Goal: Task Accomplishment & Management: Complete application form

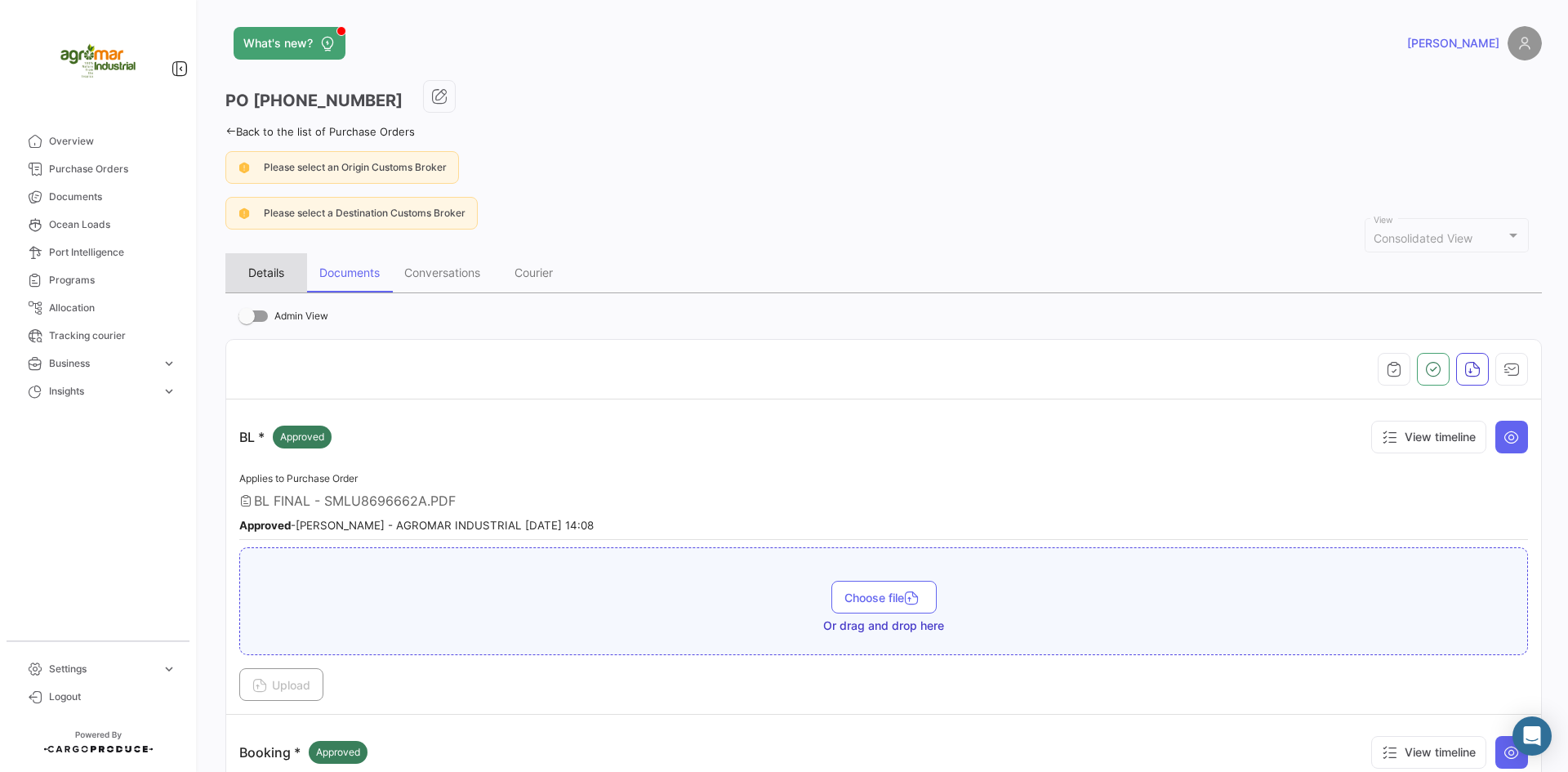
click at [255, 280] on div "Details" at bounding box center [266, 272] width 36 height 14
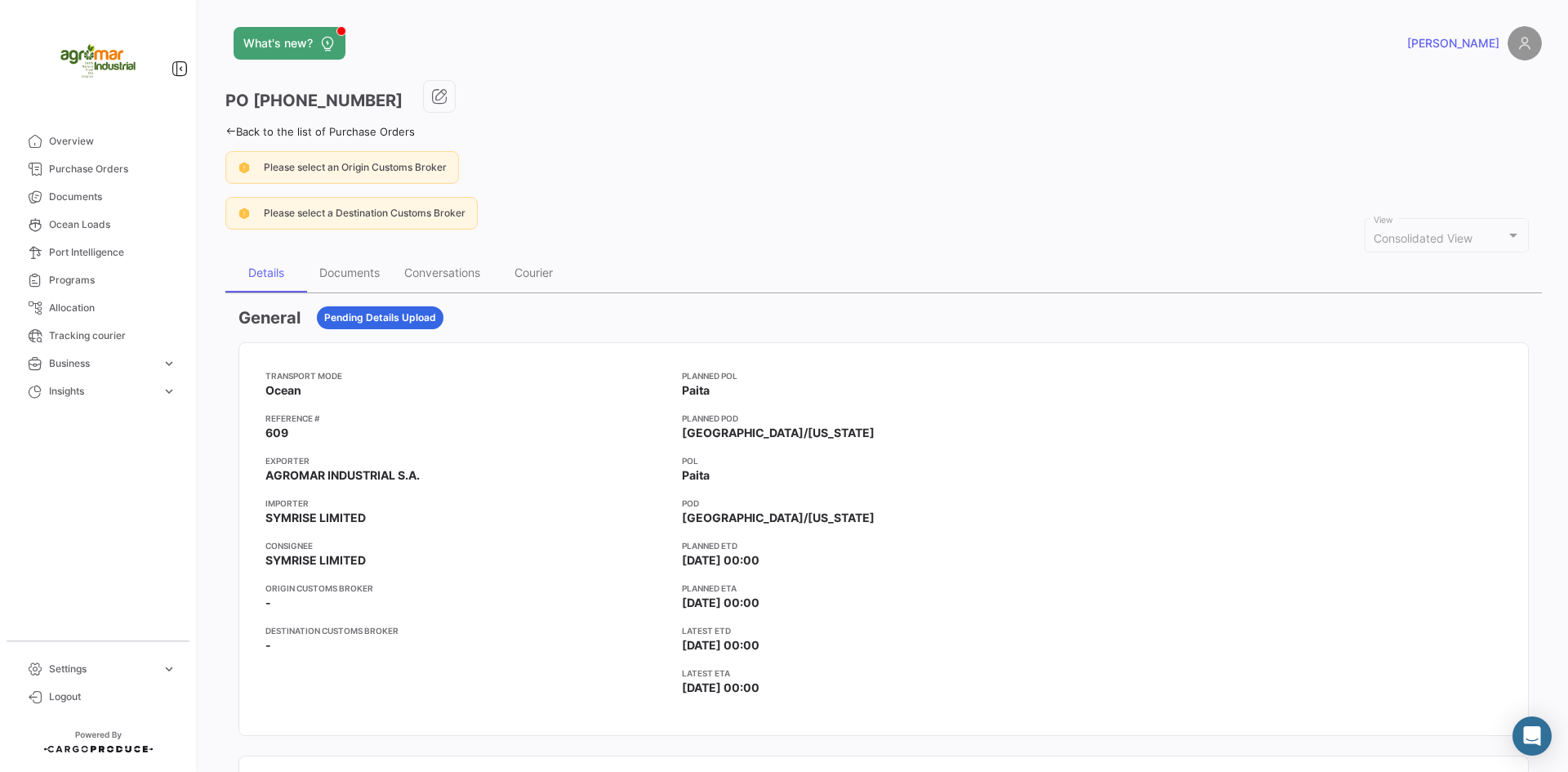
click at [722, 168] on div "Please select an Origin Customs Broker" at bounding box center [883, 167] width 1316 height 33
click at [138, 168] on span "Purchase Orders" at bounding box center [113, 169] width 127 height 15
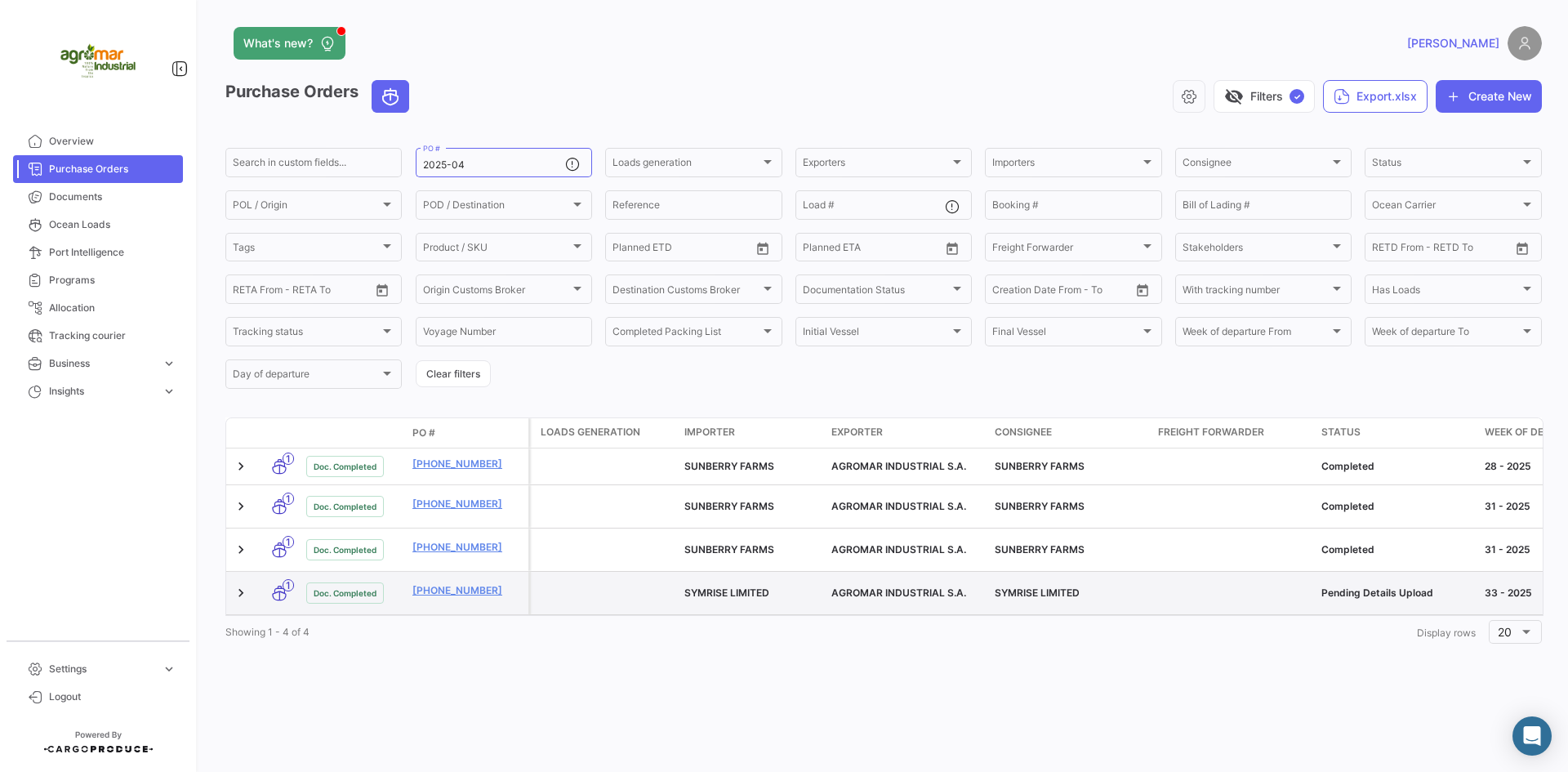
click at [640, 572] on datatable-body-cell at bounding box center [604, 593] width 147 height 43
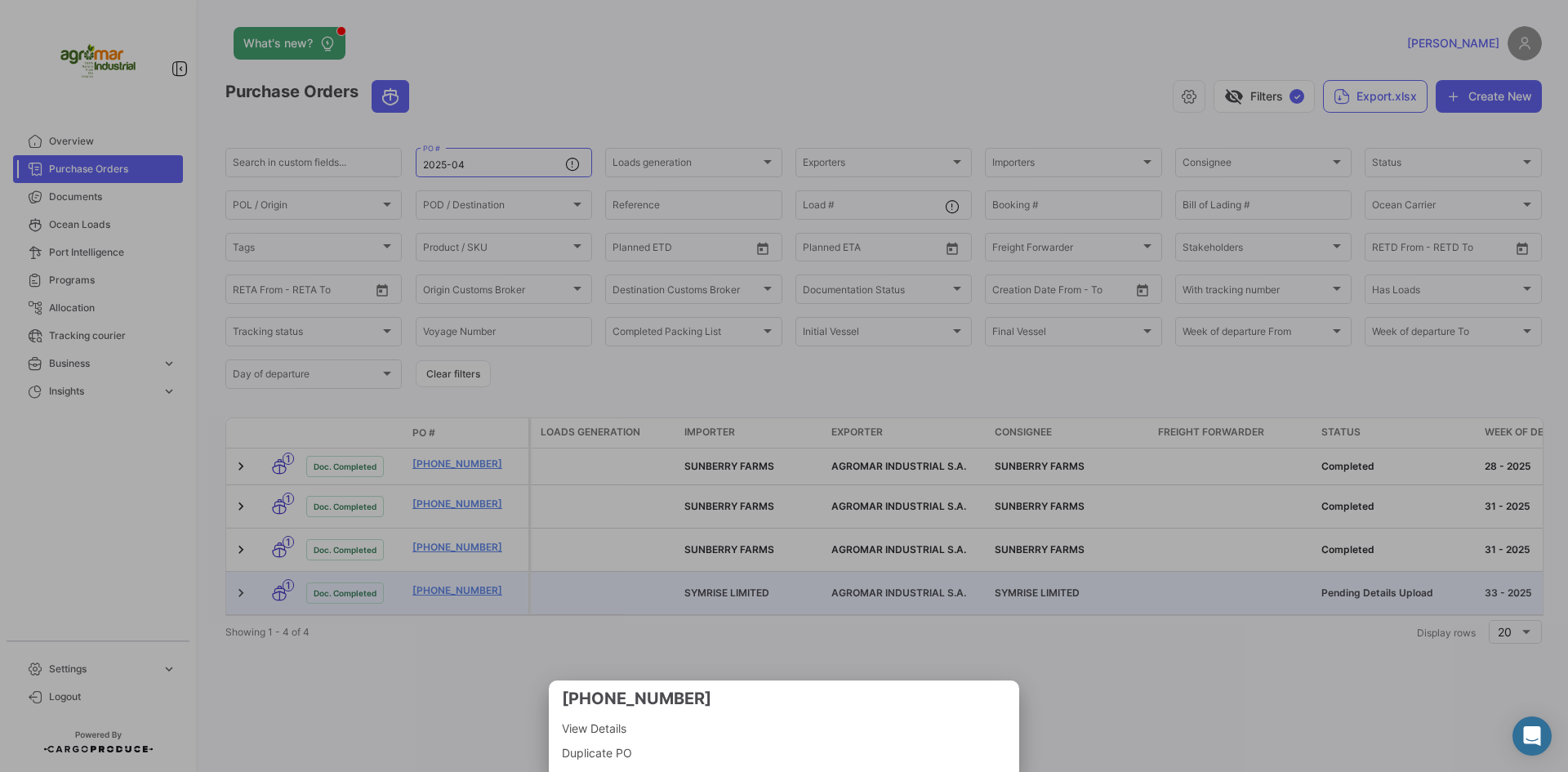
click at [630, 538] on div at bounding box center [784, 386] width 1568 height 772
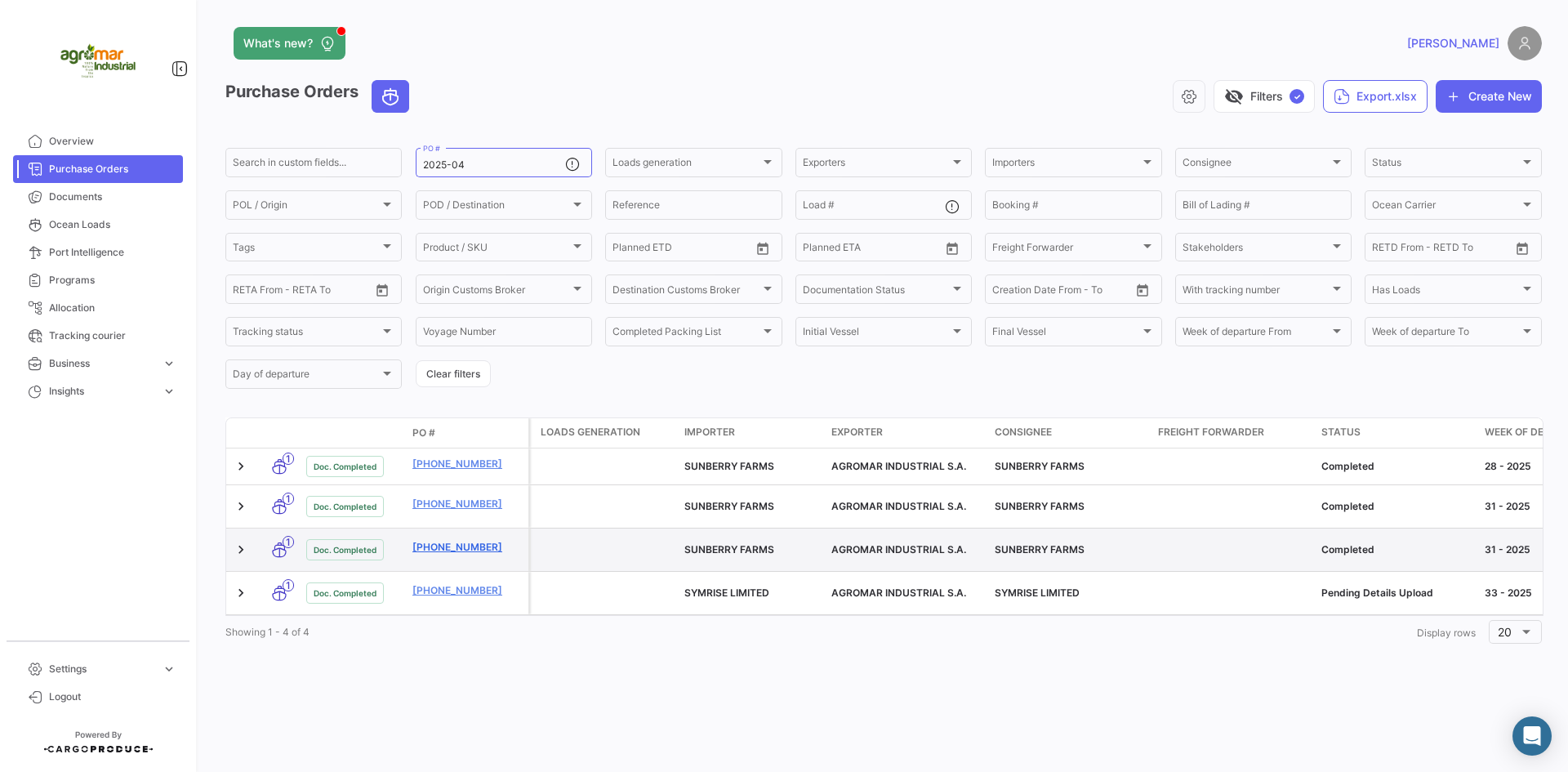
click at [455, 544] on link "[PHONE_NUMBER]" at bounding box center [467, 548] width 110 height 15
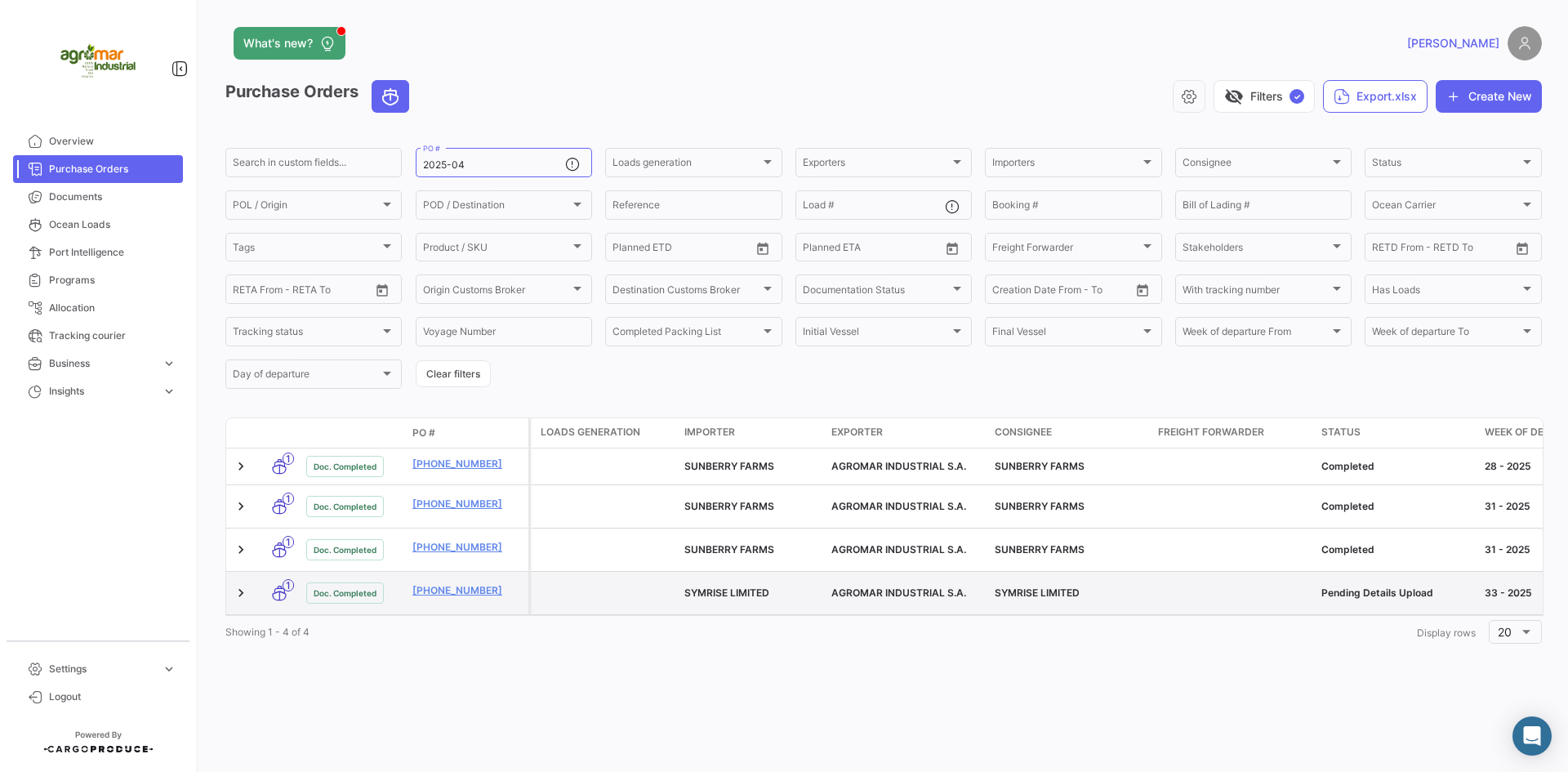
click at [583, 572] on datatable-body-cell at bounding box center [604, 593] width 147 height 43
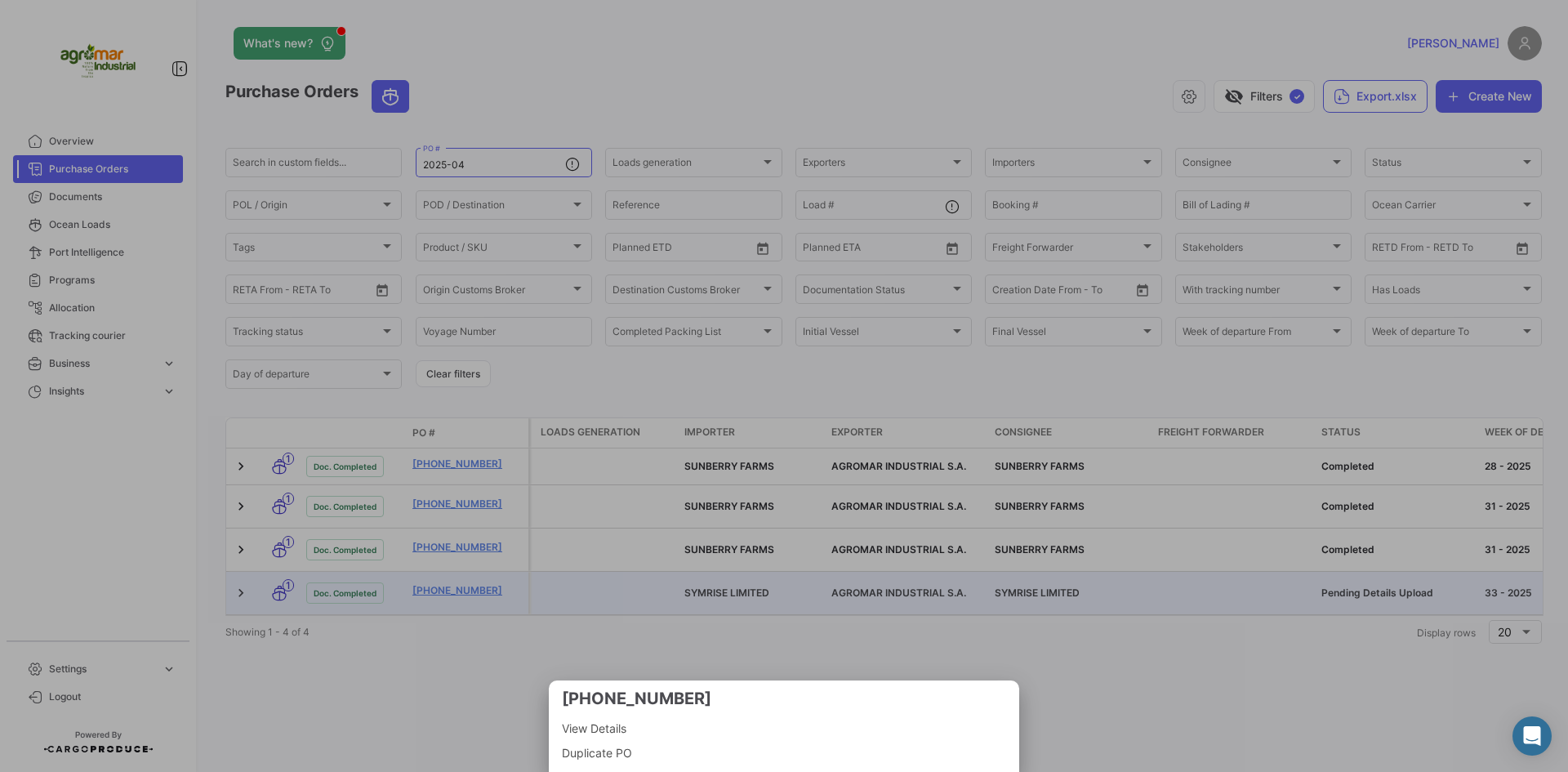
click at [1149, 677] on div at bounding box center [784, 386] width 1568 height 772
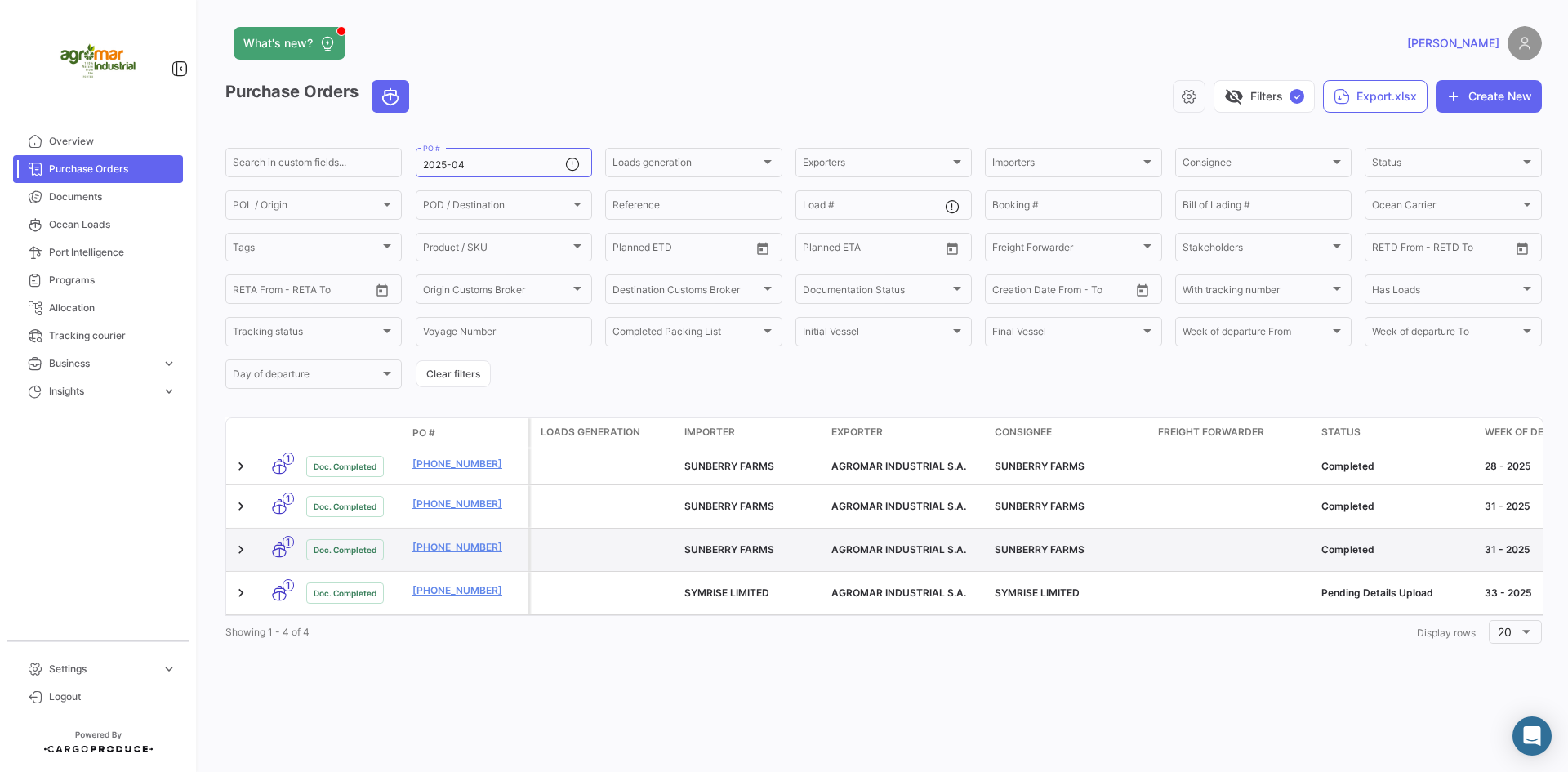
click at [572, 540] on datatable-body-cell at bounding box center [604, 549] width 147 height 43
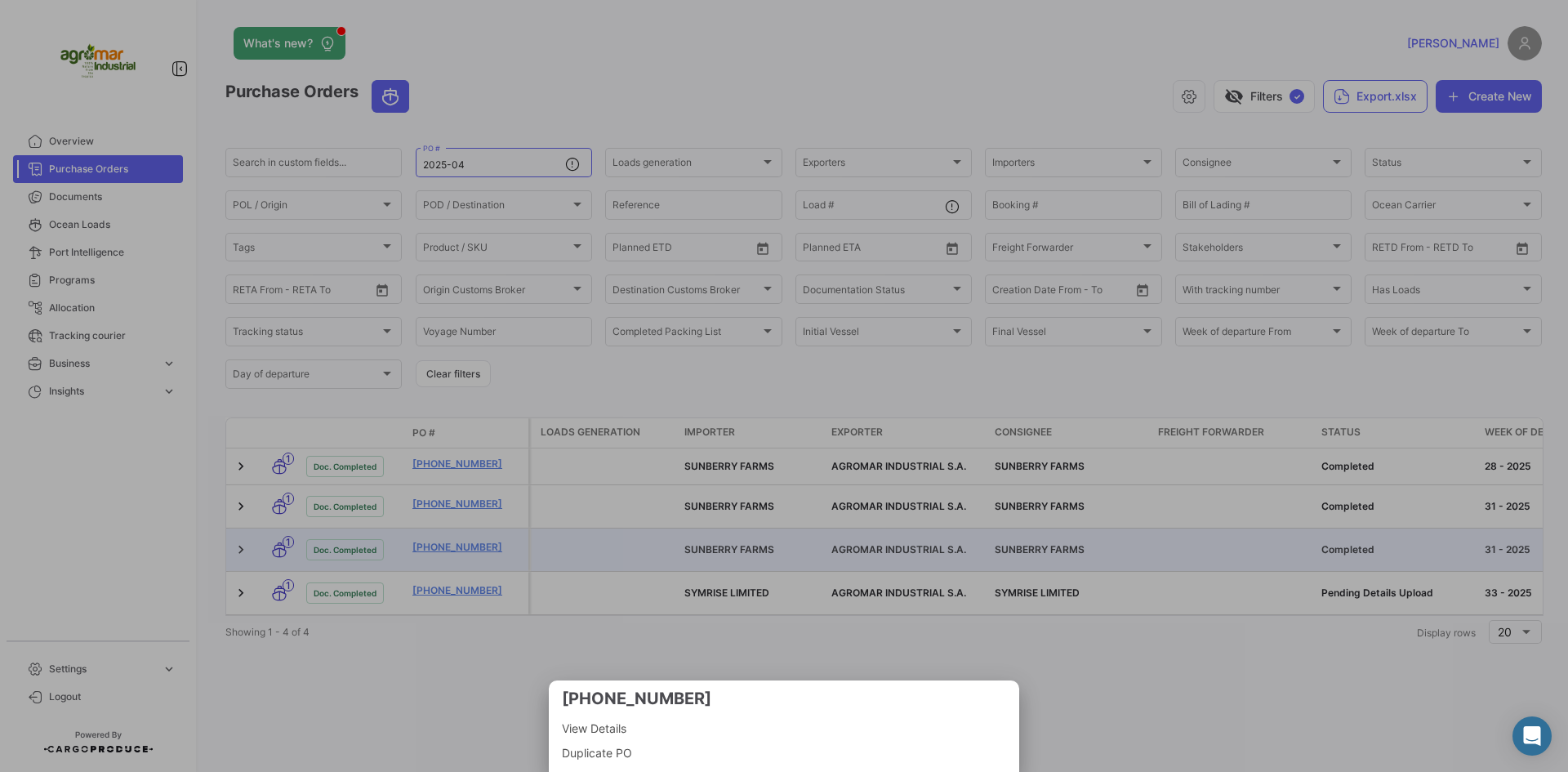
click at [774, 630] on div at bounding box center [784, 386] width 1568 height 772
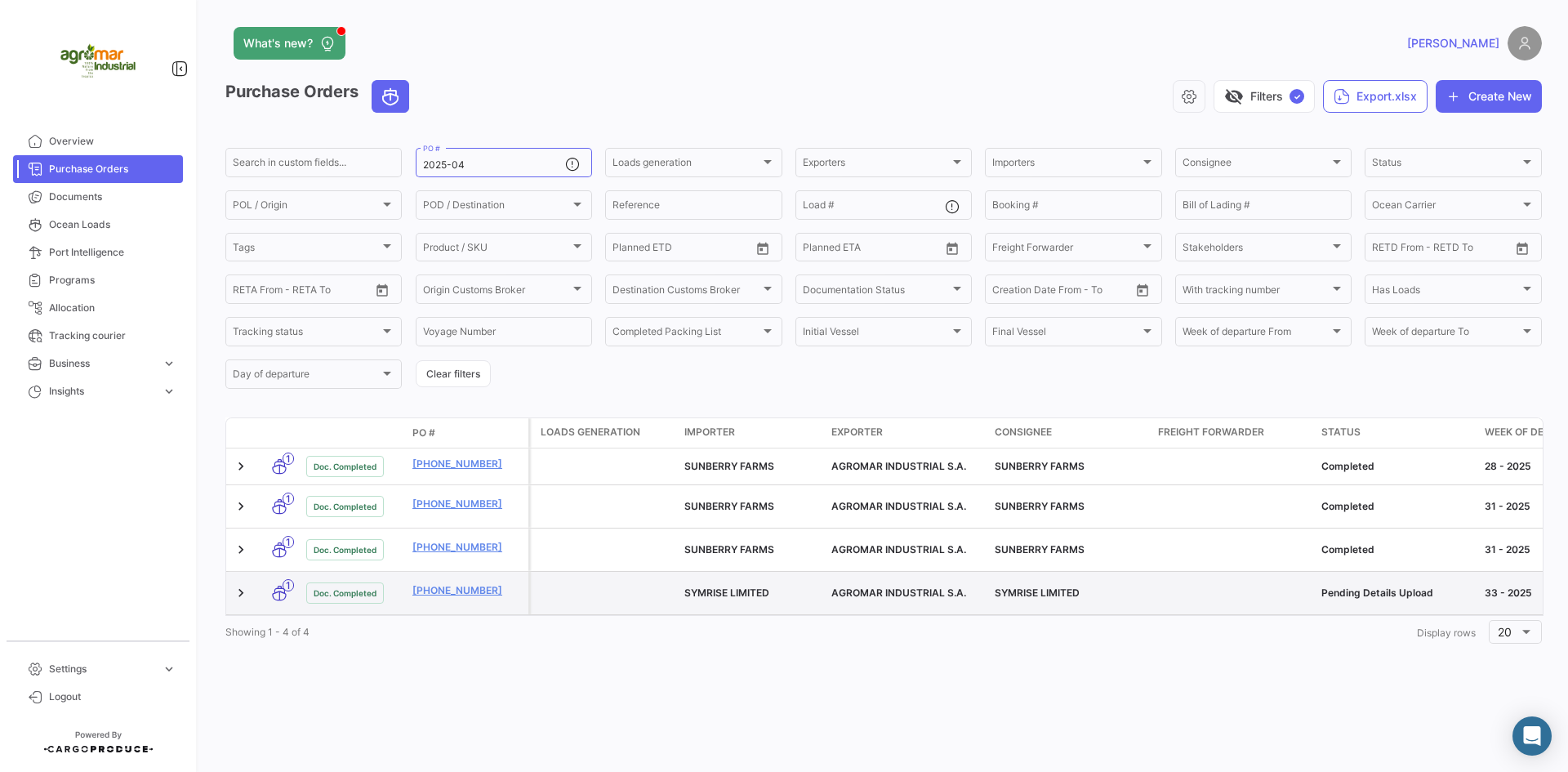
click at [640, 572] on datatable-body-cell at bounding box center [604, 593] width 147 height 43
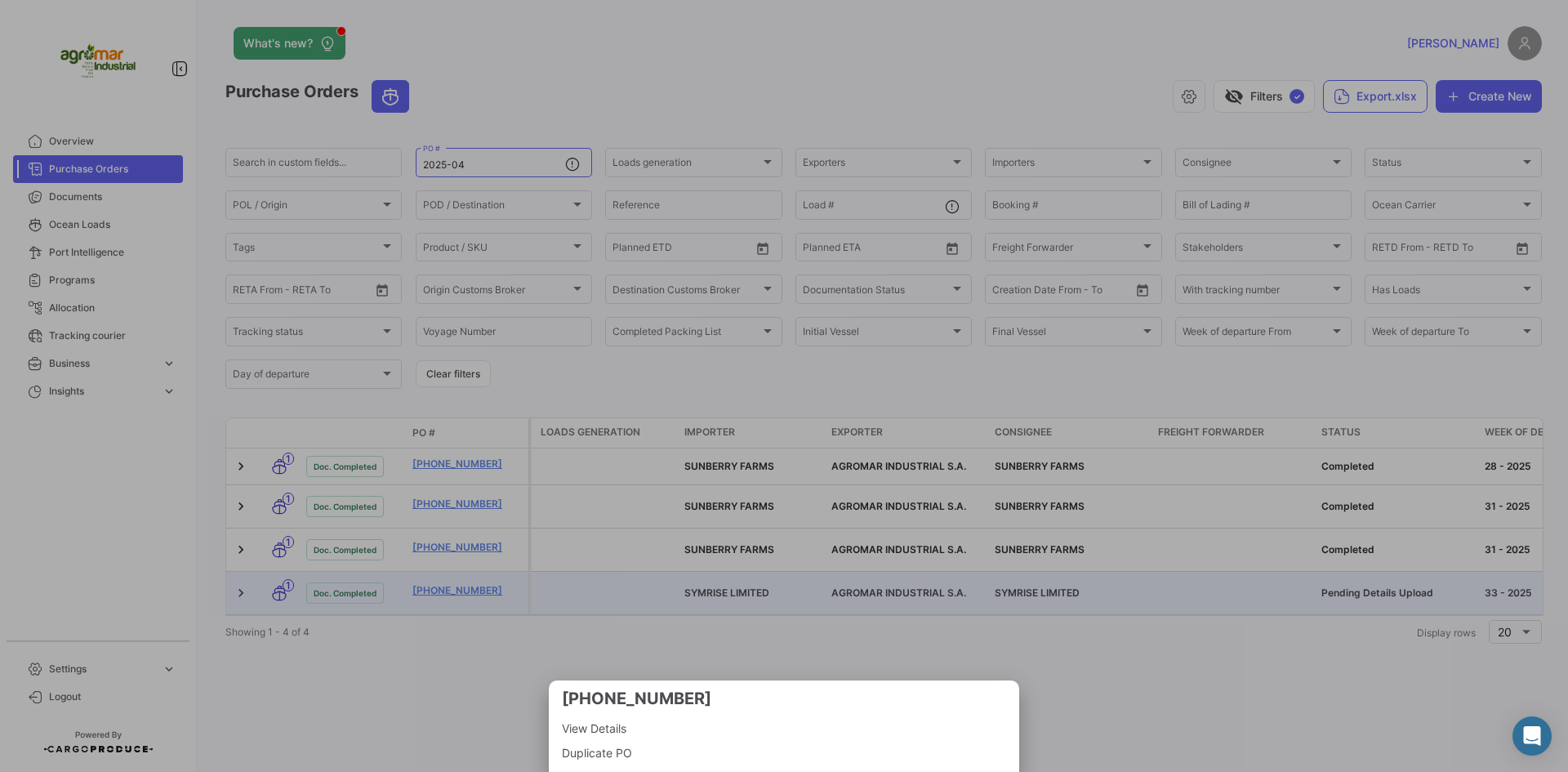
click at [569, 726] on span "View Details" at bounding box center [784, 728] width 445 height 19
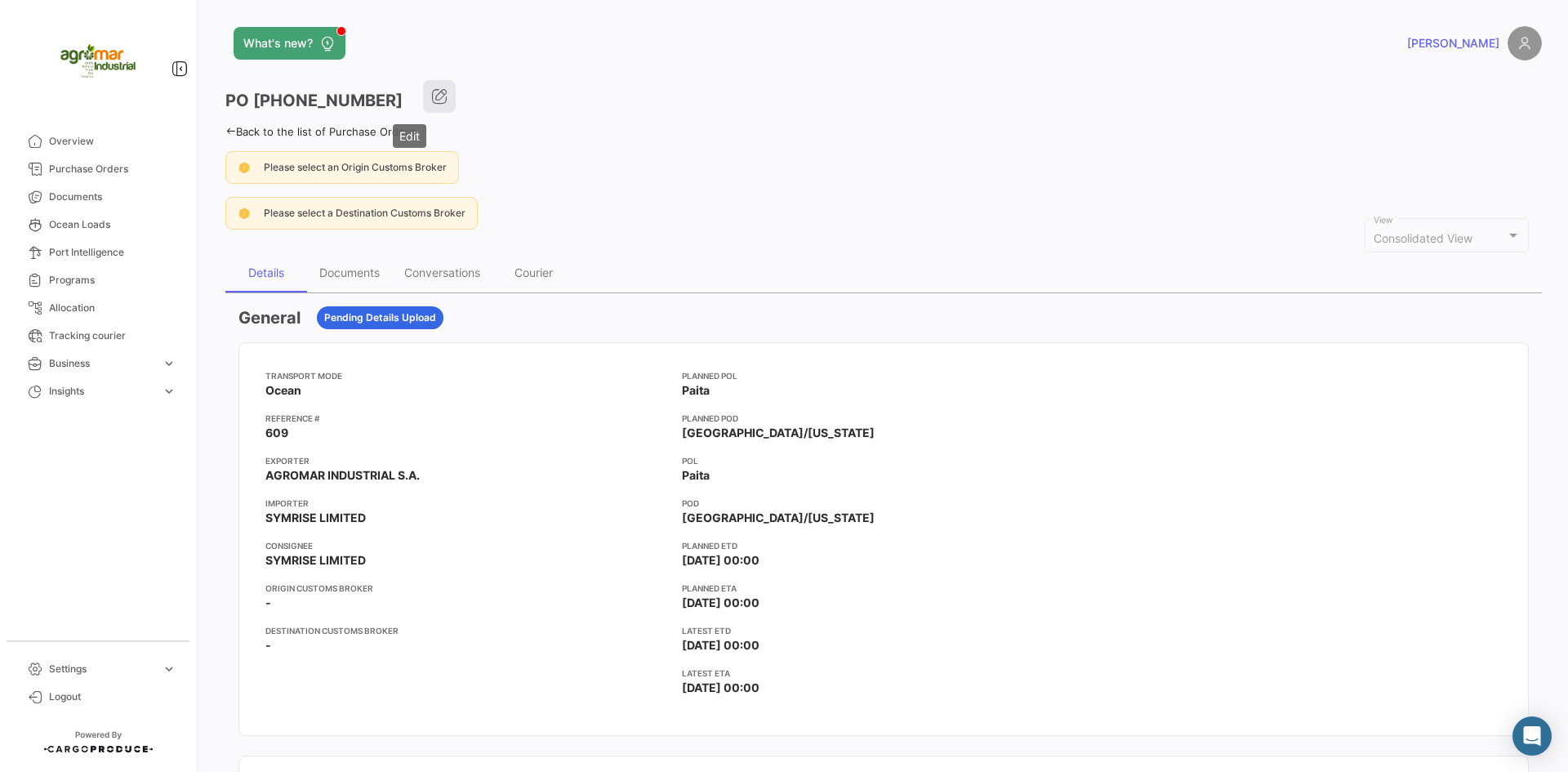
click at [423, 92] on button "button" at bounding box center [439, 96] width 33 height 33
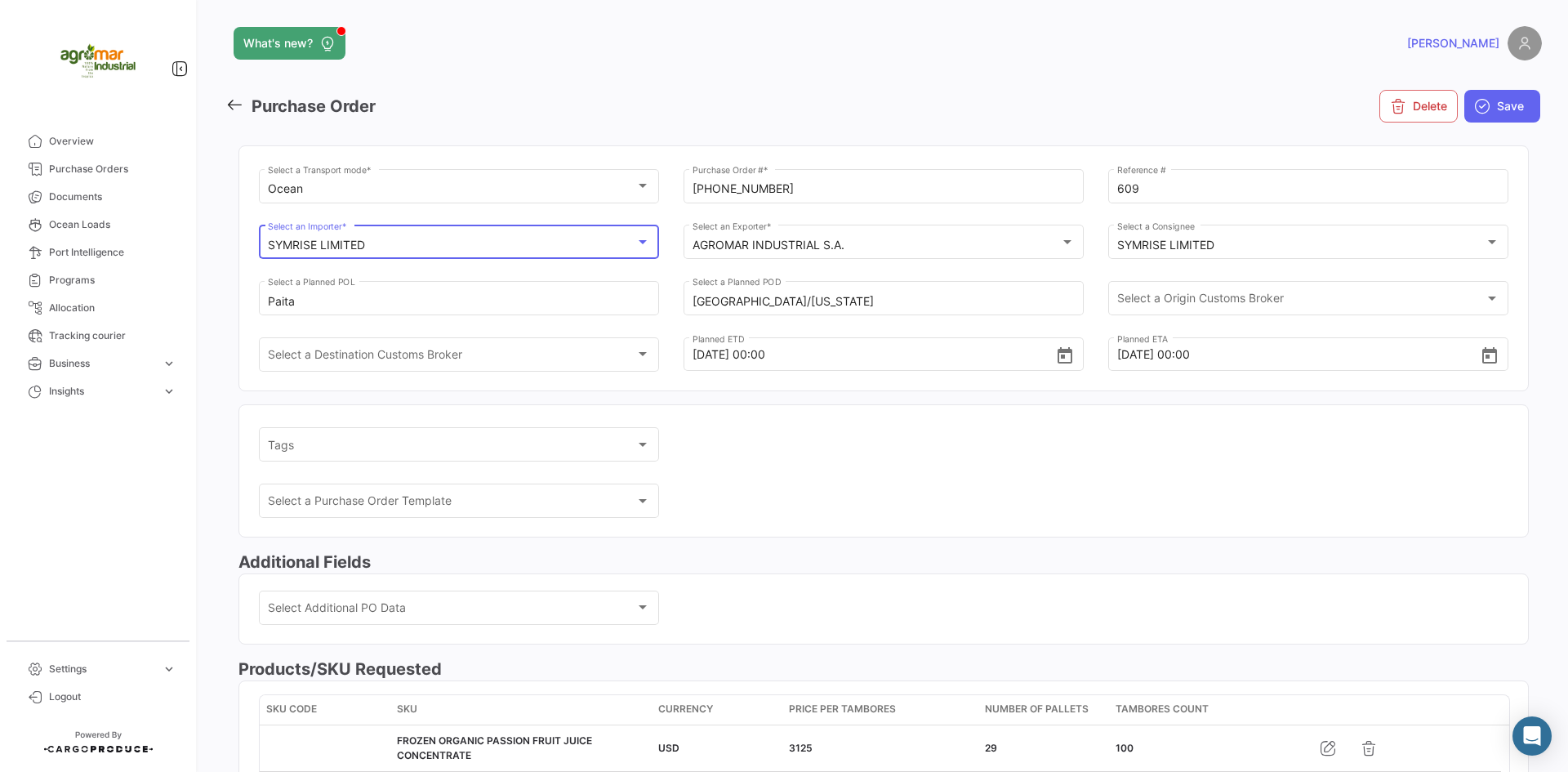
click at [619, 241] on div "SYMRISE LIMITED" at bounding box center [452, 245] width 368 height 14
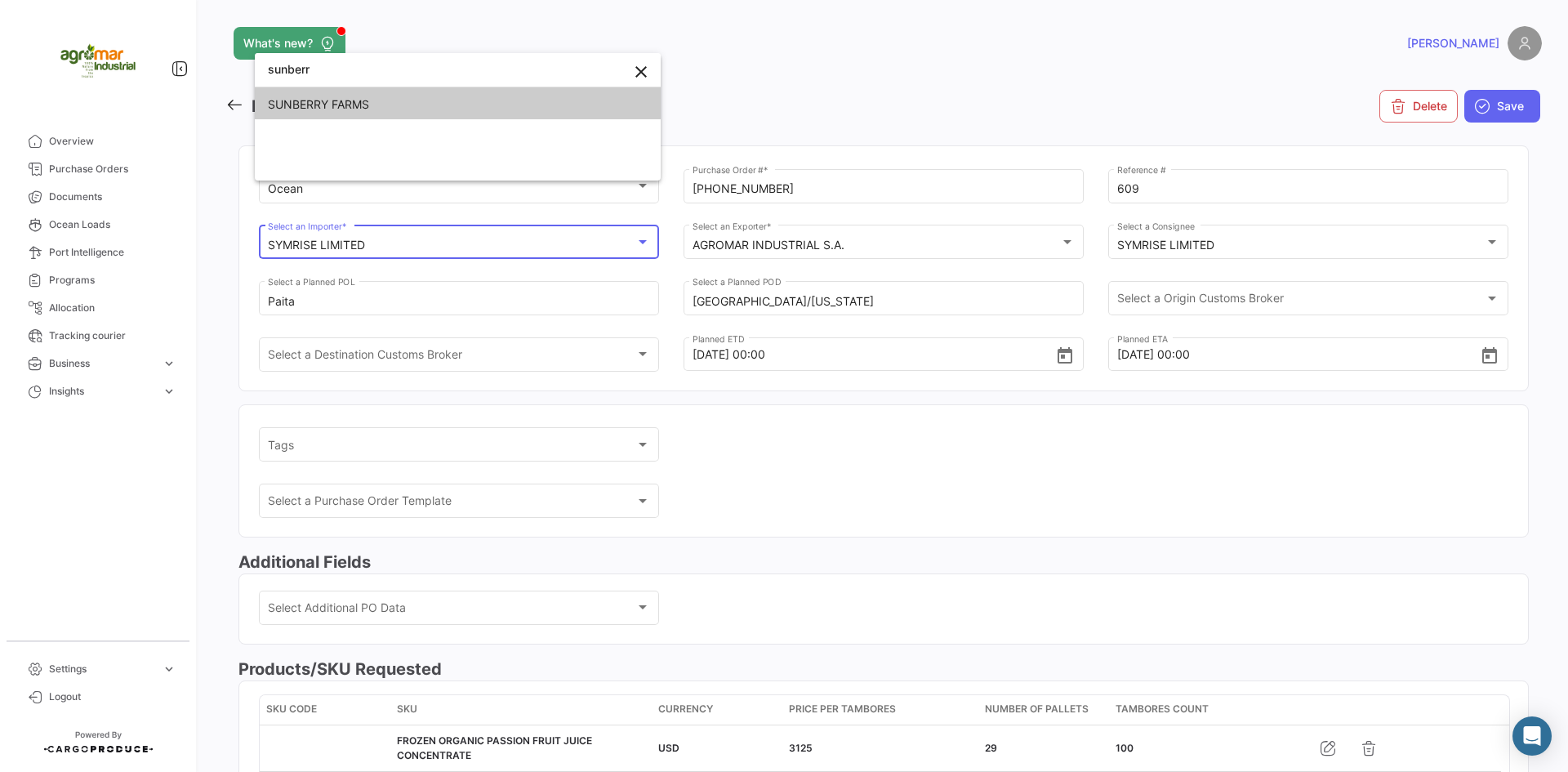
type input "sunberr"
click at [393, 101] on span "SUNBERRY FARMS" at bounding box center [458, 104] width 380 height 34
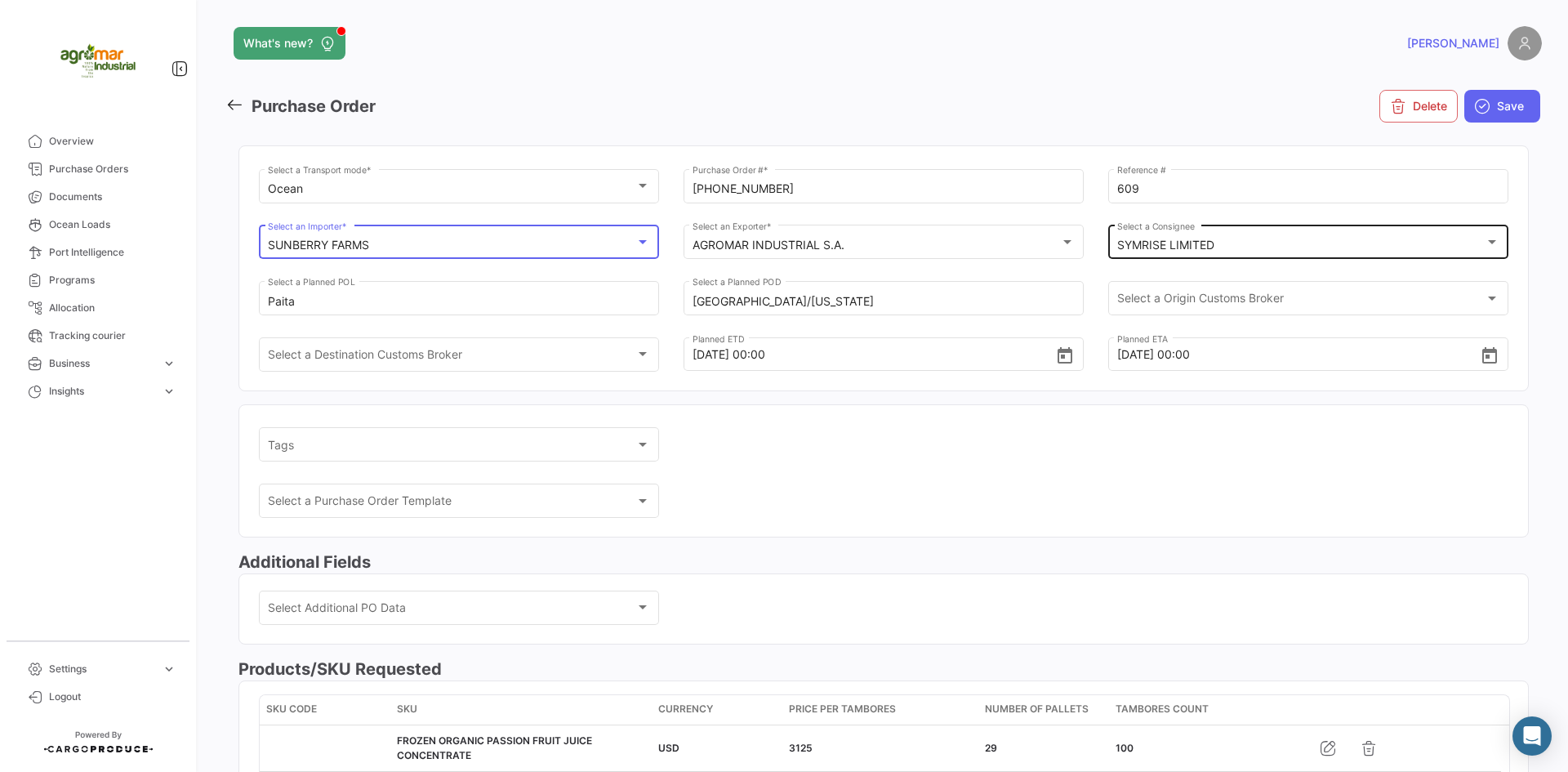
click at [1303, 234] on div "SYMRISE LIMITED Select a Consignee" at bounding box center [1308, 240] width 383 height 38
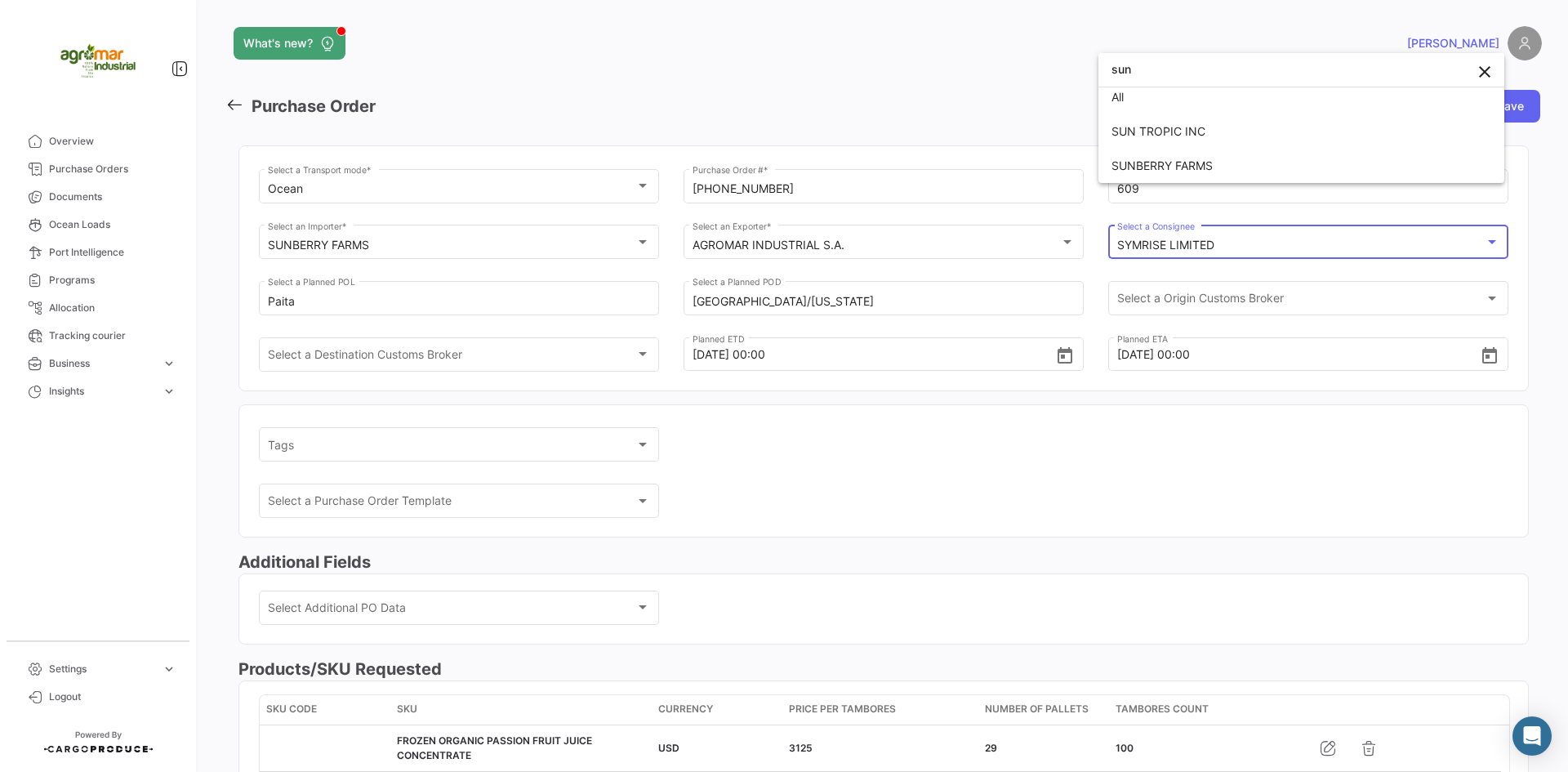
scroll to position [8, 0]
type input "sun"
click at [1175, 172] on span "SUNBERRY FARMS" at bounding box center [1302, 166] width 380 height 34
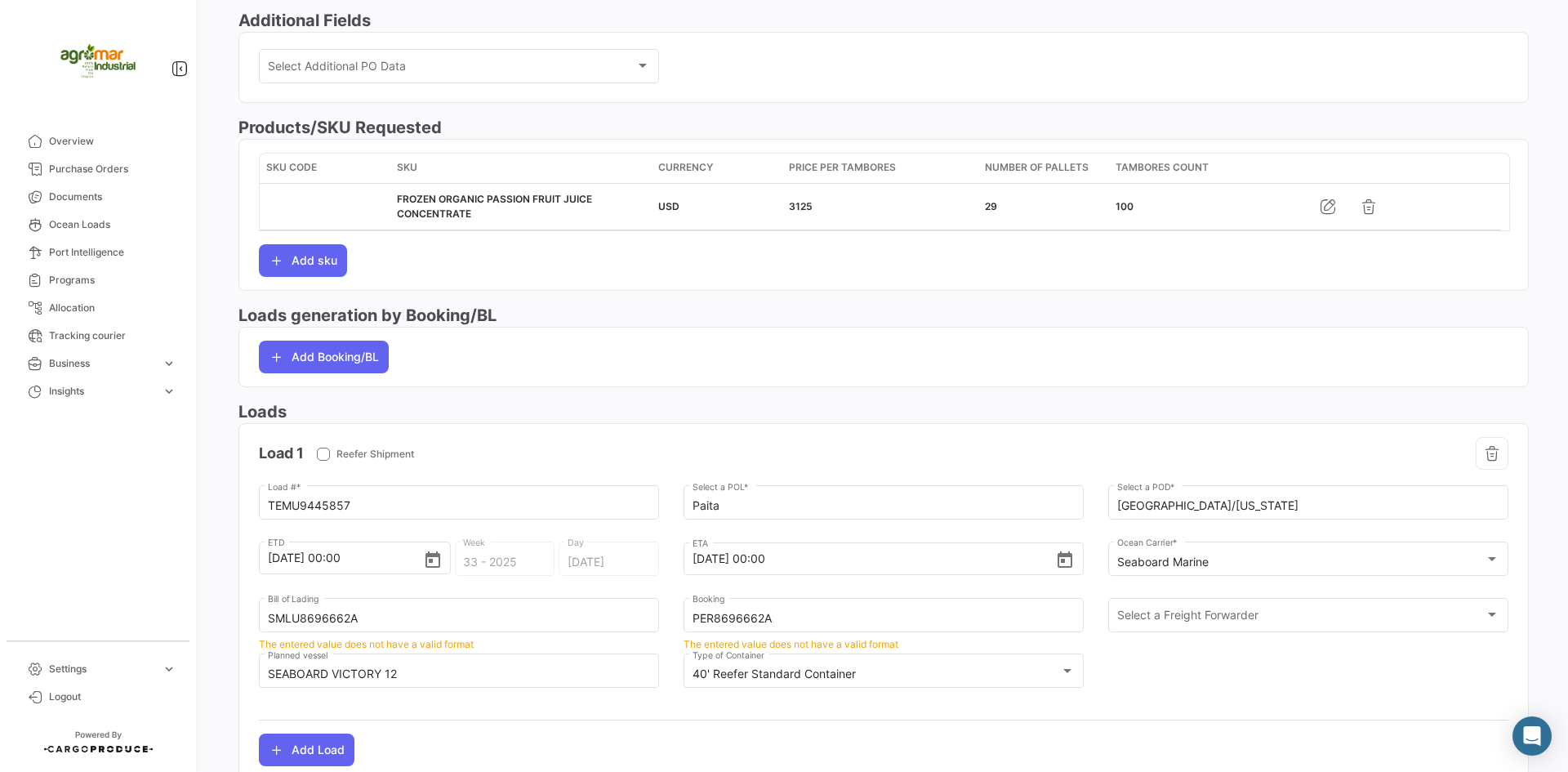
scroll to position [629, 0]
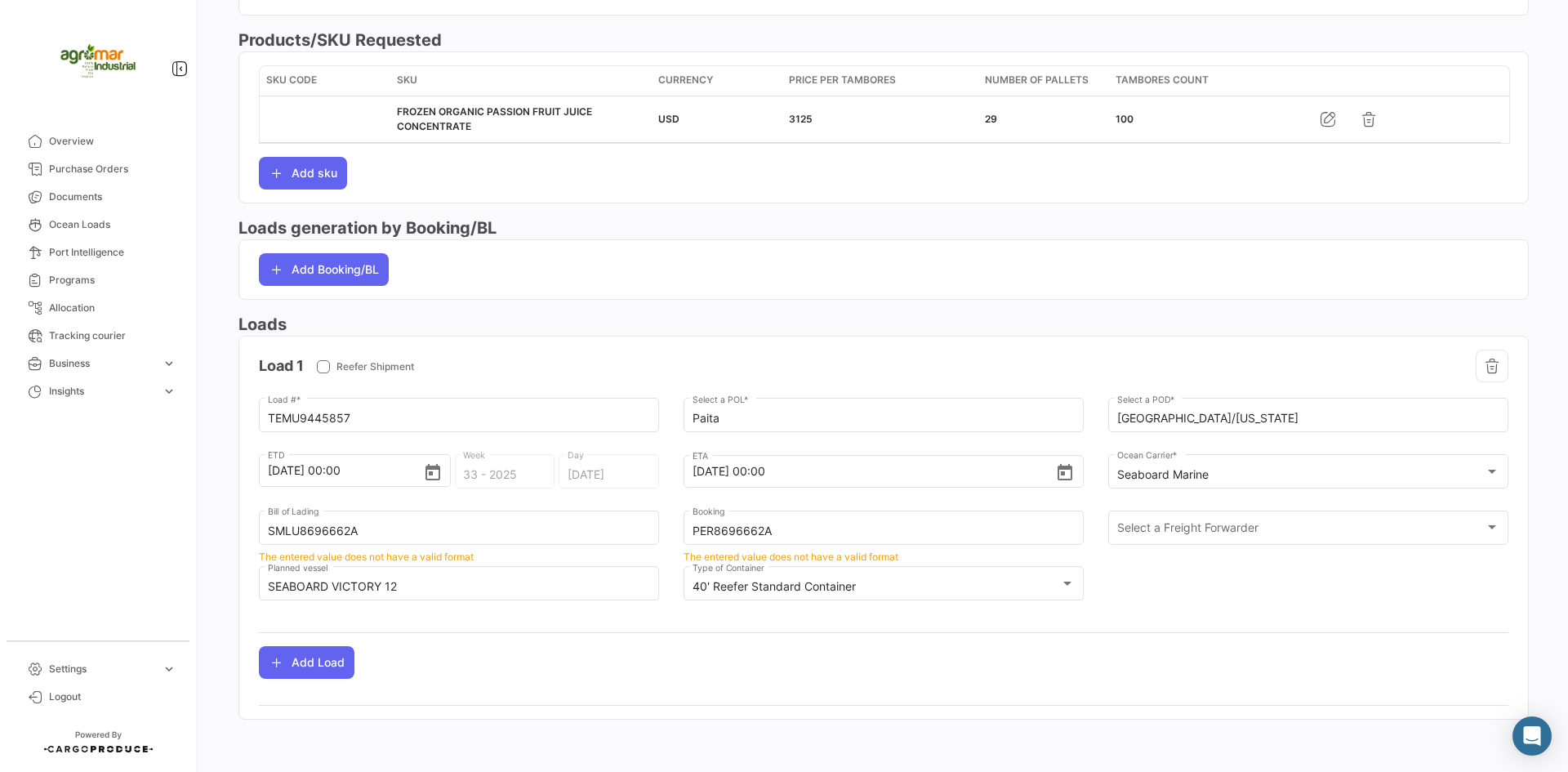
click at [1159, 570] on div "TEMU9445857 Load # * Paita Select a POL * [GEOGRAPHIC_DATA]/[US_STATE] Select a…" at bounding box center [883, 507] width 1249 height 224
click at [1421, 569] on div "TEMU9445857 Load # * Paita Select a POL * [GEOGRAPHIC_DATA]/[US_STATE] Select a…" at bounding box center [883, 507] width 1249 height 224
click at [1038, 588] on div "40' Reefer Standard Container" at bounding box center [877, 587] width 368 height 14
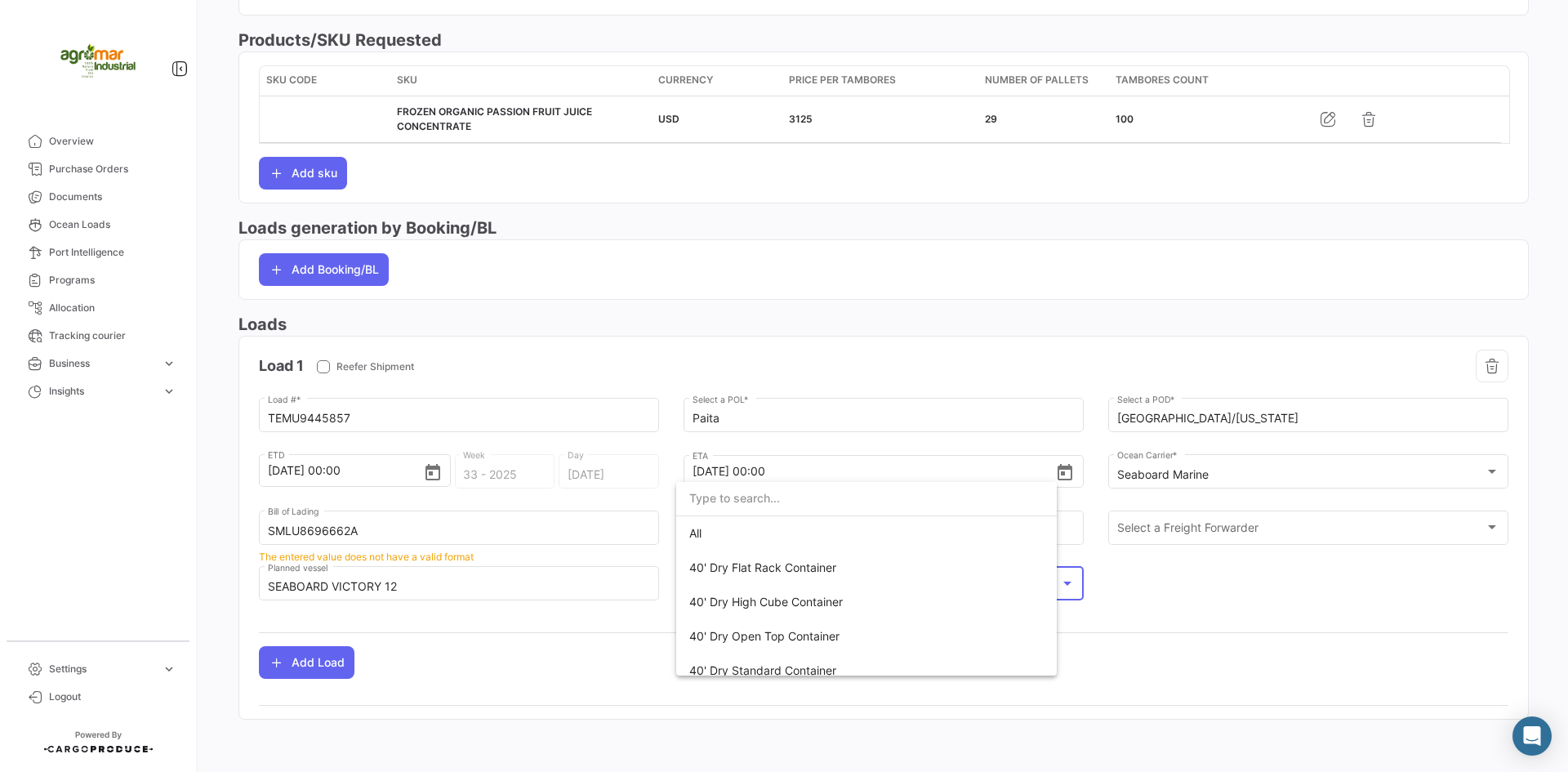
scroll to position [159, 0]
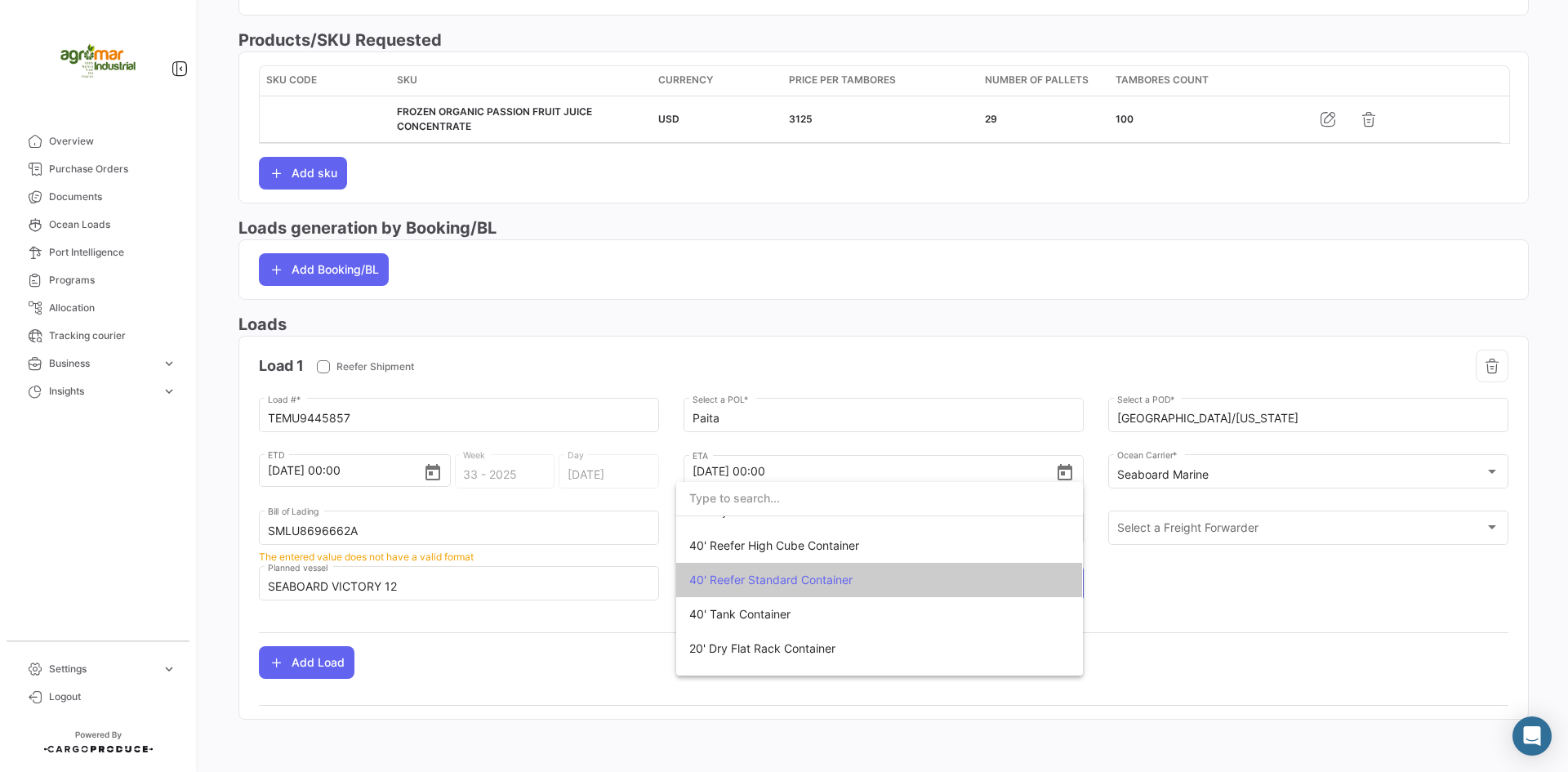
click at [1207, 580] on div at bounding box center [784, 386] width 1568 height 772
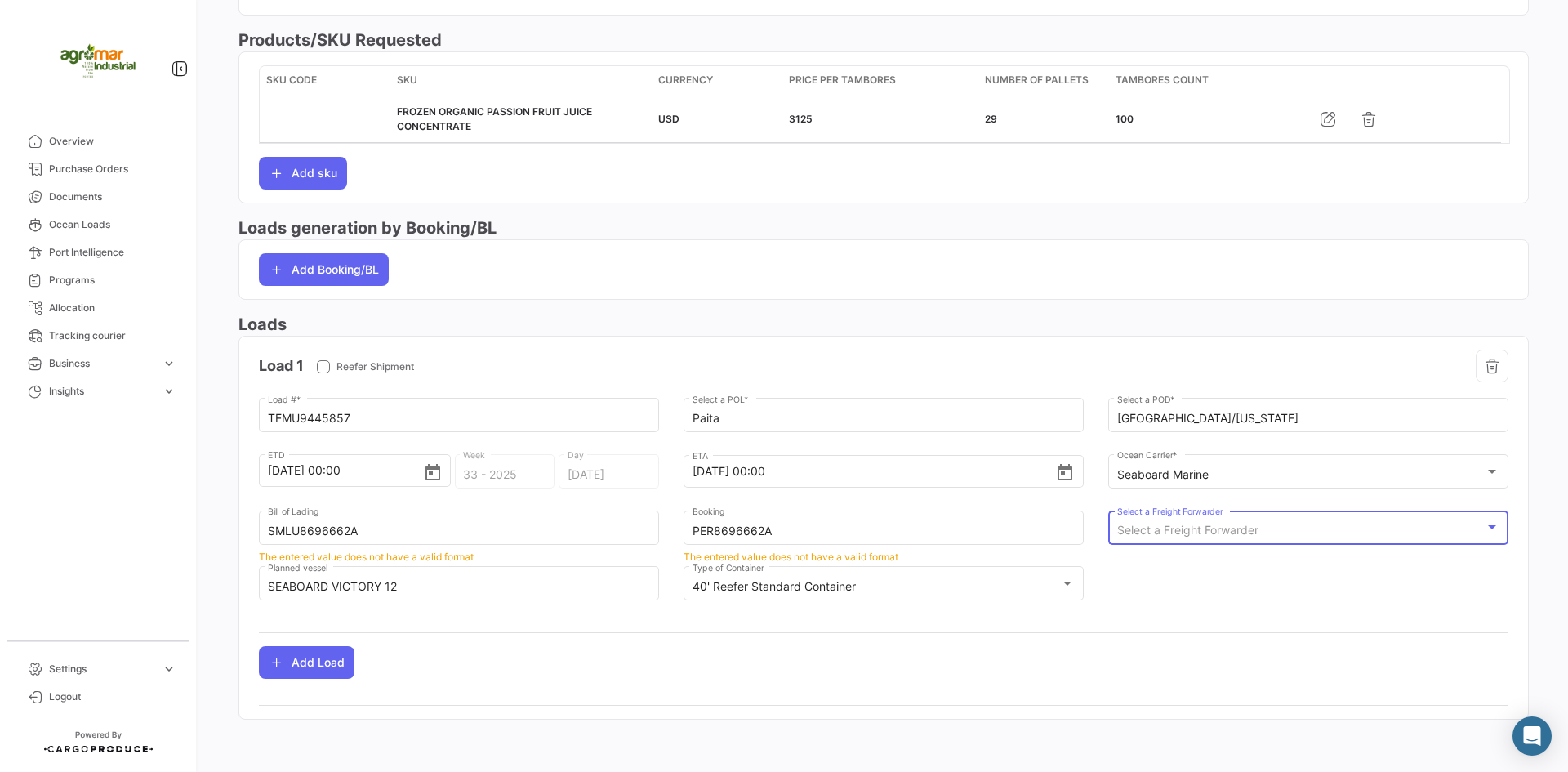
click at [1212, 529] on span "Select a Freight Forwarder" at bounding box center [1187, 529] width 141 height 14
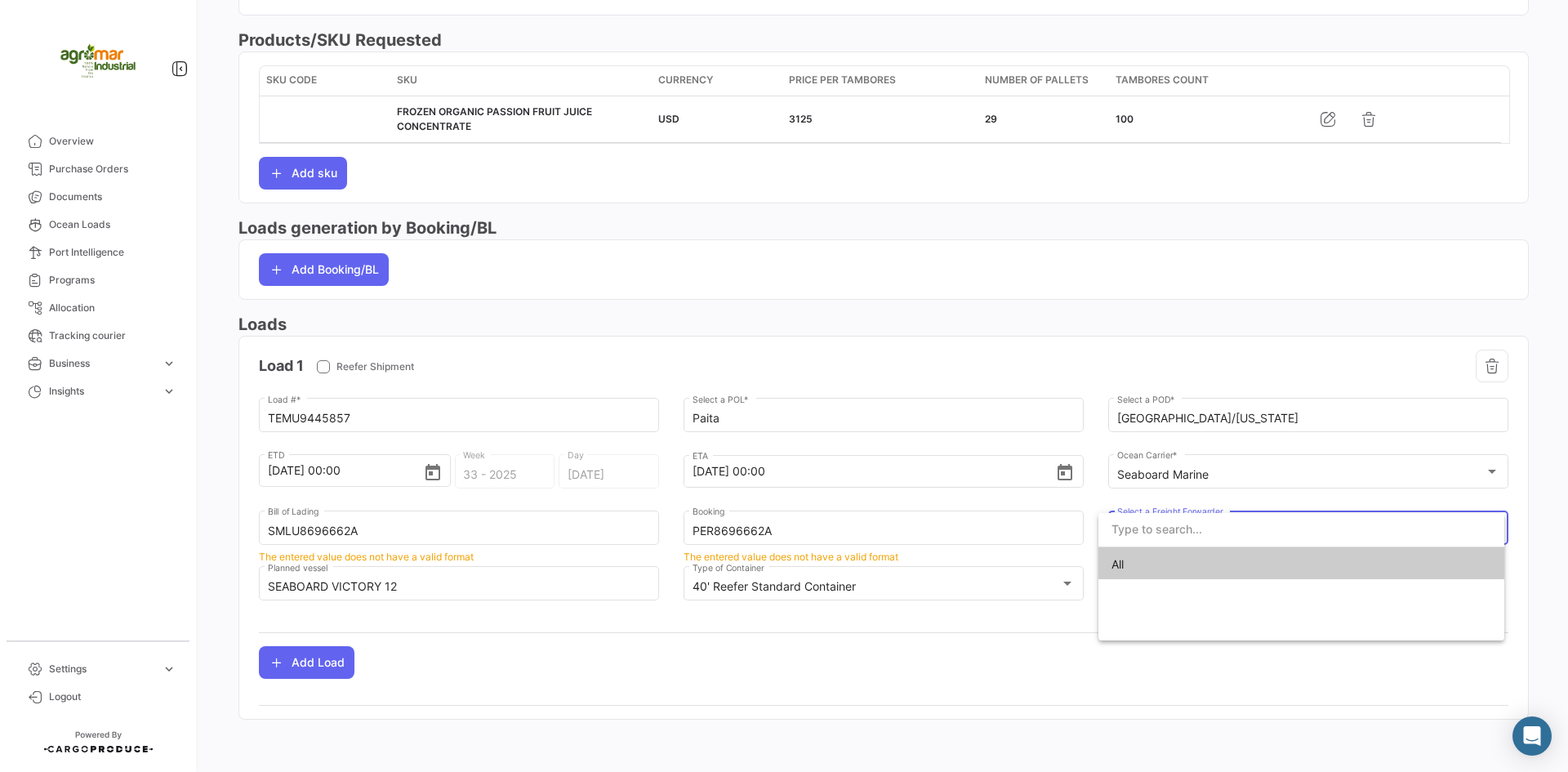
click at [1212, 529] on input "dropdown search" at bounding box center [1301, 529] width 406 height 34
click at [1139, 656] on div at bounding box center [784, 386] width 1568 height 772
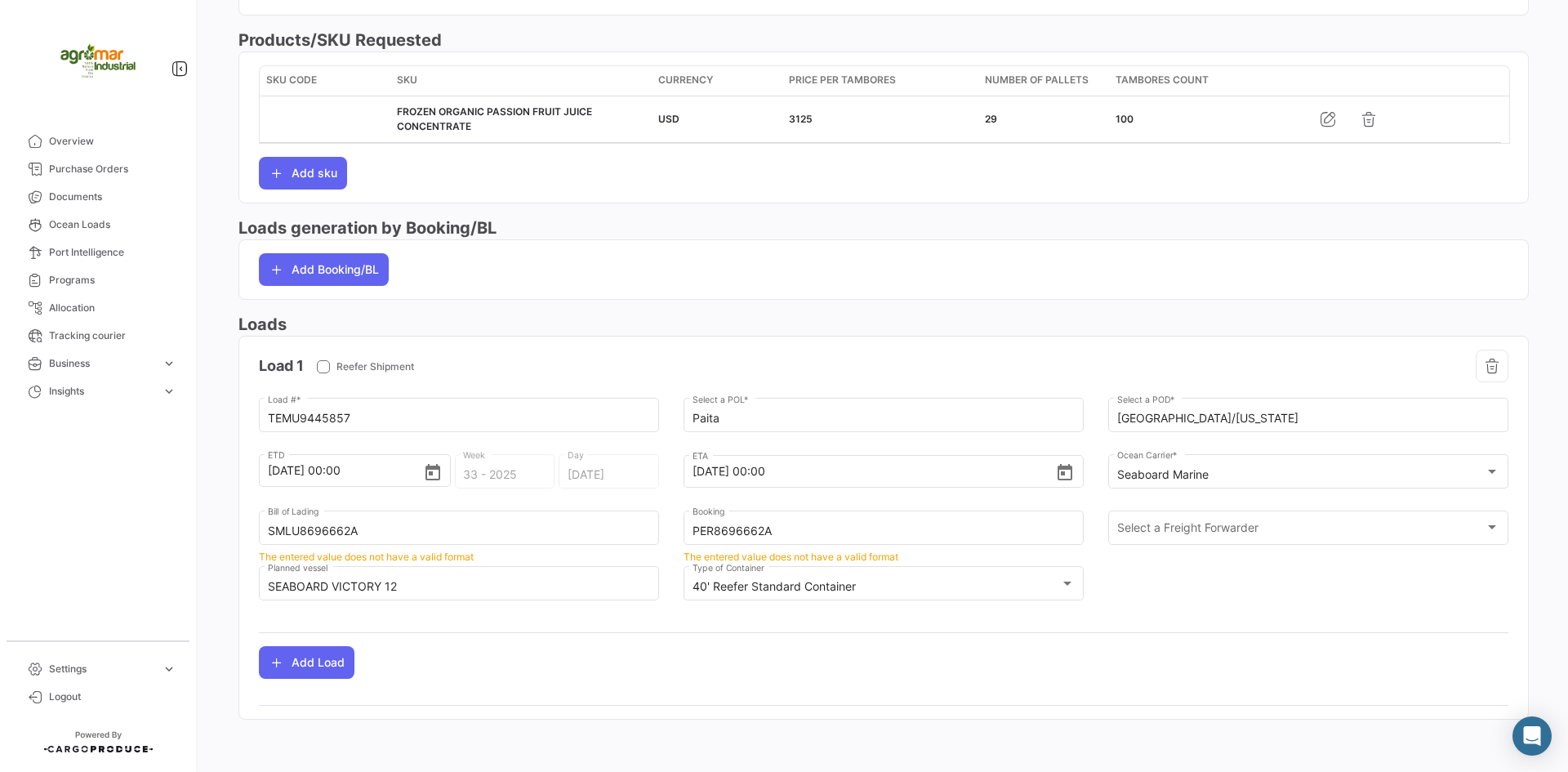
drag, startPoint x: 1150, startPoint y: 584, endPoint x: 784, endPoint y: 268, distance: 483.5
click at [1149, 579] on div "TEMU9445857 Load # * Paita Select a POL * [GEOGRAPHIC_DATA]/[US_STATE] Select a…" at bounding box center [883, 507] width 1249 height 224
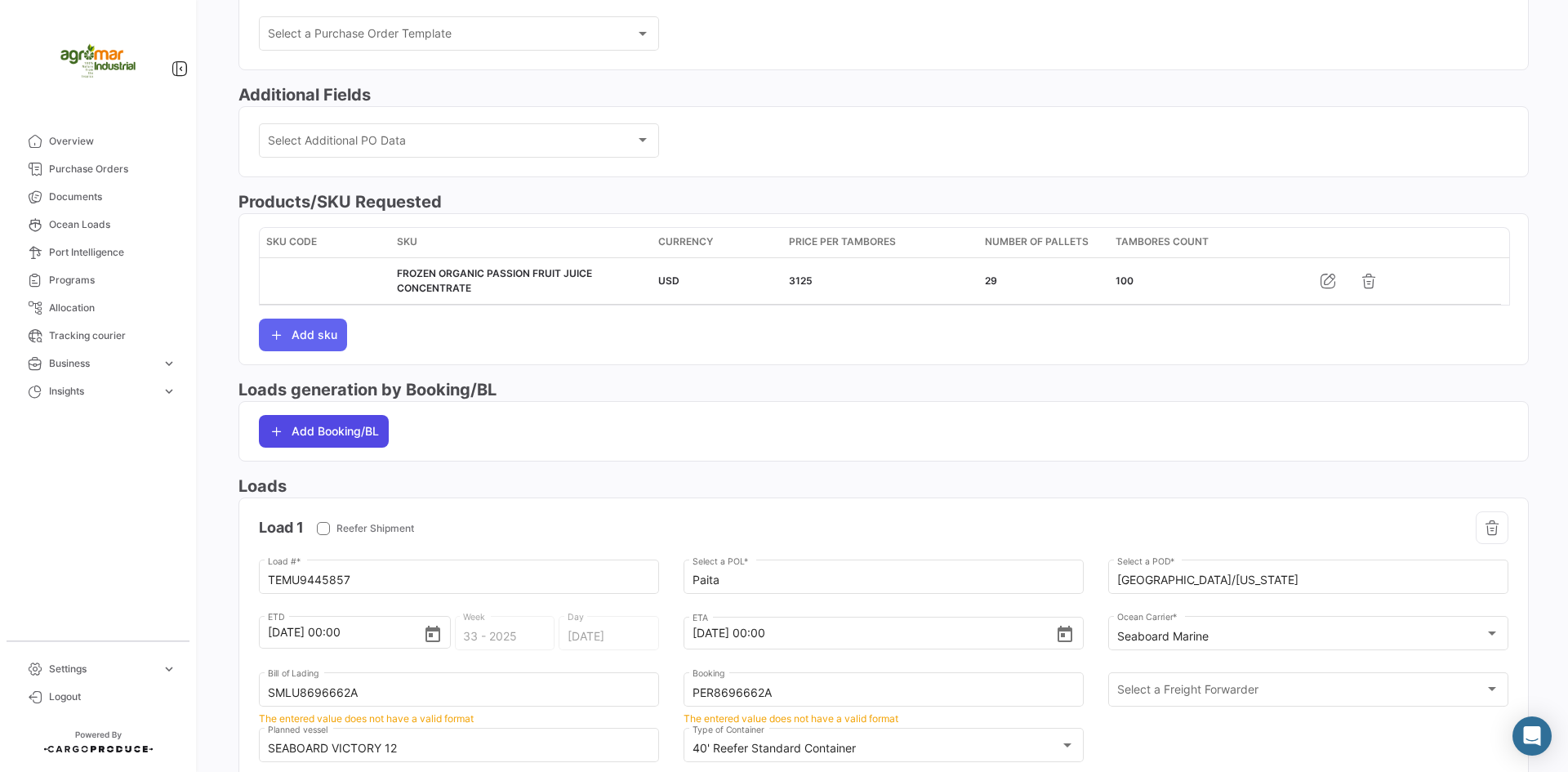
scroll to position [466, 0]
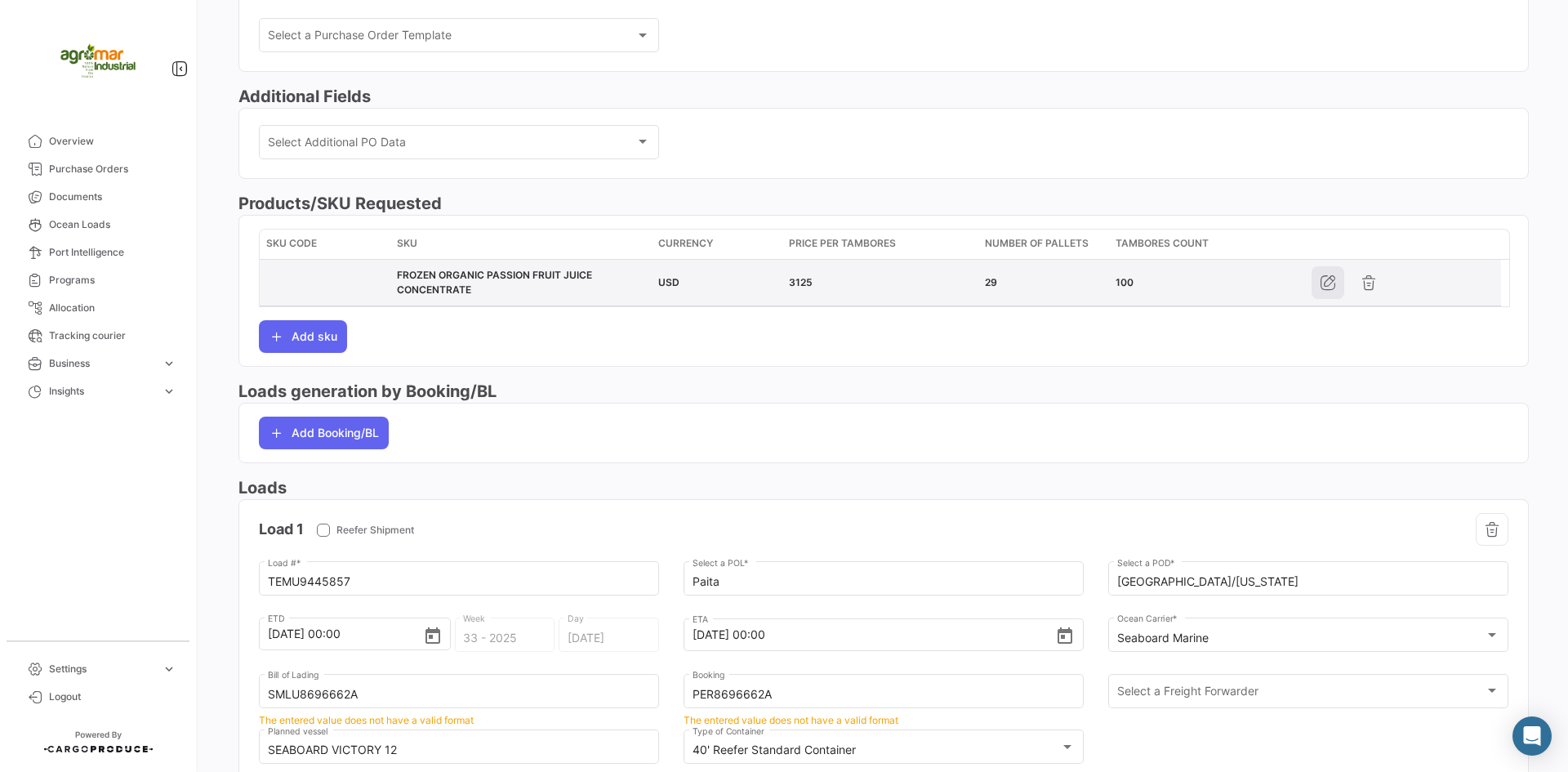
click at [1320, 286] on icon "button" at bounding box center [1328, 283] width 17 height 17
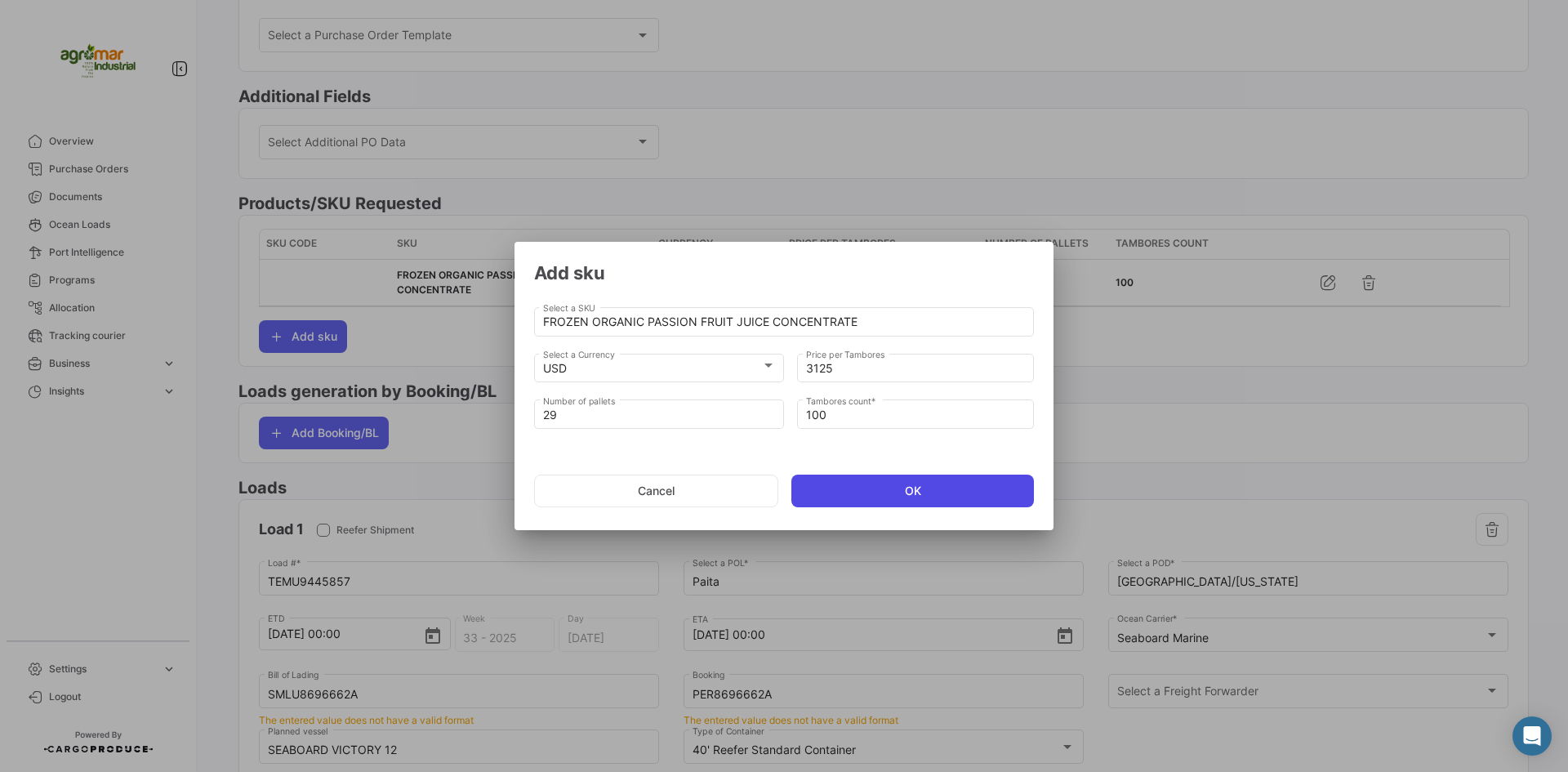
click at [869, 492] on button "OK" at bounding box center [913, 491] width 243 height 33
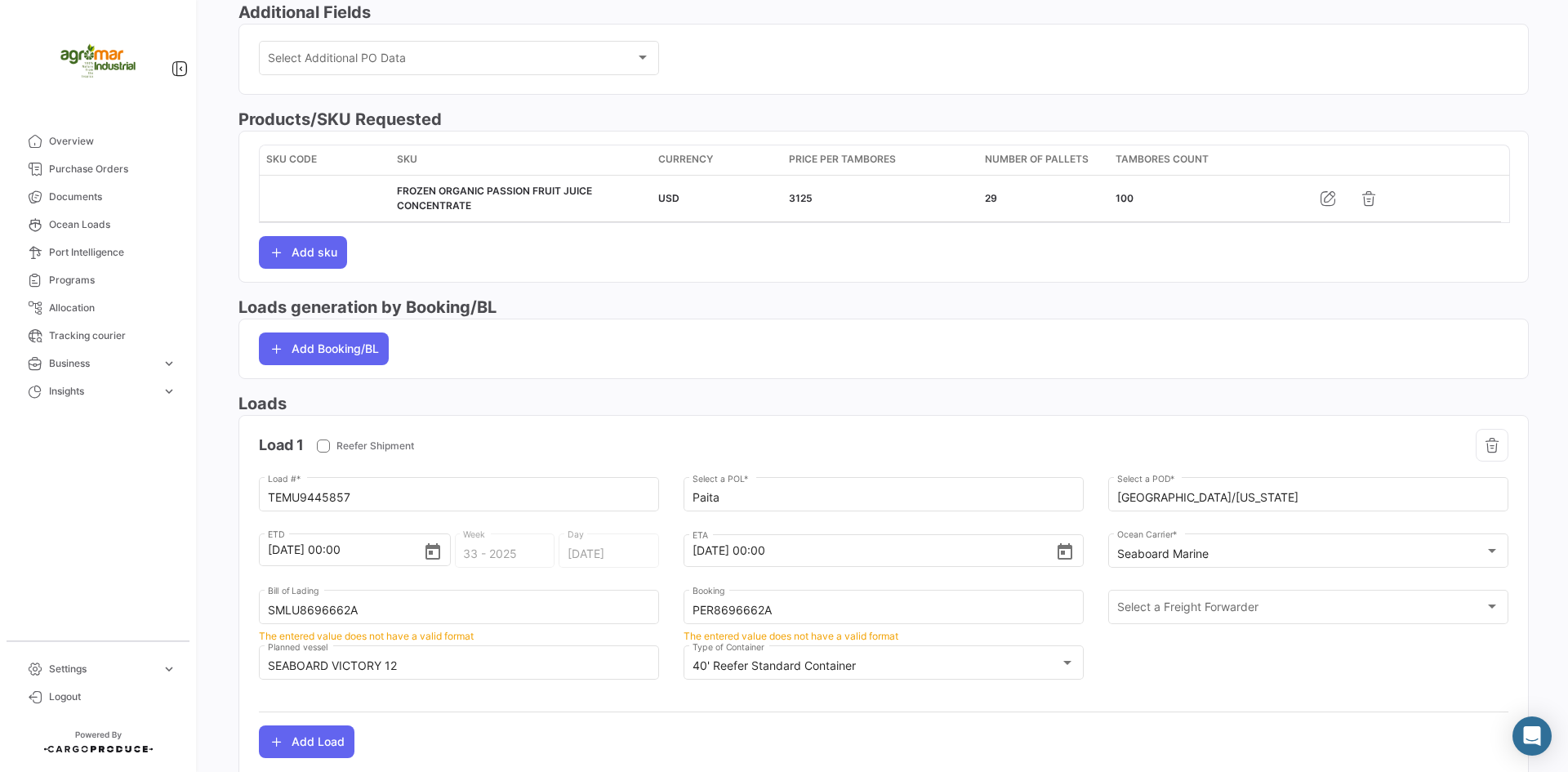
scroll to position [629, 0]
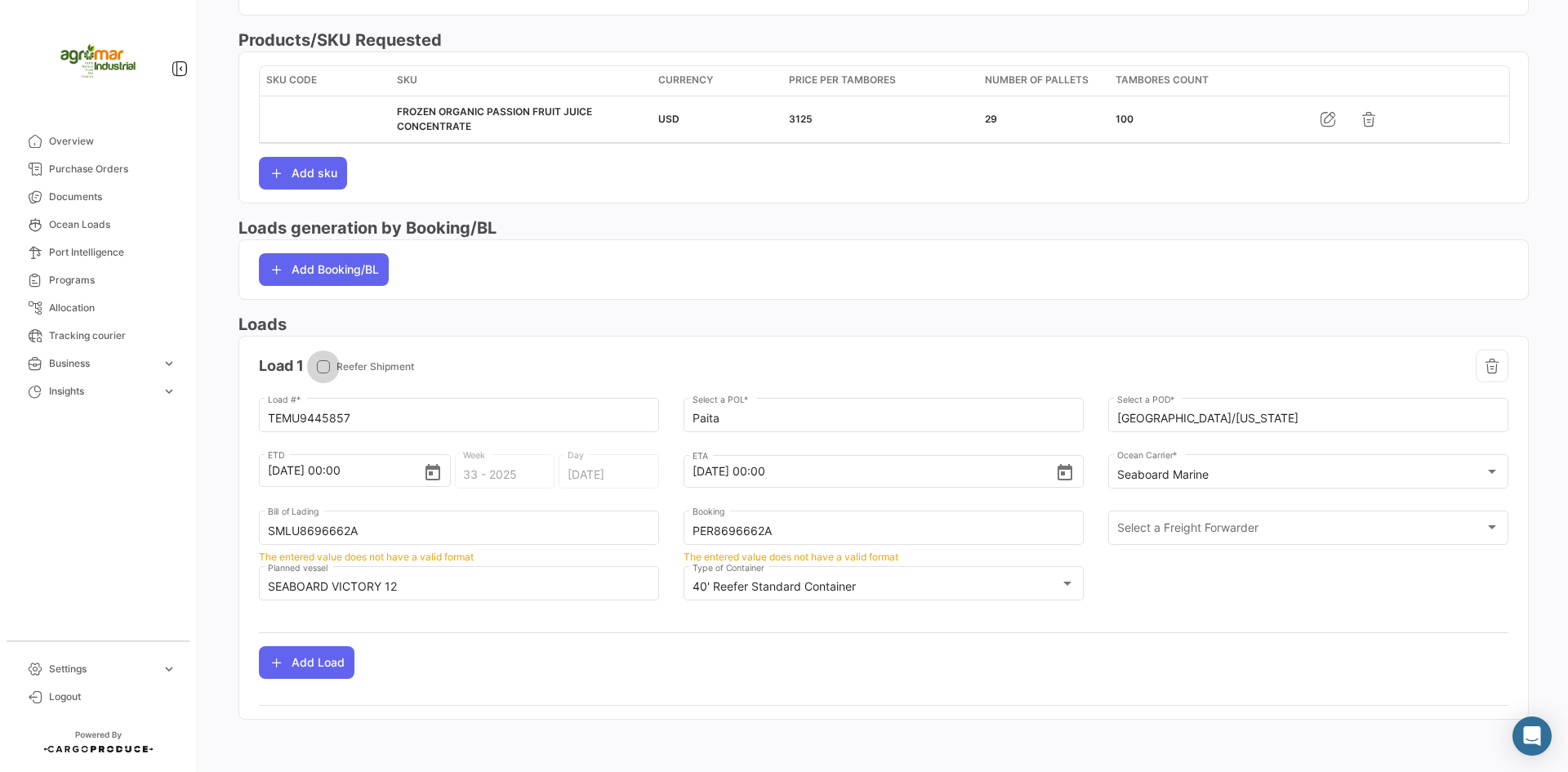
click at [332, 363] on label "Reefer Shipment" at bounding box center [365, 367] width 97 height 15
click at [323, 373] on input "Reefer Shipment" at bounding box center [322, 373] width 1 height 1
click at [326, 367] on span at bounding box center [323, 367] width 13 height 13
click at [323, 373] on input "Reefer Shipment" at bounding box center [322, 373] width 1 height 1
checkbox input "false"
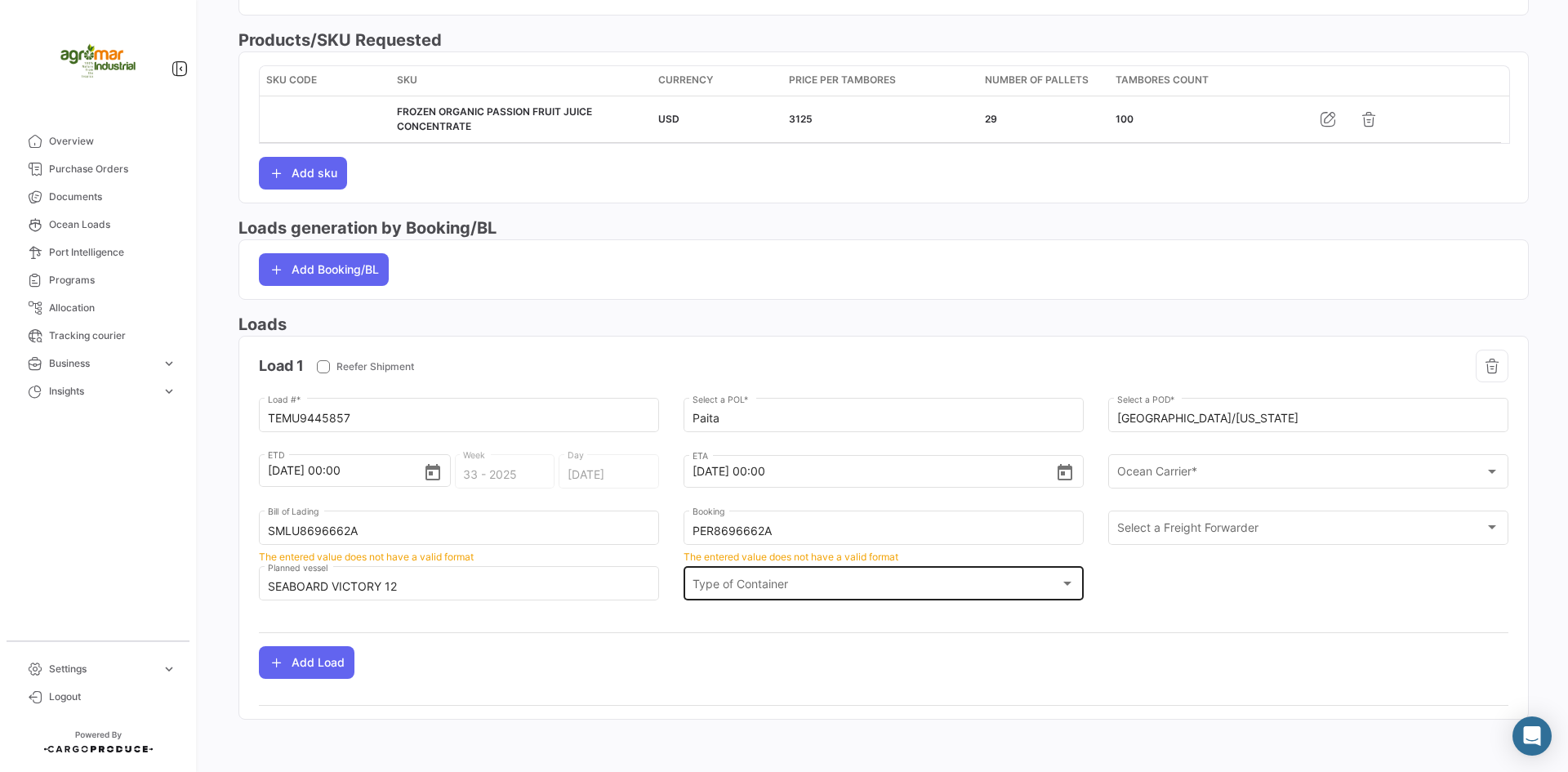
click at [847, 572] on div "Type of Container Type of Container" at bounding box center [883, 582] width 383 height 38
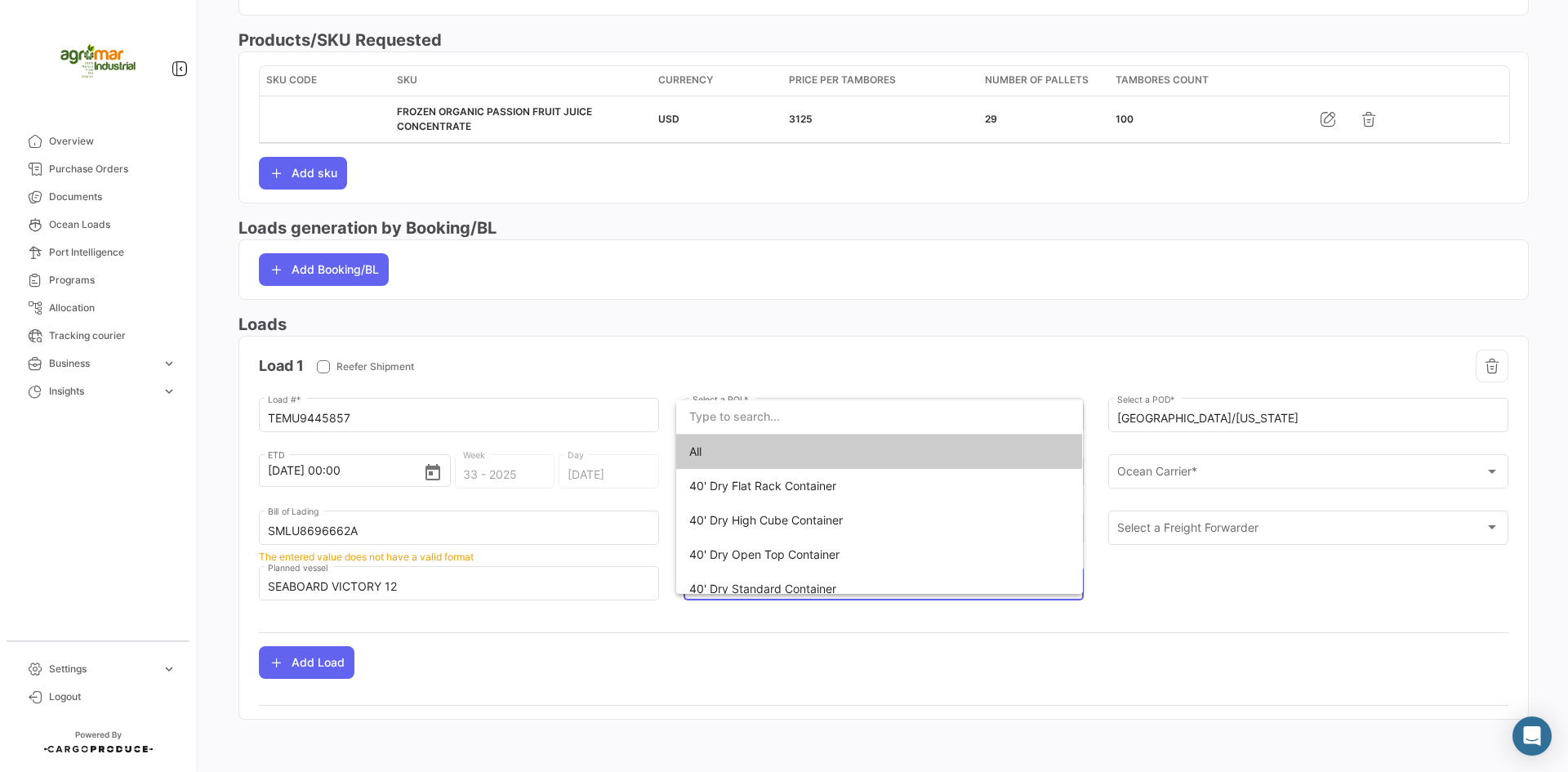
click at [1221, 610] on div at bounding box center [784, 386] width 1568 height 772
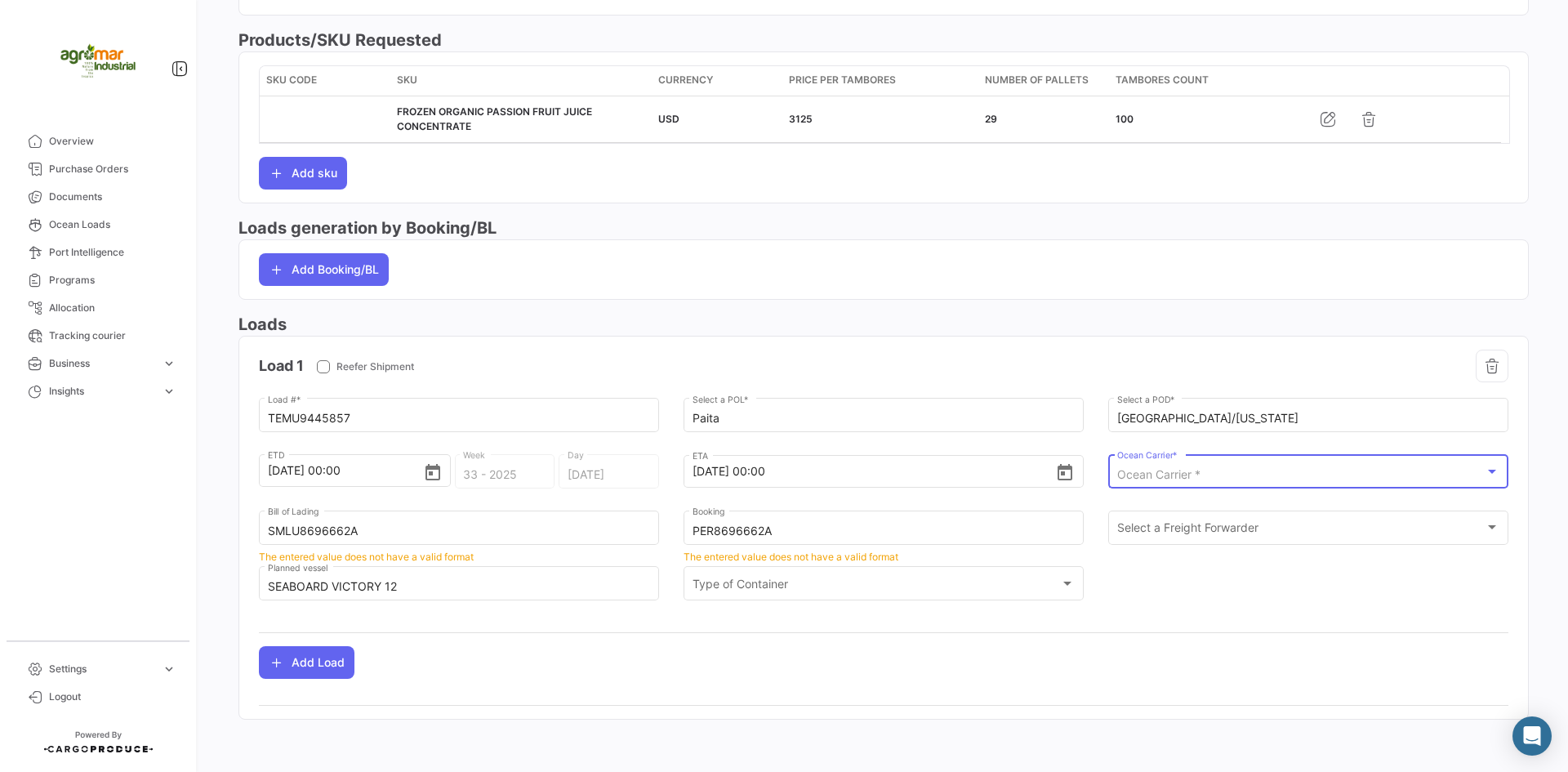
click at [1148, 476] on span "Ocean Carrier *" at bounding box center [1158, 474] width 83 height 14
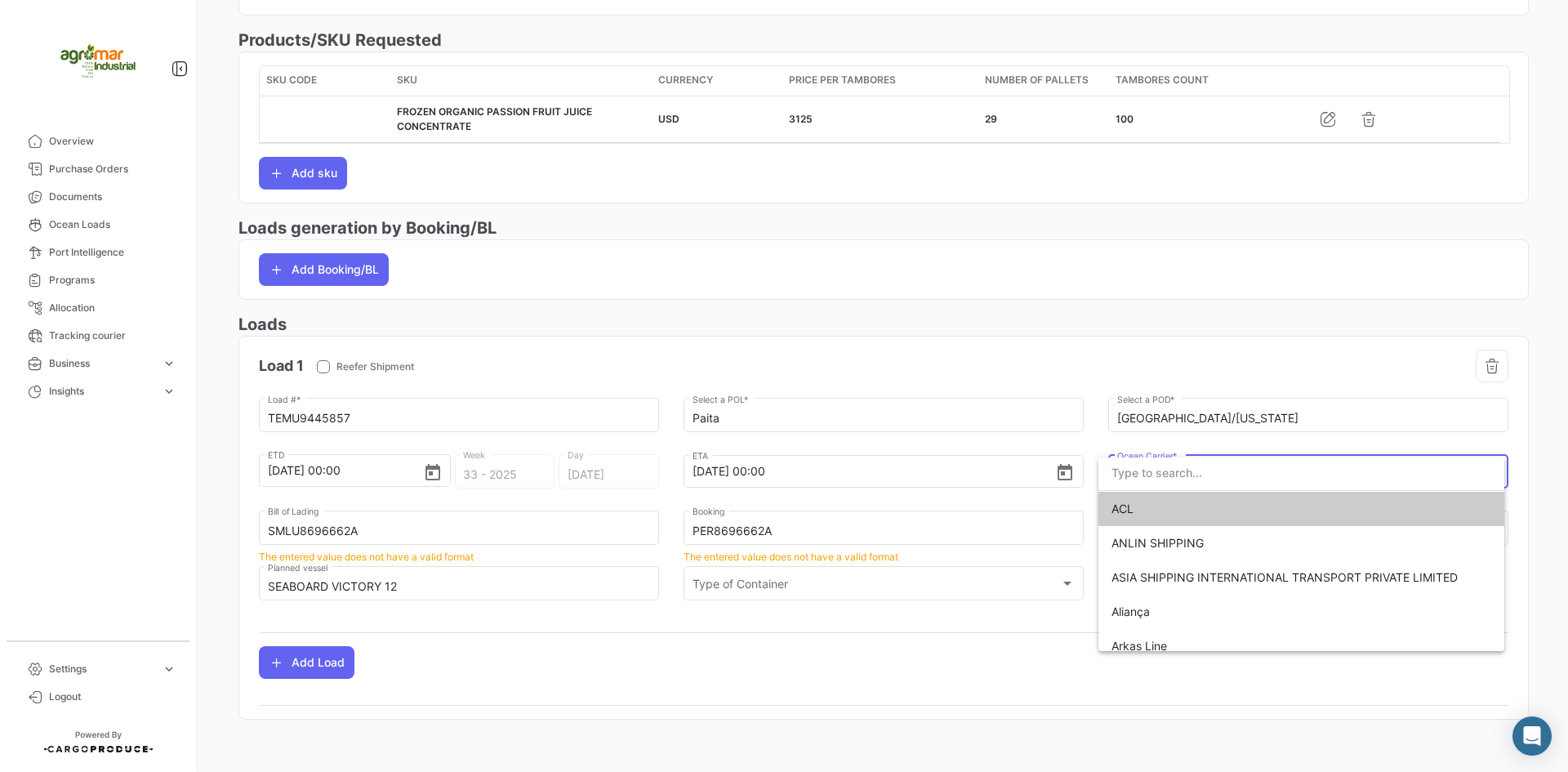
click at [1567, 469] on div at bounding box center [784, 386] width 1568 height 772
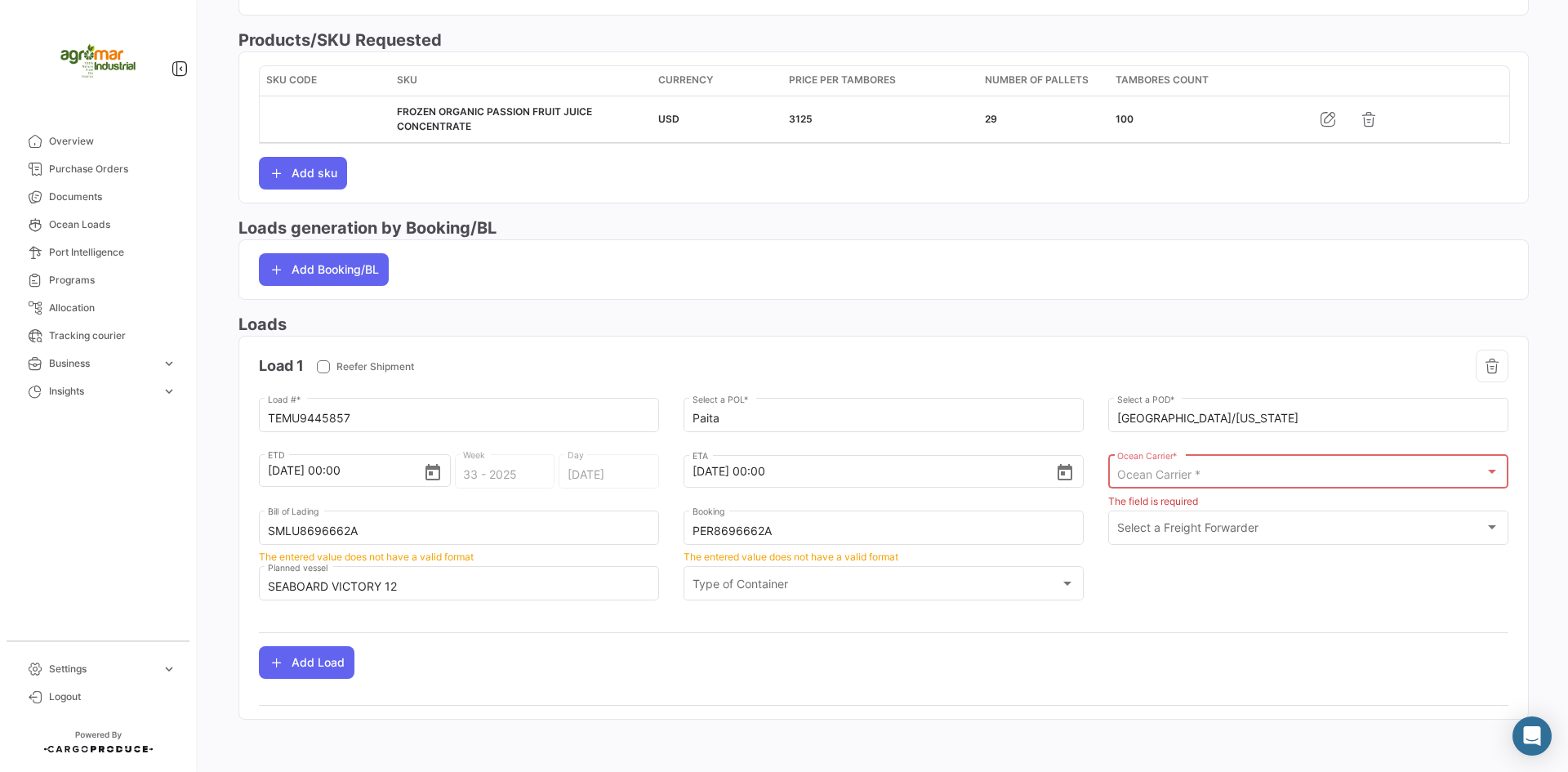
click at [1231, 478] on div "Ocean Carrier *" at bounding box center [1301, 475] width 368 height 14
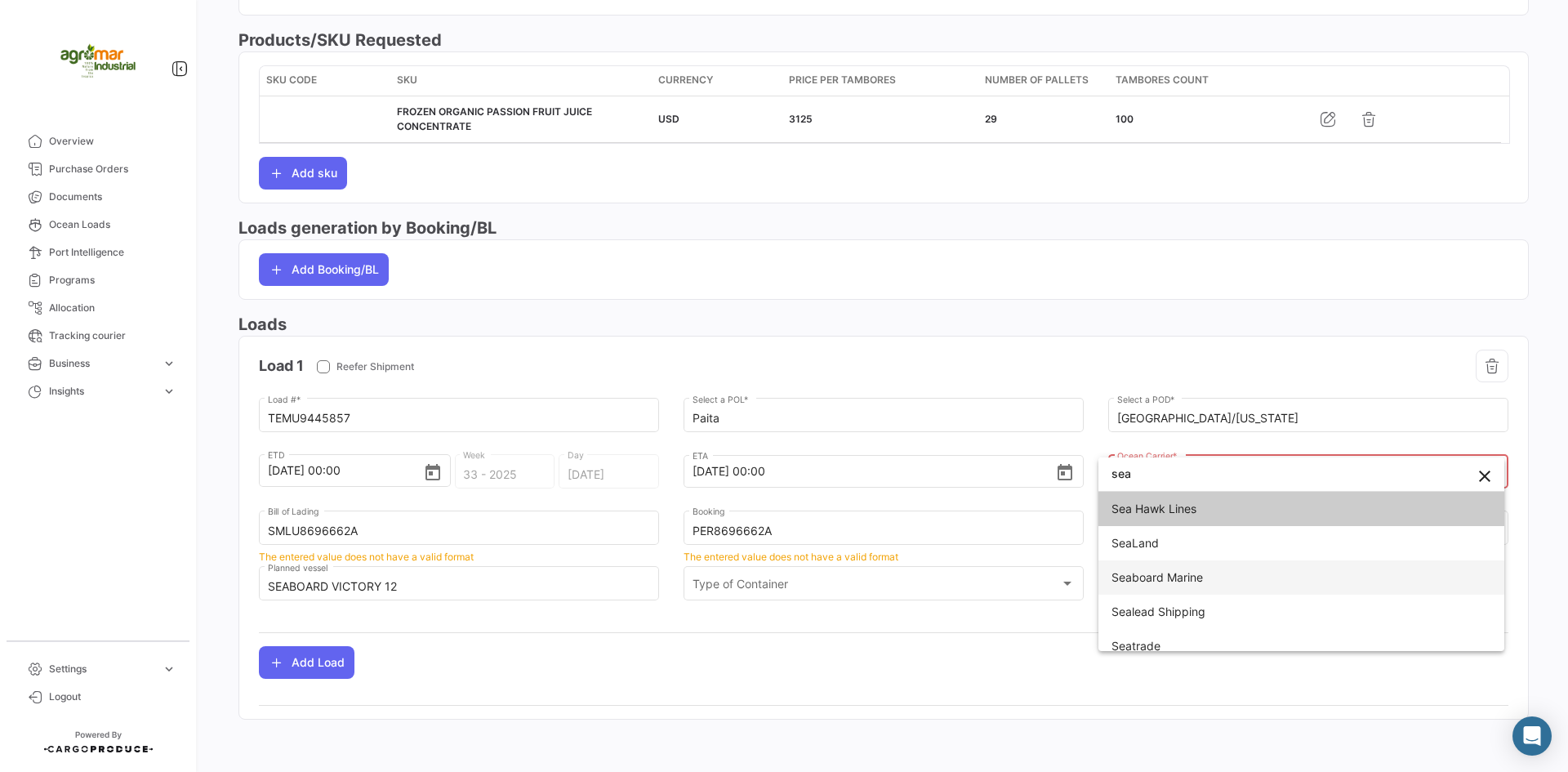
type input "sea"
click at [1186, 568] on span "Seaboard Marine" at bounding box center [1302, 577] width 380 height 34
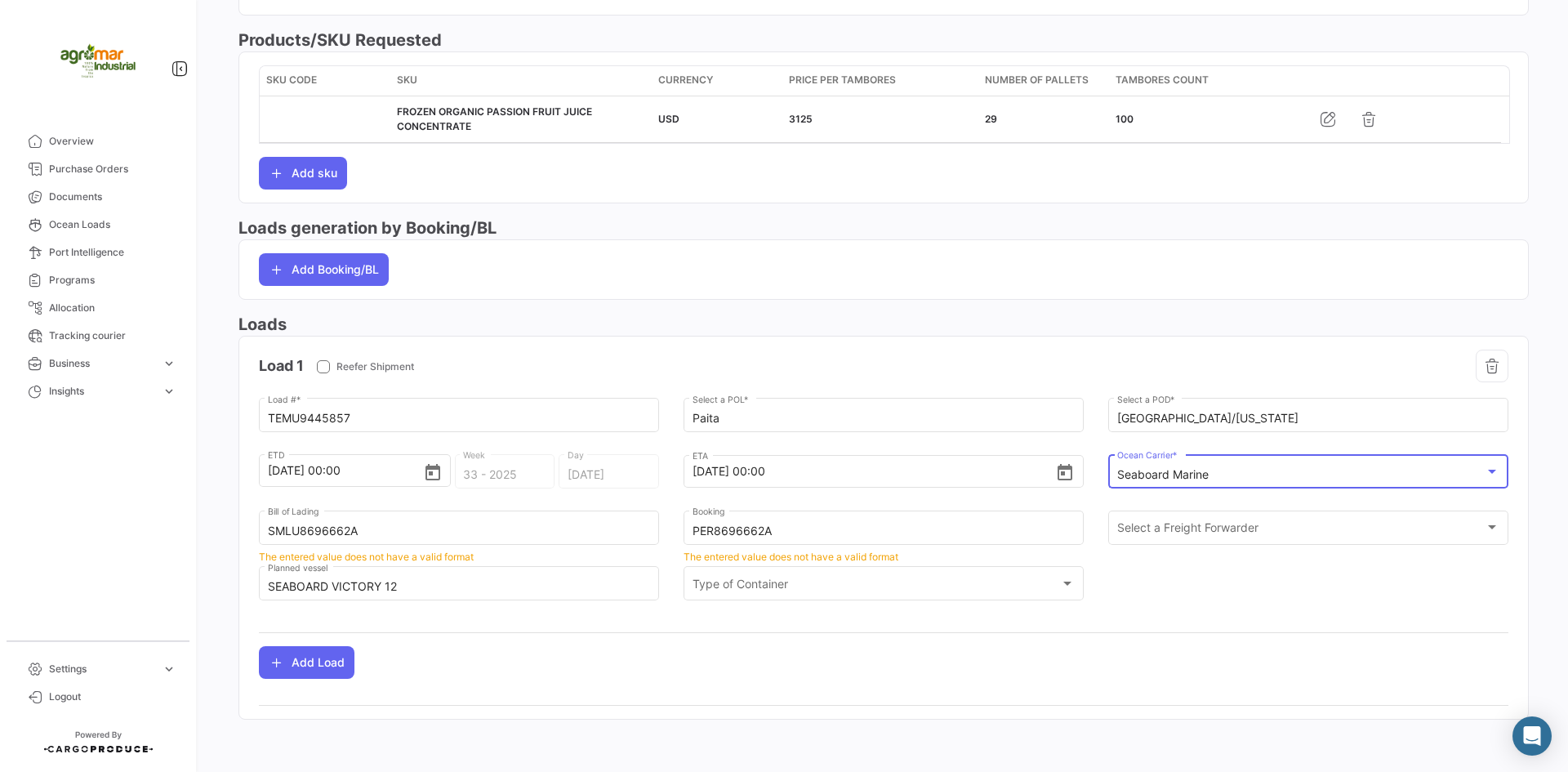
click at [1200, 590] on div "TEMU9445857 Load # * Paita Select a POL * [GEOGRAPHIC_DATA]/[US_STATE] Select a…" at bounding box center [883, 507] width 1249 height 224
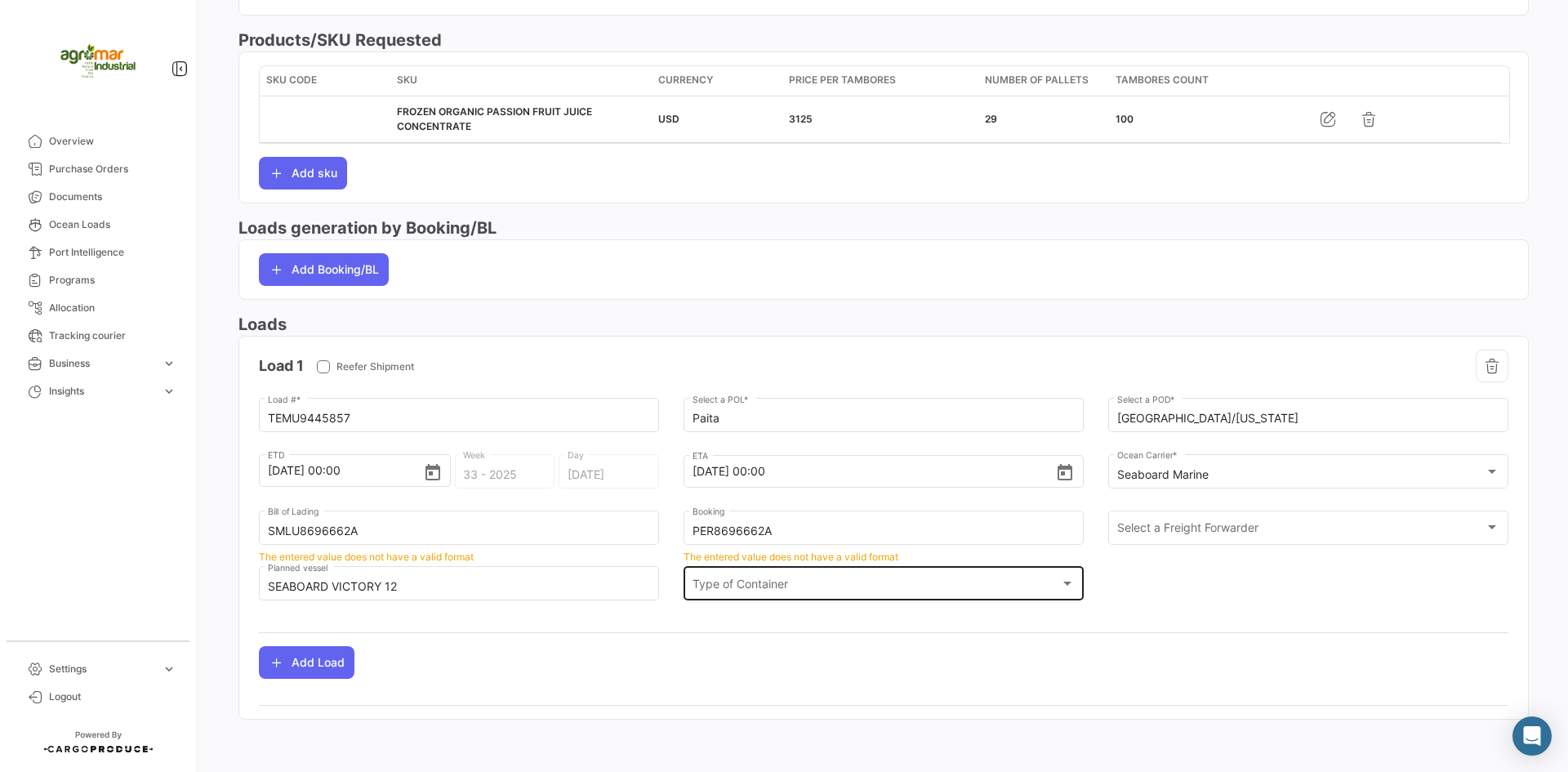
click at [1012, 584] on div "Type of Container" at bounding box center [877, 587] width 368 height 14
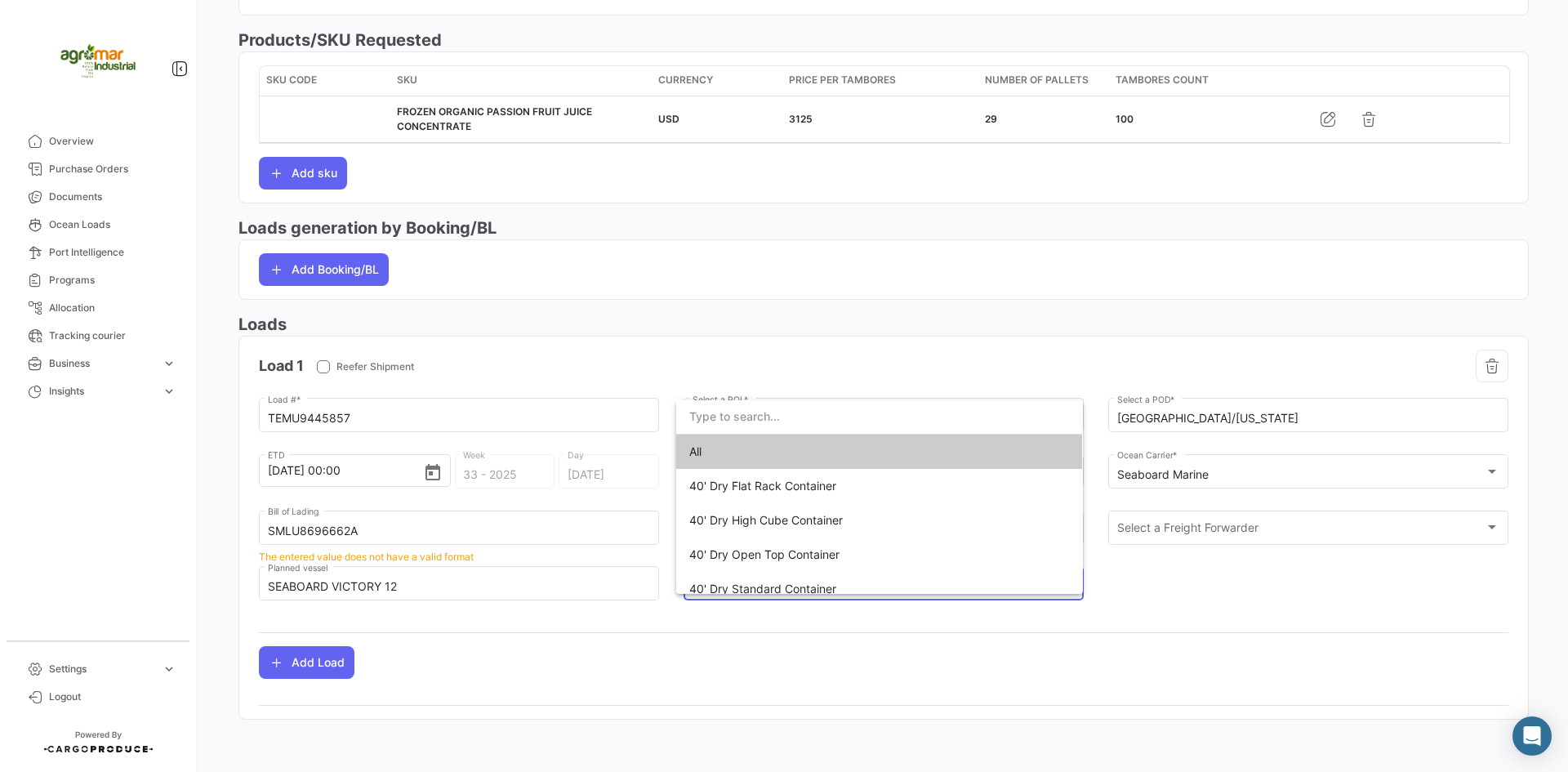
click at [1316, 605] on div at bounding box center [784, 386] width 1568 height 772
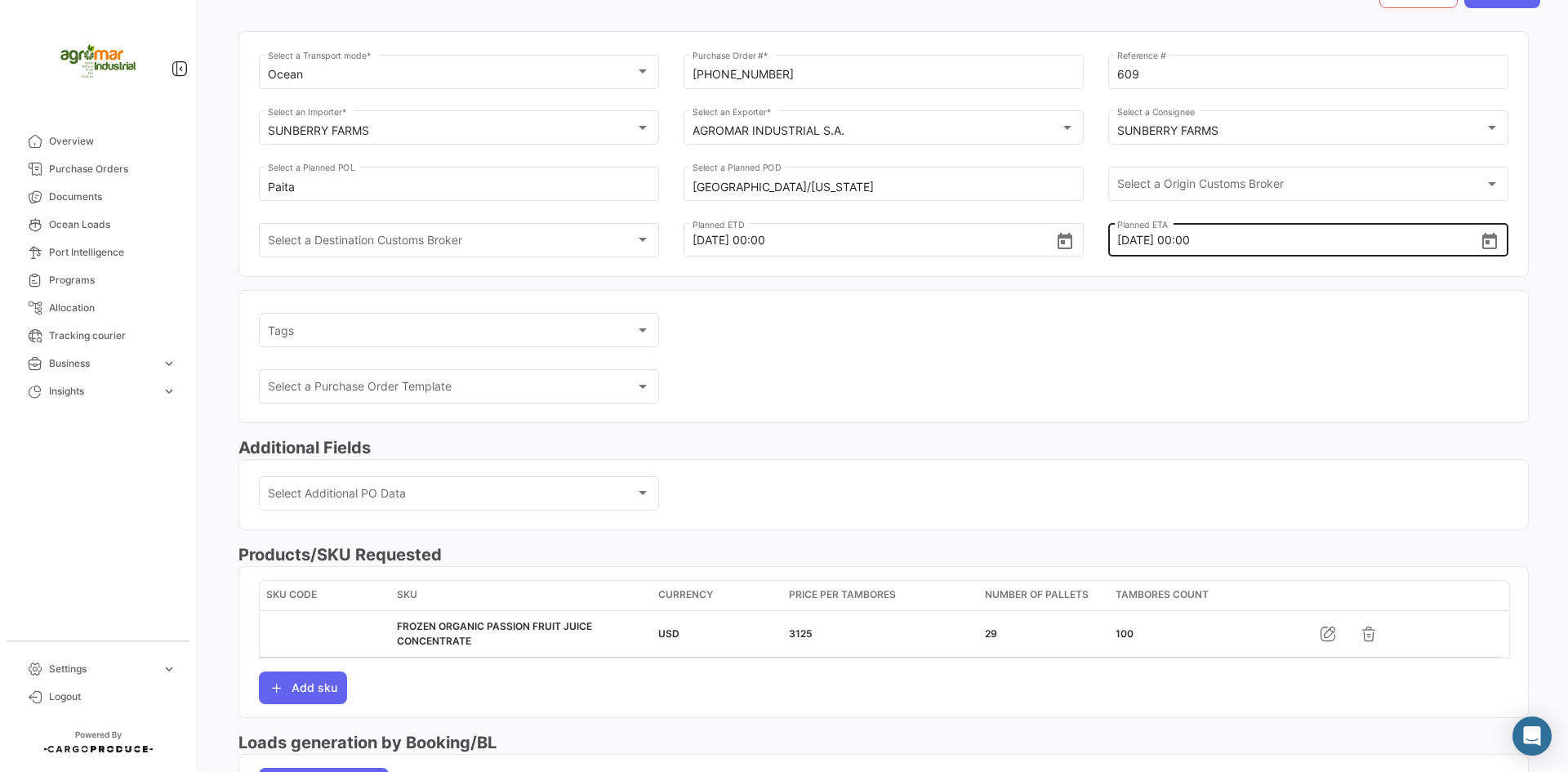
scroll to position [0, 0]
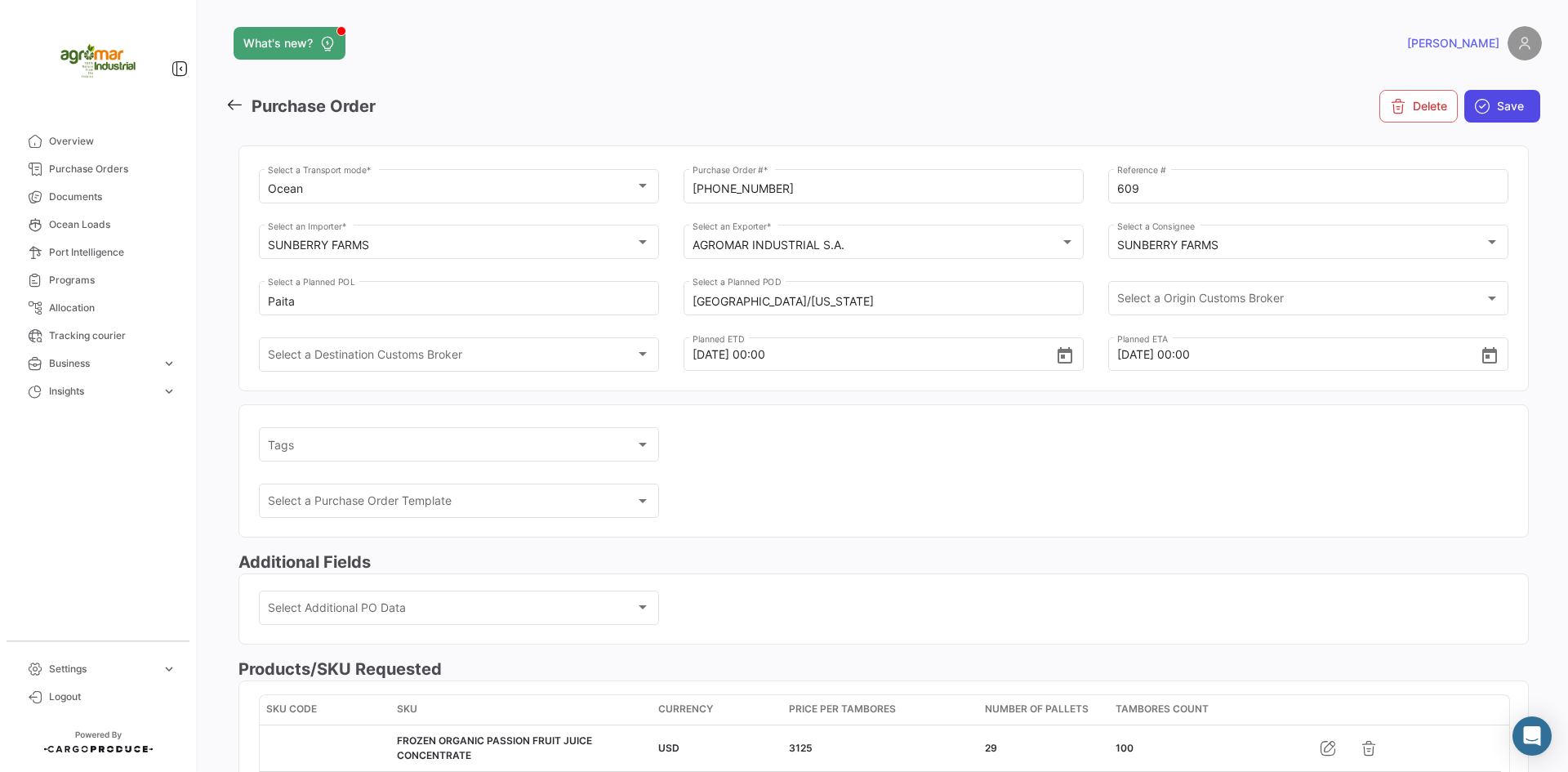
click at [1502, 106] on span "Save" at bounding box center [1510, 106] width 27 height 17
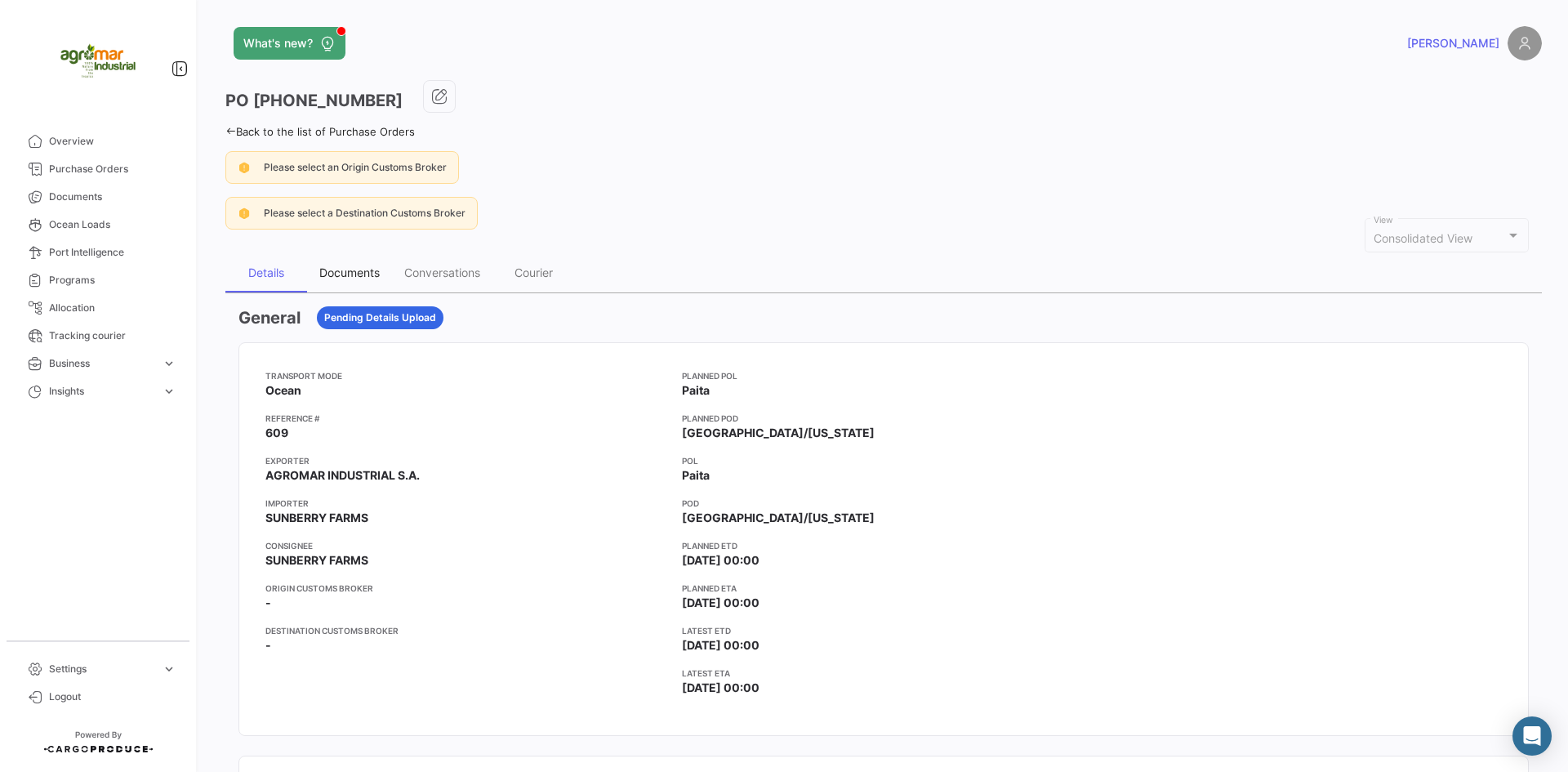
click at [326, 265] on div "Documents" at bounding box center [349, 272] width 85 height 39
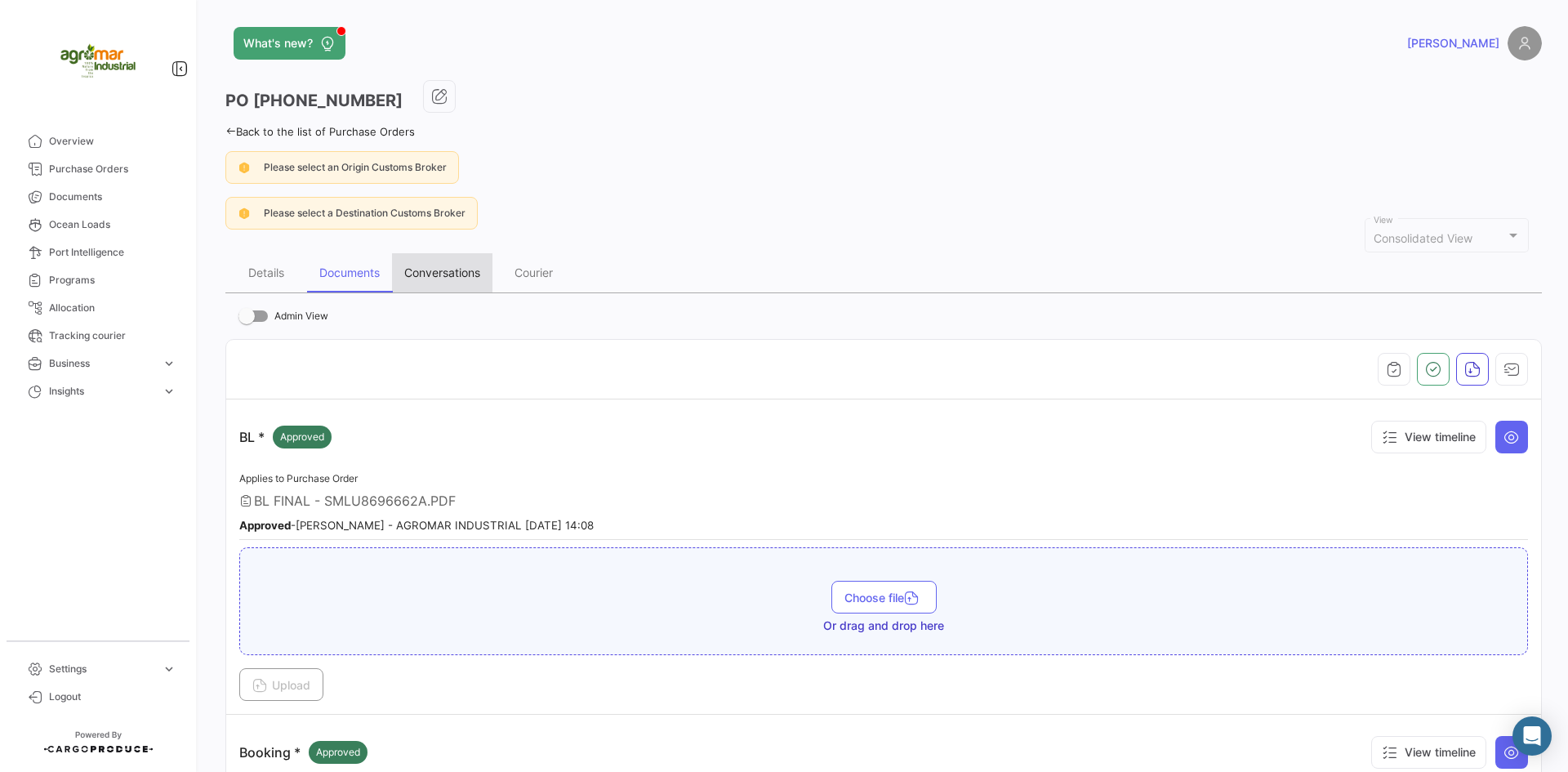
click at [439, 280] on div "Conversations" at bounding box center [442, 272] width 100 height 39
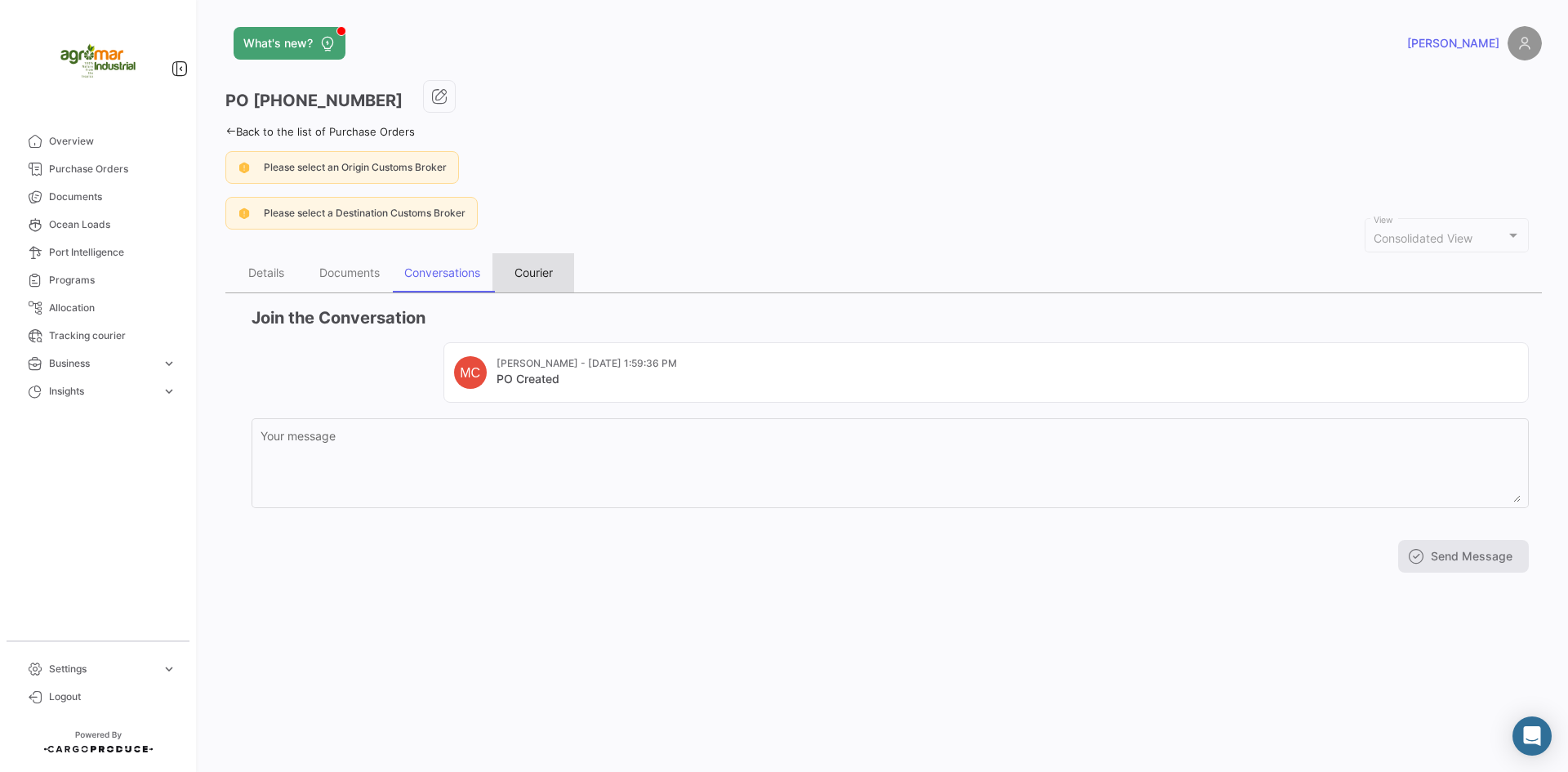
click at [522, 272] on div "Courier" at bounding box center [534, 272] width 39 height 14
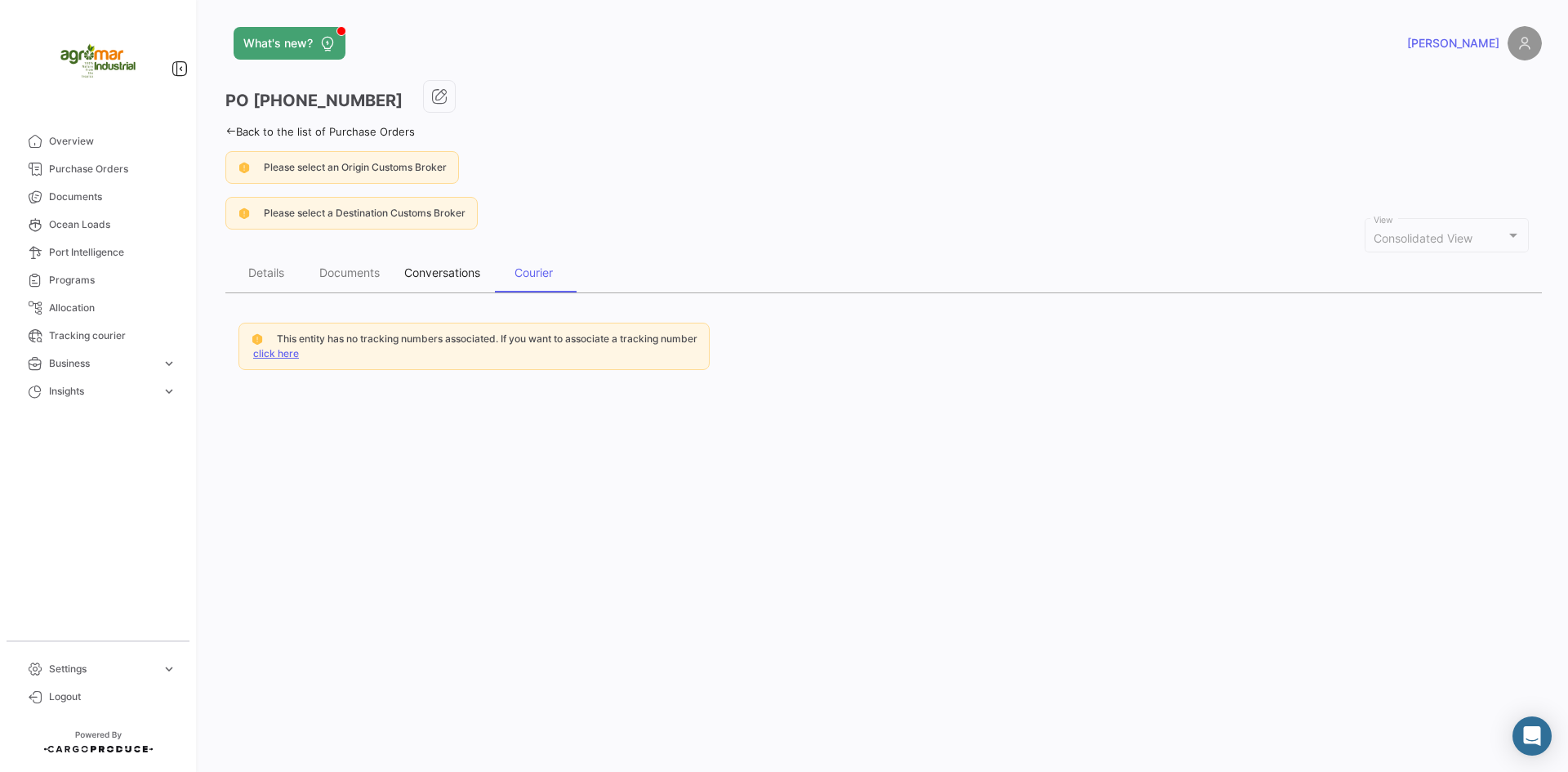
click at [445, 270] on div "Conversations" at bounding box center [442, 272] width 76 height 14
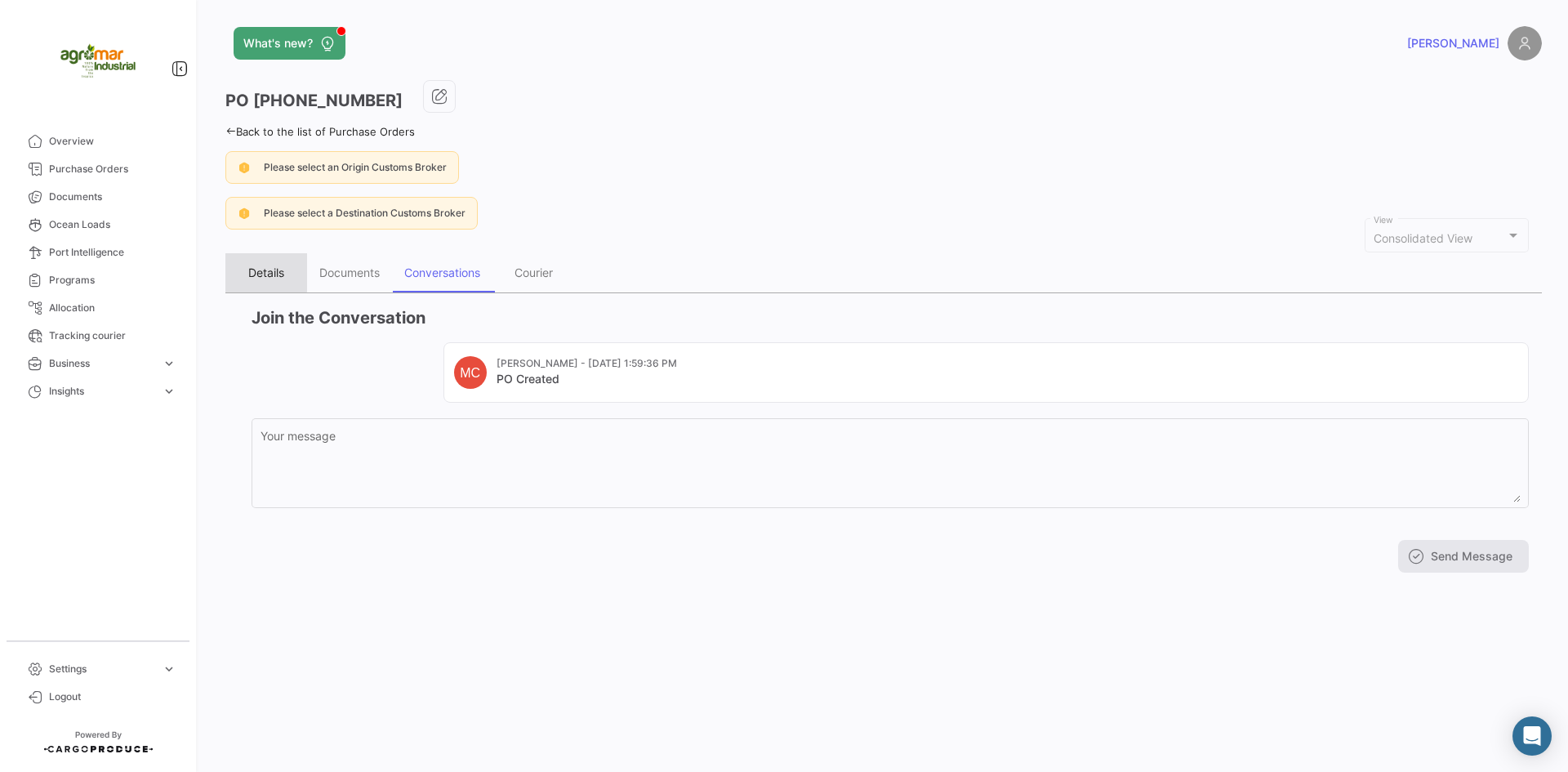
click at [264, 265] on div "Details" at bounding box center [266, 272] width 36 height 14
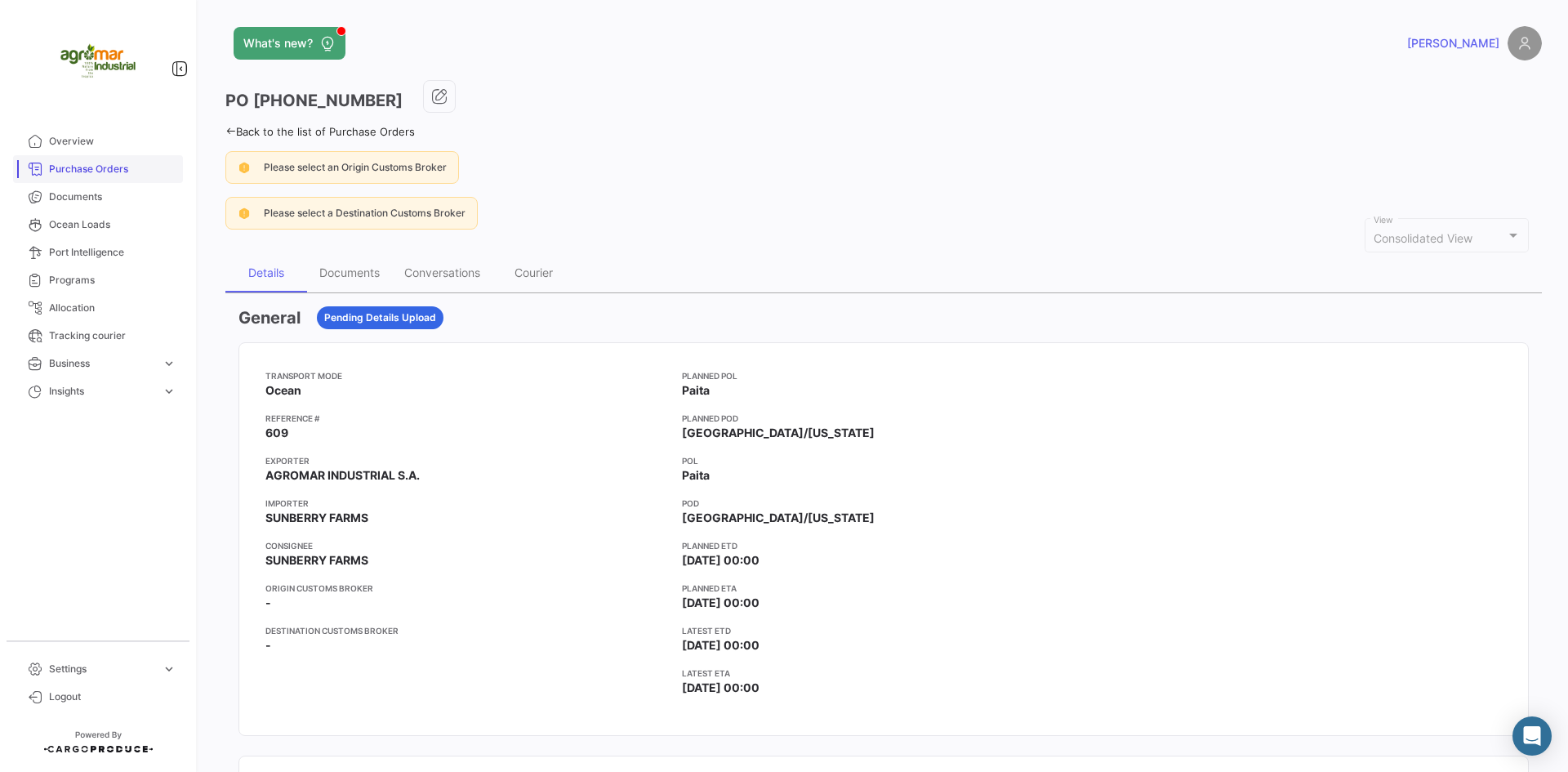
click at [136, 168] on span "Purchase Orders" at bounding box center [113, 169] width 127 height 15
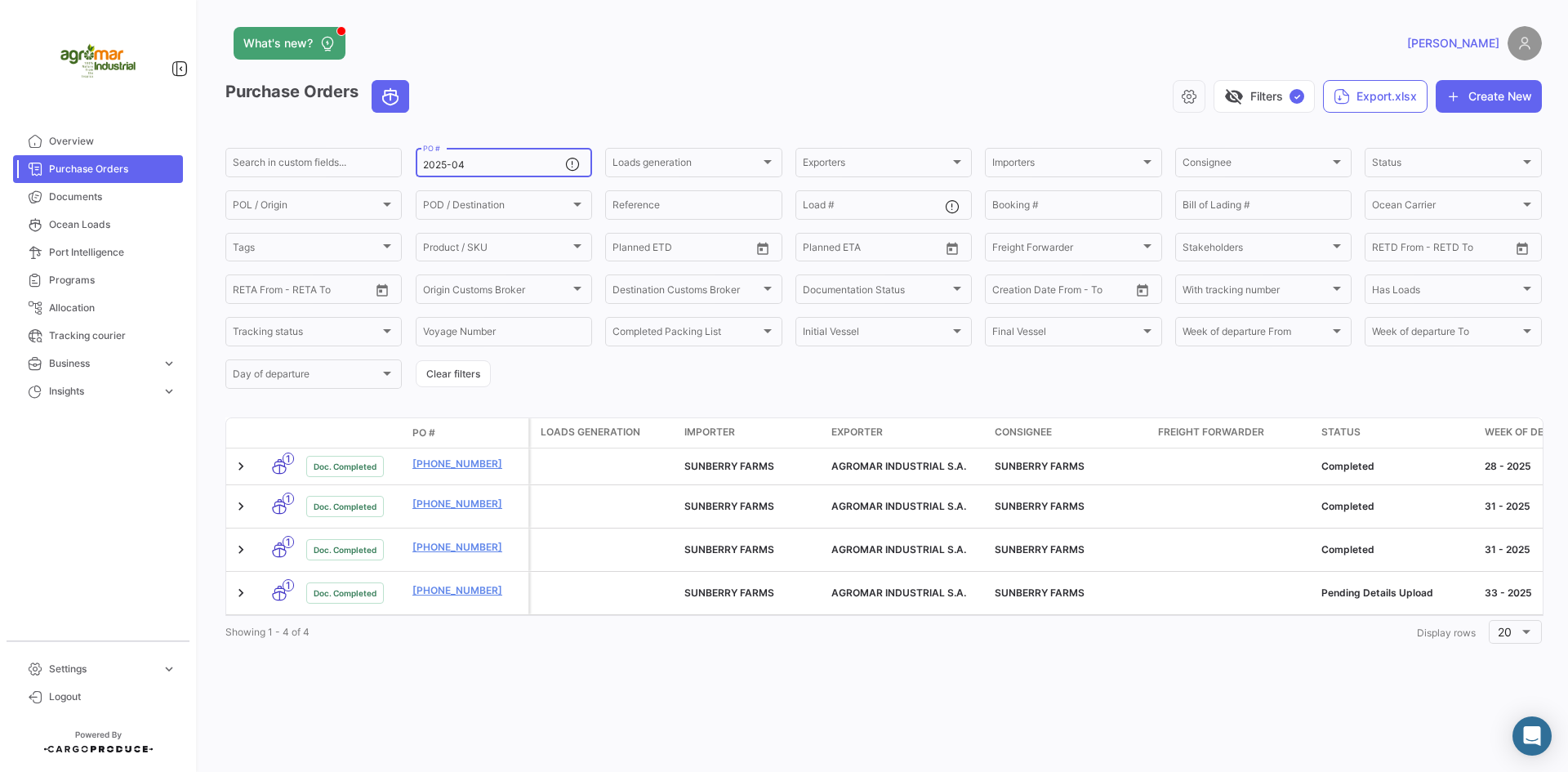
click at [509, 170] on input "2025-04" at bounding box center [494, 165] width 142 height 12
drag, startPoint x: 509, startPoint y: 170, endPoint x: 292, endPoint y: 181, distance: 217.3
click at [292, 181] on form "Search in custom fields... 2025-04 PO # Loads generation Loads generation Expor…" at bounding box center [883, 269] width 1316 height 246
paste input "00006165"
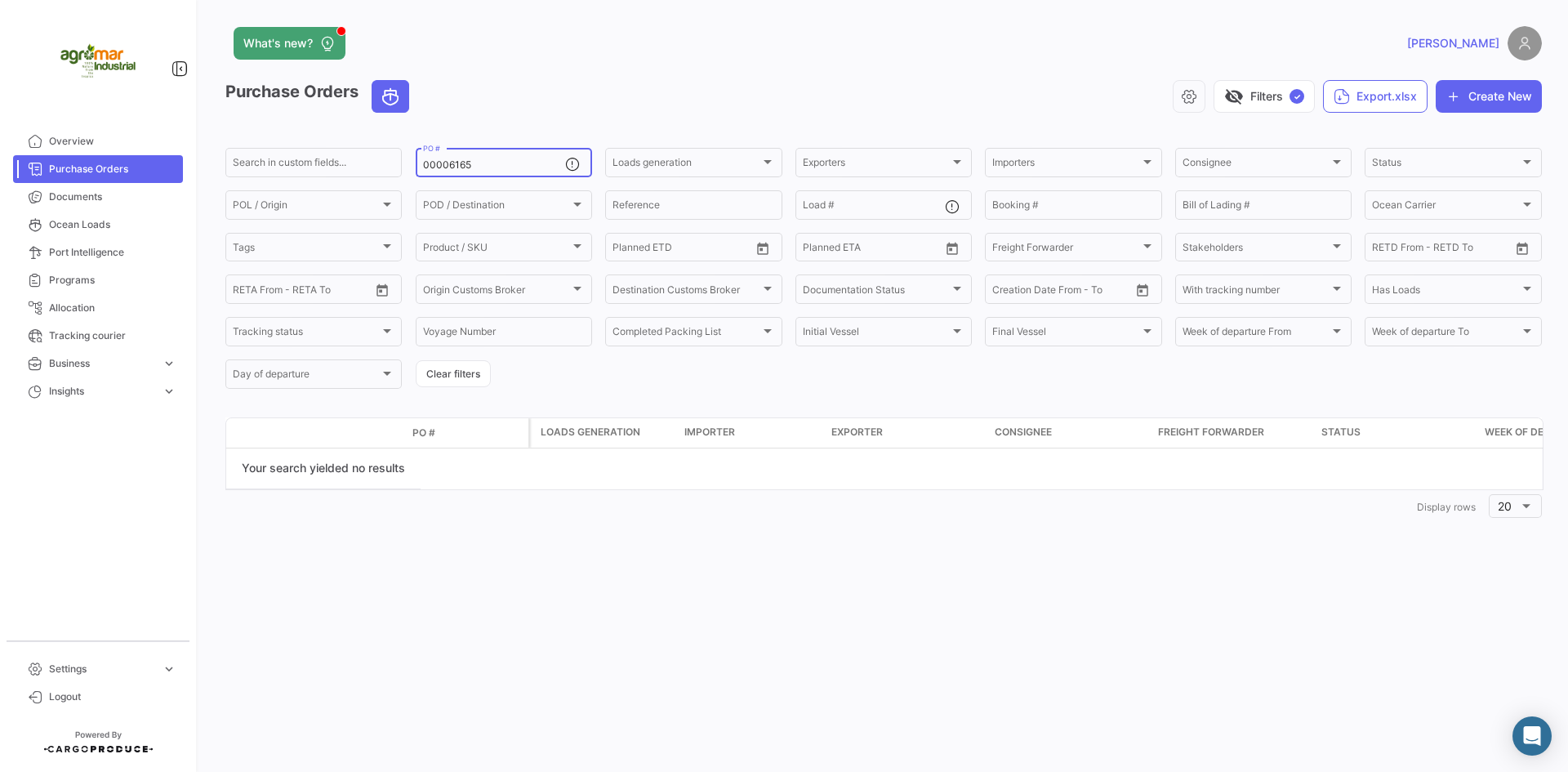
click at [476, 165] on input "00006165" at bounding box center [494, 165] width 142 height 12
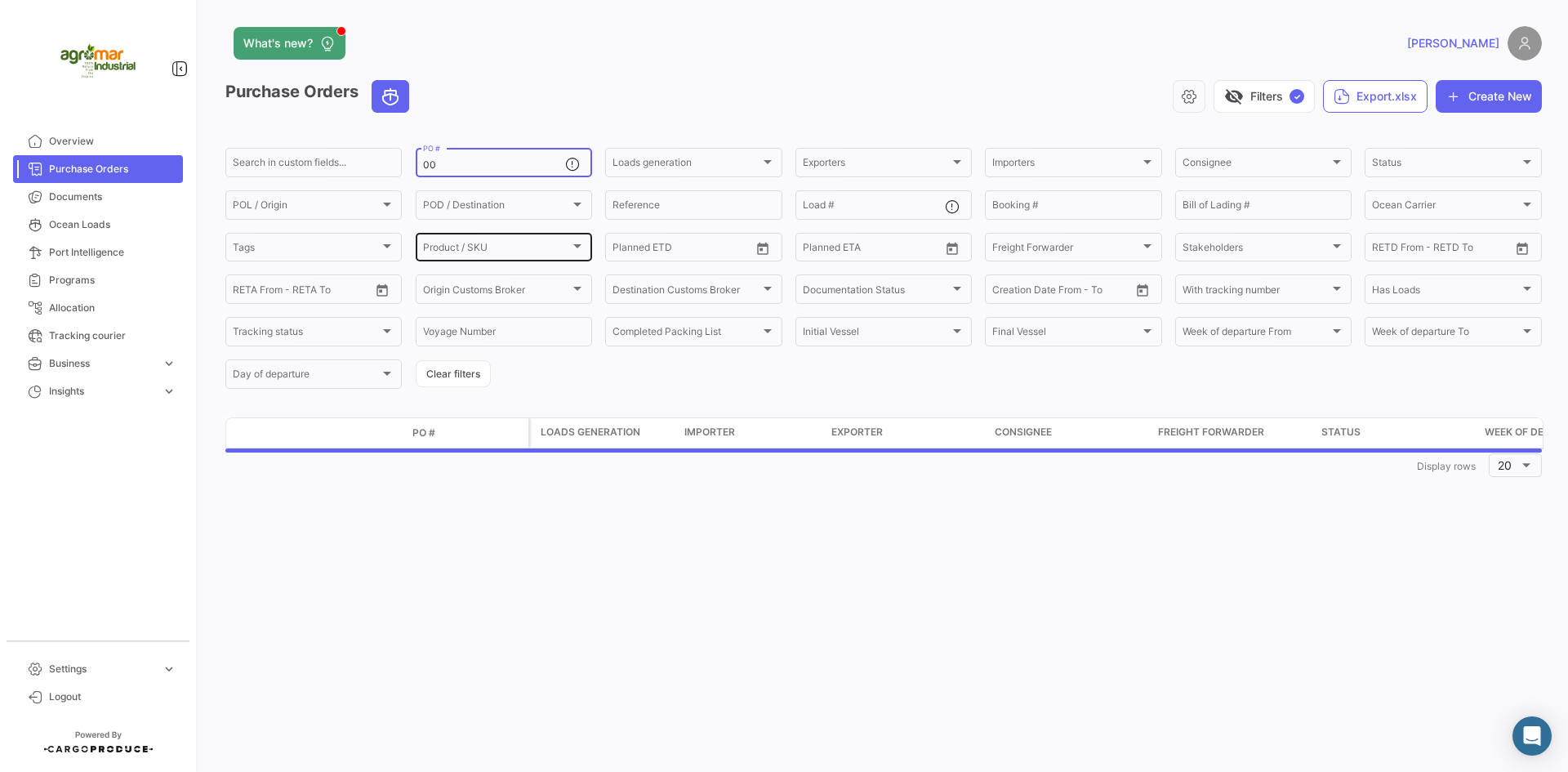
type input "0"
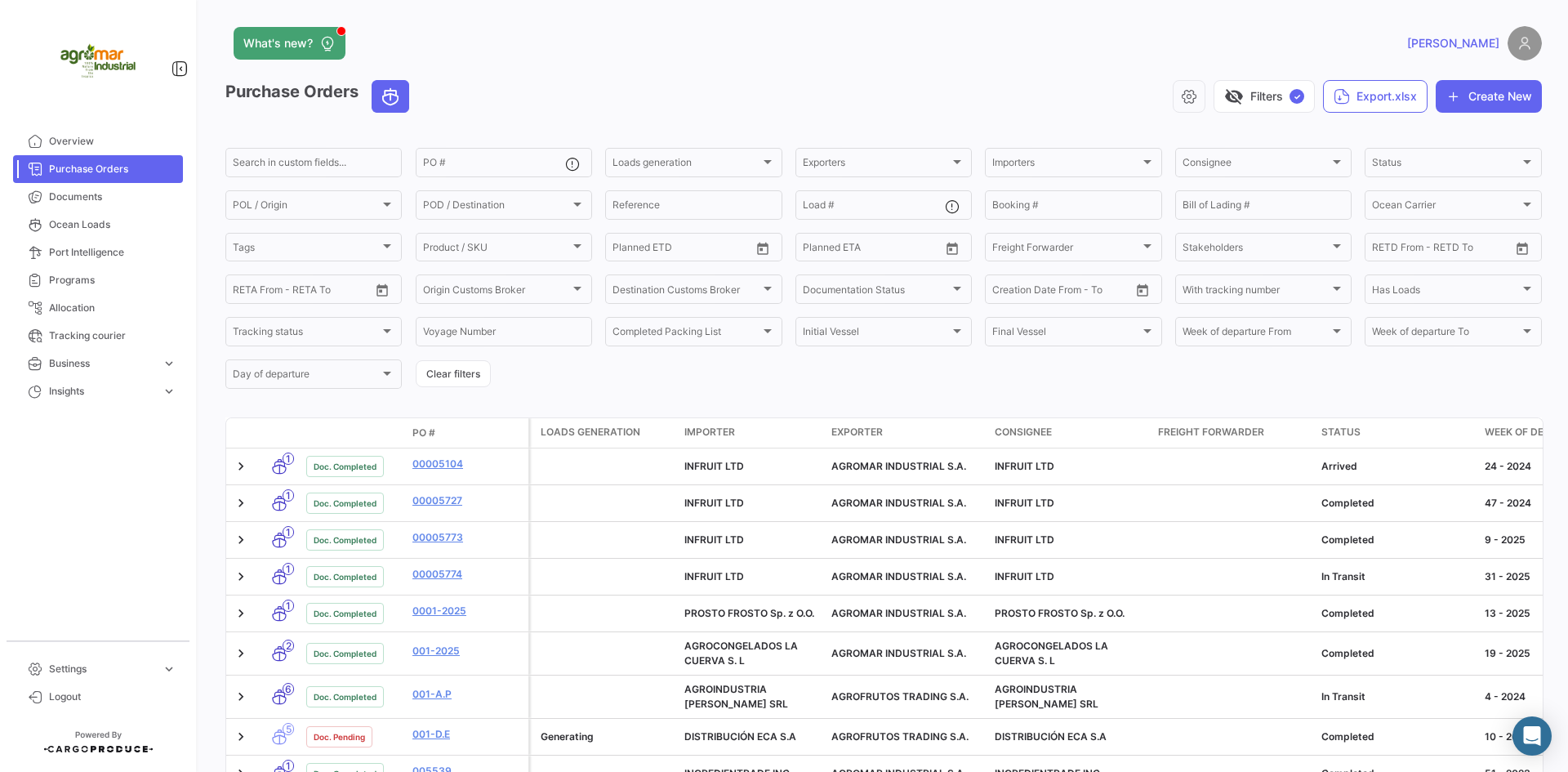
click at [580, 373] on form "Search in custom fields... PO # Loads generation Loads generation Exporters Exp…" at bounding box center [883, 269] width 1316 height 246
click at [527, 396] on div "Purchase Orders visibility_off Filters ✓ Export.xlsx Create New Search in custo…" at bounding box center [883, 668] width 1316 height 1176
click at [1445, 91] on icon "button" at bounding box center [1453, 96] width 17 height 17
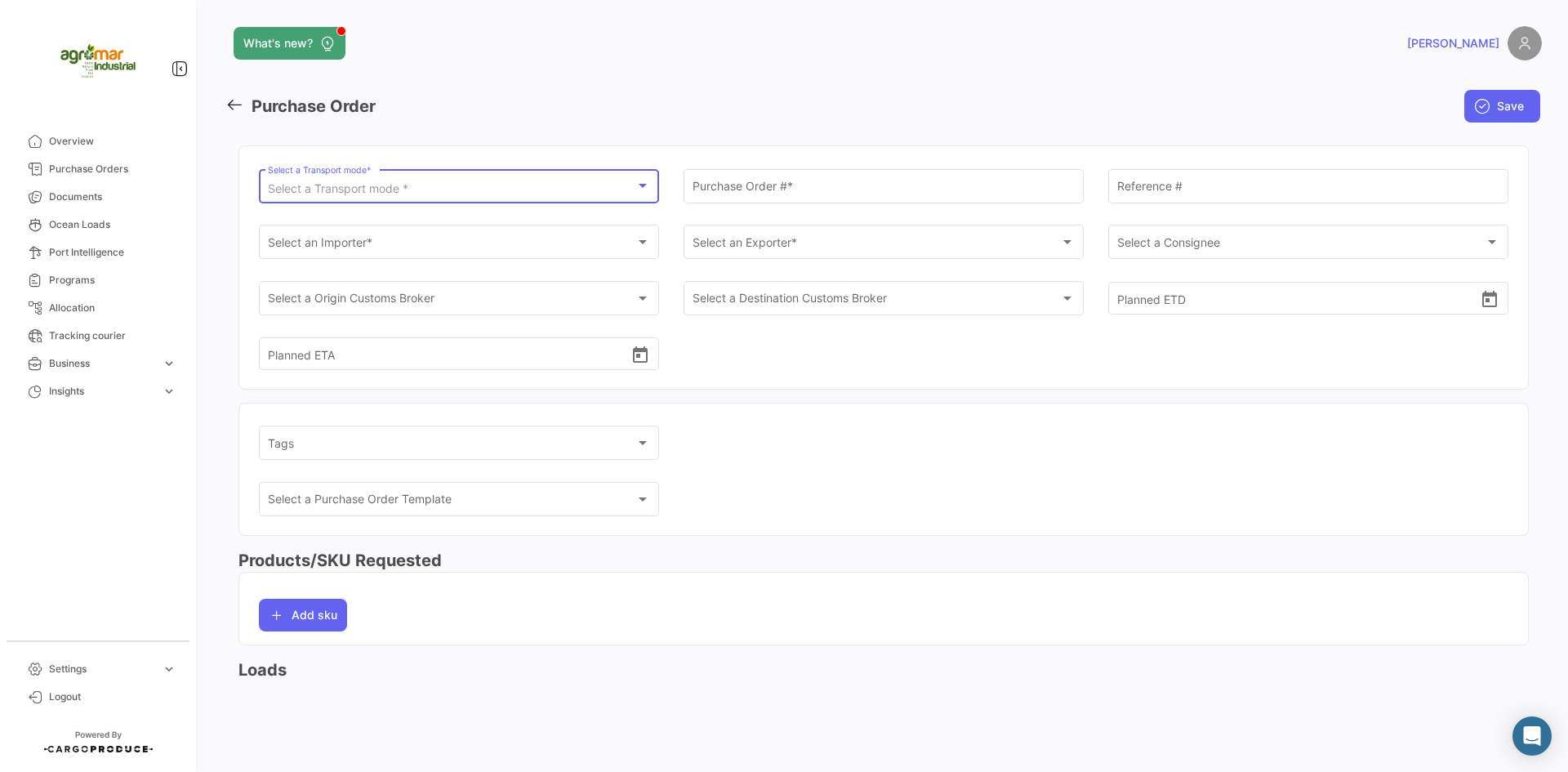
click at [539, 187] on div "Select a Transport mode *" at bounding box center [452, 189] width 368 height 14
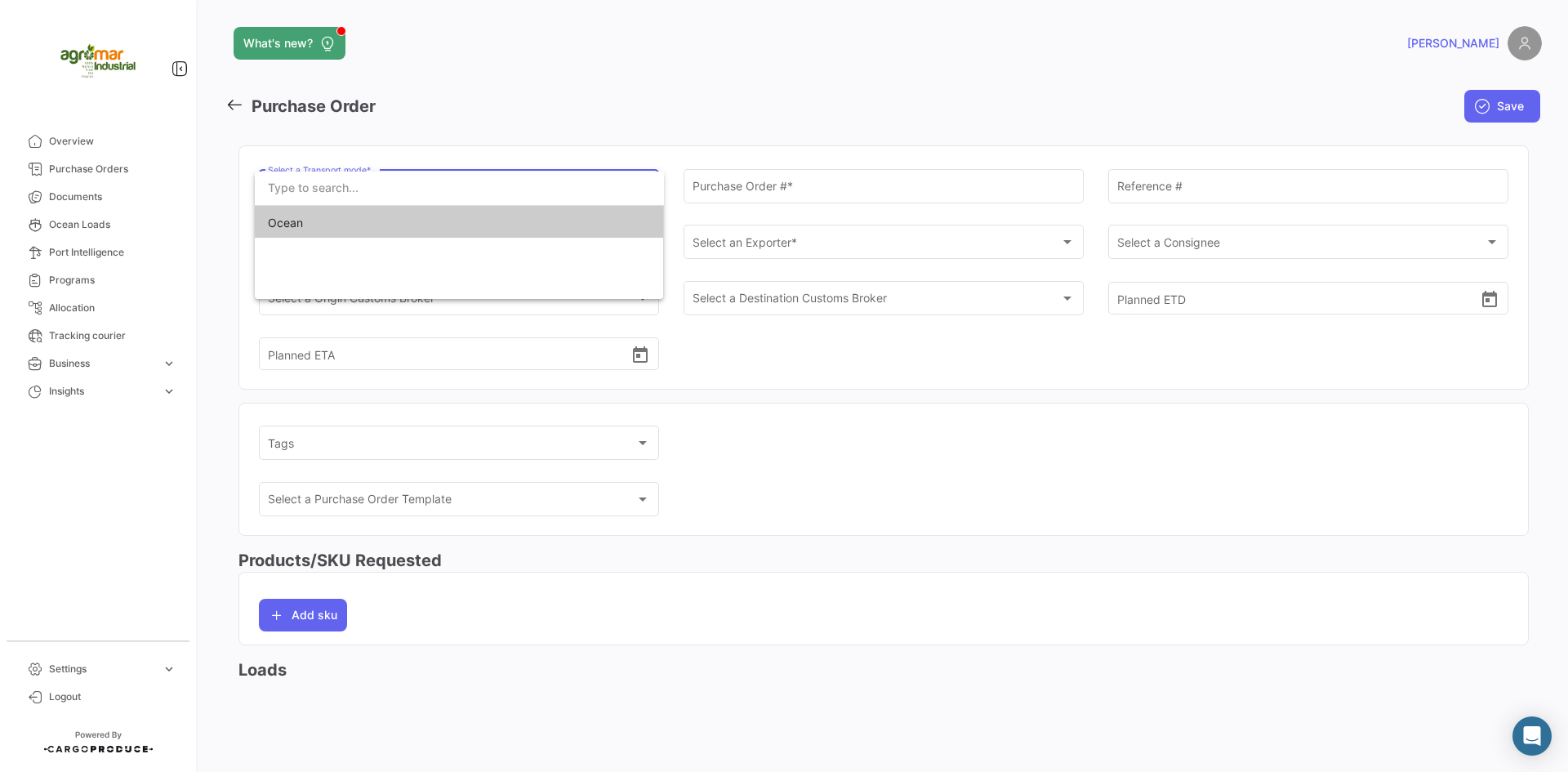
click at [543, 226] on span "Ocean" at bounding box center [459, 223] width 383 height 34
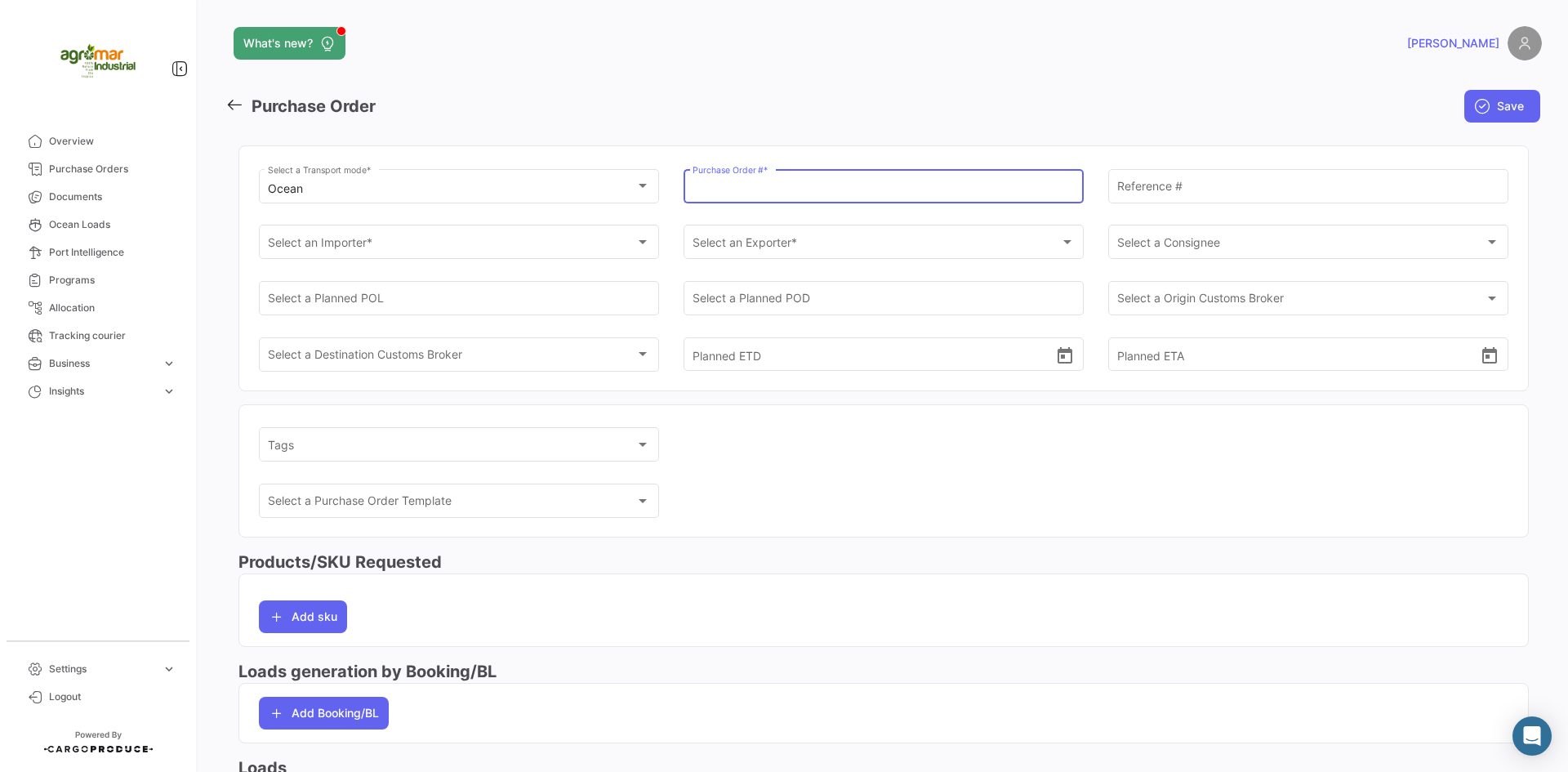
click at [764, 189] on input "Purchase Order # *" at bounding box center [883, 189] width 383 height 14
paste input "PO-00006165"
click at [709, 192] on input "PO-00006165" at bounding box center [883, 189] width 383 height 14
drag, startPoint x: 709, startPoint y: 192, endPoint x: 641, endPoint y: 192, distance: 68.0
click at [641, 192] on div "Ocean Select a Transport mode * PO-00006165 Purchase Order # * Reference # Sele…" at bounding box center [883, 278] width 1249 height 224
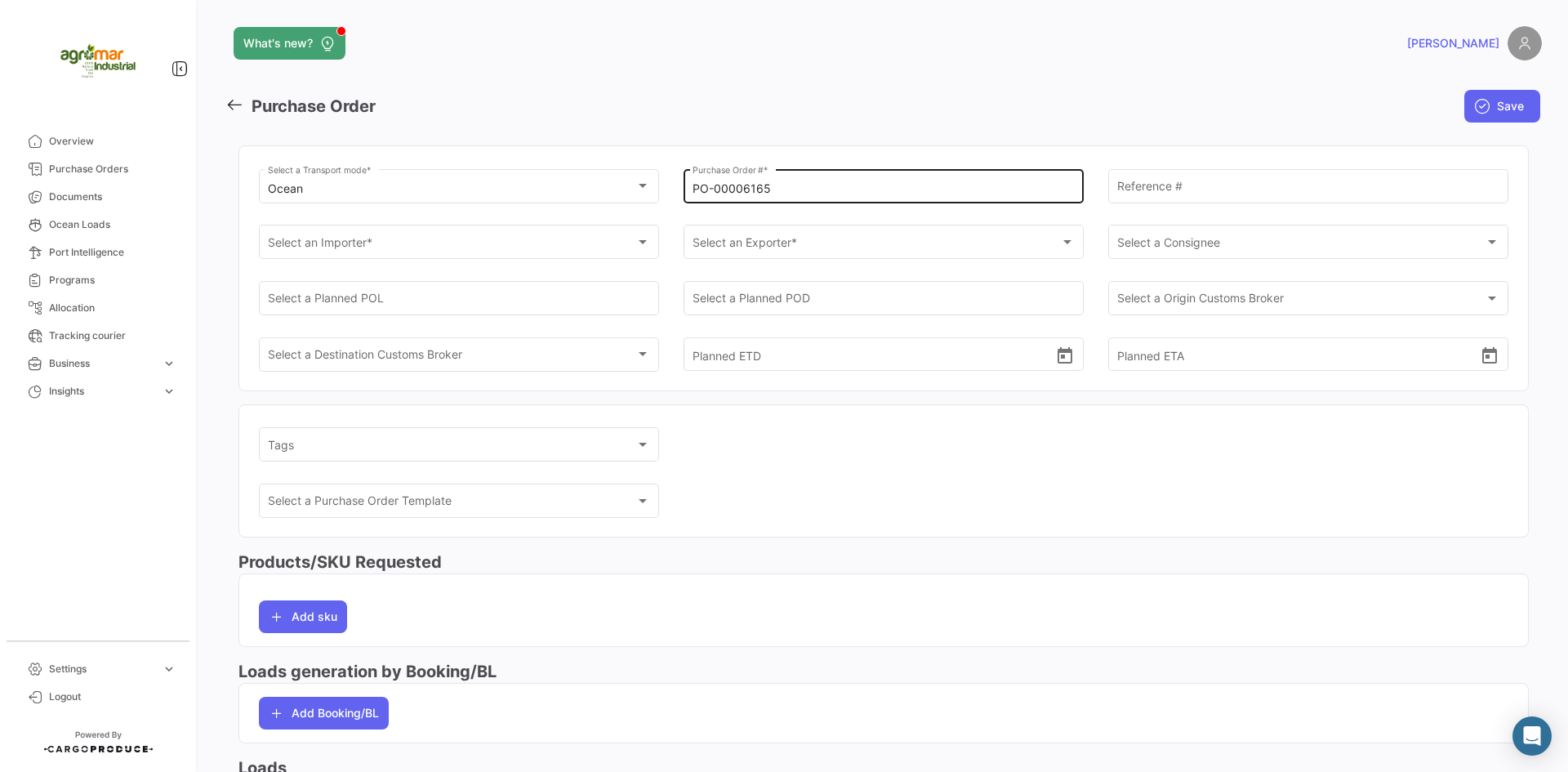
click at [685, 184] on div "PO-00006165 Purchase Order # *" at bounding box center [883, 184] width 400 height 38
click at [702, 185] on input "PO-00006165" at bounding box center [883, 189] width 383 height 14
click at [712, 185] on input "PO-00006165" at bounding box center [883, 189] width 383 height 14
drag, startPoint x: 712, startPoint y: 185, endPoint x: 677, endPoint y: 189, distance: 35.2
click at [677, 189] on div "Ocean Select a Transport mode * PO-00006165 Purchase Order # * Reference # Sele…" at bounding box center [883, 278] width 1249 height 224
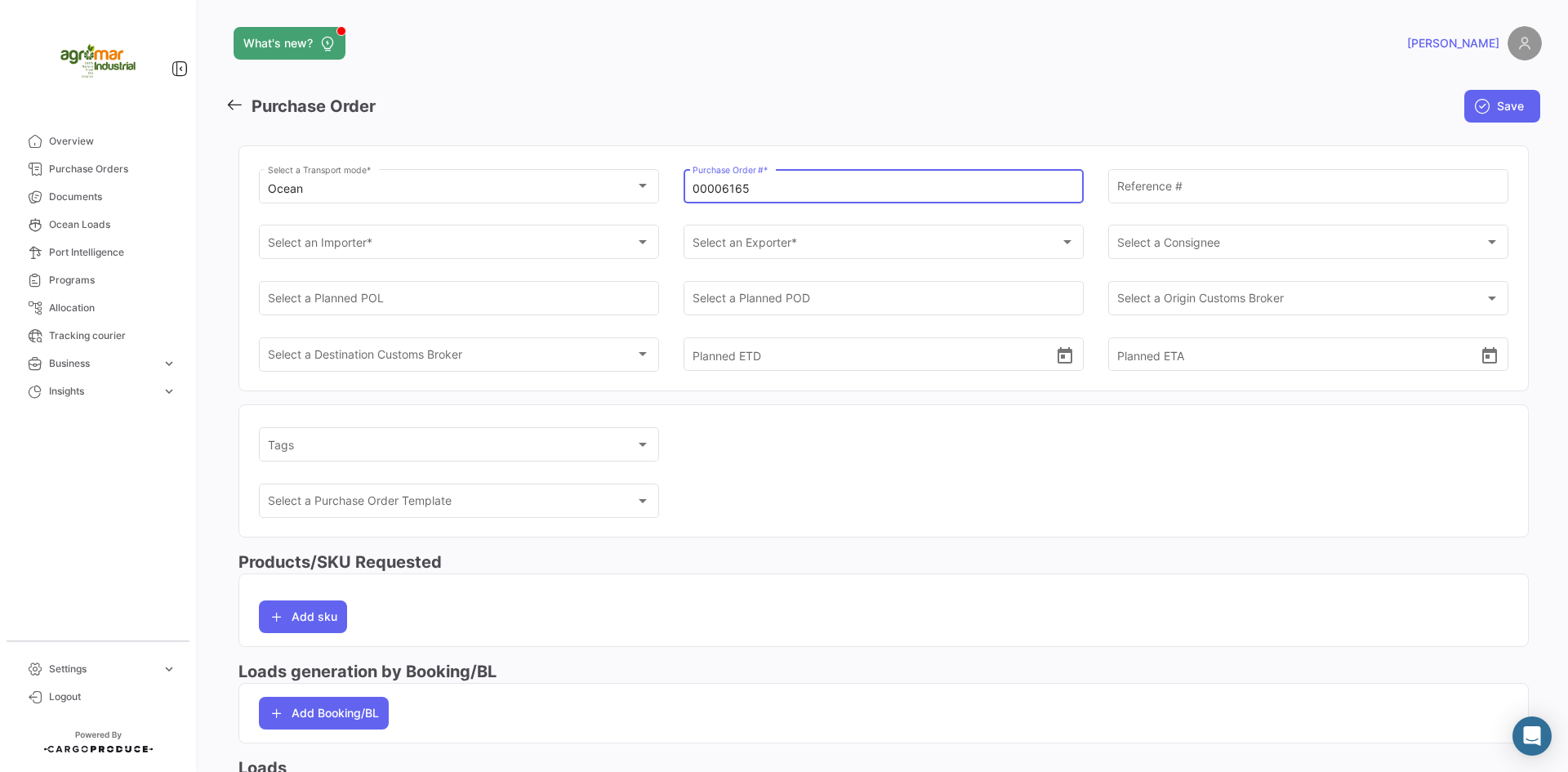
click at [896, 192] on input "00006165" at bounding box center [883, 189] width 383 height 14
type input "00006165"
click at [1170, 209] on div "Reference #" at bounding box center [1308, 194] width 400 height 50
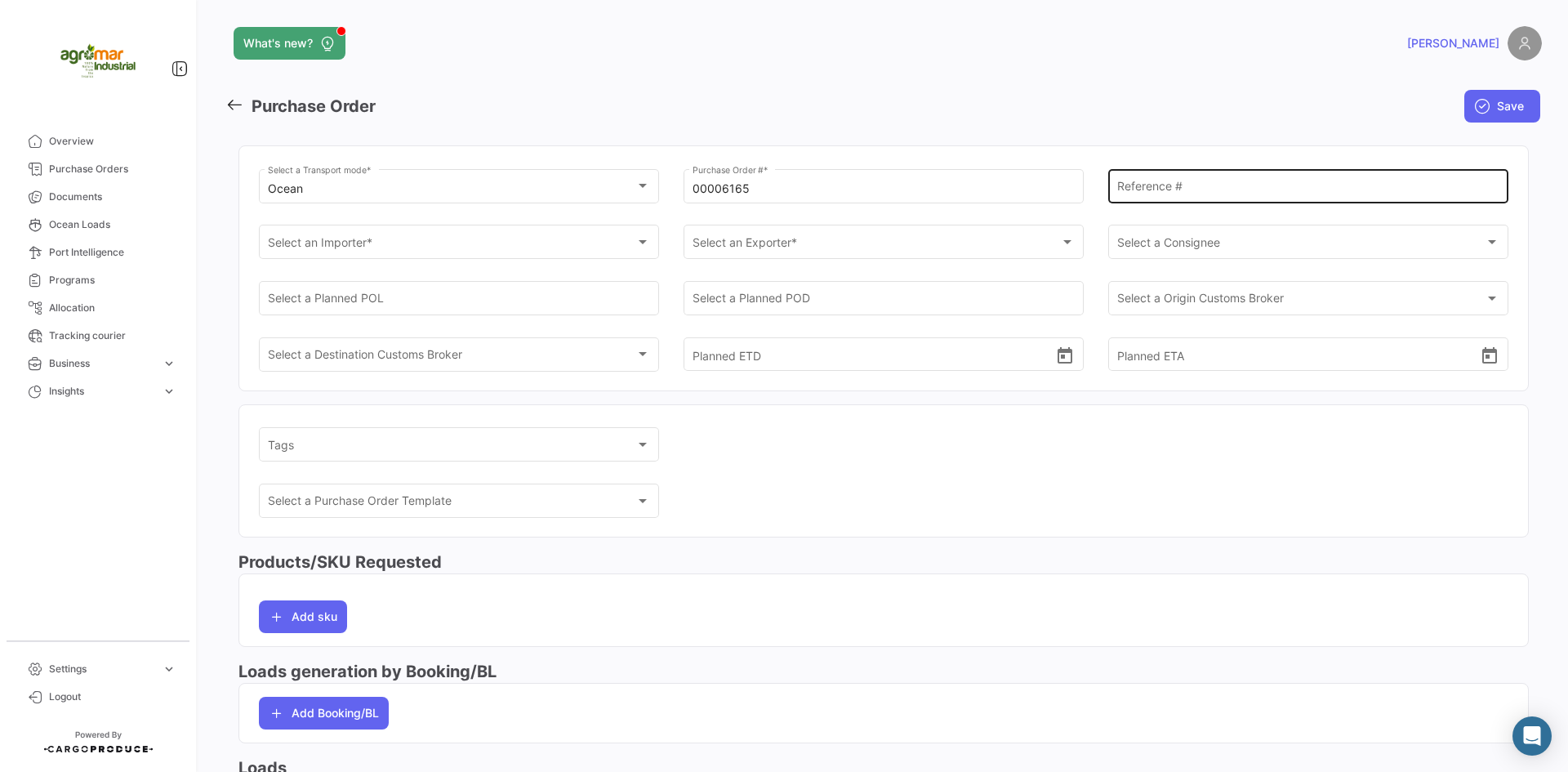
click at [1164, 194] on input "Reference #" at bounding box center [1308, 189] width 383 height 14
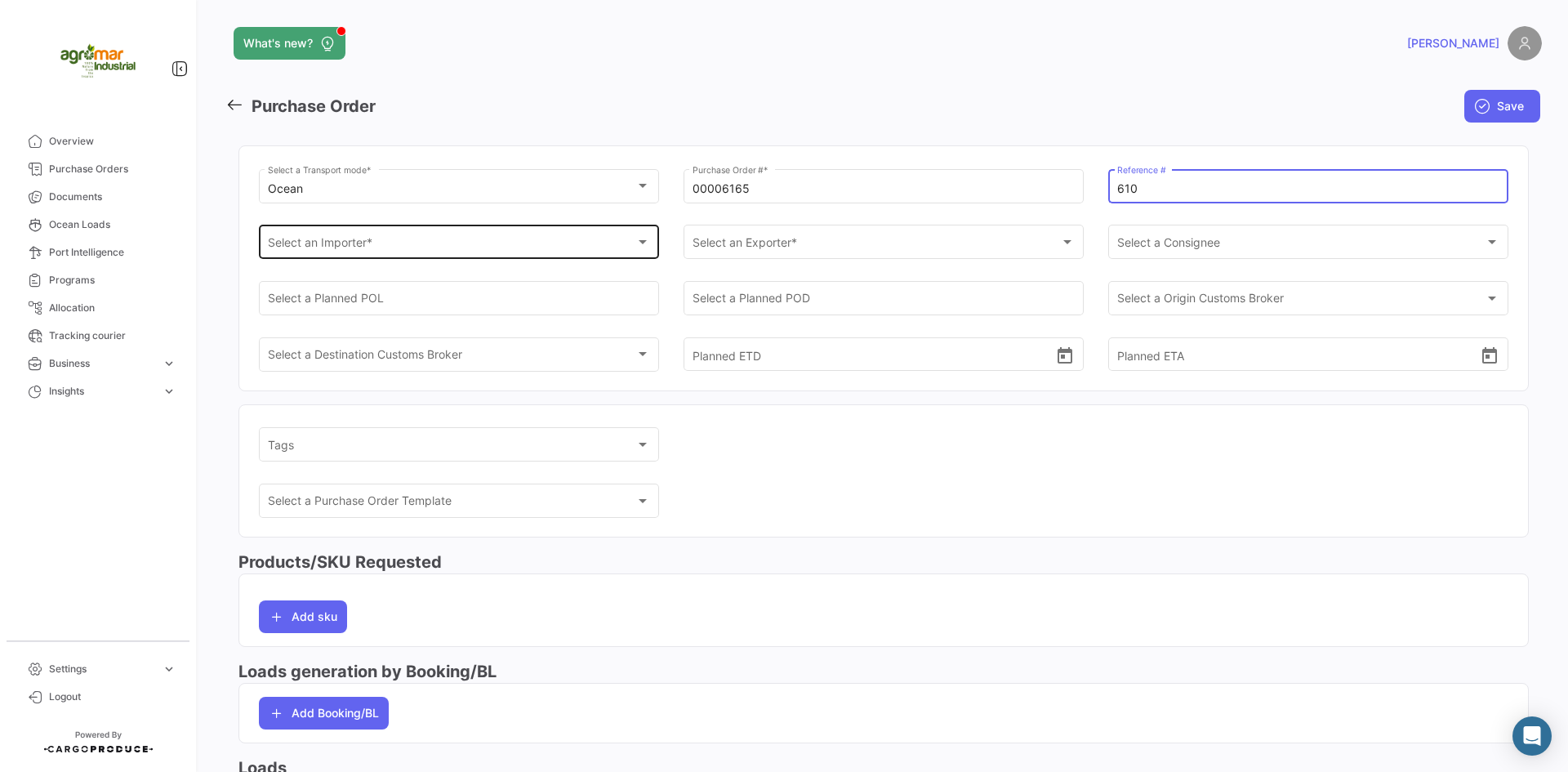
type input "610"
click at [427, 239] on div "Select an Importer *" at bounding box center [452, 245] width 368 height 14
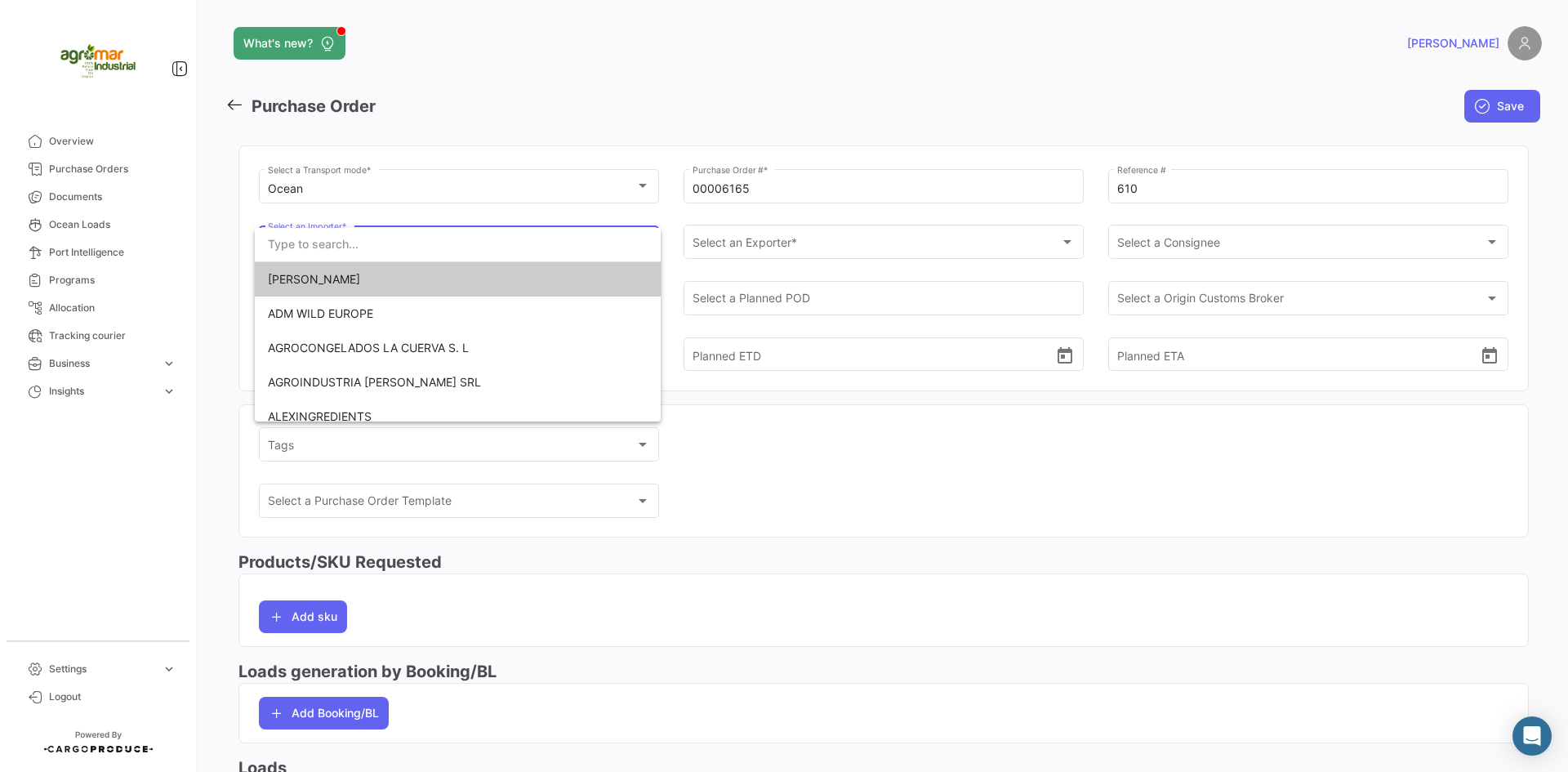
click at [326, 250] on input "dropdown search" at bounding box center [457, 244] width 406 height 34
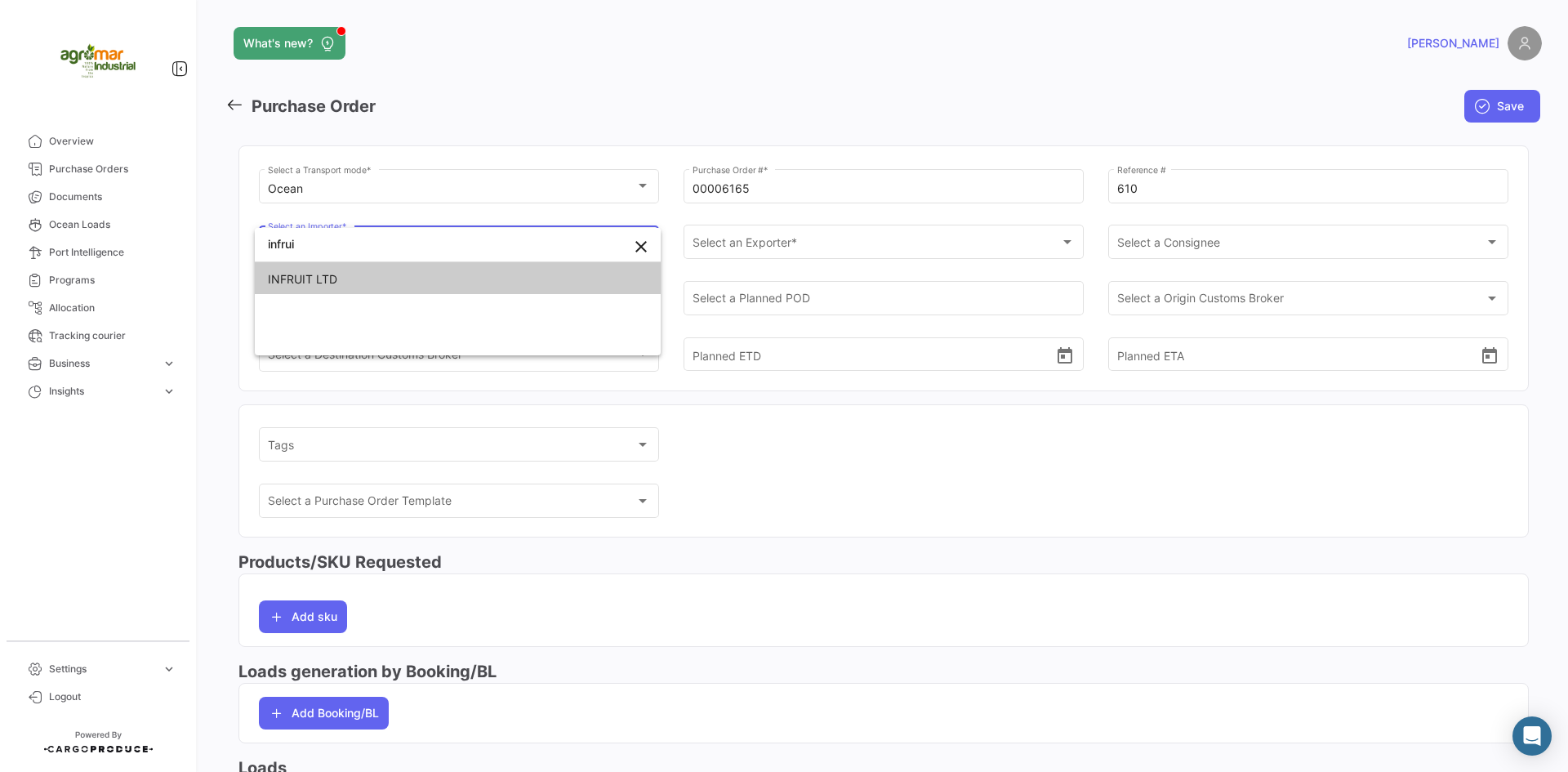
type input "infrui"
click at [354, 276] on span "INFRUIT LTD" at bounding box center [458, 279] width 380 height 34
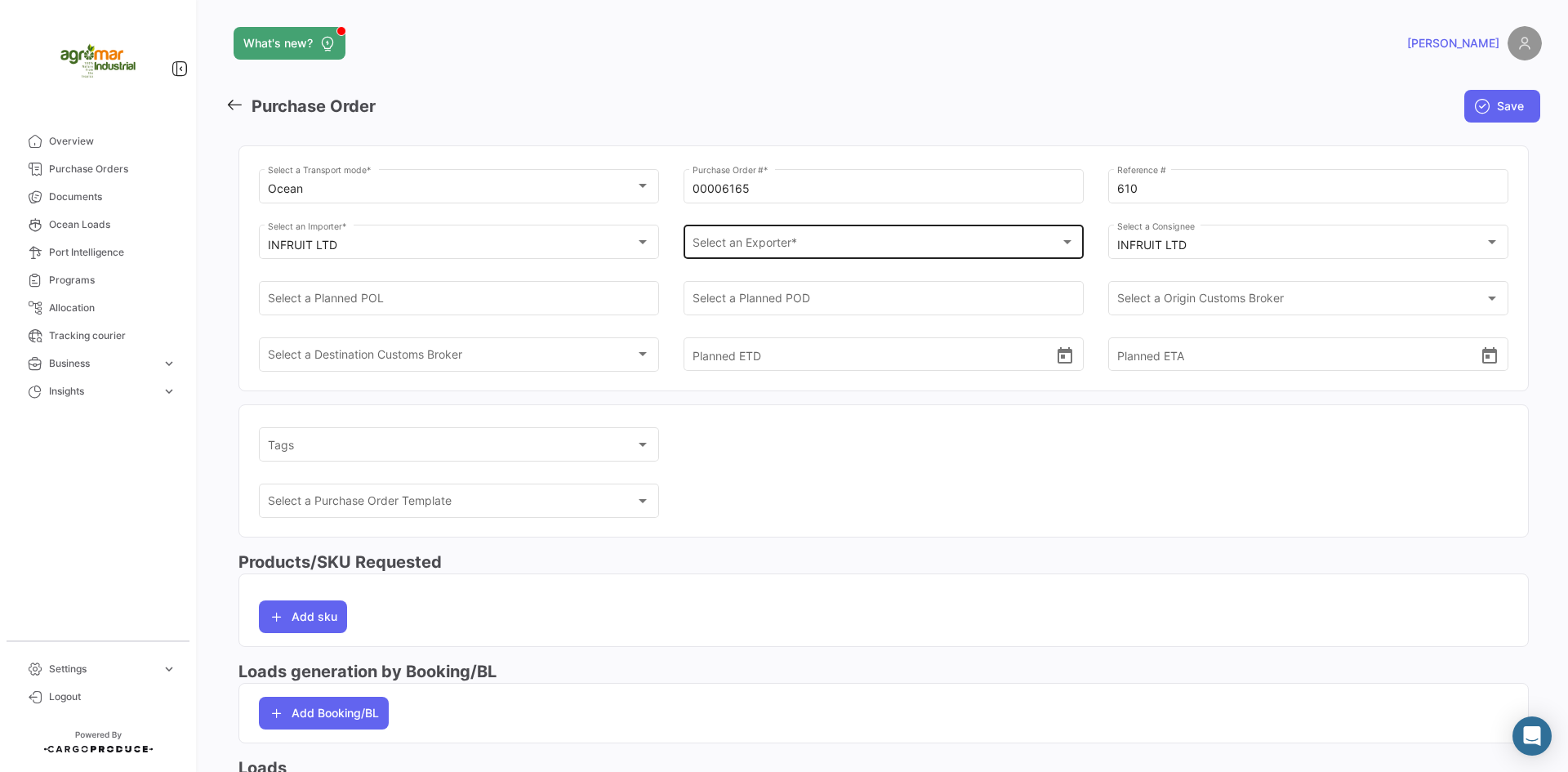
click at [769, 236] on div "Select an Exporter * Select an Exporter *" at bounding box center [883, 240] width 383 height 38
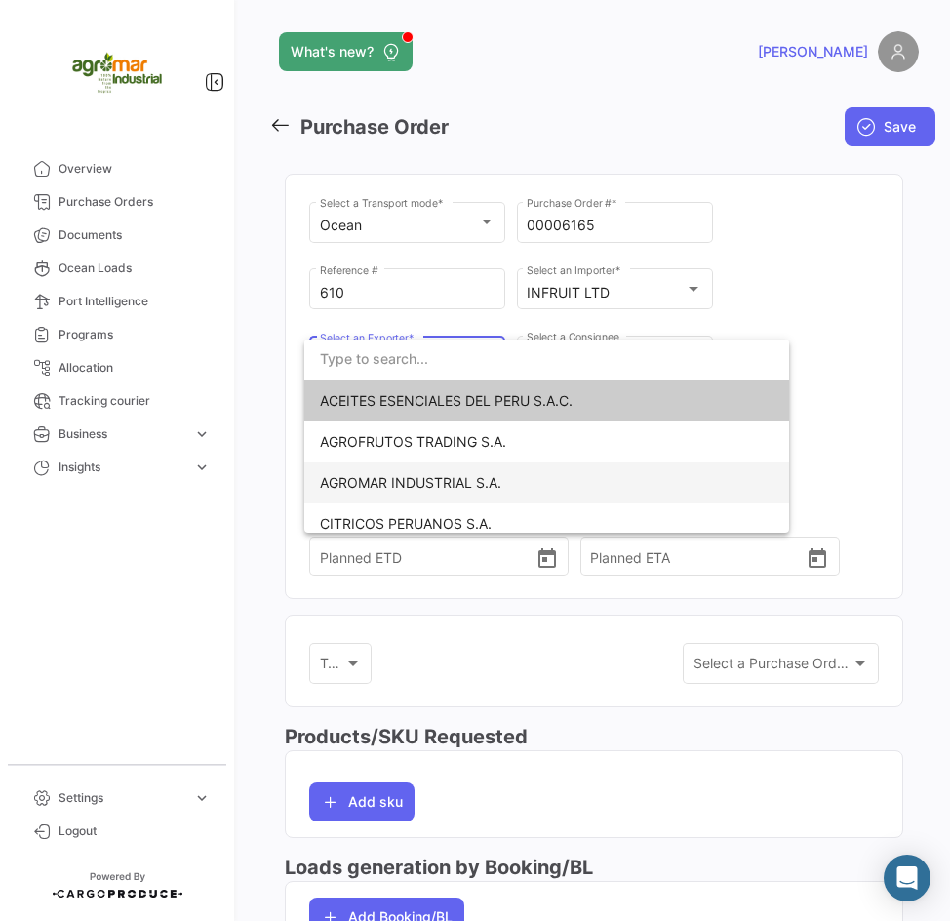
click at [402, 484] on span "AGROMAR INDUSTRIAL S.A." at bounding box center [410, 482] width 181 height 17
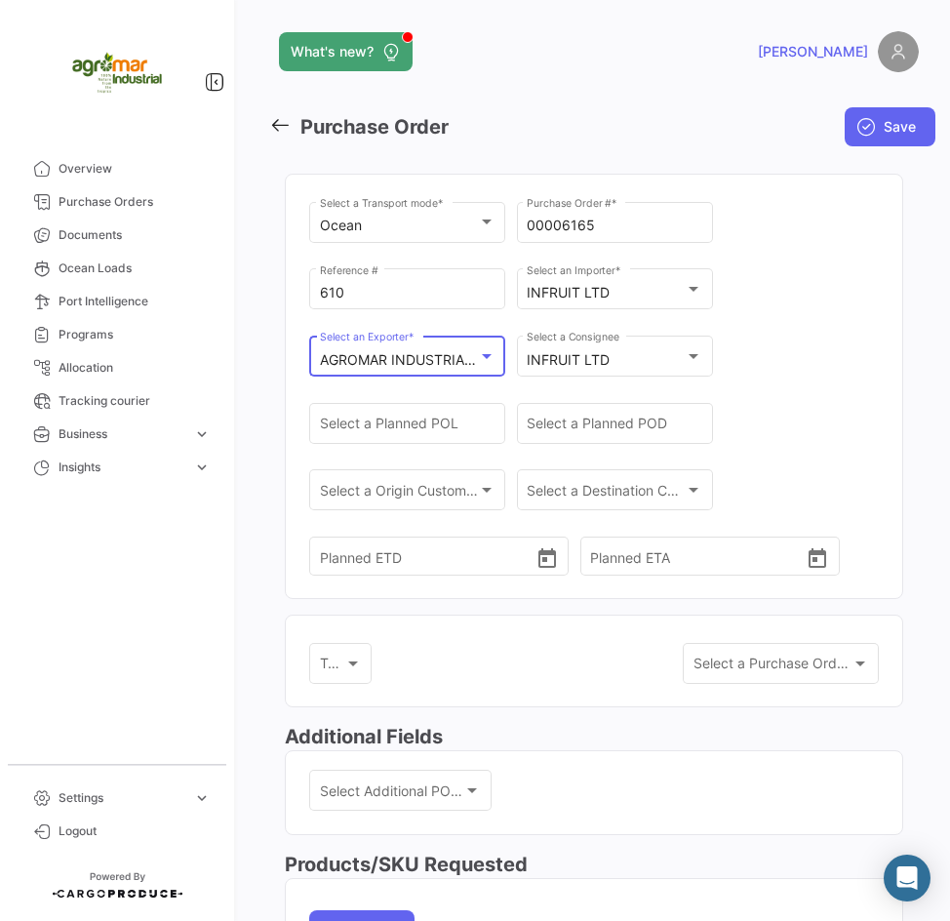
click at [745, 382] on div "Ocean Select a Transport mode * 00006165 Purchase Order # * 610 Reference # INF…" at bounding box center [594, 398] width 570 height 400
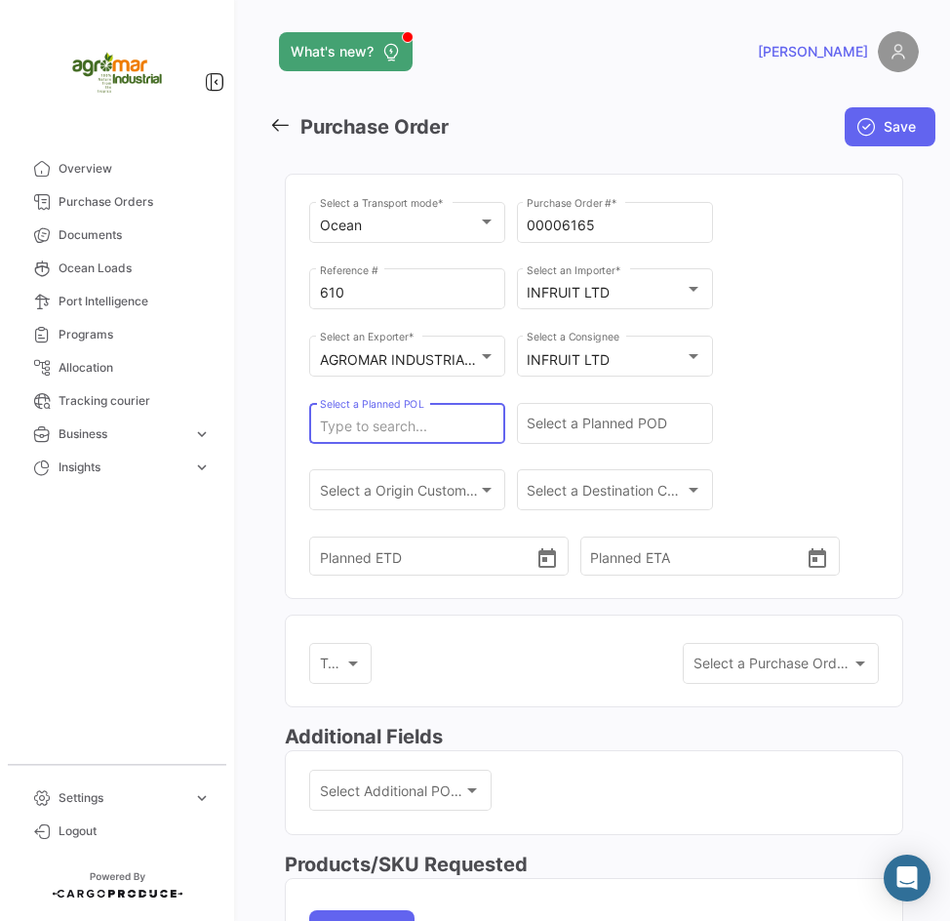
click at [341, 431] on input "Select a Planned POL" at bounding box center [408, 426] width 176 height 17
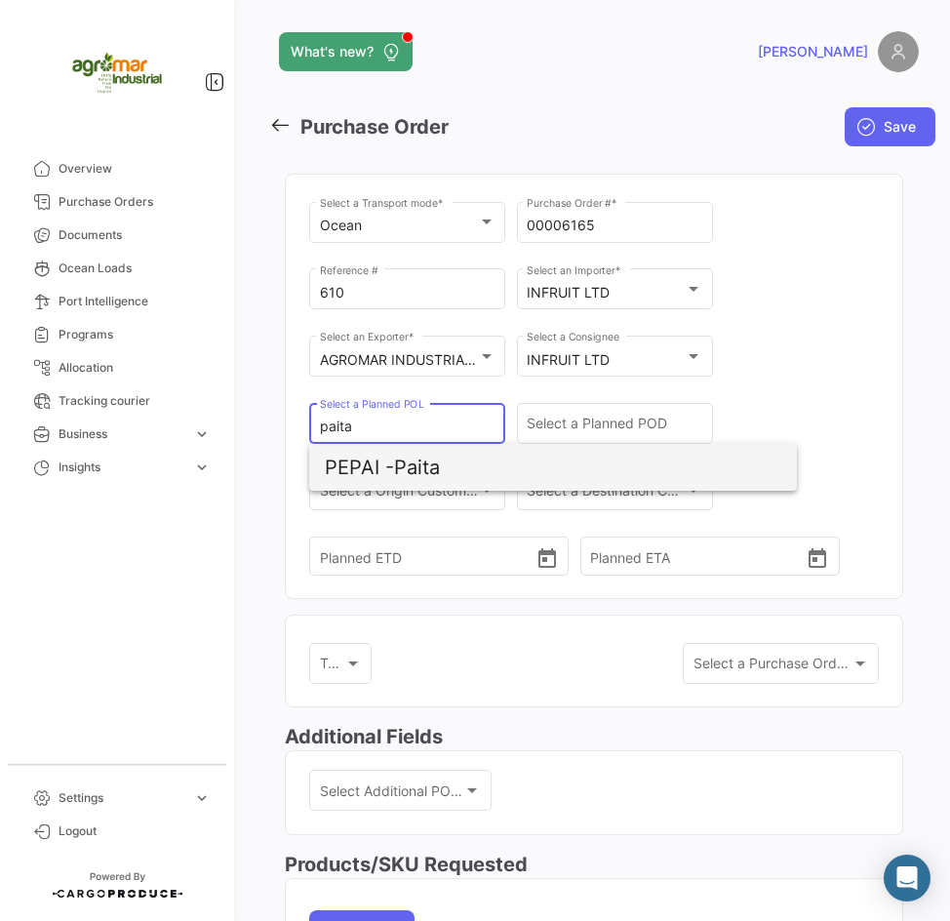
click at [425, 483] on span "PEPAI - Paita" at bounding box center [553, 467] width 456 height 47
type input "Paita"
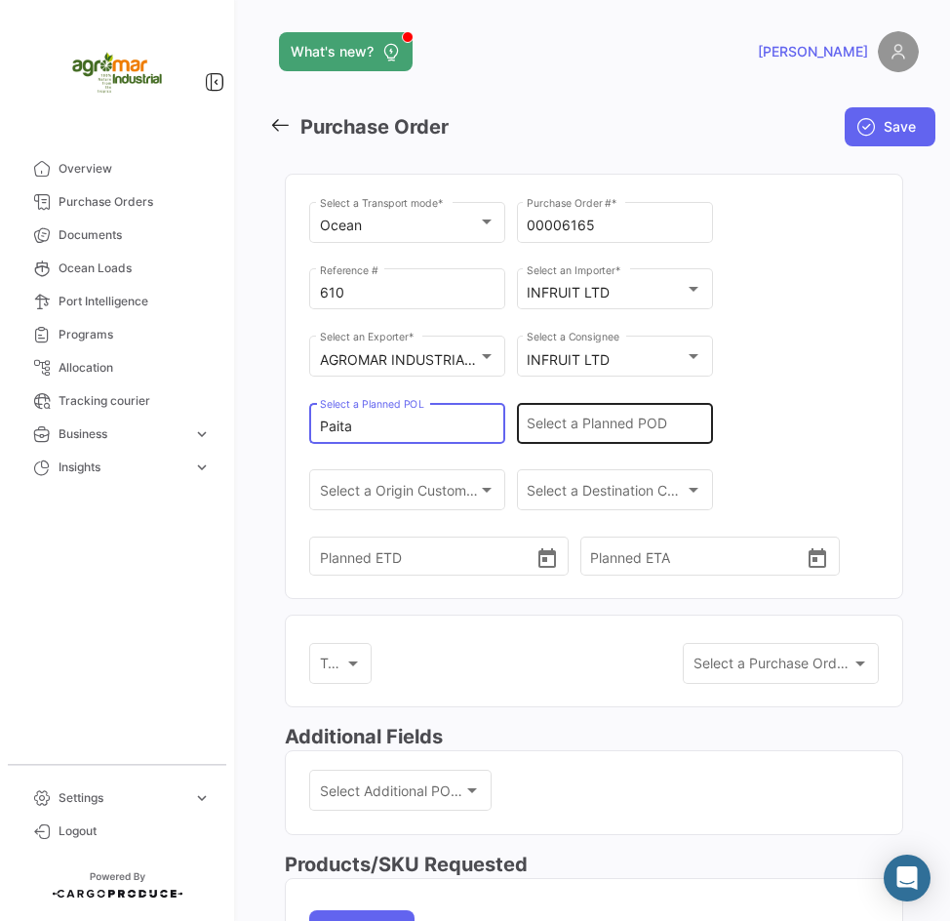
click at [590, 424] on input "Select a Planned POD" at bounding box center [615, 426] width 176 height 17
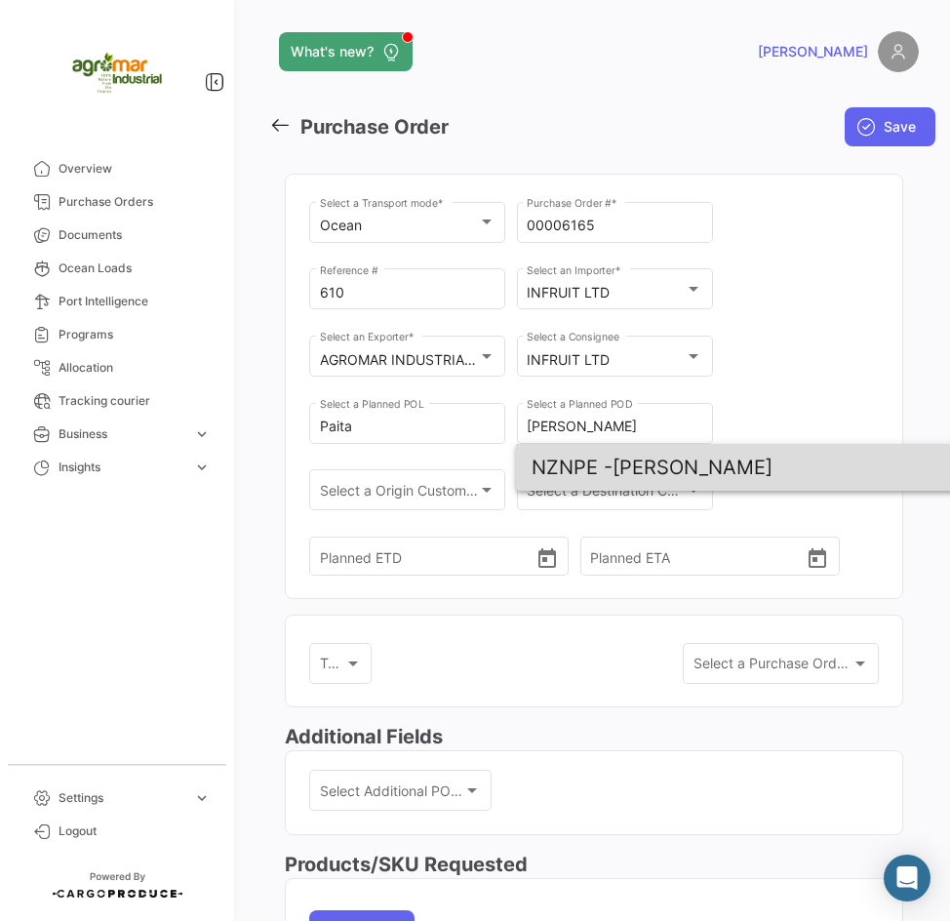
click at [601, 465] on span "NZNPE -" at bounding box center [572, 467] width 81 height 23
type input "[PERSON_NAME]"
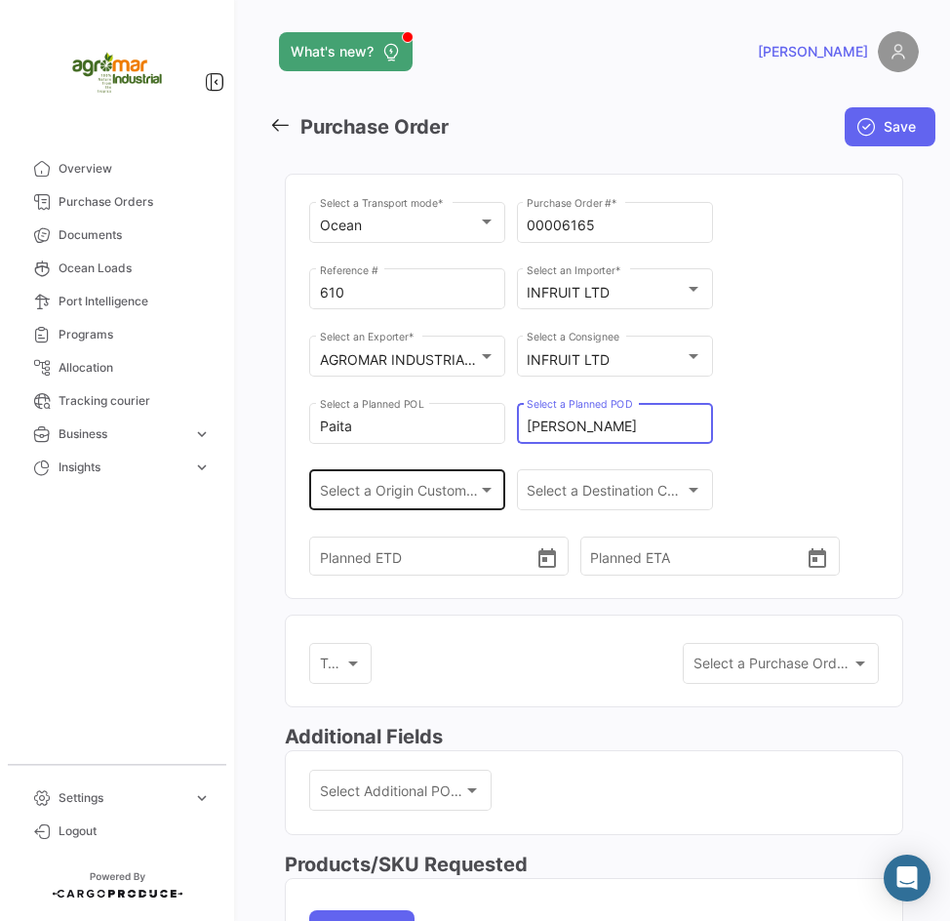
click at [396, 484] on div "Select a Origin Customs Broker Select a Origin Customs Broker" at bounding box center [408, 488] width 176 height 45
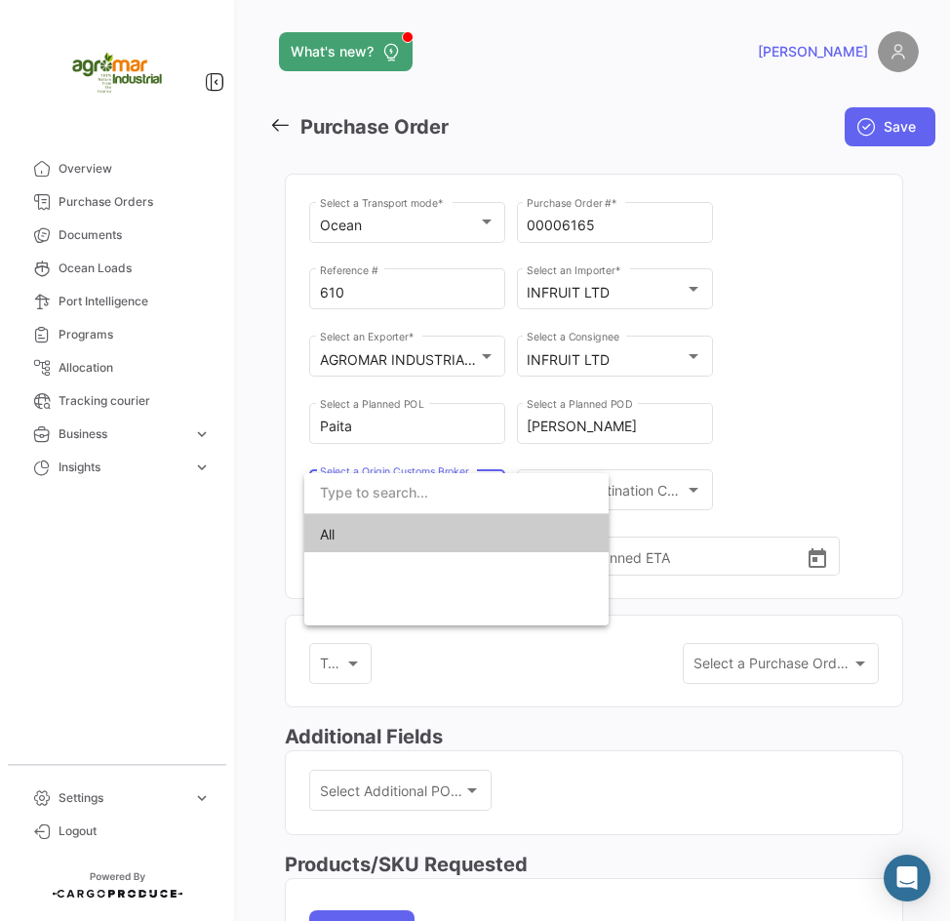
click at [582, 466] on div at bounding box center [475, 460] width 950 height 921
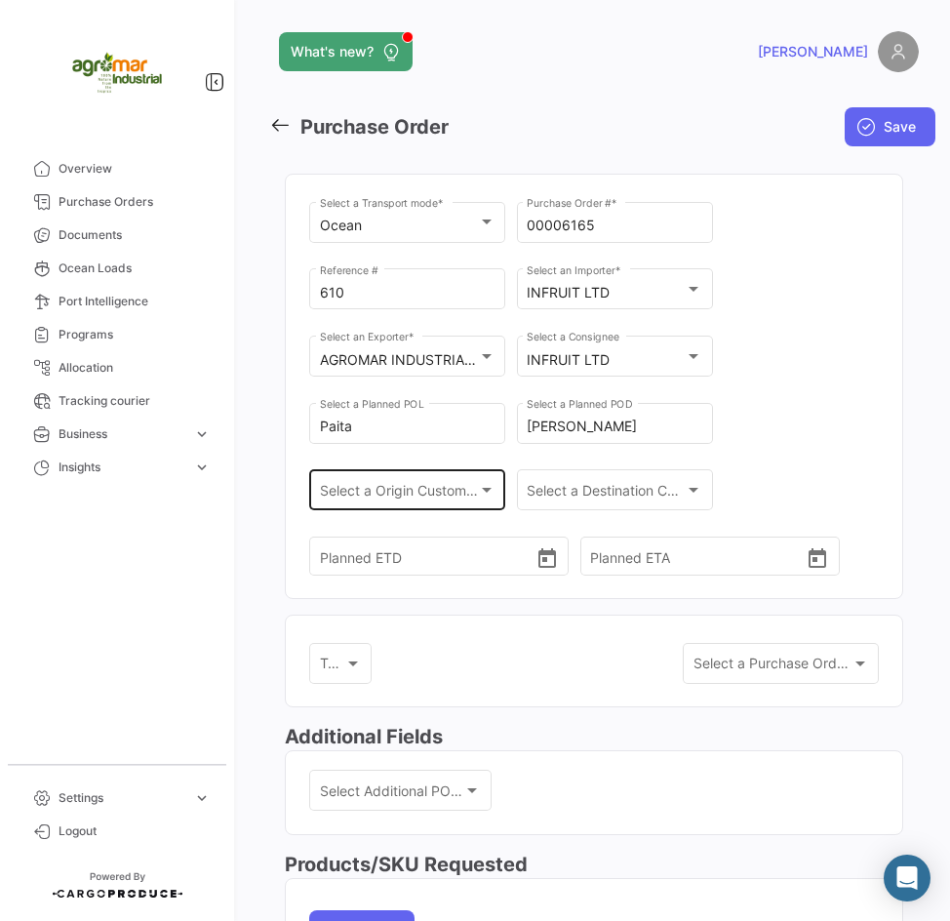
click at [391, 492] on span "Select a Origin Customs Broker" at bounding box center [399, 494] width 158 height 17
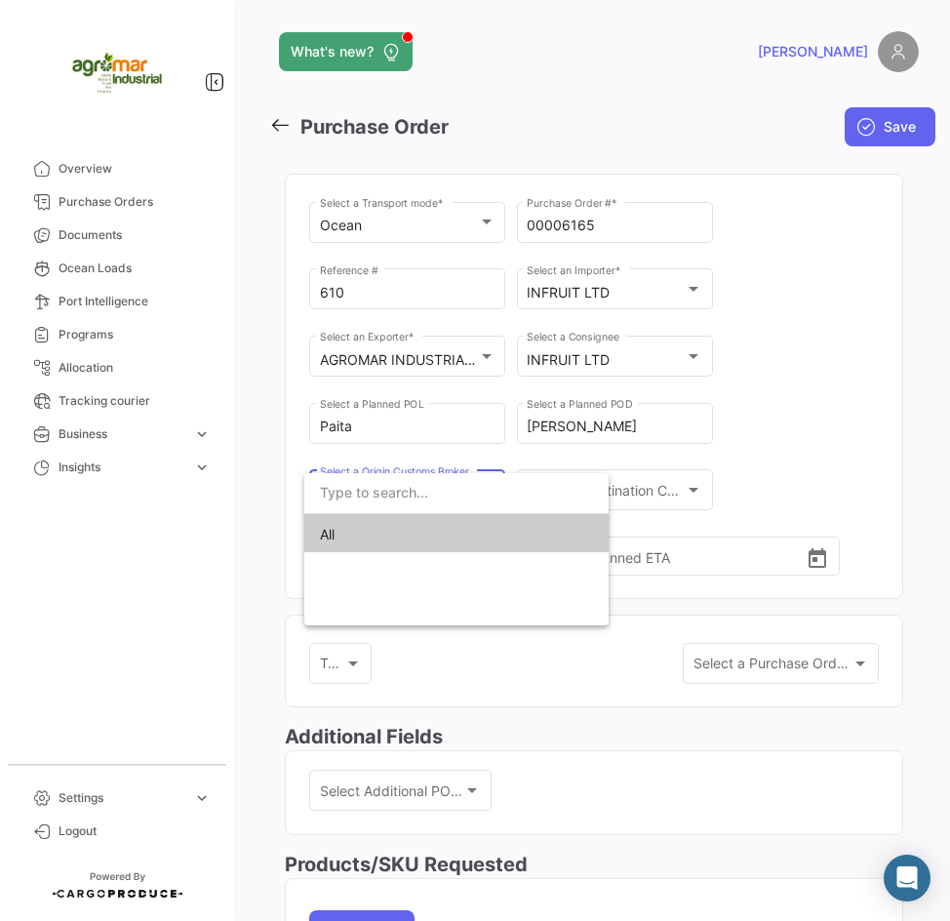
click at [656, 484] on div at bounding box center [475, 460] width 950 height 921
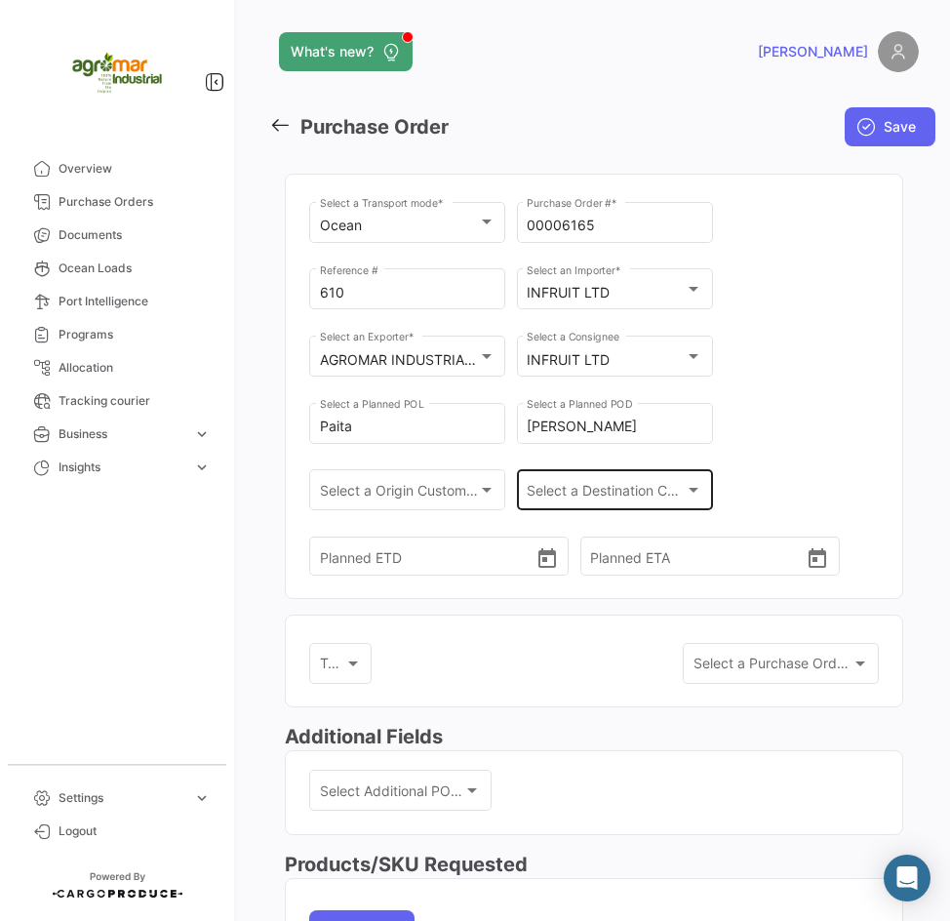
click at [660, 488] on span "Select a Destination Customs Broker" at bounding box center [606, 494] width 158 height 17
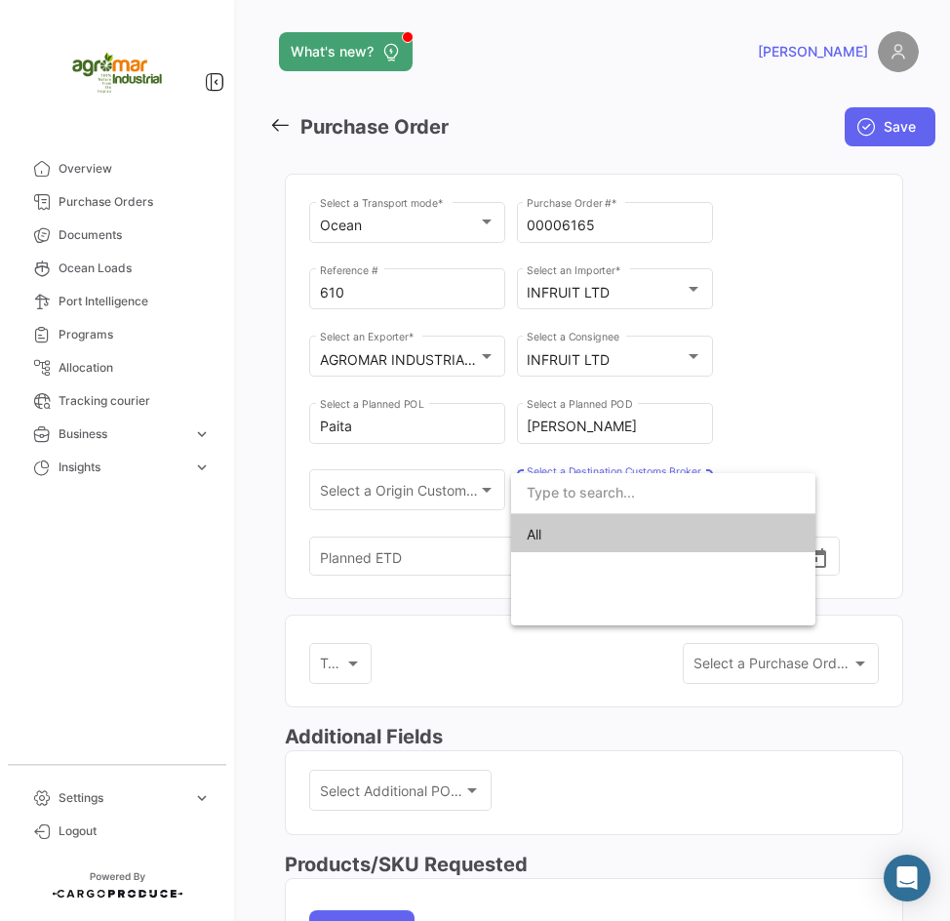
click at [781, 441] on div at bounding box center [475, 460] width 950 height 921
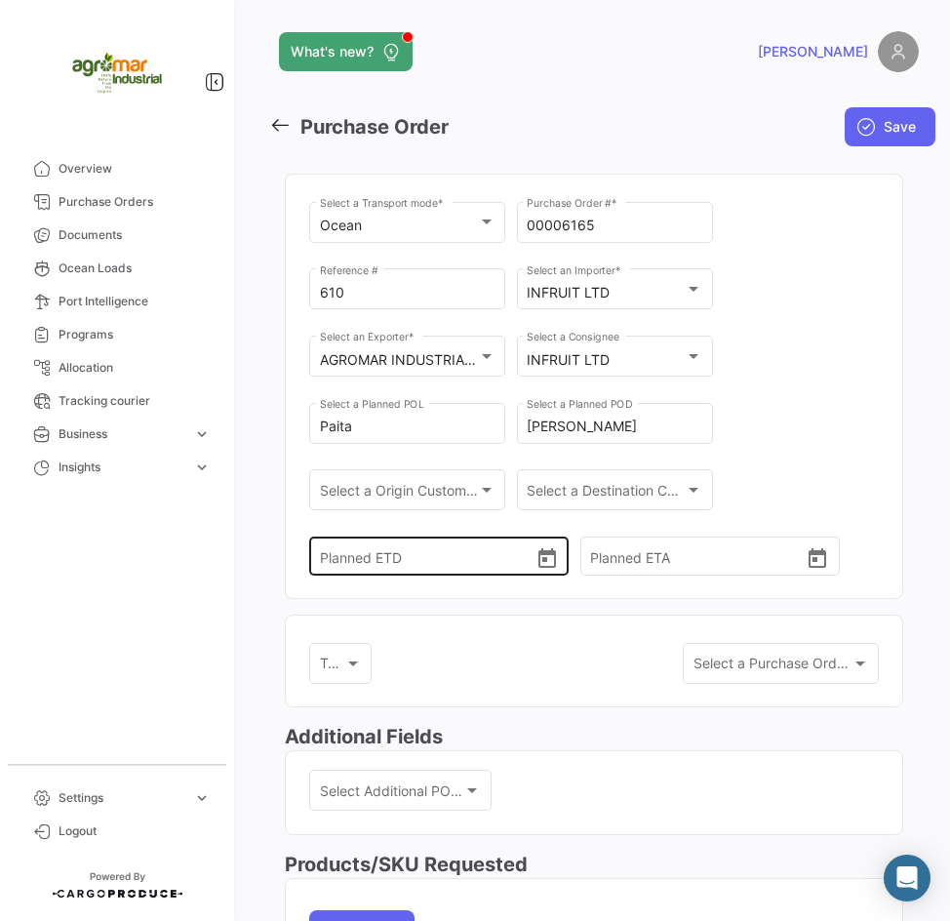
click at [357, 557] on input "Planned ETD" at bounding box center [428, 556] width 216 height 68
click at [329, 552] on input "Planned ETD" at bounding box center [428, 556] width 216 height 68
paste input "[DATE]"
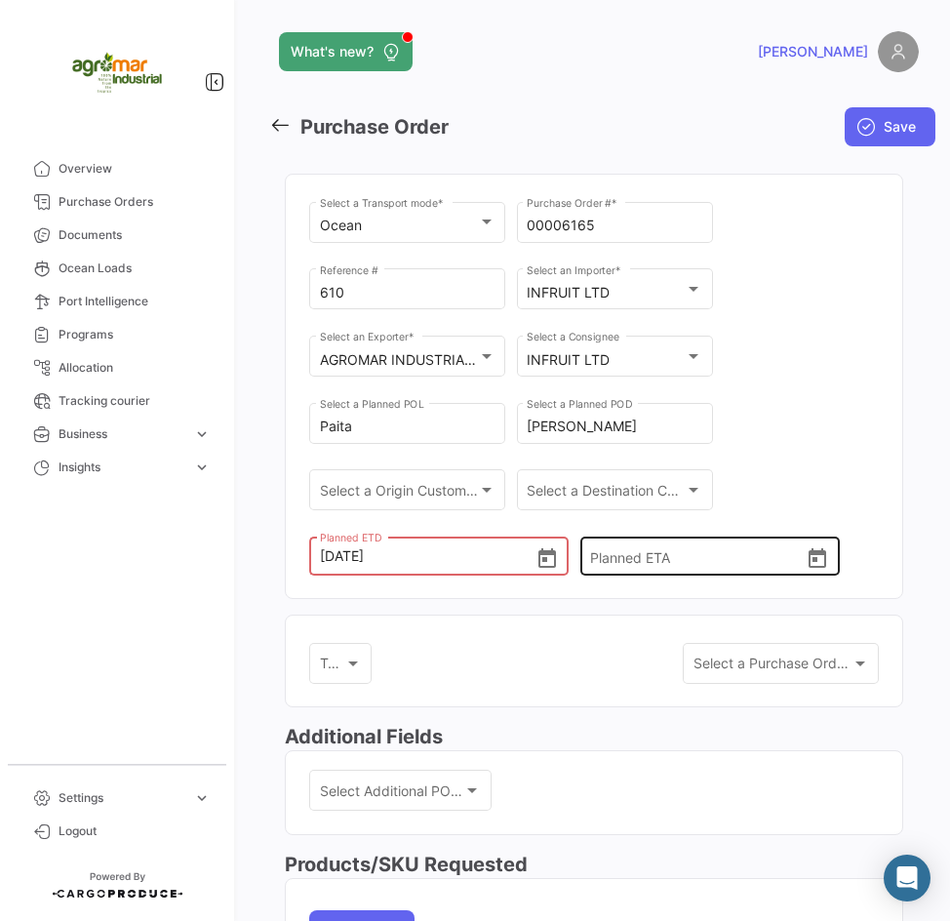
click at [633, 557] on input "Planned ETA" at bounding box center [698, 556] width 216 height 68
click at [350, 559] on input "[DATE]" at bounding box center [428, 556] width 216 height 68
click at [355, 556] on input "[DATE]" at bounding box center [428, 556] width 216 height 68
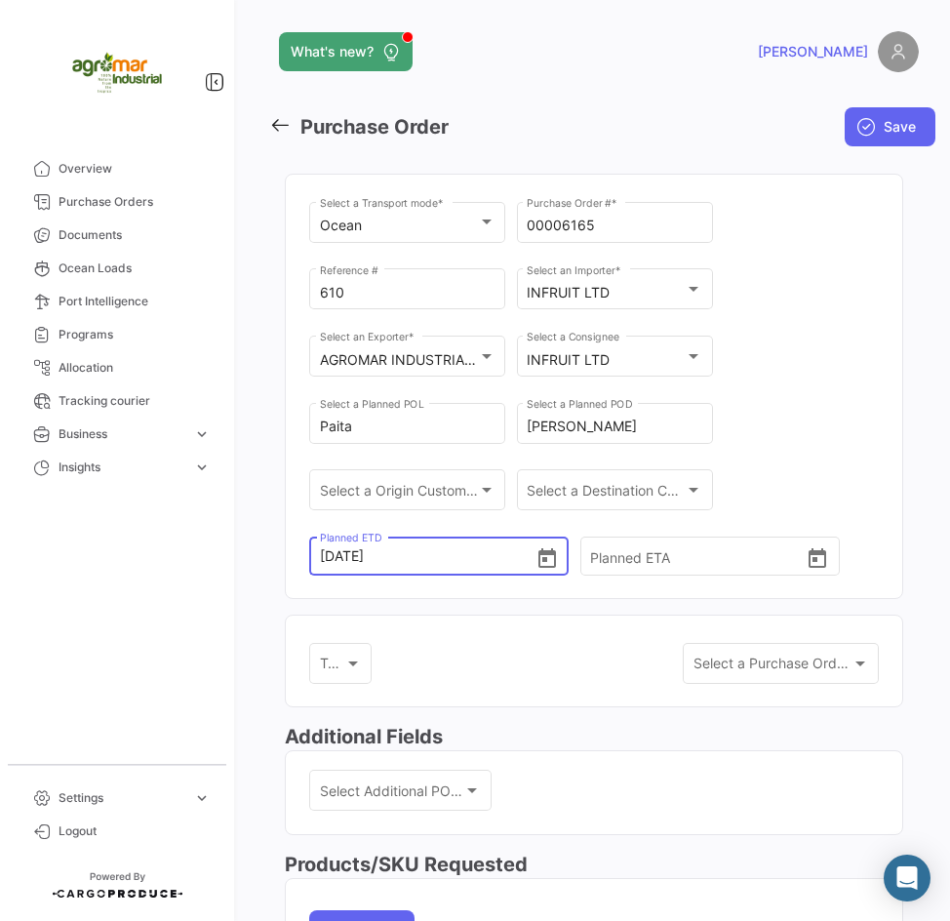
type input "[DATE] 00:00"
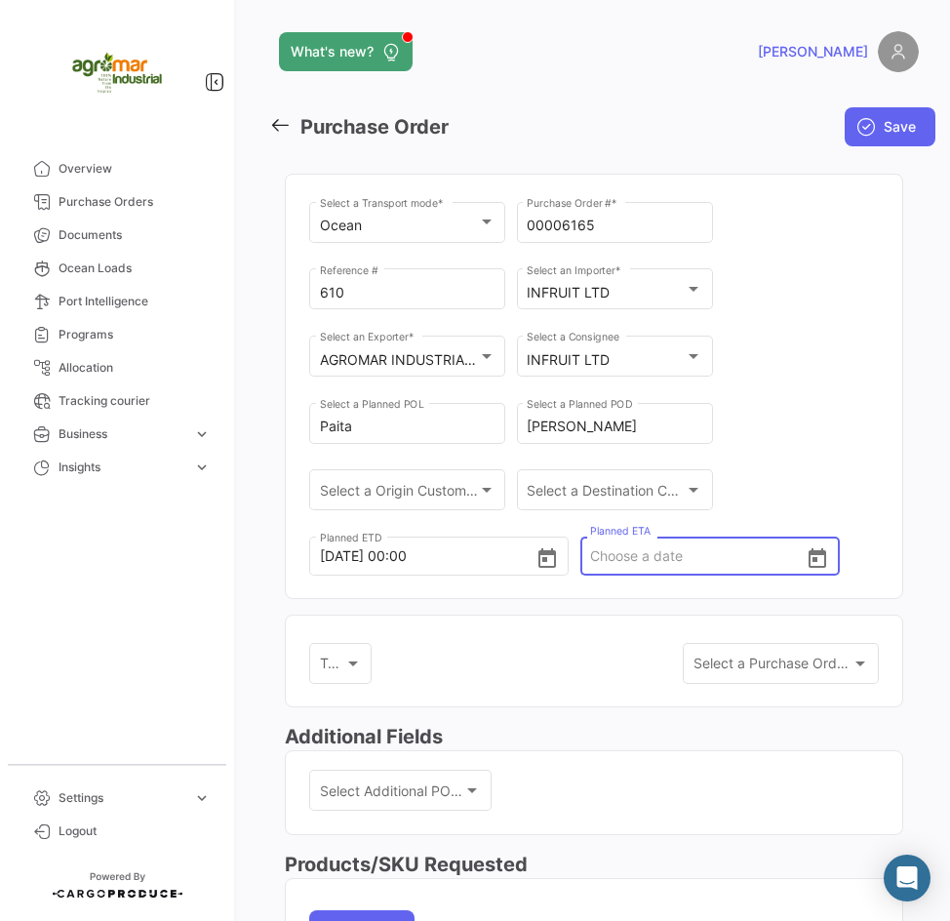
click at [648, 573] on input "Planned ETA" at bounding box center [698, 556] width 216 height 68
click at [590, 566] on input "Planned ETA" at bounding box center [698, 556] width 216 height 68
type input "[DATE] 00:00"
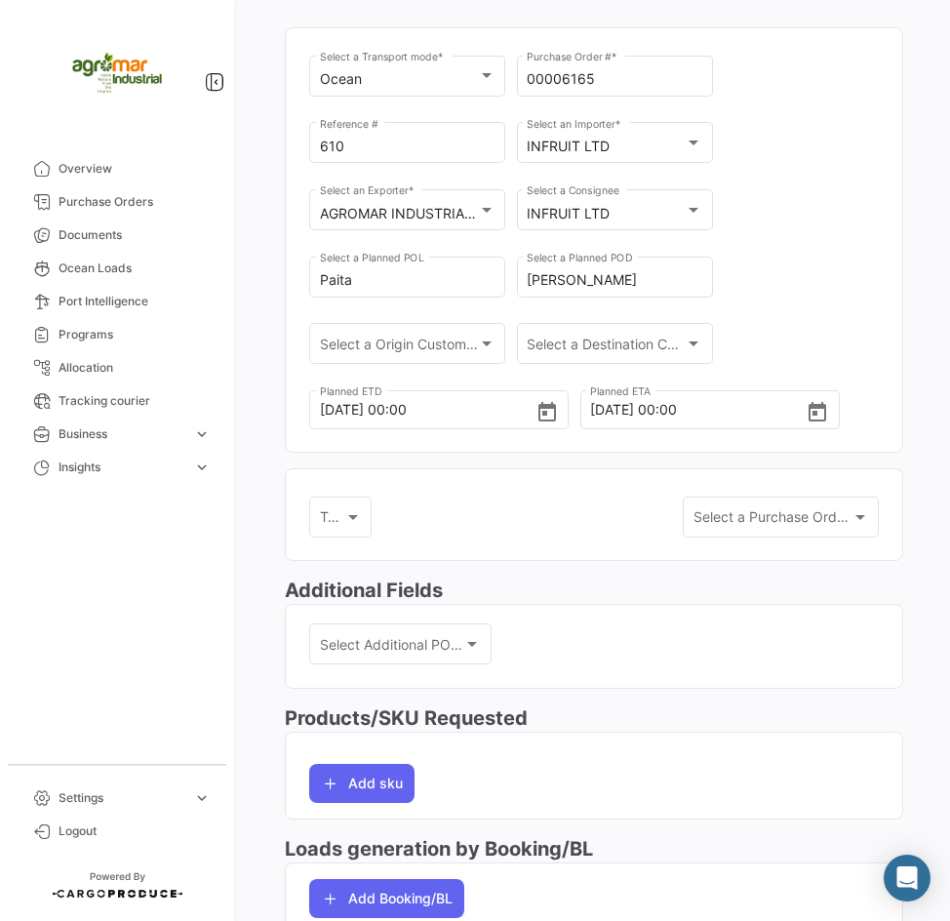
scroll to position [195, 0]
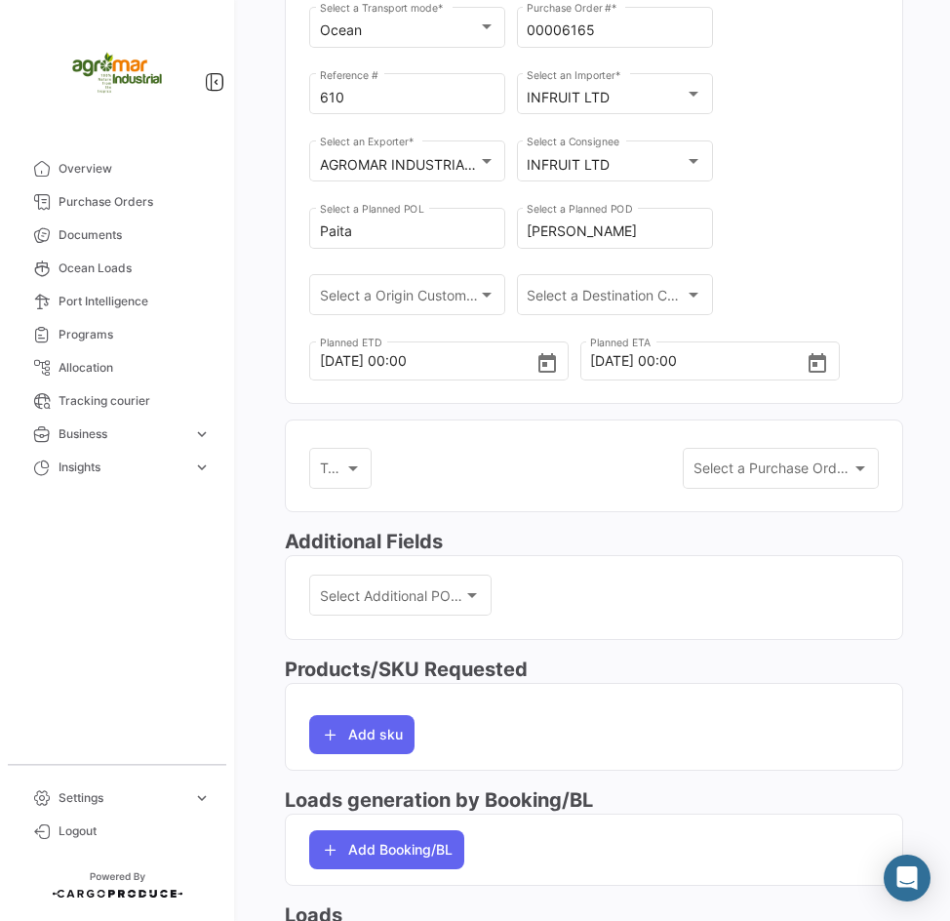
click at [496, 475] on app-multiple-select "Tags Tags" at bounding box center [407, 477] width 196 height 67
click at [808, 496] on div "Select a Purchase Order Template Select a Purchase Order Template" at bounding box center [781, 478] width 196 height 60
click at [790, 472] on span "Select a Purchase Order Template" at bounding box center [803, 471] width 219 height 17
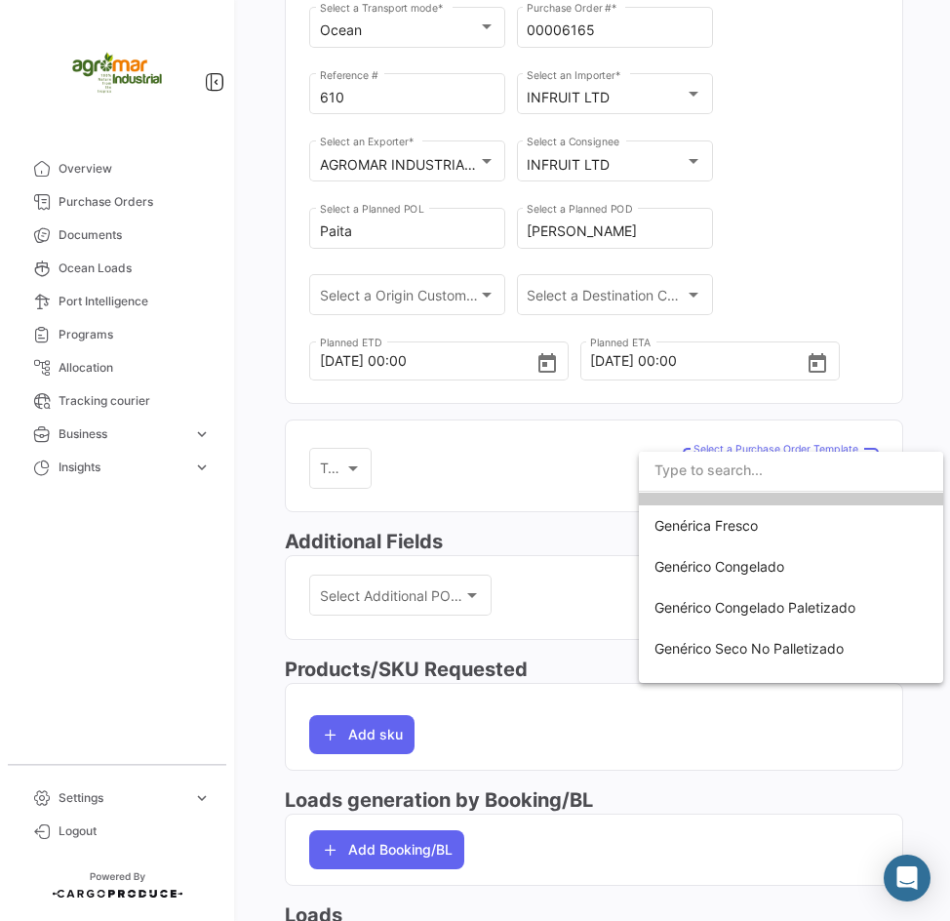
scroll to position [56, 0]
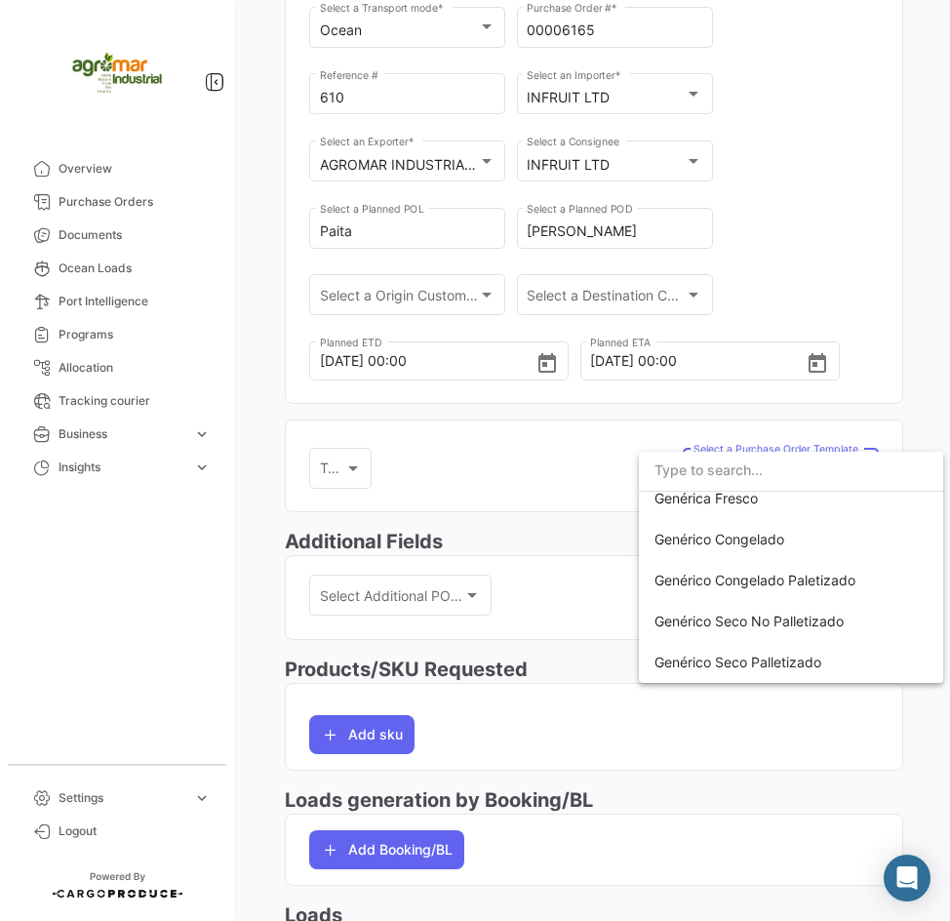
click at [500, 476] on div at bounding box center [475, 460] width 950 height 921
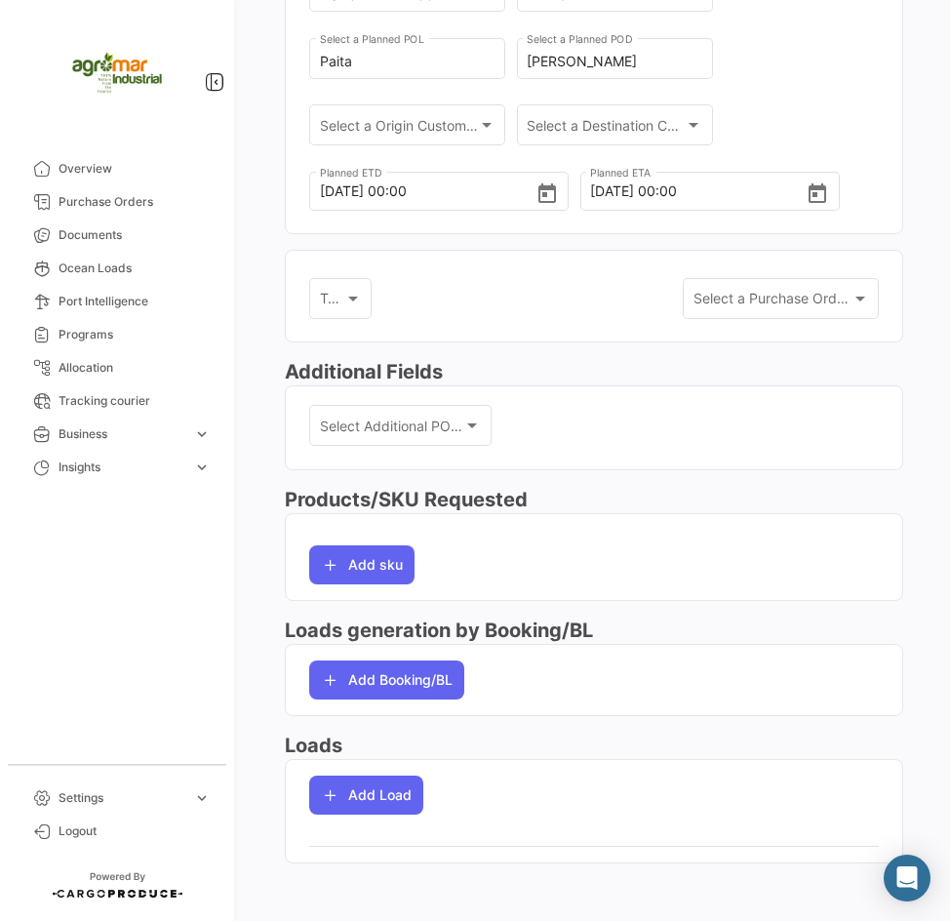
scroll to position [370, 0]
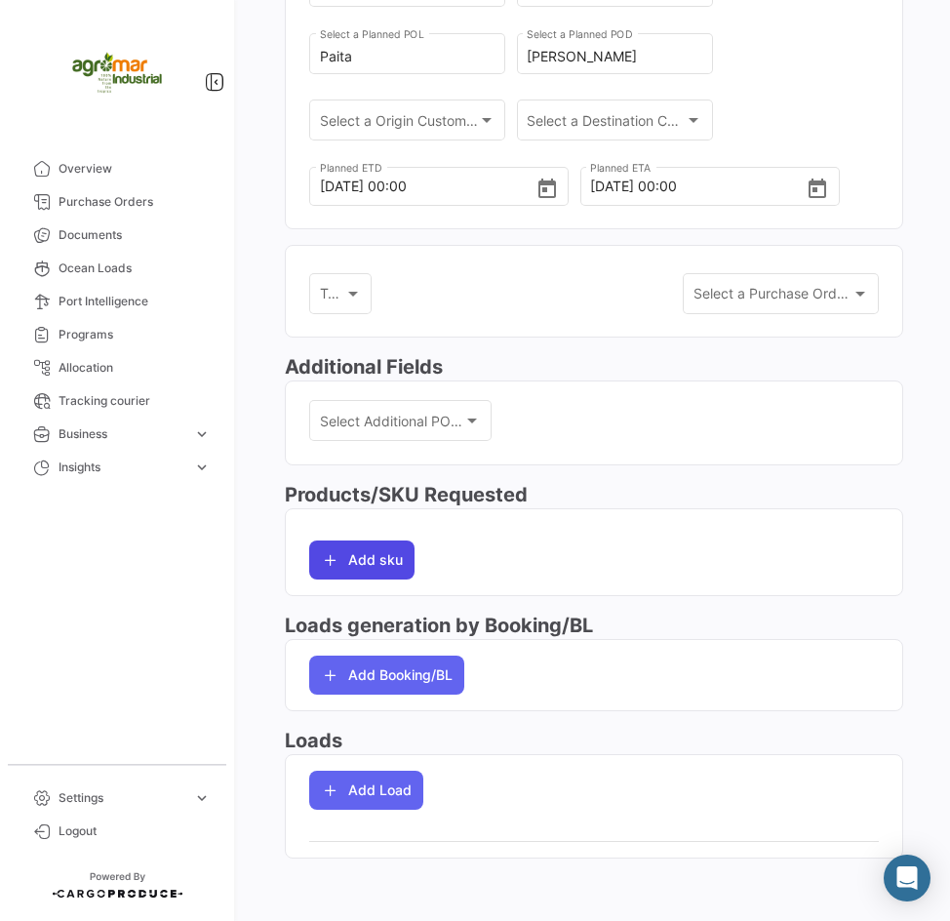
click at [382, 555] on button "Add sku" at bounding box center [361, 559] width 105 height 39
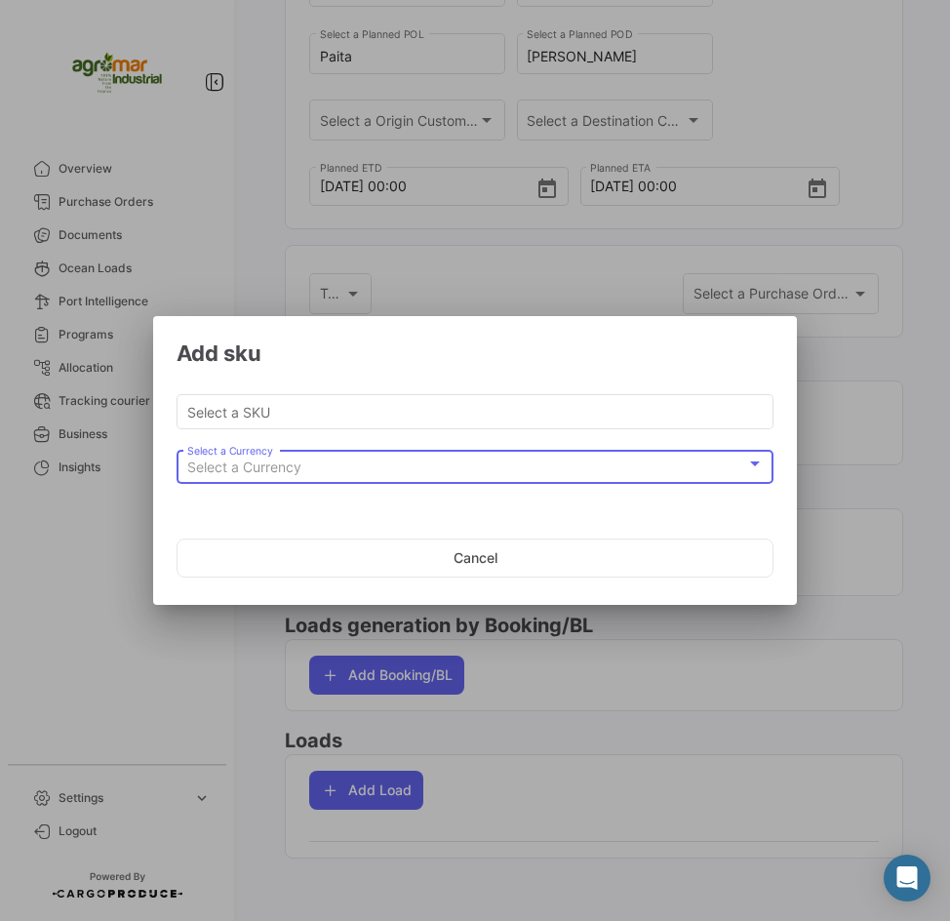
click at [386, 461] on div "Select a Currency" at bounding box center [466, 467] width 559 height 17
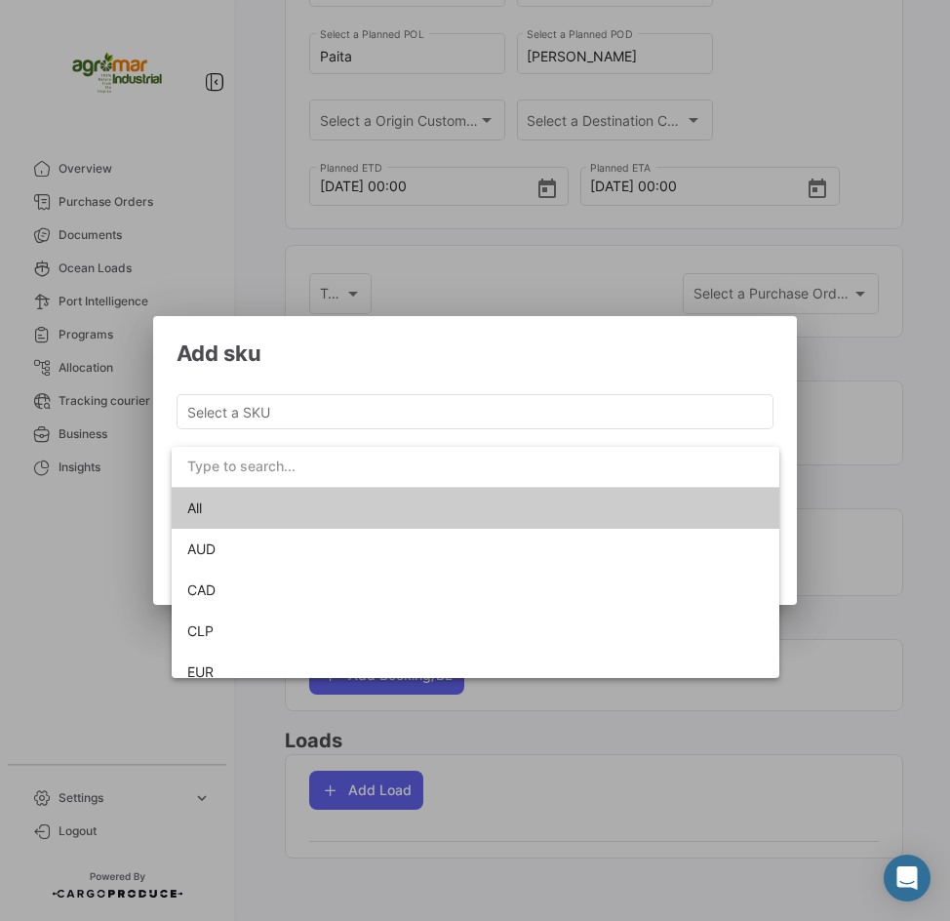
click at [386, 418] on div at bounding box center [475, 460] width 950 height 921
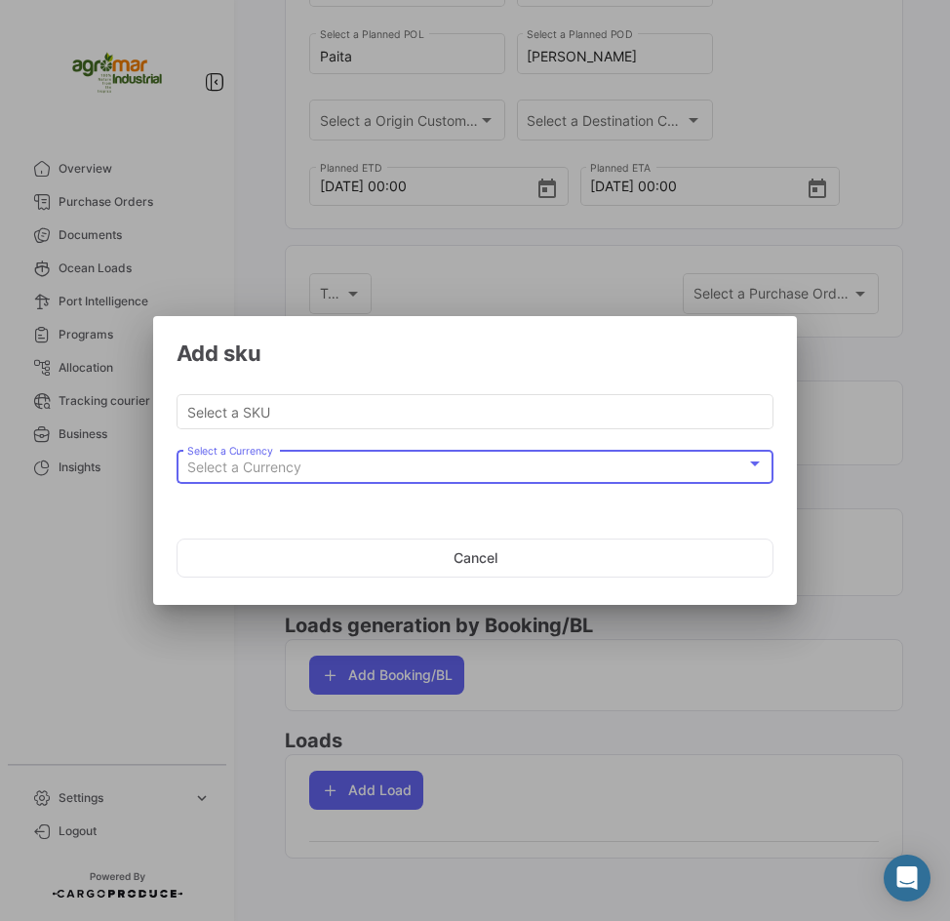
click at [393, 459] on div "Select a Currency" at bounding box center [466, 467] width 559 height 17
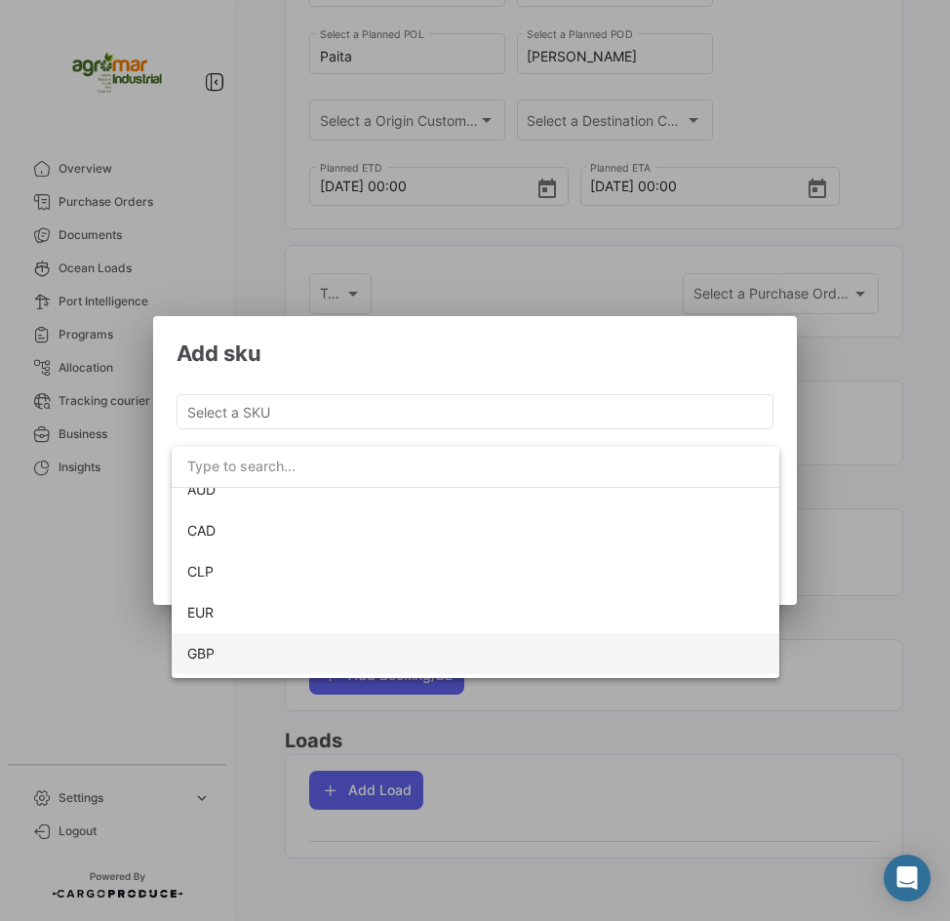
scroll to position [138, 0]
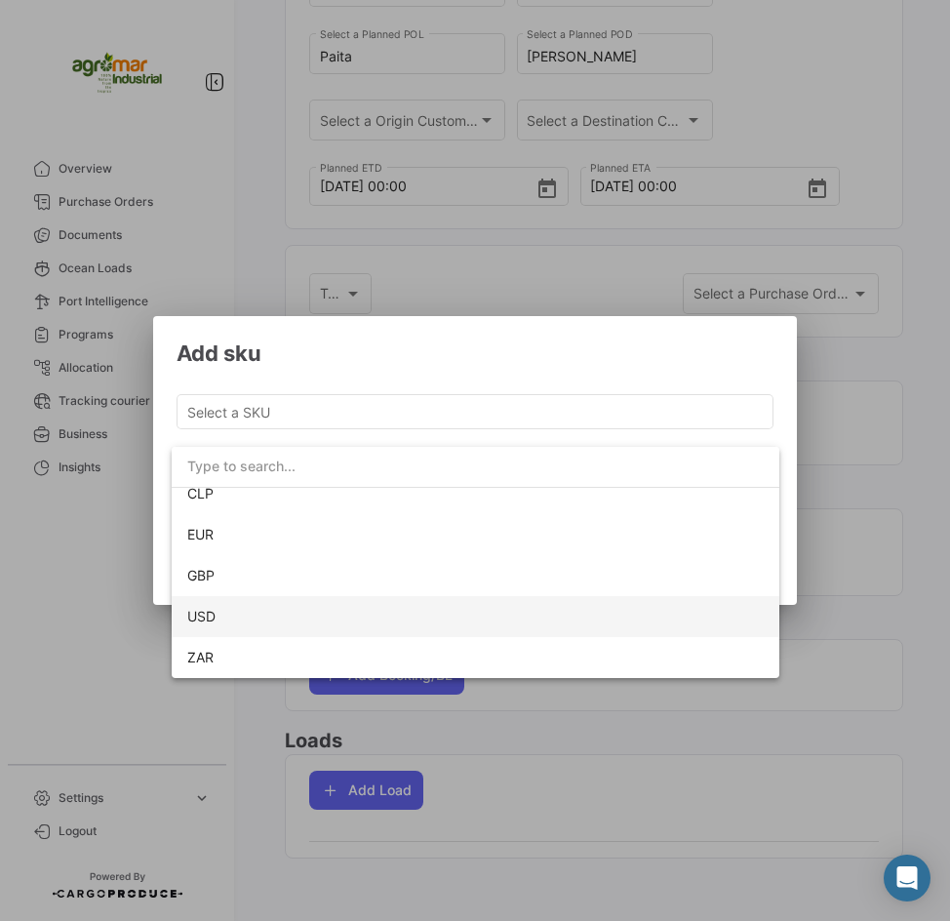
click at [243, 626] on span "USD" at bounding box center [475, 616] width 576 height 41
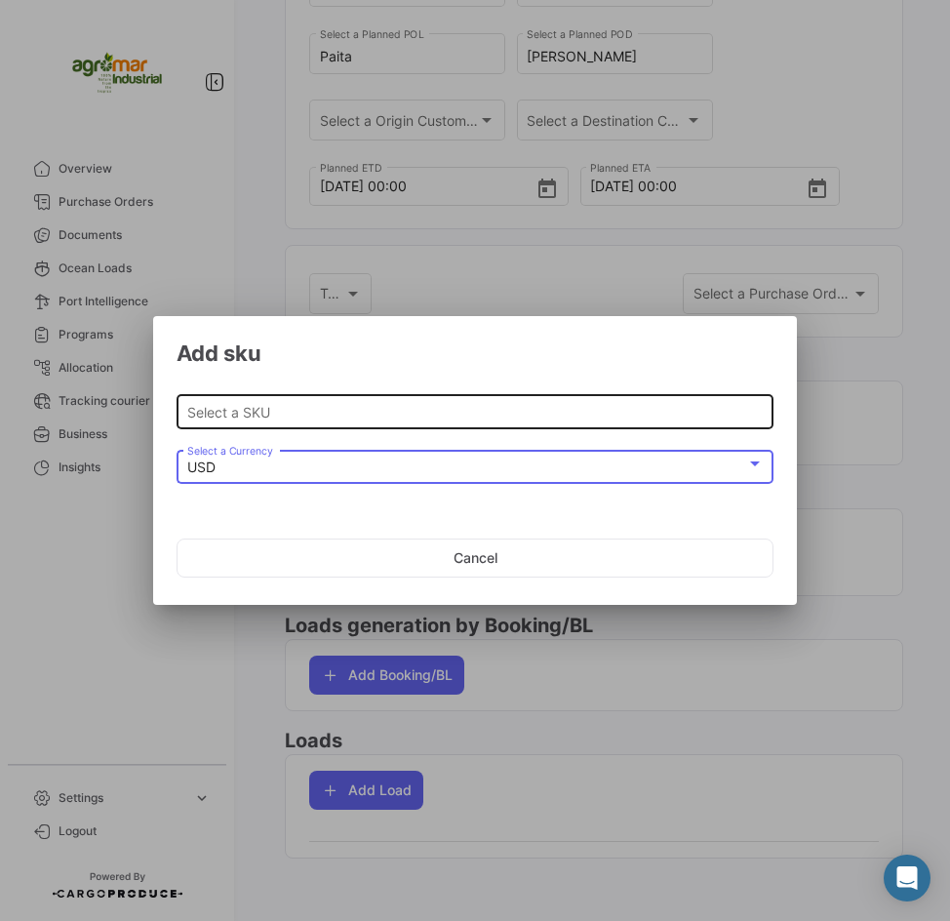
click at [565, 404] on input "Select a SKU" at bounding box center [475, 412] width 576 height 17
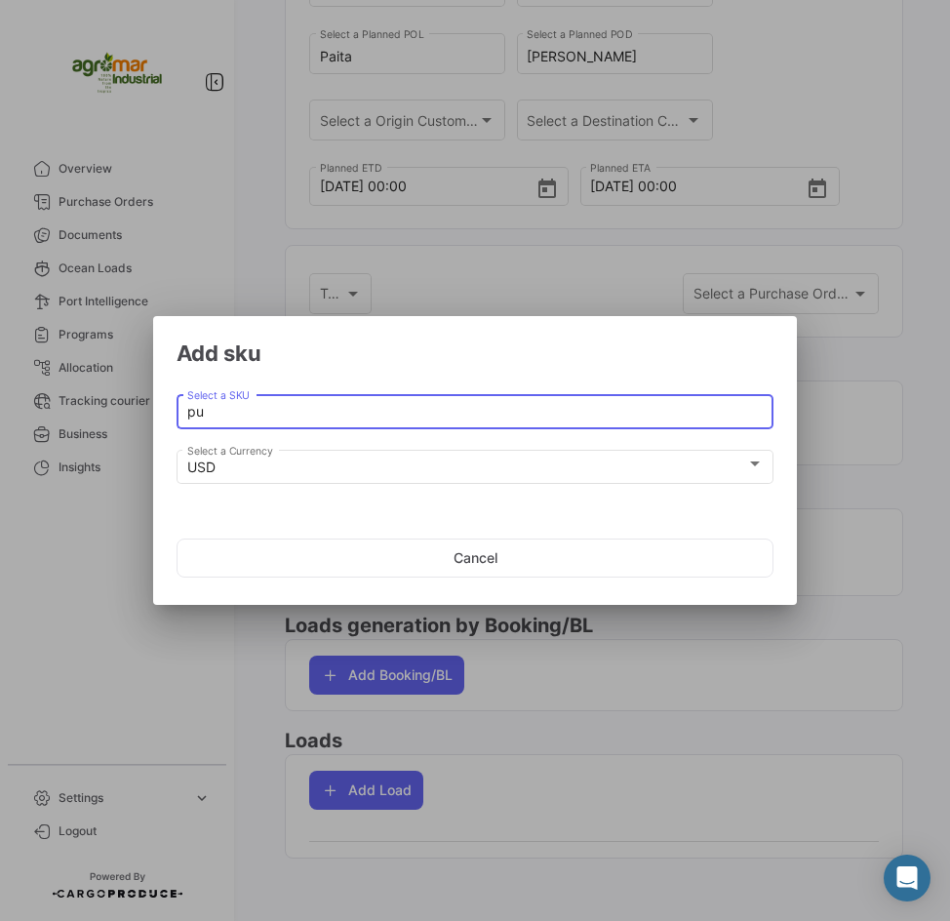
type input "p"
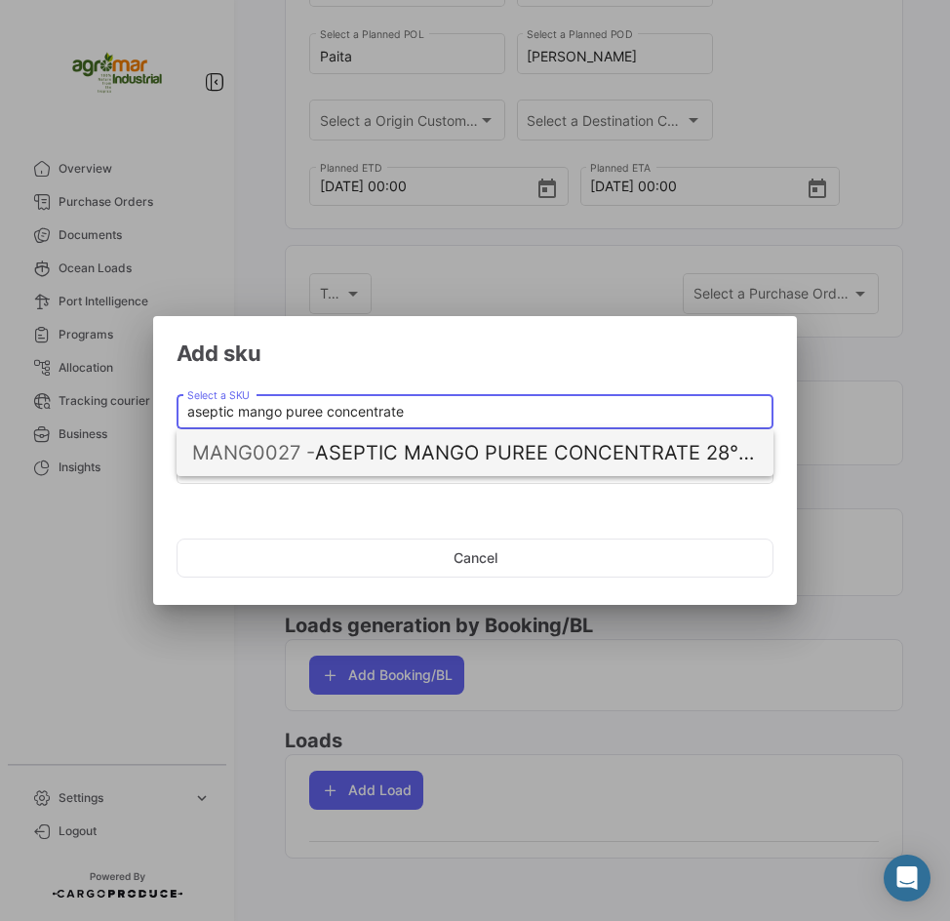
click at [471, 456] on span "MANG0027 - ASEPTIC MANGO PUREE CONCENTRATE 28° BRIX" at bounding box center [475, 452] width 566 height 47
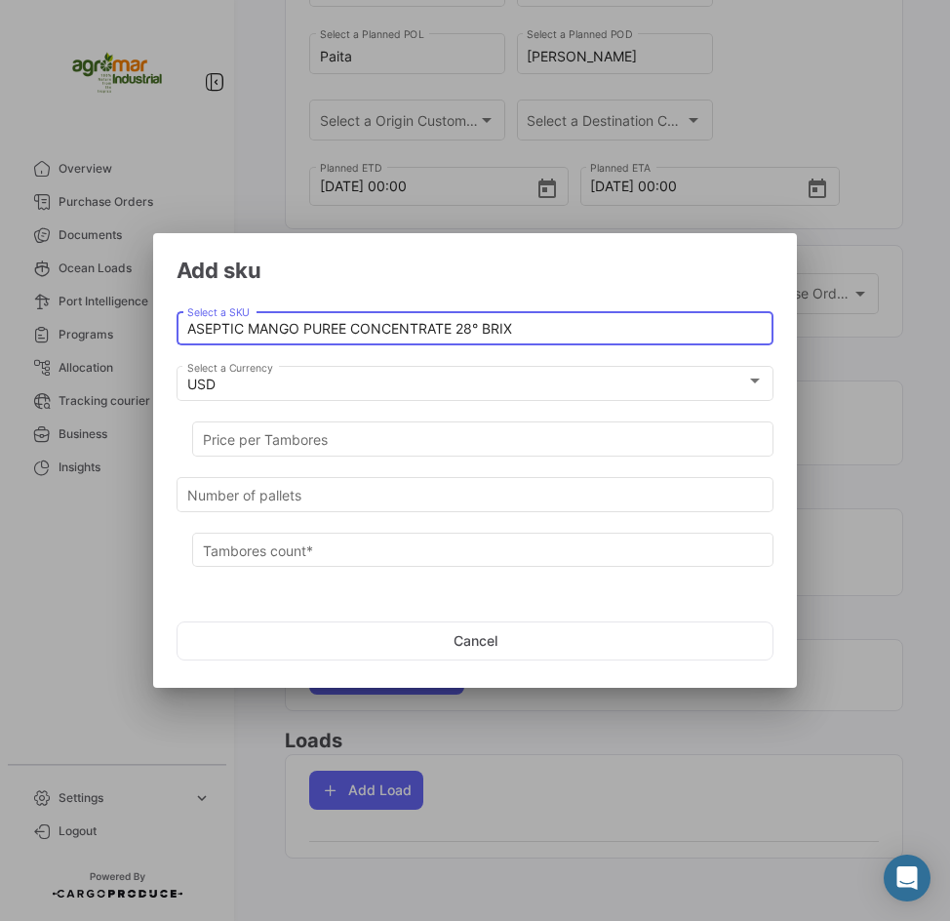
drag, startPoint x: 523, startPoint y: 330, endPoint x: 74, endPoint y: 325, distance: 448.7
click at [74, 325] on div "Add sku ASEPTIC MANGO PUREE CONCENTRATE 28° BRIX Select a SKU USD Select a Curr…" at bounding box center [475, 460] width 950 height 921
click at [560, 328] on input "ASEPTIC MANGO PUREE CONCENTRATE 28° BRIX" at bounding box center [475, 329] width 576 height 17
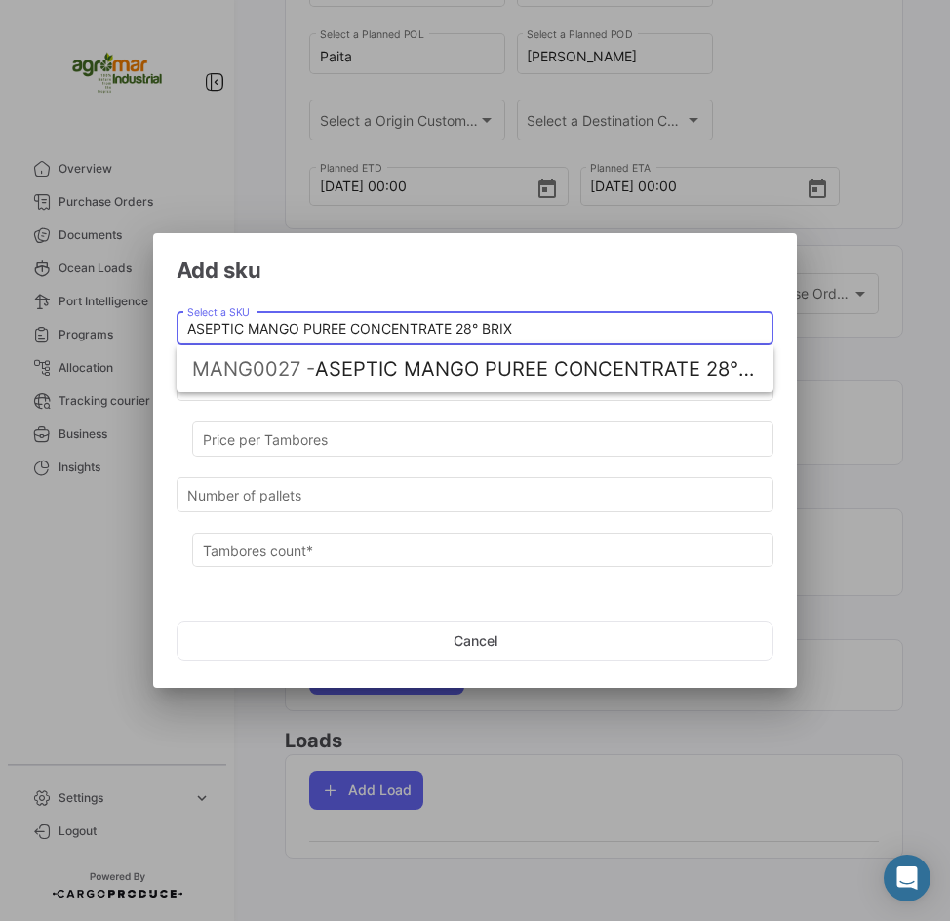
drag, startPoint x: 479, startPoint y: 331, endPoint x: 580, endPoint y: 331, distance: 101.4
click at [580, 331] on input "ASEPTIC MANGO PUREE CONCENTRATE 28° BRIX" at bounding box center [475, 329] width 576 height 17
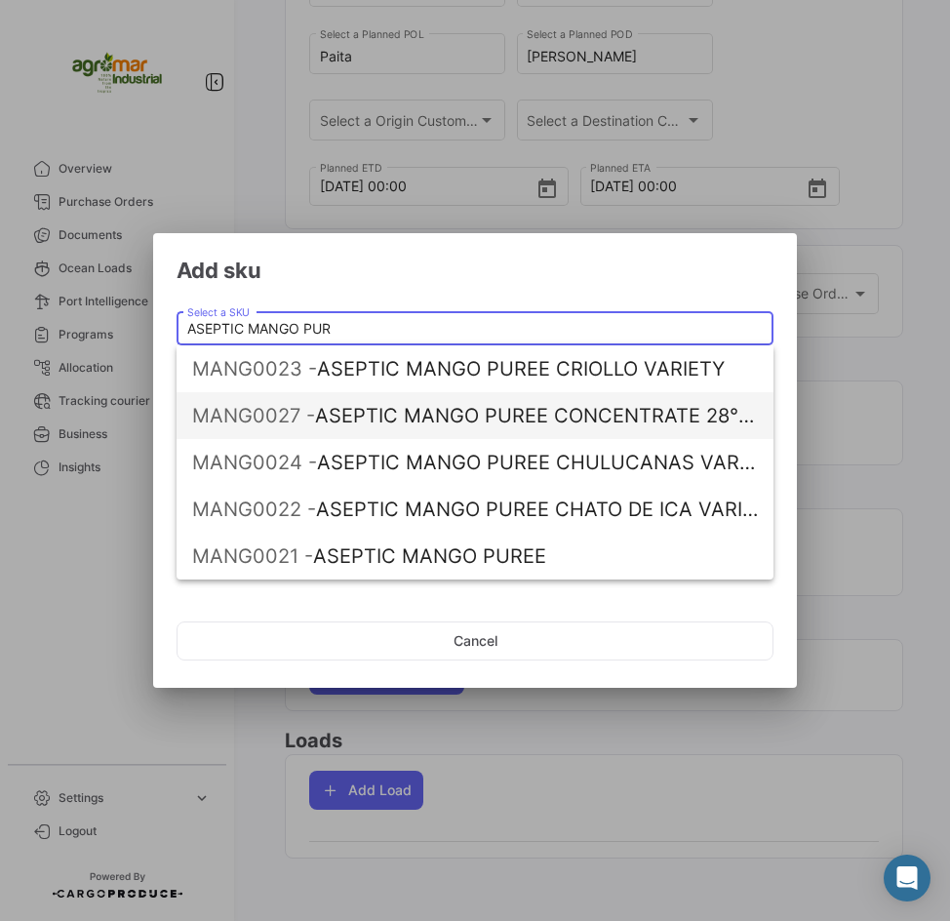
click at [697, 428] on span "MANG0027 - ASEPTIC MANGO PUREE CONCENTRATE 28° BRIX" at bounding box center [475, 415] width 566 height 47
type input "ASEPTIC MANGO PUREE CONCENTRATE 28° BRIX"
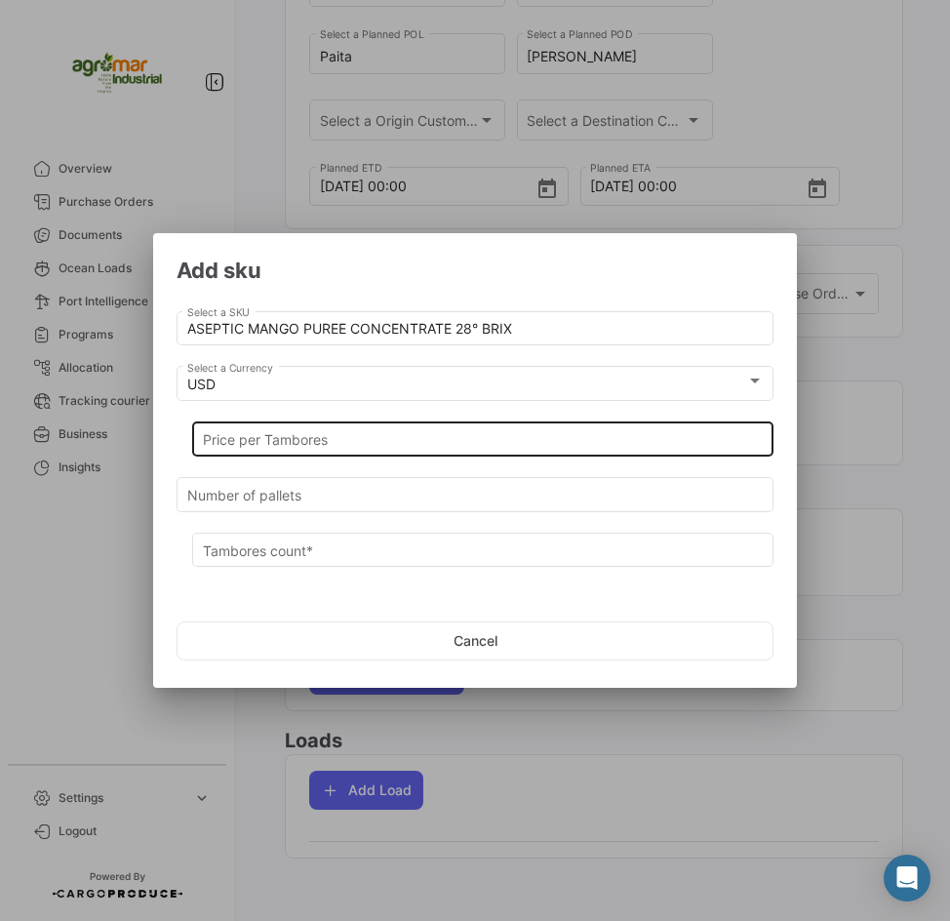
click at [312, 449] on div "Price per Tambores" at bounding box center [483, 437] width 561 height 38
click at [380, 428] on div "Price per Tambores" at bounding box center [483, 437] width 561 height 38
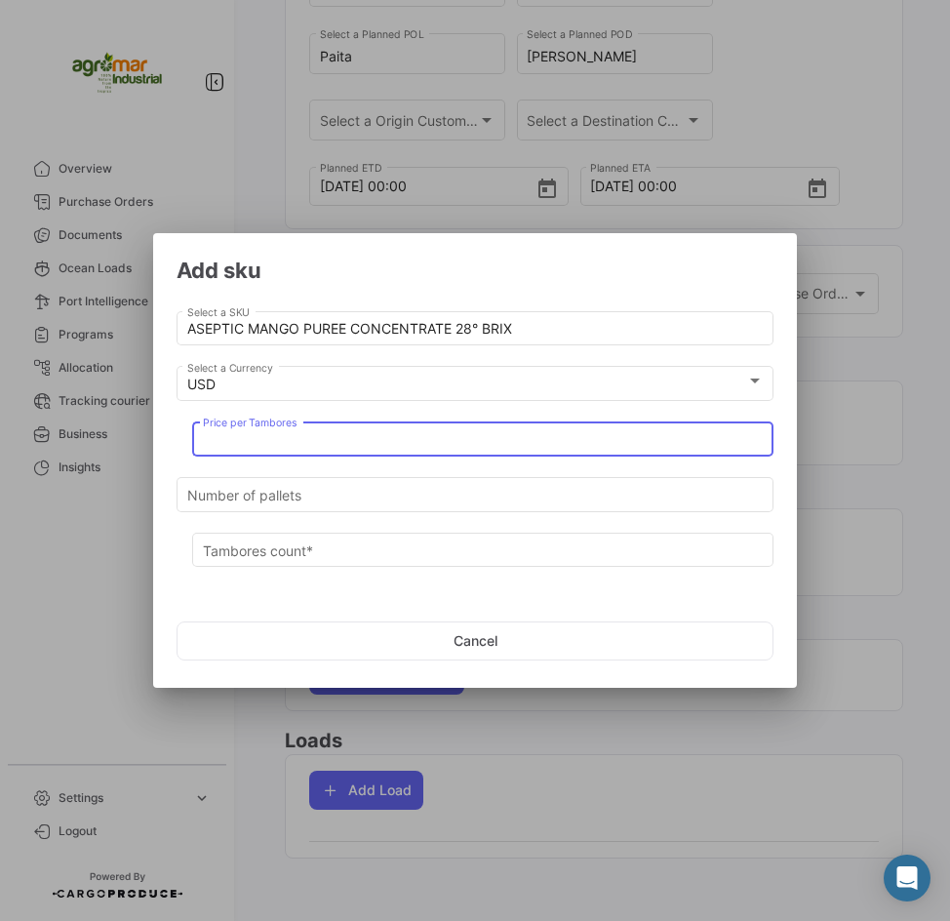
paste input "129.8"
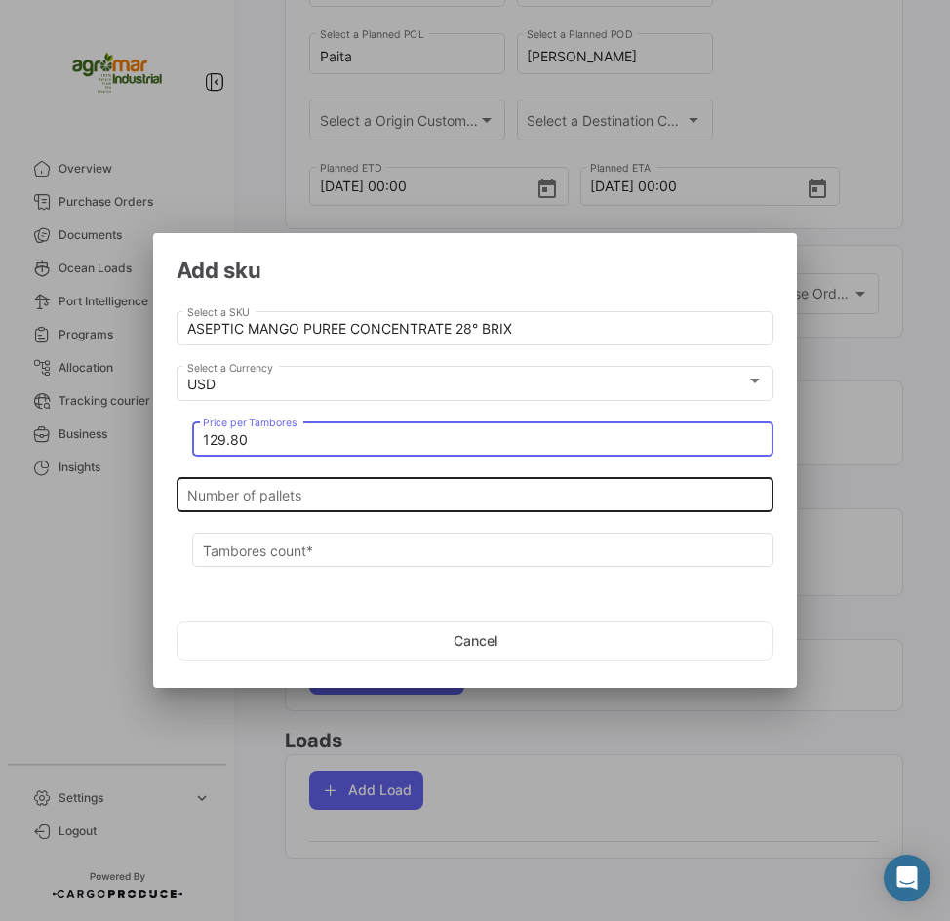
type input "129.80"
click at [347, 504] on div "Number of pallets" at bounding box center [475, 492] width 576 height 38
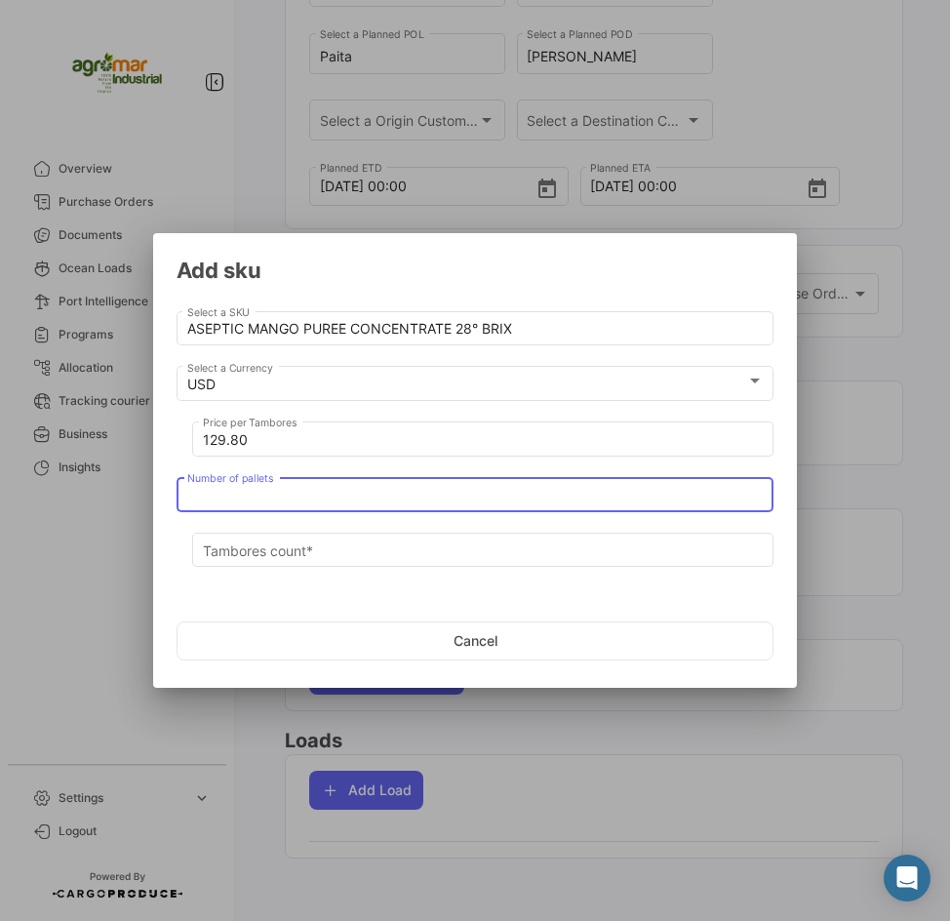
type input "3"
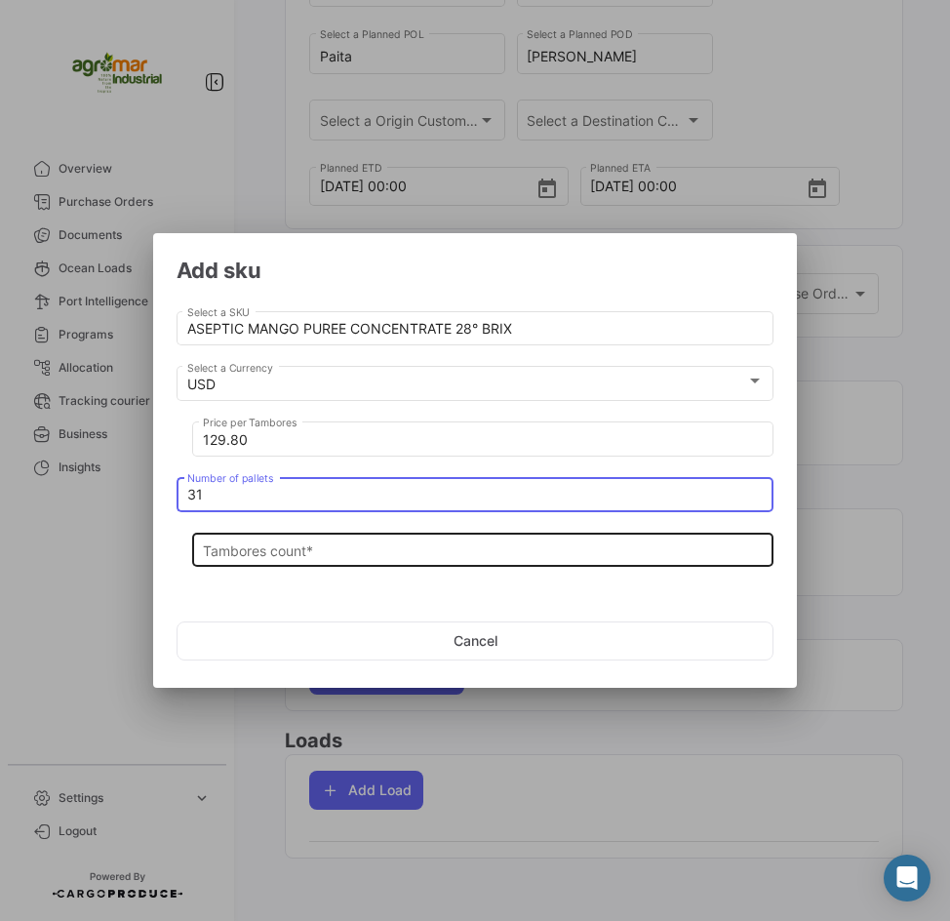
type input "31"
click at [340, 546] on input "Tambores count *" at bounding box center [483, 550] width 561 height 17
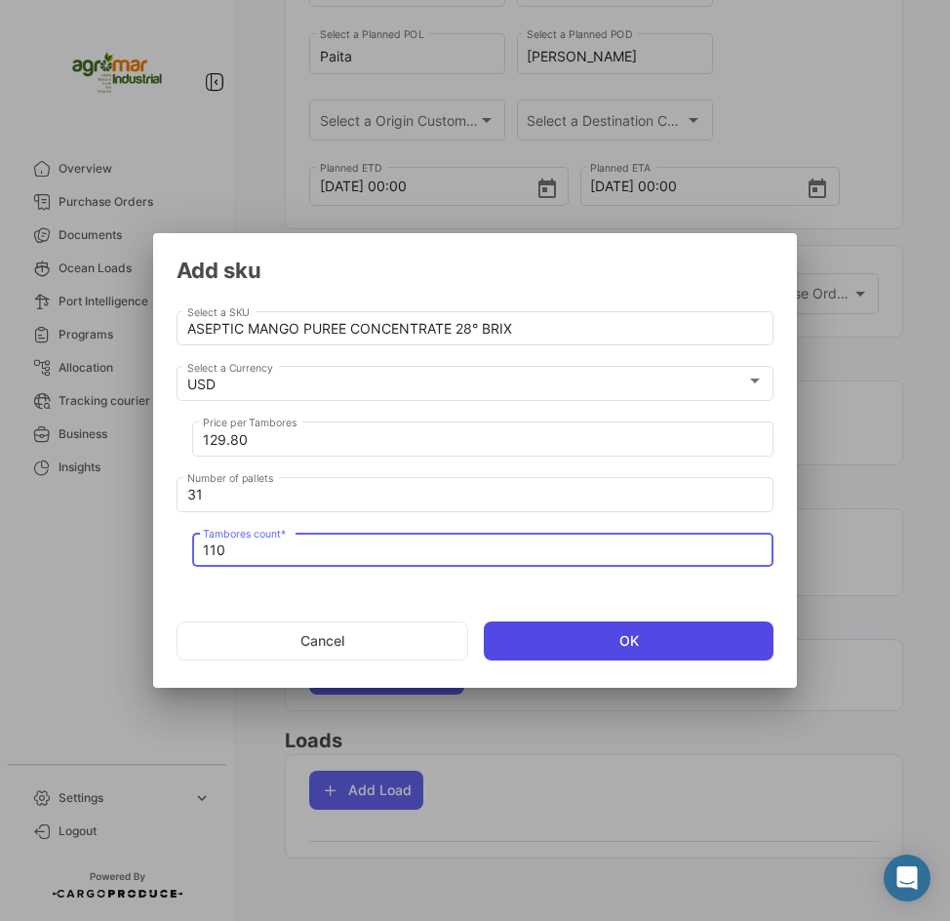
type input "110"
click at [597, 653] on button "OK" at bounding box center [629, 640] width 290 height 39
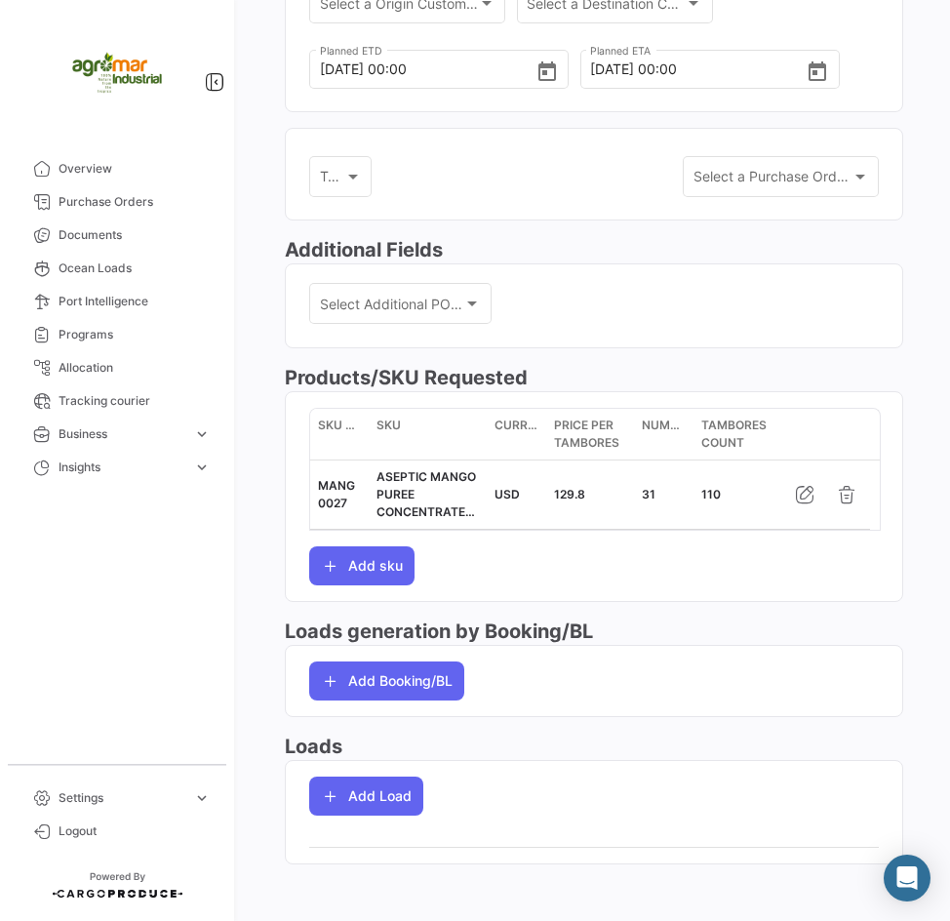
scroll to position [493, 0]
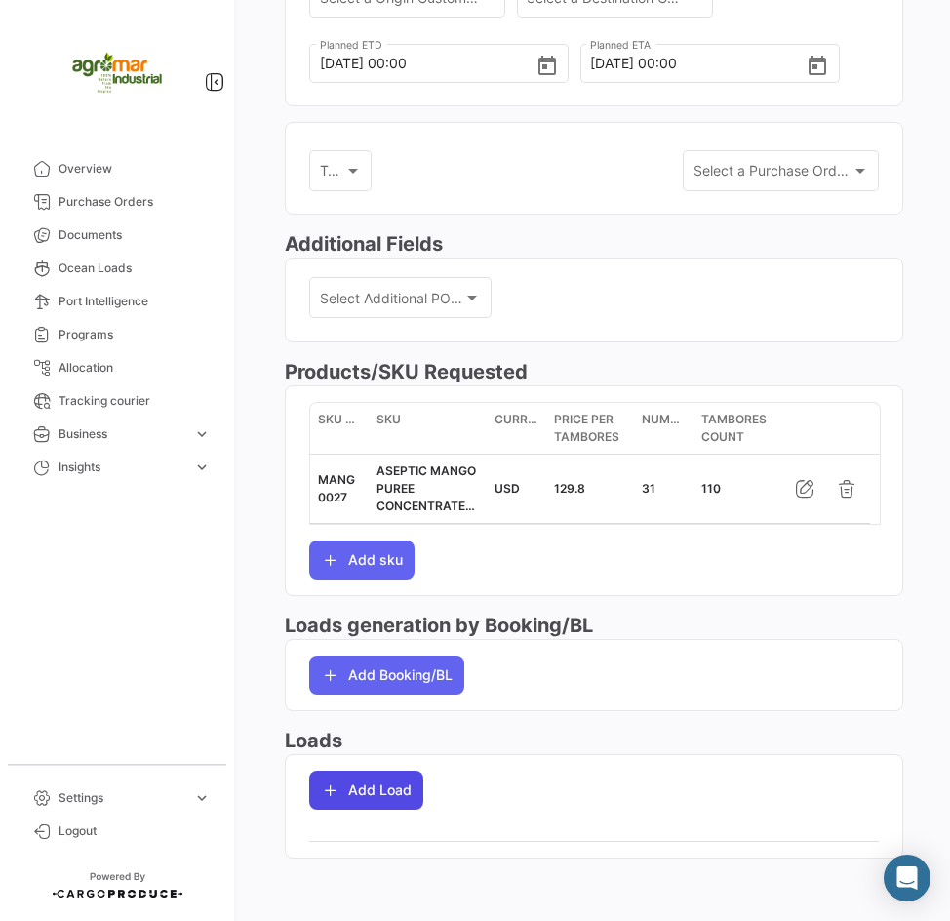
click at [375, 777] on button "Add Load" at bounding box center [366, 790] width 114 height 39
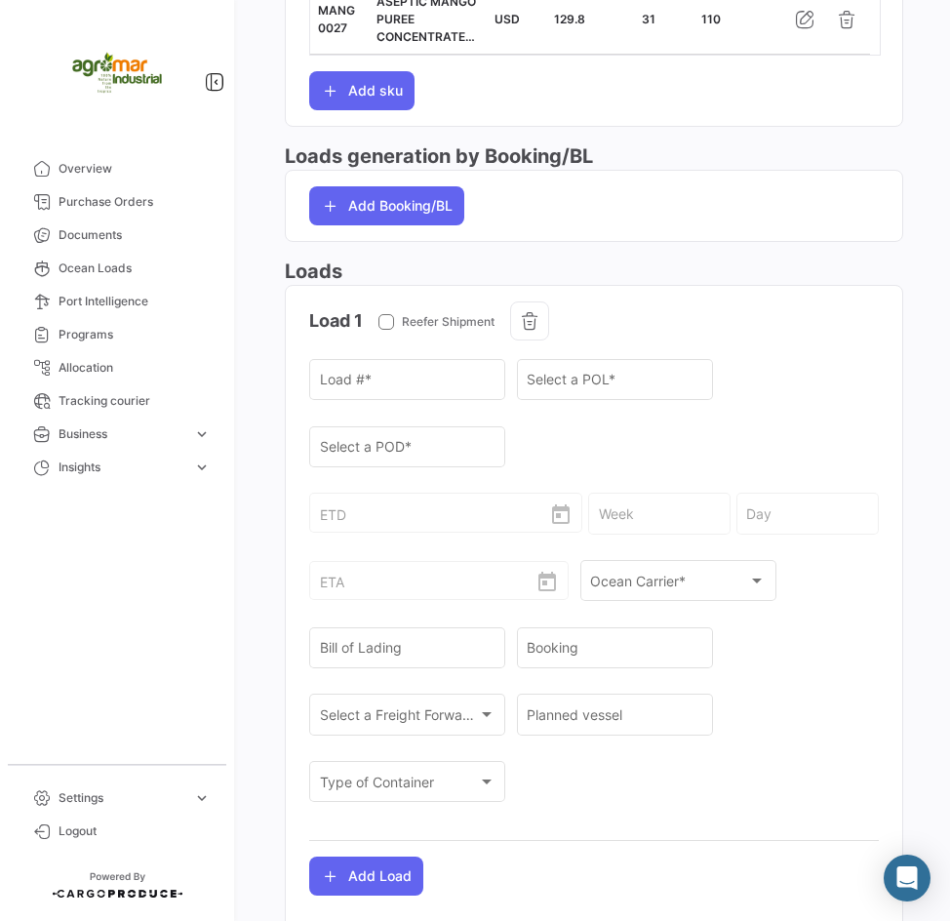
scroll to position [980, 0]
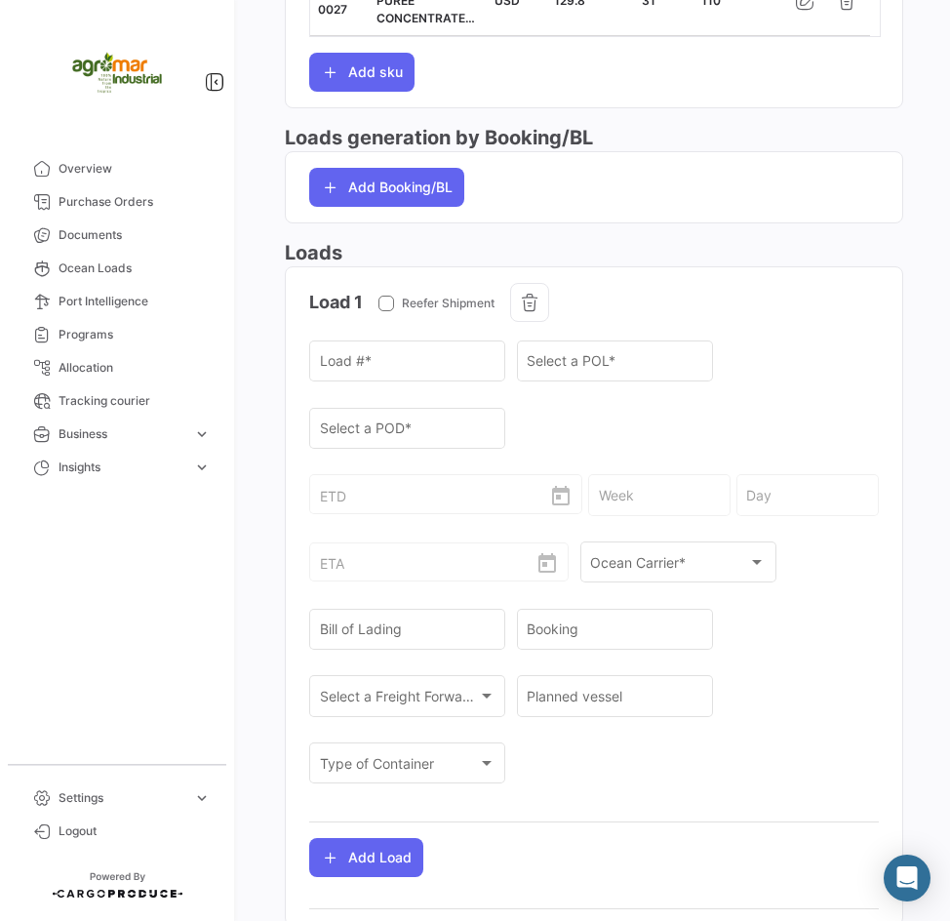
click at [620, 404] on mat-form-field "Select a POL *" at bounding box center [615, 370] width 196 height 67
click at [358, 360] on input "Load # *" at bounding box center [408, 365] width 176 height 17
paste input "TCLU7929460"
type input "TCLU7929460"
click at [553, 352] on div "Select a POL *" at bounding box center [615, 359] width 176 height 45
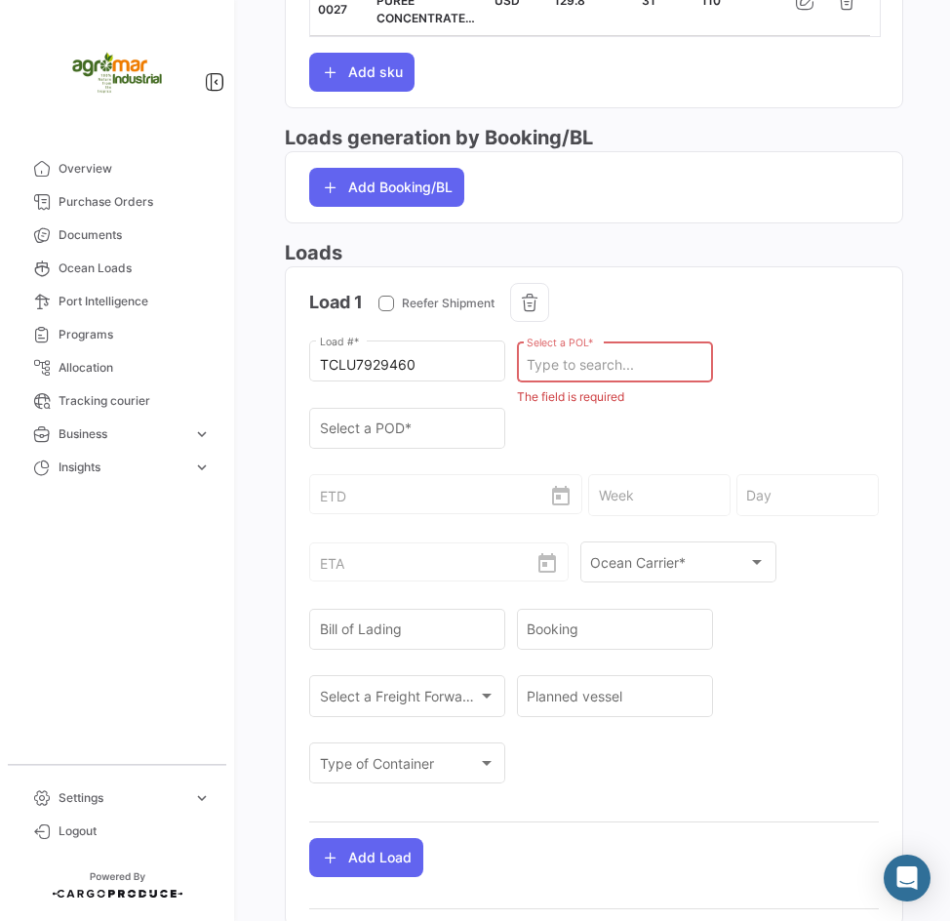
click at [588, 356] on div "Select a POL *" at bounding box center [615, 359] width 176 height 45
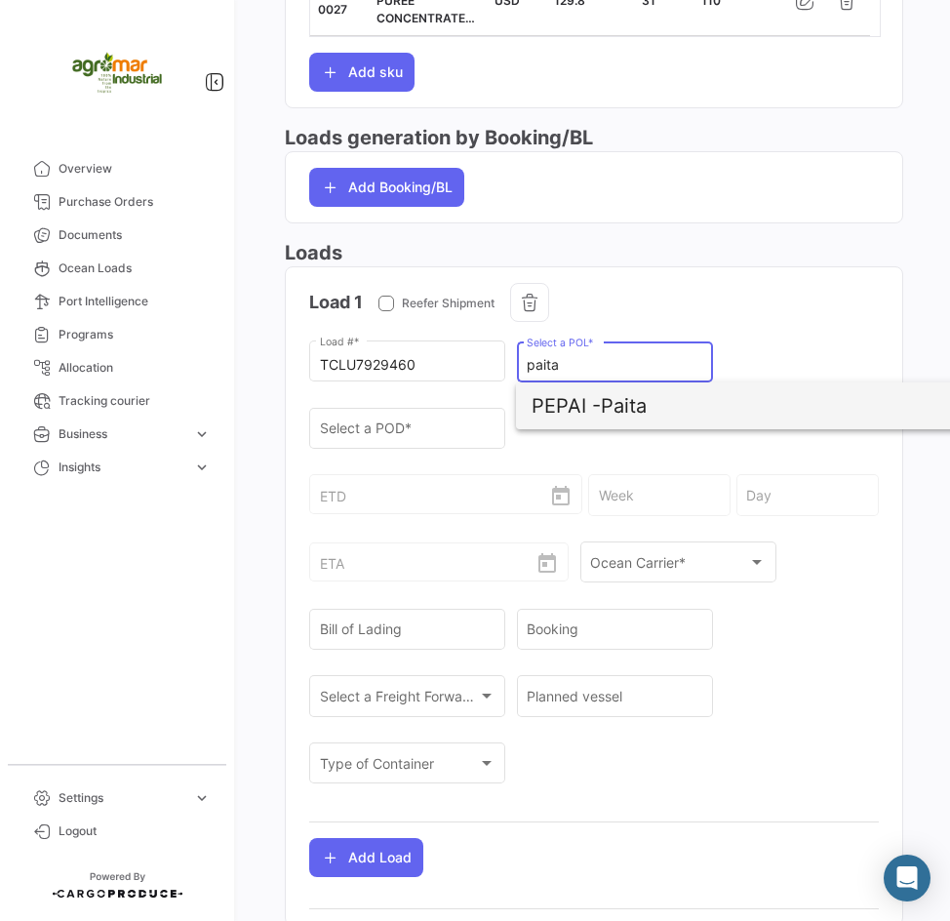
click at [647, 411] on span "PEPAI - Paita" at bounding box center [760, 405] width 456 height 47
type input "Paita"
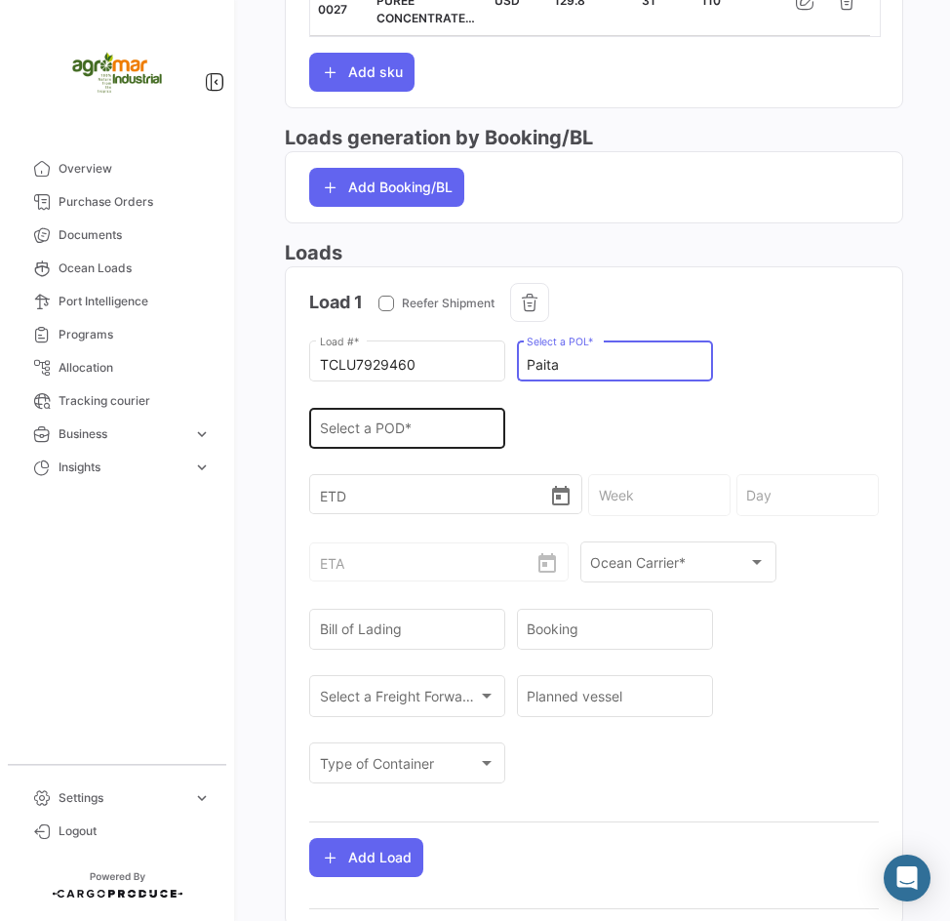
click at [426, 416] on div "Select a POD *" at bounding box center [408, 426] width 176 height 45
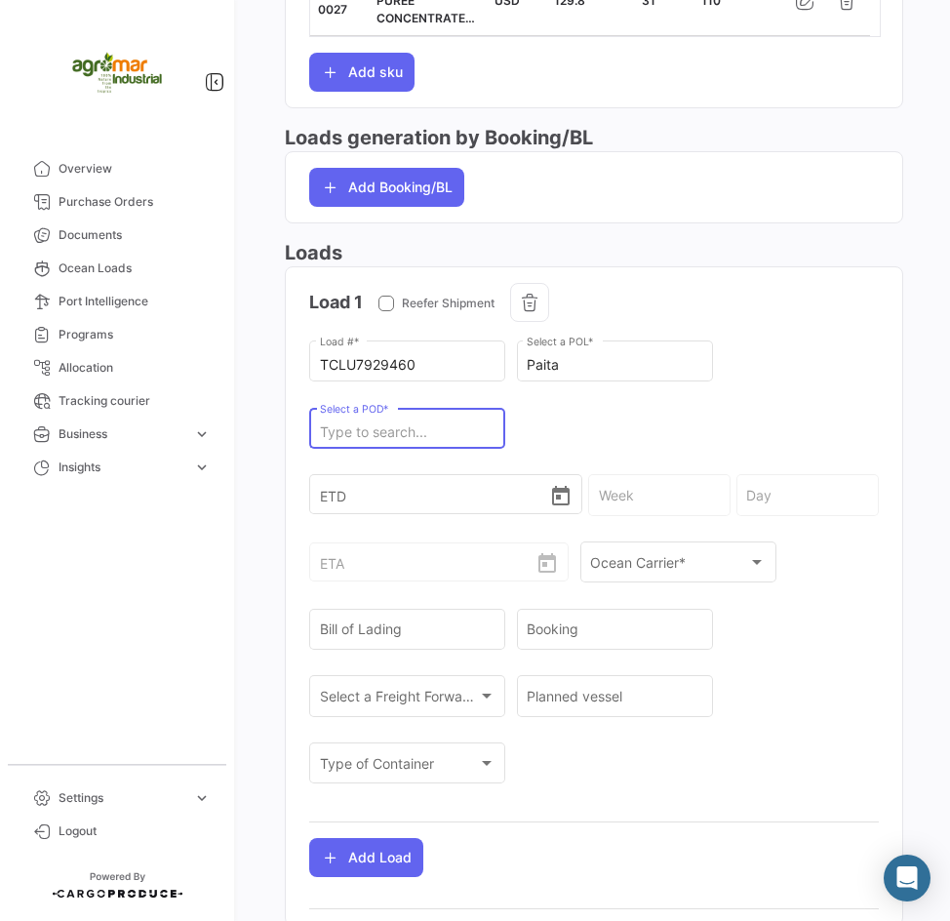
click at [428, 426] on input "Select a POD *" at bounding box center [408, 432] width 176 height 17
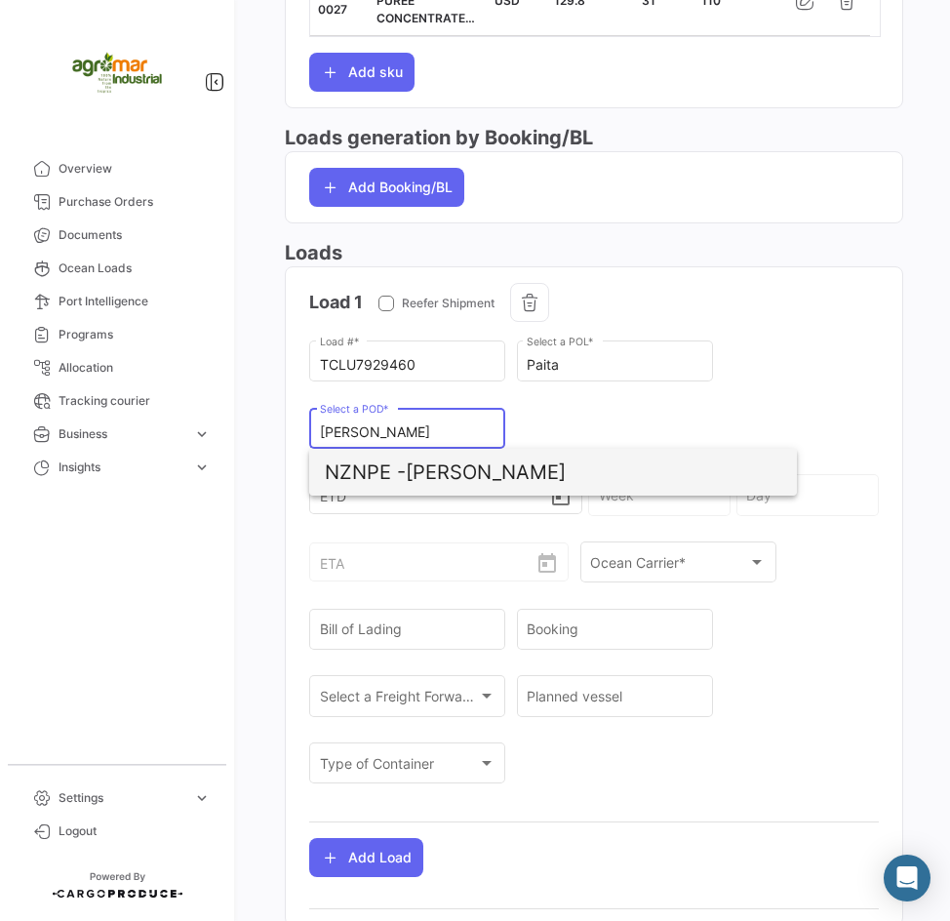
click at [572, 482] on span "NZNPE - [GEOGRAPHIC_DATA]" at bounding box center [553, 472] width 456 height 47
type input "[PERSON_NAME]"
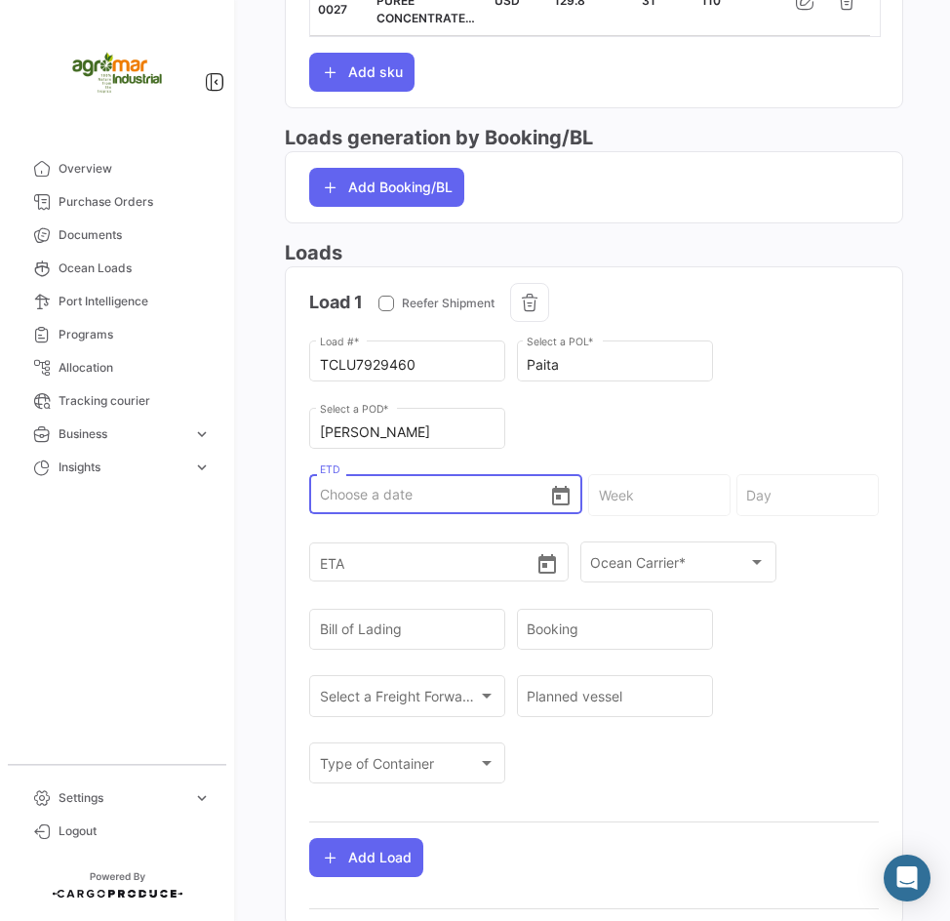
click at [437, 495] on input "ETD" at bounding box center [434, 494] width 229 height 68
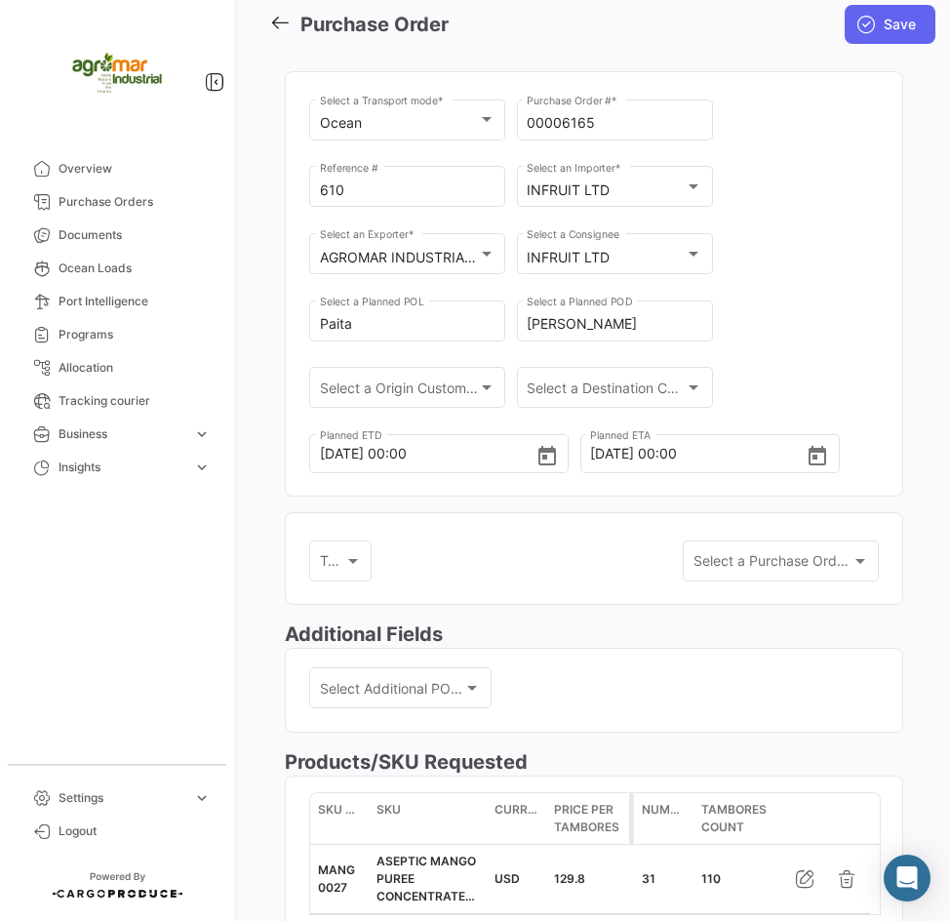
scroll to position [5, 0]
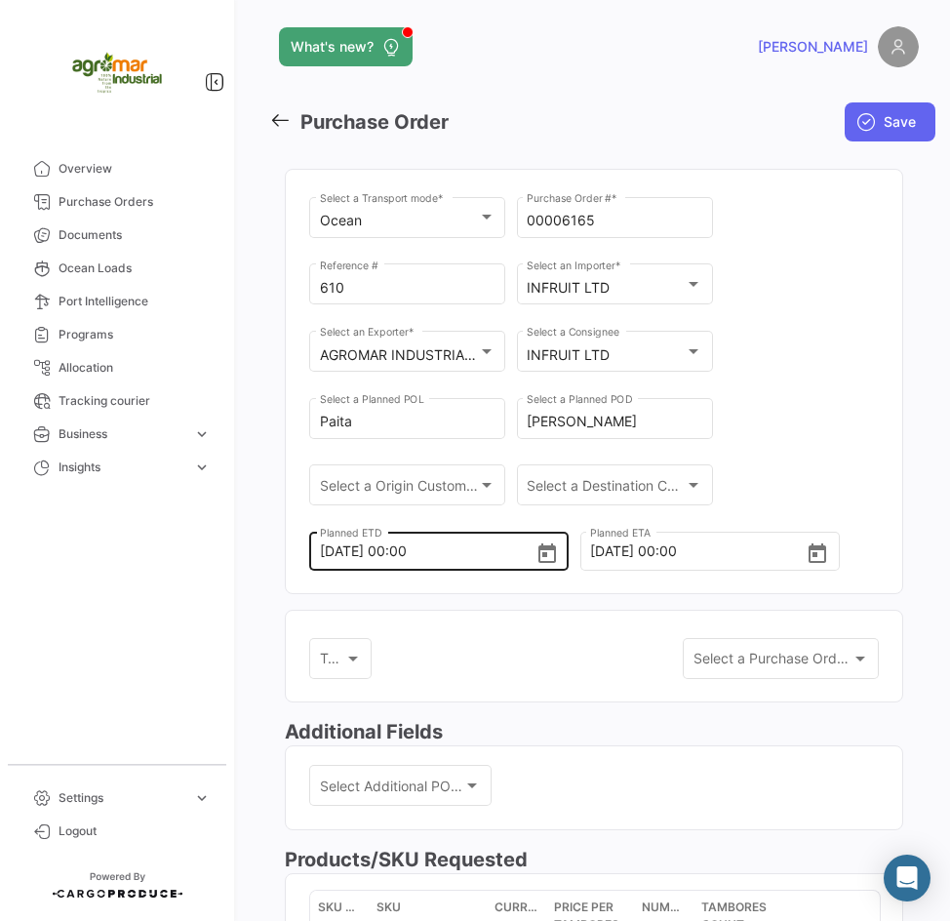
drag, startPoint x: 318, startPoint y: 559, endPoint x: 353, endPoint y: 558, distance: 35.1
click at [353, 558] on div "[DATE] 00:00 Planned ETD" at bounding box center [438, 549] width 259 height 43
drag, startPoint x: 382, startPoint y: 552, endPoint x: 297, endPoint y: 547, distance: 86.0
click at [297, 547] on mat-card "Ocean Select a Transport mode * 00006165 Purchase Order # * 610 Reference # INF…" at bounding box center [594, 381] width 618 height 425
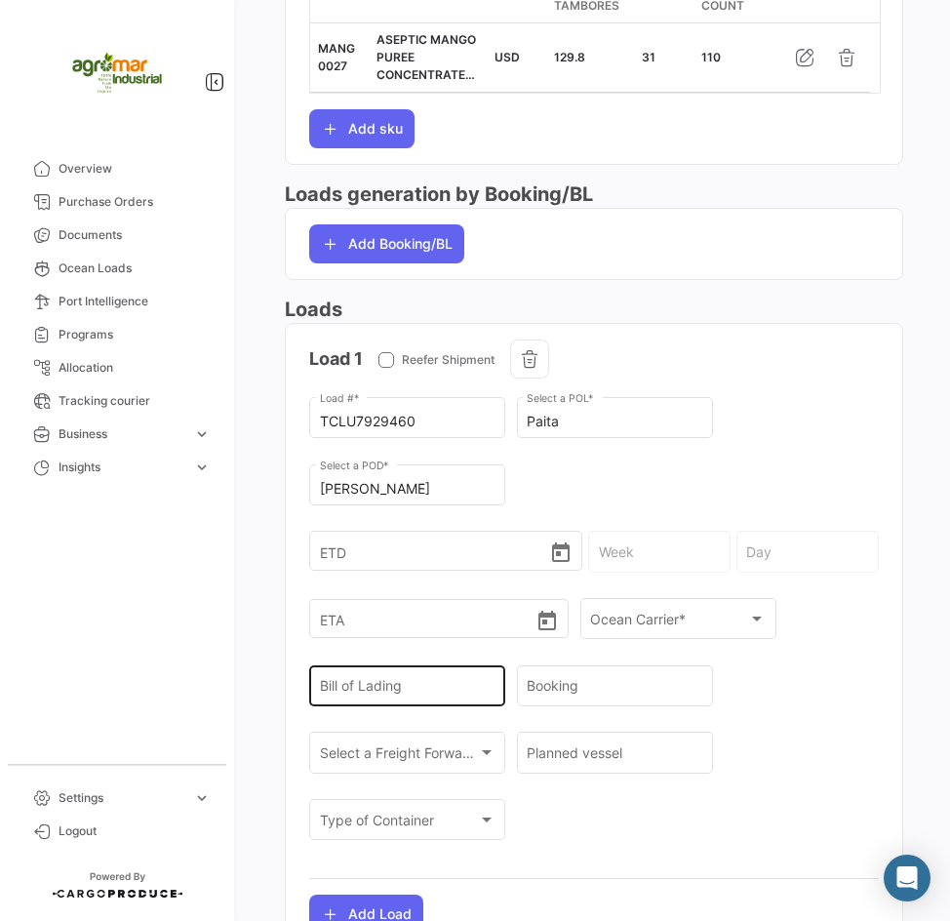
scroll to position [1048, 0]
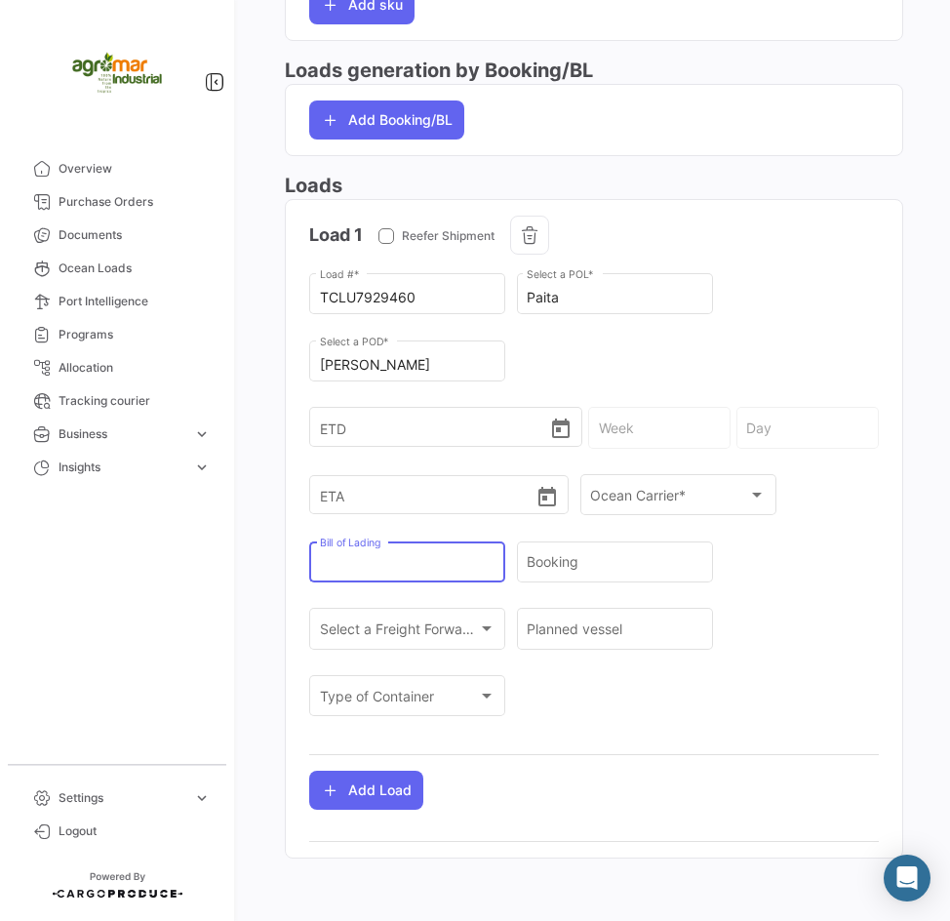
click at [323, 566] on input "Bill of Lading" at bounding box center [408, 566] width 176 height 17
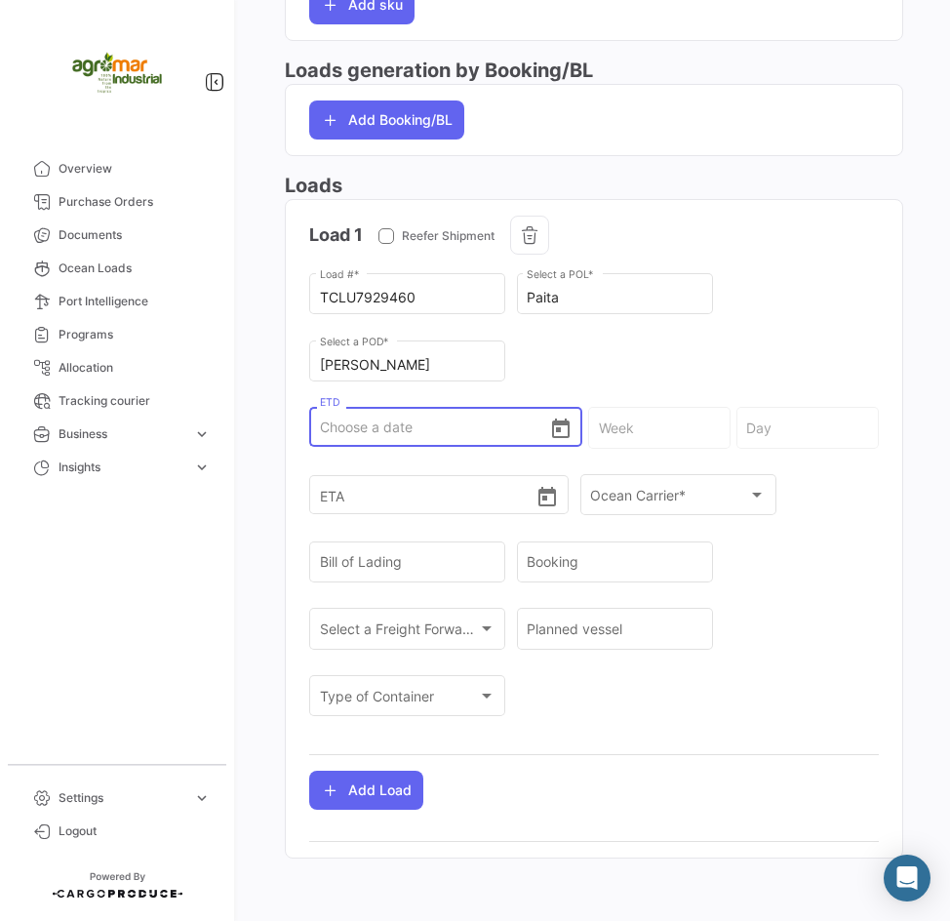
click at [322, 431] on input "ETD" at bounding box center [434, 427] width 229 height 68
paste input "[DATE]"
type input "[DATE]"
type input "33 - 2025"
type input "[DATE]"
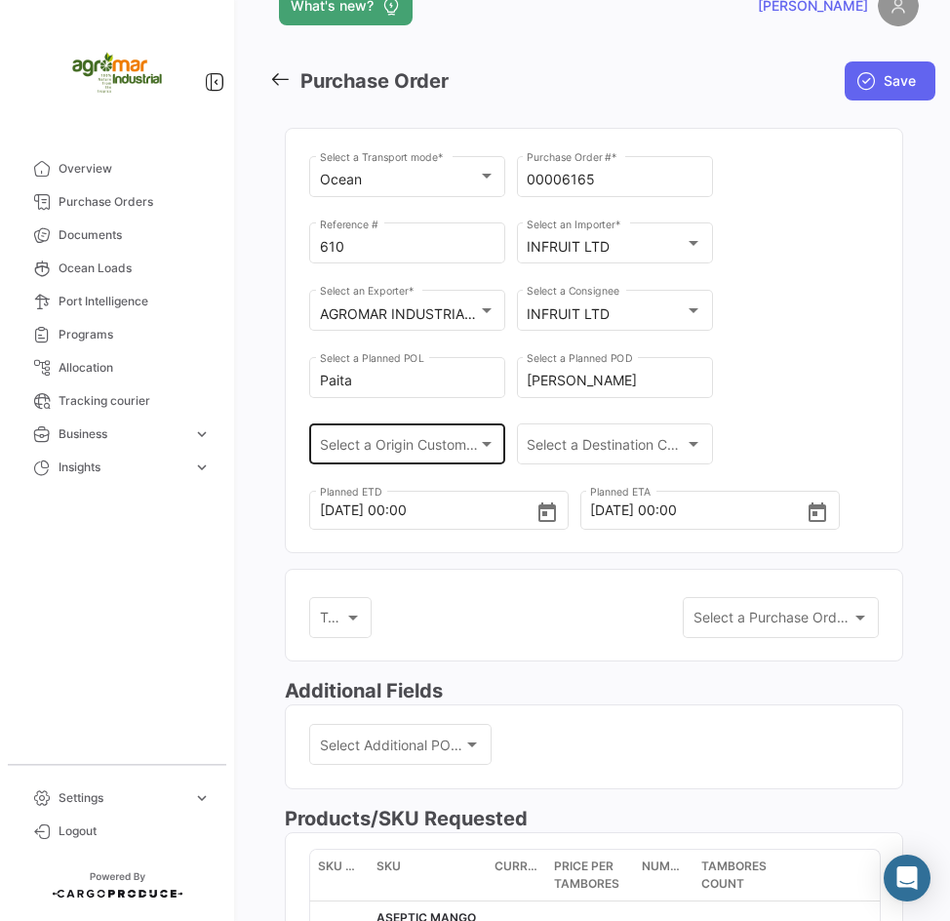
scroll to position [0, 0]
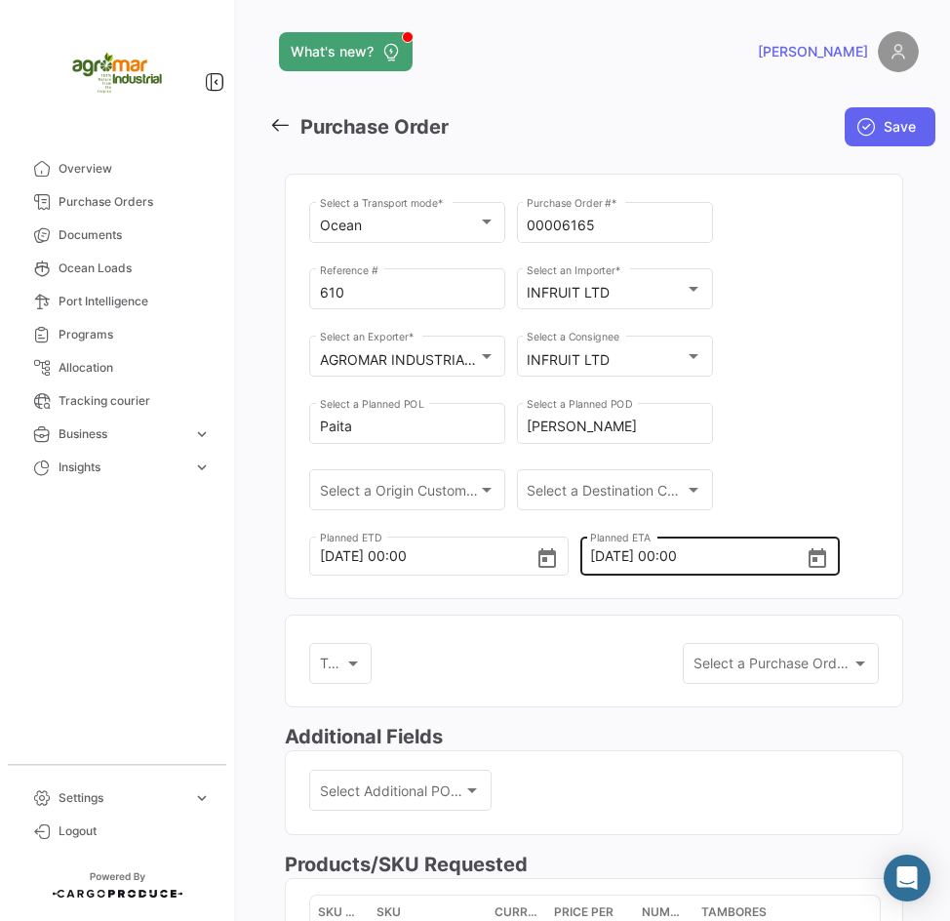
type input "[DATE] 00:00"
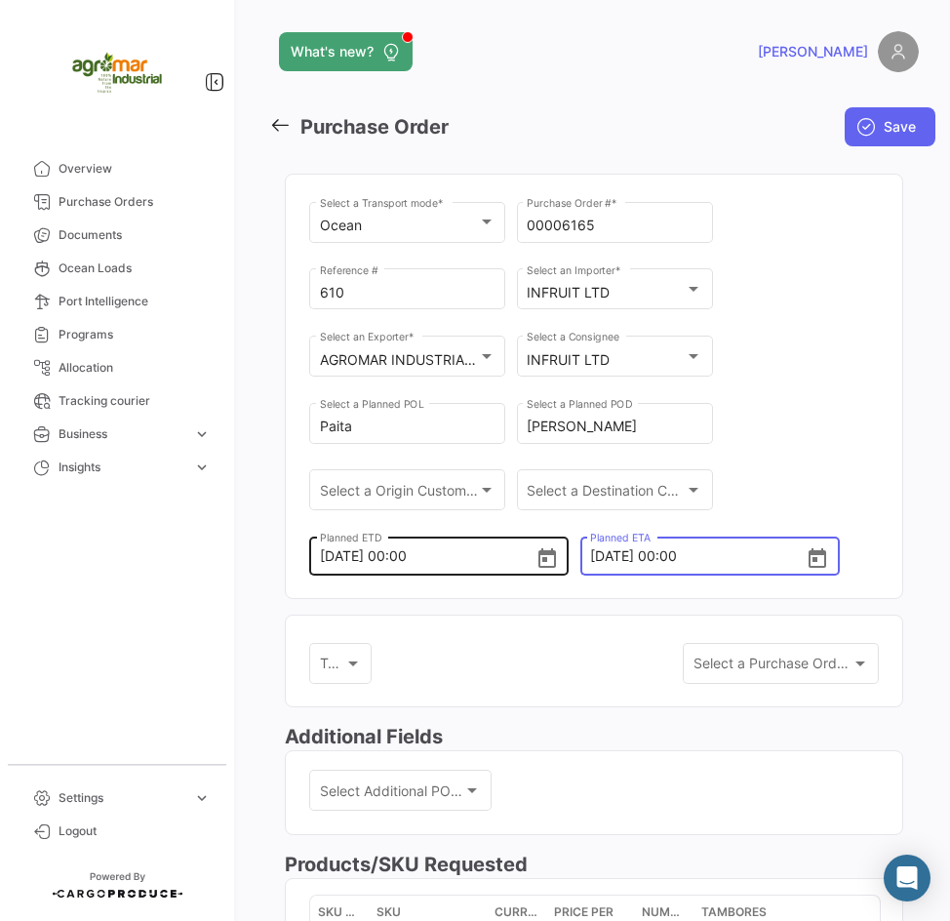
drag, startPoint x: 636, startPoint y: 557, endPoint x: 543, endPoint y: 559, distance: 92.7
click at [543, 559] on div "Ocean Select a Transport mode * 00006165 Purchase Order # * 610 Reference # INF…" at bounding box center [594, 398] width 570 height 400
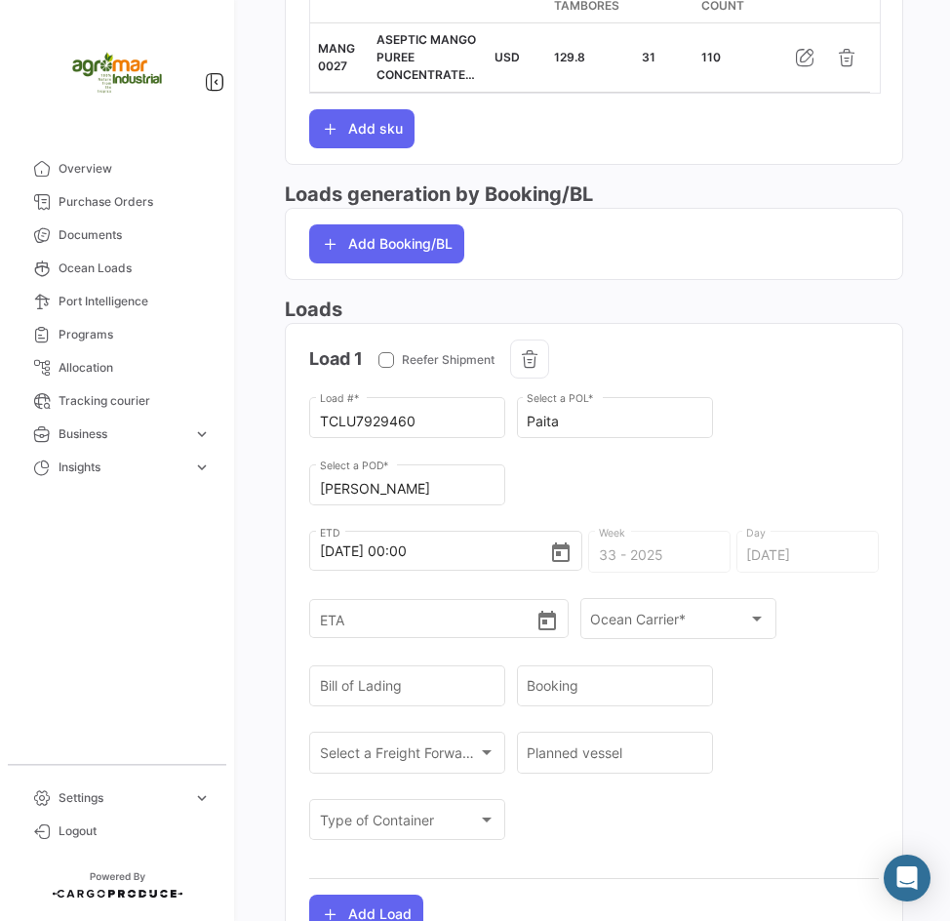
scroll to position [1048, 0]
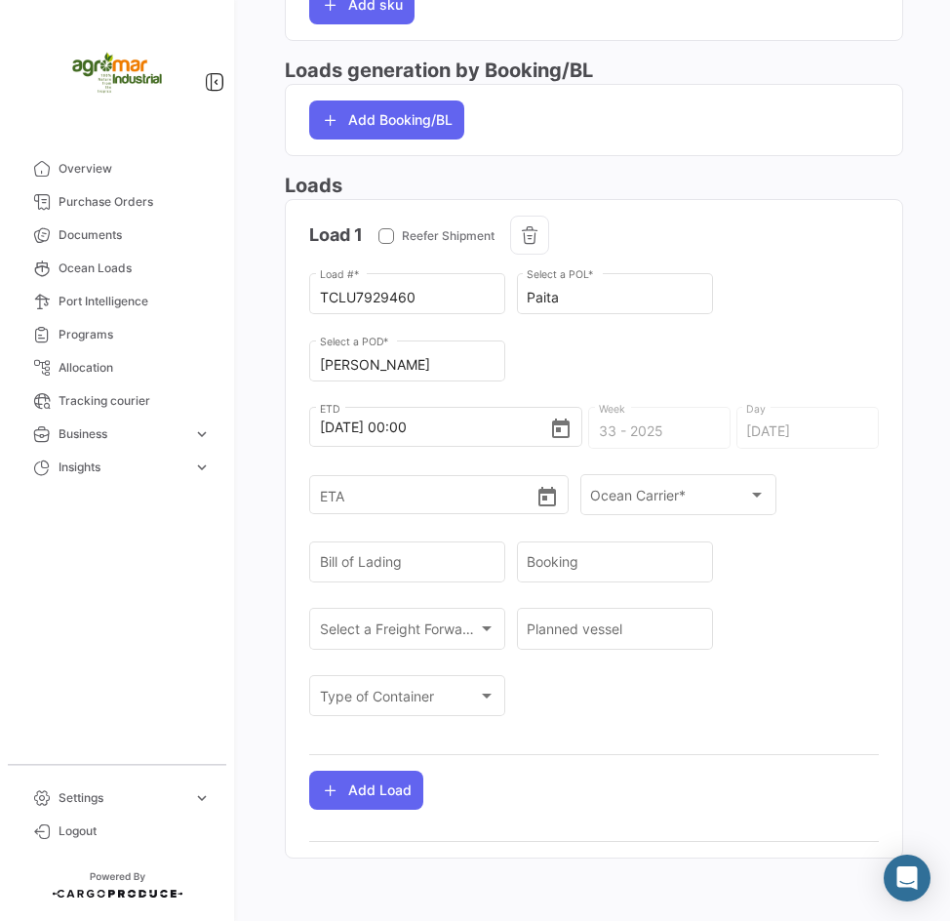
click at [591, 441] on div "33 - 2025 Week" at bounding box center [659, 426] width 142 height 45
click at [383, 495] on input "ETA" at bounding box center [428, 494] width 216 height 68
paste input "[DATE]"
type input "[DATE] 00:00"
click at [880, 537] on app-po-load-list "Load 1 Reefer Shipment TCLU7929460 Load # * Paita Select a POL * [PERSON_NAME] …" at bounding box center [594, 513] width 616 height 626
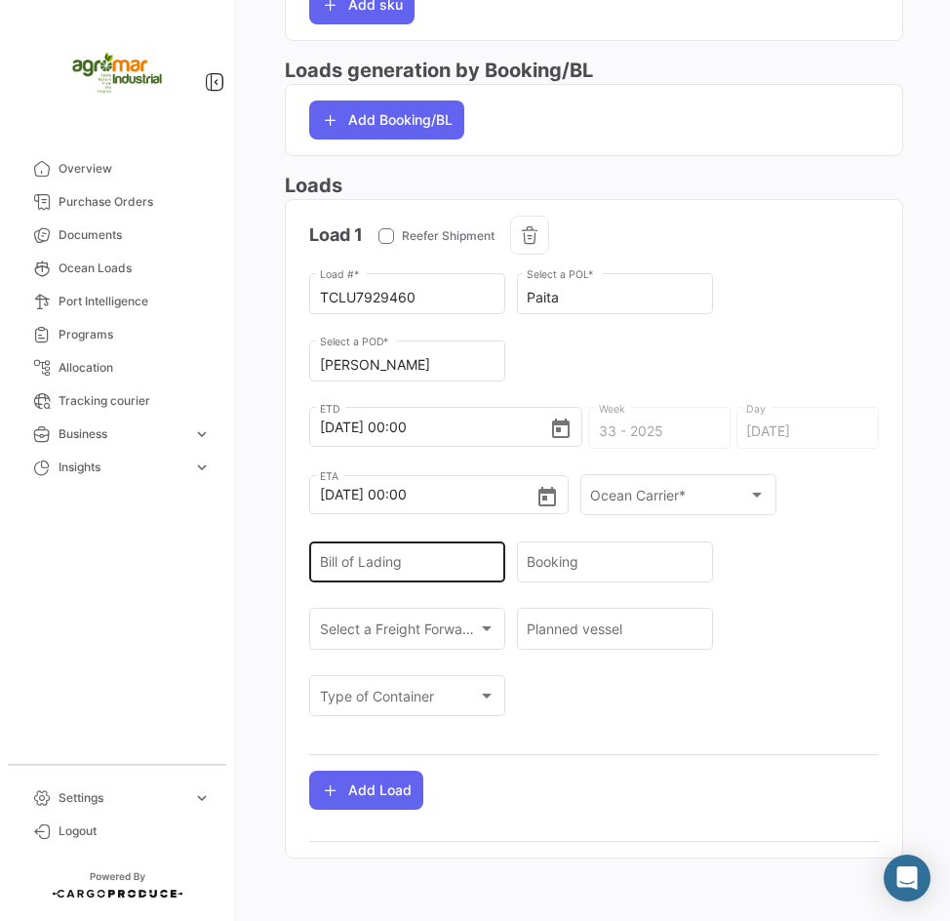
click at [389, 550] on div "Bill of Lading" at bounding box center [408, 559] width 176 height 45
click at [391, 563] on input "Bill of Lading" at bounding box center [408, 566] width 176 height 17
paste input "MEDURU029894"
type input "MEDURU029894"
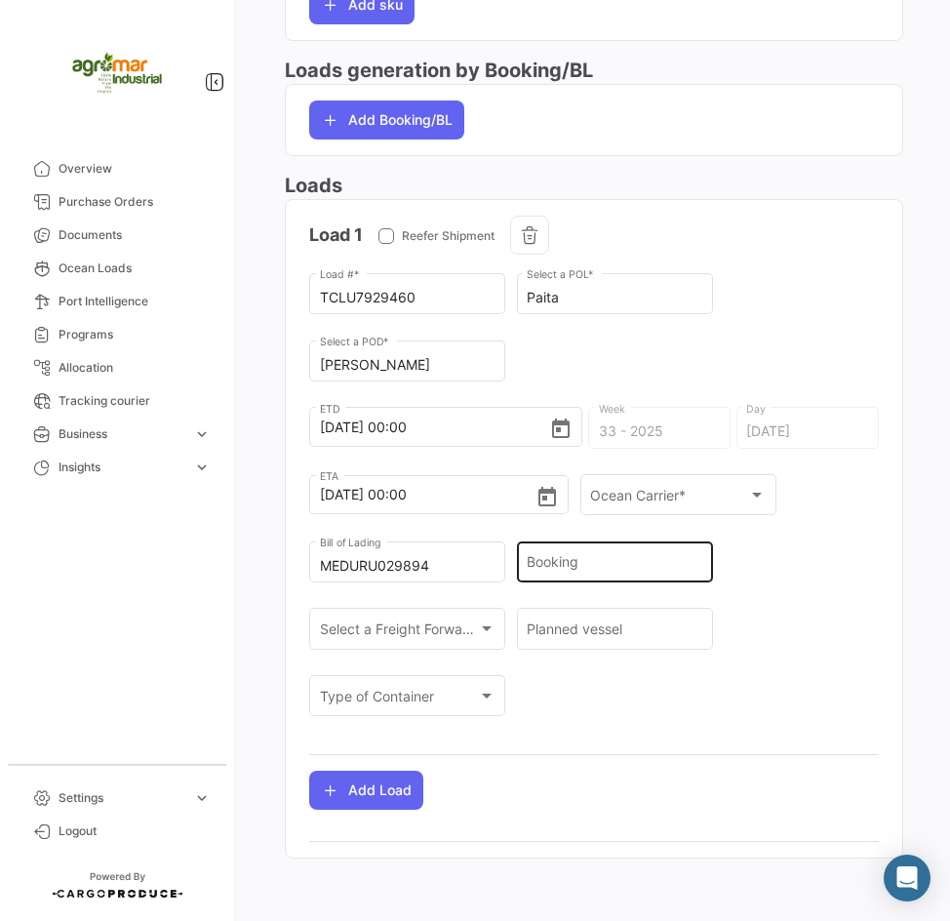
click at [578, 555] on div "Booking" at bounding box center [615, 559] width 176 height 45
paste input "EBKG13800048"
type input "EBKG13800048"
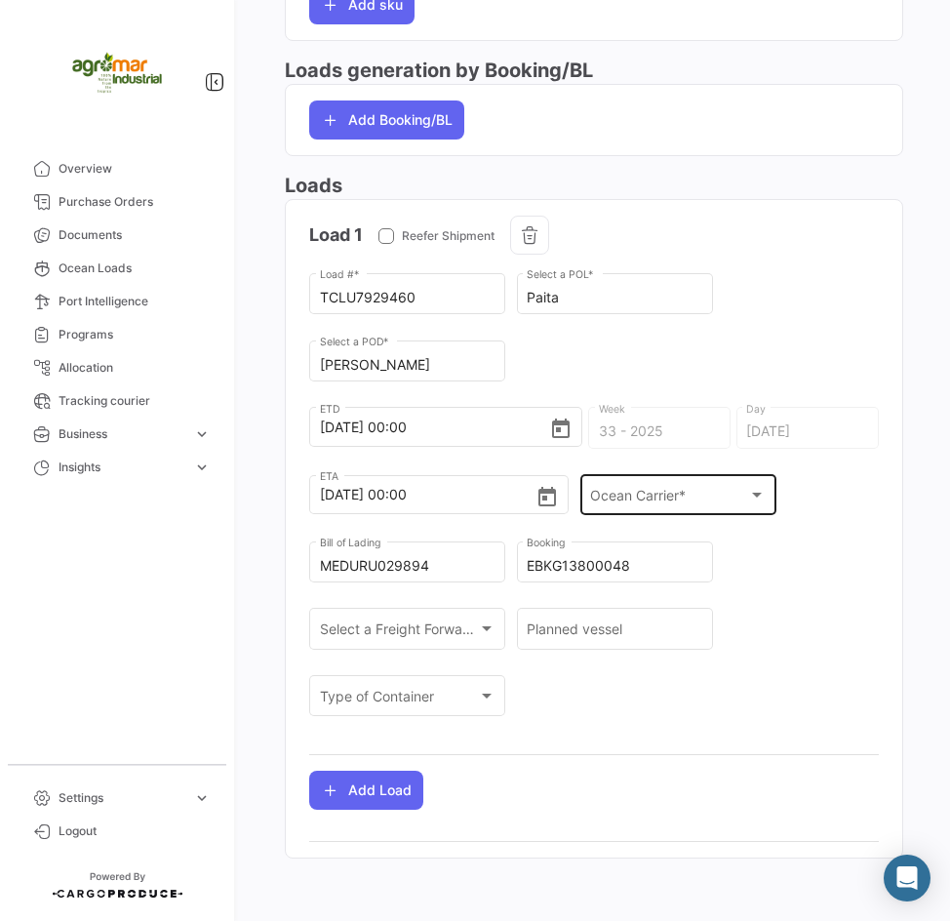
click at [621, 477] on div "Ocean Carrier * Ocean Carrier *" at bounding box center [678, 493] width 176 height 45
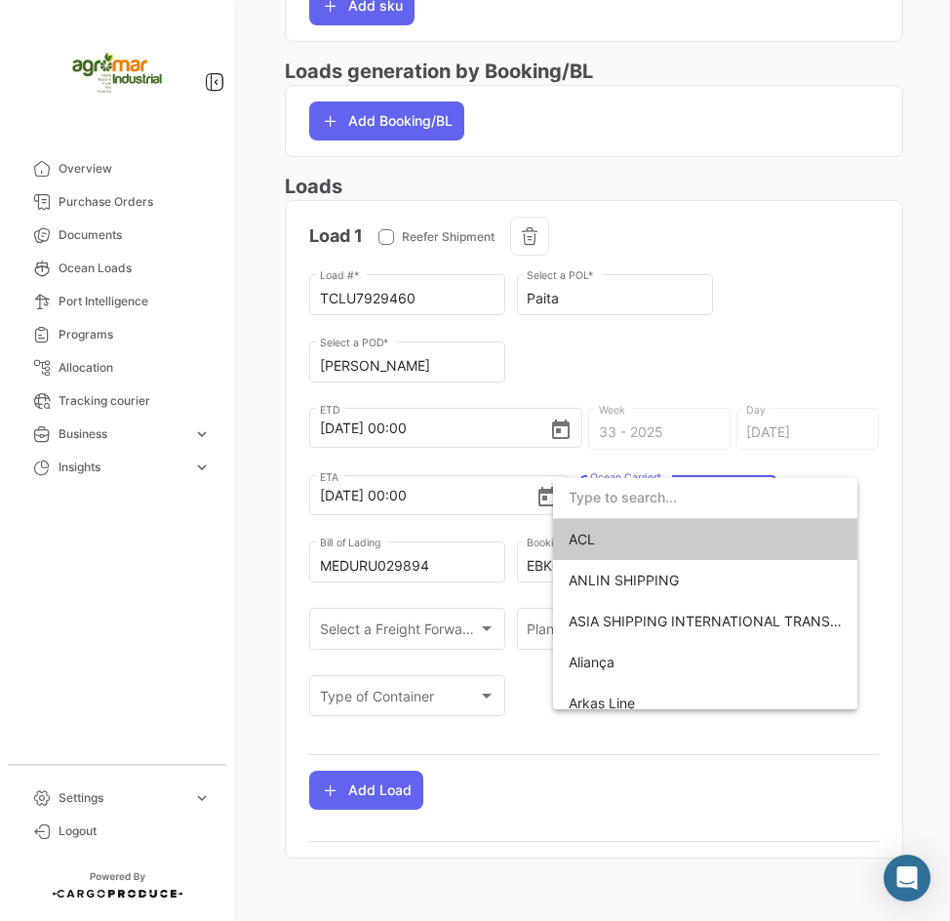
scroll to position [1047, 0]
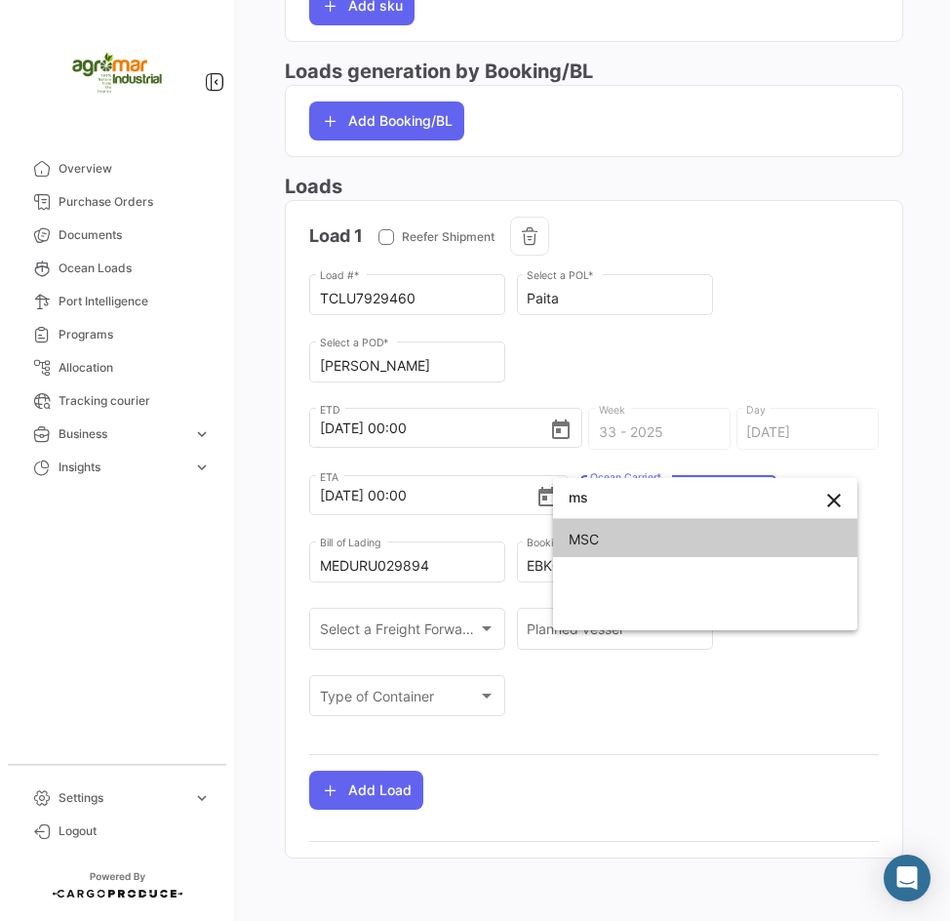
type input "ms"
click at [595, 536] on span "MSC" at bounding box center [584, 539] width 30 height 17
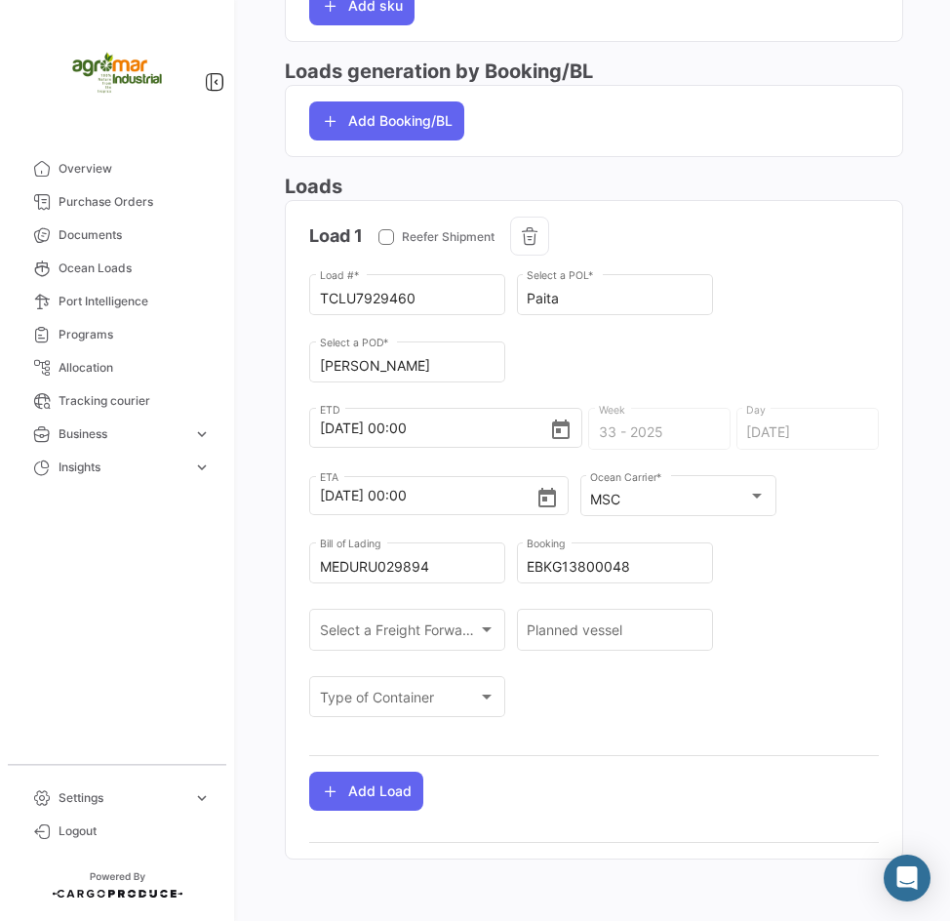
click at [842, 582] on div "TCLU7929460 Load # * Paita Select a POL * [PERSON_NAME] Select a POD * [DATE] 0…" at bounding box center [594, 505] width 570 height 469
click at [452, 639] on span "Select a Freight Forwarder" at bounding box center [399, 633] width 158 height 17
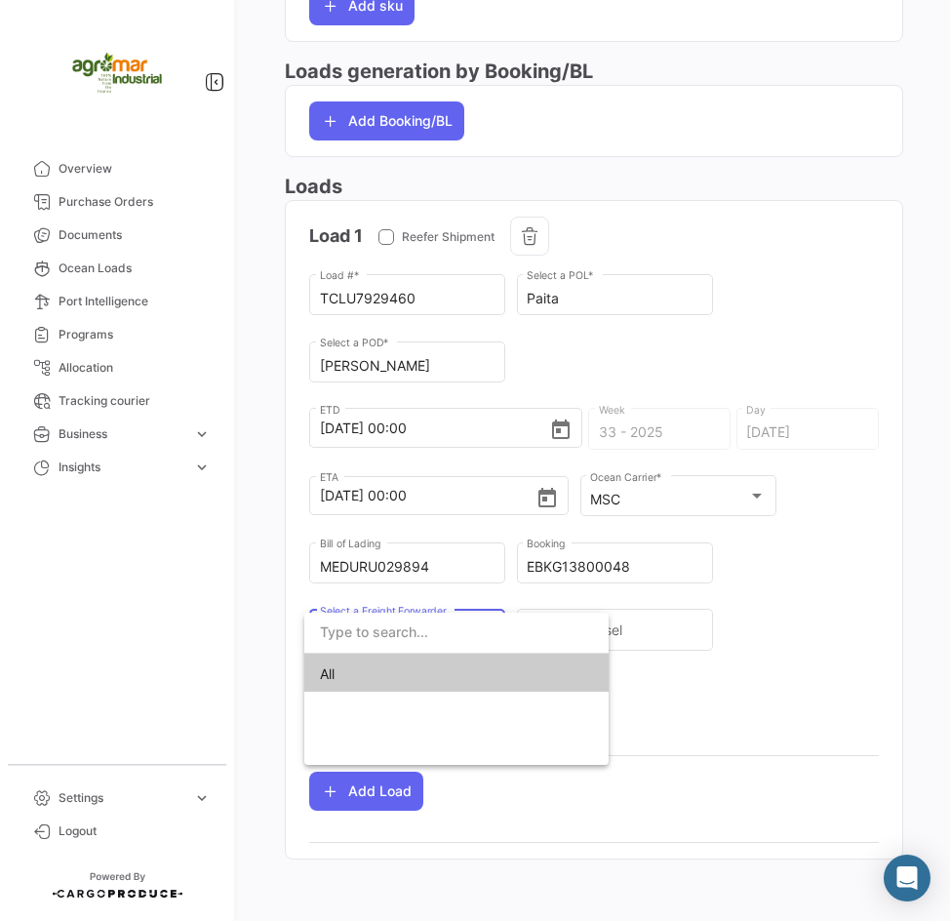
click at [453, 639] on input "dropdown search" at bounding box center [456, 632] width 304 height 41
click at [735, 645] on div at bounding box center [475, 460] width 950 height 921
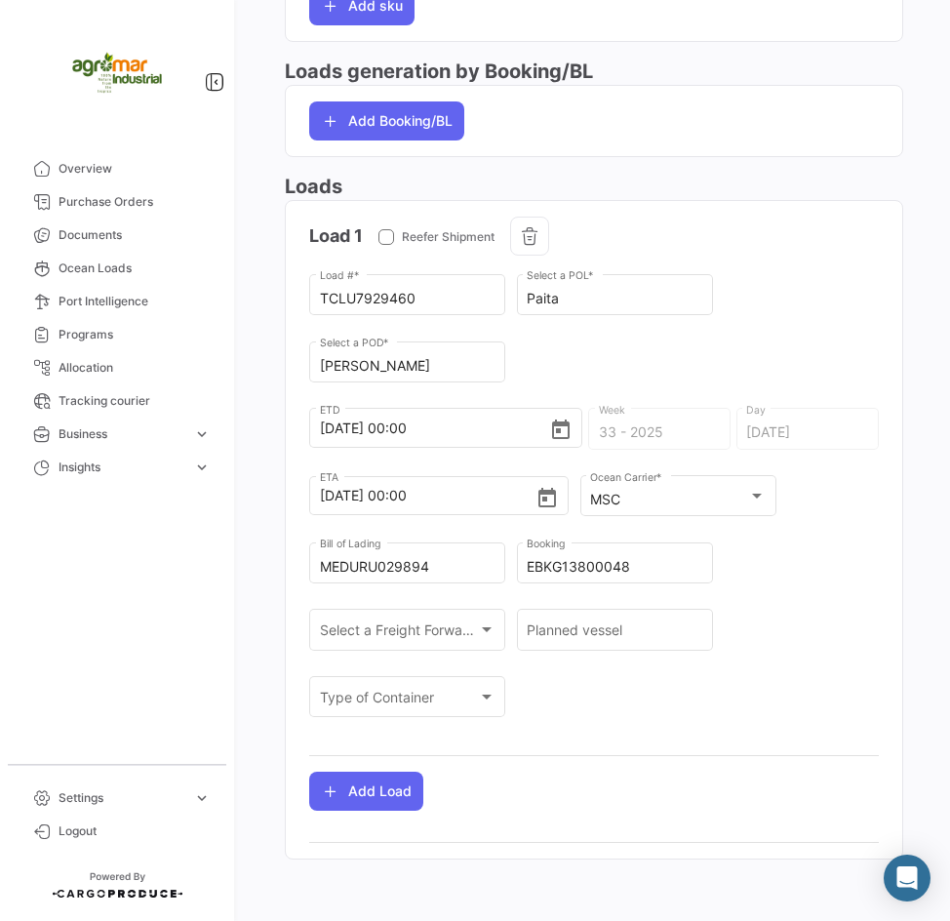
scroll to position [1048, 0]
click at [576, 634] on input "Planned vessel" at bounding box center [615, 632] width 176 height 17
click at [702, 704] on div "TCLU7929460 Load # * Paita Select a POL * [PERSON_NAME] Select a POD * [DATE] 0…" at bounding box center [594, 504] width 570 height 469
click at [596, 619] on div "Planned vessel" at bounding box center [615, 627] width 176 height 45
click at [605, 627] on input "Planned vessel" at bounding box center [615, 632] width 176 height 17
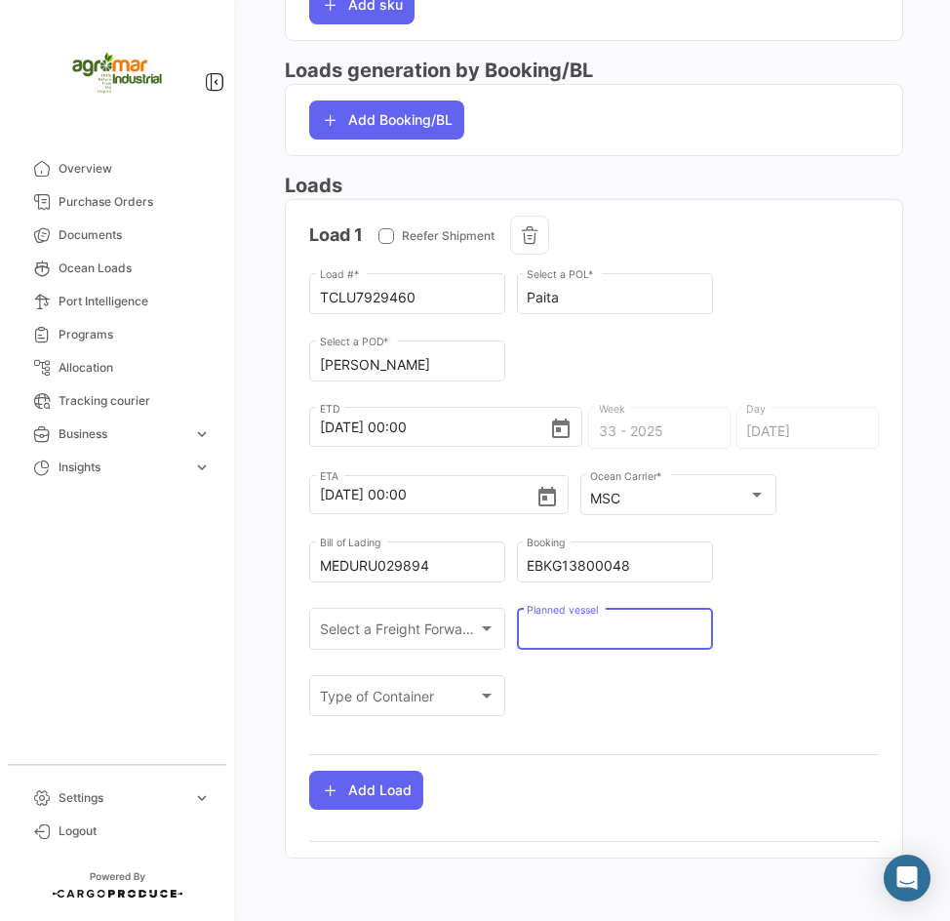
paste input "MSC EMDEN III"
click at [640, 646] on div "MSC EMDEN III Planned vessel" at bounding box center [615, 627] width 176 height 45
paste input "XA532A"
type input "MSC EMDEN III XA532A"
click at [356, 797] on button "Add Load" at bounding box center [366, 790] width 114 height 39
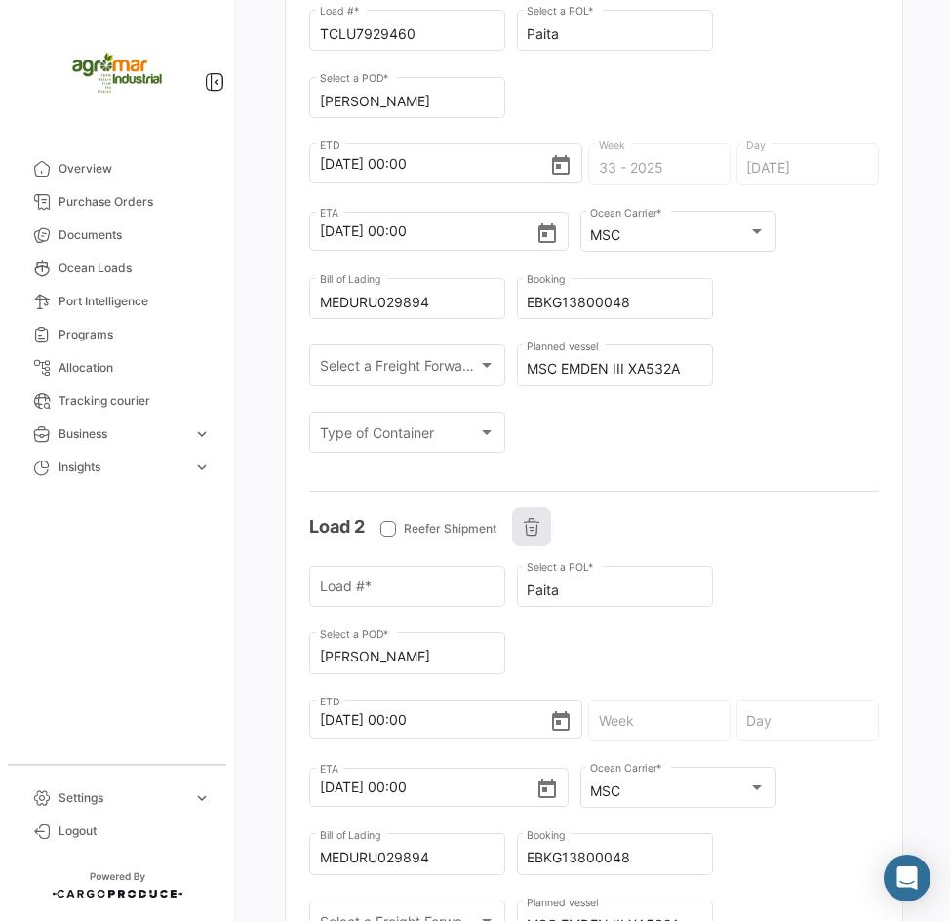
click at [531, 530] on icon "button" at bounding box center [532, 527] width 20 height 20
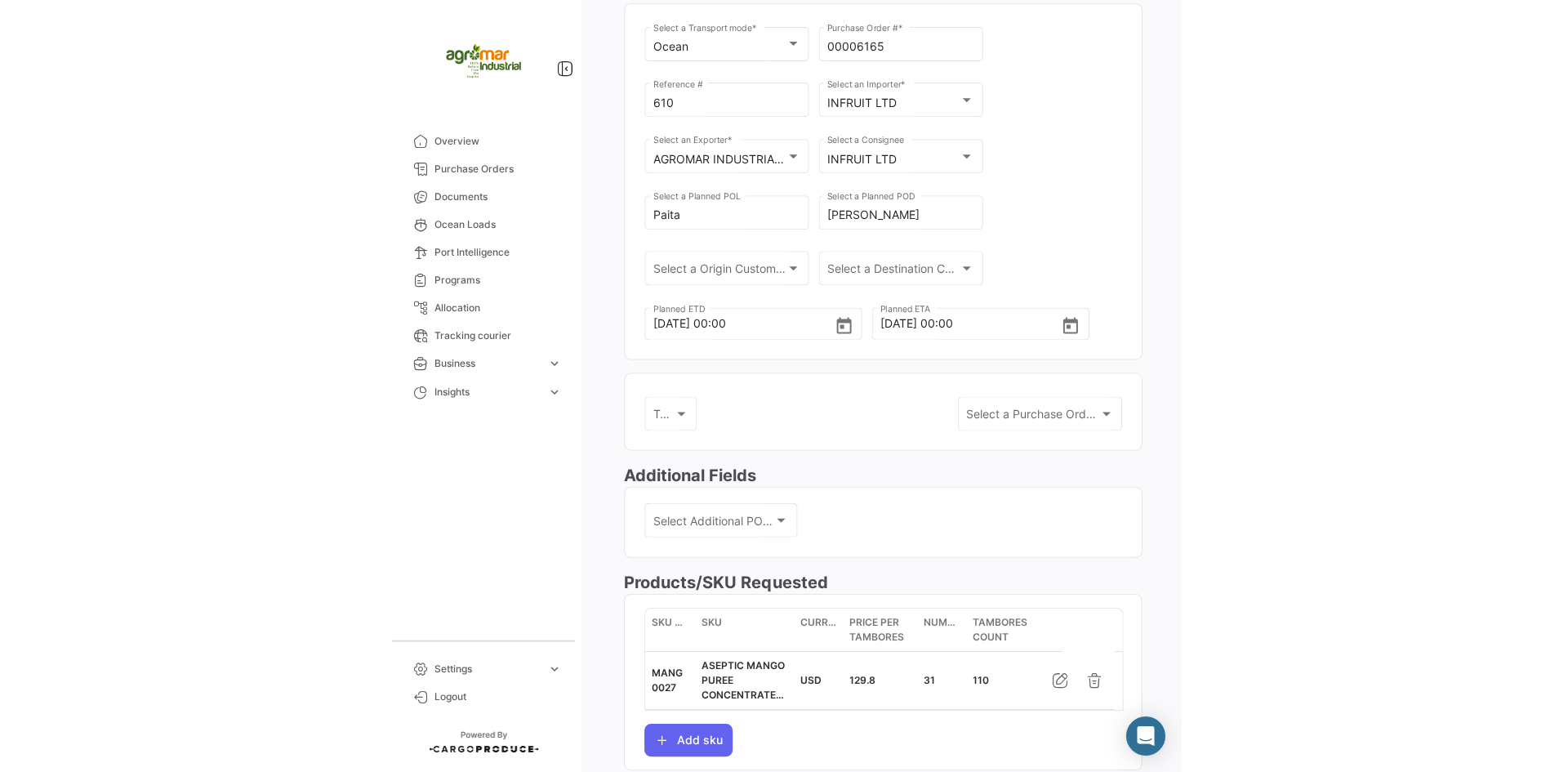
scroll to position [0, 0]
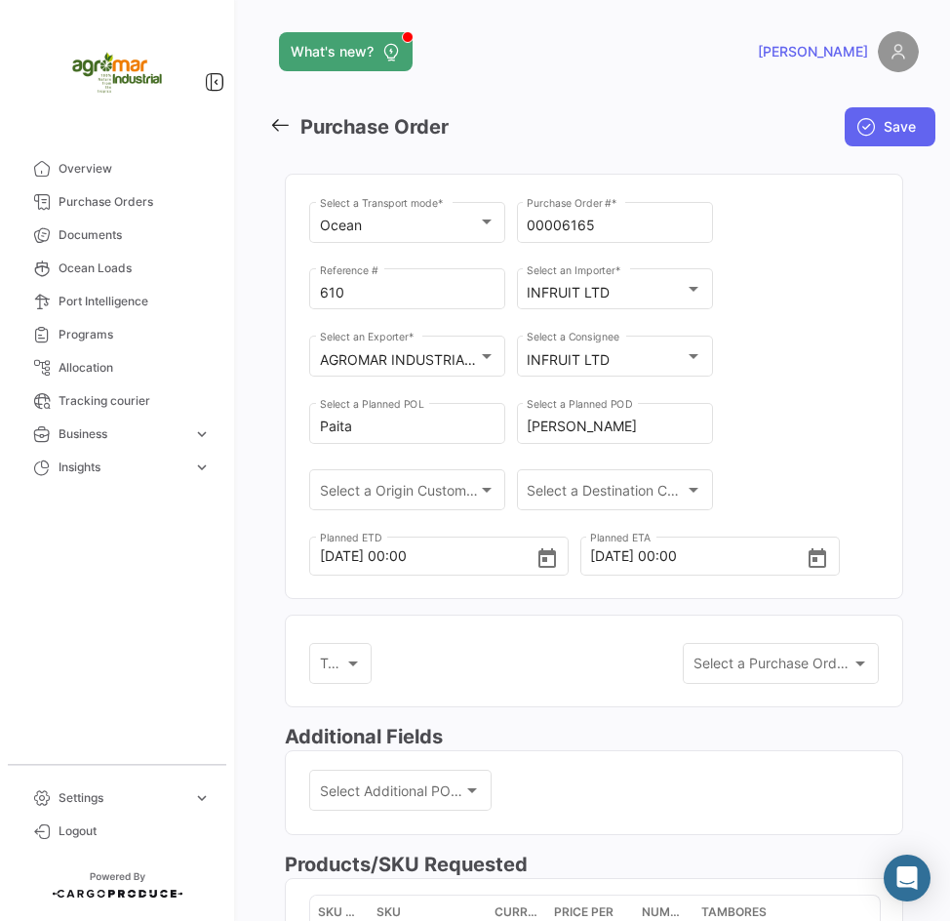
click at [880, 104] on mat-toolbar-row "Save" at bounding box center [822, 127] width 228 height 62
click at [884, 117] on span "Save" at bounding box center [900, 127] width 32 height 20
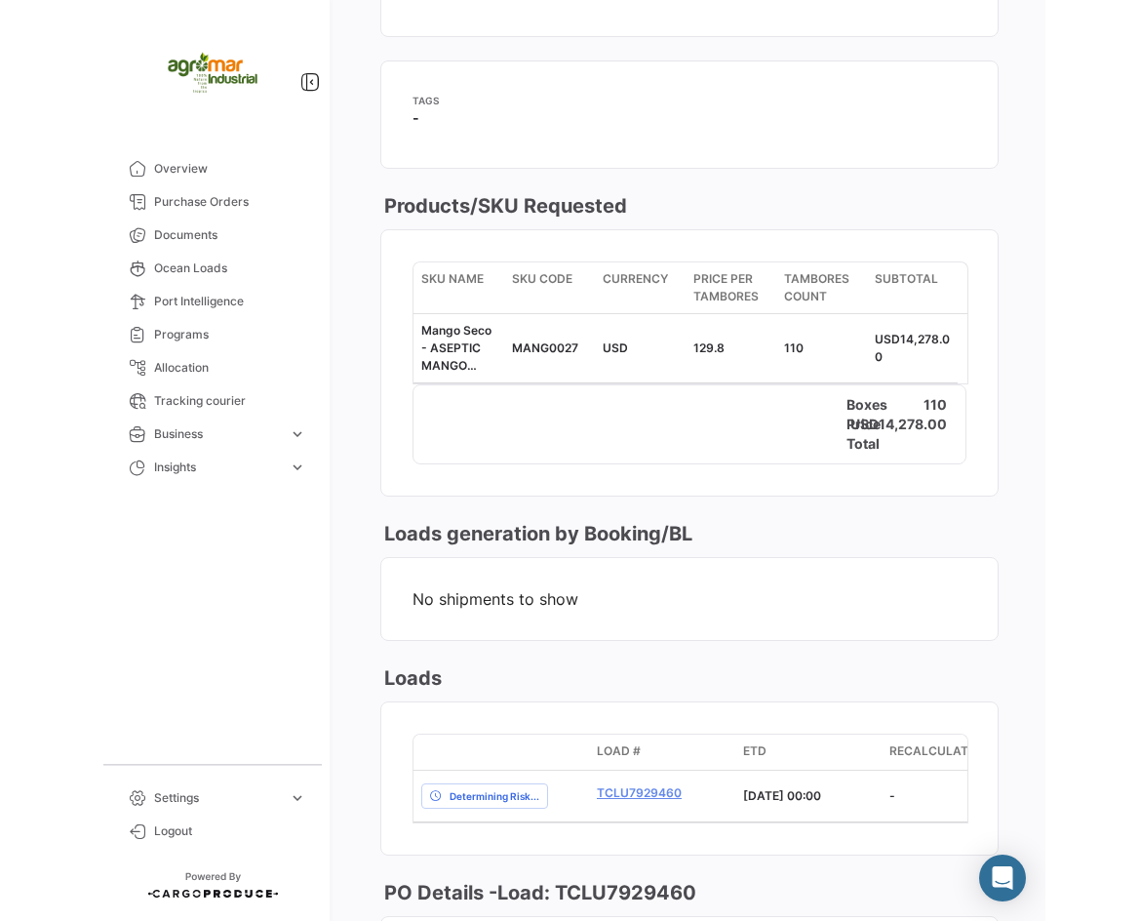
scroll to position [878, 0]
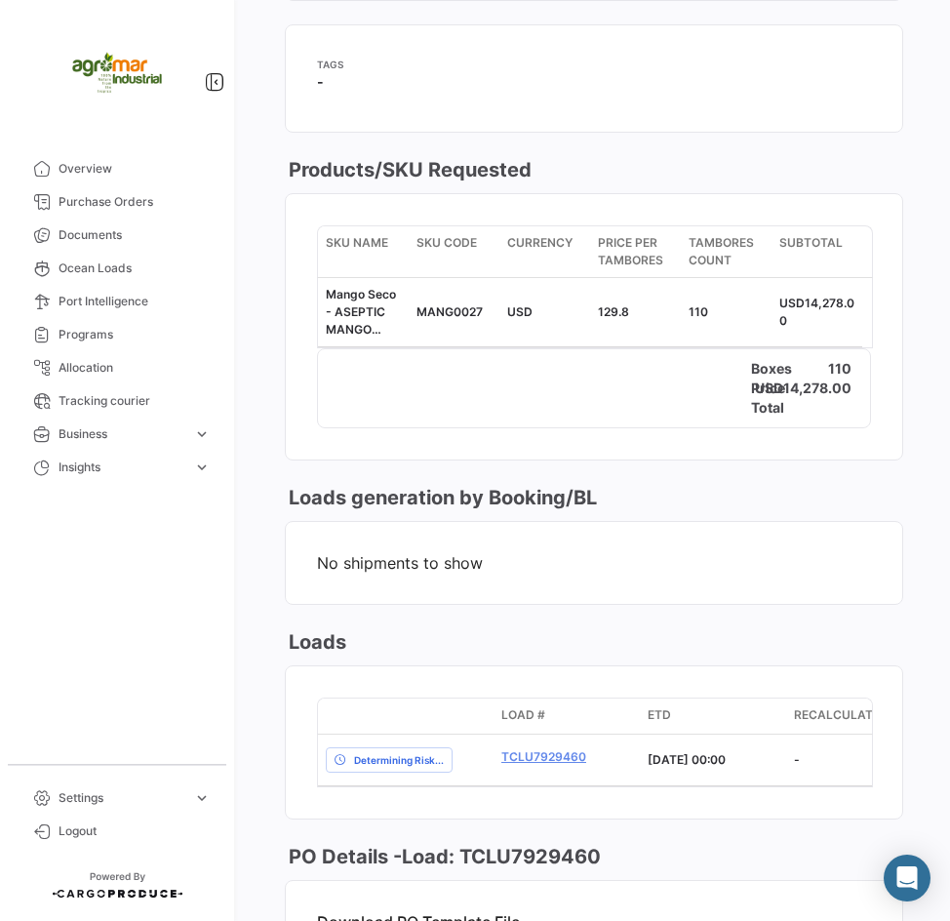
click at [653, 429] on mat-card-content "SKU Name SKU Code Currency Price per Tambores Tambores count Subtotal Mango Sec…" at bounding box center [594, 326] width 616 height 265
click at [659, 542] on mat-card-content "No shipments to show" at bounding box center [594, 563] width 616 height 82
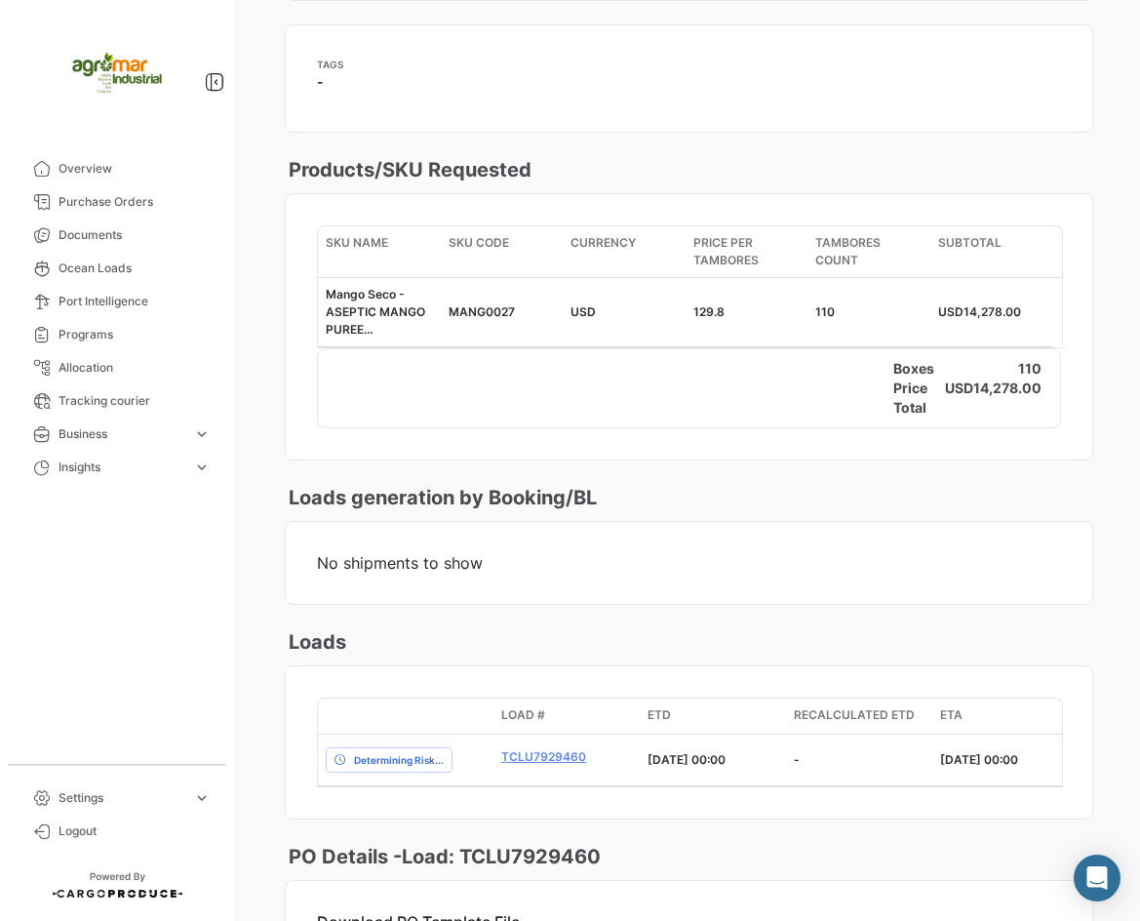
click at [723, 401] on div "Price Total USD 14,278.00" at bounding box center [689, 397] width 742 height 39
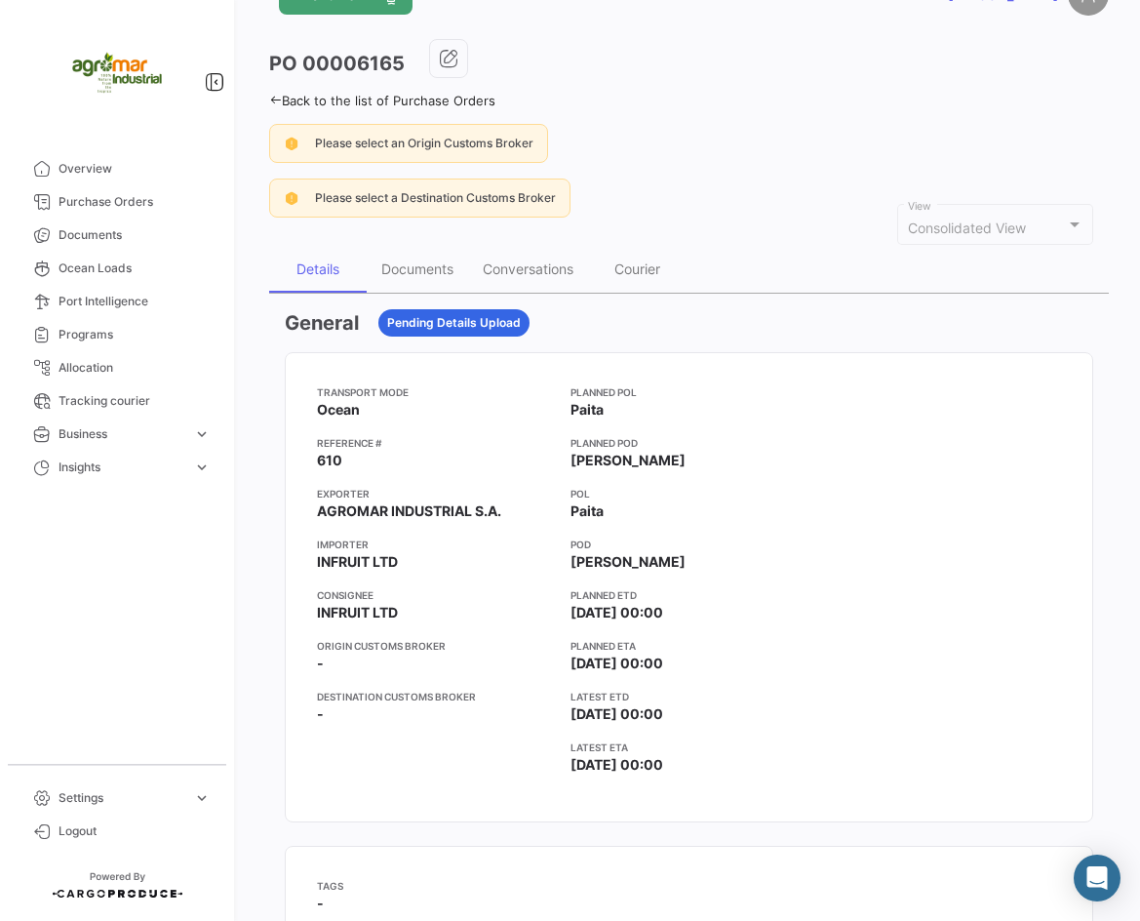
scroll to position [0, 0]
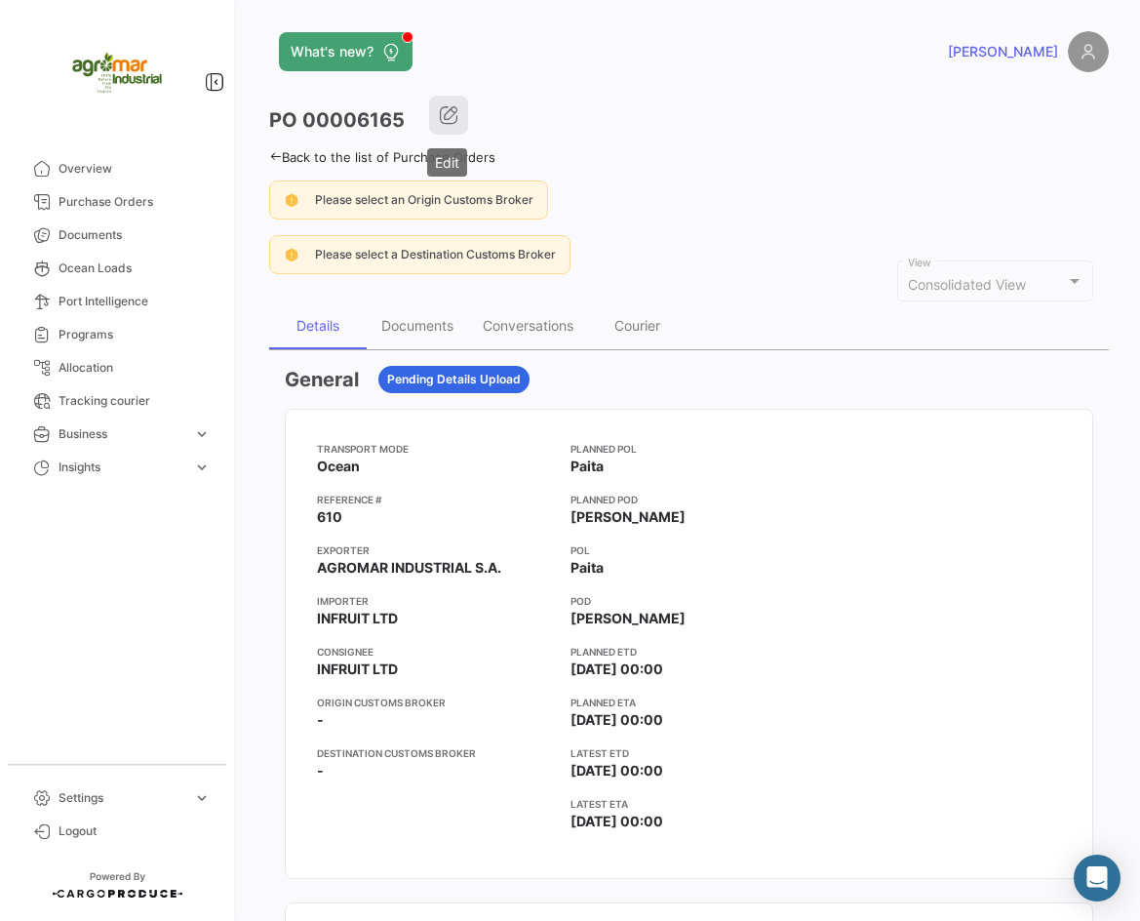
click at [429, 116] on button "button" at bounding box center [448, 115] width 39 height 39
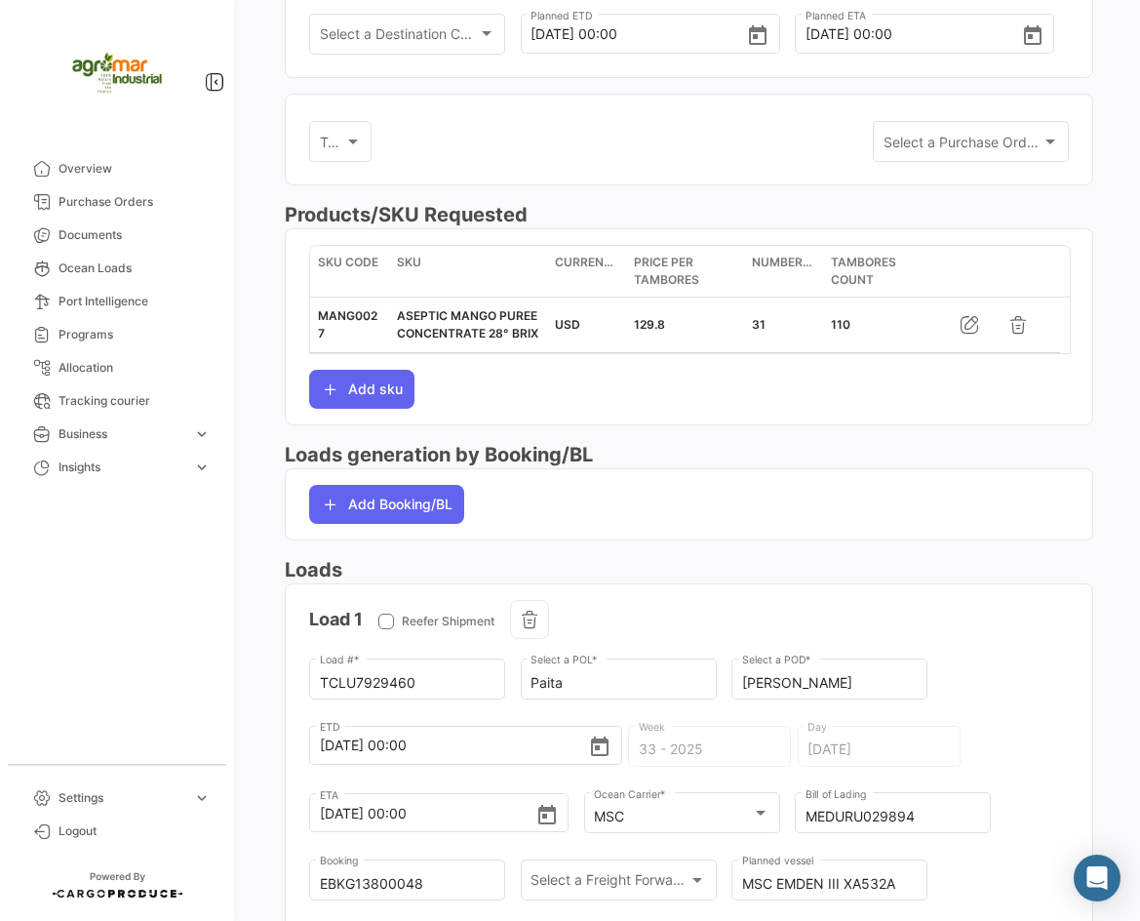
scroll to position [390, 0]
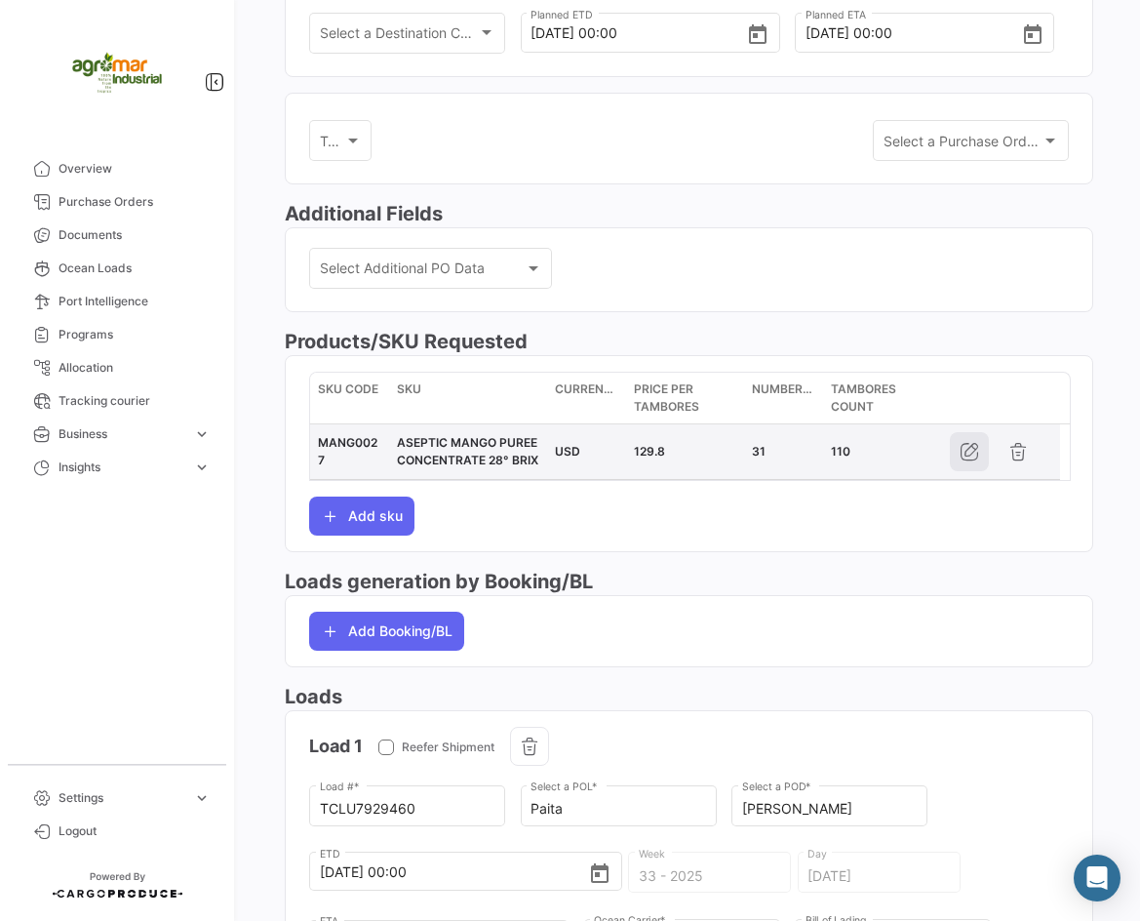
click at [956, 445] on button "button" at bounding box center [969, 451] width 39 height 39
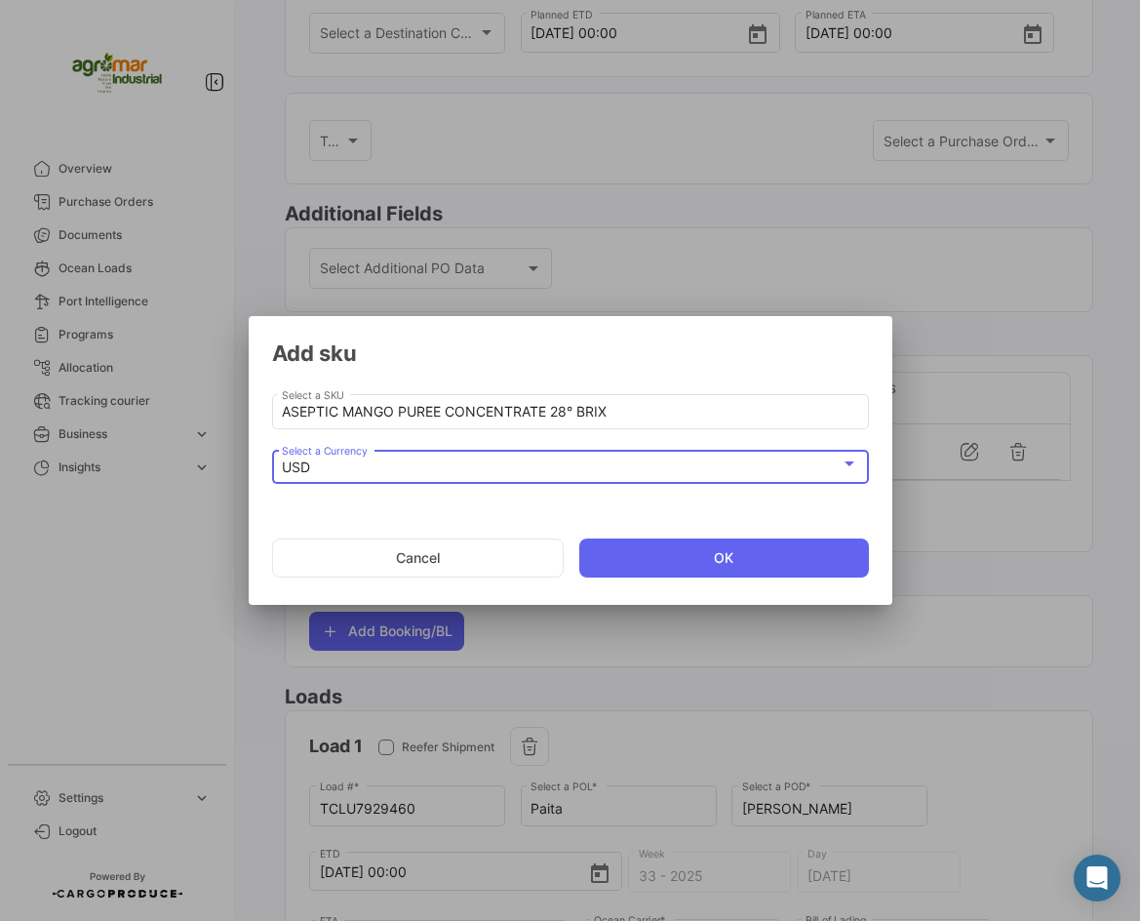
click at [553, 463] on div "USD" at bounding box center [561, 467] width 559 height 17
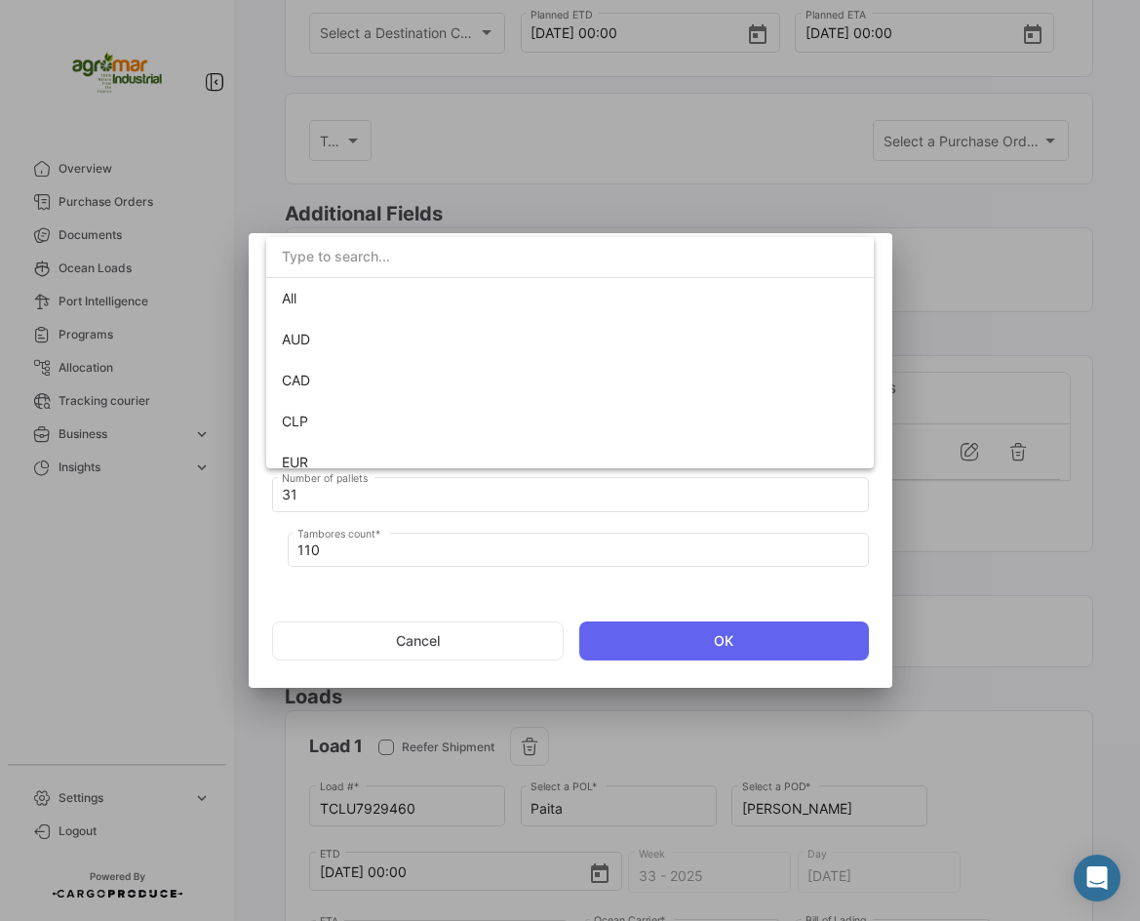
scroll to position [138, 0]
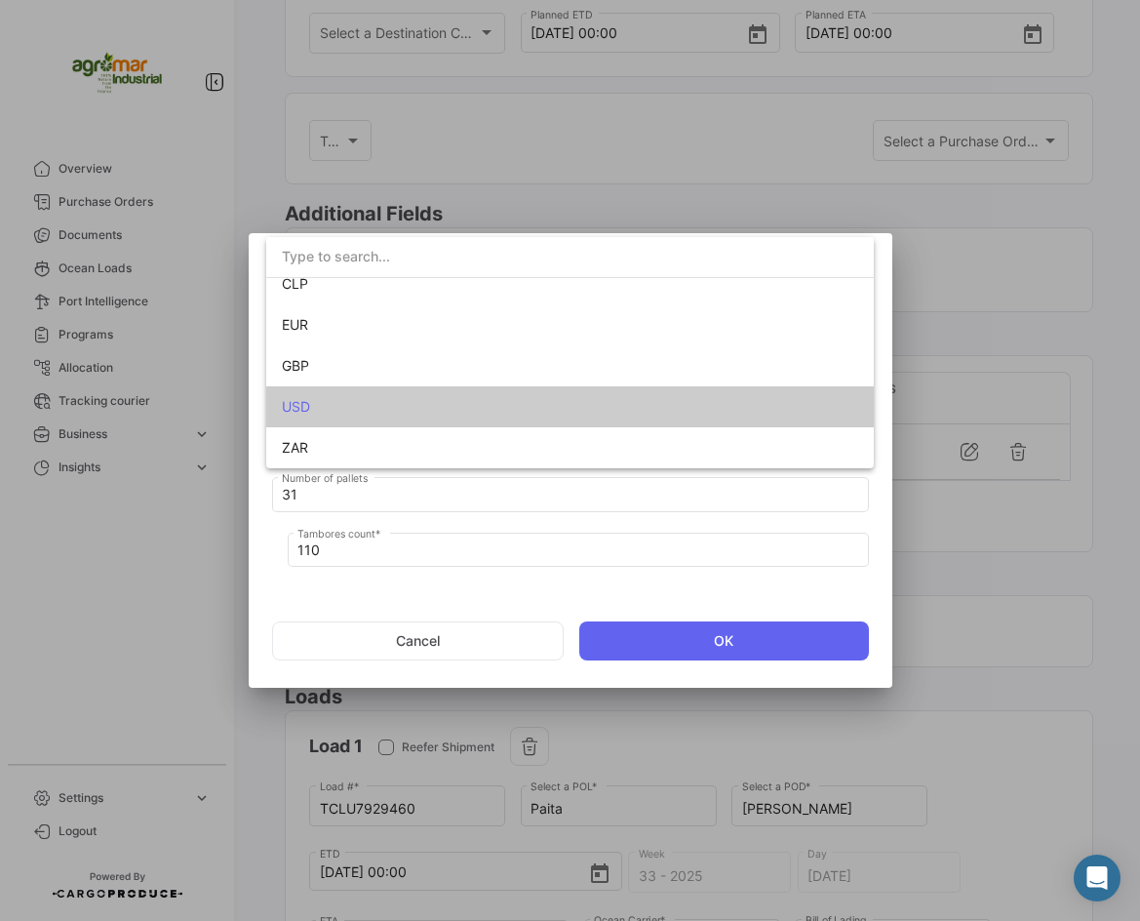
click at [725, 535] on div at bounding box center [570, 460] width 1140 height 921
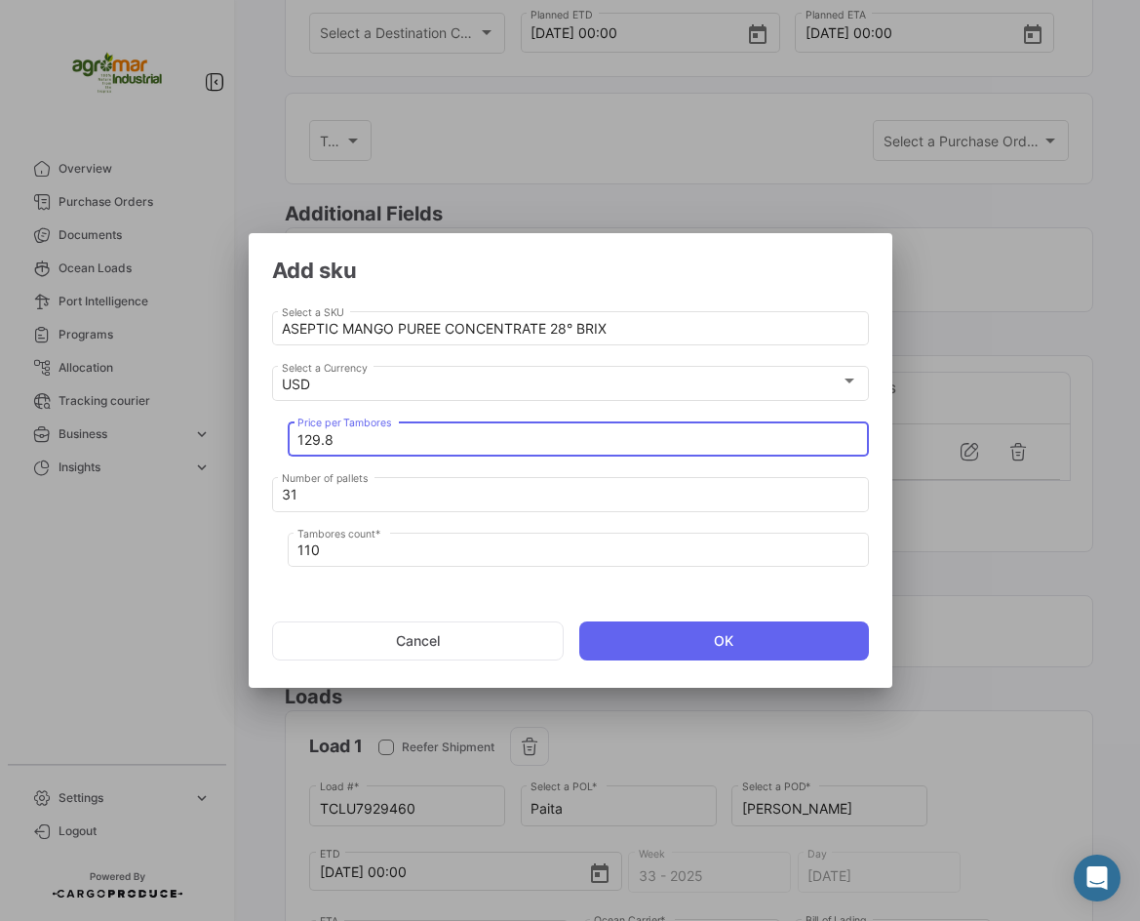
drag, startPoint x: 331, startPoint y: 440, endPoint x: 257, endPoint y: 435, distance: 74.3
click at [257, 435] on mat-dialog-content "ASEPTIC MANGO PUREE CONCENTRATE 28° BRIX Select a SKU USD Select a Currency 129…" at bounding box center [571, 438] width 644 height 292
paste input "247"
type input "247.8"
click at [768, 636] on button "OK" at bounding box center [724, 640] width 290 height 39
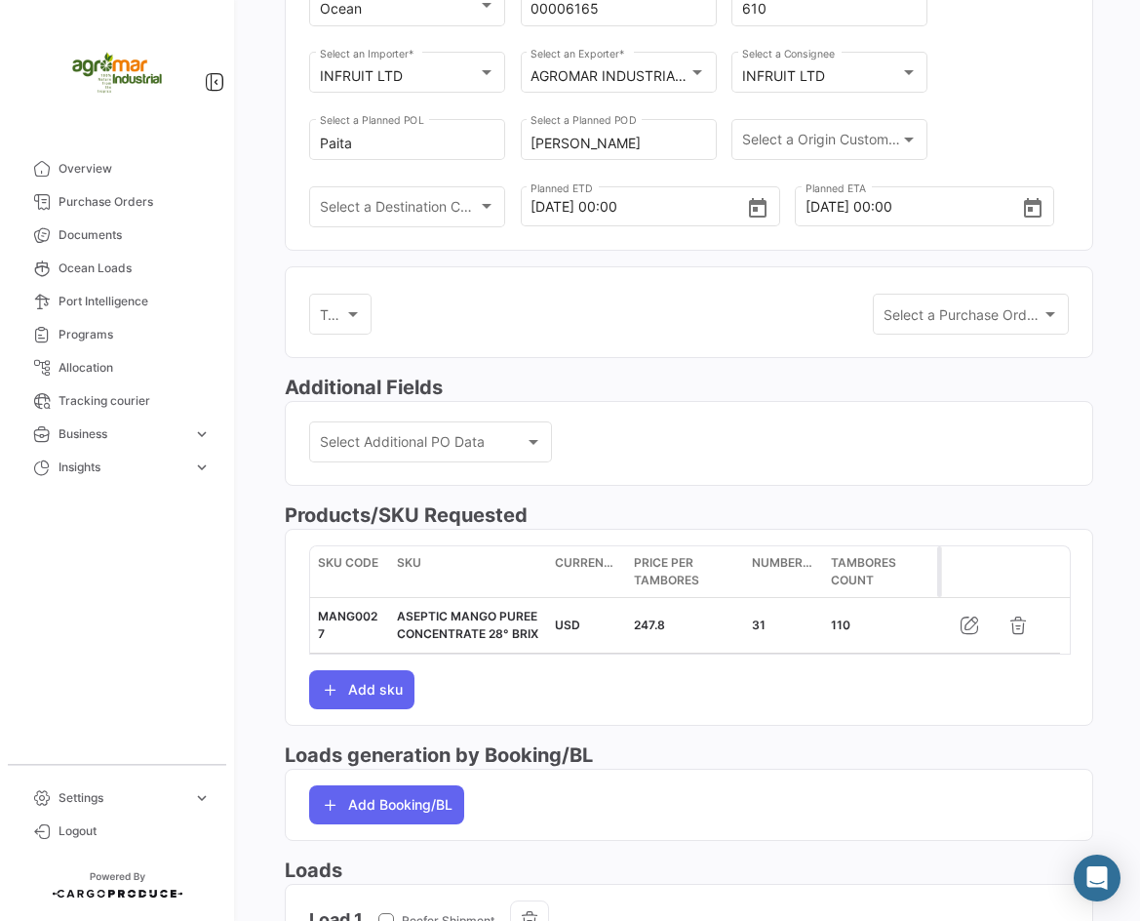
scroll to position [0, 0]
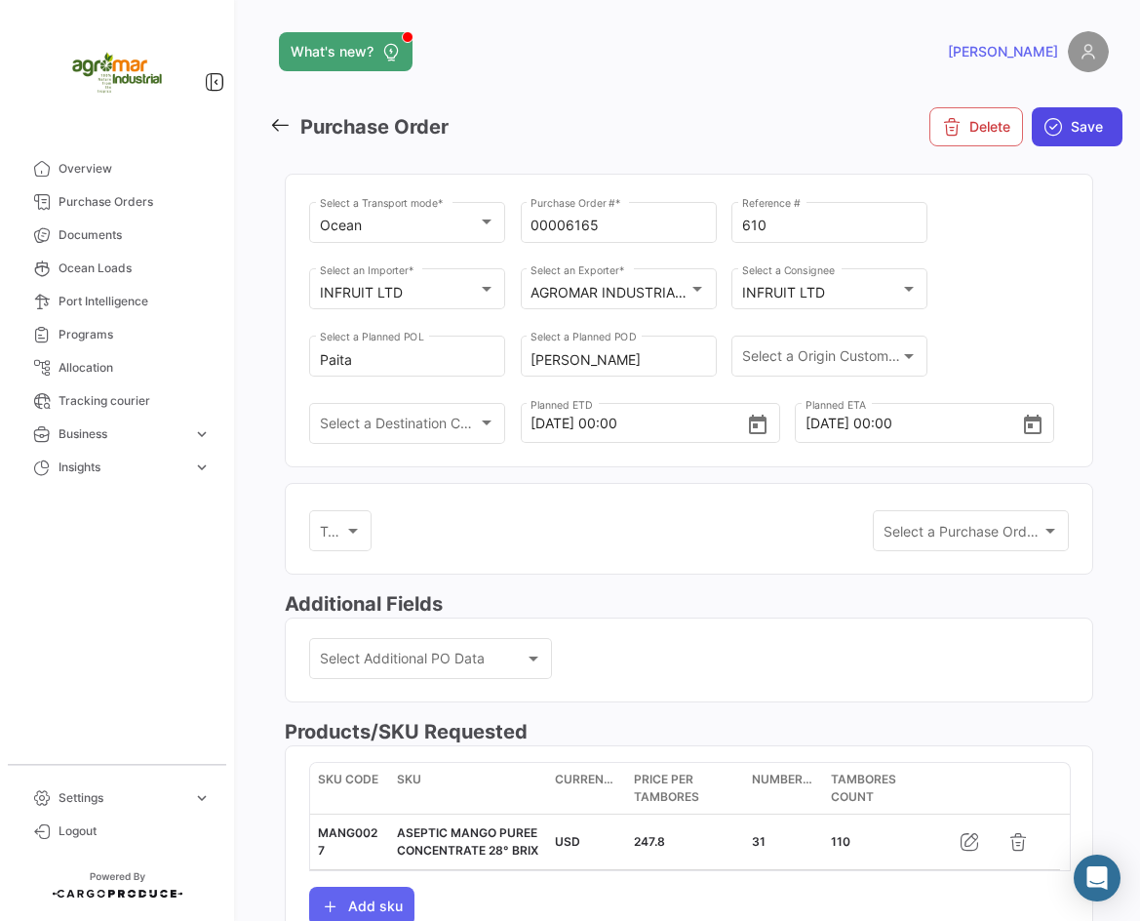
click at [1071, 130] on span "Save" at bounding box center [1087, 127] width 32 height 20
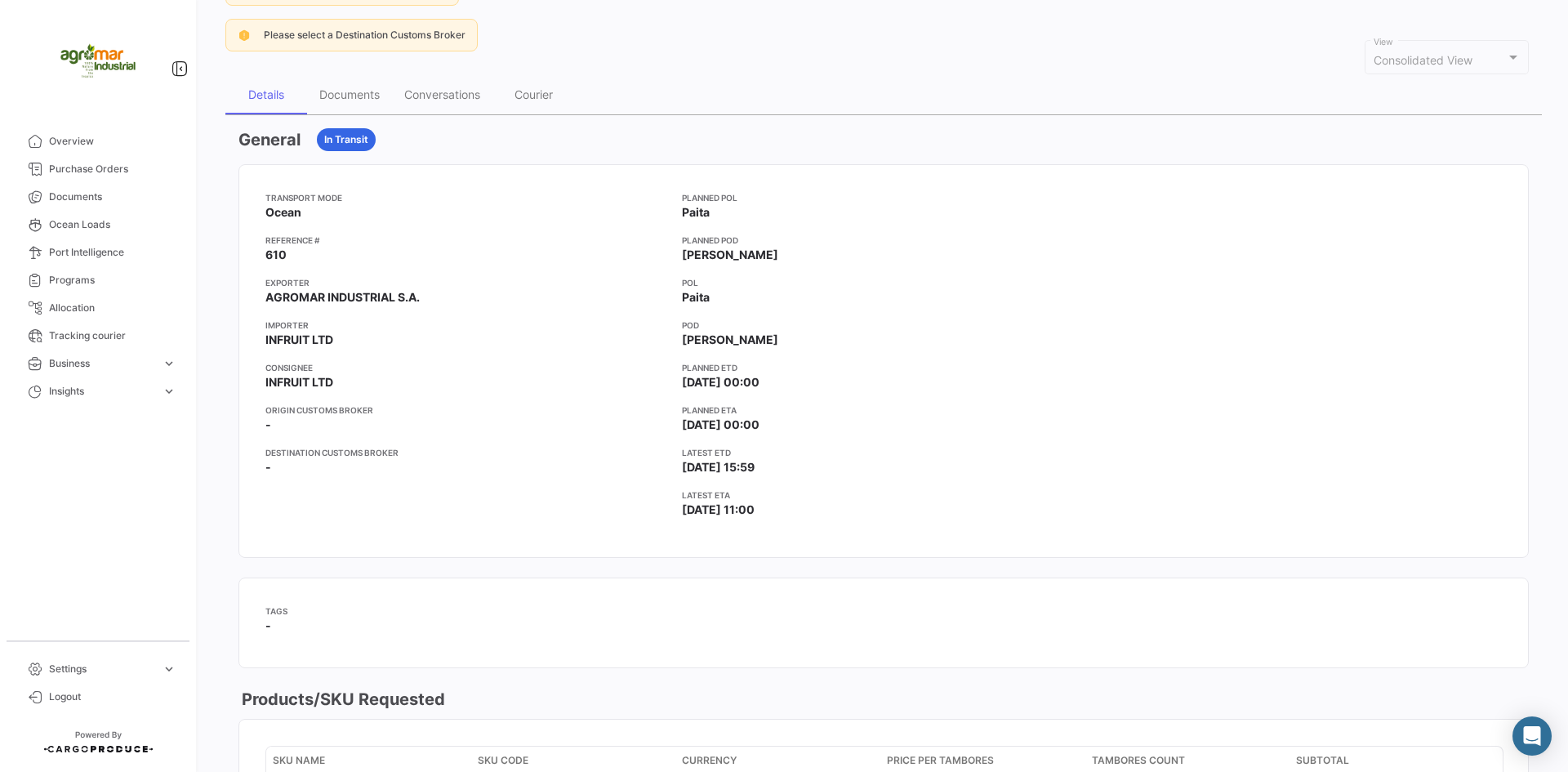
scroll to position [163, 0]
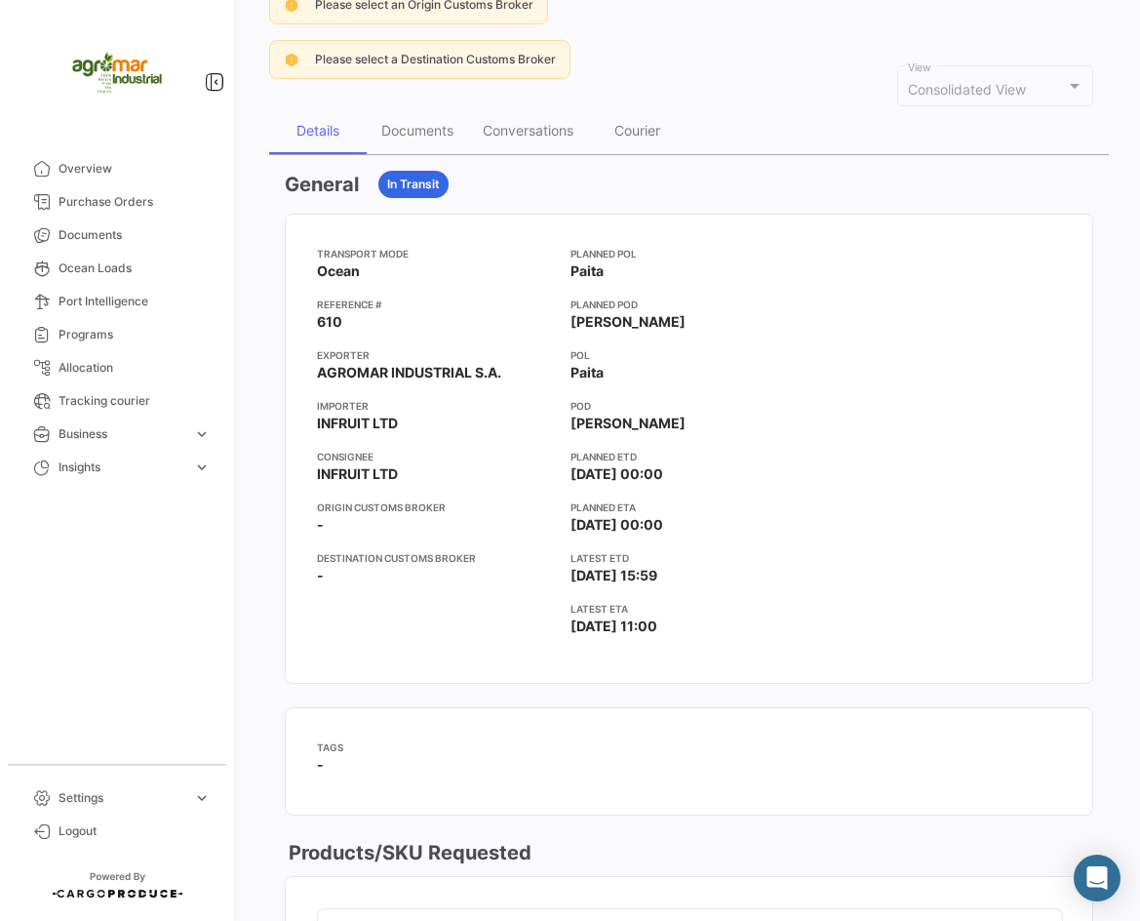
click at [824, 269] on div at bounding box center [942, 449] width 238 height 406
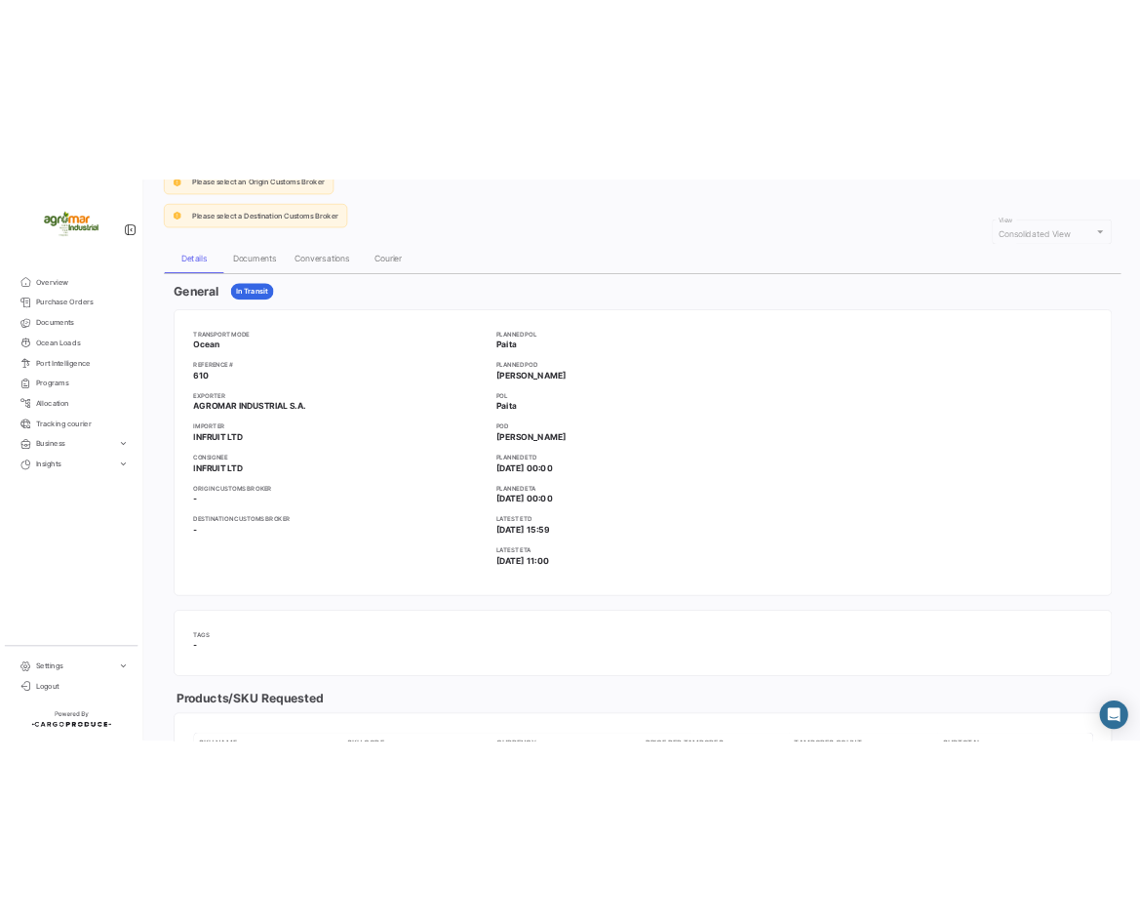
scroll to position [0, 0]
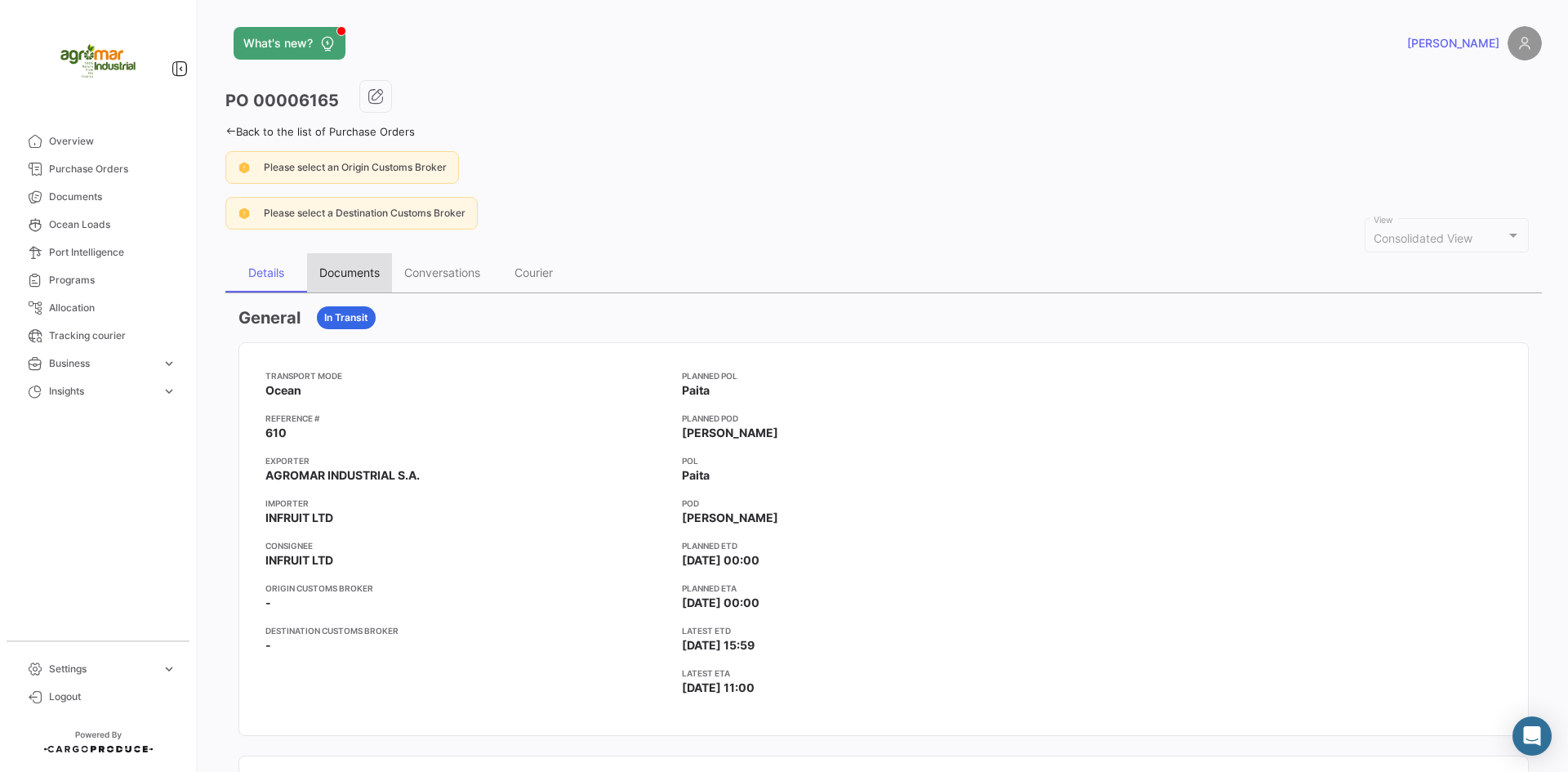
click at [361, 270] on div "Documents" at bounding box center [349, 272] width 60 height 14
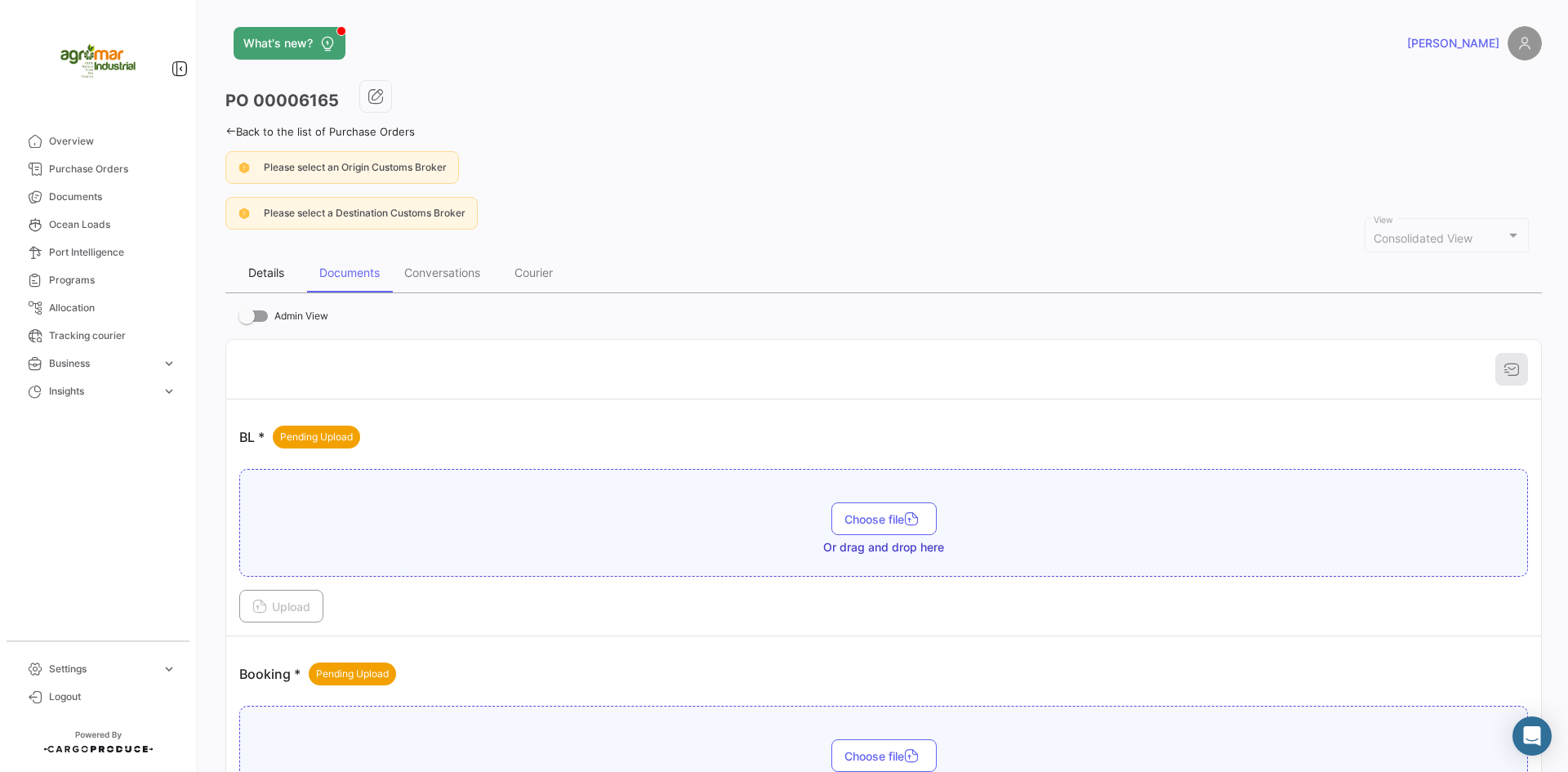
click at [268, 268] on div "Details" at bounding box center [266, 272] width 36 height 14
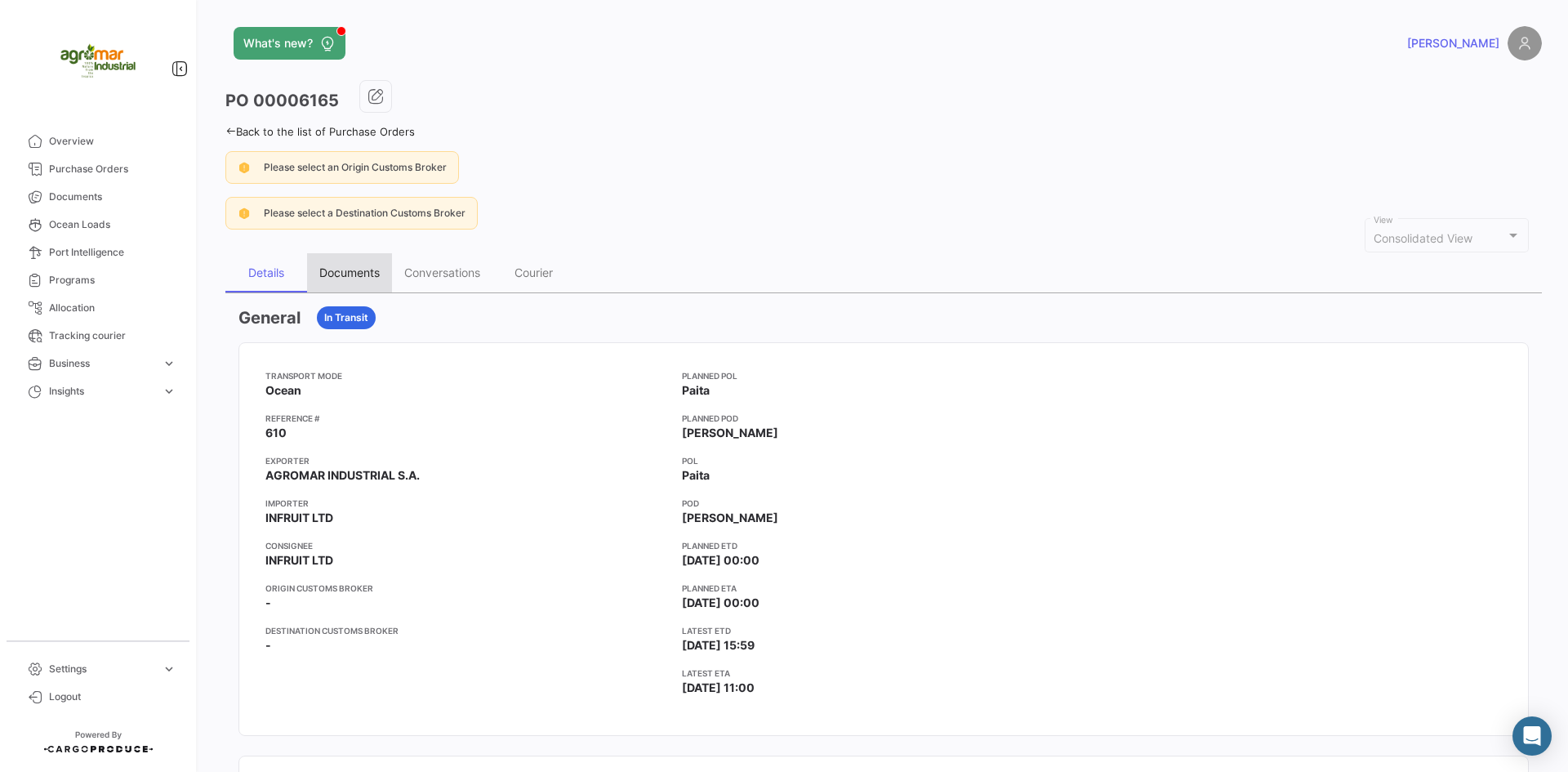
click at [376, 272] on div "Documents" at bounding box center [349, 272] width 60 height 14
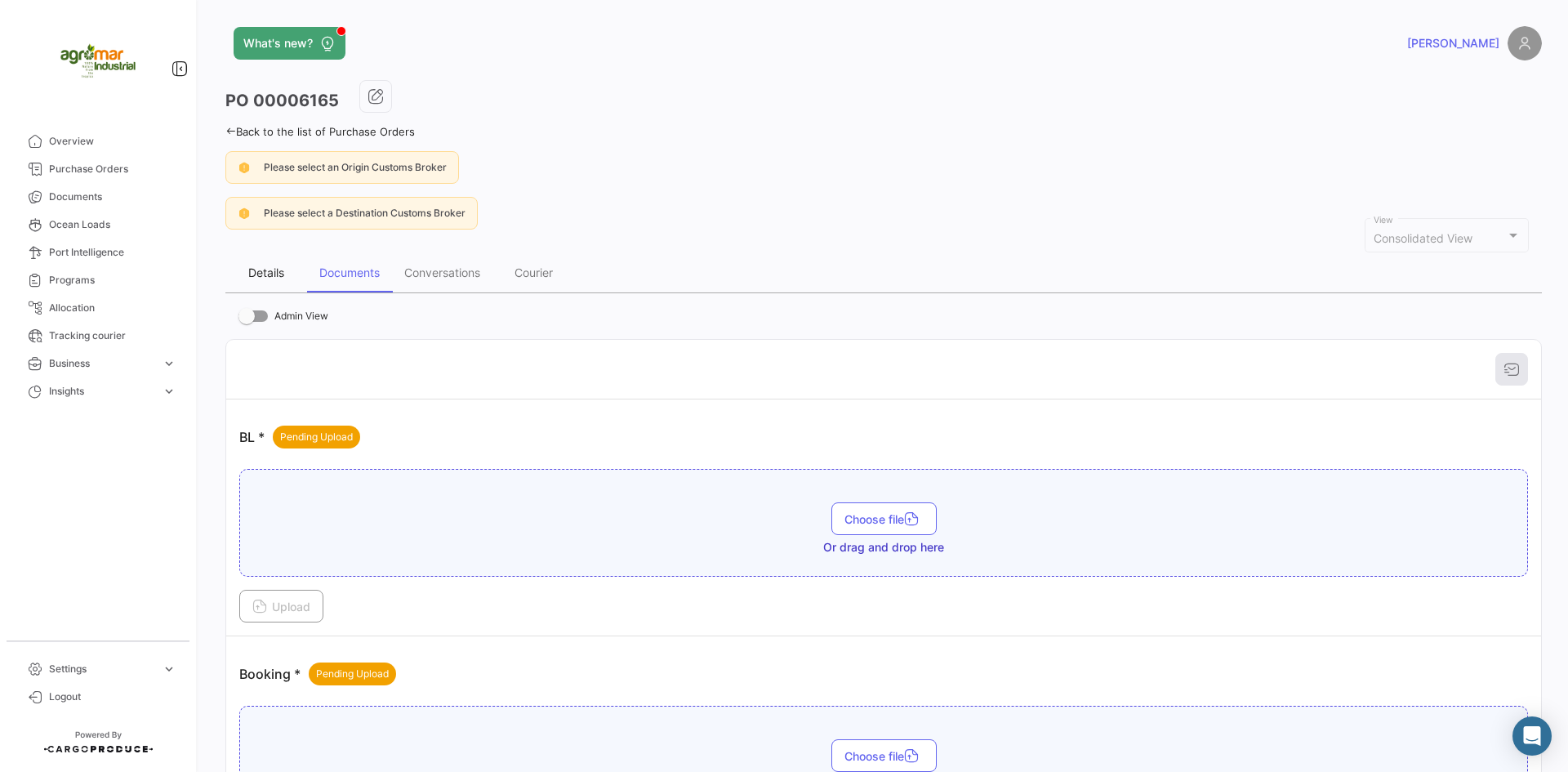
click at [267, 266] on div "Details" at bounding box center [266, 272] width 36 height 14
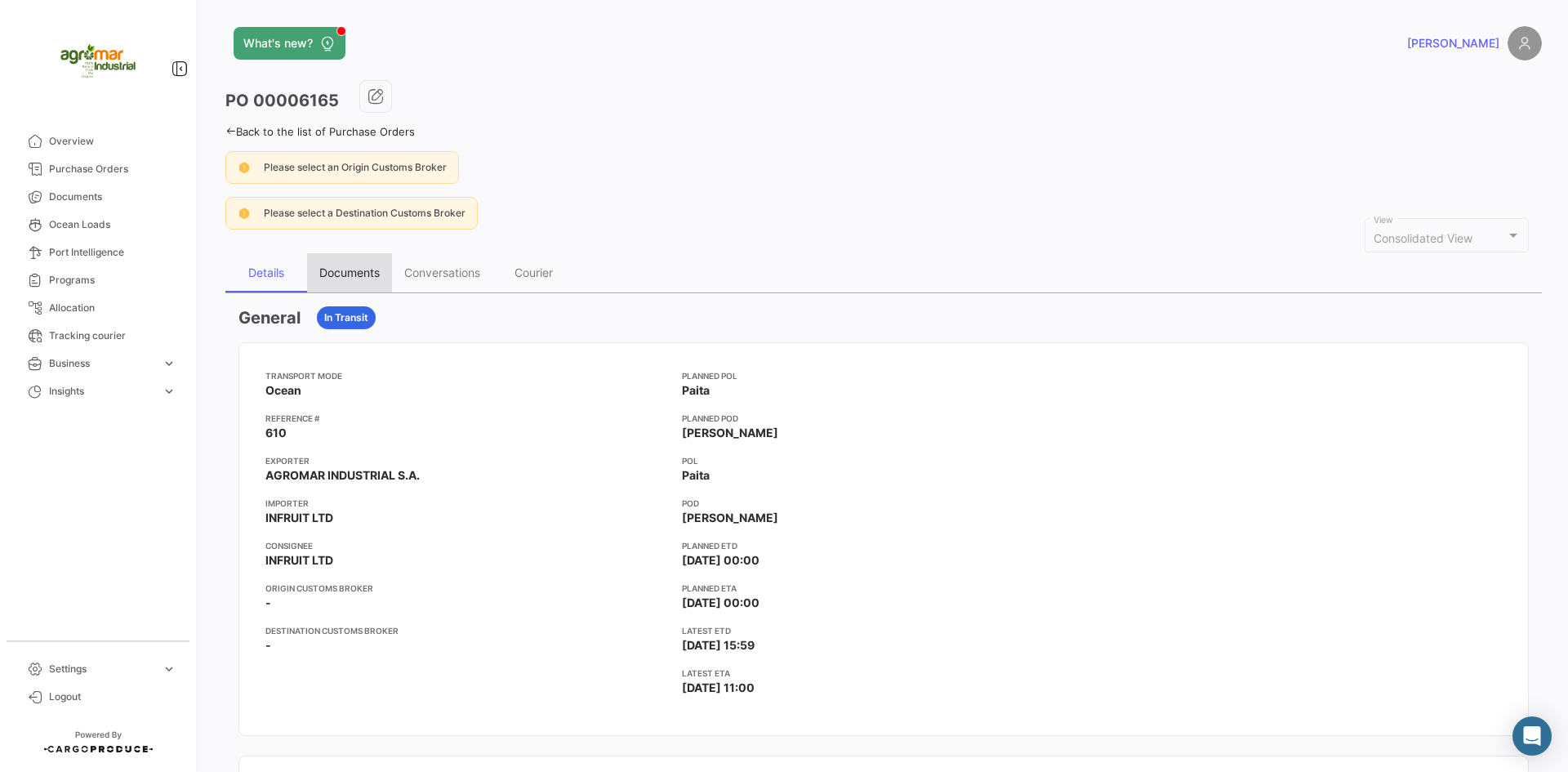
click at [337, 274] on div "Documents" at bounding box center [349, 272] width 60 height 14
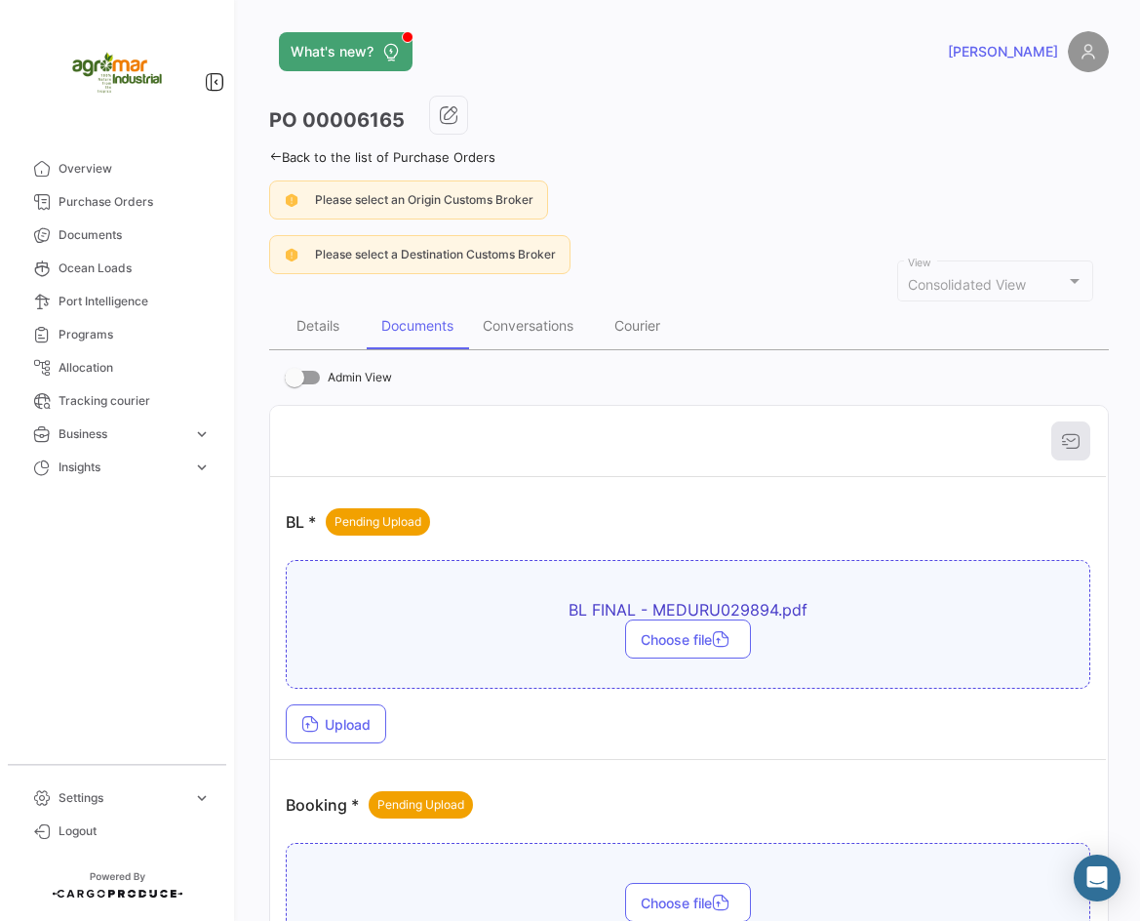
scroll to position [293, 0]
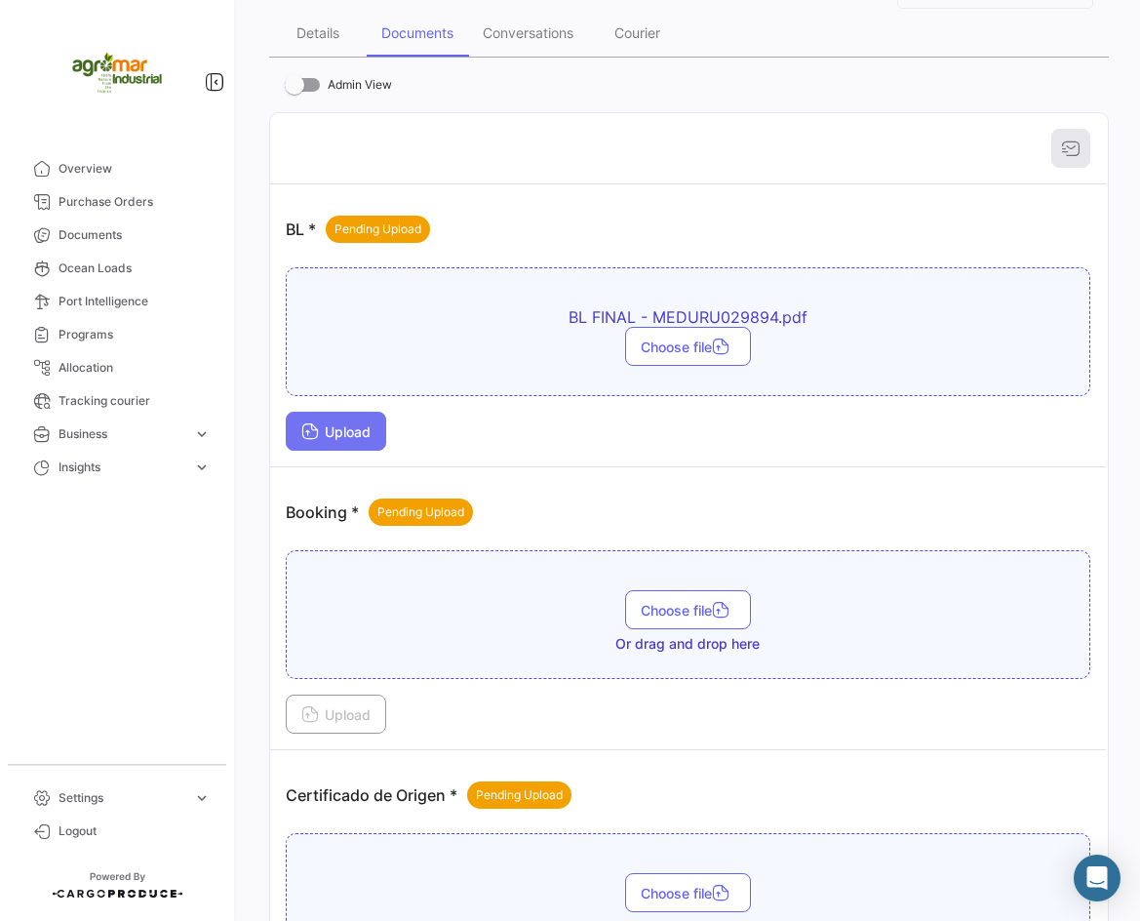
click at [377, 441] on button "Upload" at bounding box center [336, 431] width 100 height 39
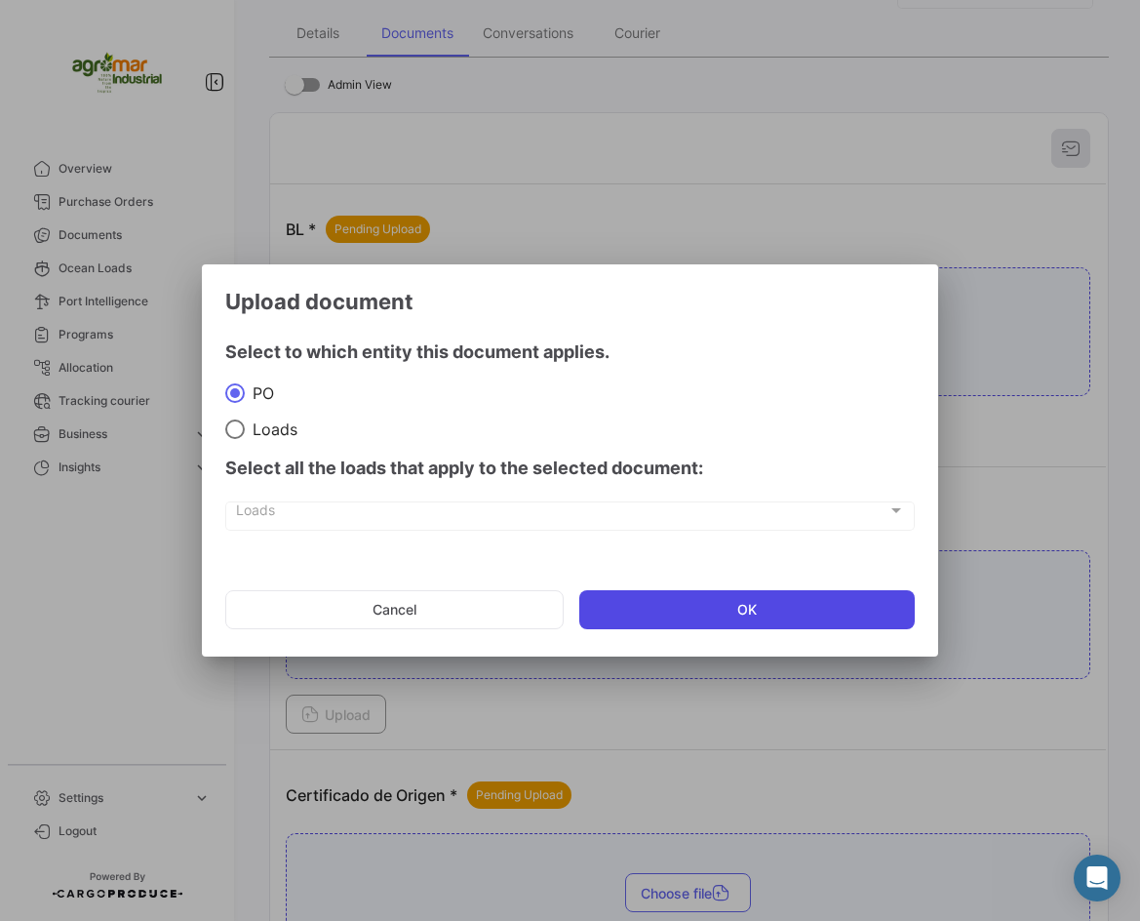
click at [694, 617] on button "OK" at bounding box center [747, 609] width 337 height 39
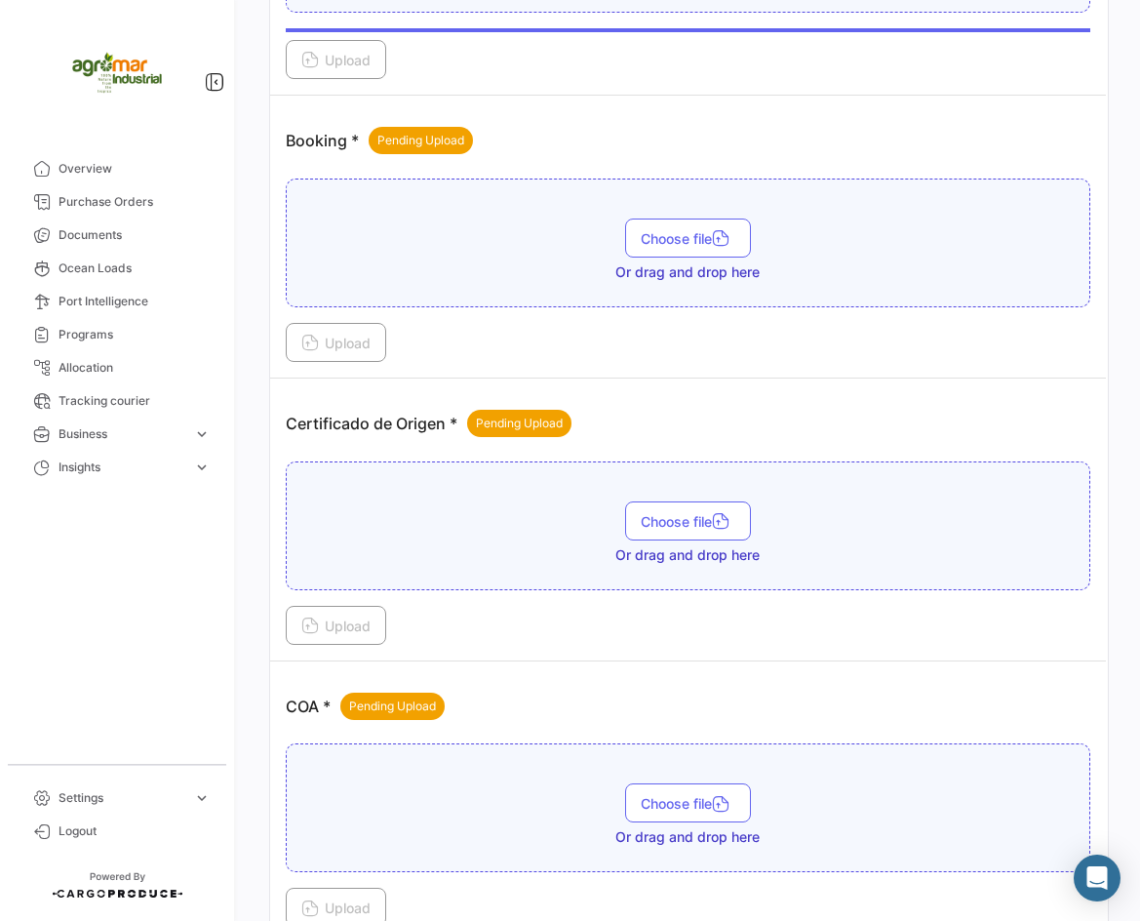
scroll to position [683, 0]
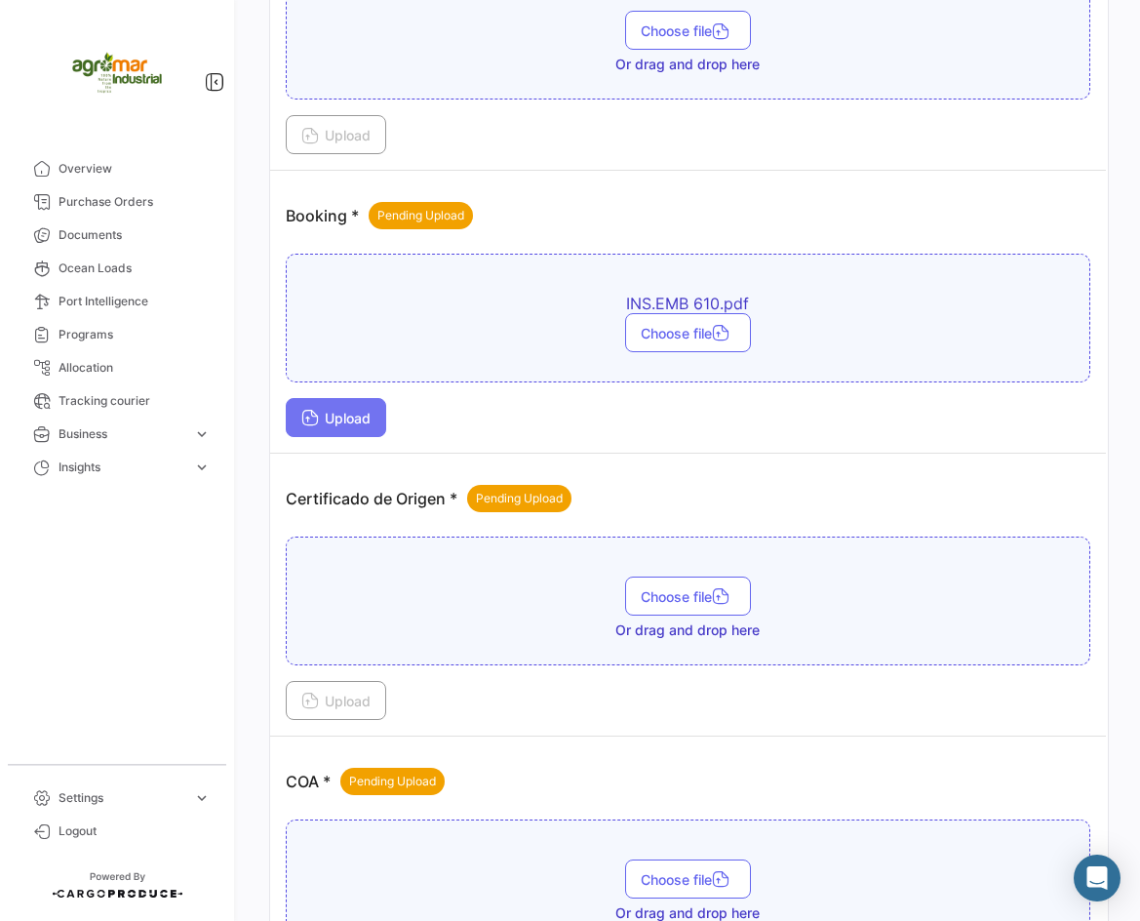
click at [367, 432] on button "Upload" at bounding box center [336, 417] width 100 height 39
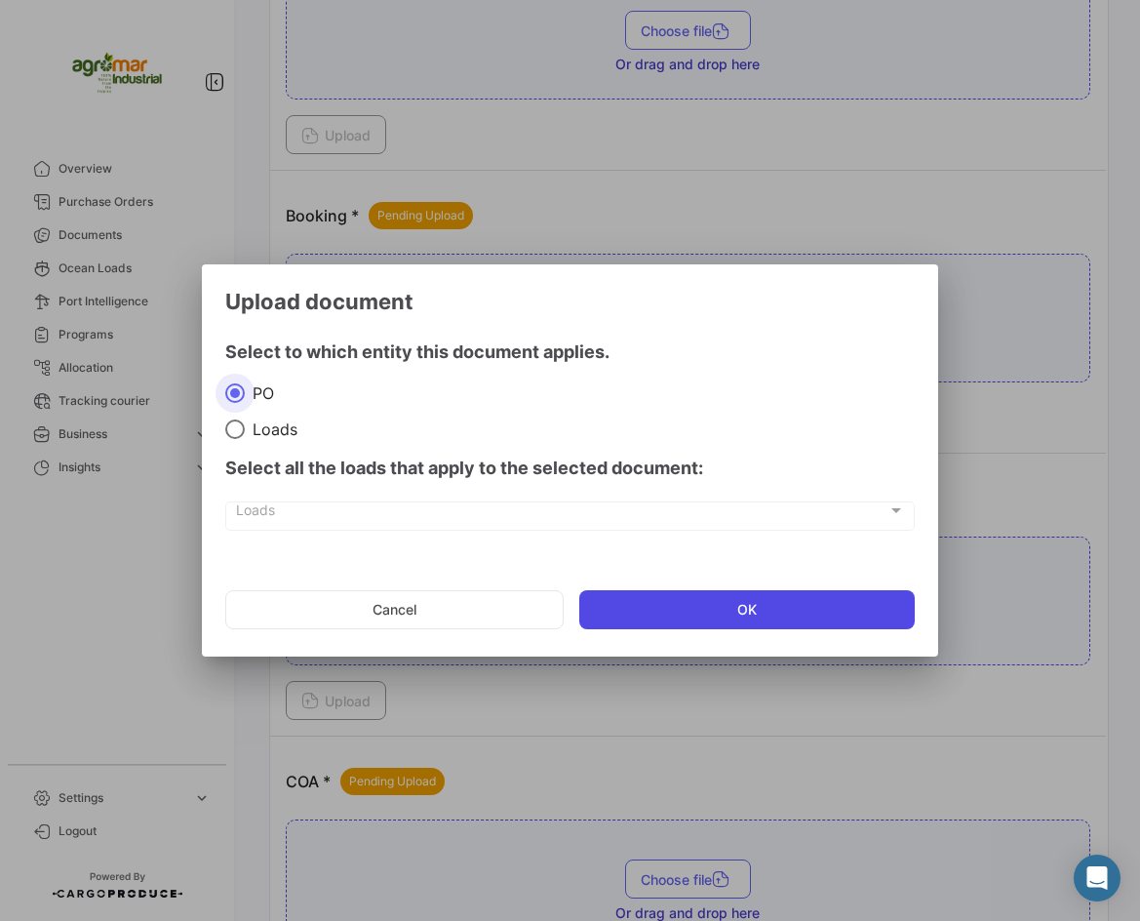
click at [695, 597] on button "OK" at bounding box center [747, 609] width 337 height 39
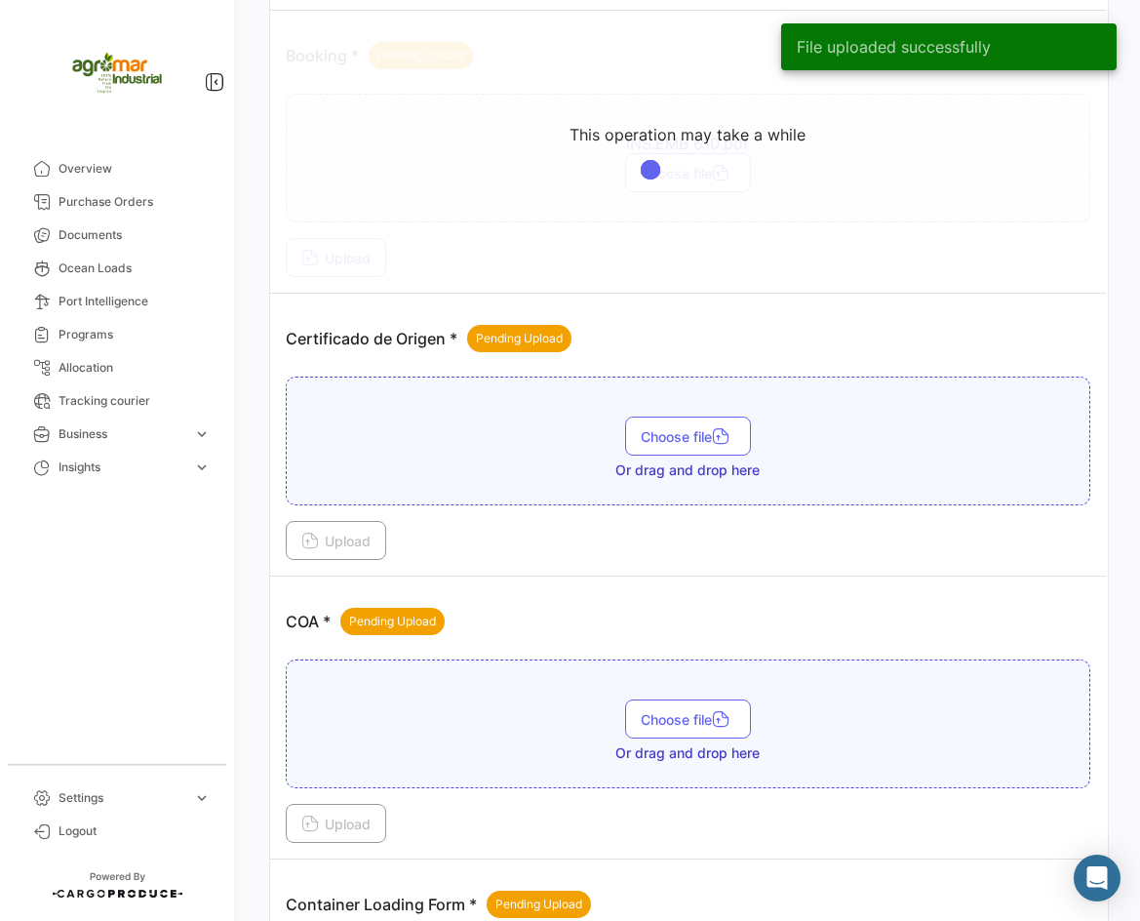
scroll to position [878, 0]
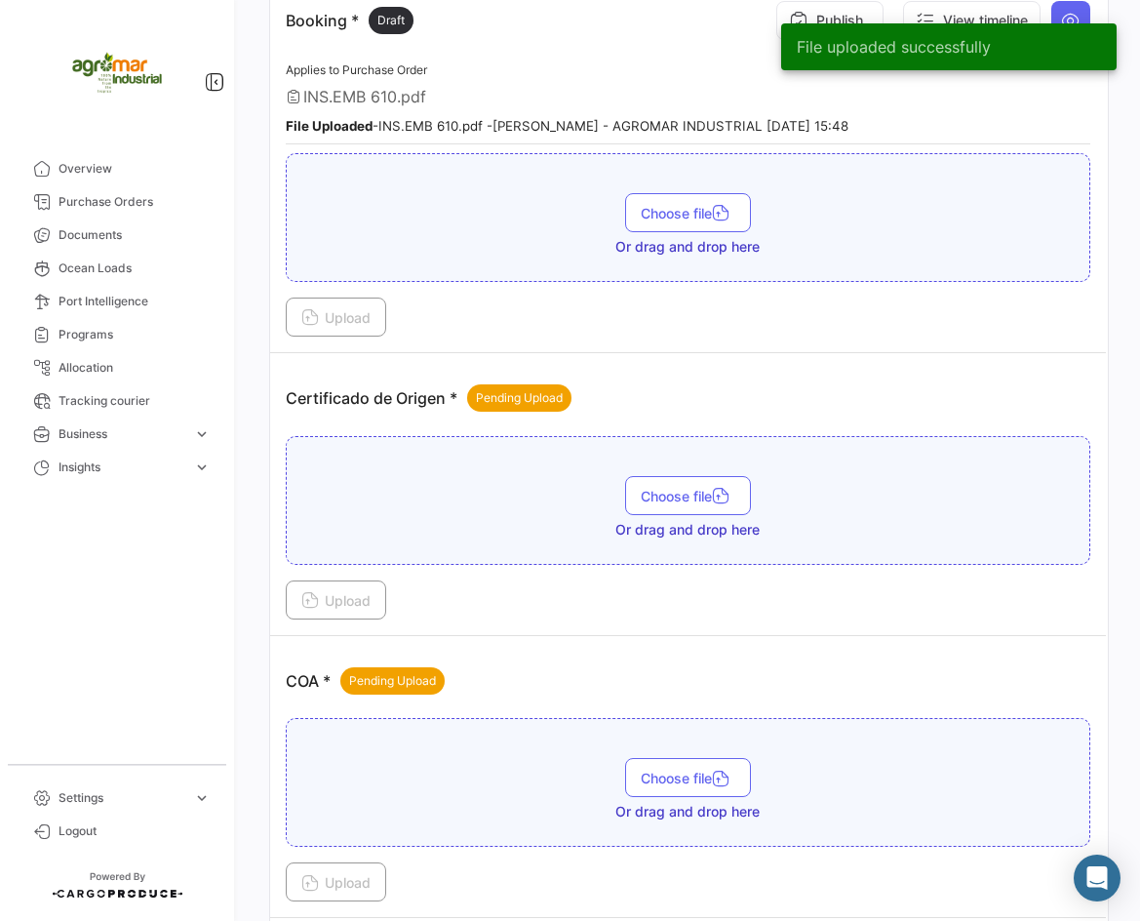
click at [654, 404] on div "Certificado de Origen * Pending Upload" at bounding box center [688, 398] width 805 height 59
click at [694, 525] on span "Or drag and drop here" at bounding box center [687, 530] width 144 height 20
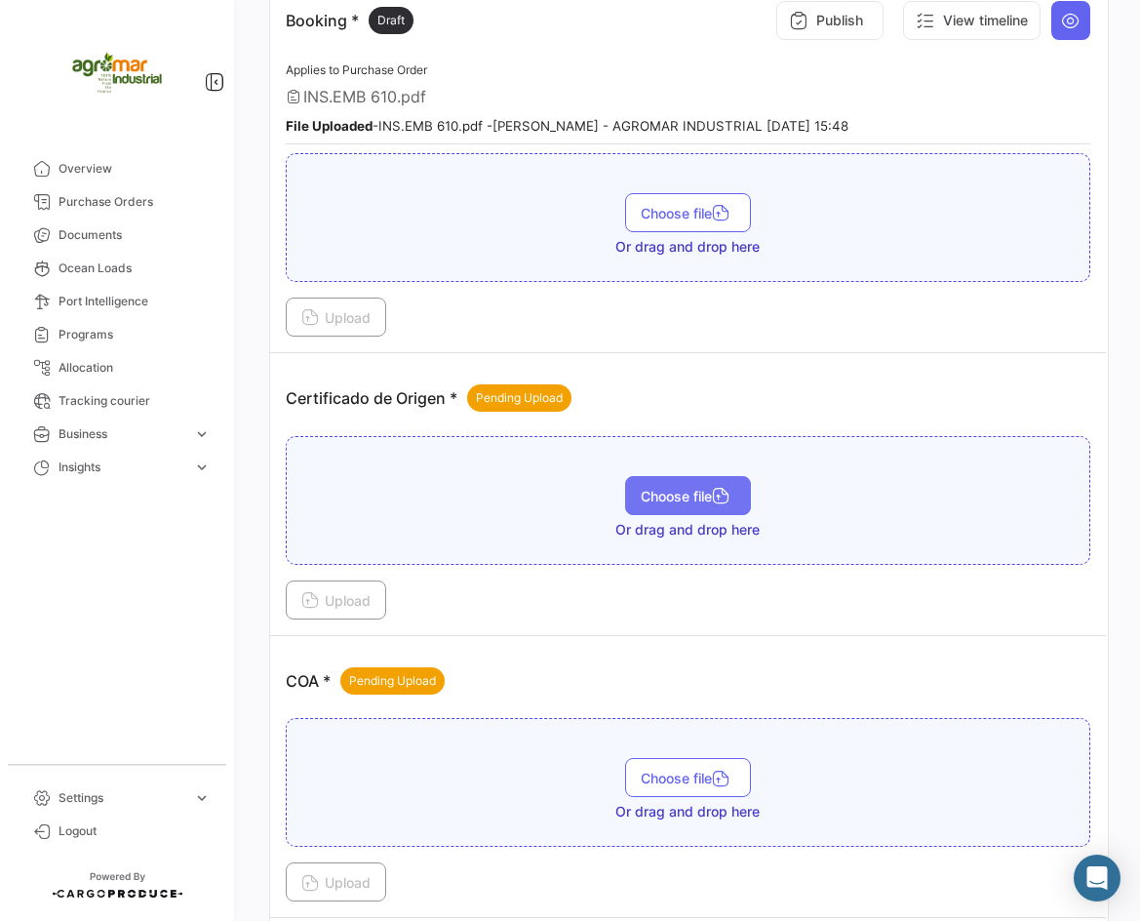
click at [700, 502] on span "Choose file" at bounding box center [688, 496] width 95 height 17
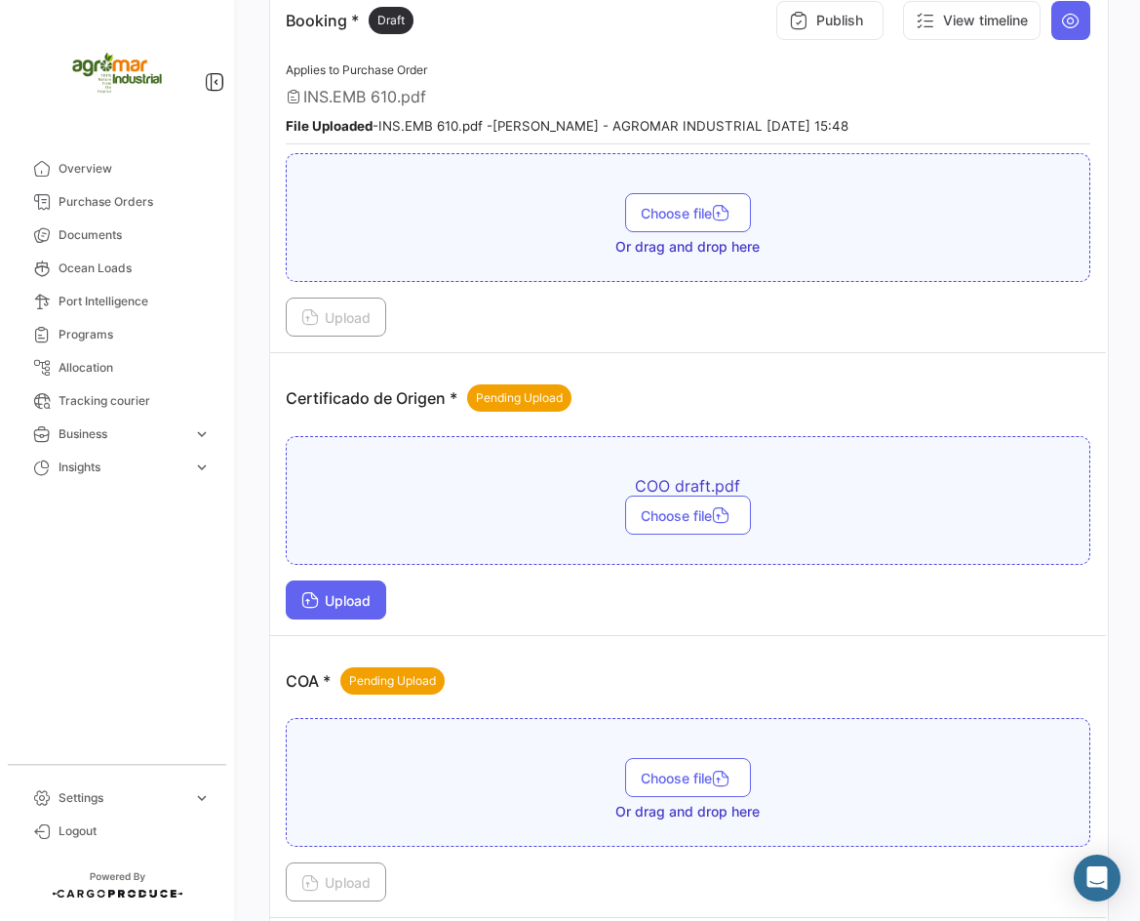
click at [296, 598] on button "Upload" at bounding box center [336, 599] width 100 height 39
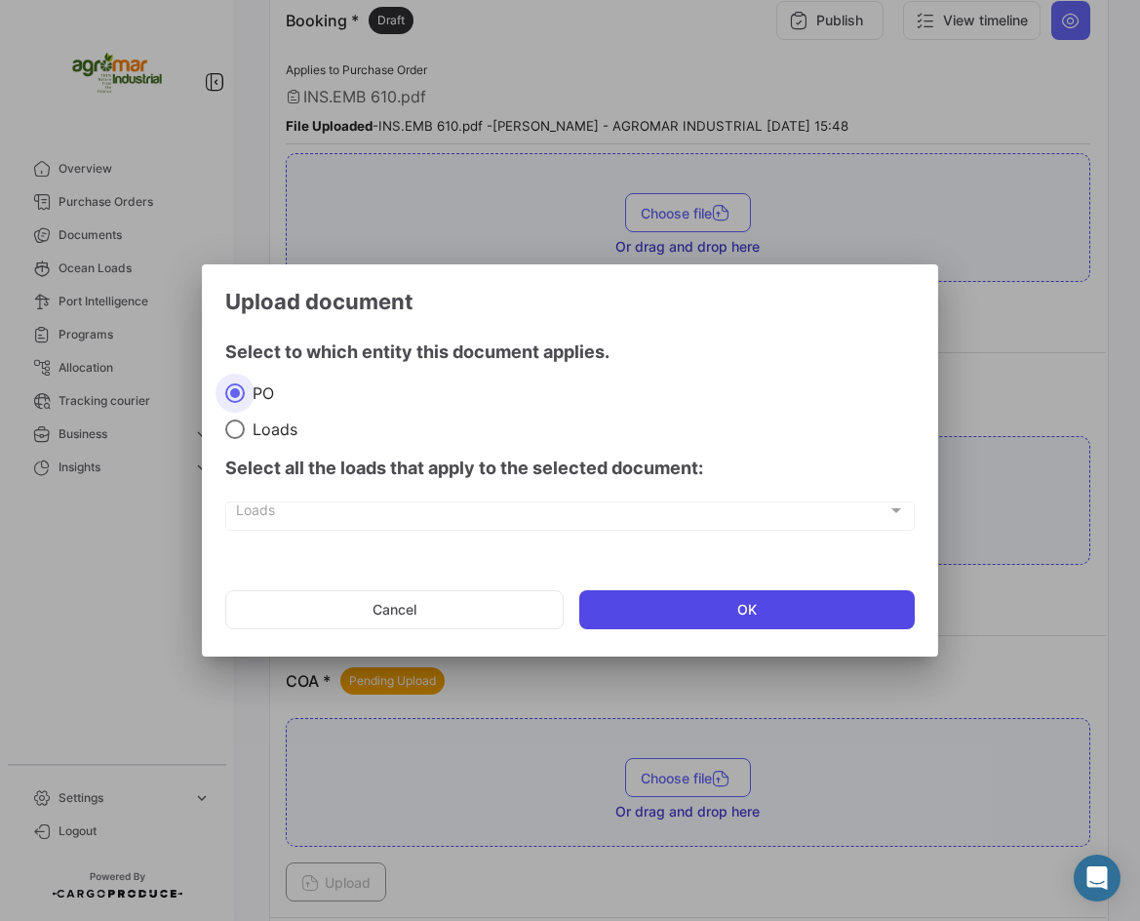
click at [632, 597] on button "OK" at bounding box center [747, 609] width 337 height 39
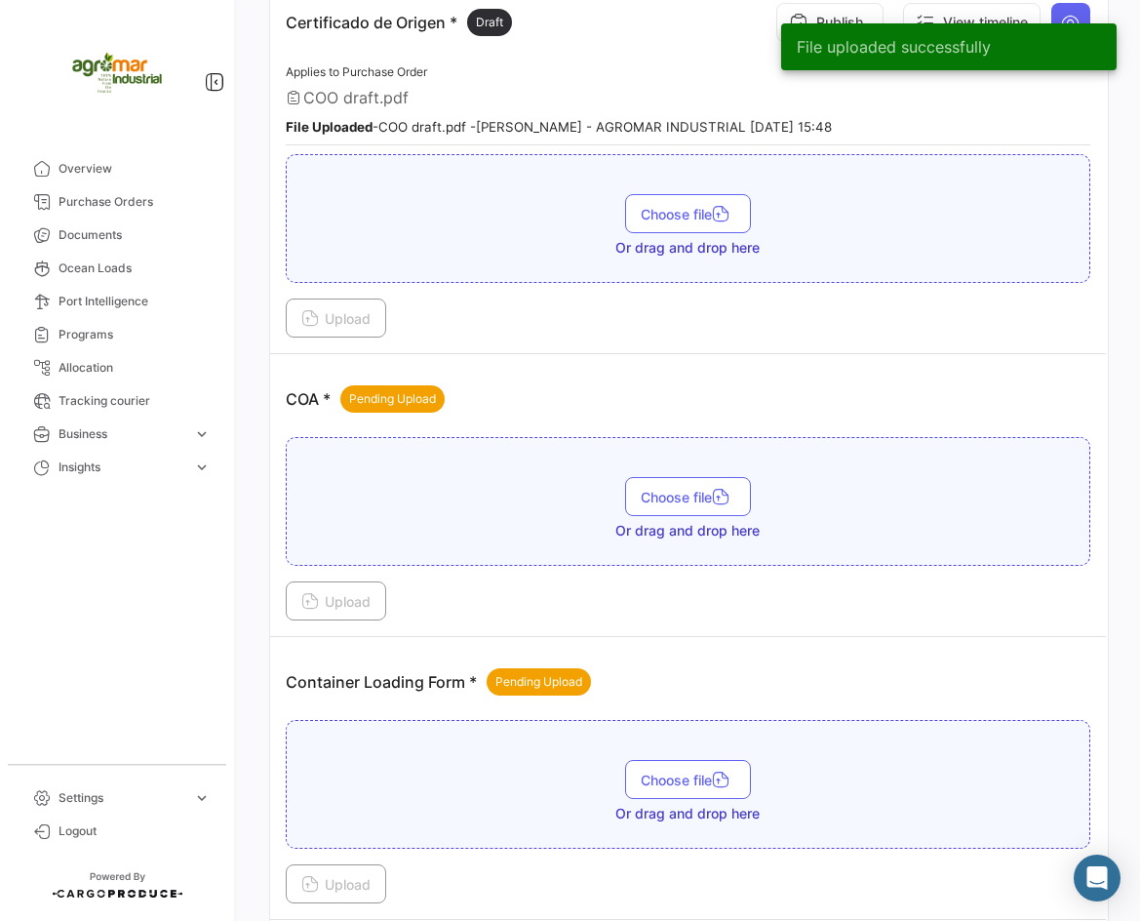
scroll to position [1366, 0]
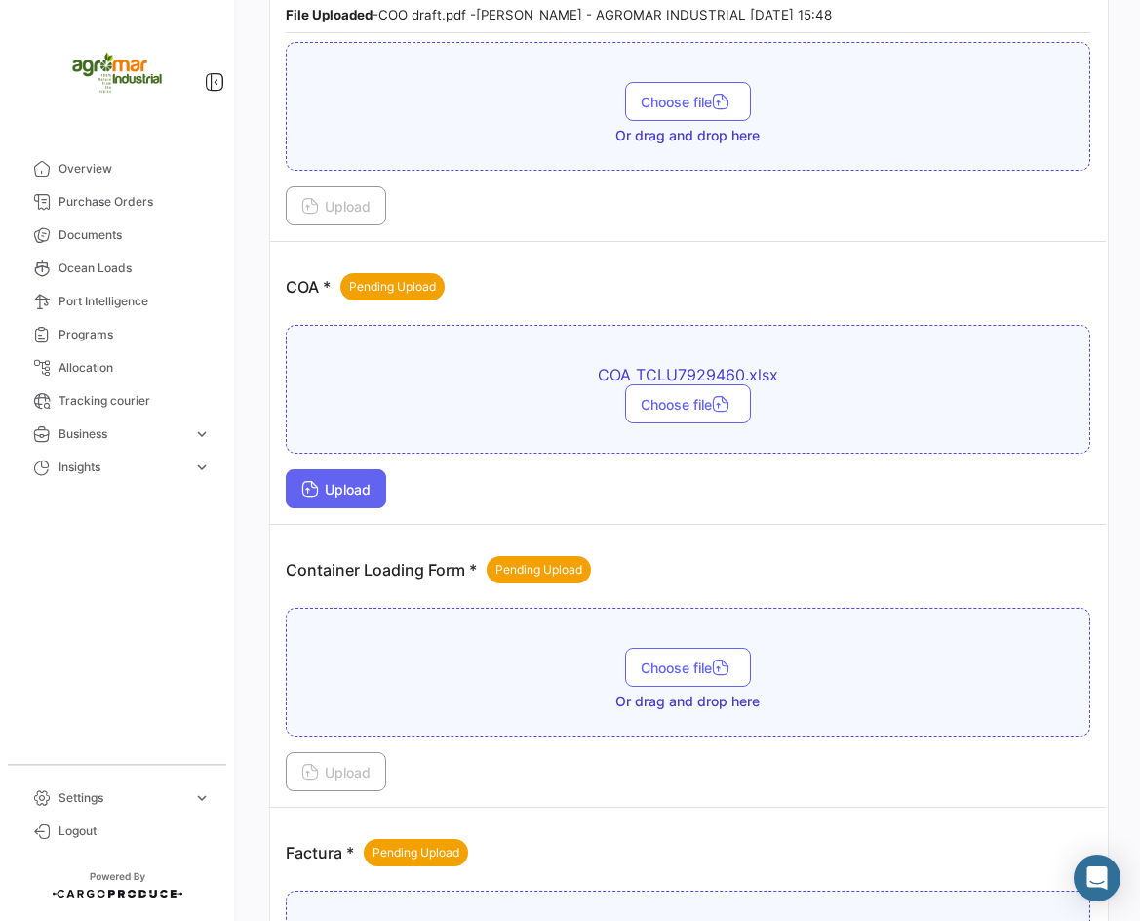
click at [307, 479] on button "Upload" at bounding box center [336, 488] width 100 height 39
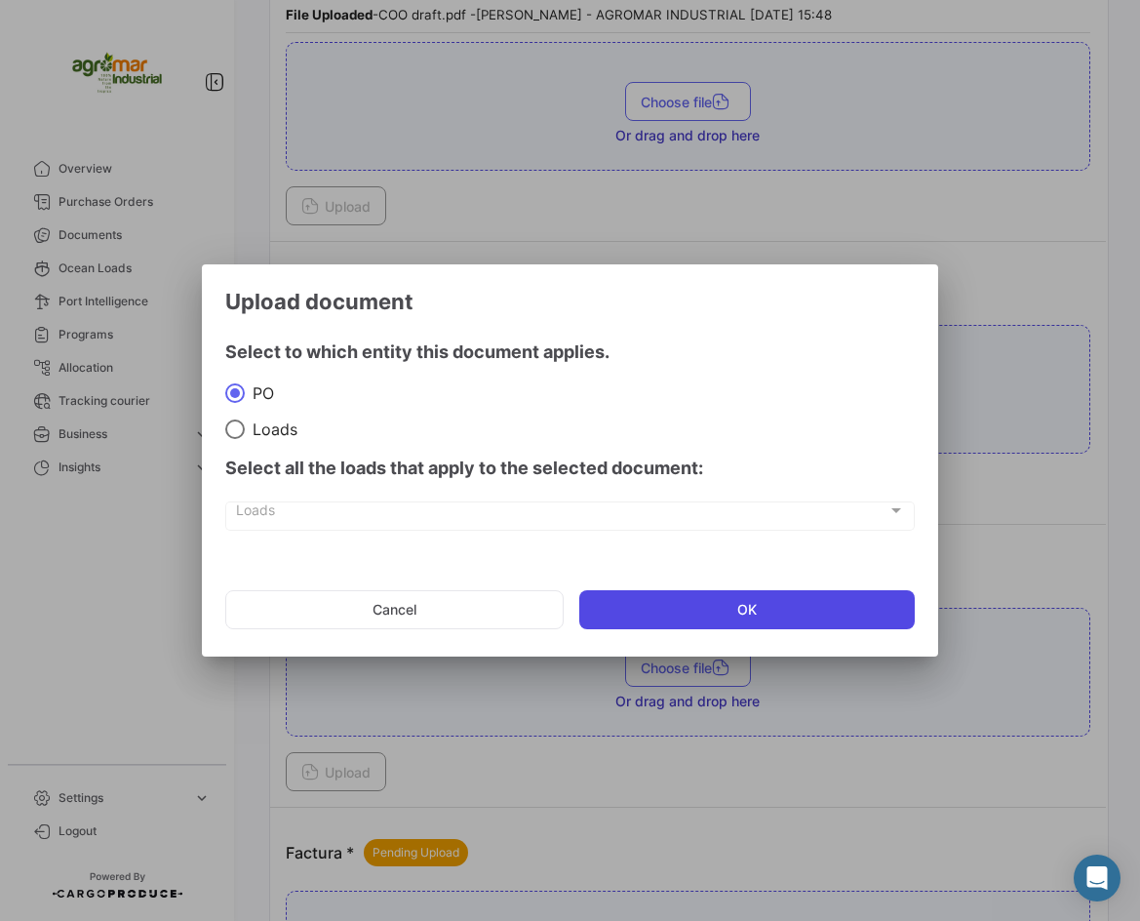
click at [693, 624] on button "OK" at bounding box center [747, 609] width 337 height 39
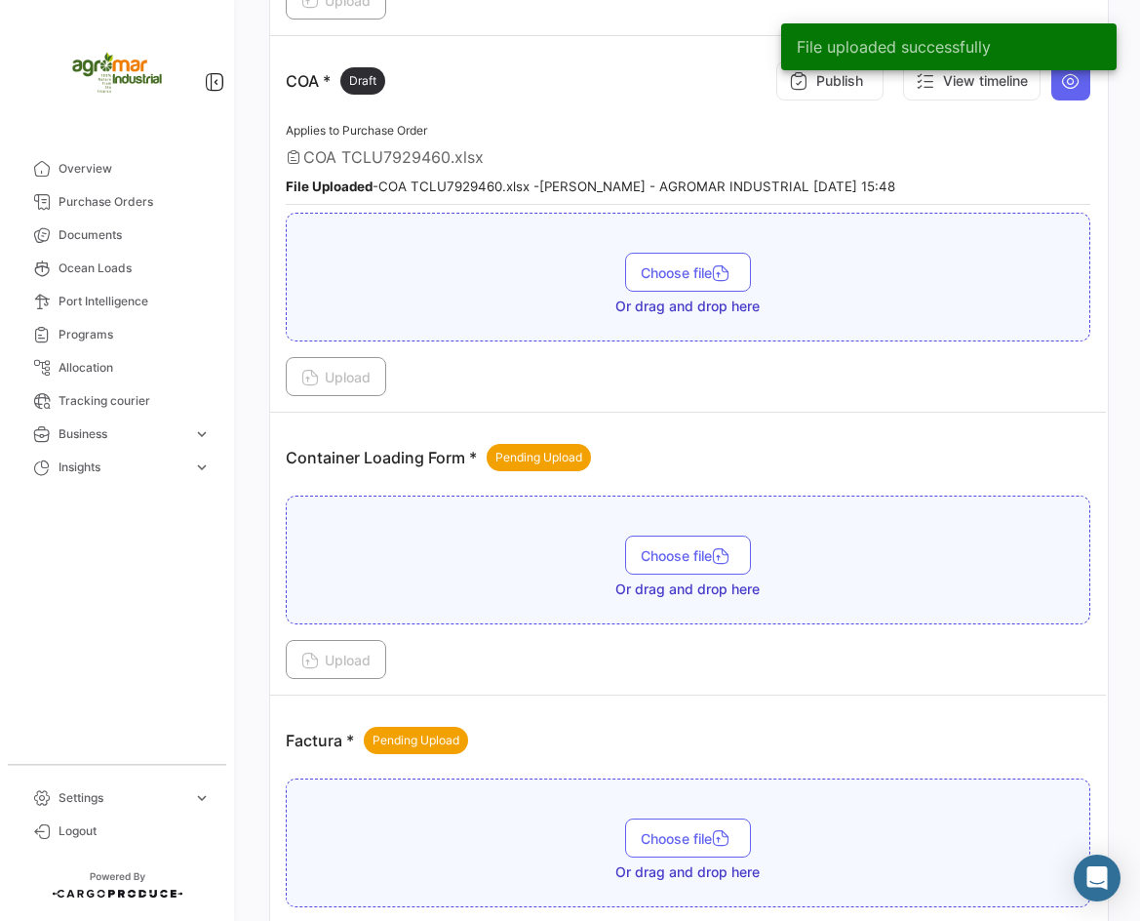
scroll to position [1561, 0]
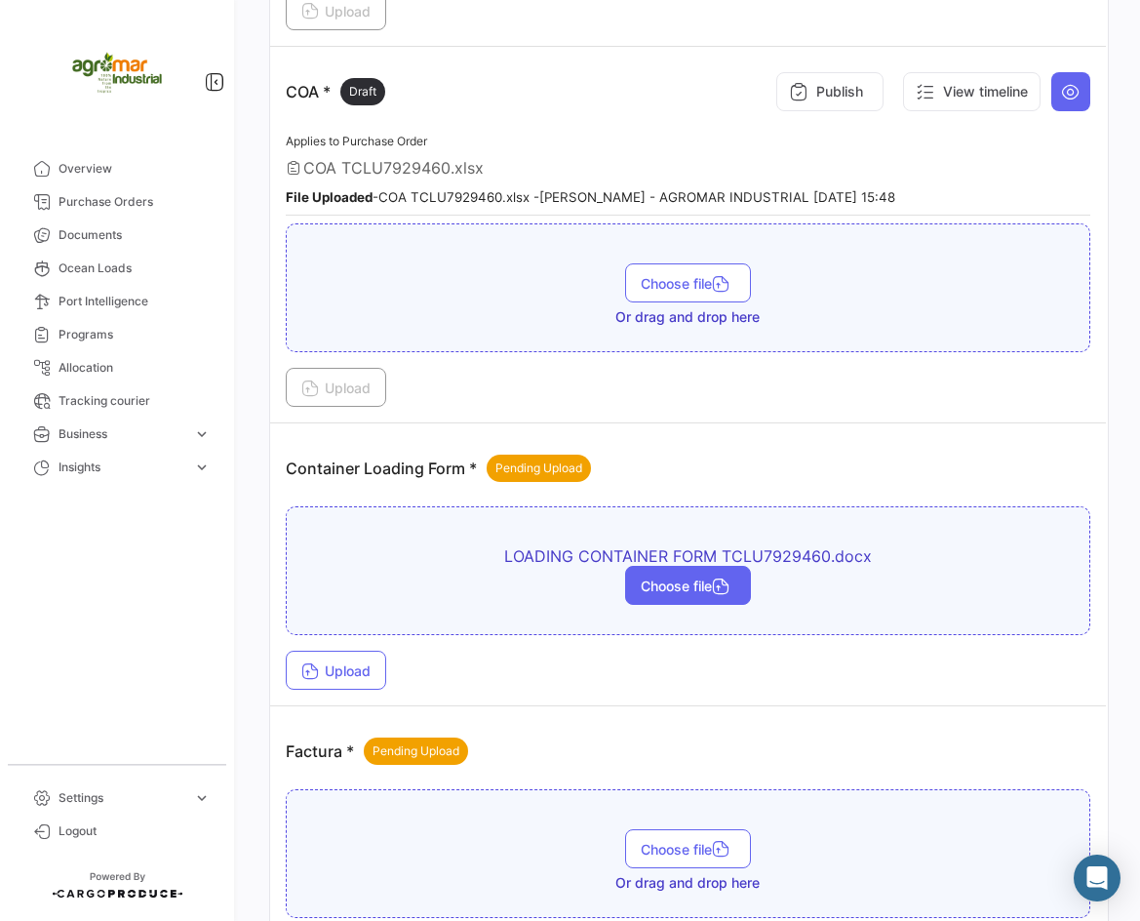
click at [680, 589] on span "Choose file" at bounding box center [688, 585] width 95 height 17
click at [369, 684] on button "Upload" at bounding box center [336, 670] width 100 height 39
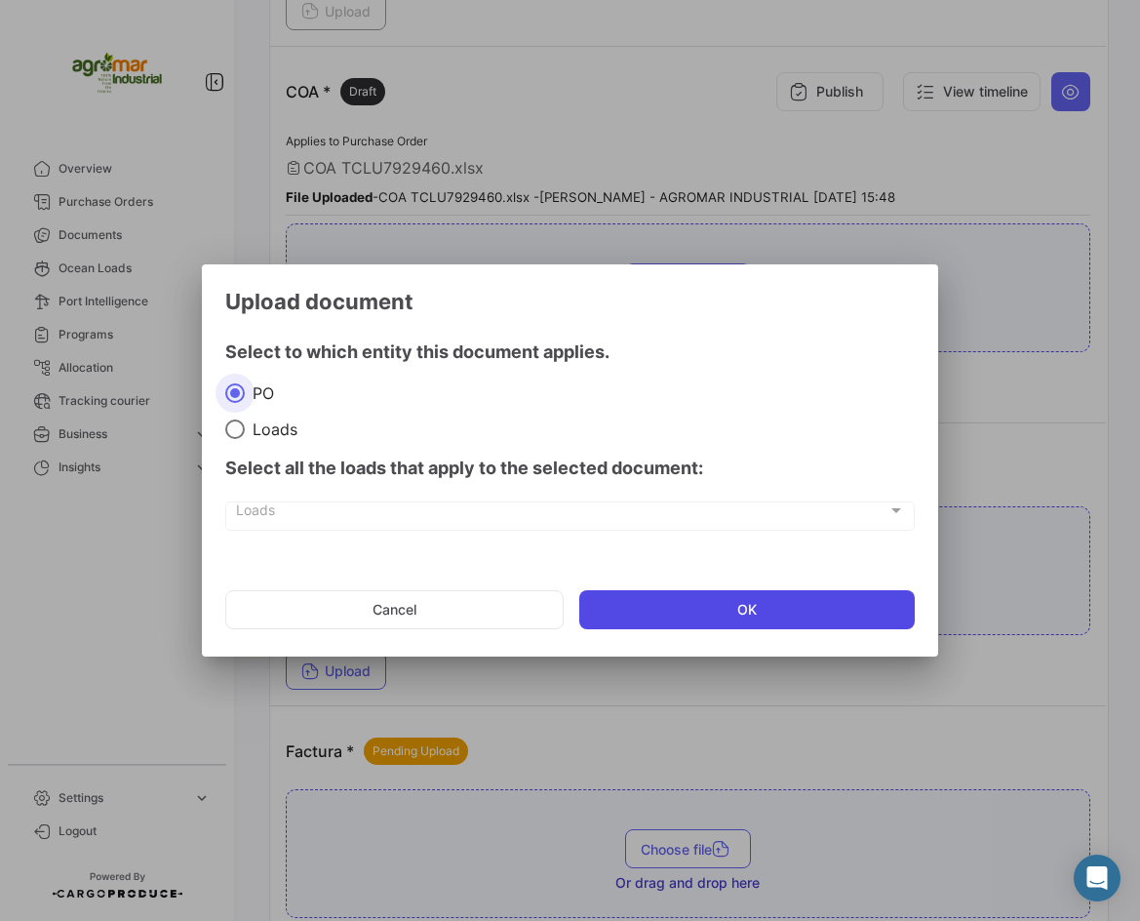
click at [716, 605] on button "OK" at bounding box center [747, 609] width 337 height 39
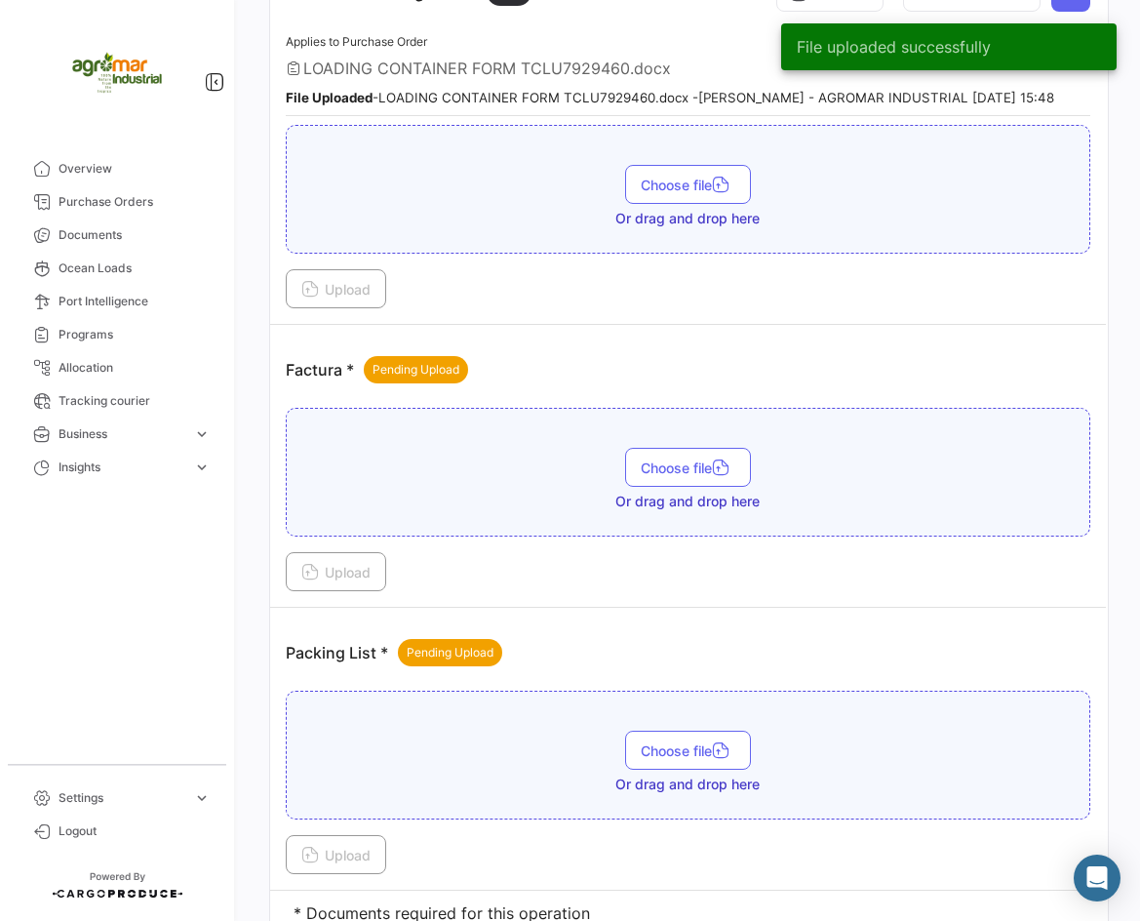
scroll to position [2048, 0]
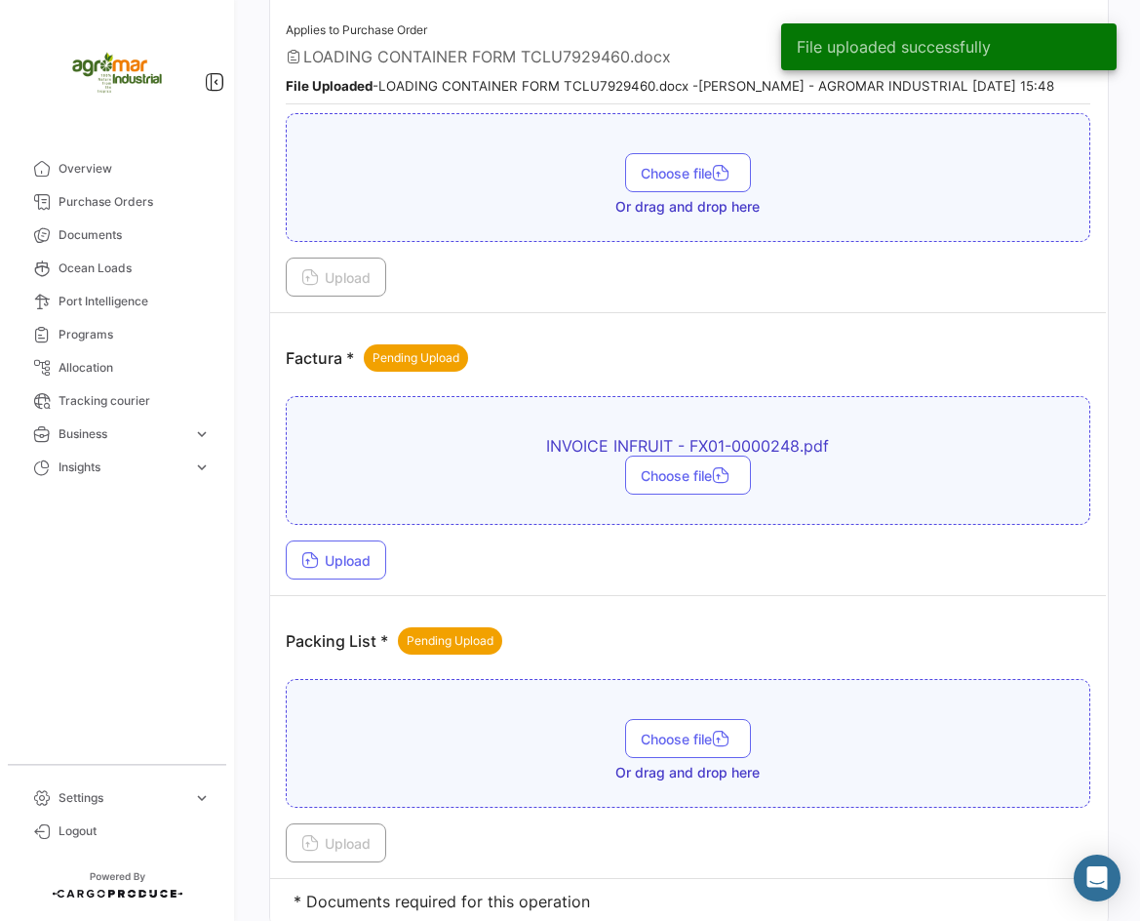
click at [890, 463] on div "Choose file" at bounding box center [688, 475] width 783 height 39
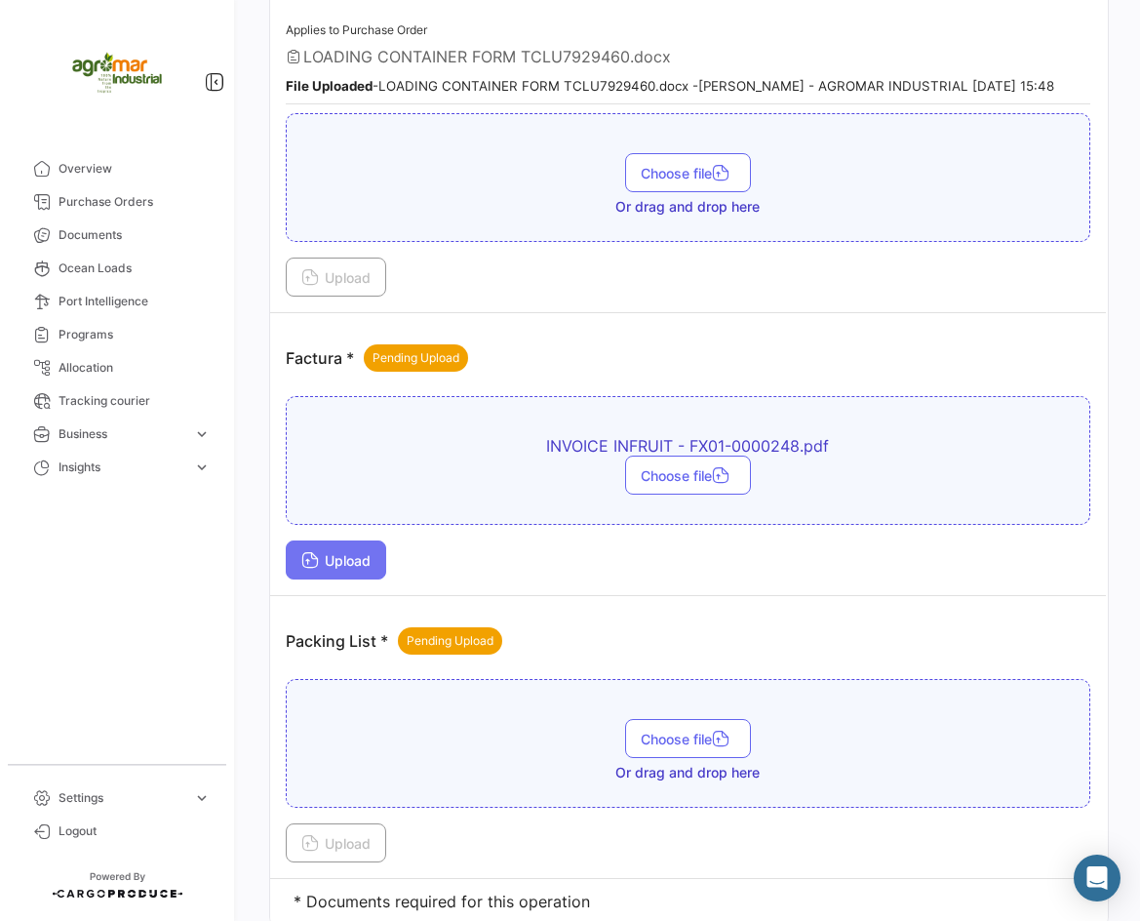
click at [370, 547] on button "Upload" at bounding box center [336, 559] width 100 height 39
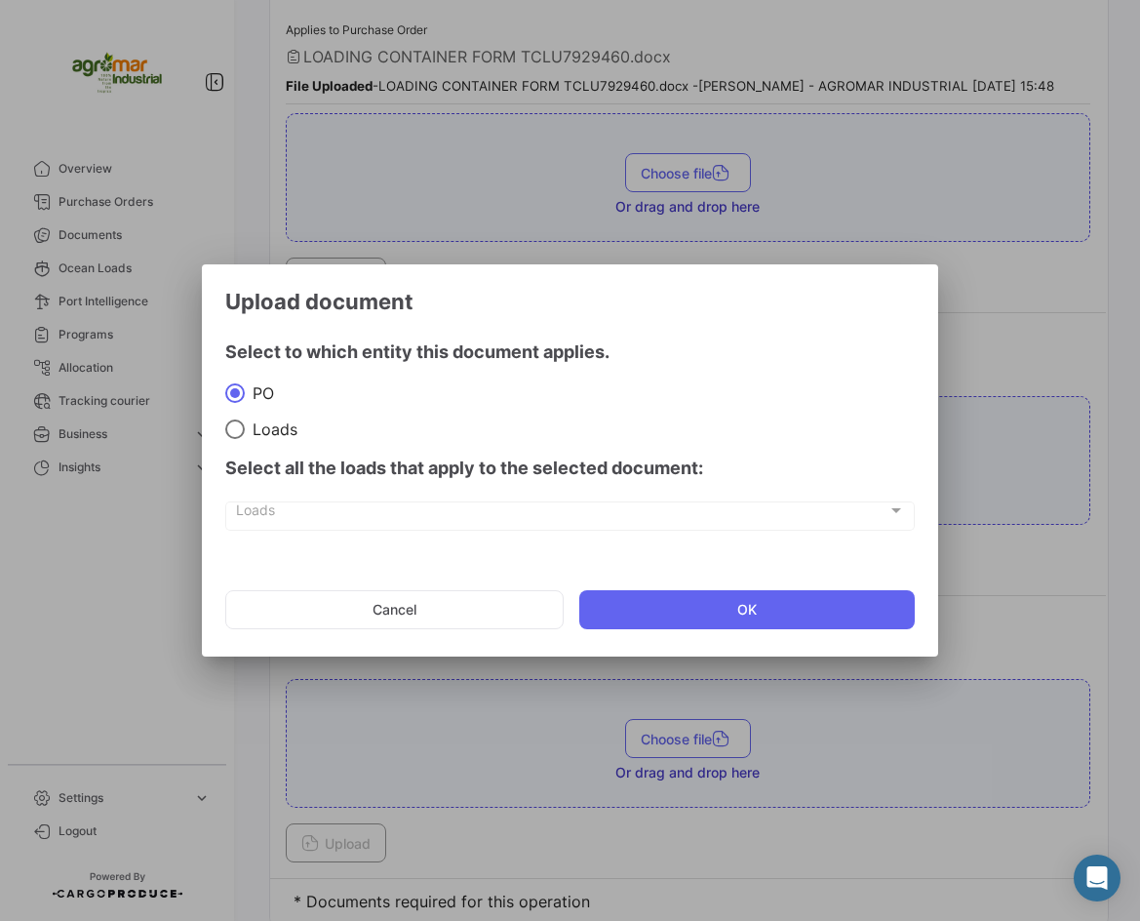
click at [600, 584] on mat-dialog-actions "Cancel OK" at bounding box center [570, 609] width 690 height 66
click at [602, 585] on mat-dialog-actions "Cancel OK" at bounding box center [570, 609] width 690 height 66
click at [605, 591] on button "OK" at bounding box center [747, 609] width 337 height 39
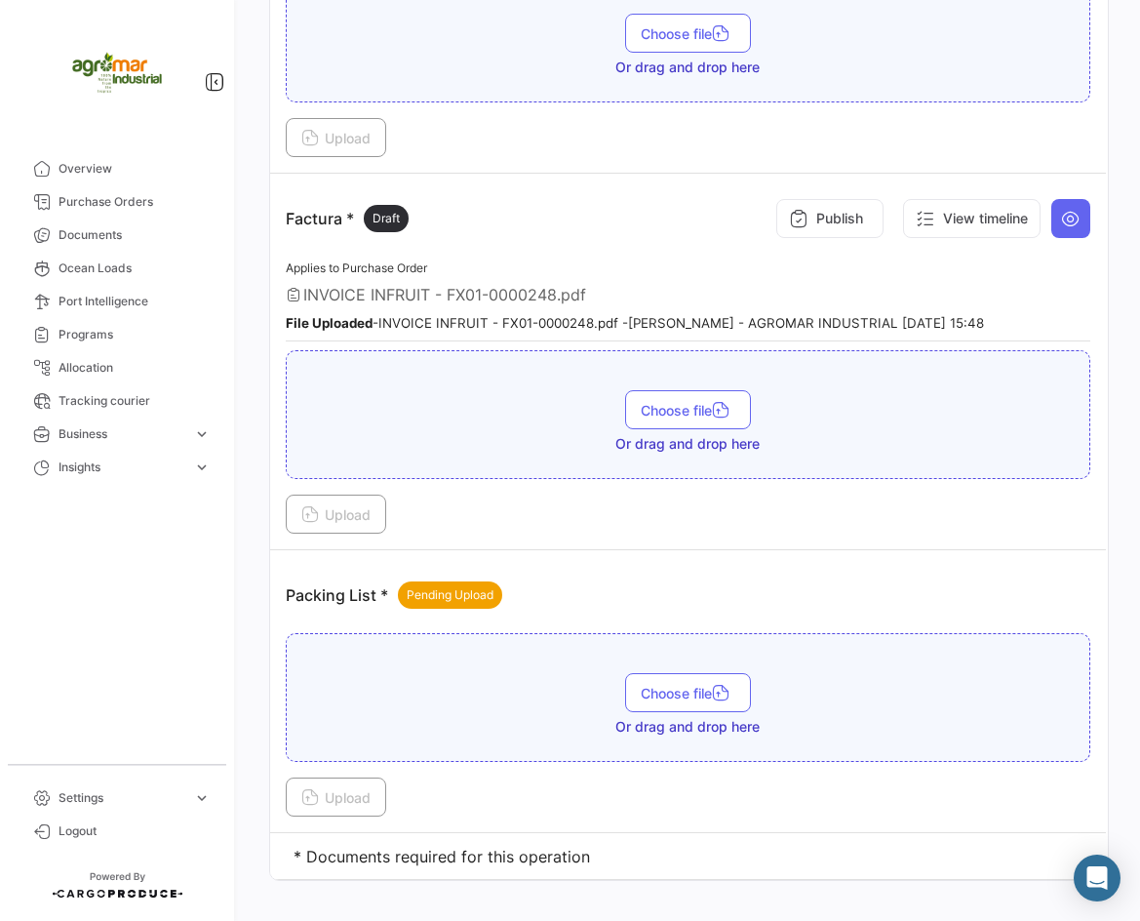
scroll to position [2225, 0]
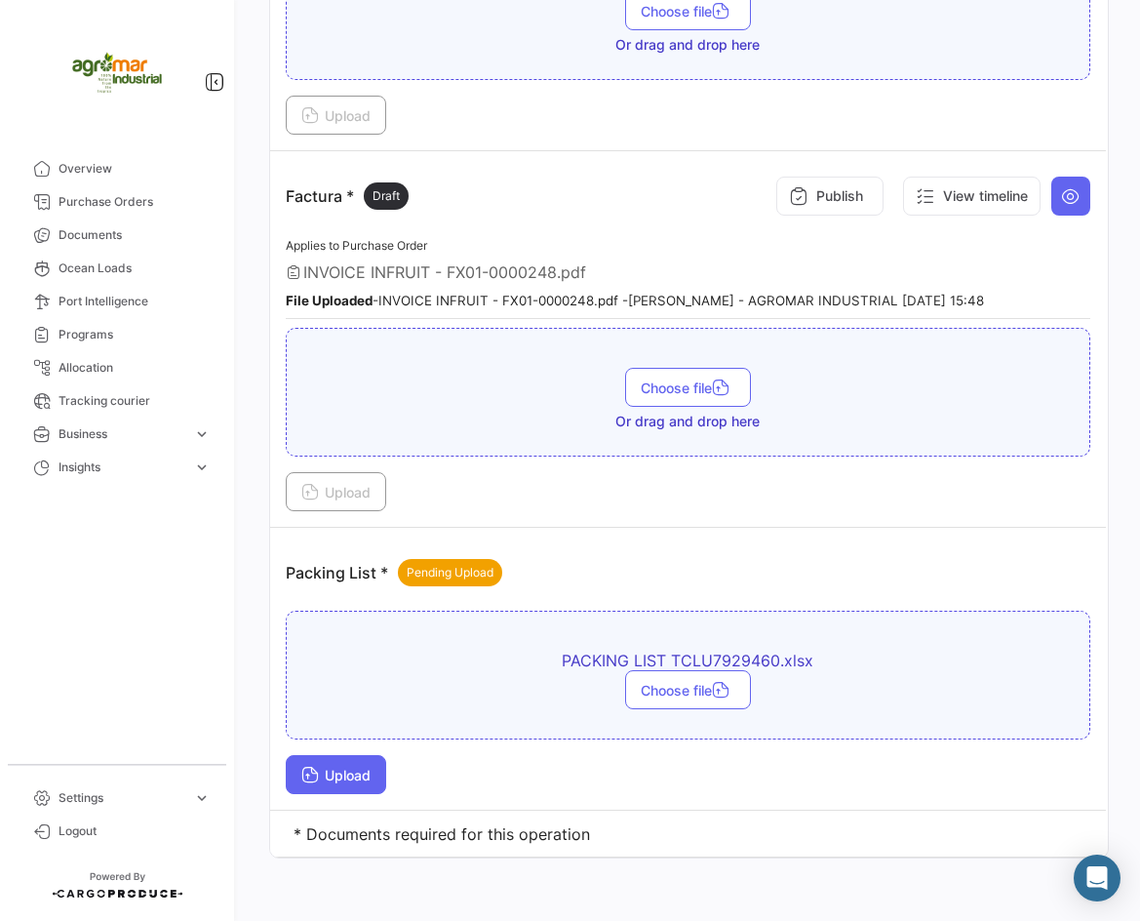
click at [366, 755] on button "Upload" at bounding box center [336, 774] width 100 height 39
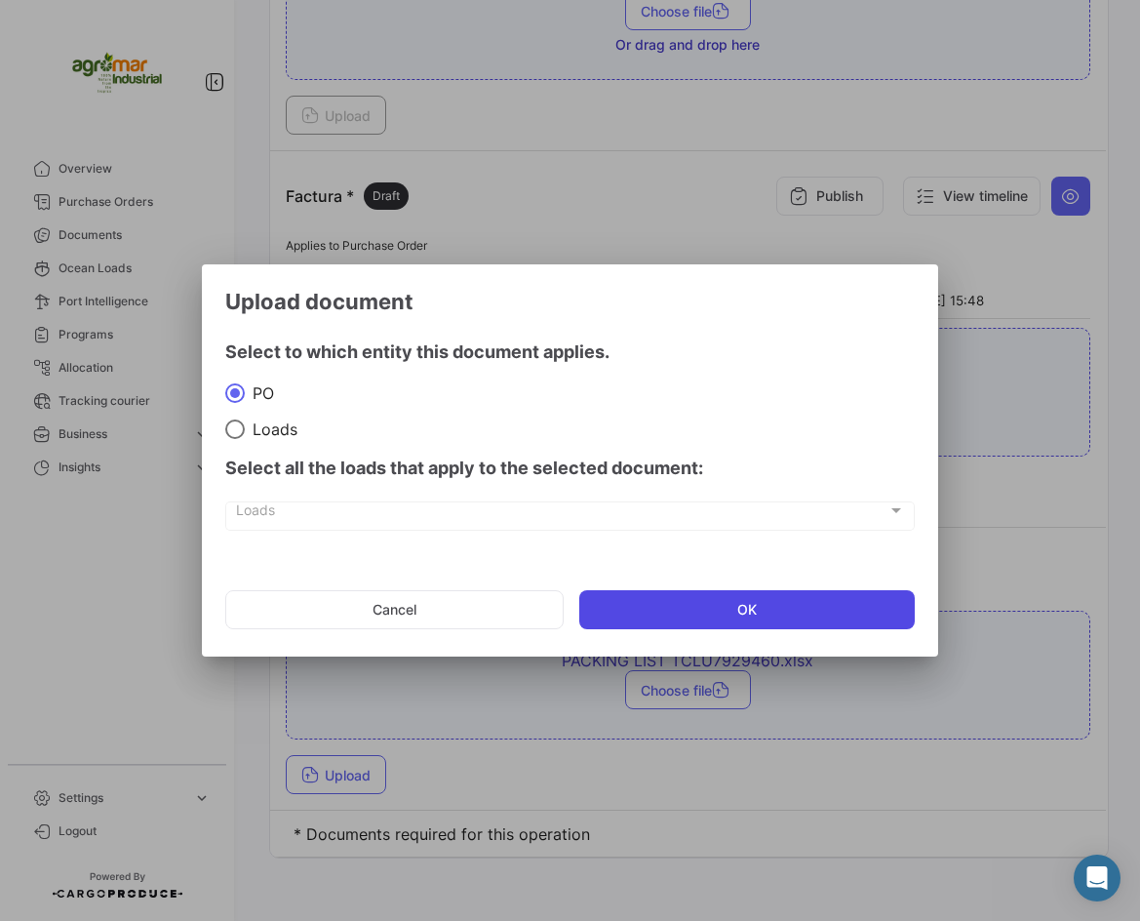
click at [717, 603] on button "OK" at bounding box center [747, 609] width 337 height 39
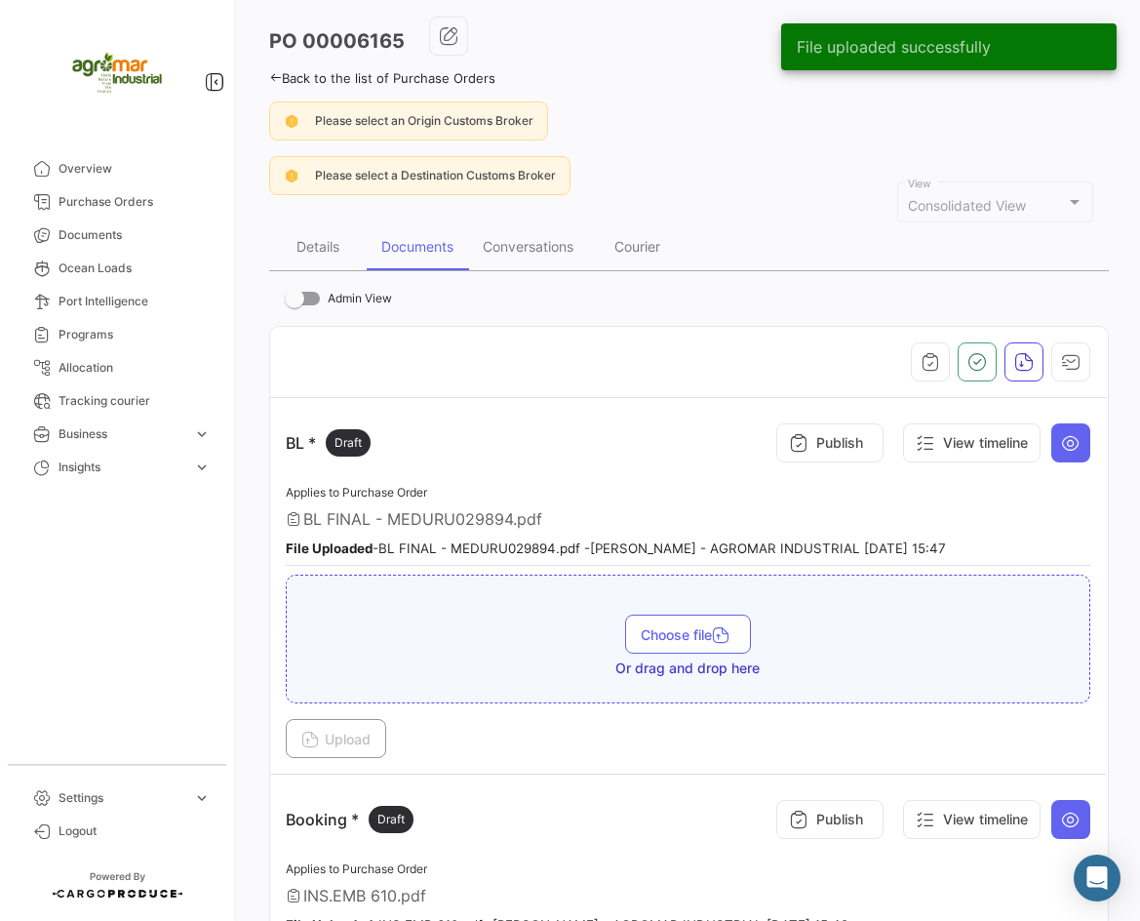
scroll to position [0, 0]
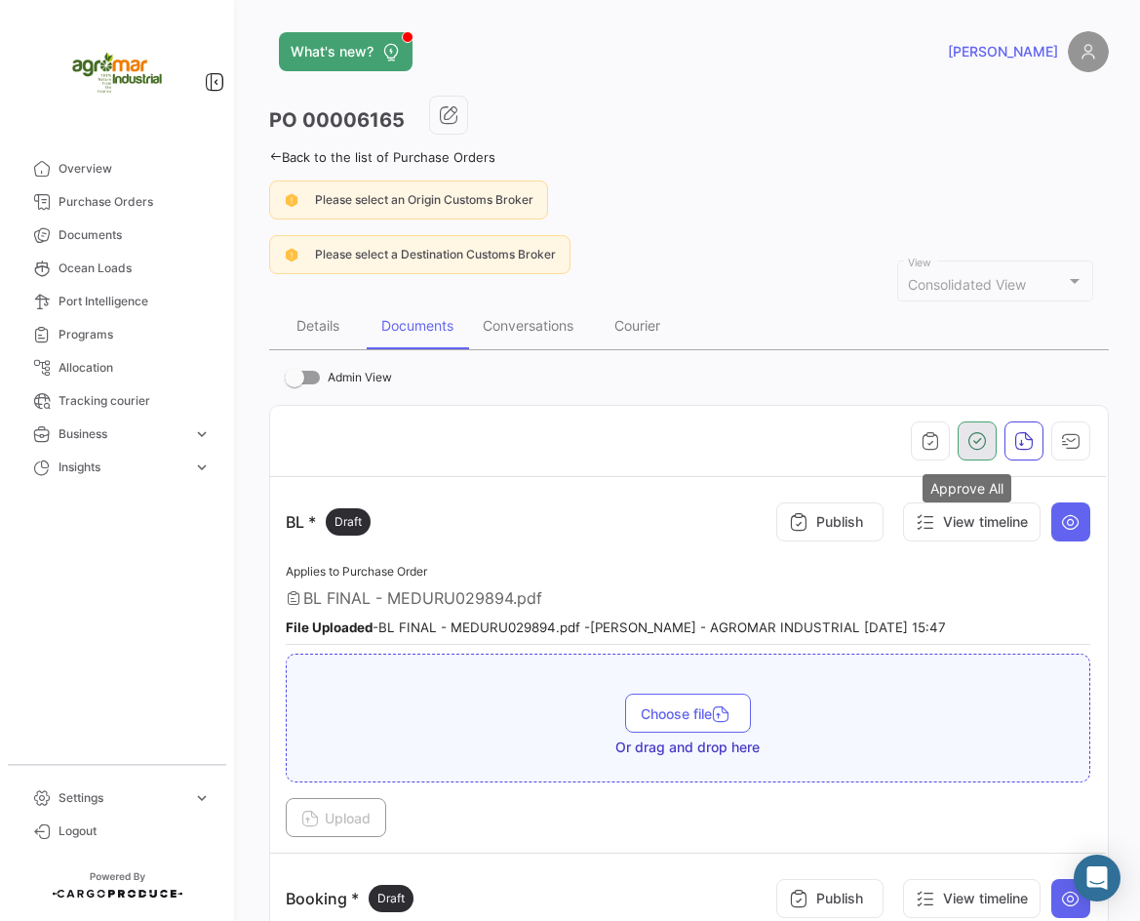
click at [968, 441] on icon "button" at bounding box center [978, 441] width 20 height 20
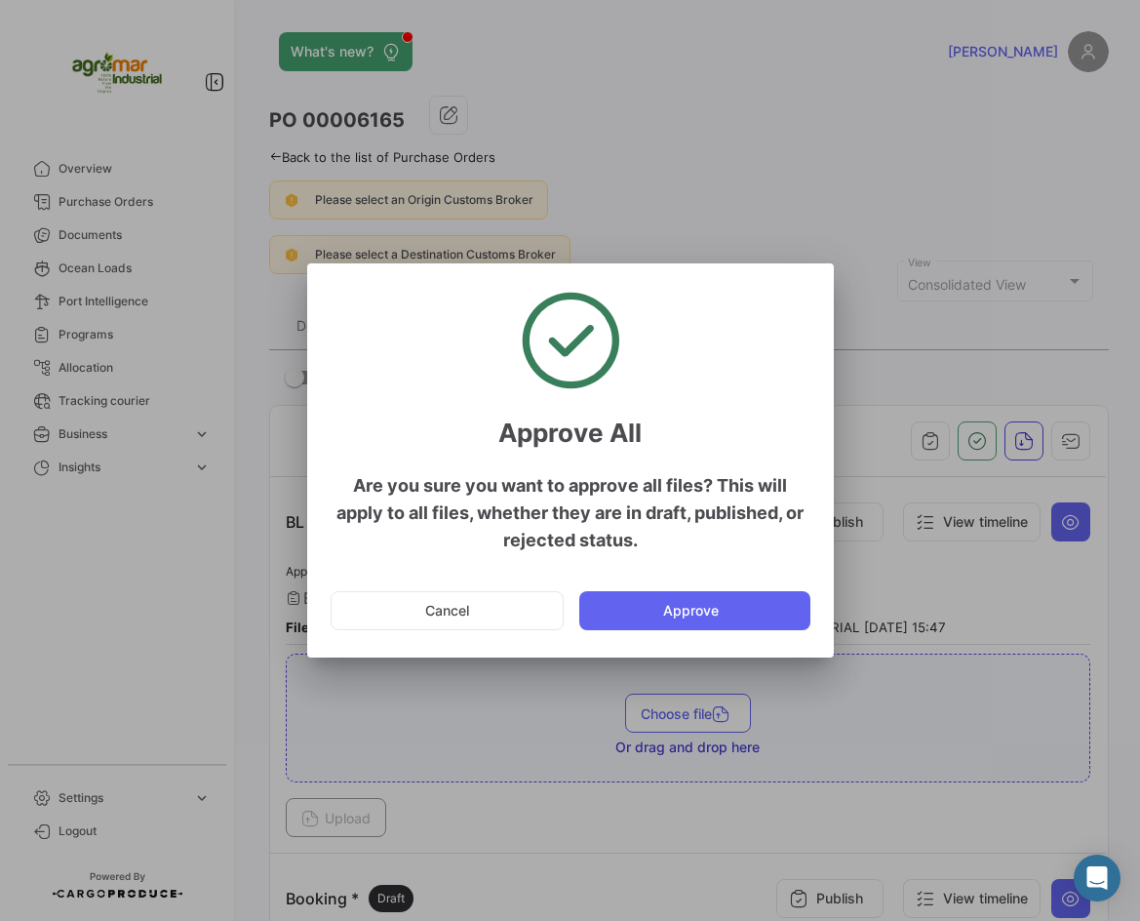
click at [669, 605] on button "Approve" at bounding box center [694, 610] width 231 height 39
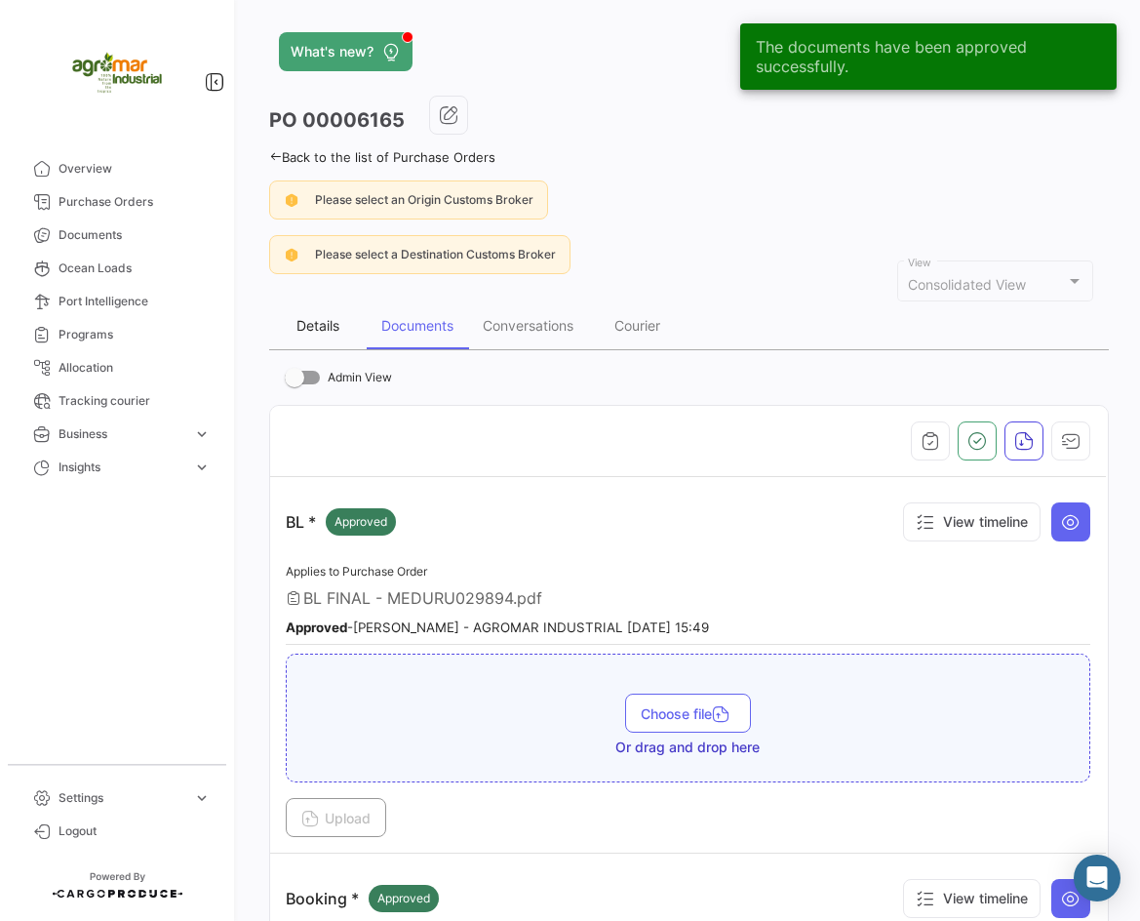
click at [341, 336] on div "Details" at bounding box center [318, 325] width 98 height 47
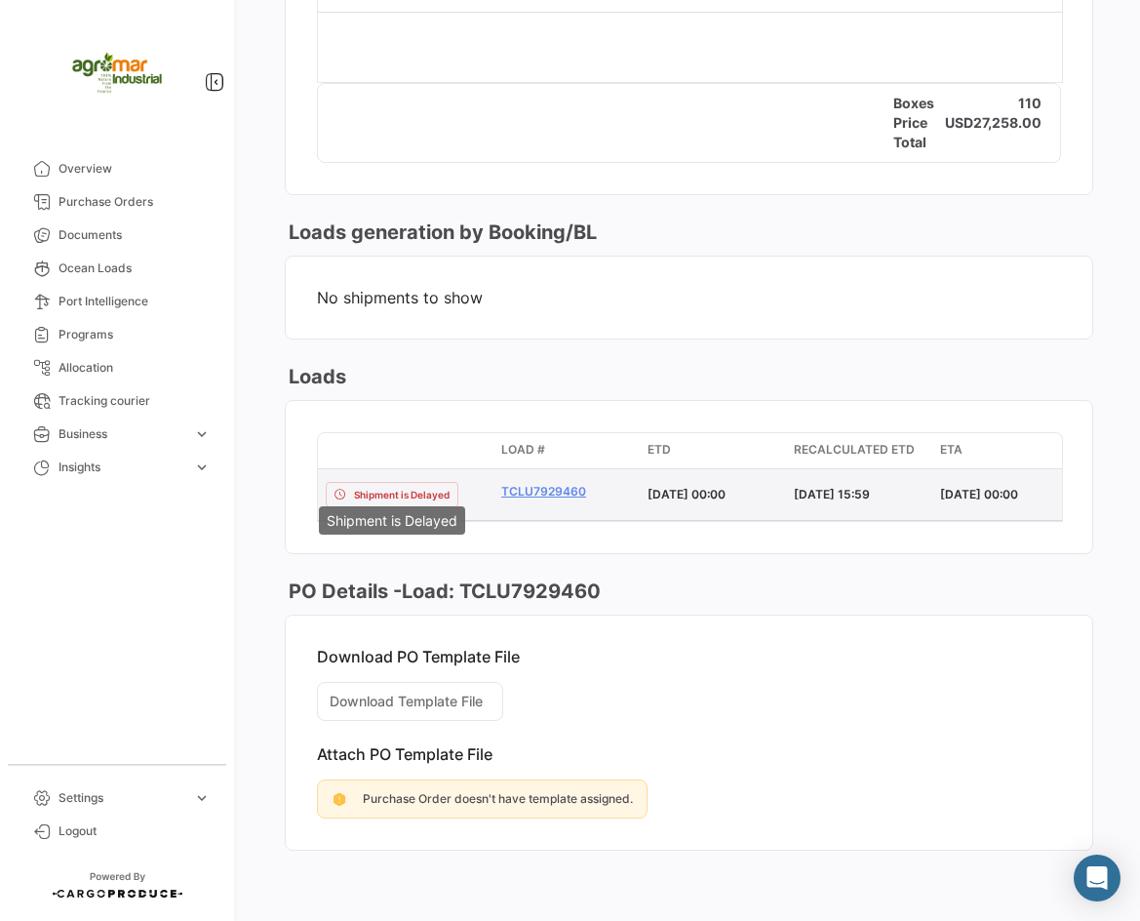
click at [349, 482] on div "Shipment is Delayed" at bounding box center [392, 494] width 133 height 25
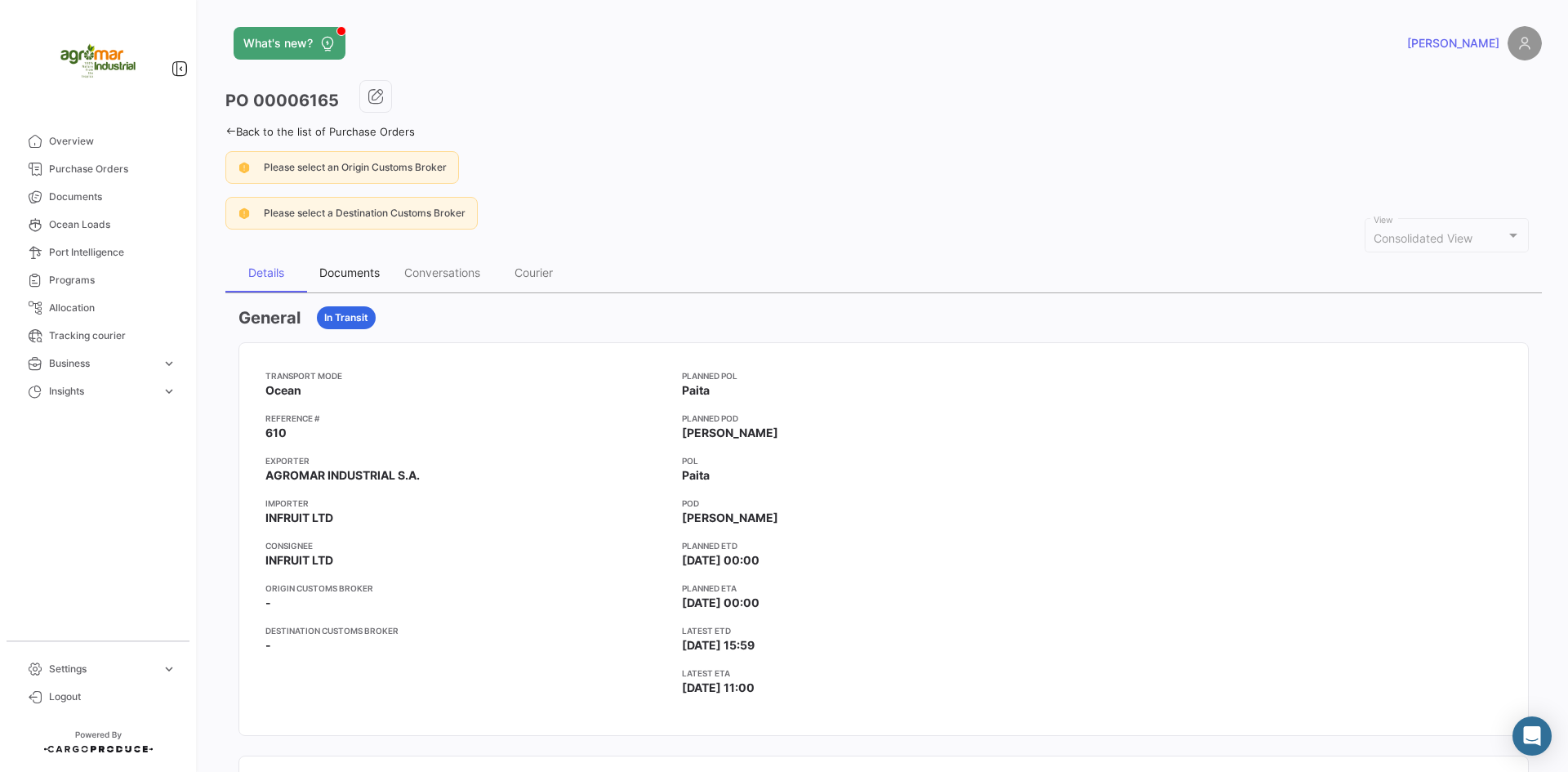
click at [358, 276] on div "Documents" at bounding box center [349, 272] width 60 height 14
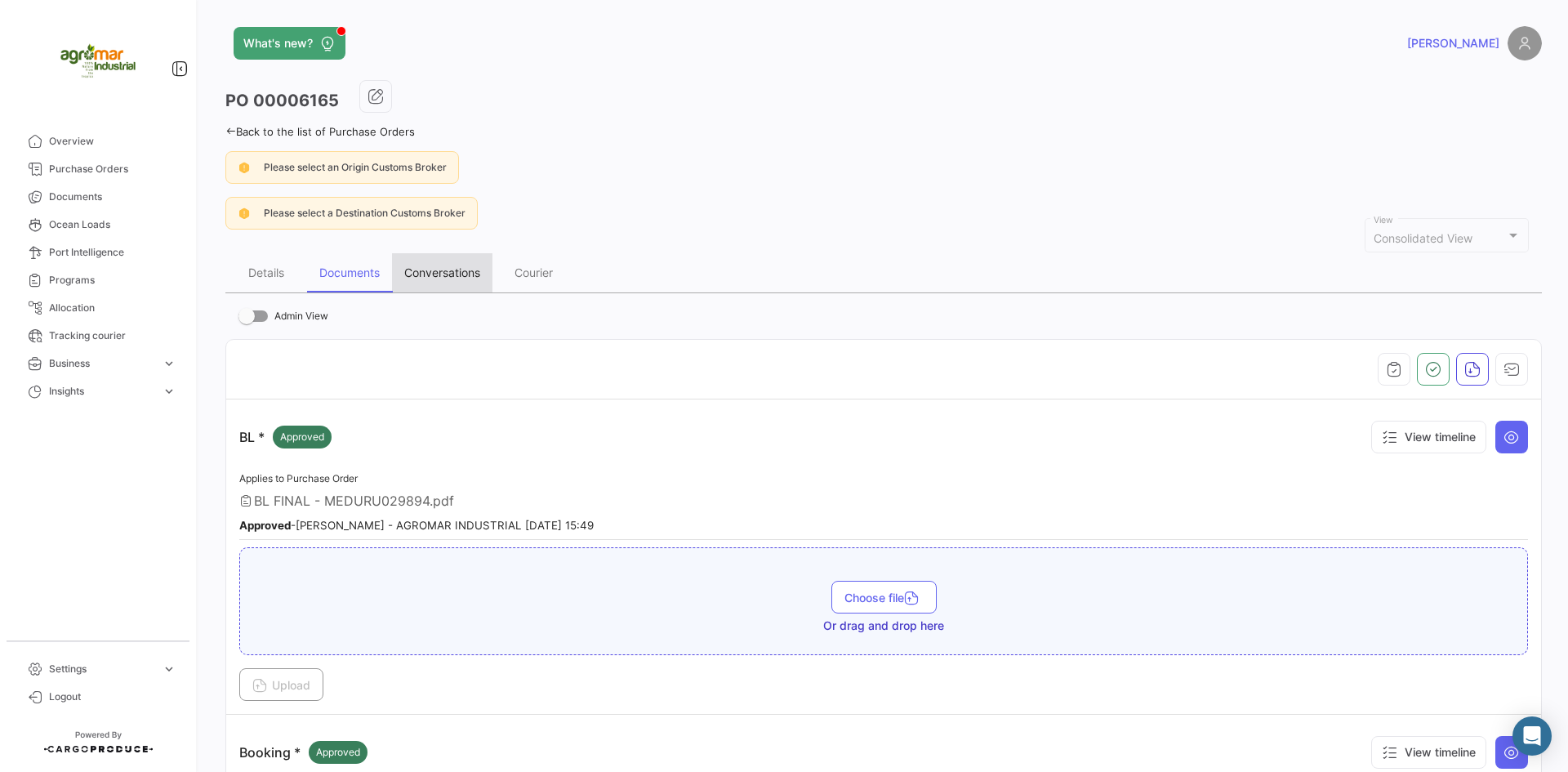
click at [426, 272] on div "Conversations" at bounding box center [442, 272] width 76 height 14
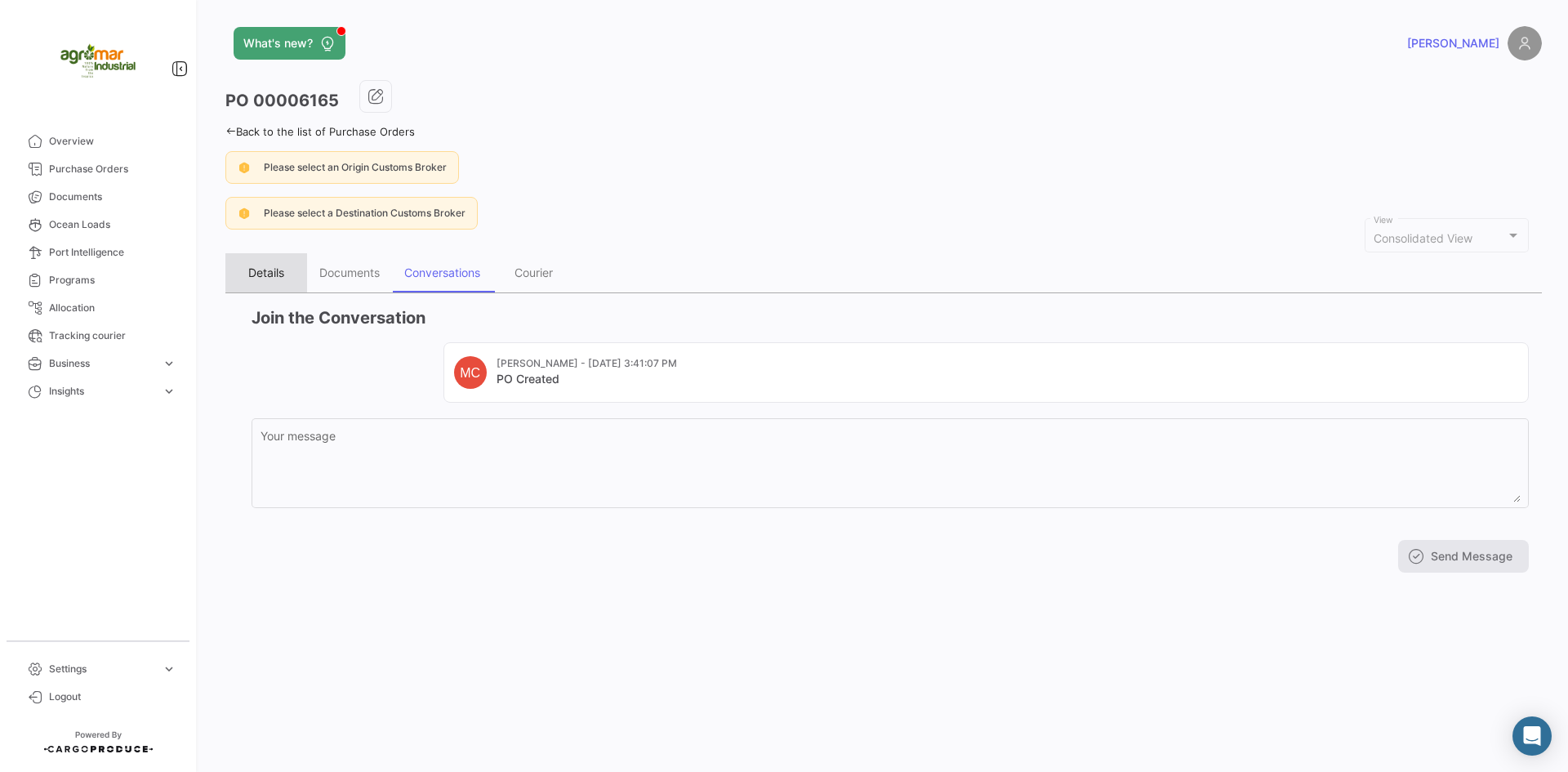
click at [282, 262] on div "Details" at bounding box center [266, 272] width 82 height 39
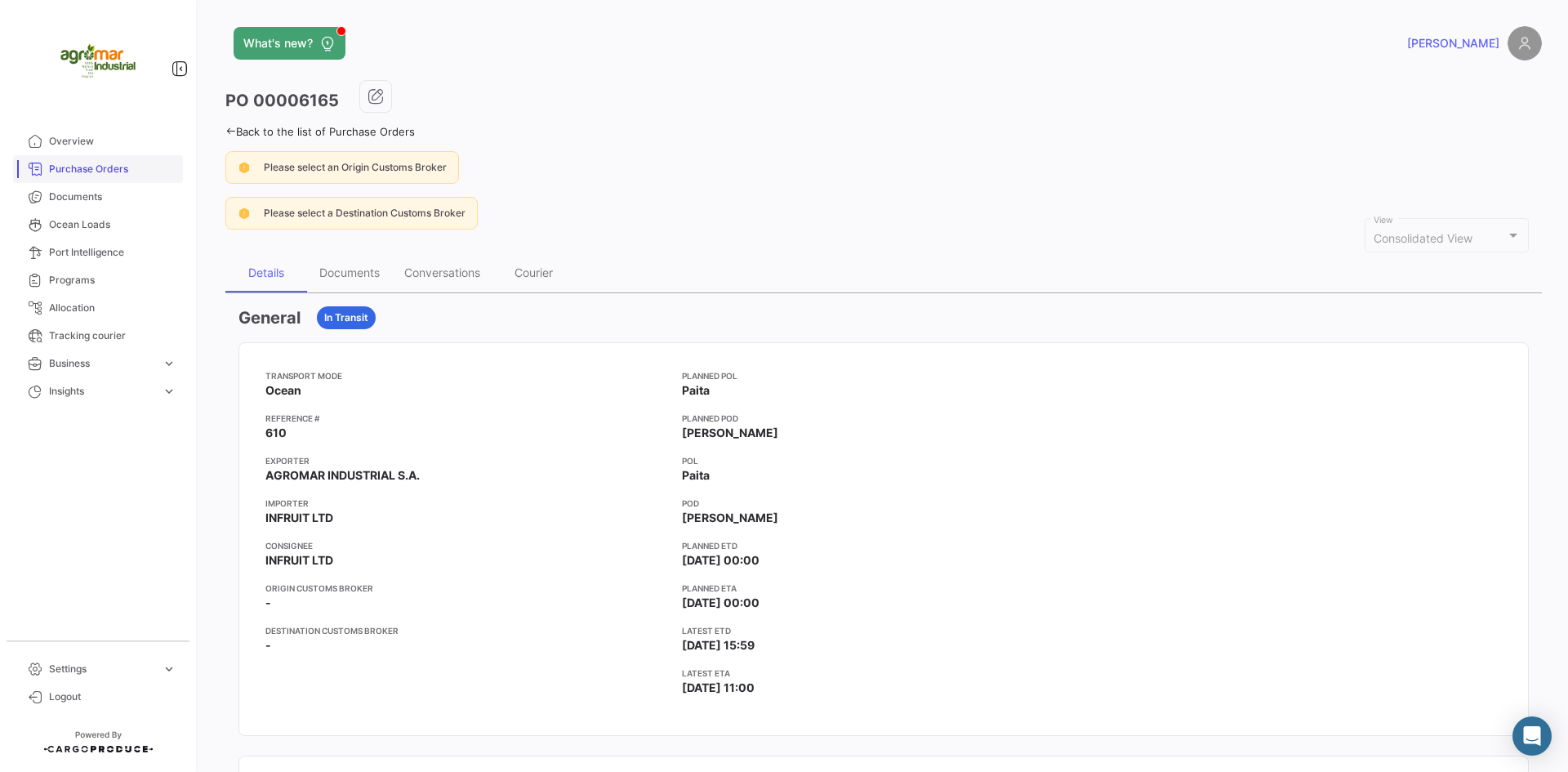
click at [131, 169] on span "Purchase Orders" at bounding box center [113, 169] width 127 height 15
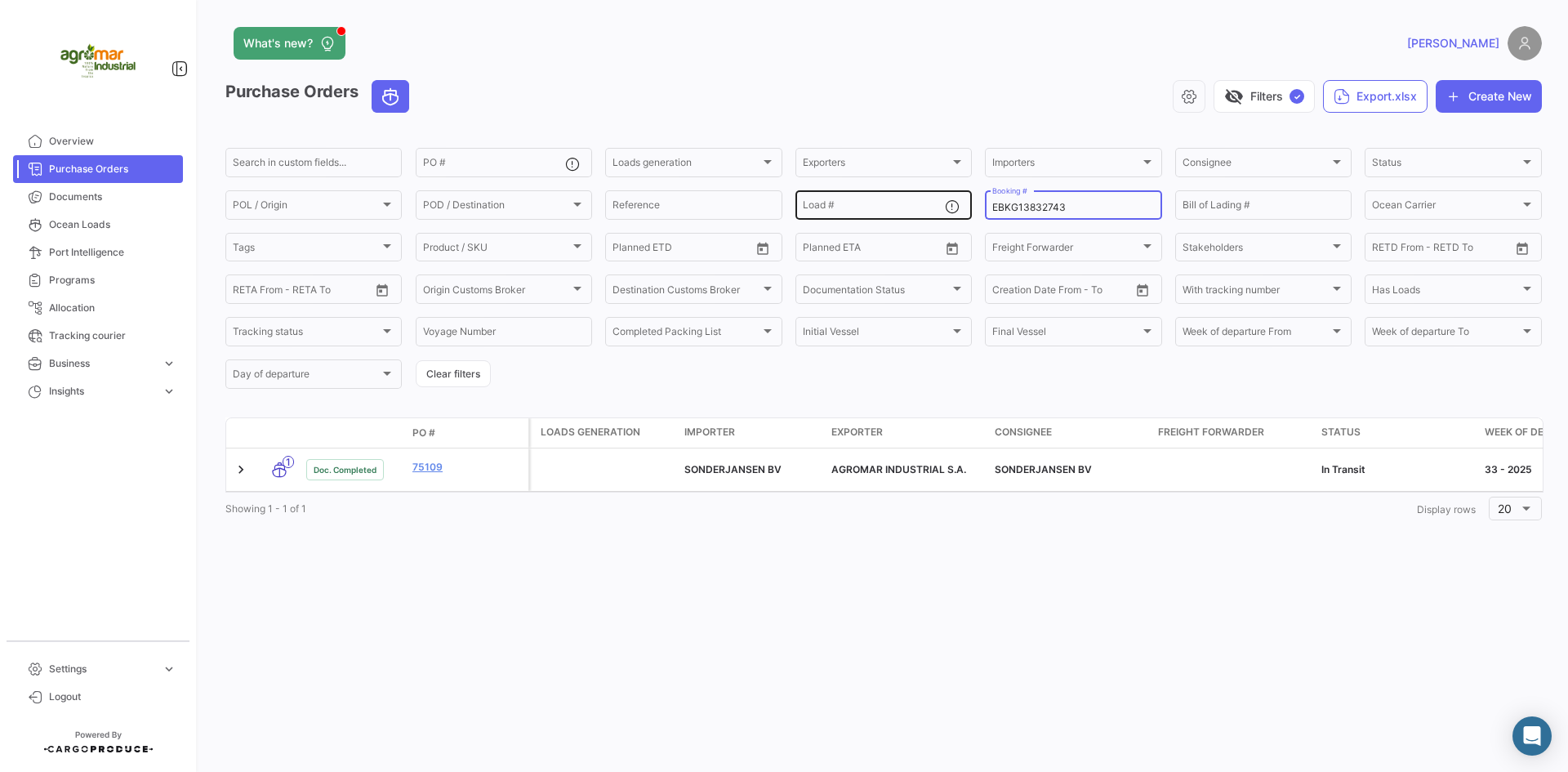
drag, startPoint x: 1097, startPoint y: 209, endPoint x: 912, endPoint y: 210, distance: 185.0
click at [0, 0] on div "Search in custom fields... PO # Loads generation Loads generation Exporters Exp…" at bounding box center [0, 0] width 0 height 0
click at [1143, 376] on form "Search in custom fields... PO # Loads generation Loads generation Exporters Exp…" at bounding box center [883, 269] width 1316 height 246
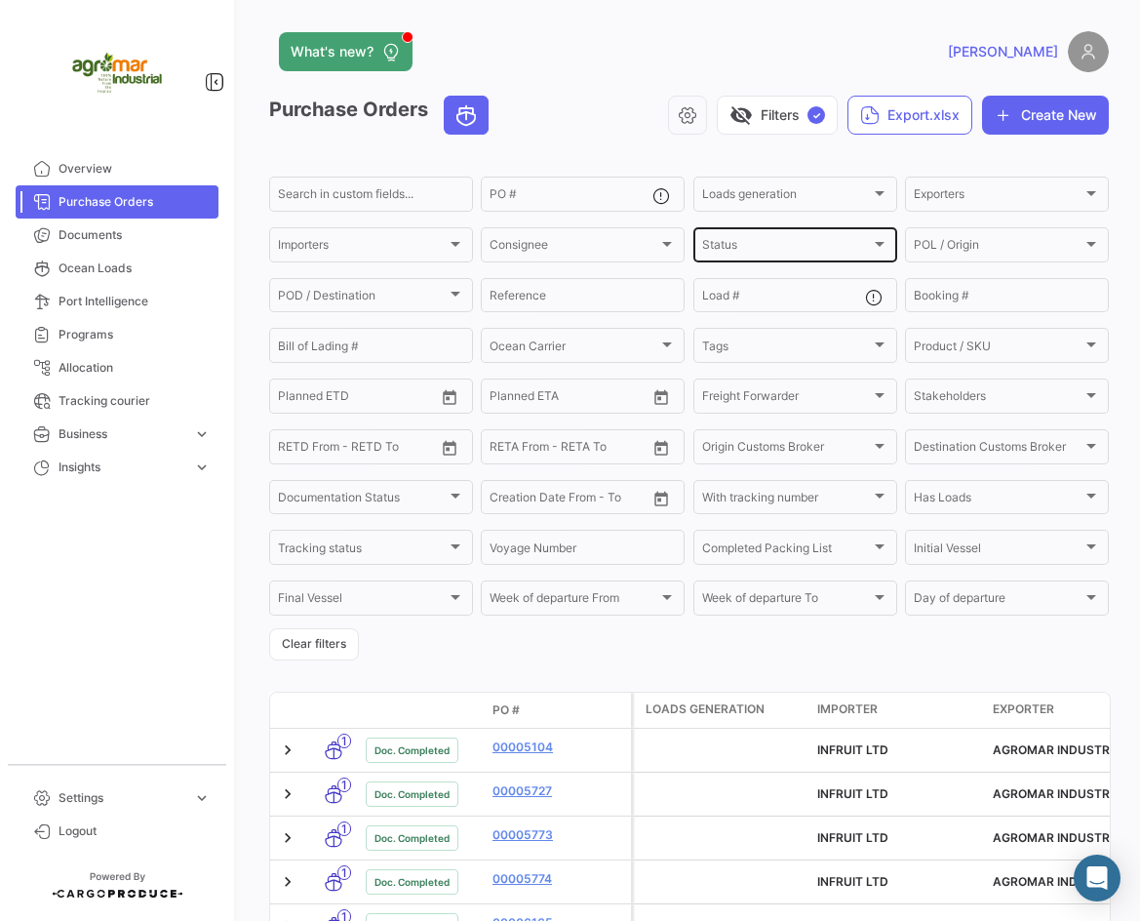
click at [746, 238] on div "Status Status" at bounding box center [795, 243] width 186 height 38
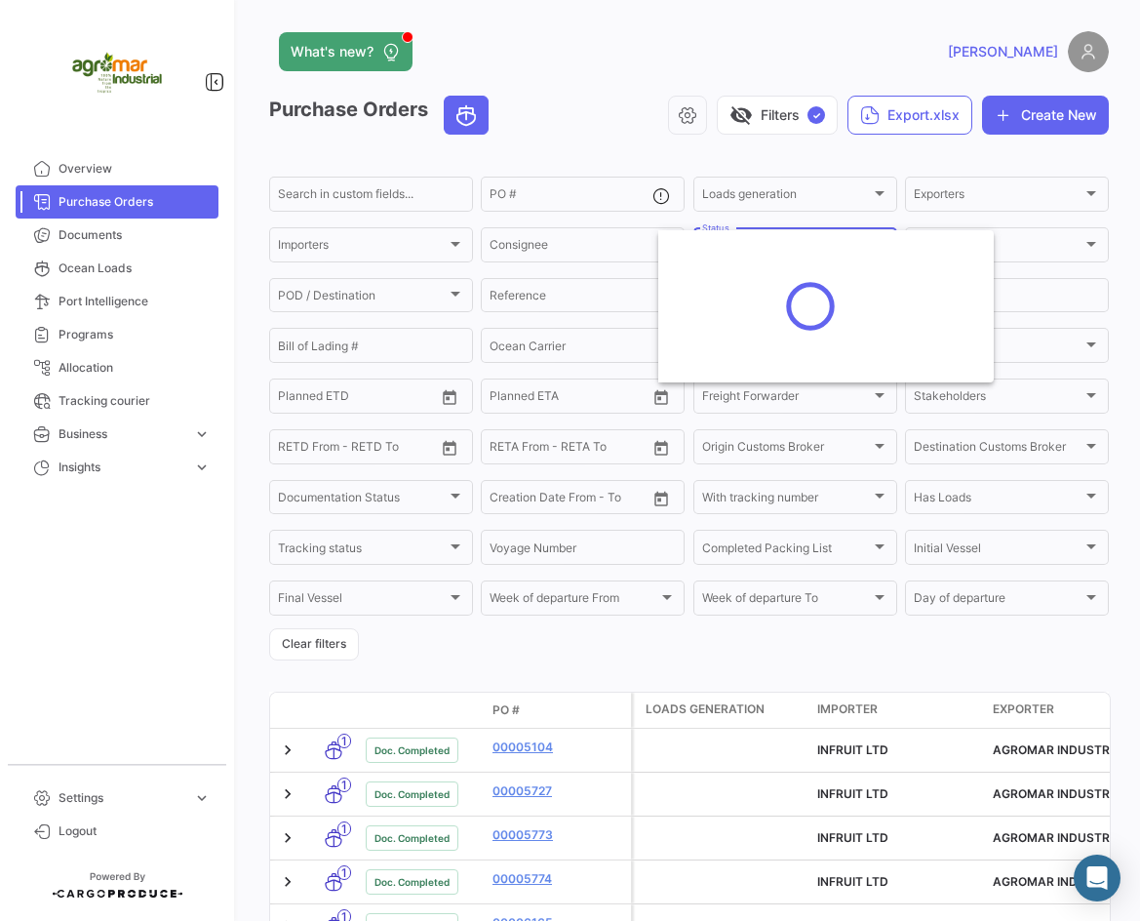
click at [533, 182] on div at bounding box center [570, 460] width 1140 height 921
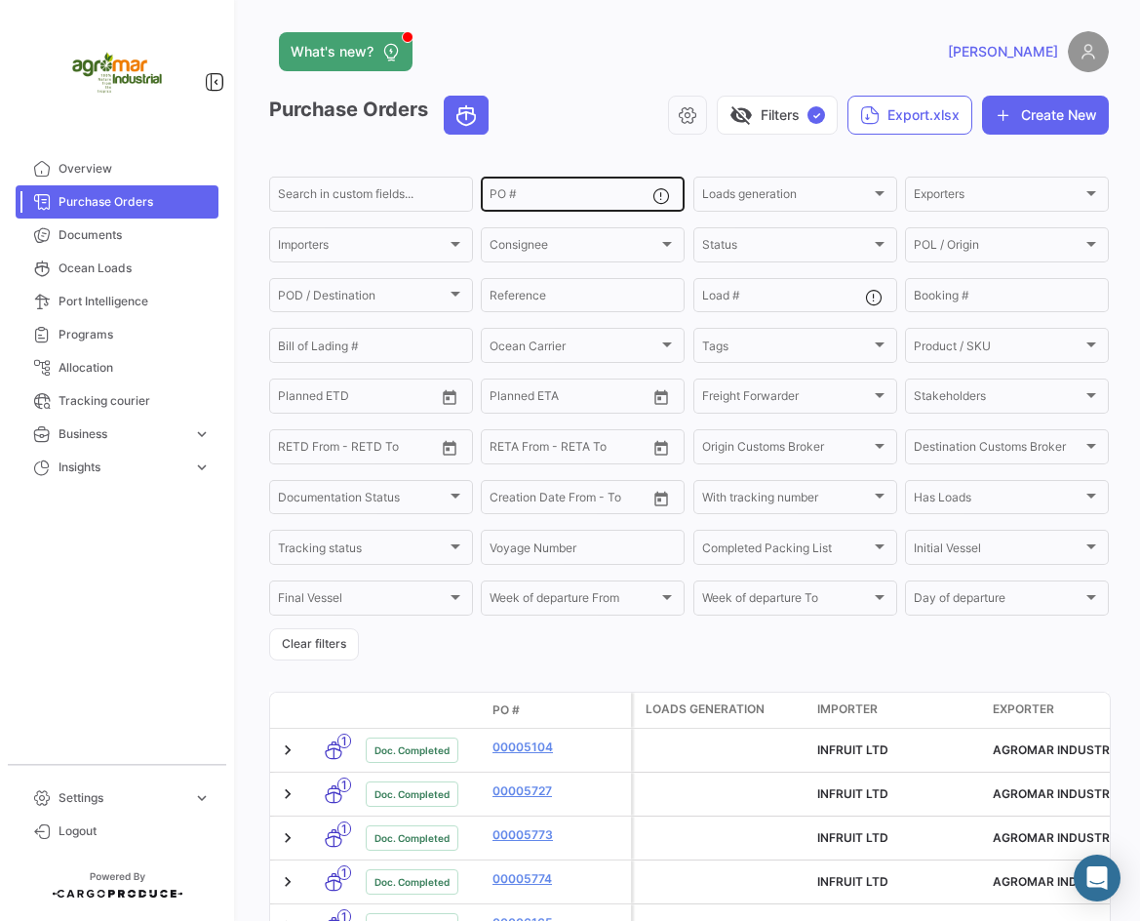
click at [542, 188] on div "PO #" at bounding box center [571, 193] width 163 height 38
paste input "0045426249"
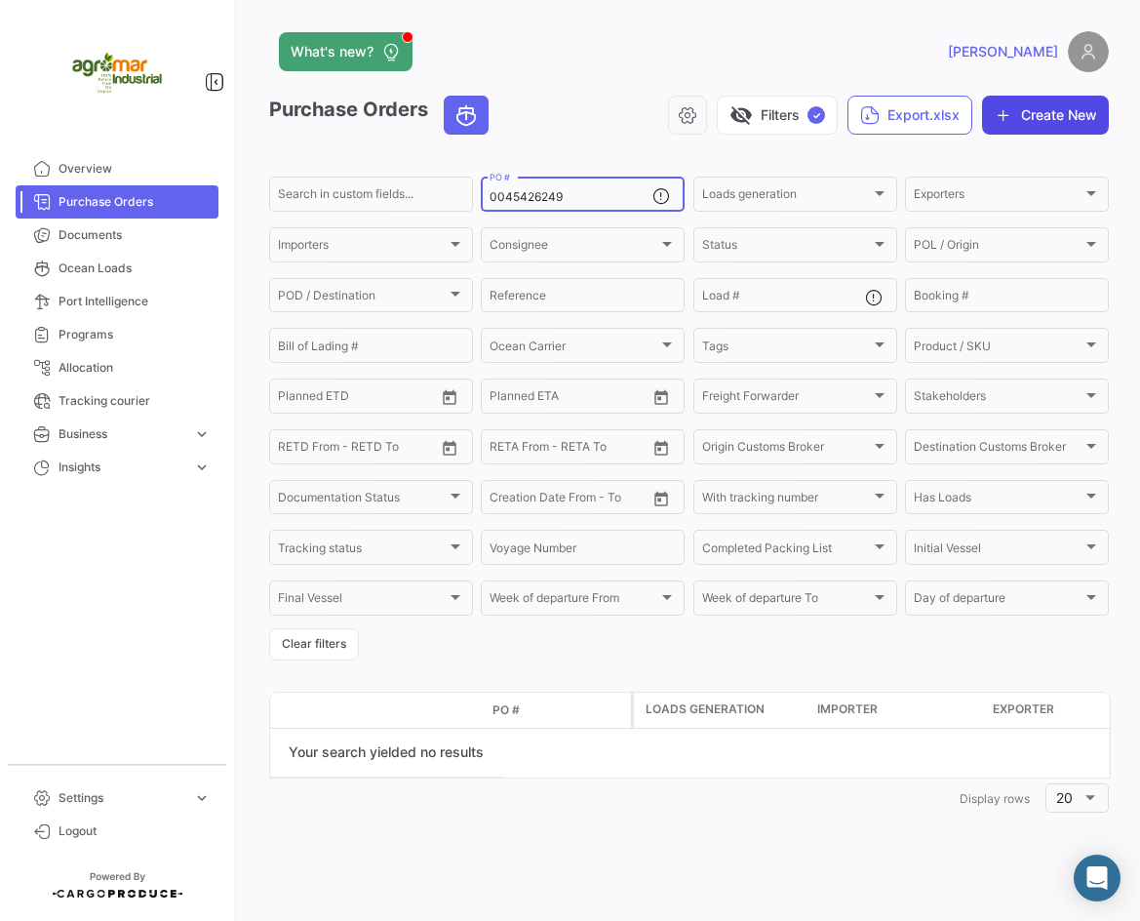
type input "0045426249"
click at [1045, 118] on button "Create New" at bounding box center [1045, 115] width 127 height 39
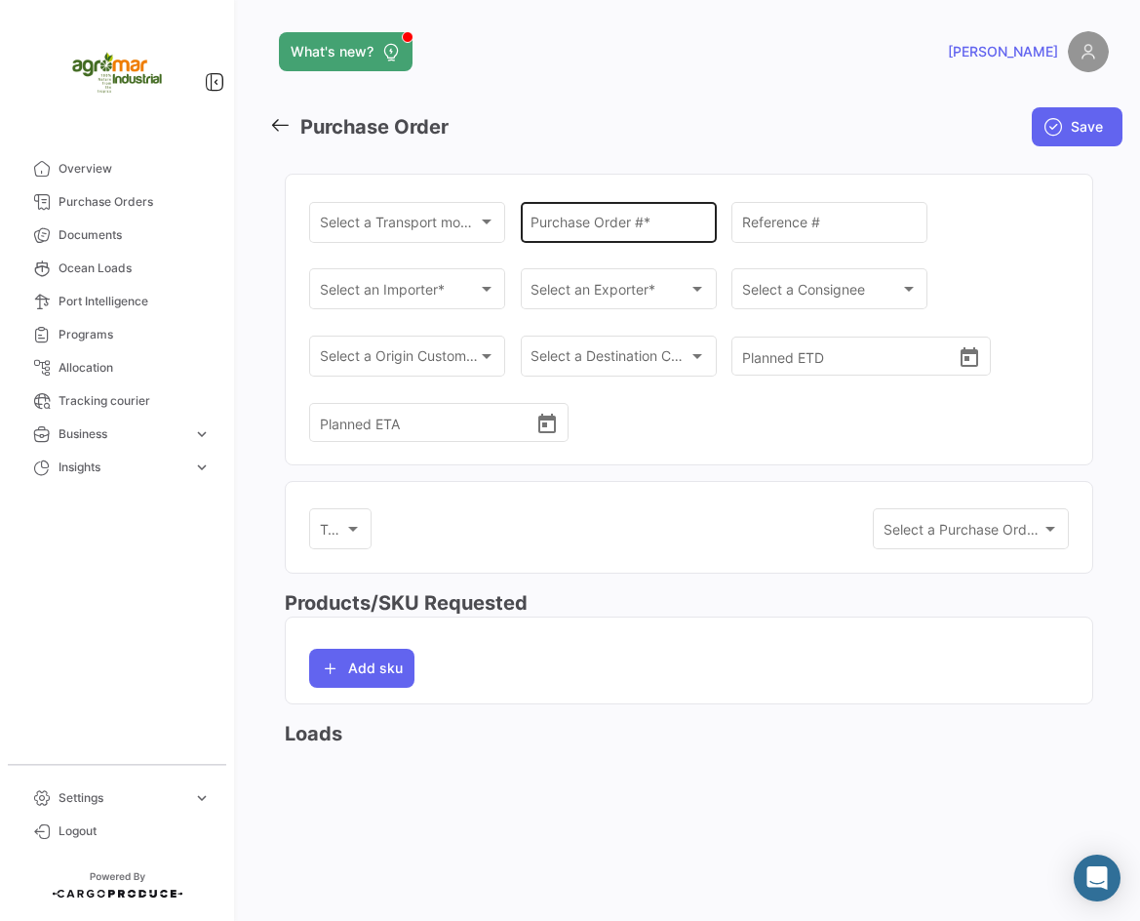
click at [638, 235] on div "Purchase Order # *" at bounding box center [619, 220] width 176 height 45
paste input "0045426249"
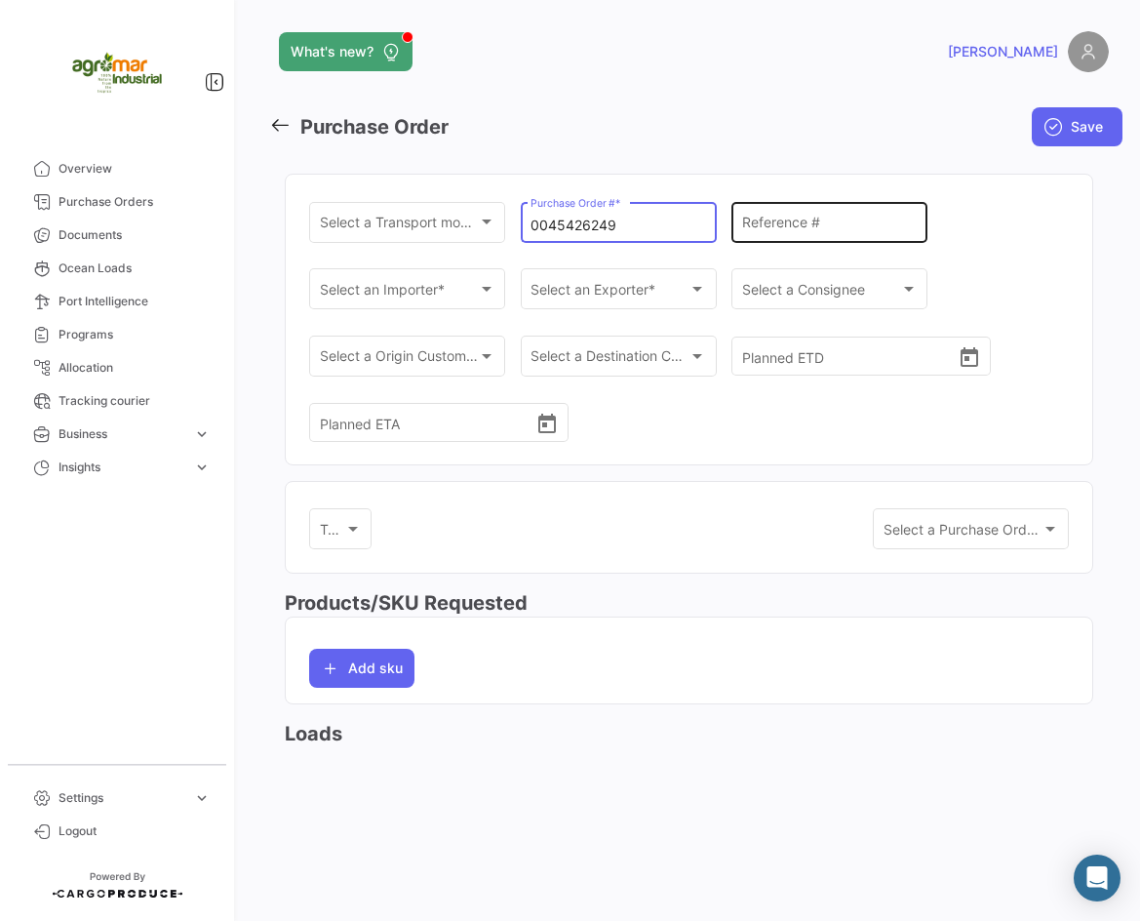
type input "0045426249"
click at [815, 231] on input "Reference #" at bounding box center [830, 226] width 176 height 17
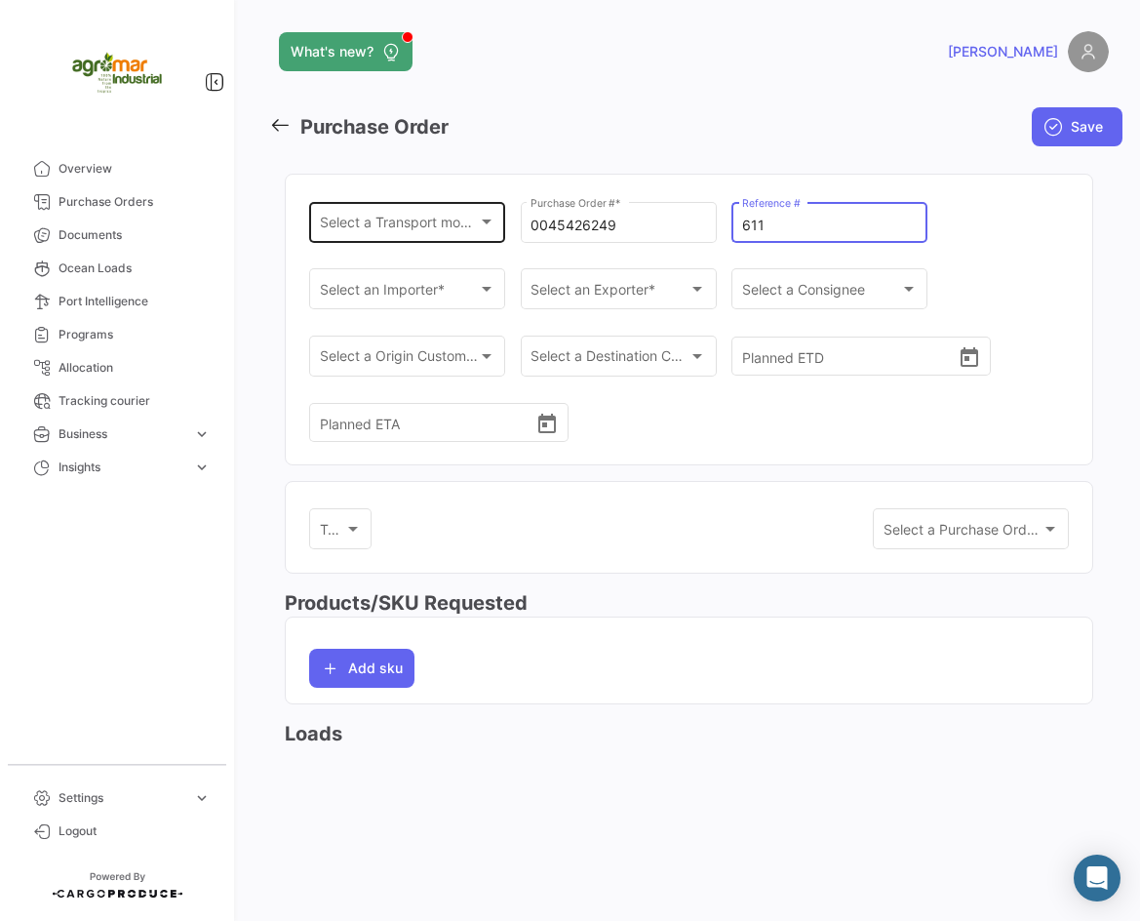
type input "611"
click at [377, 210] on div "Select a Transport mode * Select a Transport mode *" at bounding box center [408, 220] width 176 height 45
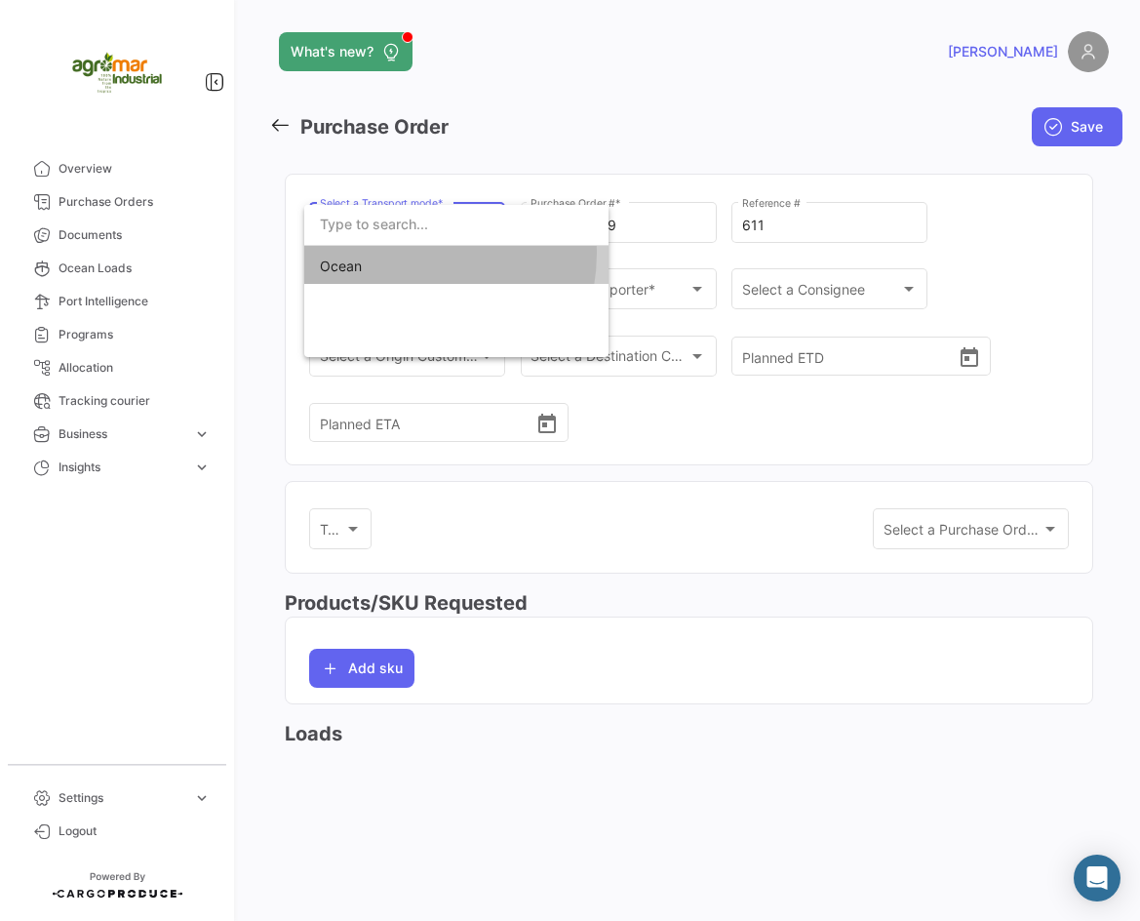
click at [403, 254] on span "Ocean" at bounding box center [456, 266] width 273 height 41
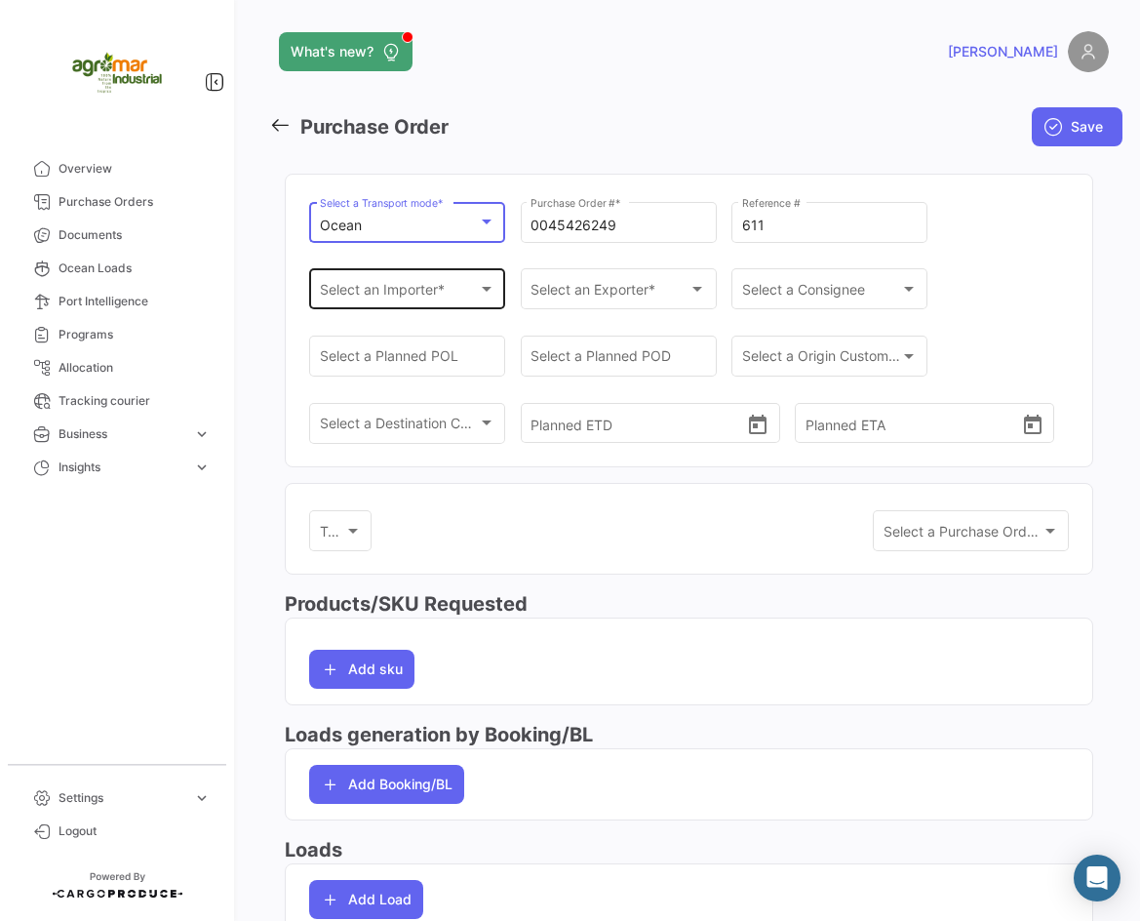
click at [438, 285] on span "Select an Importer *" at bounding box center [399, 293] width 158 height 17
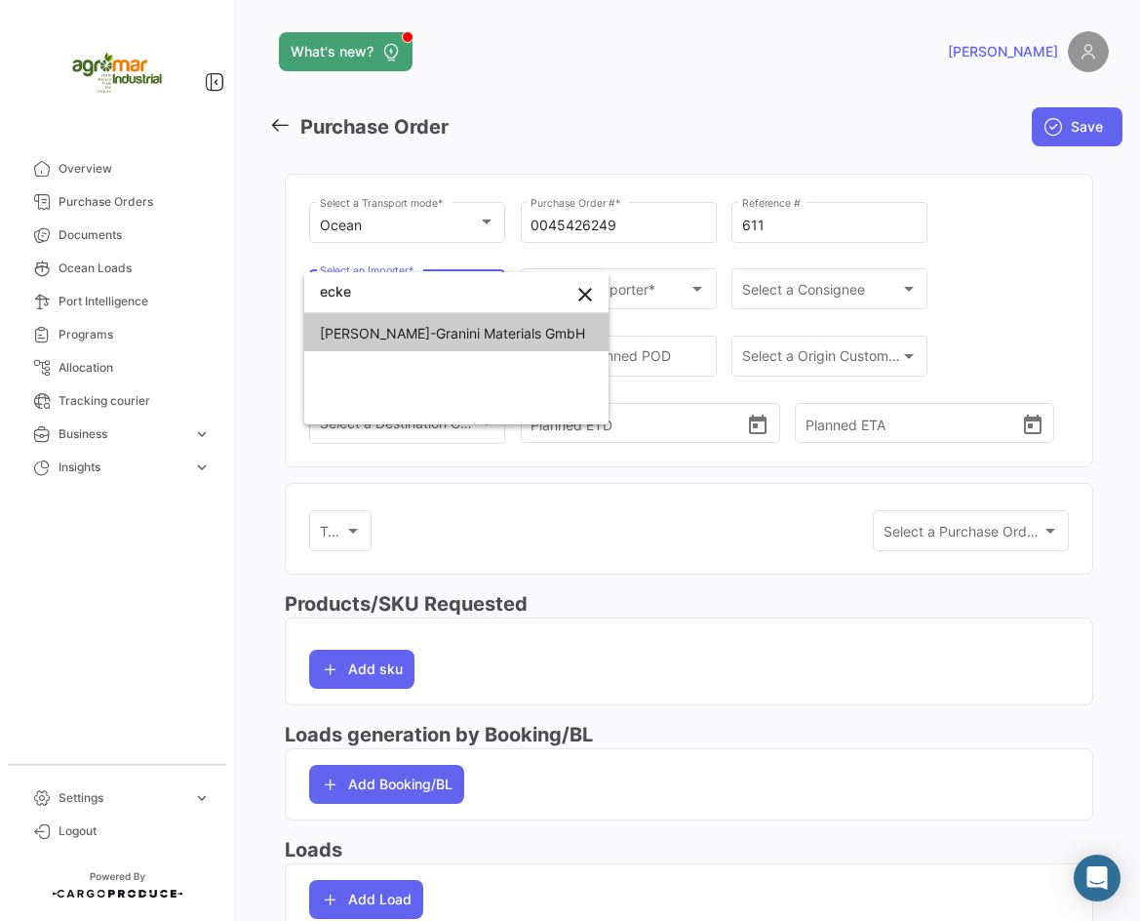
type input "ecke"
click at [476, 341] on span "[PERSON_NAME]-Granini Materials GmbH" at bounding box center [456, 333] width 273 height 41
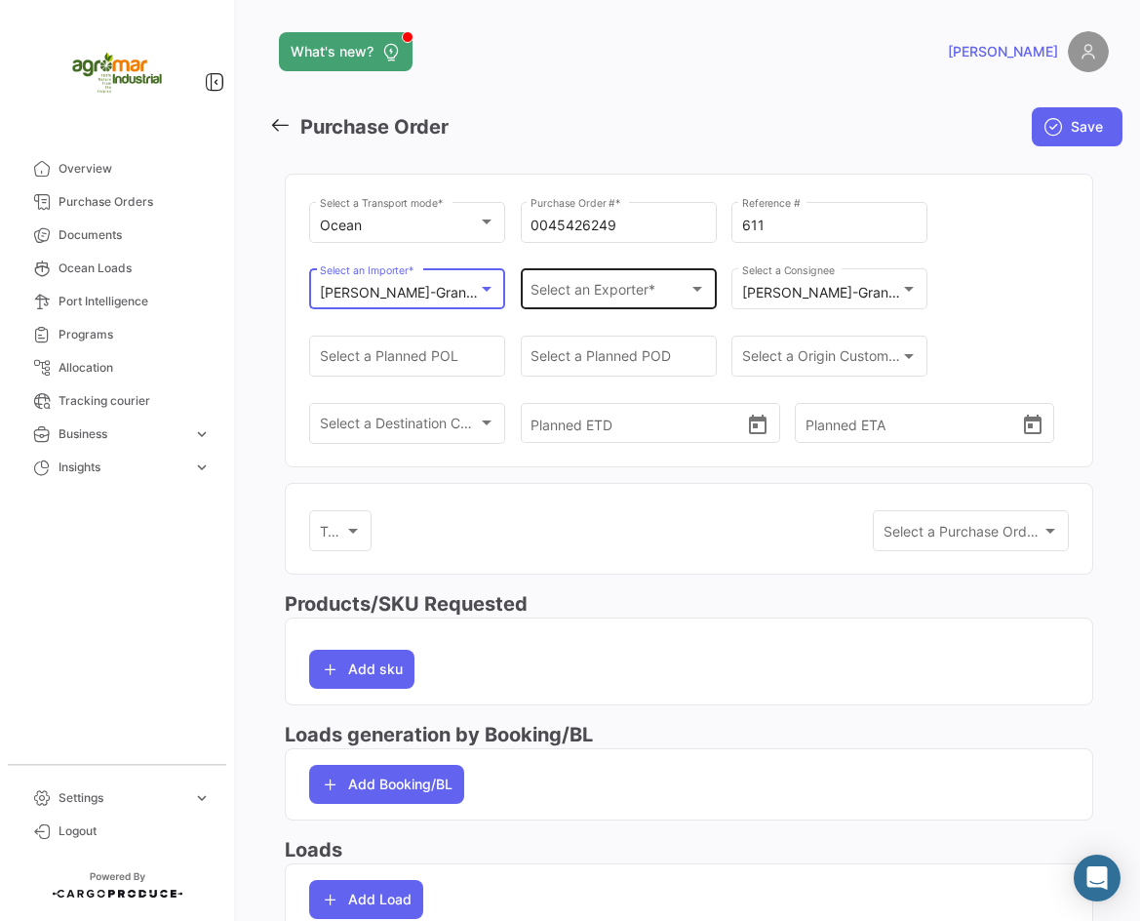
click at [623, 279] on div "Select an Exporter * Select an Exporter *" at bounding box center [619, 287] width 176 height 45
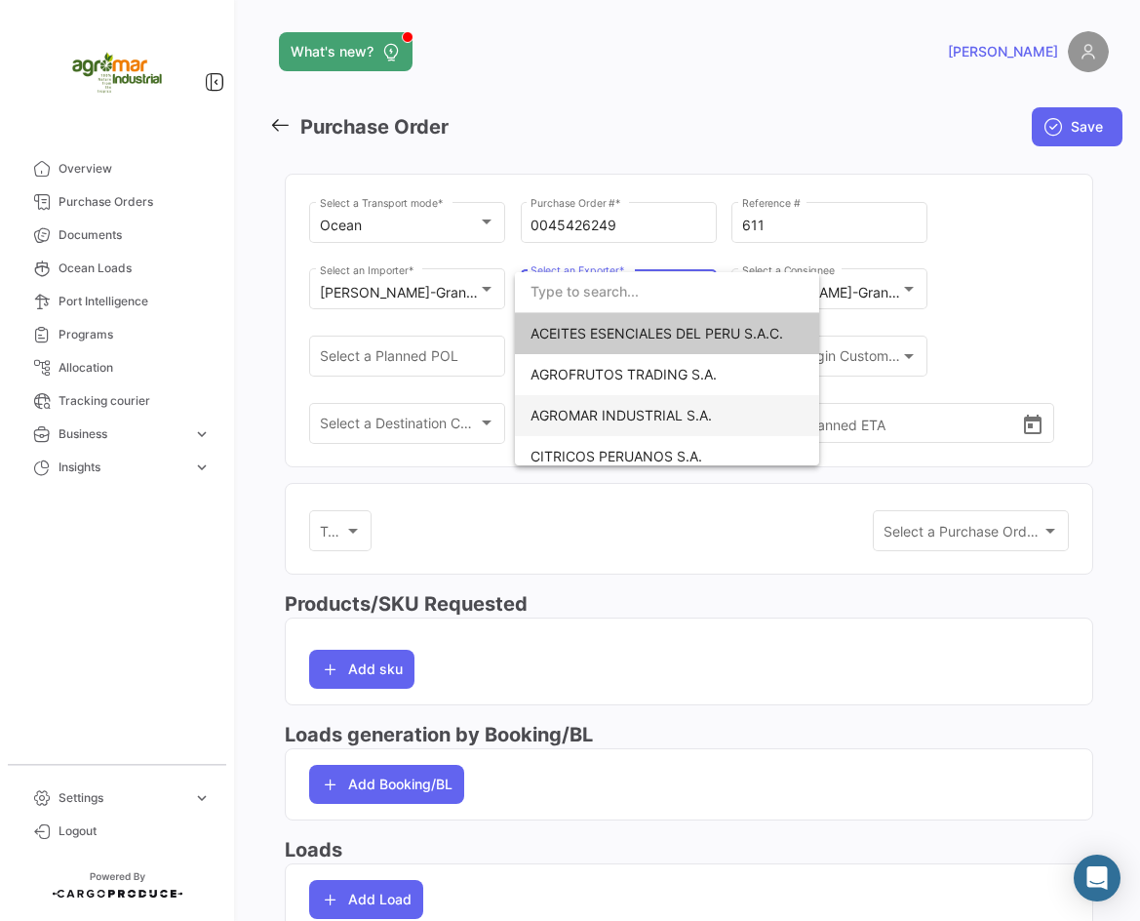
click at [606, 414] on span "AGROMAR INDUSTRIAL S.A." at bounding box center [621, 415] width 181 height 17
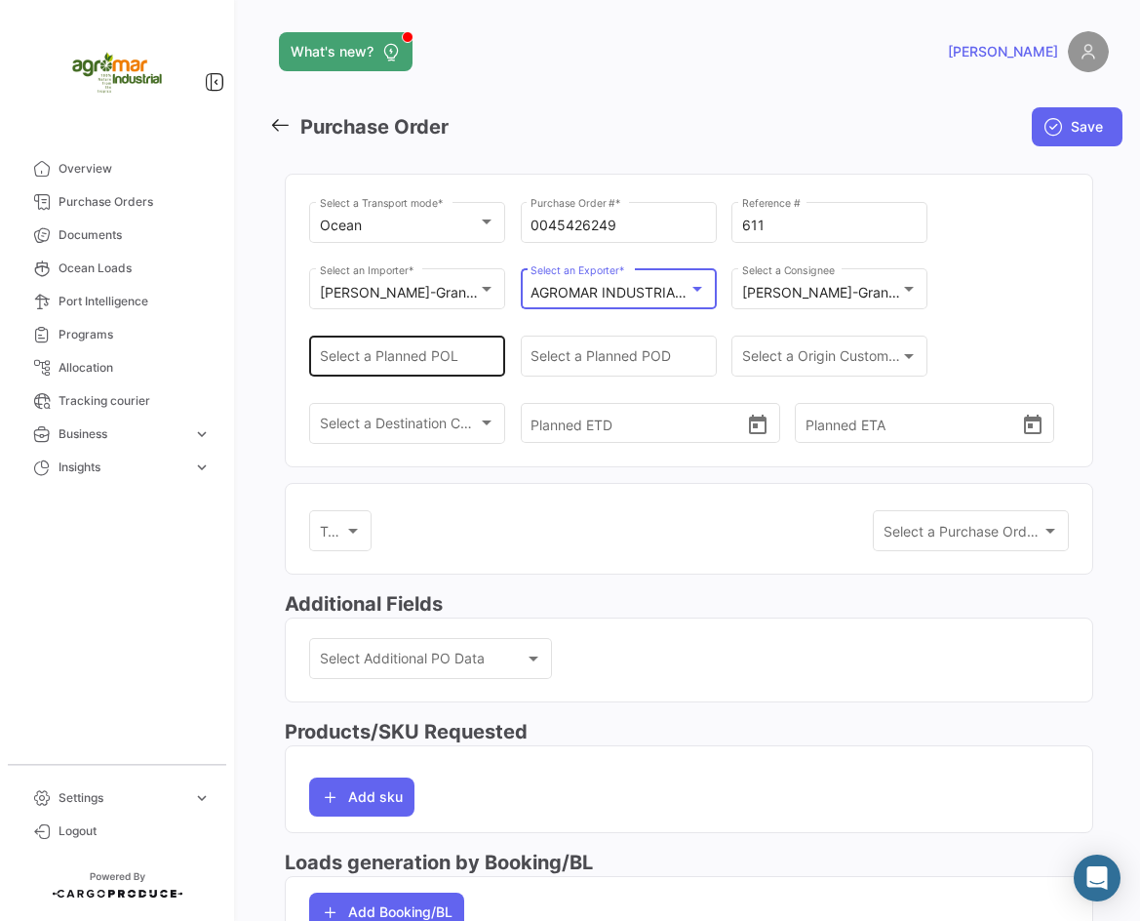
click at [460, 361] on input "Select a Planned POL" at bounding box center [408, 360] width 176 height 17
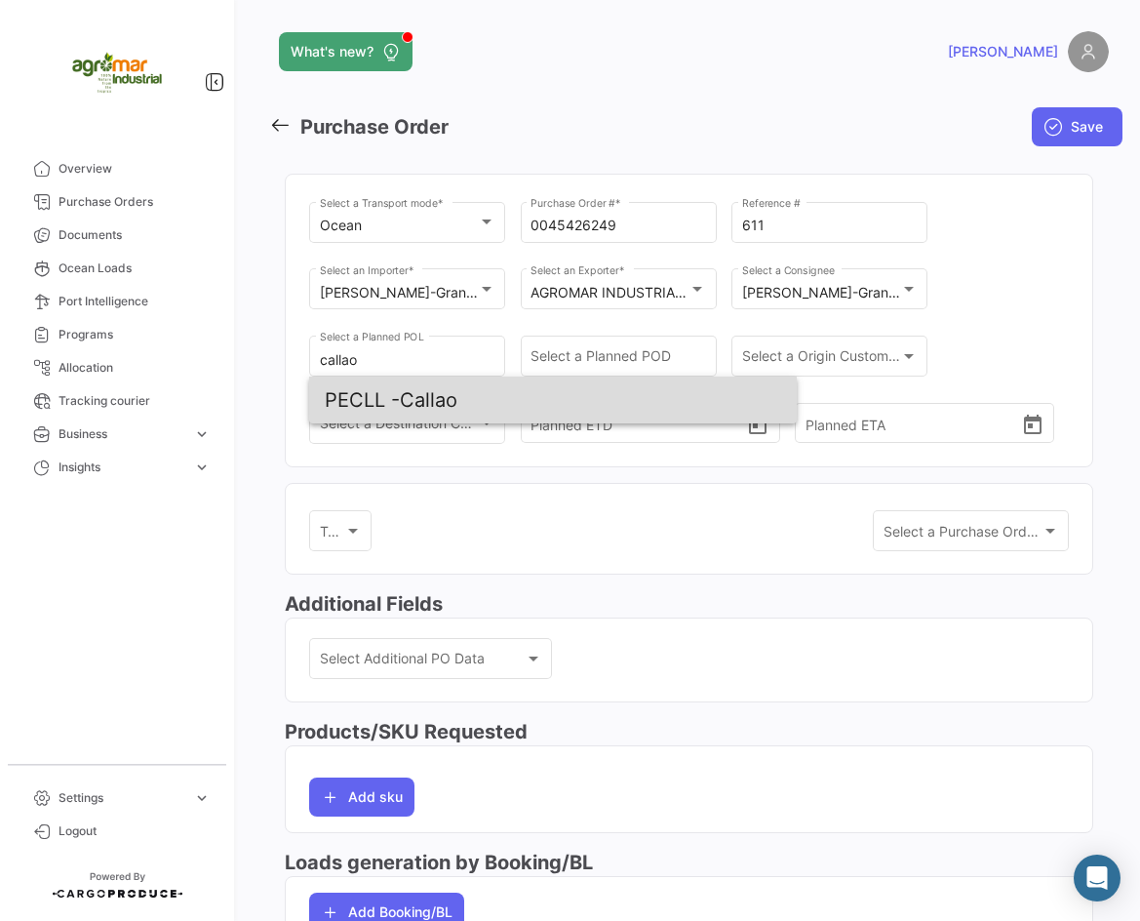
click at [425, 389] on span "PECLL - [GEOGRAPHIC_DATA]" at bounding box center [553, 400] width 456 height 47
type input "Callao"
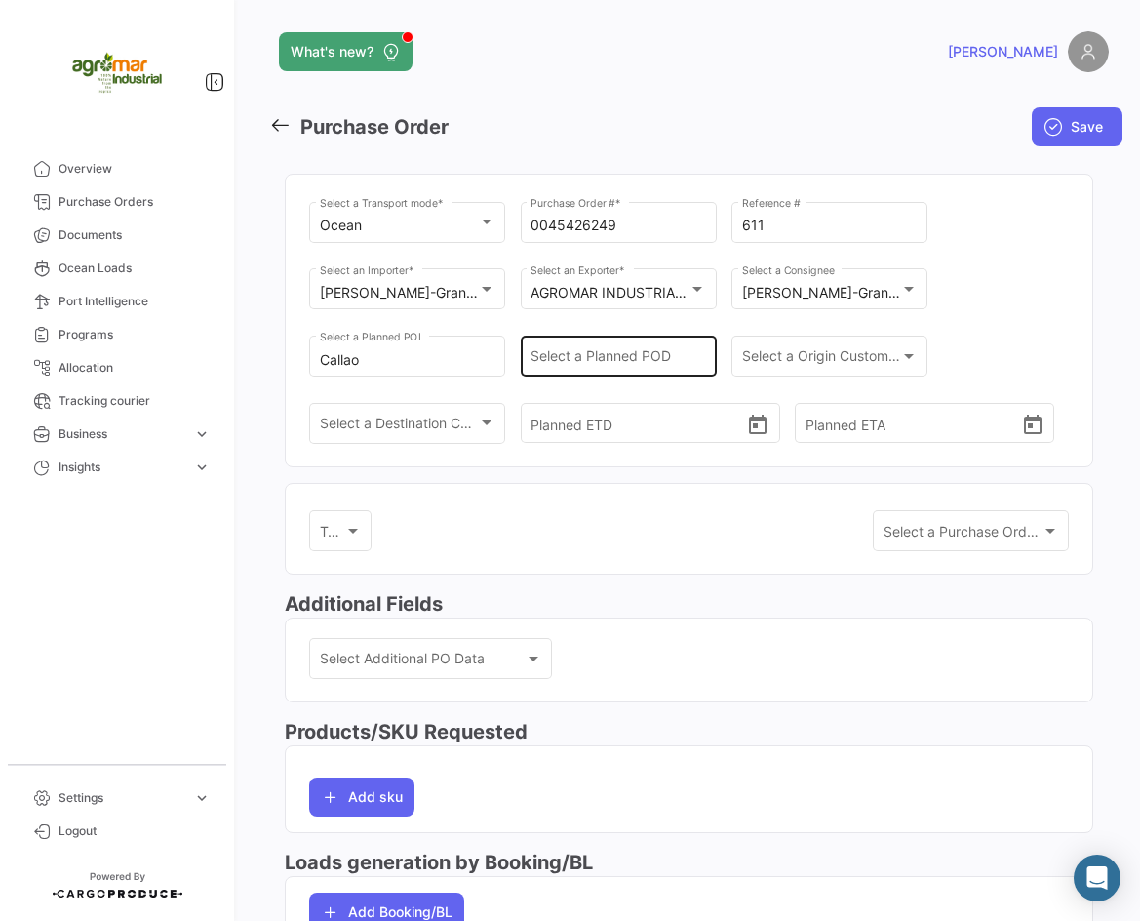
click at [612, 341] on div "Select a Planned POD" at bounding box center [619, 354] width 176 height 45
click at [616, 354] on input "Select a Planned POD" at bounding box center [619, 360] width 176 height 17
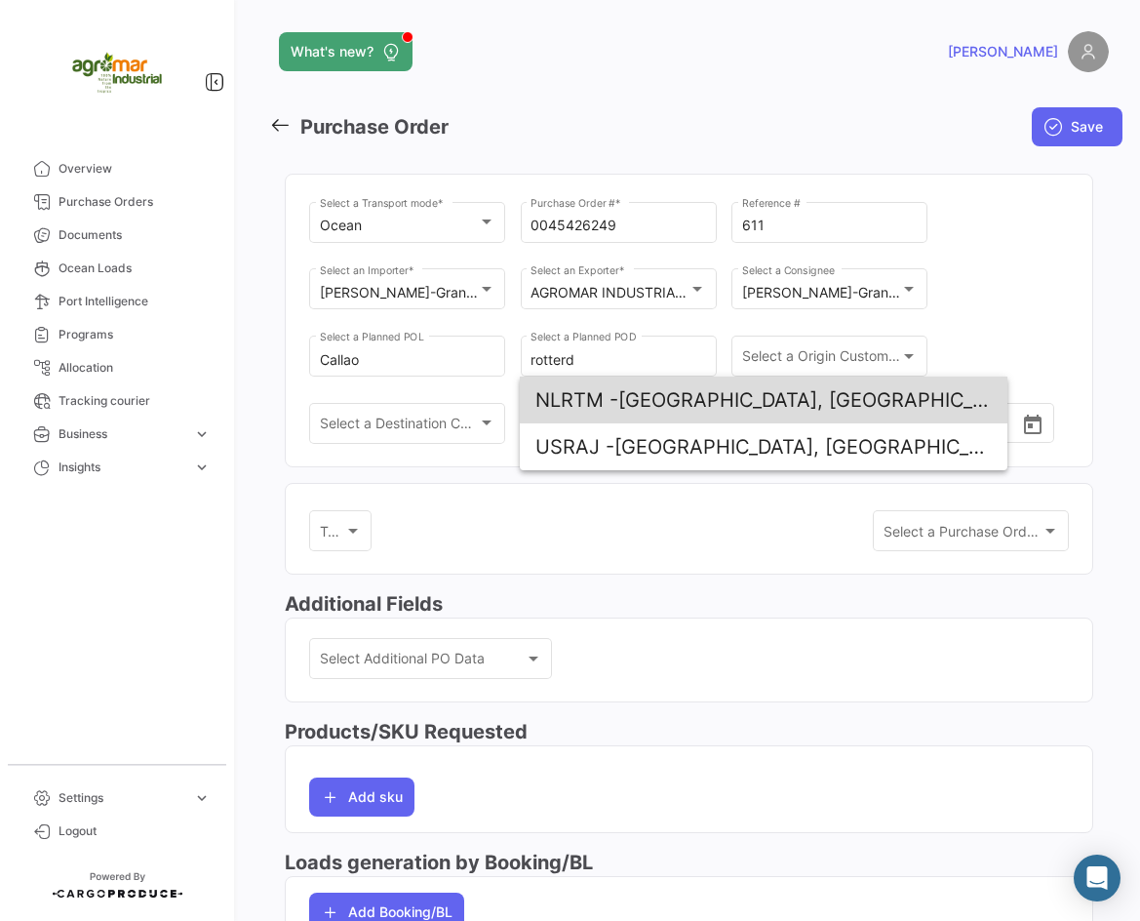
click at [612, 407] on span "NLRTM -" at bounding box center [577, 399] width 83 height 23
type input "[GEOGRAPHIC_DATA], [GEOGRAPHIC_DATA]"
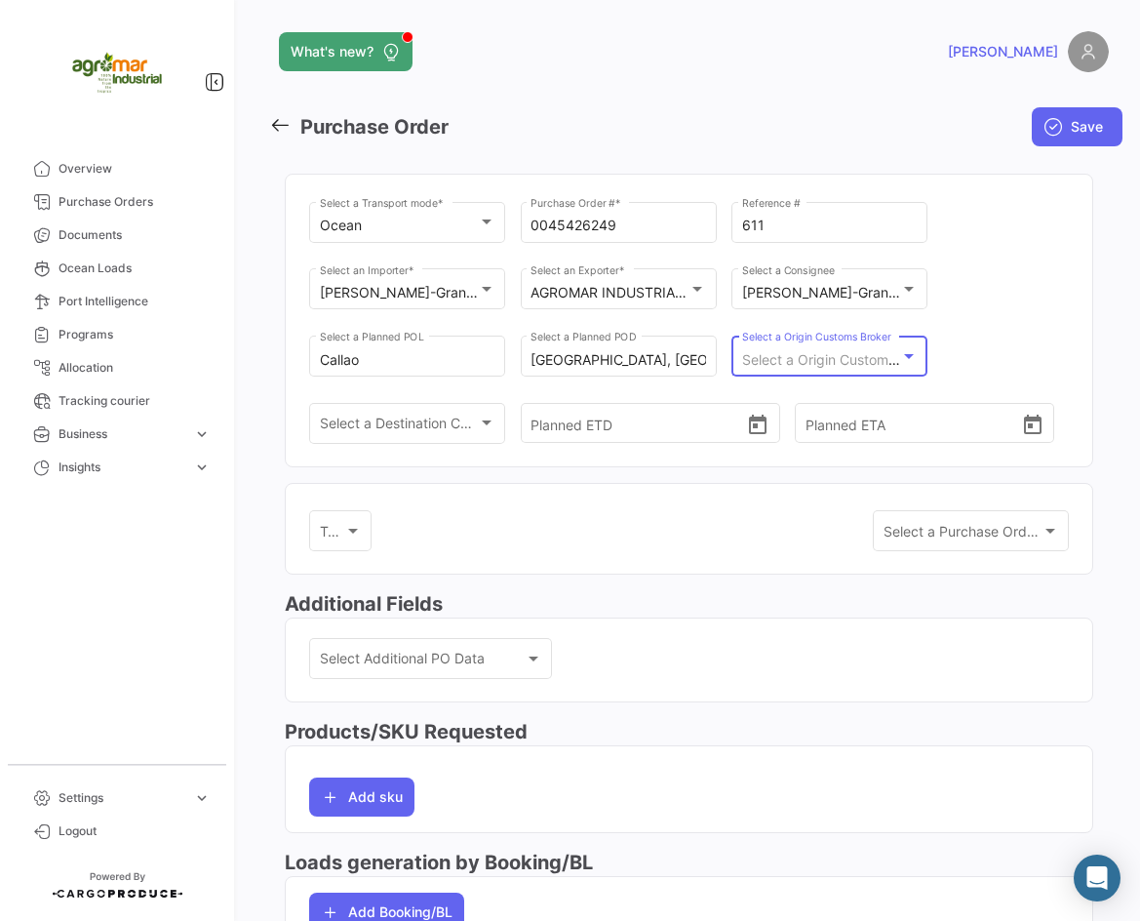
click at [788, 358] on span "Select a Origin Customs Broker" at bounding box center [841, 359] width 199 height 17
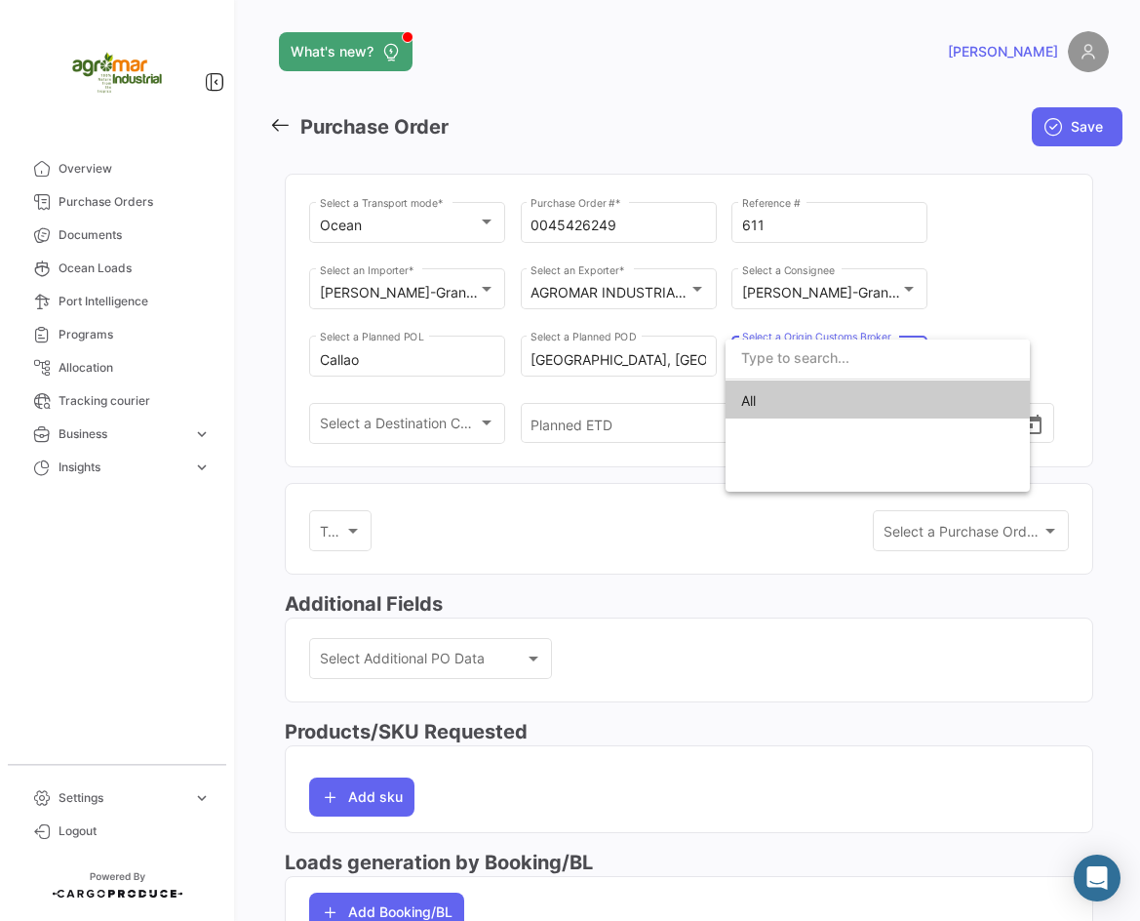
click at [788, 362] on input "dropdown search" at bounding box center [878, 357] width 304 height 41
click at [365, 419] on div at bounding box center [570, 460] width 1140 height 921
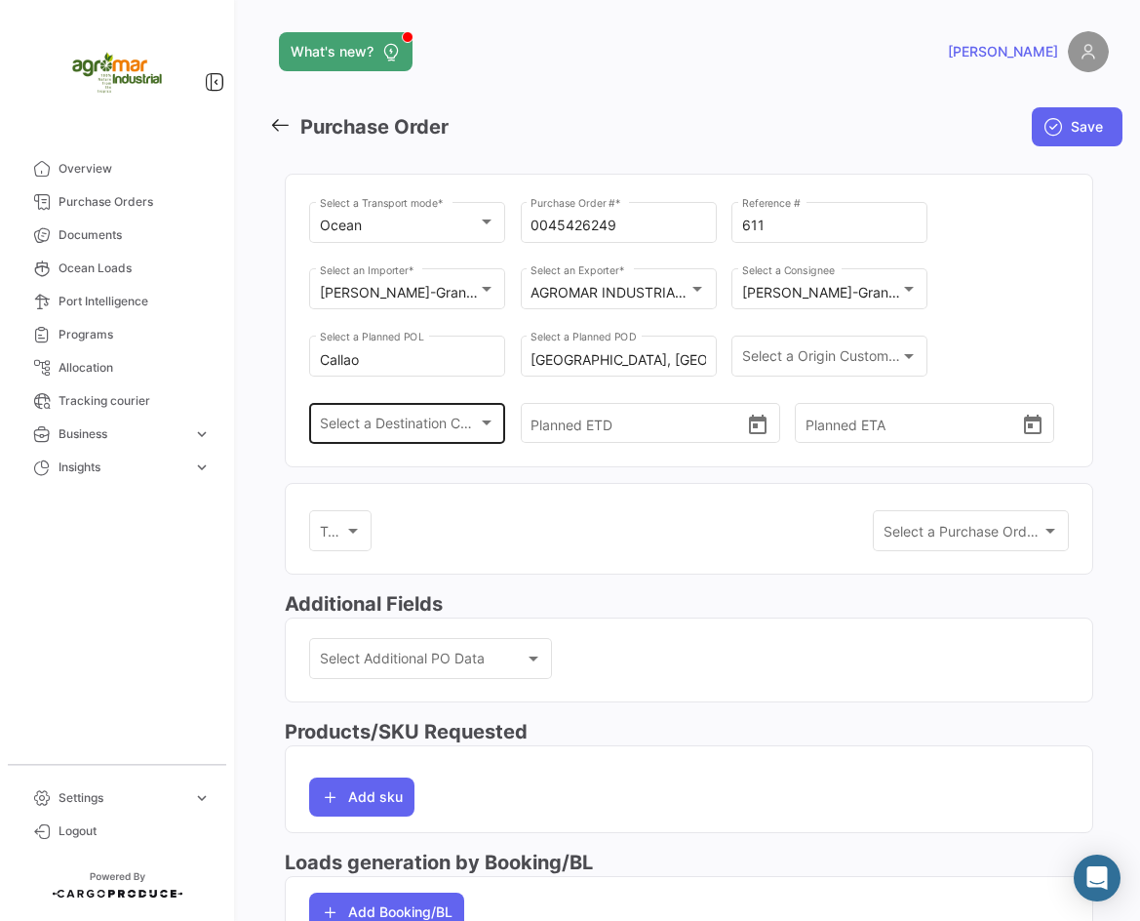
click at [370, 437] on div "Select a Destination Customs Broker Select a Destination Customs Broker" at bounding box center [408, 421] width 176 height 45
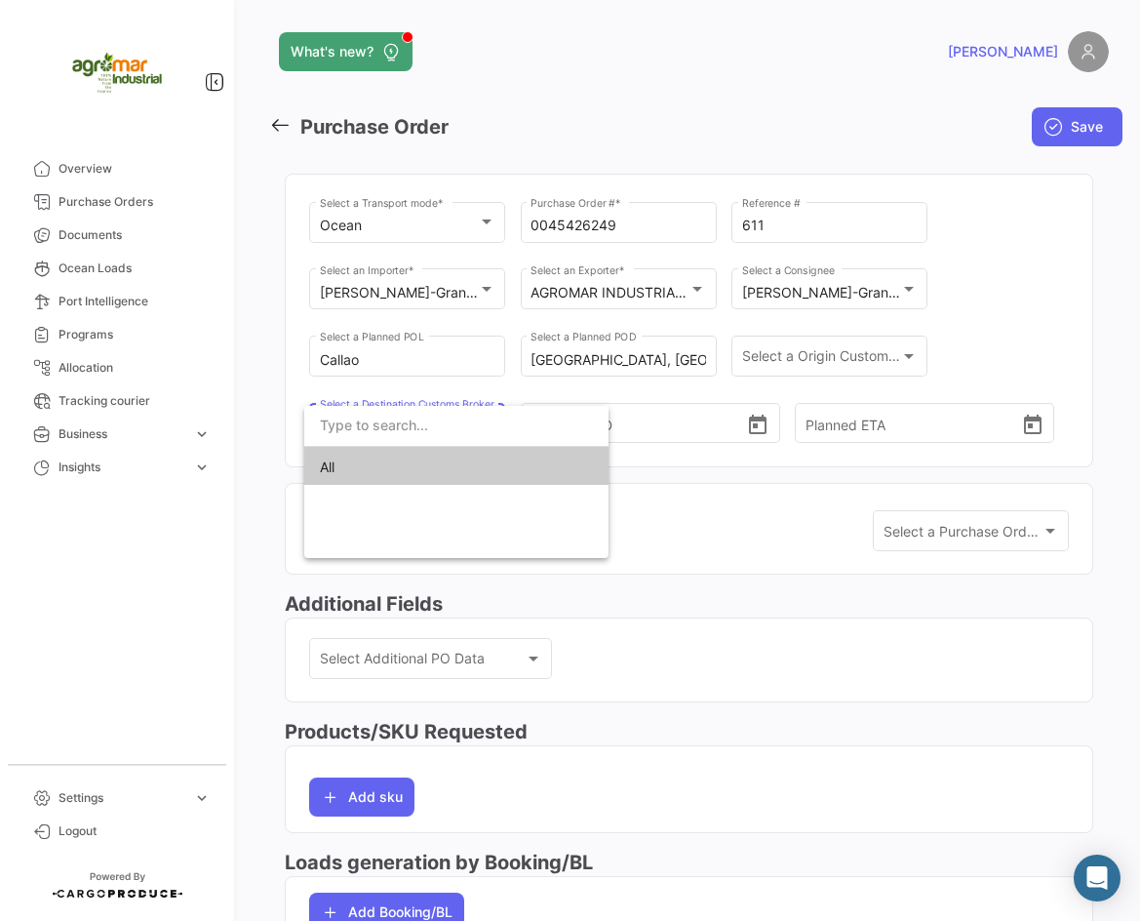
click at [685, 407] on div at bounding box center [570, 460] width 1140 height 921
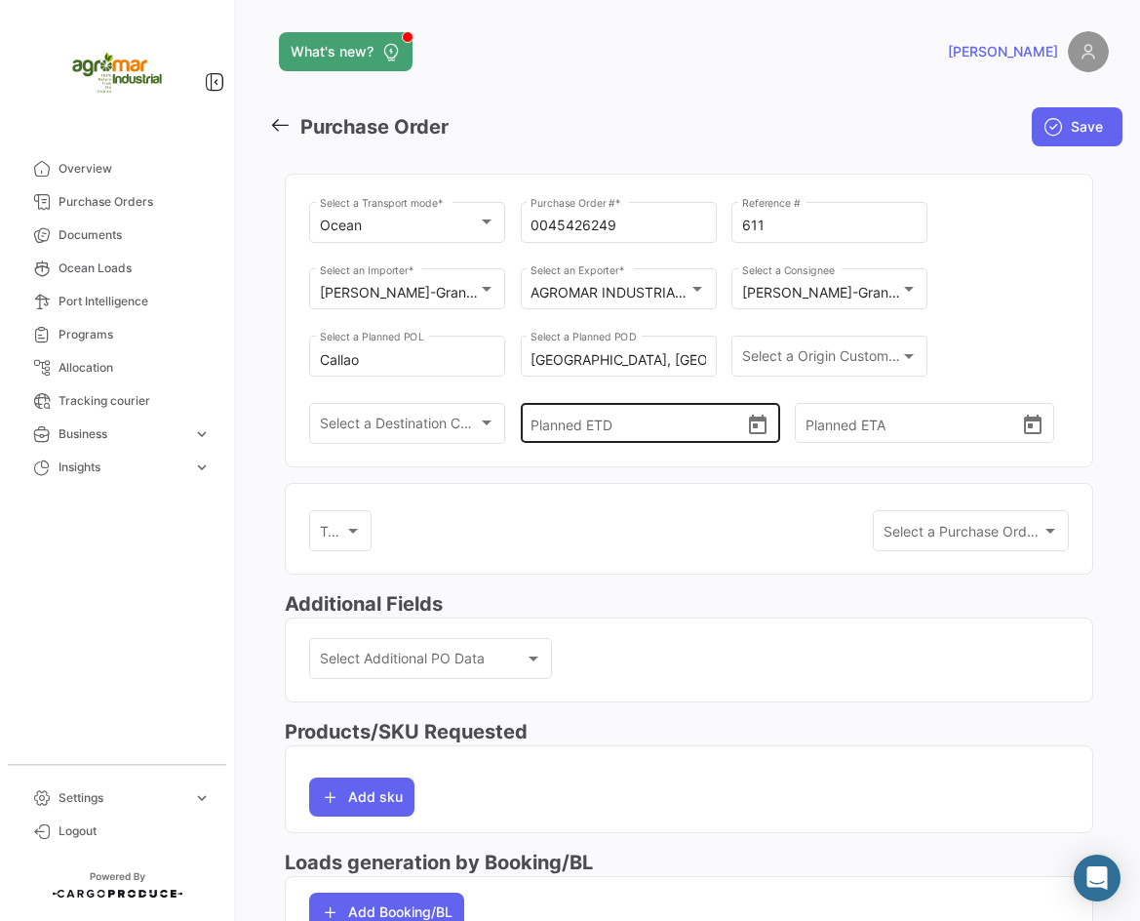
click at [684, 412] on input "Planned ETD" at bounding box center [639, 423] width 216 height 68
click at [660, 444] on input "Planned ETD" at bounding box center [639, 423] width 216 height 68
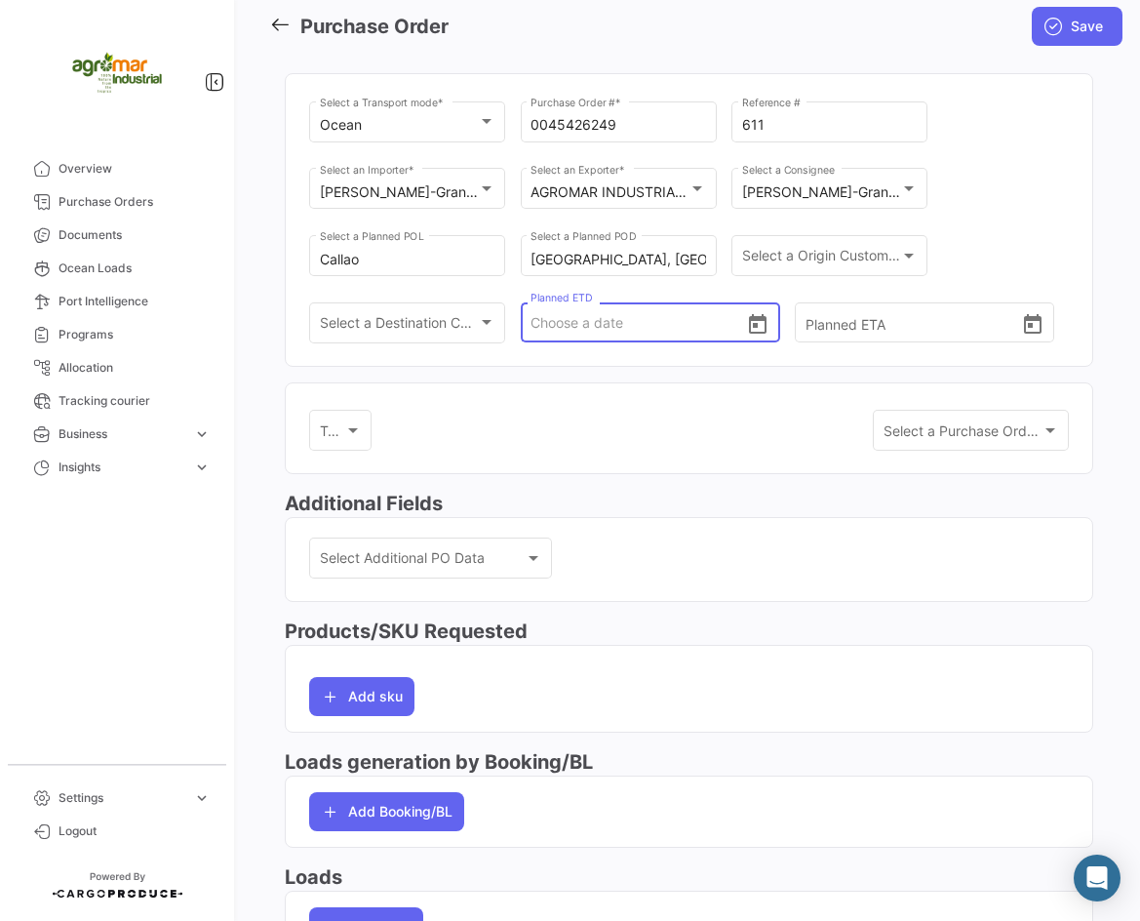
scroll to position [237, 0]
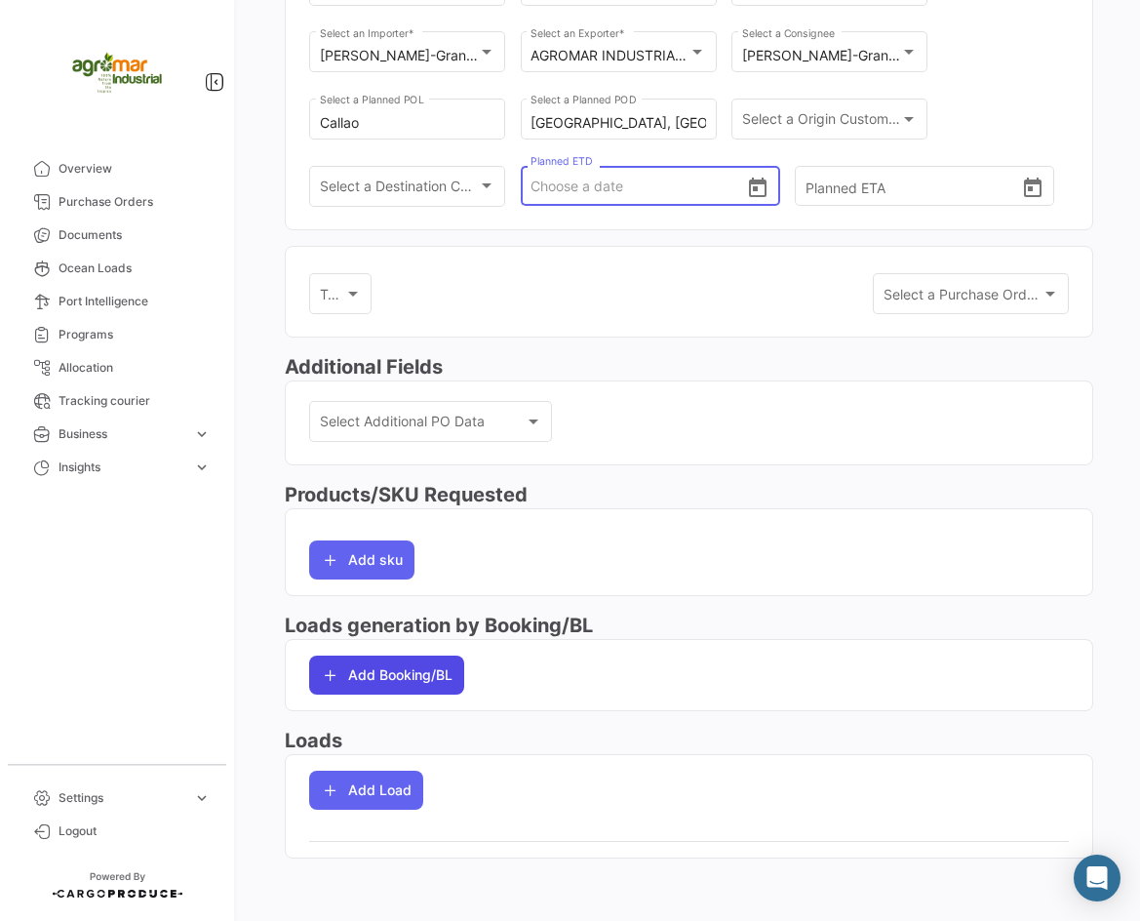
click at [414, 674] on button "Add Booking/BL" at bounding box center [386, 674] width 155 height 39
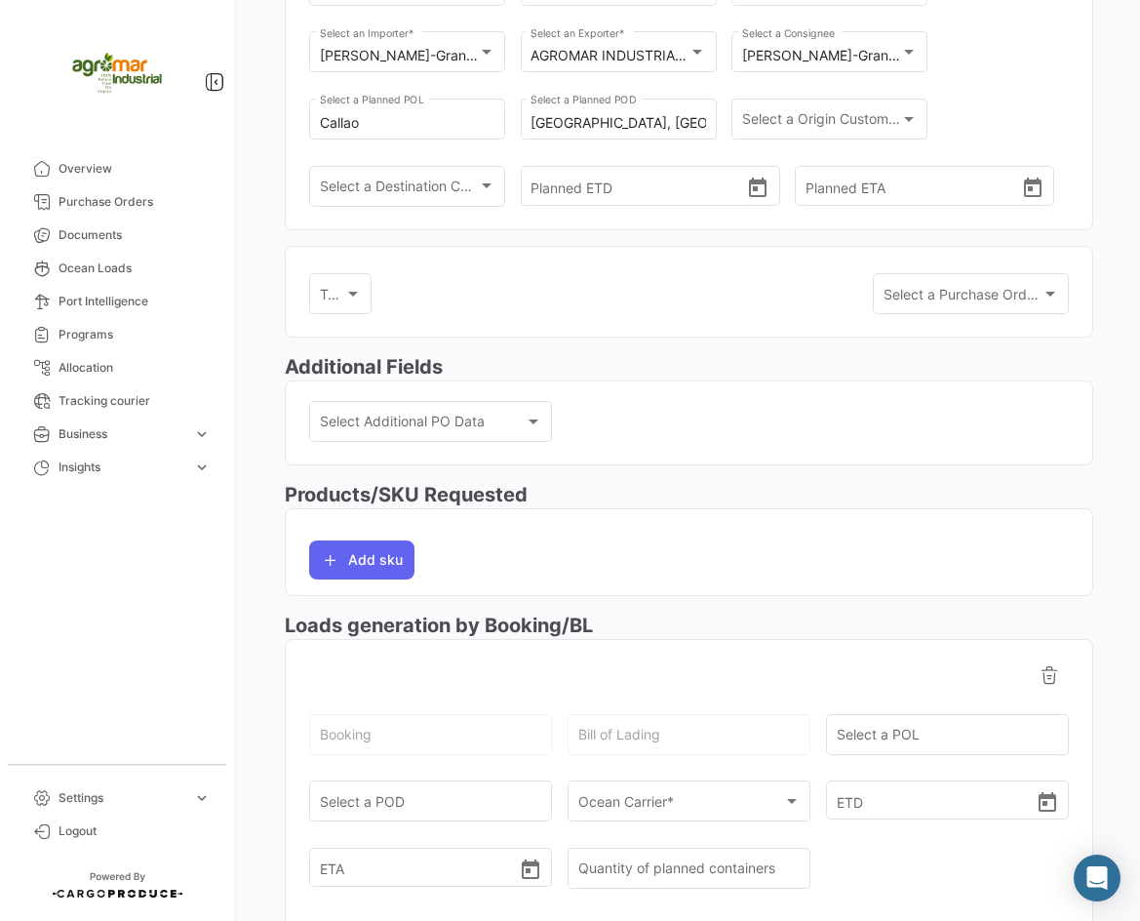
scroll to position [525, 0]
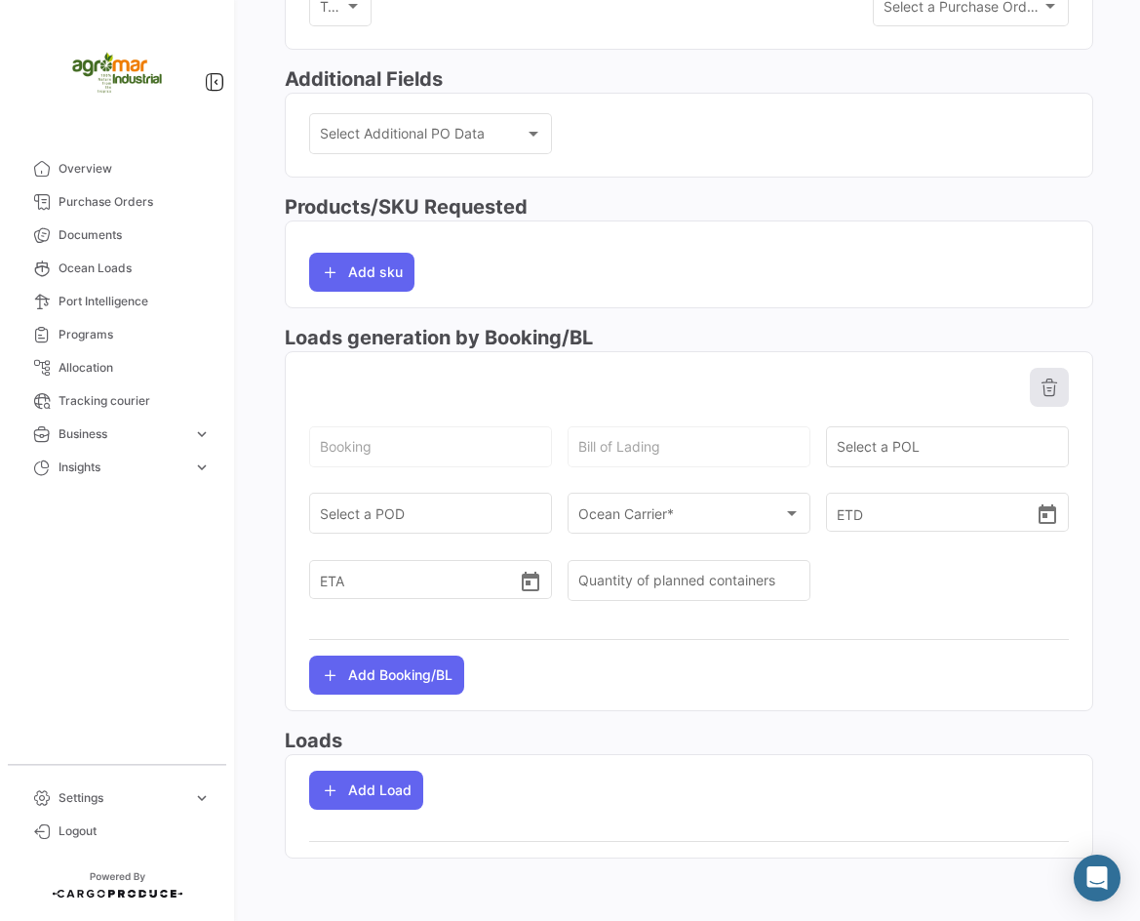
click at [1040, 402] on button at bounding box center [1049, 387] width 39 height 39
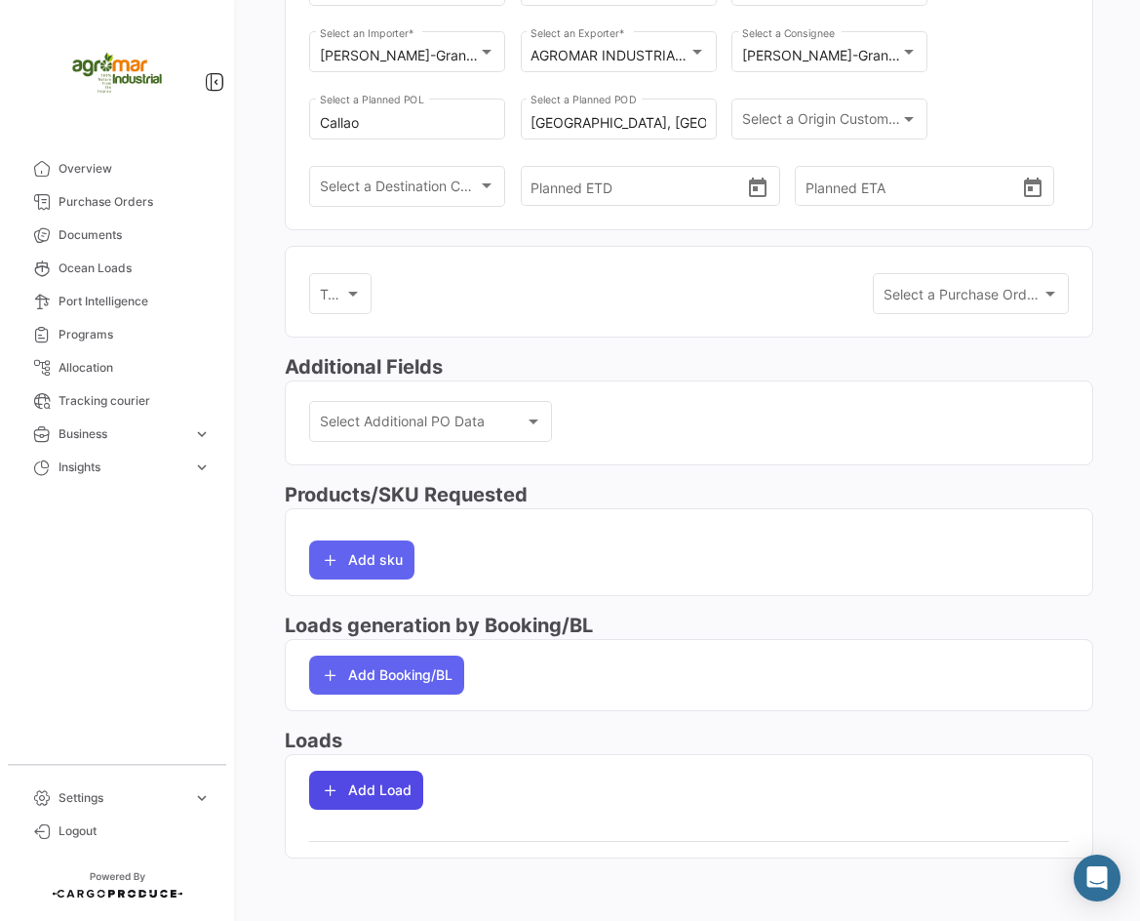
click at [346, 794] on button "Add Load" at bounding box center [366, 790] width 114 height 39
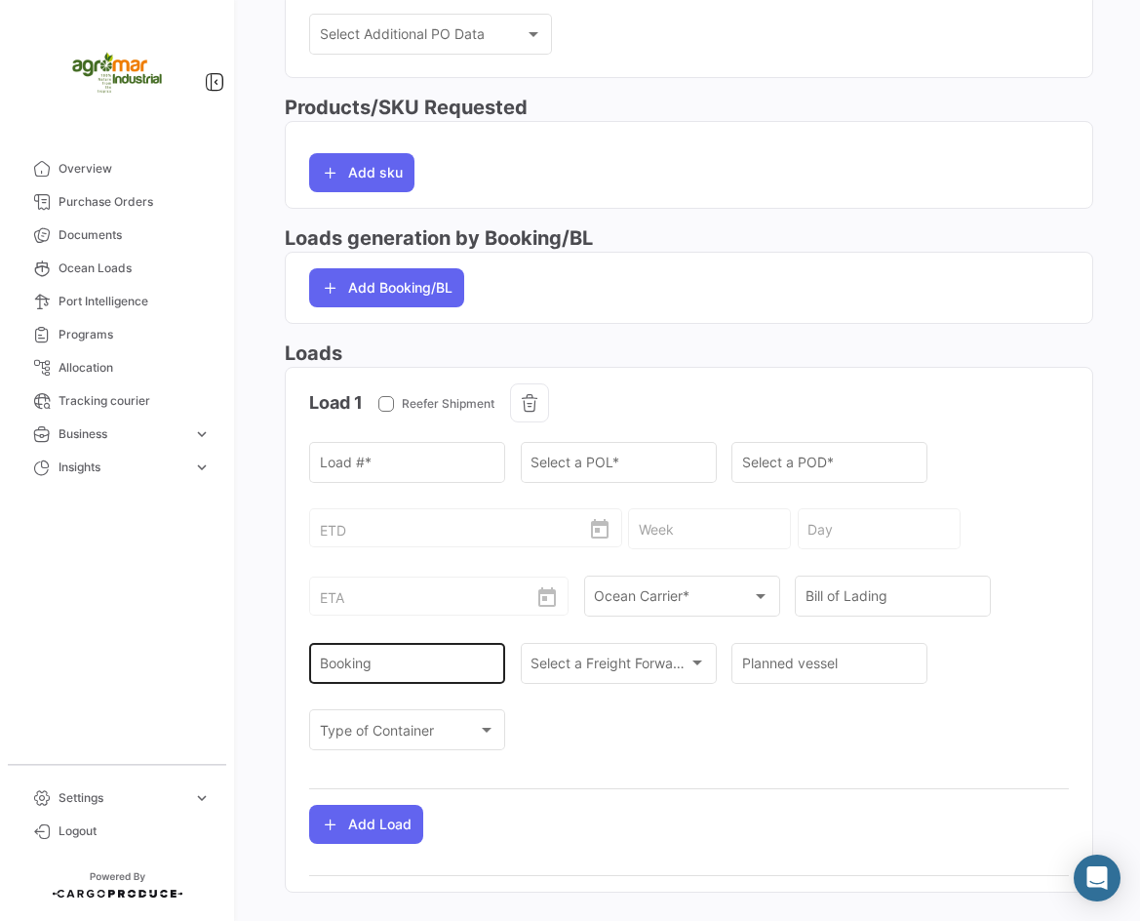
scroll to position [627, 0]
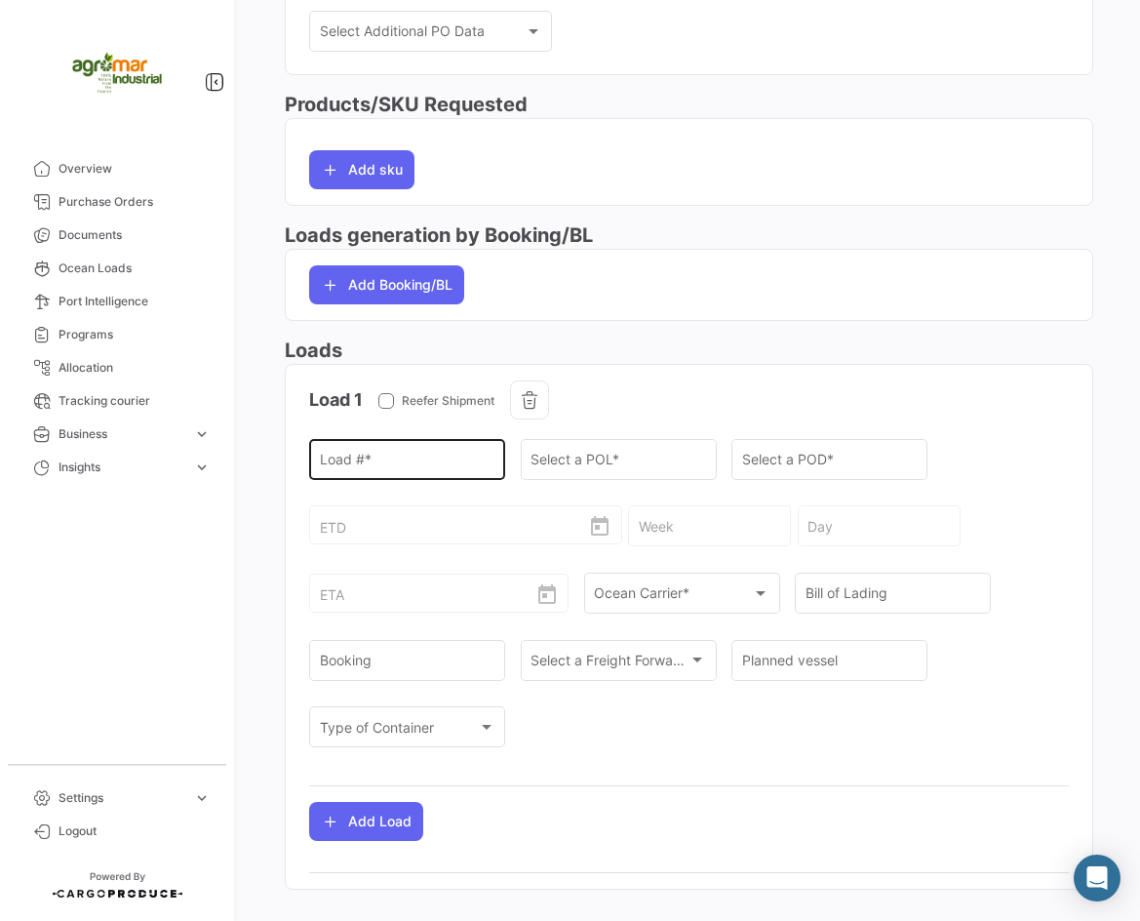
click at [401, 465] on input "Load # *" at bounding box center [408, 463] width 176 height 17
click at [640, 600] on span "Ocean Carrier *" at bounding box center [643, 596] width 99 height 17
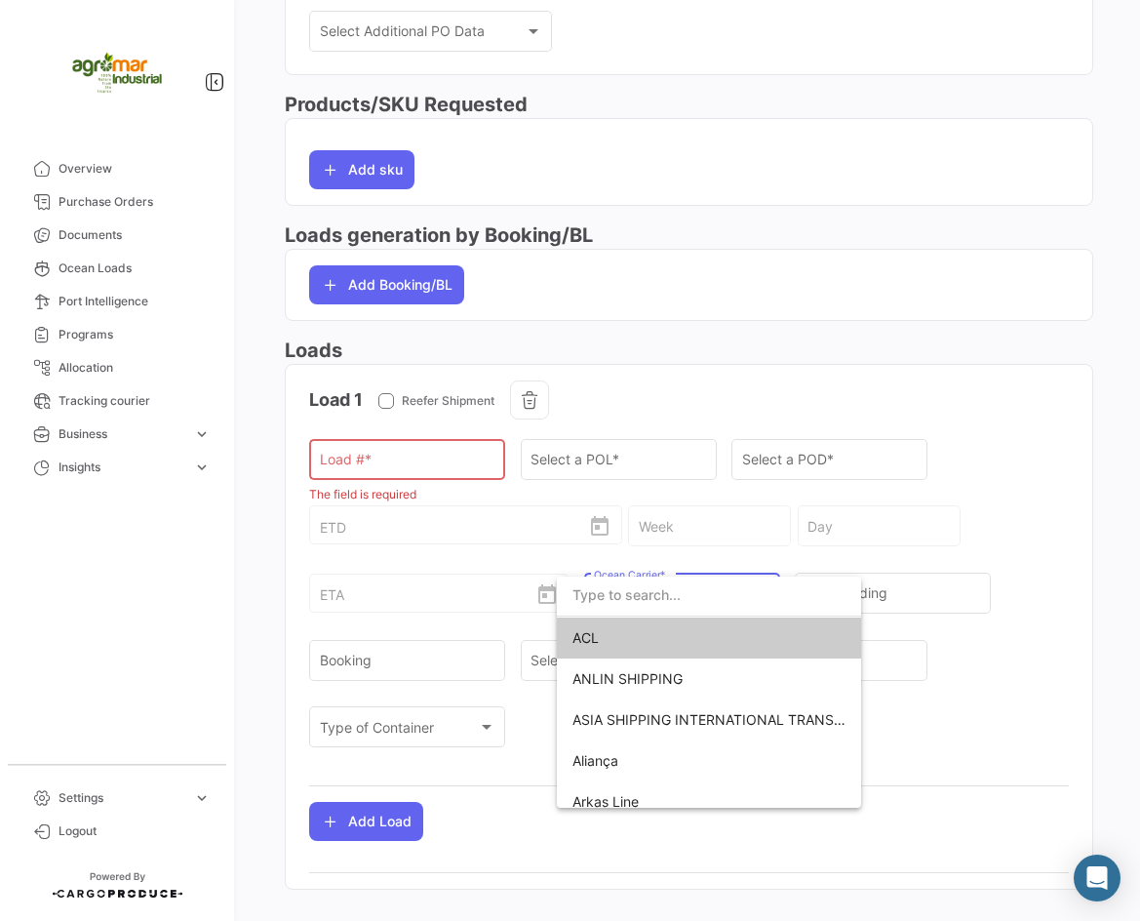
click at [615, 584] on input "dropdown search" at bounding box center [709, 595] width 304 height 41
click at [413, 655] on div at bounding box center [570, 460] width 1140 height 921
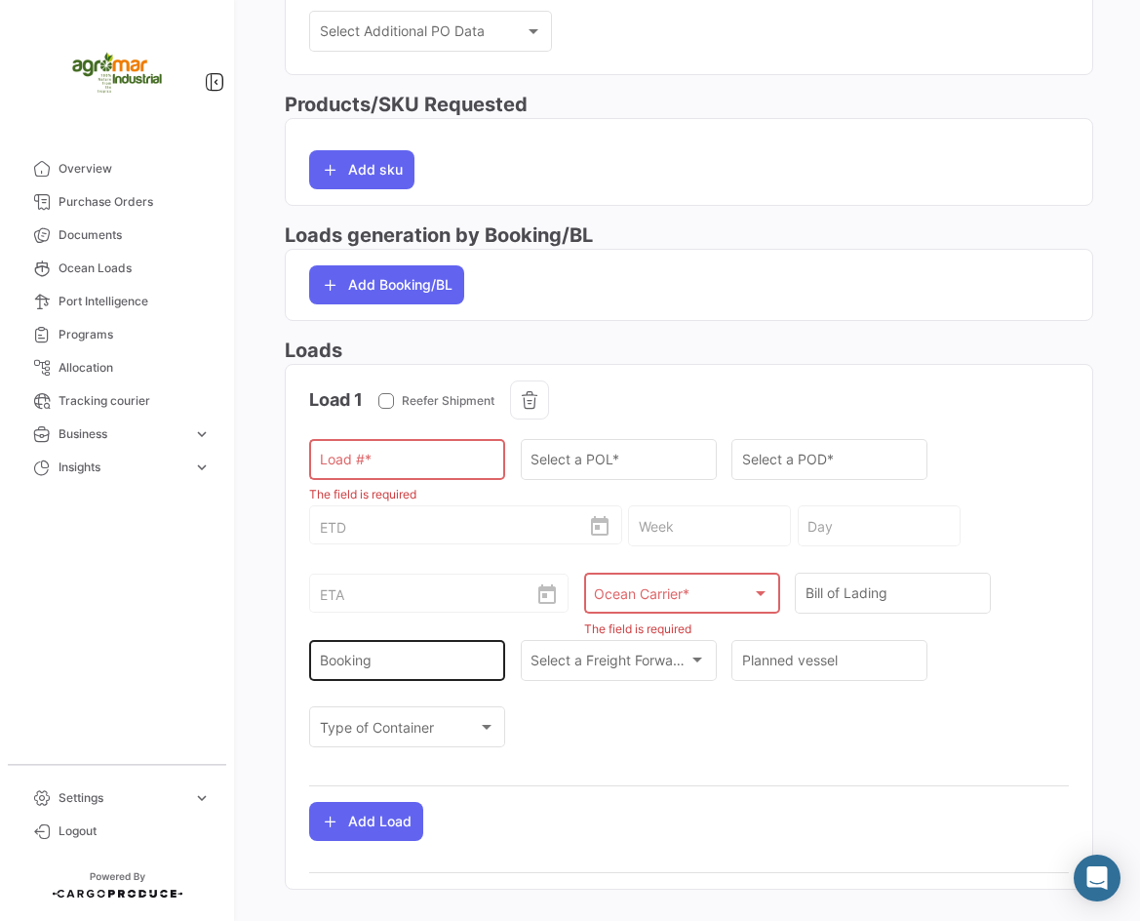
click at [415, 657] on input "Booking" at bounding box center [408, 663] width 176 height 17
paste input "LMM0539466"
type input "LMM0539466"
click at [625, 594] on span "Ocean Carrier *" at bounding box center [643, 596] width 99 height 17
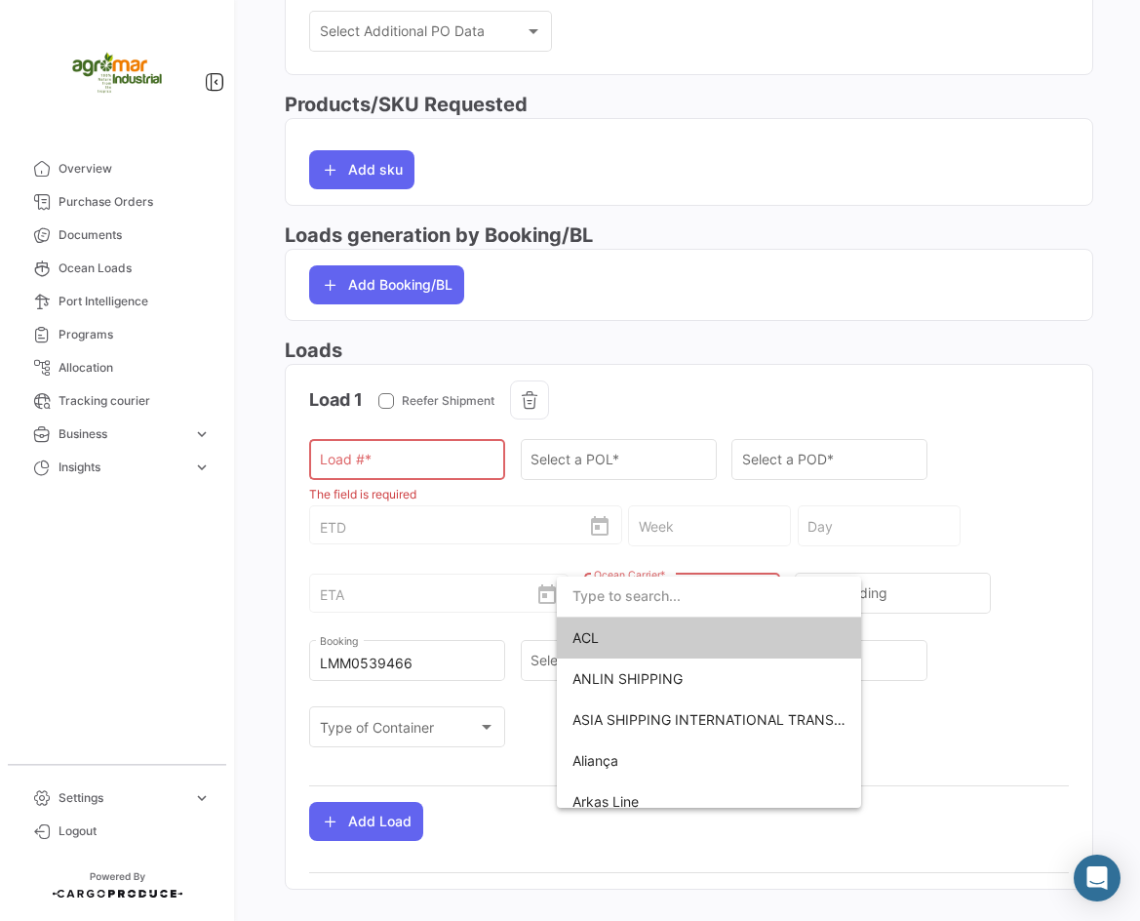
click at [625, 594] on input "dropdown search" at bounding box center [709, 595] width 304 height 41
click at [866, 593] on div at bounding box center [570, 460] width 1140 height 921
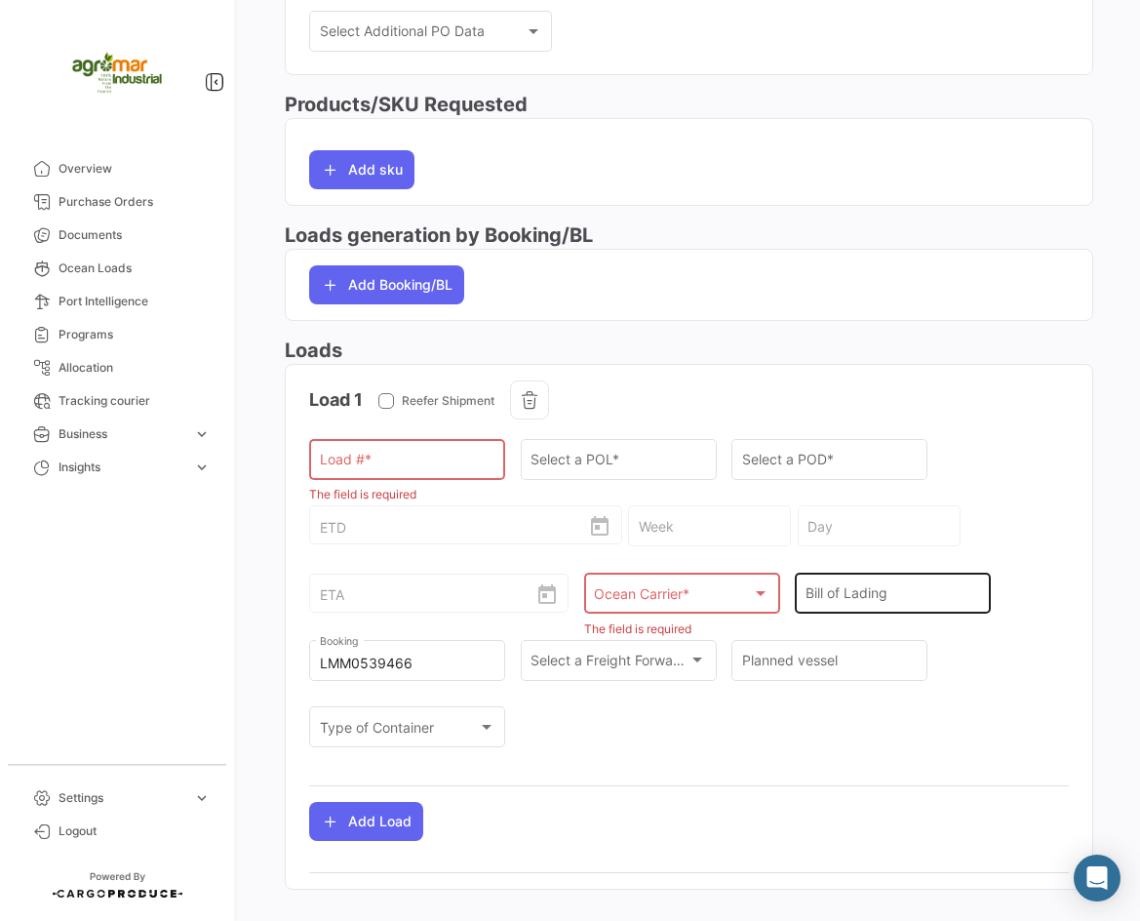
click at [892, 600] on input "Bill of Lading" at bounding box center [894, 597] width 176 height 17
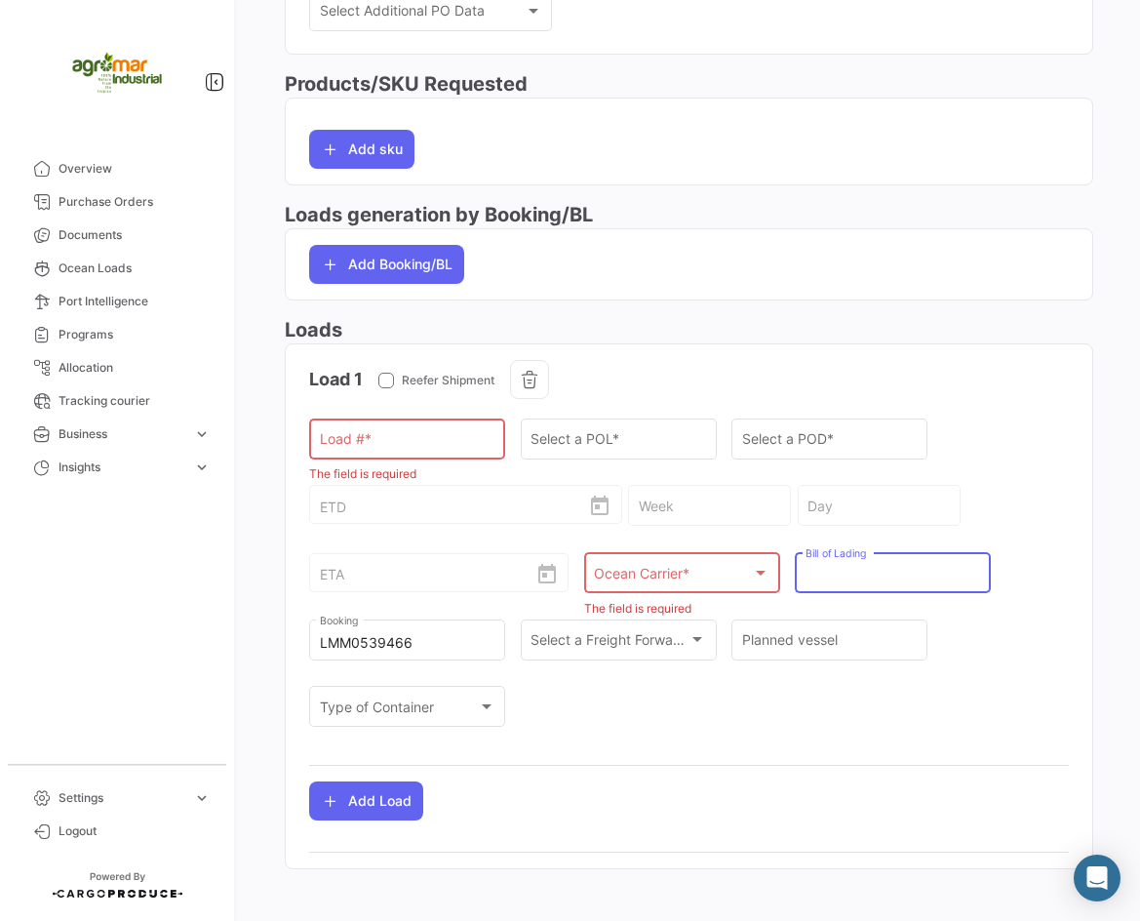
scroll to position [658, 0]
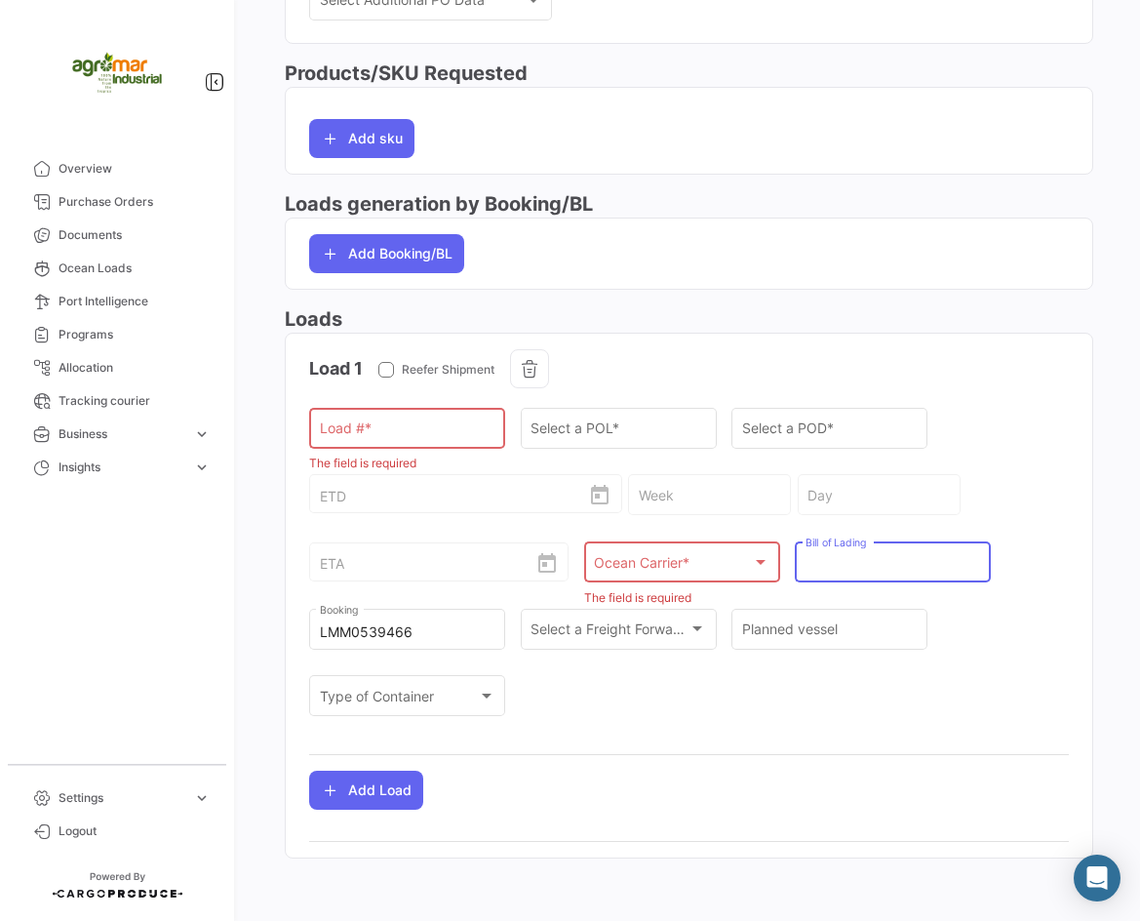
paste input "LMM0539466"
type input "LMM0539466"
click at [970, 597] on div "Load # * The field is required Select a POL * Select a POD * ETD Week Day ETA O…" at bounding box center [689, 571] width 760 height 335
click at [647, 571] on span "Ocean Carrier *" at bounding box center [643, 565] width 99 height 17
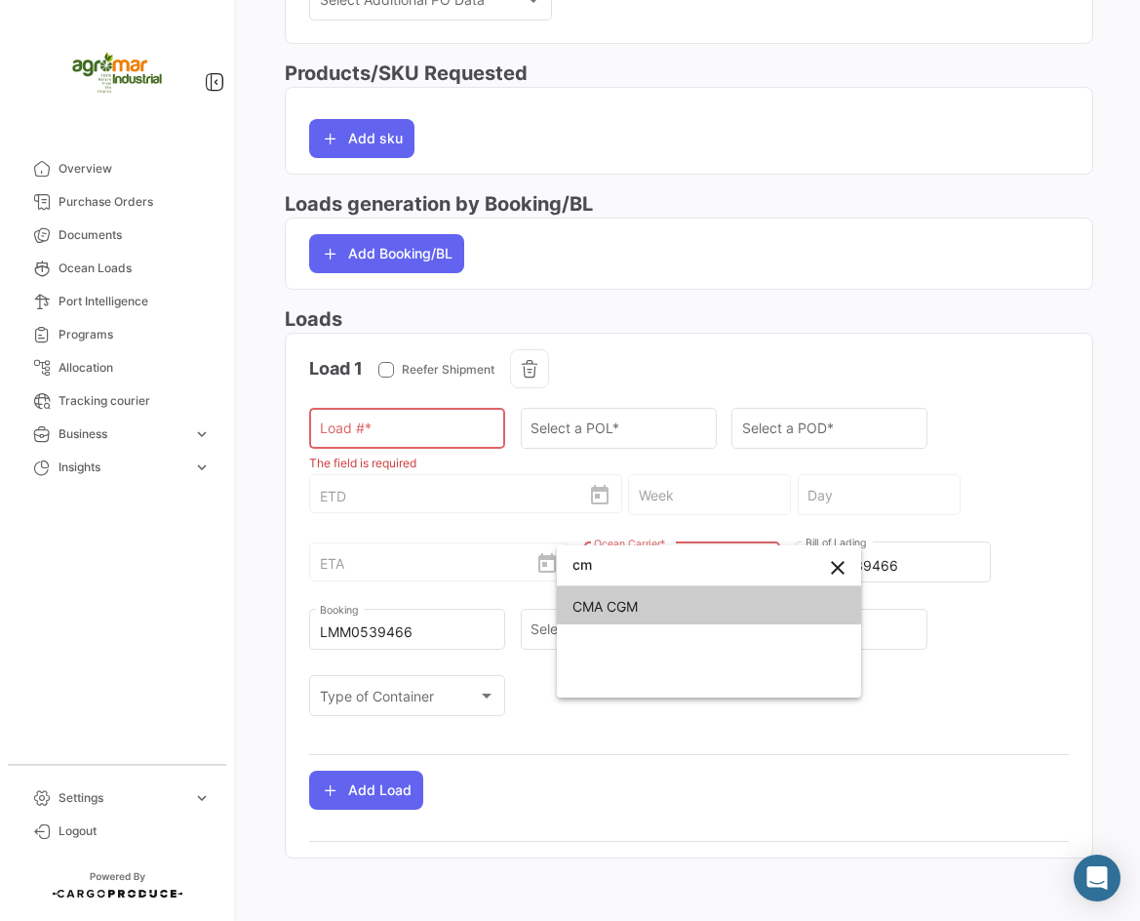
type input "cm"
click at [684, 615] on span "CMA CGM" at bounding box center [709, 606] width 273 height 41
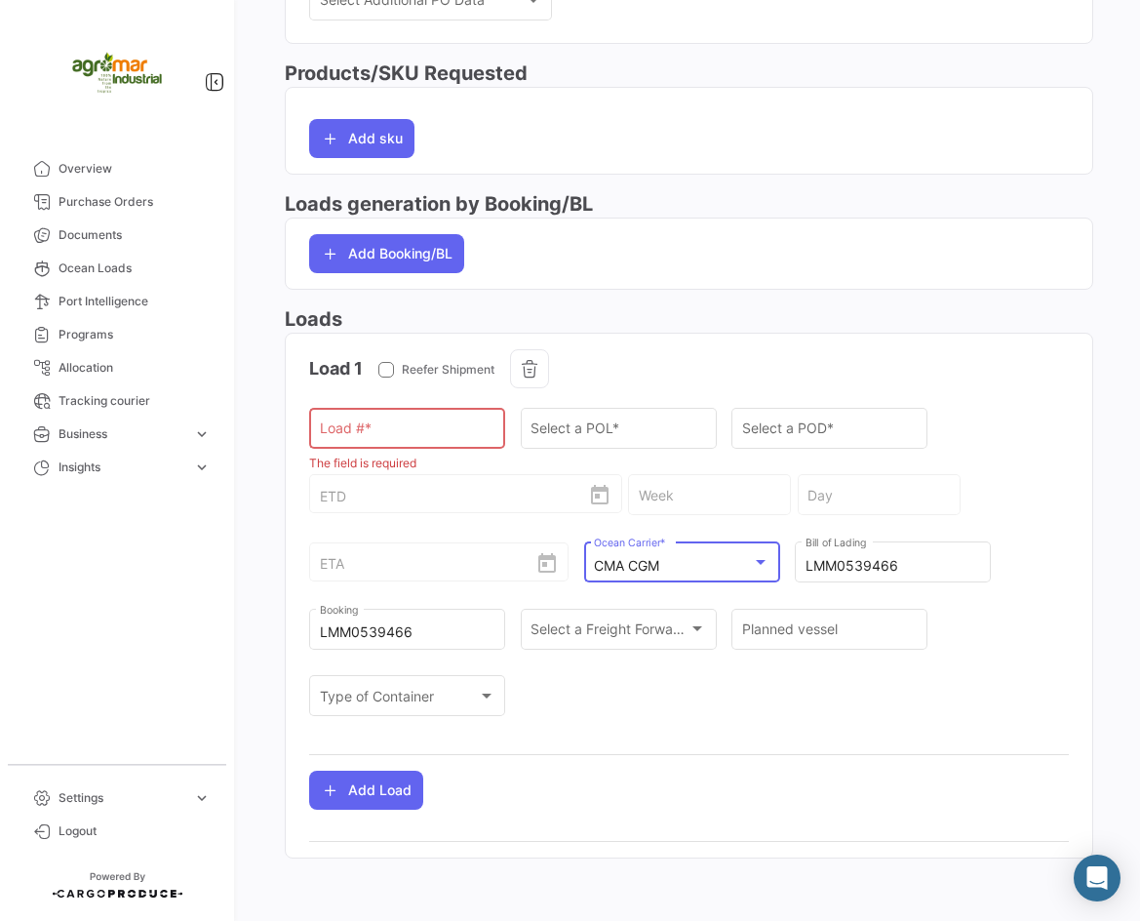
click at [981, 440] on div "Load # * The field is required Select a POL * Select a POD * ETD Week Day ETA C…" at bounding box center [689, 571] width 760 height 335
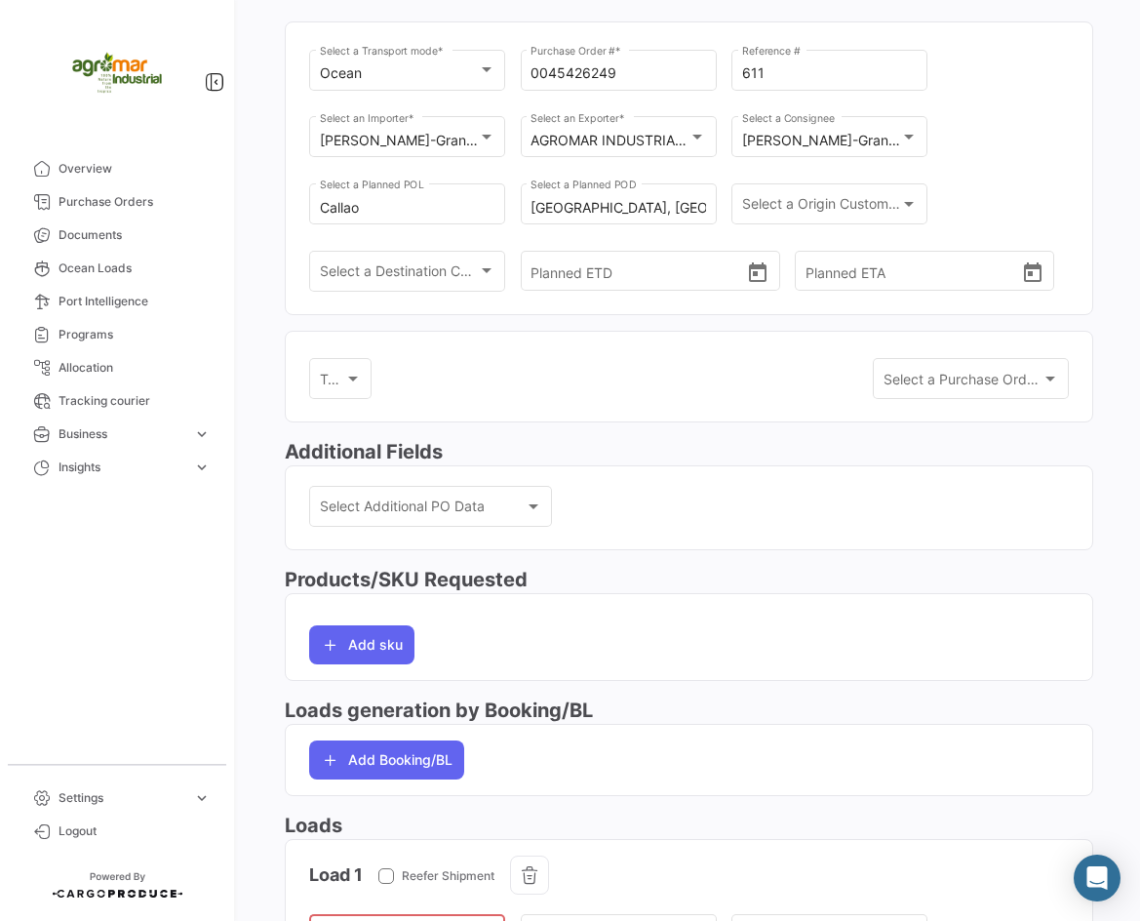
scroll to position [0, 0]
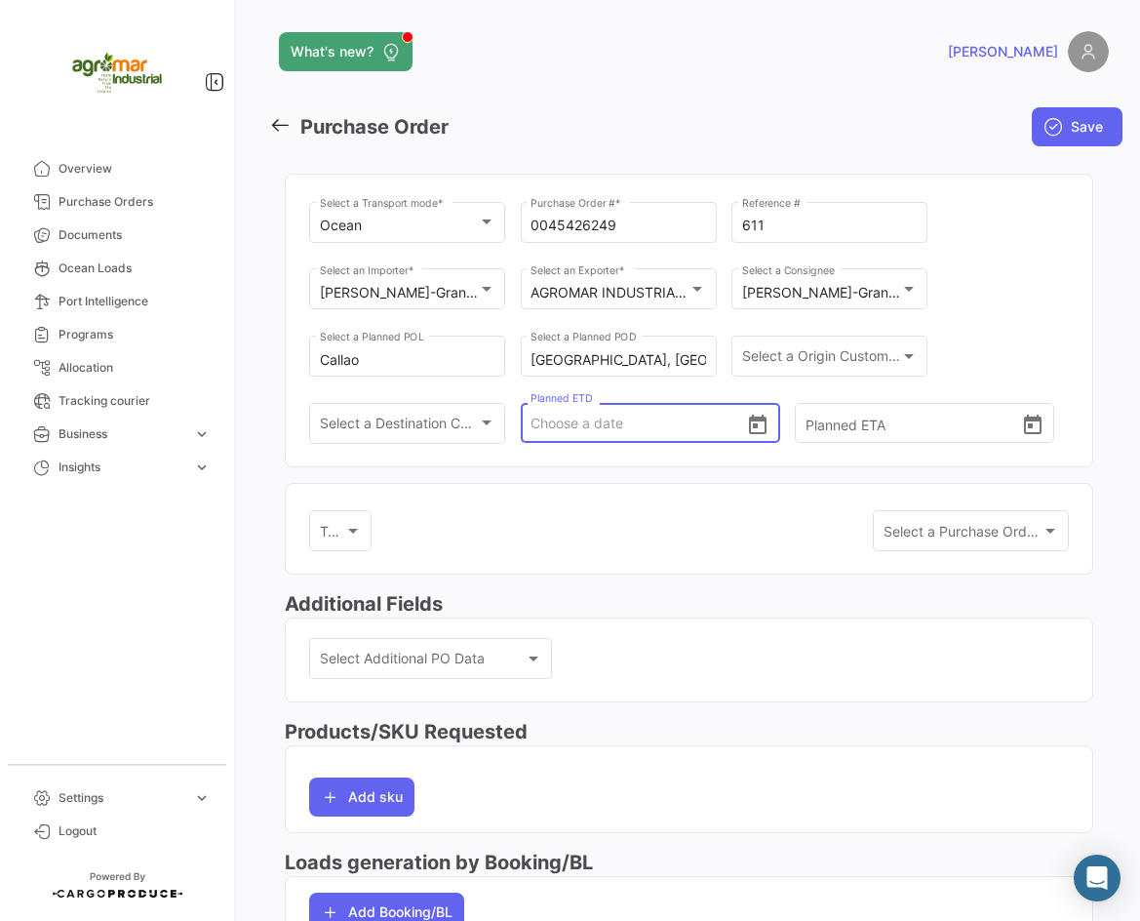
click at [557, 435] on input "Planned ETD" at bounding box center [639, 423] width 216 height 68
type input "[DATE] 00:00"
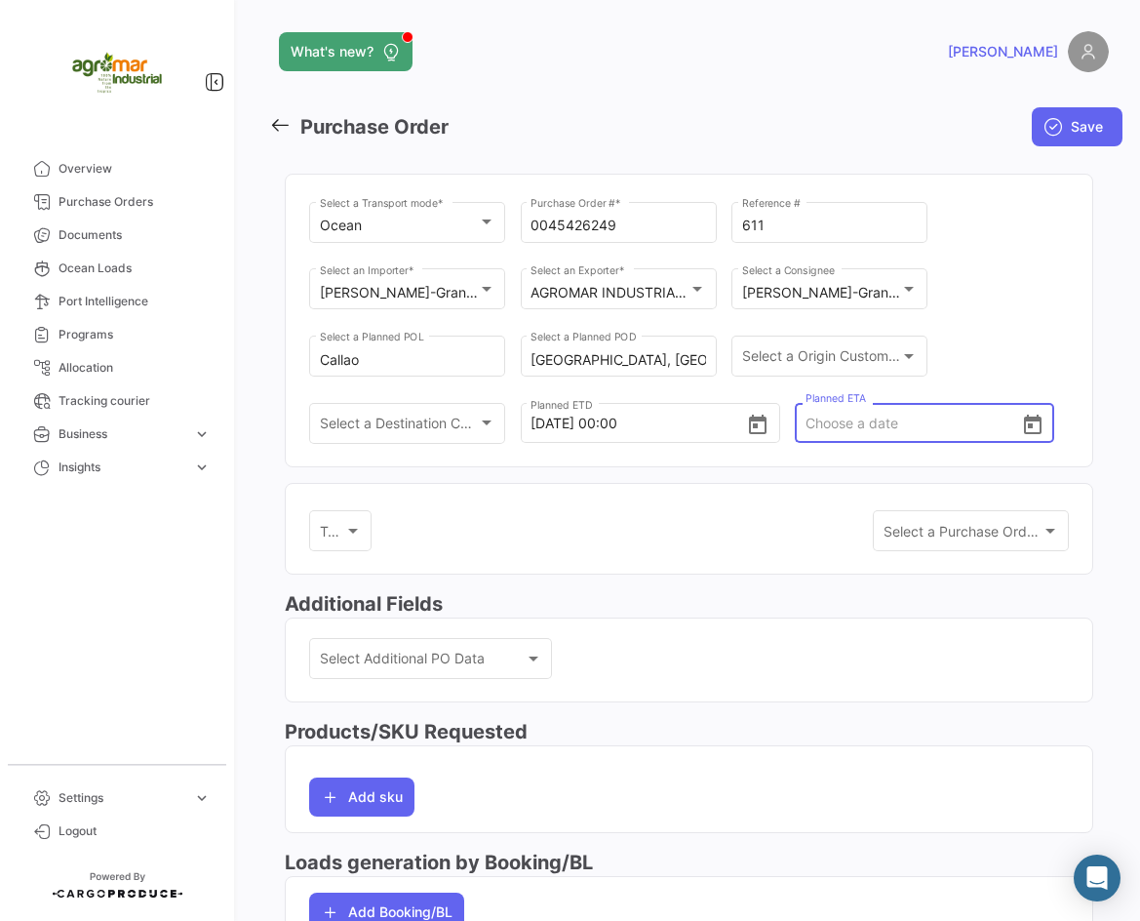
click at [855, 428] on input "Planned ETA" at bounding box center [914, 423] width 216 height 68
type input "[DATE] 00:00"
click at [1033, 351] on div "Ocean Select a Transport mode * 0045426249 Purchase Order # * 611 Reference # […" at bounding box center [689, 332] width 760 height 268
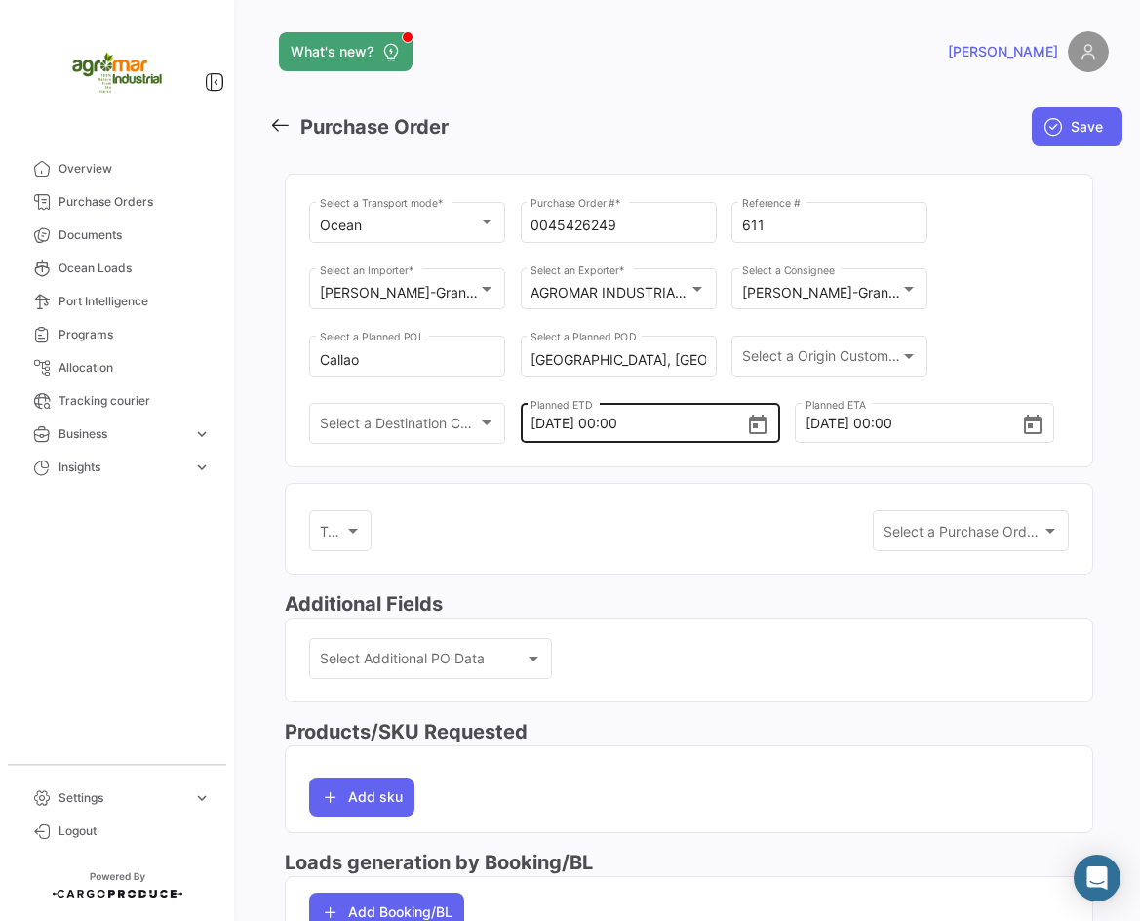
click at [551, 426] on input "[DATE] 00:00" at bounding box center [639, 423] width 216 height 68
click at [558, 425] on input "[DATE] 00:00" at bounding box center [639, 423] width 216 height 68
type input "[DATE] 00:00"
click at [641, 504] on mat-card "Tags Tags Select a Purchase Order Template Select a Purchase Order Template" at bounding box center [689, 529] width 809 height 93
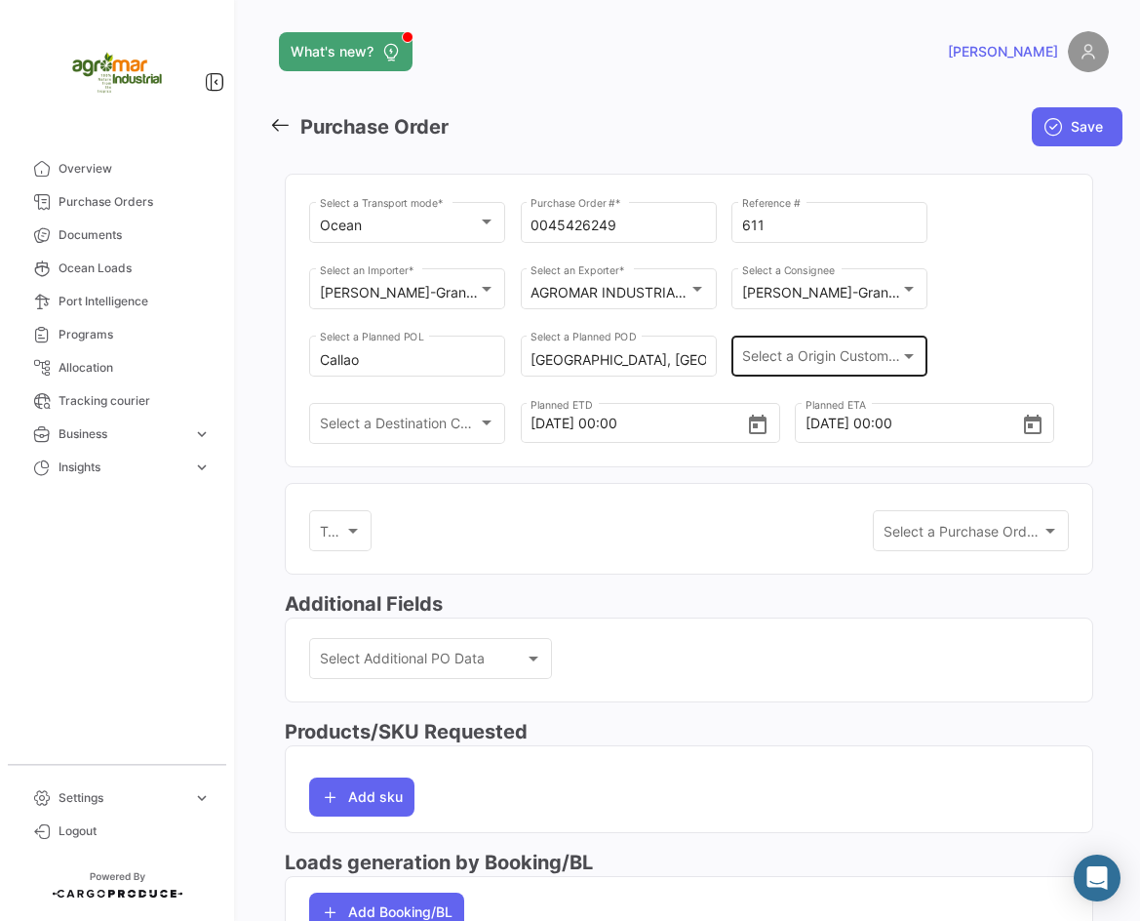
click at [851, 348] on div "Select a Origin Customs Broker Select a Origin Customs Broker" at bounding box center [830, 354] width 176 height 45
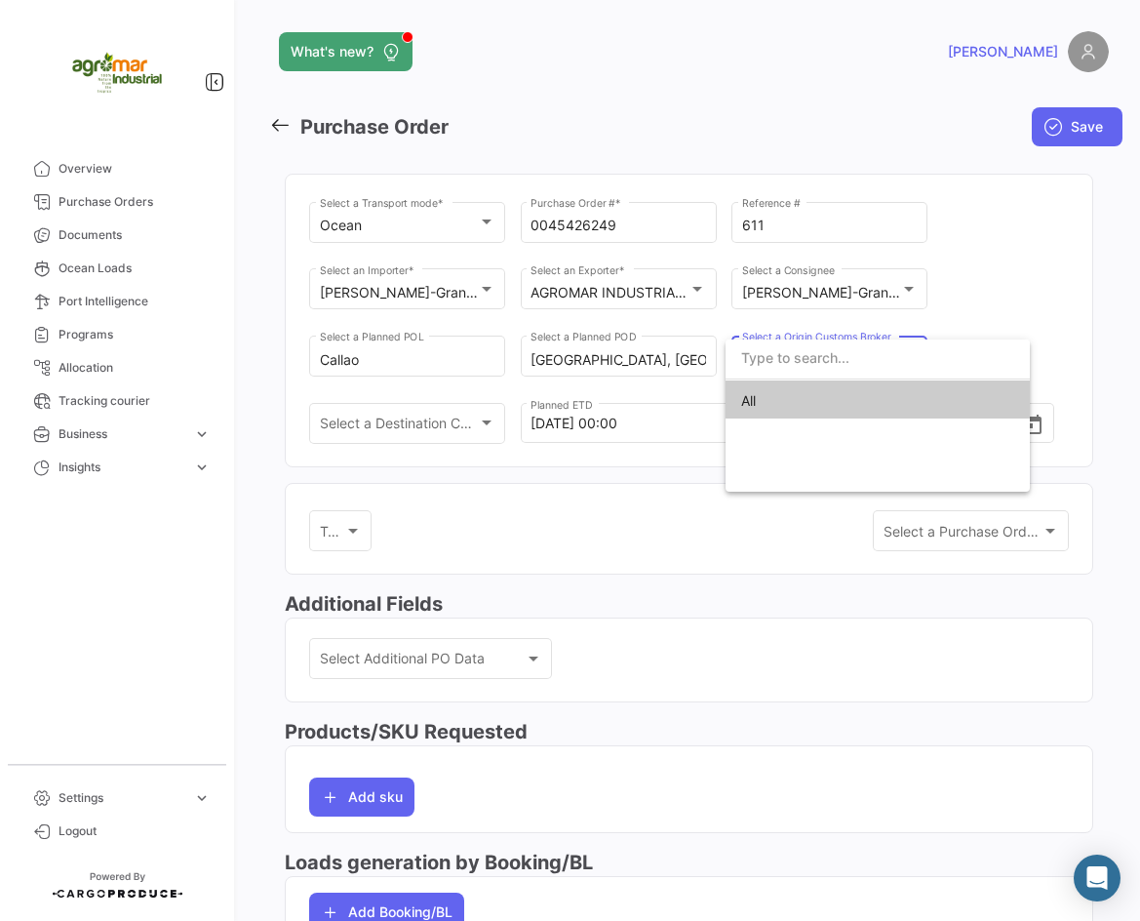
click at [1033, 324] on div at bounding box center [570, 460] width 1140 height 921
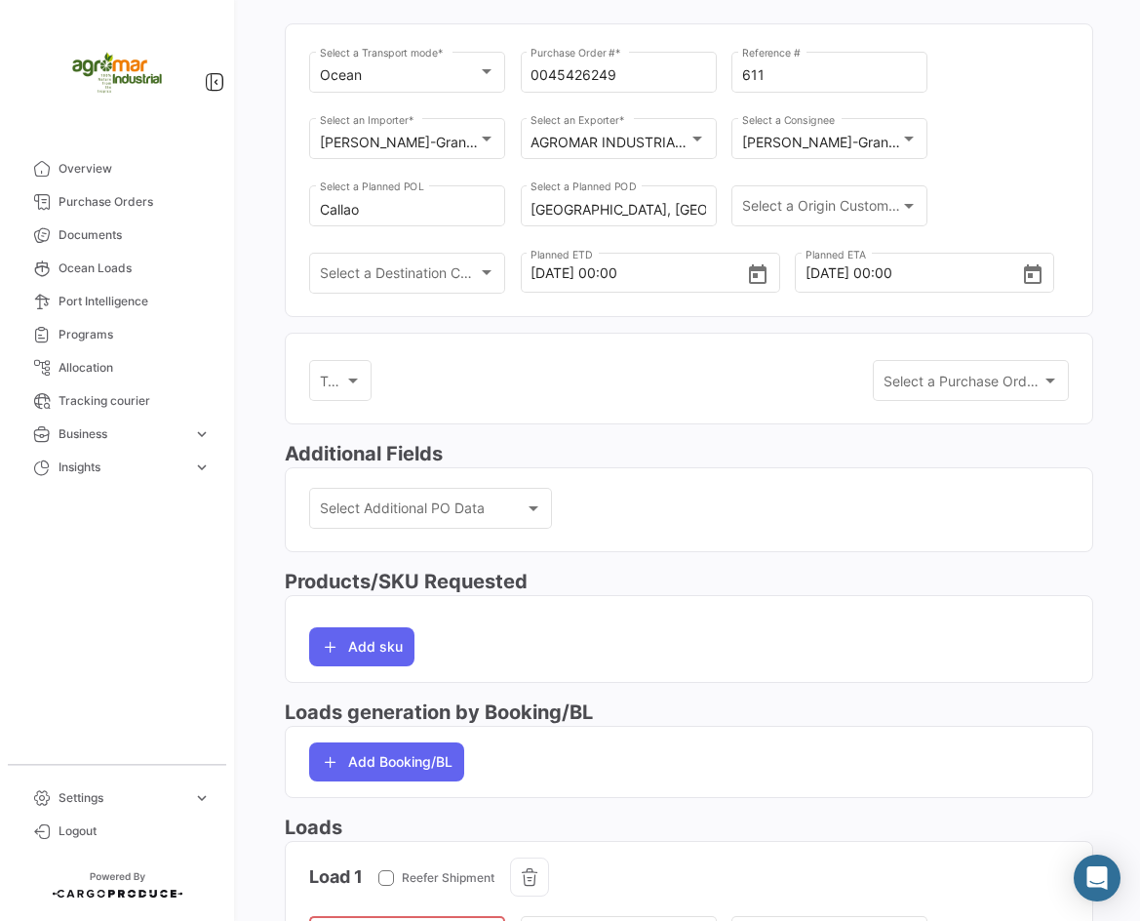
scroll to position [98, 0]
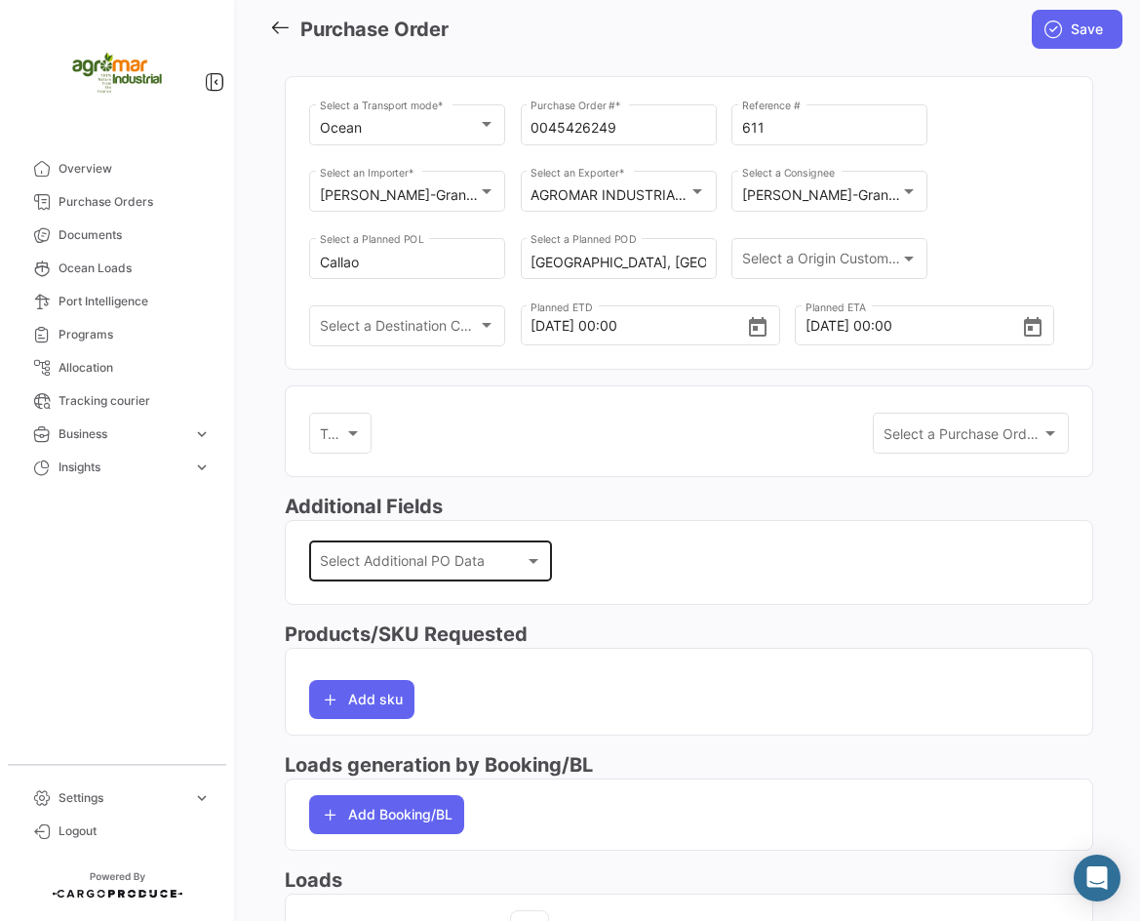
click at [507, 553] on div "Select Additional PO Data Select Additional PO Data" at bounding box center [431, 558] width 222 height 45
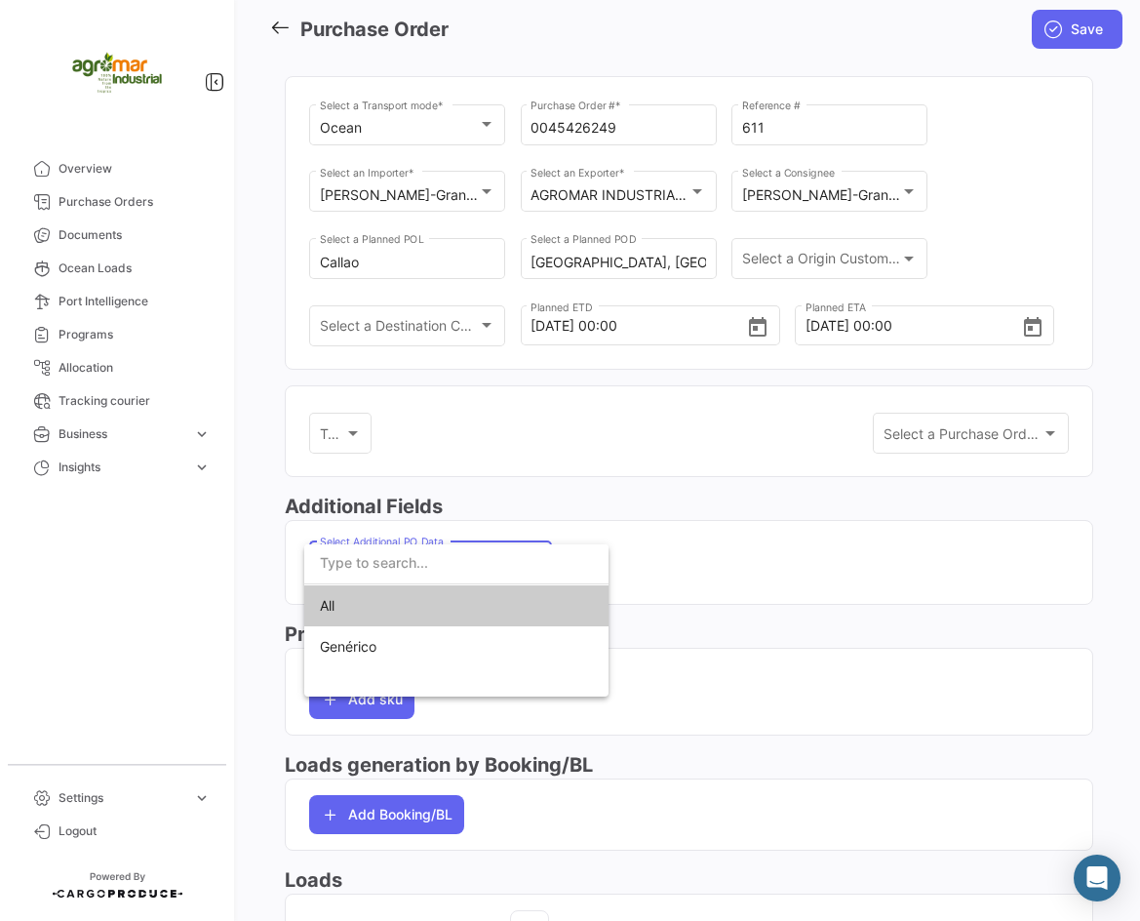
click at [507, 555] on input "dropdown search" at bounding box center [456, 562] width 304 height 41
click at [814, 542] on div at bounding box center [570, 460] width 1140 height 921
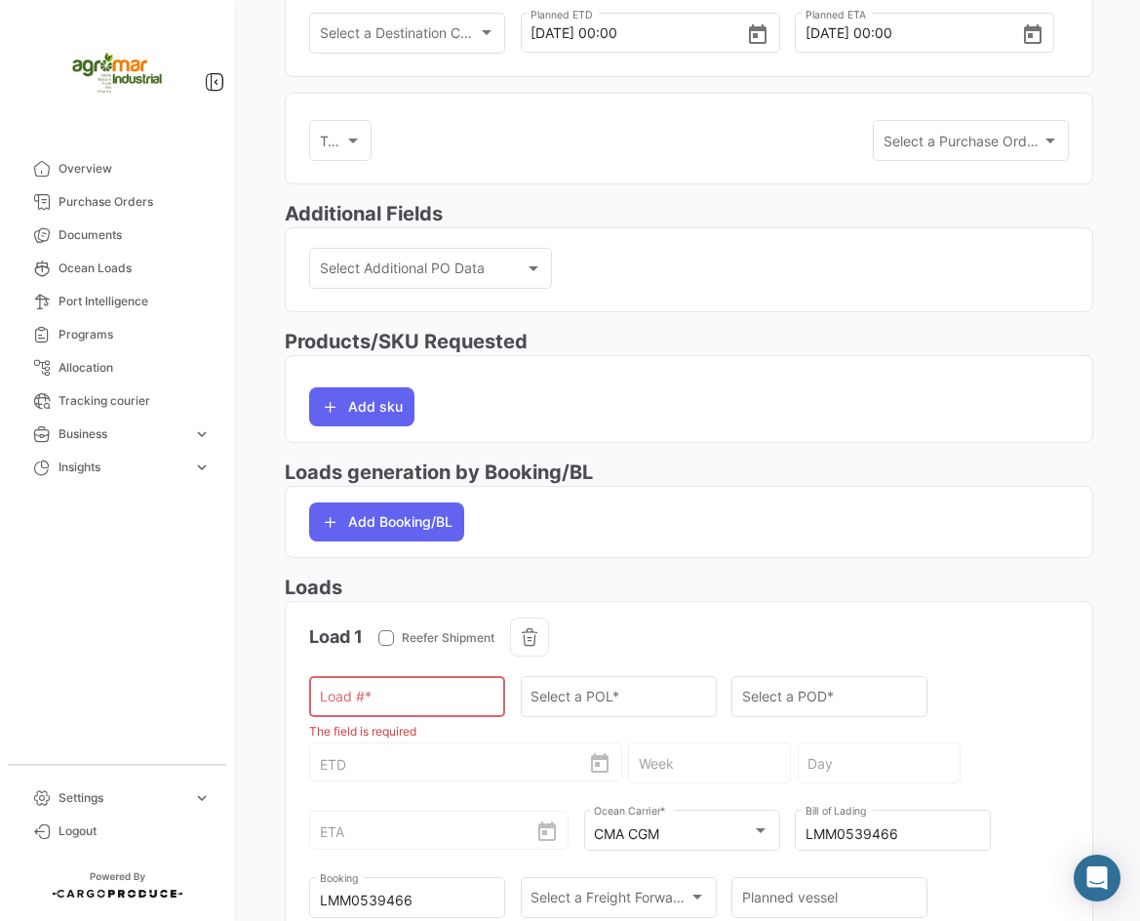
scroll to position [658, 0]
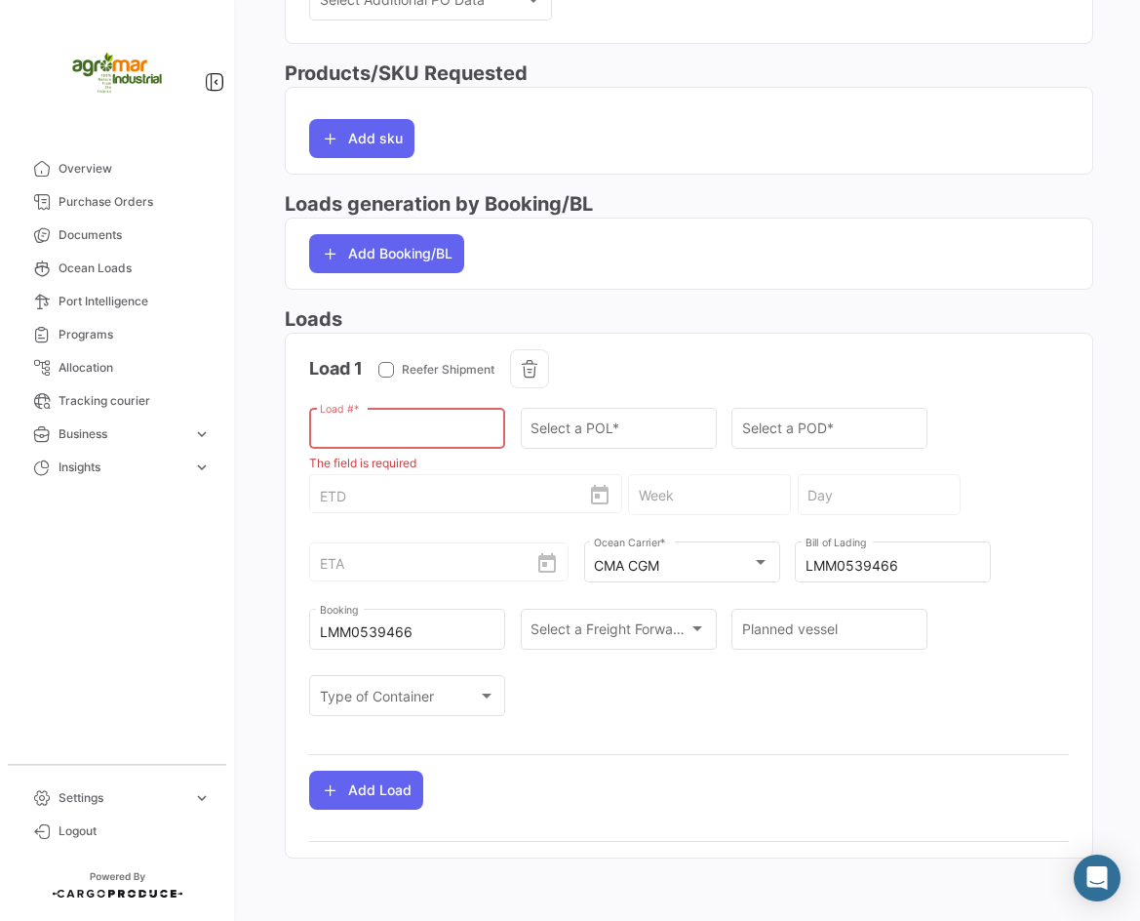
click at [441, 431] on input "Load # *" at bounding box center [408, 432] width 176 height 17
click at [410, 425] on input "Load # *" at bounding box center [408, 432] width 176 height 17
paste input "CGMU5246936"
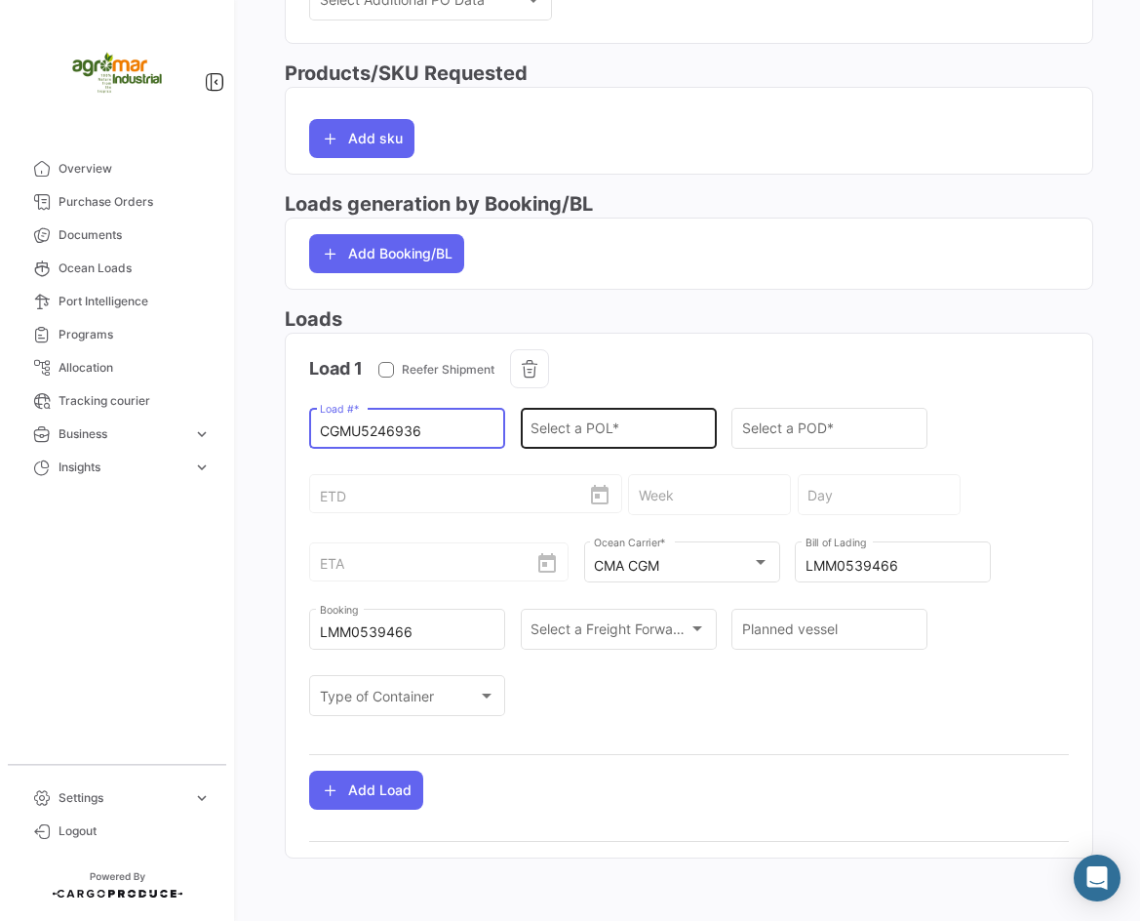
type input "CGMU5246936"
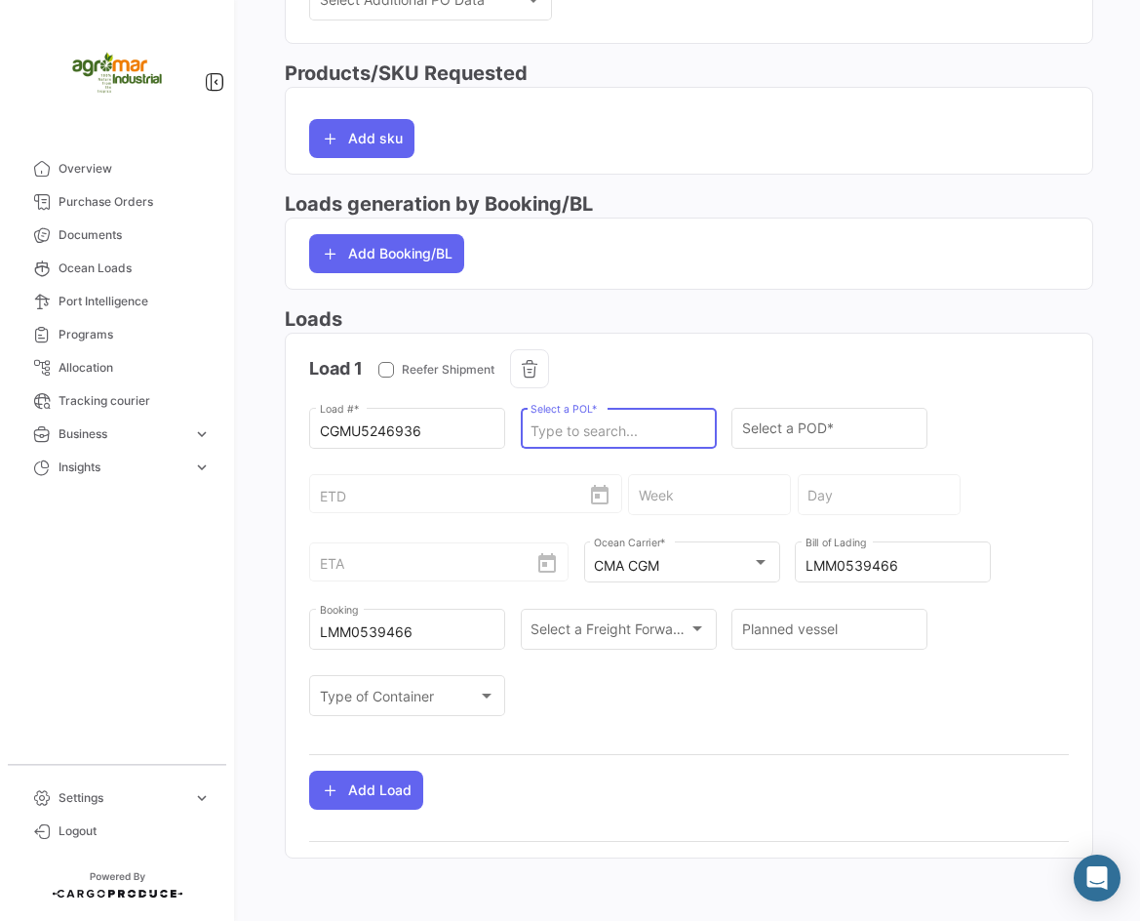
click at [650, 430] on input "Select a POL *" at bounding box center [619, 431] width 176 height 17
click at [588, 433] on input "Select a POL *" at bounding box center [619, 432] width 176 height 17
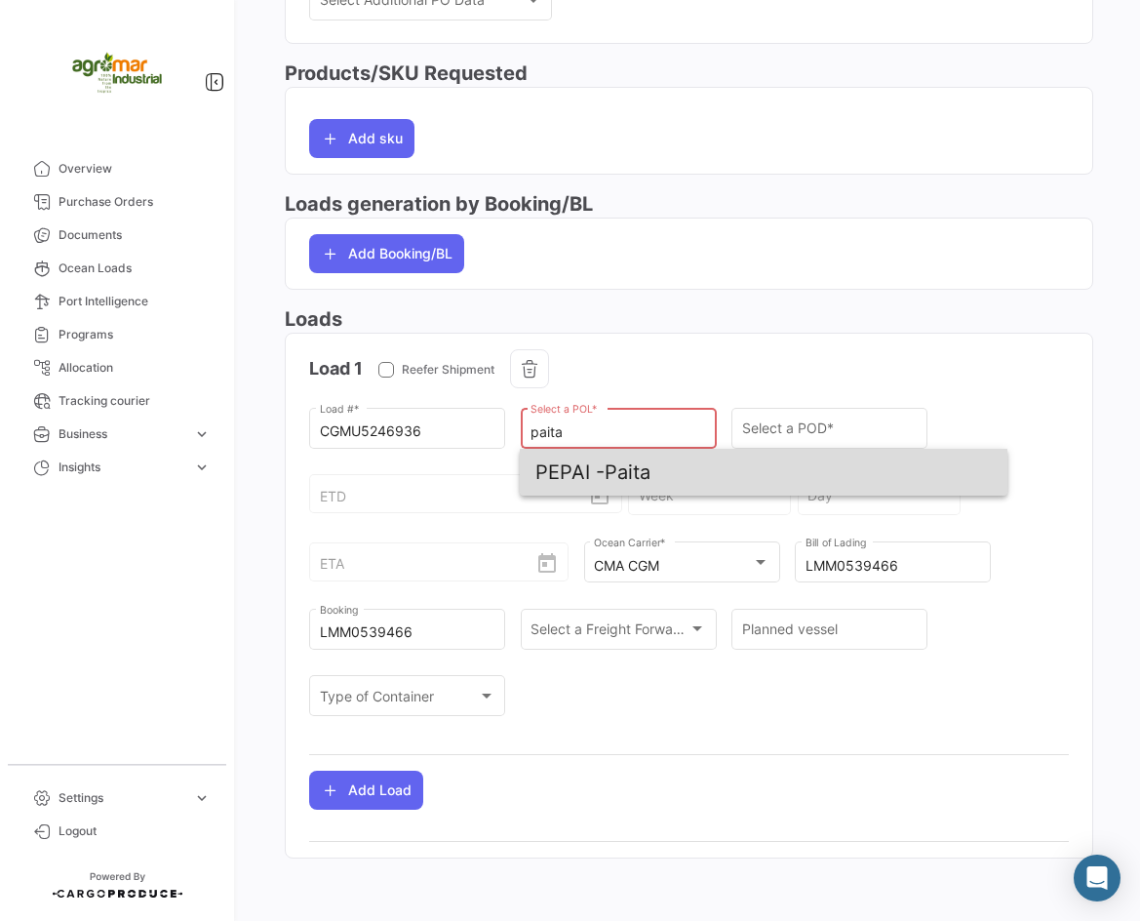
click at [595, 477] on span "PEPAI -" at bounding box center [570, 471] width 69 height 23
type input "Paita"
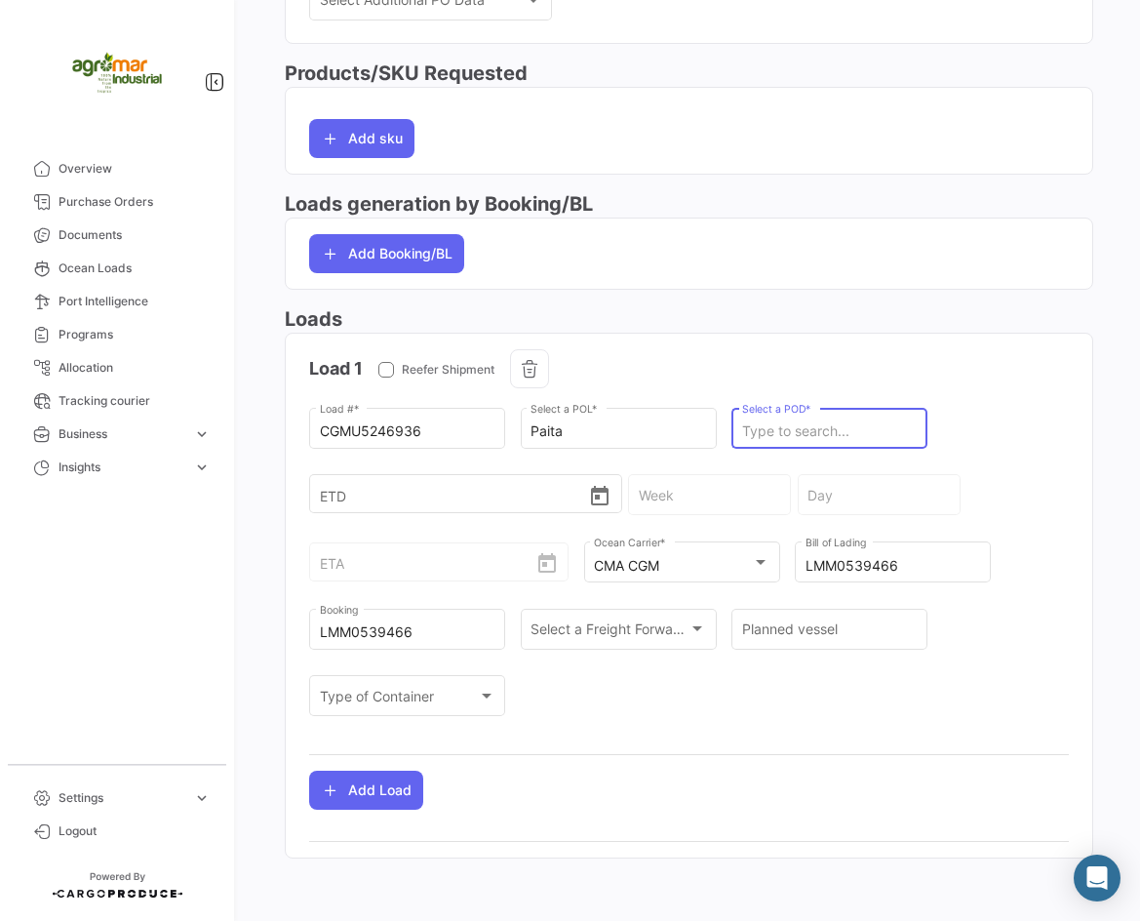
click at [811, 434] on input "Select a POD *" at bounding box center [830, 431] width 176 height 17
click at [781, 438] on input "Select a POD *" at bounding box center [830, 432] width 176 height 17
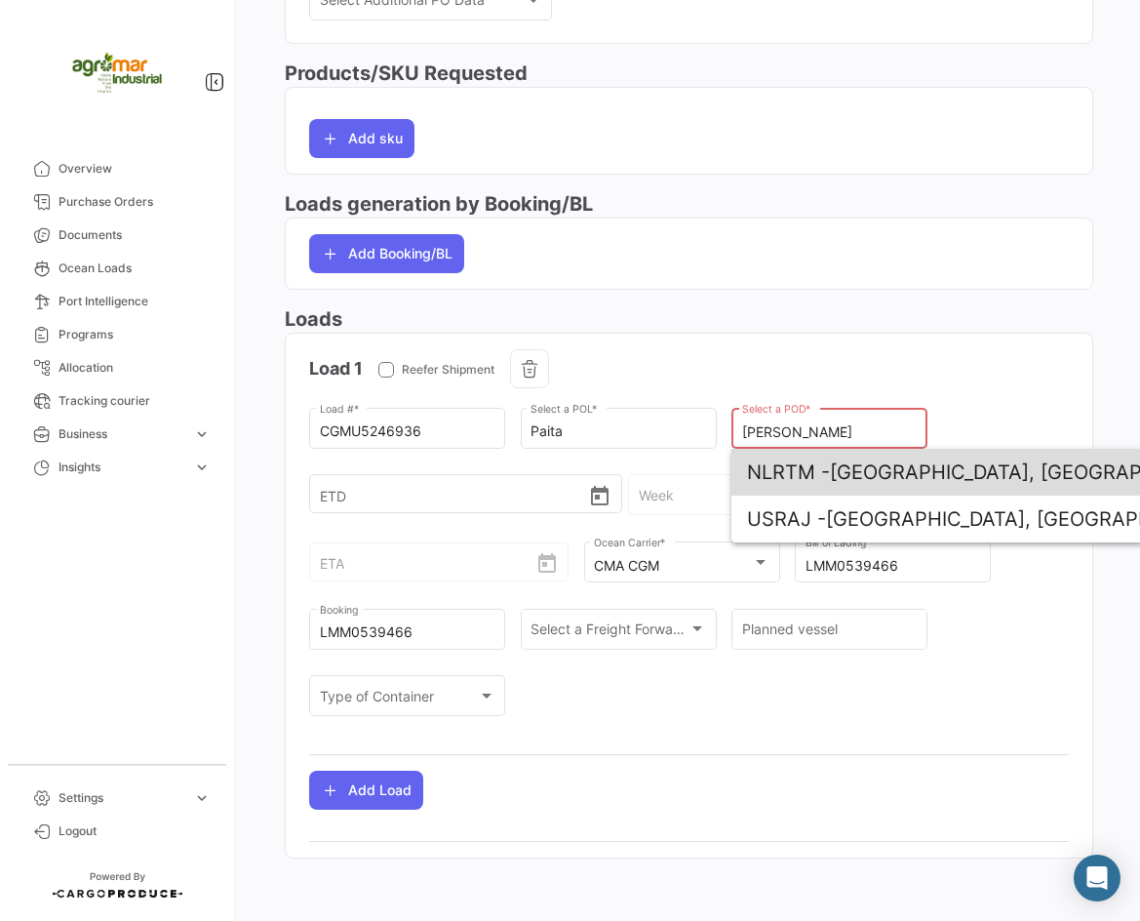
click at [839, 478] on span "NLRTM - [GEOGRAPHIC_DATA], [GEOGRAPHIC_DATA]" at bounding box center [975, 472] width 456 height 47
type input "[GEOGRAPHIC_DATA], [GEOGRAPHIC_DATA]"
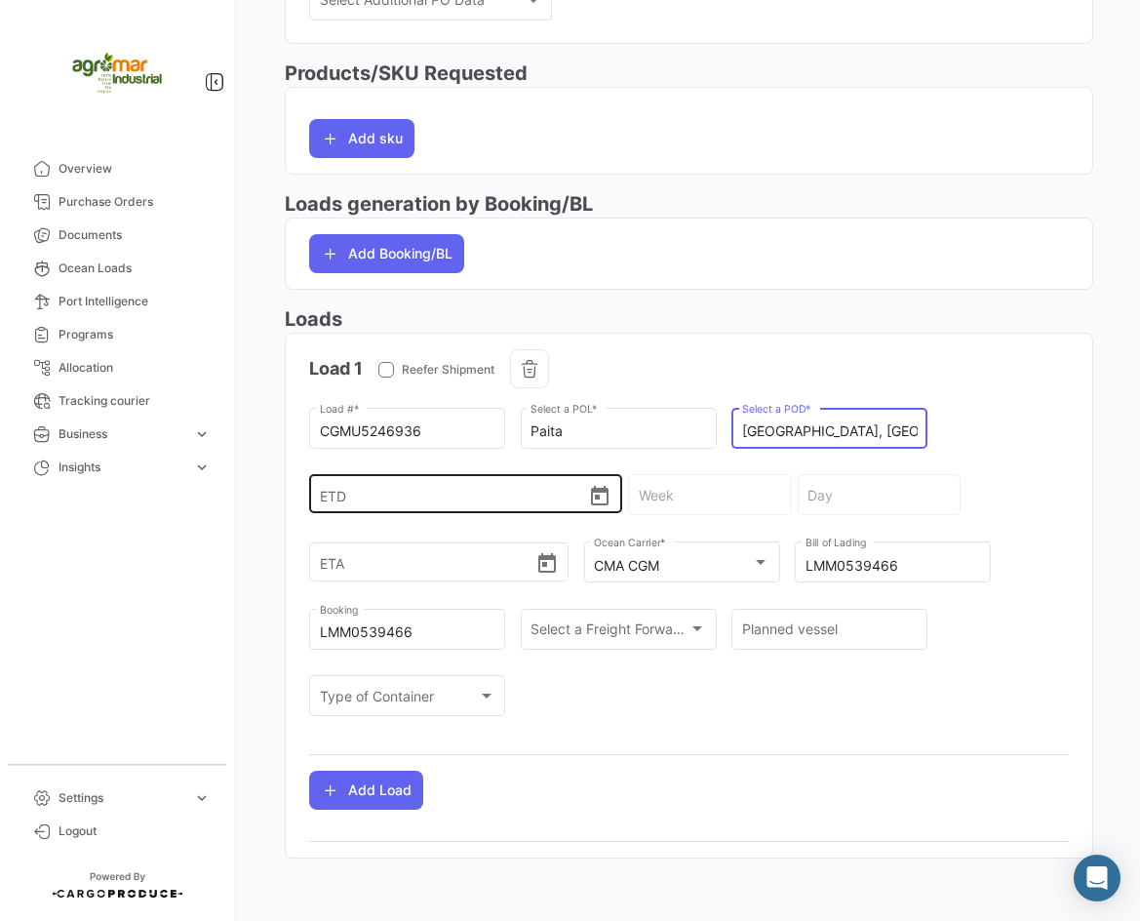
click at [386, 490] on input "ETD" at bounding box center [454, 494] width 269 height 68
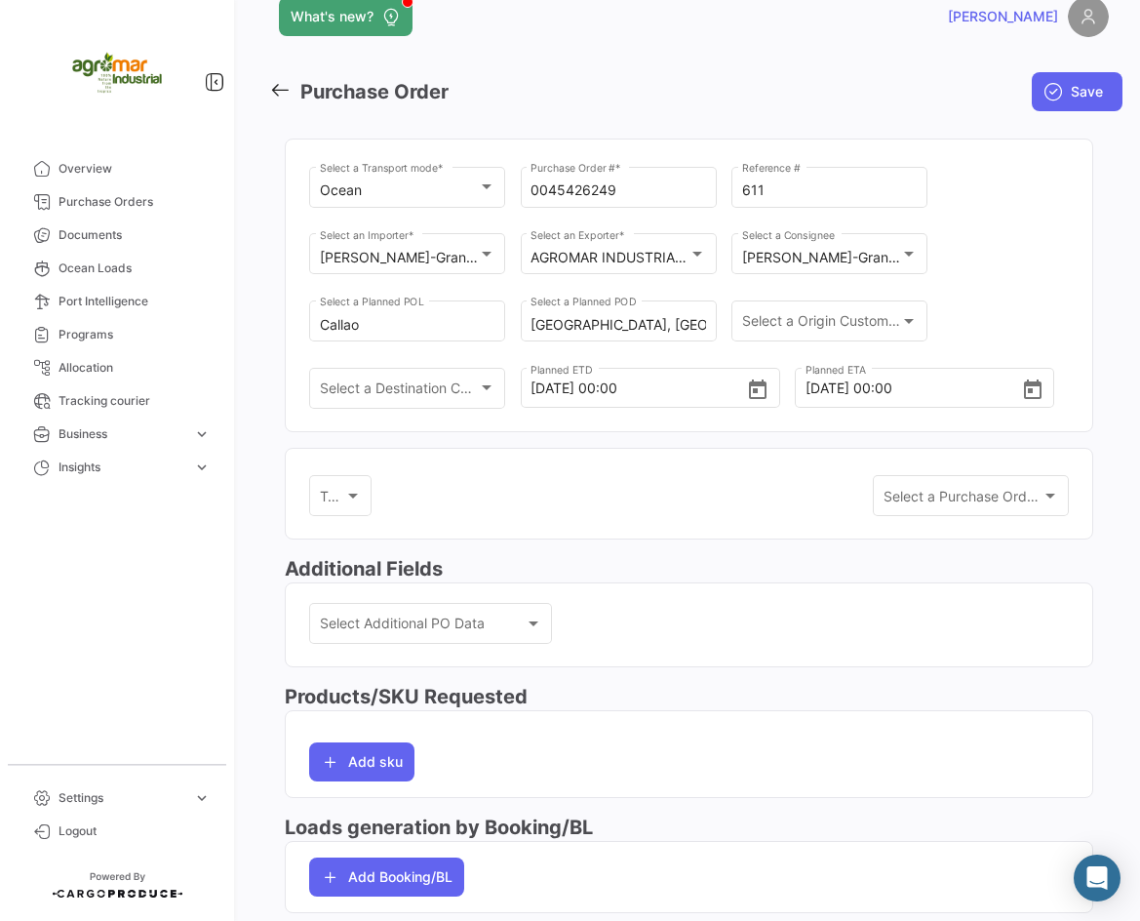
scroll to position [0, 0]
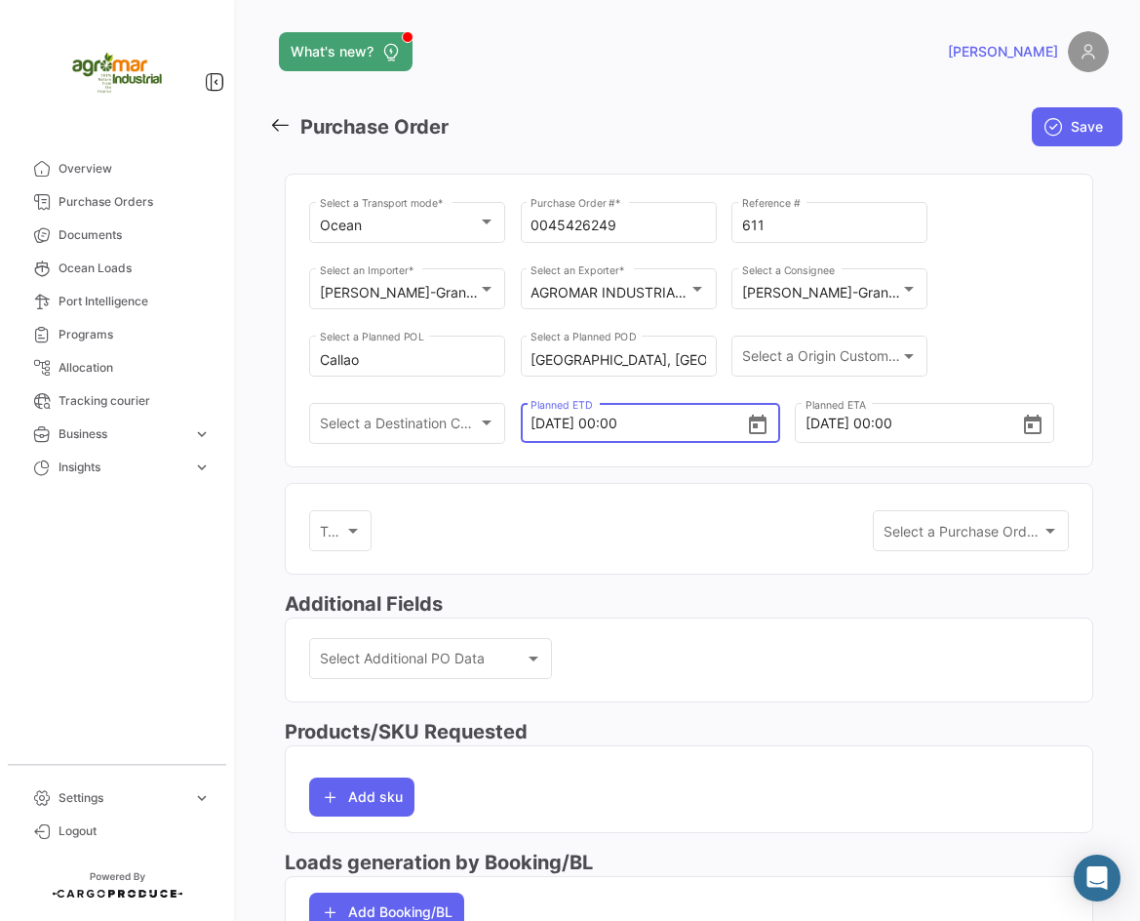
drag, startPoint x: 596, startPoint y: 421, endPoint x: 510, endPoint y: 427, distance: 86.0
click at [510, 427] on div "Ocean Select a Transport mode * 0045426249 Purchase Order # * 611 Reference # […" at bounding box center [689, 332] width 760 height 268
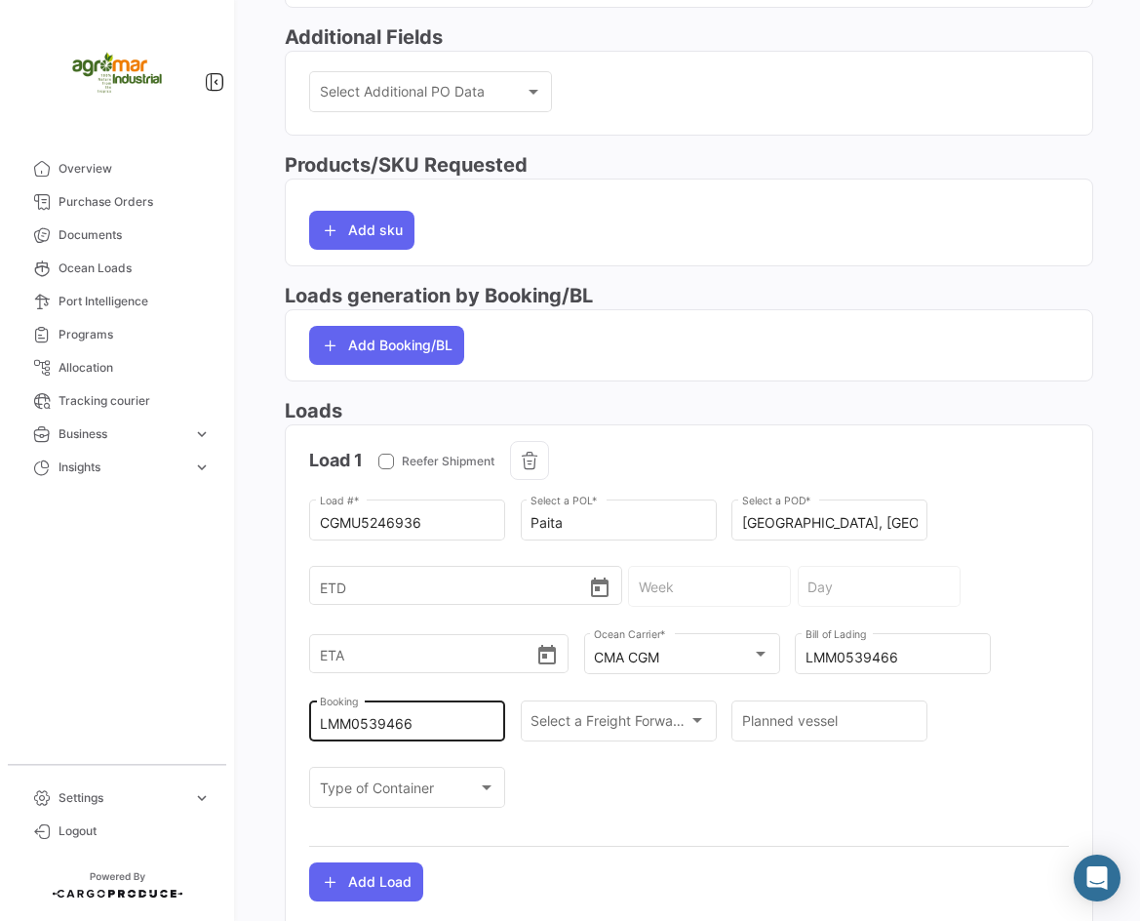
scroll to position [658, 0]
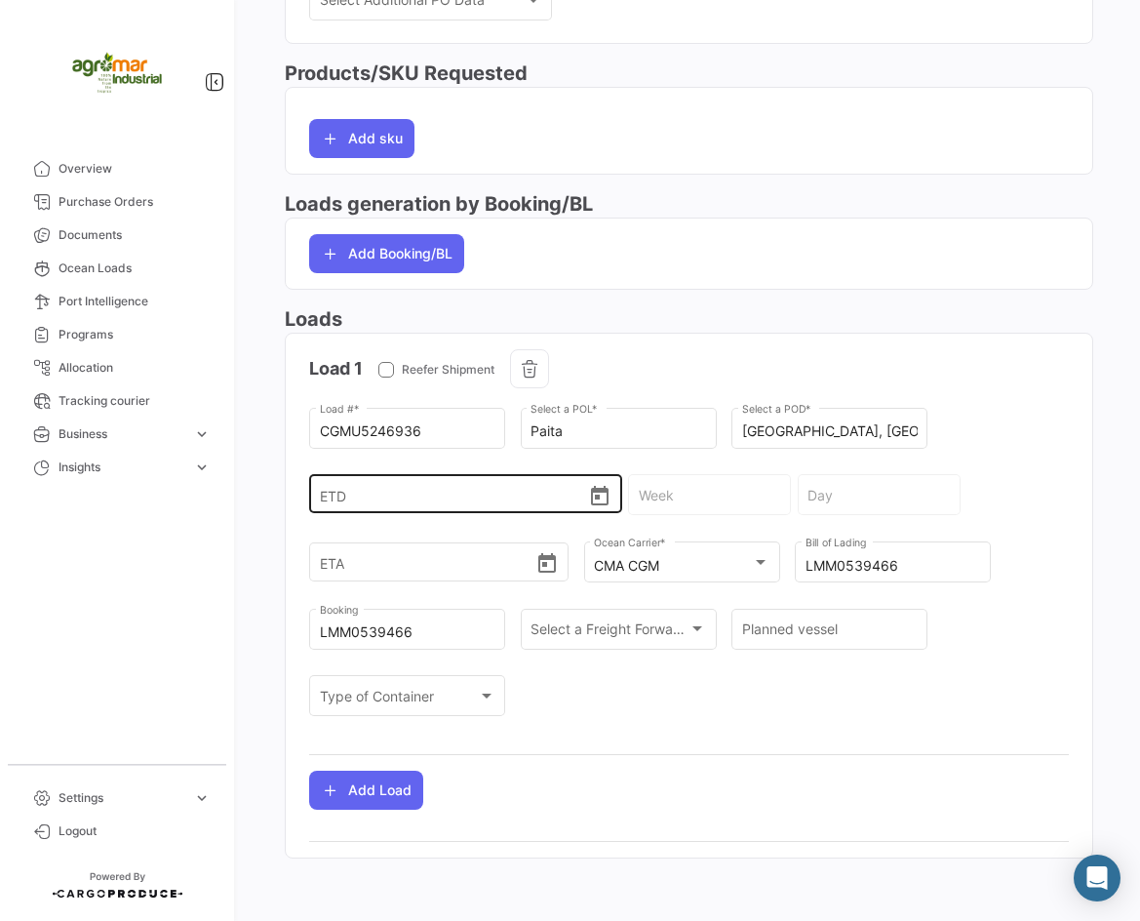
click at [329, 505] on input "ETD" at bounding box center [454, 494] width 269 height 68
paste input "[DATE]"
type input "[DATE]"
type input "34 - 2025"
type input "[DATE]"
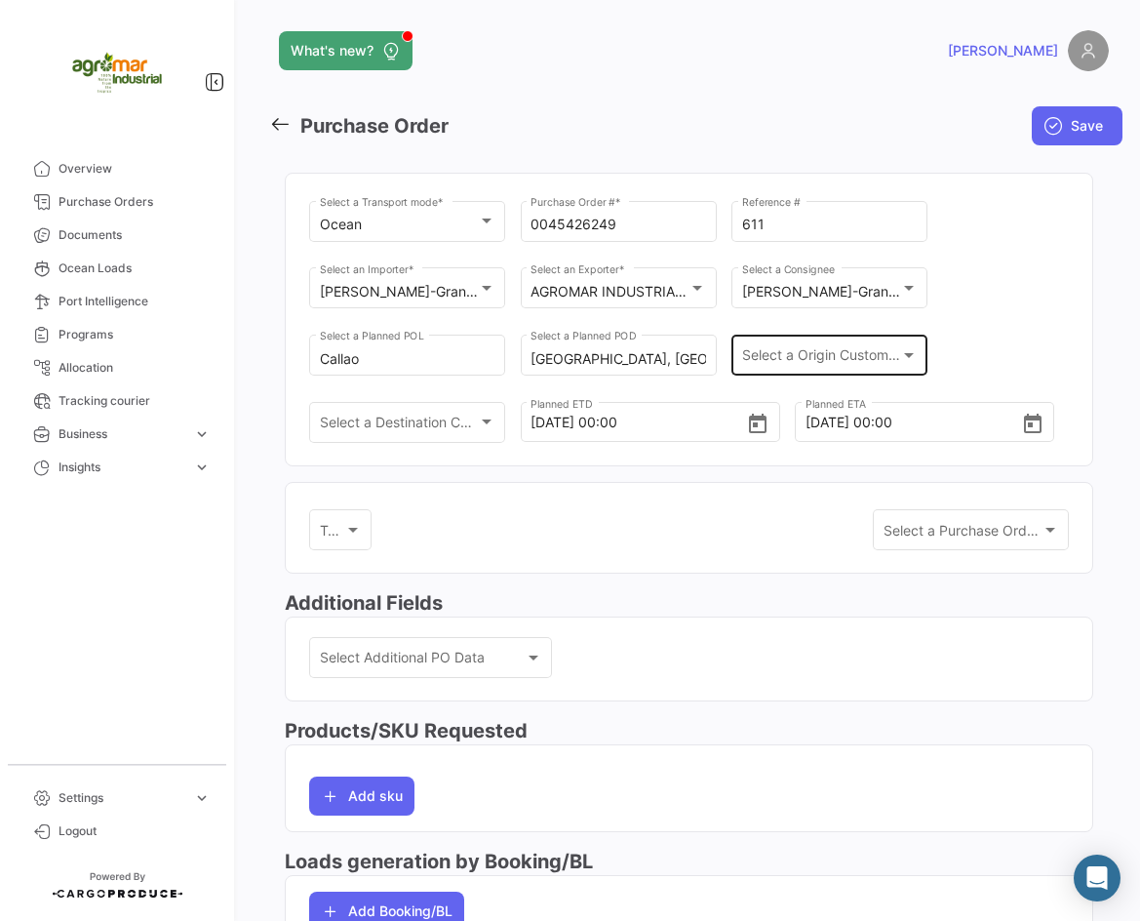
scroll to position [0, 0]
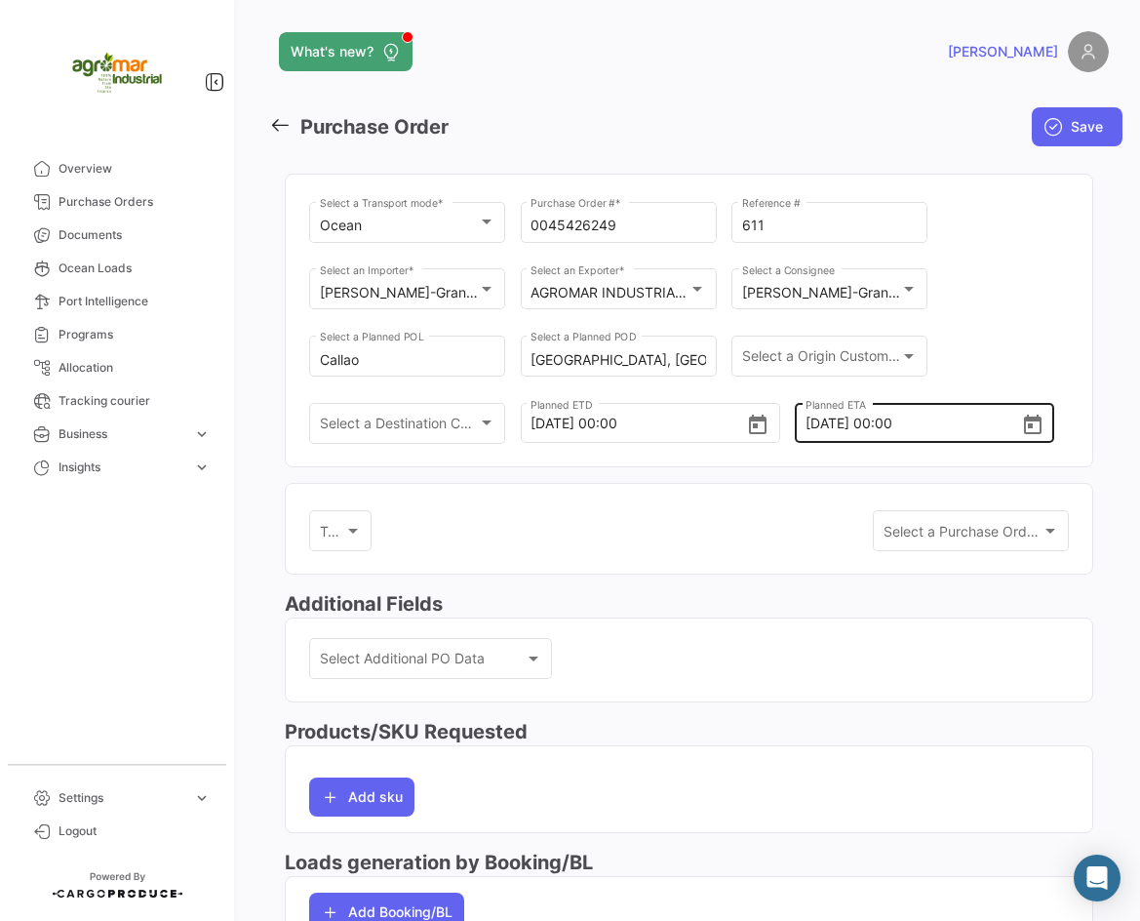
type input "[DATE] 00:00"
drag, startPoint x: 843, startPoint y: 418, endPoint x: 785, endPoint y: 418, distance: 57.5
click at [806, 418] on input "[DATE] 00:00" at bounding box center [914, 423] width 216 height 68
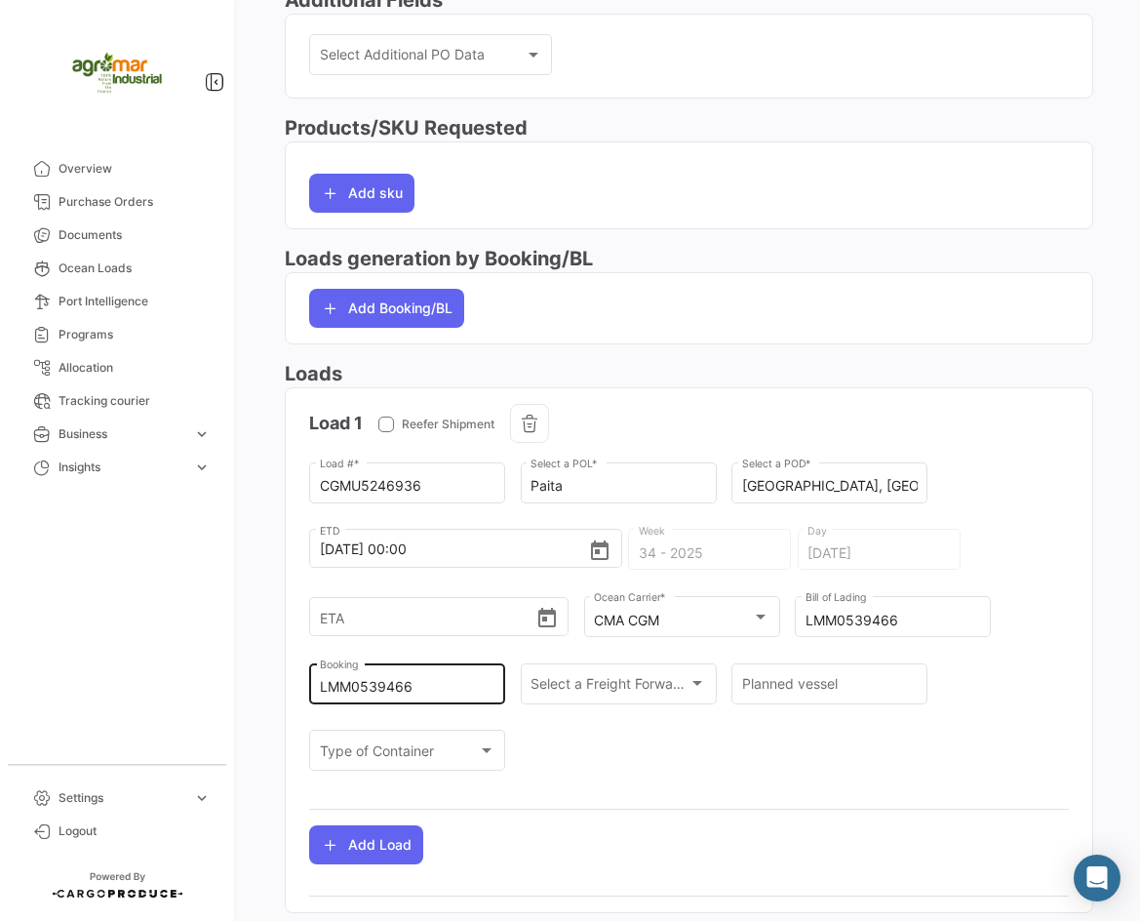
scroll to position [658, 0]
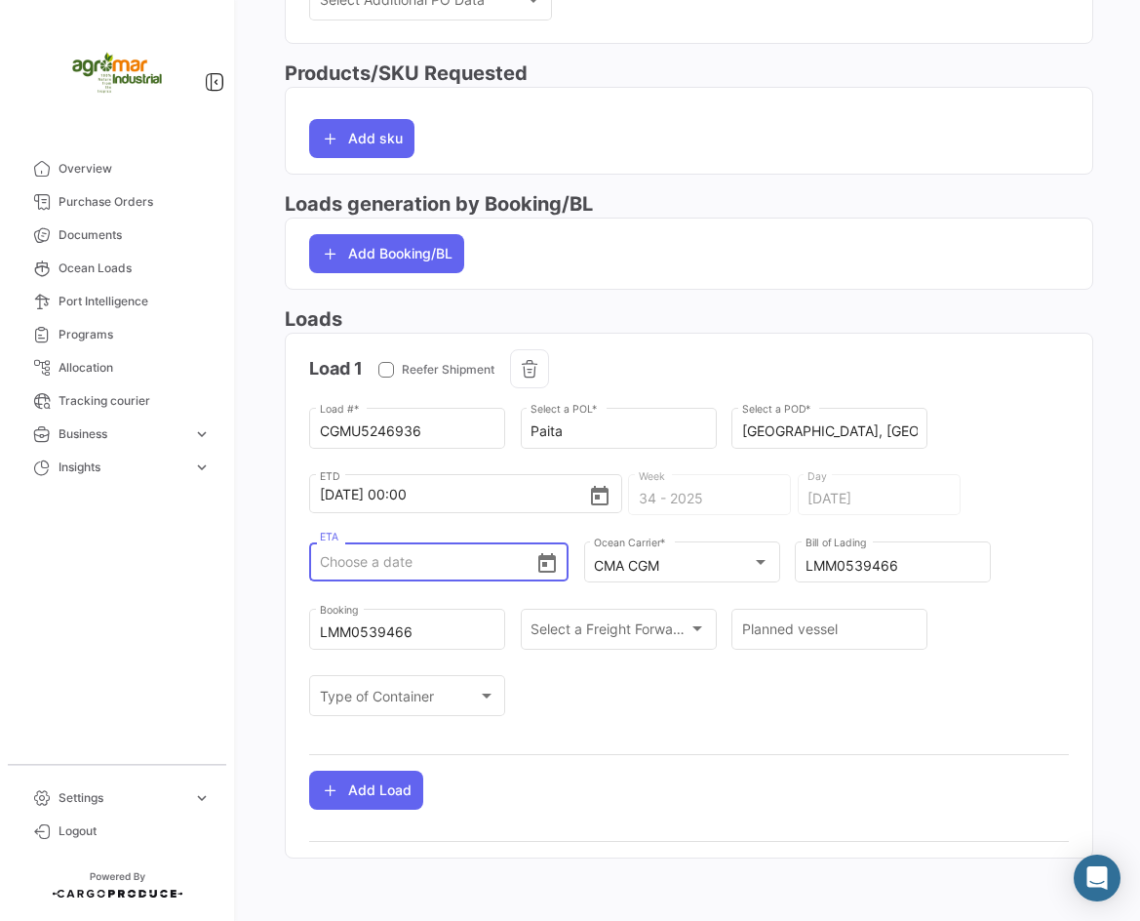
click at [389, 575] on input "ETA" at bounding box center [428, 562] width 216 height 68
paste input "[DATE]"
type input "[DATE] 00:00"
click at [992, 515] on div "CGMU5246936 Load # * Paita Select a POL * [GEOGRAPHIC_DATA], [GEOGRAPHIC_DATA] …" at bounding box center [689, 571] width 760 height 335
click at [773, 628] on input "Planned vessel" at bounding box center [830, 632] width 176 height 17
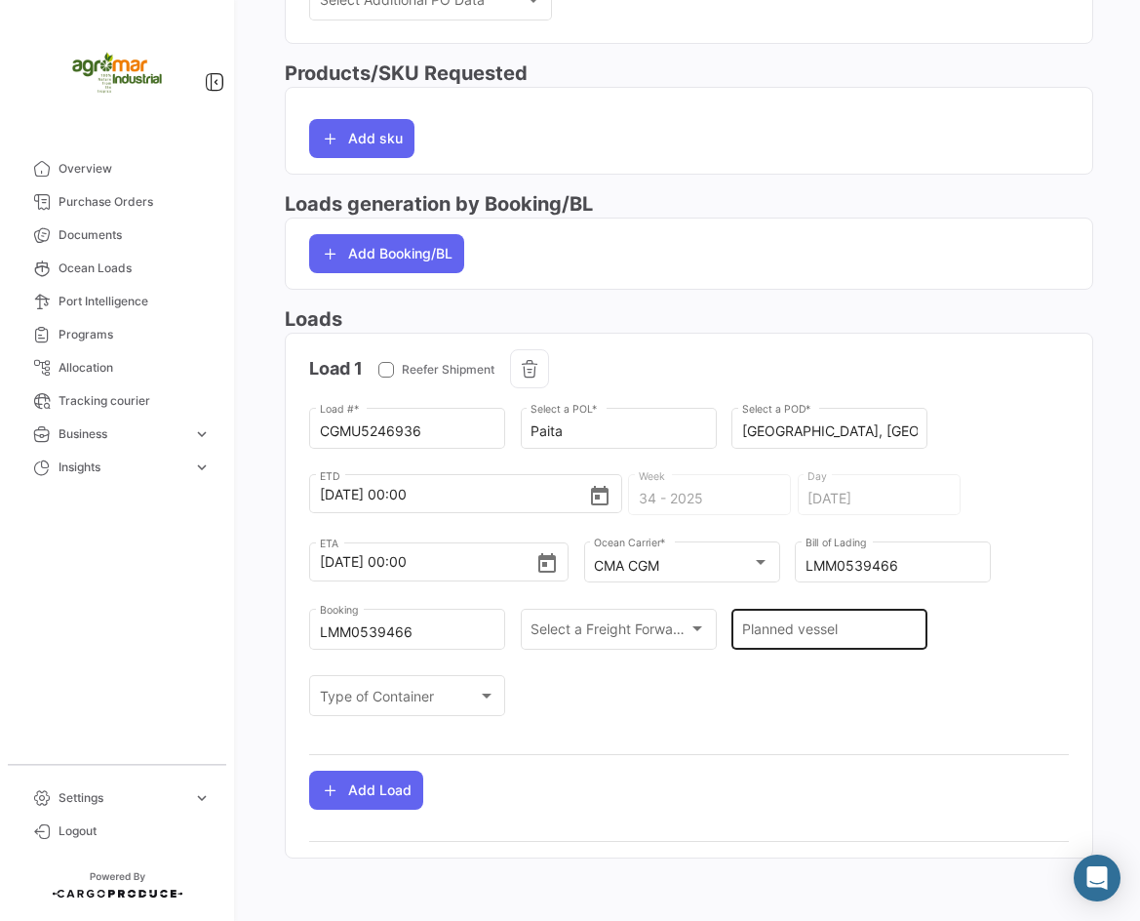
click at [785, 629] on input "Planned vessel" at bounding box center [830, 632] width 176 height 17
paste input "CARTAGENA EXPRESS / 0WCLIN1MA"
type input "CARTAGENA EXPRESS / 0WCLIN1MA"
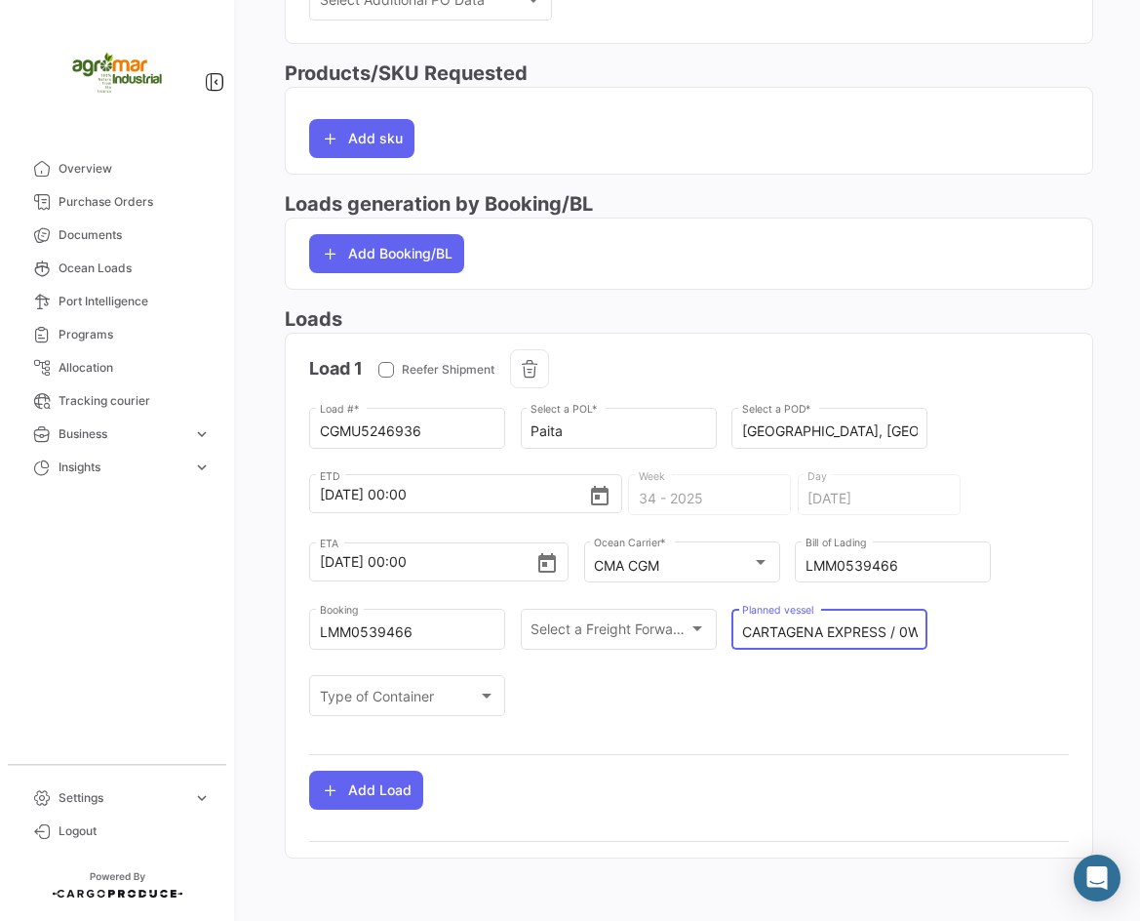
click at [984, 620] on div "CGMU5246936 Load # * Paita Select a POL * [GEOGRAPHIC_DATA], [GEOGRAPHIC_DATA] …" at bounding box center [689, 571] width 760 height 335
click at [471, 682] on div "Type of Container Type of Container" at bounding box center [408, 694] width 176 height 45
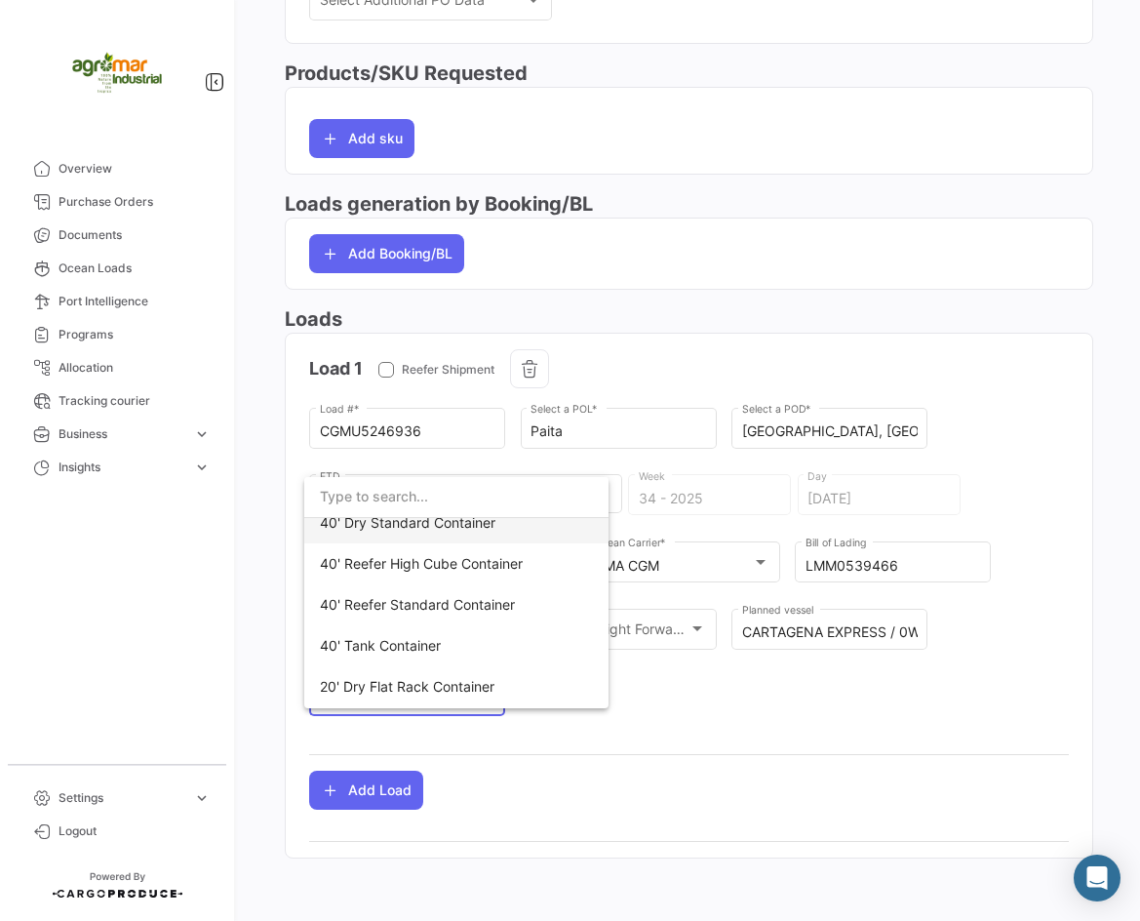
scroll to position [195, 0]
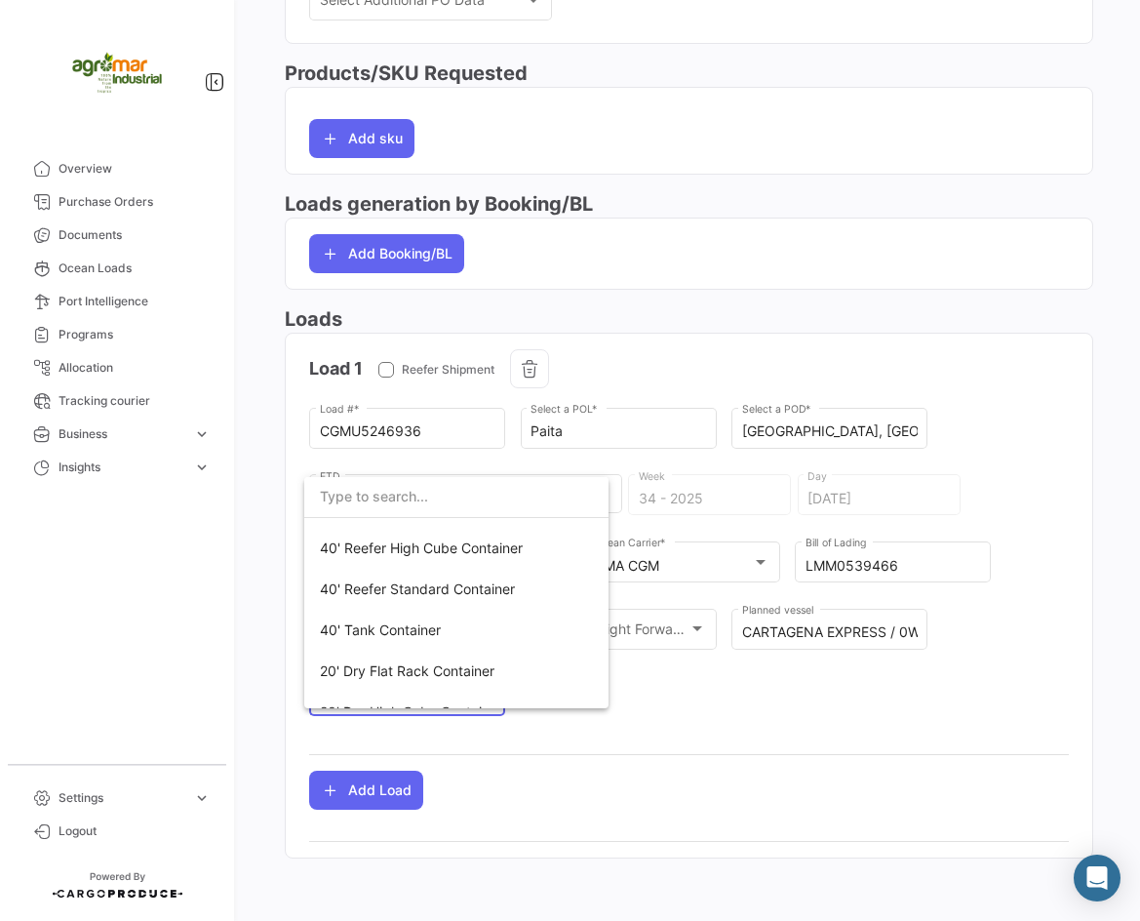
click at [665, 695] on div at bounding box center [570, 460] width 1140 height 921
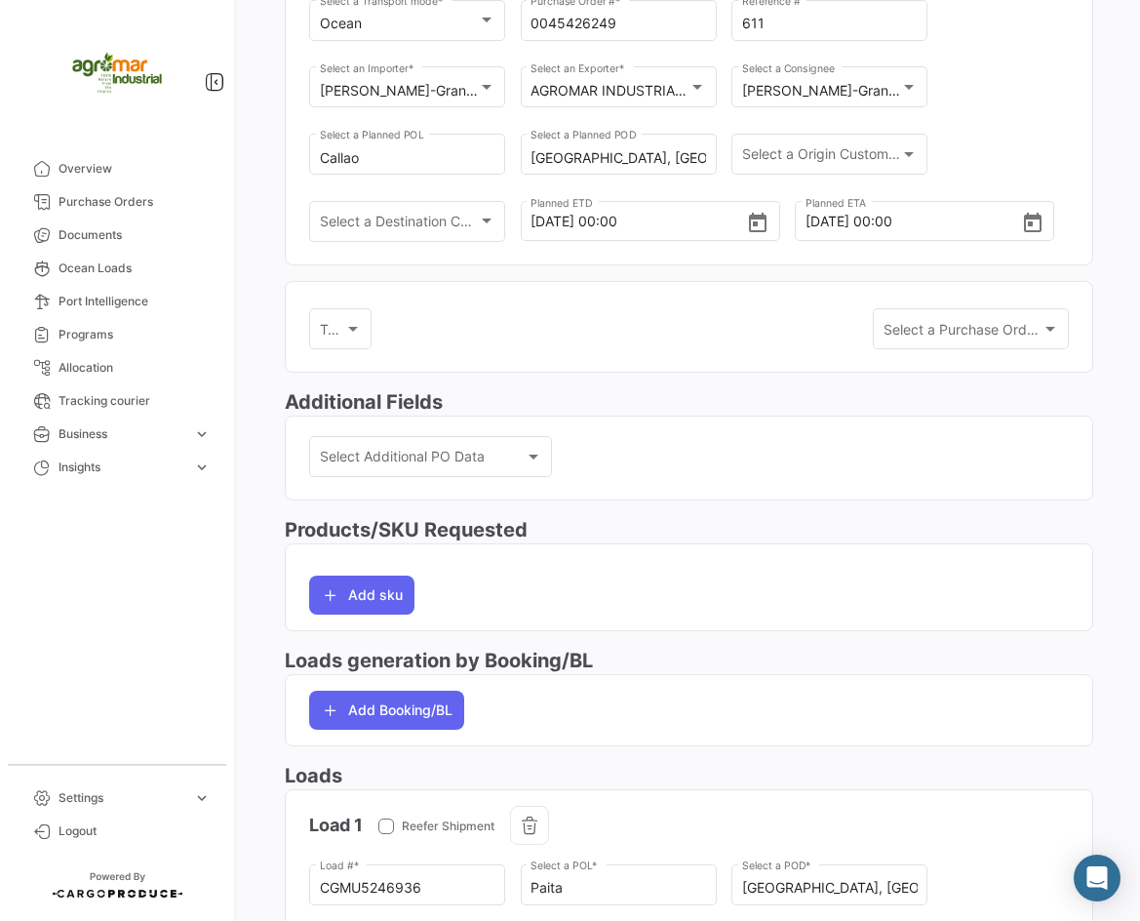
scroll to position [0, 0]
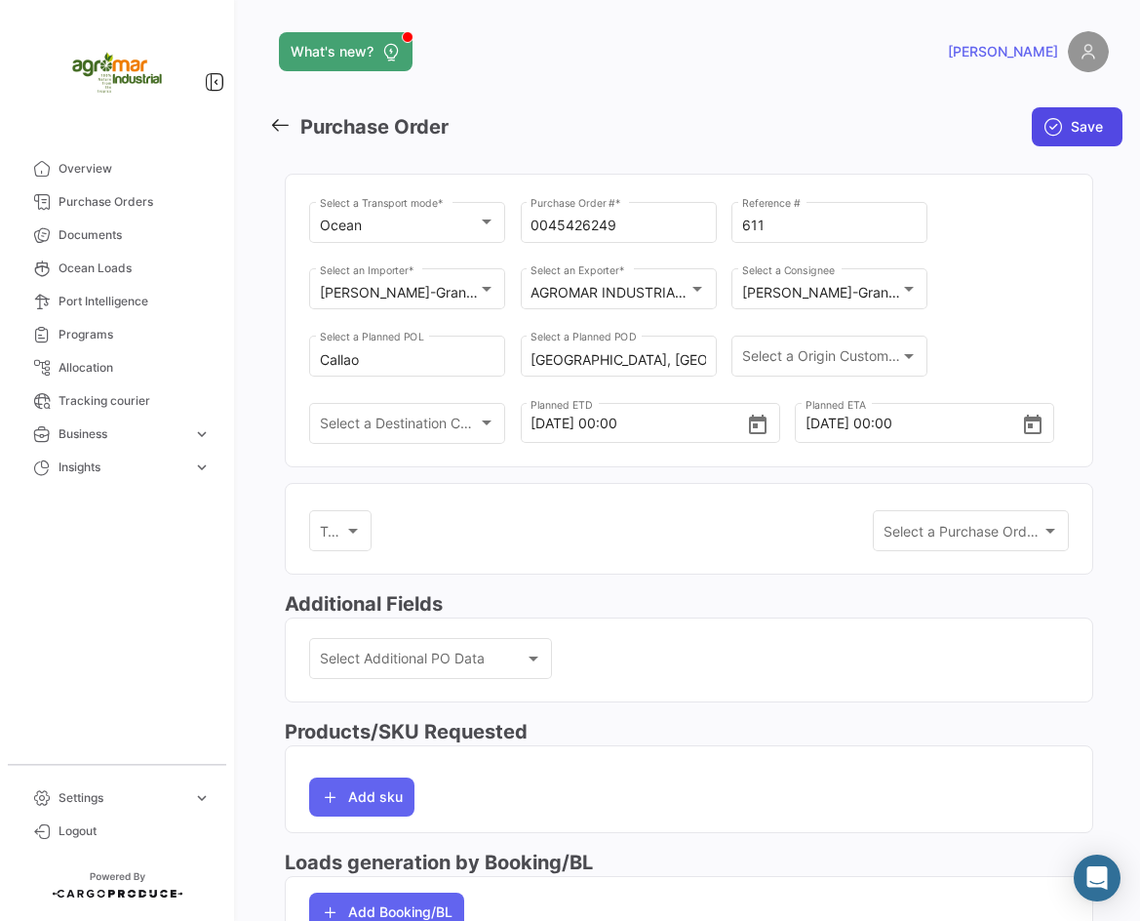
click at [1071, 123] on span "Save" at bounding box center [1087, 127] width 32 height 20
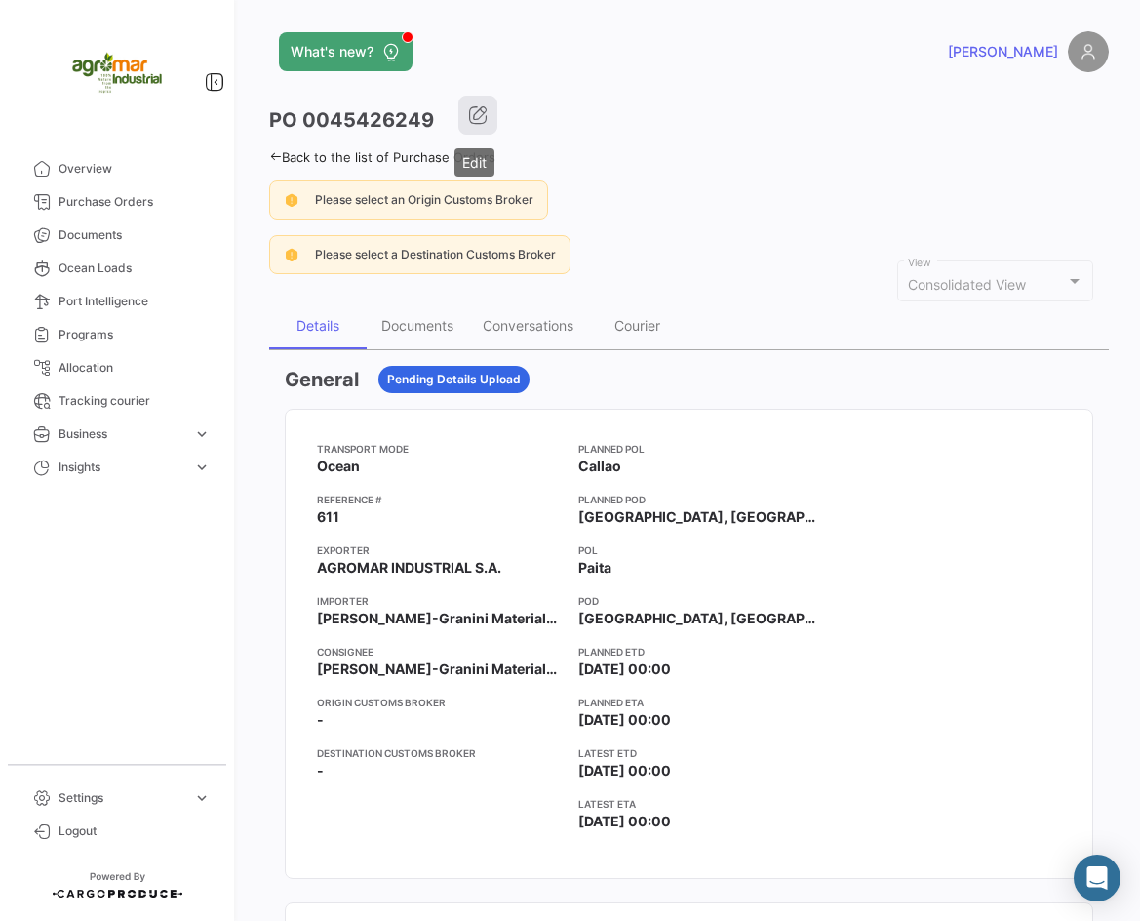
click at [483, 126] on button "button" at bounding box center [477, 115] width 39 height 39
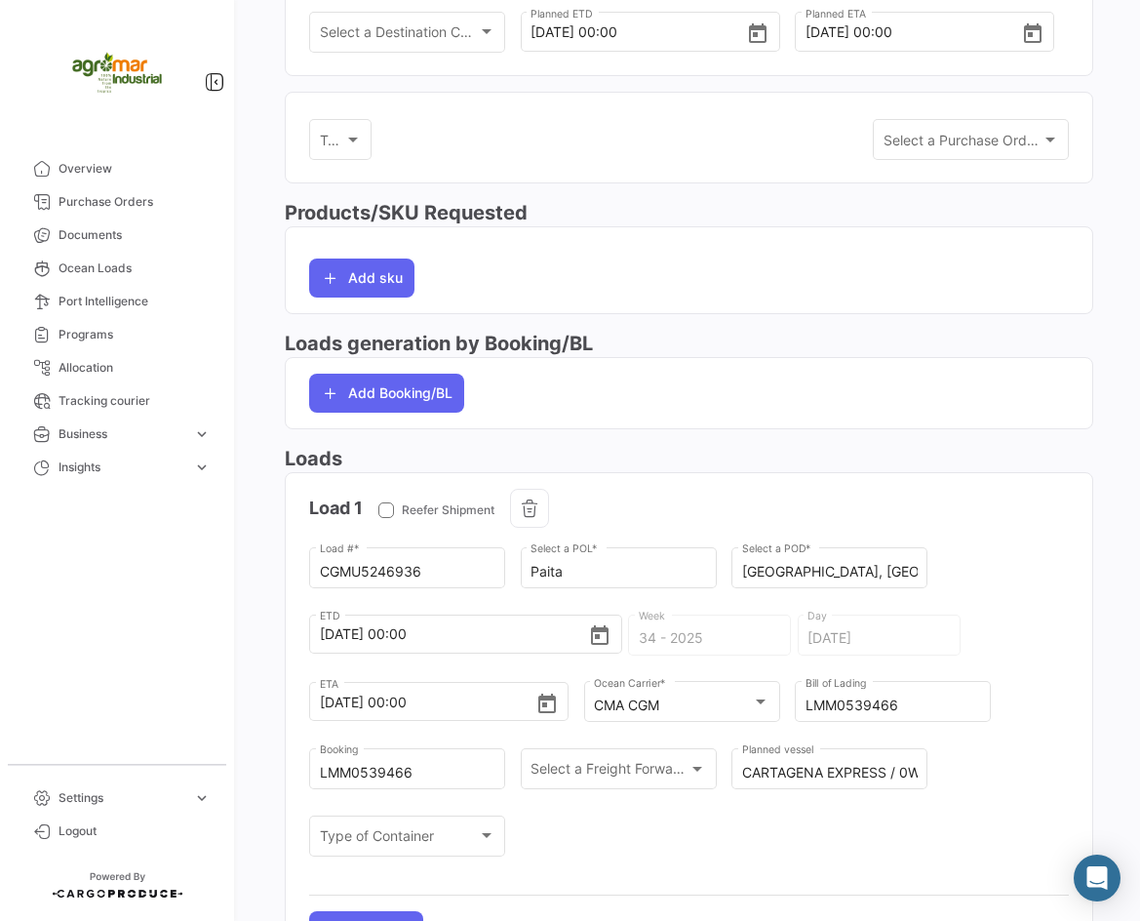
scroll to position [488, 0]
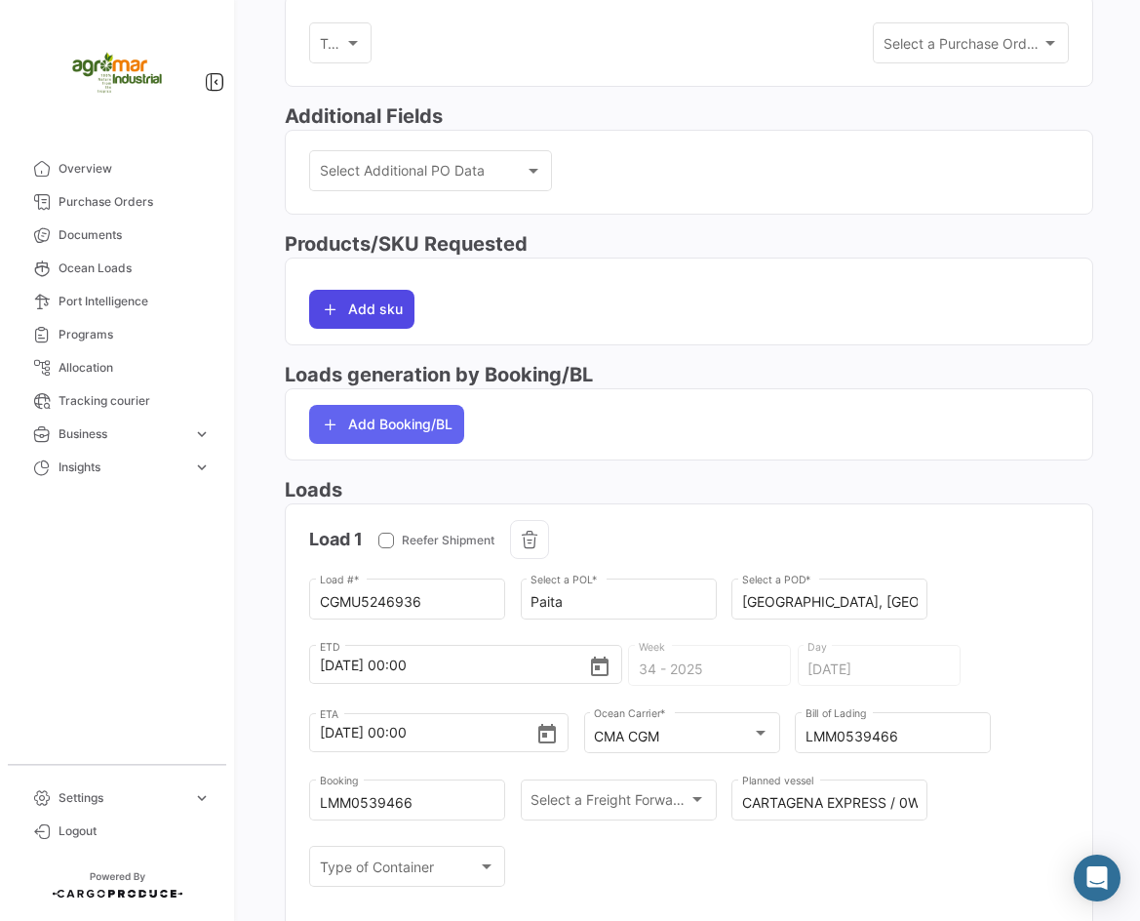
click at [377, 316] on button "Add sku" at bounding box center [361, 309] width 105 height 39
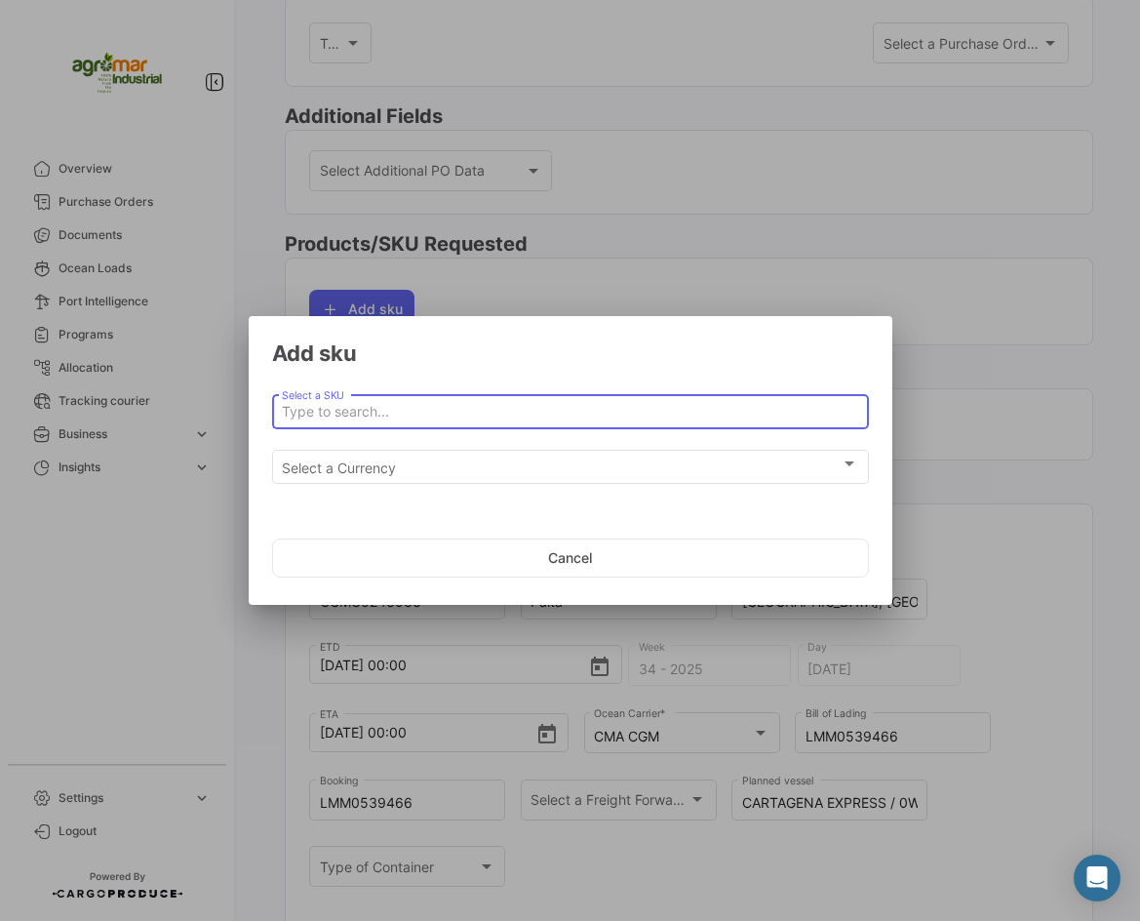
click at [594, 406] on input "Select a SKU" at bounding box center [570, 412] width 576 height 17
click at [430, 390] on div "Select a SKU" at bounding box center [570, 409] width 576 height 38
click at [439, 401] on div "Select a SKU" at bounding box center [570, 409] width 576 height 38
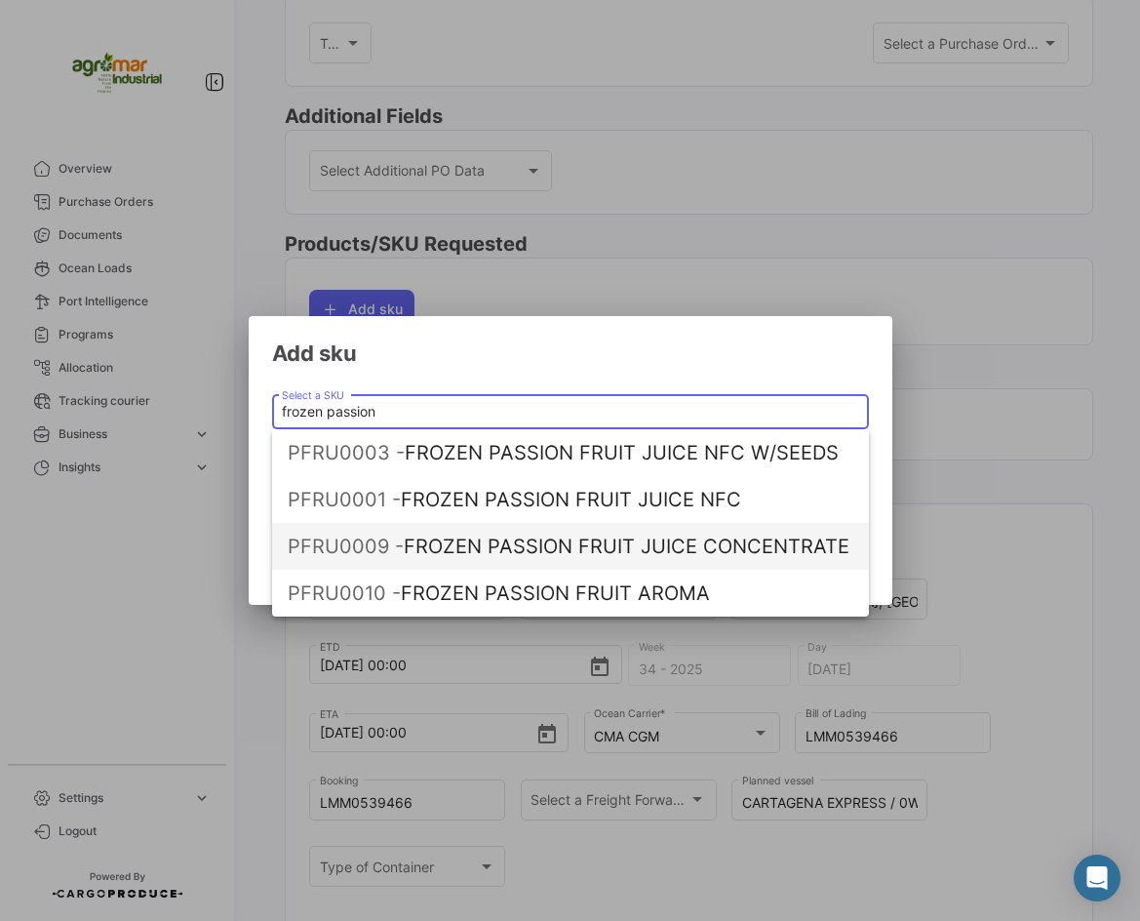
click at [821, 554] on span "PFRU0009 - FROZEN PASSION FRUIT JUICE CONCENTRATE" at bounding box center [571, 546] width 566 height 47
type input "FROZEN PASSION FRUIT JUICE CONCENTRATE"
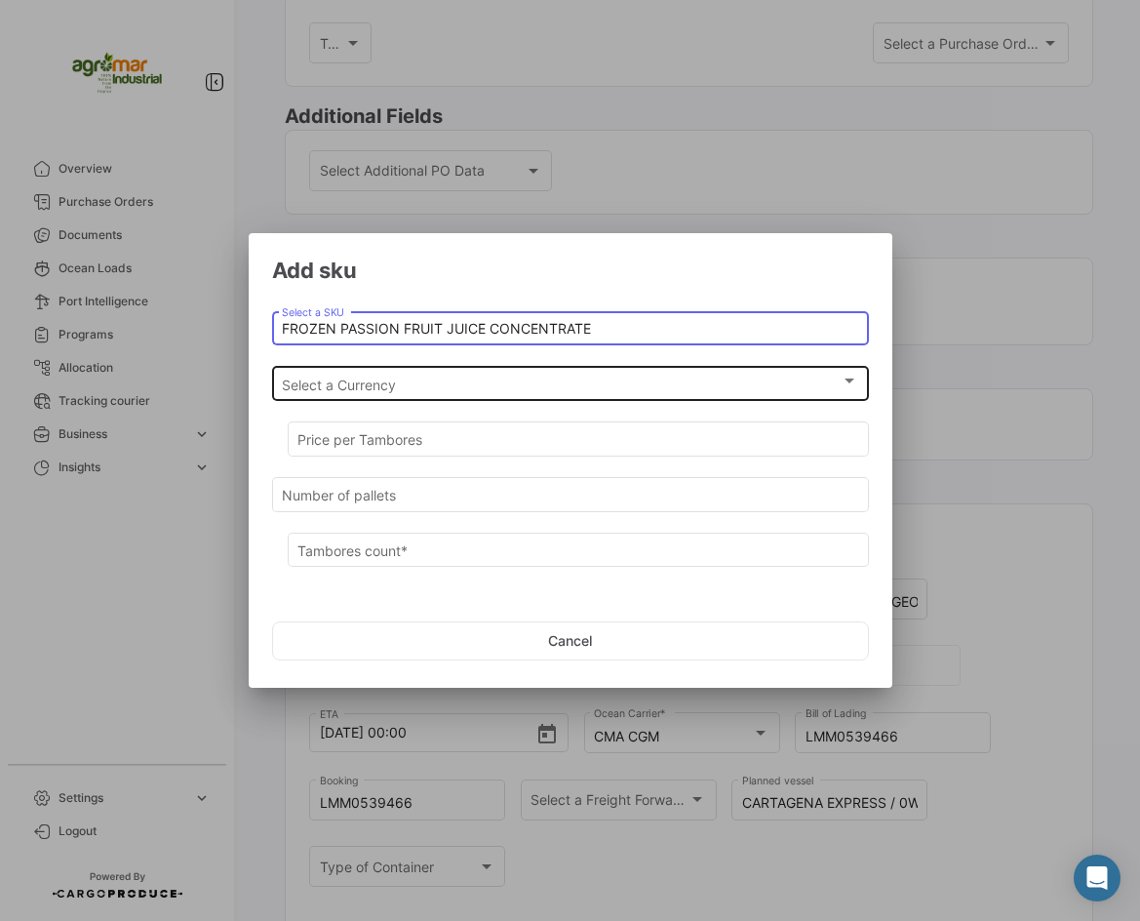
click at [436, 390] on div "Select a Currency" at bounding box center [561, 385] width 559 height 17
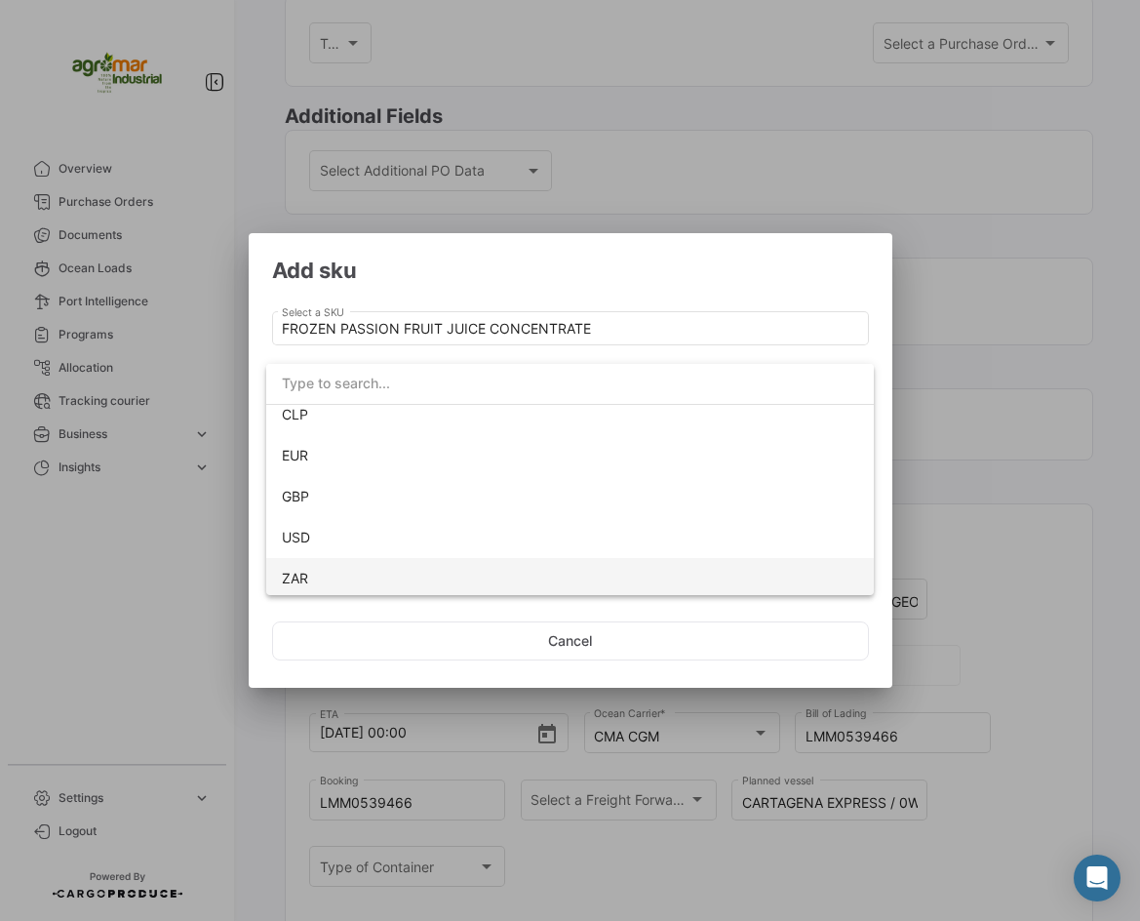
scroll to position [138, 0]
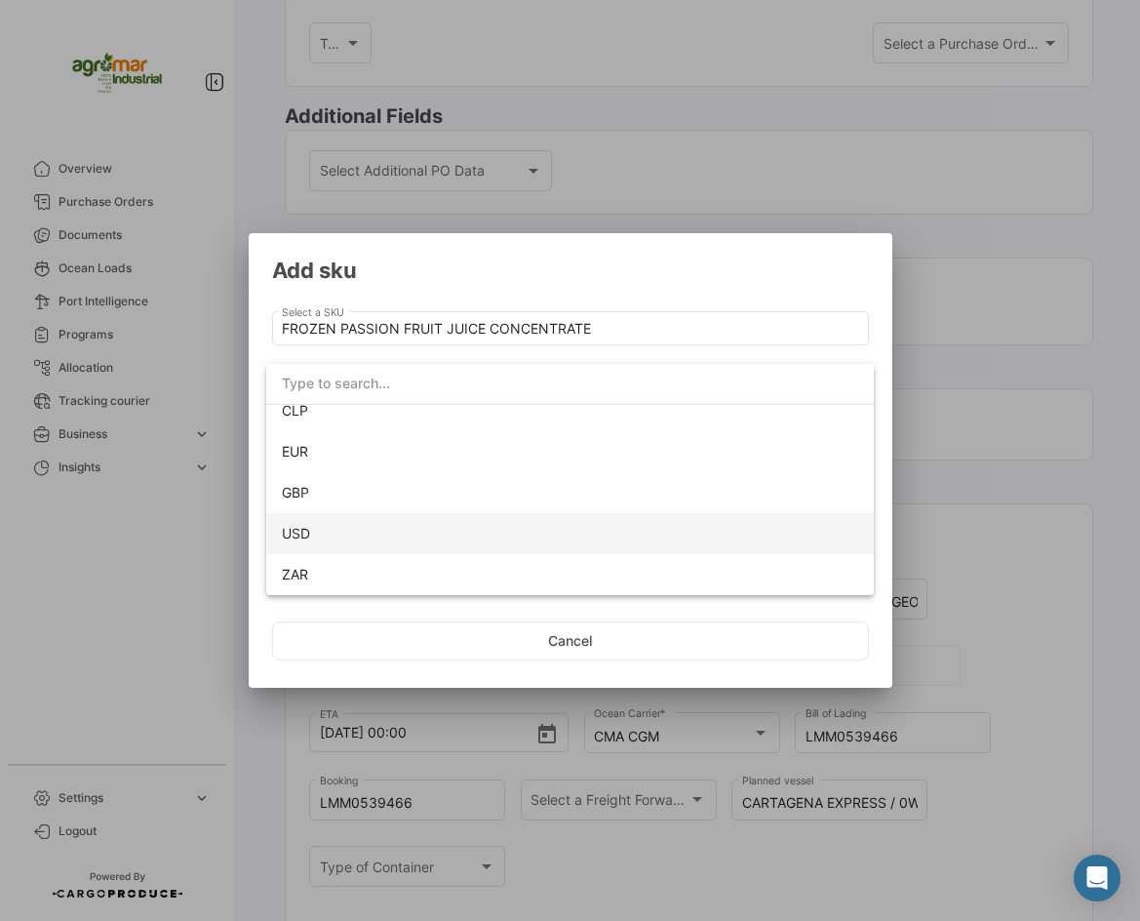
click at [324, 535] on span "USD" at bounding box center [570, 533] width 576 height 41
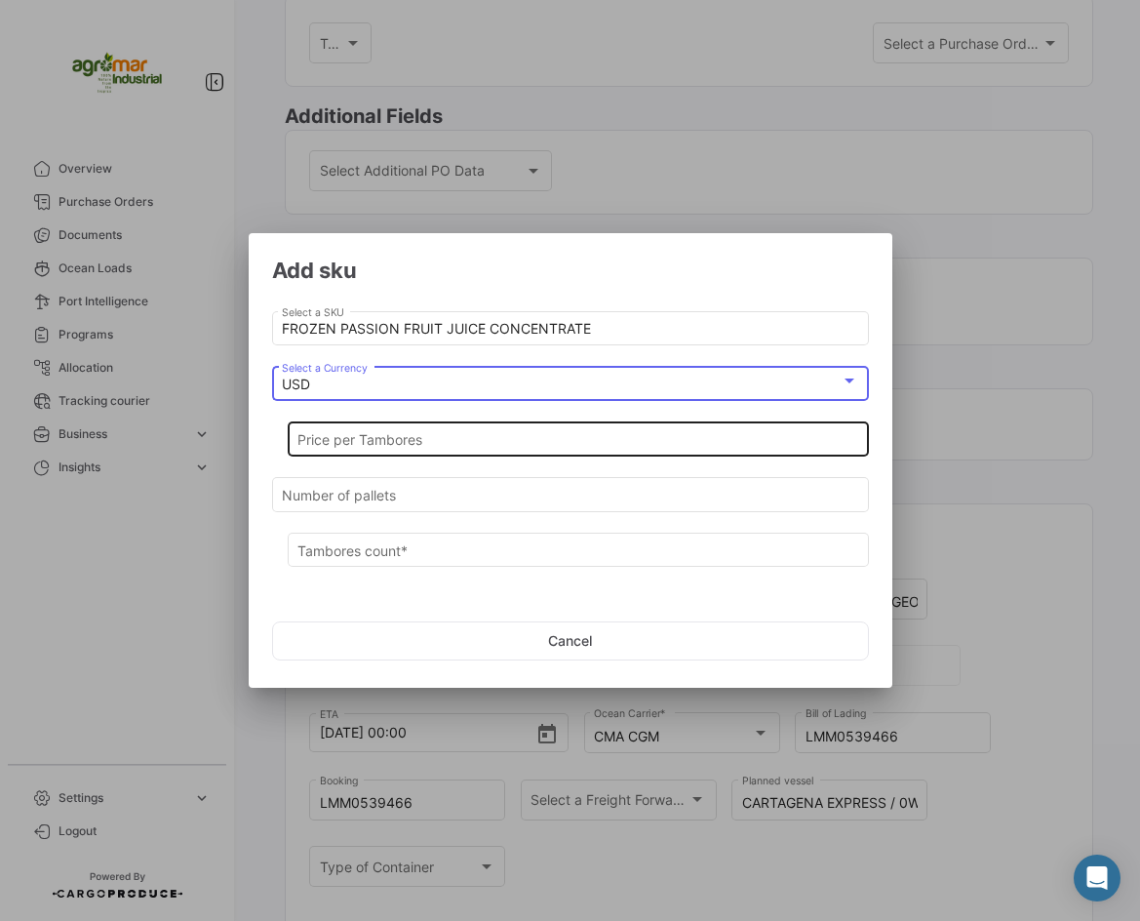
click at [391, 436] on input "Price per Tambores" at bounding box center [578, 440] width 561 height 17
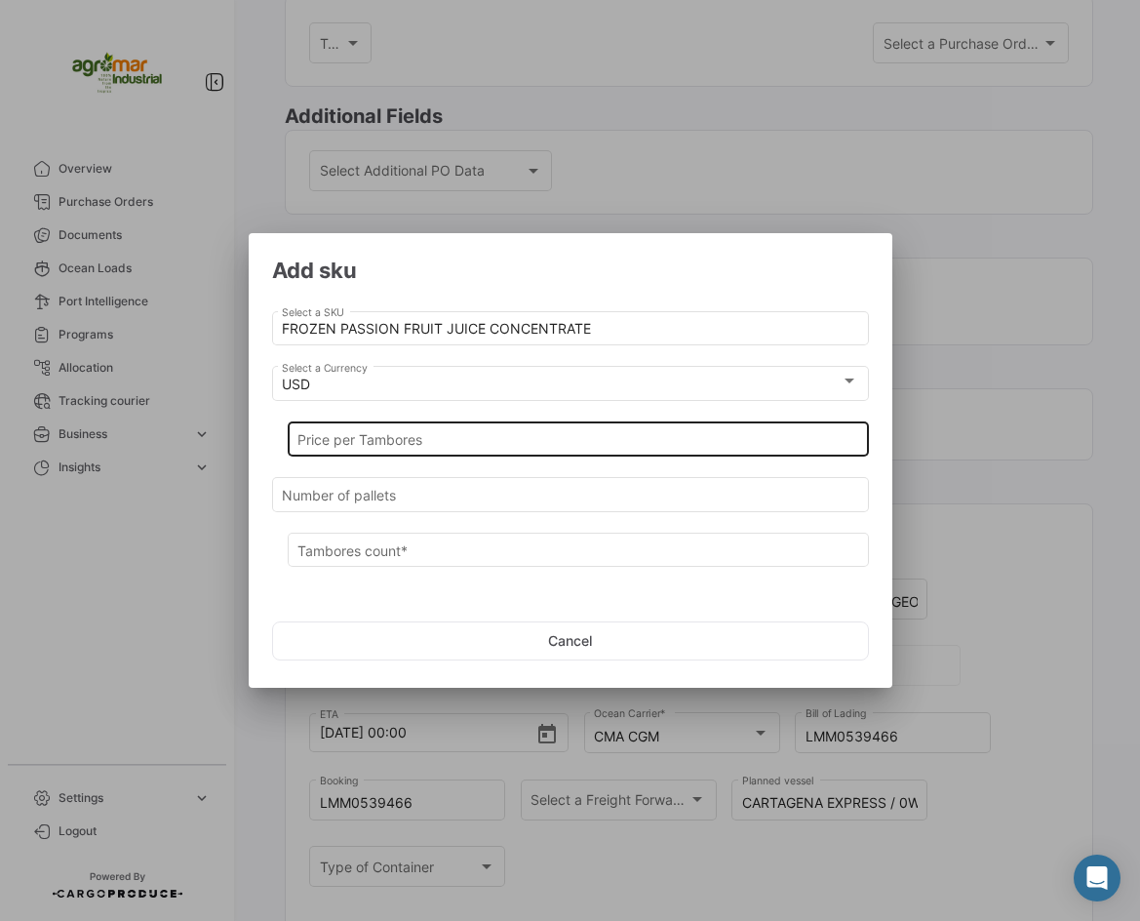
click at [338, 436] on input "Price per Tambores" at bounding box center [578, 440] width 561 height 17
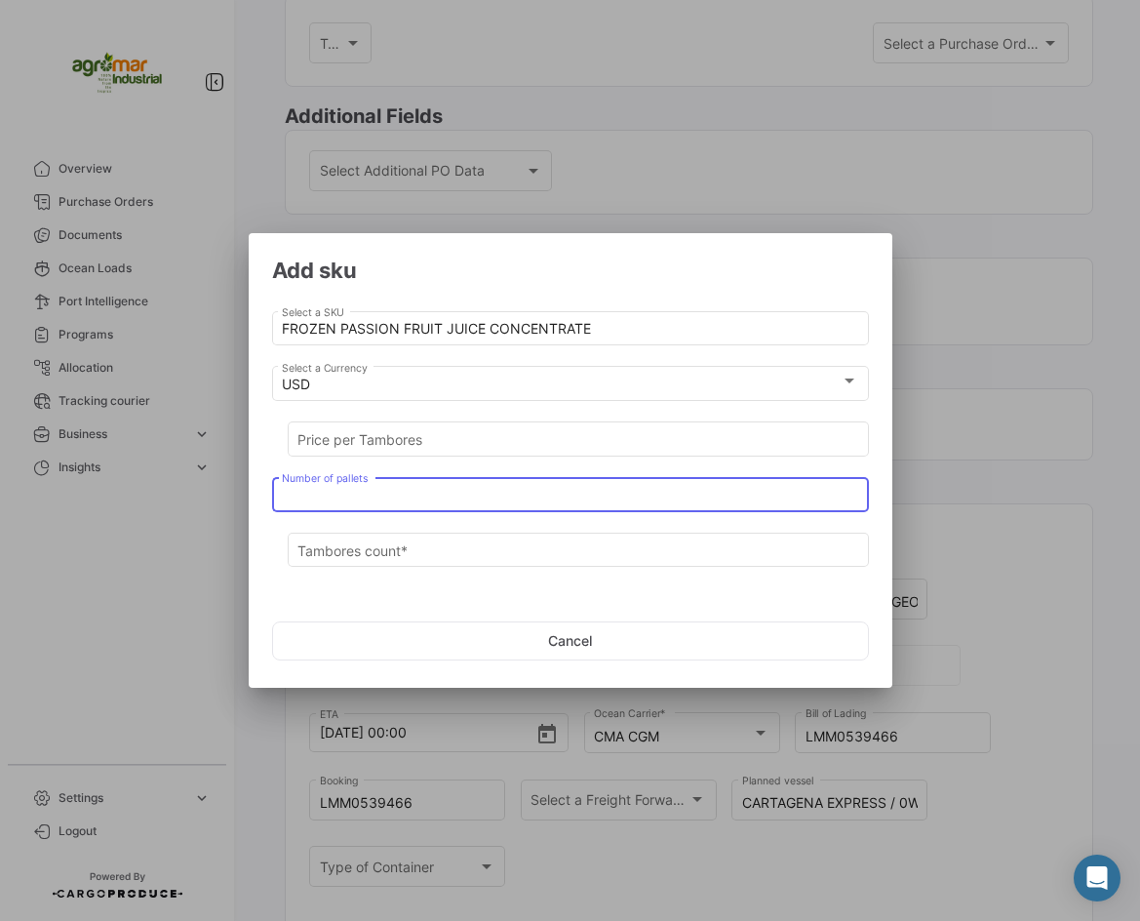
click at [347, 491] on input "Number of pallets" at bounding box center [570, 495] width 576 height 17
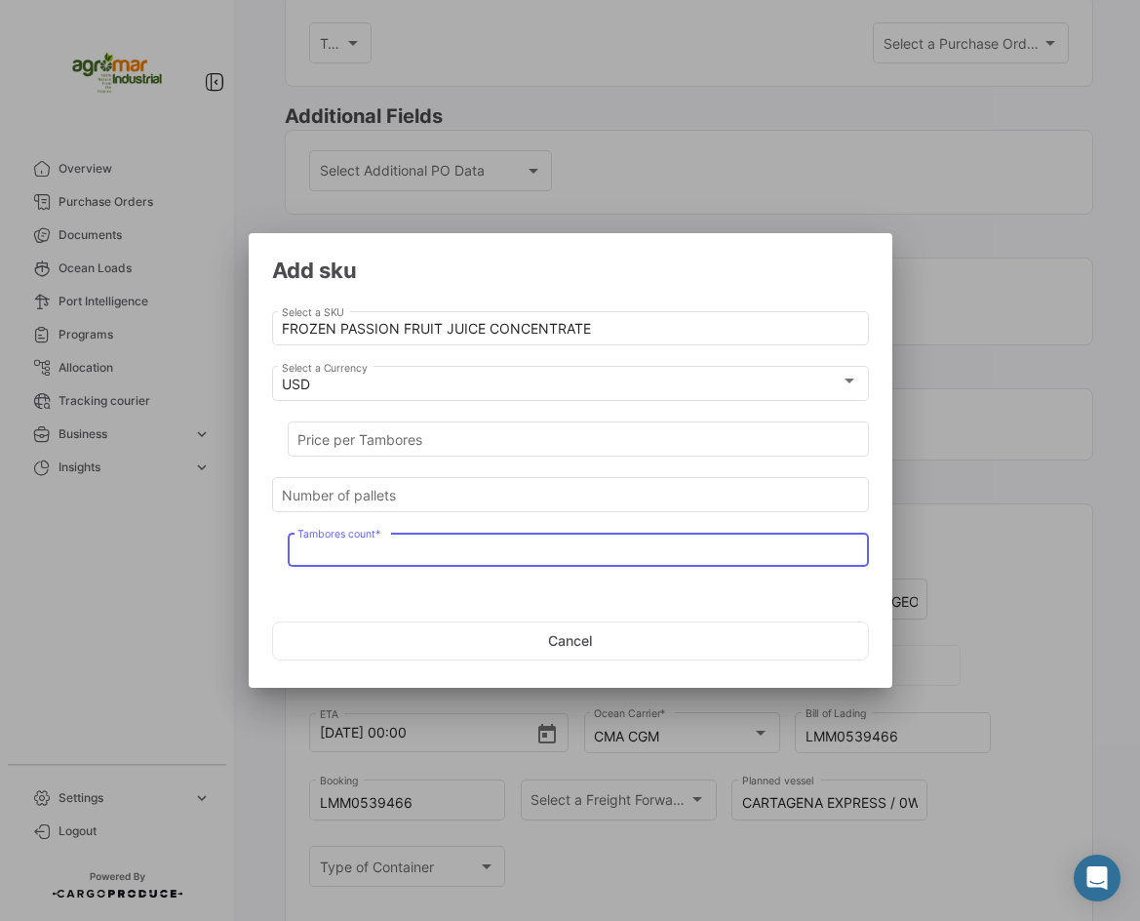
click at [496, 542] on input "Tambores count *" at bounding box center [578, 550] width 561 height 17
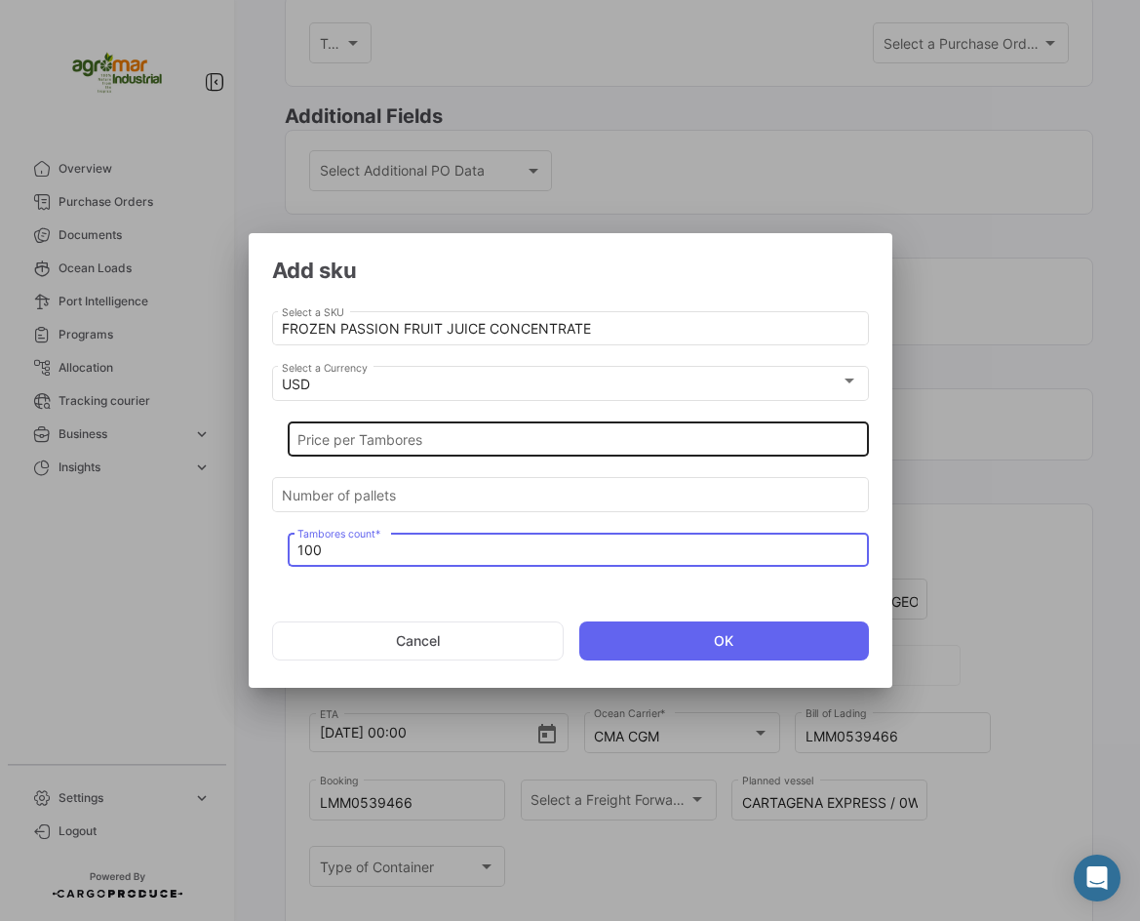
type input "100"
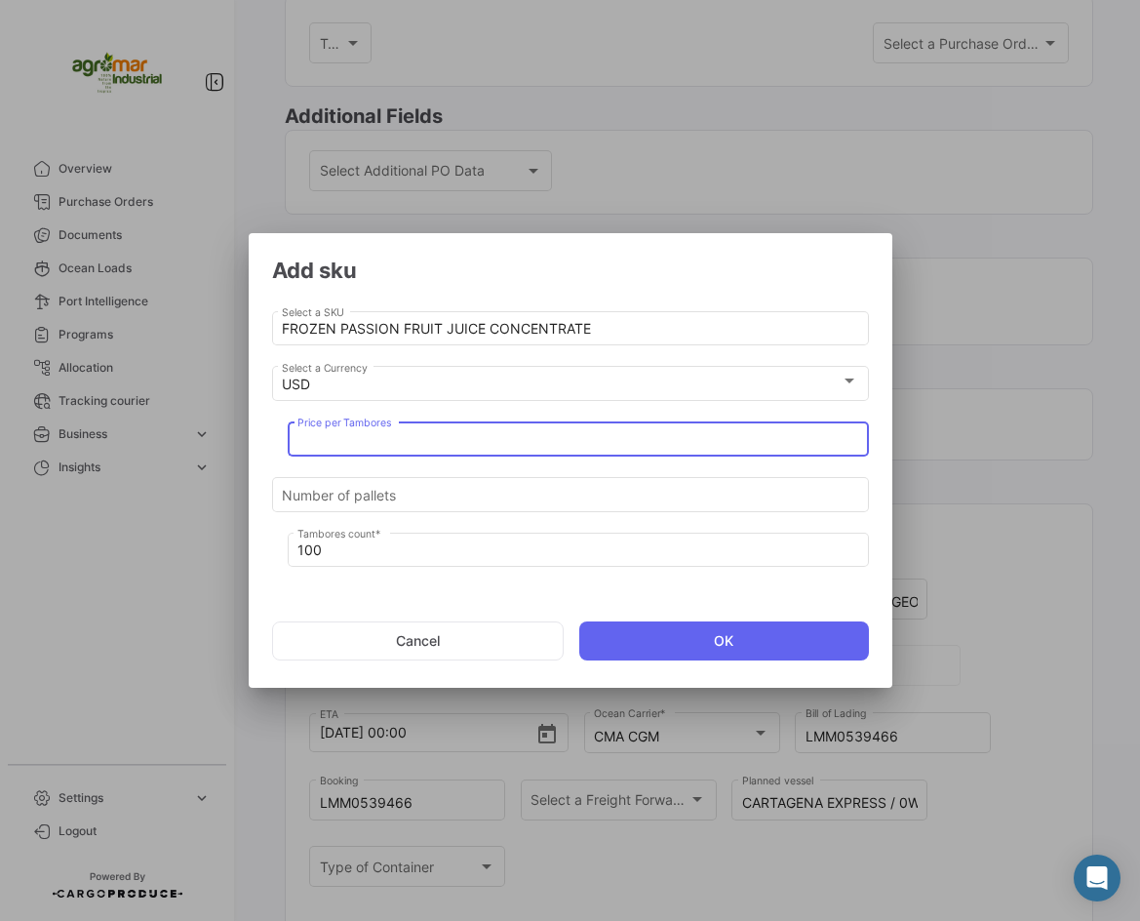
click at [455, 434] on input "Price per Tambores" at bounding box center [578, 440] width 561 height 17
click at [380, 443] on input "Price per Tambores" at bounding box center [578, 440] width 561 height 17
type input "2550"
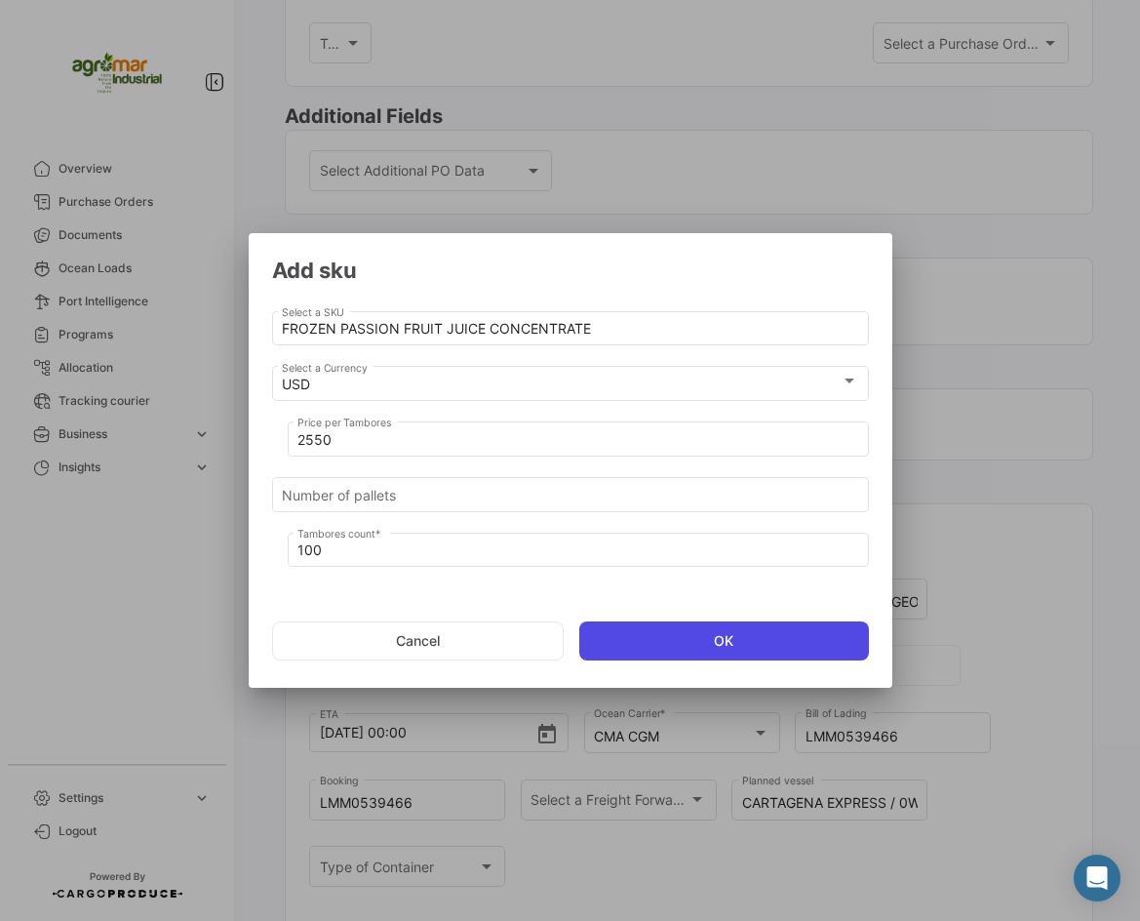
click at [749, 641] on button "OK" at bounding box center [724, 640] width 290 height 39
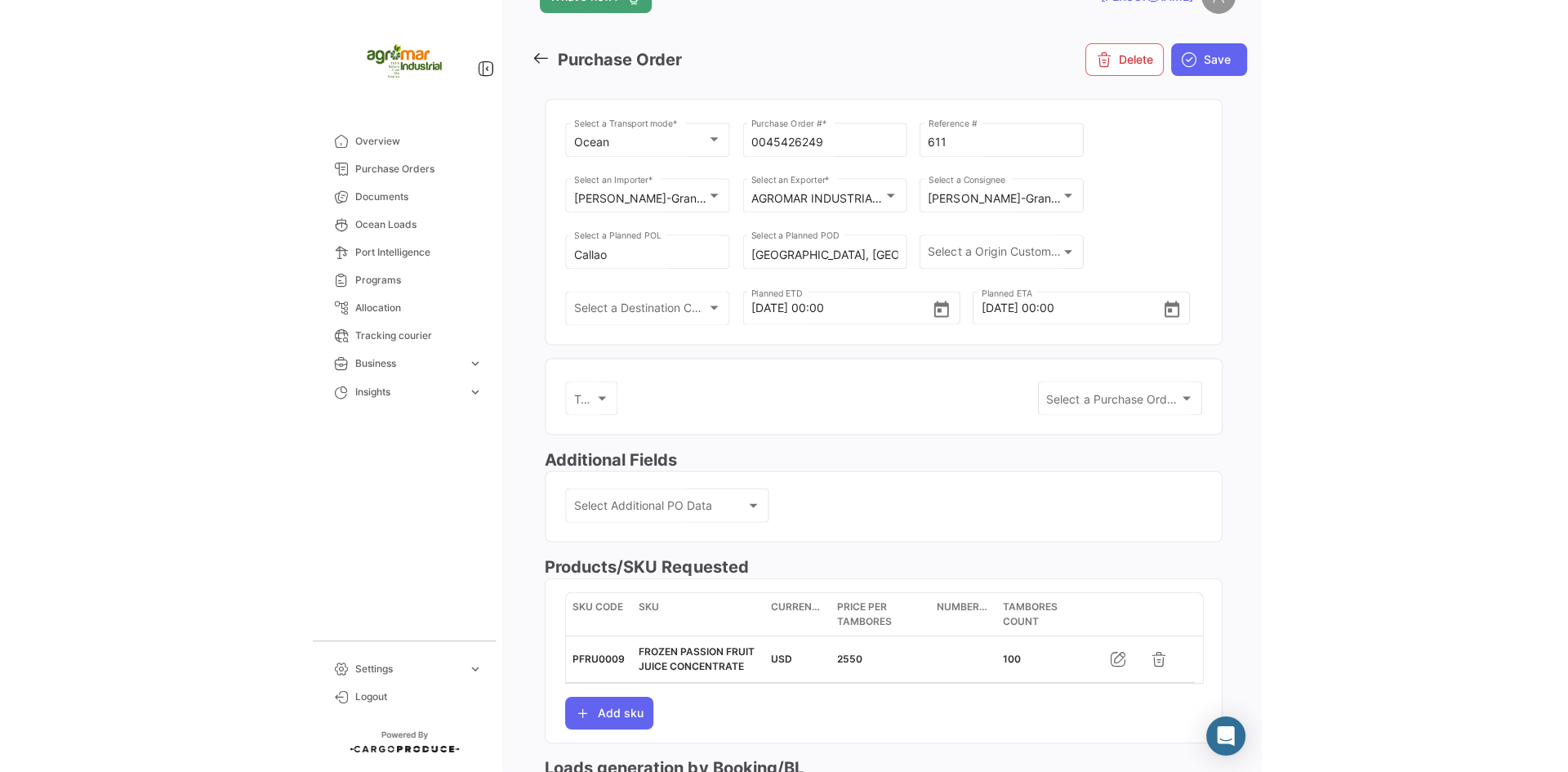
scroll to position [0, 0]
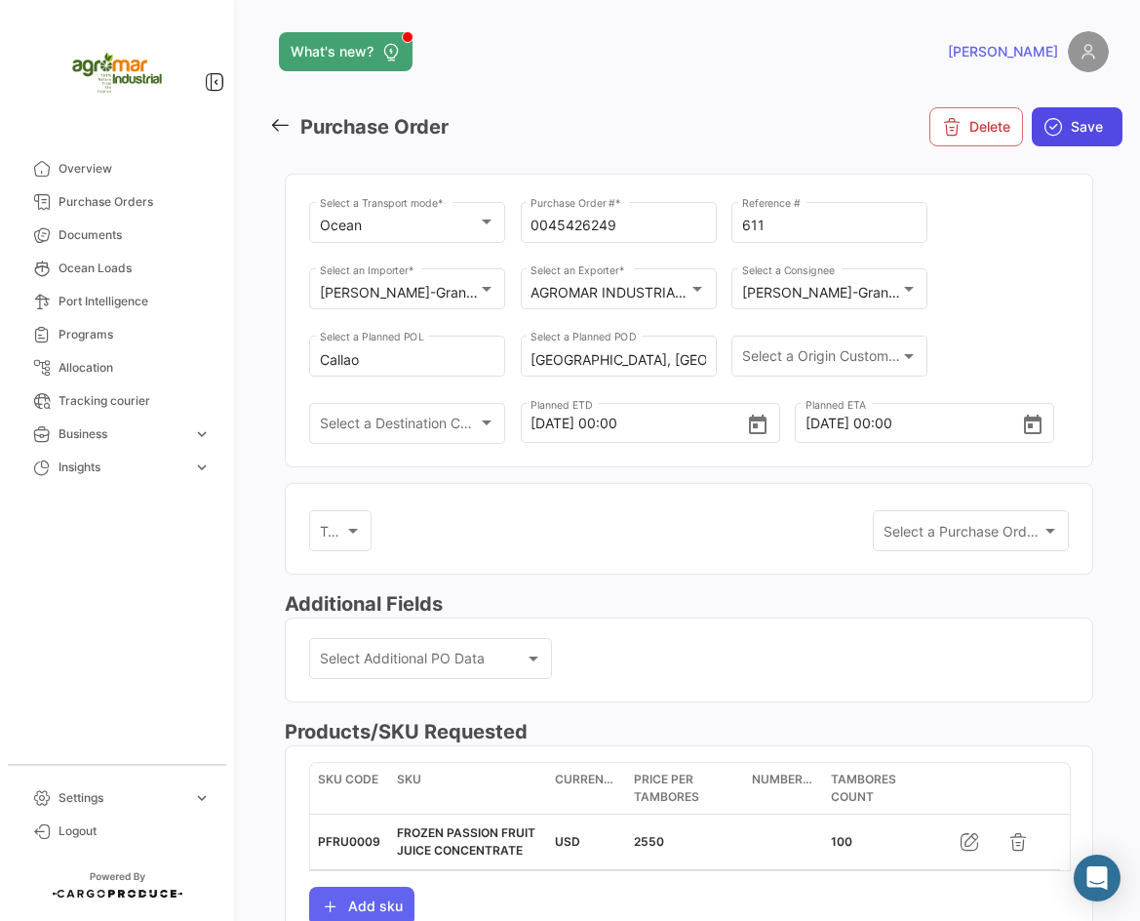
click at [1071, 125] on span "Save" at bounding box center [1087, 127] width 32 height 20
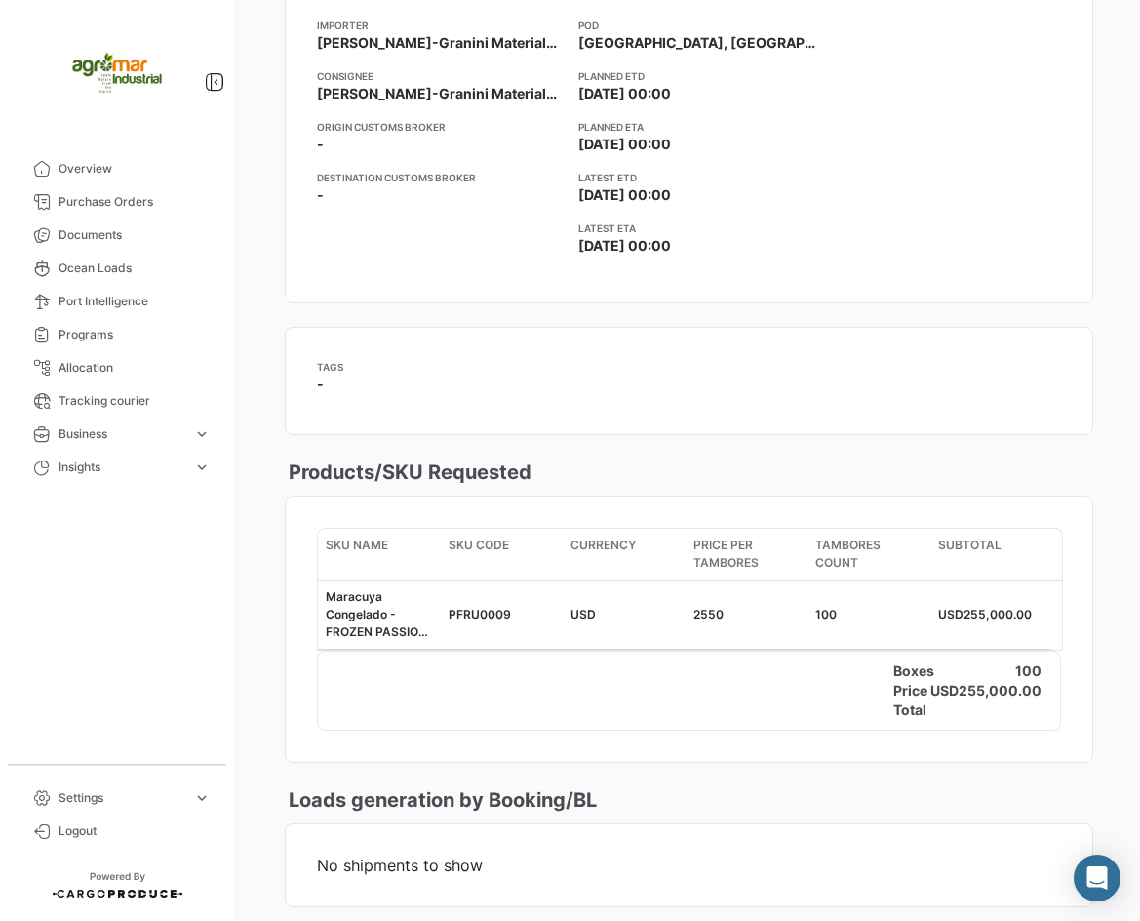
scroll to position [585, 0]
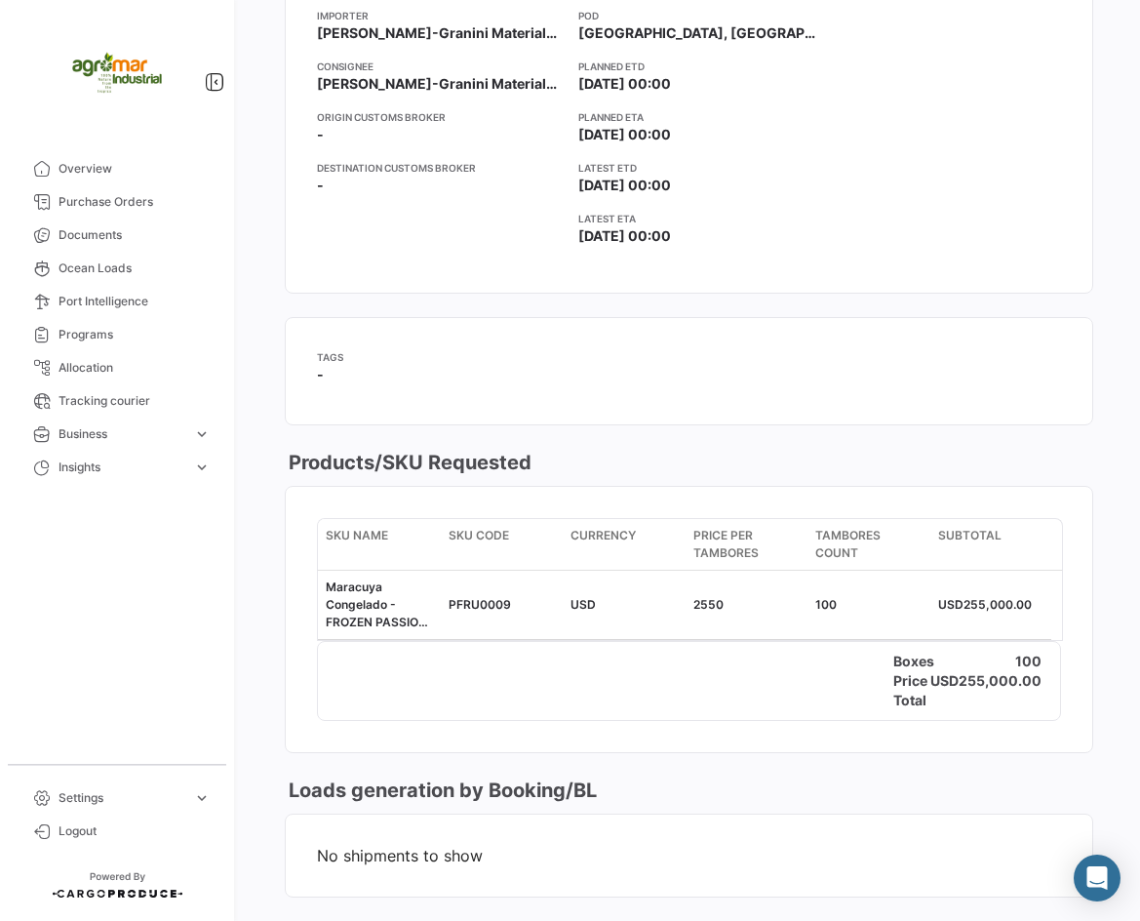
click at [672, 674] on div "Price Total USD 255,000.00" at bounding box center [689, 690] width 742 height 39
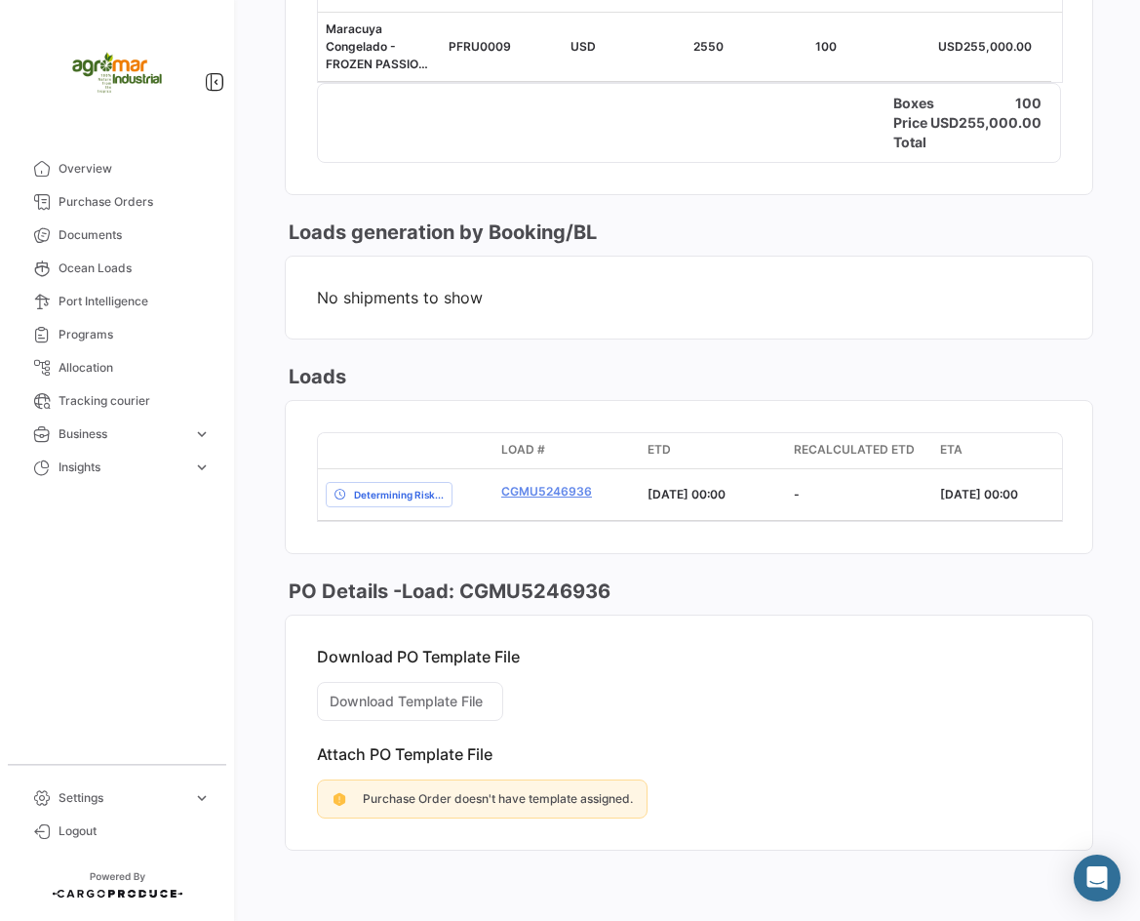
scroll to position [1158, 0]
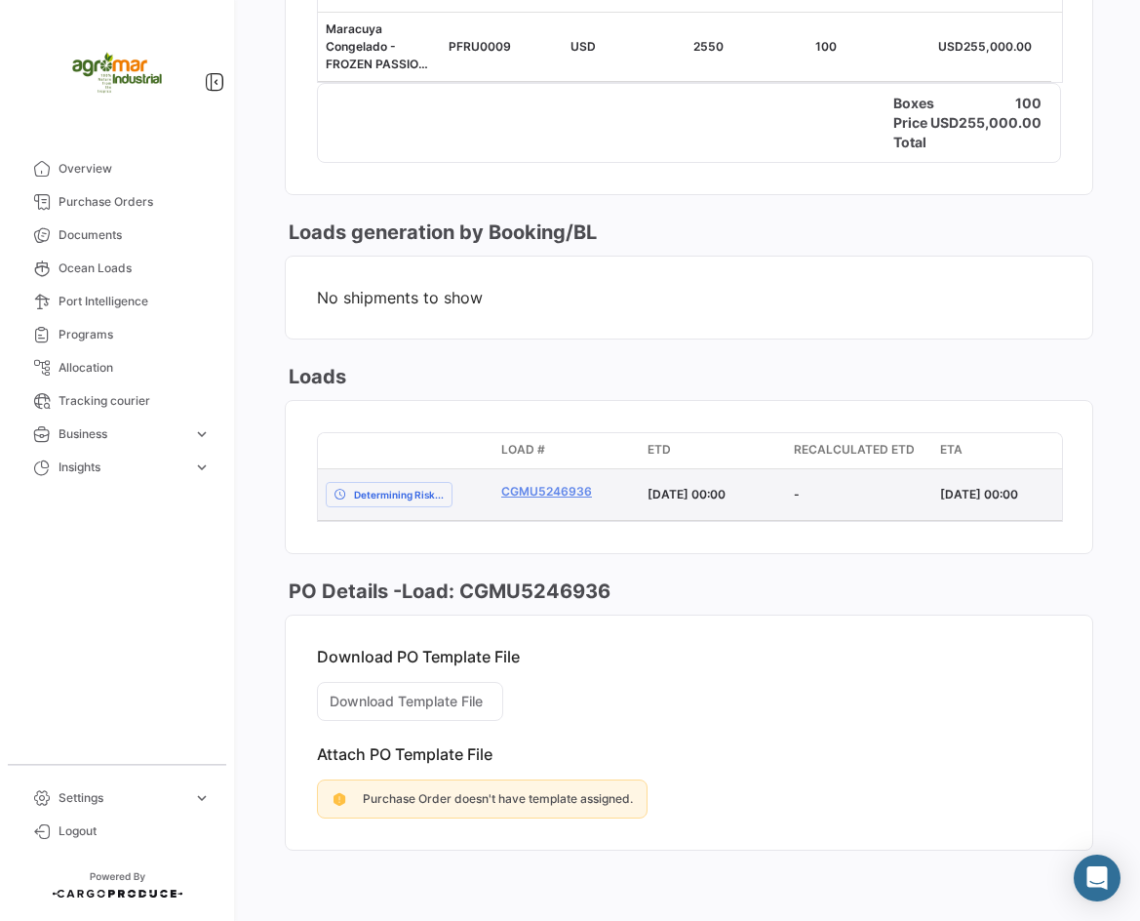
click at [446, 504] on datatable-body-cell "Determining Risk..." at bounding box center [406, 494] width 176 height 51
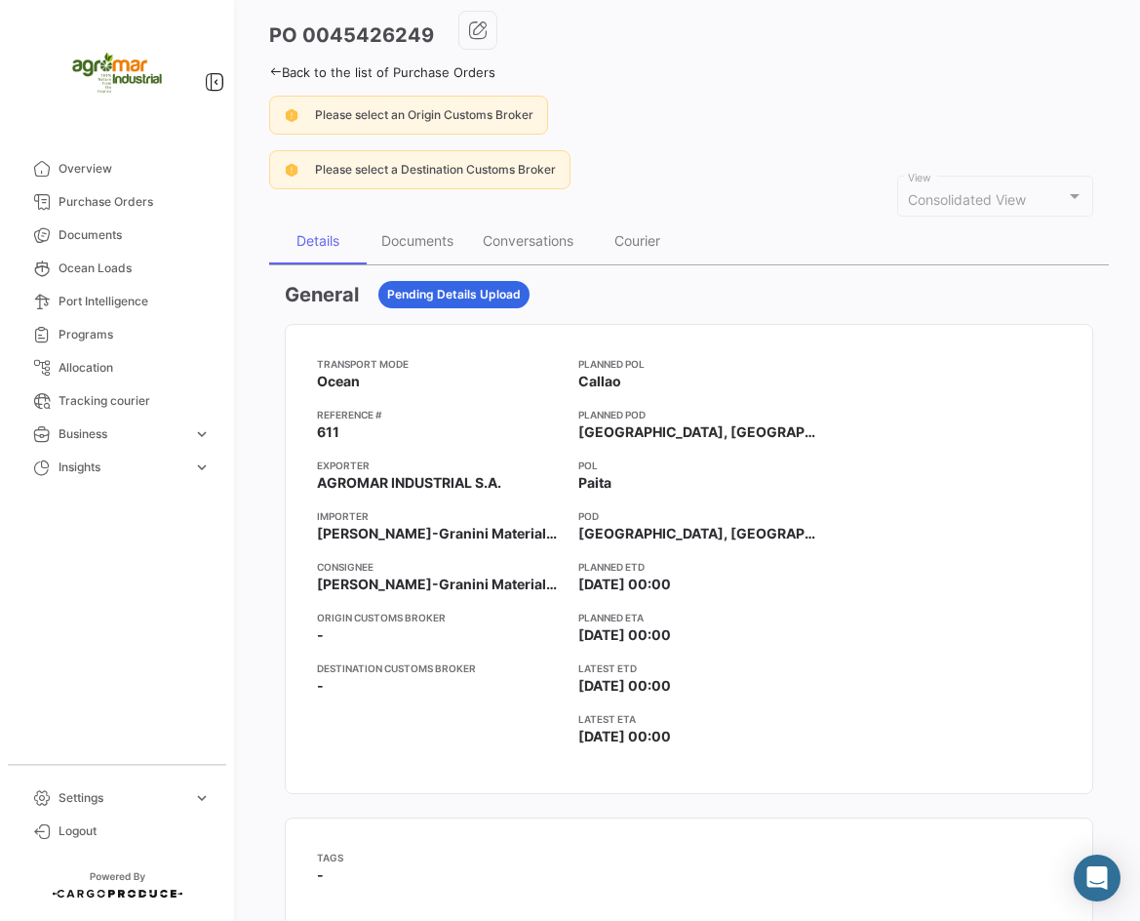
scroll to position [0, 0]
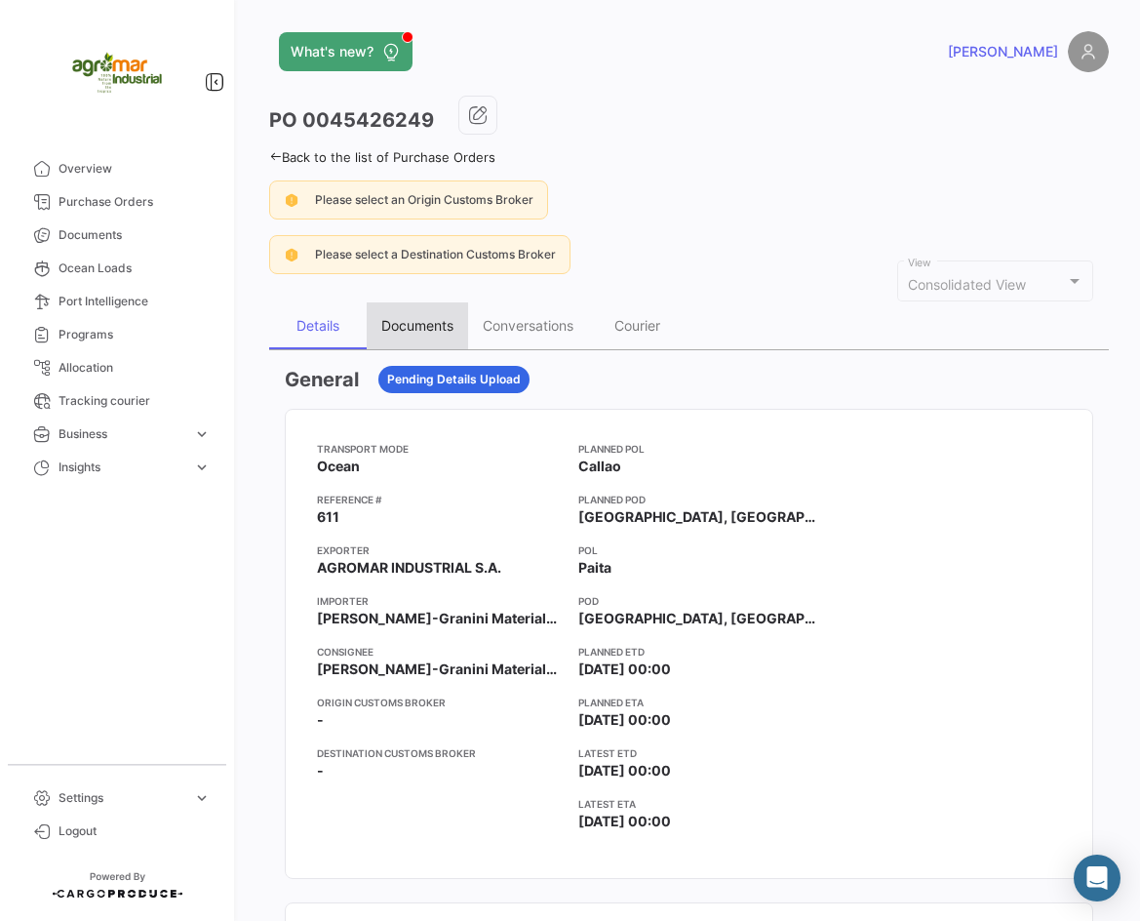
click at [433, 326] on div "Documents" at bounding box center [417, 325] width 72 height 17
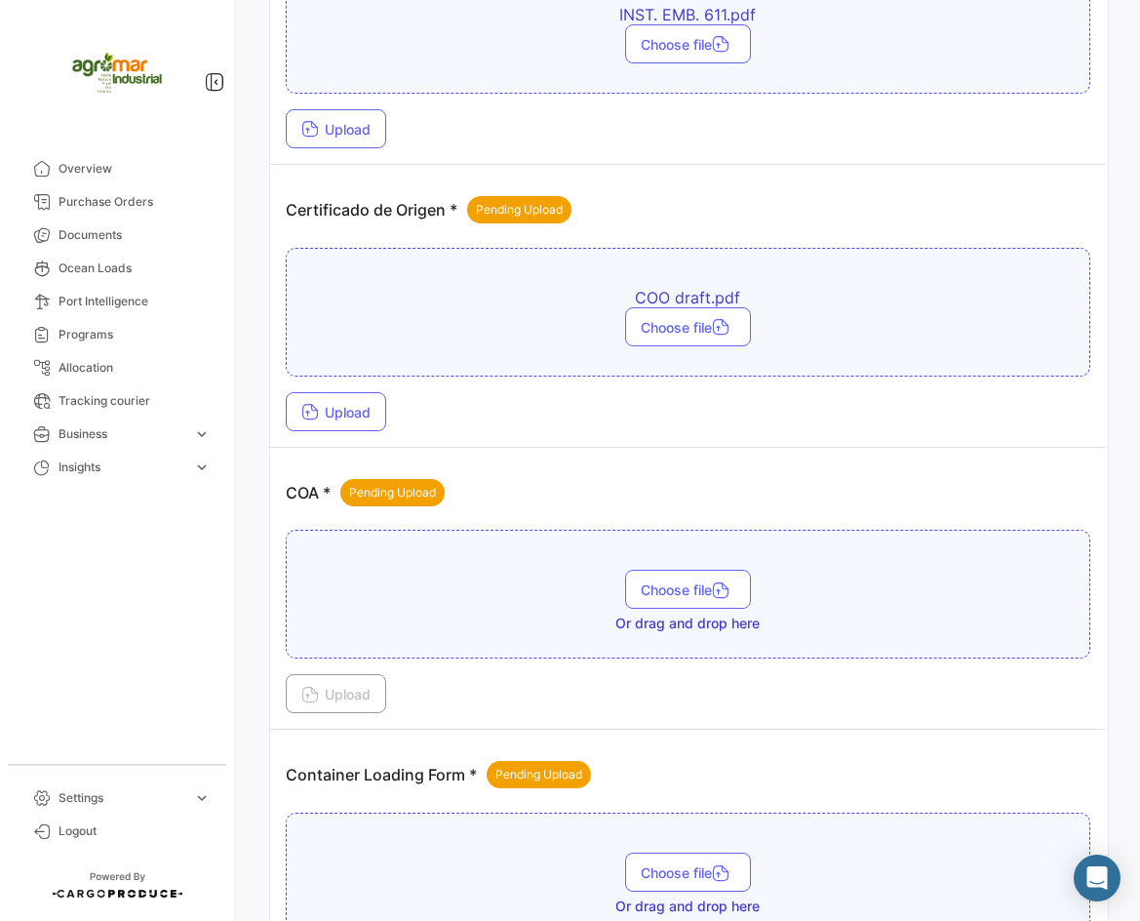
scroll to position [390, 0]
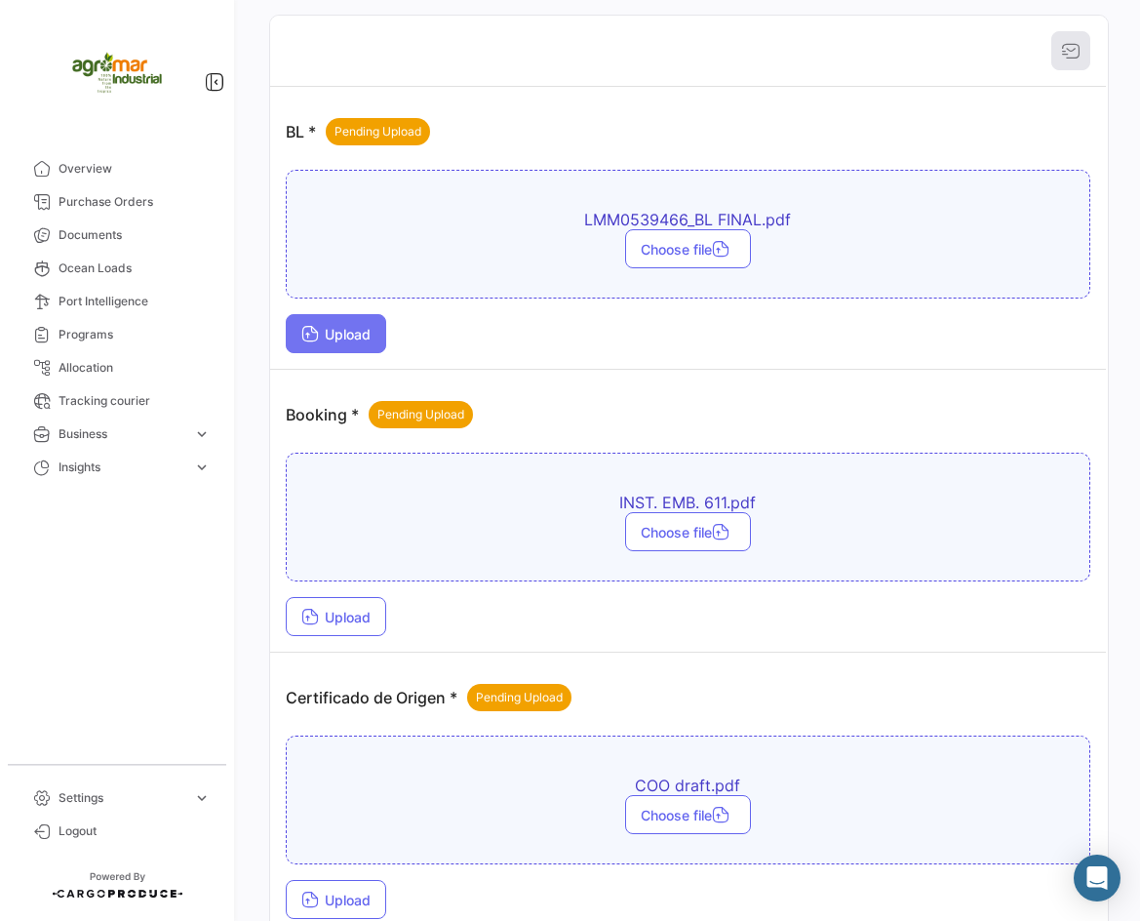
click at [343, 327] on span "Upload" at bounding box center [335, 334] width 69 height 17
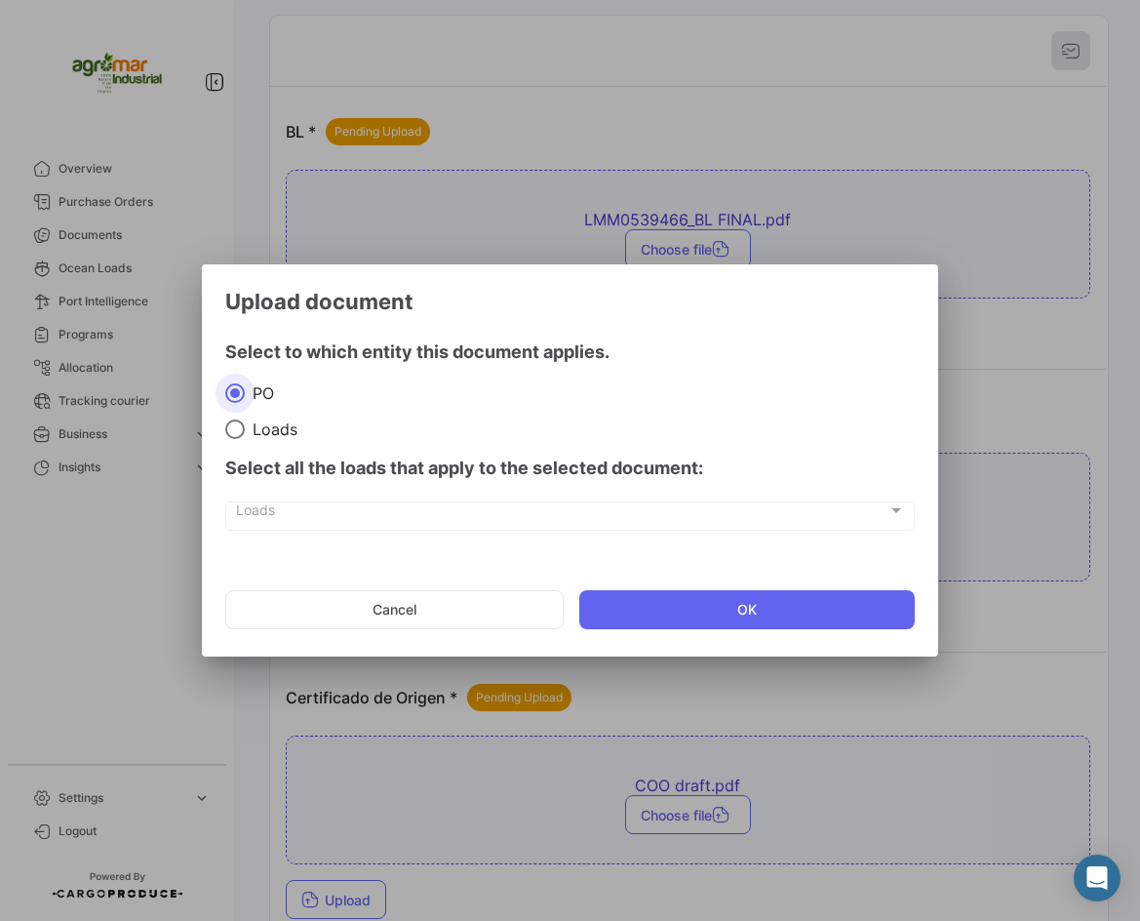
click at [643, 586] on mat-dialog-actions "Cancel OK" at bounding box center [570, 609] width 690 height 66
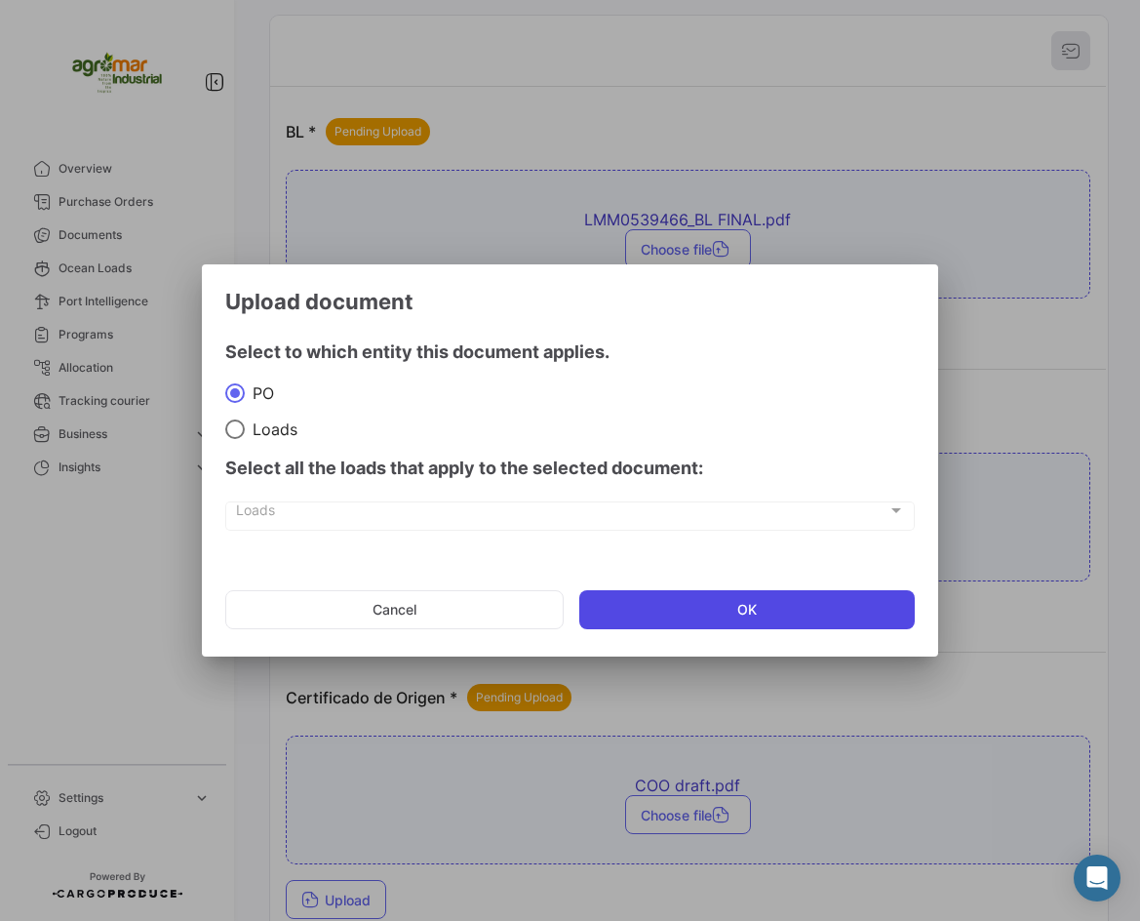
click at [645, 592] on button "OK" at bounding box center [747, 609] width 337 height 39
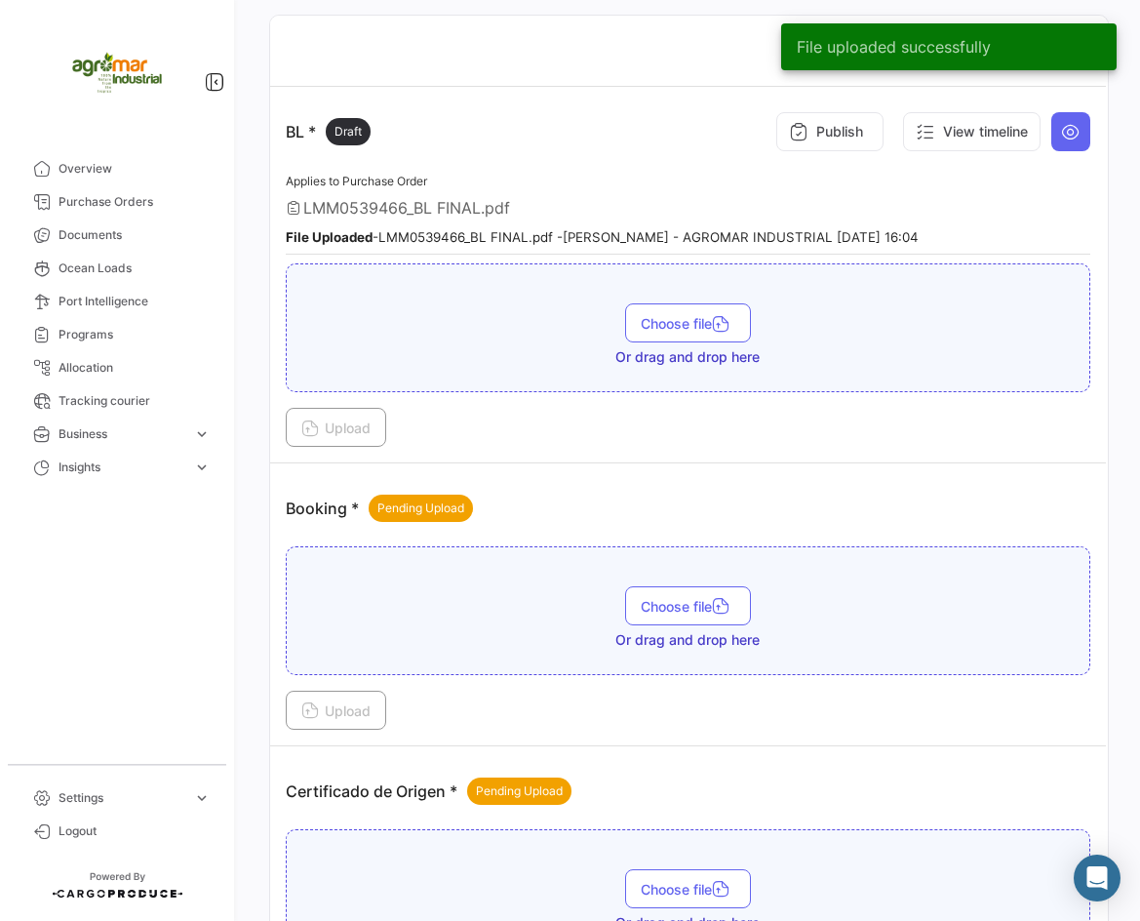
click at [329, 629] on div "Choose file Or drag and drop here" at bounding box center [688, 617] width 783 height 63
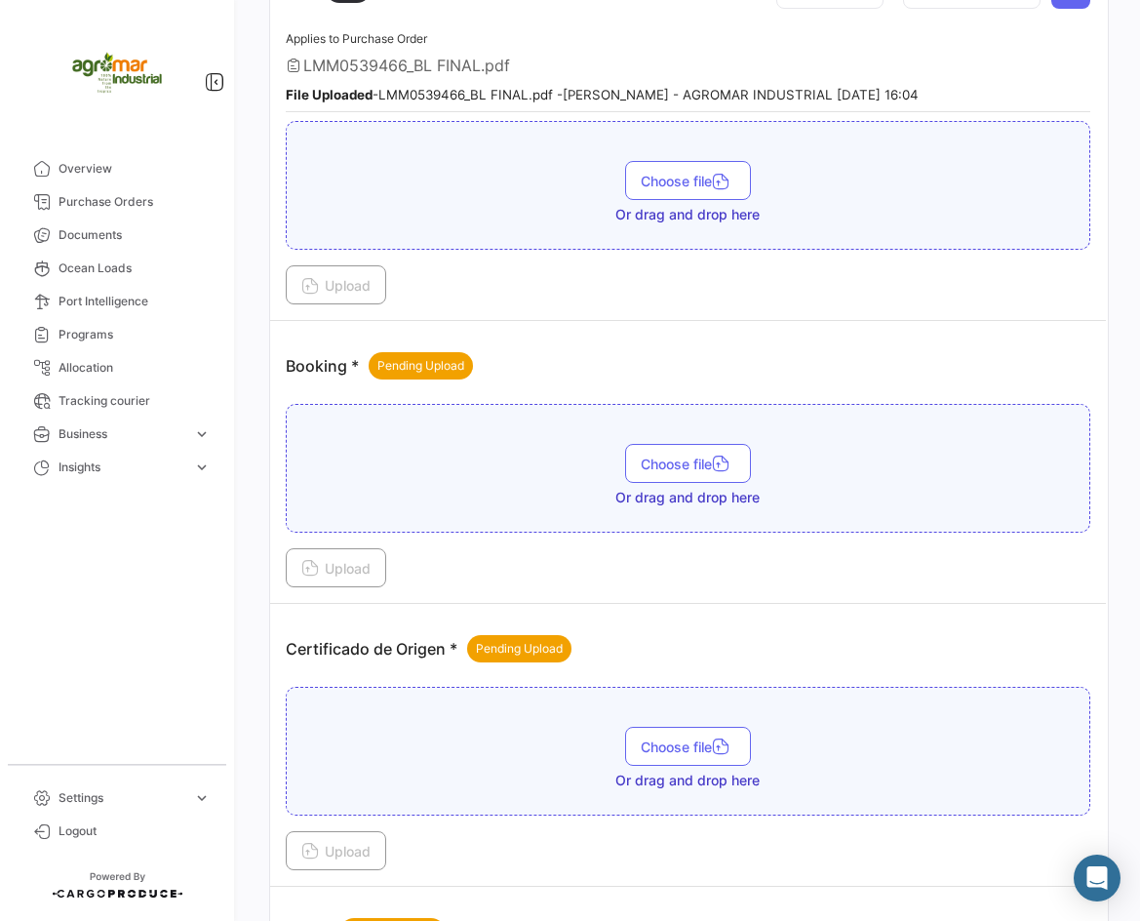
scroll to position [488, 0]
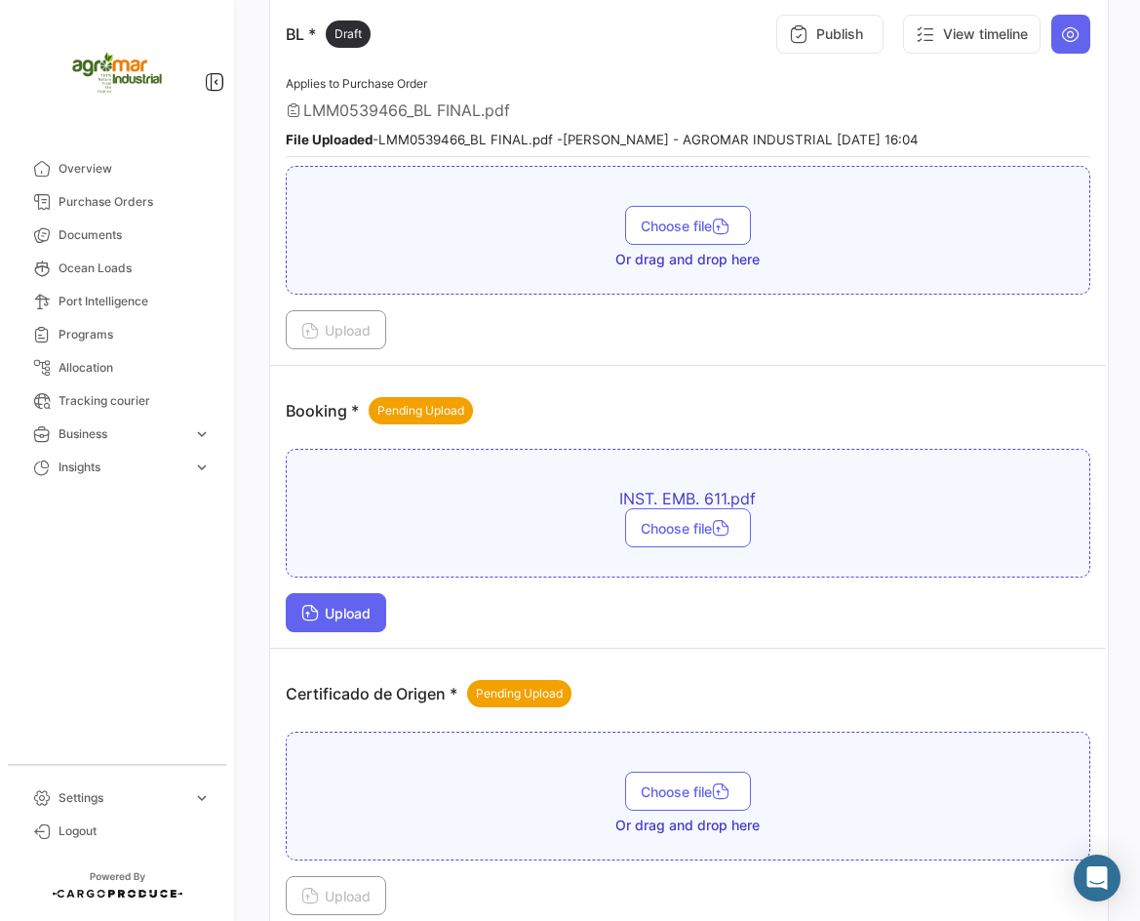
click at [359, 605] on span "Upload" at bounding box center [335, 613] width 69 height 17
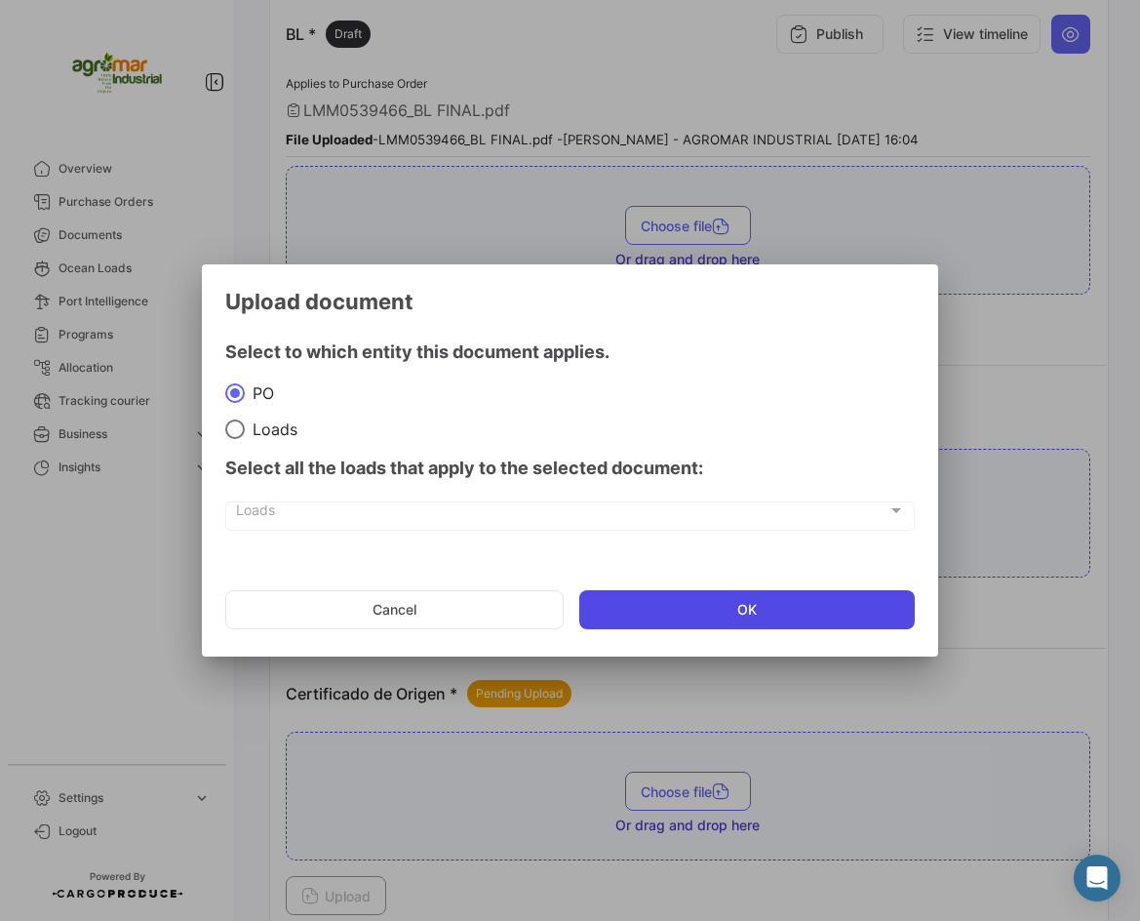
click at [629, 599] on button "OK" at bounding box center [747, 609] width 337 height 39
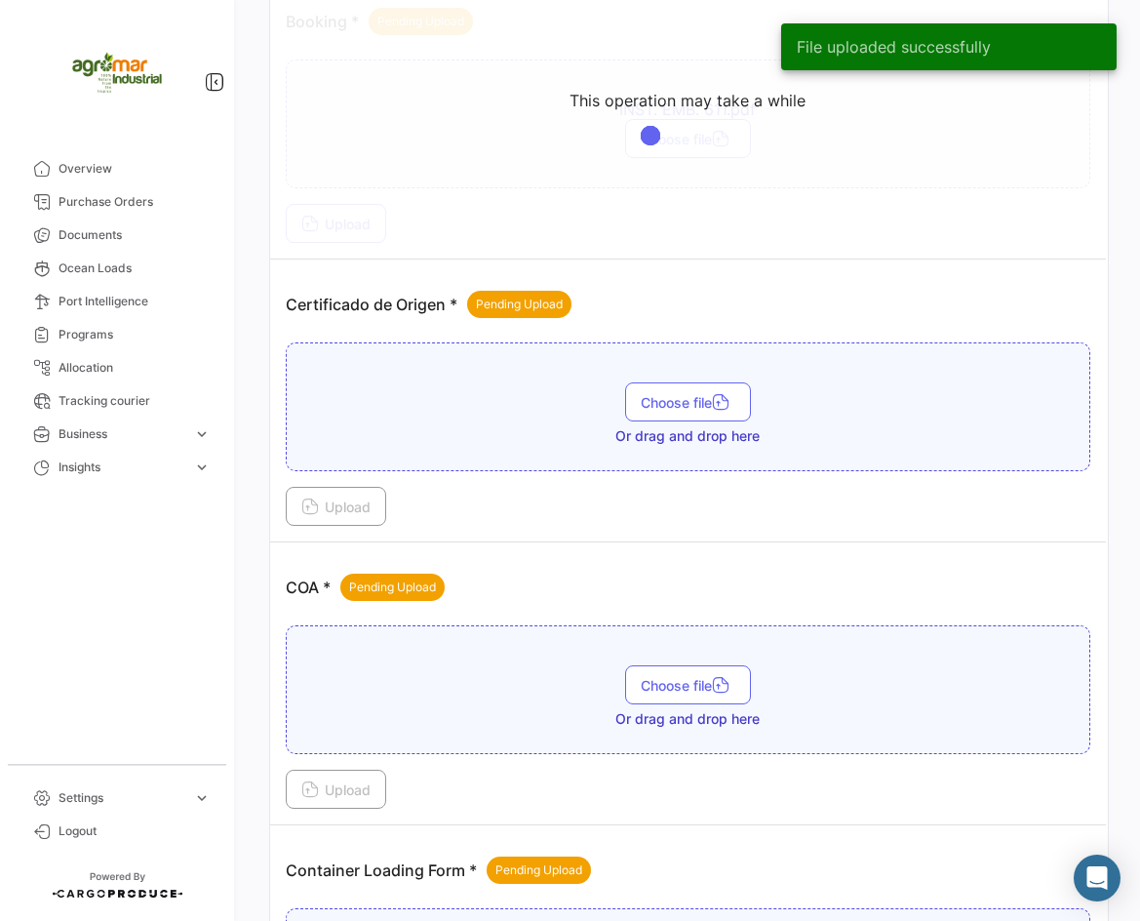
scroll to position [878, 0]
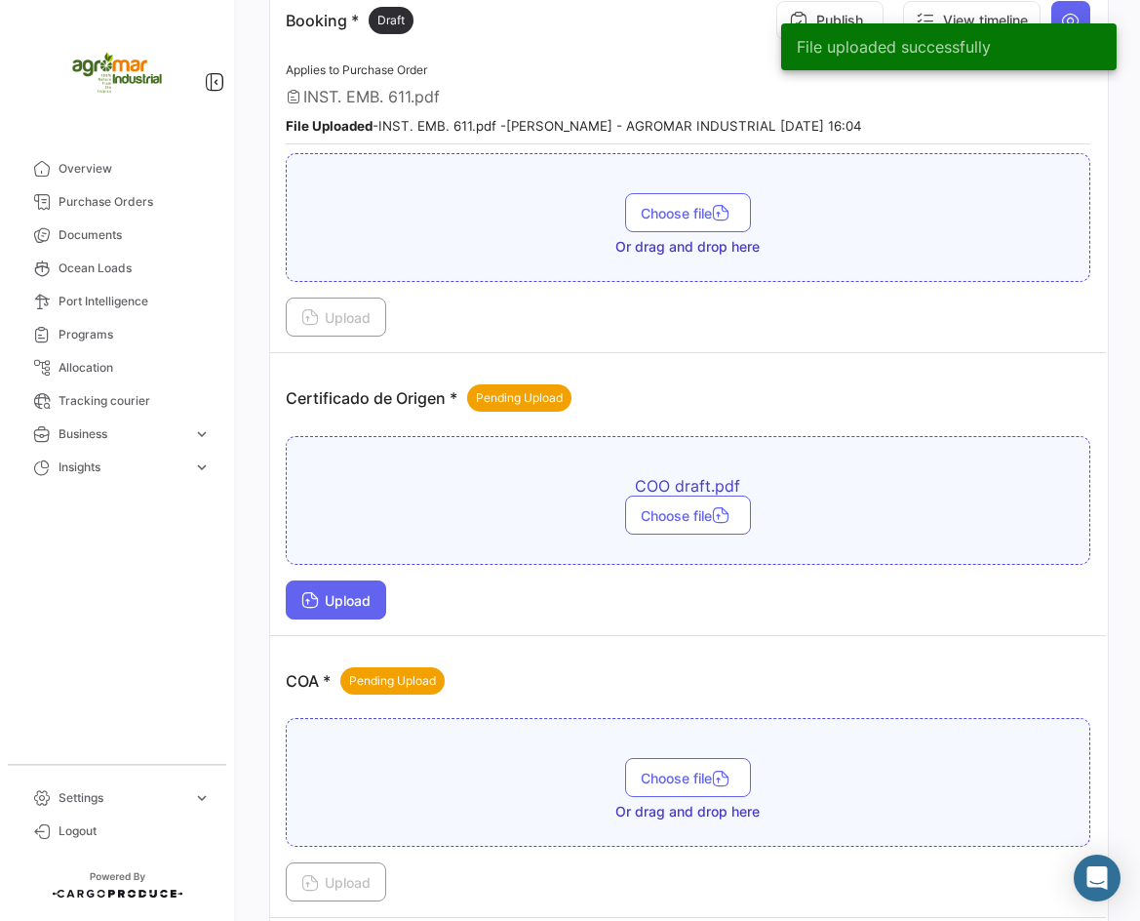
click at [360, 594] on span "Upload" at bounding box center [335, 600] width 69 height 17
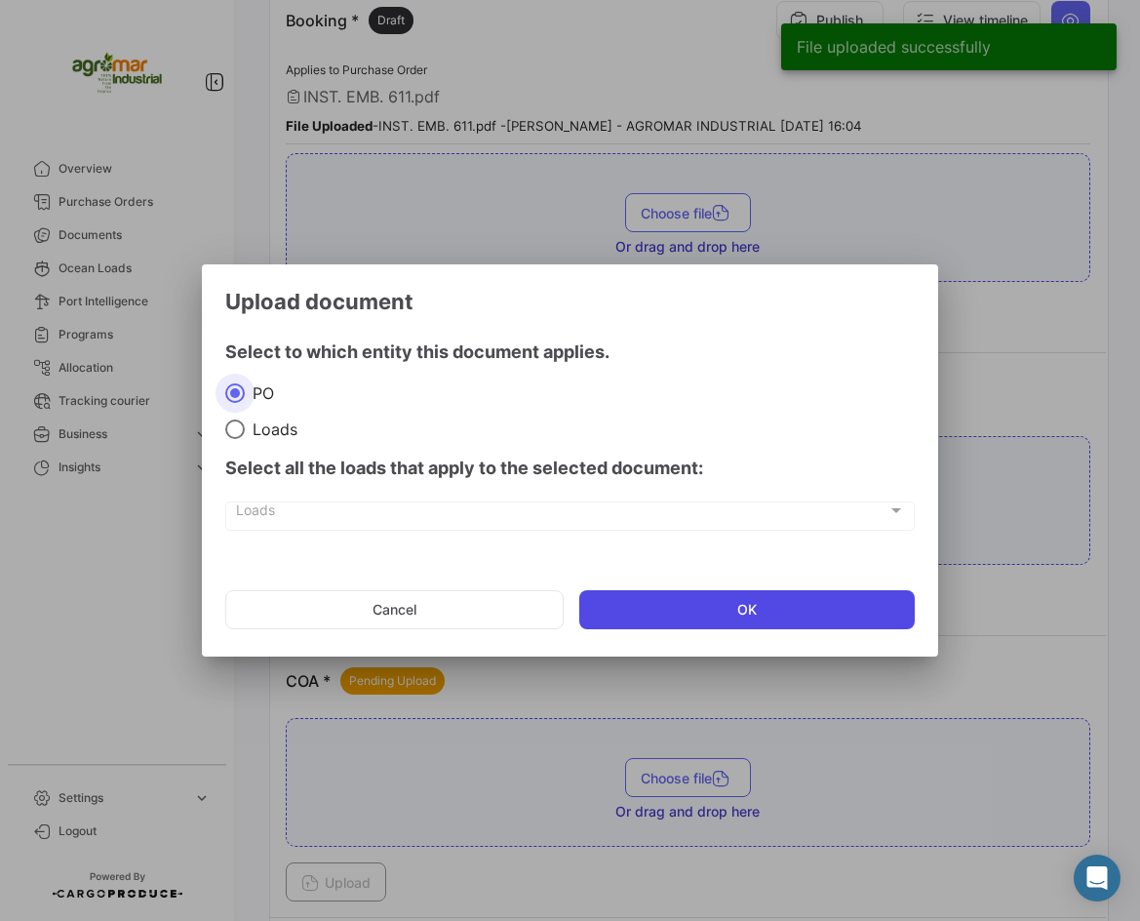
click at [666, 591] on button "OK" at bounding box center [747, 609] width 337 height 39
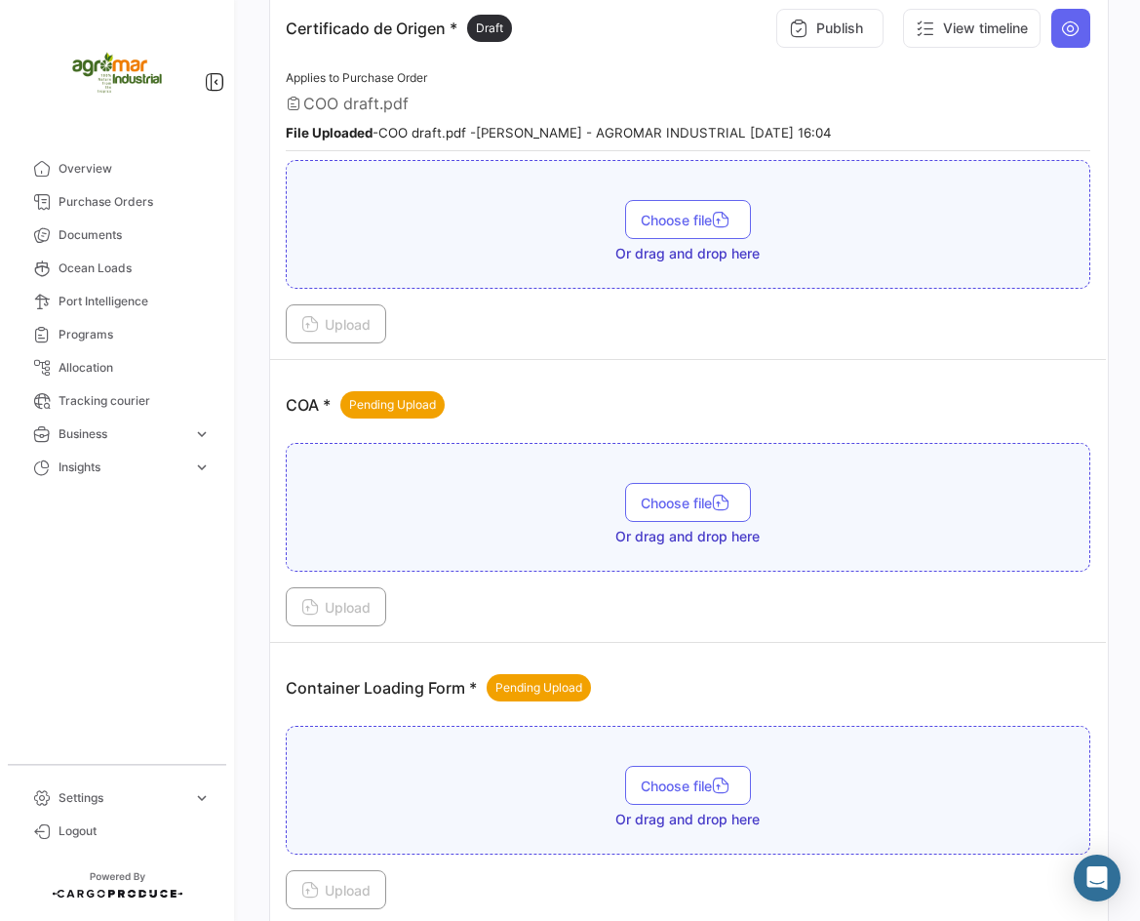
scroll to position [1366, 0]
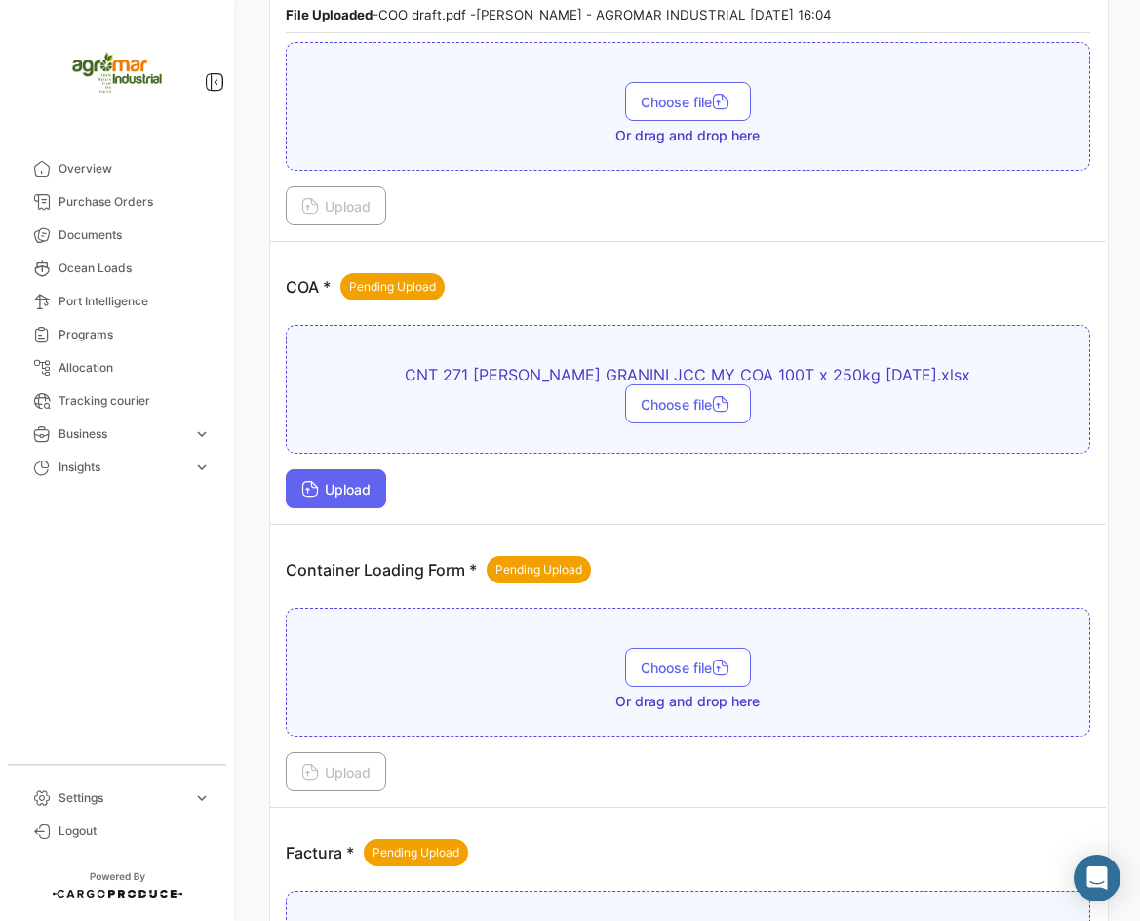
click at [367, 495] on span "Upload" at bounding box center [335, 489] width 69 height 17
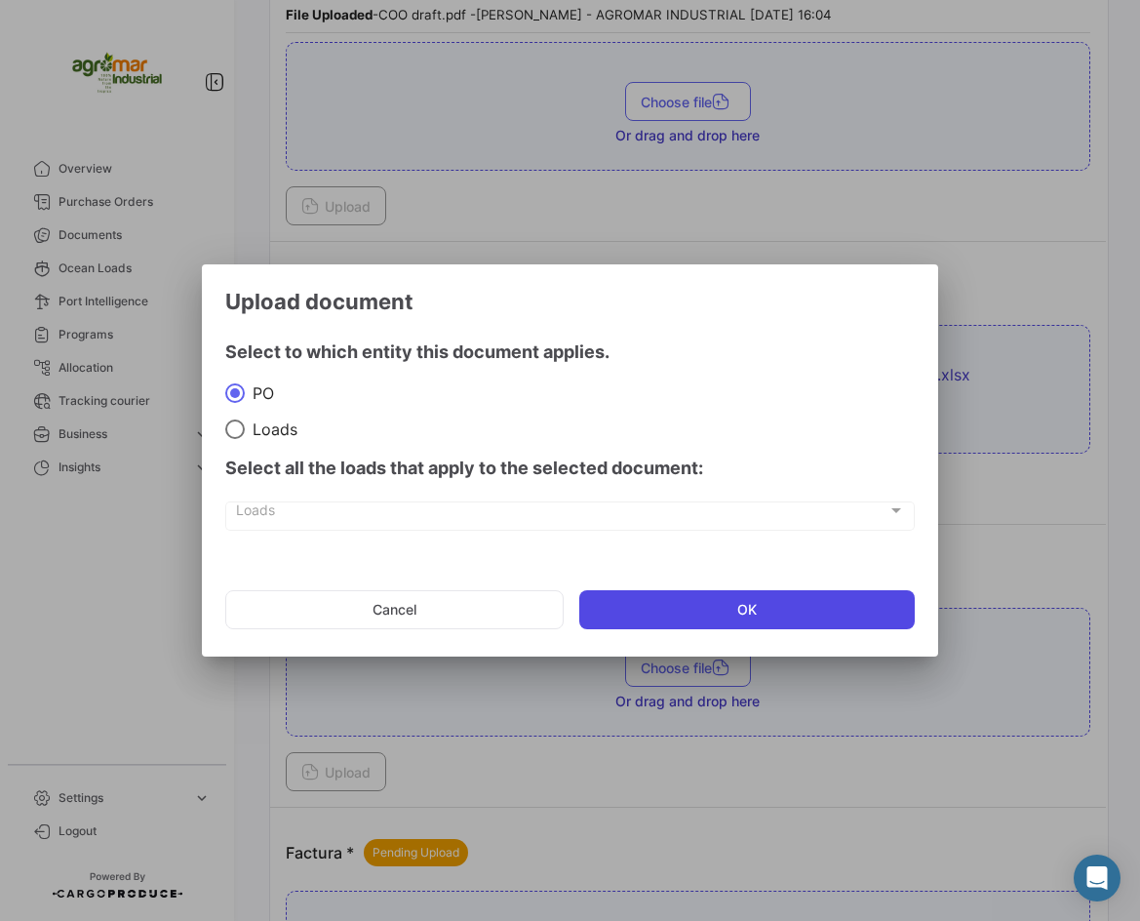
click at [734, 597] on button "OK" at bounding box center [747, 609] width 337 height 39
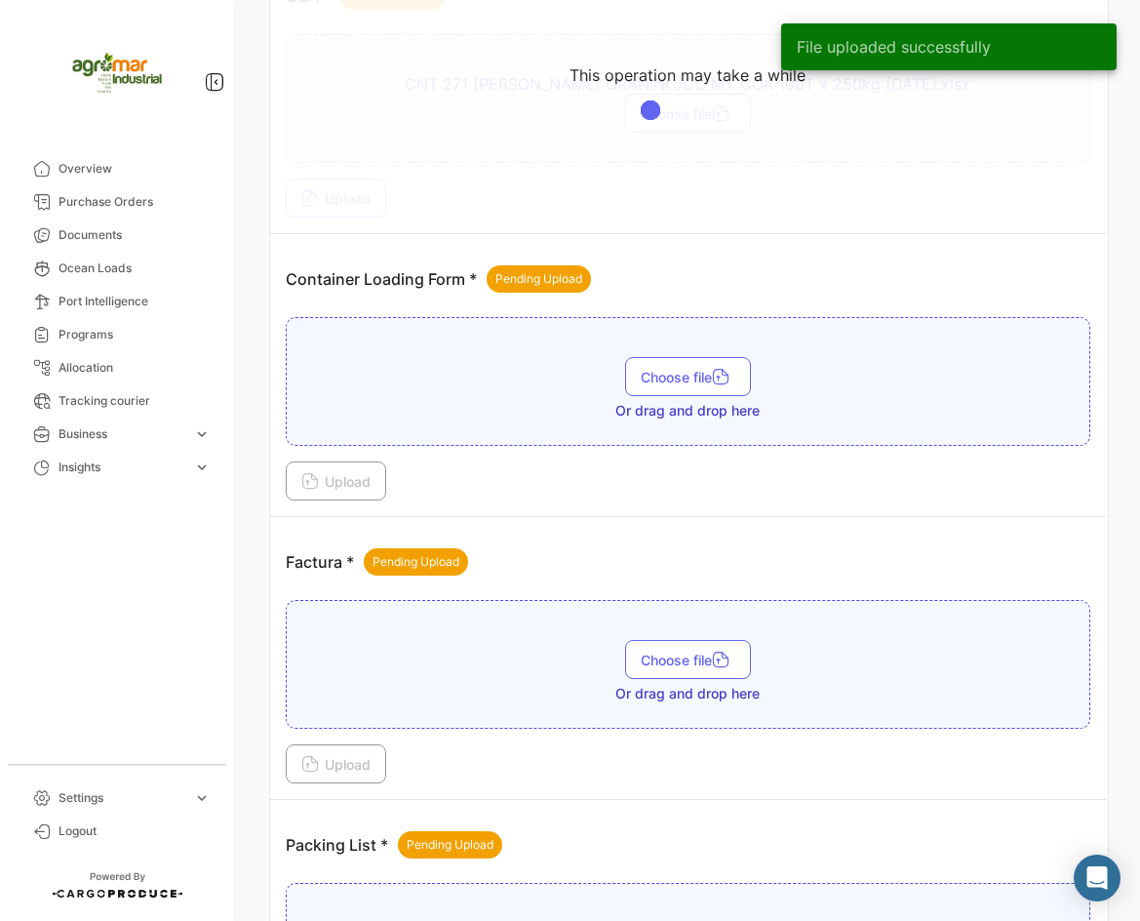
scroll to position [1658, 0]
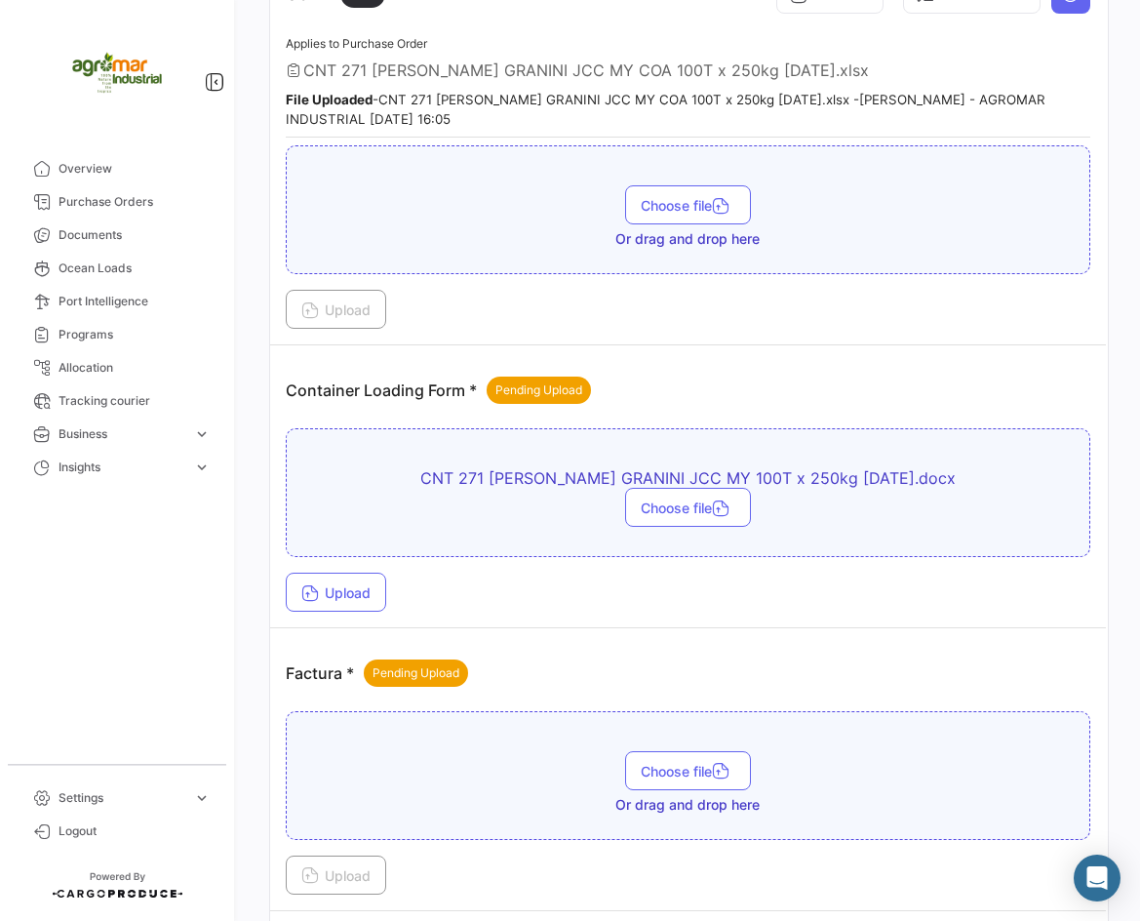
click at [394, 586] on div "Upload" at bounding box center [688, 592] width 805 height 39
click at [391, 587] on div "Upload" at bounding box center [688, 592] width 805 height 39
click at [385, 588] on button "Upload" at bounding box center [336, 592] width 100 height 39
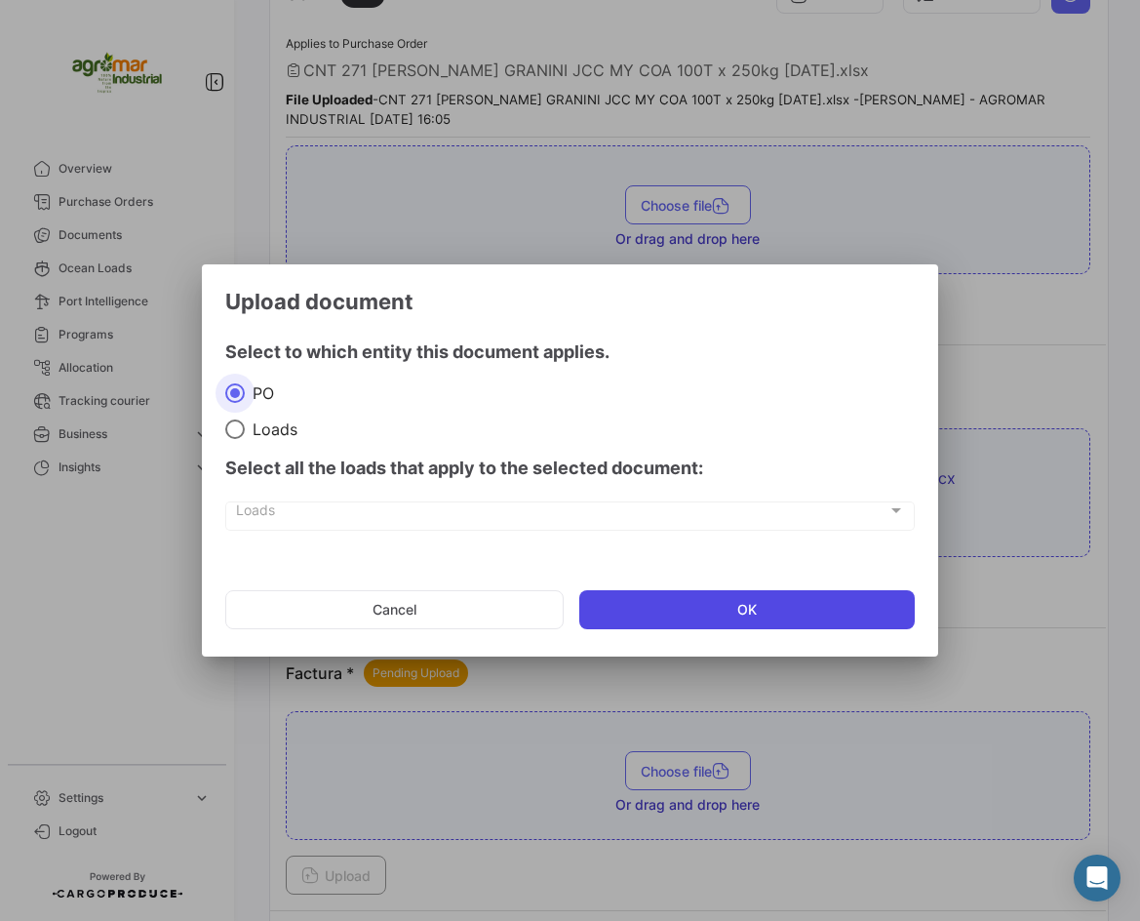
click at [702, 614] on button "OK" at bounding box center [747, 609] width 337 height 39
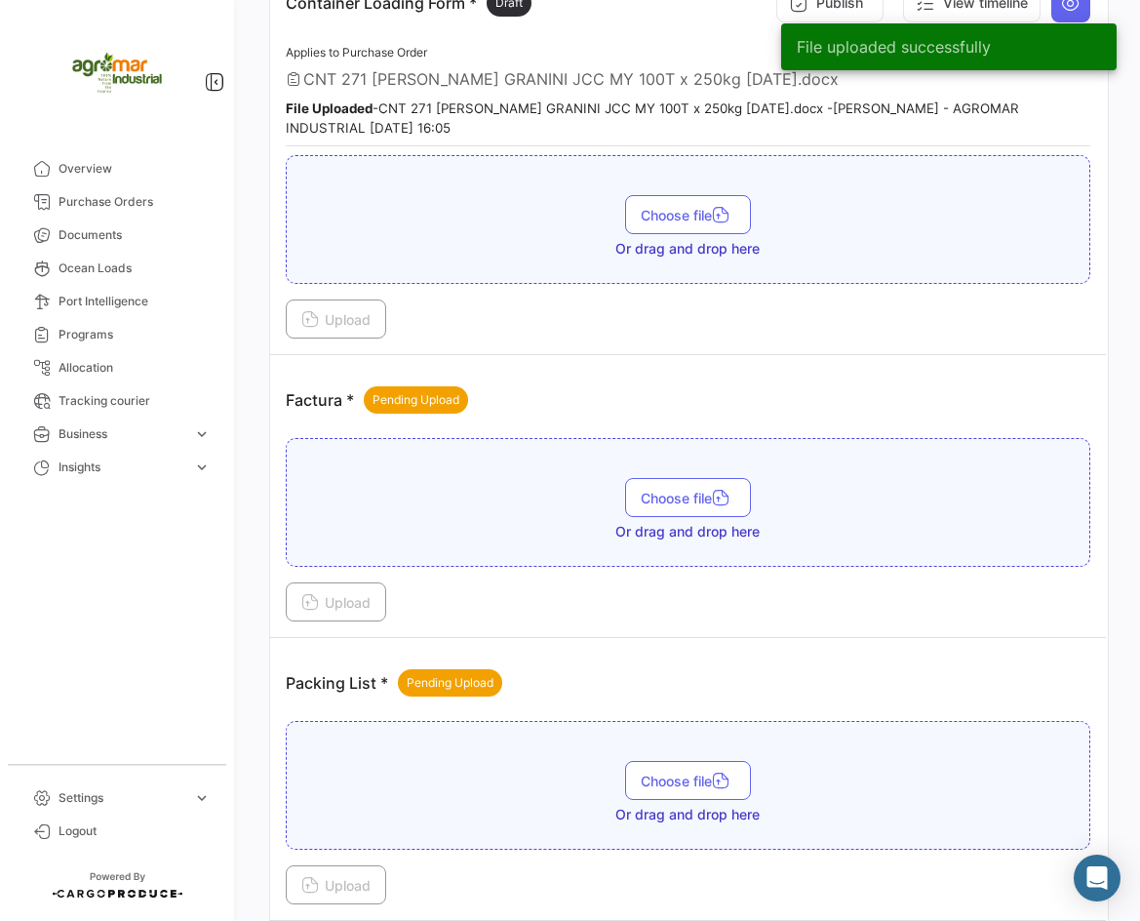
scroll to position [2048, 0]
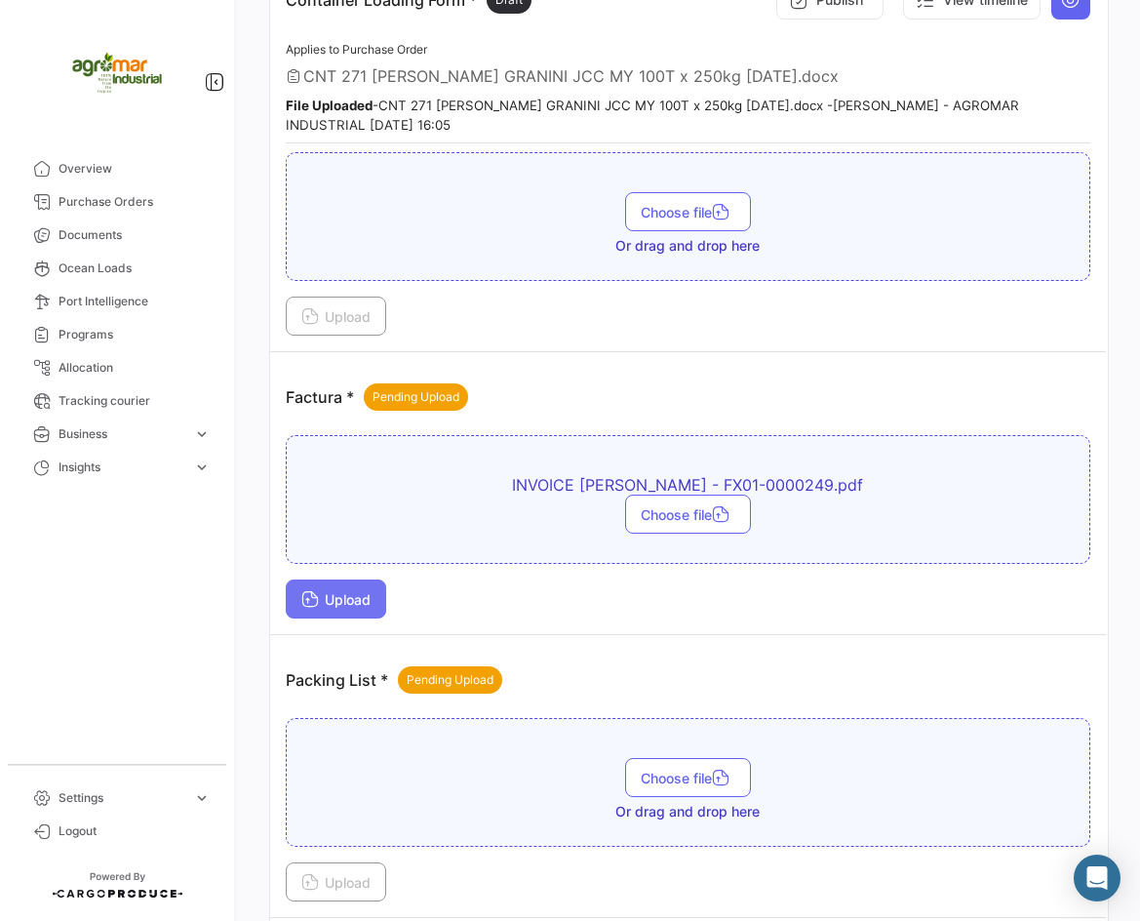
click at [352, 585] on button "Upload" at bounding box center [336, 598] width 100 height 39
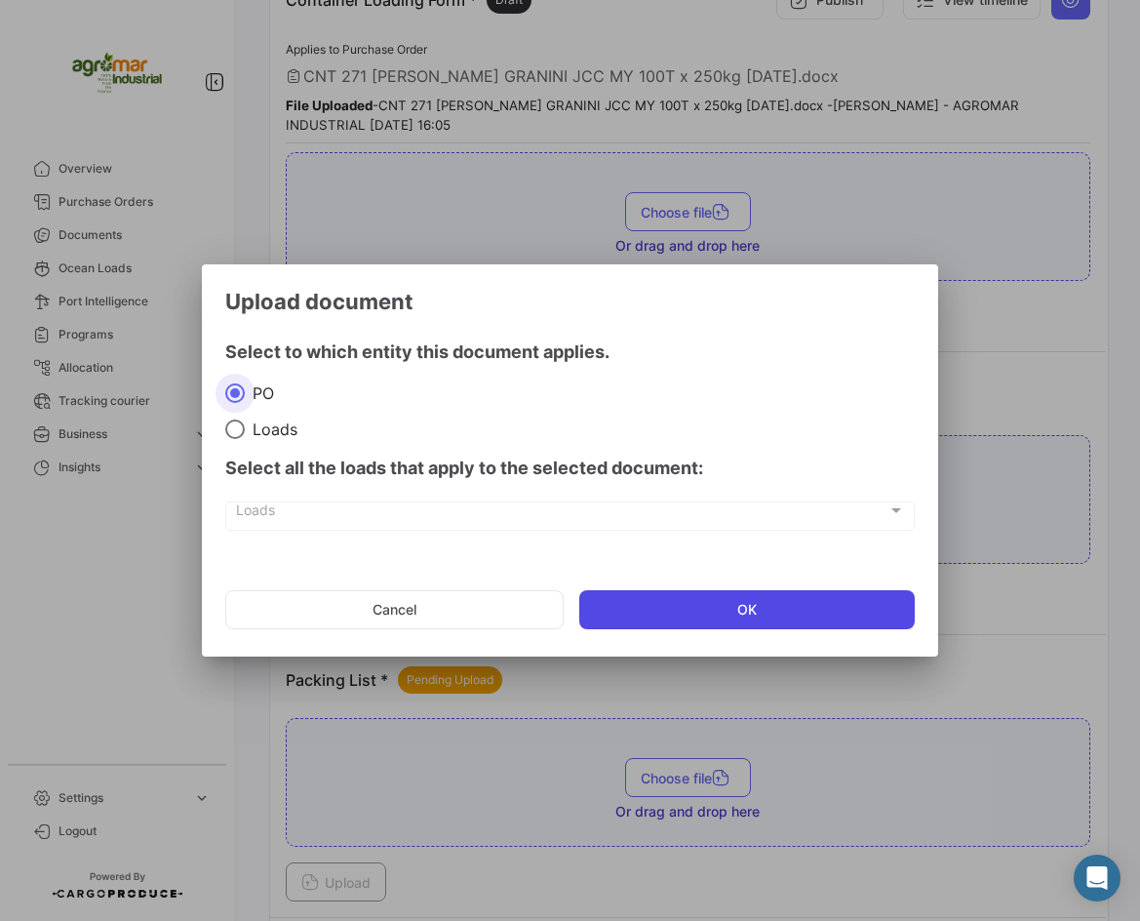
click at [634, 594] on button "OK" at bounding box center [747, 609] width 337 height 39
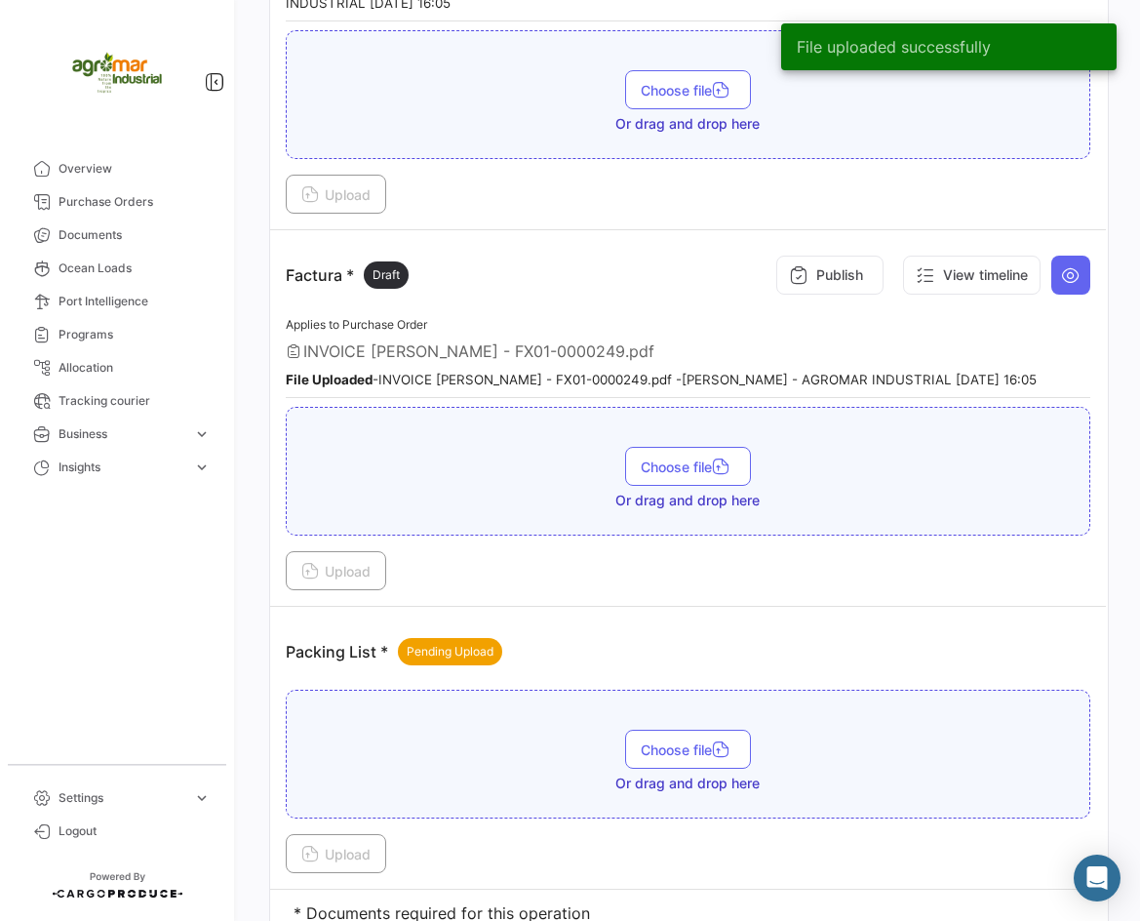
scroll to position [2264, 0]
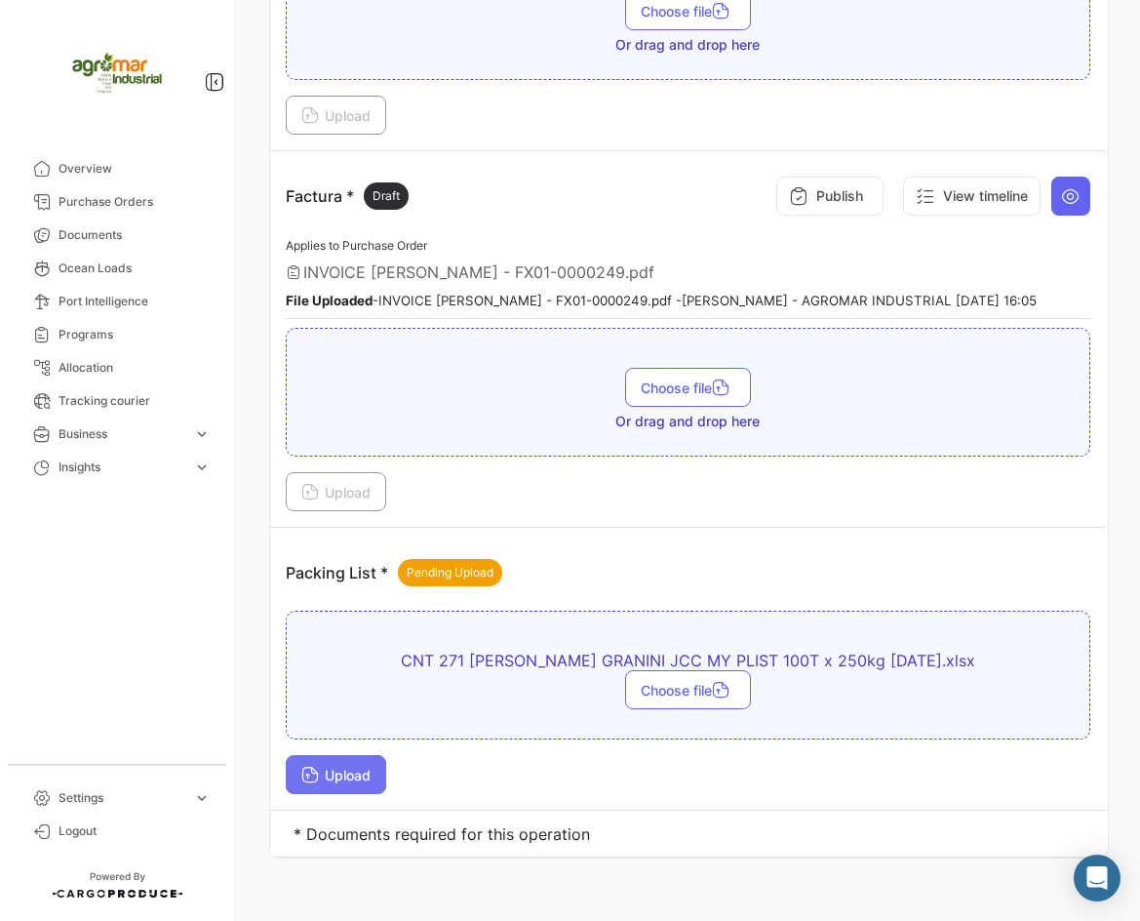
click at [357, 755] on button "Upload" at bounding box center [336, 774] width 100 height 39
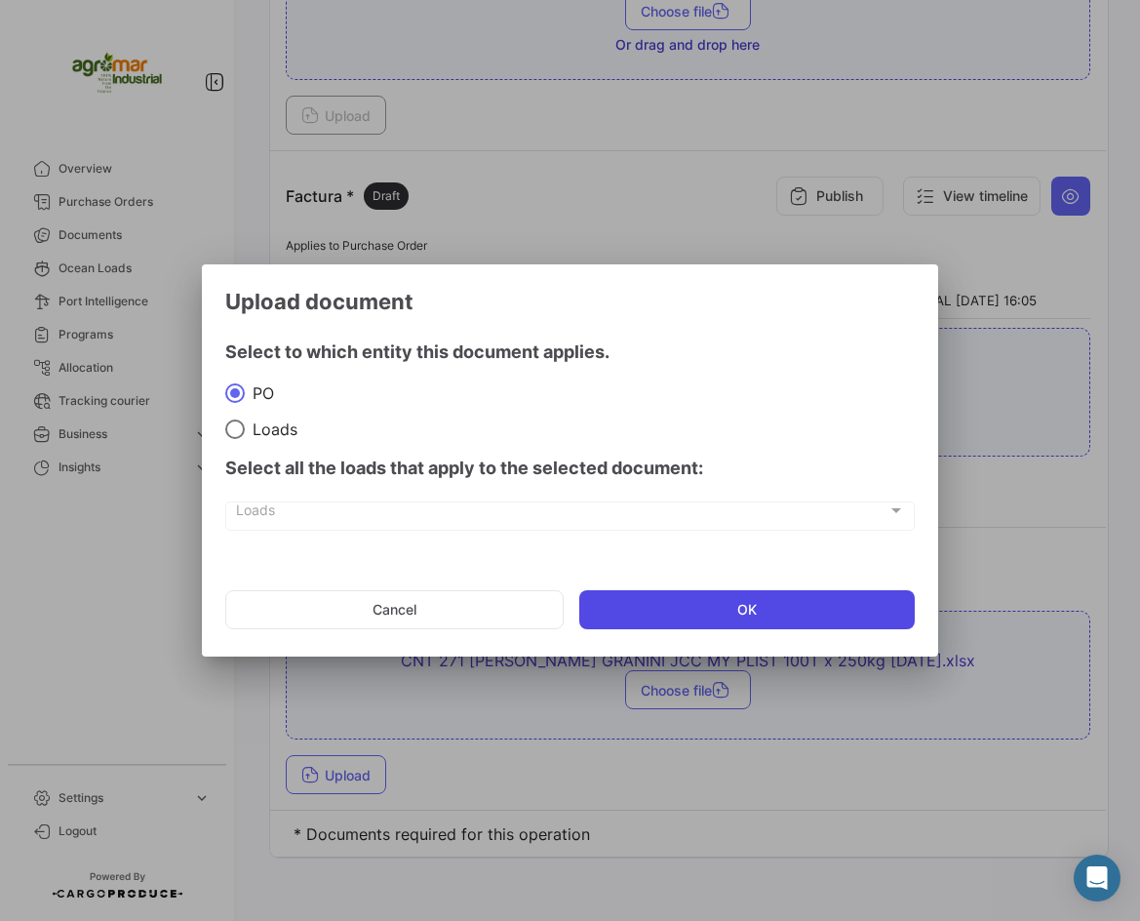
click at [627, 607] on button "OK" at bounding box center [747, 609] width 337 height 39
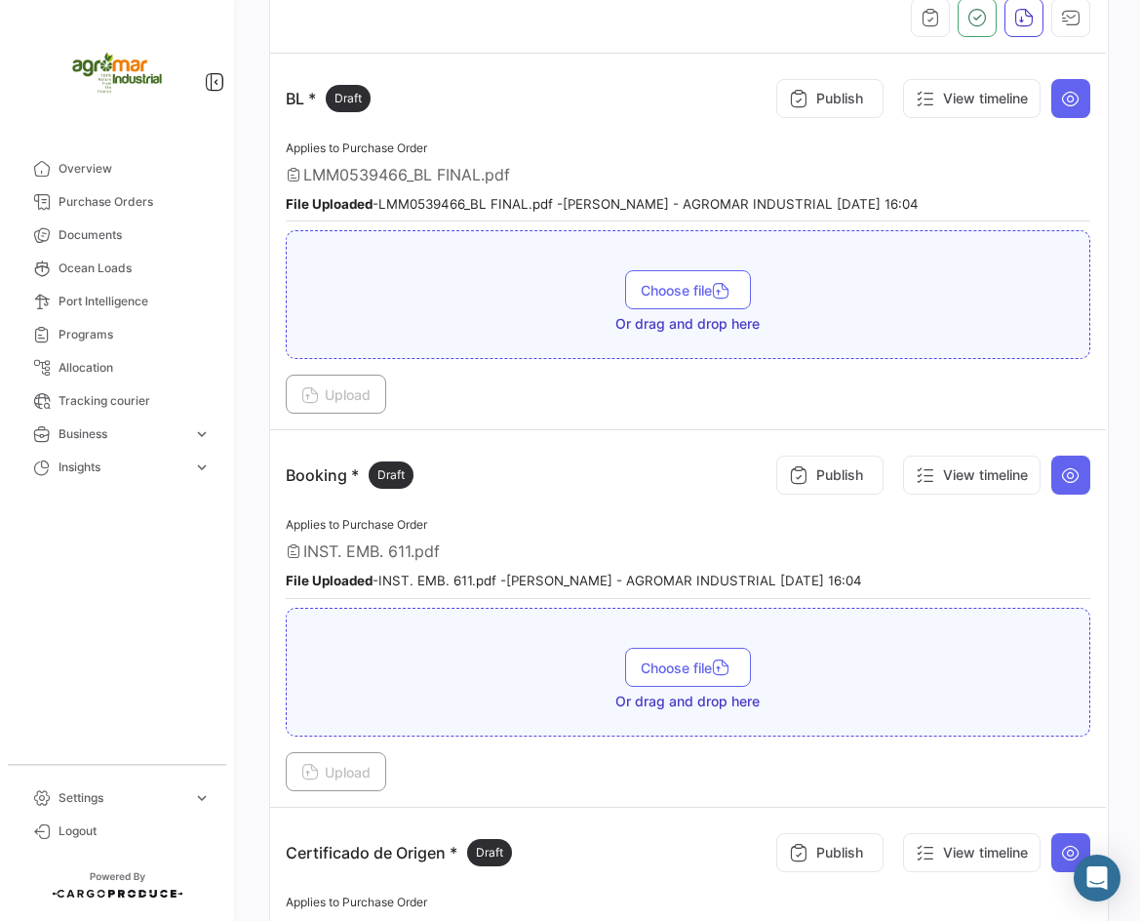
scroll to position [0, 0]
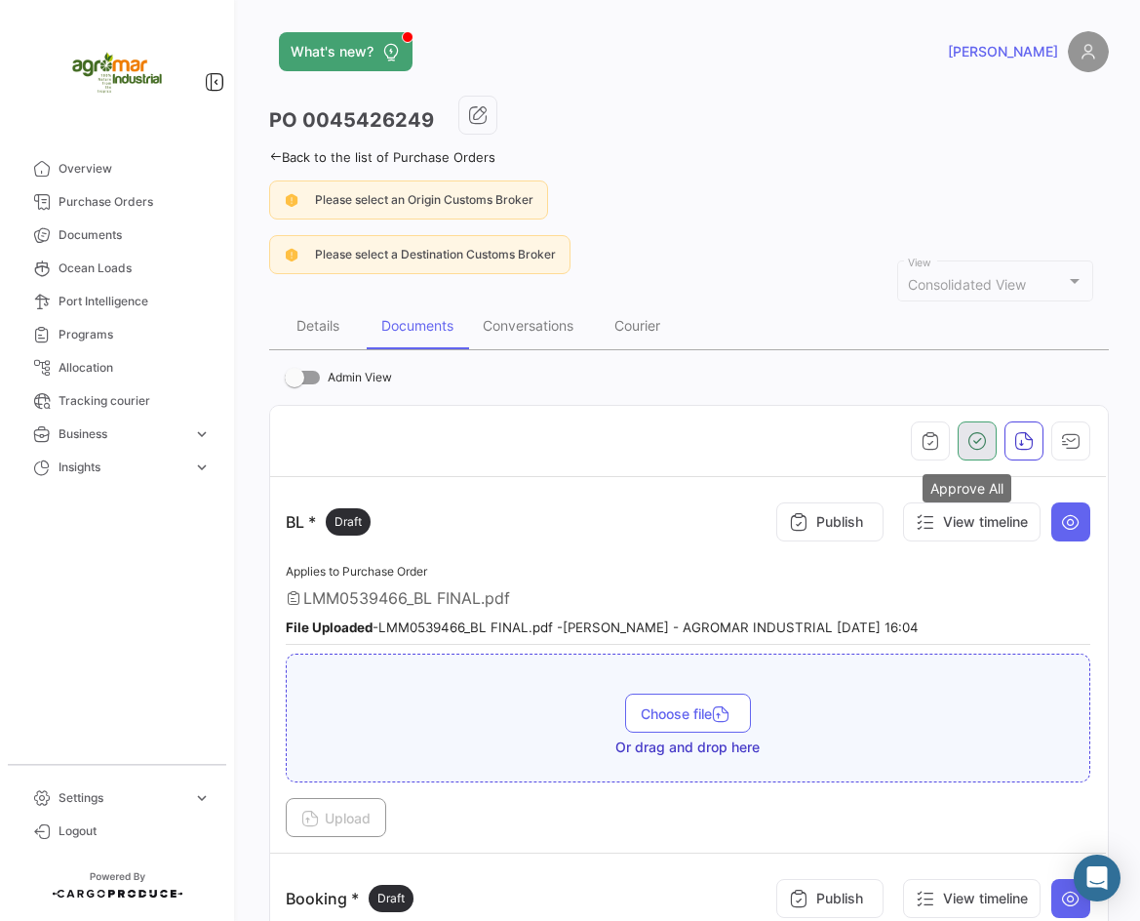
click at [980, 434] on button "button" at bounding box center [977, 440] width 39 height 39
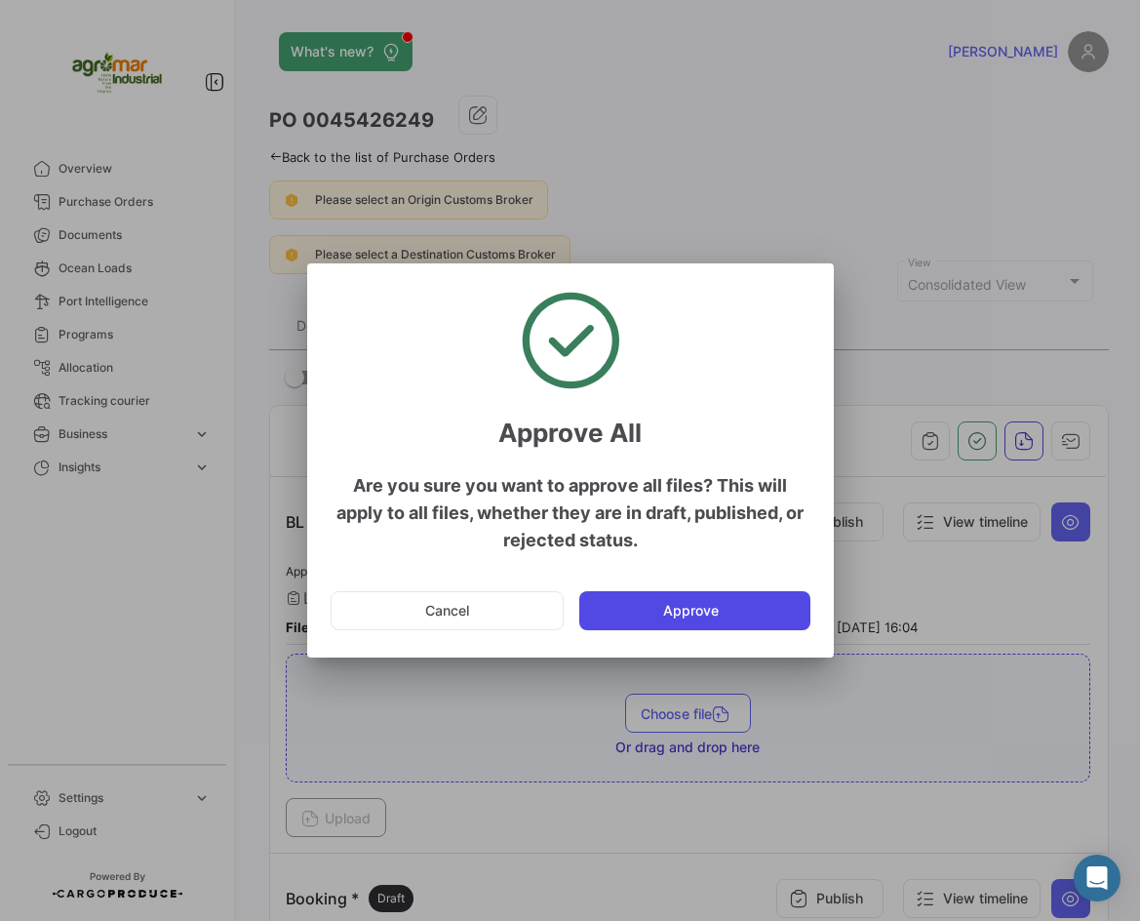
click at [700, 612] on button "Approve" at bounding box center [694, 610] width 231 height 39
click at [731, 222] on div at bounding box center [570, 460] width 1140 height 921
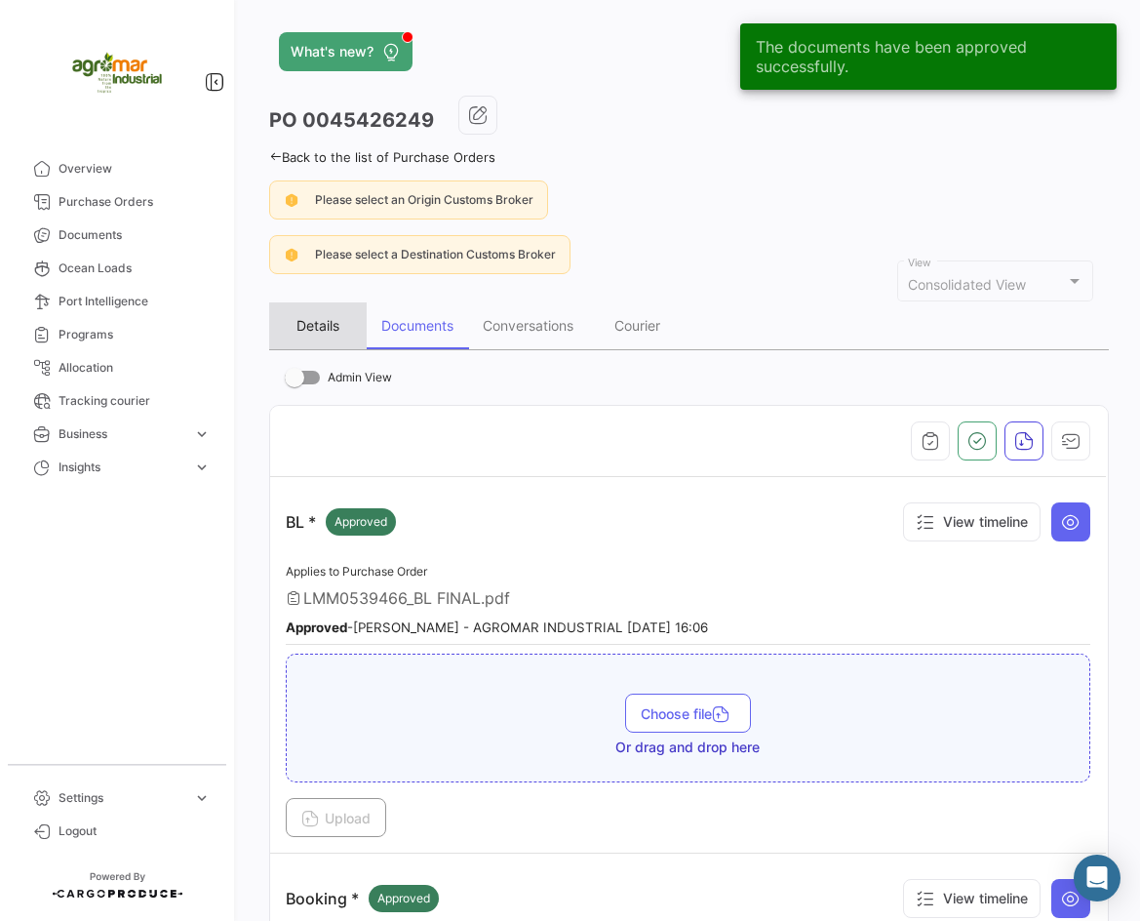
click at [329, 325] on div "Details" at bounding box center [318, 325] width 43 height 17
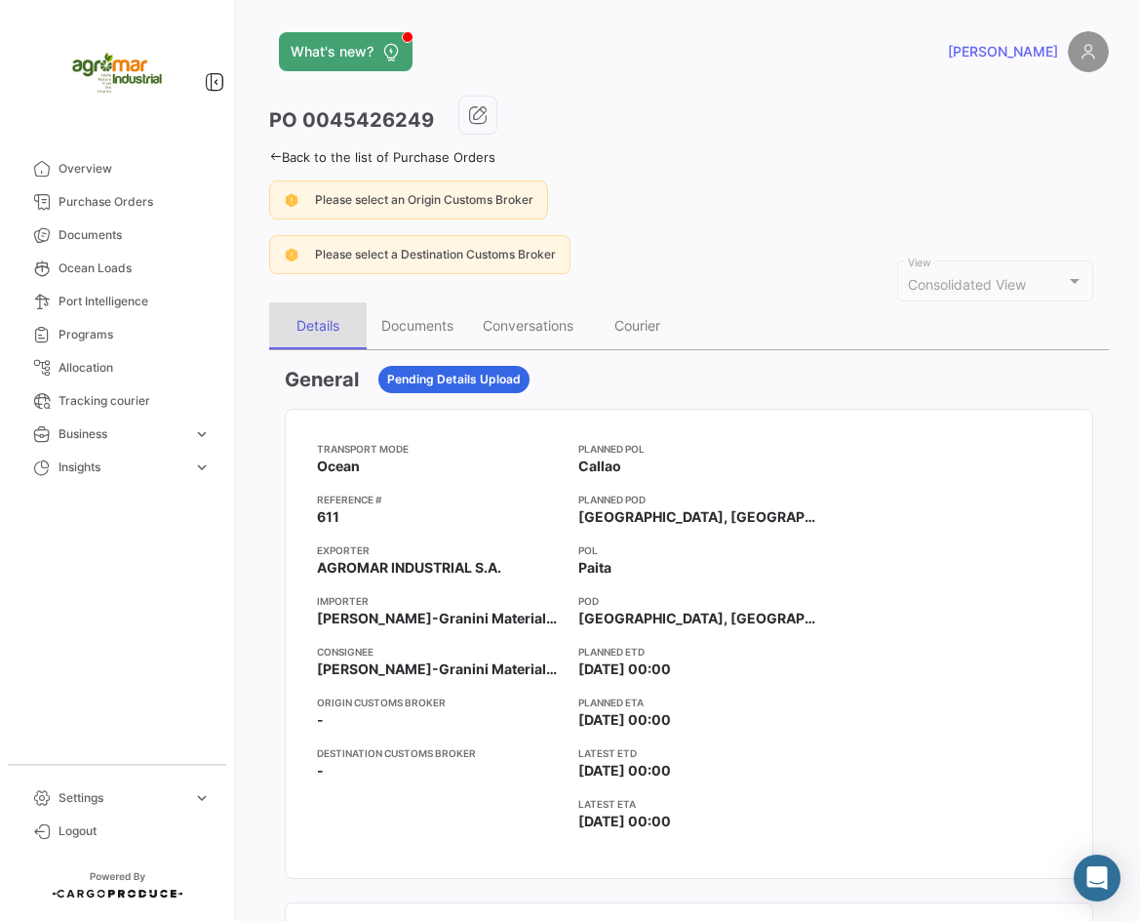
click at [294, 325] on div "Details" at bounding box center [318, 325] width 98 height 47
click at [113, 209] on span "Purchase Orders" at bounding box center [135, 202] width 152 height 18
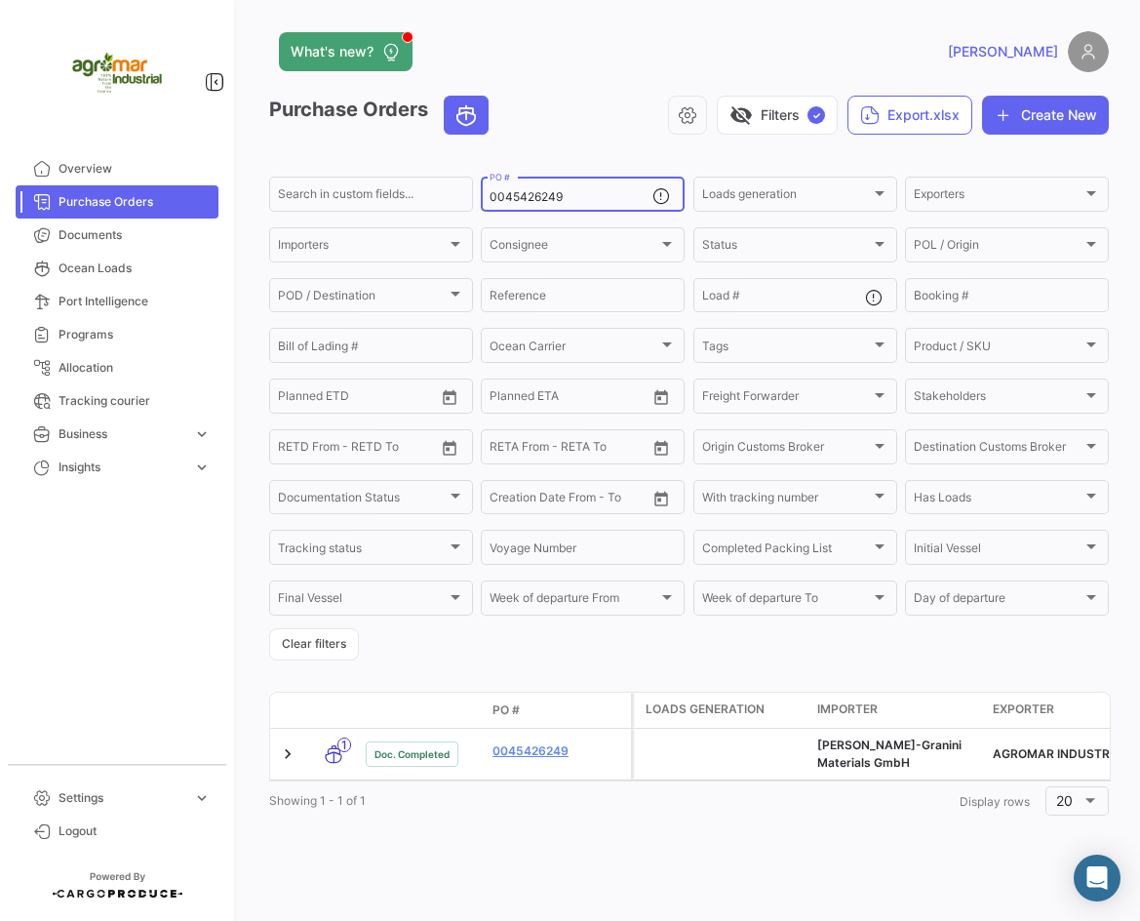
drag, startPoint x: 579, startPoint y: 191, endPoint x: 459, endPoint y: 217, distance: 122.6
click at [459, 217] on form "Search in custom fields... 0045426249 PO # Loads generation Loads generation Ex…" at bounding box center [689, 417] width 840 height 487
paste input "006165"
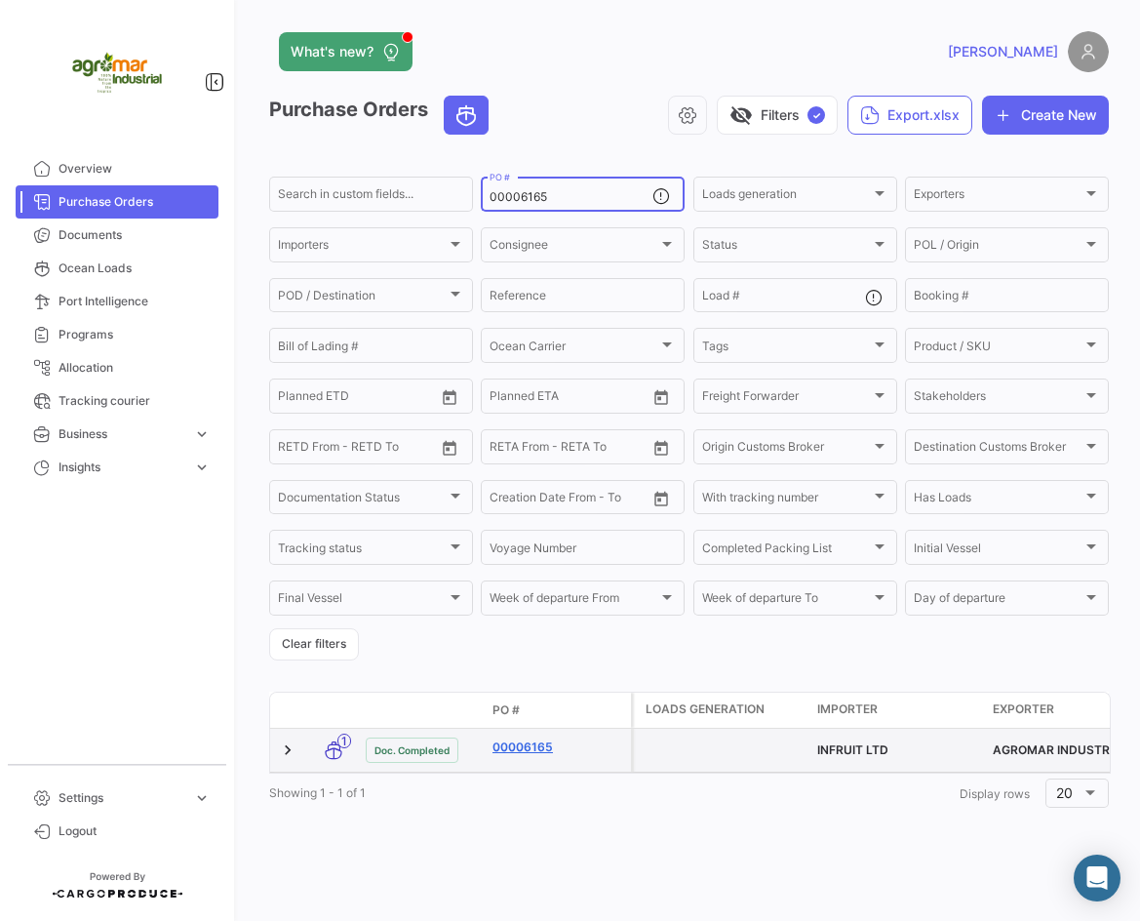
type input "00006165"
click at [521, 748] on link "00006165" at bounding box center [558, 747] width 131 height 18
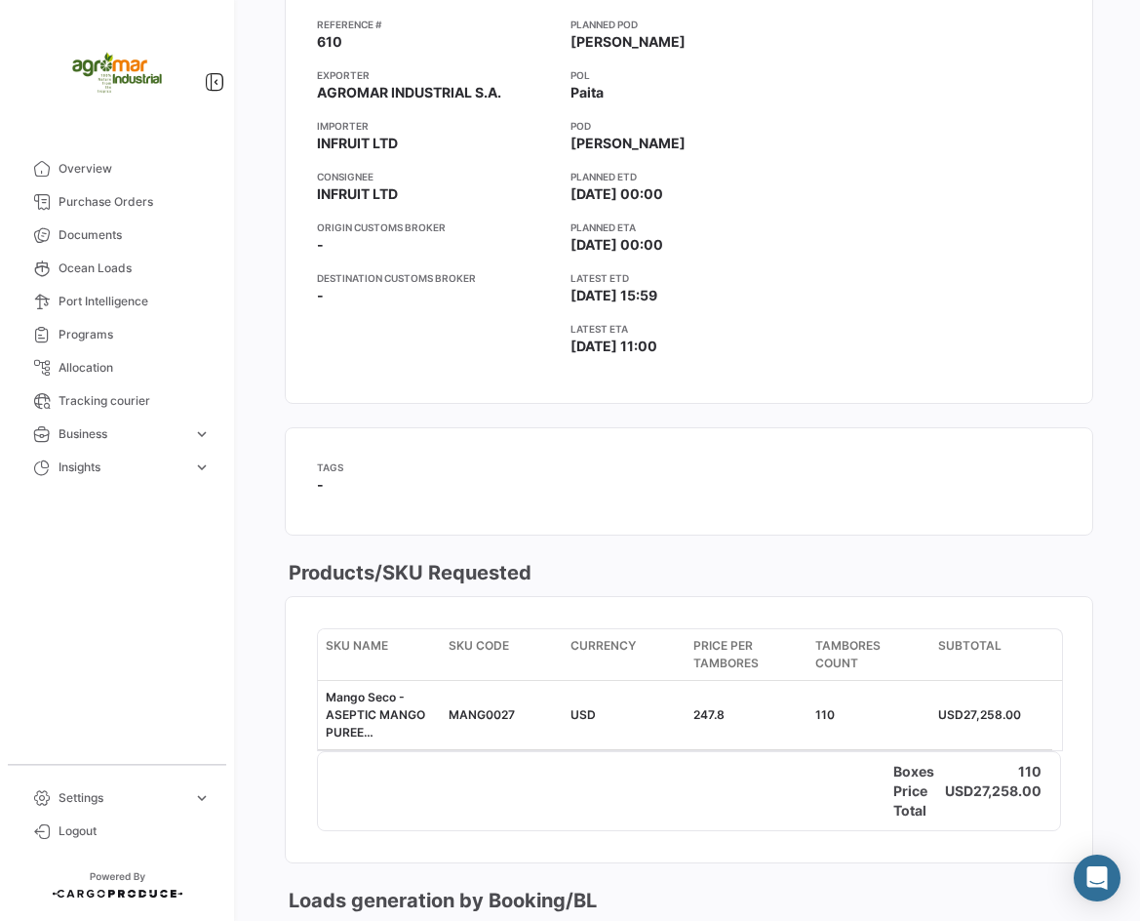
scroll to position [963, 0]
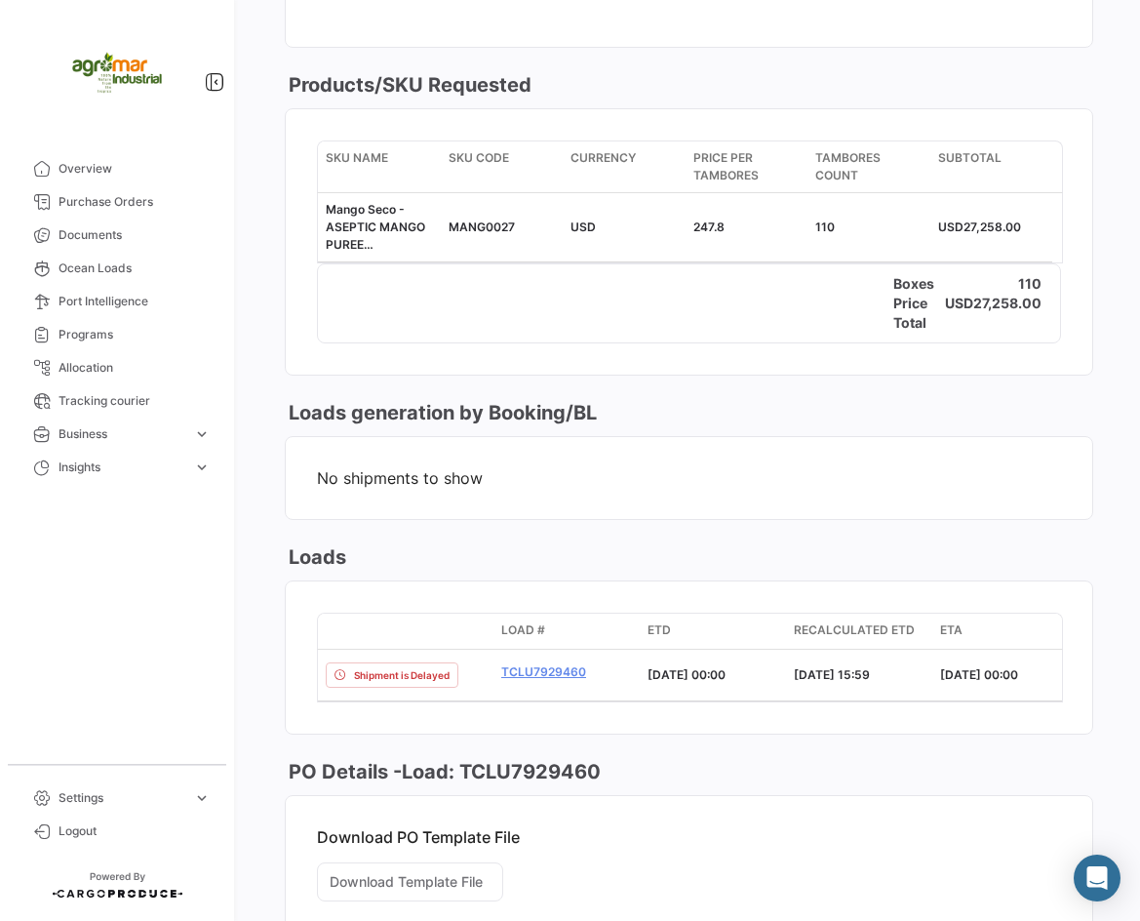
click at [614, 325] on div "Price Total USD 27,258.00" at bounding box center [689, 313] width 742 height 39
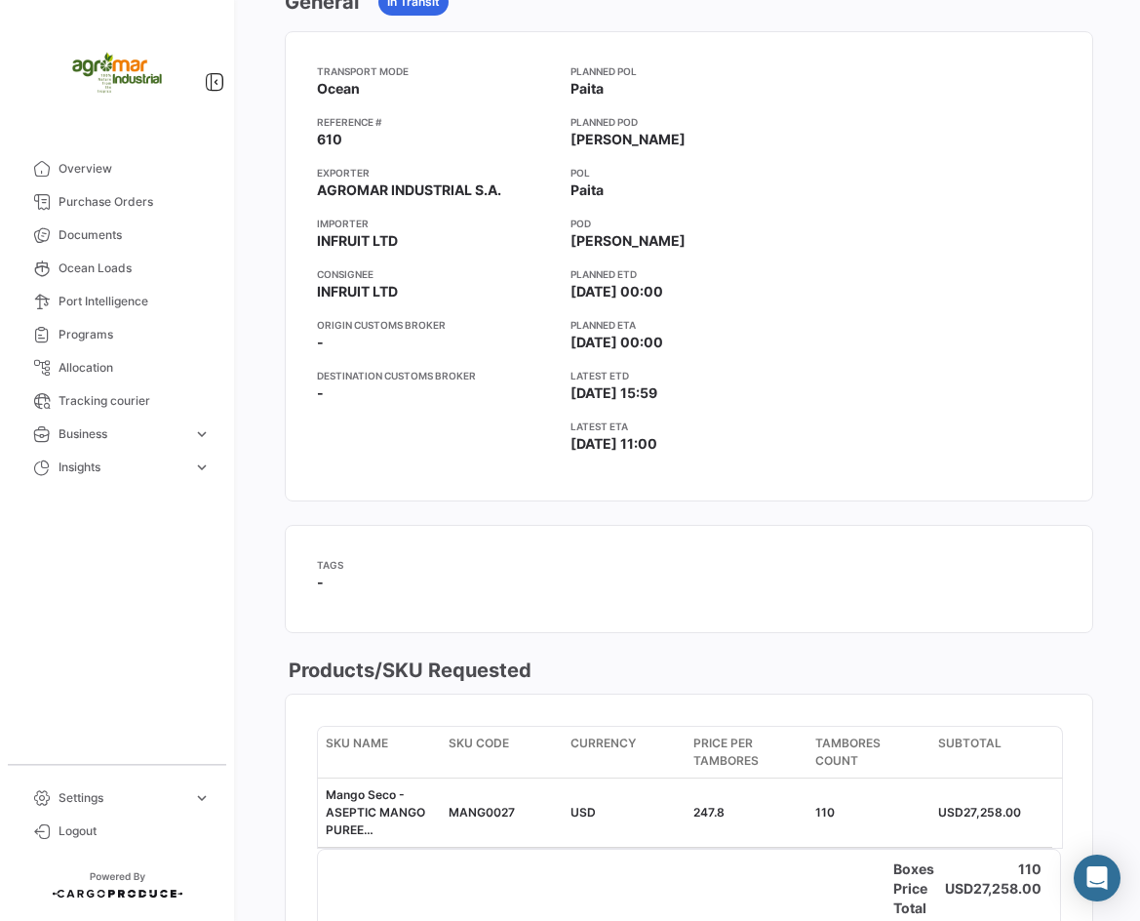
scroll to position [0, 0]
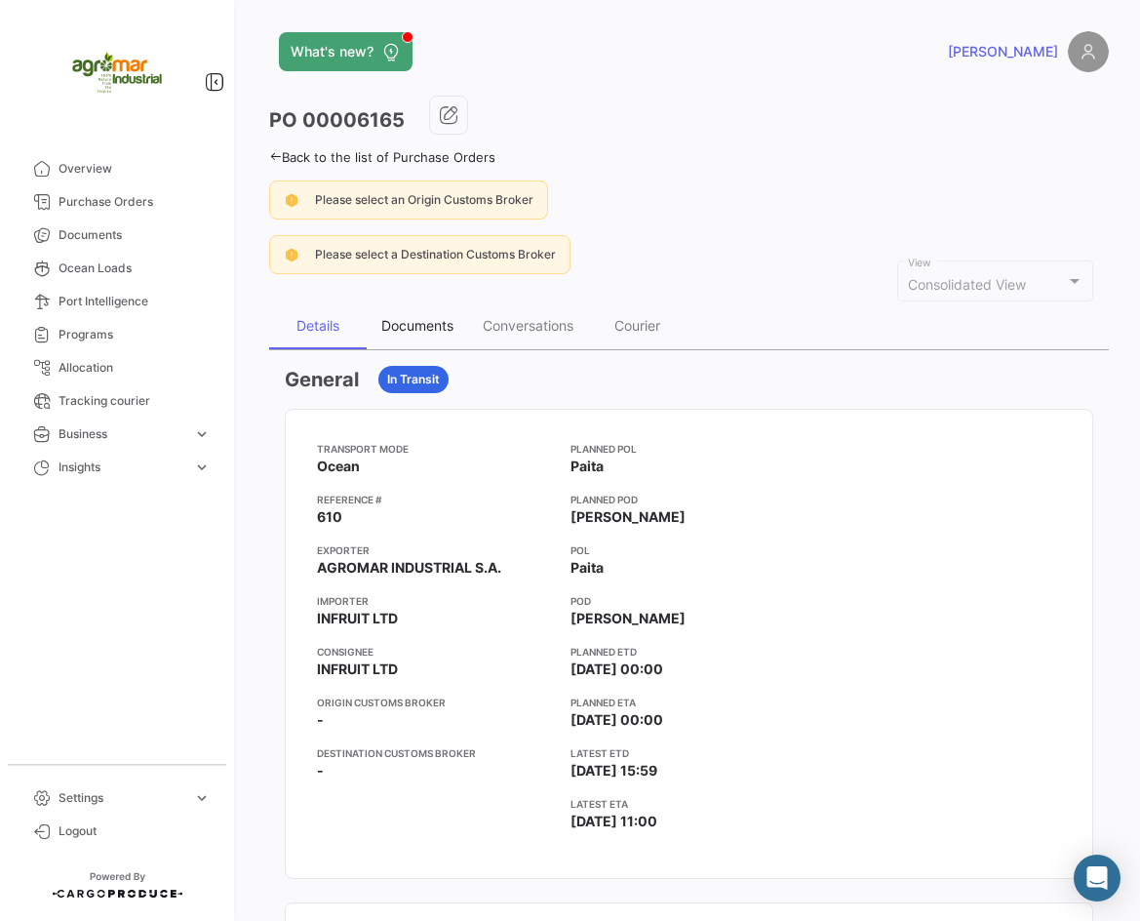
click at [451, 325] on div "Documents" at bounding box center [417, 325] width 72 height 17
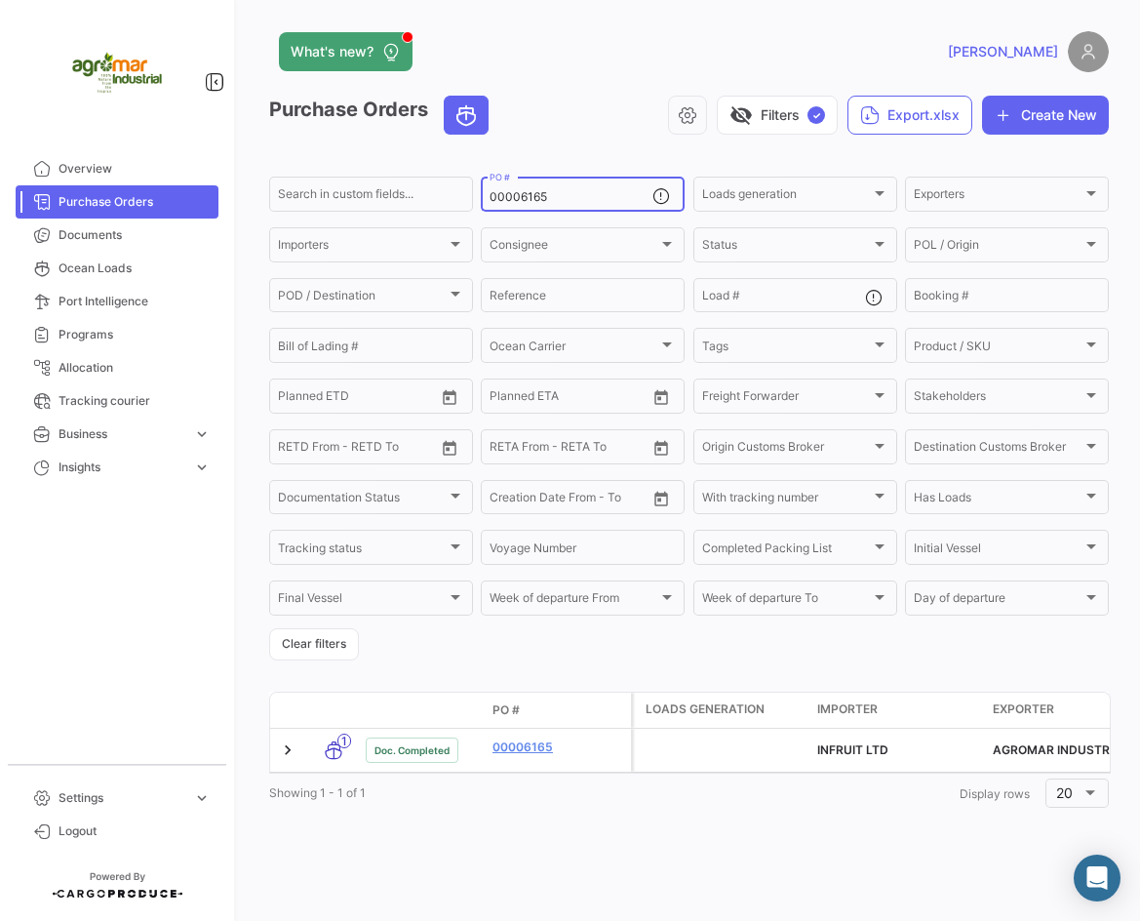
drag, startPoint x: 572, startPoint y: 202, endPoint x: 349, endPoint y: 213, distance: 222.7
click at [0, 0] on div "Search in custom fields... 00006165 PO # Loads generation Loads generation Expo…" at bounding box center [0, 0] width 0 height 0
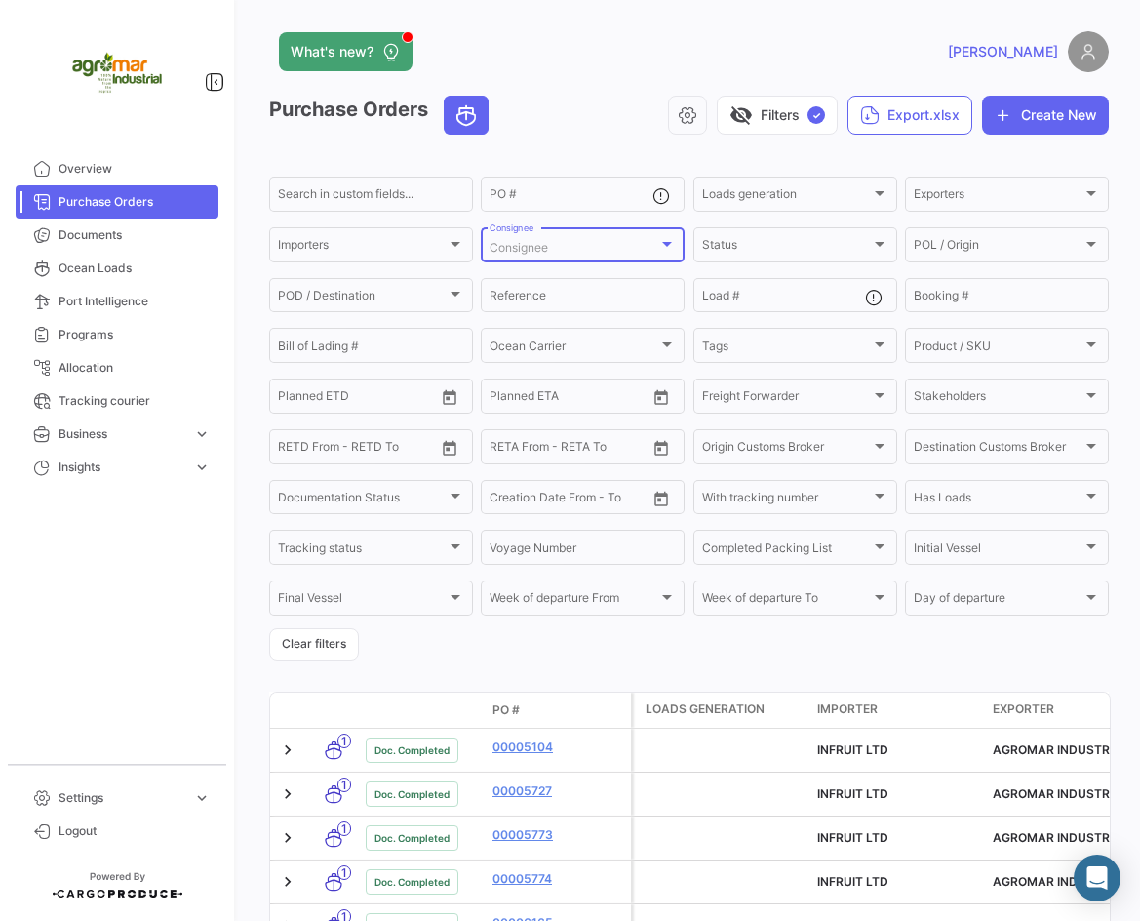
click at [669, 255] on div "Consignee" at bounding box center [583, 248] width 186 height 14
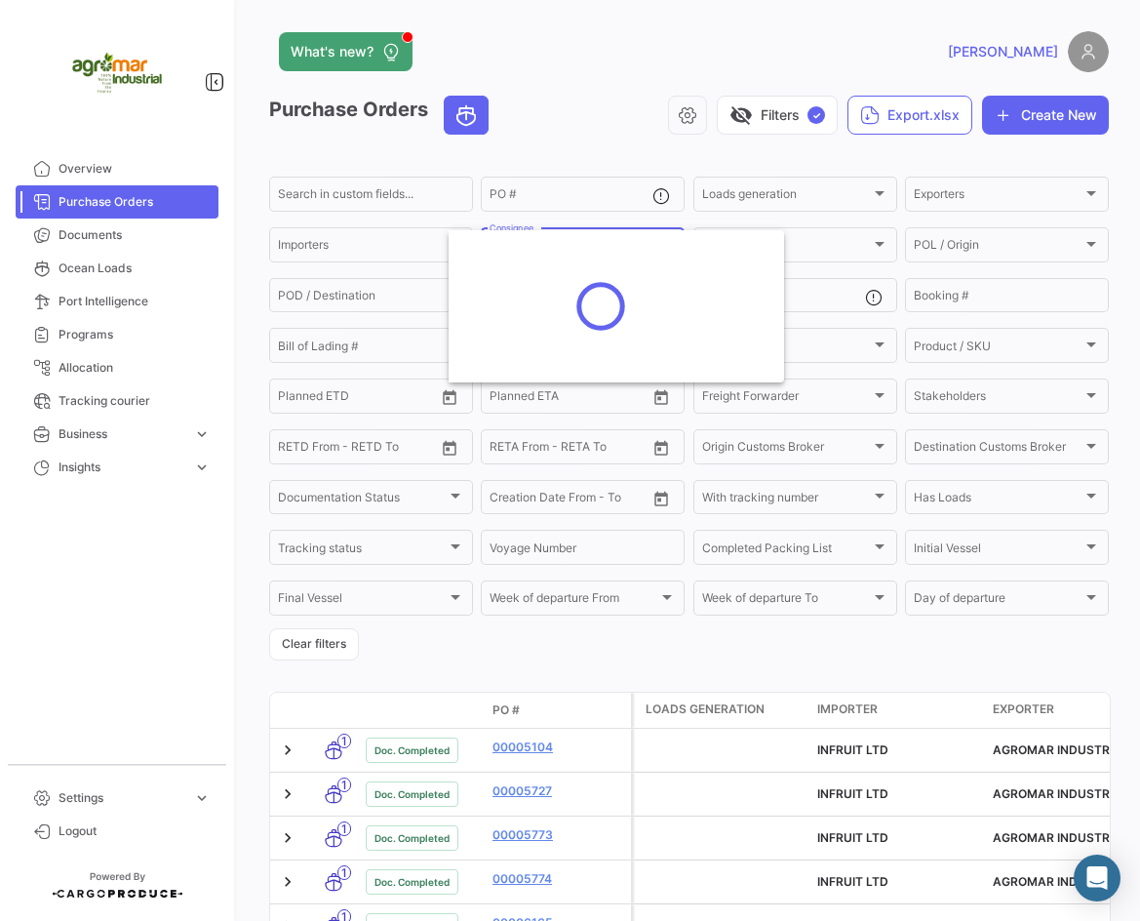
click at [555, 191] on div at bounding box center [570, 460] width 1140 height 921
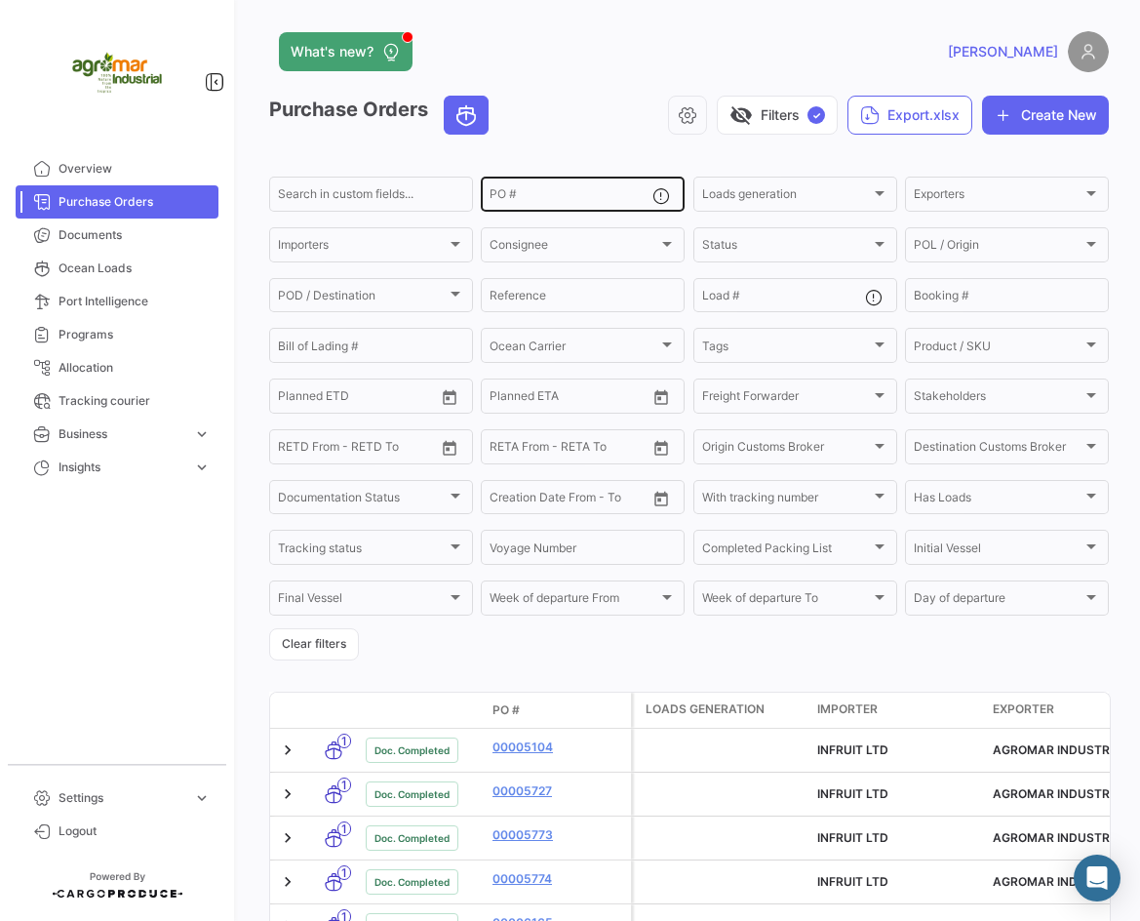
click at [556, 196] on input "PO #" at bounding box center [571, 197] width 163 height 14
paste input "25000431"
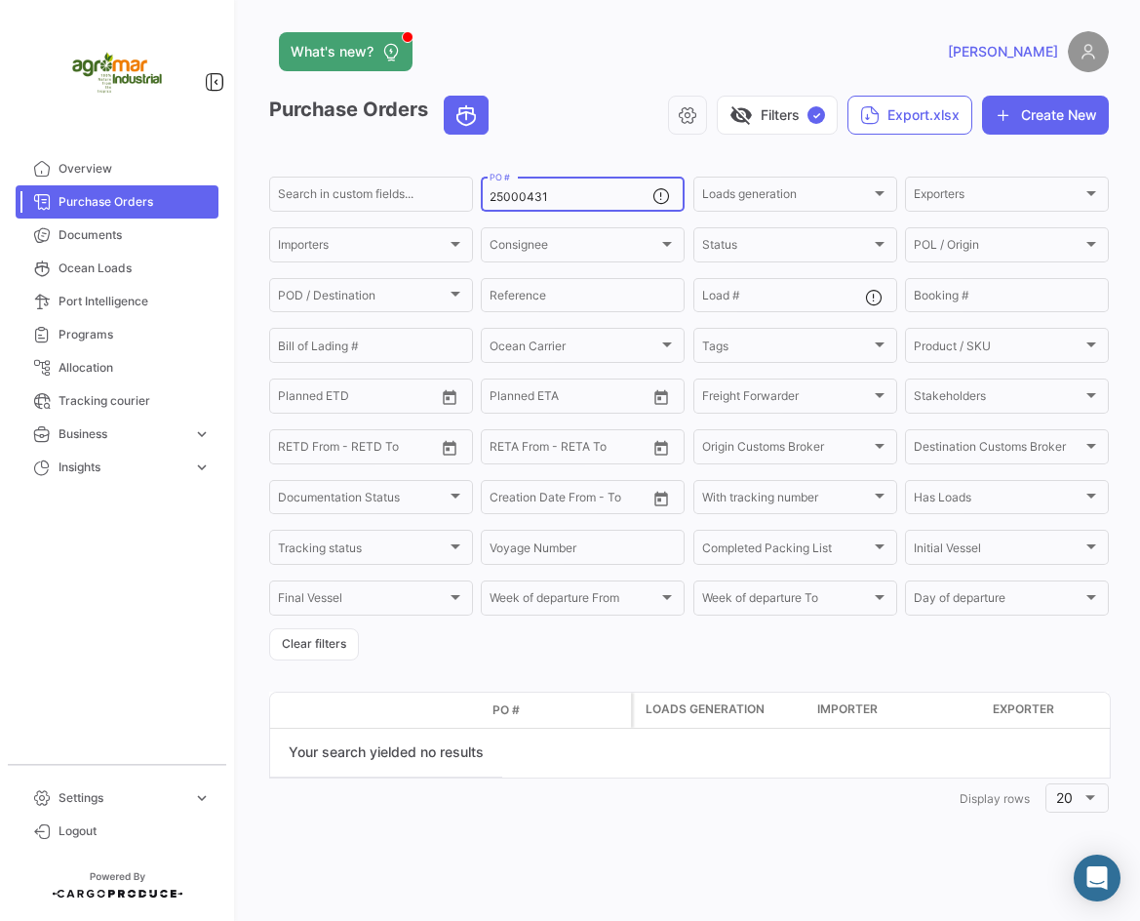
click at [536, 201] on input "25000431" at bounding box center [571, 197] width 163 height 14
paste input "2201032"
click at [570, 197] on input "252201032" at bounding box center [571, 197] width 163 height 14
drag, startPoint x: 569, startPoint y: 197, endPoint x: 474, endPoint y: 199, distance: 94.6
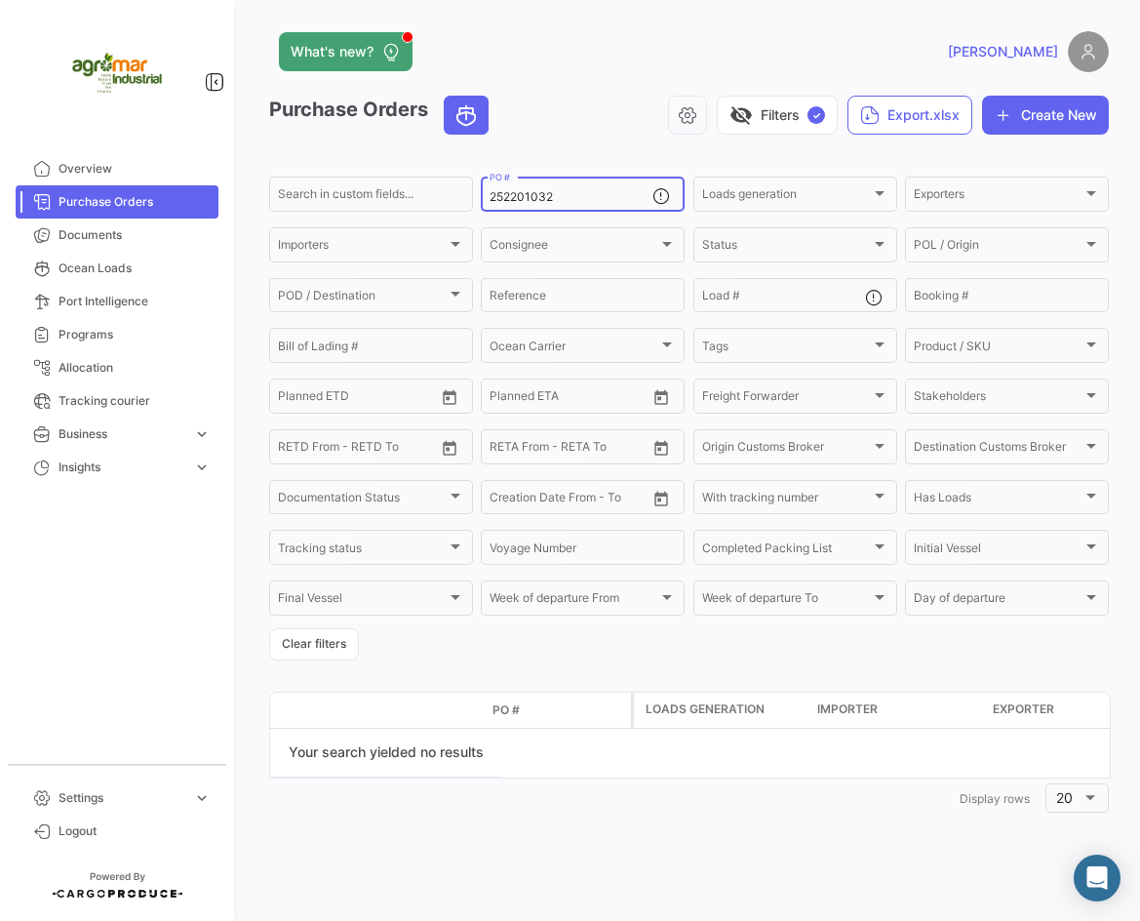
click at [474, 199] on form "Search in custom fields... 252201032 PO # Loads generation Loads generation Exp…" at bounding box center [689, 417] width 840 height 487
paste input "000431"
click at [571, 191] on input "25000431" at bounding box center [571, 197] width 163 height 14
drag, startPoint x: 573, startPoint y: 194, endPoint x: 323, endPoint y: 201, distance: 249.8
click at [0, 0] on div "Search in custom fields... 25000431 PO # Loads generation Loads generation Expo…" at bounding box center [0, 0] width 0 height 0
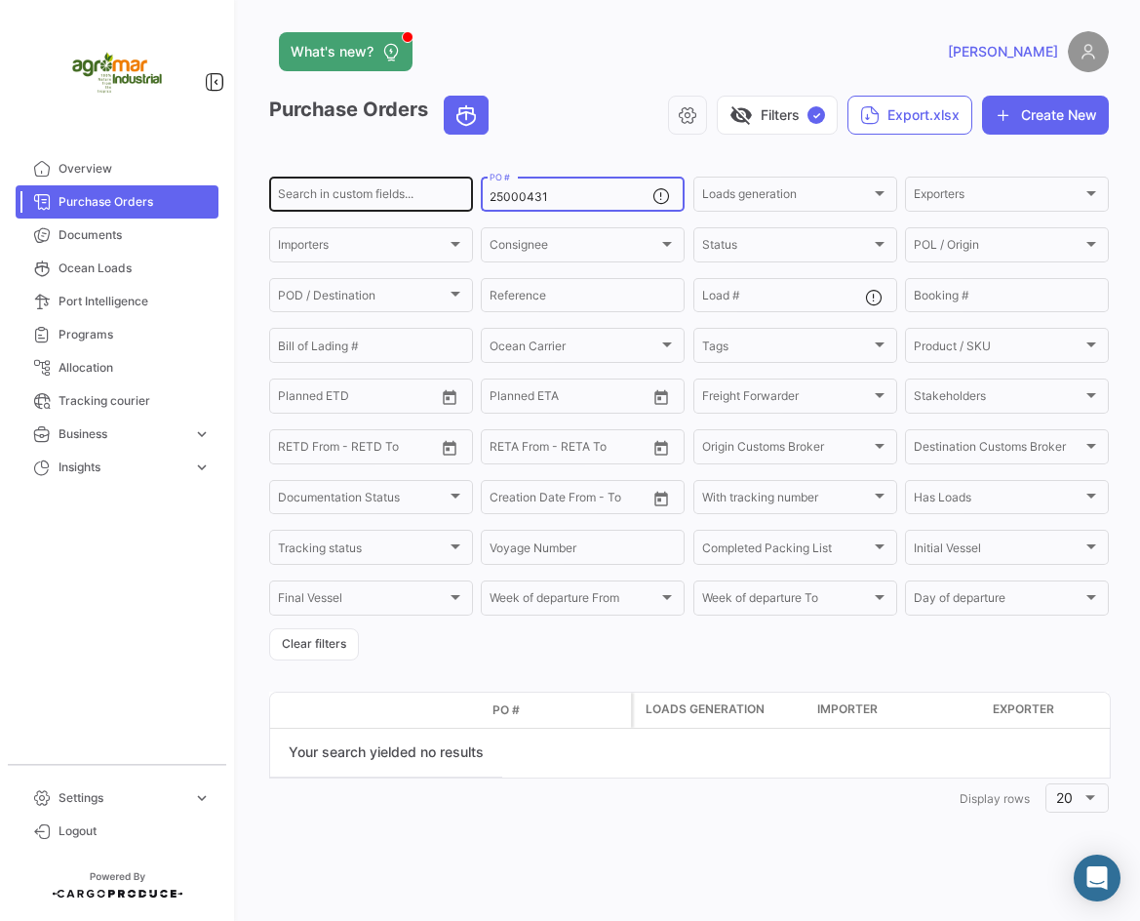
paste input "2201032"
type input "252201032"
click at [619, 142] on div "Purchase Orders visibility_off Filters ✓ Export.xlsx Create New" at bounding box center [689, 123] width 840 height 55
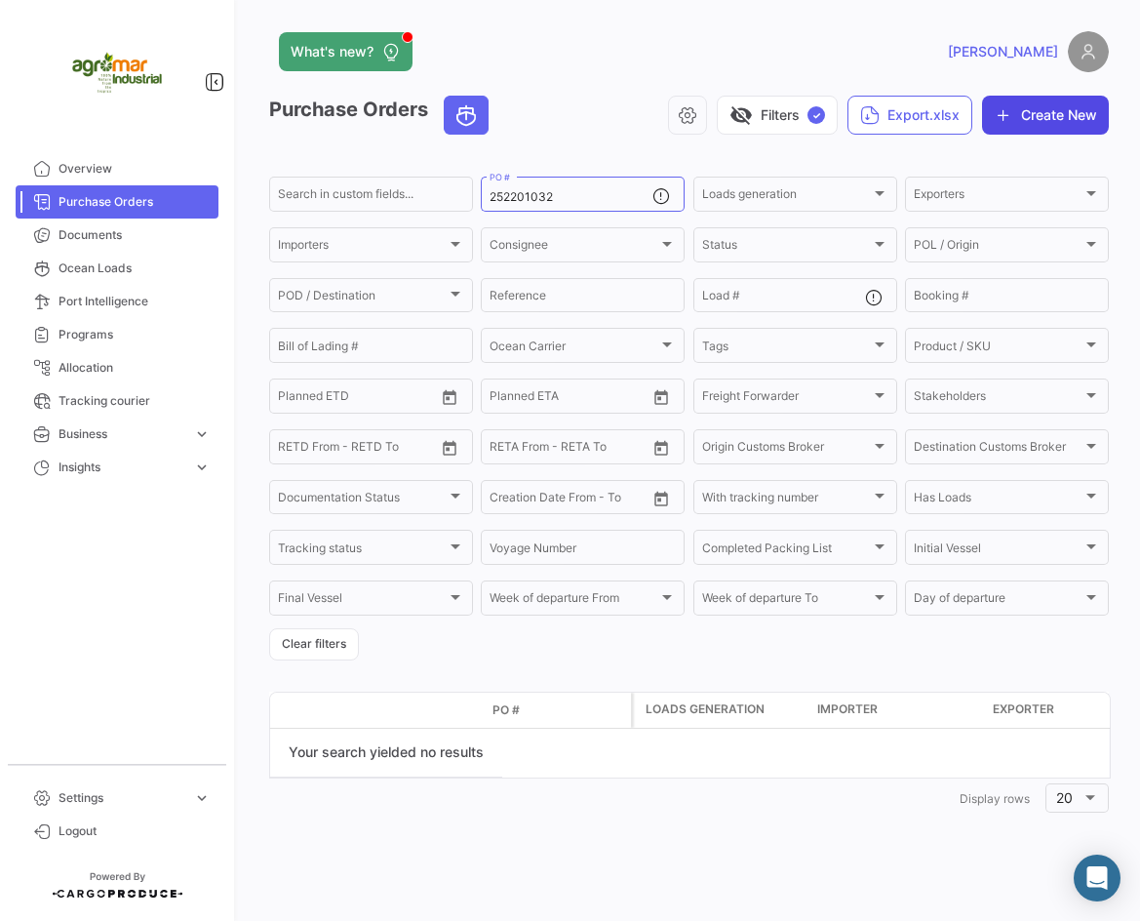
click at [1008, 116] on icon "button" at bounding box center [1004, 115] width 20 height 20
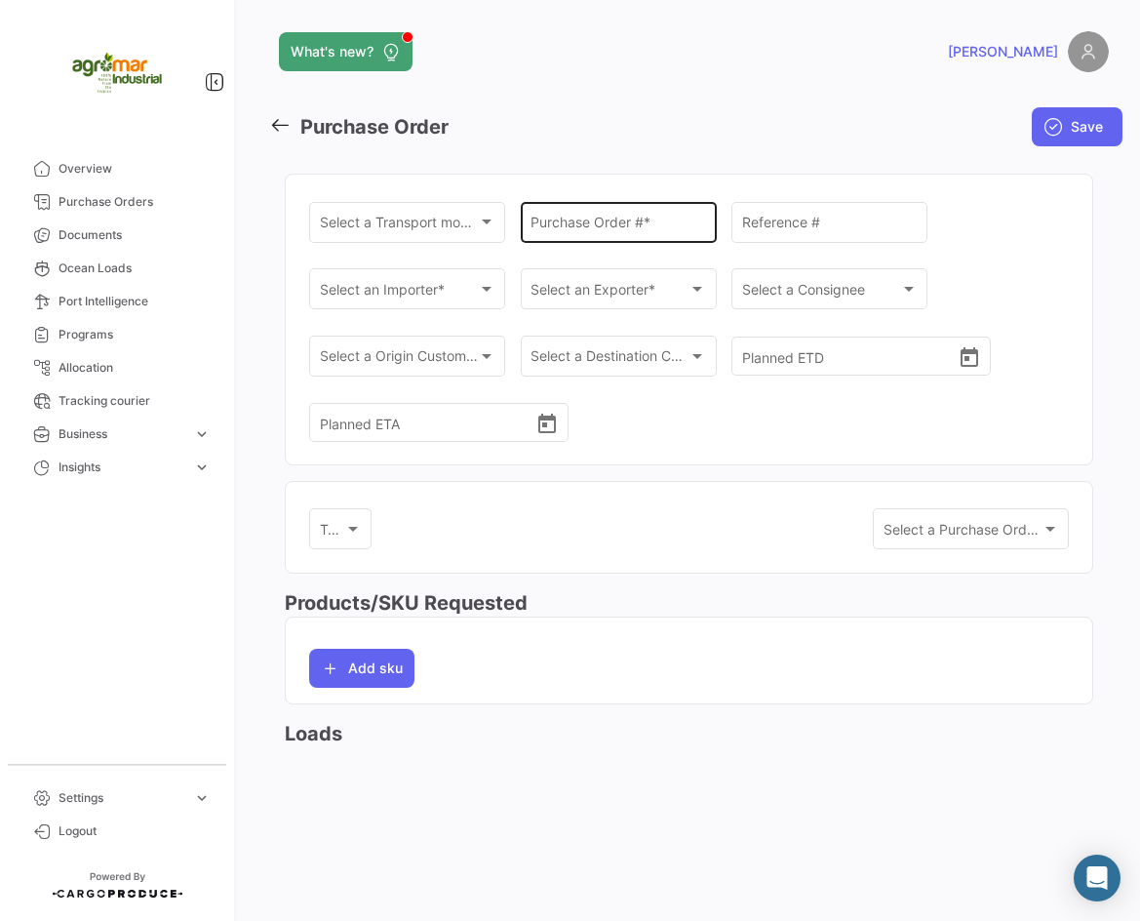
click at [583, 224] on input "Purchase Order # *" at bounding box center [619, 226] width 176 height 17
paste input "252201032"
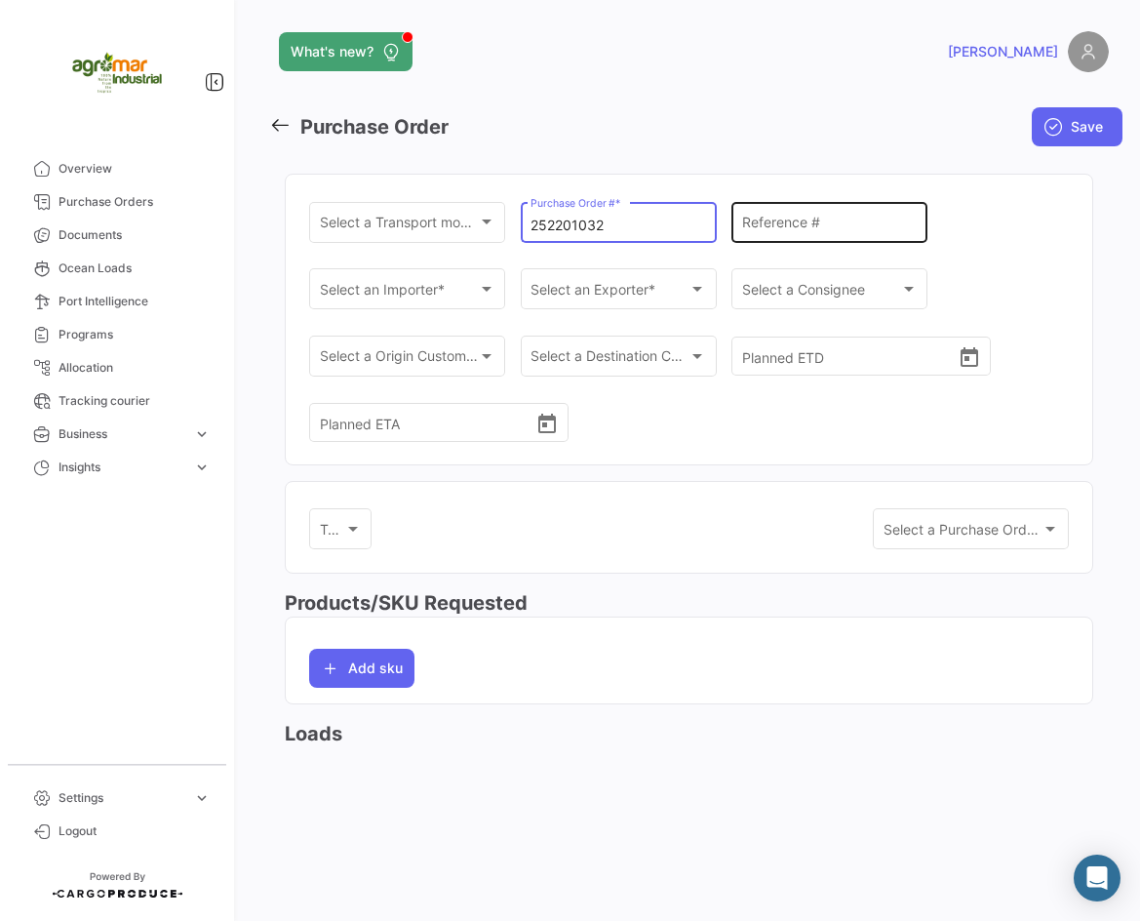
type input "252201032"
click at [895, 223] on input "Reference #" at bounding box center [830, 226] width 176 height 17
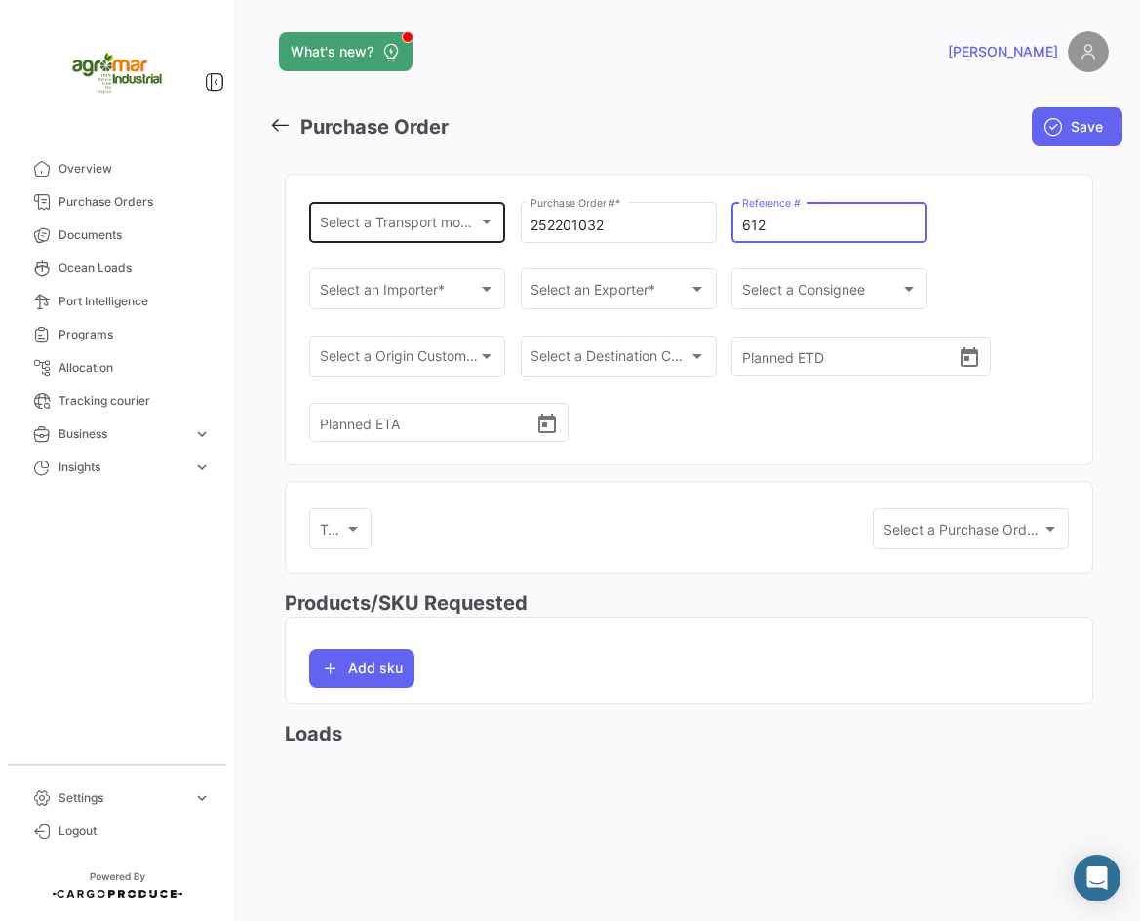
type input "612"
click at [373, 217] on div "Select a Transport mode * Select a Transport mode *" at bounding box center [408, 220] width 176 height 45
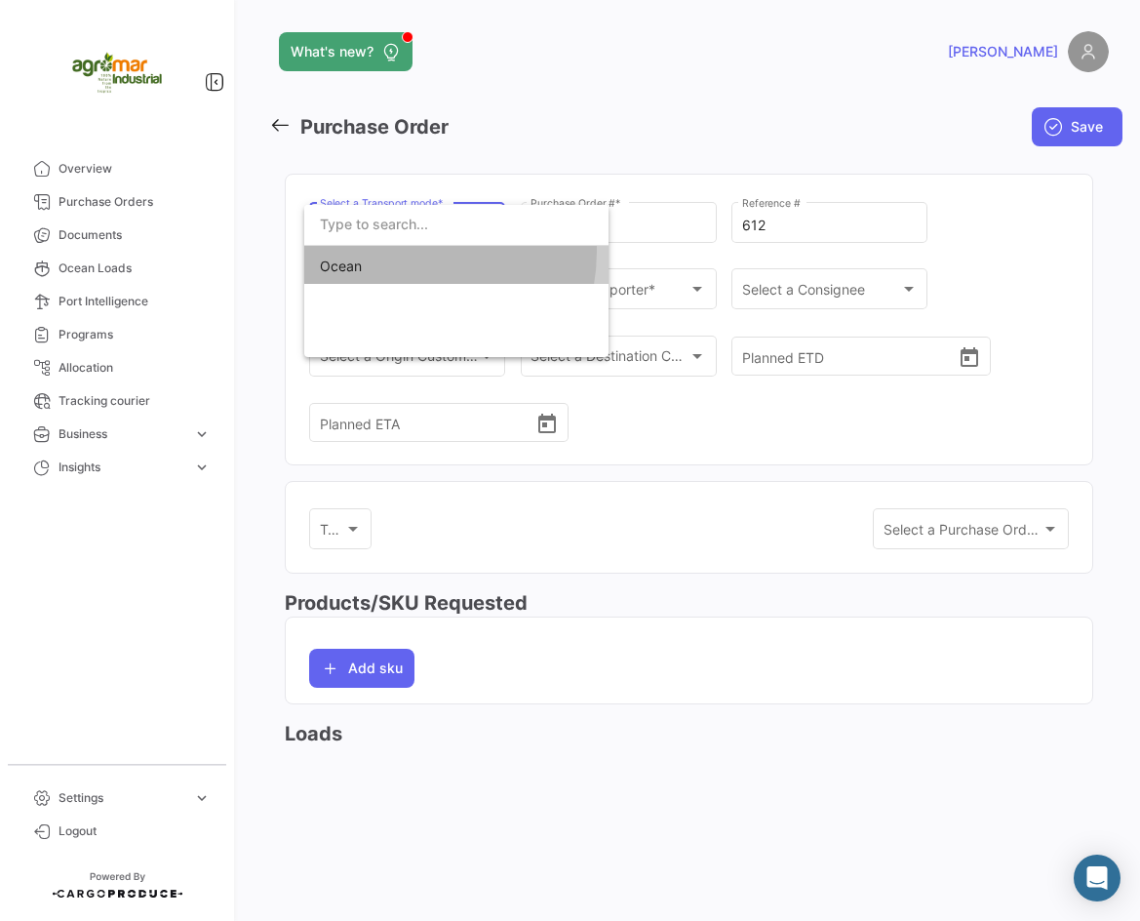
click at [397, 252] on span "Ocean" at bounding box center [456, 266] width 273 height 41
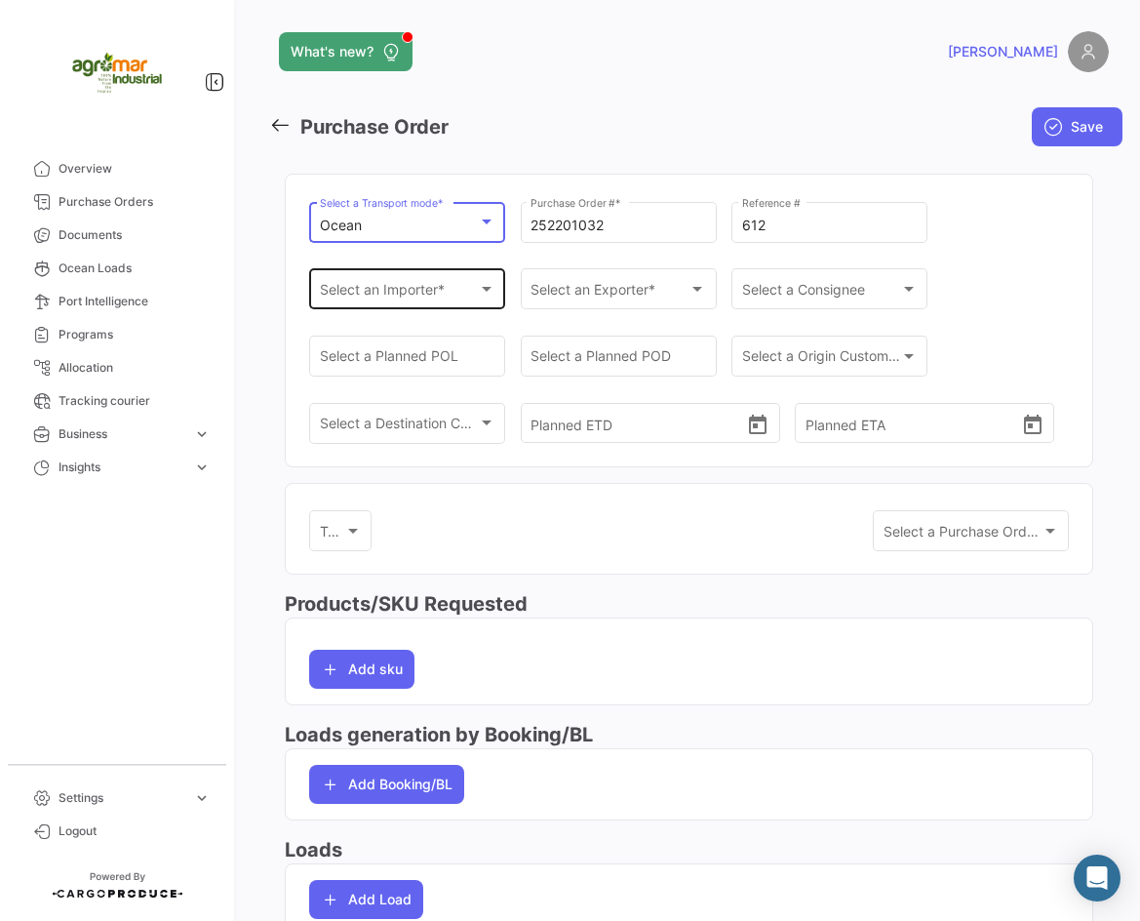
click at [419, 293] on span "Select an Importer *" at bounding box center [399, 293] width 158 height 17
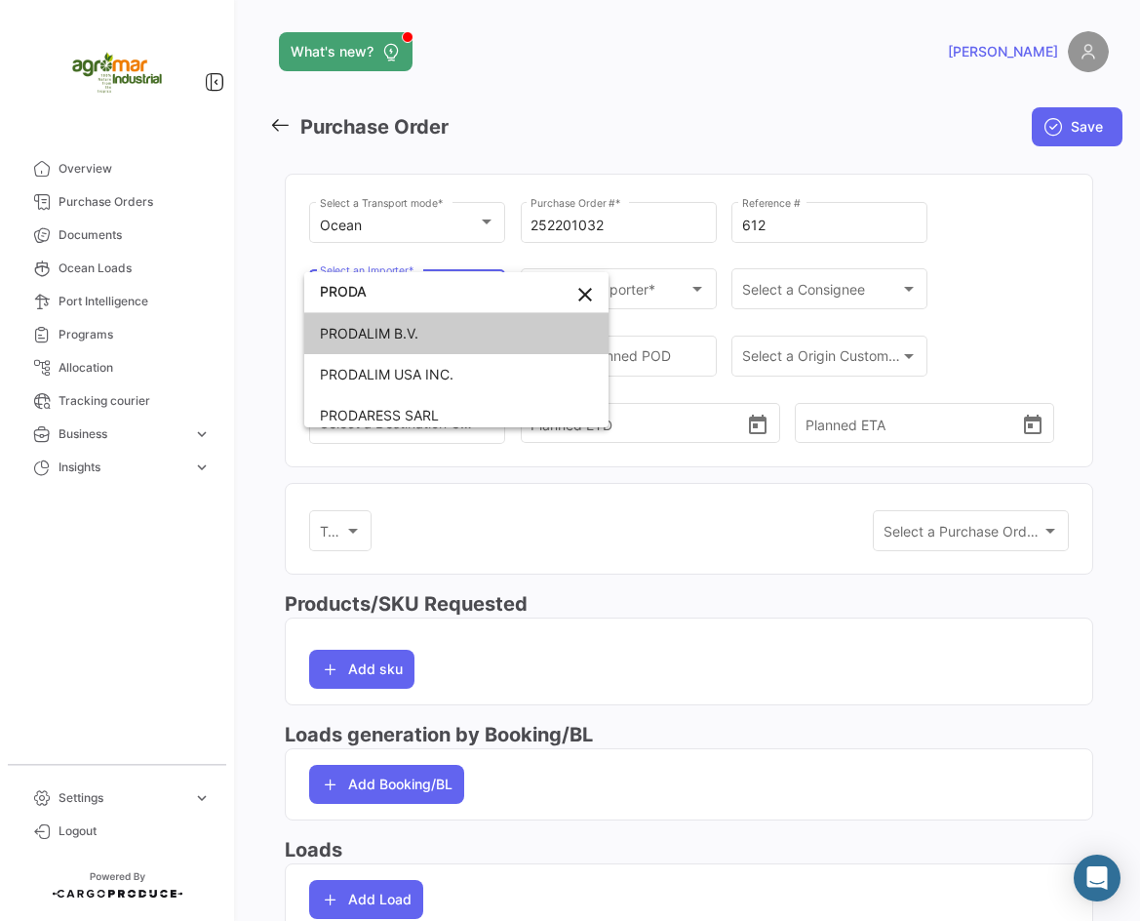
type input "PRODA"
click at [435, 314] on span "PRODALIM B.V." at bounding box center [456, 333] width 273 height 41
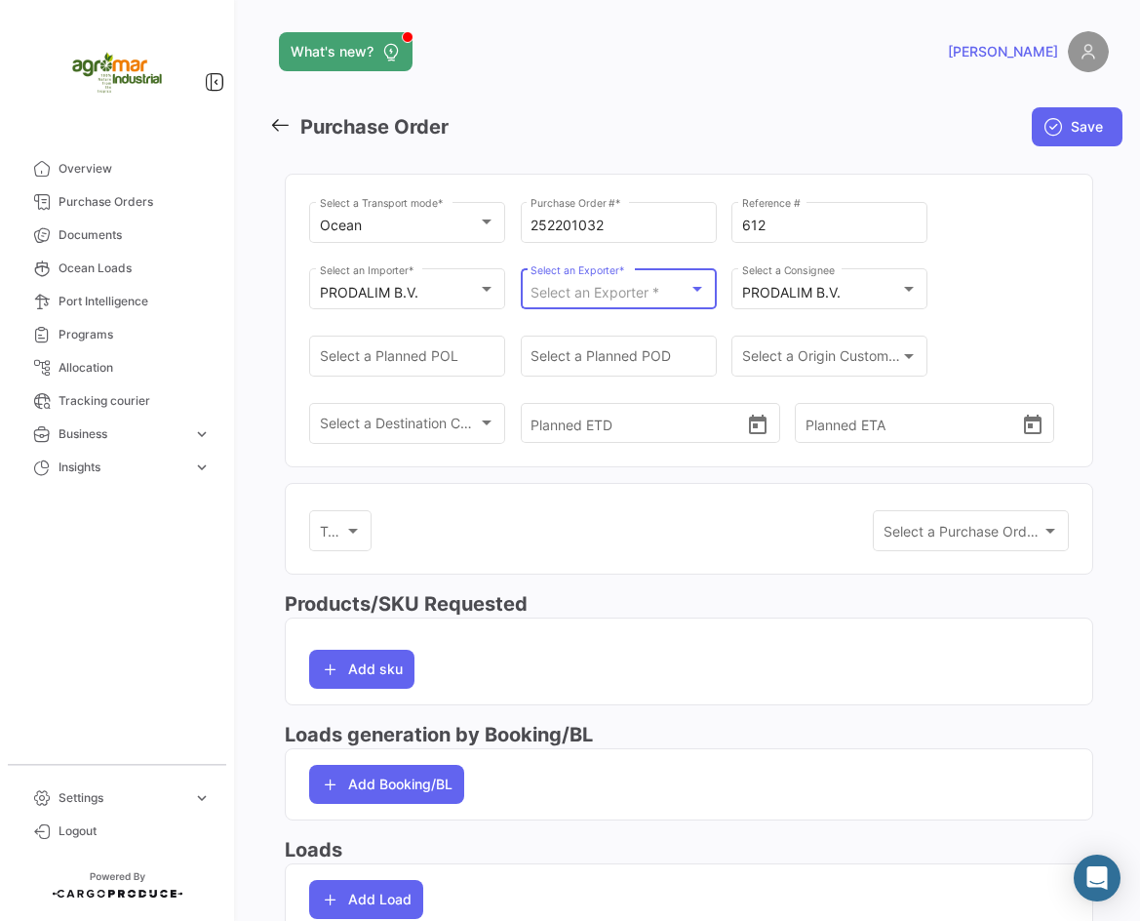
click at [596, 294] on span "Select an Exporter *" at bounding box center [595, 292] width 129 height 17
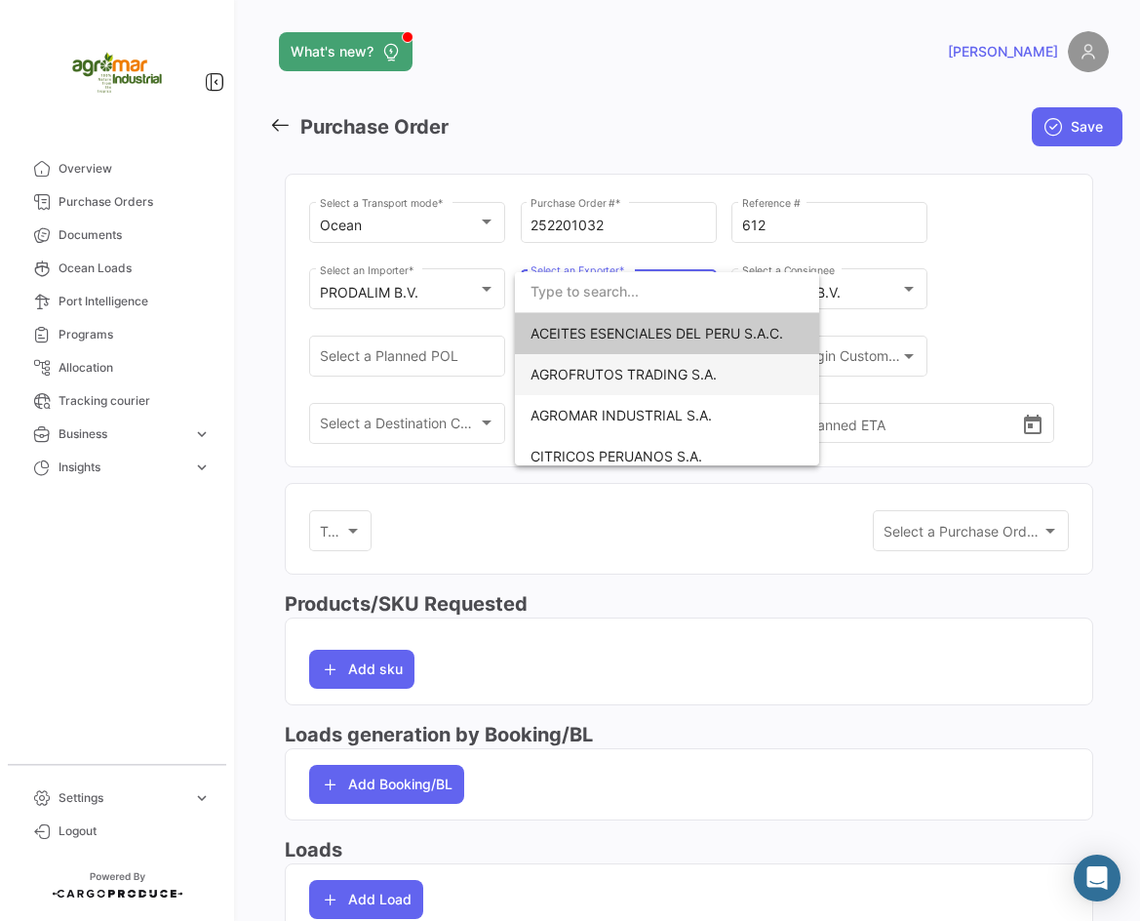
click at [614, 360] on span "AGROFRUTOS TRADING S.A." at bounding box center [667, 374] width 273 height 41
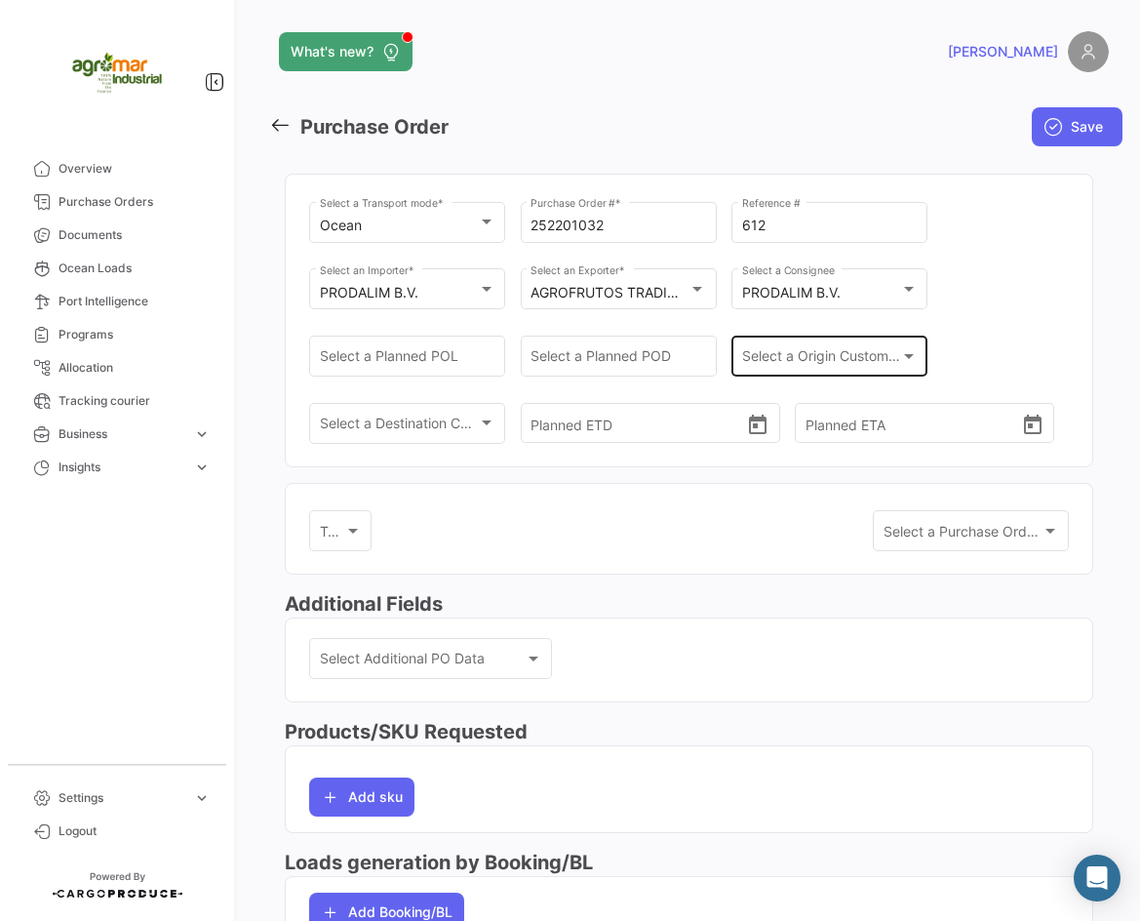
click at [881, 344] on div "Select a Origin Customs Broker Select a Origin Customs Broker" at bounding box center [830, 354] width 176 height 45
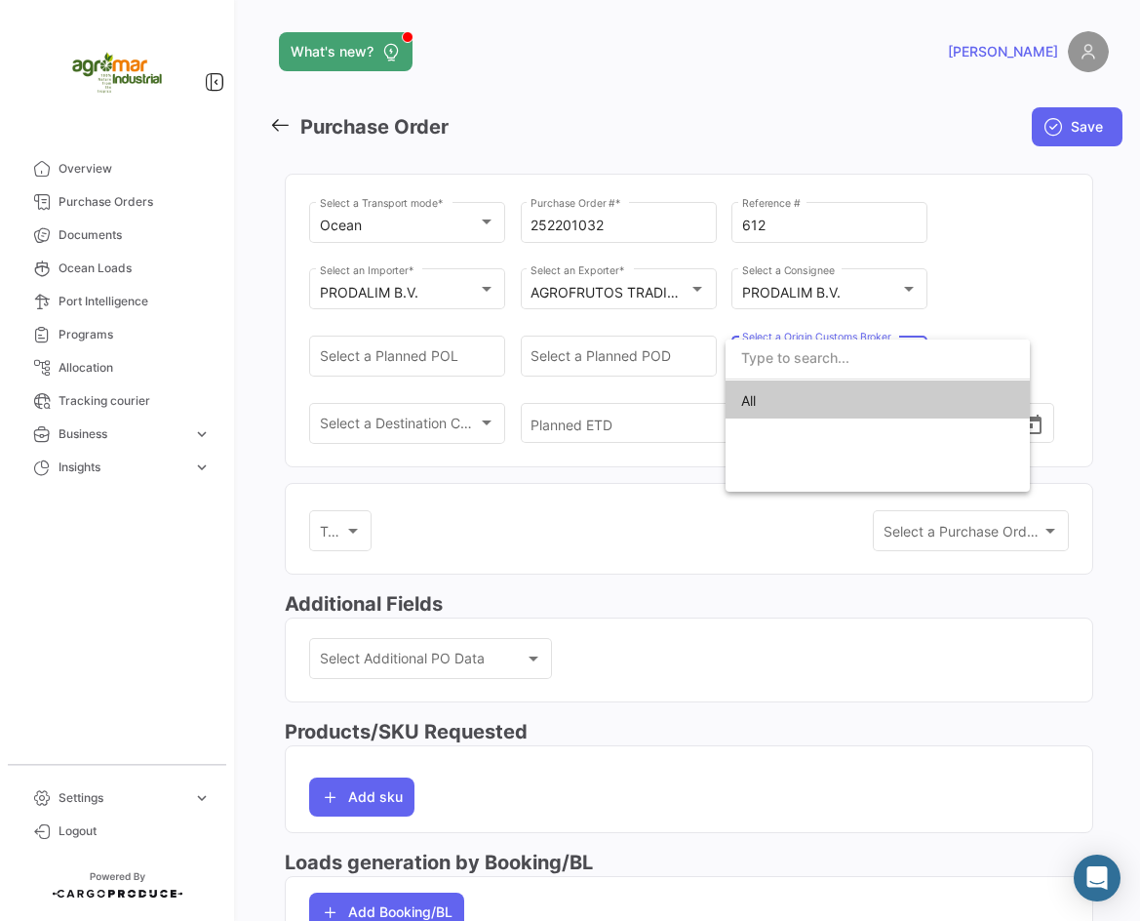
click at [613, 361] on div at bounding box center [570, 460] width 1140 height 921
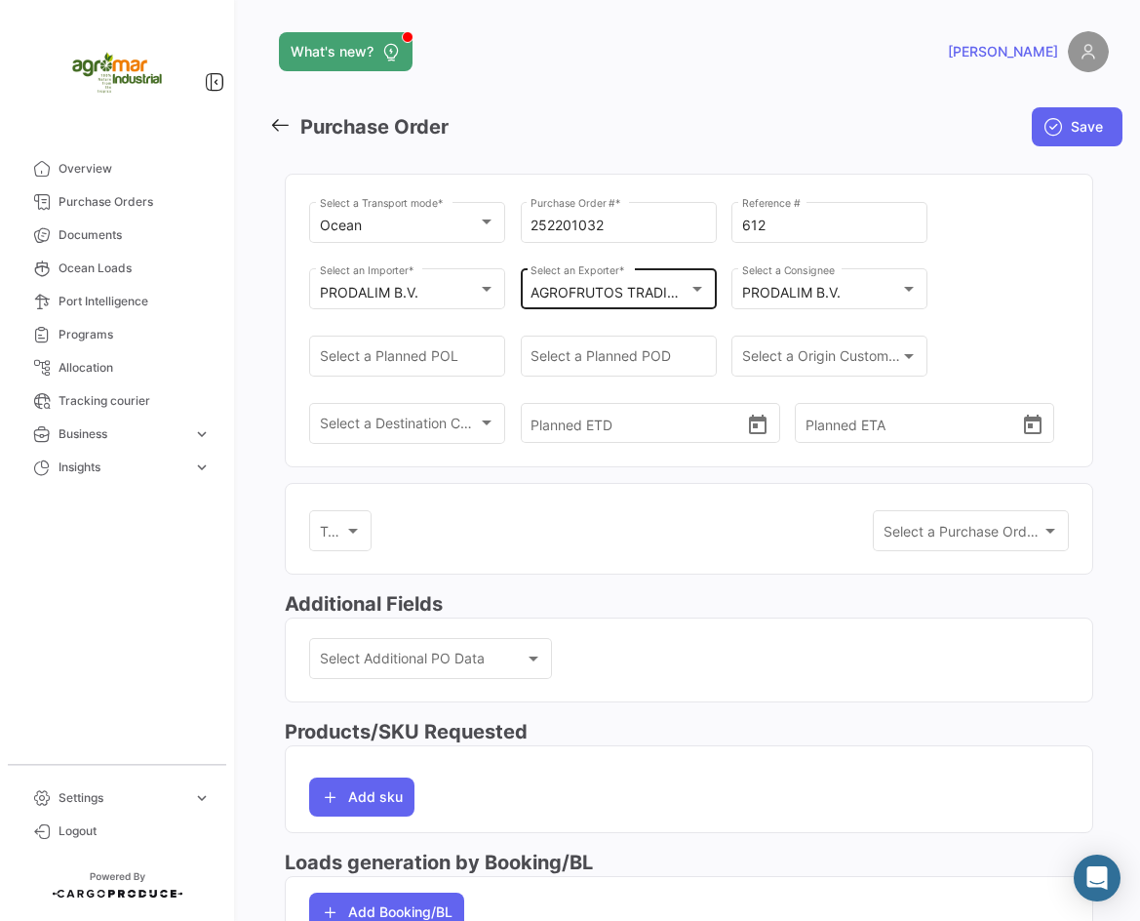
click at [608, 291] on mat-select-trigger "AGROFRUTOS TRADING S.A." at bounding box center [624, 292] width 186 height 17
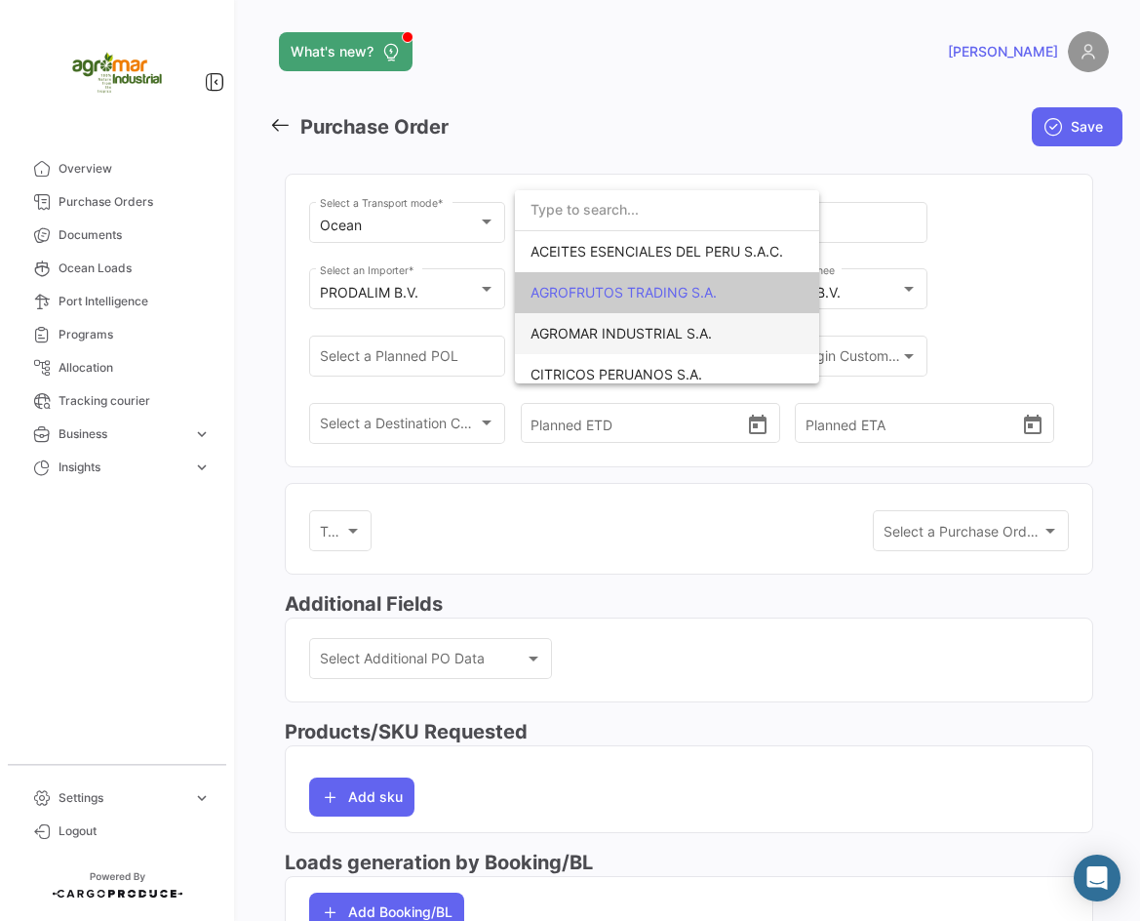
scroll to position [12, 0]
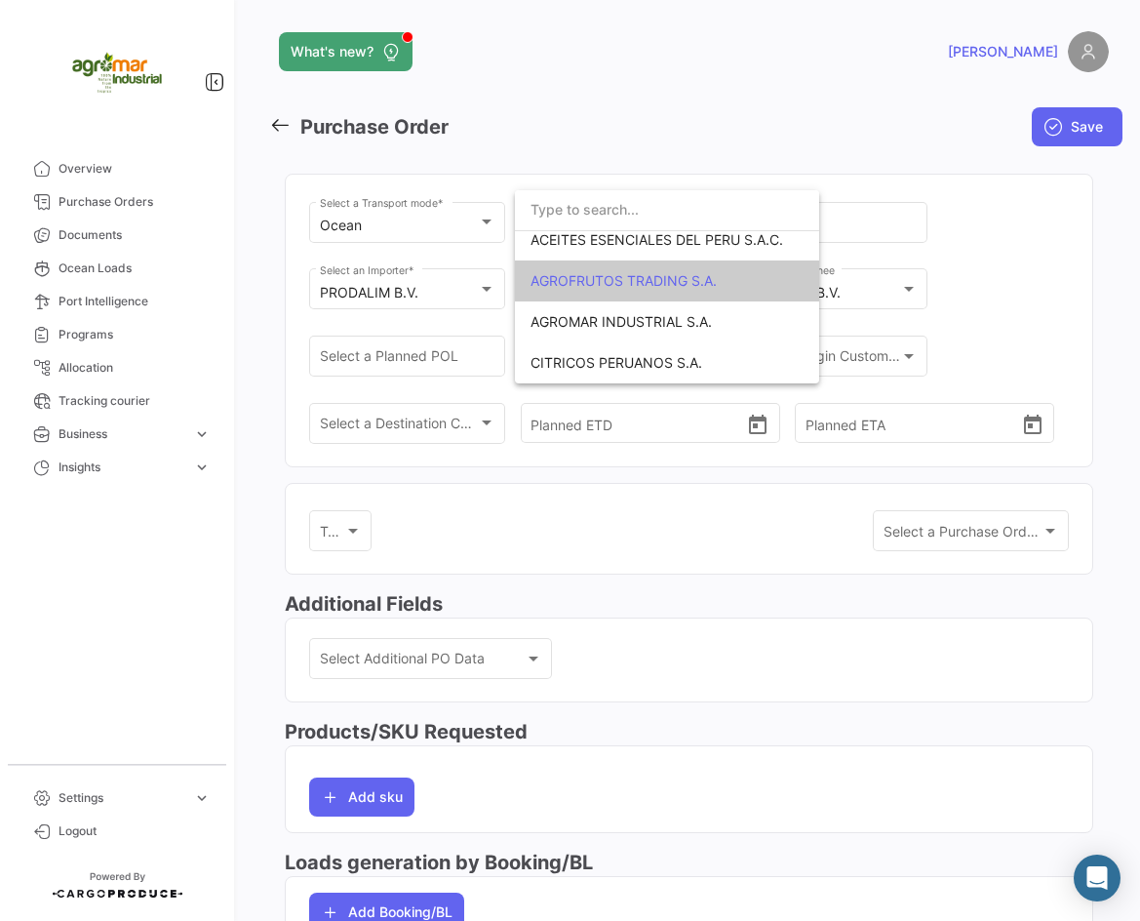
click at [837, 283] on div at bounding box center [570, 460] width 1140 height 921
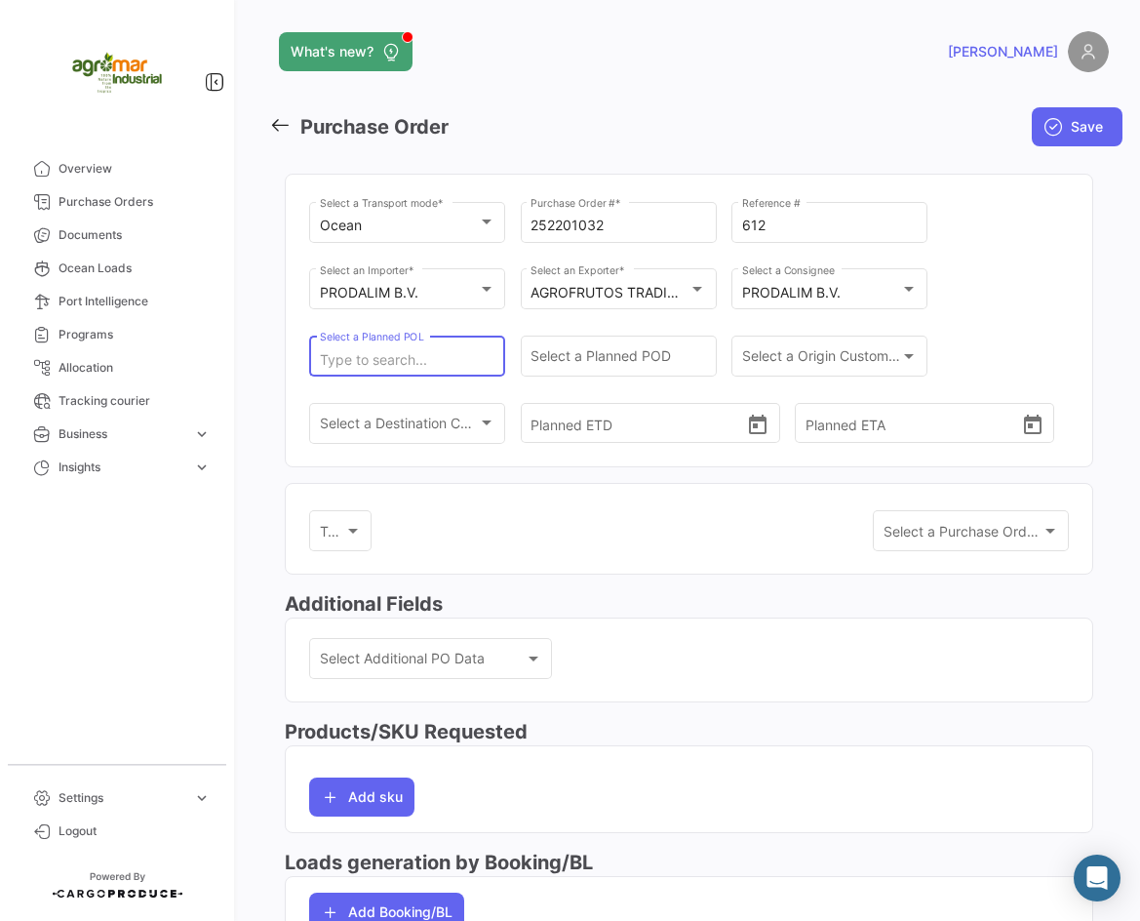
click at [437, 362] on input "Select a Planned POL" at bounding box center [408, 360] width 176 height 17
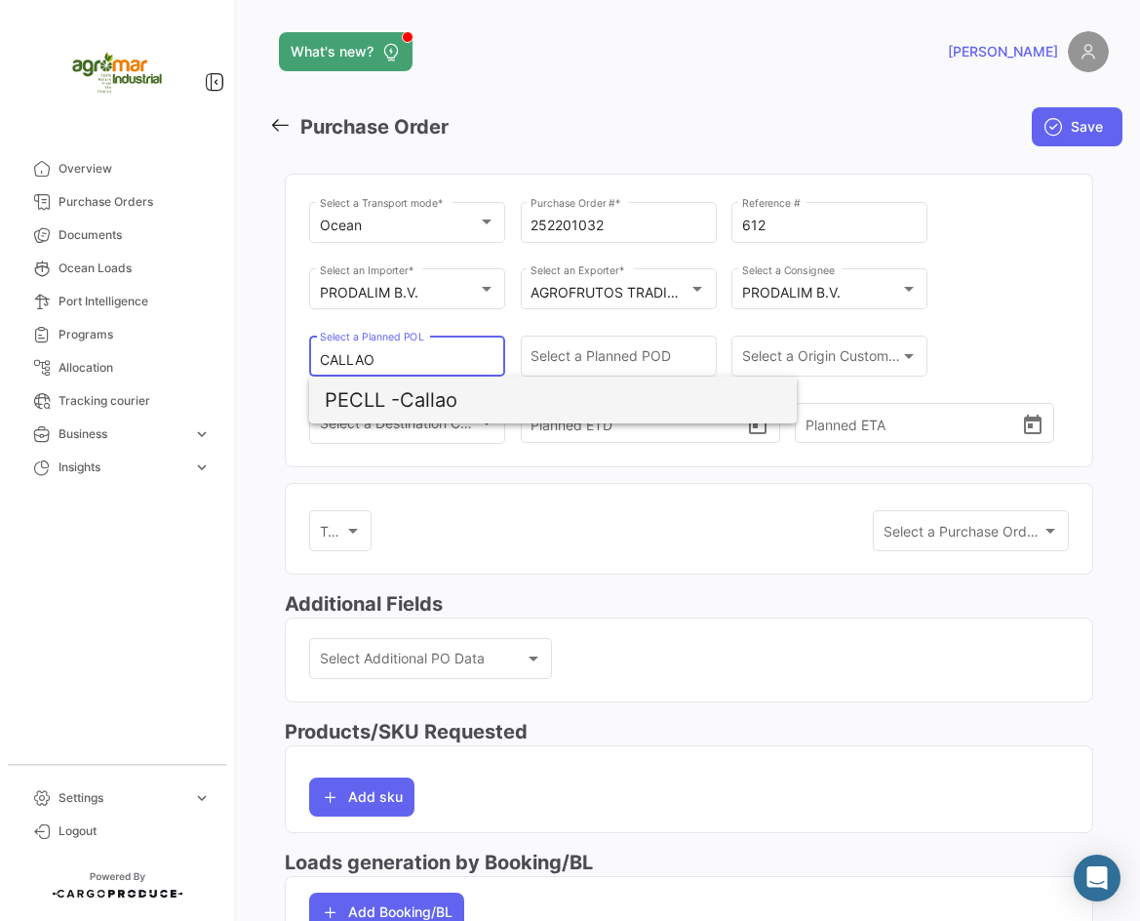
click at [522, 415] on span "PECLL - [GEOGRAPHIC_DATA]" at bounding box center [553, 400] width 456 height 47
type input "Callao"
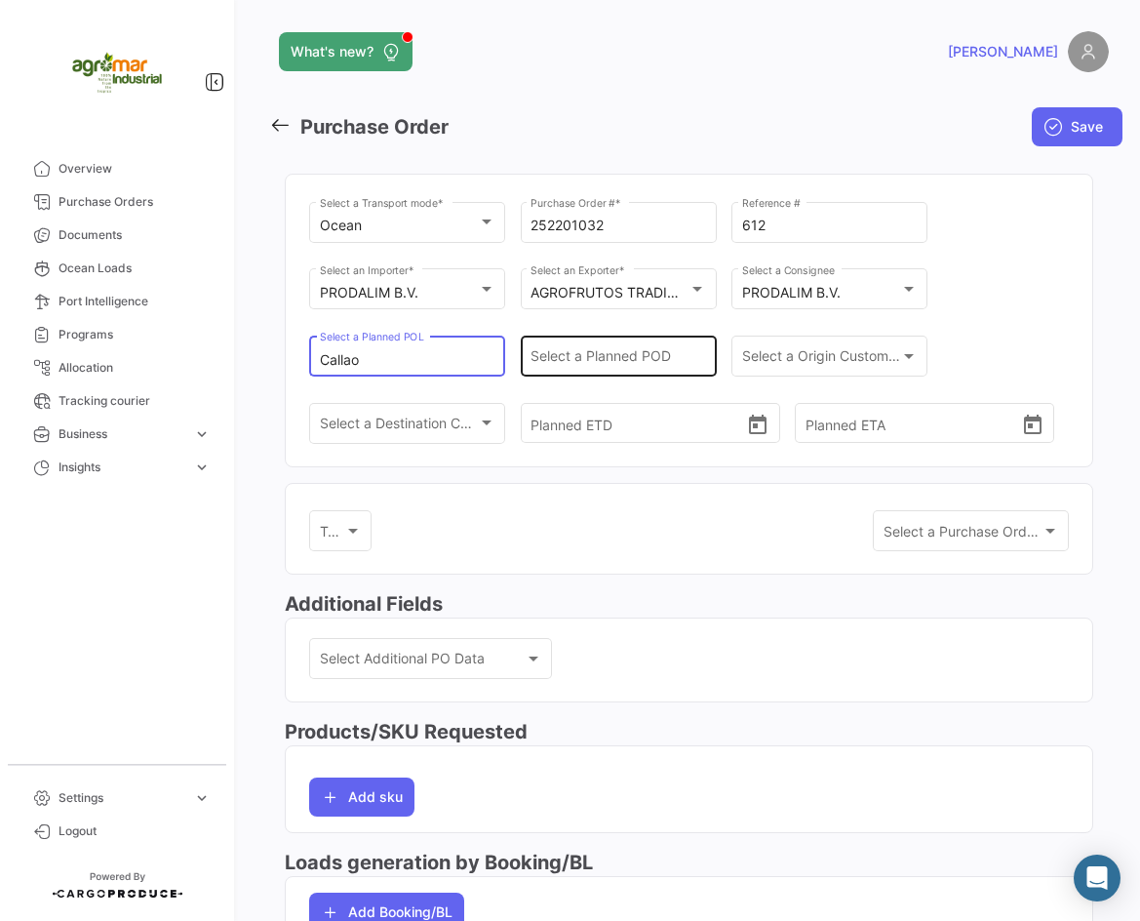
click at [599, 362] on input "Select a Planned POD" at bounding box center [619, 360] width 176 height 17
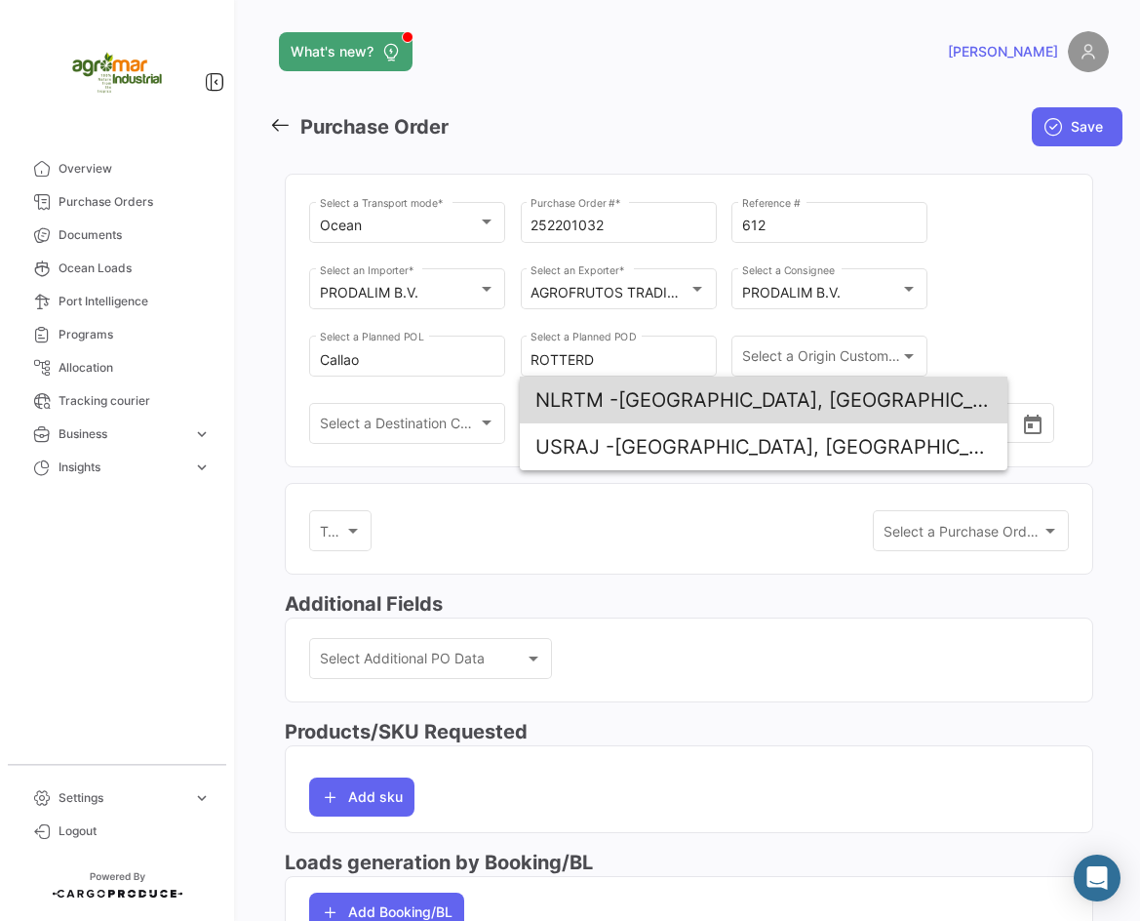
click at [711, 393] on span "NLRTM - [GEOGRAPHIC_DATA], [GEOGRAPHIC_DATA]" at bounding box center [764, 400] width 456 height 47
type input "[GEOGRAPHIC_DATA], [GEOGRAPHIC_DATA]"
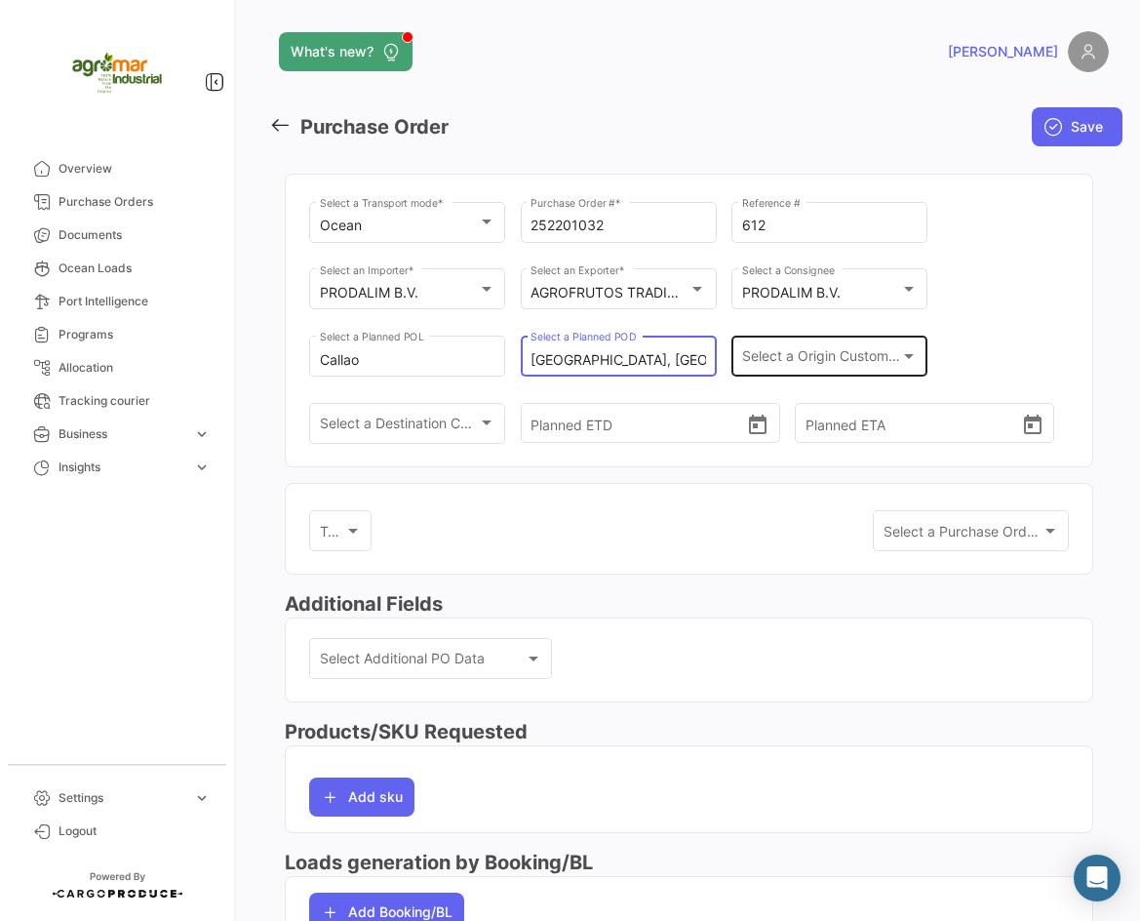
click at [811, 343] on div "Select a Origin Customs Broker Select a Origin Customs Broker" at bounding box center [830, 354] width 176 height 45
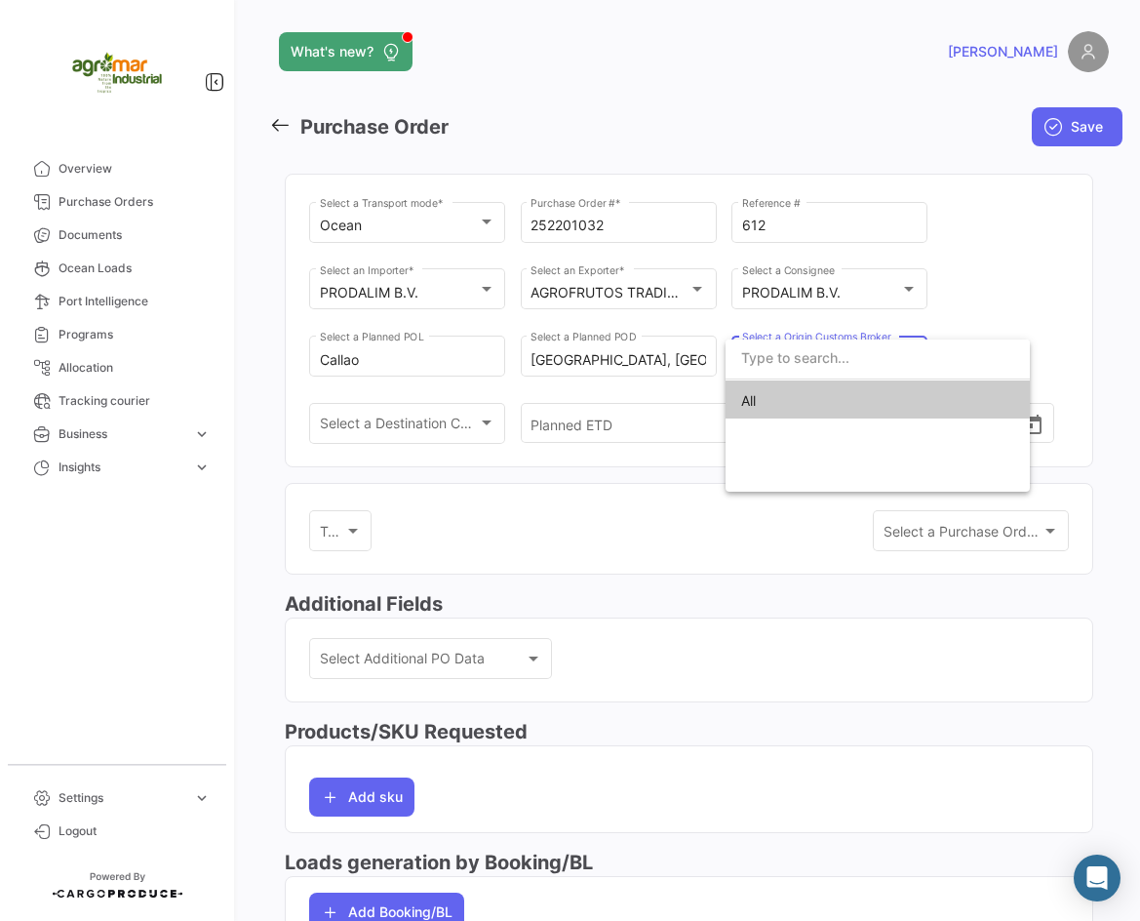
click at [1011, 303] on div at bounding box center [570, 460] width 1140 height 921
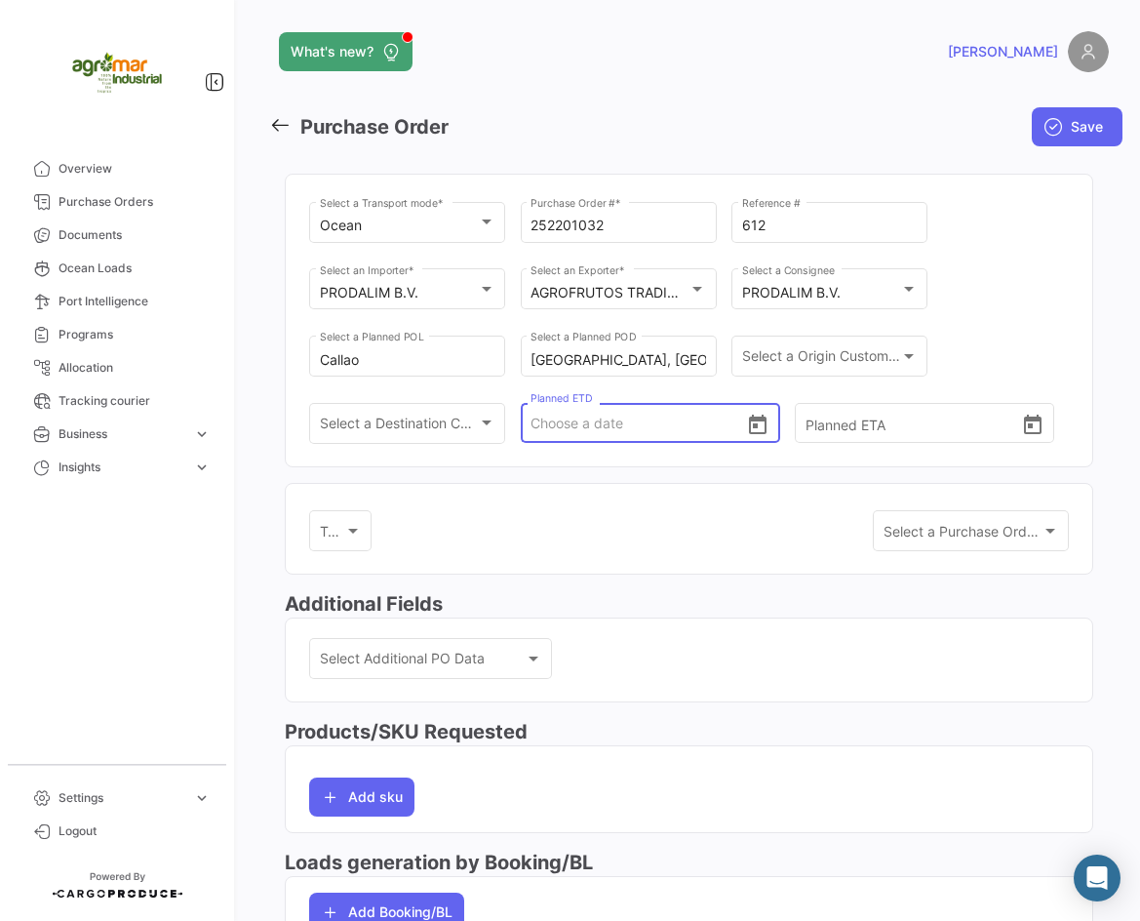
click at [644, 433] on input "Planned ETD" at bounding box center [639, 423] width 216 height 68
click at [576, 433] on input "Planned ETD" at bounding box center [639, 423] width 216 height 68
type input "[DATE] 00:00"
click at [824, 418] on input "Planned ETA" at bounding box center [914, 423] width 216 height 68
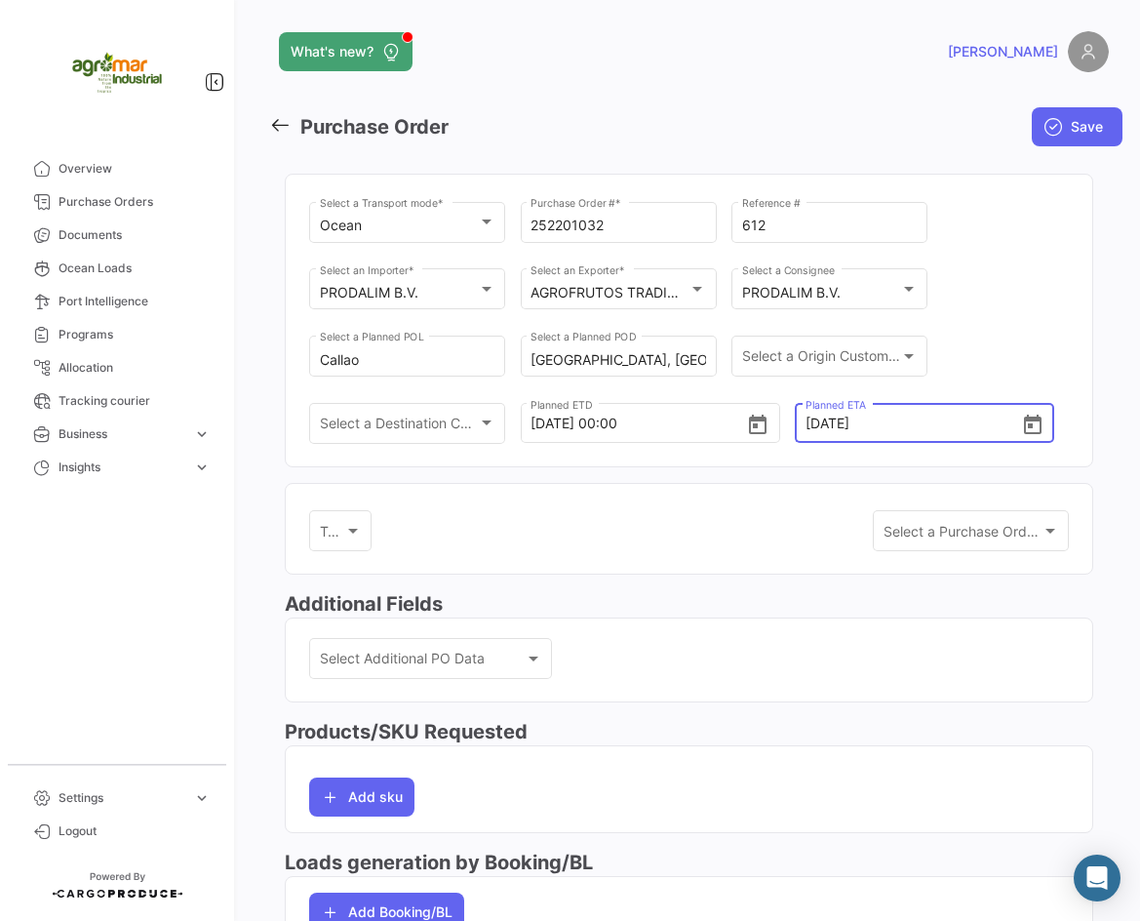
type input "[DATE] 00:00"
click at [1023, 350] on div "Ocean Select a Transport mode * 252201032 Purchase Order # * 612 Reference # PR…" at bounding box center [689, 332] width 760 height 268
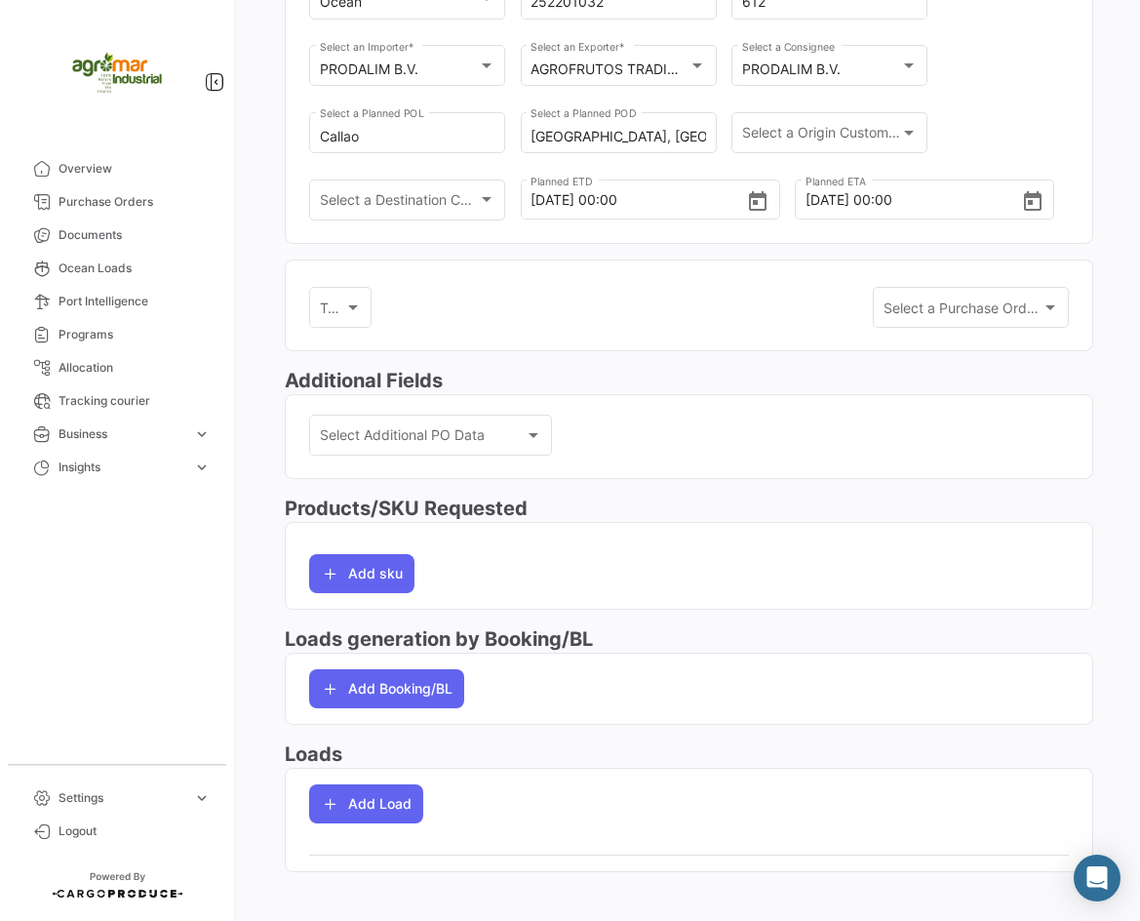
scroll to position [237, 0]
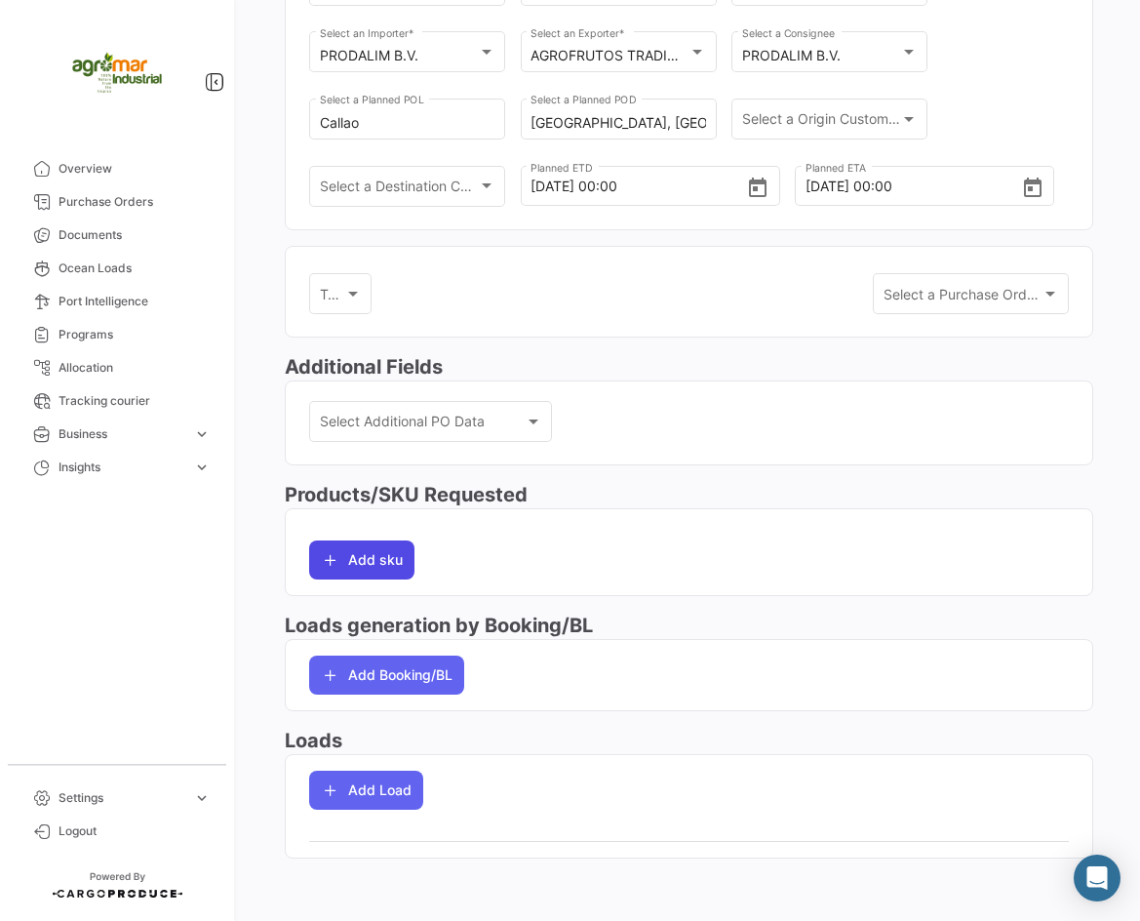
click at [345, 563] on button "Add sku" at bounding box center [361, 559] width 105 height 39
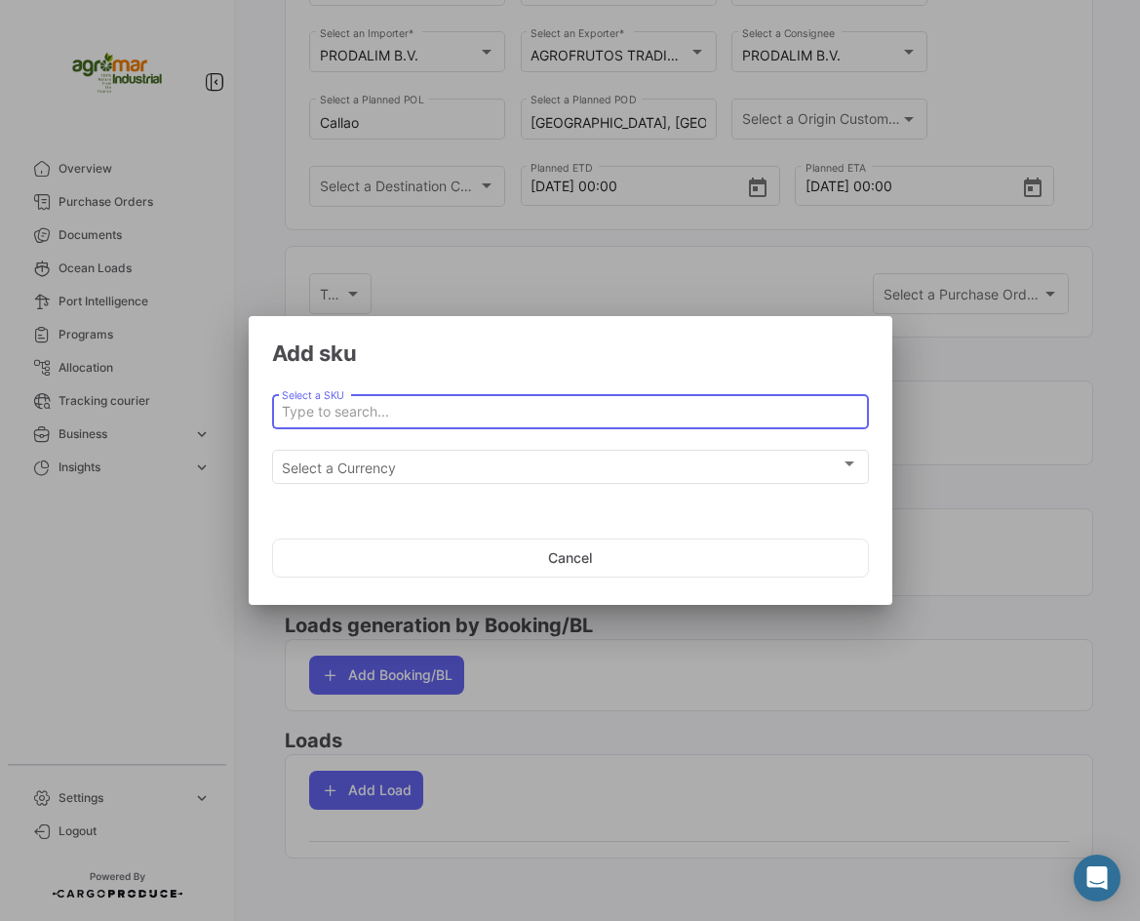
click at [402, 416] on input "Select a SKU" at bounding box center [570, 412] width 576 height 17
click at [498, 401] on div "Select a SKU" at bounding box center [570, 409] width 576 height 38
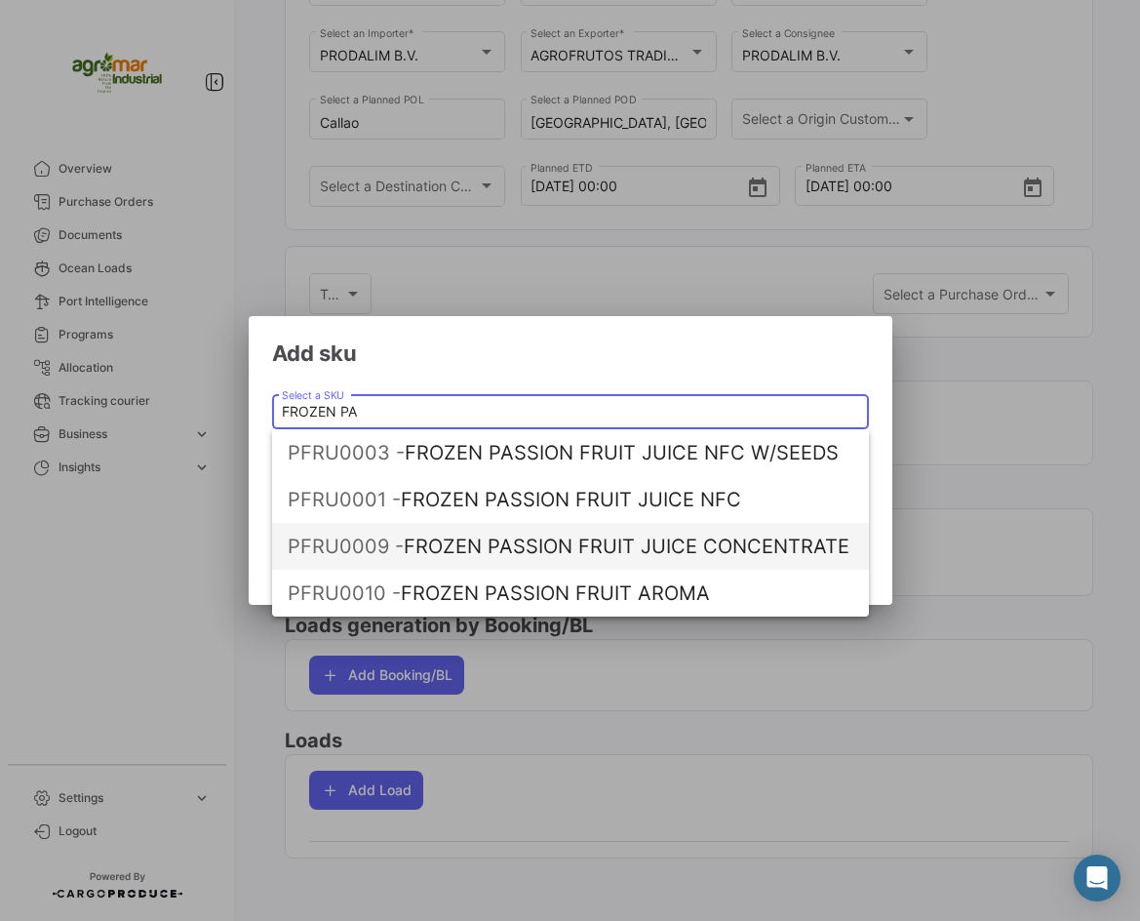
click at [825, 549] on span "PFRU0009 - FROZEN PASSION FRUIT JUICE CONCENTRATE" at bounding box center [571, 546] width 566 height 47
type input "FROZEN PASSION FRUIT JUICE CONCENTRATE"
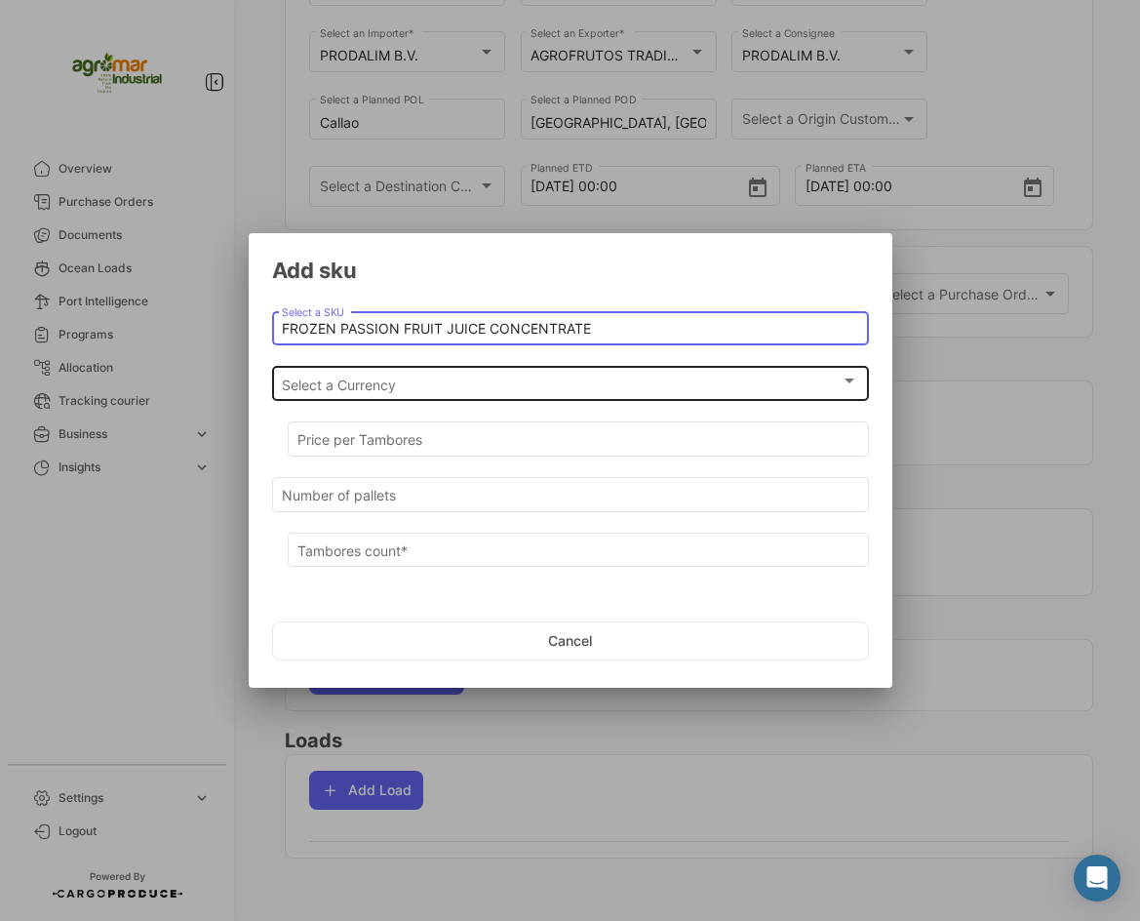
click at [377, 389] on span "Select a Currency" at bounding box center [561, 385] width 559 height 17
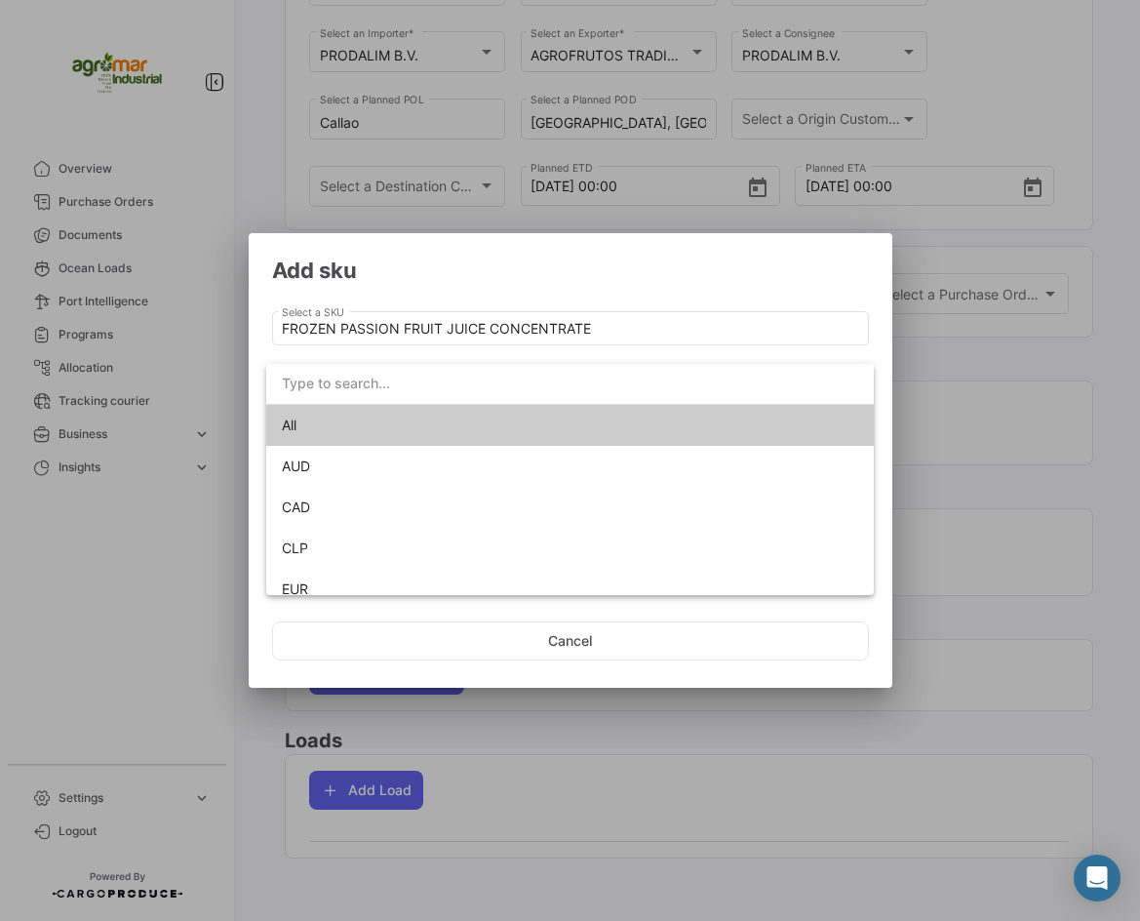
click at [377, 389] on input "dropdown search" at bounding box center [570, 383] width 608 height 41
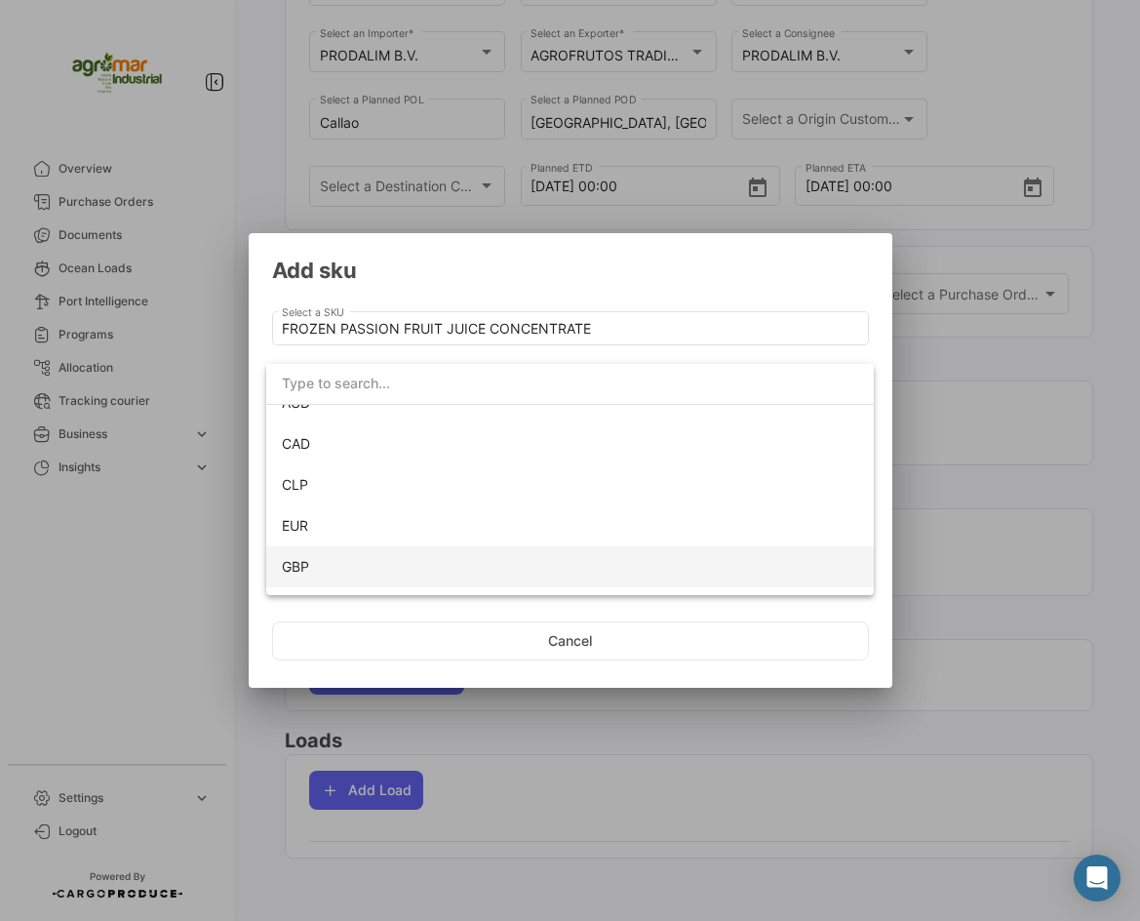
scroll to position [98, 0]
click at [372, 565] on span "USD" at bounding box center [570, 573] width 576 height 41
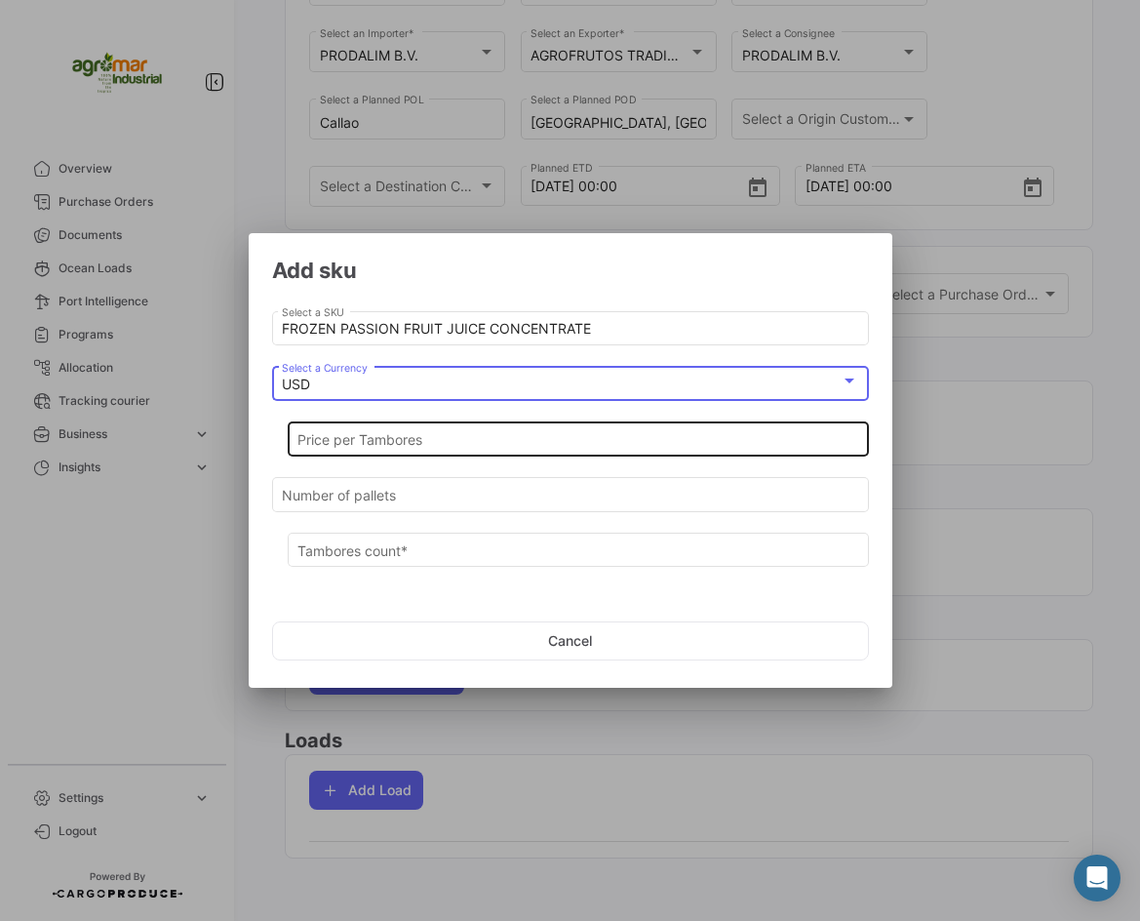
click at [409, 439] on input "Price per Tambores" at bounding box center [578, 440] width 561 height 17
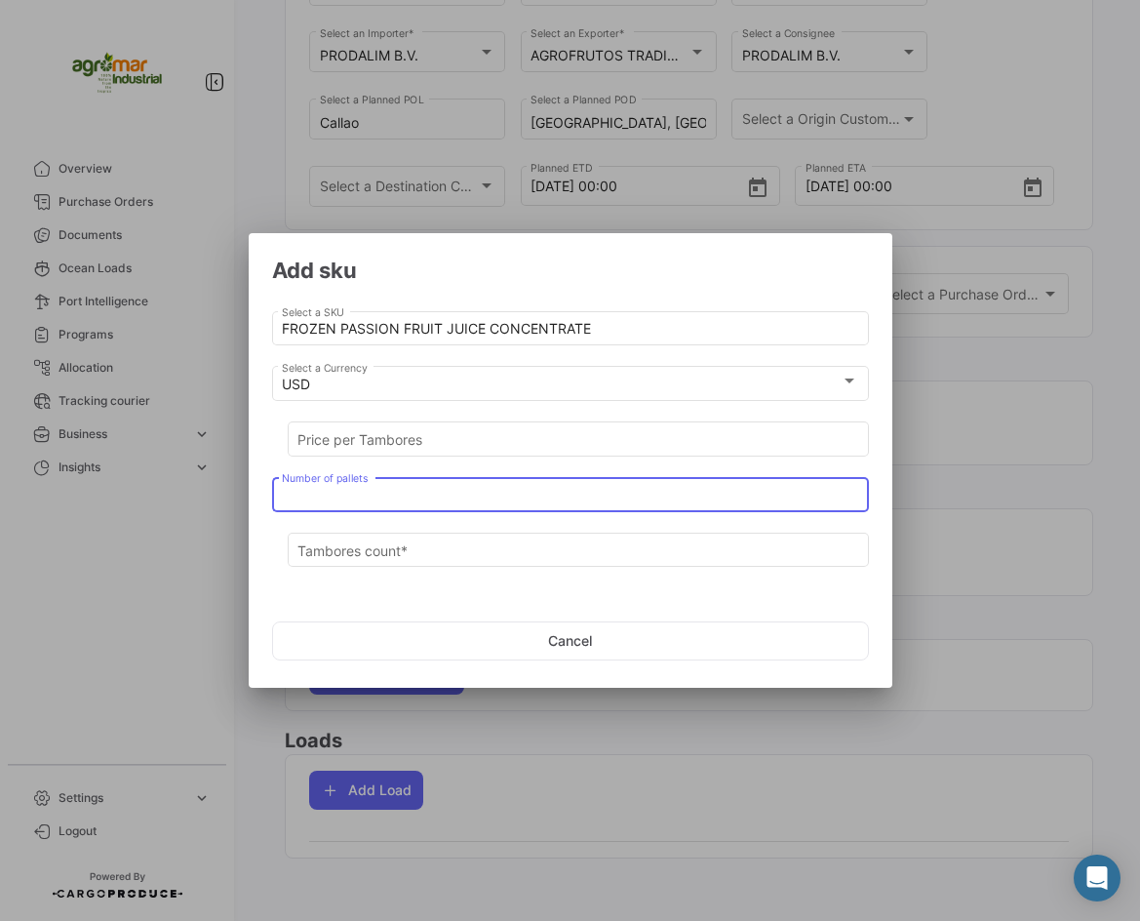
click at [426, 496] on input "Number of pallets" at bounding box center [570, 495] width 576 height 17
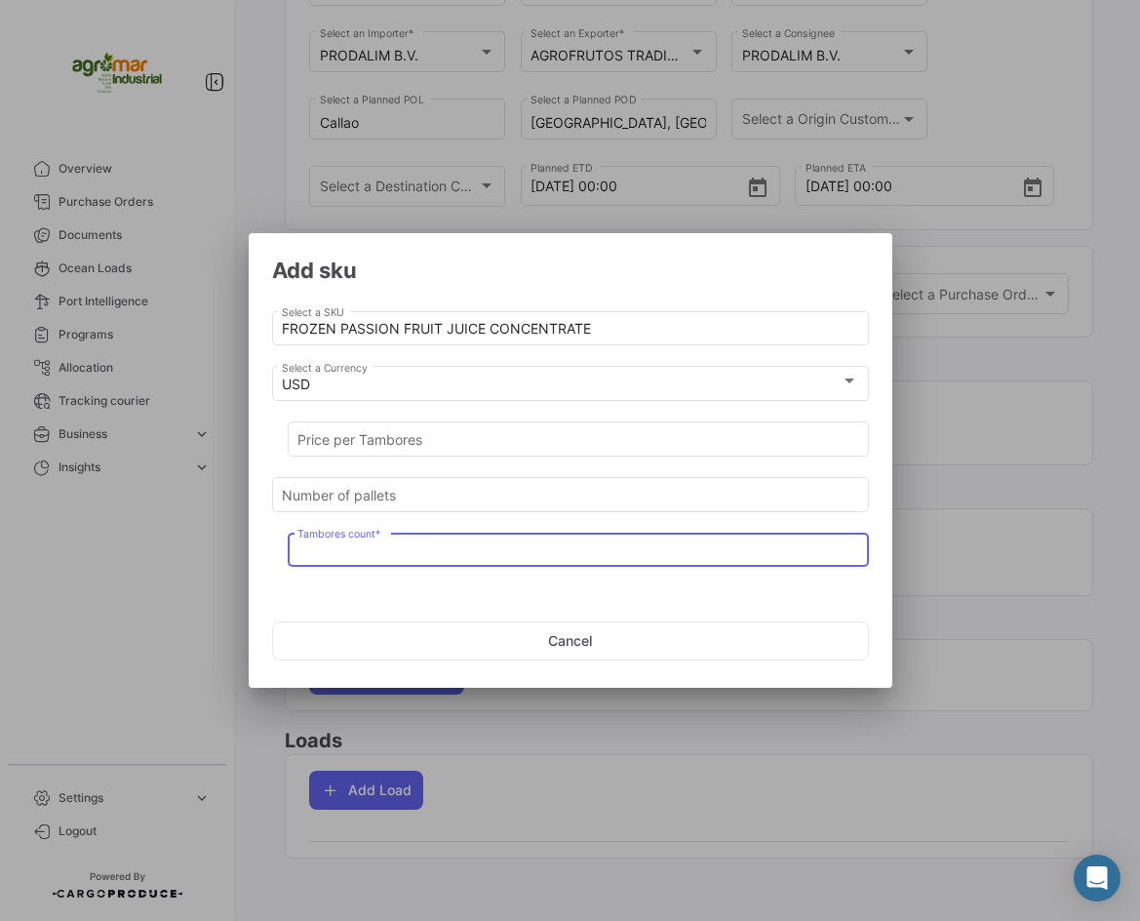
click at [409, 548] on input "Tambores count *" at bounding box center [578, 550] width 561 height 17
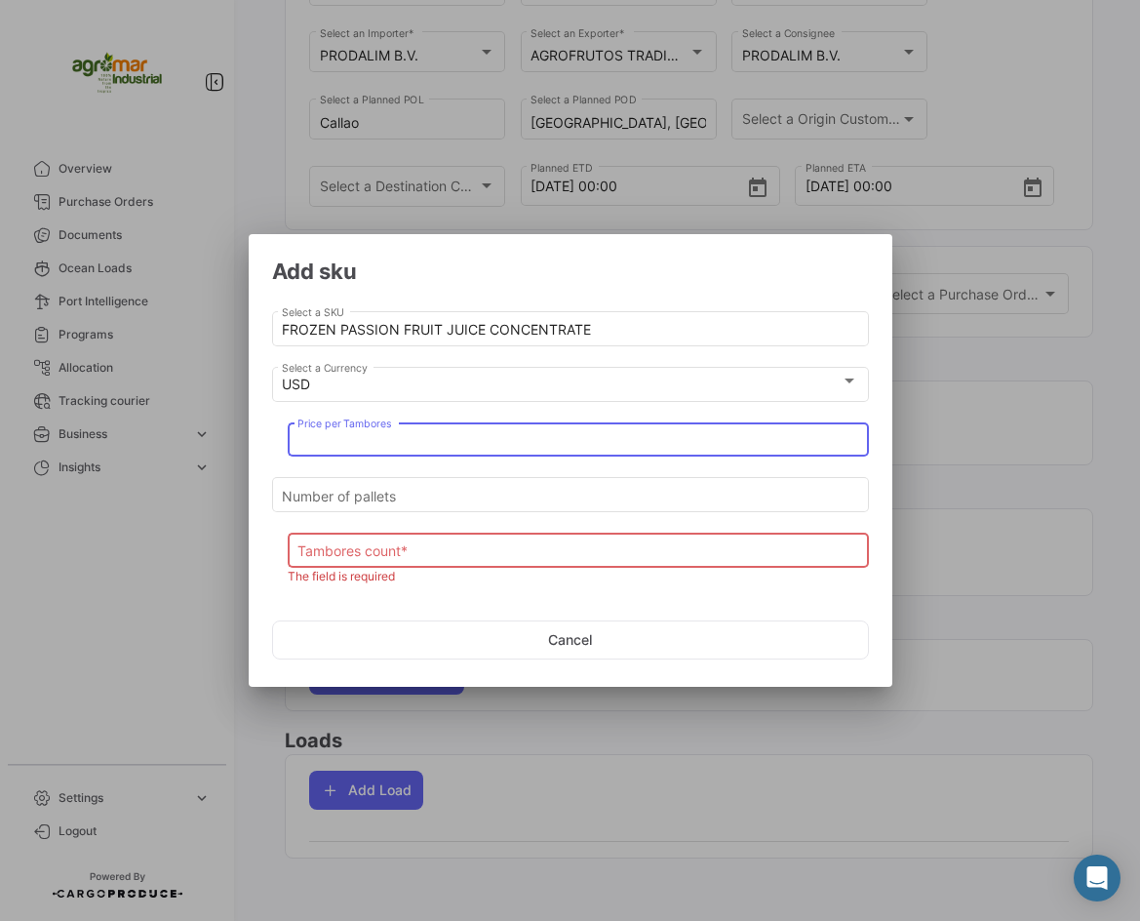
click at [391, 444] on input "Price per Tambores" at bounding box center [578, 440] width 561 height 17
click at [401, 439] on input "Price per Tambores" at bounding box center [578, 440] width 561 height 17
paste input "2550"
type input "2550"
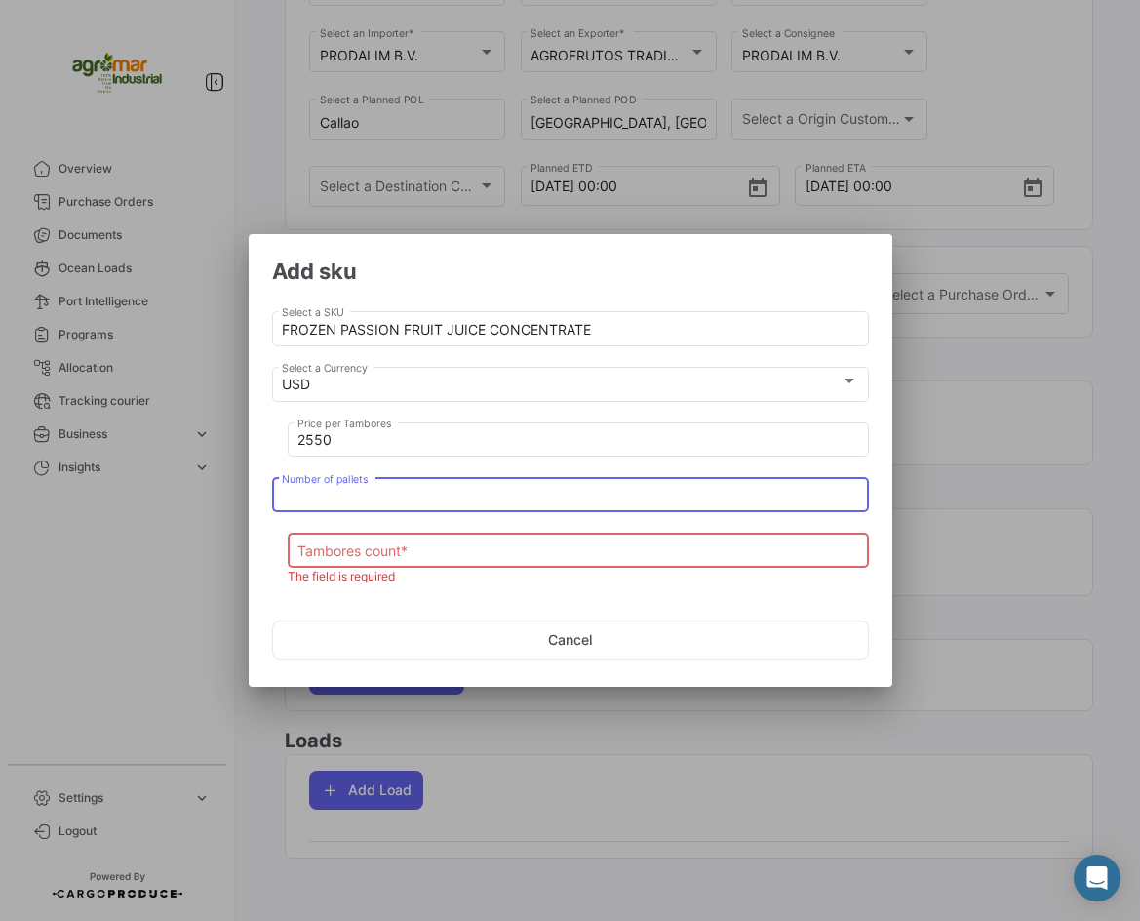
click at [380, 488] on input "Number of pallets" at bounding box center [570, 496] width 576 height 17
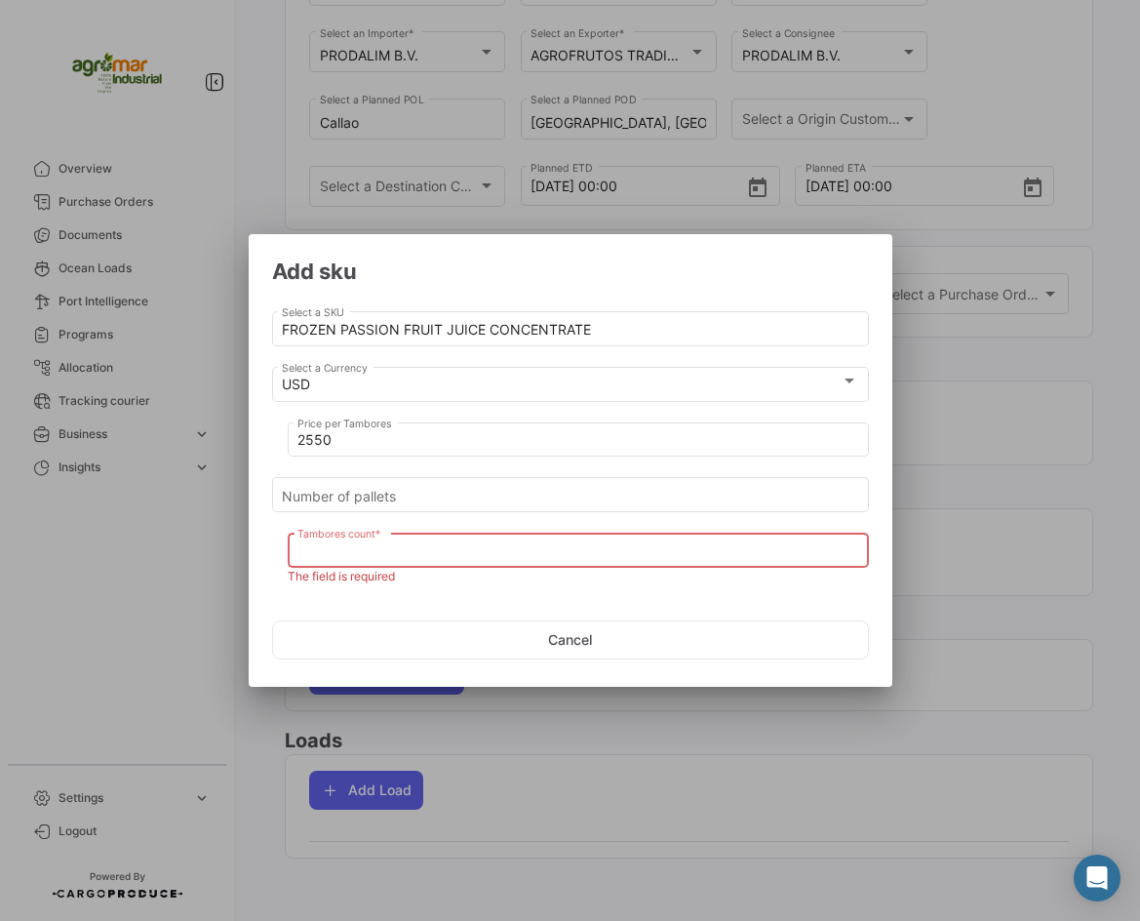
click at [405, 546] on input "Tambores count *" at bounding box center [578, 551] width 561 height 17
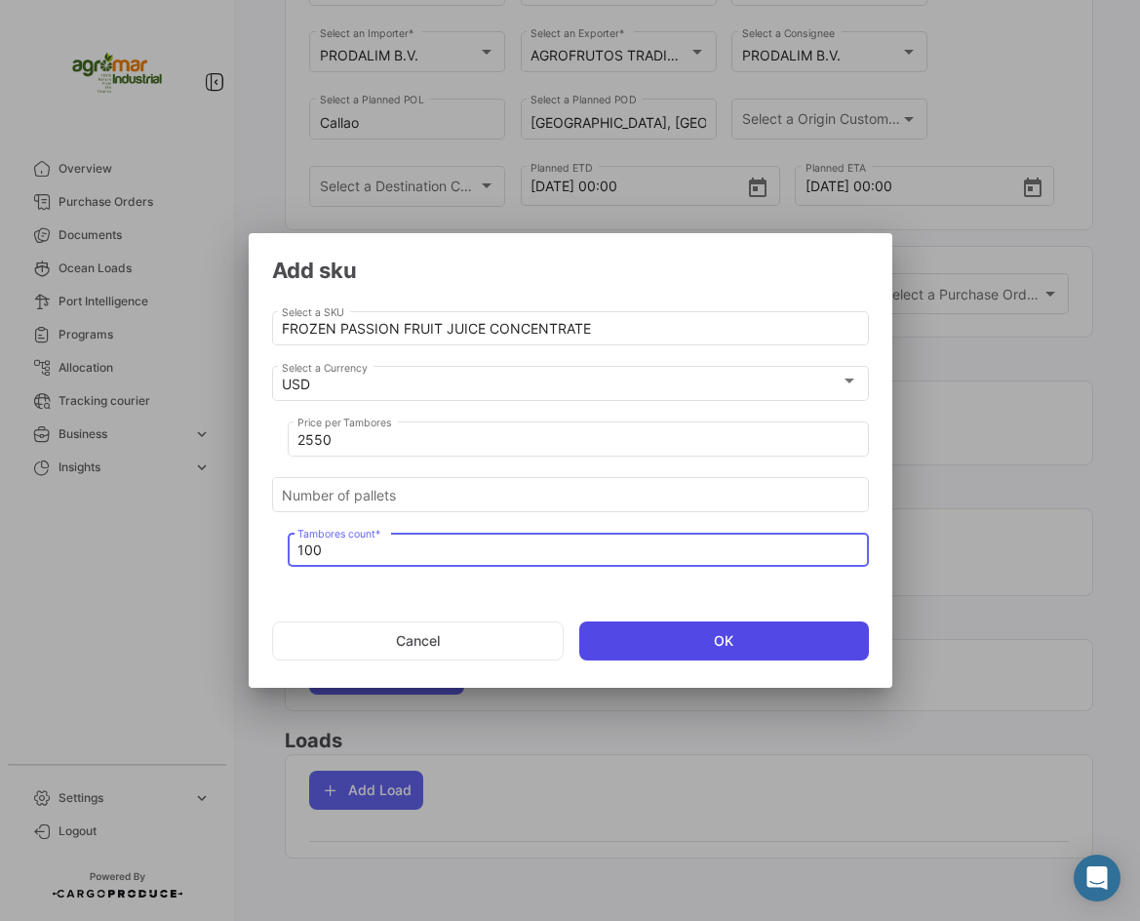
type input "100"
click at [714, 650] on button "OK" at bounding box center [724, 640] width 290 height 39
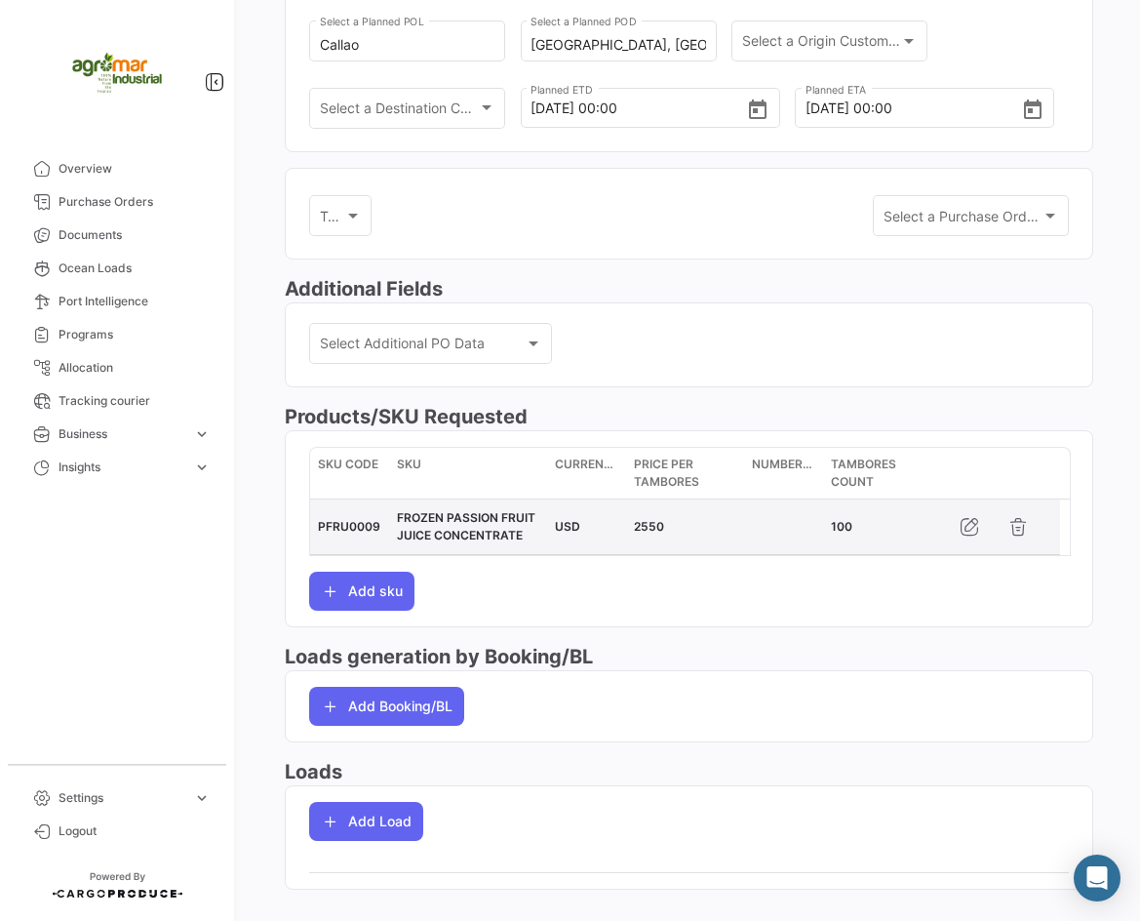
scroll to position [346, 0]
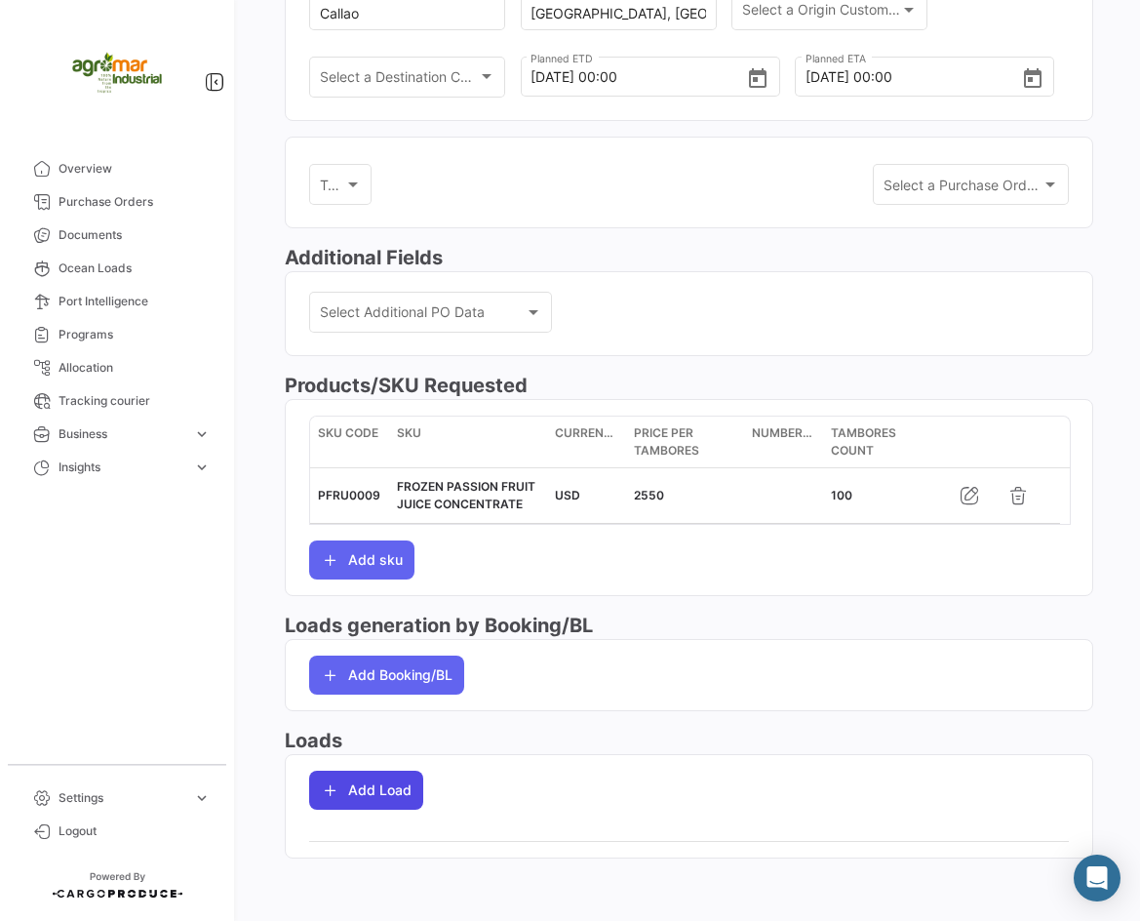
click at [372, 791] on button "Add Load" at bounding box center [366, 790] width 114 height 39
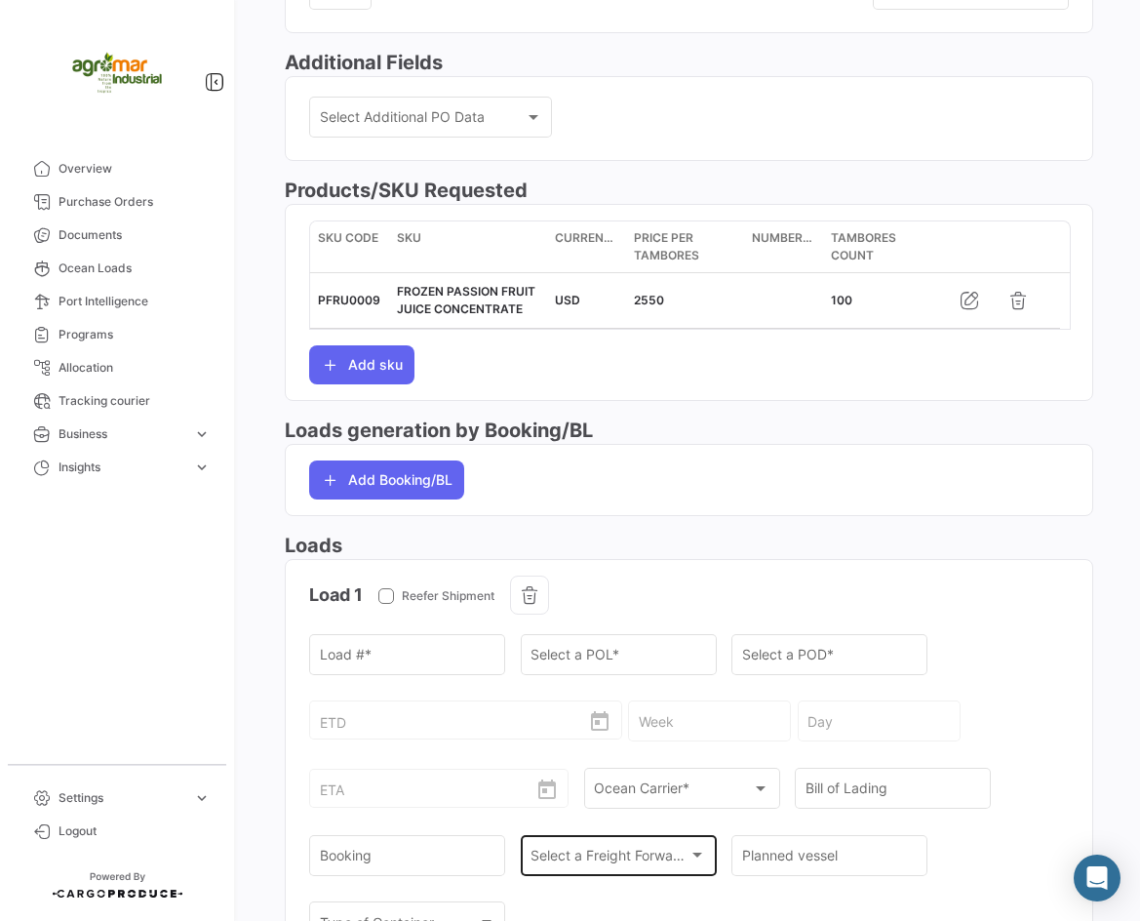
scroll to position [768, 0]
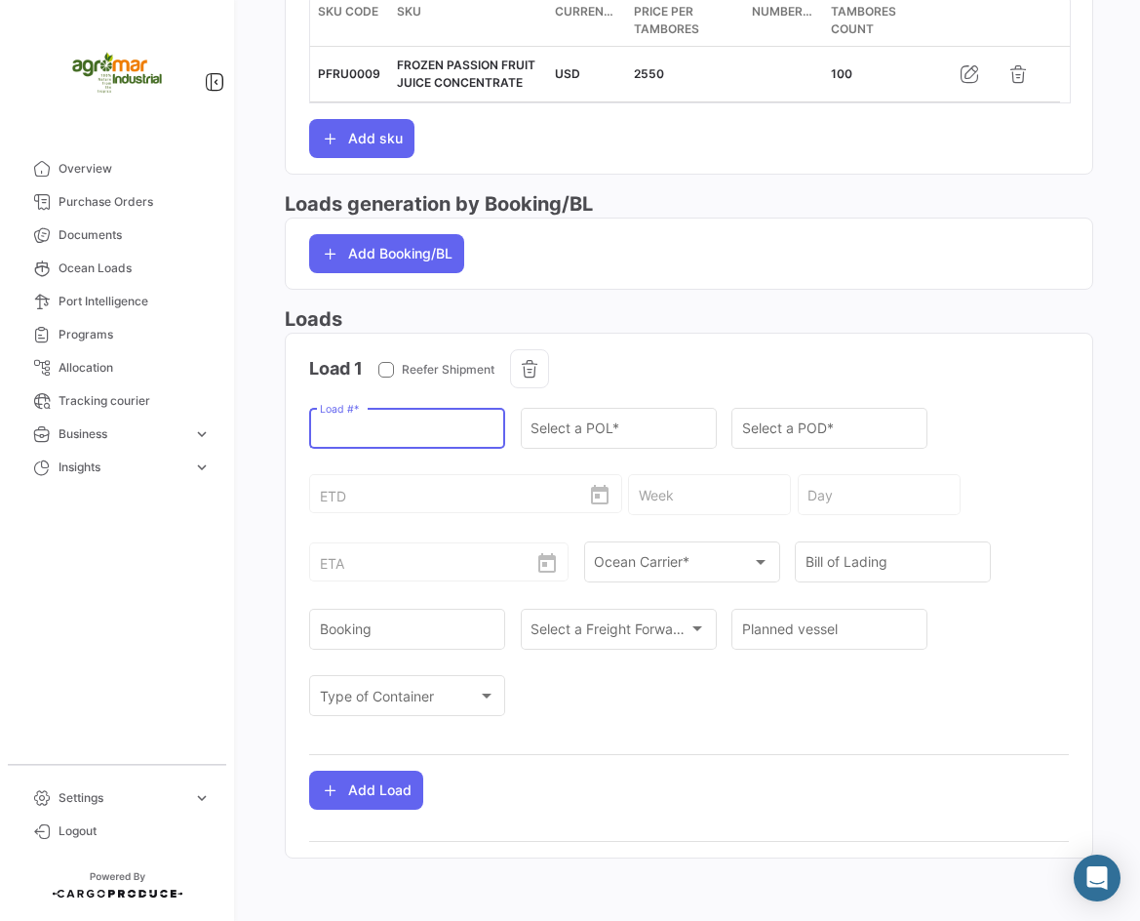
click at [381, 426] on input "Load # *" at bounding box center [408, 431] width 176 height 17
paste input "CGMU5263759"
type input "CGMU5263759"
click at [627, 438] on input "Select a POL *" at bounding box center [619, 431] width 176 height 17
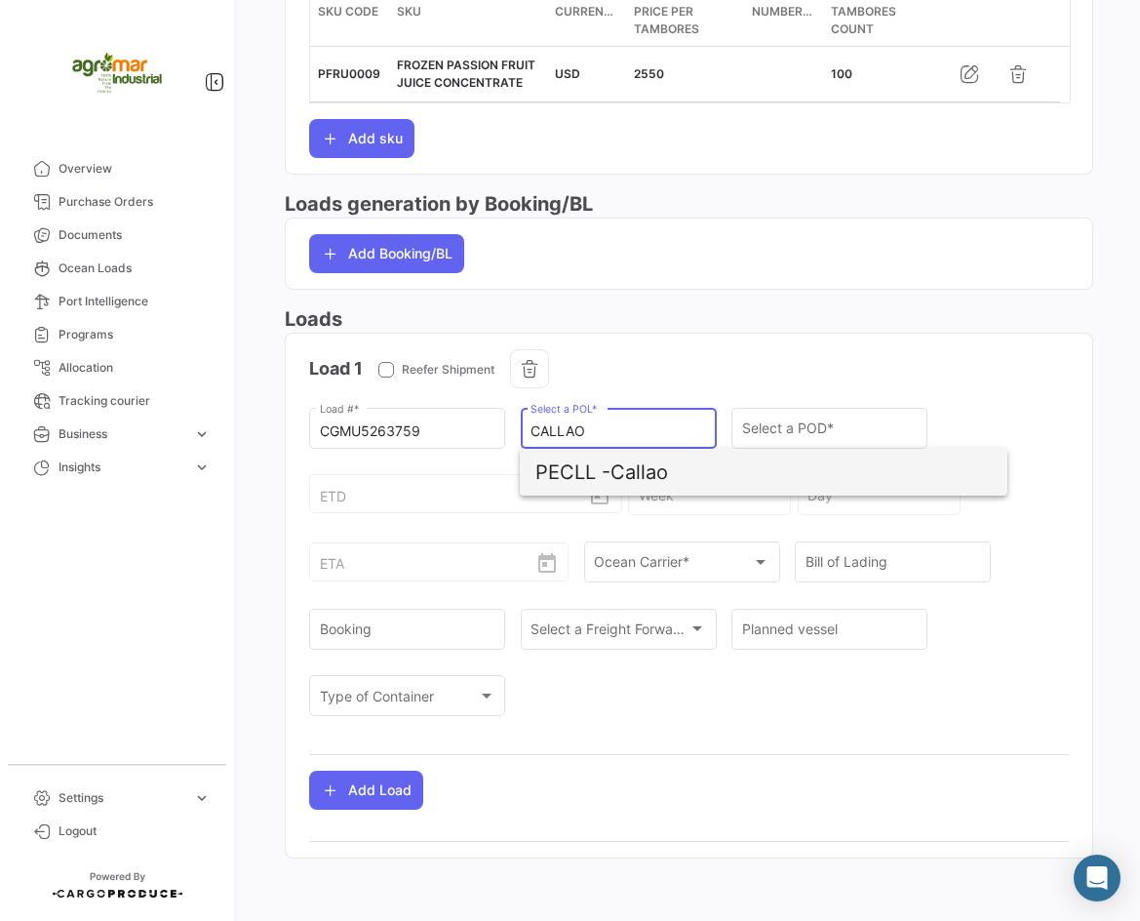
click at [670, 473] on span "PECLL - [GEOGRAPHIC_DATA]" at bounding box center [764, 472] width 456 height 47
type input "Callao"
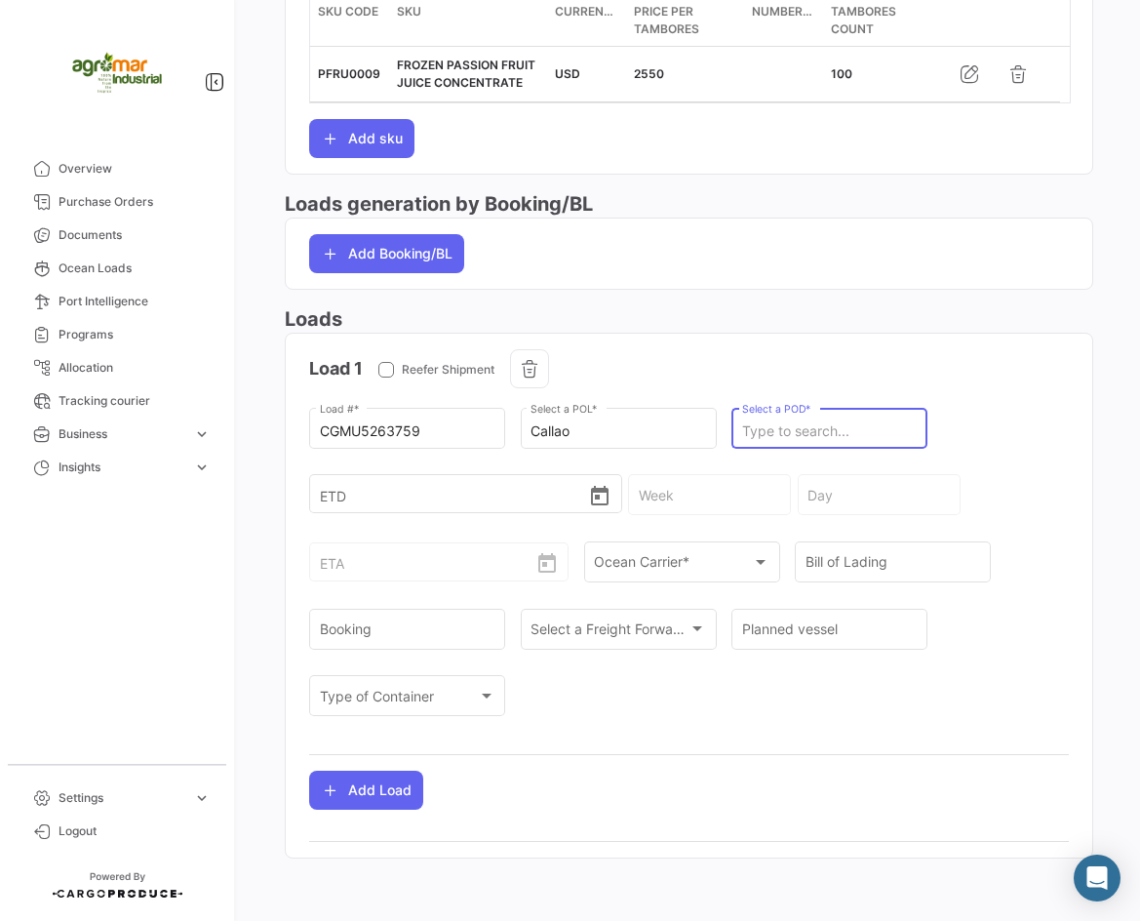
click at [783, 435] on input "Select a POD *" at bounding box center [830, 431] width 176 height 17
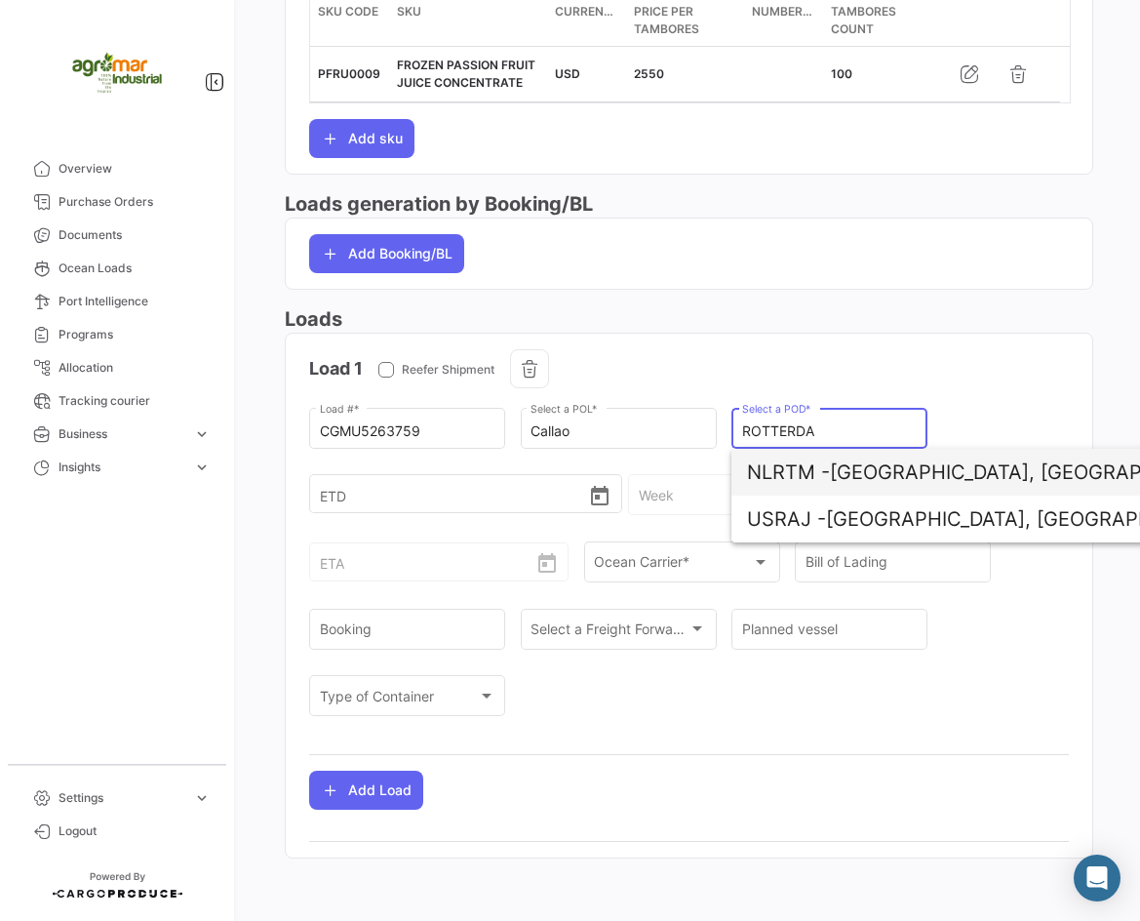
click at [839, 476] on span "NLRTM - [GEOGRAPHIC_DATA], [GEOGRAPHIC_DATA]" at bounding box center [975, 472] width 456 height 47
type input "[GEOGRAPHIC_DATA], [GEOGRAPHIC_DATA]"
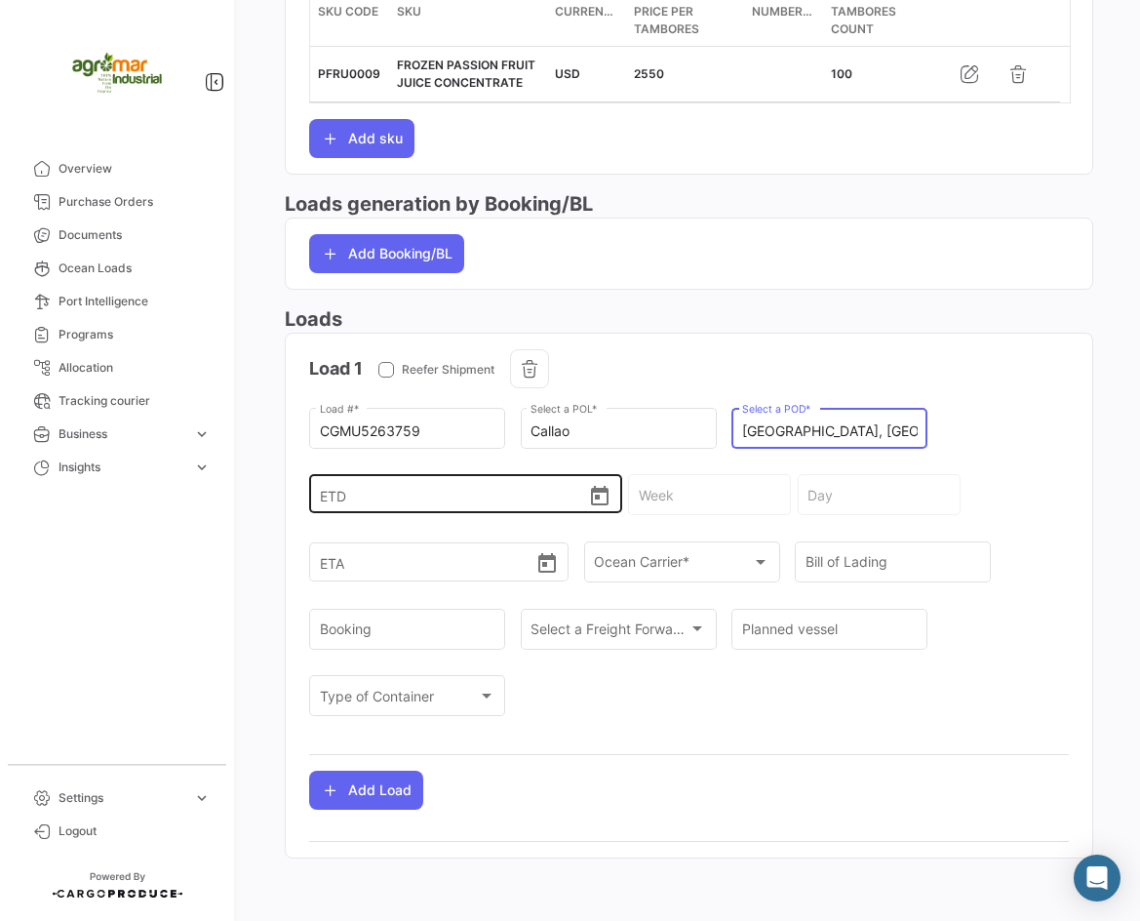
click at [365, 496] on input "ETD" at bounding box center [454, 494] width 269 height 68
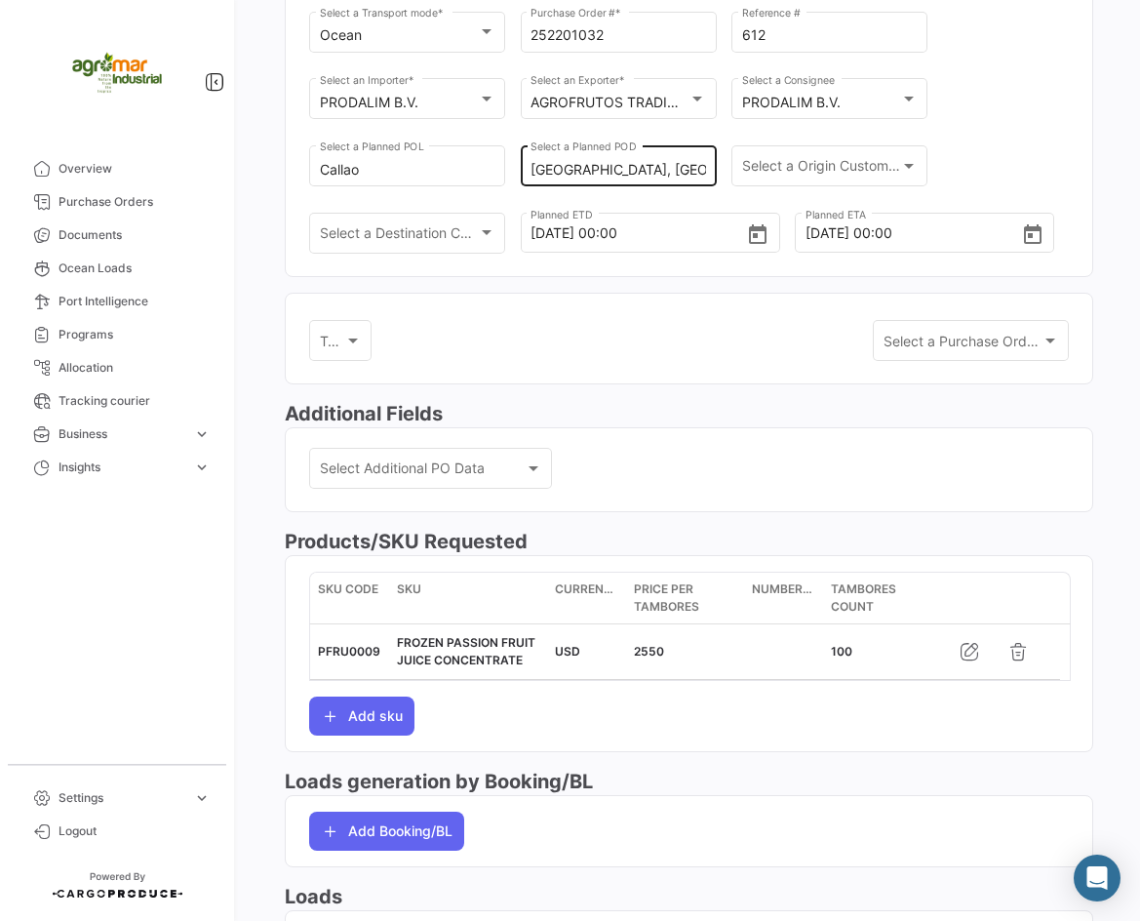
scroll to position [0, 0]
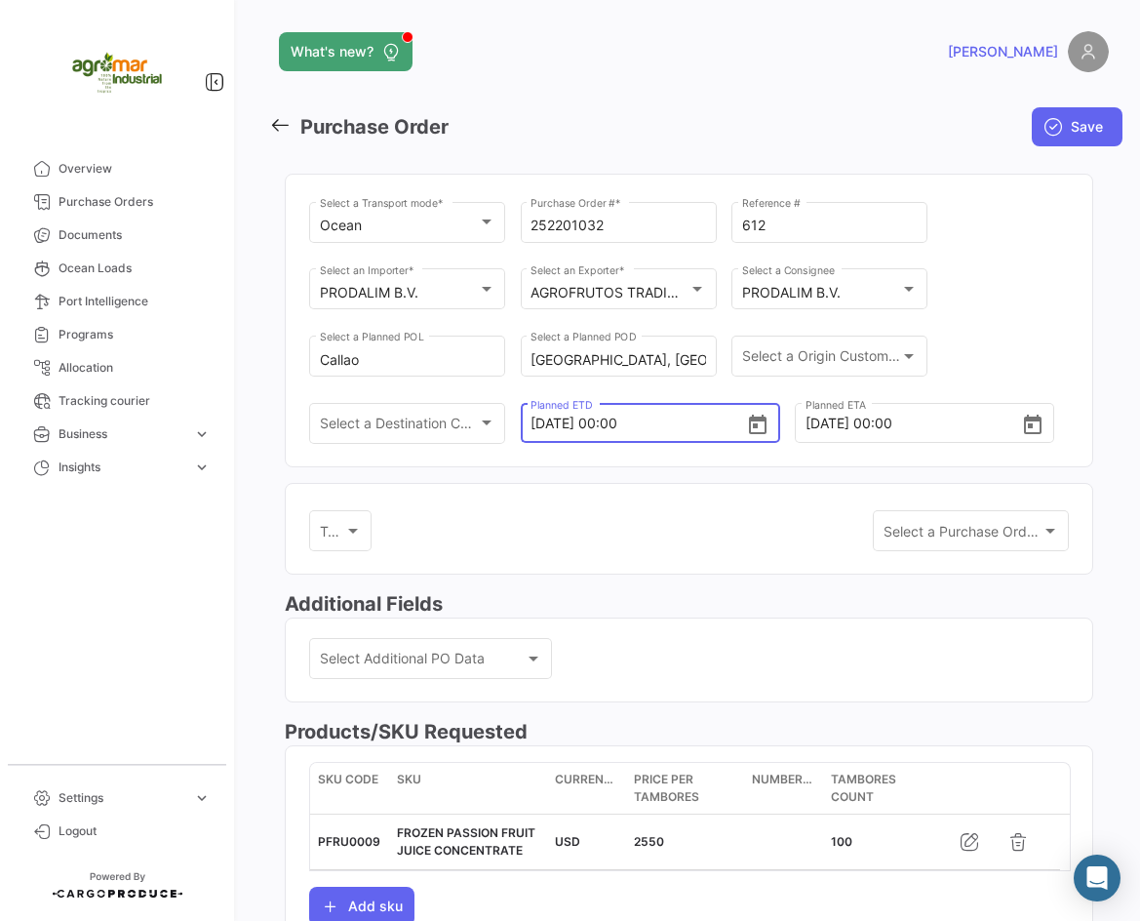
drag, startPoint x: 648, startPoint y: 433, endPoint x: 528, endPoint y: 426, distance: 120.2
click at [528, 426] on div "[DATE] 00:00 Planned ETD" at bounding box center [650, 421] width 259 height 43
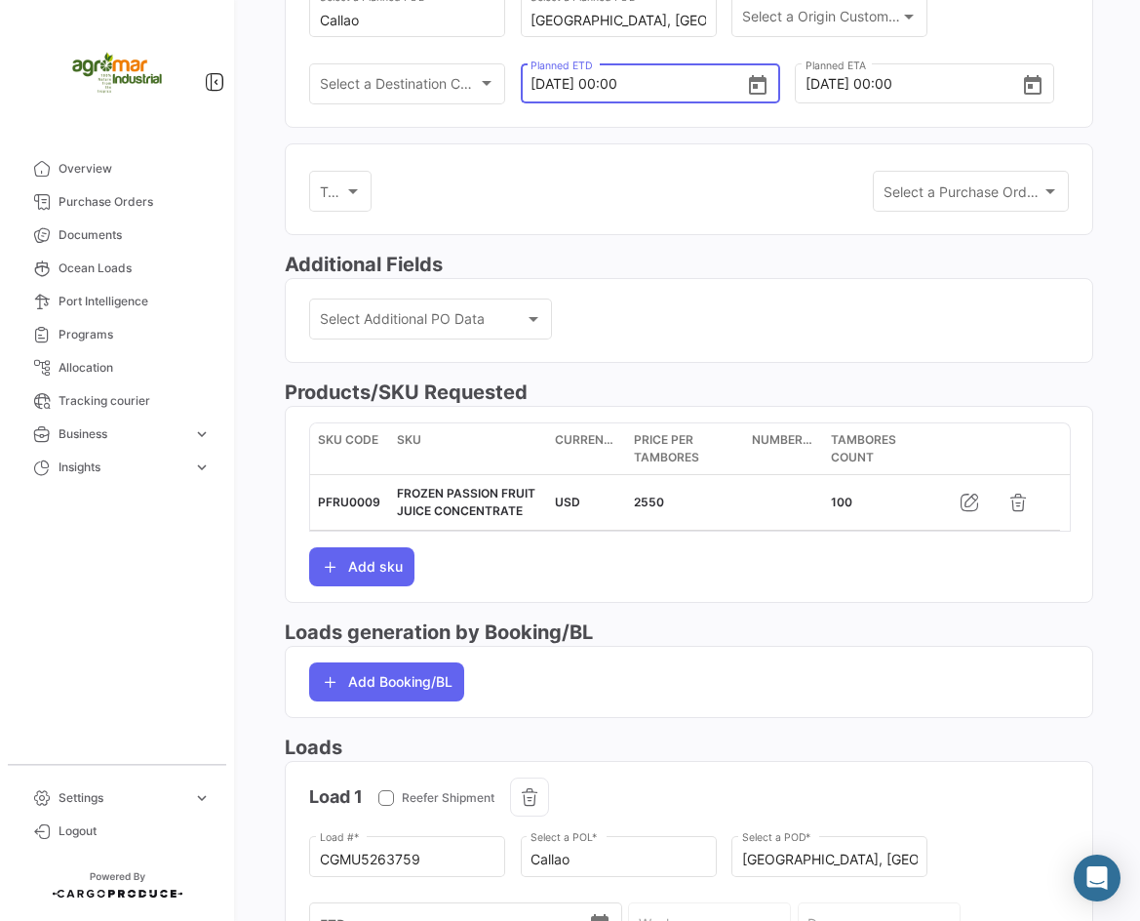
scroll to position [768, 0]
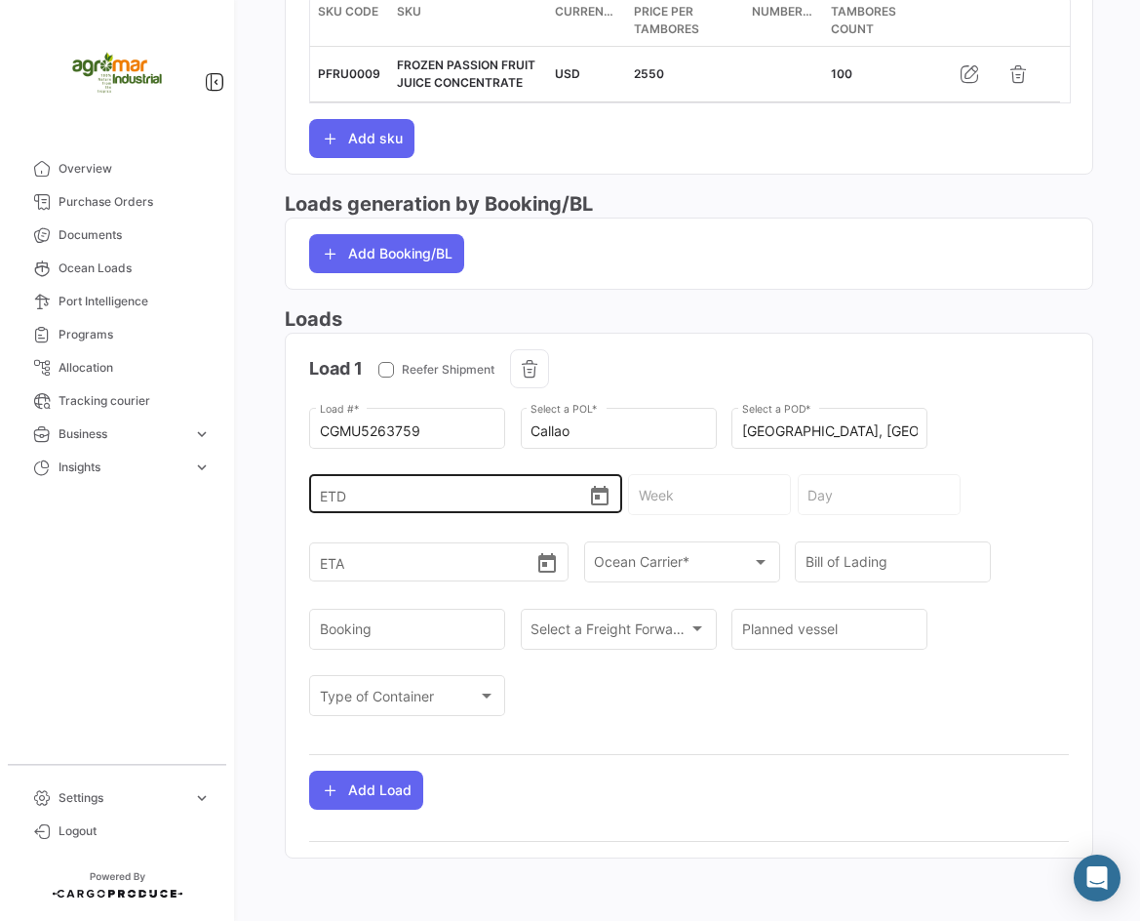
click at [347, 479] on input "ETD" at bounding box center [454, 494] width 269 height 68
paste input "[DATE] 00:00"
type input "[DATE] 00:00"
type input "34 - 2025"
type input "[DATE]"
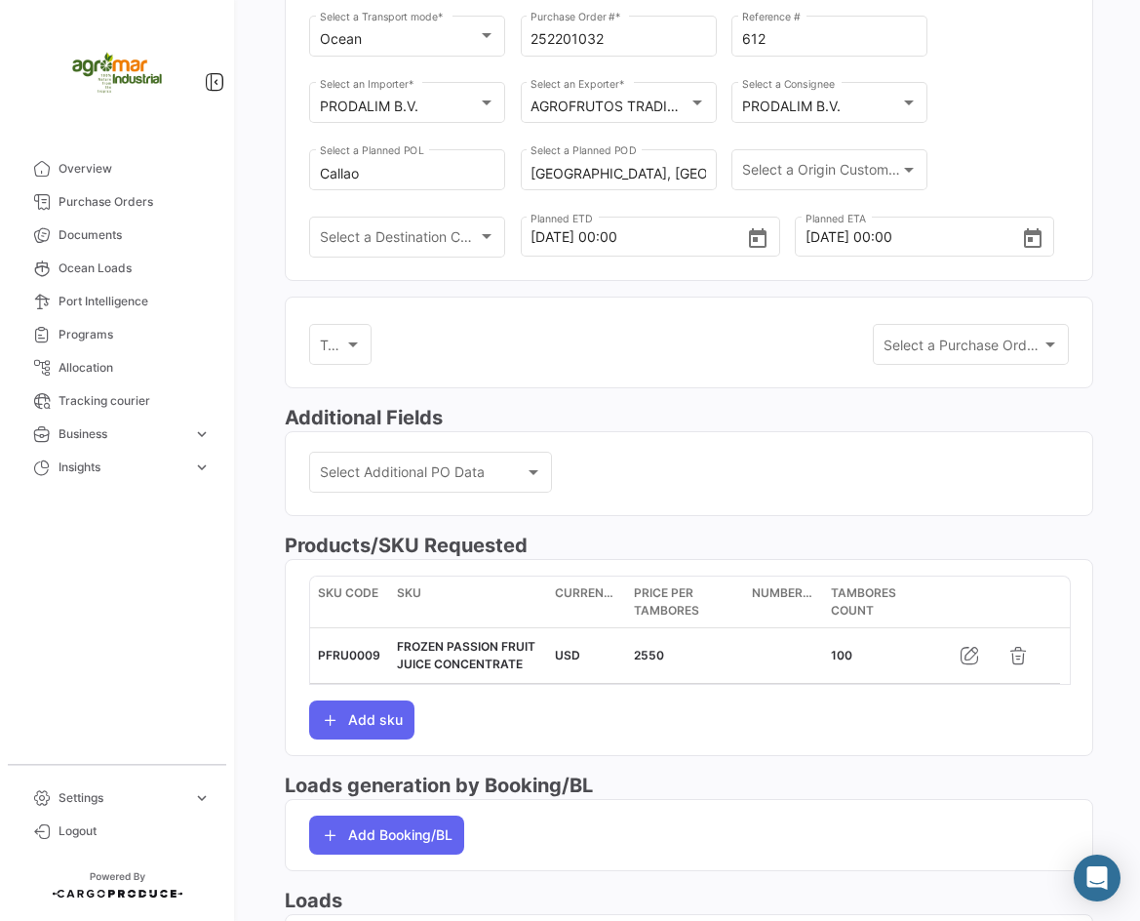
scroll to position [182, 0]
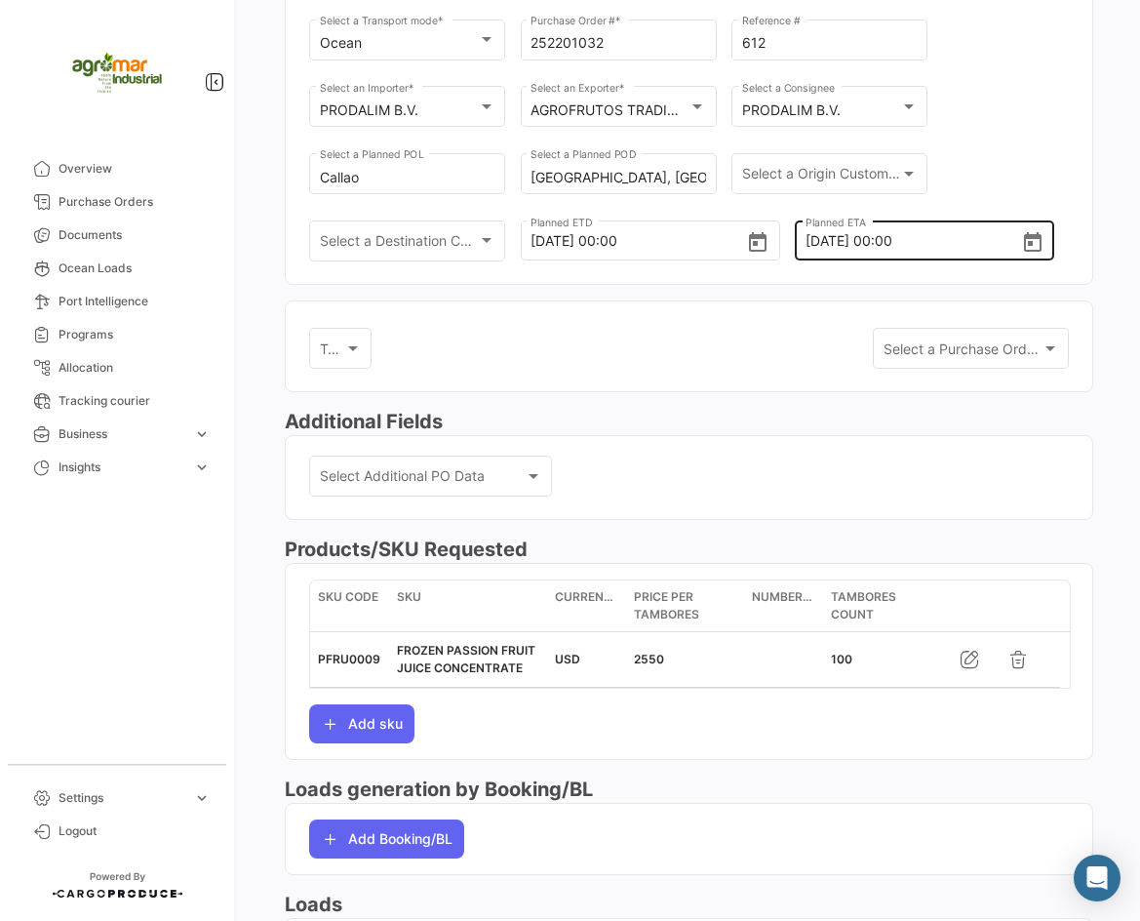
type input "[DATE] 00:00"
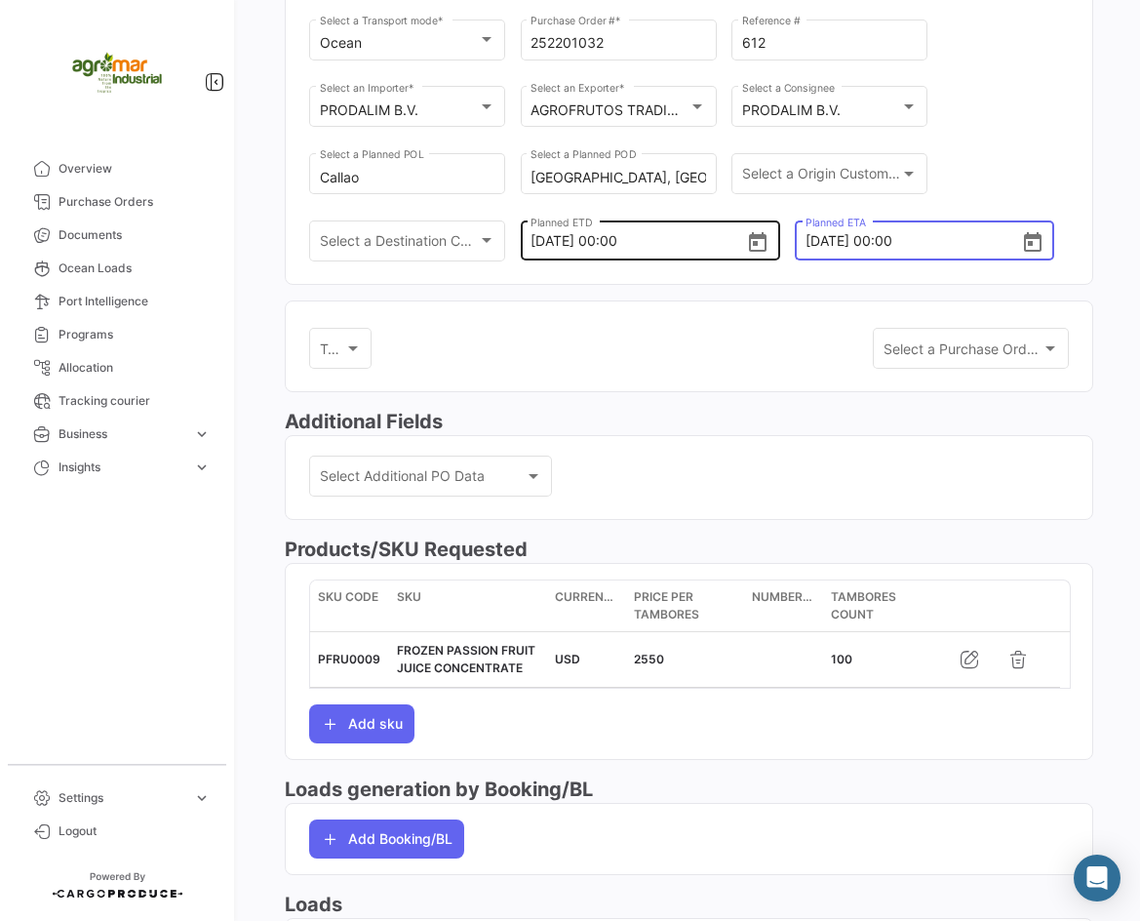
drag, startPoint x: 910, startPoint y: 241, endPoint x: 728, endPoint y: 243, distance: 182.4
click at [728, 243] on div "Ocean Select a Transport mode * 252201032 Purchase Order # * 612 Reference # PR…" at bounding box center [689, 150] width 760 height 268
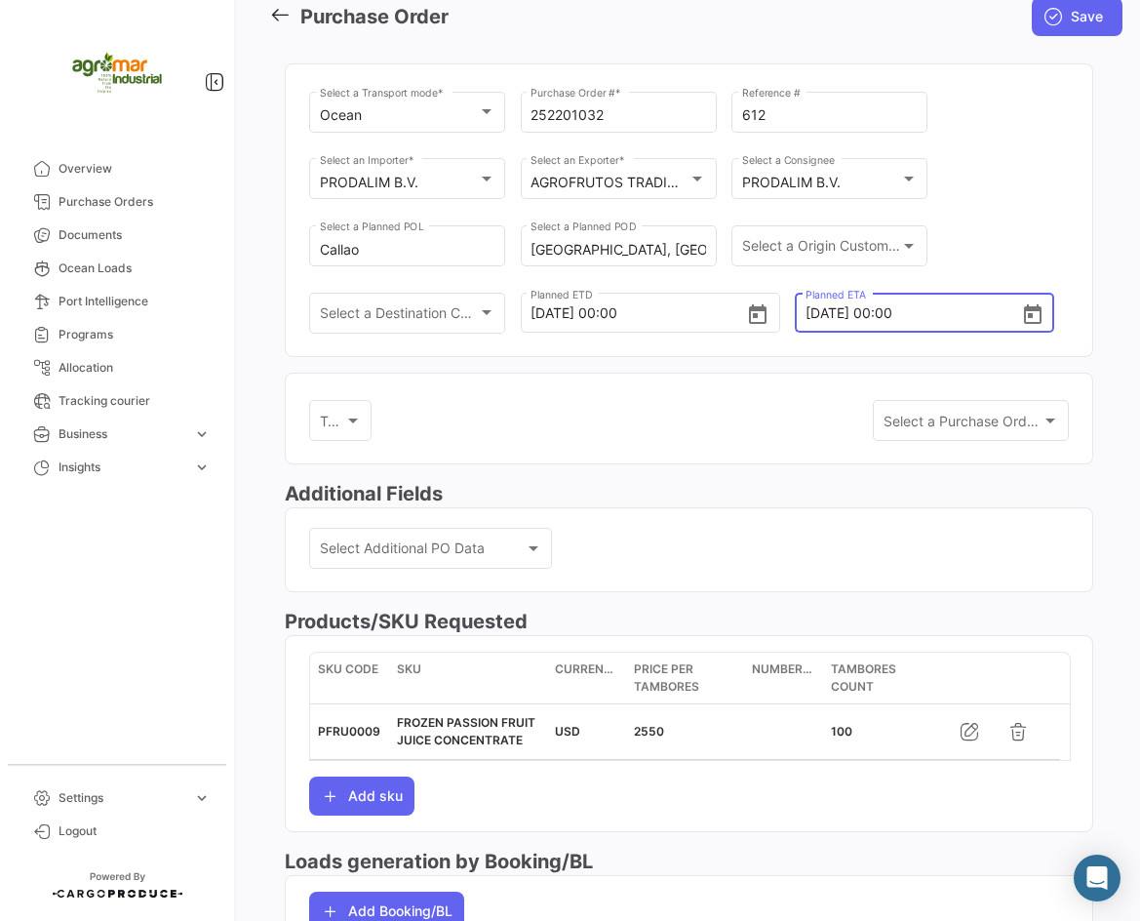
scroll to position [0, 0]
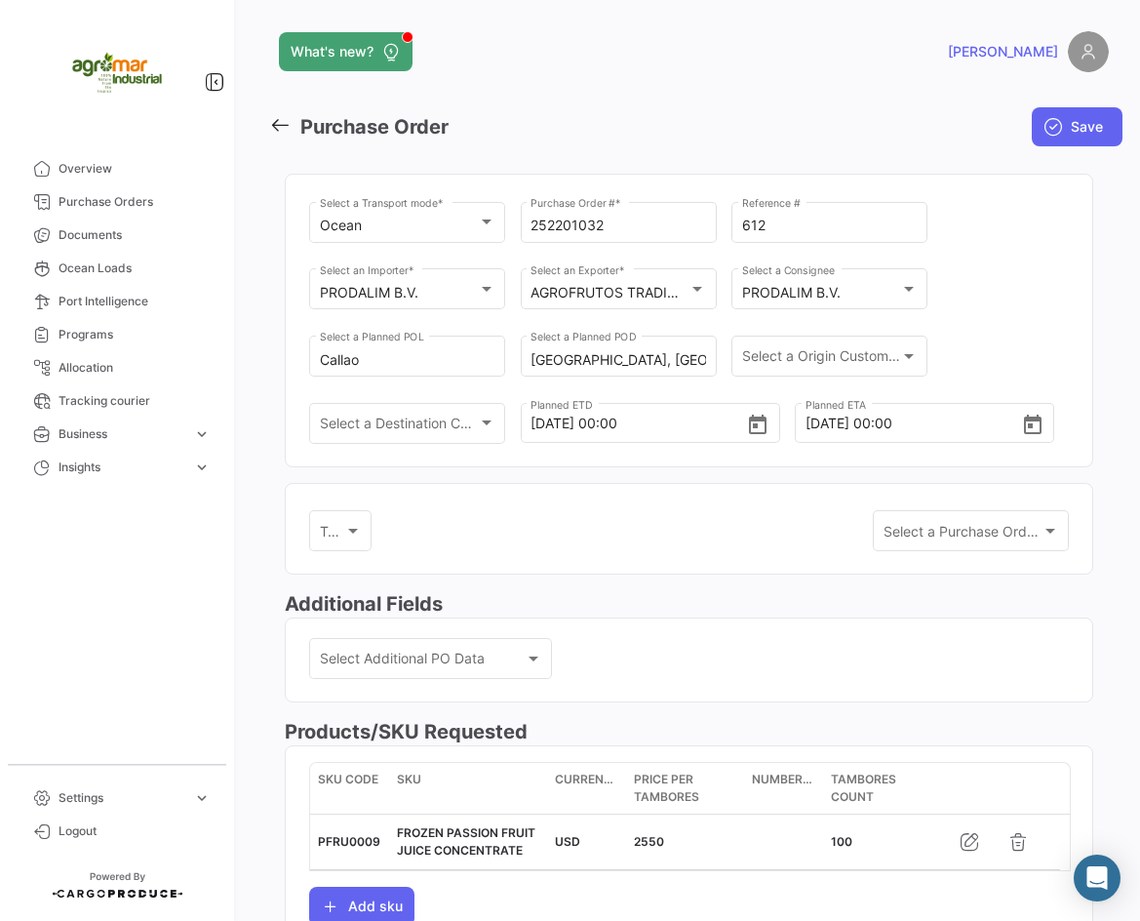
click at [655, 467] on div "Ocean Select a Transport mode * 252201032 Purchase Order # * 612 Reference # PR…" at bounding box center [689, 320] width 809 height 325
click at [806, 421] on input "[DATE] 00:00" at bounding box center [914, 423] width 216 height 68
click at [815, 431] on input "[DATE] 00:00" at bounding box center [914, 423] width 216 height 68
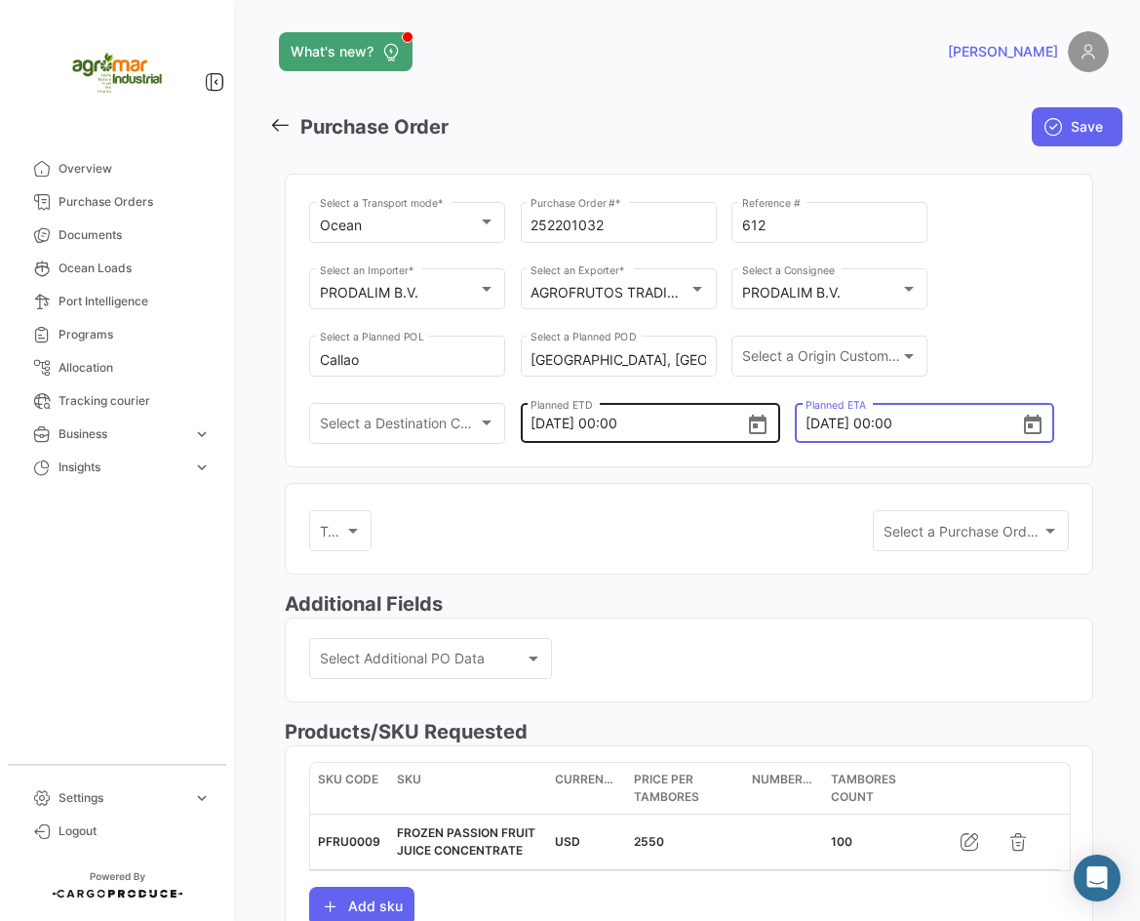
drag, startPoint x: 928, startPoint y: 425, endPoint x: 751, endPoint y: 424, distance: 176.6
click at [751, 424] on div "Ocean Select a Transport mode * 252201032 Purchase Order # * 612 Reference # PR…" at bounding box center [689, 332] width 760 height 268
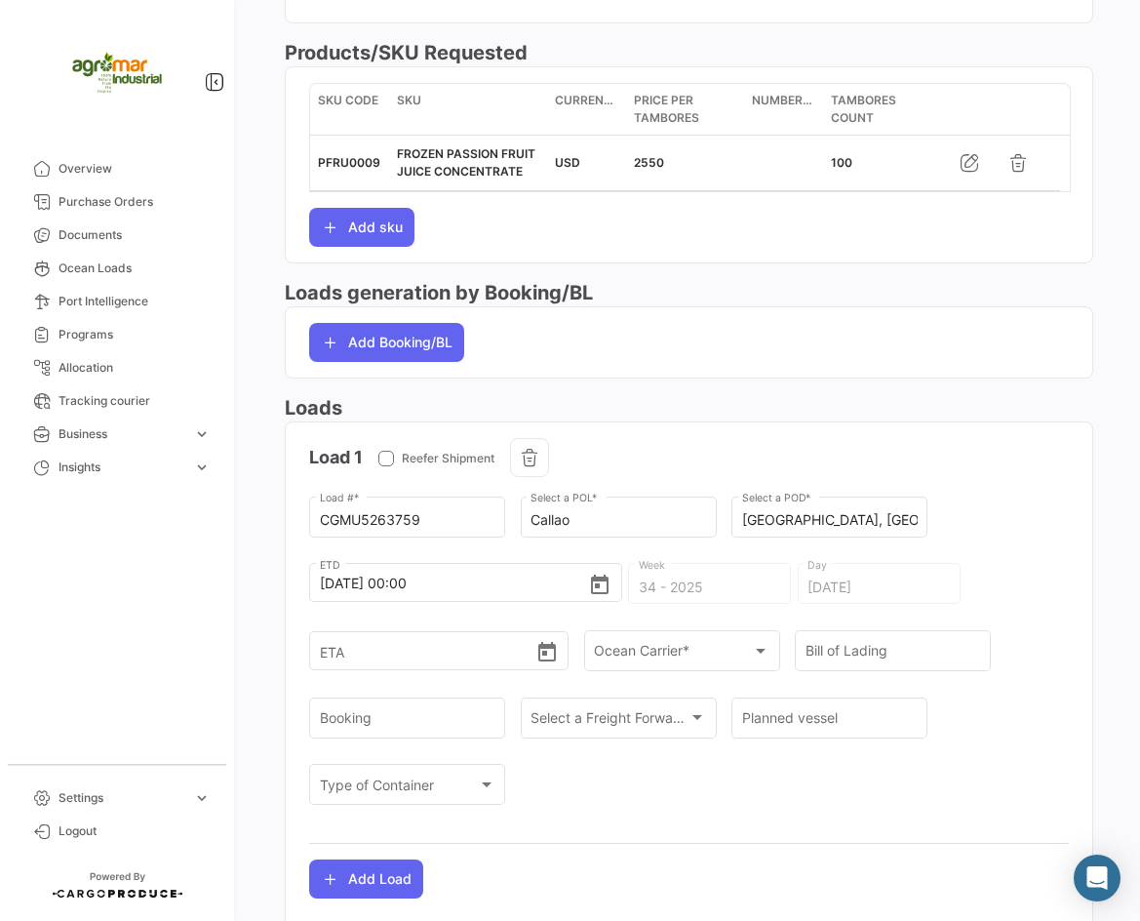
scroll to position [768, 0]
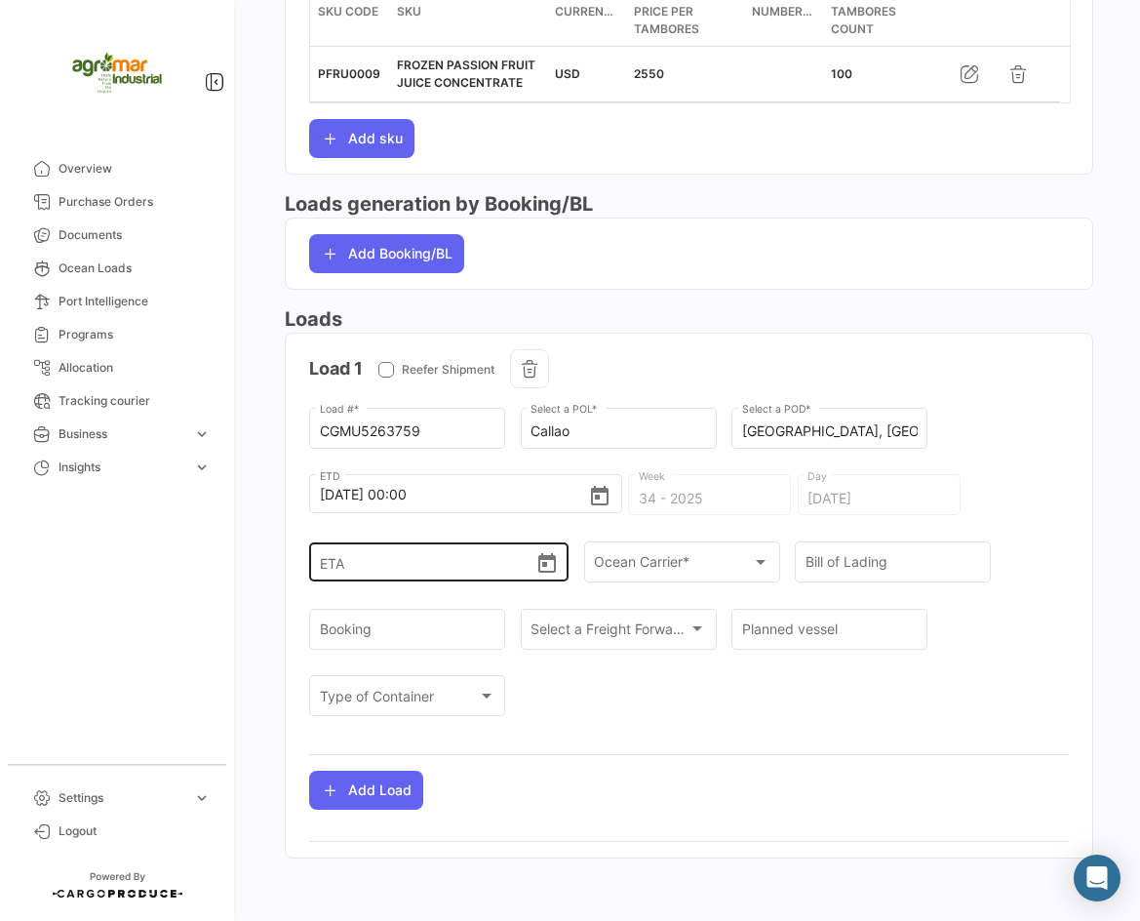
type input "[DATE] 00:00"
click at [380, 567] on input "ETA" at bounding box center [428, 562] width 216 height 68
paste input "[DATE] 00:00"
type input "[DATE] 00:00"
click at [985, 496] on div "CGMU5263759 Load # * Callao Select a POL * [GEOGRAPHIC_DATA], [GEOGRAPHIC_DATA]…" at bounding box center [689, 571] width 760 height 335
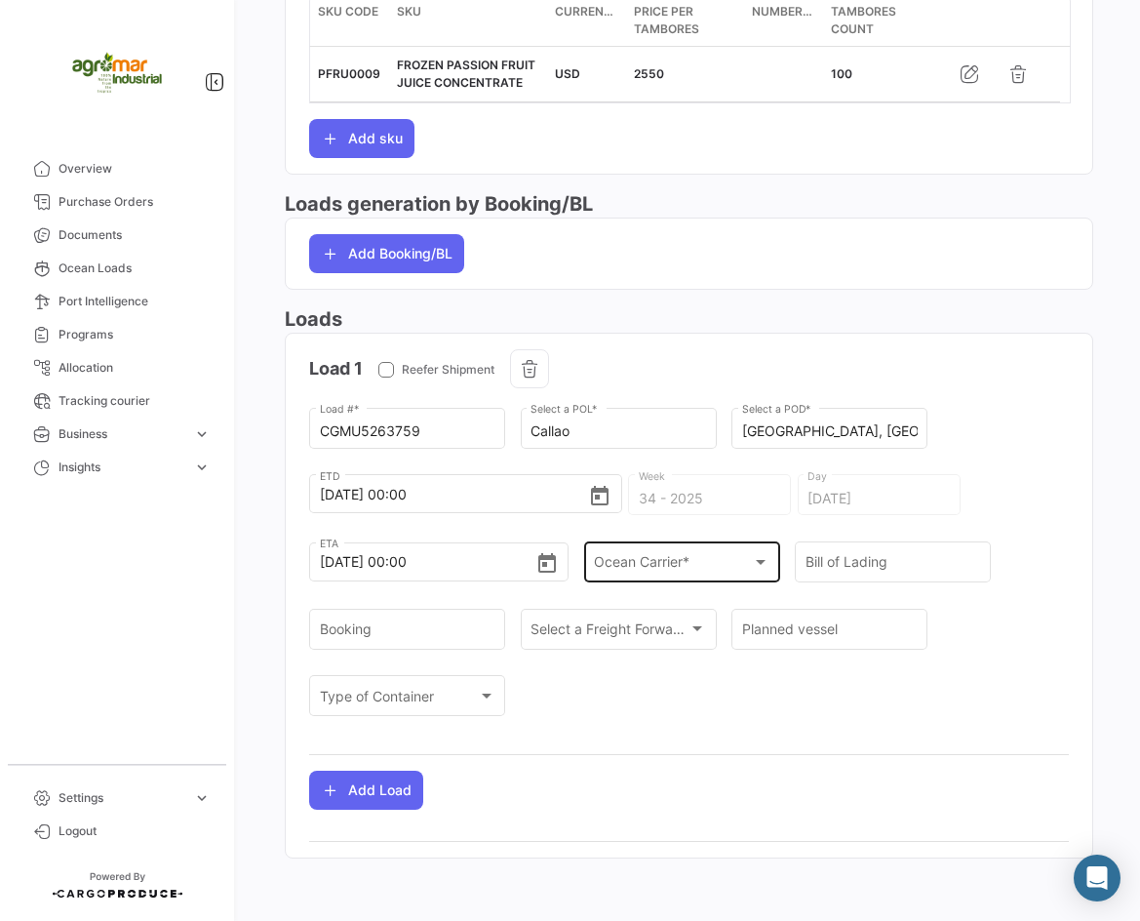
click at [636, 569] on span "Ocean Carrier *" at bounding box center [673, 566] width 158 height 17
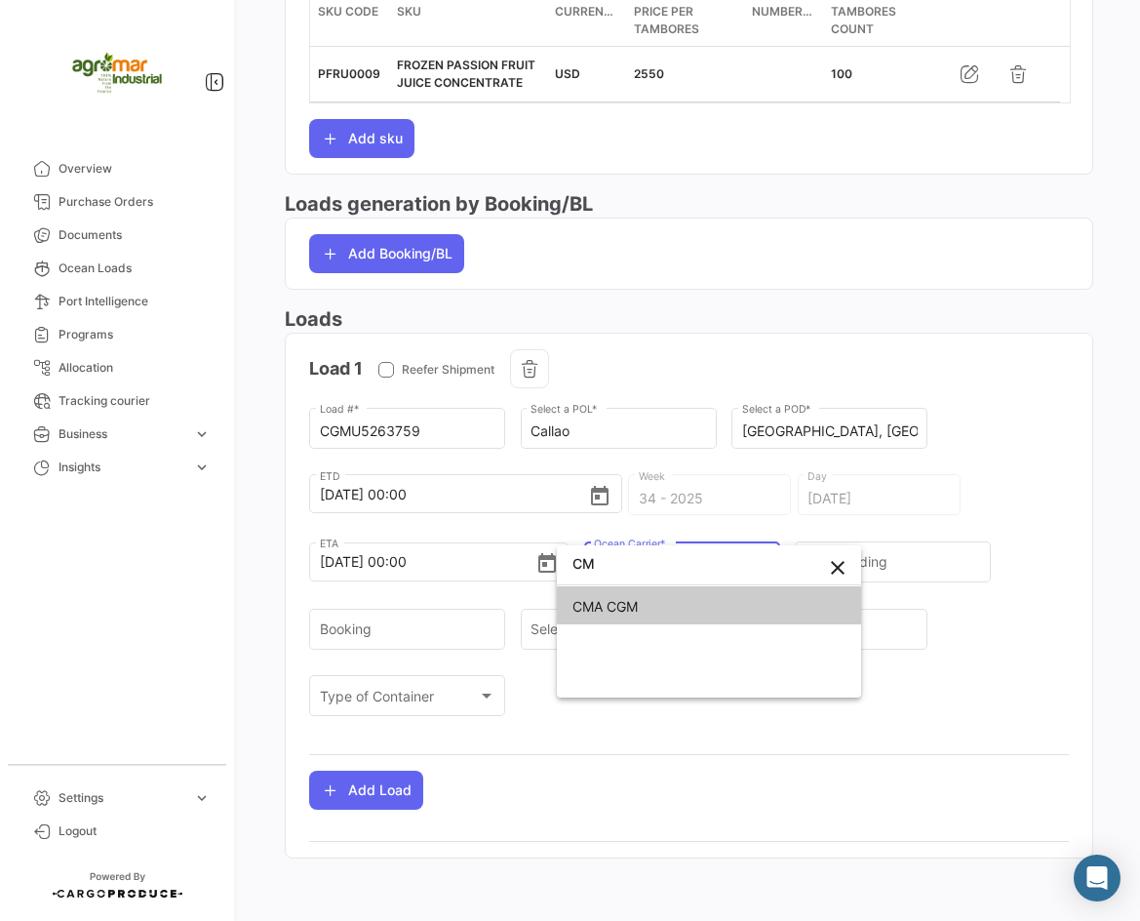
type input "CM"
click at [662, 608] on span "CMA CGM" at bounding box center [709, 606] width 273 height 41
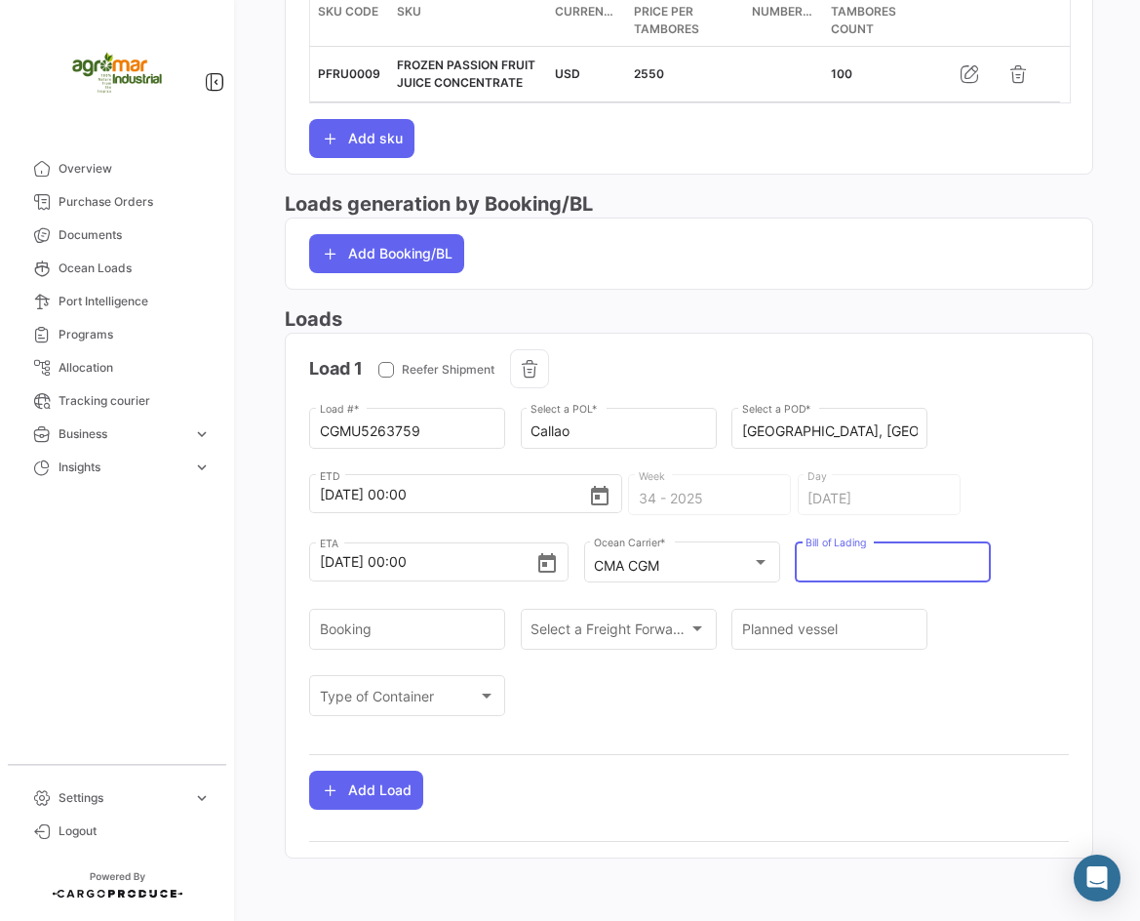
click at [929, 558] on input "Bill of Lading" at bounding box center [894, 566] width 176 height 17
click at [755, 587] on div "CMA CGM Ocean Carrier *" at bounding box center [682, 571] width 196 height 60
click at [837, 564] on input "Bill of Lading" at bounding box center [894, 566] width 176 height 17
paste input "LMM0539468"
type input "LMM0539468"
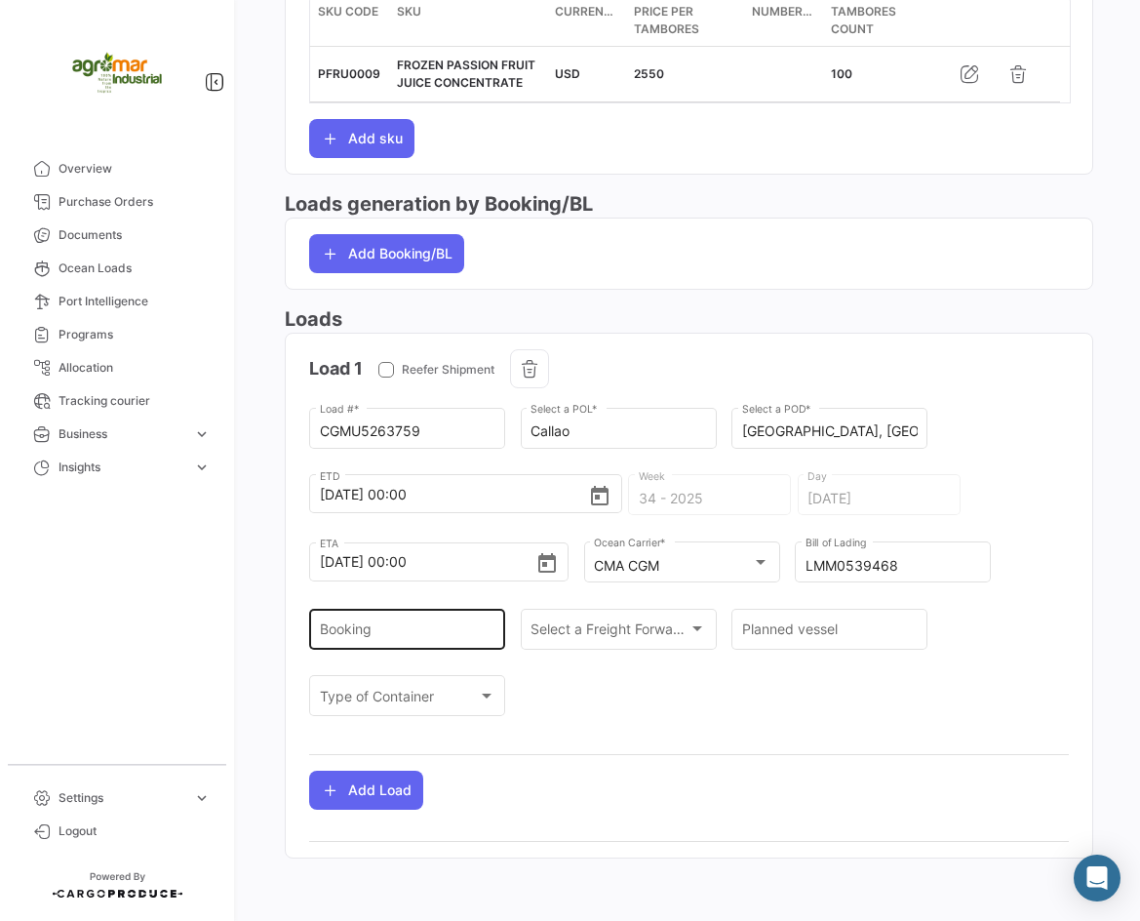
click at [397, 645] on div "Booking" at bounding box center [408, 627] width 176 height 45
paste input "LMM0539468"
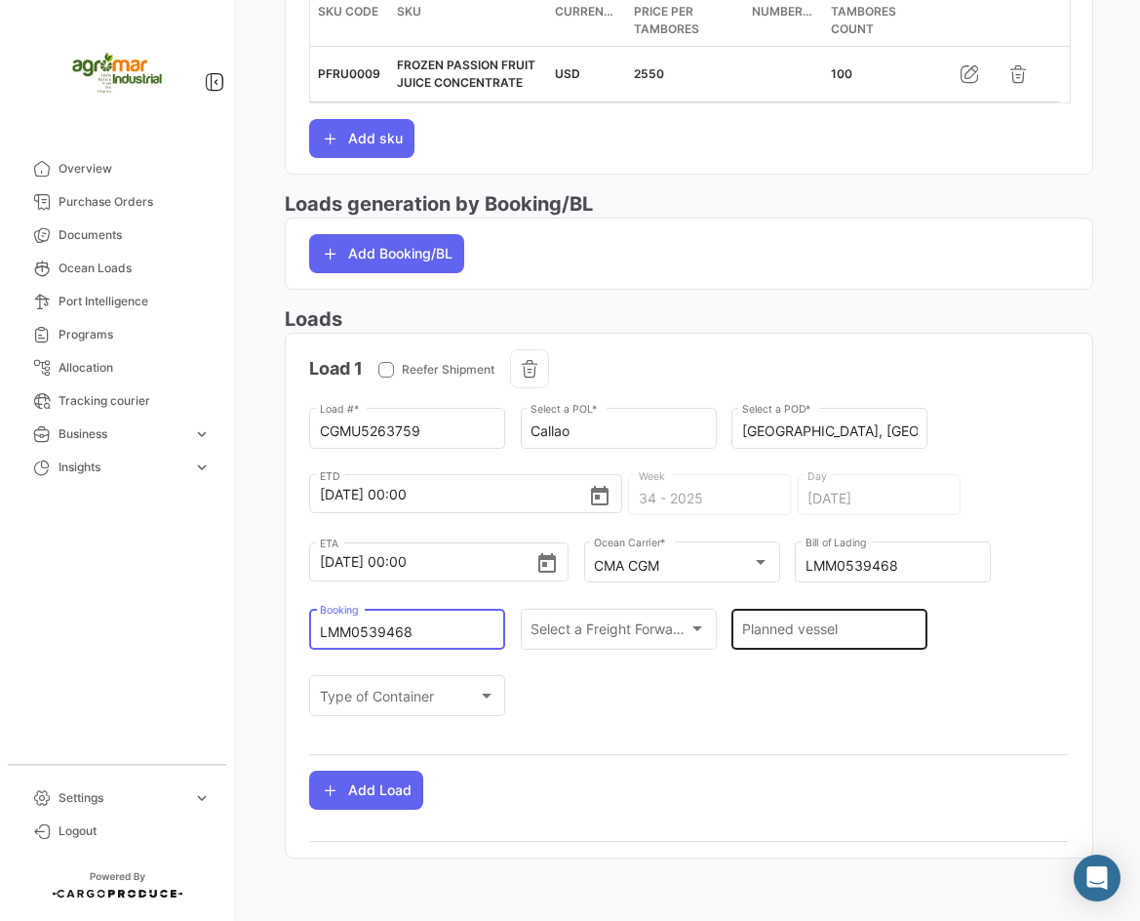
type input "LMM0539468"
click at [764, 632] on input "Planned vessel" at bounding box center [830, 632] width 176 height 17
click at [789, 612] on div "Planned vessel" at bounding box center [830, 627] width 176 height 45
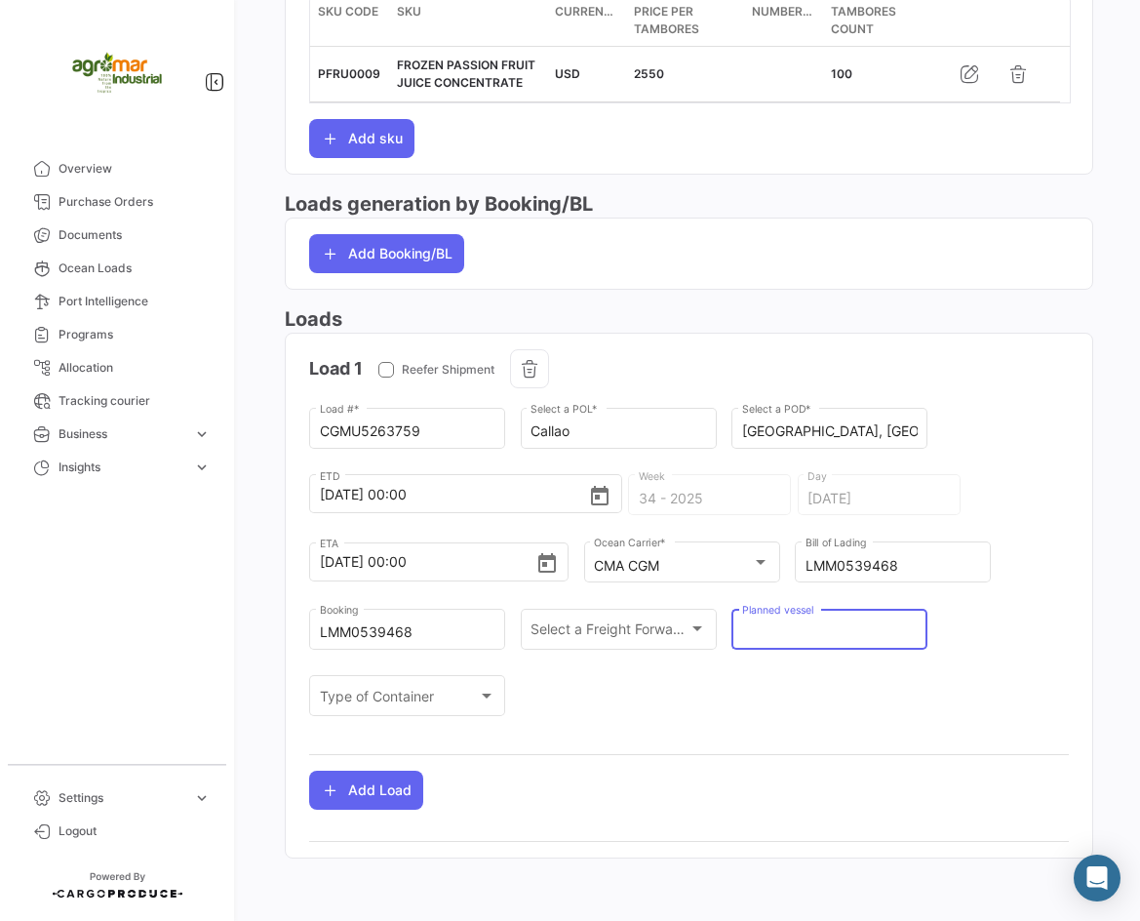
paste input "CARTAGENA EXPRESS / 0WCLIN1MA"
type input "CARTAGENA EXPRESS / 0WCLIN1MA"
click at [818, 680] on div "CGMU5263759 Load # * Callao Select a POL * [GEOGRAPHIC_DATA], [GEOGRAPHIC_DATA]…" at bounding box center [689, 571] width 760 height 335
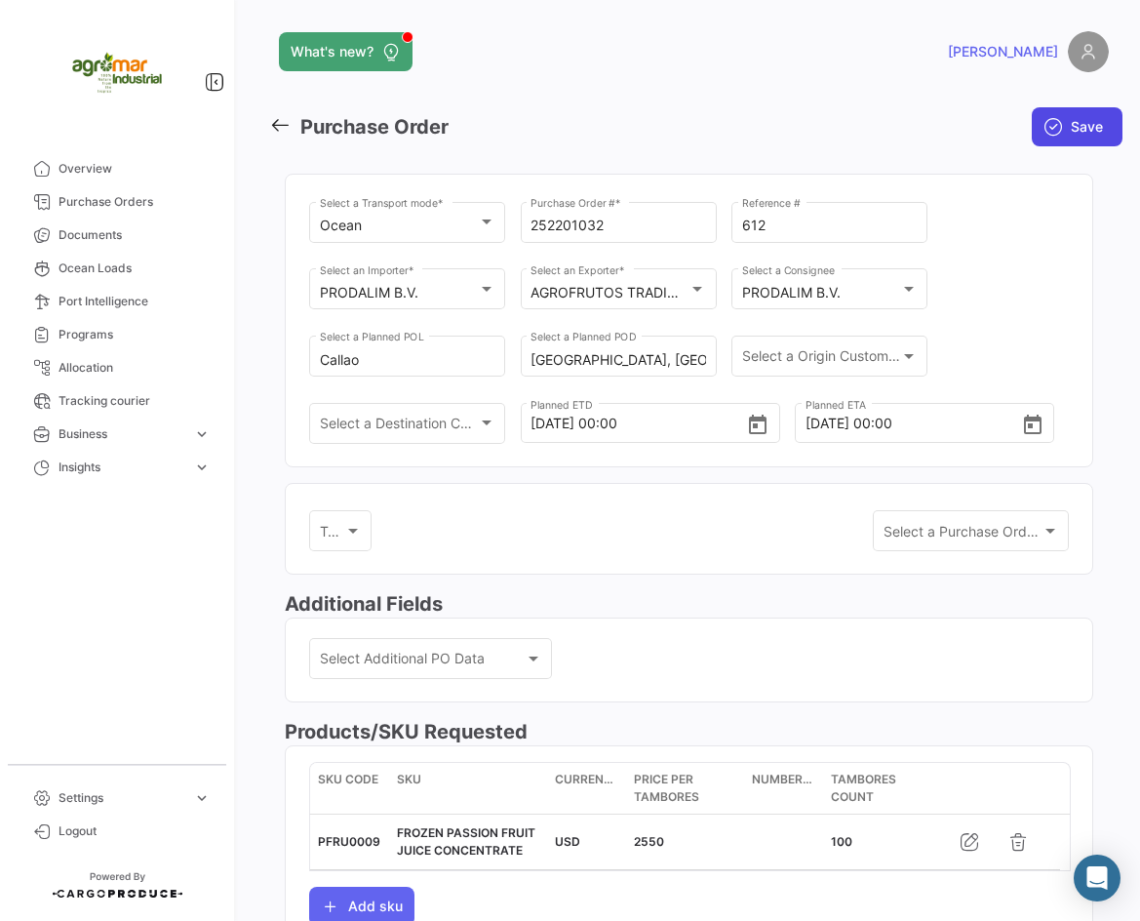
click at [1071, 134] on span "Save" at bounding box center [1087, 127] width 32 height 20
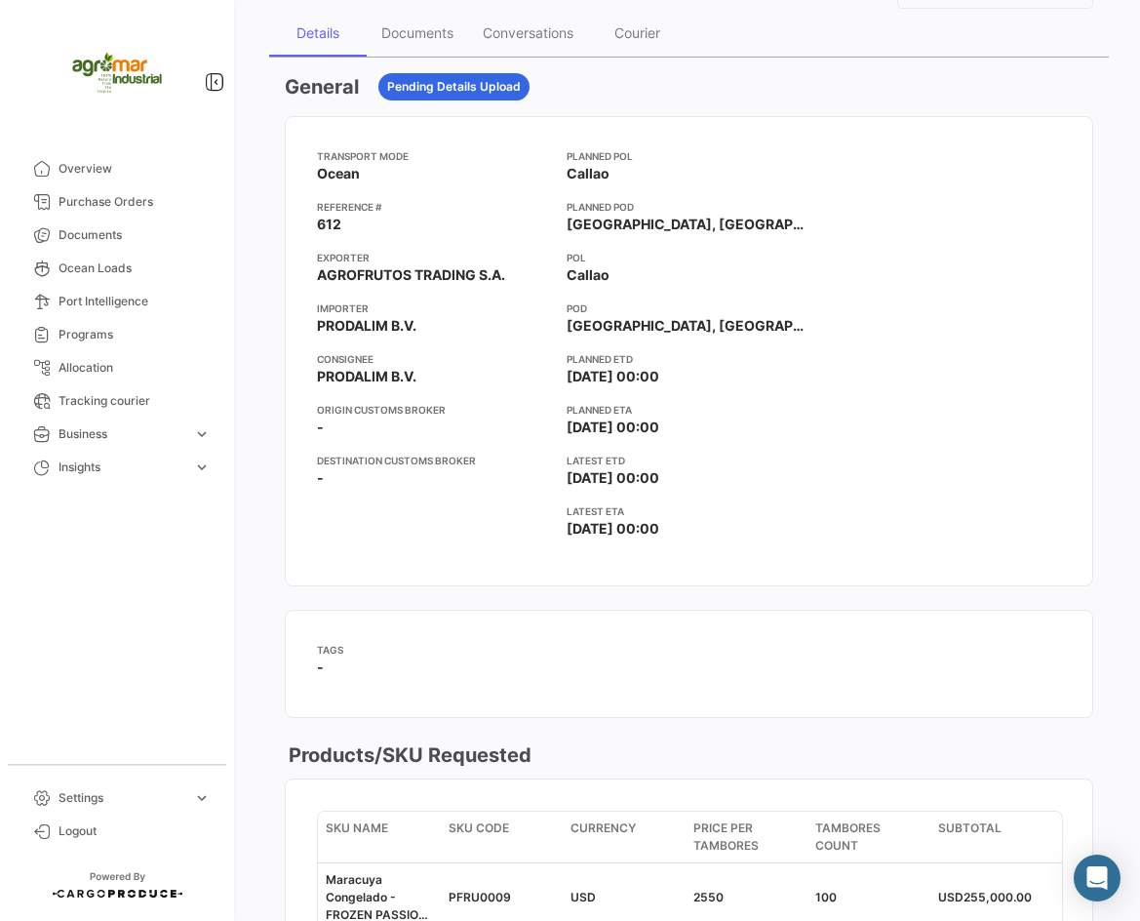
click at [721, 504] on app-card-info-title "Latest ETA" at bounding box center [690, 511] width 246 height 16
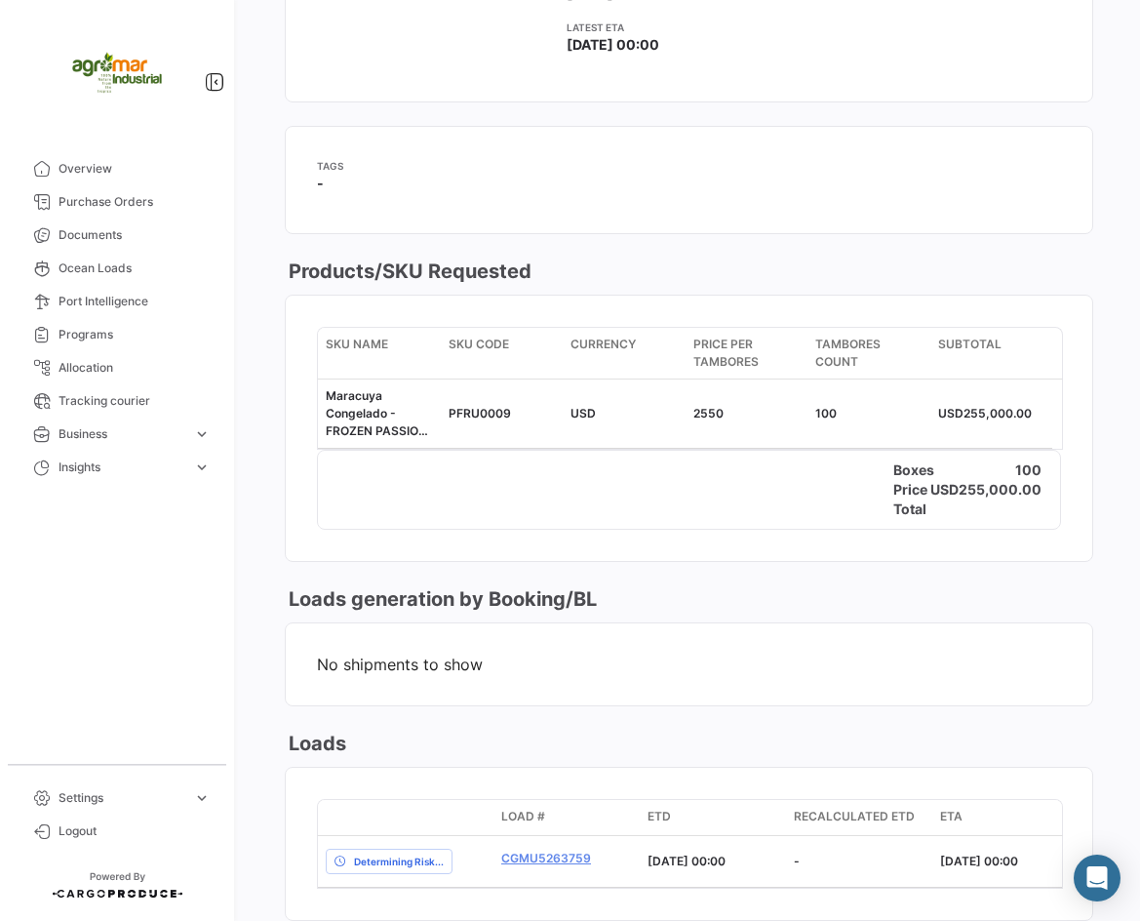
scroll to position [780, 0]
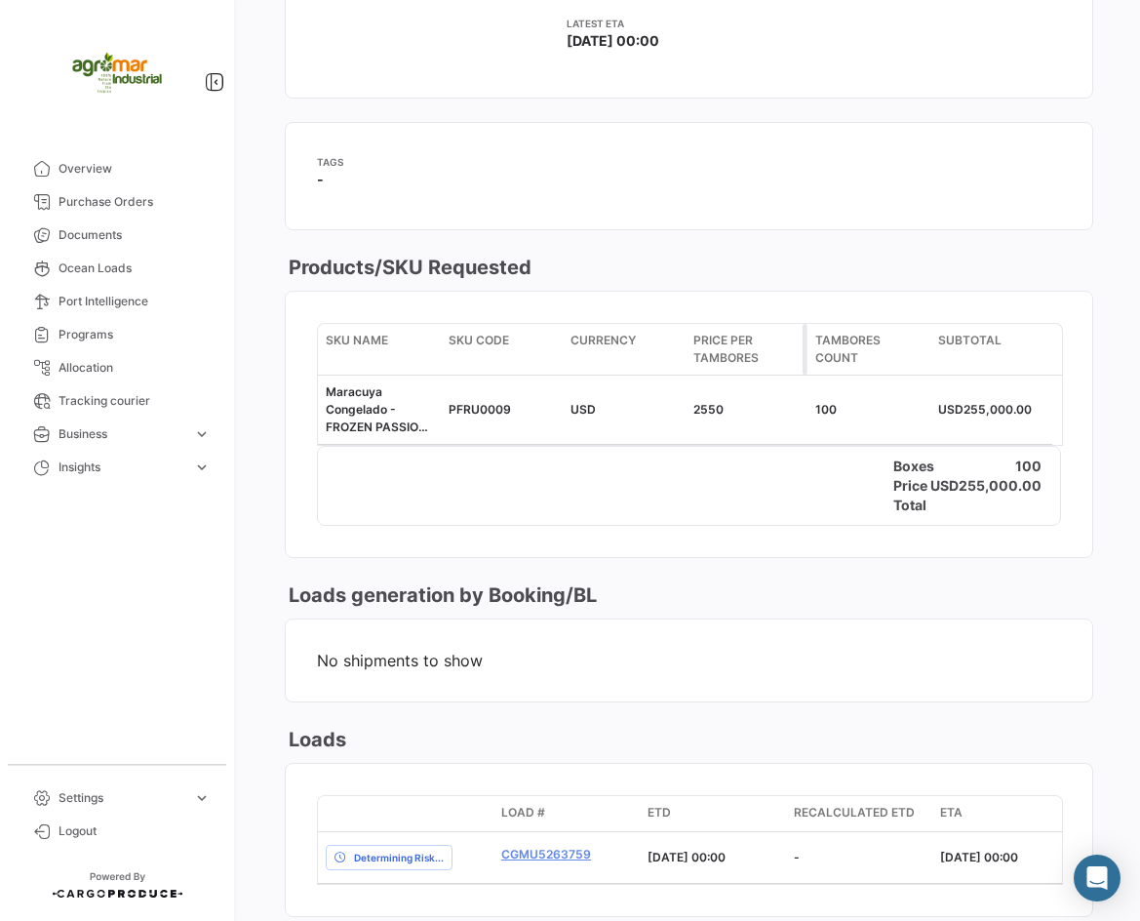
click at [741, 329] on datatable-header-cell "Price per Tambores" at bounding box center [747, 349] width 123 height 51
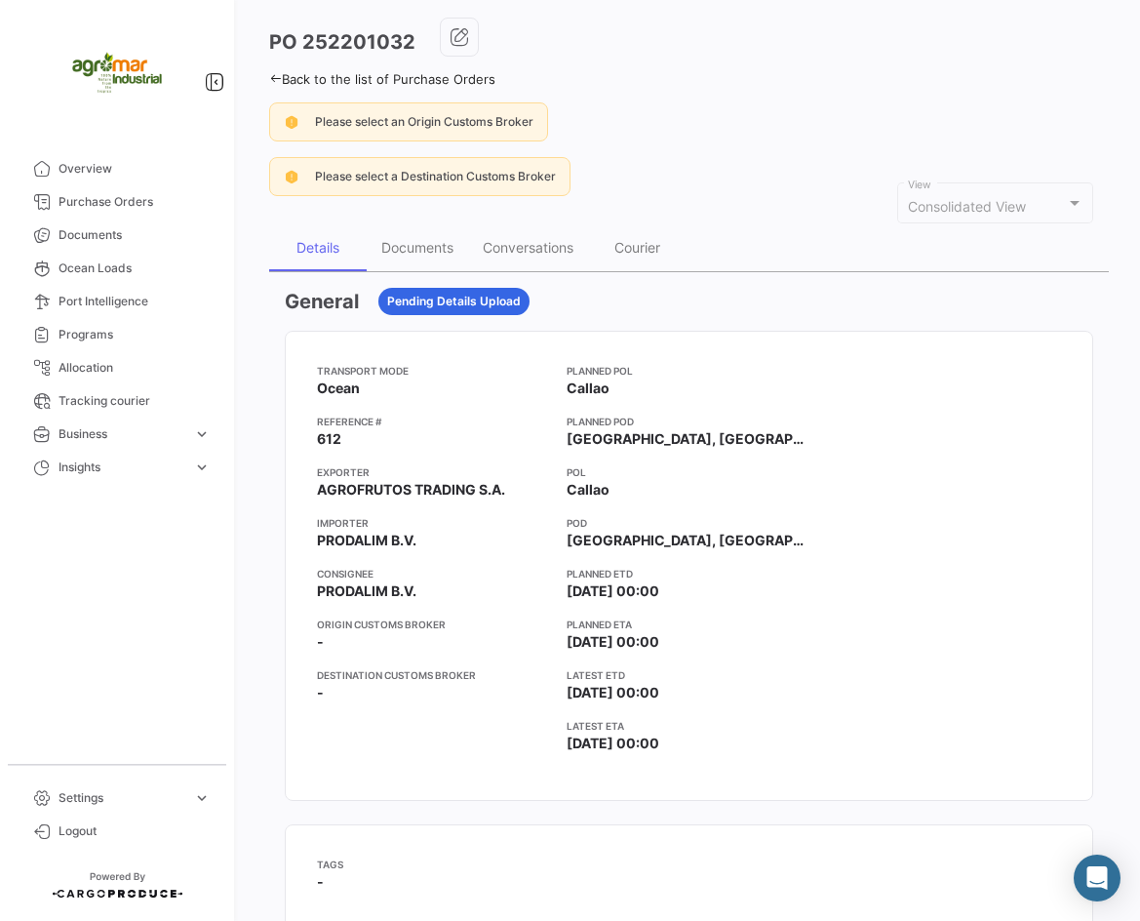
scroll to position [98, 0]
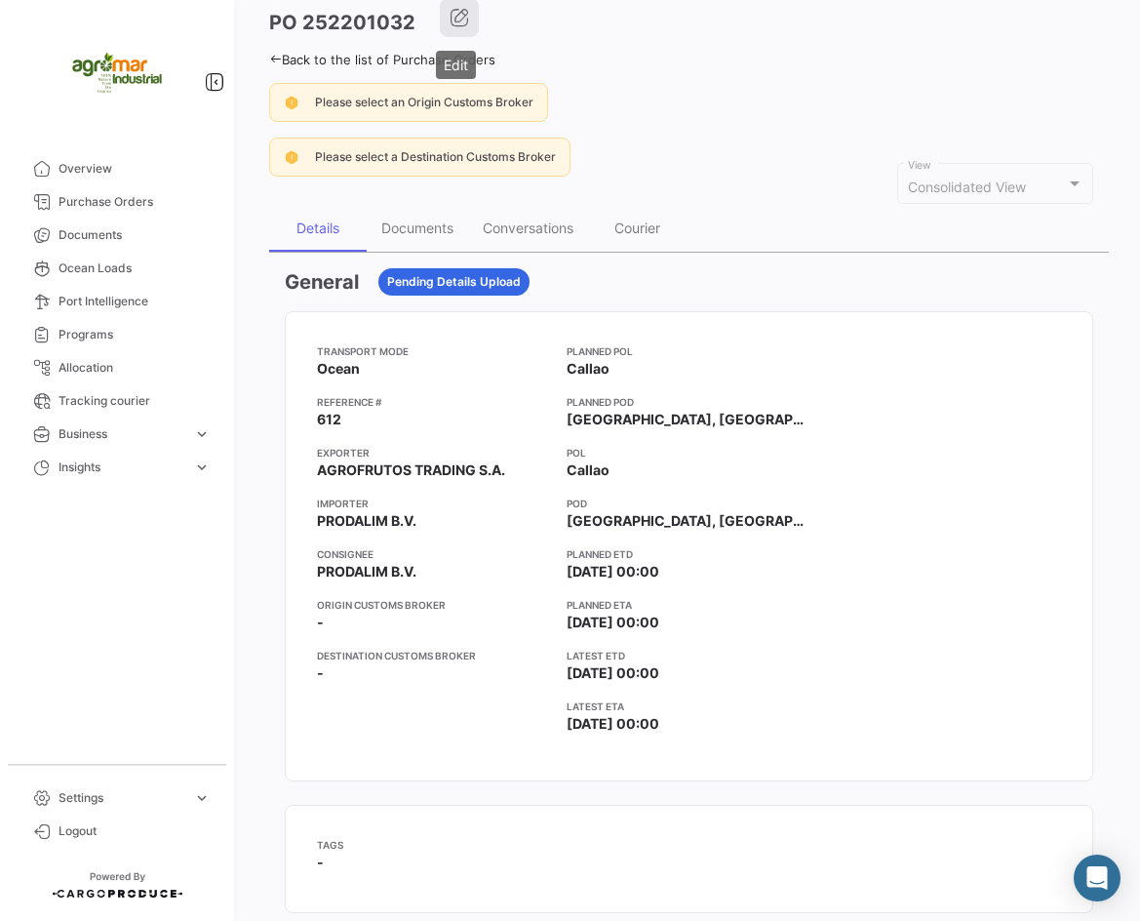
click at [459, 17] on icon "button" at bounding box center [460, 18] width 20 height 20
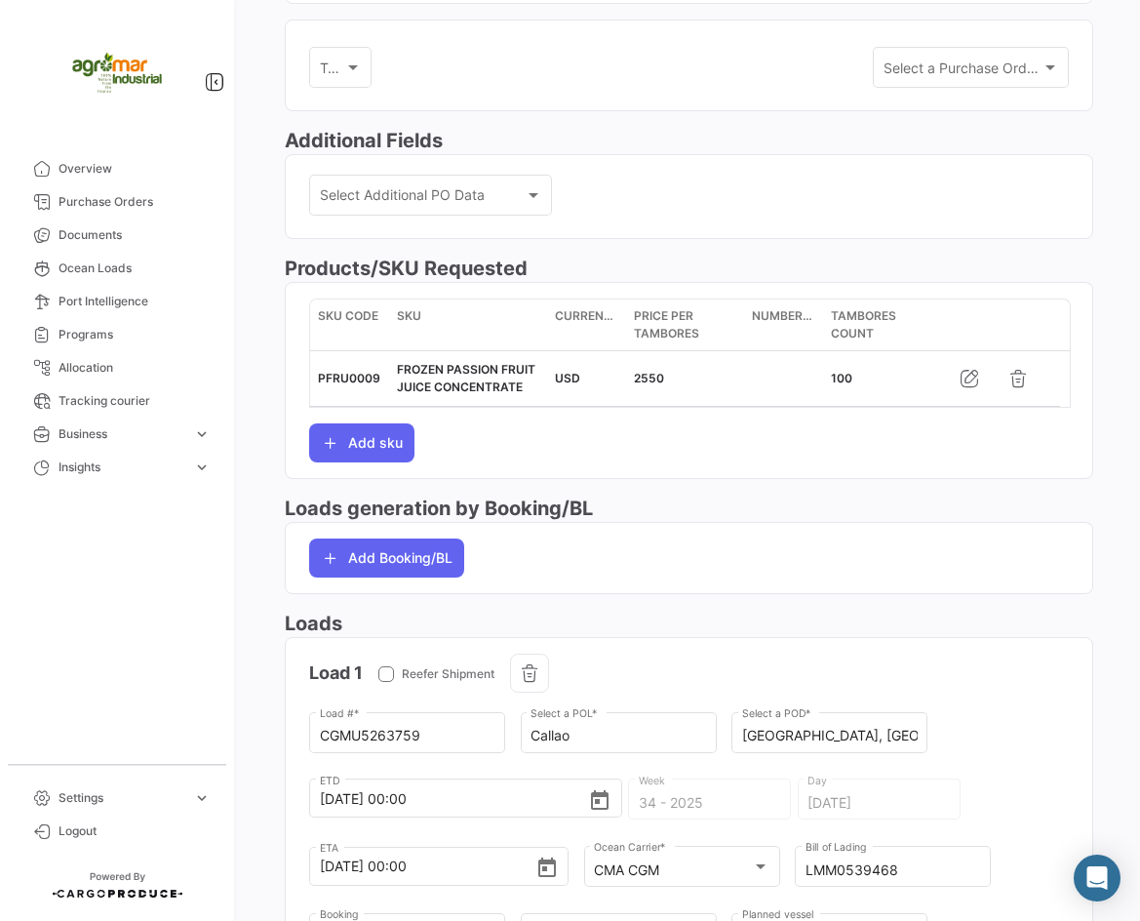
scroll to position [488, 0]
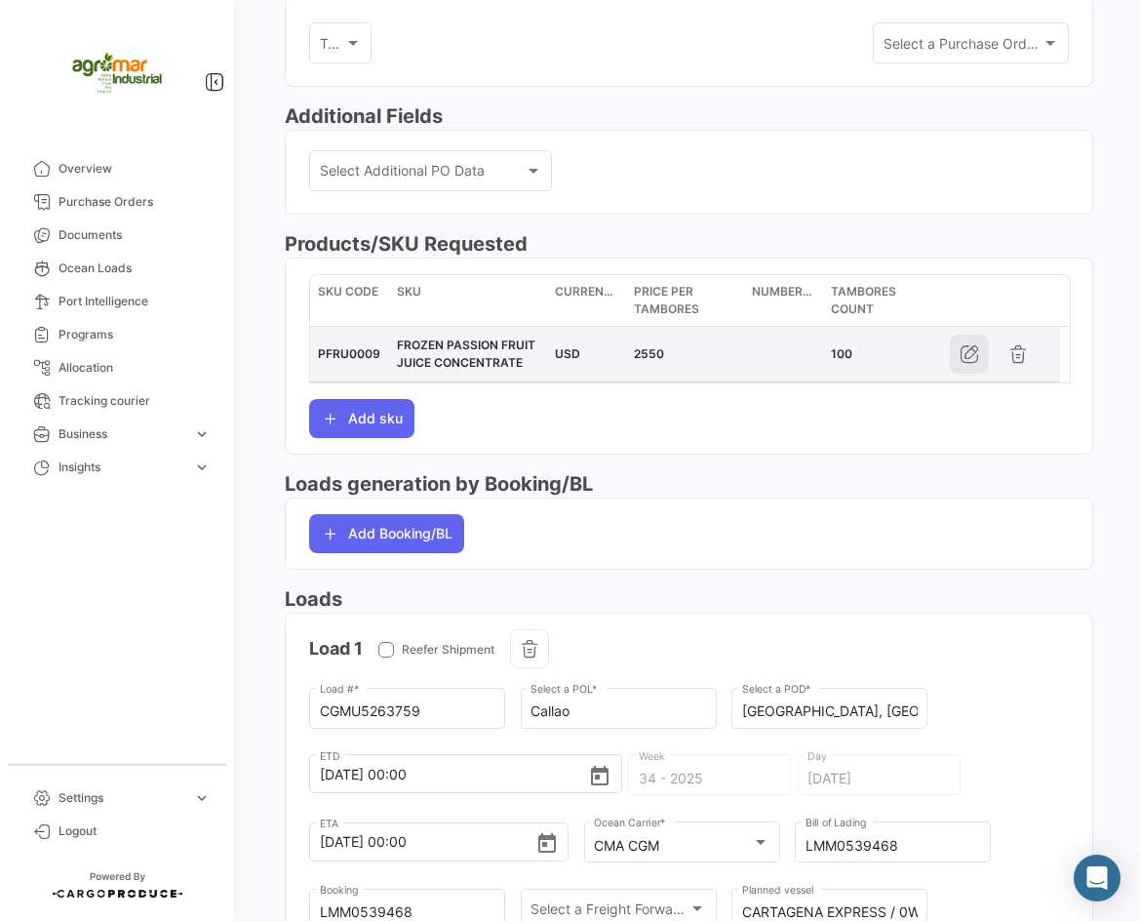
click at [955, 356] on button "button" at bounding box center [969, 354] width 39 height 39
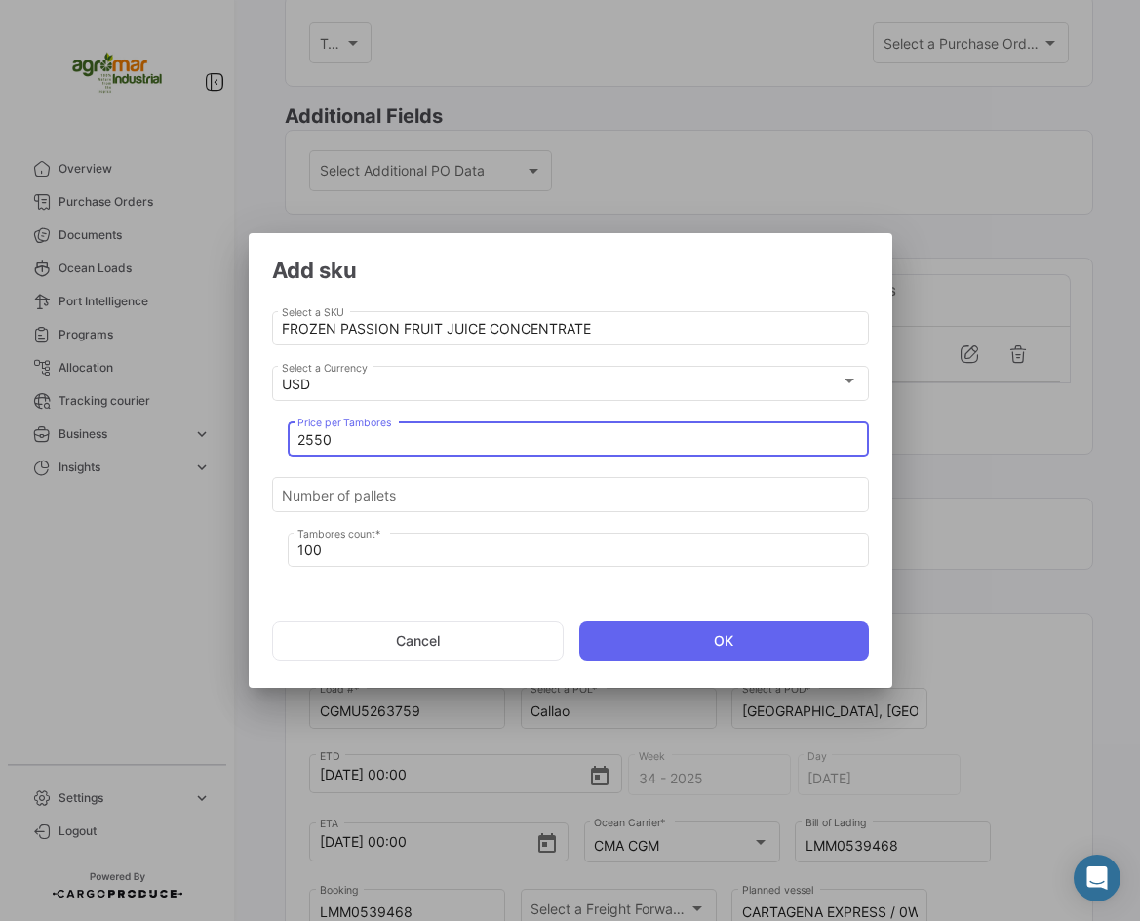
drag, startPoint x: 374, startPoint y: 440, endPoint x: 285, endPoint y: 441, distance: 88.8
click at [285, 441] on div "2550 Price per Tambores" at bounding box center [570, 446] width 597 height 56
paste input "625"
type input "2625"
click at [682, 622] on button "OK" at bounding box center [724, 640] width 290 height 39
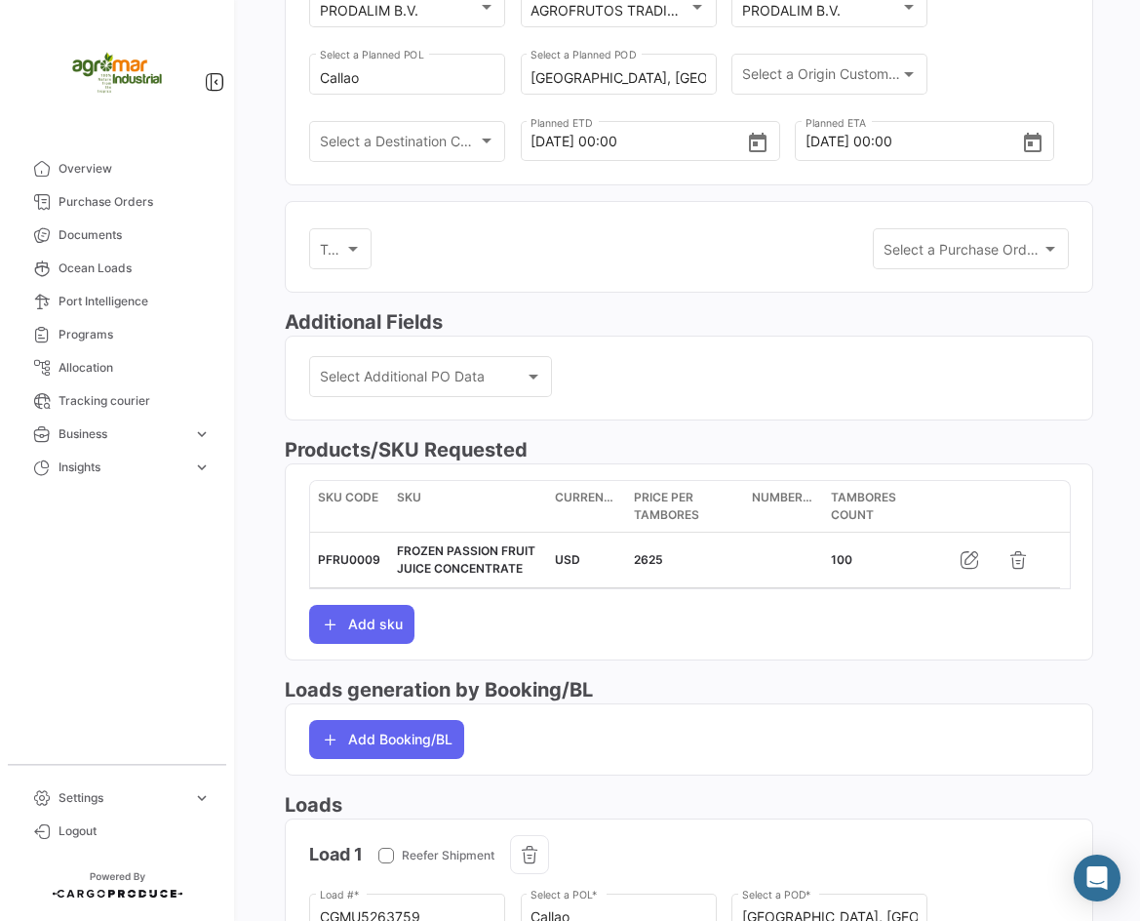
scroll to position [0, 0]
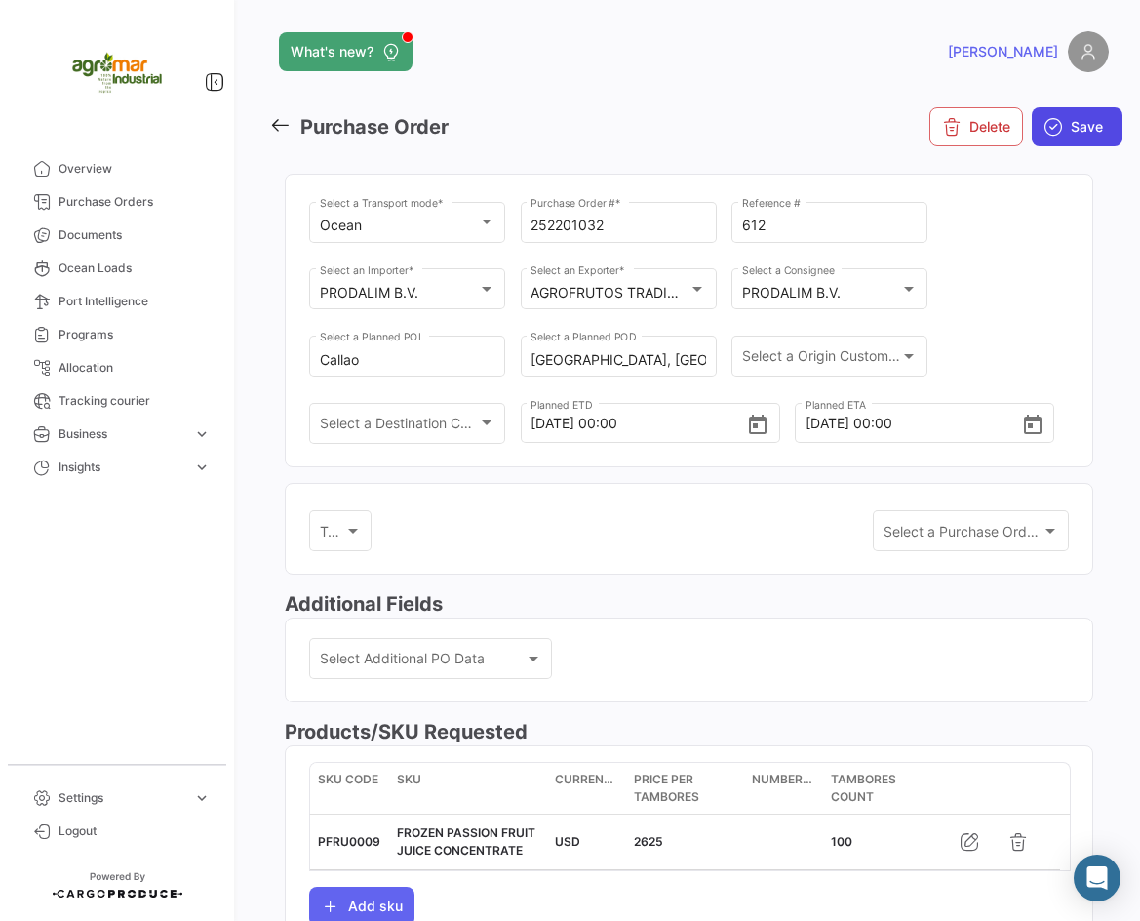
click at [1044, 130] on icon "submit" at bounding box center [1054, 127] width 20 height 20
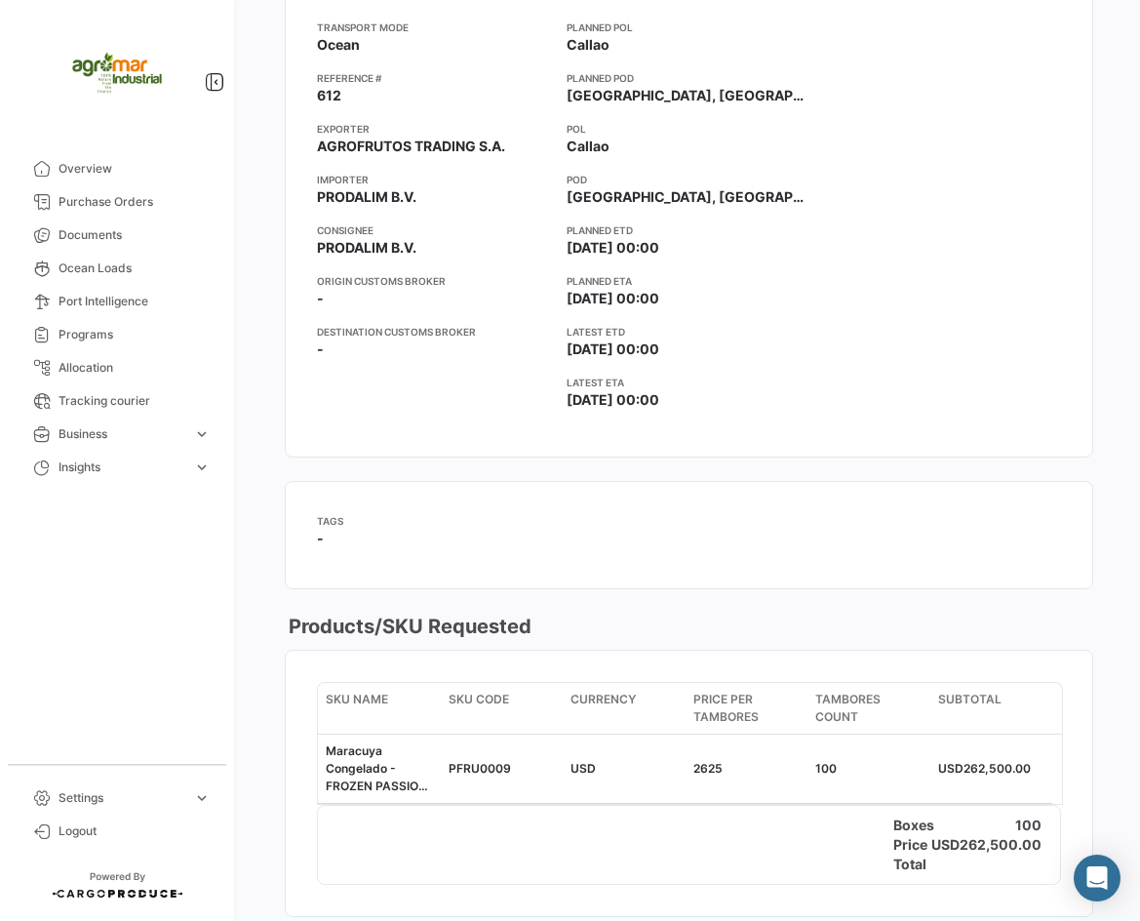
scroll to position [390, 0]
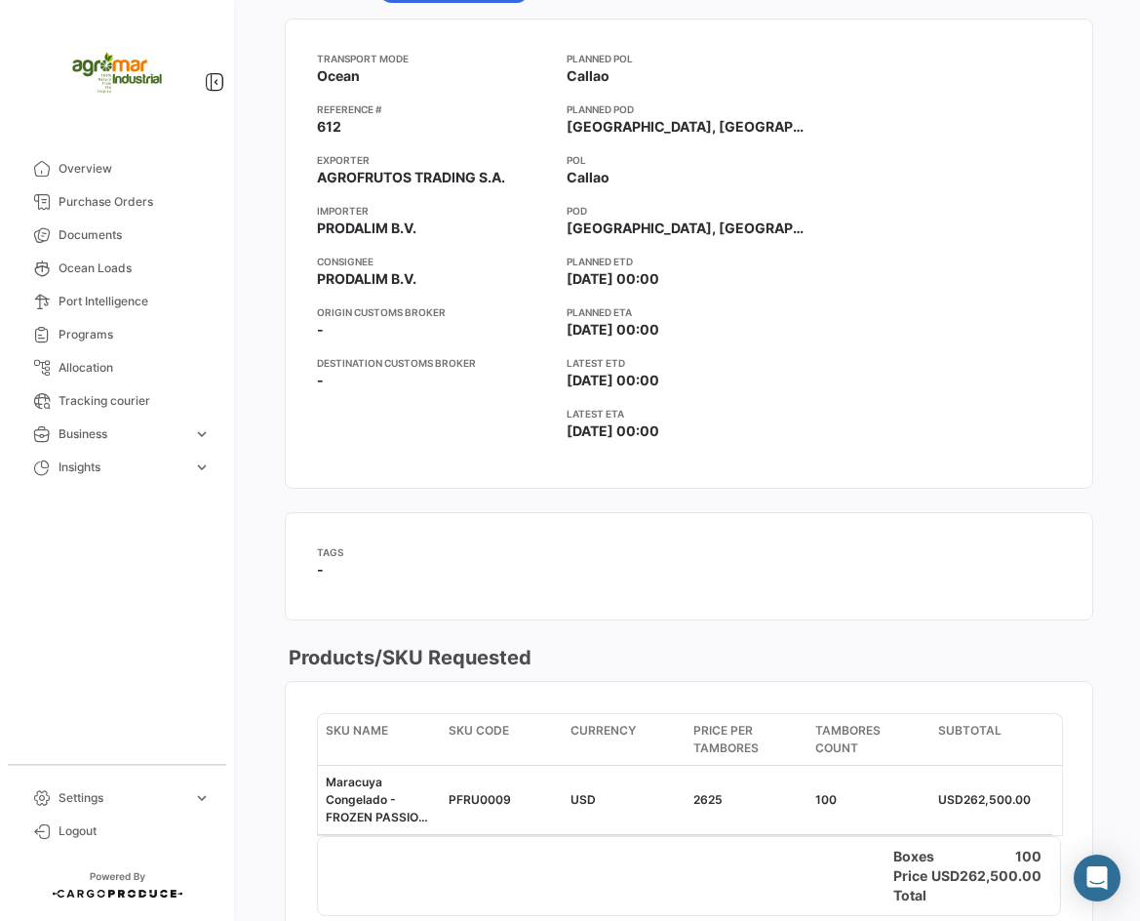
click at [687, 184] on app-card-info-value "Callao" at bounding box center [690, 178] width 246 height 20
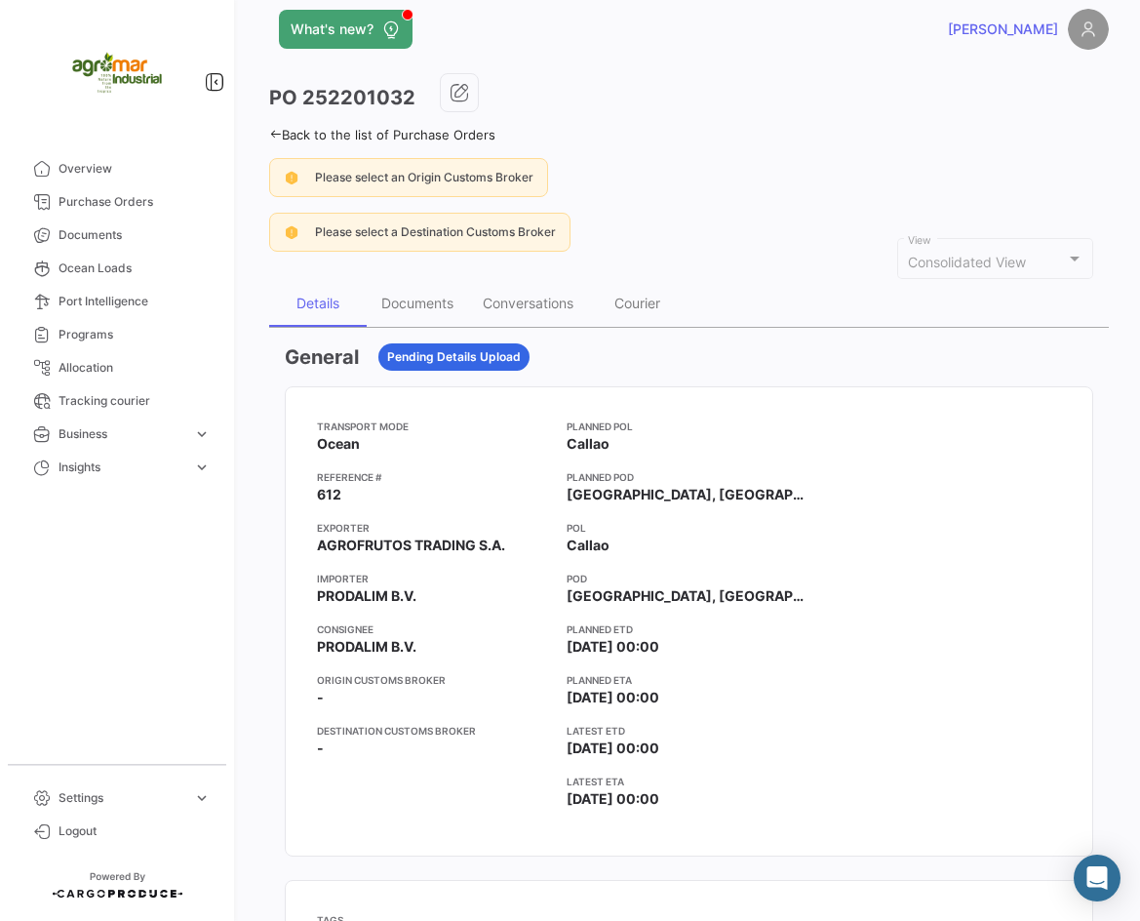
scroll to position [0, 0]
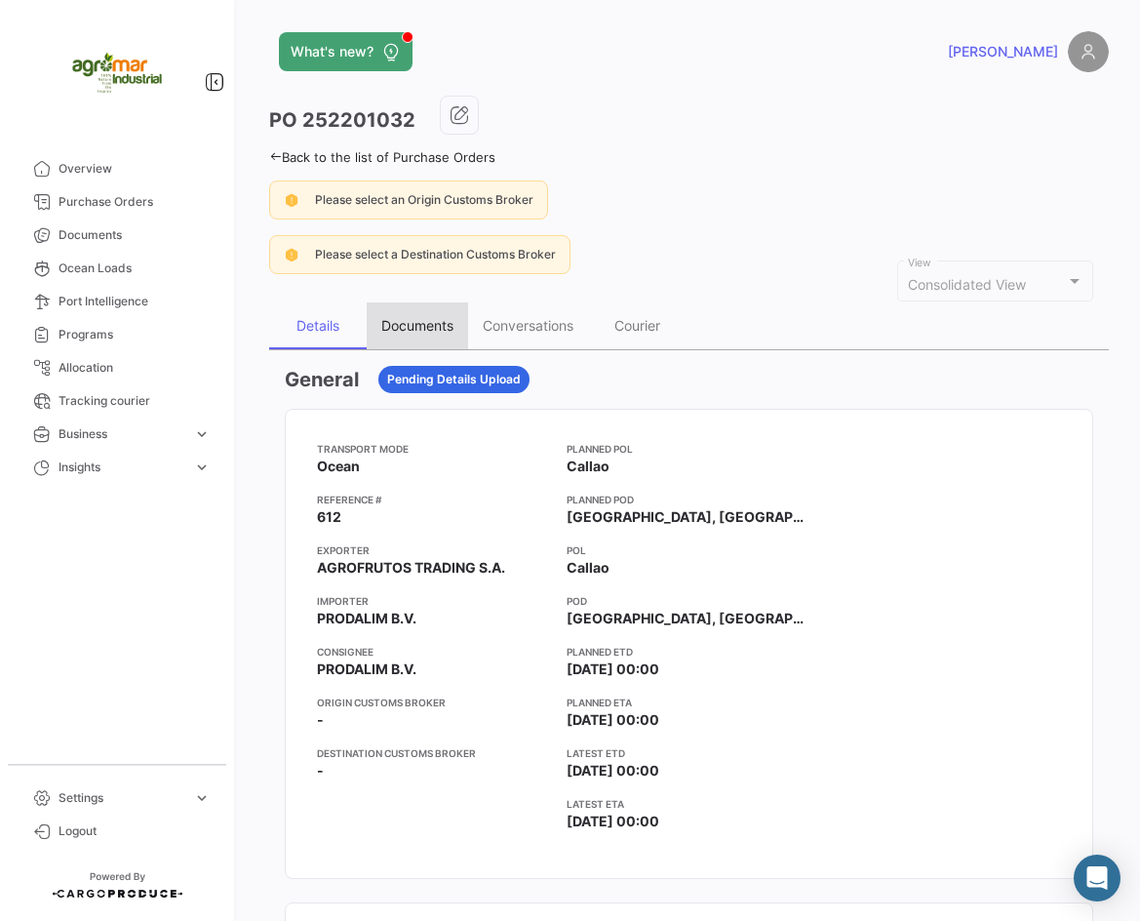
click at [428, 313] on div "Documents" at bounding box center [417, 325] width 101 height 47
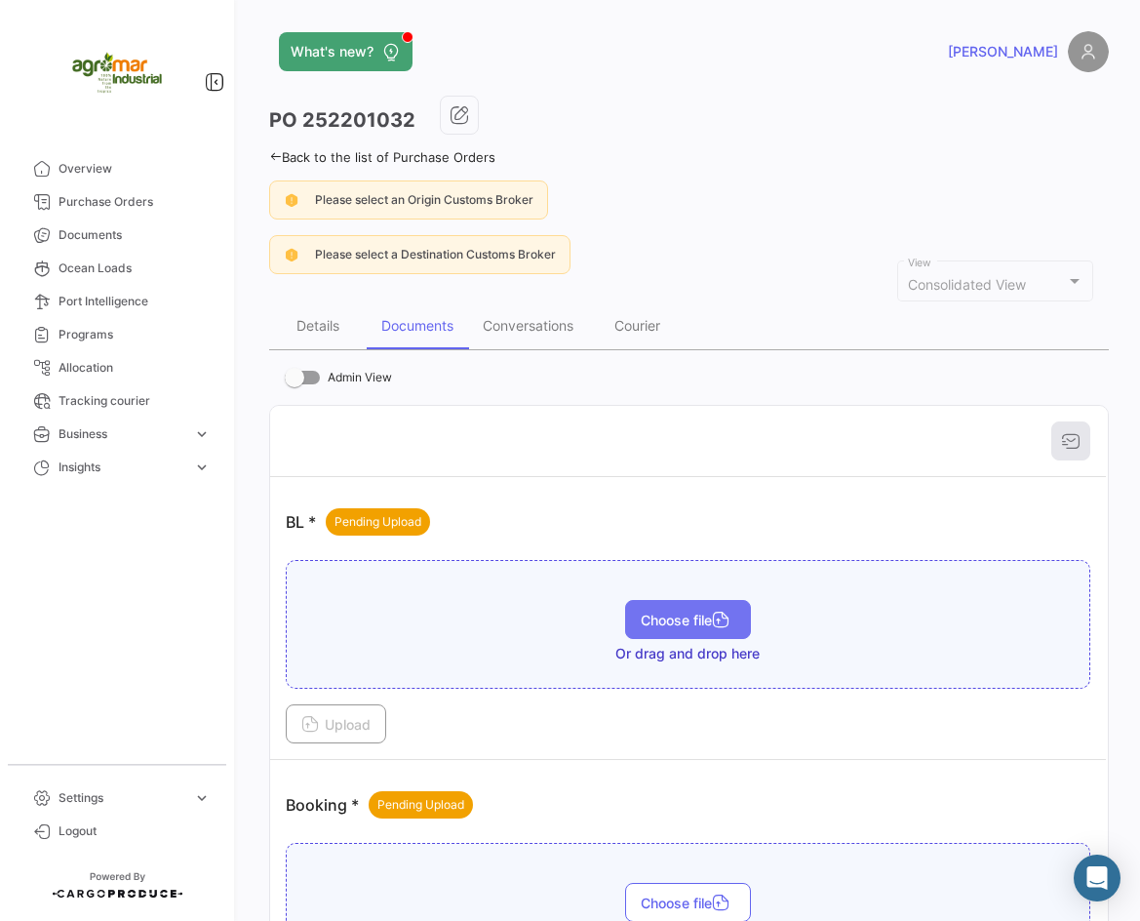
click at [646, 626] on span "Choose file" at bounding box center [688, 620] width 95 height 17
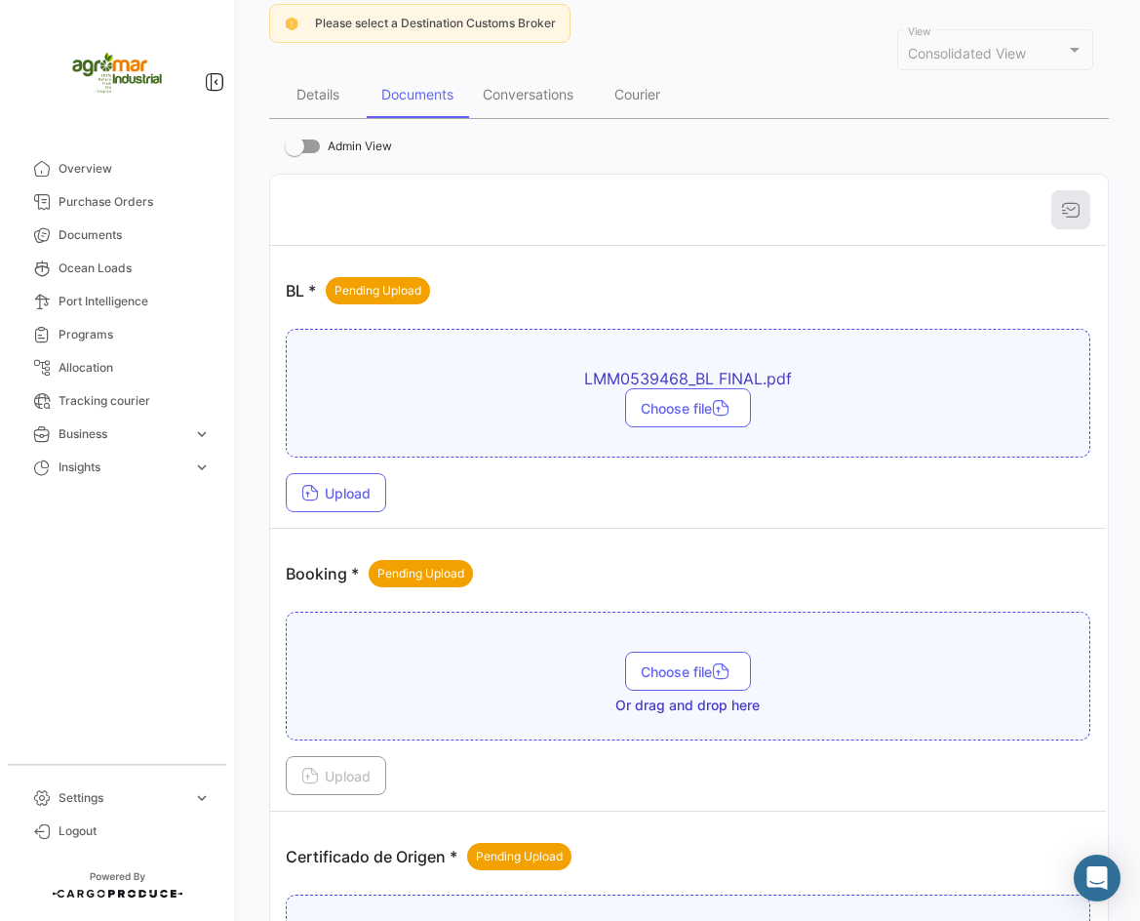
scroll to position [488, 0]
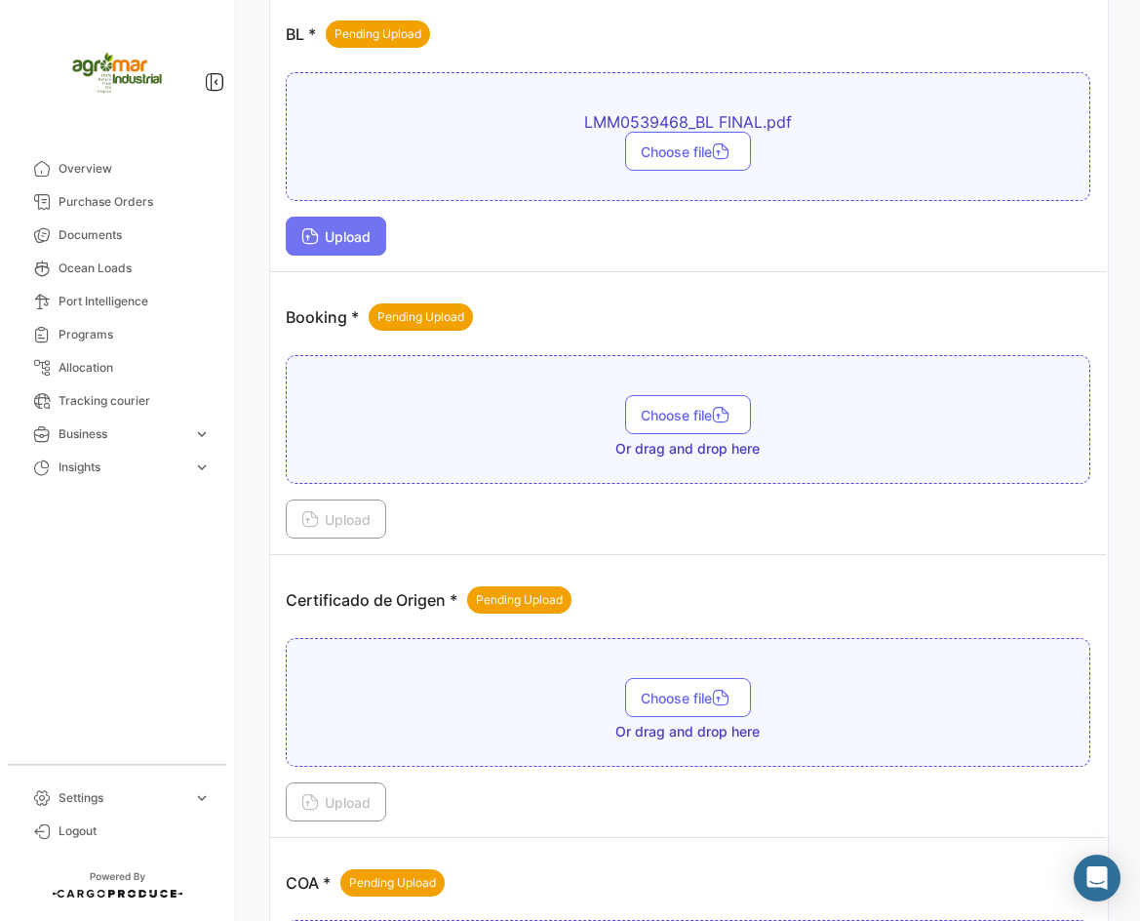
click at [330, 240] on span "Upload" at bounding box center [335, 236] width 69 height 17
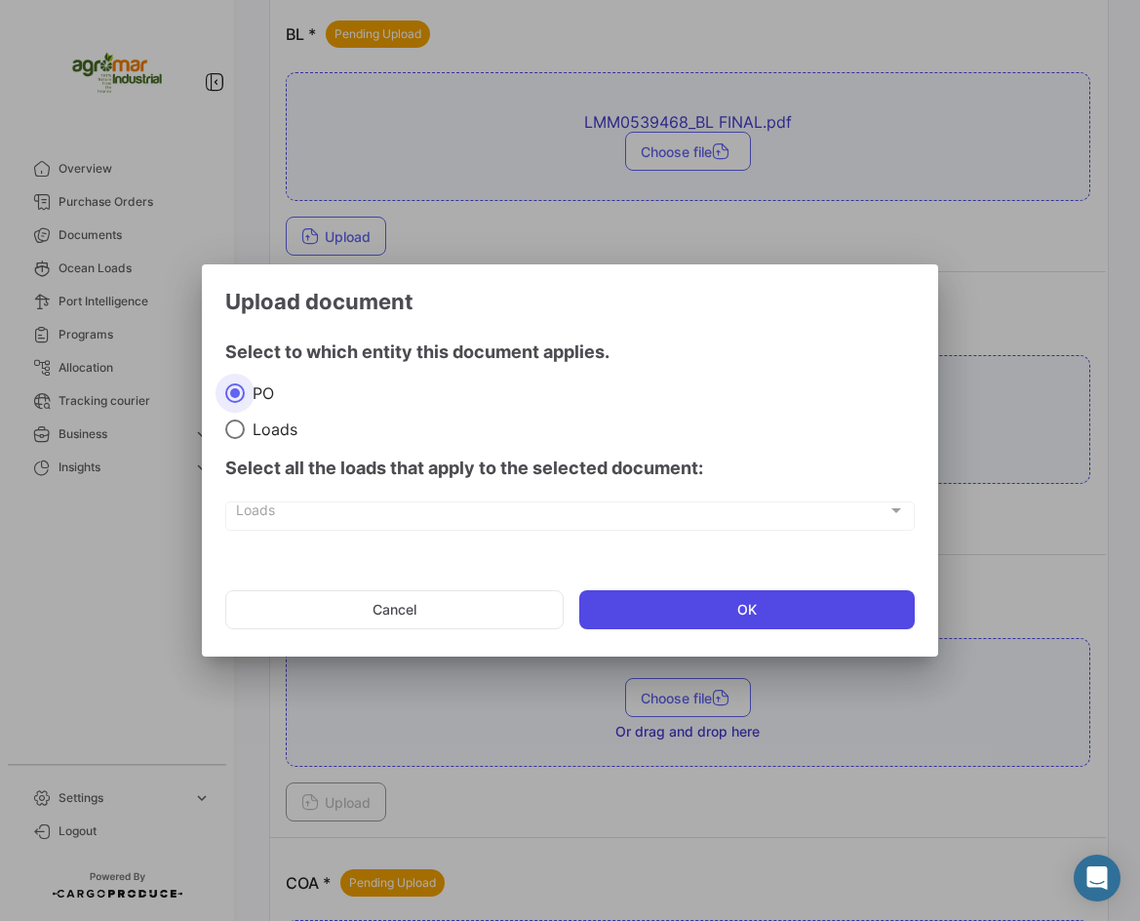
click at [767, 603] on button "OK" at bounding box center [747, 609] width 337 height 39
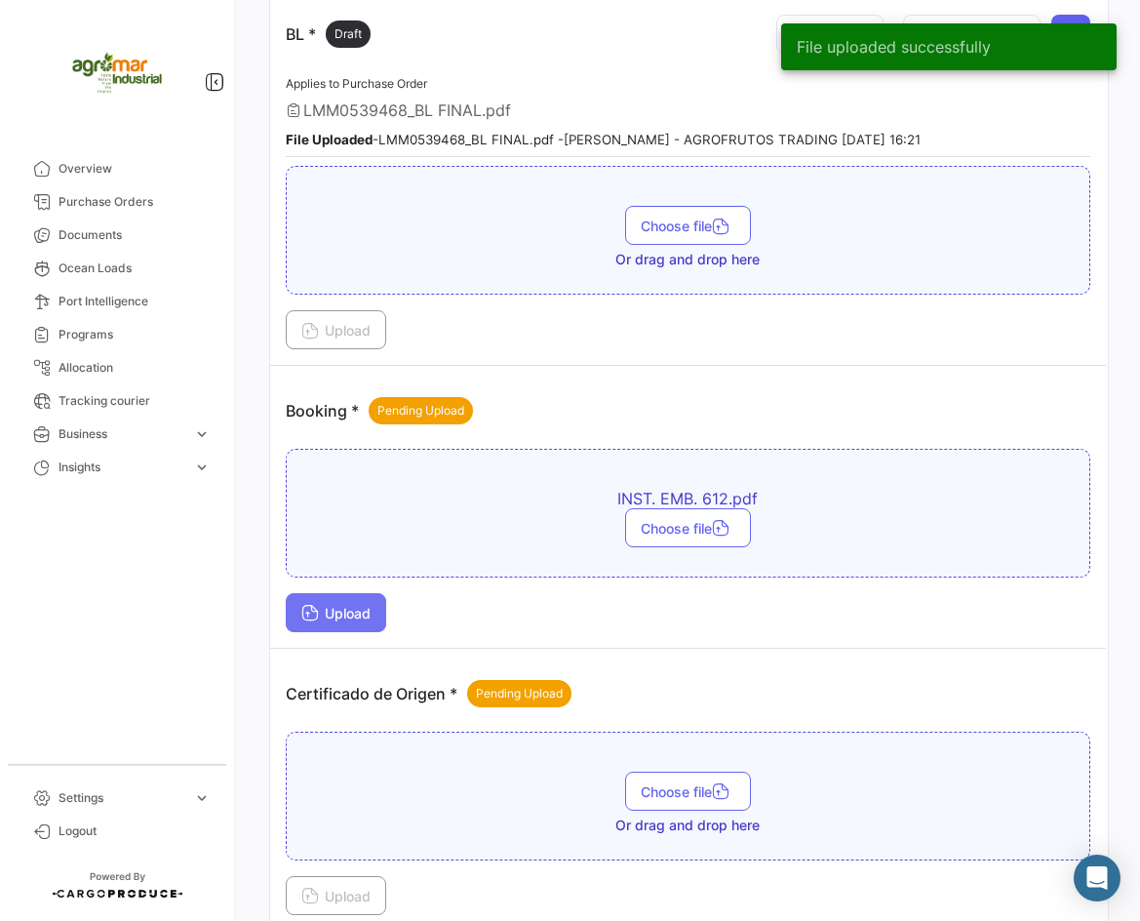
click at [364, 617] on span "Upload" at bounding box center [335, 613] width 69 height 17
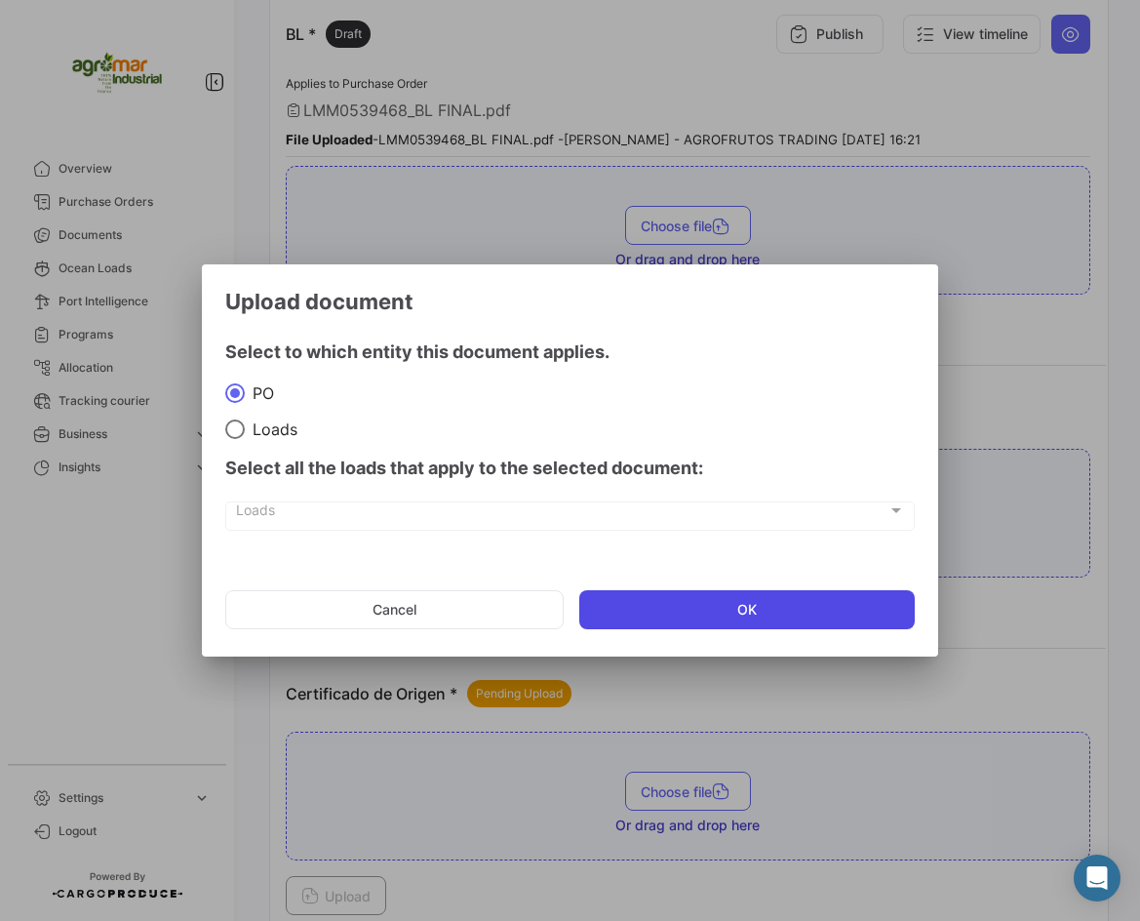
click at [663, 607] on button "OK" at bounding box center [747, 609] width 337 height 39
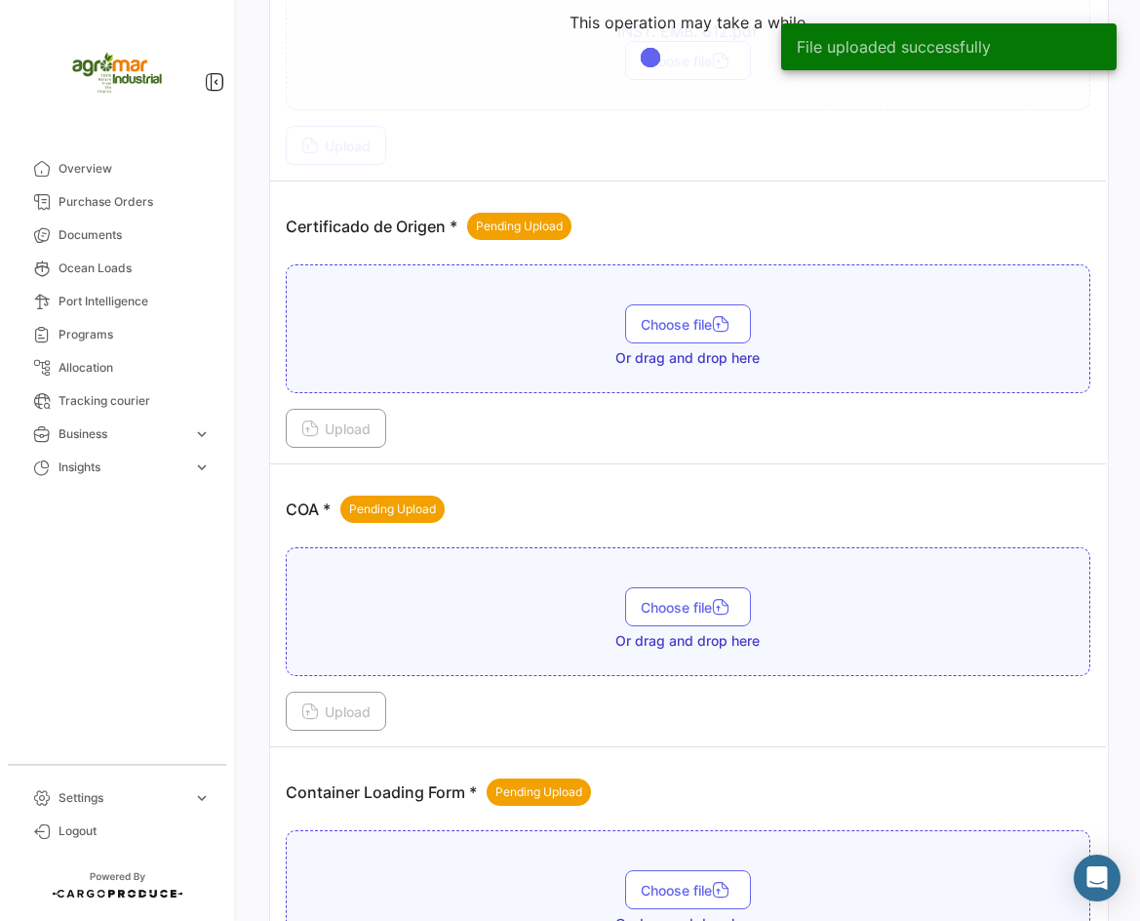
scroll to position [975, 0]
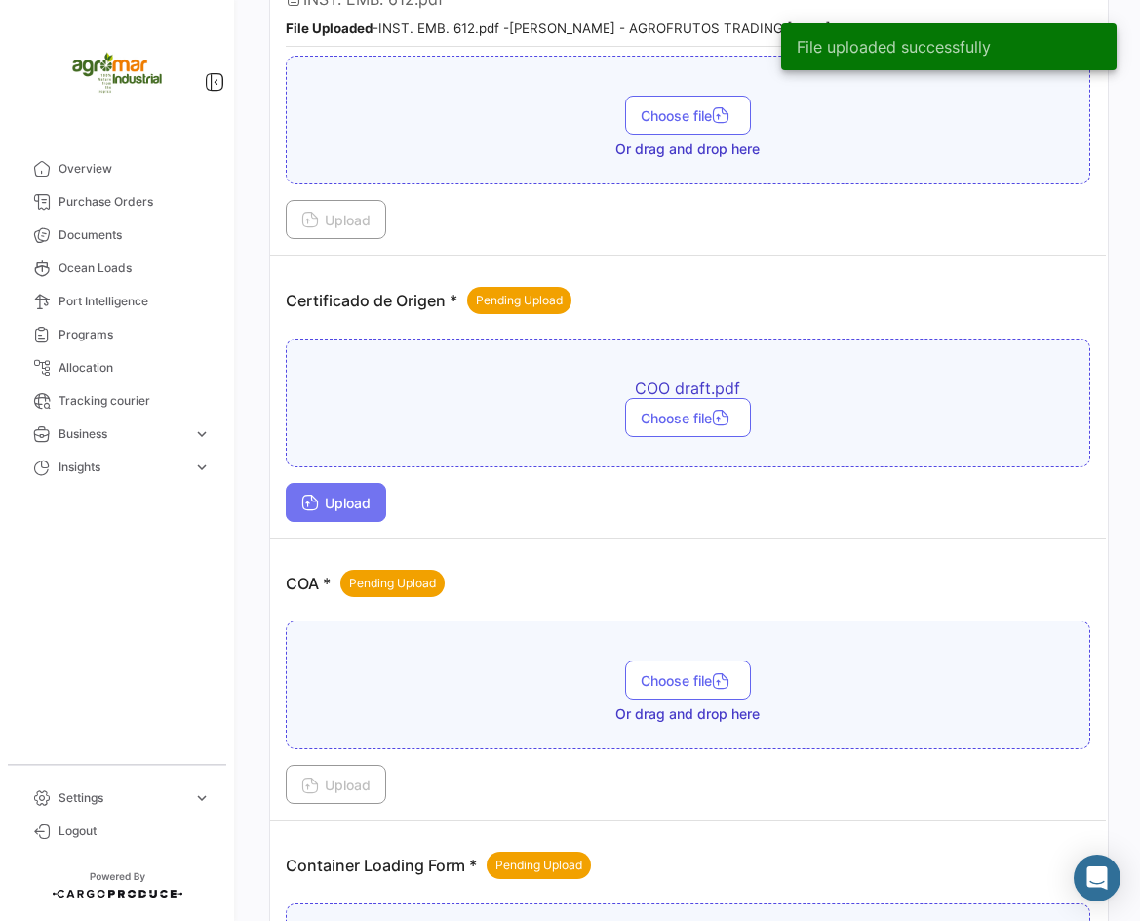
click at [359, 501] on span "Upload" at bounding box center [335, 503] width 69 height 17
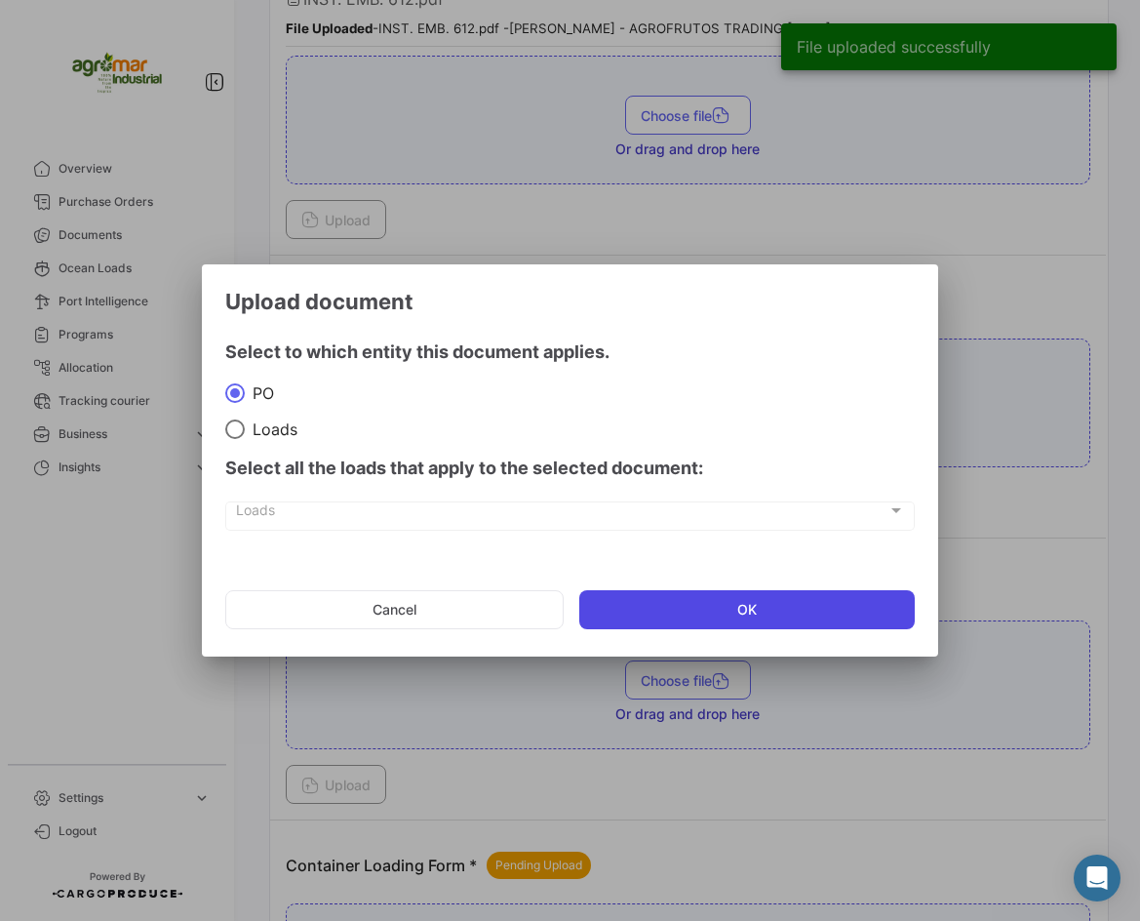
click at [659, 595] on button "OK" at bounding box center [747, 609] width 337 height 39
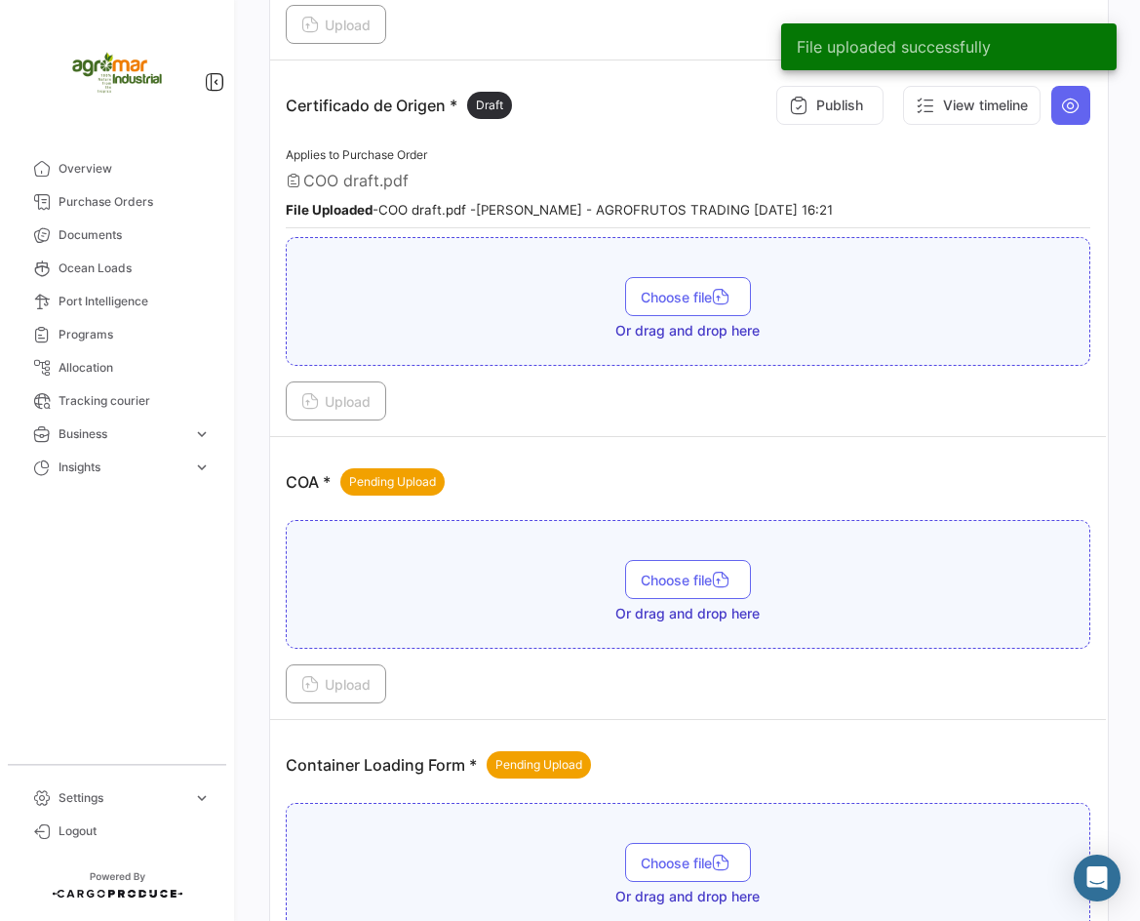
scroll to position [1463, 0]
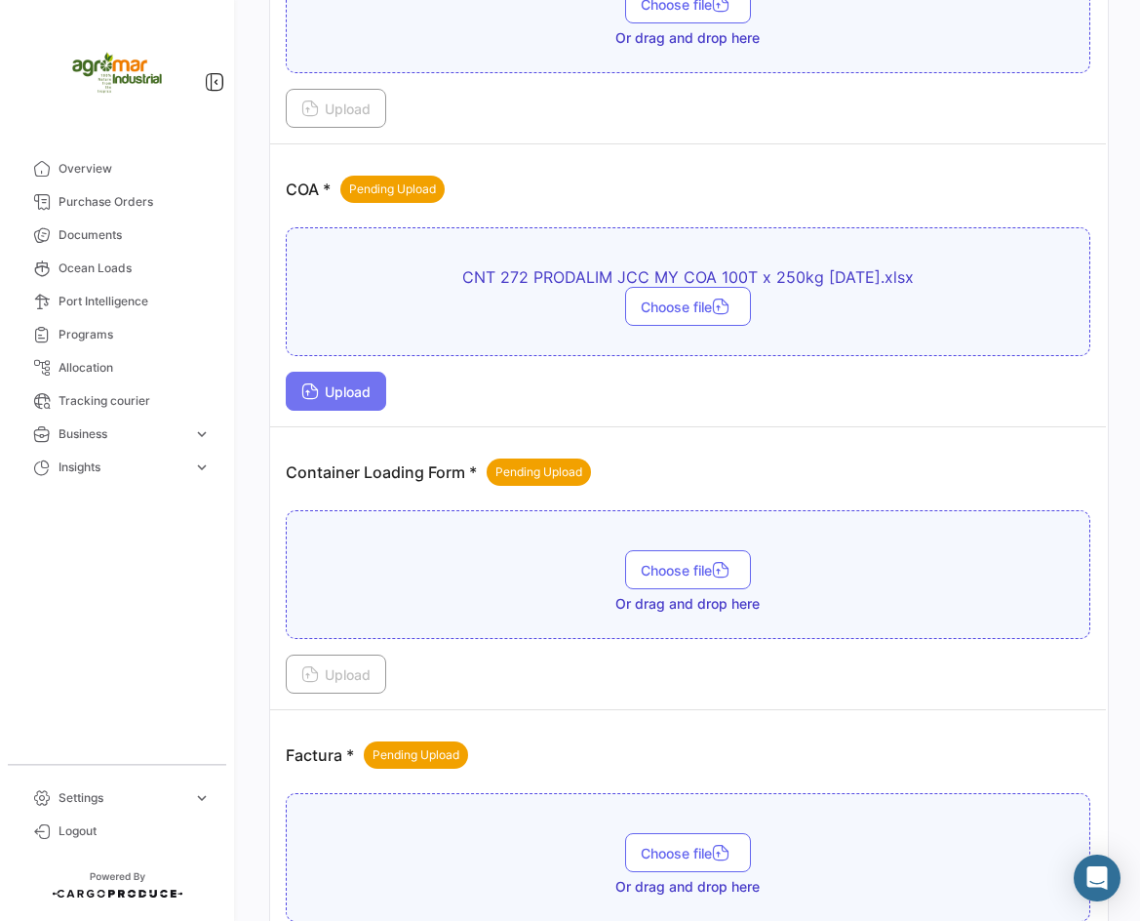
click at [350, 391] on span "Upload" at bounding box center [335, 391] width 69 height 17
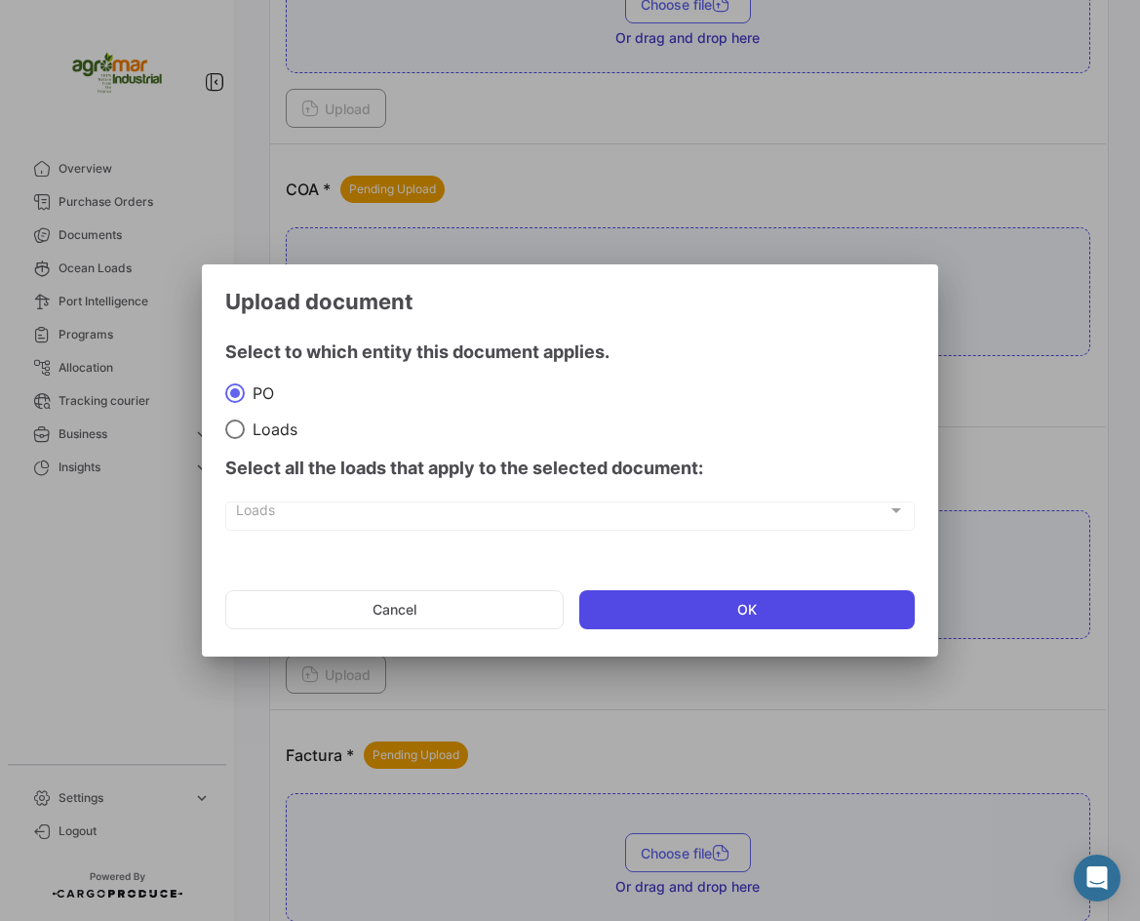
click at [713, 601] on button "OK" at bounding box center [747, 609] width 337 height 39
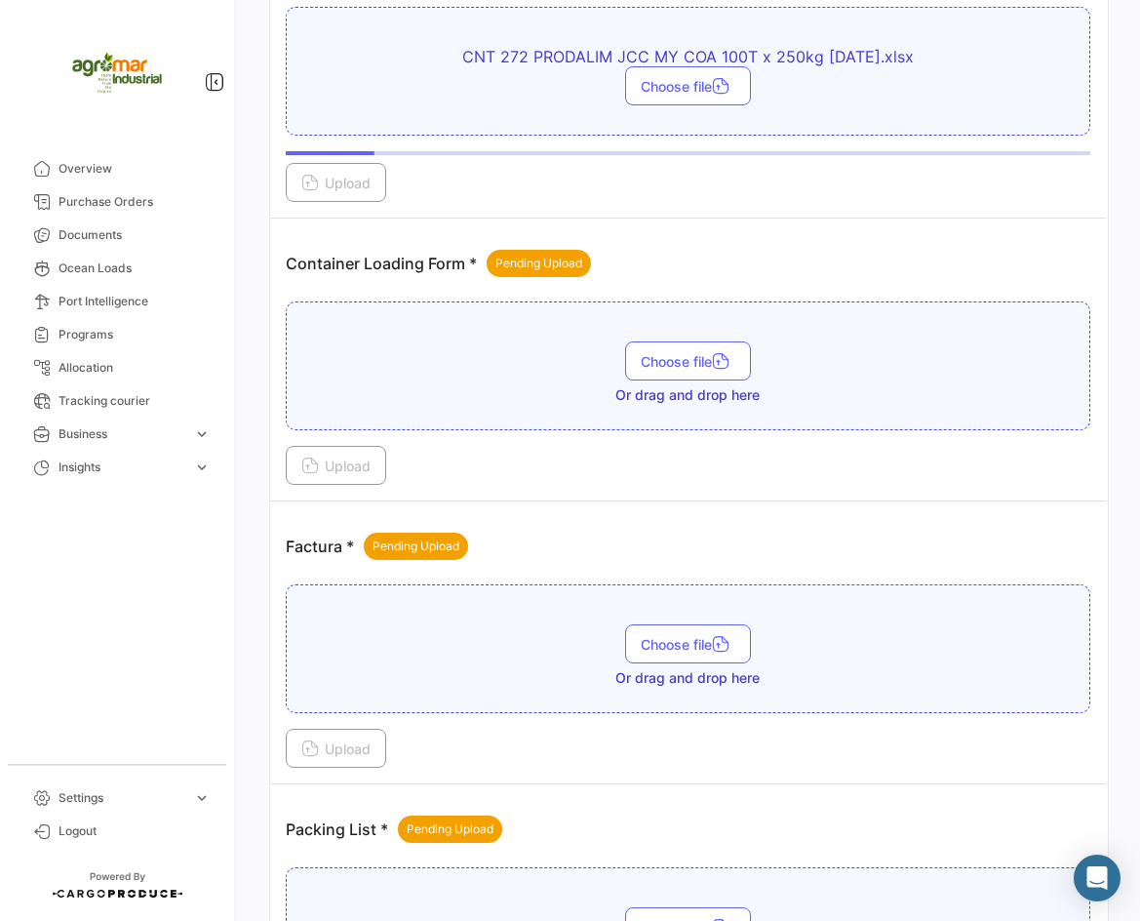
scroll to position [1756, 0]
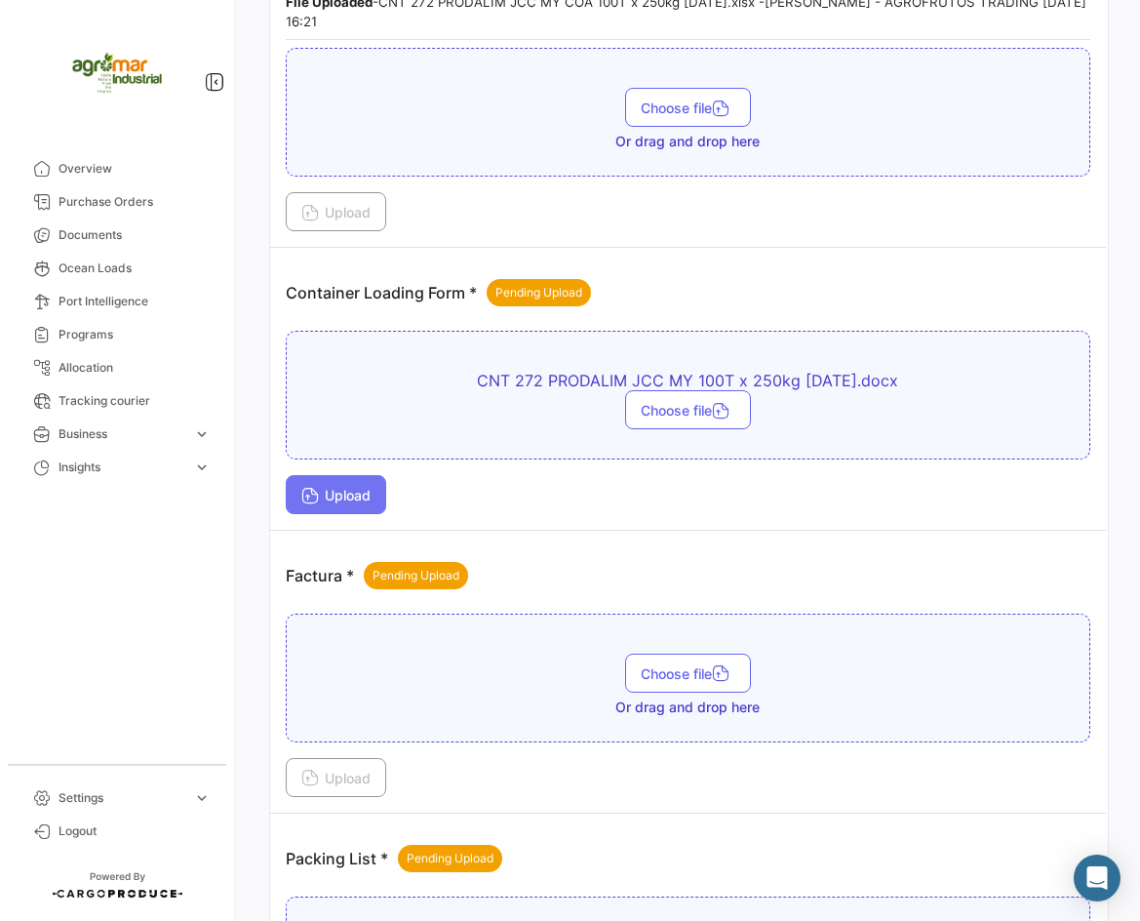
click at [370, 491] on span "Upload" at bounding box center [335, 495] width 69 height 17
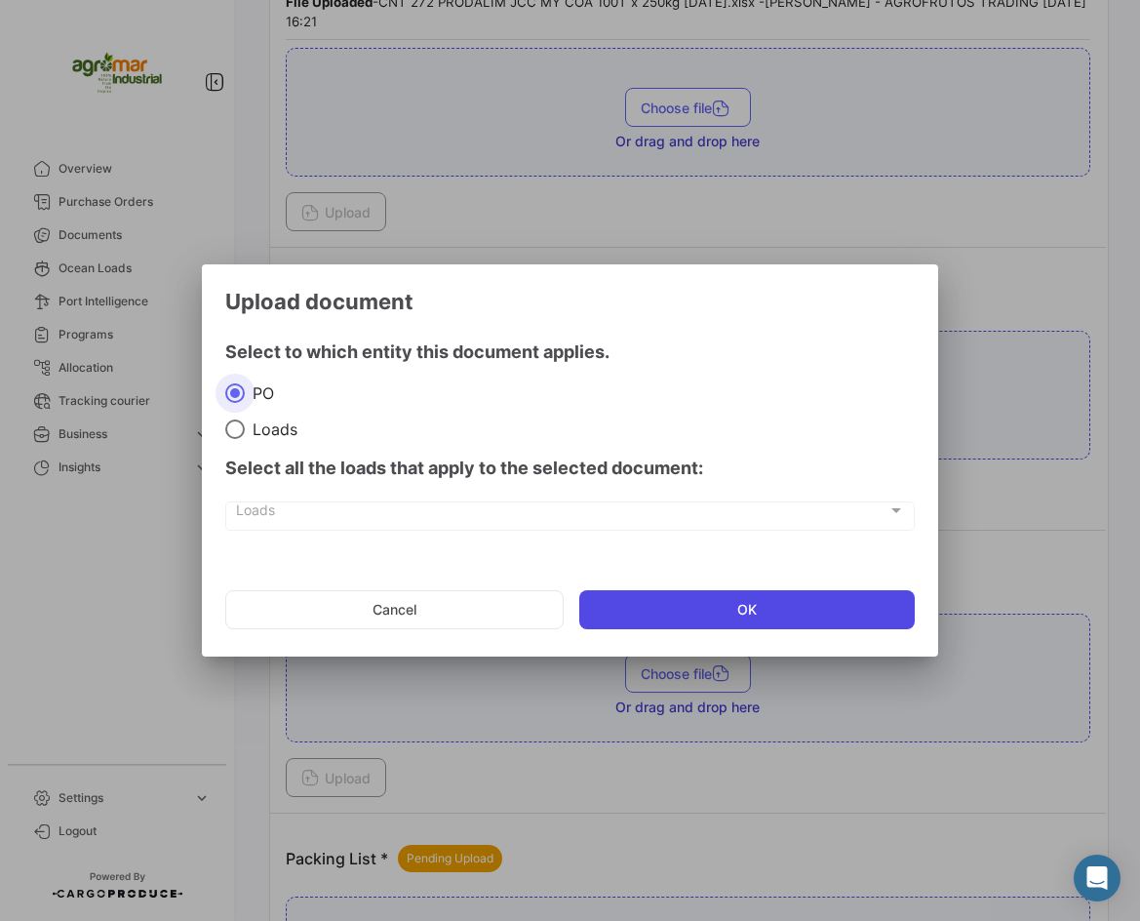
click at [676, 616] on button "OK" at bounding box center [747, 609] width 337 height 39
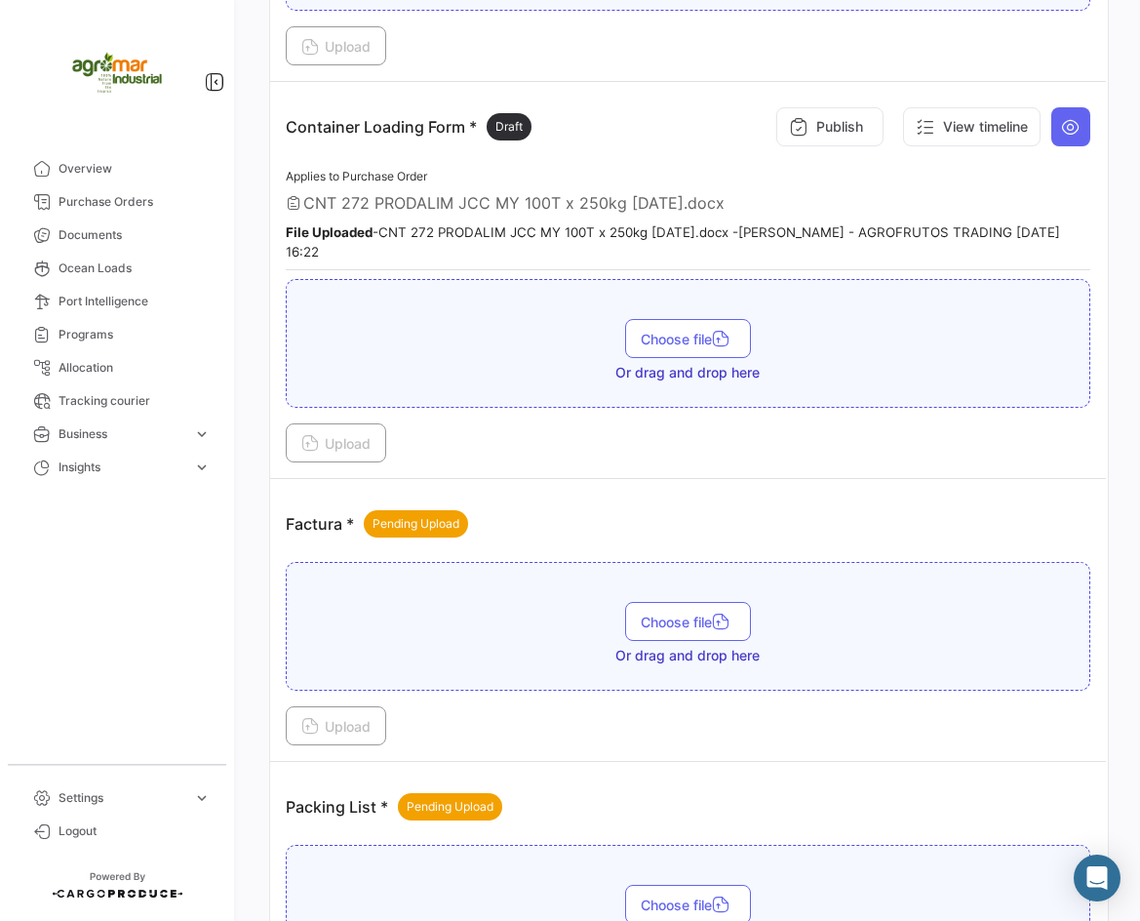
scroll to position [2146, 0]
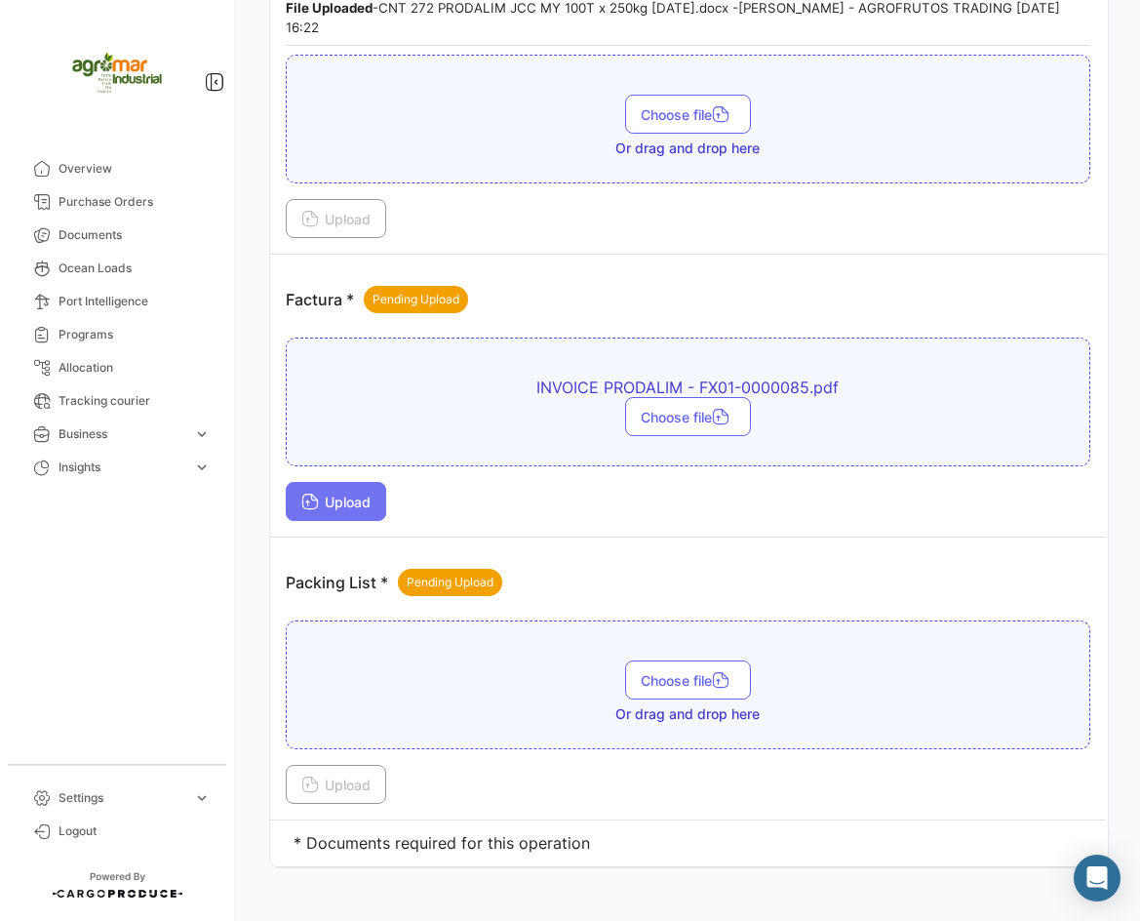
click at [356, 506] on span "Upload" at bounding box center [335, 502] width 69 height 17
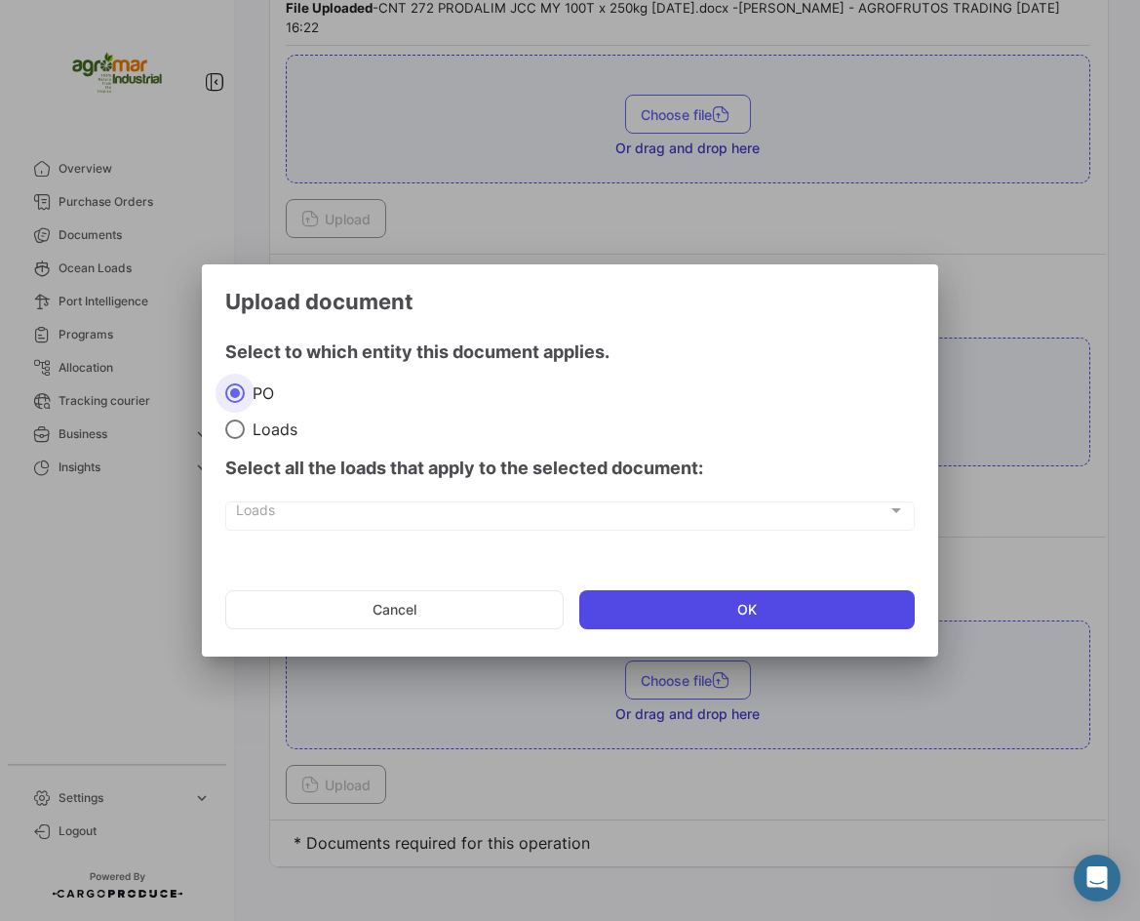
click at [682, 594] on button "OK" at bounding box center [747, 609] width 337 height 39
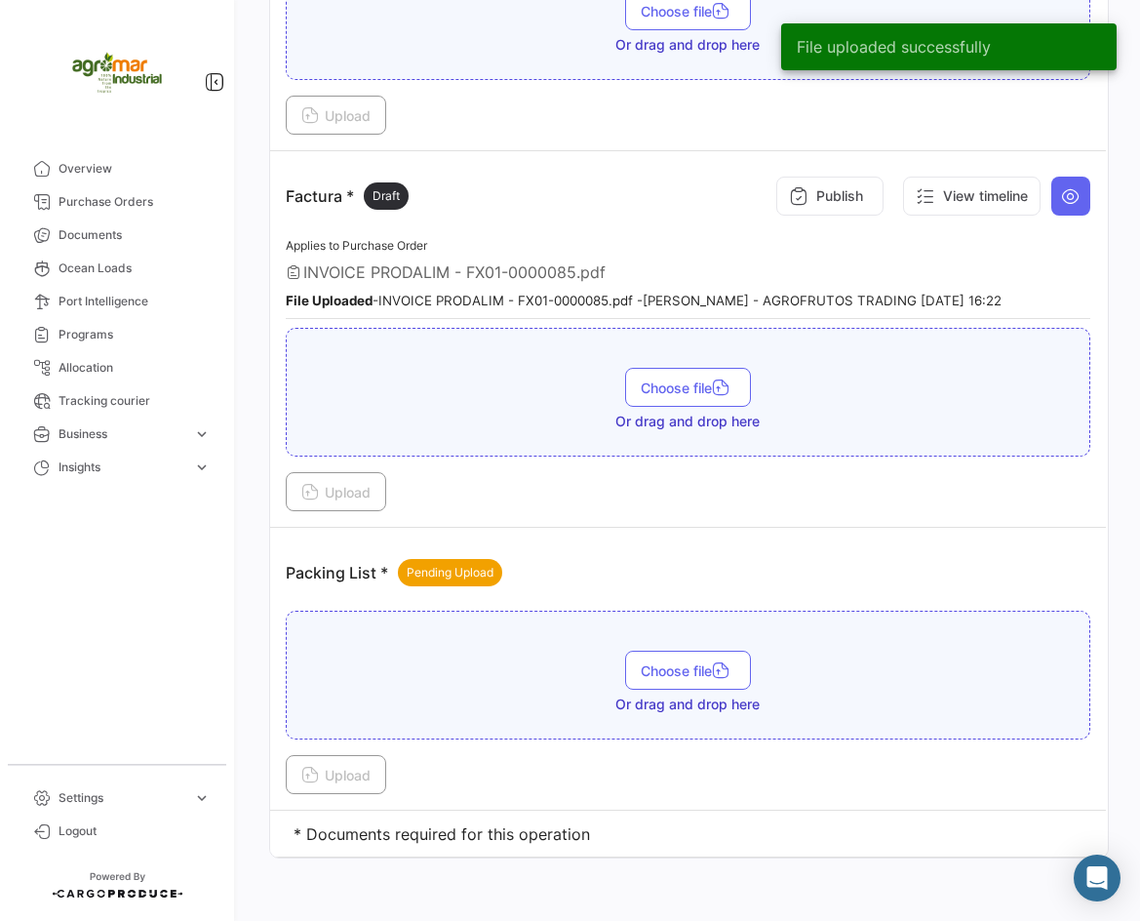
scroll to position [2264, 0]
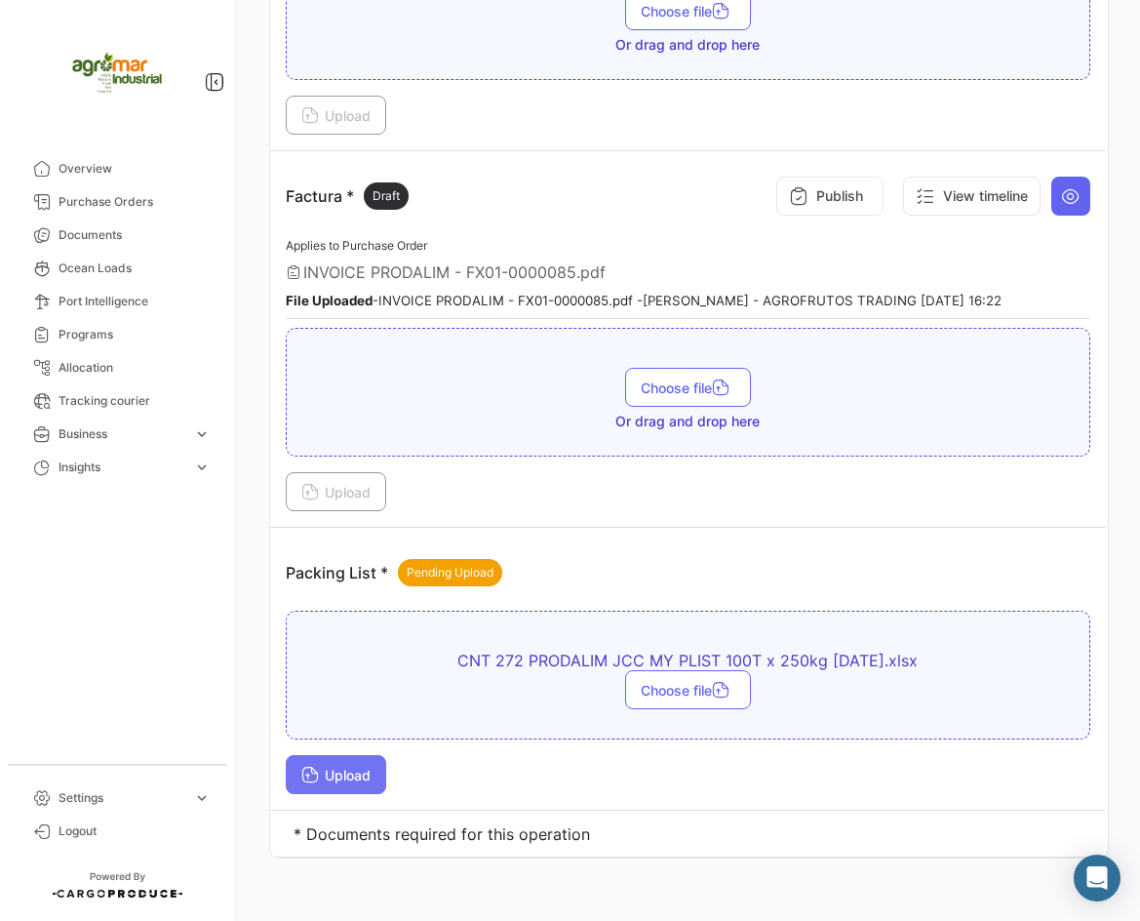
click at [335, 755] on button "Upload" at bounding box center [336, 774] width 100 height 39
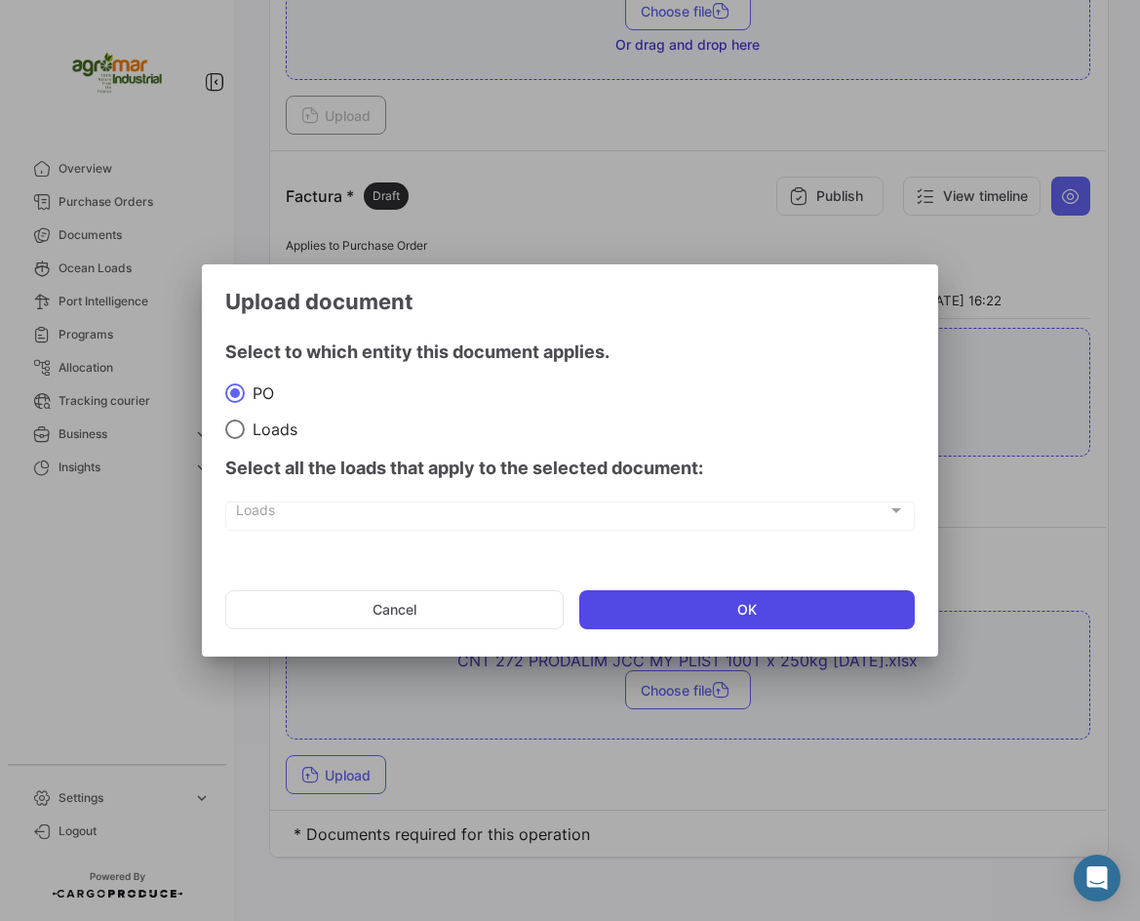
click at [582, 597] on button "OK" at bounding box center [747, 609] width 337 height 39
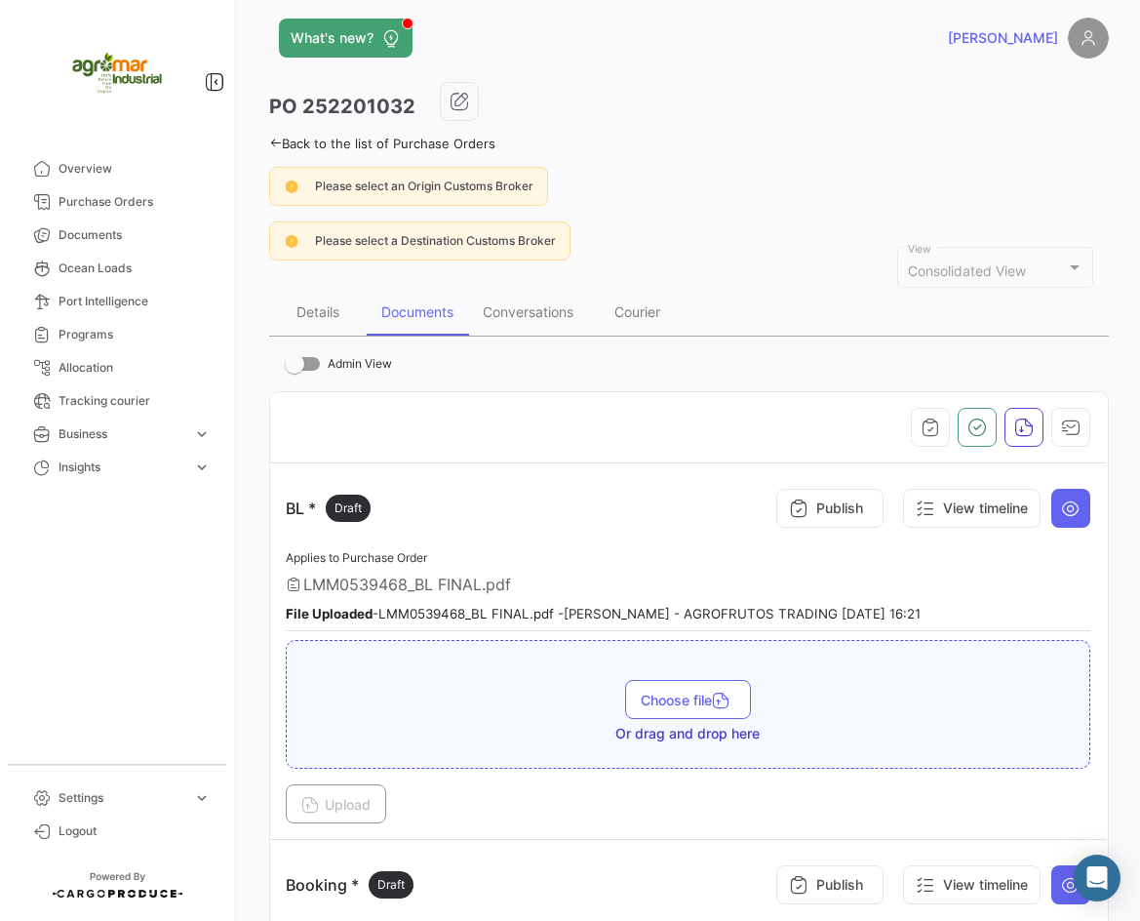
scroll to position [0, 0]
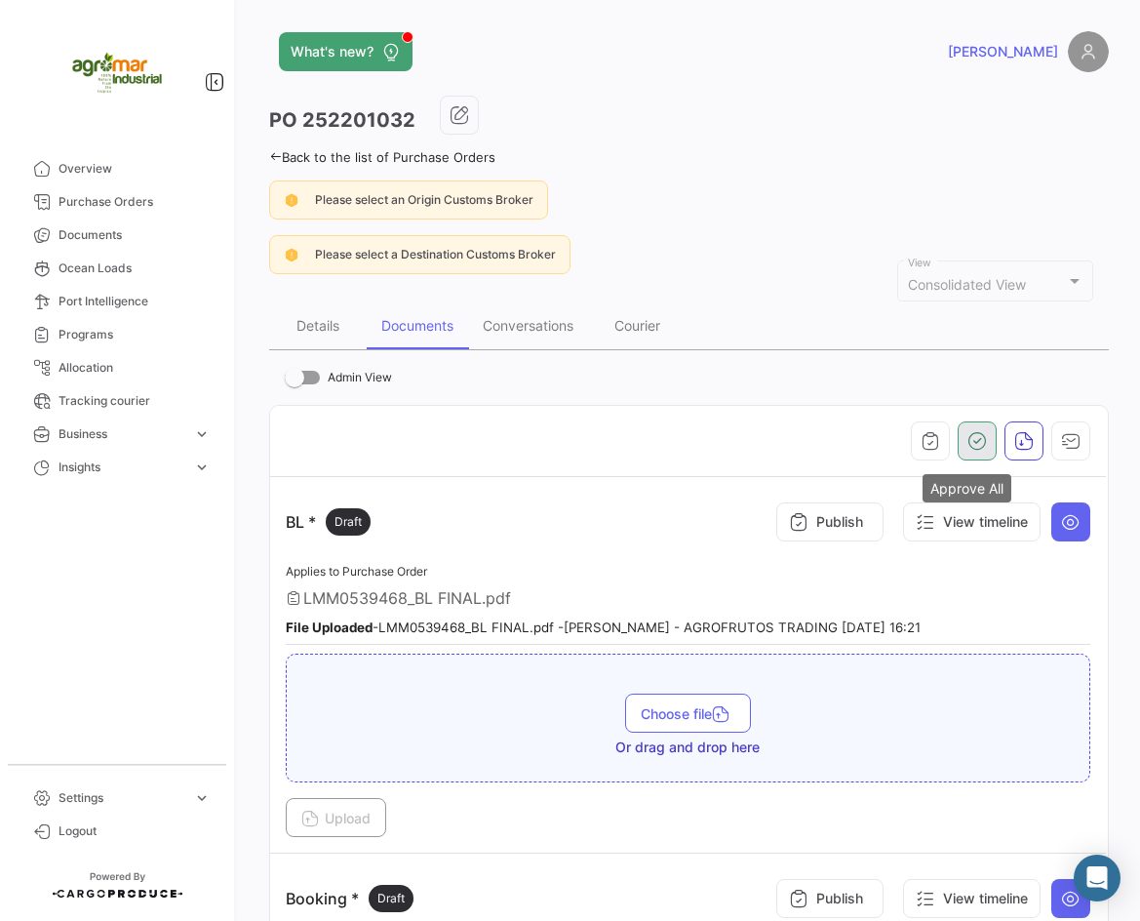
click at [968, 436] on icon "button" at bounding box center [978, 441] width 20 height 20
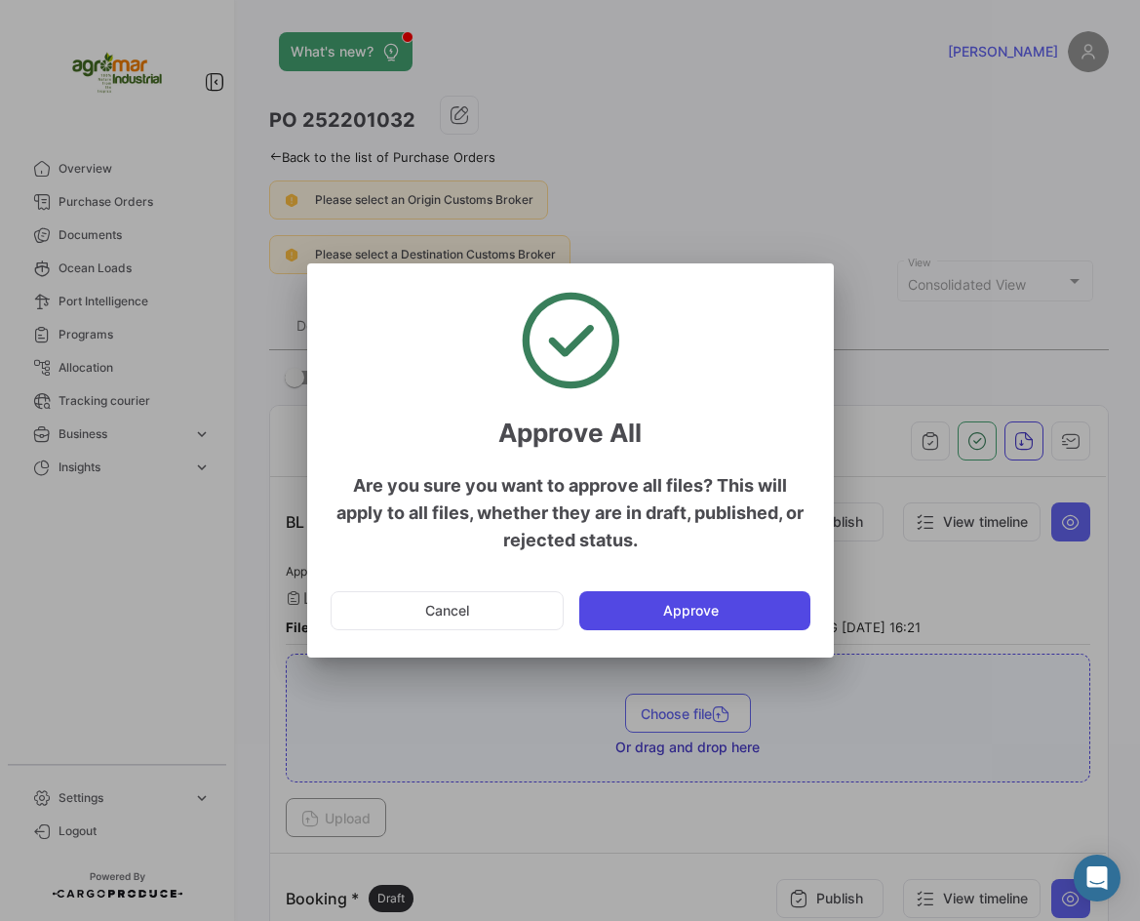
click at [669, 601] on button "Approve" at bounding box center [694, 610] width 231 height 39
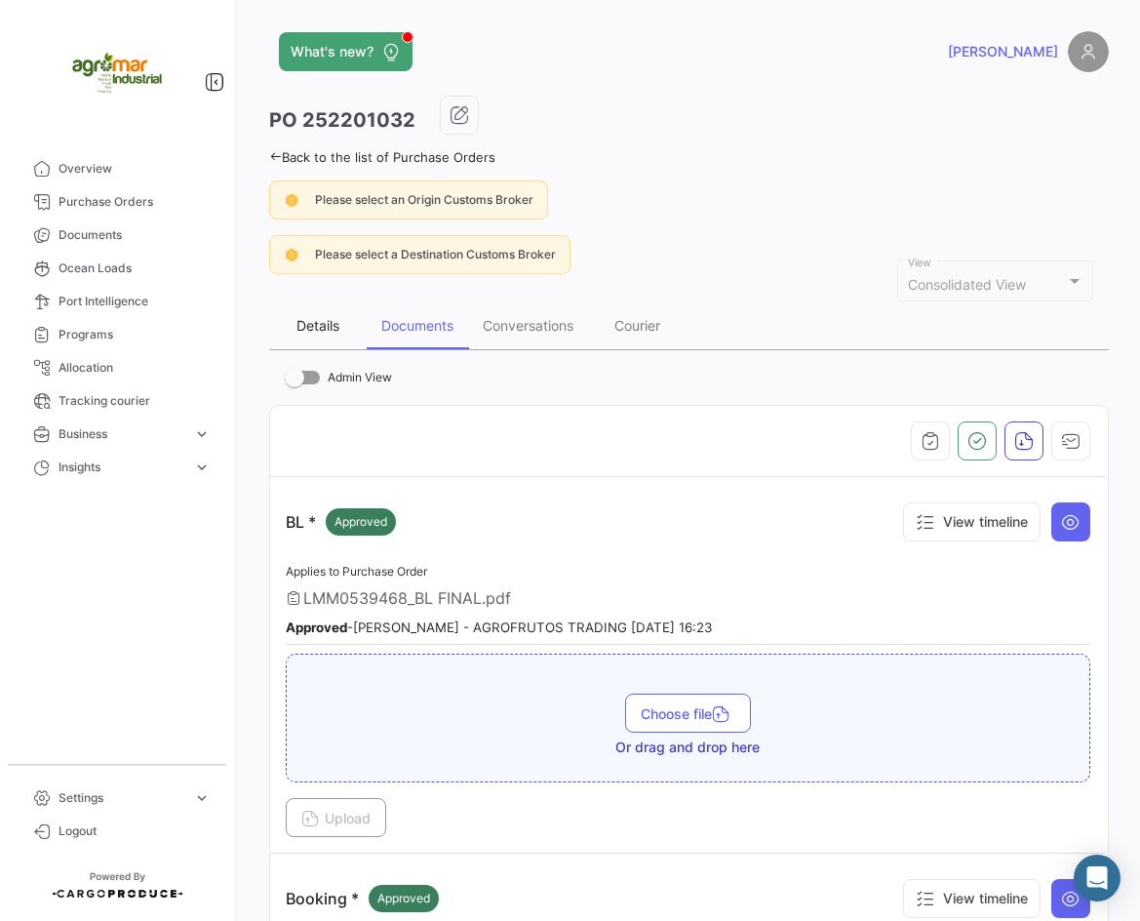
click at [288, 321] on div "Details" at bounding box center [318, 325] width 98 height 47
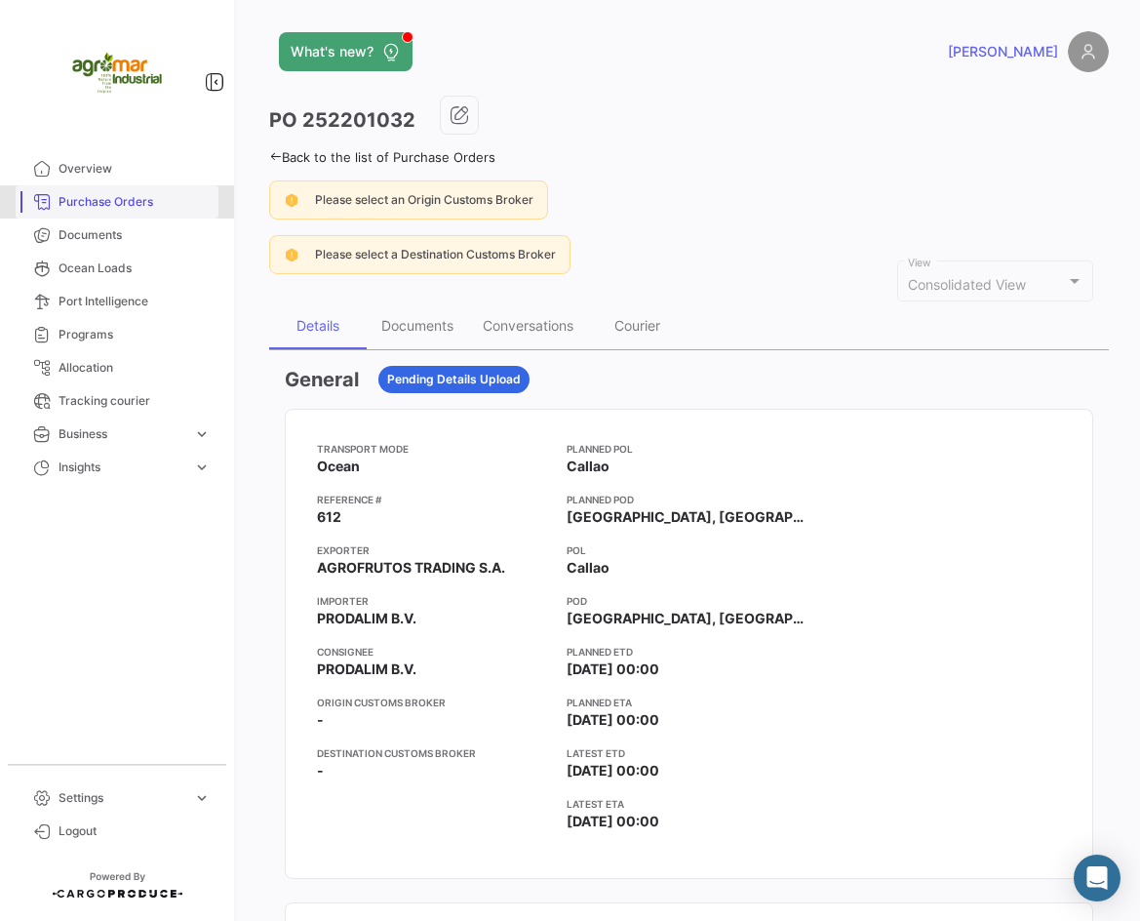
click at [138, 216] on link "Purchase Orders" at bounding box center [117, 201] width 203 height 33
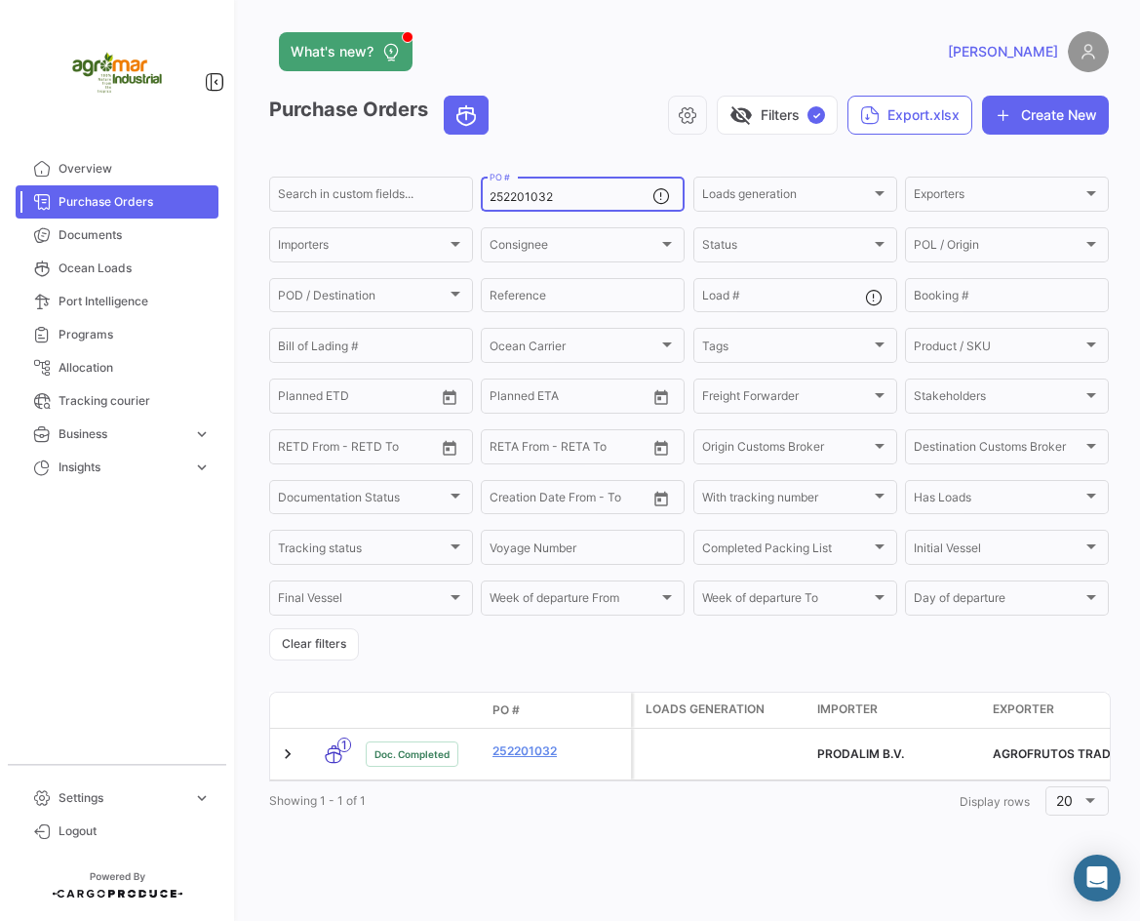
click at [565, 201] on input "252201032" at bounding box center [571, 197] width 163 height 14
drag, startPoint x: 570, startPoint y: 201, endPoint x: 442, endPoint y: 212, distance: 128.2
click at [0, 0] on div "Search in custom fields... 252201032 PO # Loads generation Loads generation Exp…" at bounding box center [0, 0] width 0 height 0
paste input "9780-"
click at [550, 192] on input "29780" at bounding box center [571, 197] width 163 height 14
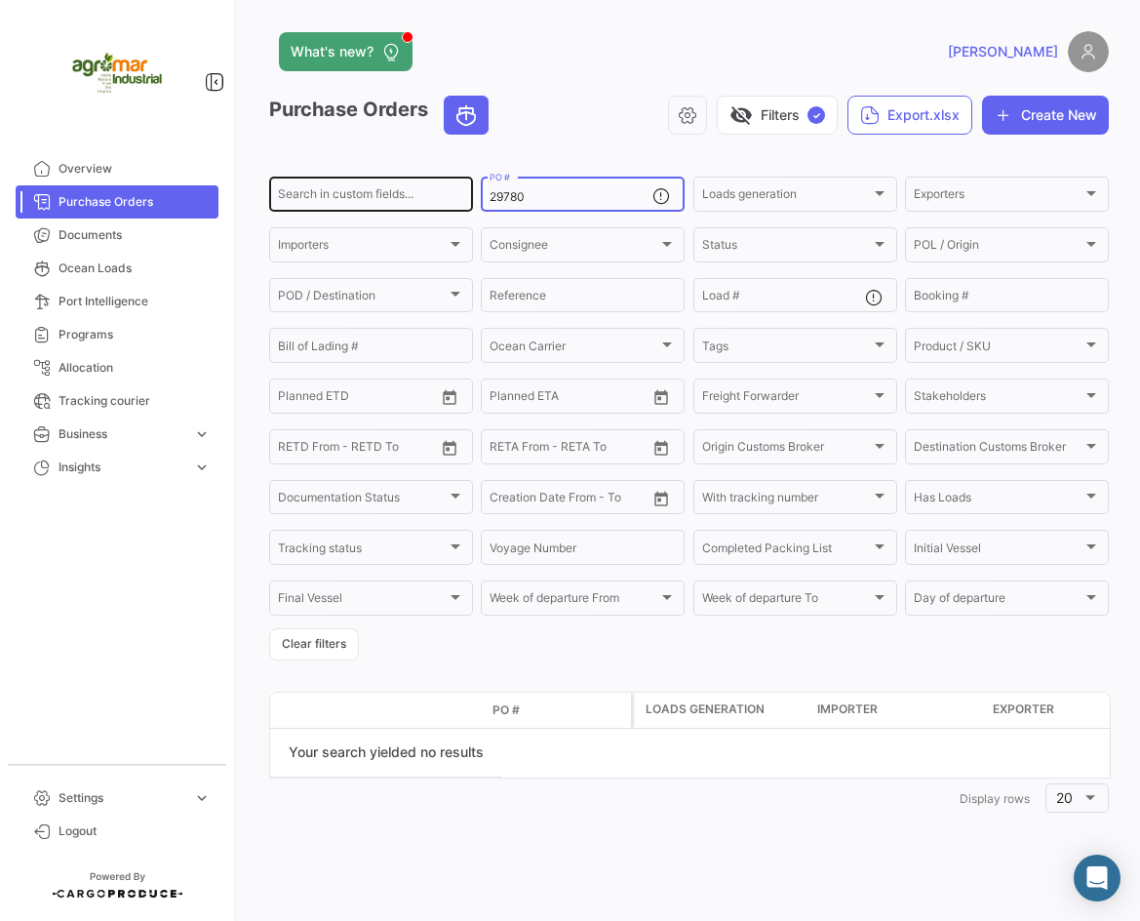
drag, startPoint x: 559, startPoint y: 197, endPoint x: 337, endPoint y: 201, distance: 221.5
click at [0, 0] on div "Search in custom fields... 29780 PO # Loads generation Loads generation Exporte…" at bounding box center [0, 0] width 0 height 0
paste input "CA-"
click at [590, 195] on input "CA-29780" at bounding box center [571, 197] width 163 height 14
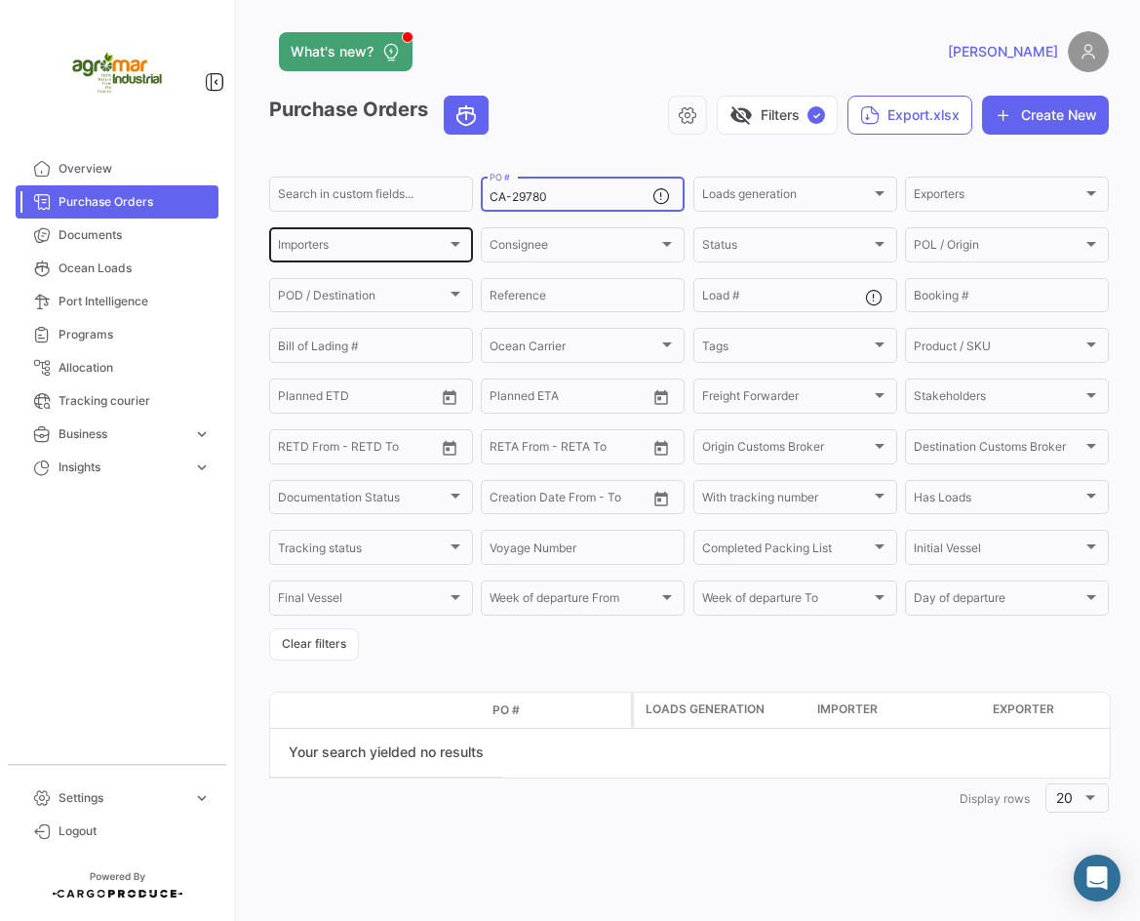
drag, startPoint x: 605, startPoint y: 197, endPoint x: 390, endPoint y: 223, distance: 216.2
click at [0, 0] on div "Search in custom fields... CA-29780 PO # Loads generation Loads generation Expo…" at bounding box center [0, 0] width 0 height 0
paste input "-1"
type input "CA-29780-1"
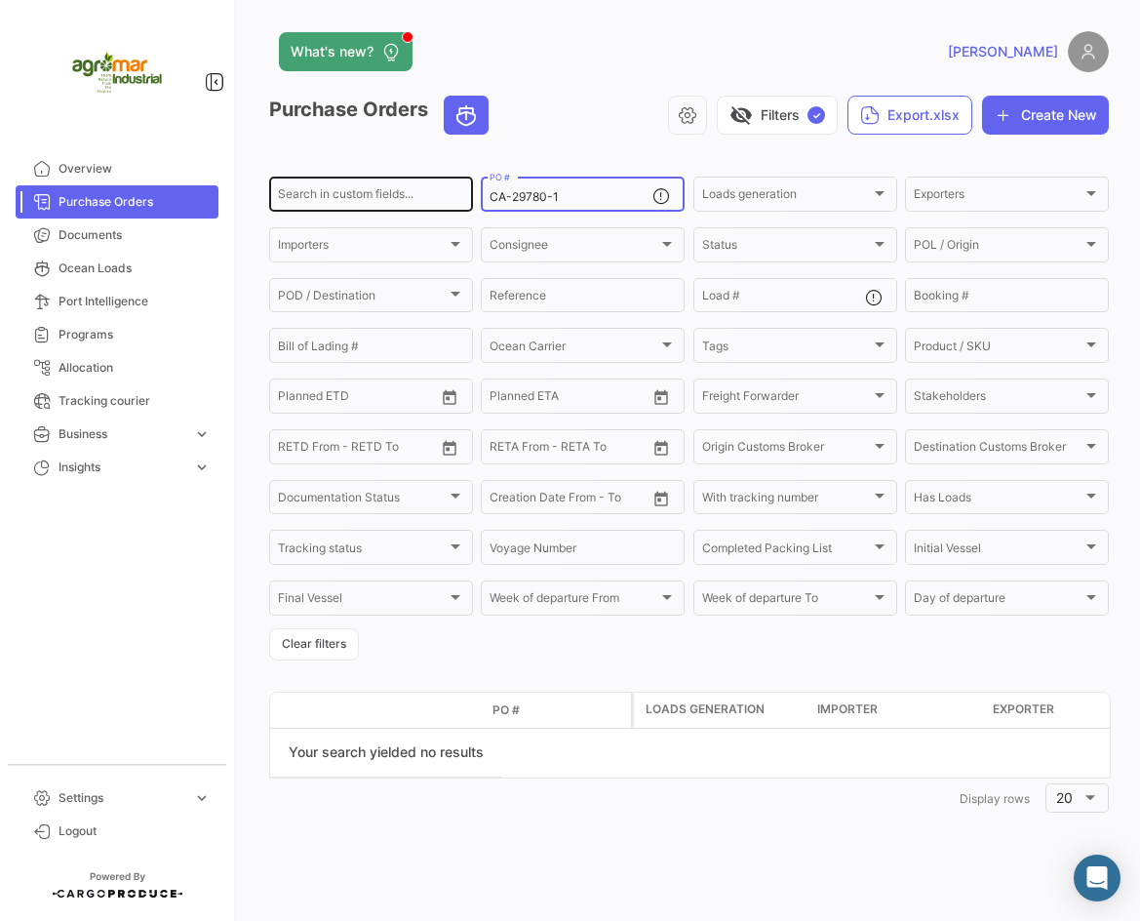
drag, startPoint x: 611, startPoint y: 201, endPoint x: 455, endPoint y: 203, distance: 156.1
click at [0, 0] on div "Search in custom fields... CA-29780-1 PO # Loads generation Loads generation Ex…" at bounding box center [0, 0] width 0 height 0
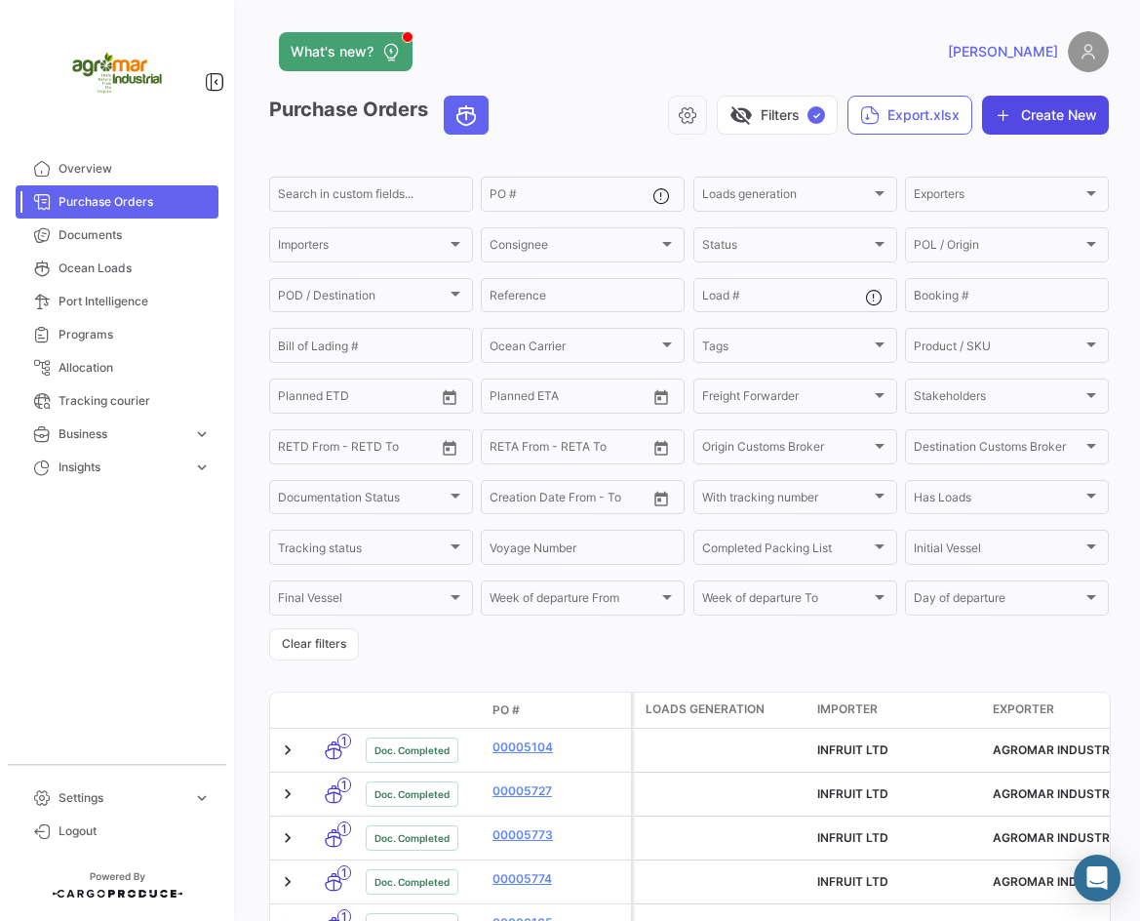
click at [1003, 117] on icon "button" at bounding box center [1004, 115] width 20 height 20
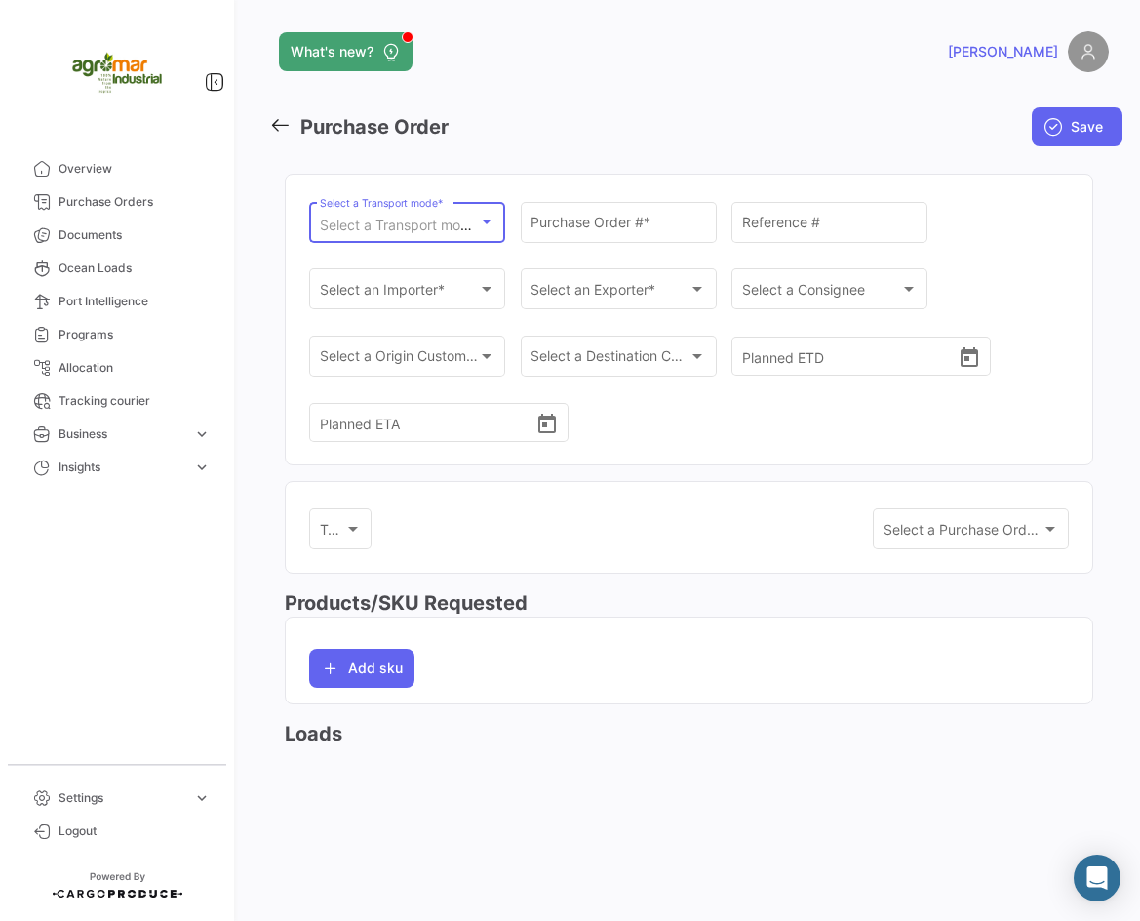
click at [409, 225] on span "Select a Transport mode *" at bounding box center [404, 225] width 168 height 17
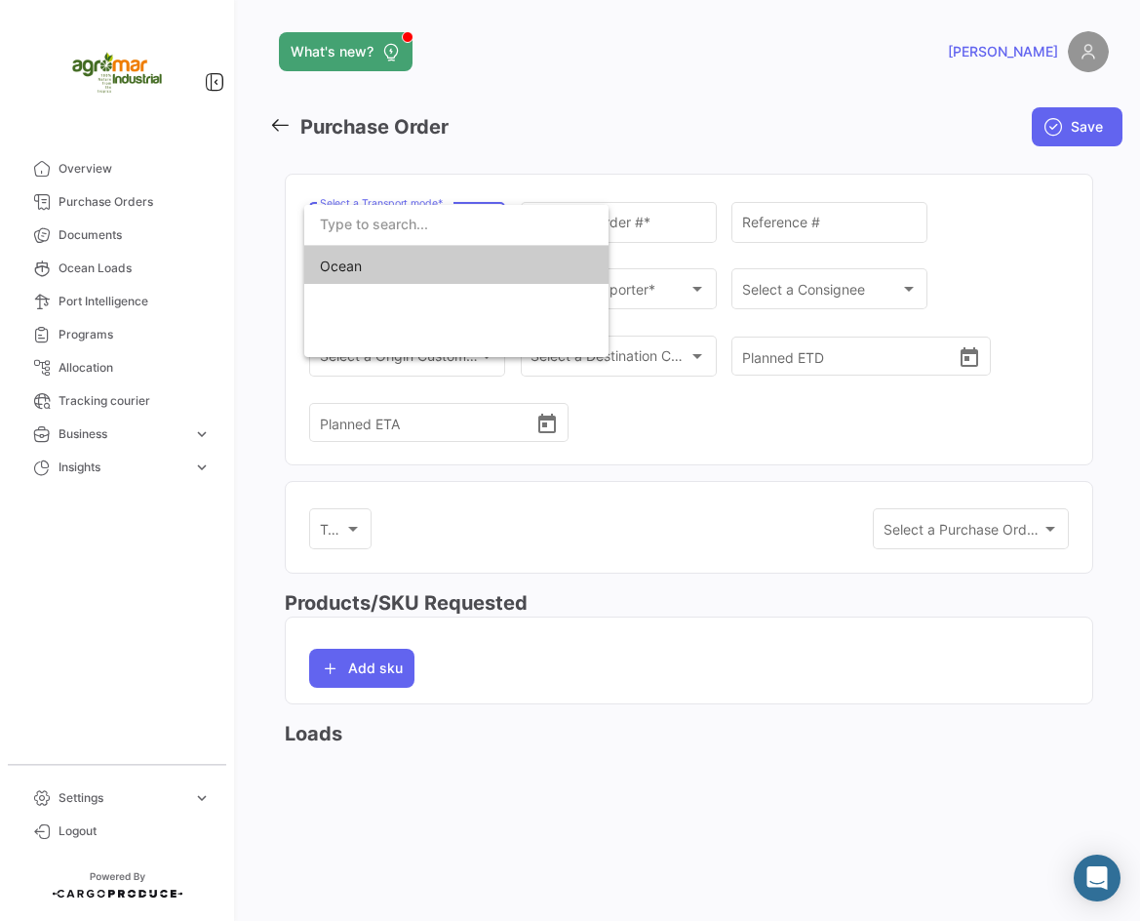
click at [976, 239] on div at bounding box center [570, 460] width 1140 height 921
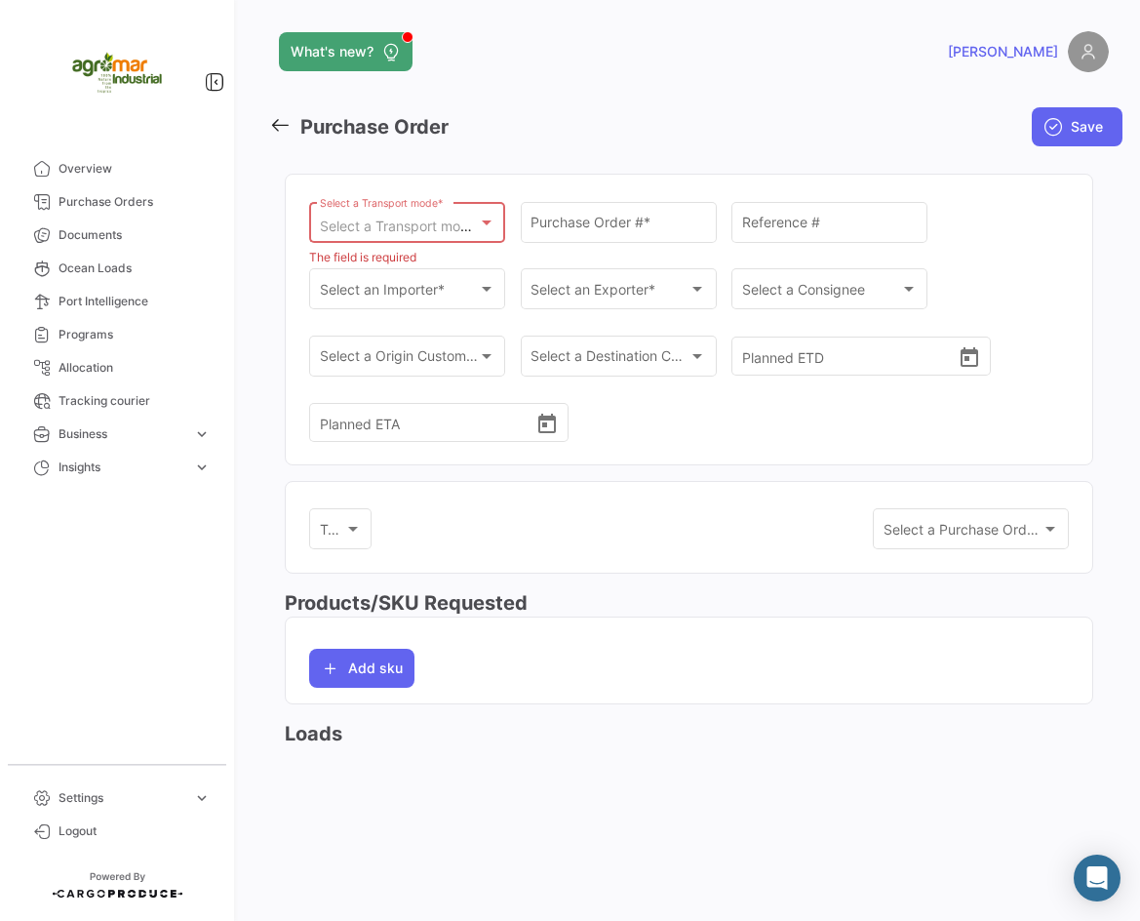
click at [480, 224] on div at bounding box center [487, 223] width 18 height 16
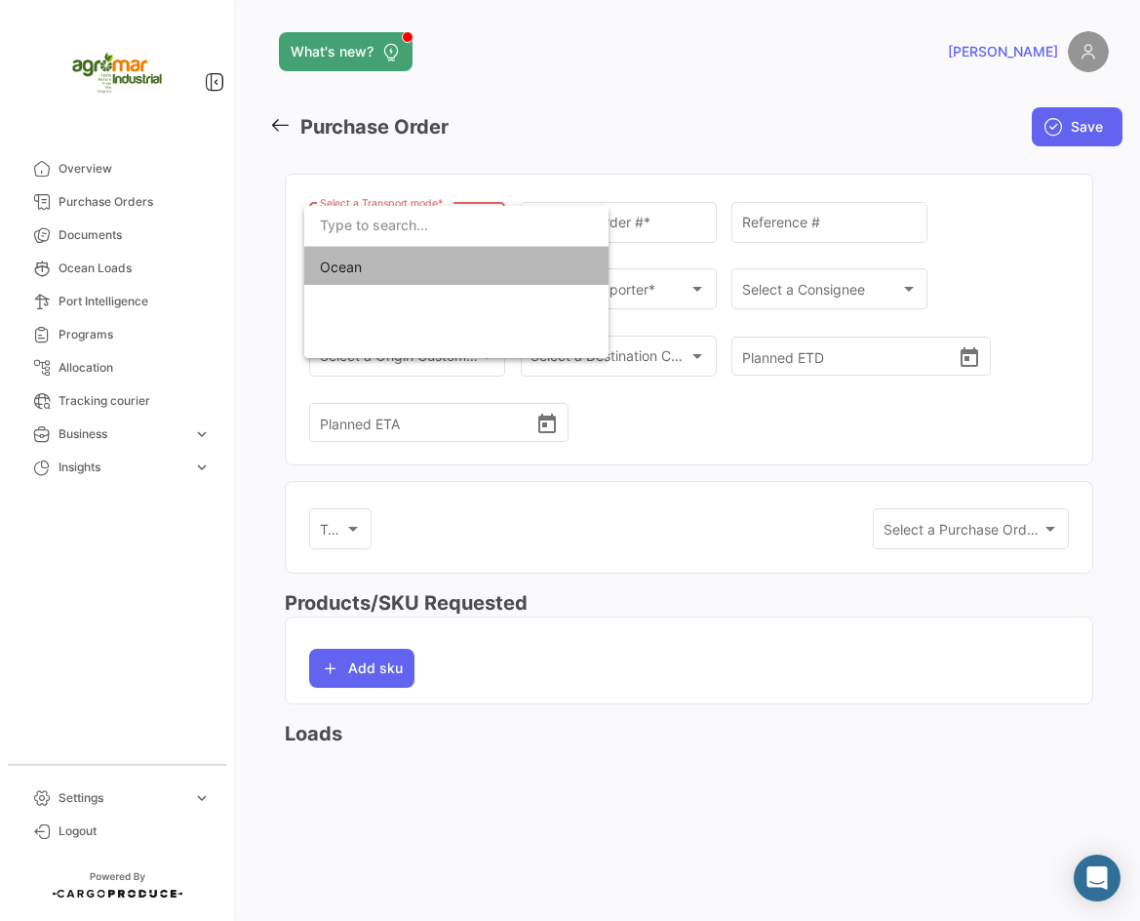
click at [494, 270] on span "Ocean" at bounding box center [456, 267] width 273 height 41
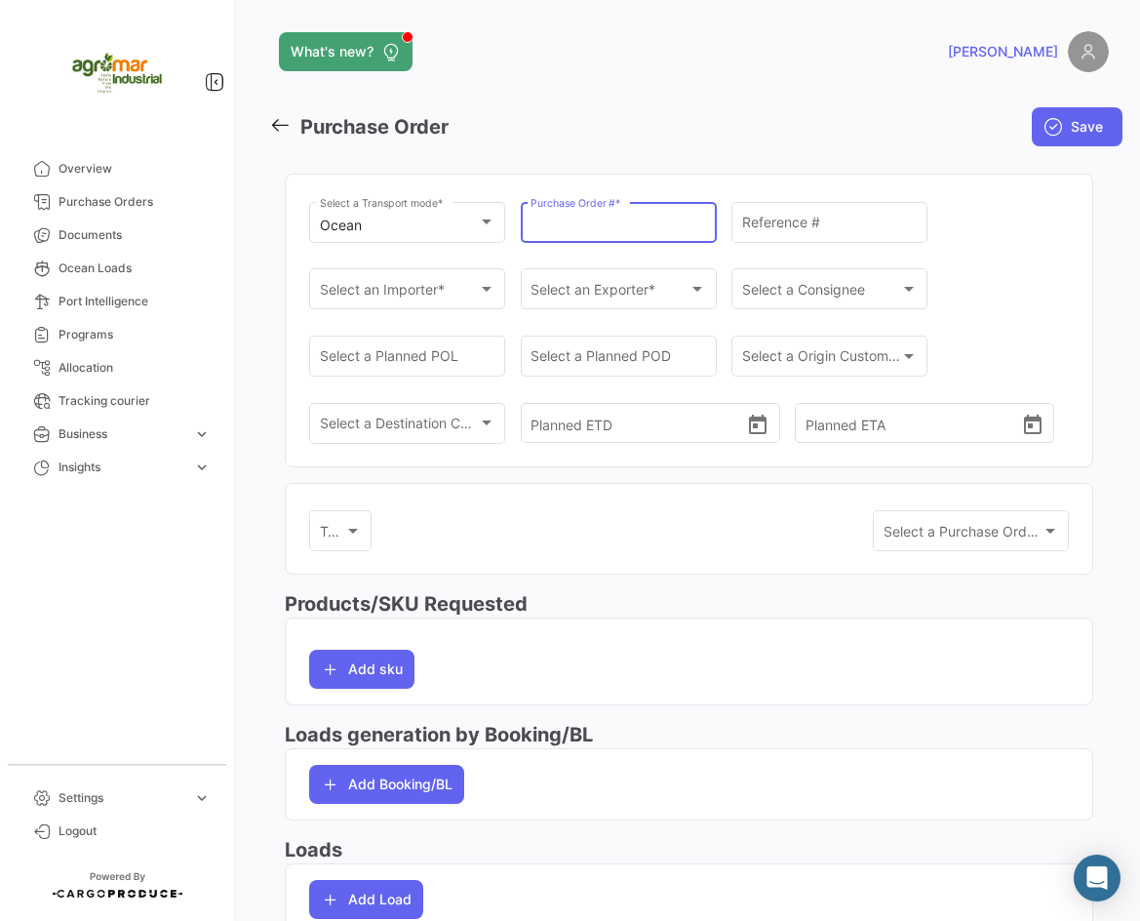
click at [616, 220] on input "Purchase Order # *" at bounding box center [619, 226] width 176 height 17
click at [608, 233] on input "Purchase Order # *" at bounding box center [619, 226] width 176 height 17
click at [584, 238] on div "Purchase Order # *" at bounding box center [619, 221] width 176 height 45
click at [586, 229] on input "Purchase Order # *" at bounding box center [619, 226] width 176 height 17
paste input "CA-29780-1"
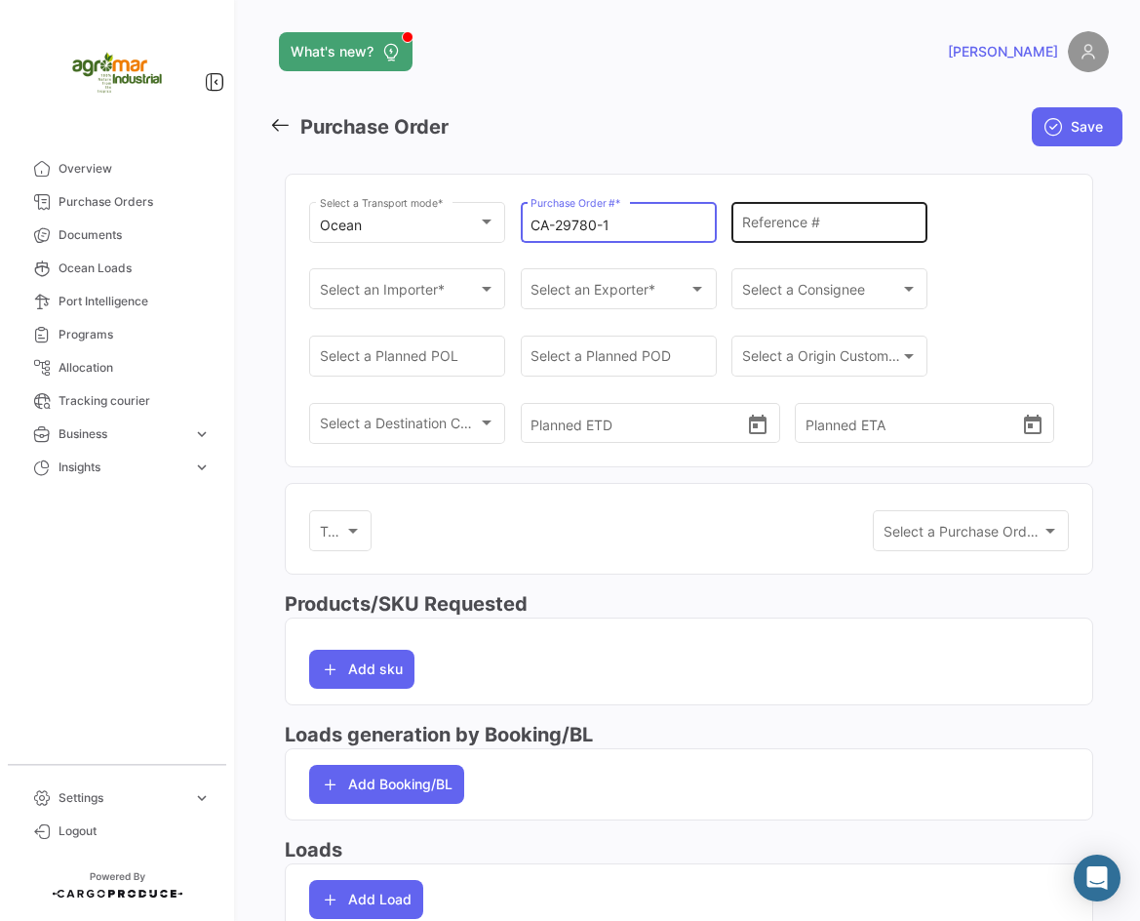
type input "CA-29780-1"
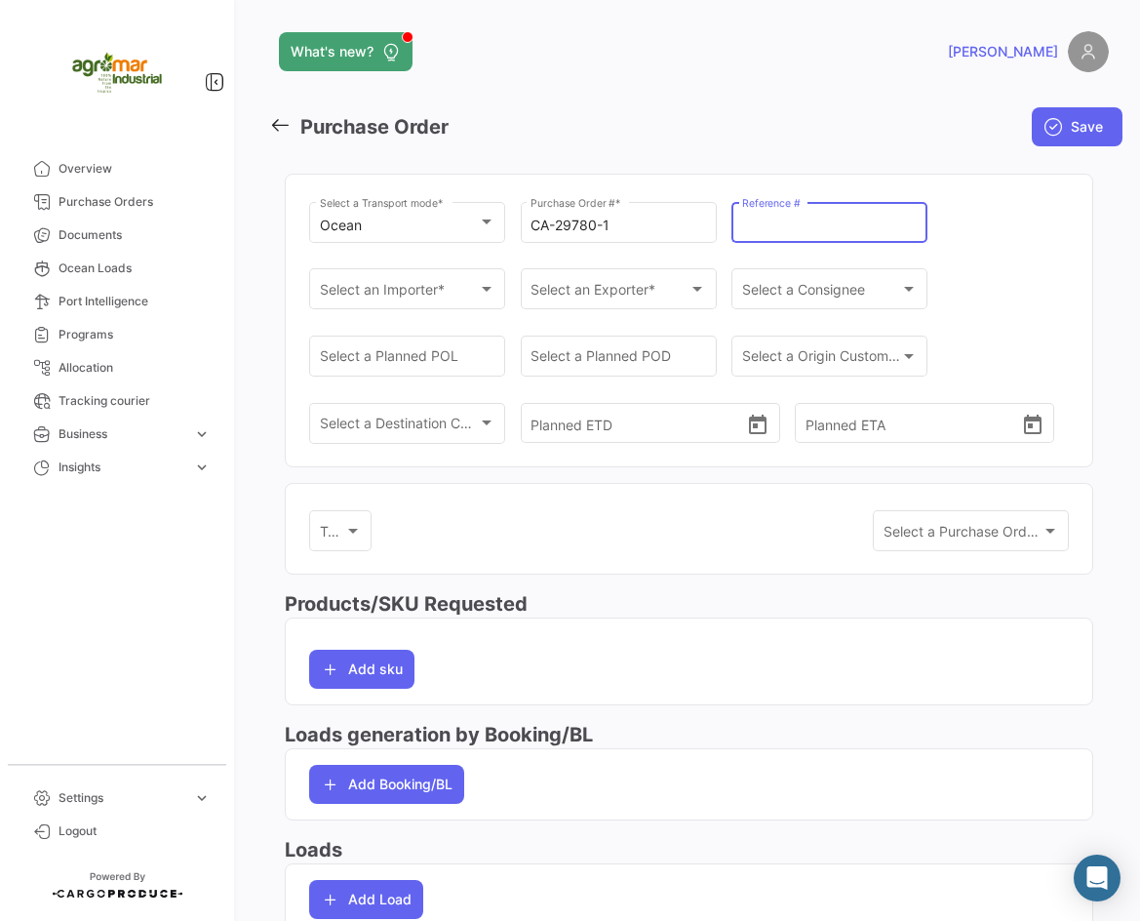
click at [780, 219] on input "Reference #" at bounding box center [830, 226] width 176 height 17
click at [776, 219] on input "Reference #" at bounding box center [830, 226] width 176 height 17
click at [753, 220] on input "Reference #" at bounding box center [830, 226] width 176 height 17
click at [855, 231] on input "Reference #" at bounding box center [830, 226] width 176 height 17
type input "613"
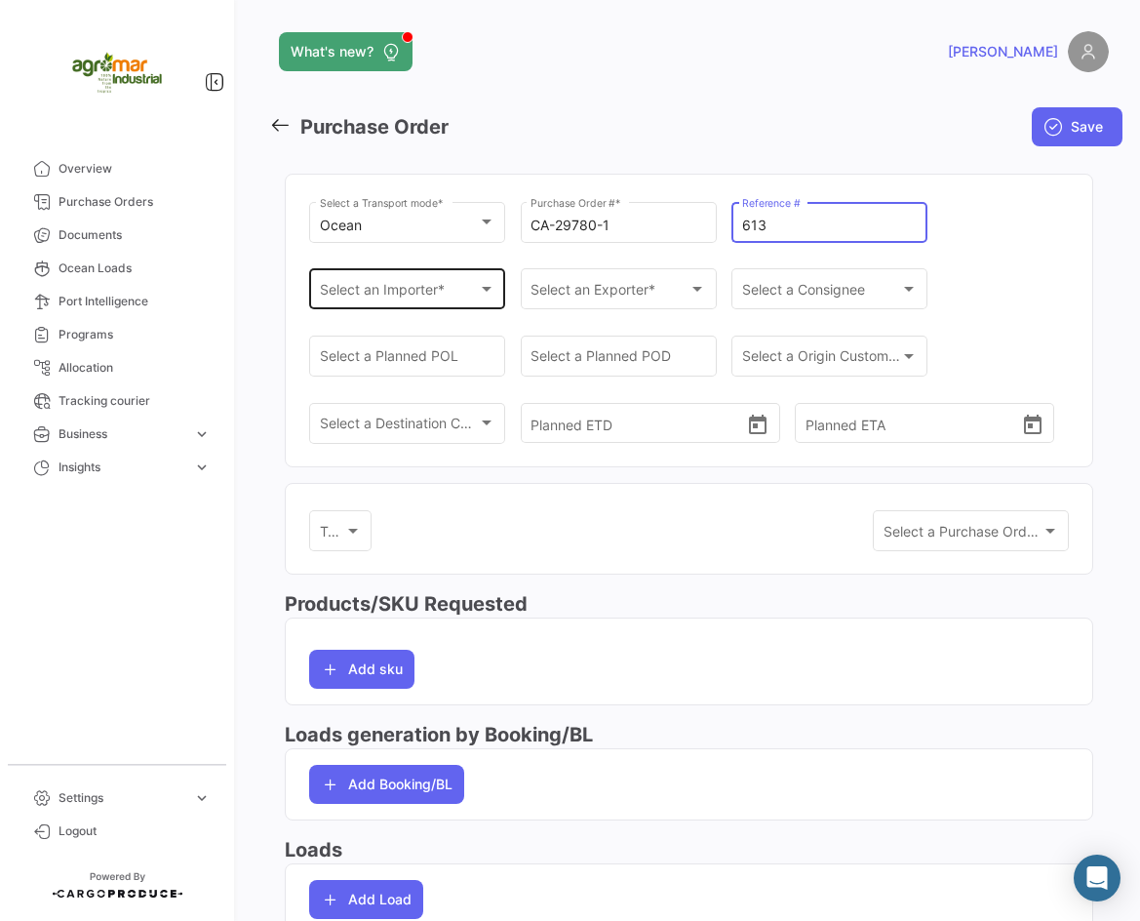
click at [353, 289] on span "Select an Importer *" at bounding box center [399, 293] width 158 height 17
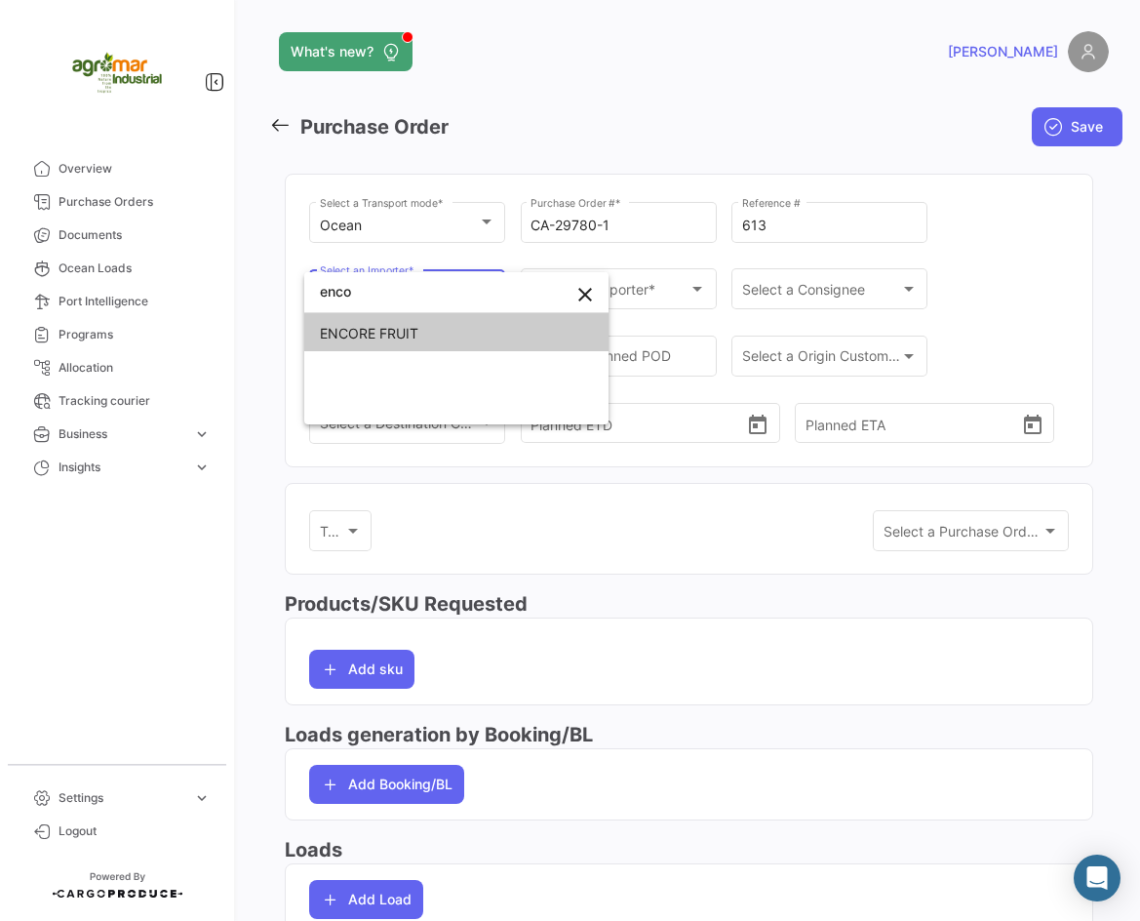
type input "enco"
click at [431, 327] on span "ENCORE FRUIT" at bounding box center [456, 333] width 273 height 41
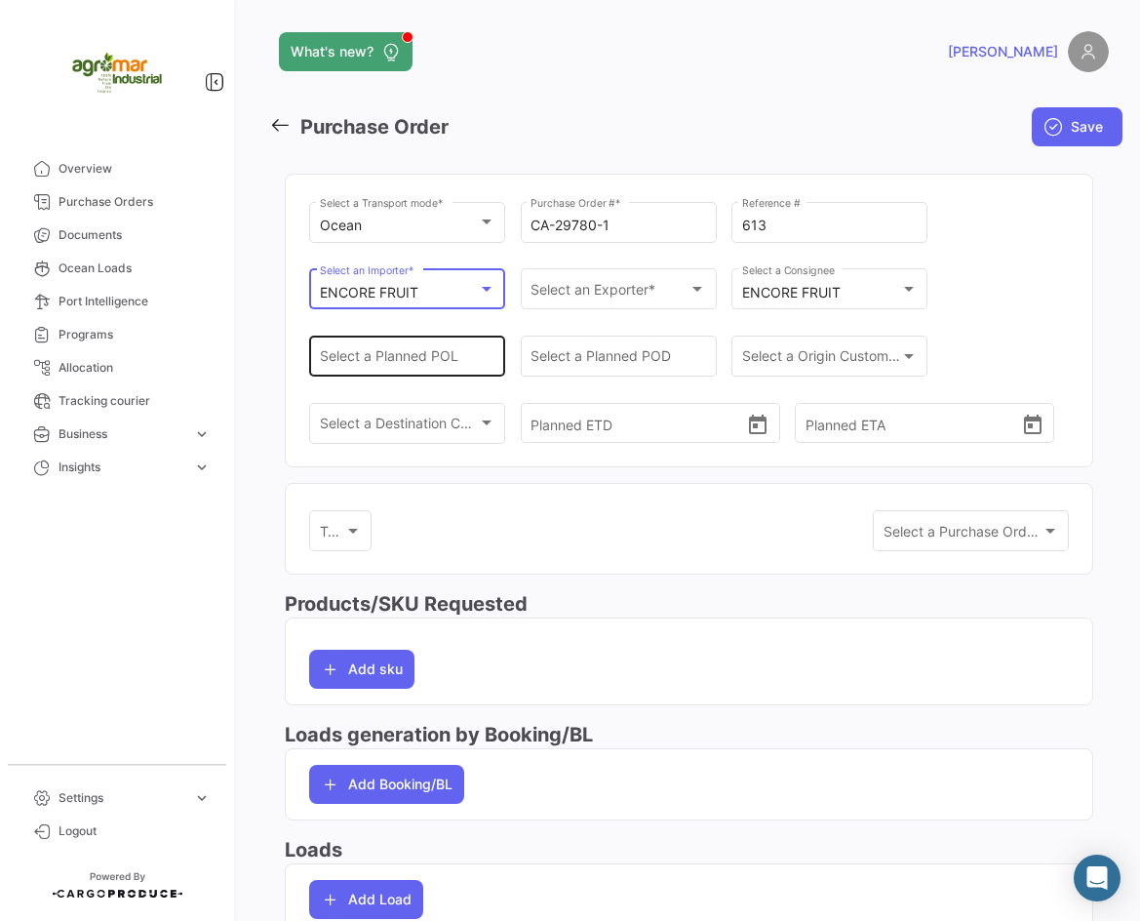
click at [439, 357] on input "Select a Planned POL" at bounding box center [408, 360] width 176 height 17
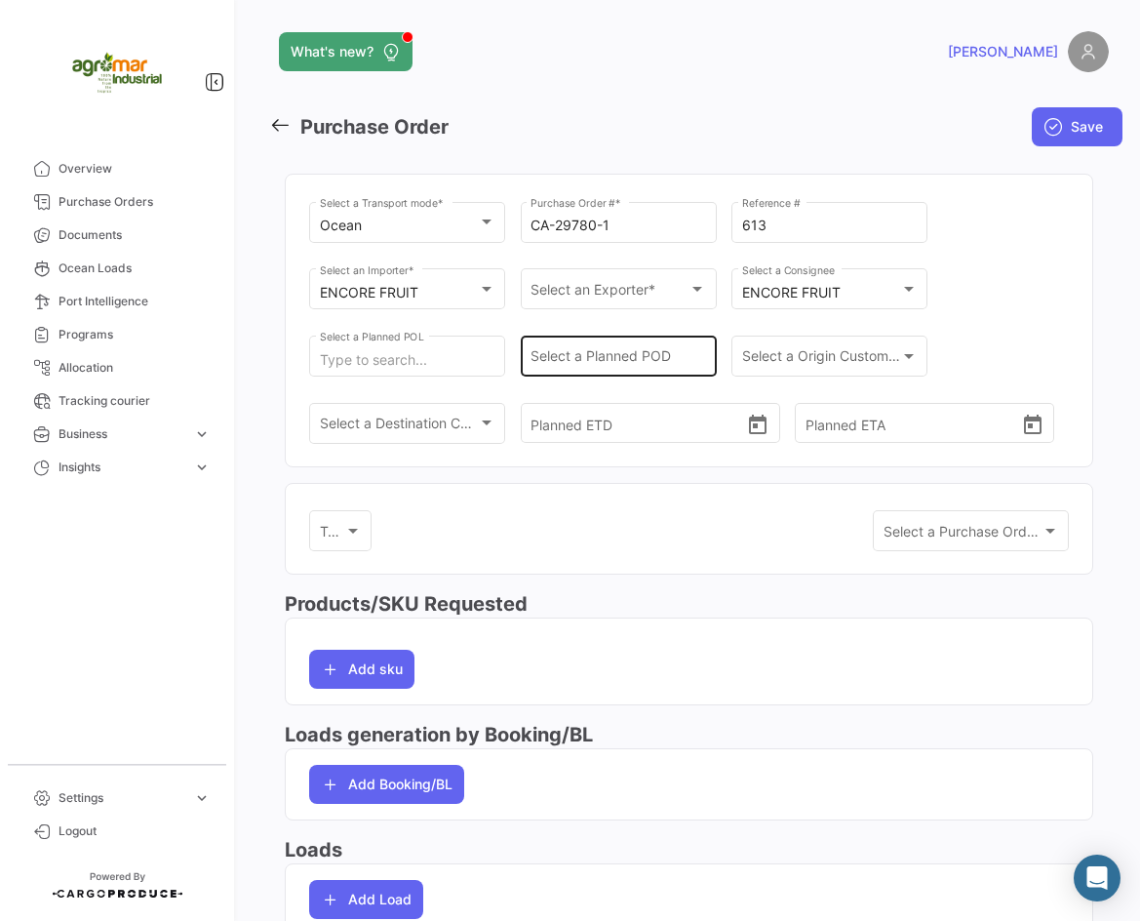
click at [647, 353] on input "Select a Planned POD" at bounding box center [619, 360] width 176 height 17
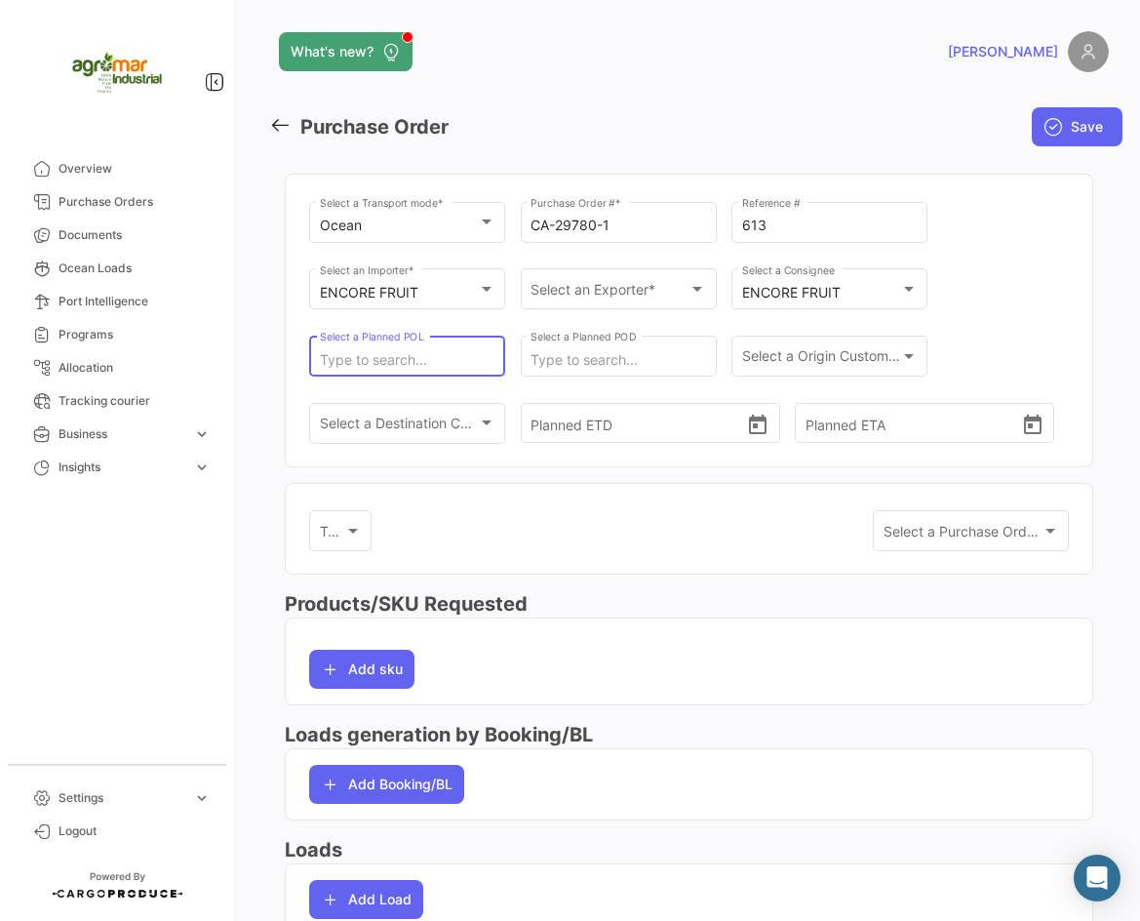
click at [443, 362] on input "Select a Planned POL" at bounding box center [408, 360] width 176 height 17
click at [441, 356] on input "Select a Planned POL" at bounding box center [408, 360] width 176 height 17
type input "c"
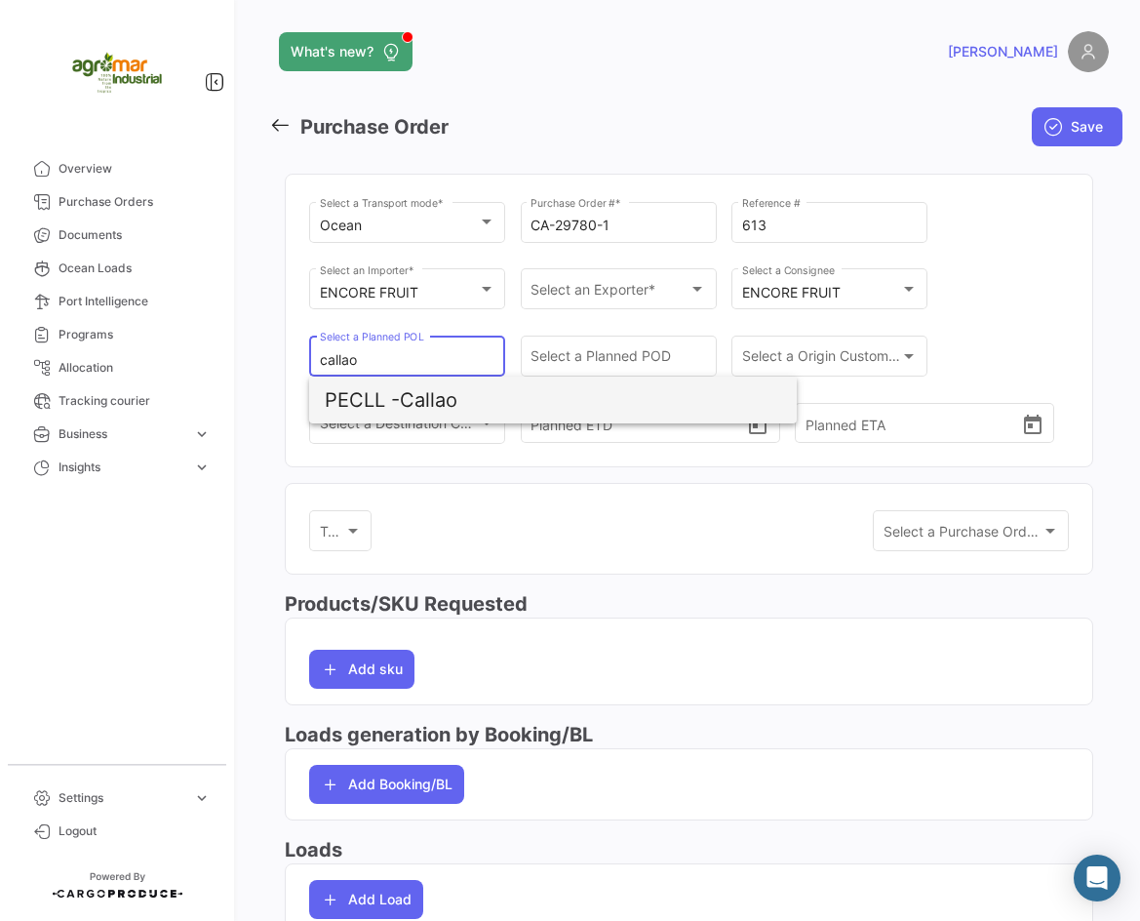
drag, startPoint x: 434, startPoint y: 412, endPoint x: 501, endPoint y: 393, distance: 69.8
click at [434, 411] on span "PECLL - [GEOGRAPHIC_DATA]" at bounding box center [553, 400] width 456 height 47
type input "Callao"
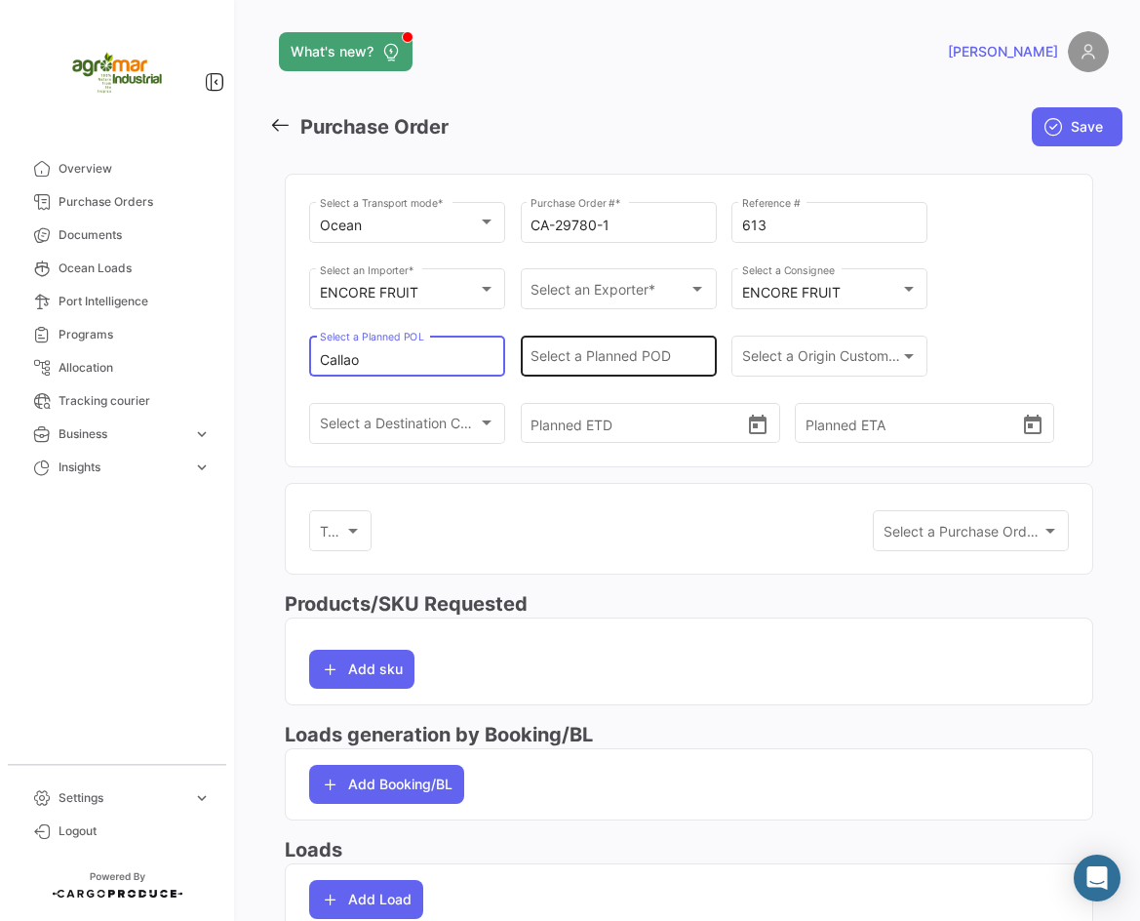
click at [575, 363] on input "Select a Planned POD" at bounding box center [619, 360] width 176 height 17
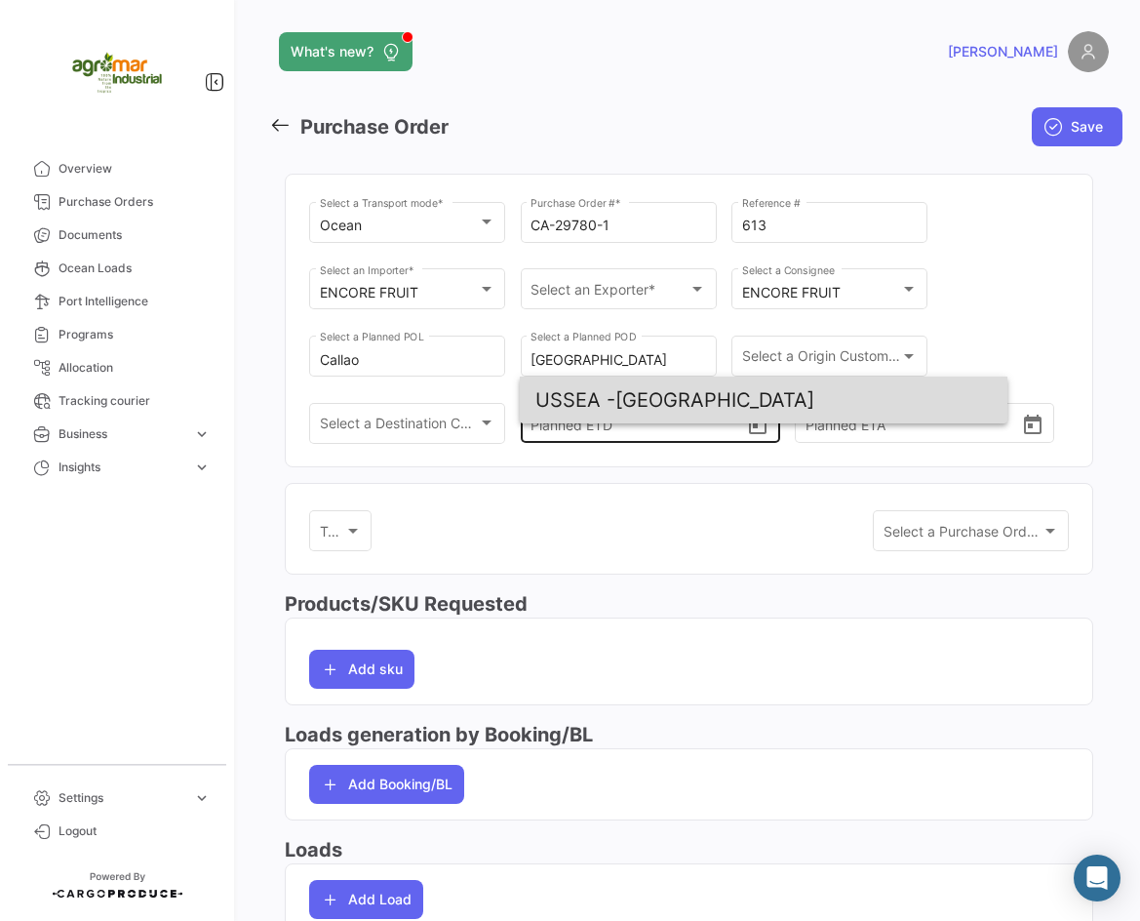
click at [600, 398] on span "USSEA -" at bounding box center [576, 399] width 80 height 23
type input "[GEOGRAPHIC_DATA]"
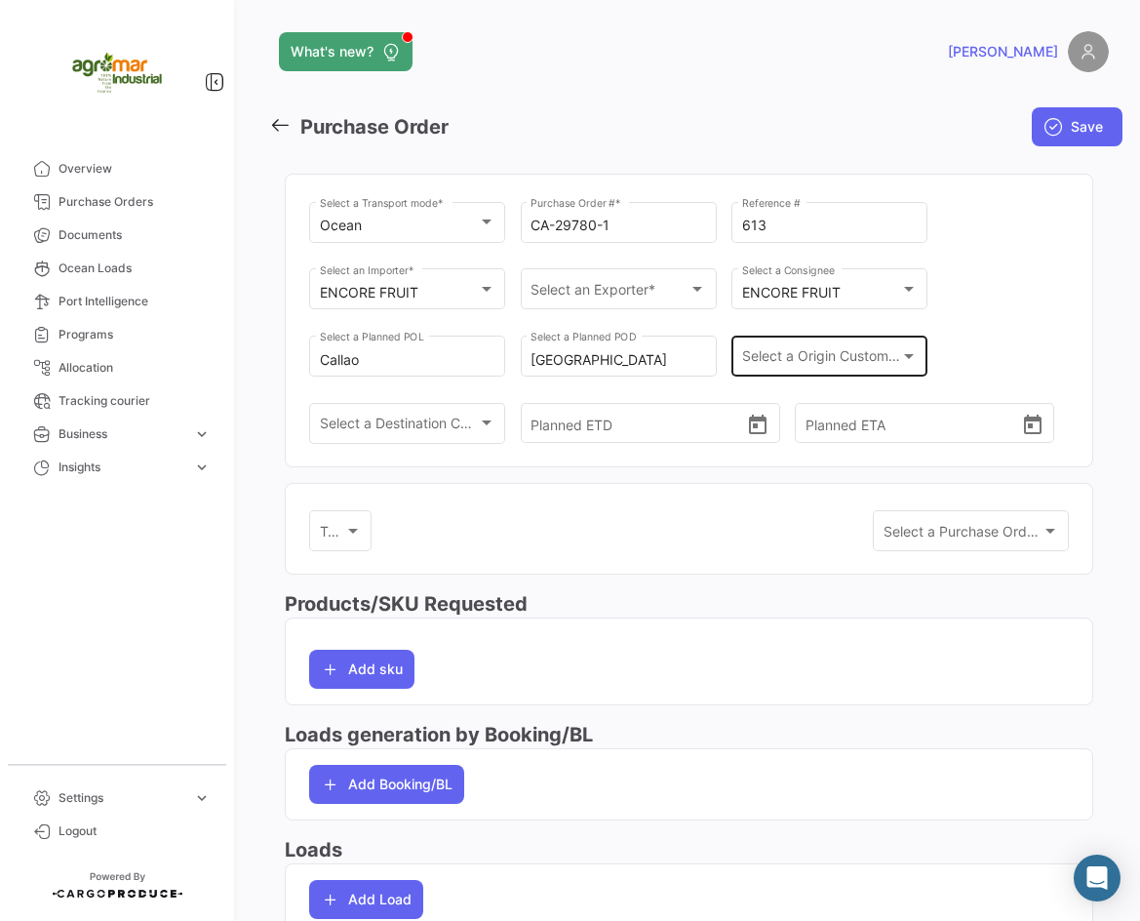
click at [863, 341] on div "Select a Origin Customs Broker Select a Origin Customs Broker" at bounding box center [830, 354] width 176 height 45
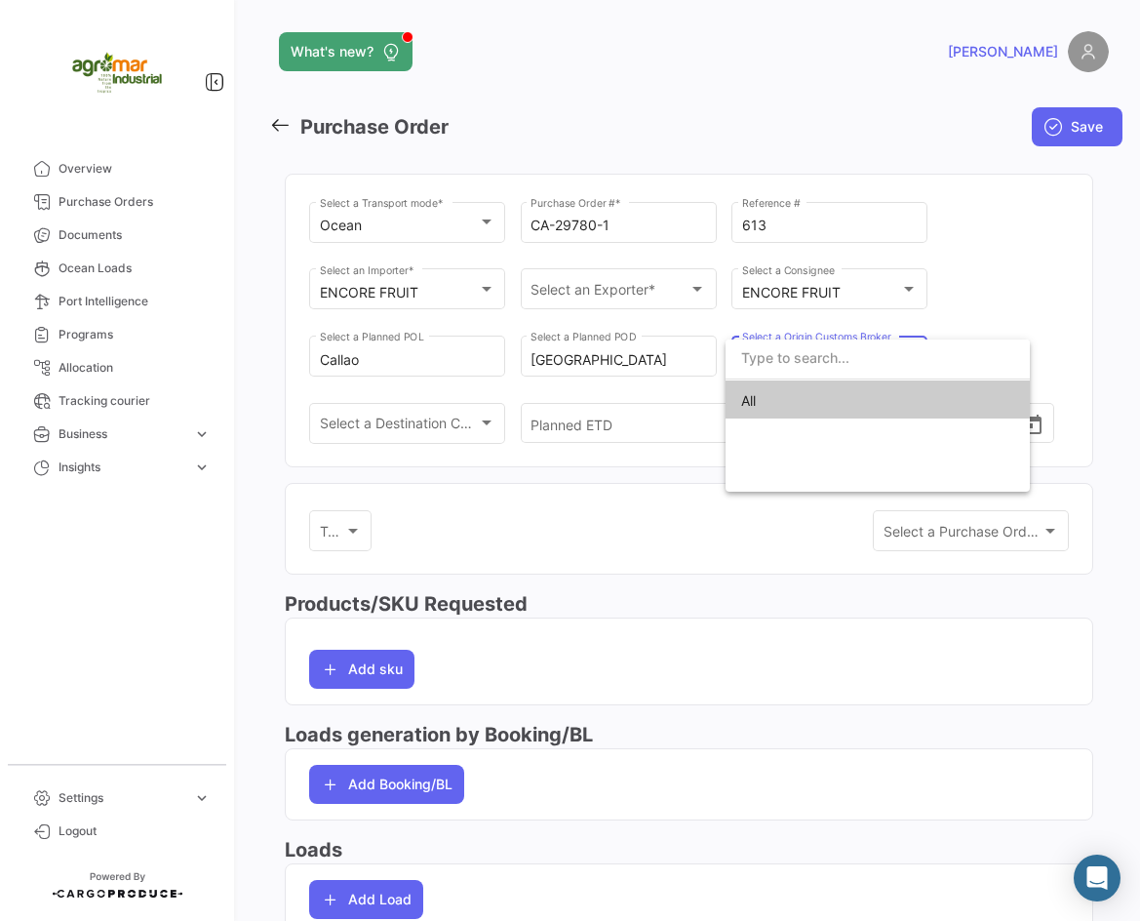
click at [560, 438] on div at bounding box center [570, 460] width 1140 height 921
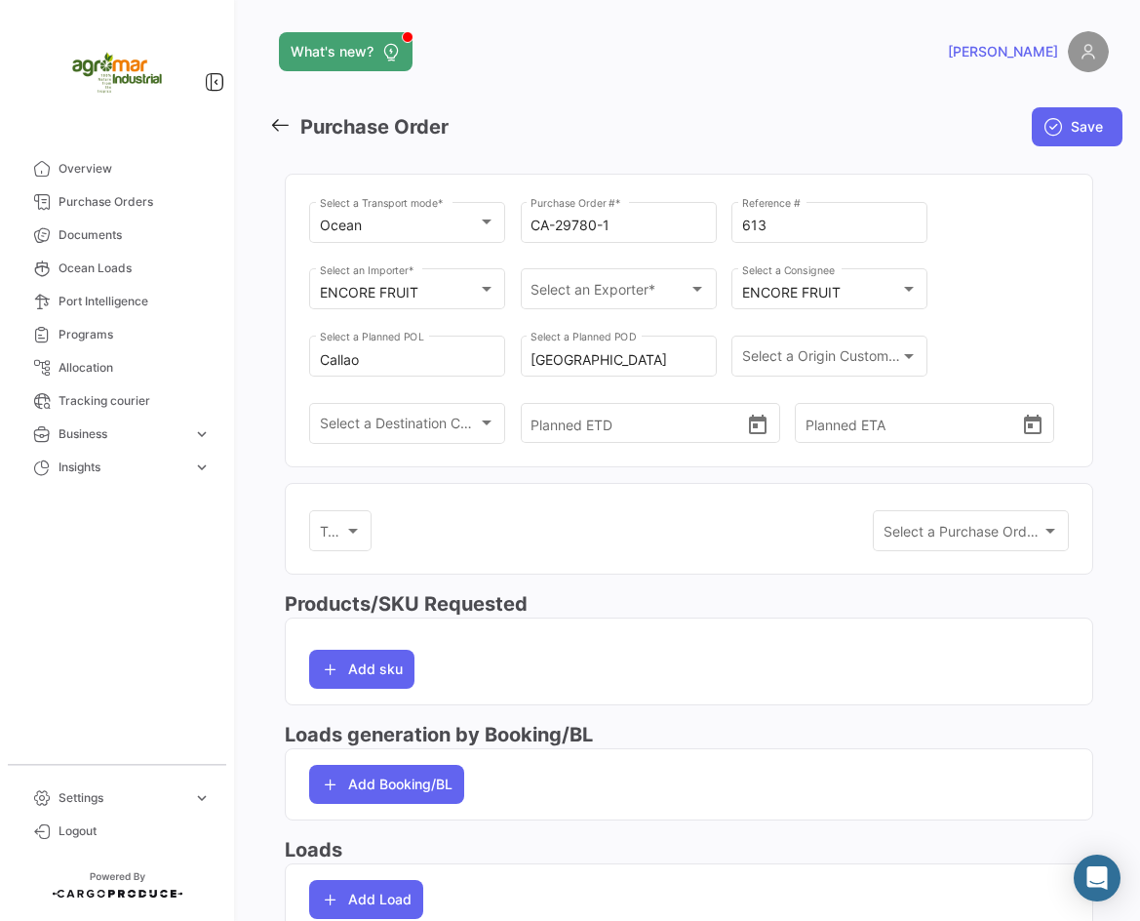
click at [729, 568] on div "Tags Tags Select a Purchase Order Template Select a Purchase Order Template" at bounding box center [689, 540] width 760 height 67
click at [606, 411] on input "Planned ETD" at bounding box center [639, 423] width 216 height 68
paste input "EBKG13876769"
type input "EBKG13876769"
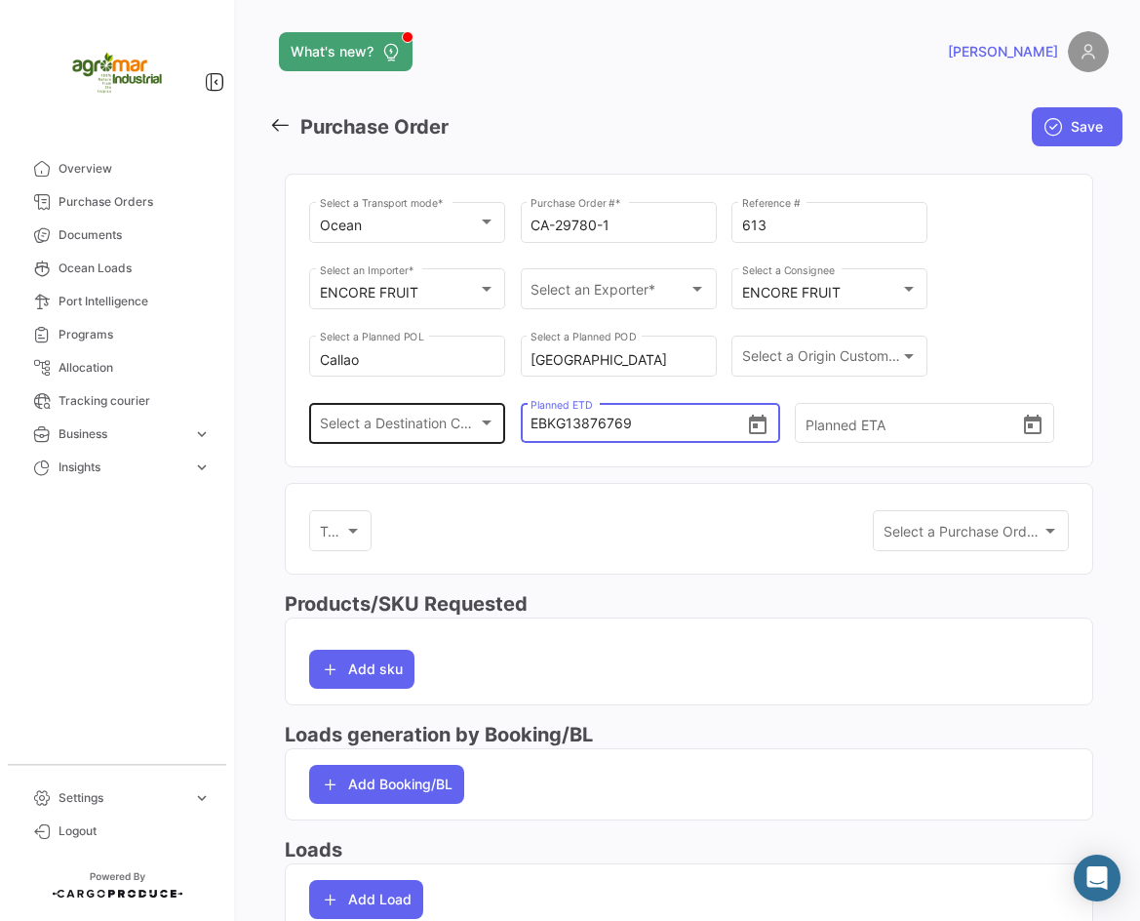
drag, startPoint x: 652, startPoint y: 428, endPoint x: 472, endPoint y: 428, distance: 179.5
click at [472, 428] on div "Ocean Select a Transport mode * CA-29780-1 Purchase Order # * 613 Reference # E…" at bounding box center [689, 332] width 760 height 268
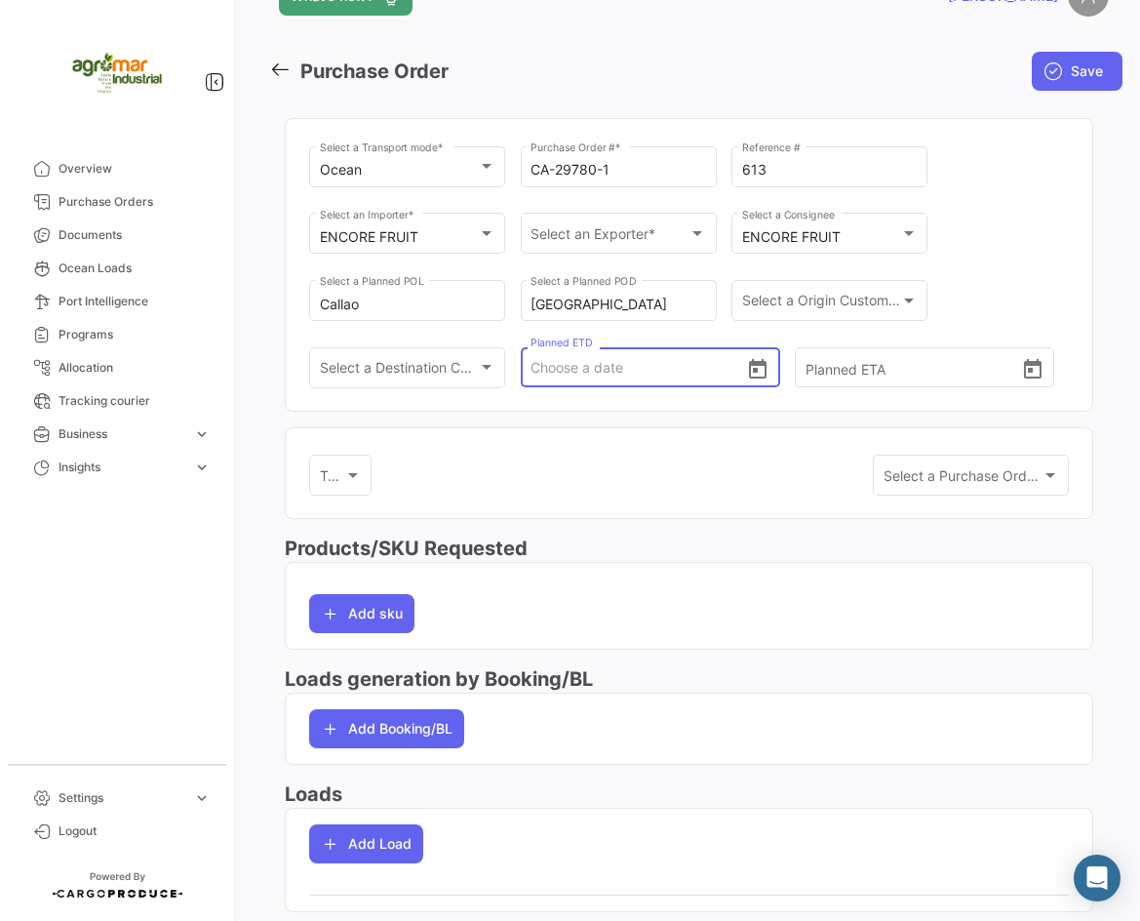
scroll to position [109, 0]
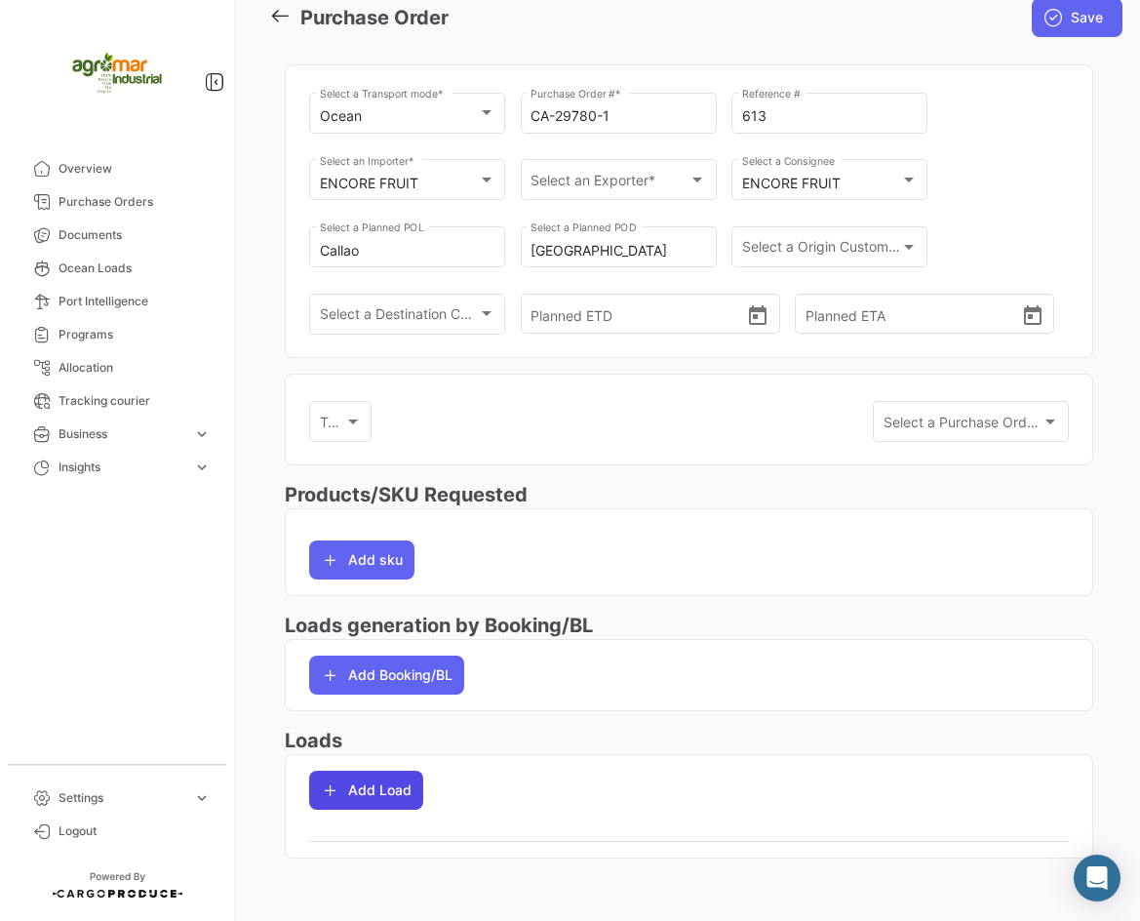
click at [403, 796] on button "Add Load" at bounding box center [366, 790] width 114 height 39
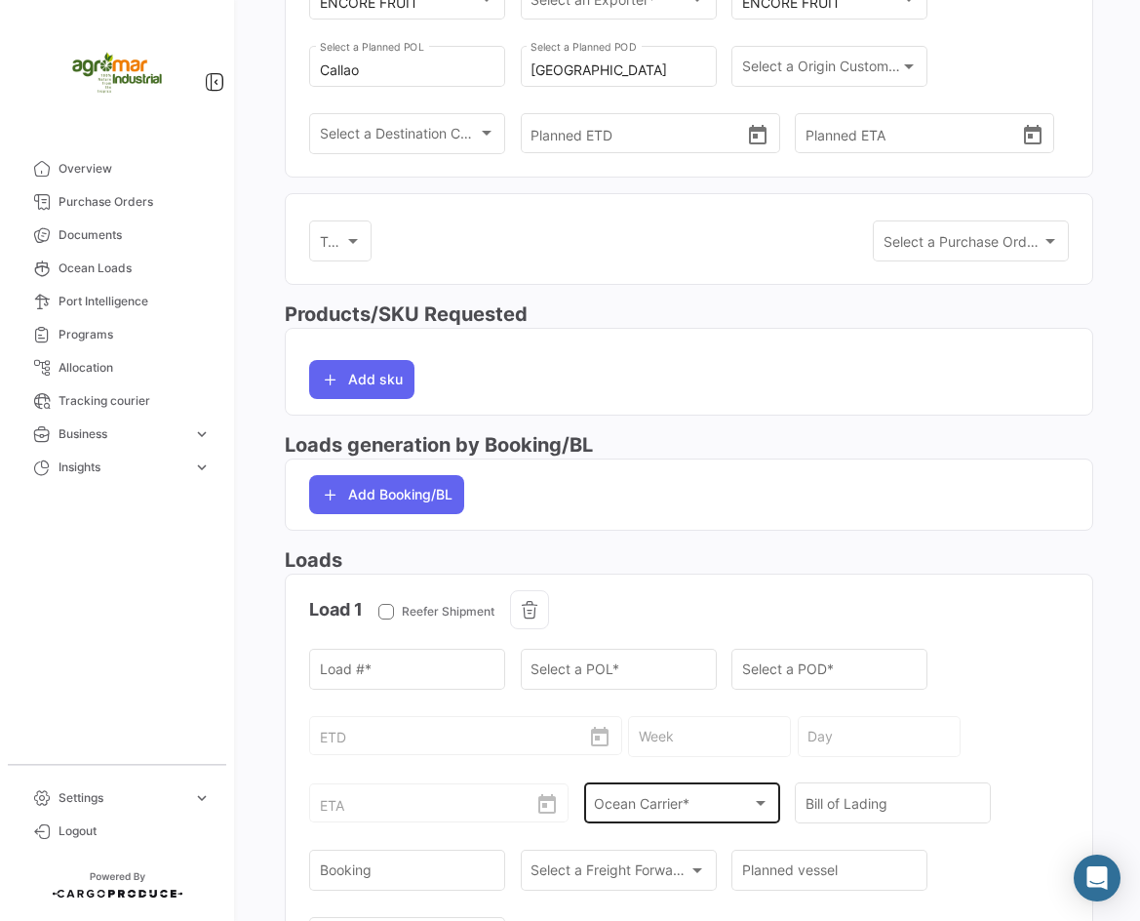
scroll to position [499, 0]
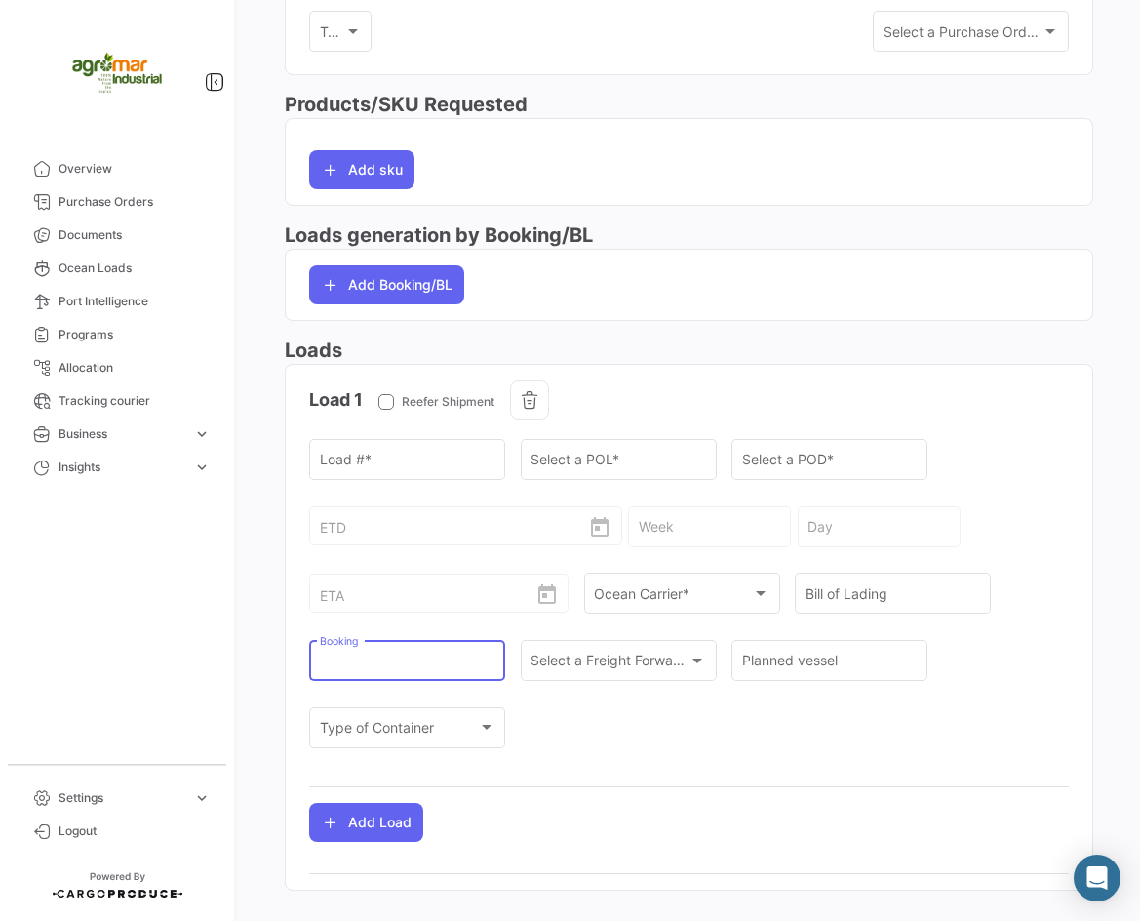
click at [332, 669] on input "Booking" at bounding box center [408, 664] width 176 height 17
paste input "EBKG13876769"
type input "EBKG13876769"
click at [776, 693] on div "Planned vessel" at bounding box center [830, 670] width 196 height 60
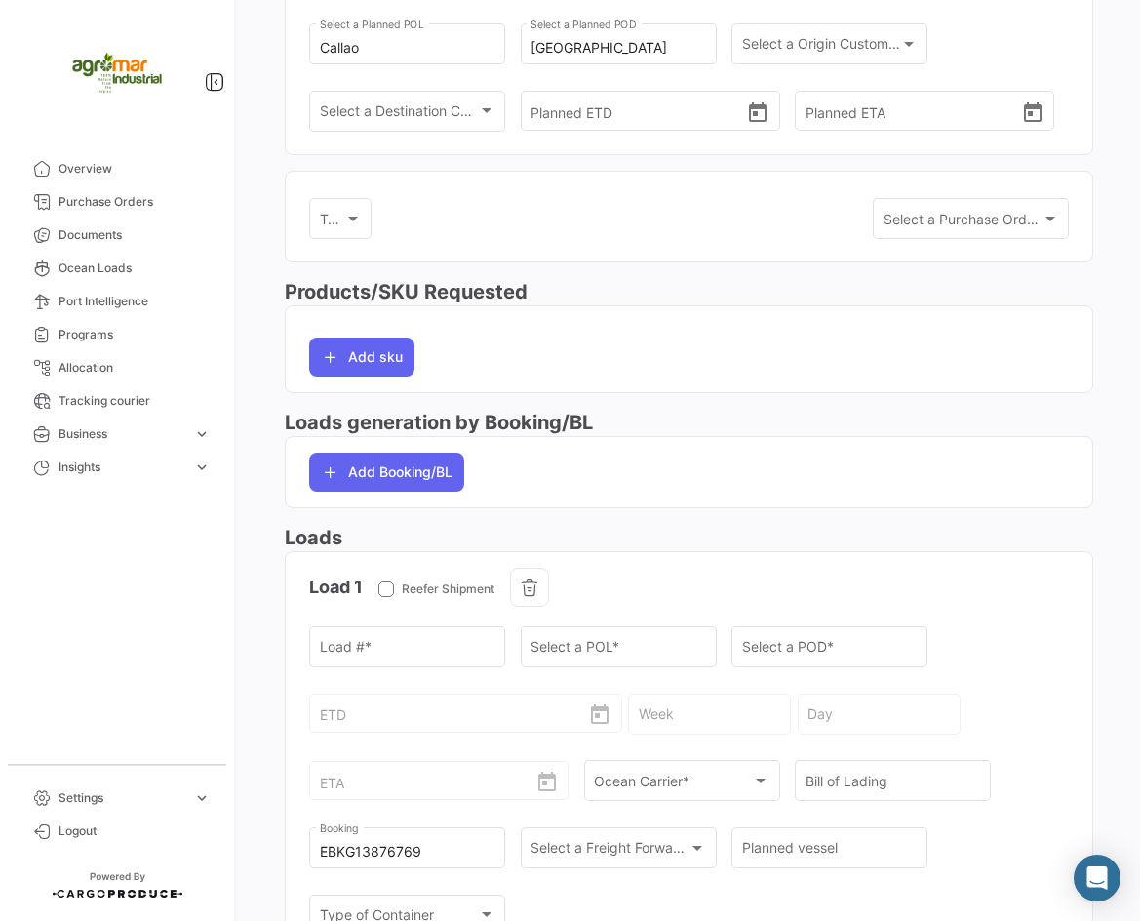
scroll to position [0, 0]
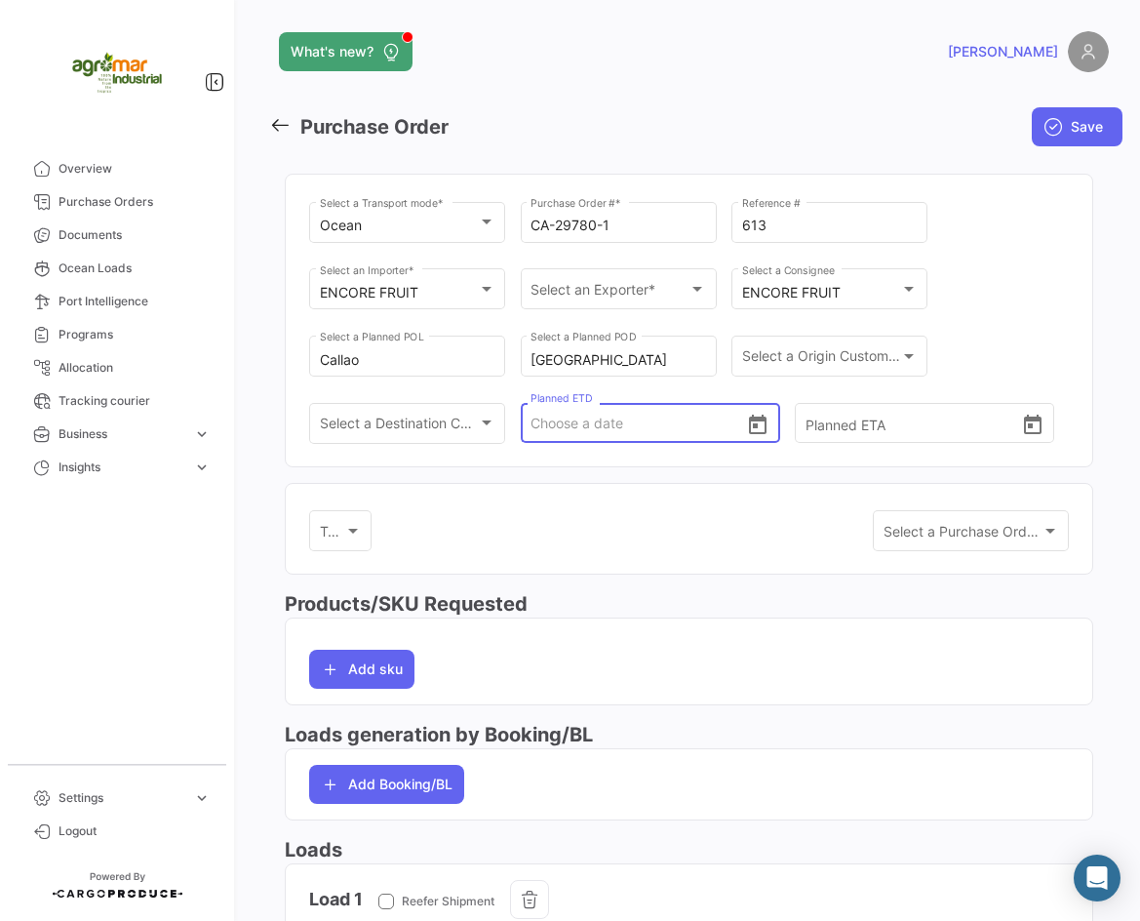
click at [589, 421] on input "Planned ETD" at bounding box center [639, 423] width 216 height 68
type input "[DATE] 00:00"
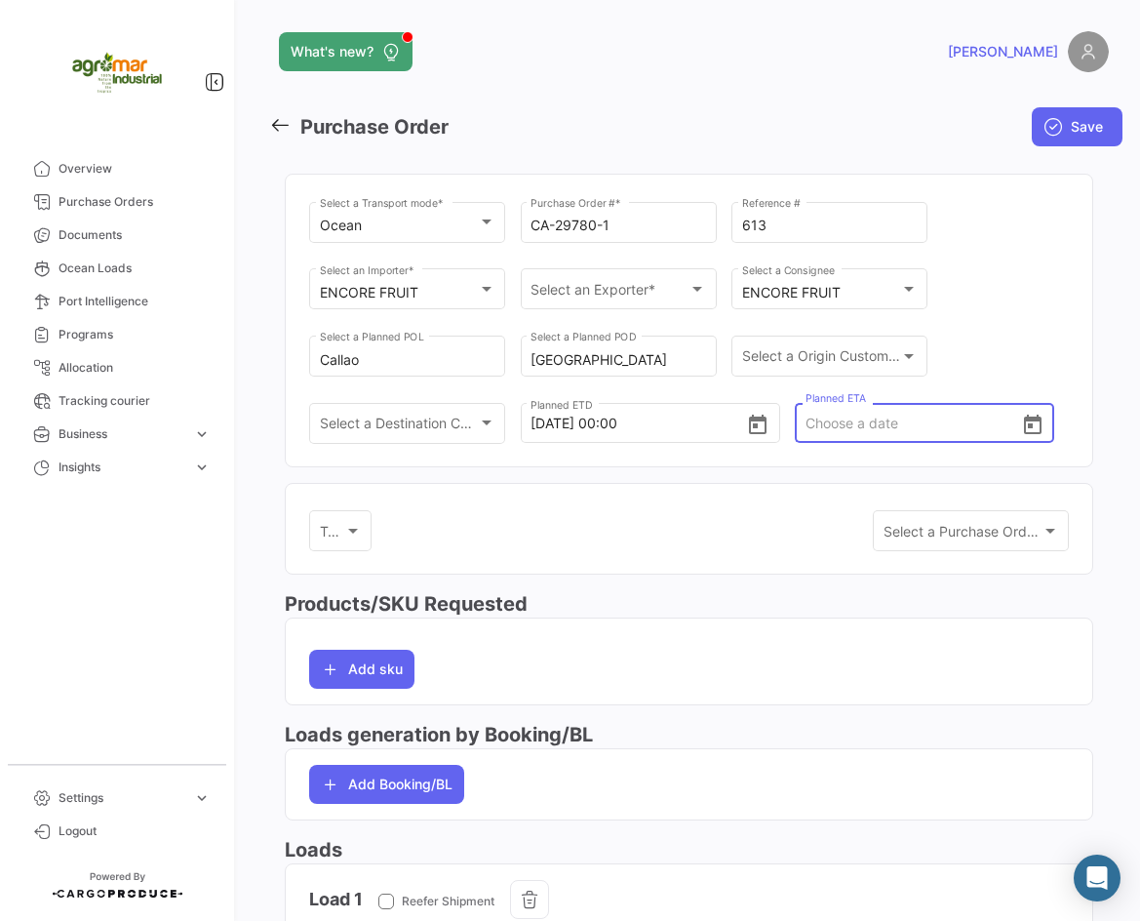
click at [806, 417] on input "Planned ETA" at bounding box center [914, 423] width 216 height 68
type input "[DATE] 00:00"
click at [628, 511] on div "Tags Tags Select a Purchase Order Template Select a Purchase Order Template" at bounding box center [689, 540] width 760 height 67
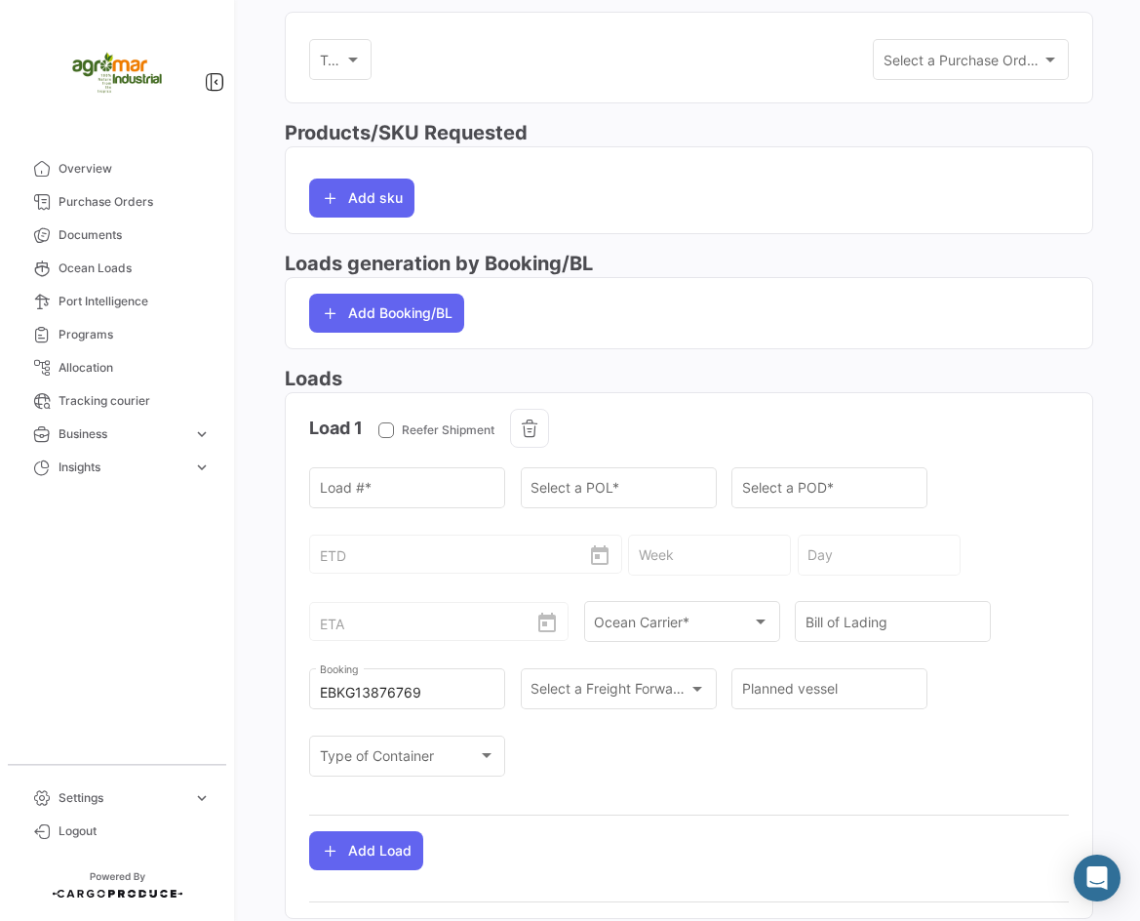
scroll to position [488, 0]
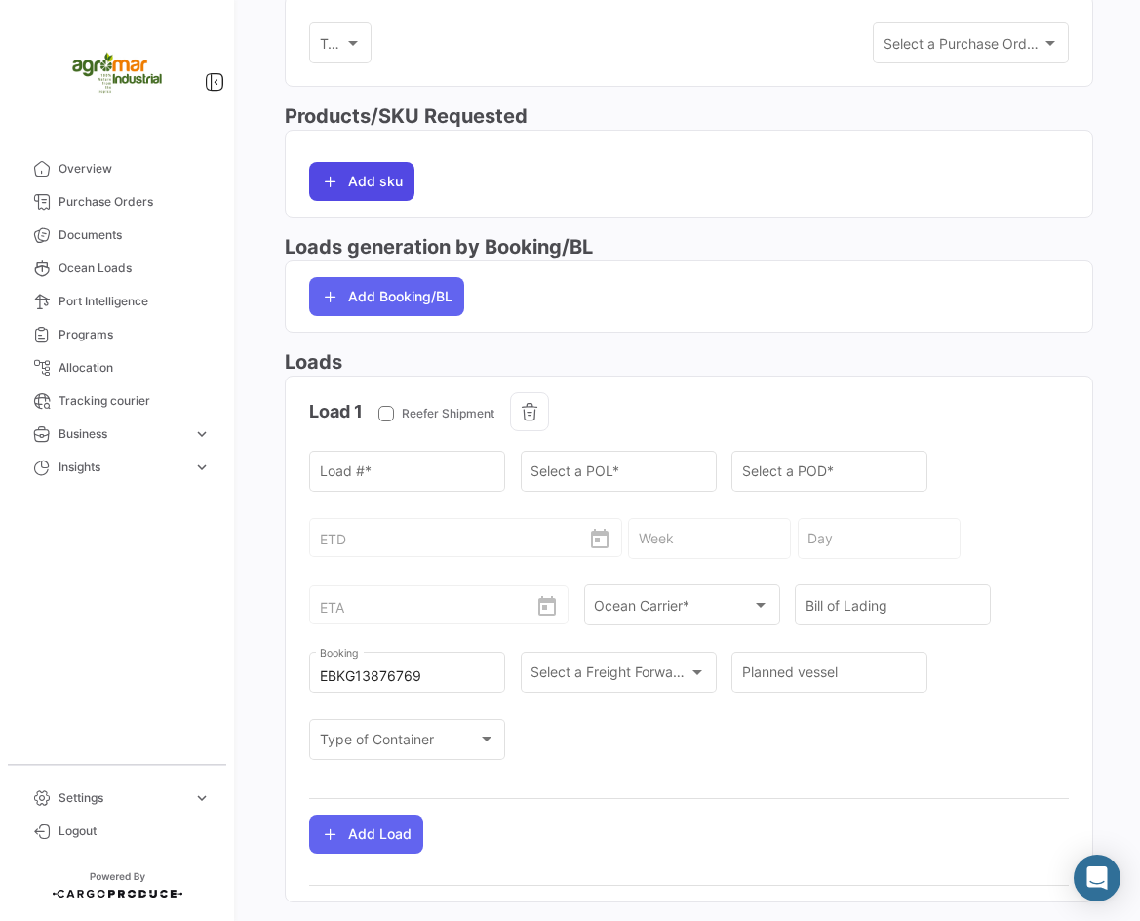
click at [368, 173] on button "Add sku" at bounding box center [361, 181] width 105 height 39
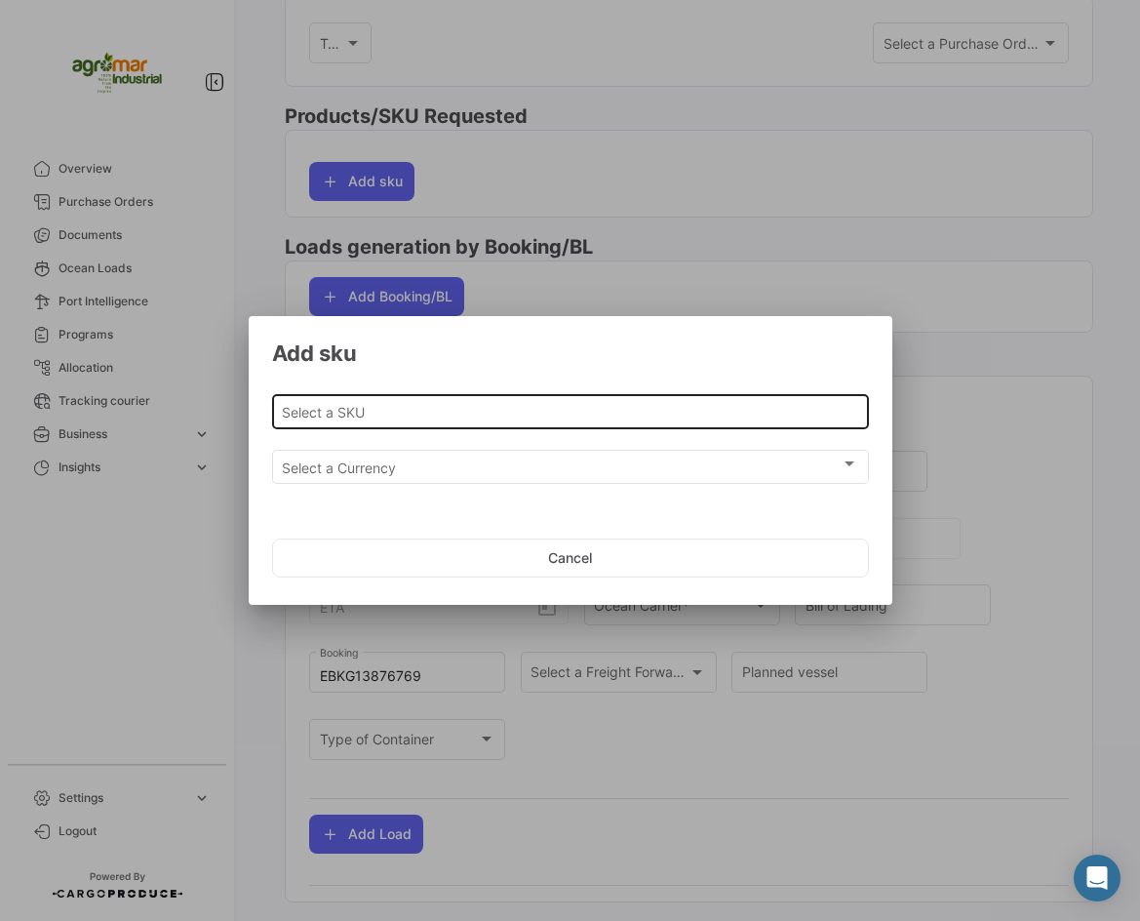
click at [474, 409] on input "Select a SKU" at bounding box center [570, 412] width 576 height 17
click at [364, 397] on div "Select a SKU" at bounding box center [570, 409] width 576 height 38
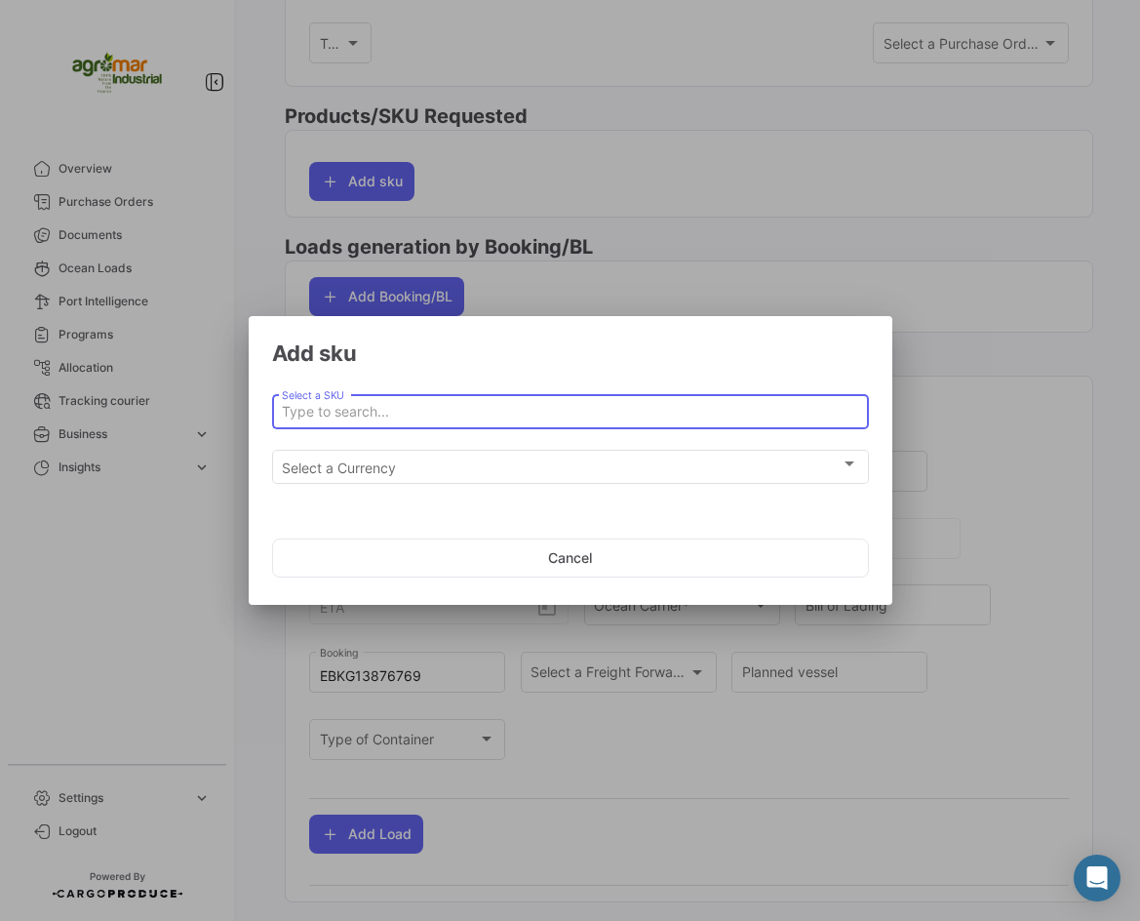
click at [367, 408] on input "Select a SKU" at bounding box center [570, 412] width 576 height 17
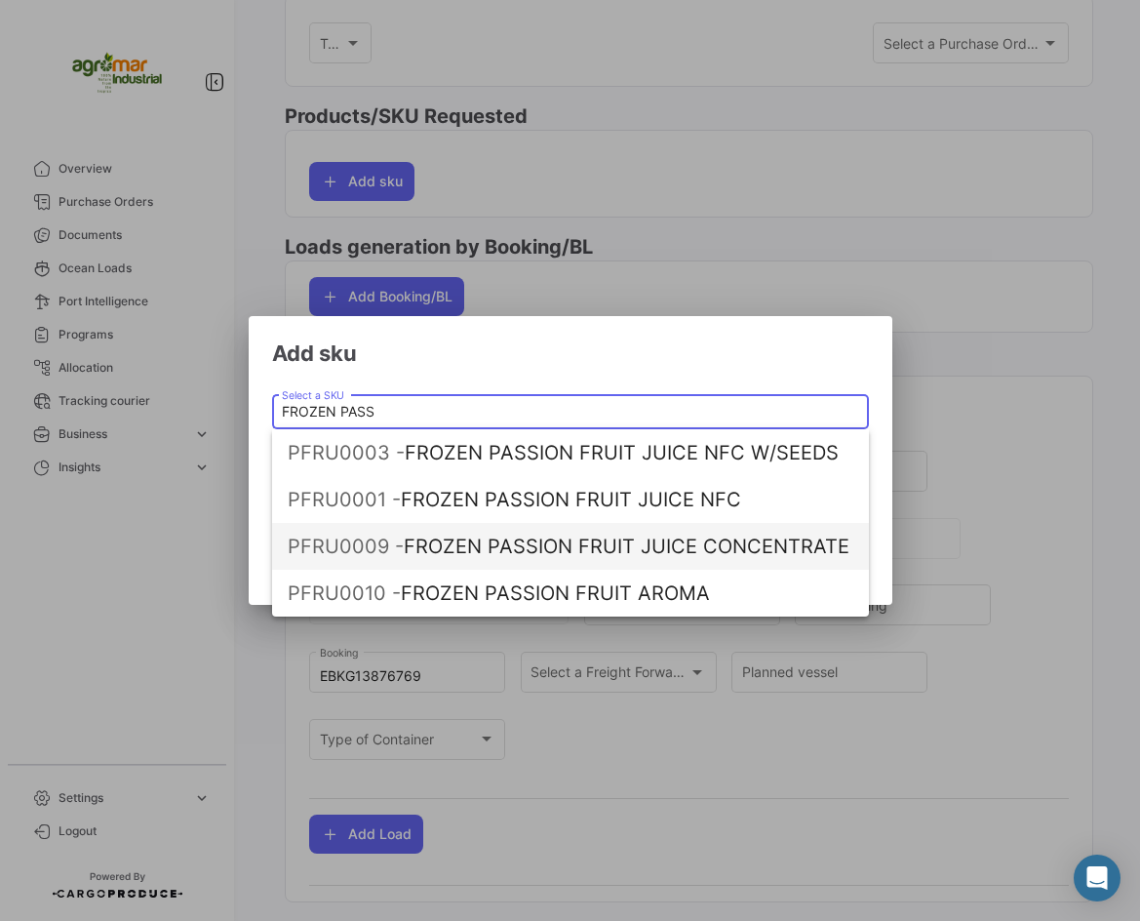
click at [696, 560] on span "PFRU0009 - FROZEN PASSION FRUIT JUICE CONCENTRATE" at bounding box center [571, 546] width 566 height 47
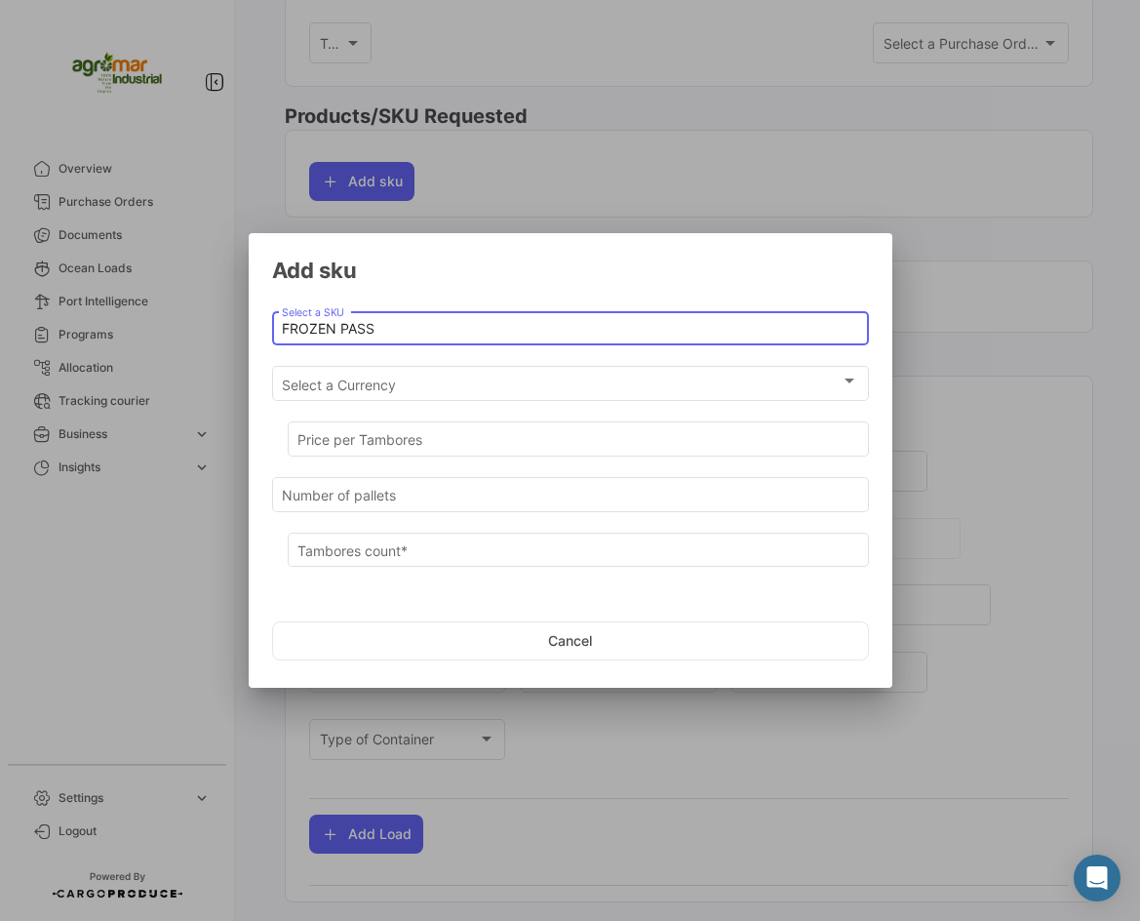
type input "FROZEN PASSION FRUIT JUICE CONCENTRATE"
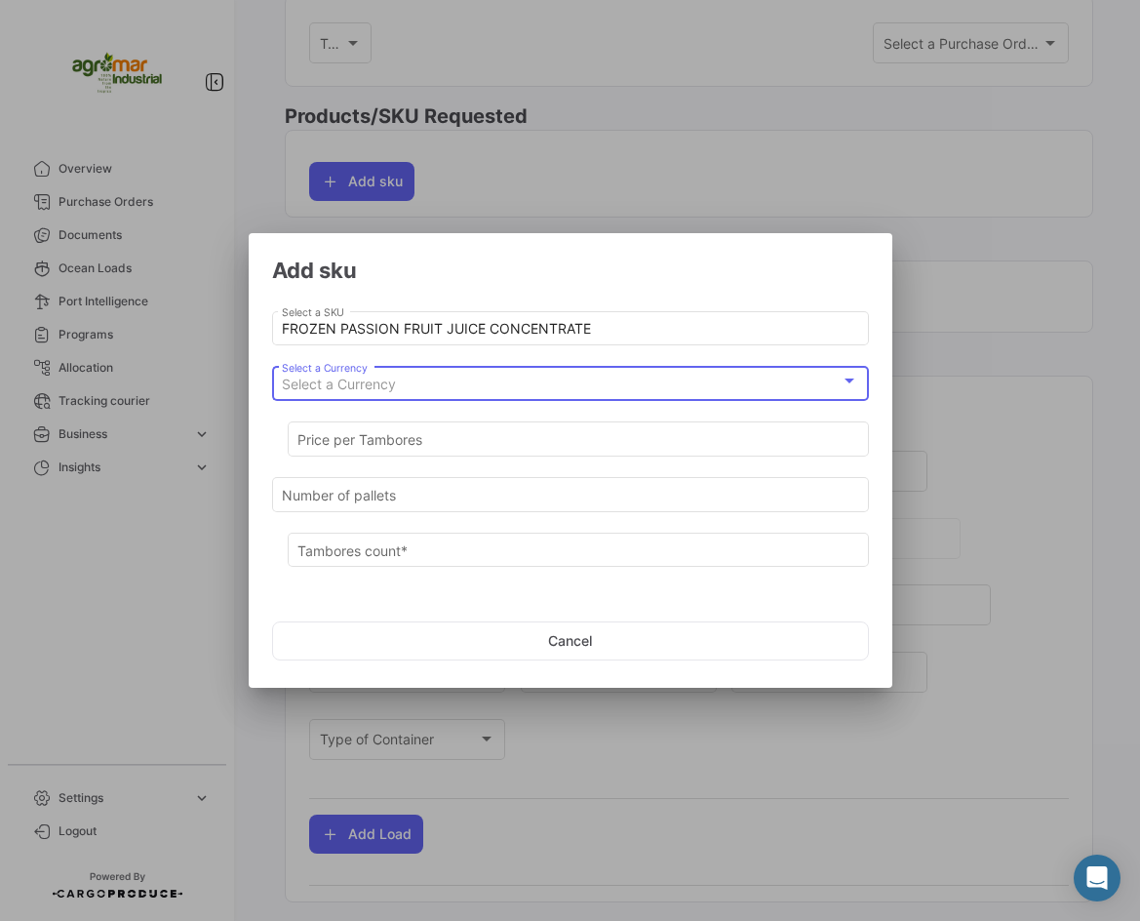
click at [369, 377] on span "Select a Currency" at bounding box center [339, 384] width 114 height 17
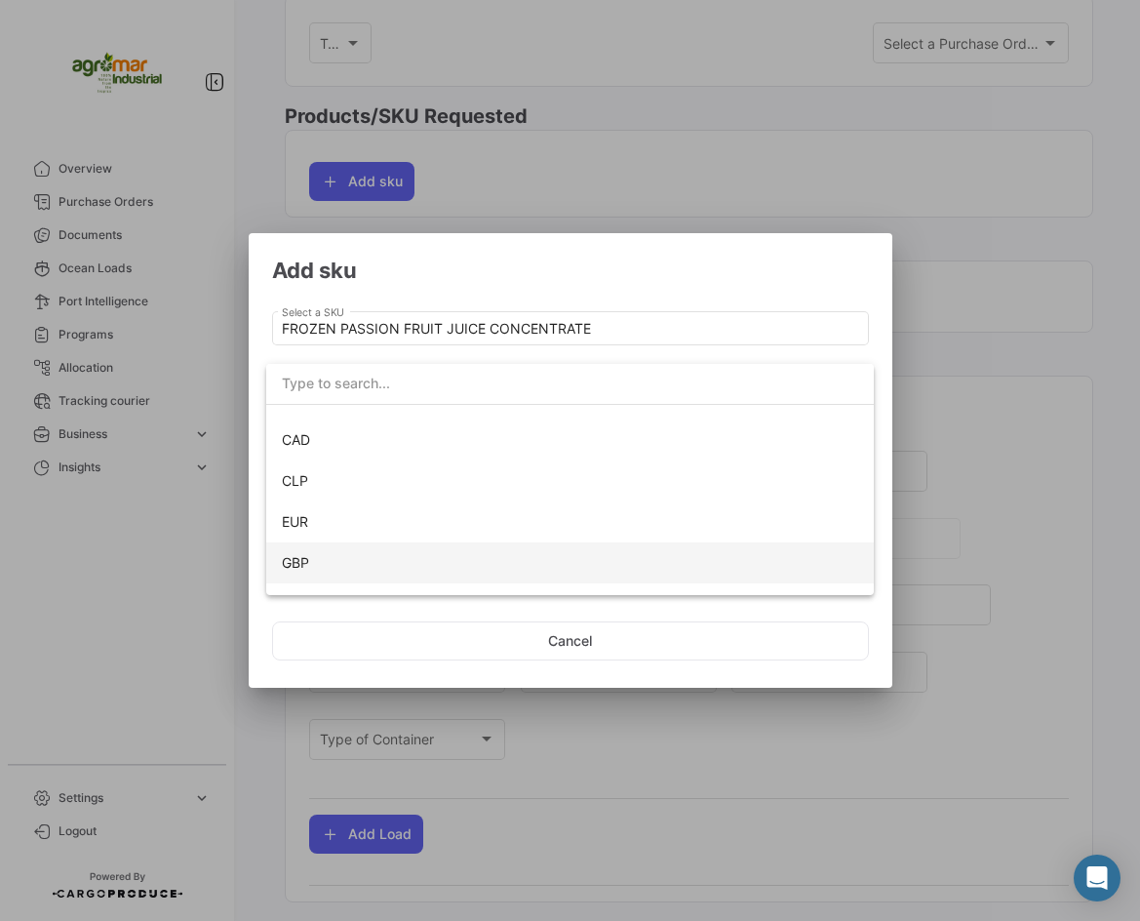
scroll to position [138, 0]
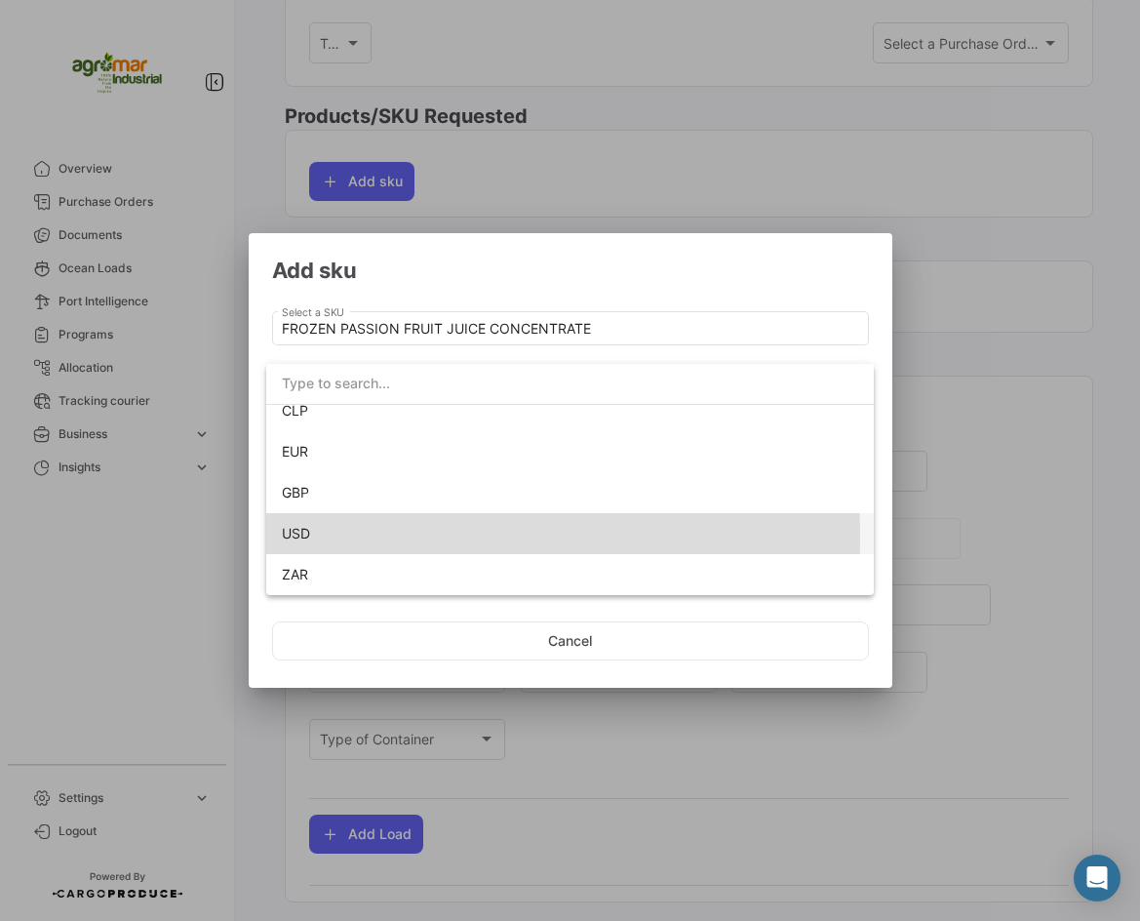
click at [362, 537] on span "USD" at bounding box center [570, 533] width 576 height 41
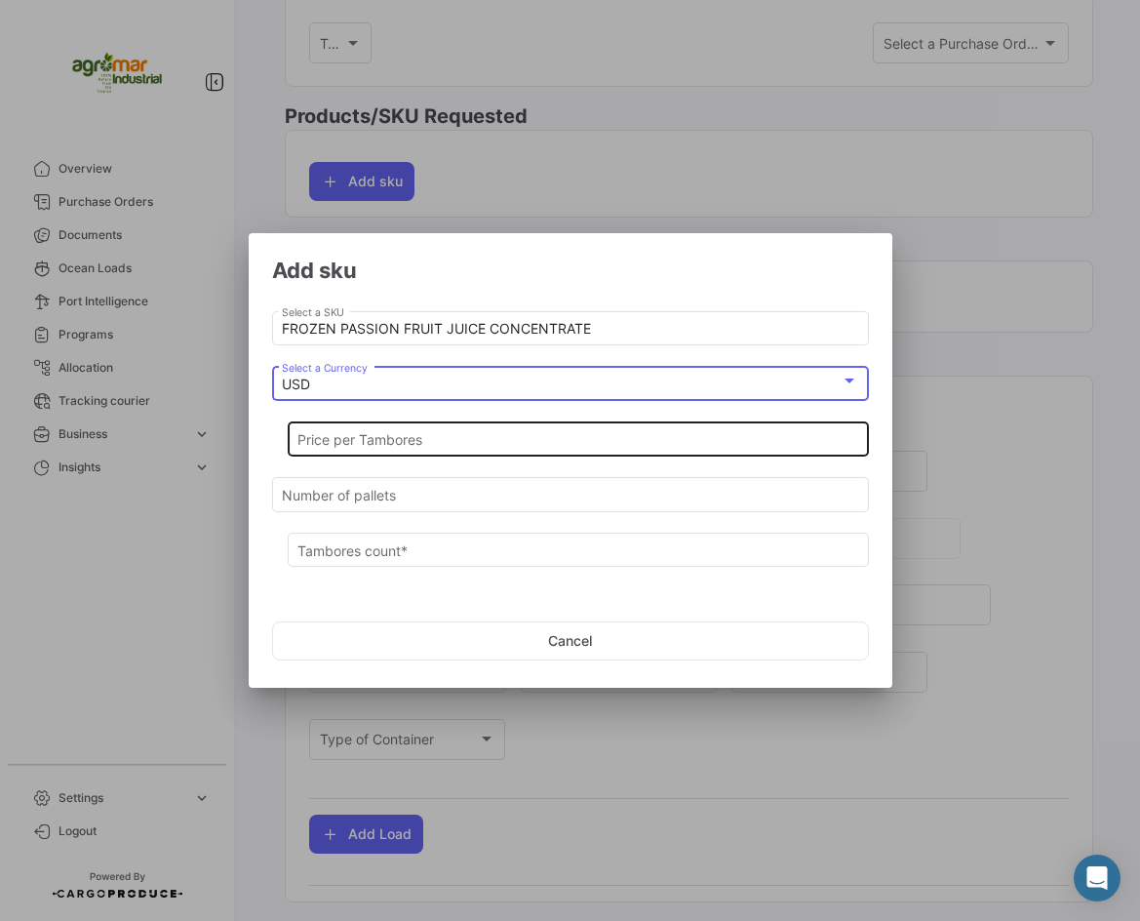
click at [393, 434] on input "Price per Tambores" at bounding box center [578, 440] width 561 height 17
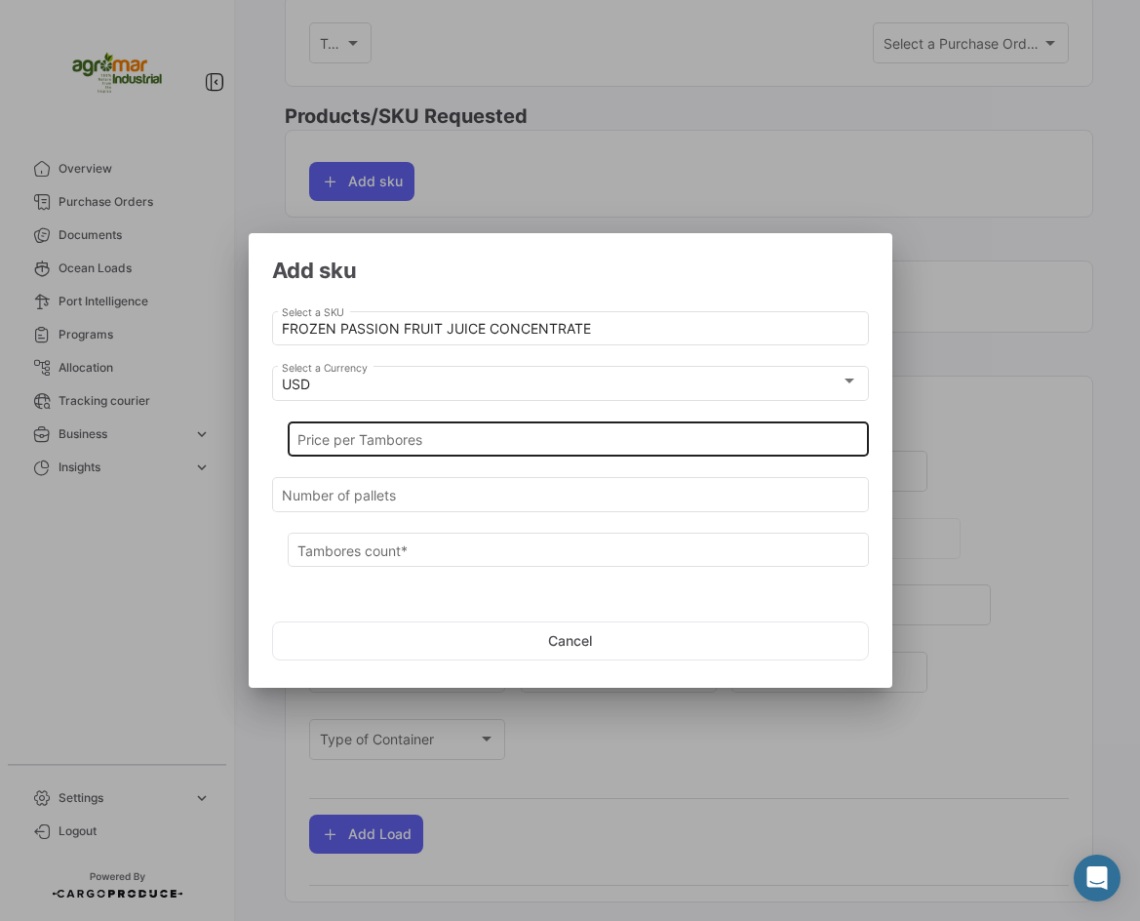
click at [387, 434] on input "Price per Tambores" at bounding box center [578, 440] width 561 height 17
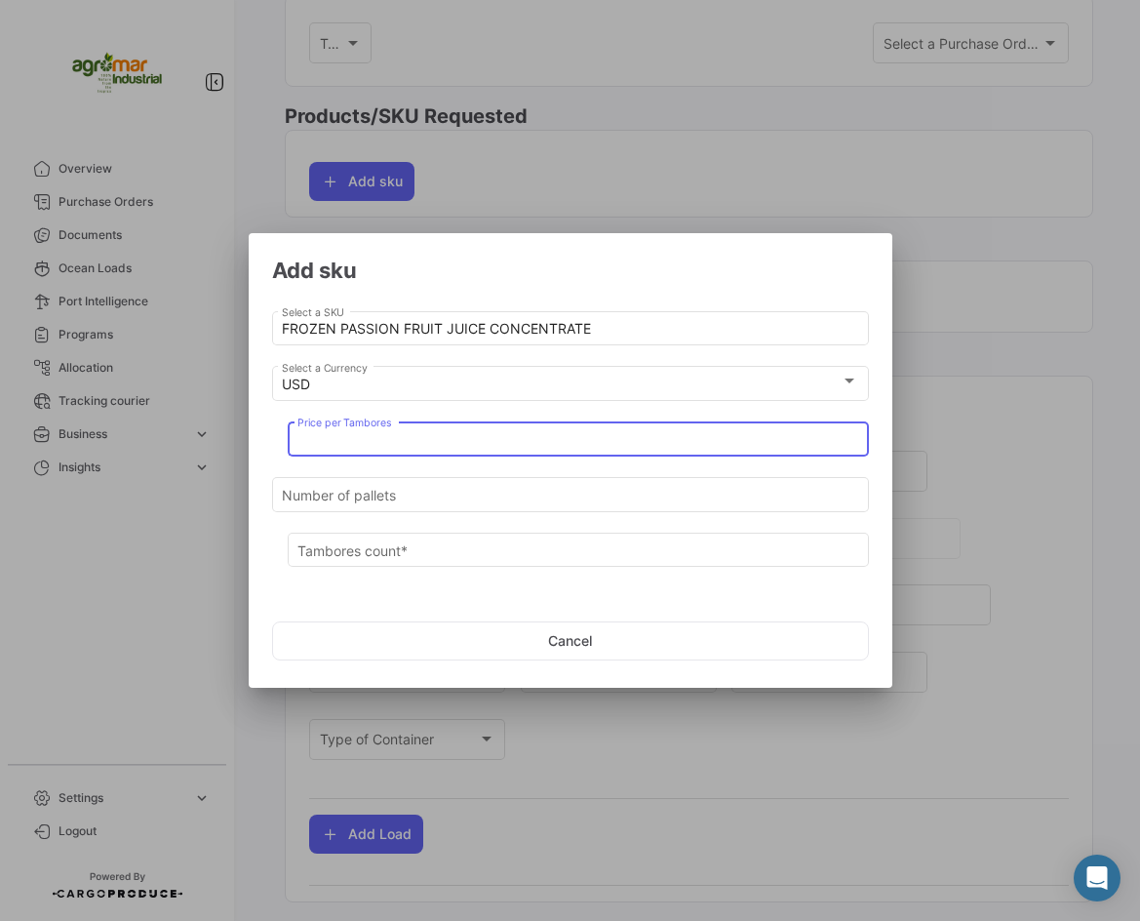
paste input "2750"
type input "2750"
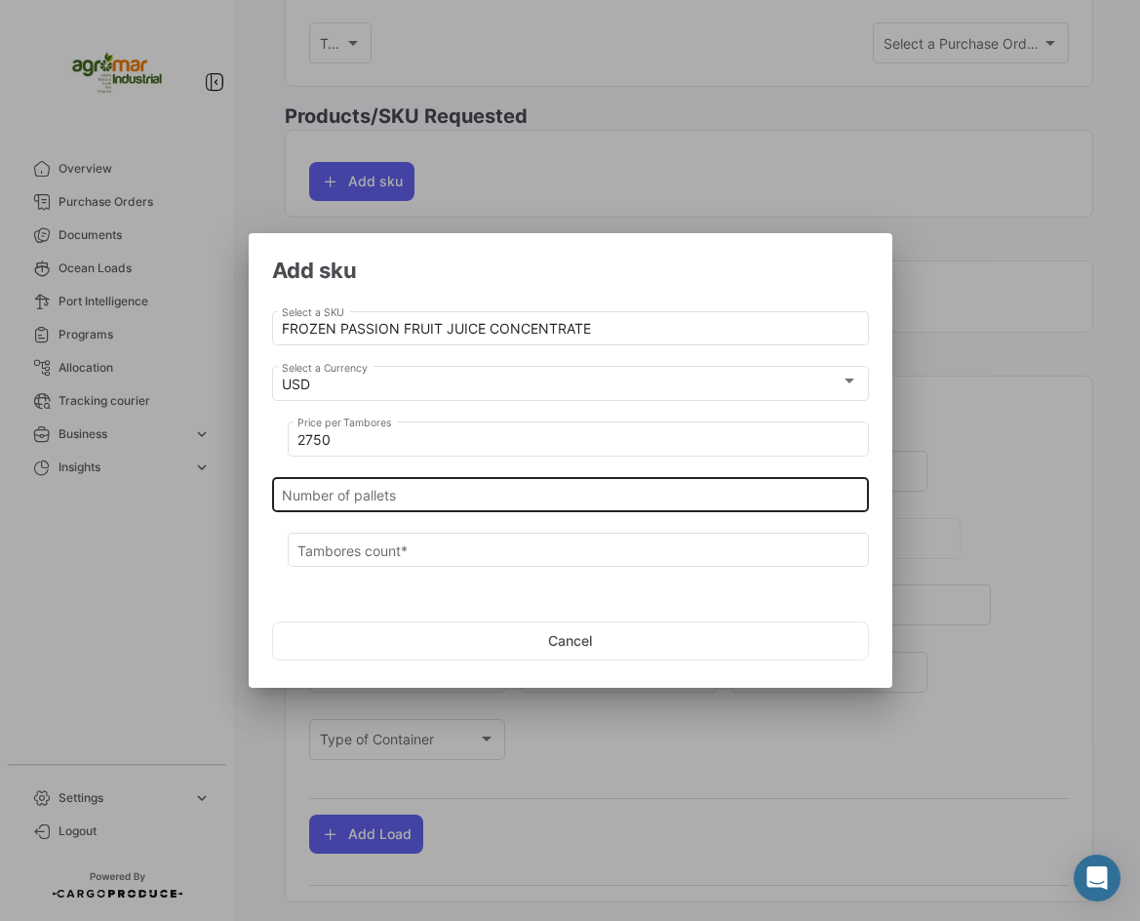
click at [379, 496] on input "Number of pallets" at bounding box center [570, 495] width 576 height 17
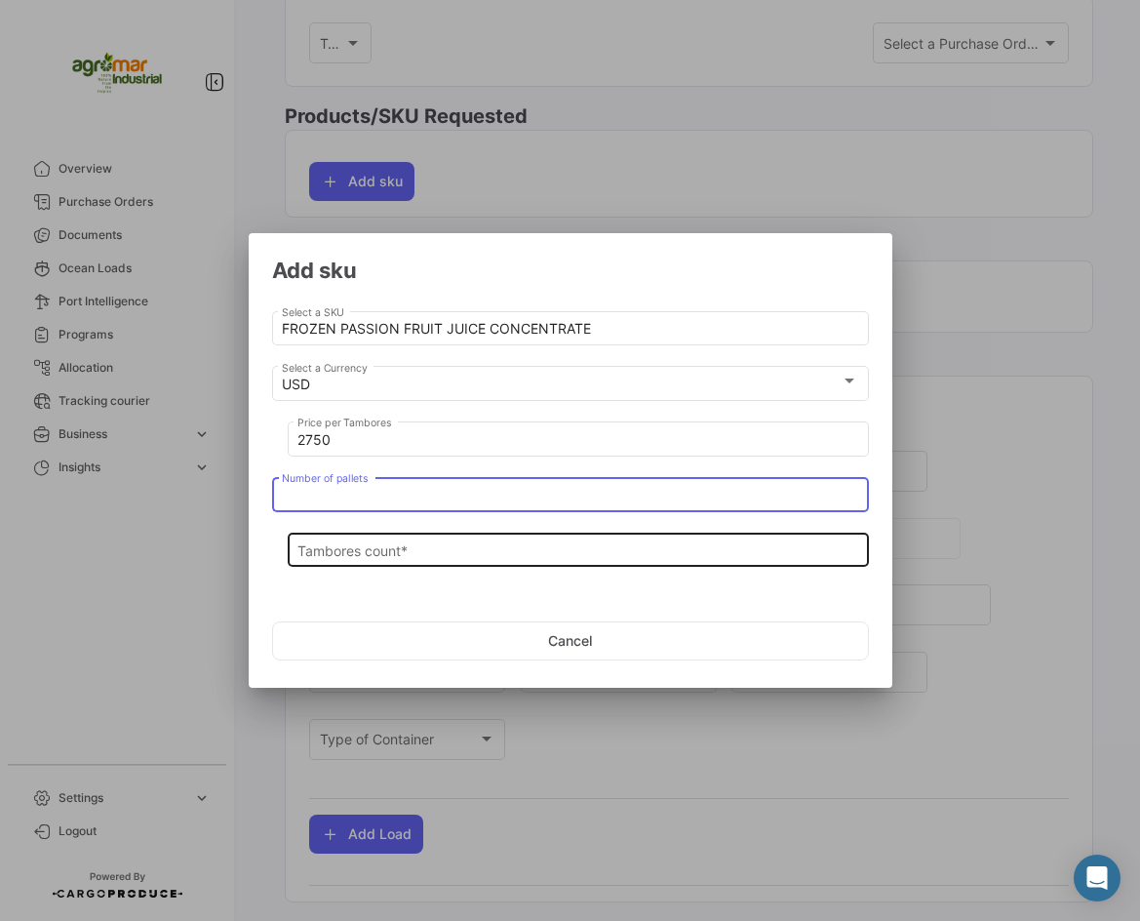
click at [408, 539] on div "Tambores count *" at bounding box center [578, 548] width 561 height 38
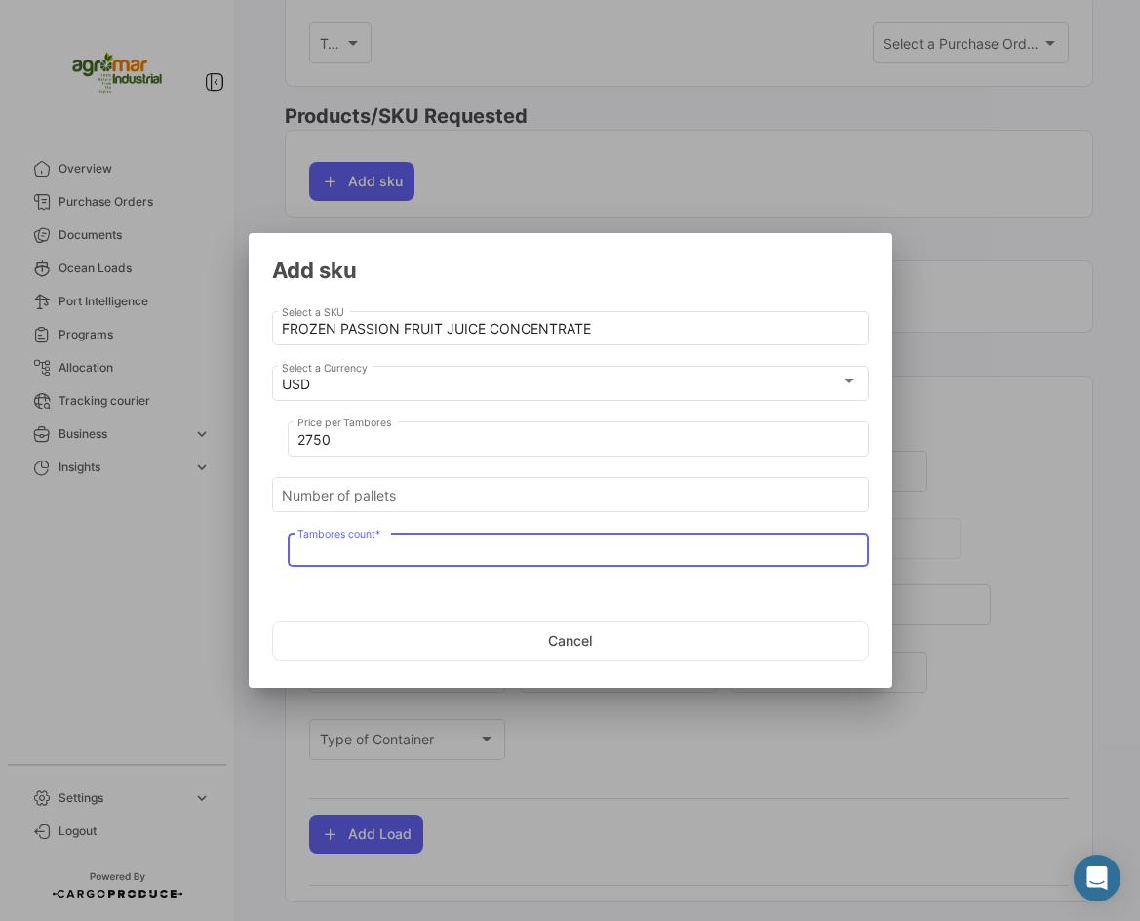
click at [415, 543] on input "Tambores count *" at bounding box center [578, 550] width 561 height 17
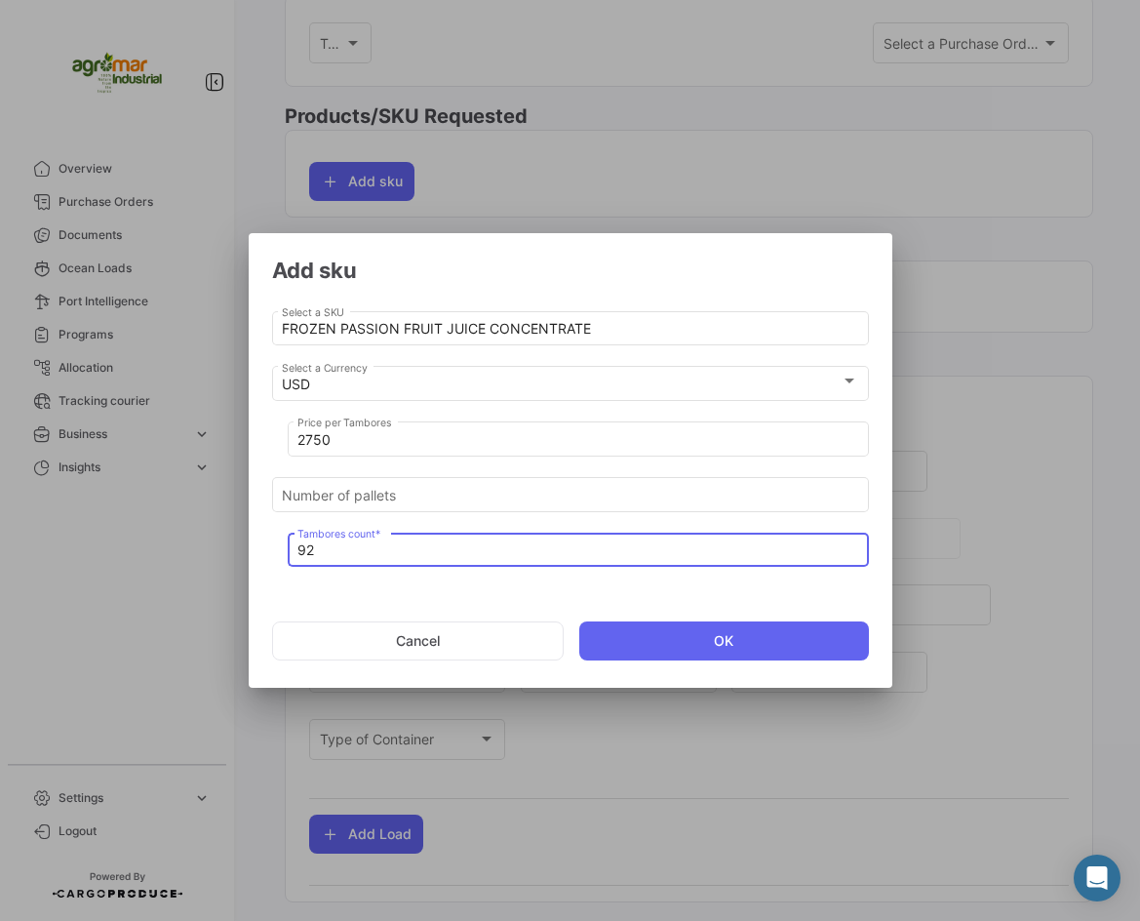
type input "92"
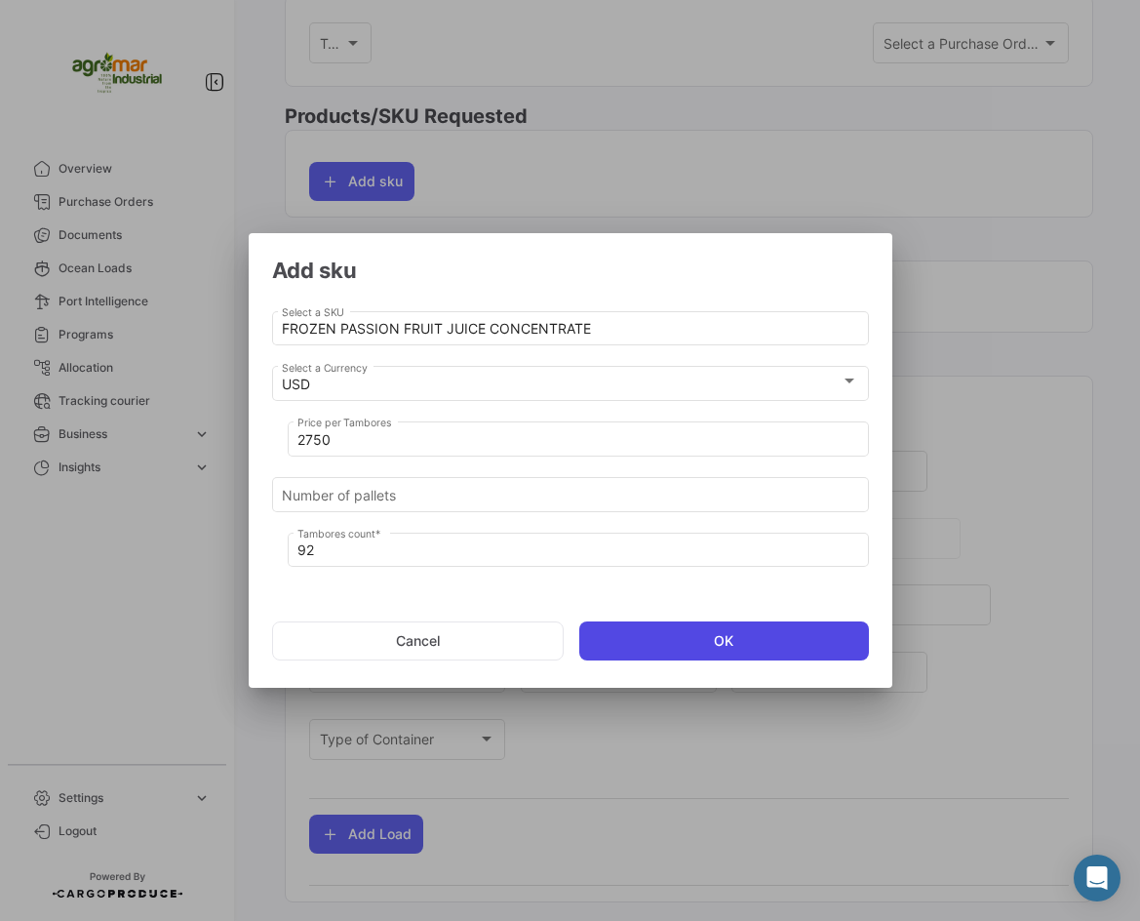
click at [768, 631] on button "OK" at bounding box center [724, 640] width 290 height 39
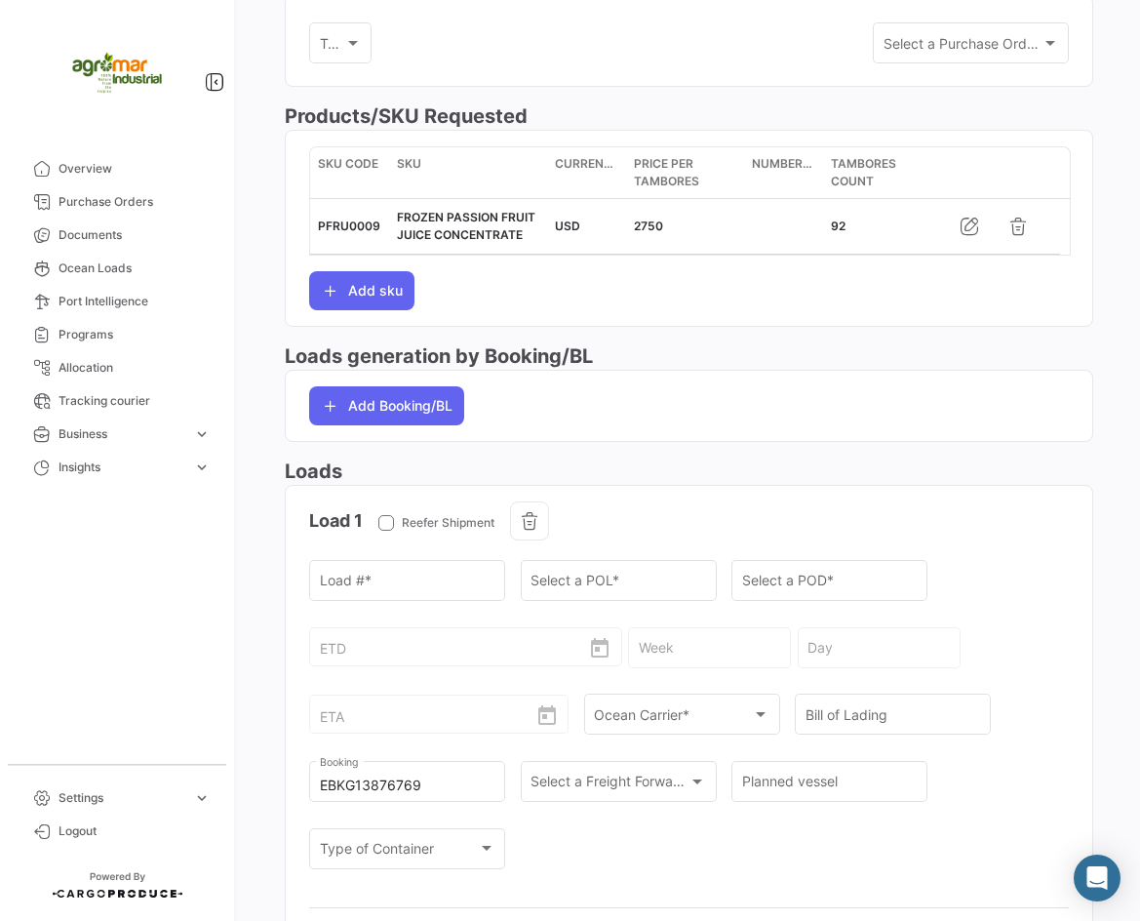
click at [666, 288] on div "SKU Code SKU Currency Price per Tambores Number of pallets Tambores count PFRU0…" at bounding box center [689, 228] width 760 height 164
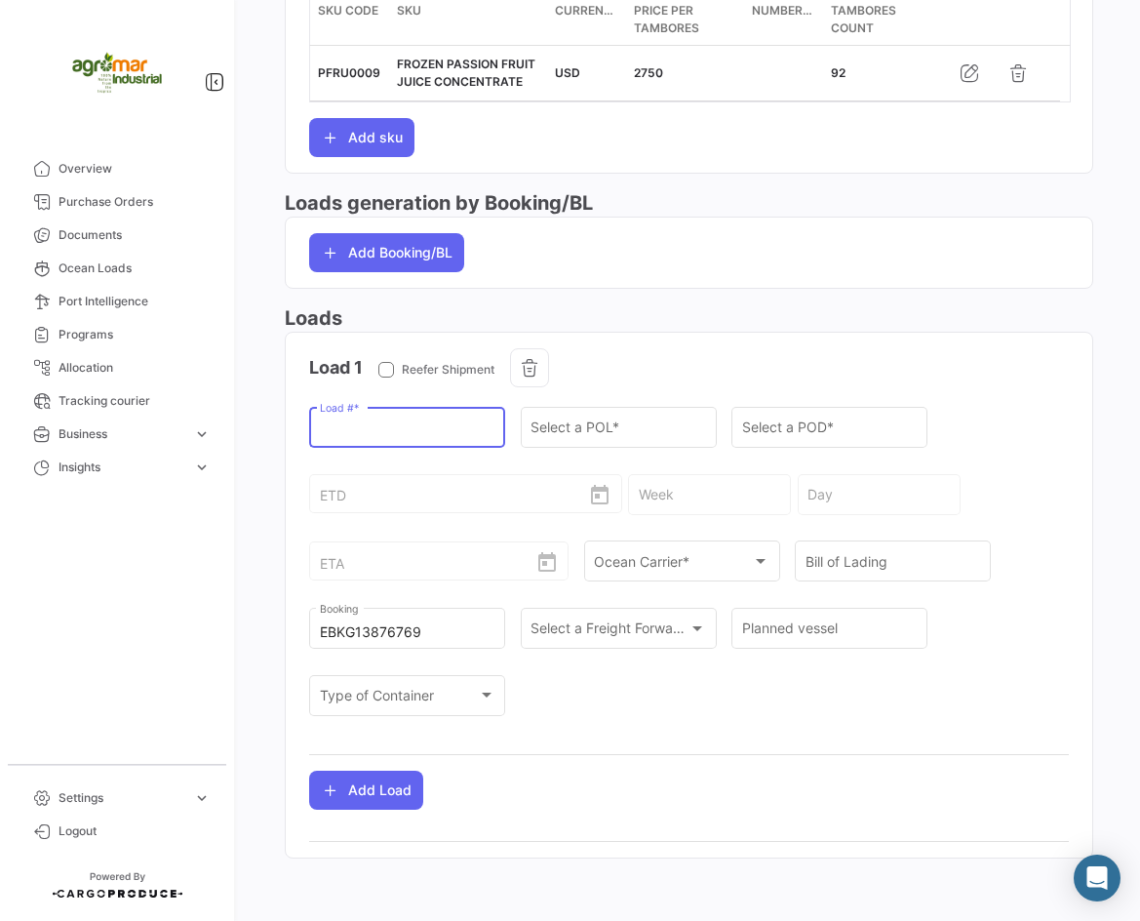
click at [407, 433] on input "Load # *" at bounding box center [408, 431] width 176 height 17
click at [463, 435] on input "Load # *" at bounding box center [408, 431] width 176 height 17
click at [442, 418] on div "Load # *" at bounding box center [408, 426] width 176 height 45
paste input "SZLU9578461"
type input "SZLU9578461"
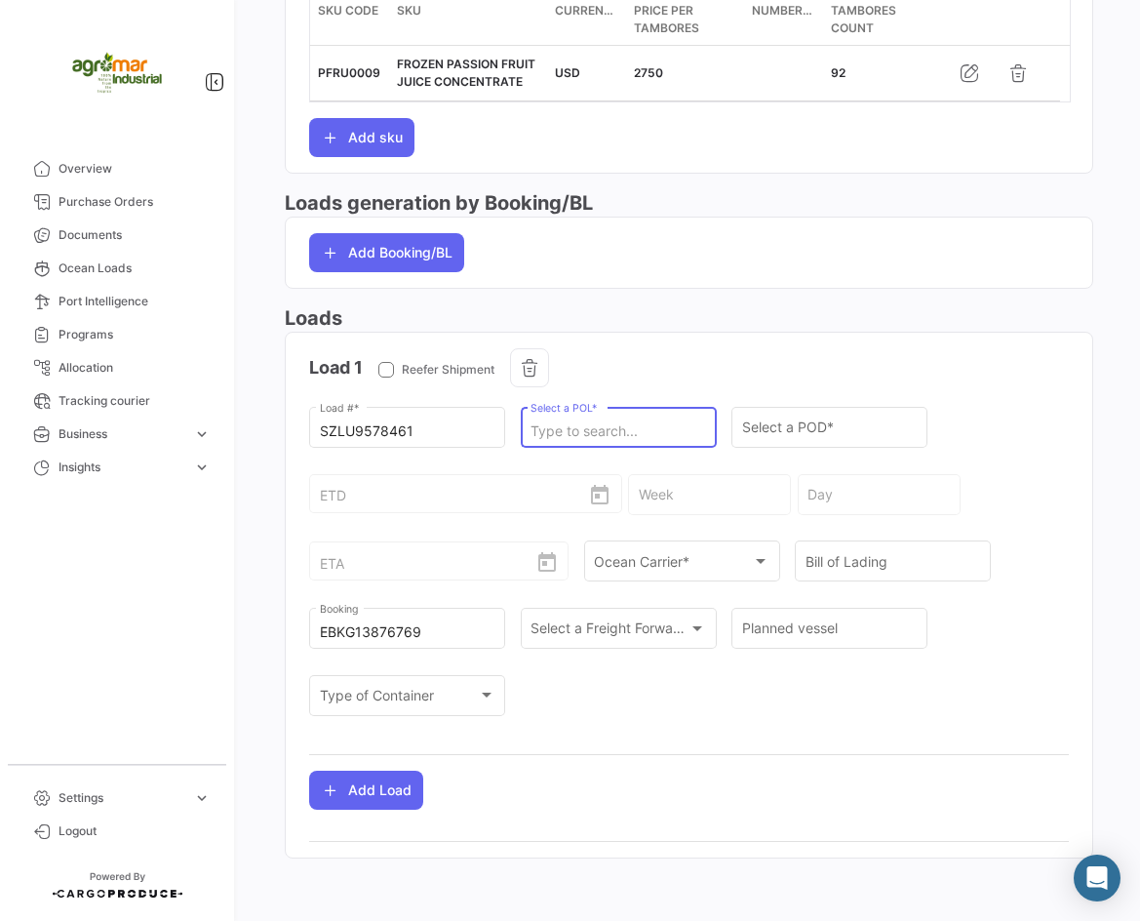
click at [629, 435] on input "Select a POL *" at bounding box center [619, 431] width 176 height 17
click at [970, 391] on form "Load 1 Reefer Shipment SZLU9578461 Load # * Select a POL * The field is require…" at bounding box center [689, 542] width 760 height 389
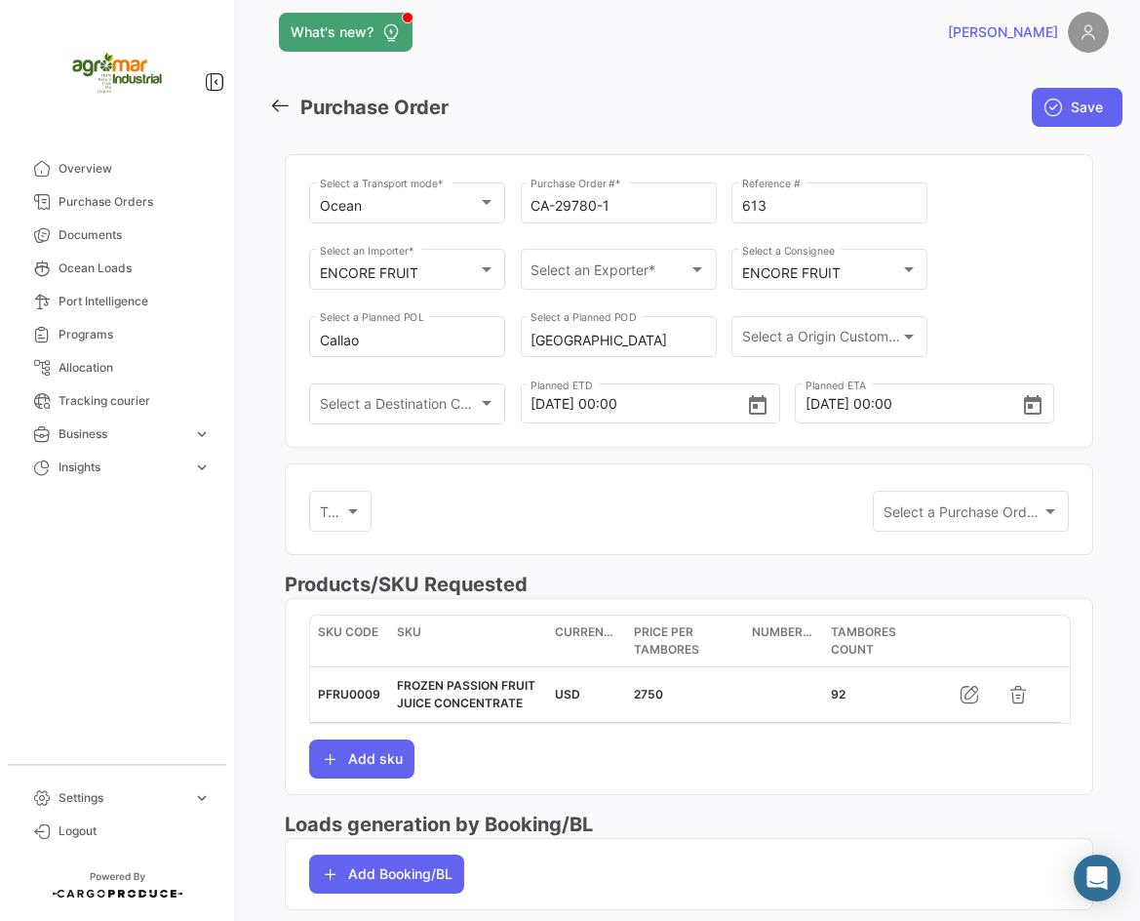
scroll to position [0, 0]
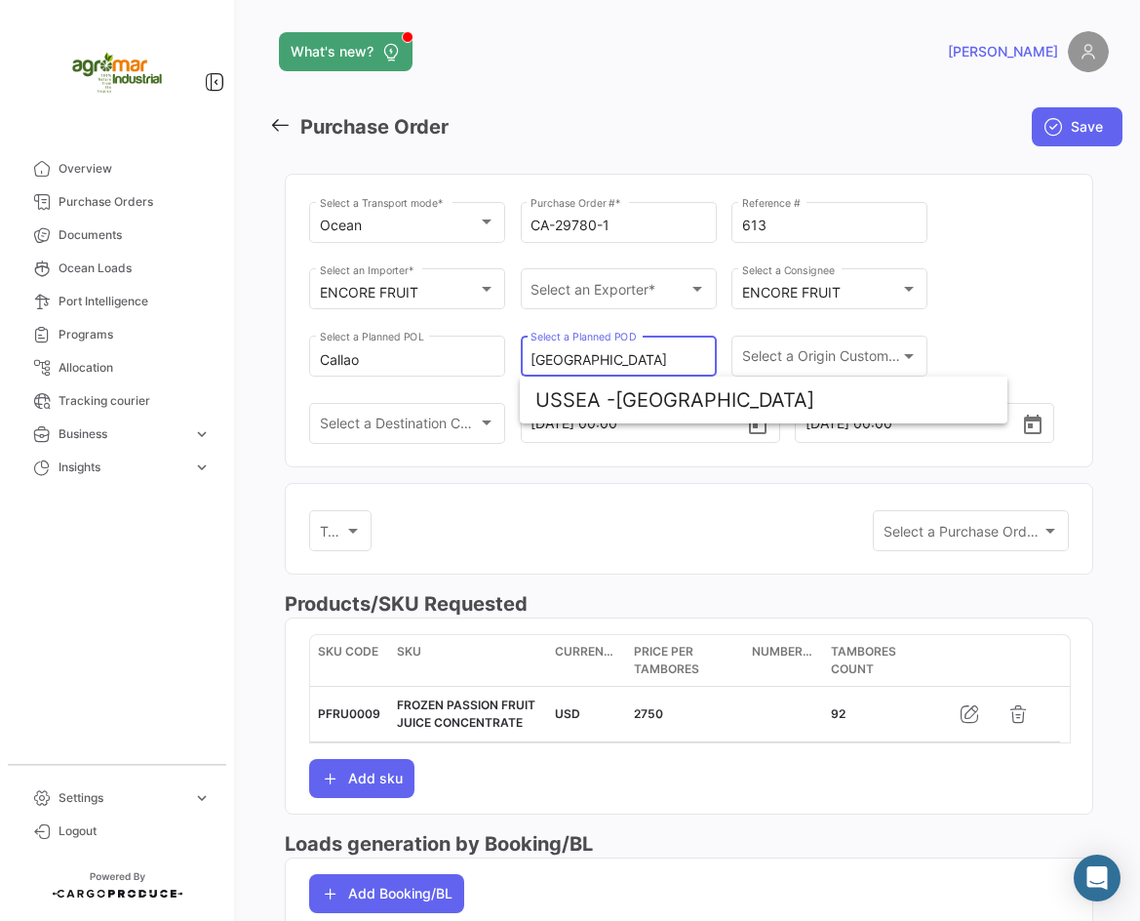
drag, startPoint x: 595, startPoint y: 358, endPoint x: 516, endPoint y: 365, distance: 79.3
click at [516, 365] on div "Ocean Select a Transport mode * CA-29780-1 Purchase Order # * 613 Reference # E…" at bounding box center [689, 332] width 760 height 268
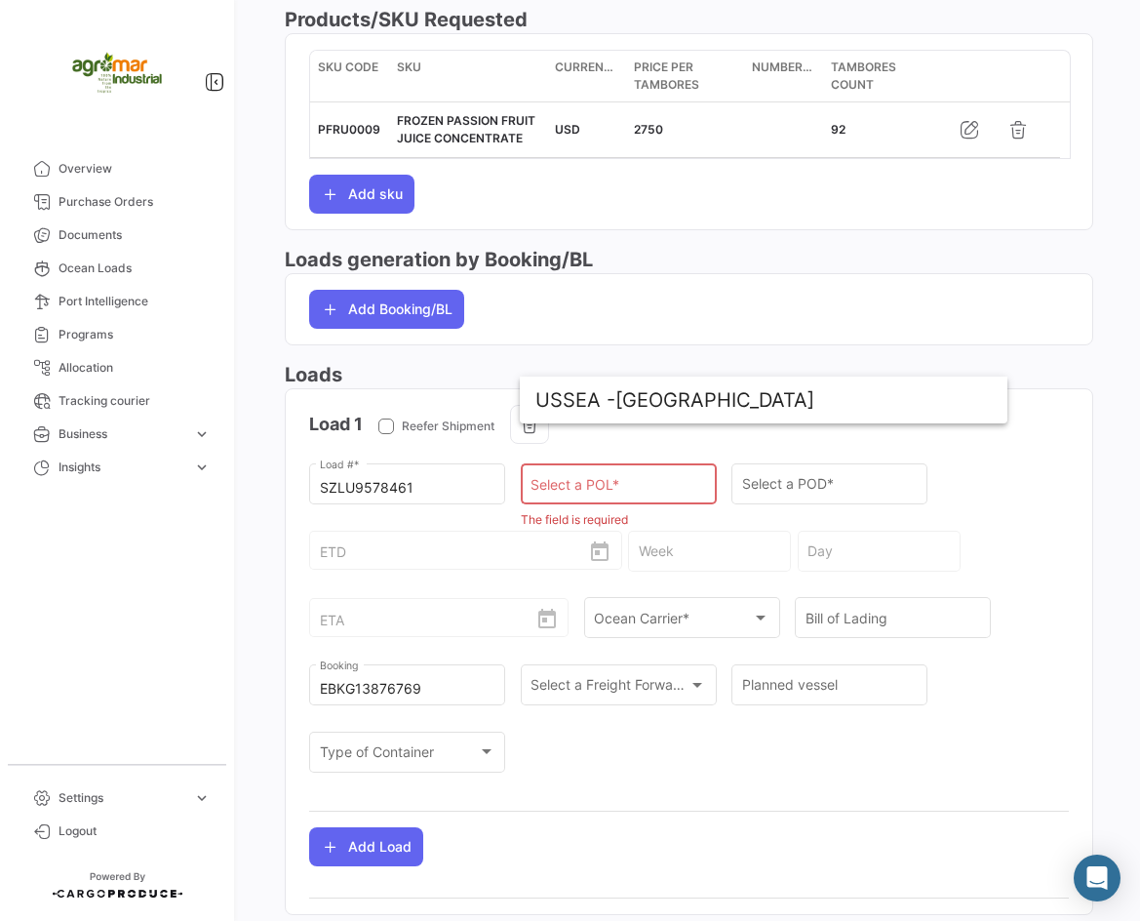
scroll to position [585, 0]
click at [571, 482] on input "Select a POL *" at bounding box center [619, 487] width 176 height 17
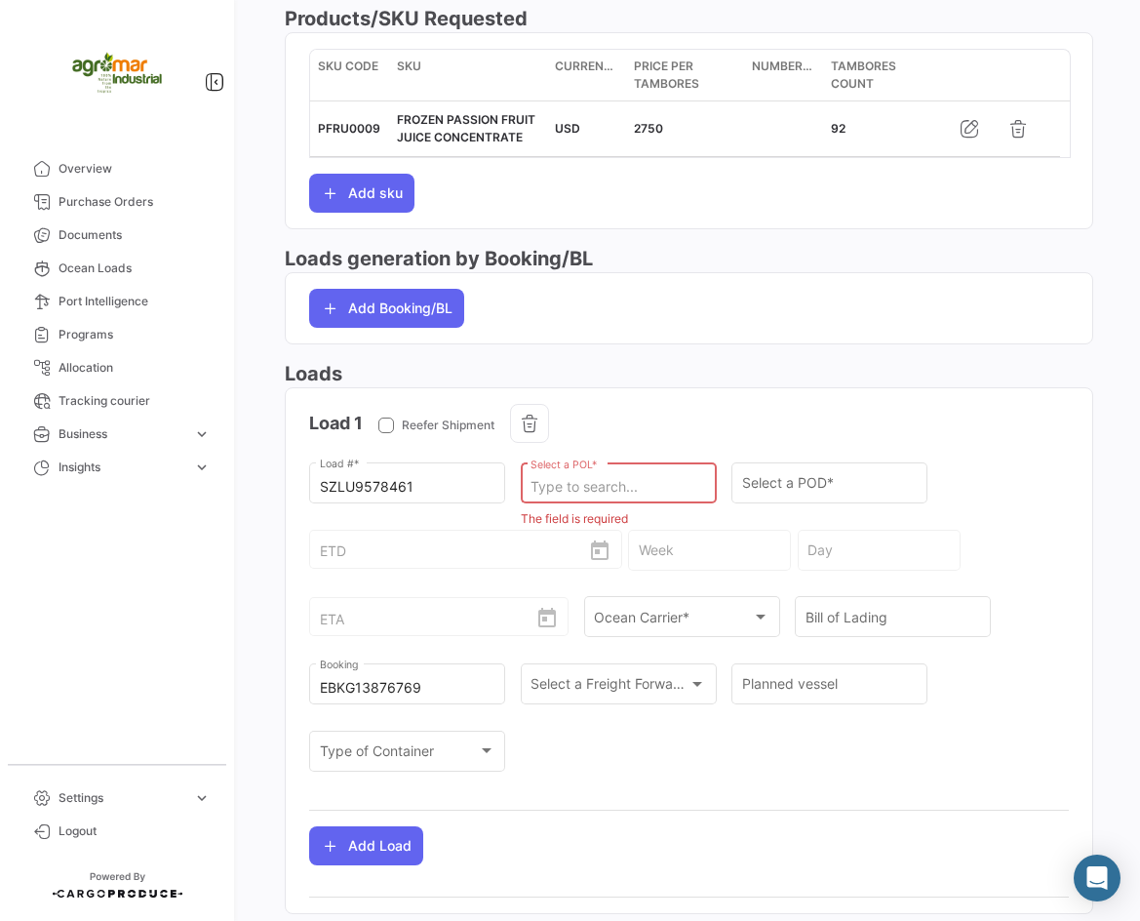
paste input "[GEOGRAPHIC_DATA]"
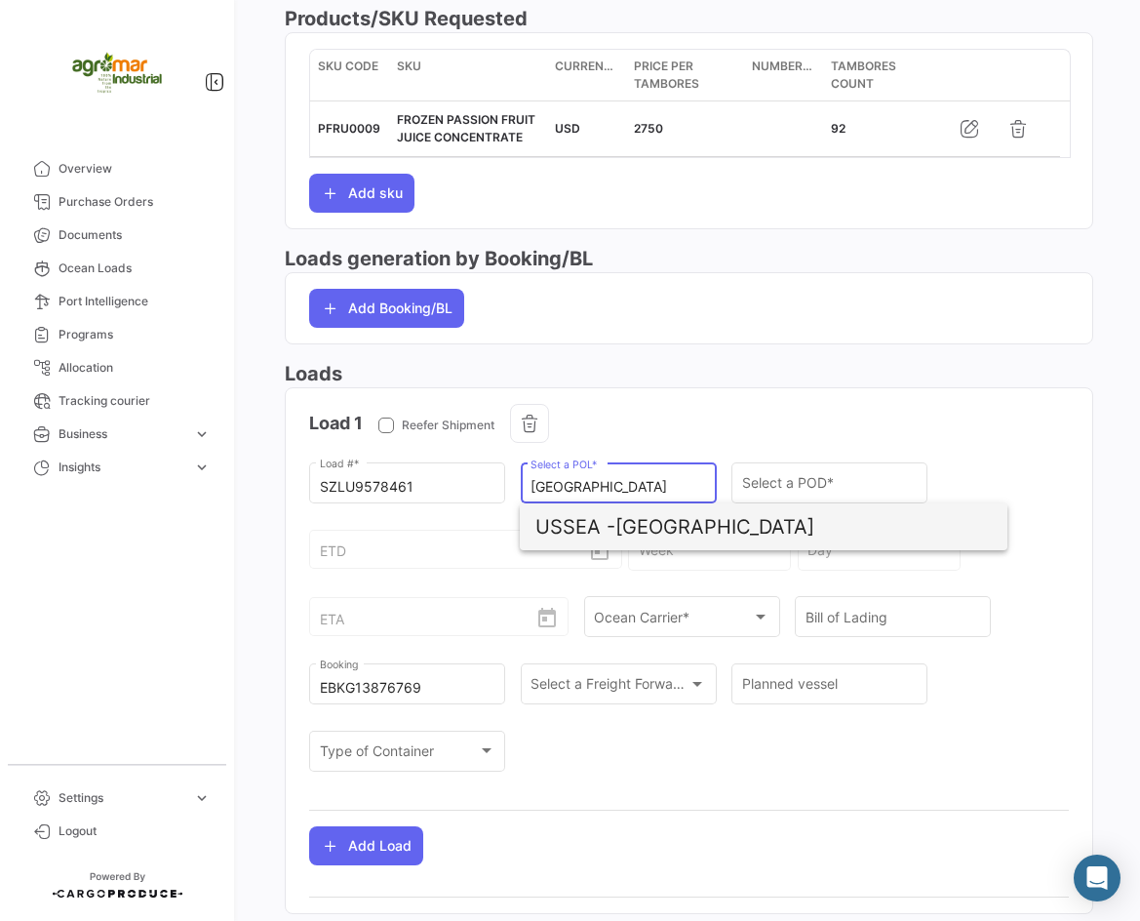
type input "[GEOGRAPHIC_DATA]"
click at [605, 523] on span "USSEA -" at bounding box center [576, 526] width 80 height 23
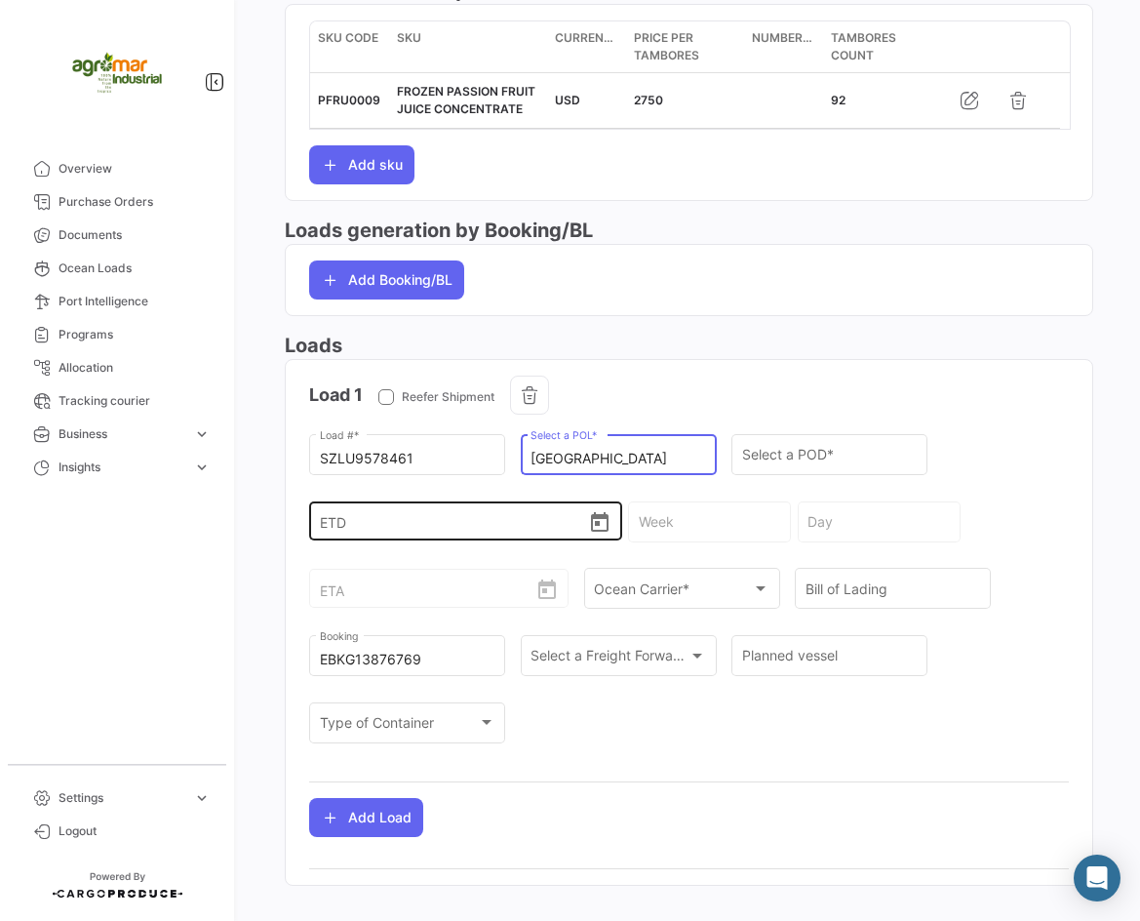
scroll to position [641, 0]
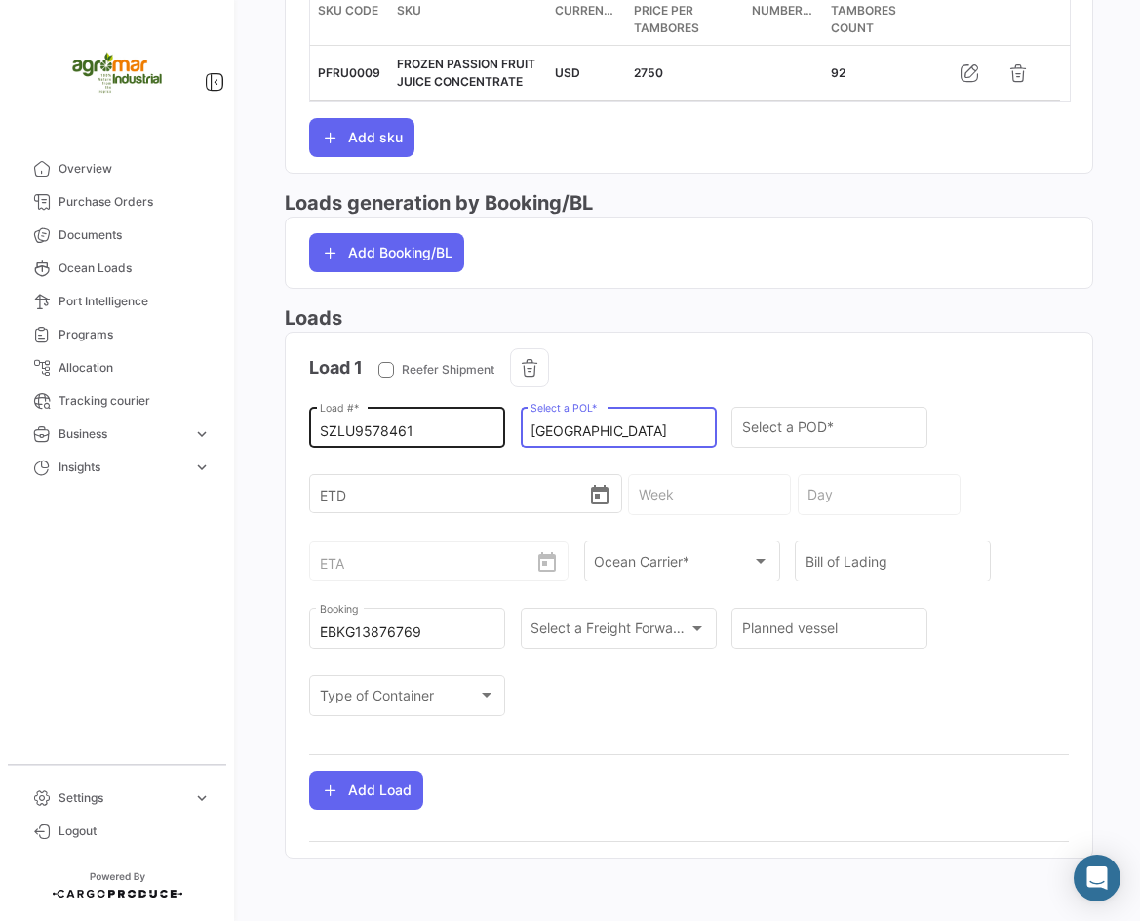
drag, startPoint x: 585, startPoint y: 431, endPoint x: 498, endPoint y: 423, distance: 87.2
click at [498, 423] on div "SZLU9578461 Load # * [GEOGRAPHIC_DATA] Select a POL * Select a POD * ETD Week D…" at bounding box center [689, 570] width 760 height 335
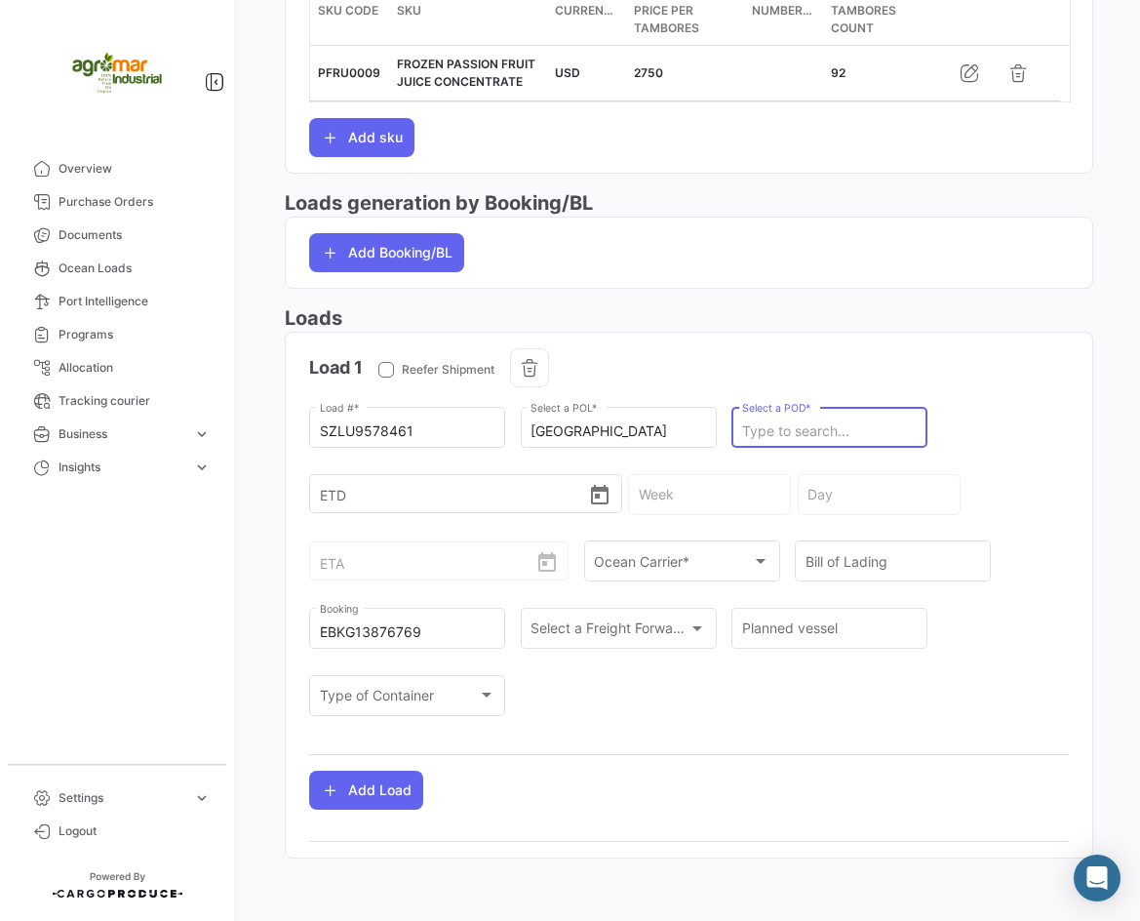
click at [779, 427] on input "Select a POD *" at bounding box center [830, 431] width 176 height 17
paste input "[GEOGRAPHIC_DATA]"
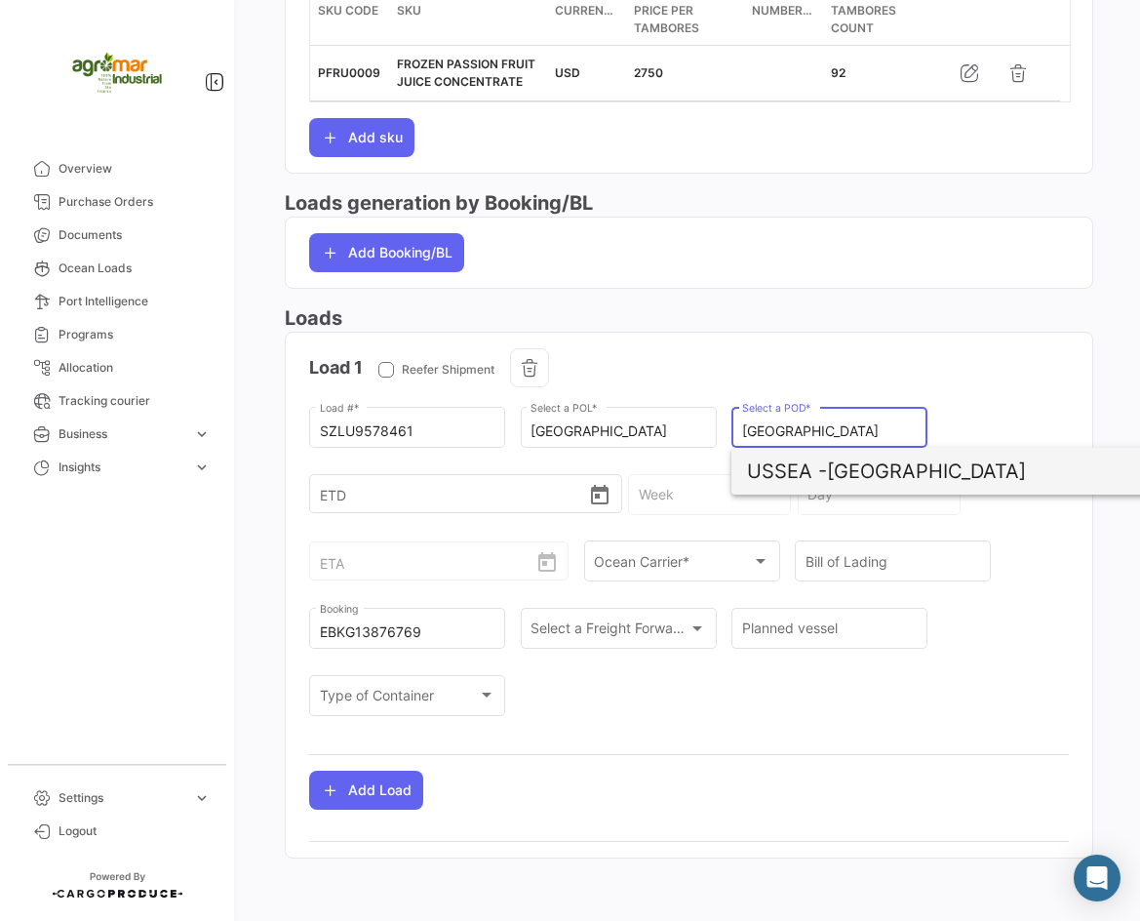
type input "[GEOGRAPHIC_DATA]"
click at [788, 463] on span "USSEA -" at bounding box center [787, 470] width 80 height 23
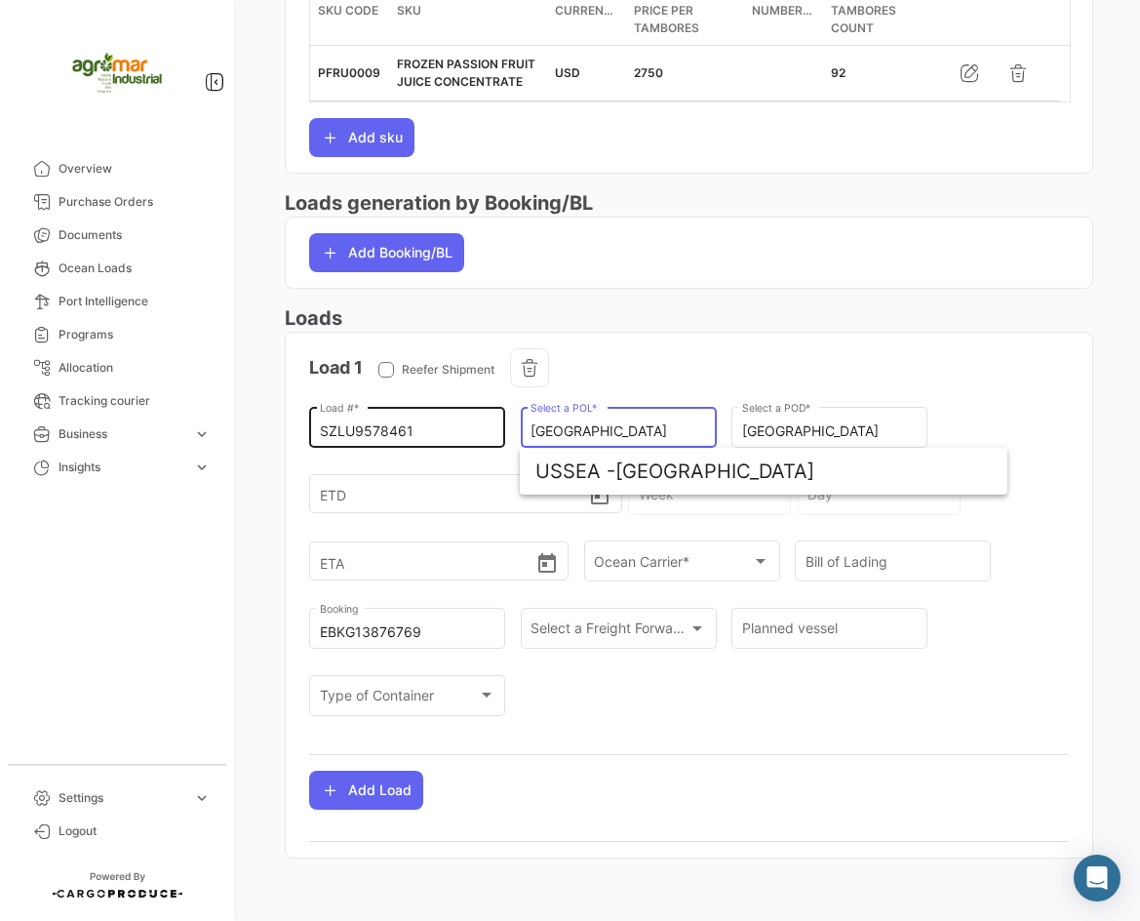
drag, startPoint x: 585, startPoint y: 428, endPoint x: 367, endPoint y: 428, distance: 218.5
click at [367, 428] on div "SZLU9578461 Load # * [GEOGRAPHIC_DATA] Select a POL * [GEOGRAPHIC_DATA] Select …" at bounding box center [689, 570] width 760 height 335
type input "P"
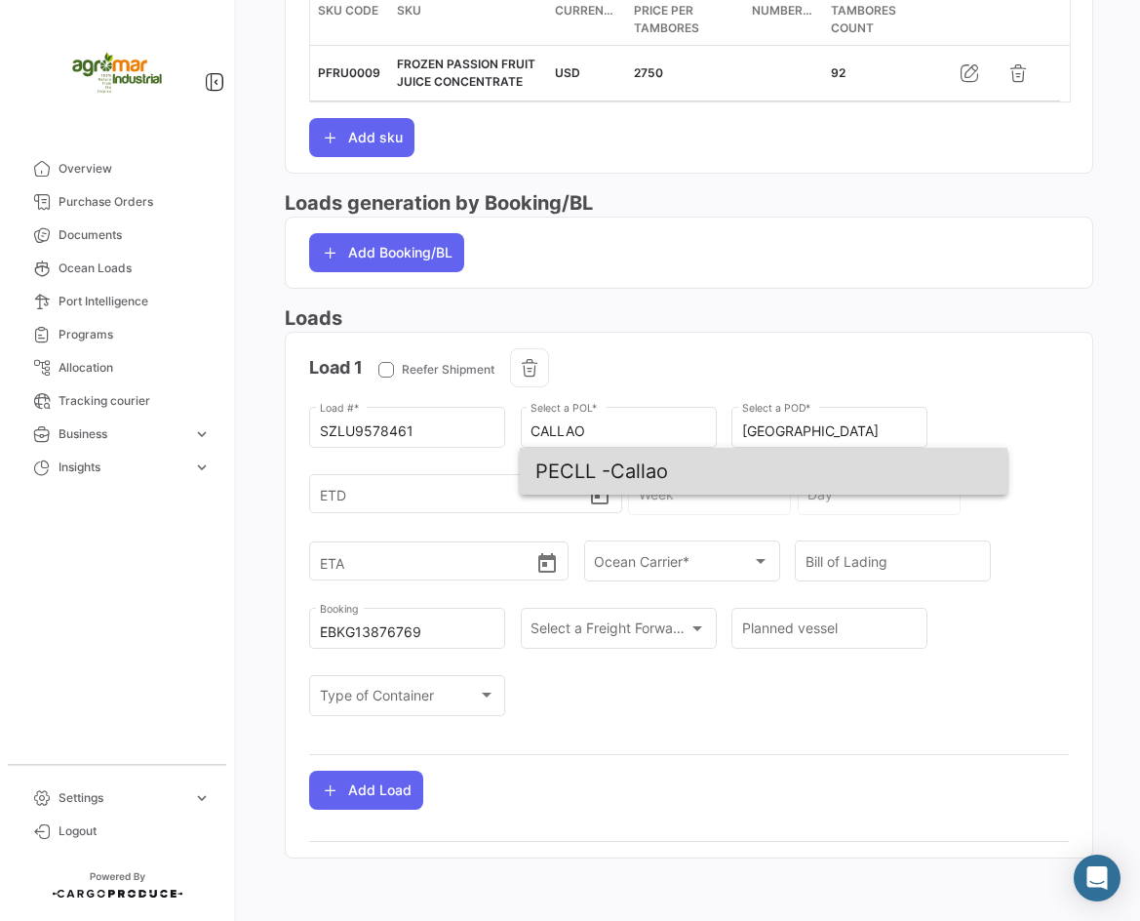
click at [744, 480] on span "PECLL - [GEOGRAPHIC_DATA]" at bounding box center [764, 471] width 456 height 47
type input "Callao"
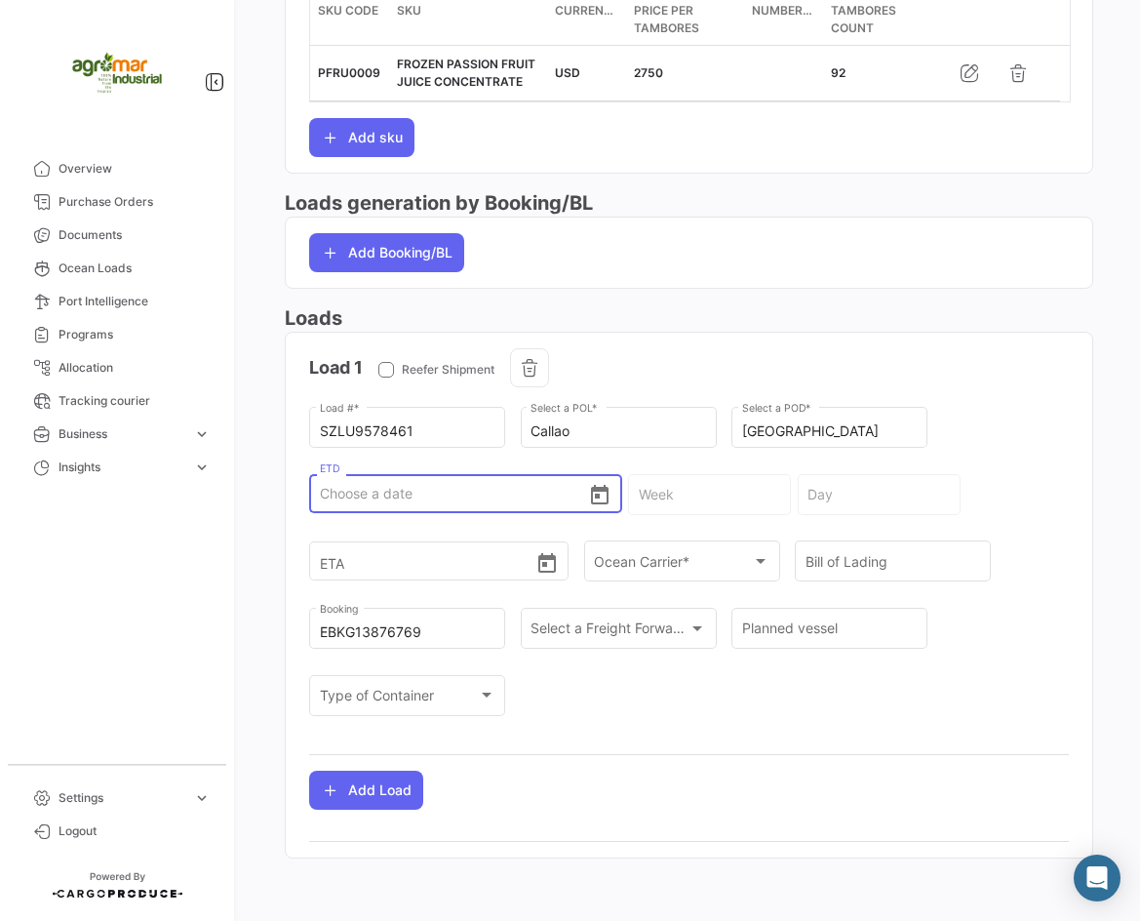
click at [451, 499] on input "ETD" at bounding box center [454, 493] width 269 height 68
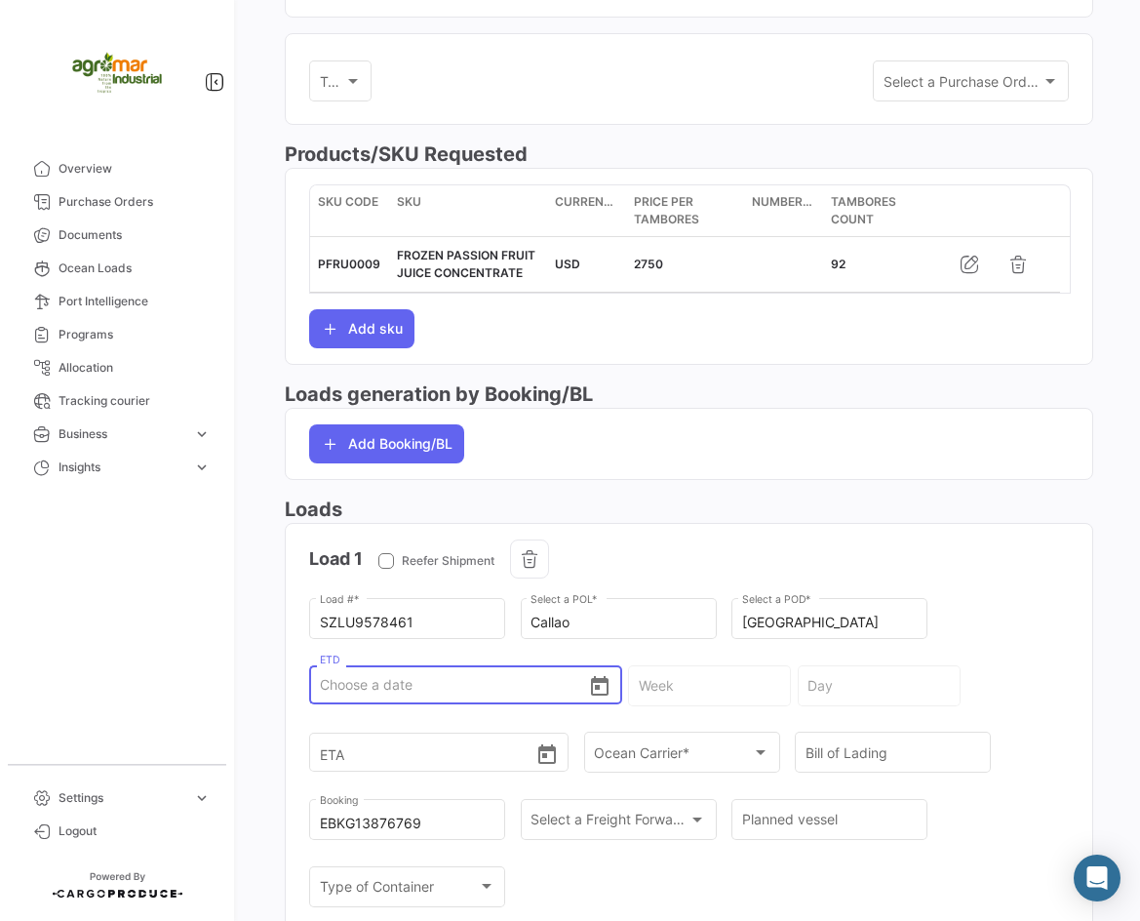
scroll to position [153, 0]
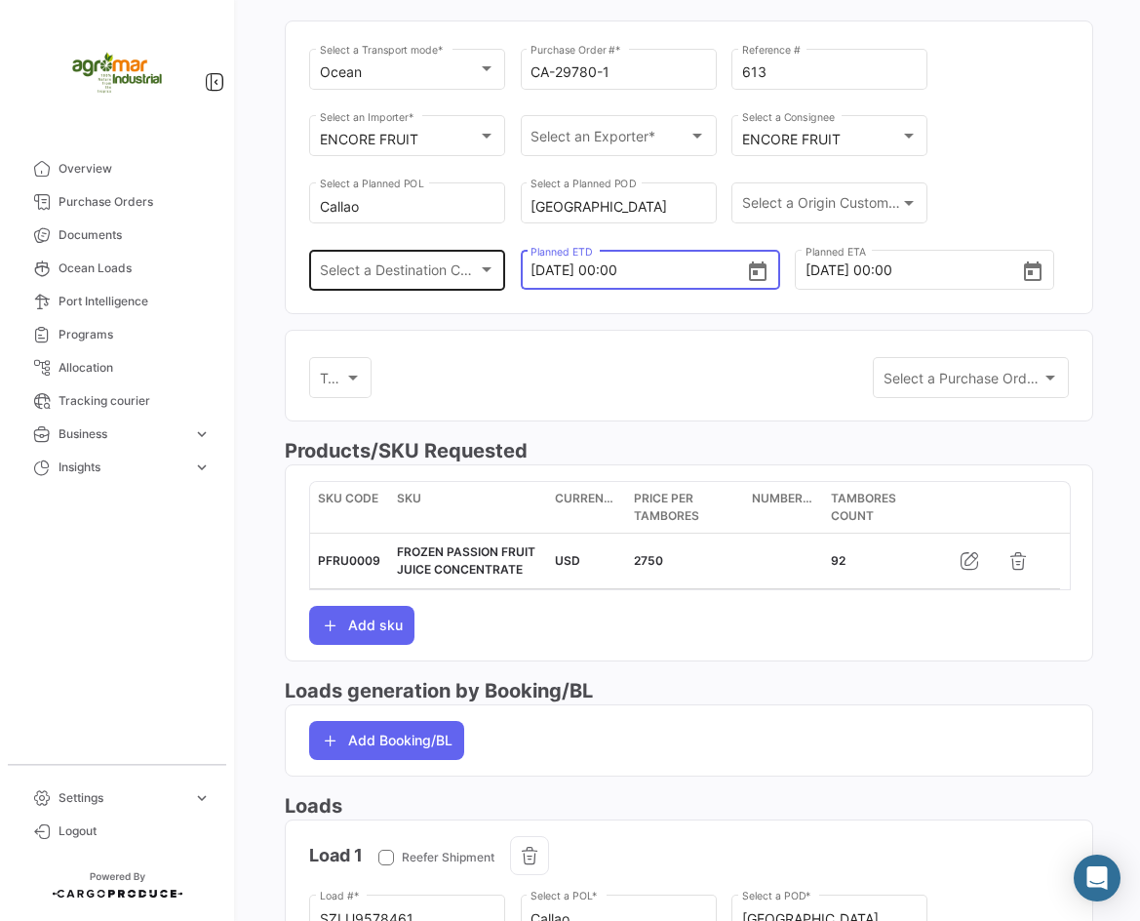
drag, startPoint x: 597, startPoint y: 273, endPoint x: 452, endPoint y: 282, distance: 145.6
click at [452, 282] on div "Ocean Select a Transport mode * CA-29780-1 Purchase Order # * 613 Reference # E…" at bounding box center [689, 179] width 760 height 268
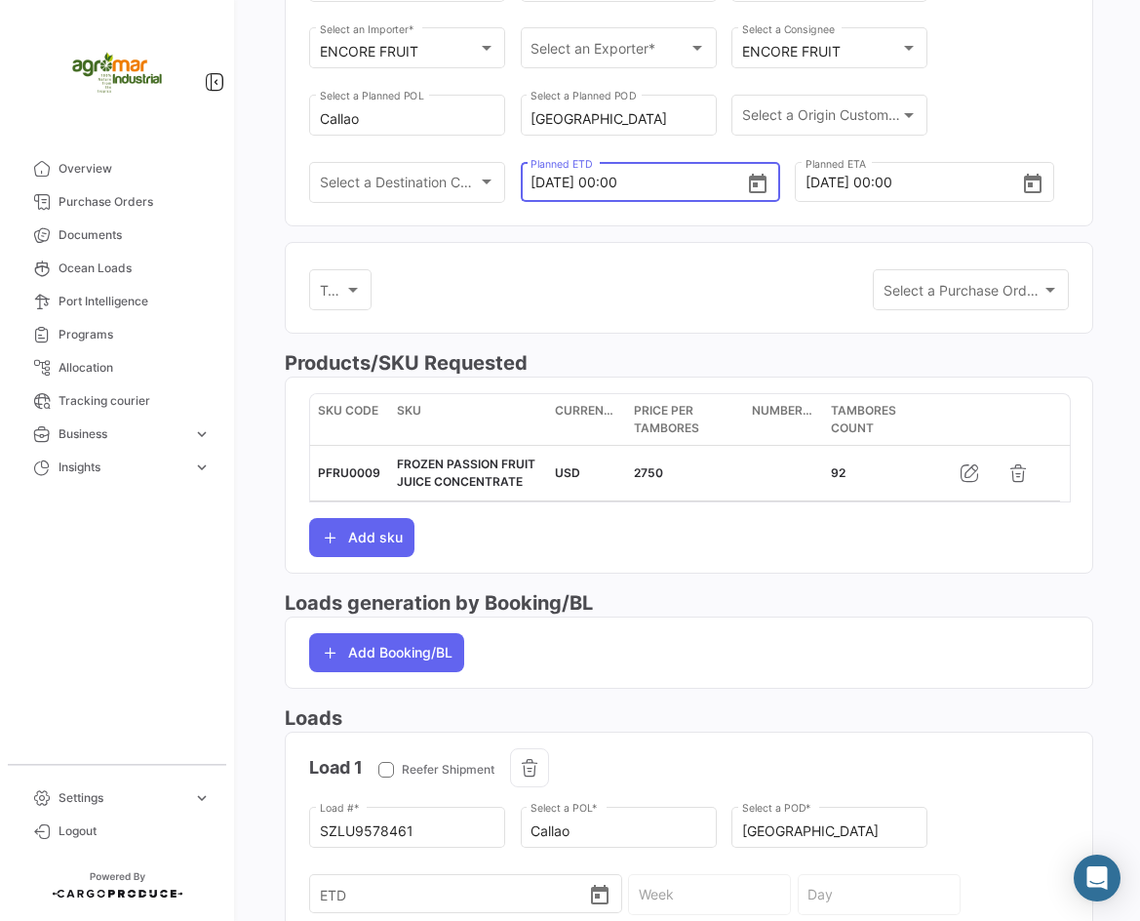
scroll to position [641, 0]
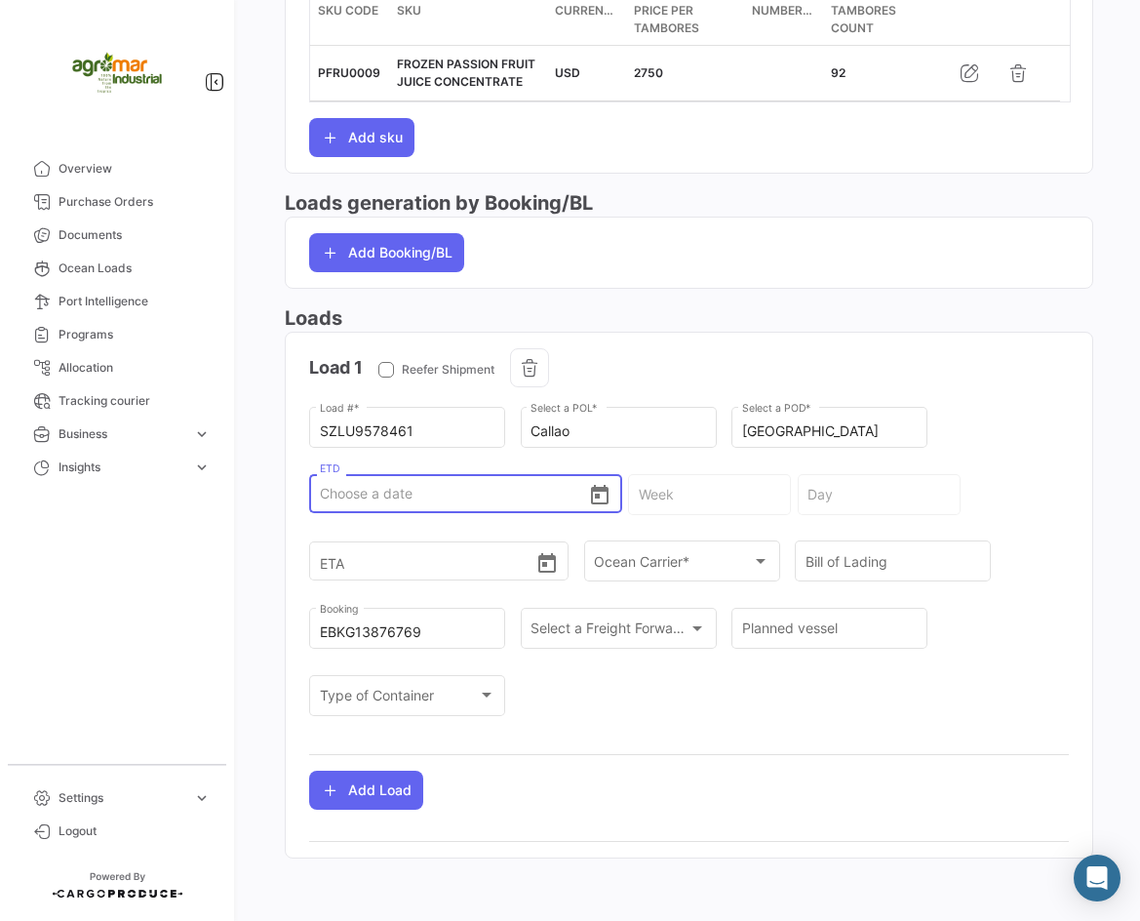
click at [327, 489] on input "ETD" at bounding box center [454, 493] width 269 height 68
paste input "[DATE]"
type input "[DATE]"
type input "34 - 2025"
type input "[DATE]"
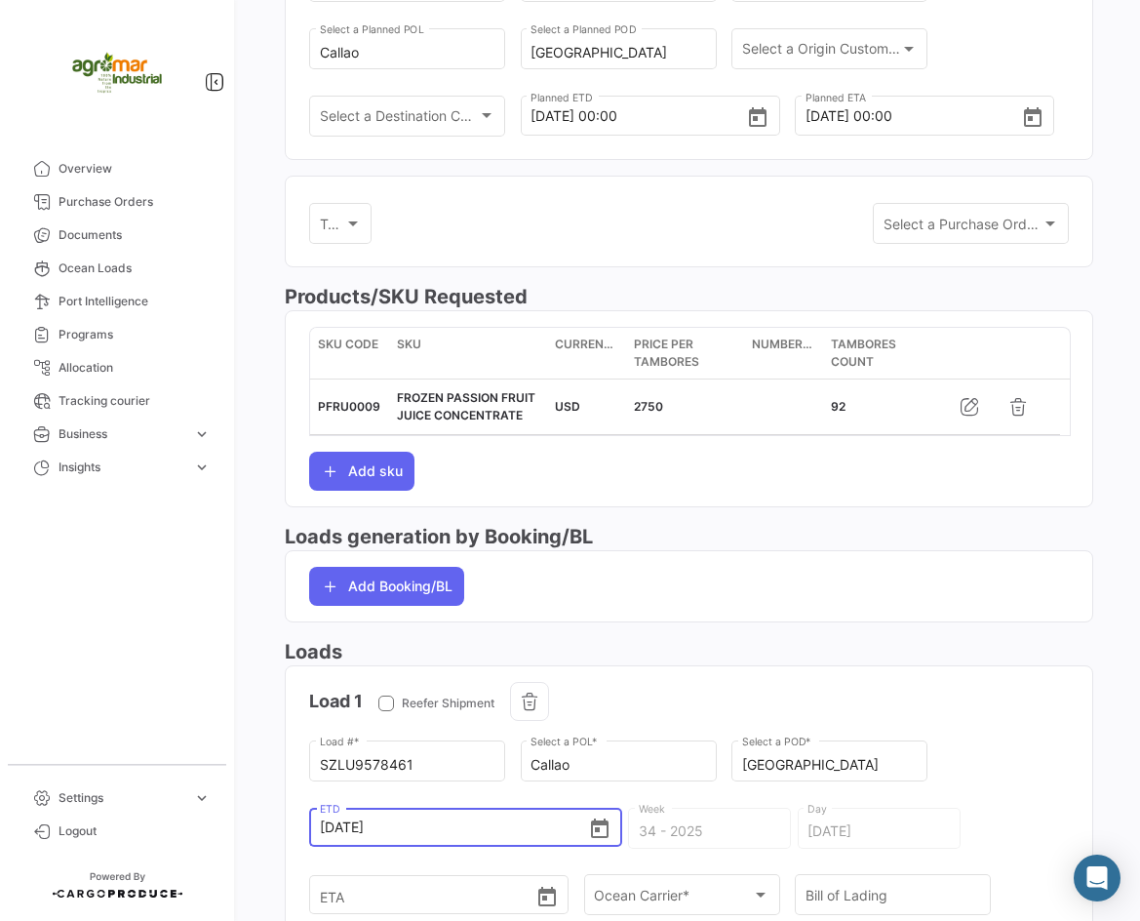
scroll to position [56, 0]
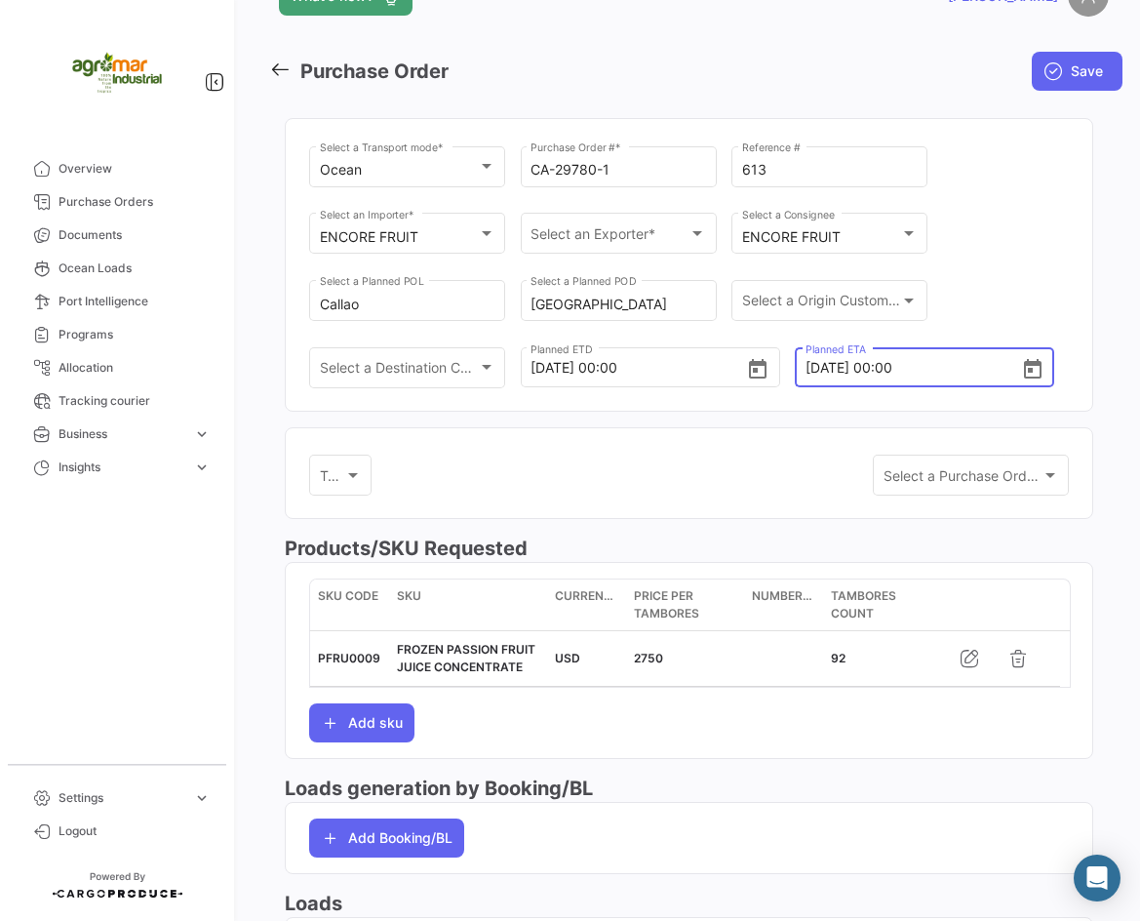
type input "[DATE] 00:00"
drag, startPoint x: 850, startPoint y: 372, endPoint x: 697, endPoint y: 370, distance: 152.2
click at [697, 370] on div "Ocean Select a Transport mode * CA-29780-1 Purchase Order # * 613 Reference # E…" at bounding box center [689, 276] width 760 height 268
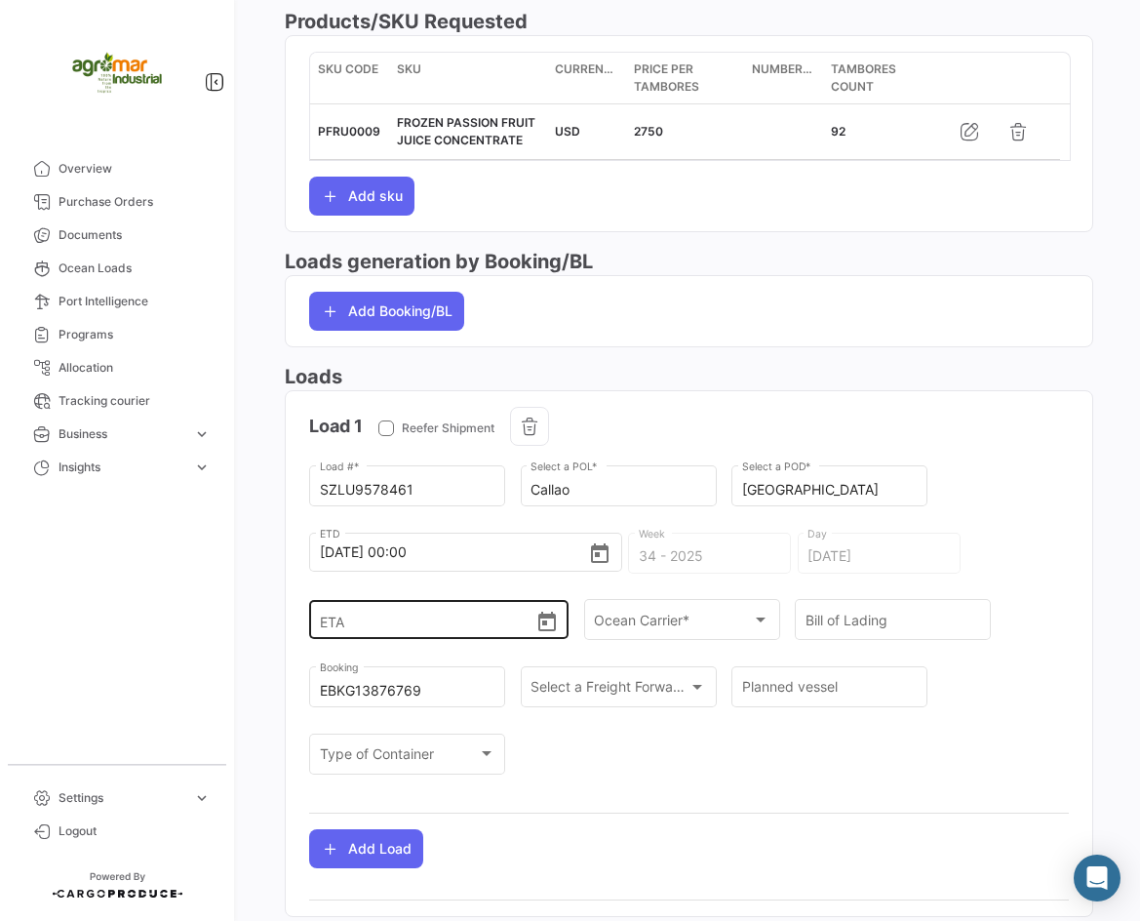
scroll to position [641, 0]
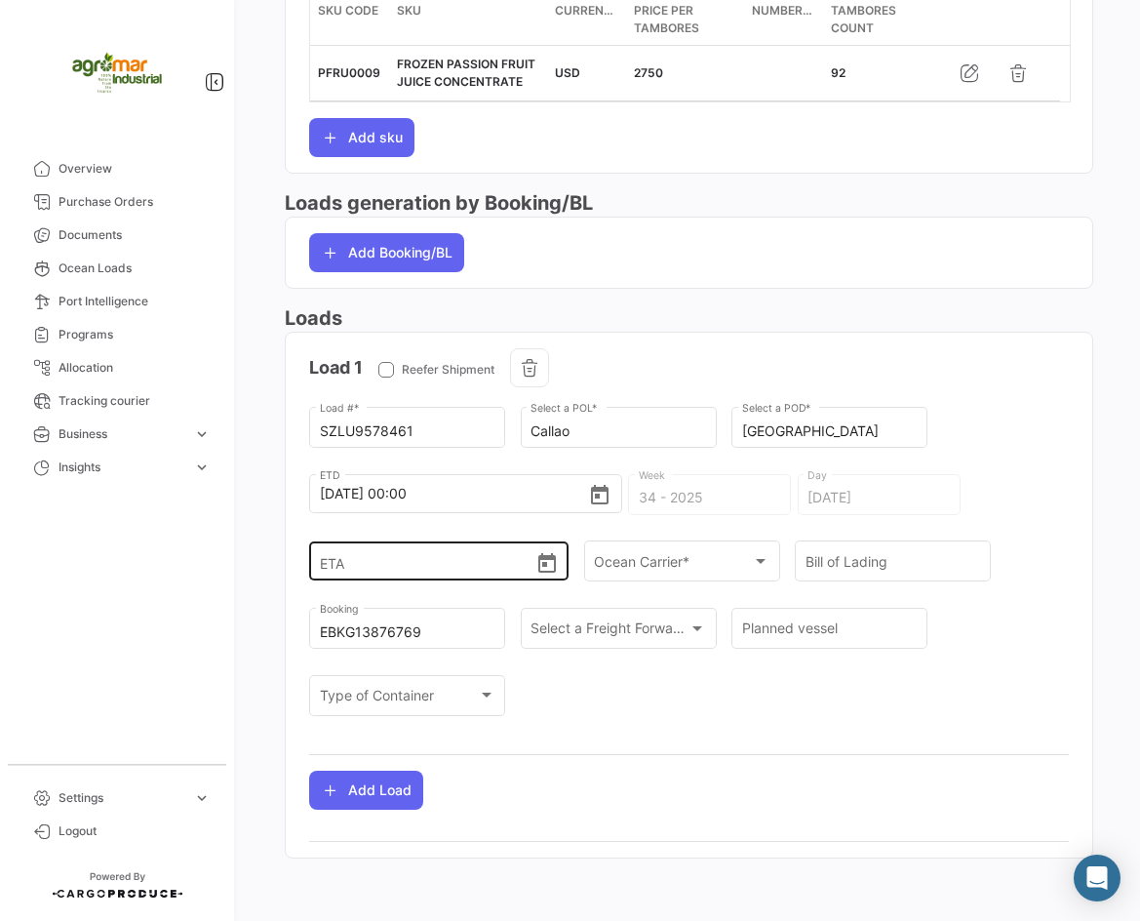
click at [457, 572] on input "ETA" at bounding box center [428, 562] width 216 height 68
paste input "[DATE]"
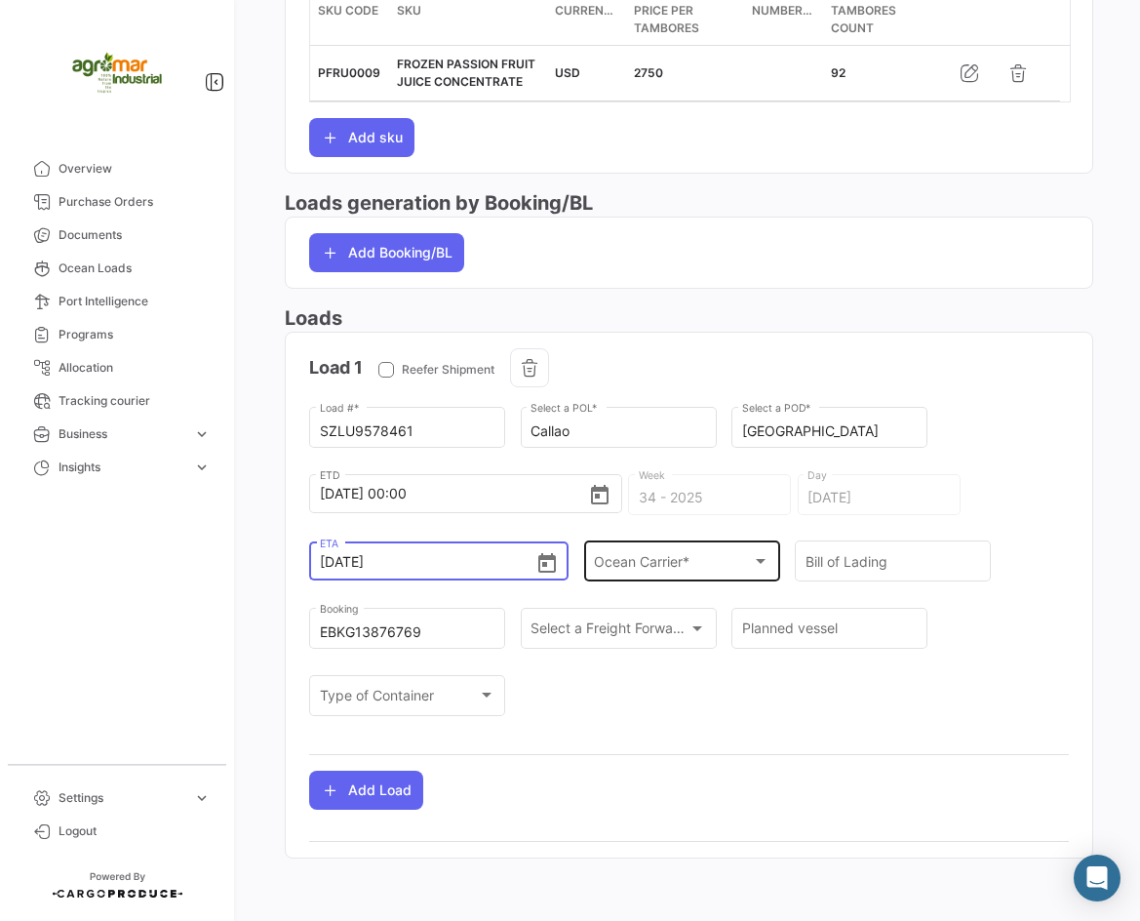
type input "[DATE] 00:00"
click at [695, 566] on div "Ocean Carrier *" at bounding box center [673, 565] width 158 height 17
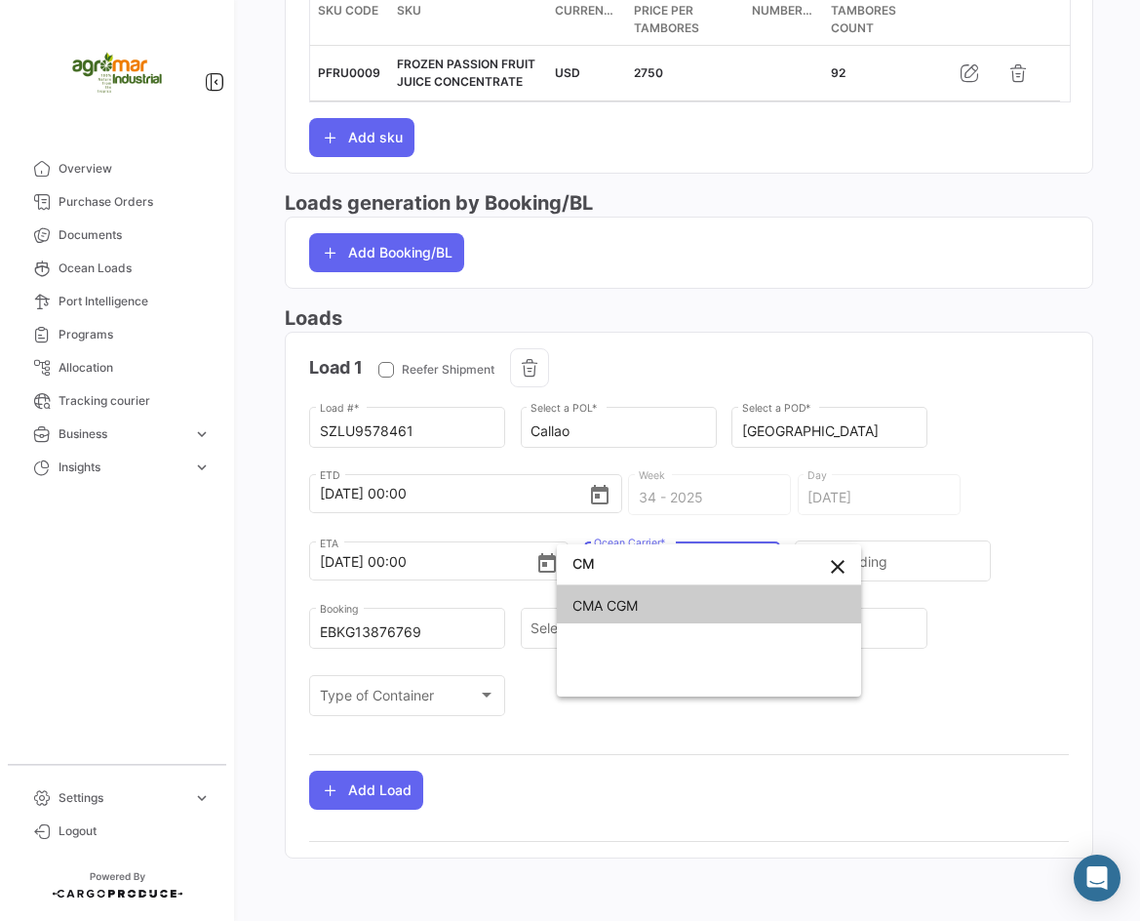
type input "C"
type input "MSC"
click at [611, 597] on span "MSC" at bounding box center [709, 605] width 273 height 41
click at [611, 597] on div "MSC Ocean Carrier *" at bounding box center [682, 570] width 196 height 60
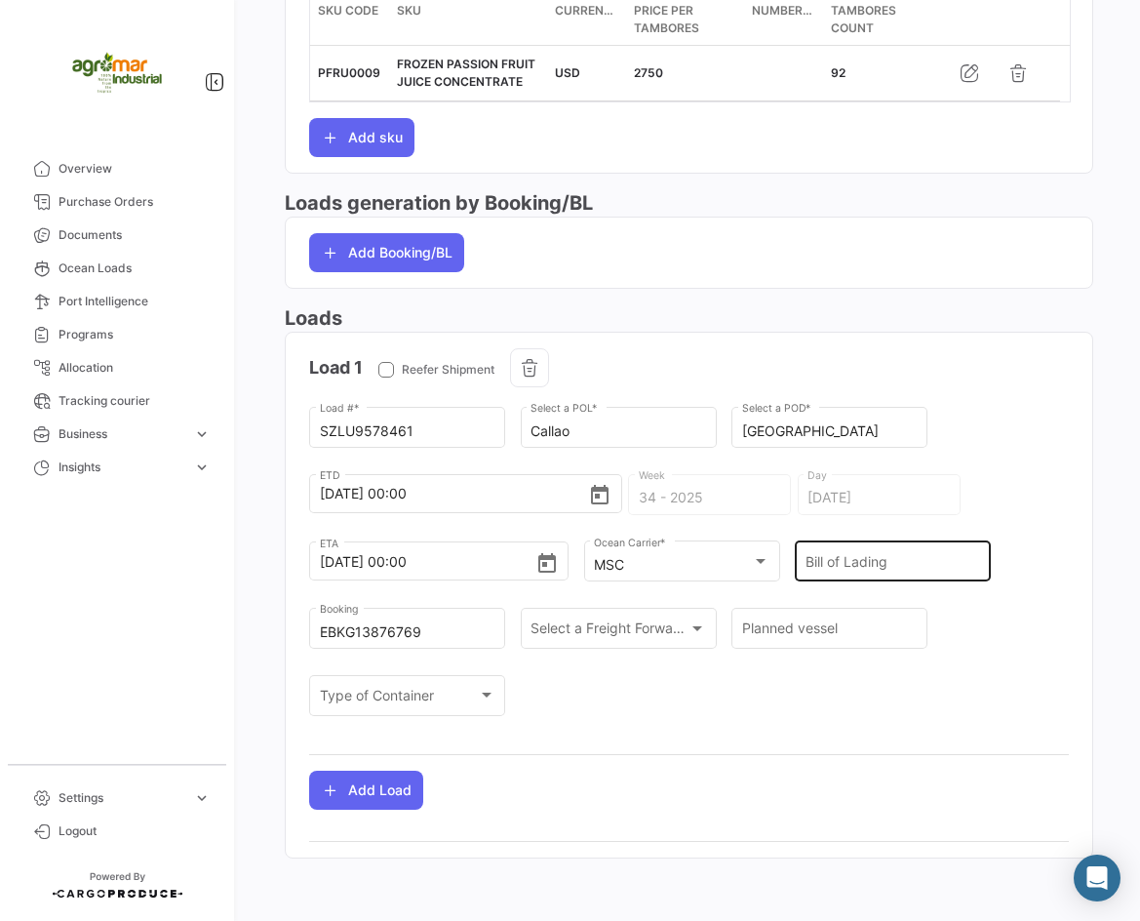
click at [806, 555] on div "Bill of Lading" at bounding box center [894, 559] width 176 height 45
paste input "MEDURU036923"
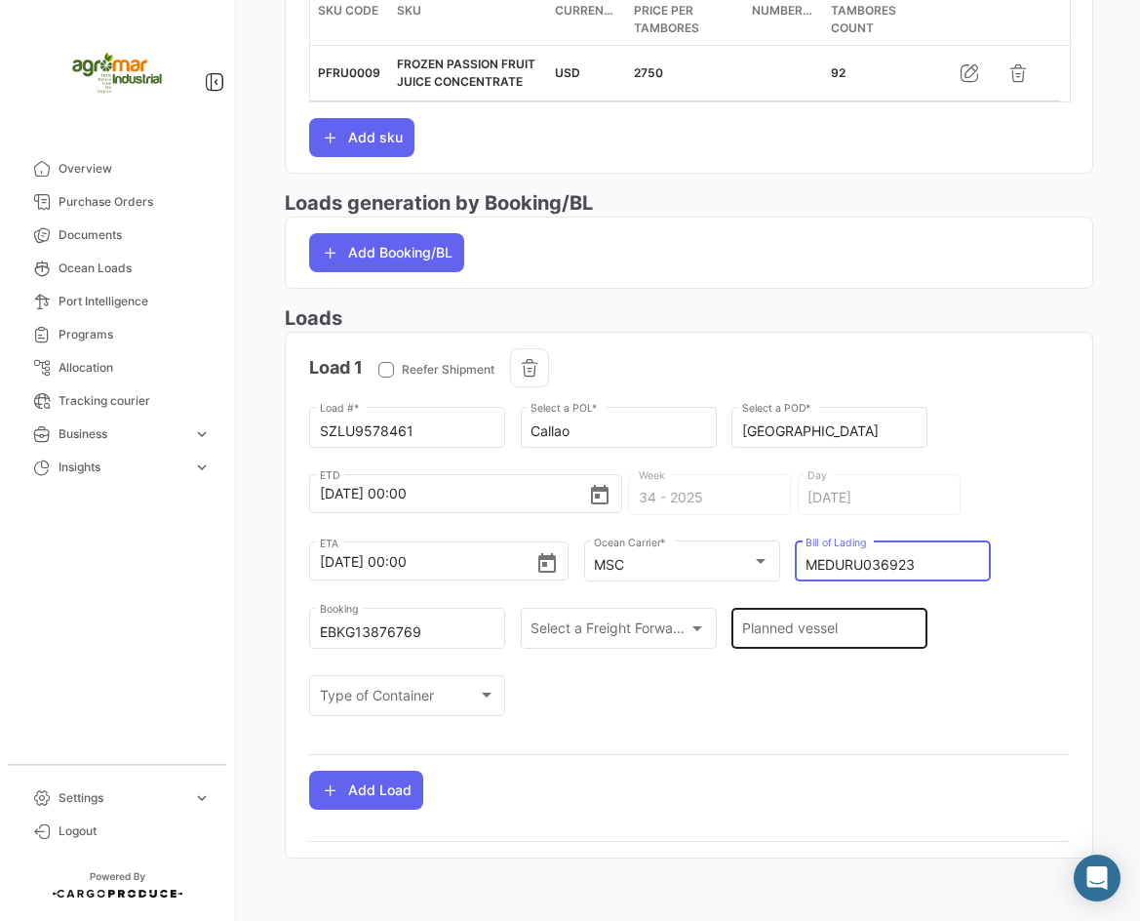
type input "MEDURU036923"
click at [832, 635] on input "Planned vessel" at bounding box center [830, 632] width 176 height 17
click at [775, 614] on div "Planned vessel" at bounding box center [830, 626] width 176 height 45
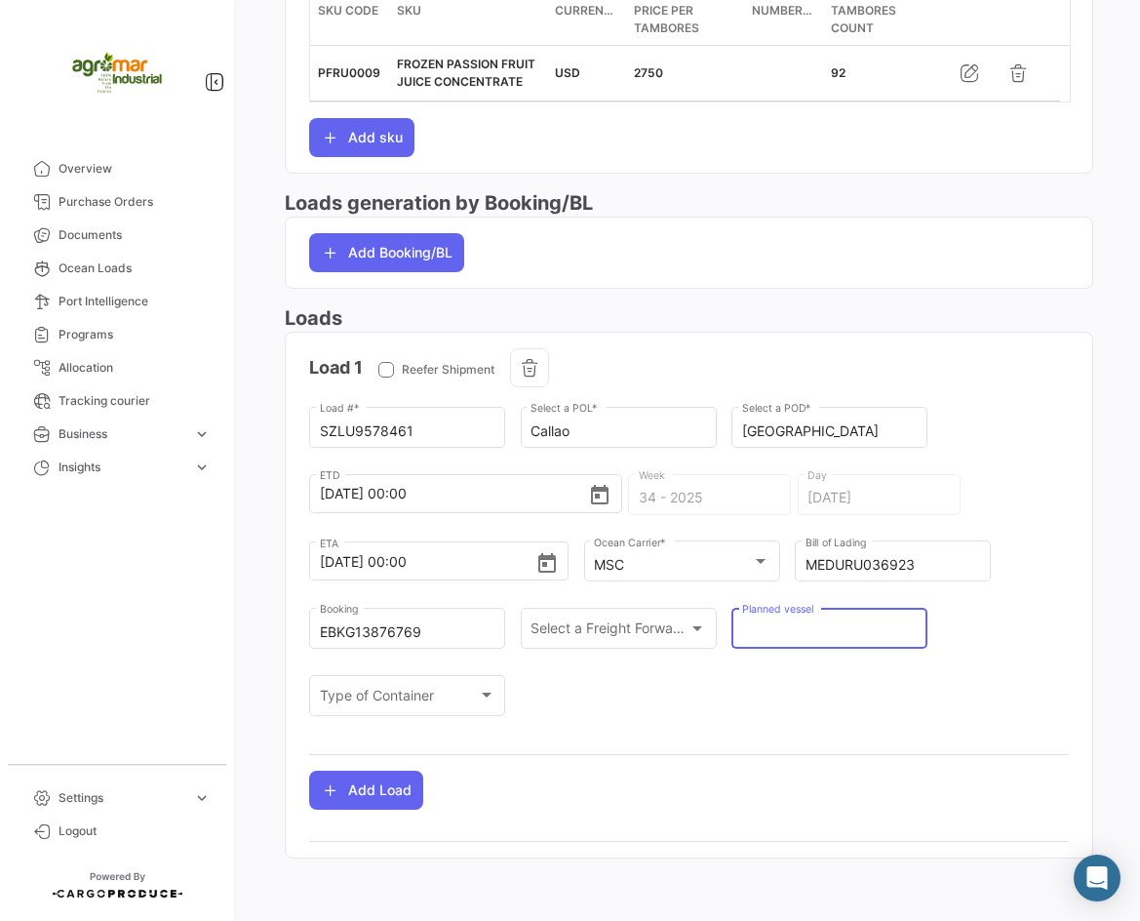
paste input "MSC [PERSON_NAME]"
click at [827, 626] on input "MSC [PERSON_NAME]" at bounding box center [830, 632] width 176 height 17
paste input "NX533R"
type input "MSC [PERSON_NAME] NX533R"
click at [1028, 595] on div "SZLU9578461 Load # * Callao Select a POL * [GEOGRAPHIC_DATA] Select a POD * [DA…" at bounding box center [689, 570] width 760 height 335
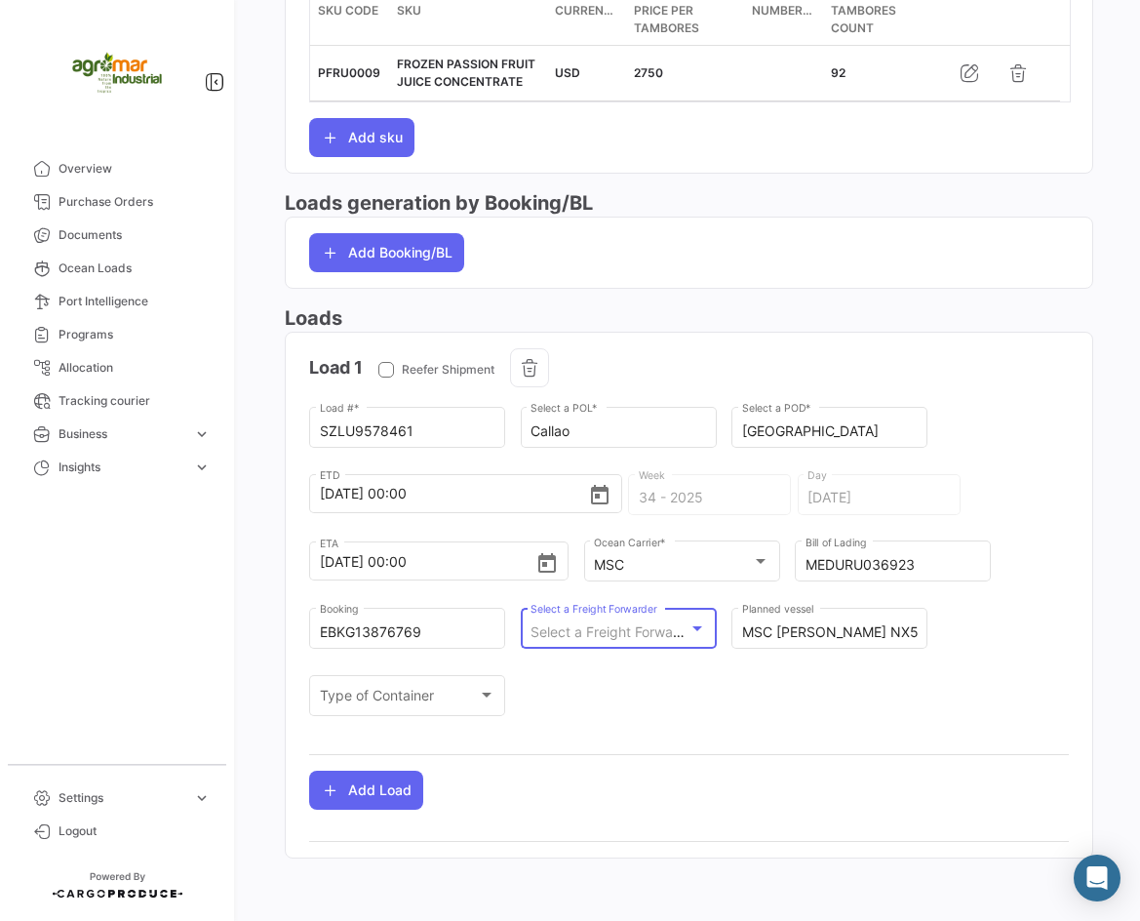
click at [599, 630] on span "Select a Freight Forwarder" at bounding box center [615, 631] width 169 height 17
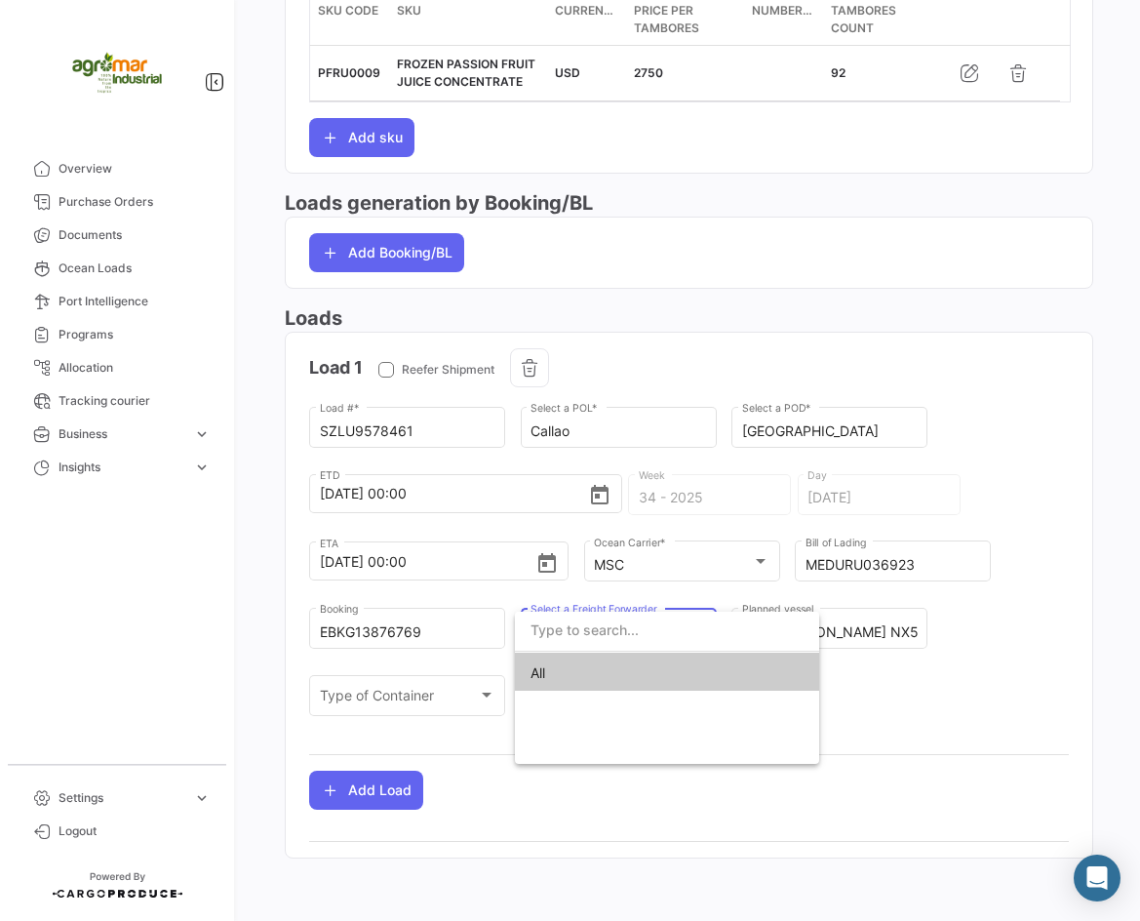
click at [1017, 652] on div at bounding box center [570, 460] width 1140 height 921
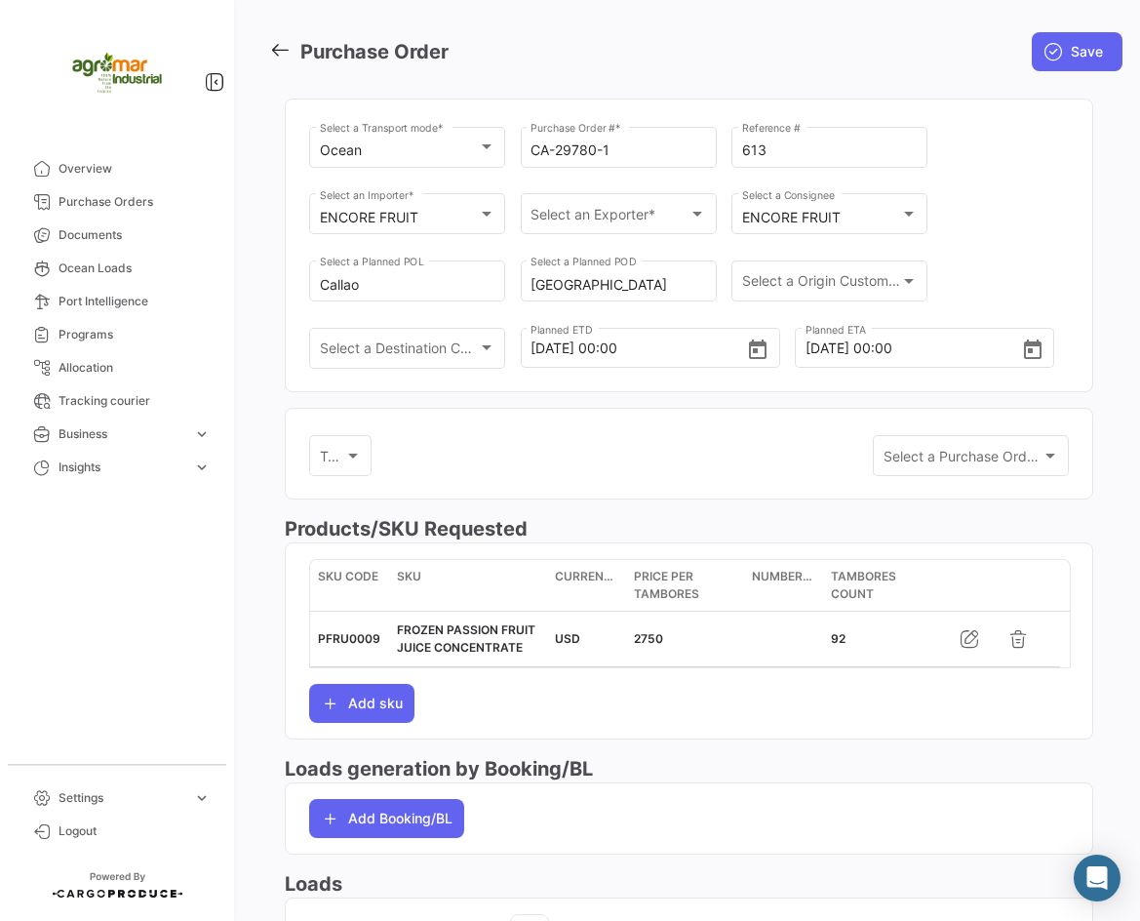
scroll to position [0, 0]
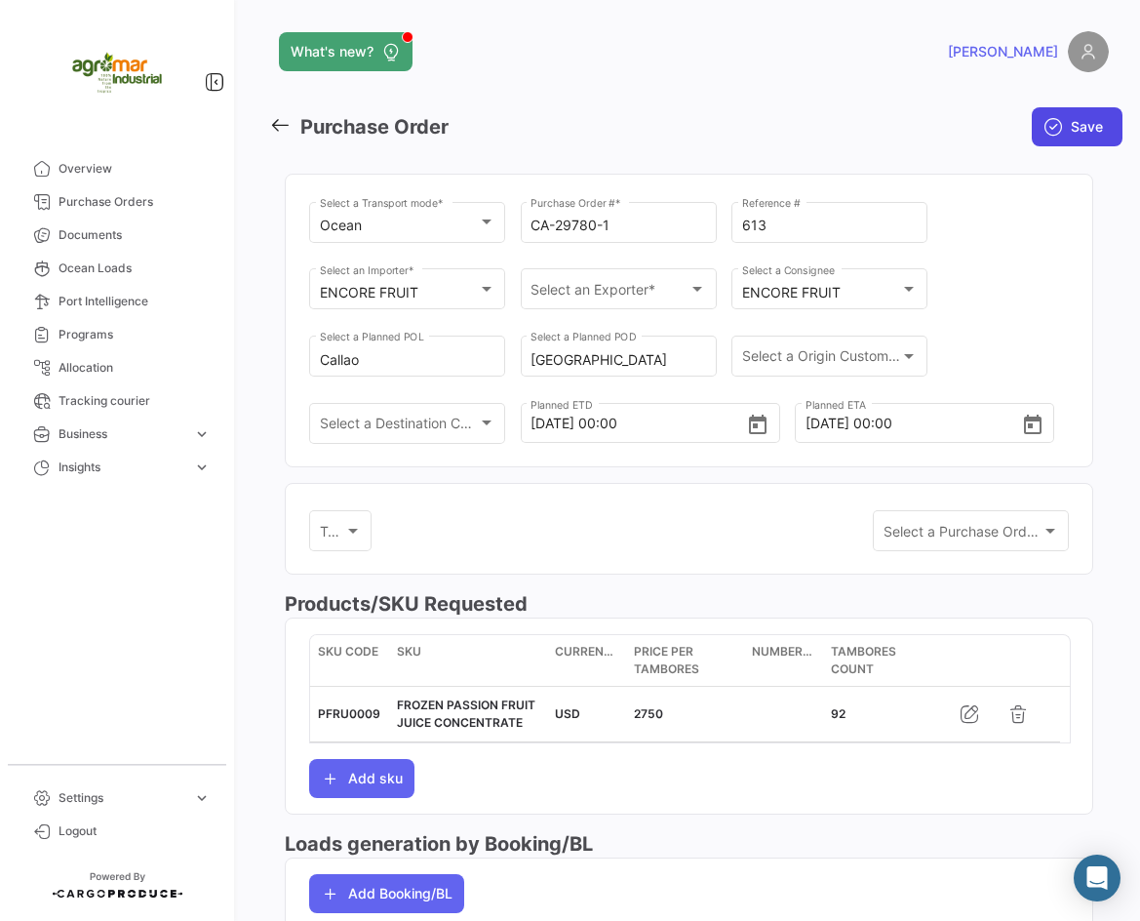
click at [1046, 133] on icon "submit" at bounding box center [1054, 127] width 20 height 20
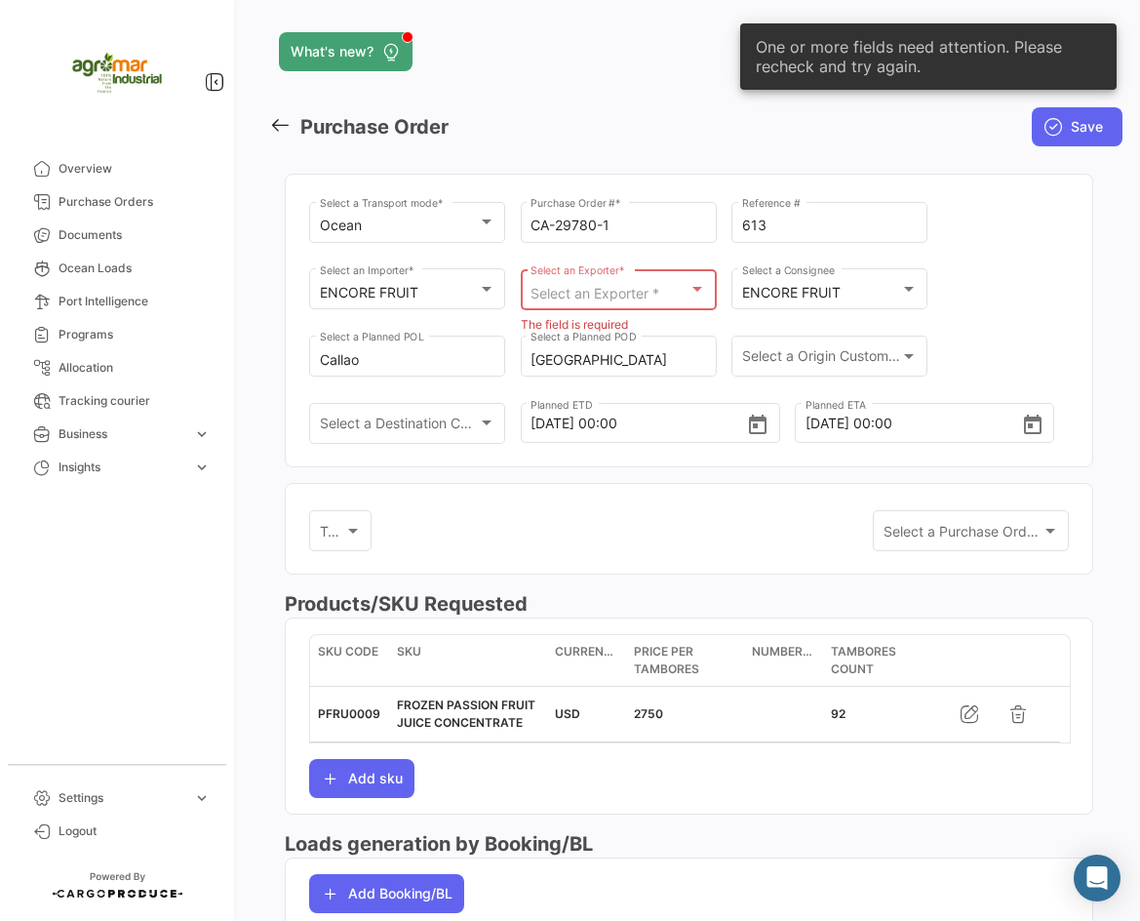
click at [636, 288] on span "Select an Exporter *" at bounding box center [595, 293] width 129 height 17
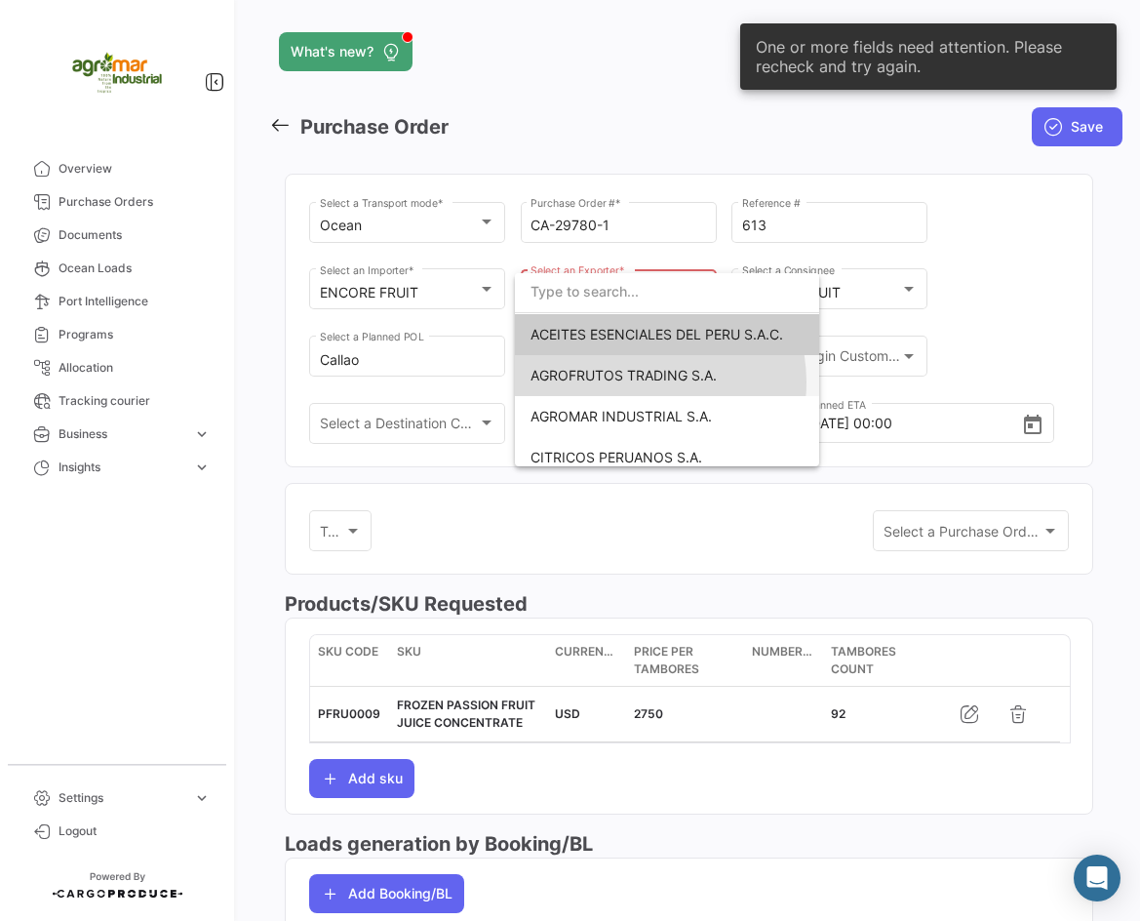
click at [645, 381] on span "AGROFRUTOS TRADING S.A." at bounding box center [624, 375] width 186 height 17
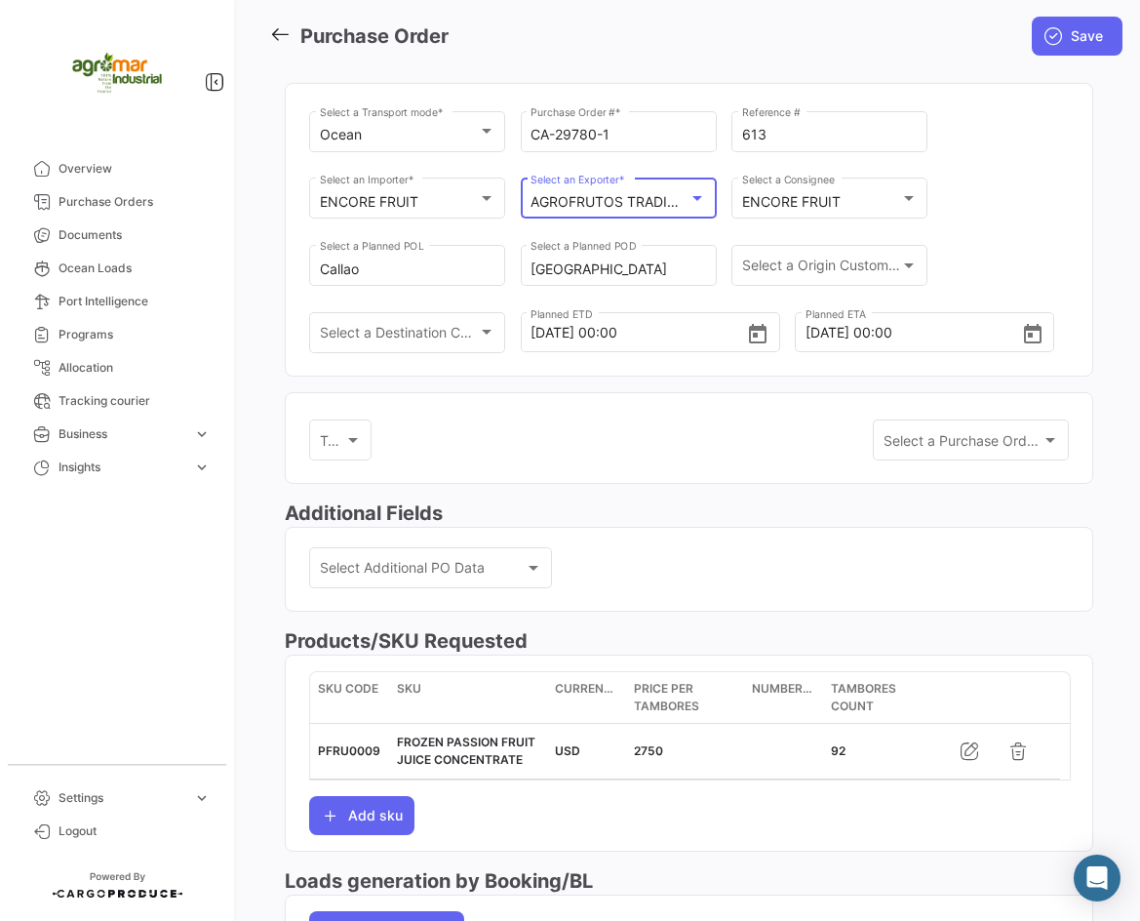
scroll to position [195, 0]
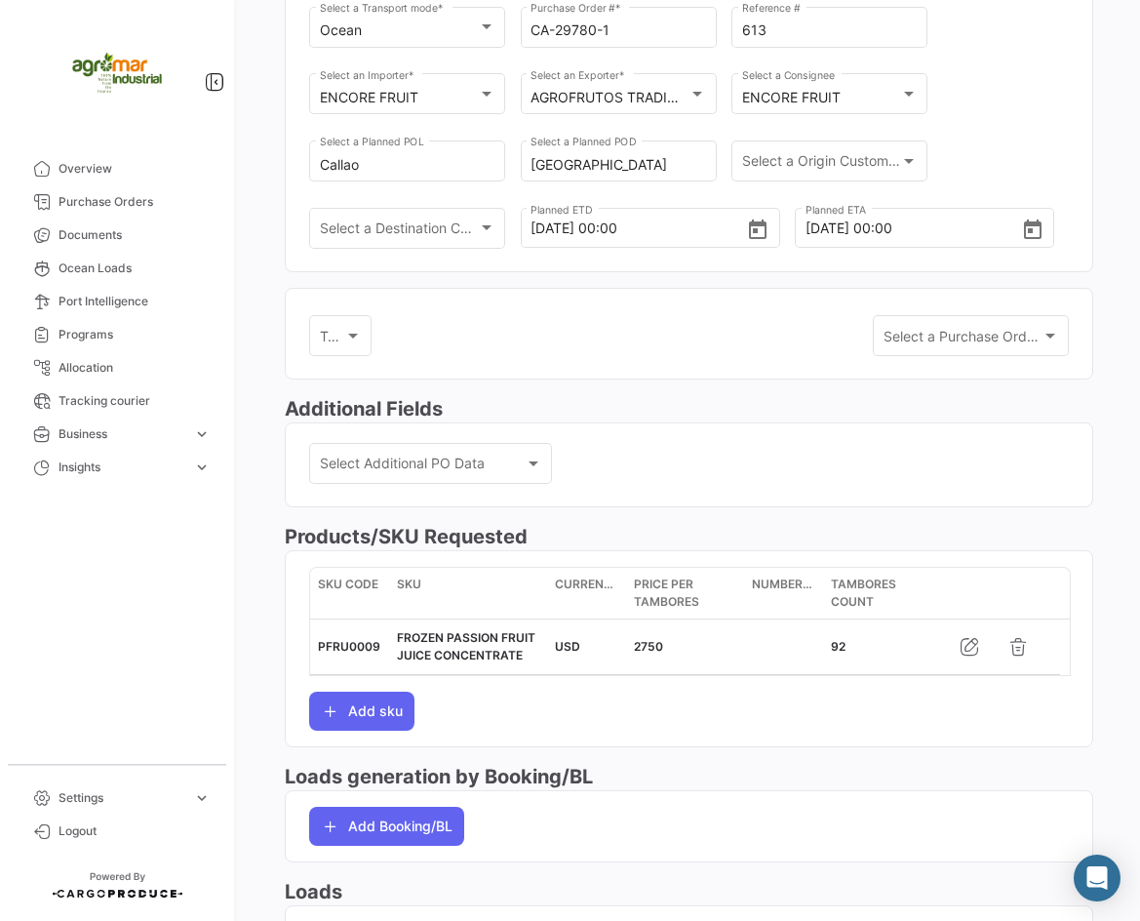
click at [846, 412] on h3 "Additional Fields" at bounding box center [689, 408] width 809 height 27
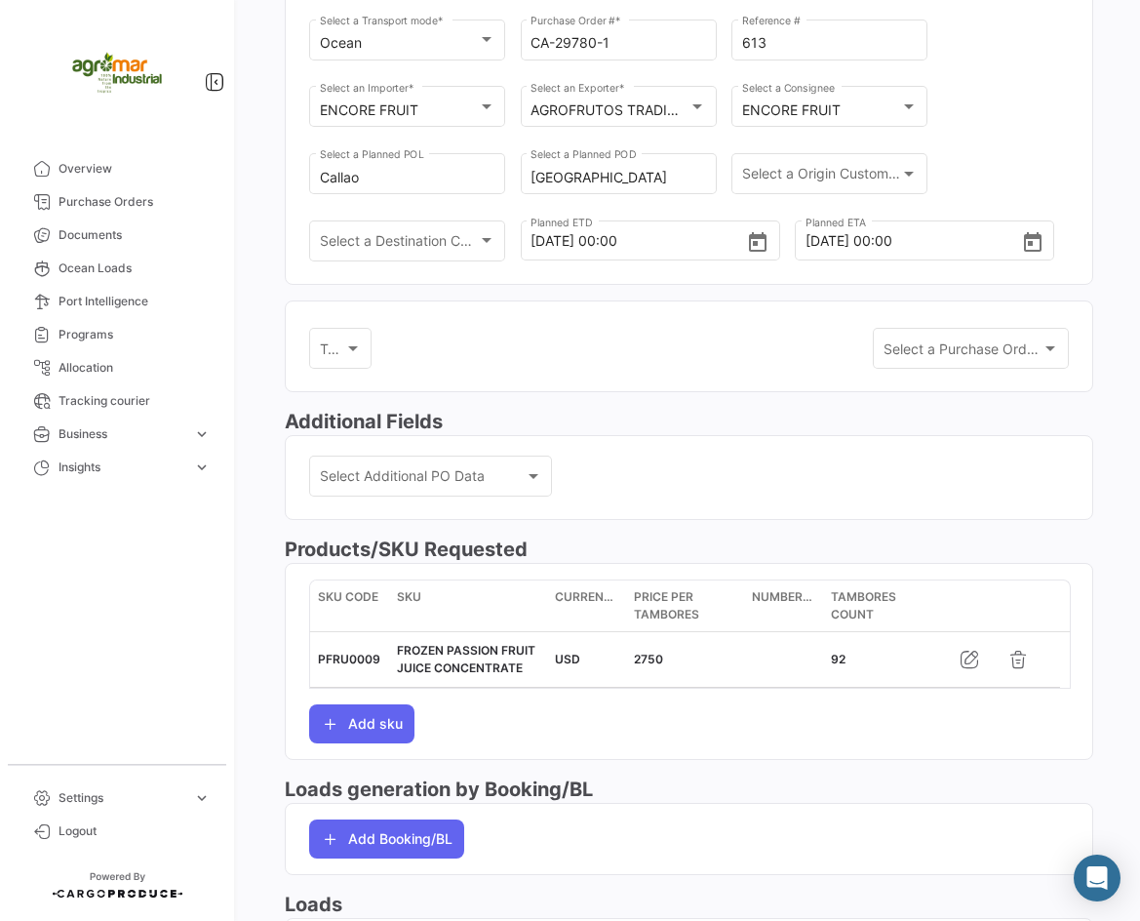
scroll to position [0, 0]
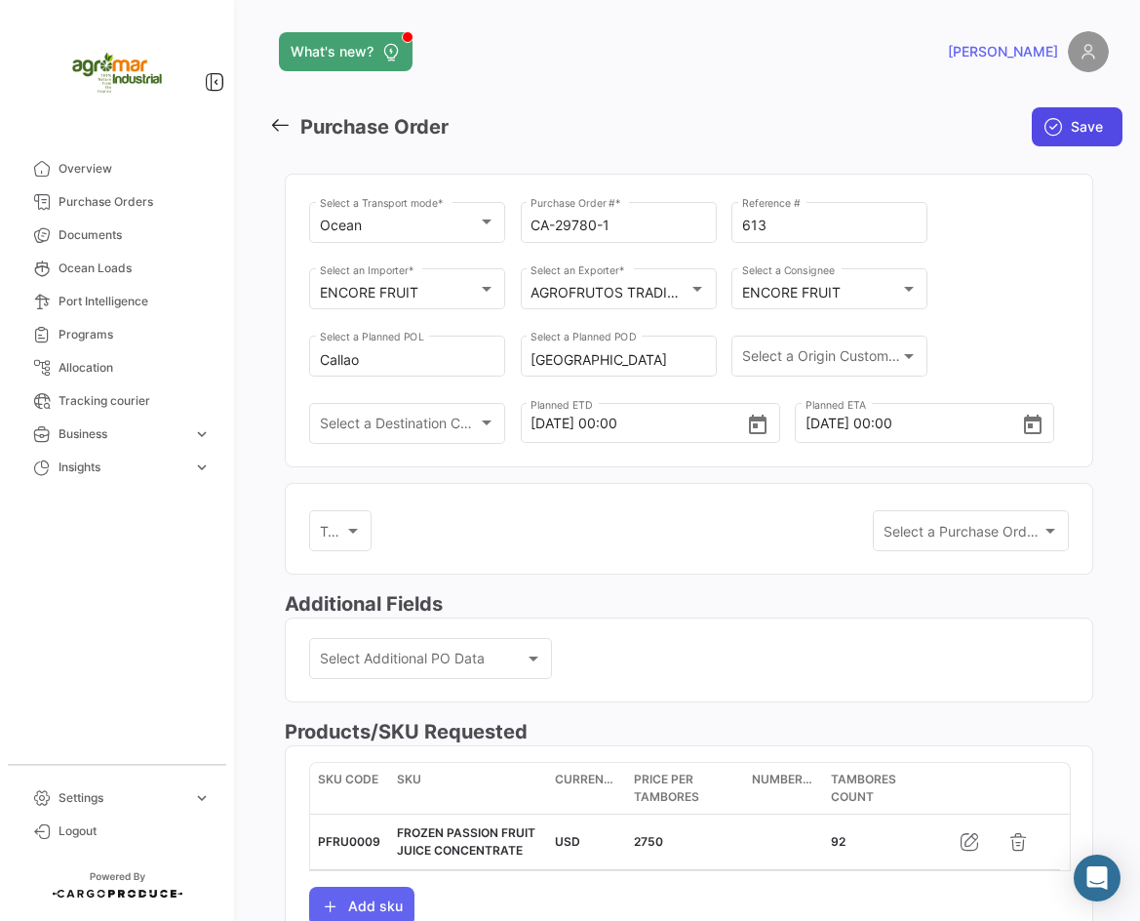
click at [1043, 141] on button "Save" at bounding box center [1077, 126] width 91 height 39
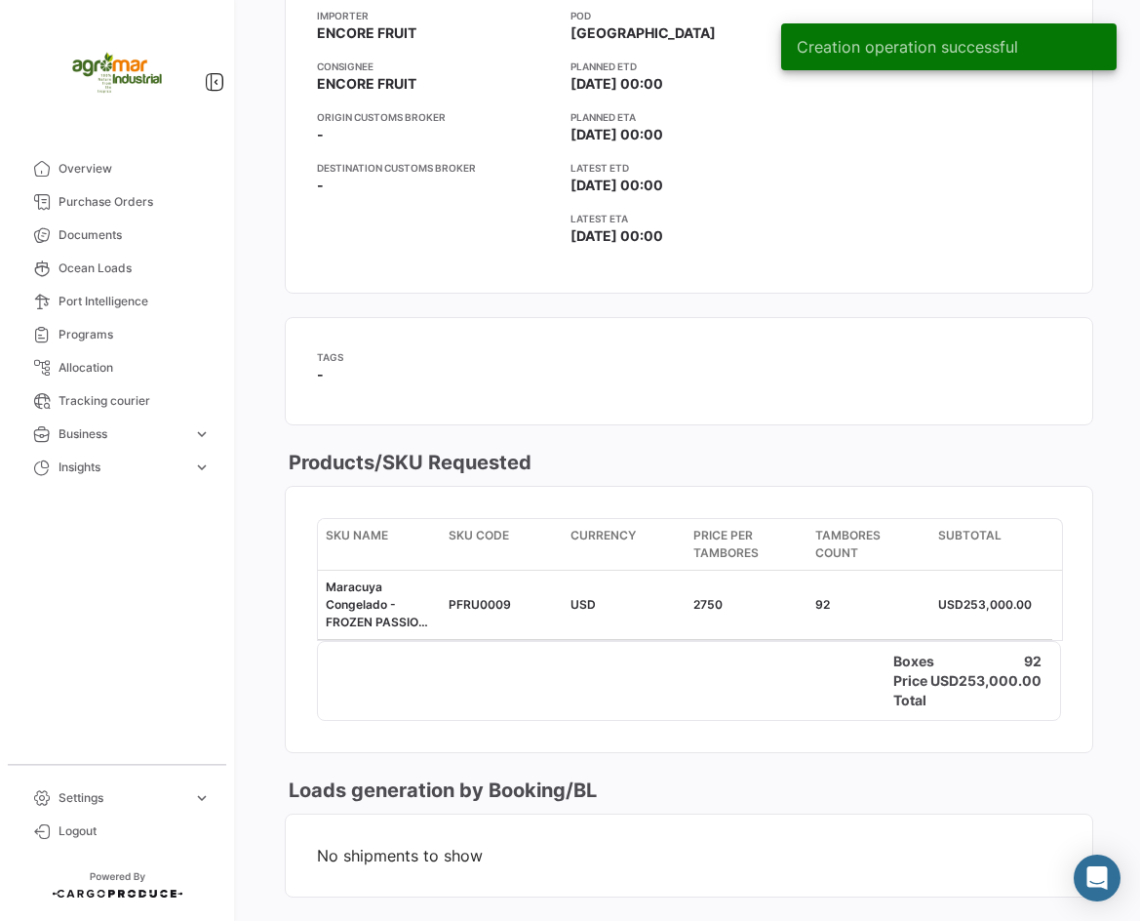
scroll to position [1150, 0]
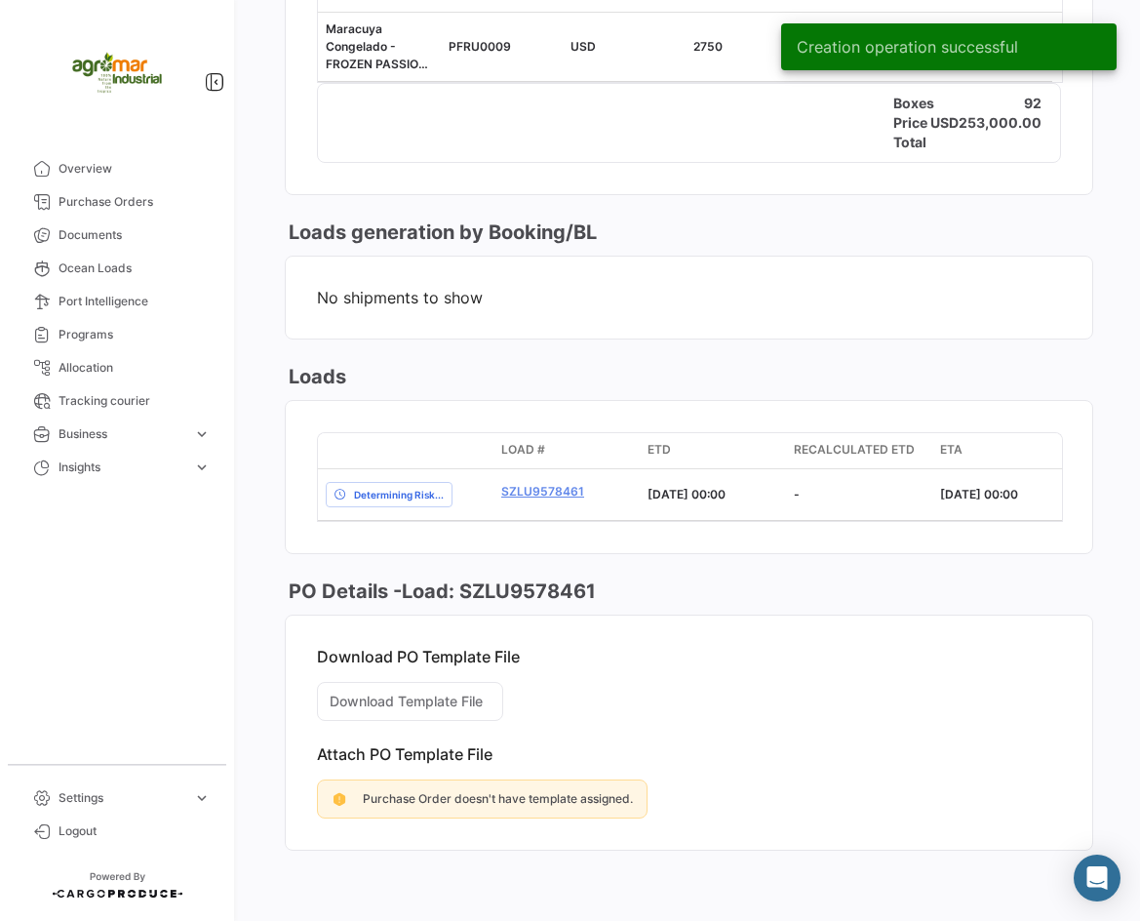
click at [773, 257] on mat-card-content "No shipments to show" at bounding box center [689, 298] width 807 height 82
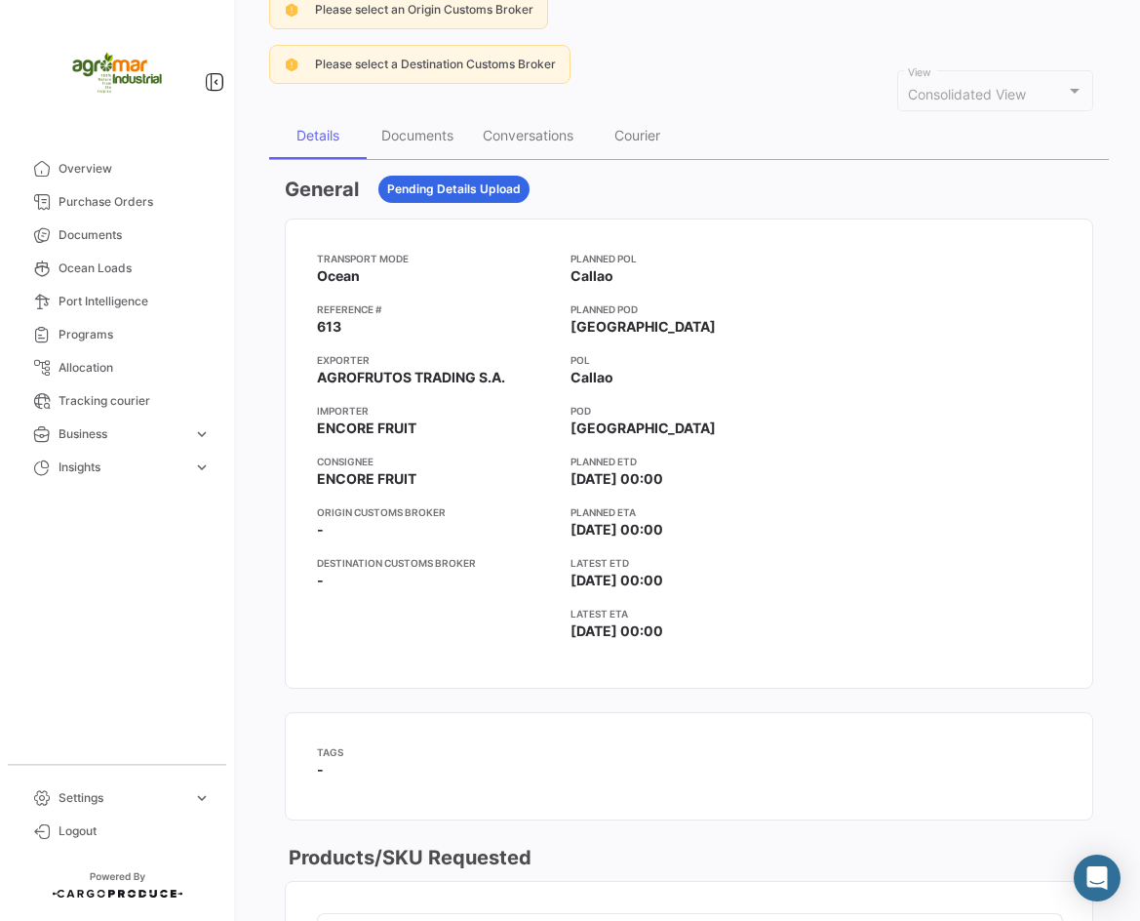
scroll to position [0, 0]
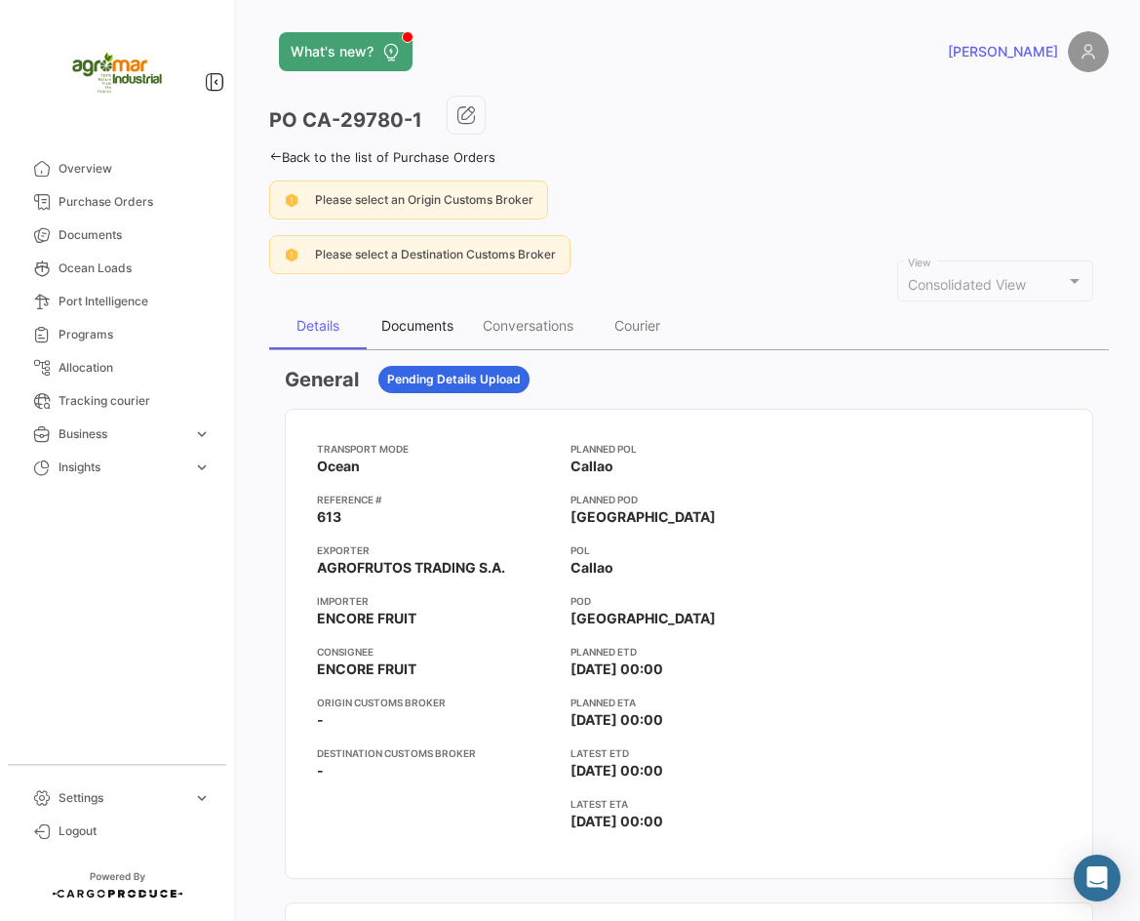
click at [431, 333] on div "Documents" at bounding box center [417, 325] width 72 height 17
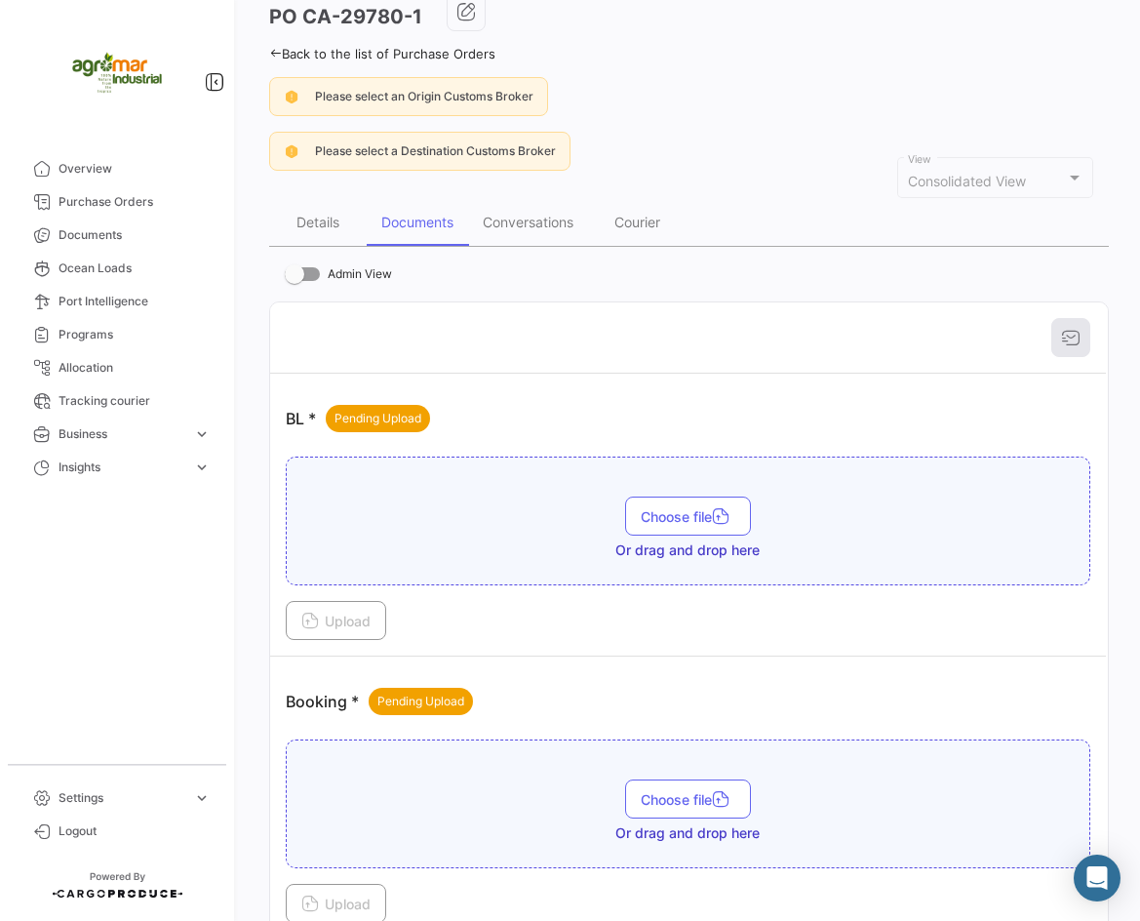
scroll to position [98, 0]
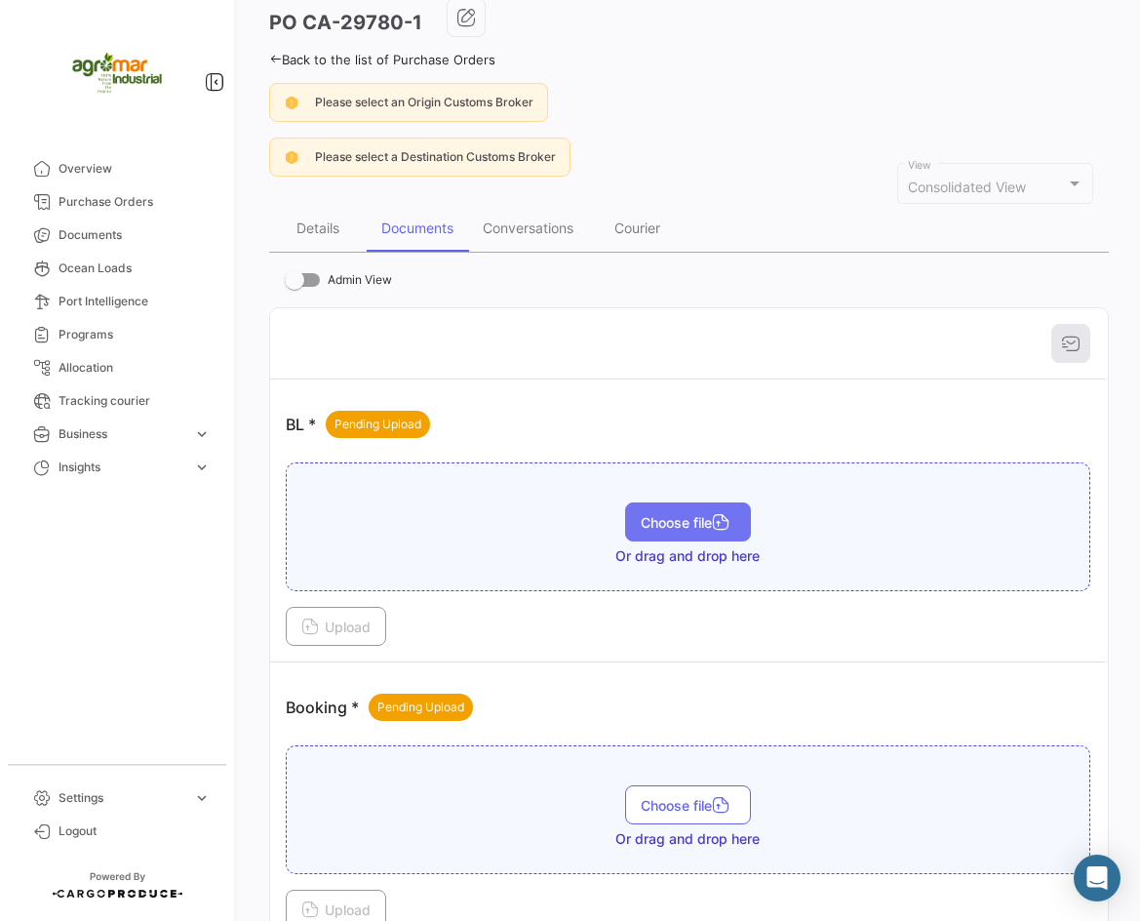
click at [688, 514] on span "Choose file" at bounding box center [688, 522] width 95 height 17
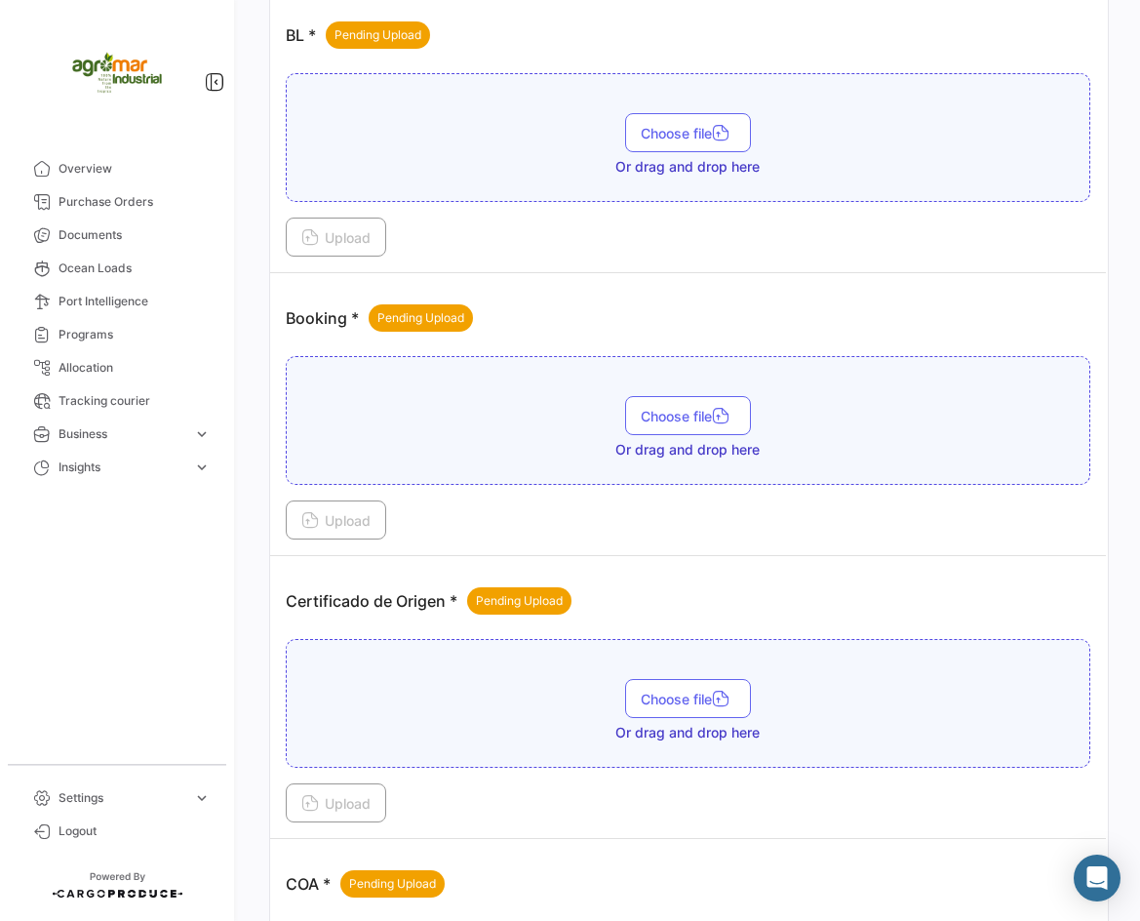
scroll to position [488, 0]
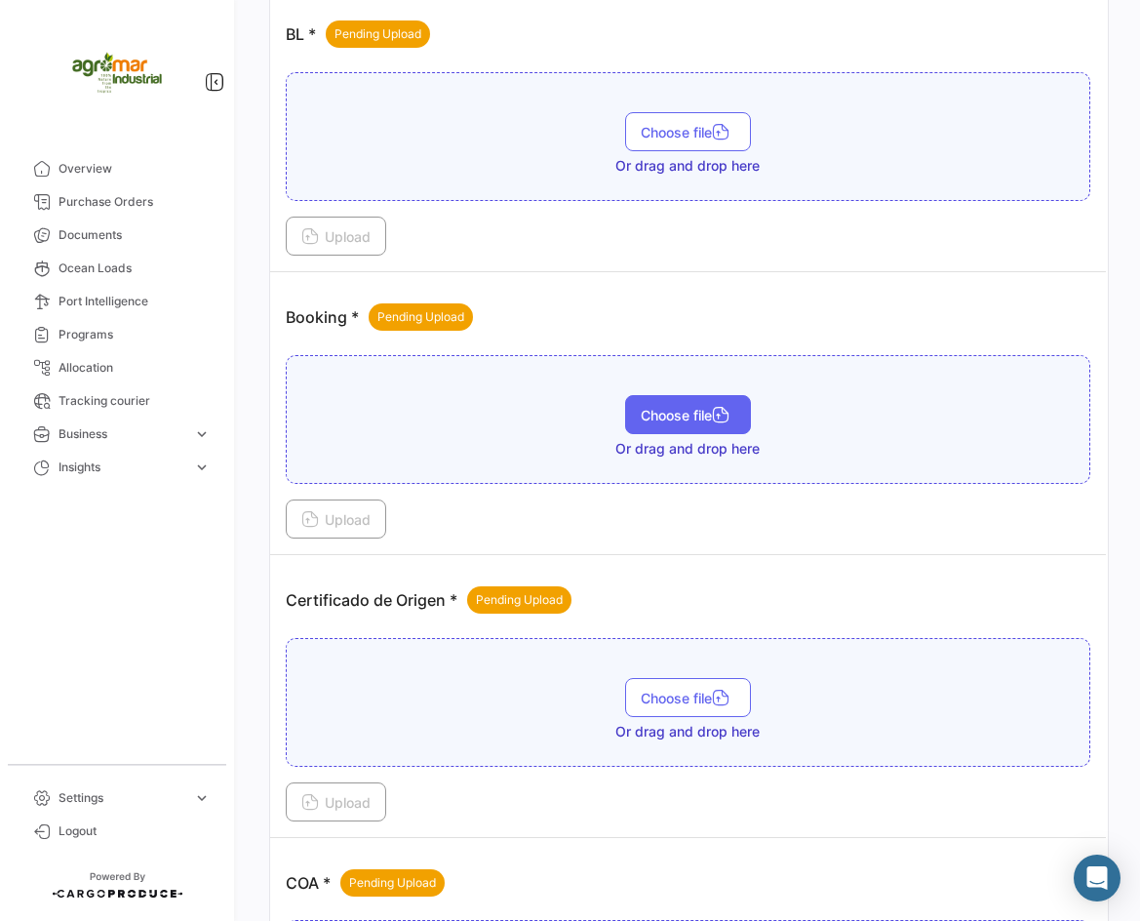
click at [658, 424] on button "Choose file" at bounding box center [688, 414] width 126 height 39
click at [342, 519] on span "Upload" at bounding box center [335, 519] width 69 height 17
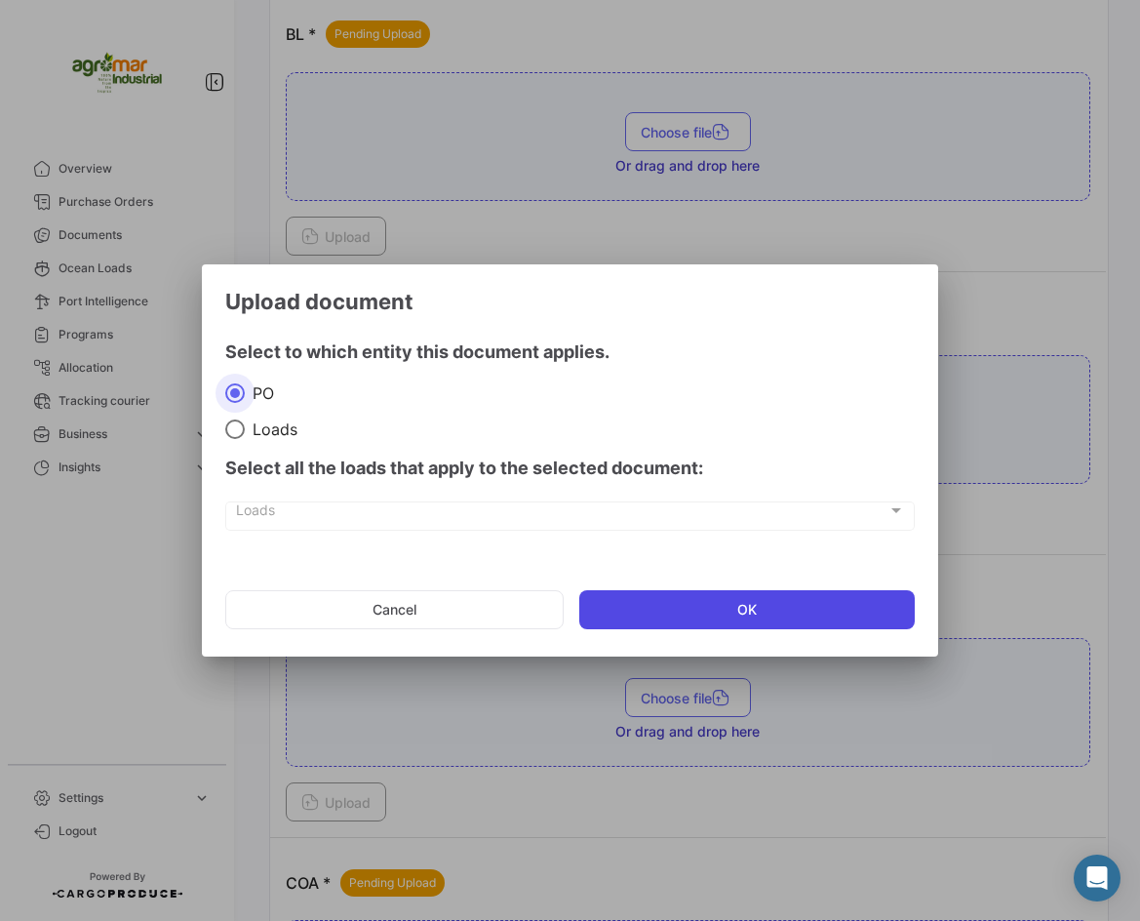
click at [812, 583] on app-documents-upload-select "Upload document Select to which entity this document applies. PO Loads Select a…" at bounding box center [570, 465] width 690 height 355
click at [789, 591] on button "OK" at bounding box center [747, 609] width 337 height 39
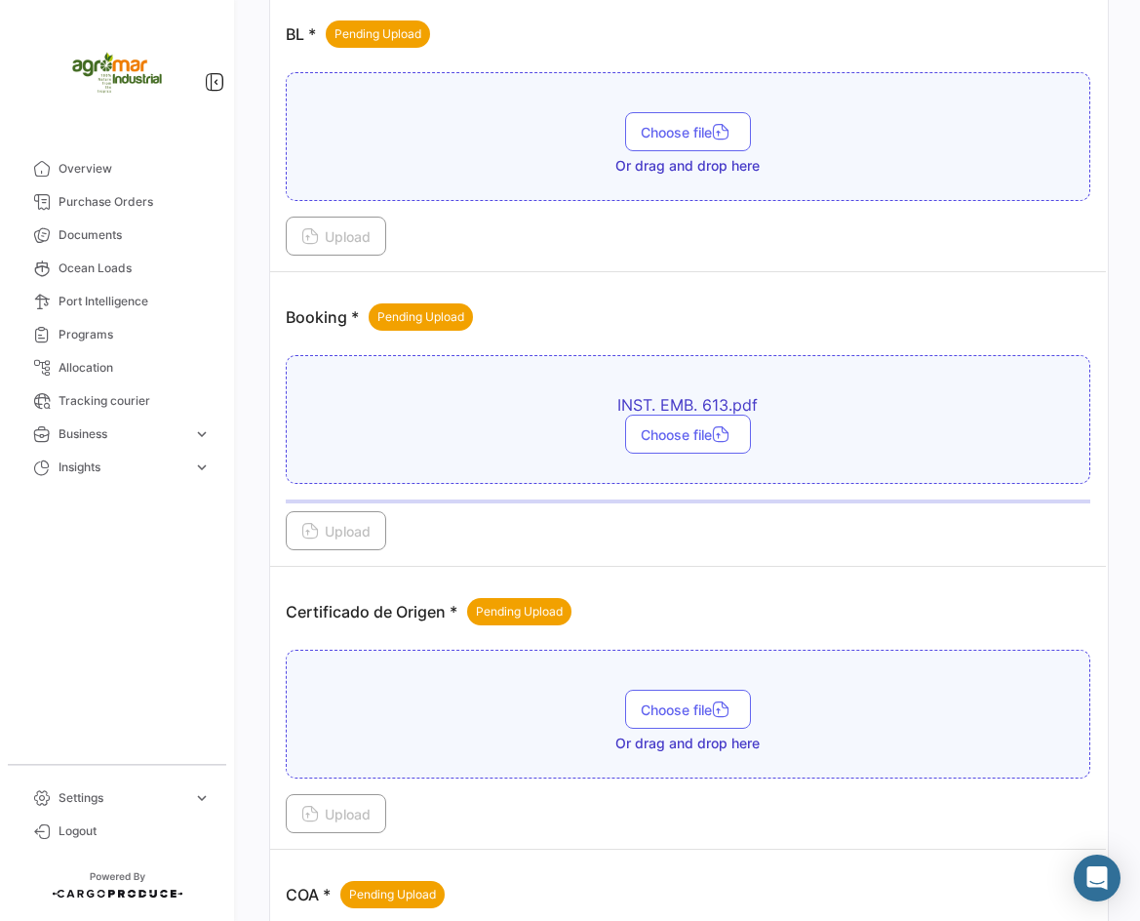
scroll to position [975, 0]
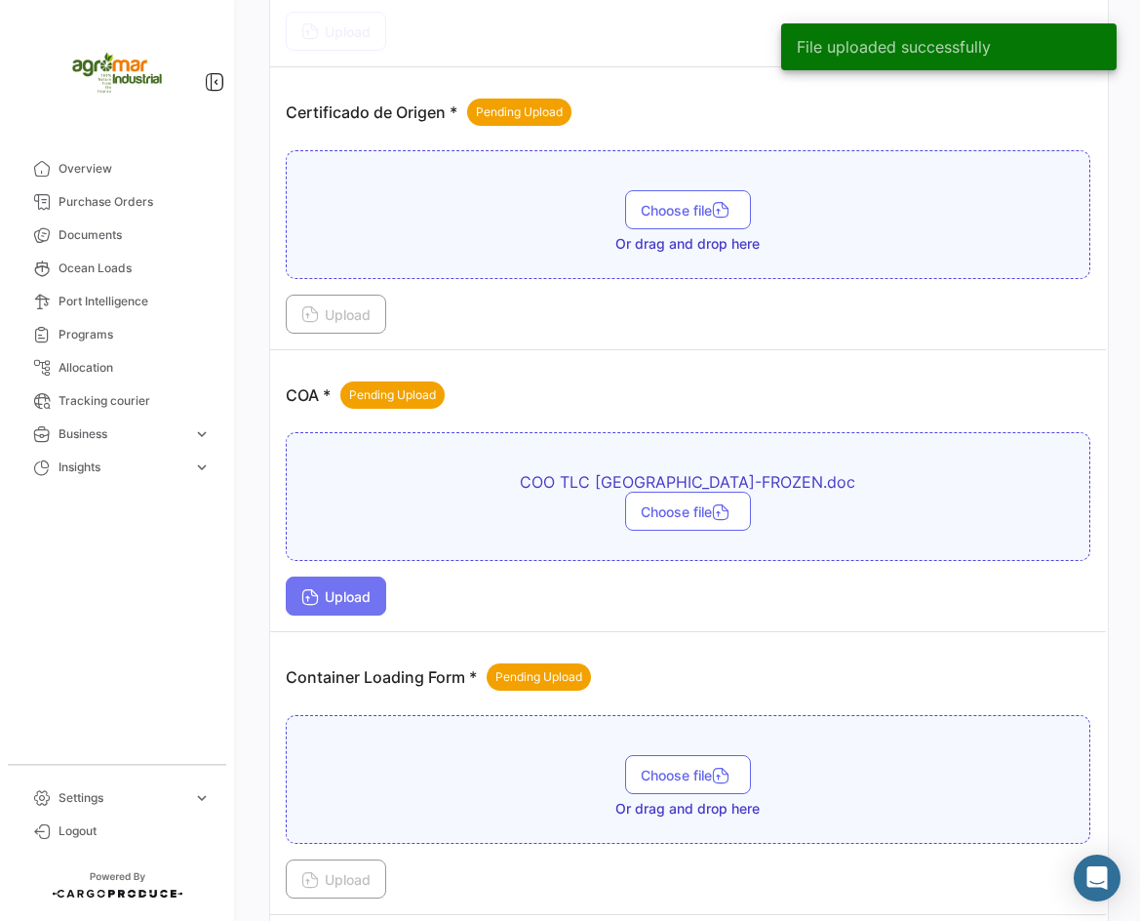
click at [350, 606] on button "Upload" at bounding box center [336, 595] width 100 height 39
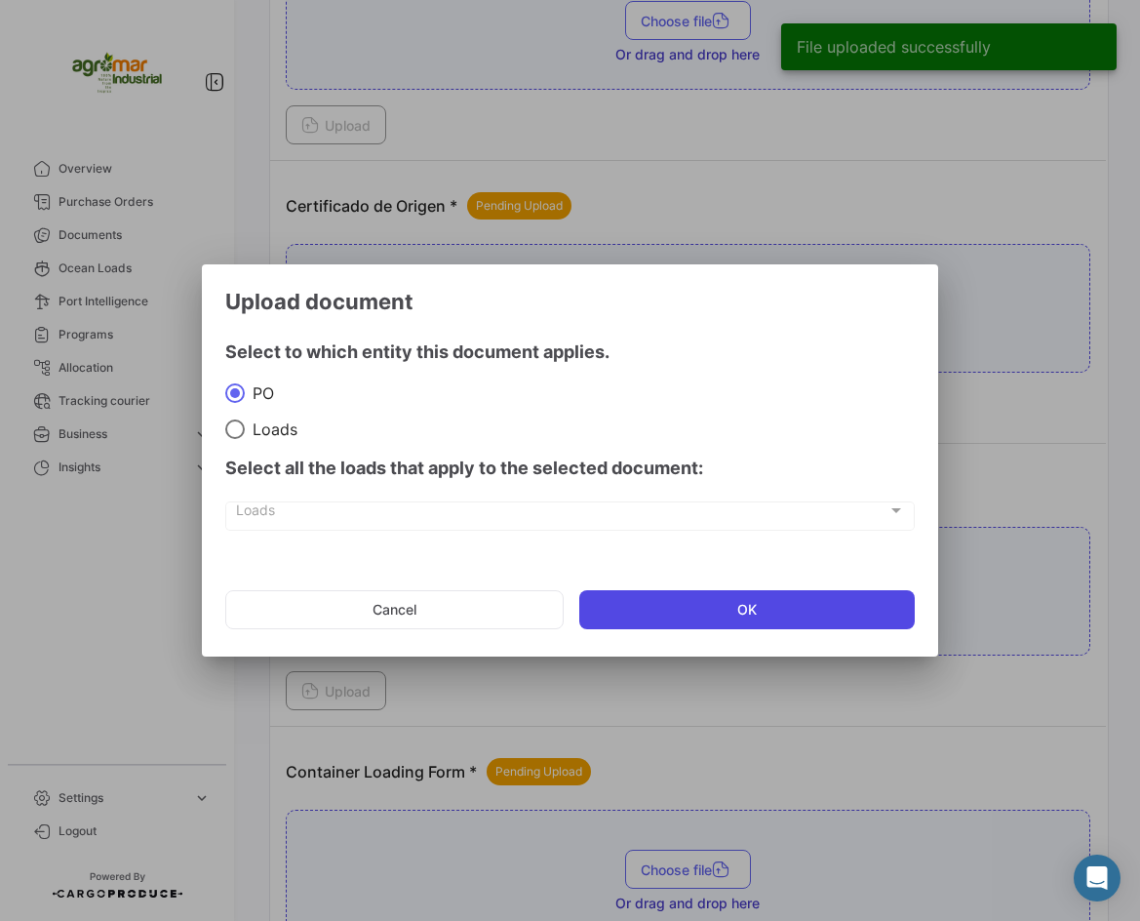
click at [684, 616] on button "OK" at bounding box center [747, 609] width 337 height 39
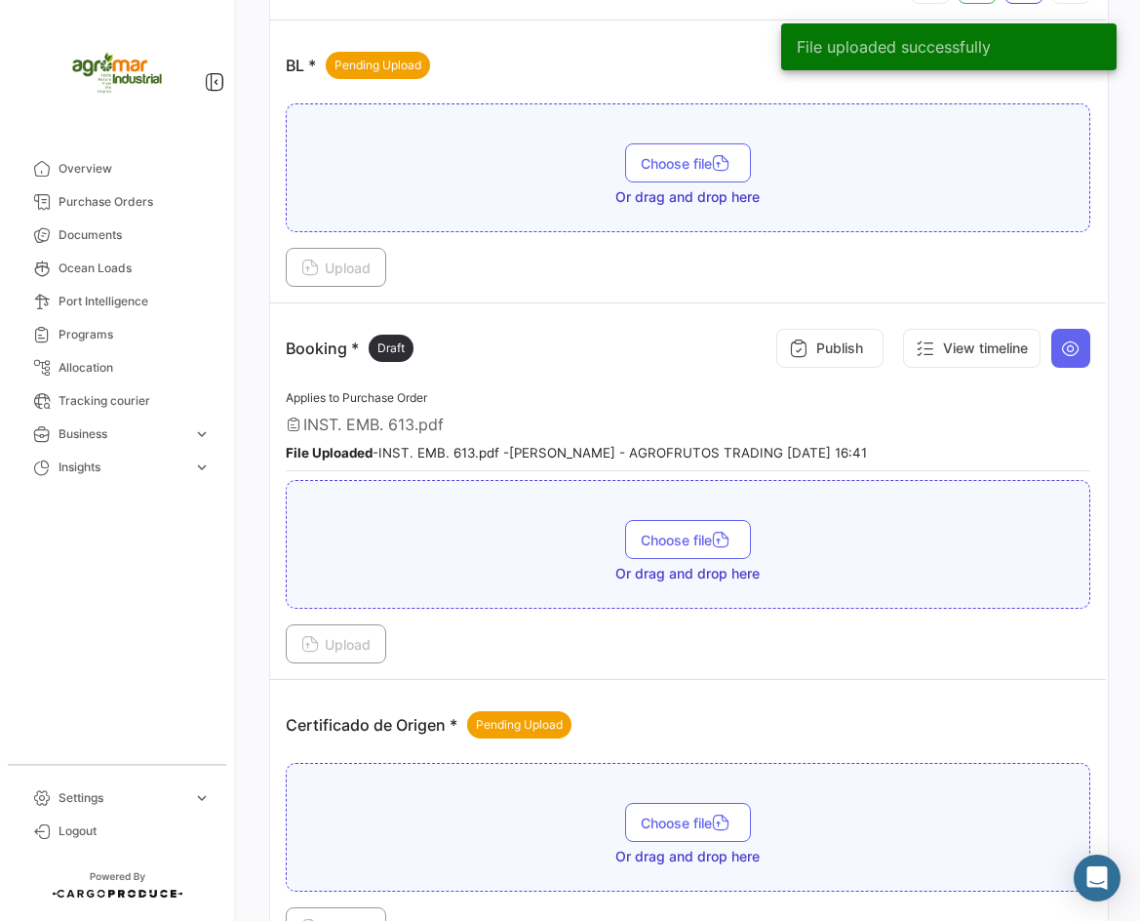
scroll to position [390, 0]
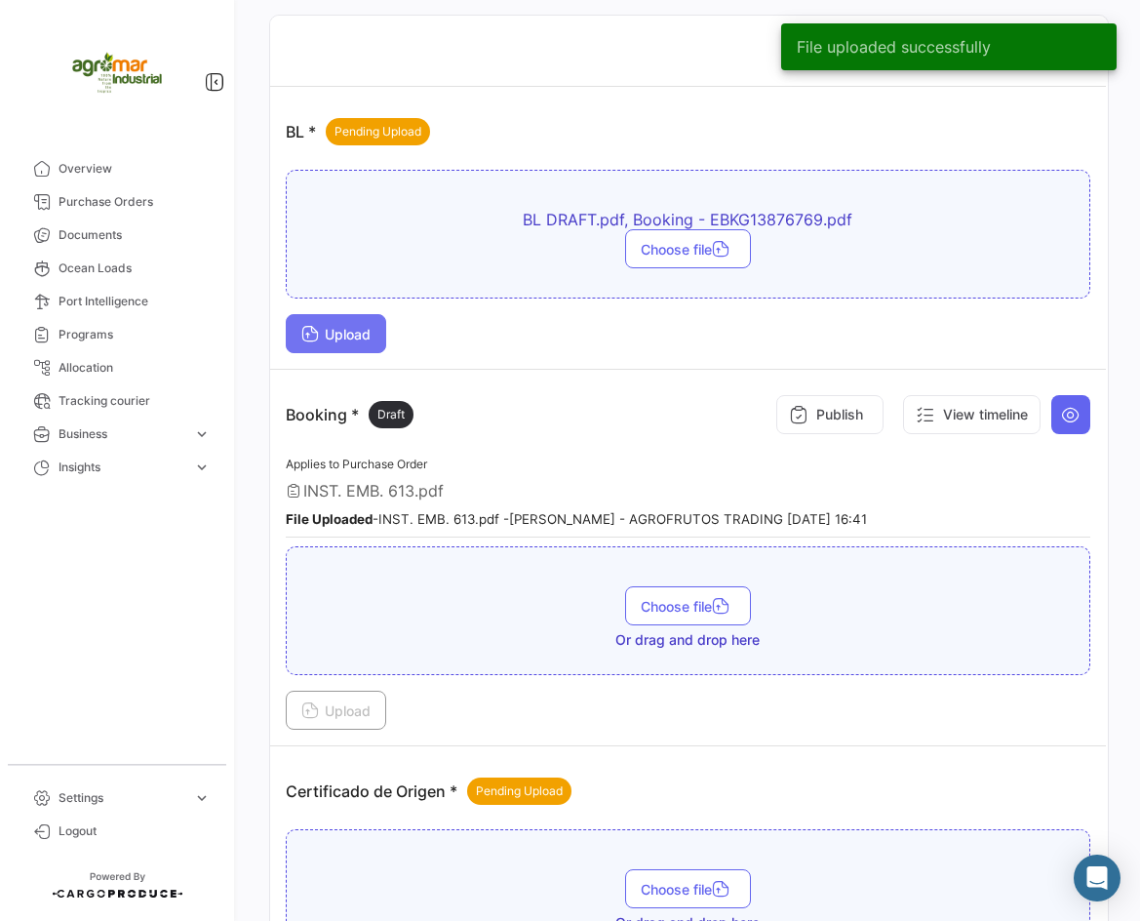
click at [338, 341] on span "Upload" at bounding box center [335, 334] width 69 height 17
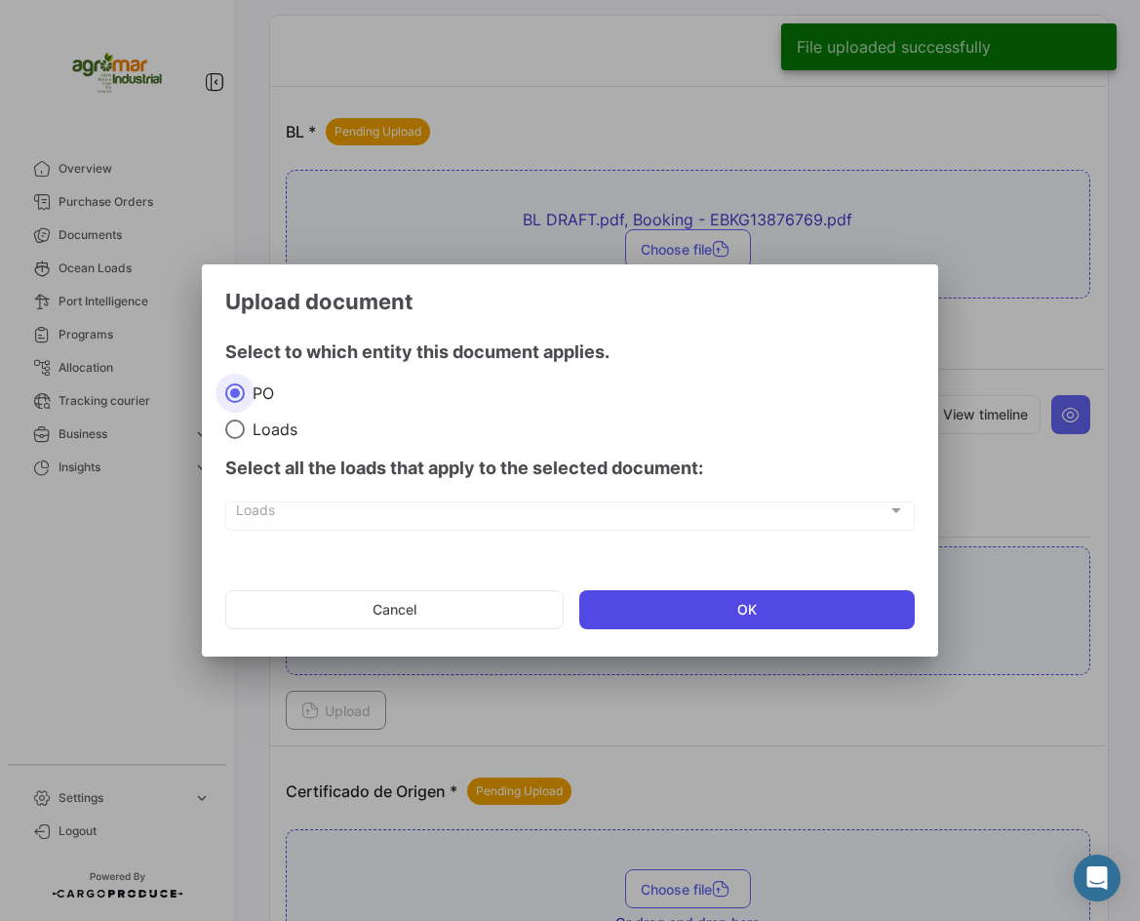
click at [809, 609] on button "OK" at bounding box center [747, 609] width 337 height 39
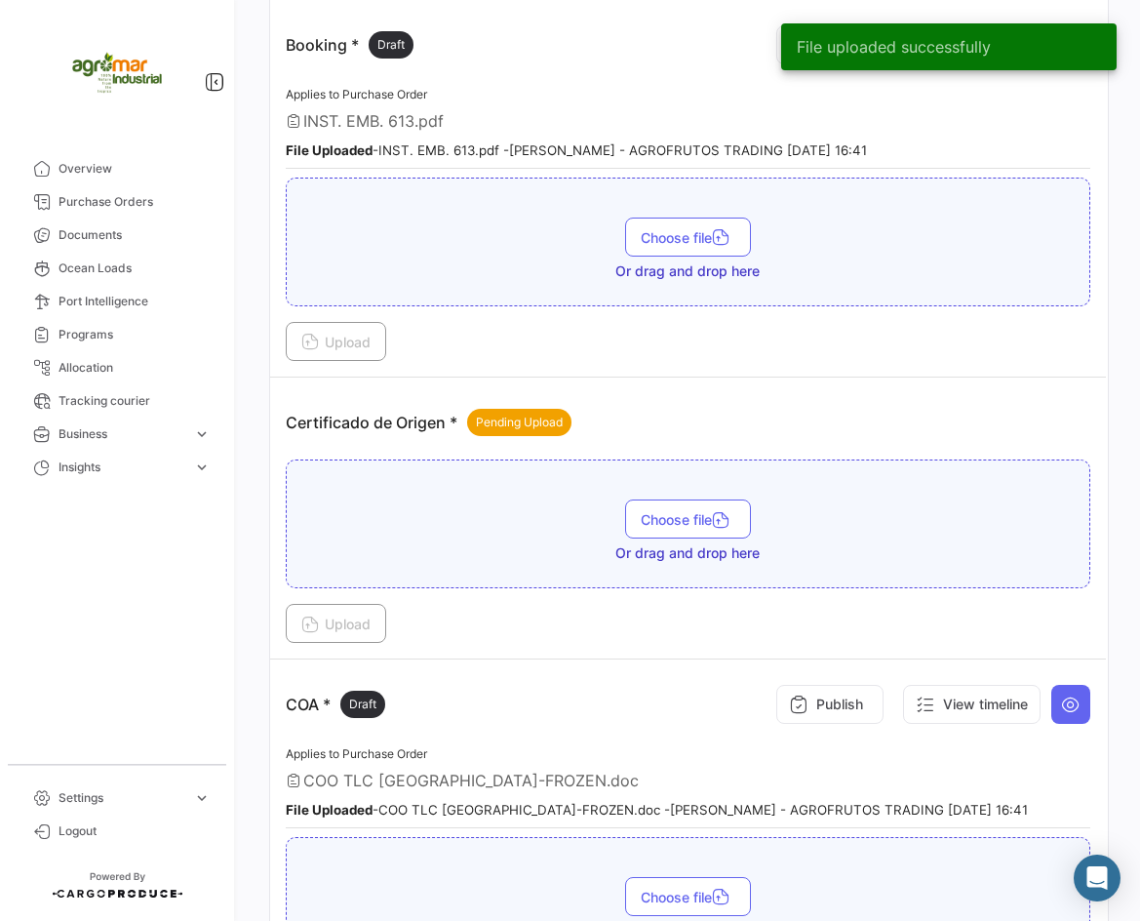
scroll to position [975, 0]
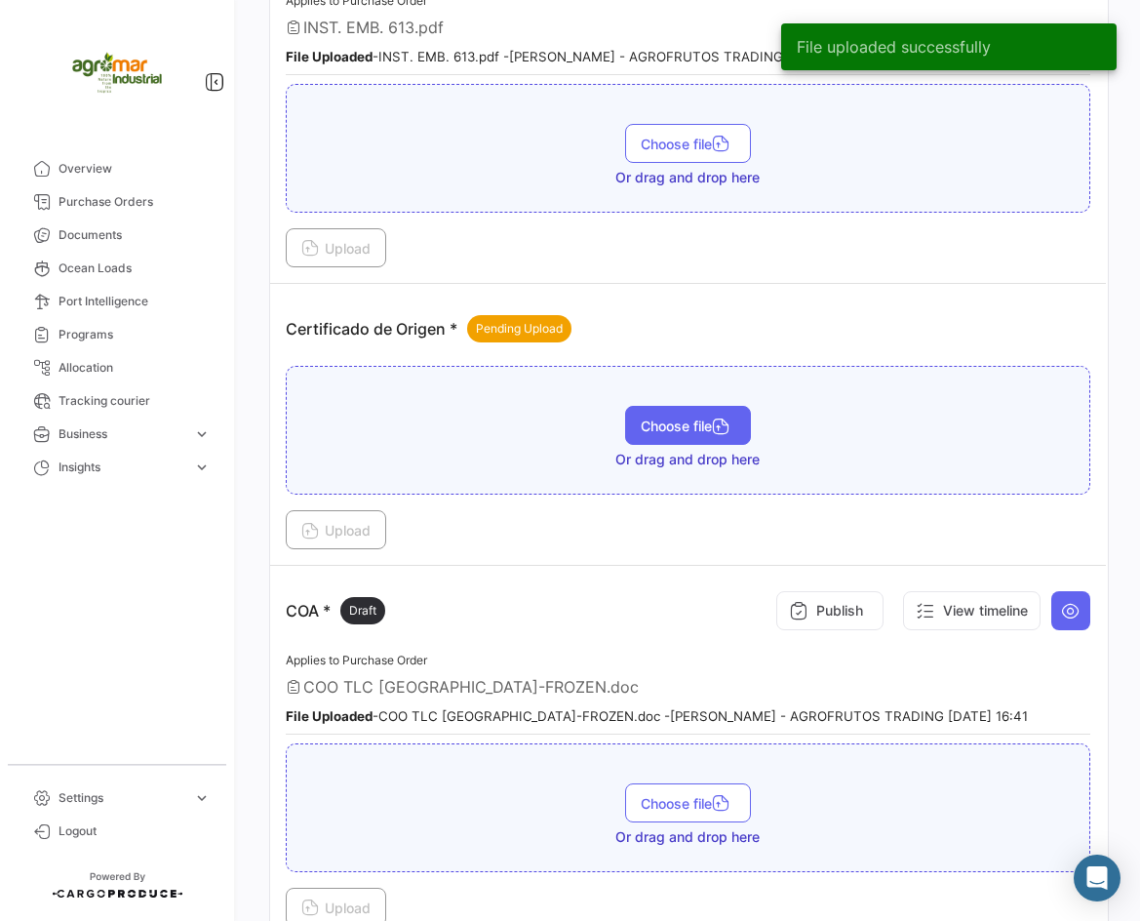
click at [680, 428] on span "Choose file" at bounding box center [688, 425] width 95 height 17
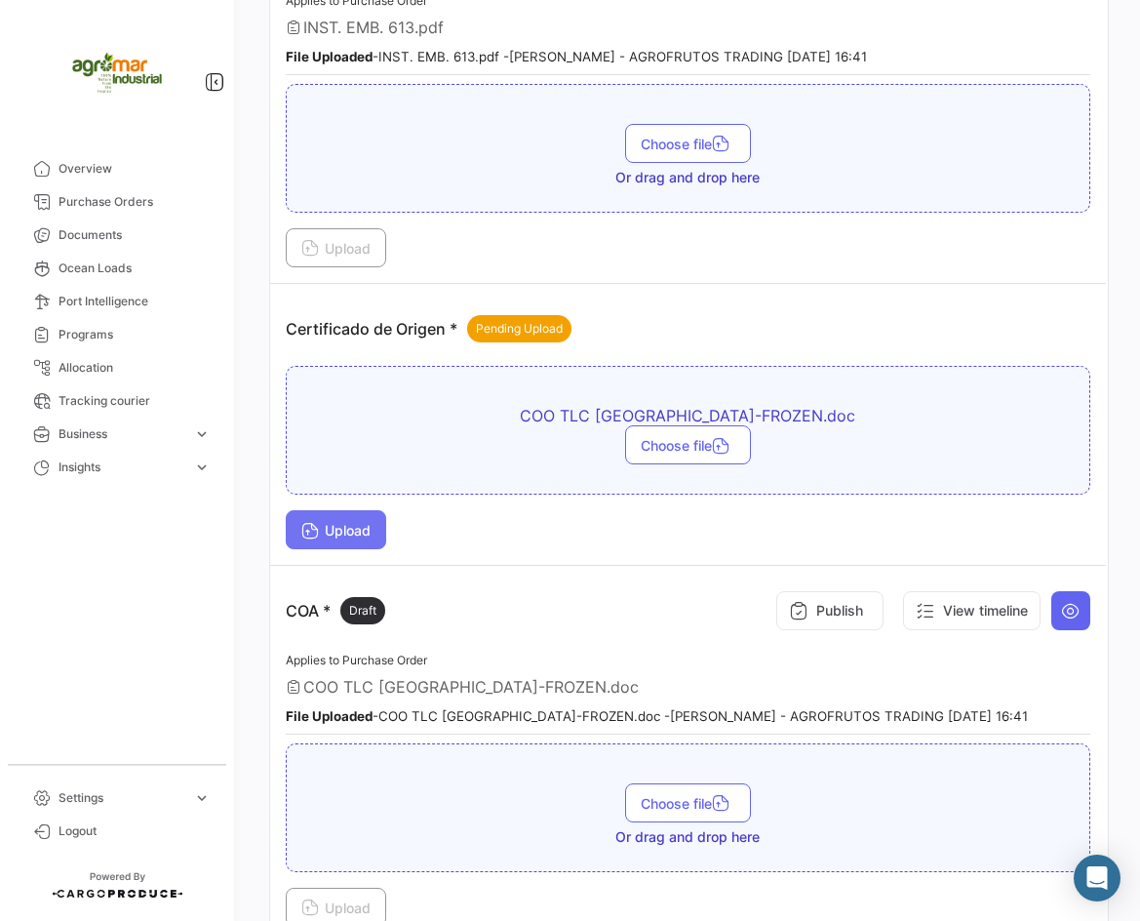
click at [386, 522] on button "Upload" at bounding box center [336, 529] width 100 height 39
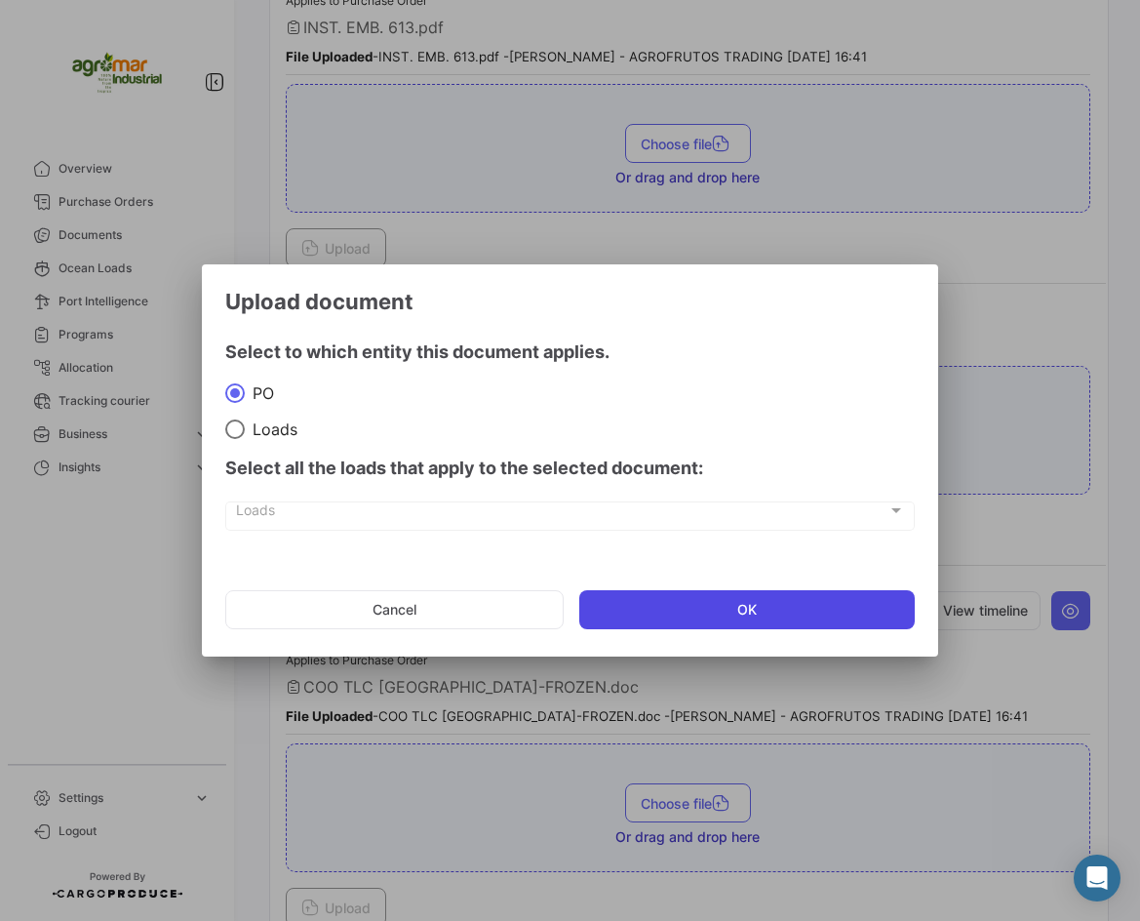
click at [691, 613] on button "OK" at bounding box center [747, 609] width 337 height 39
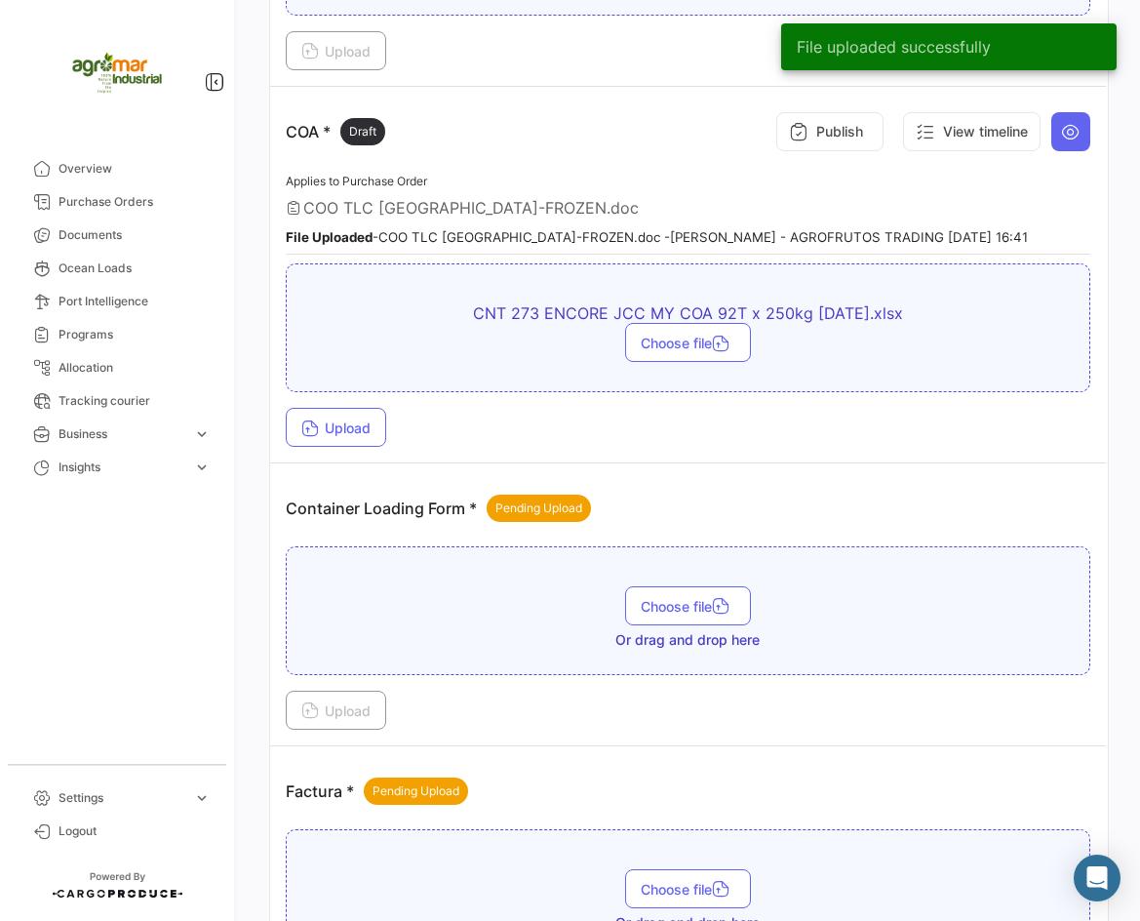
scroll to position [1658, 0]
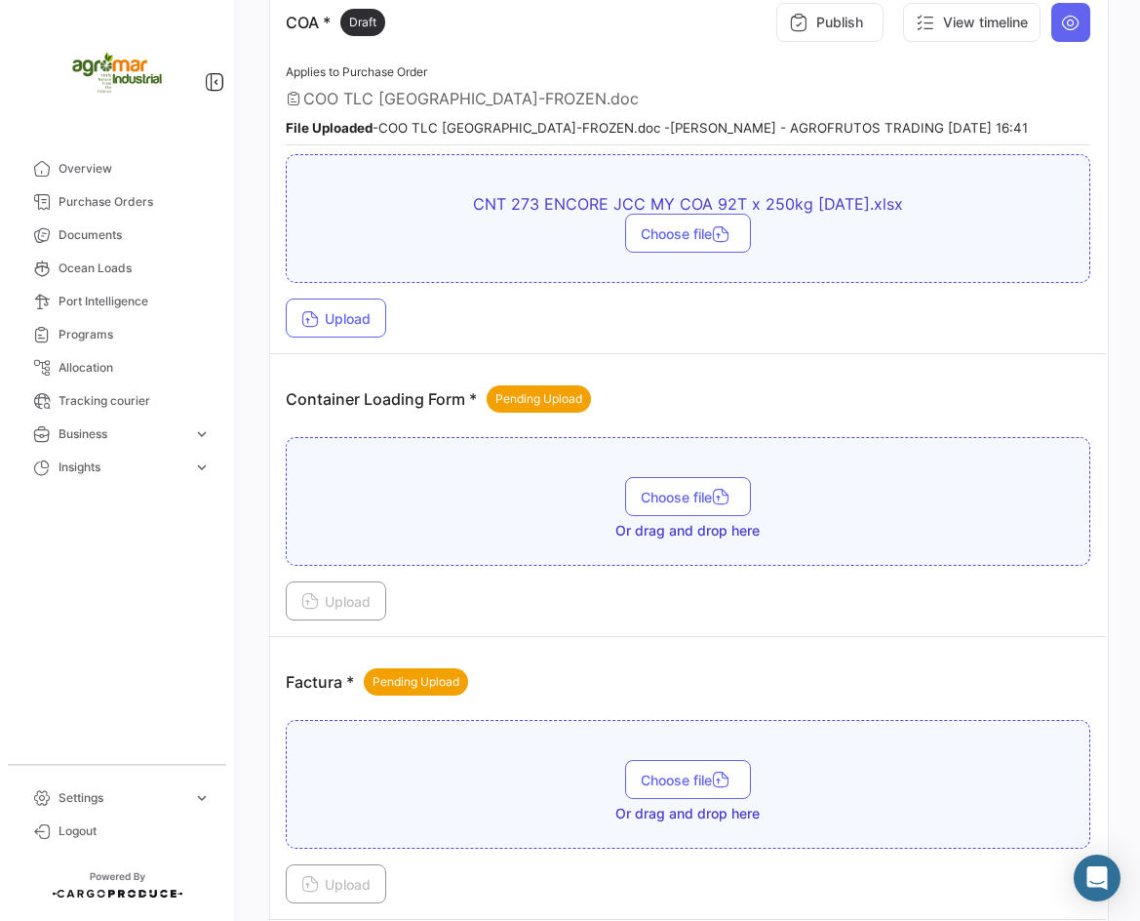
click at [901, 278] on div "CNT 273 ENCORE JCC MY COA 92T x 250kg [DATE].xlsx Choose file" at bounding box center [688, 218] width 805 height 129
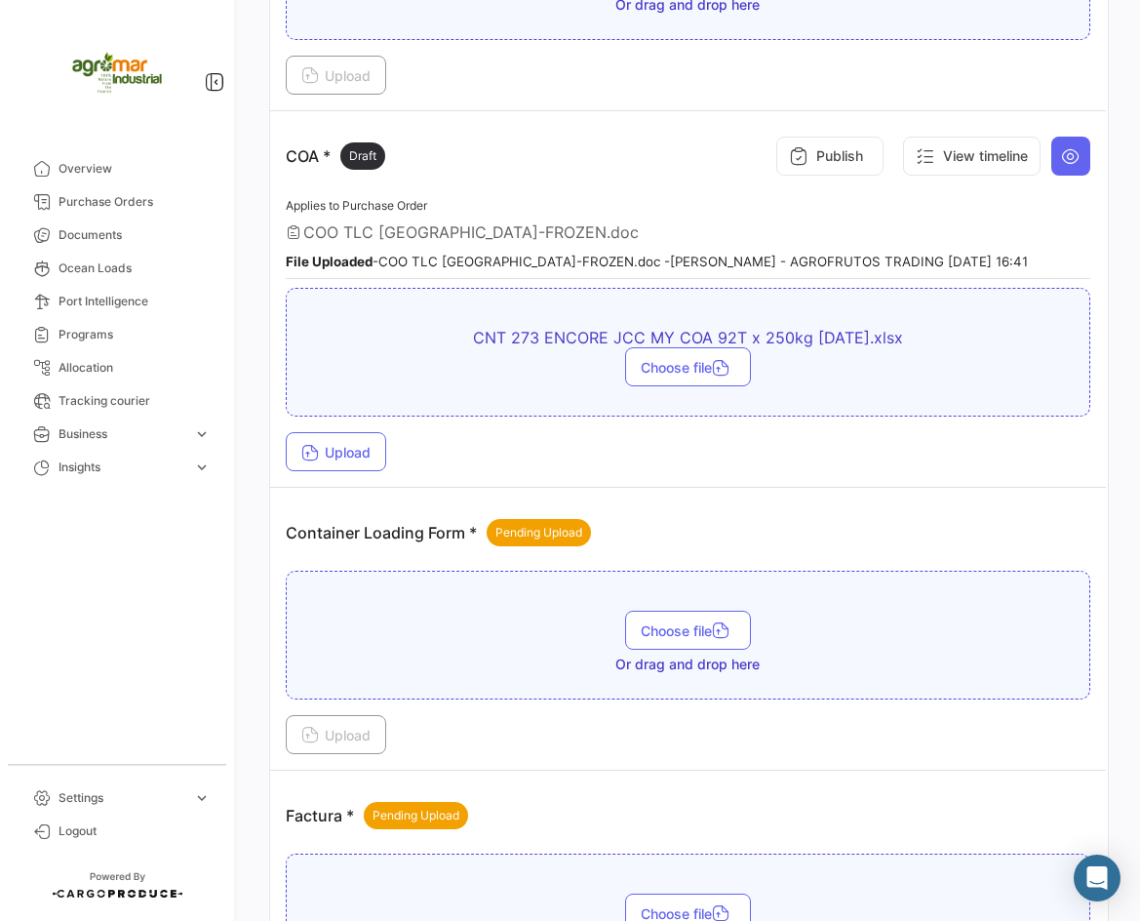
scroll to position [1268, 0]
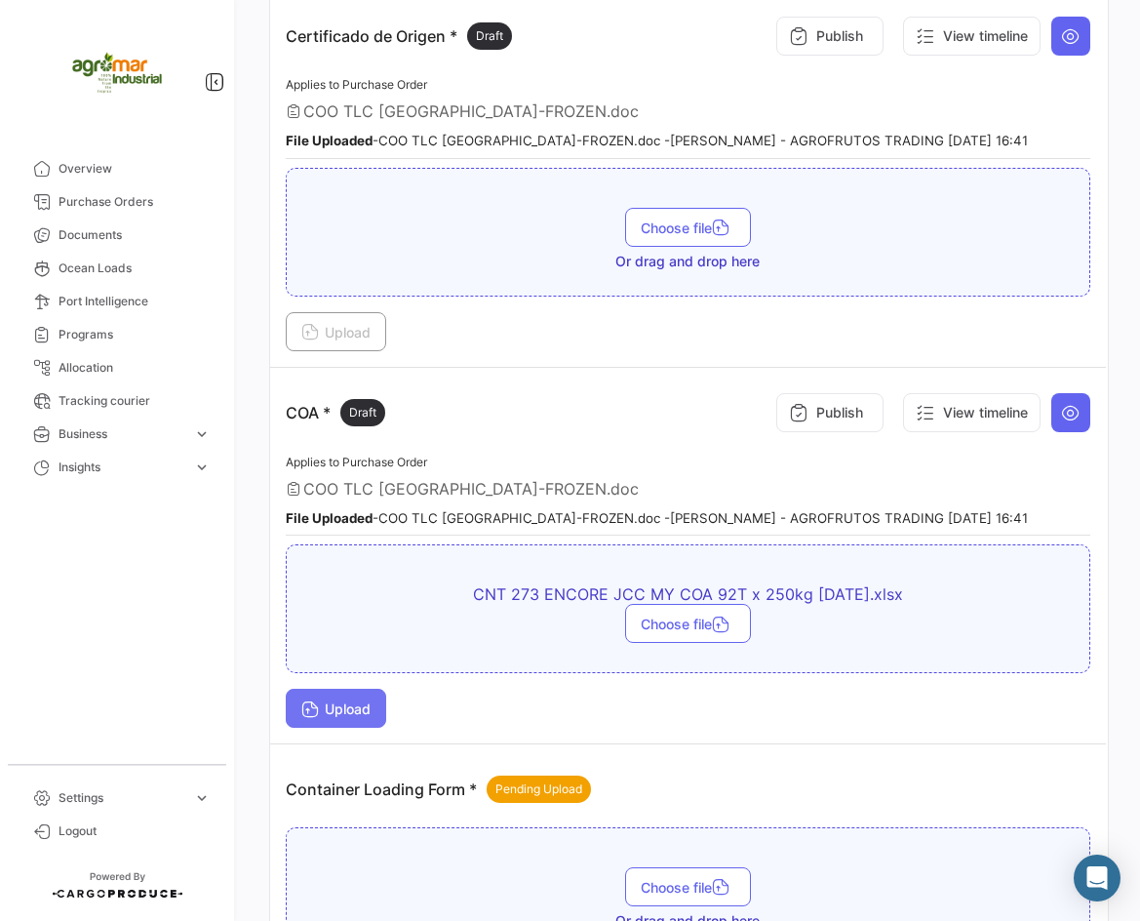
click at [312, 702] on icon at bounding box center [310, 711] width 18 height 18
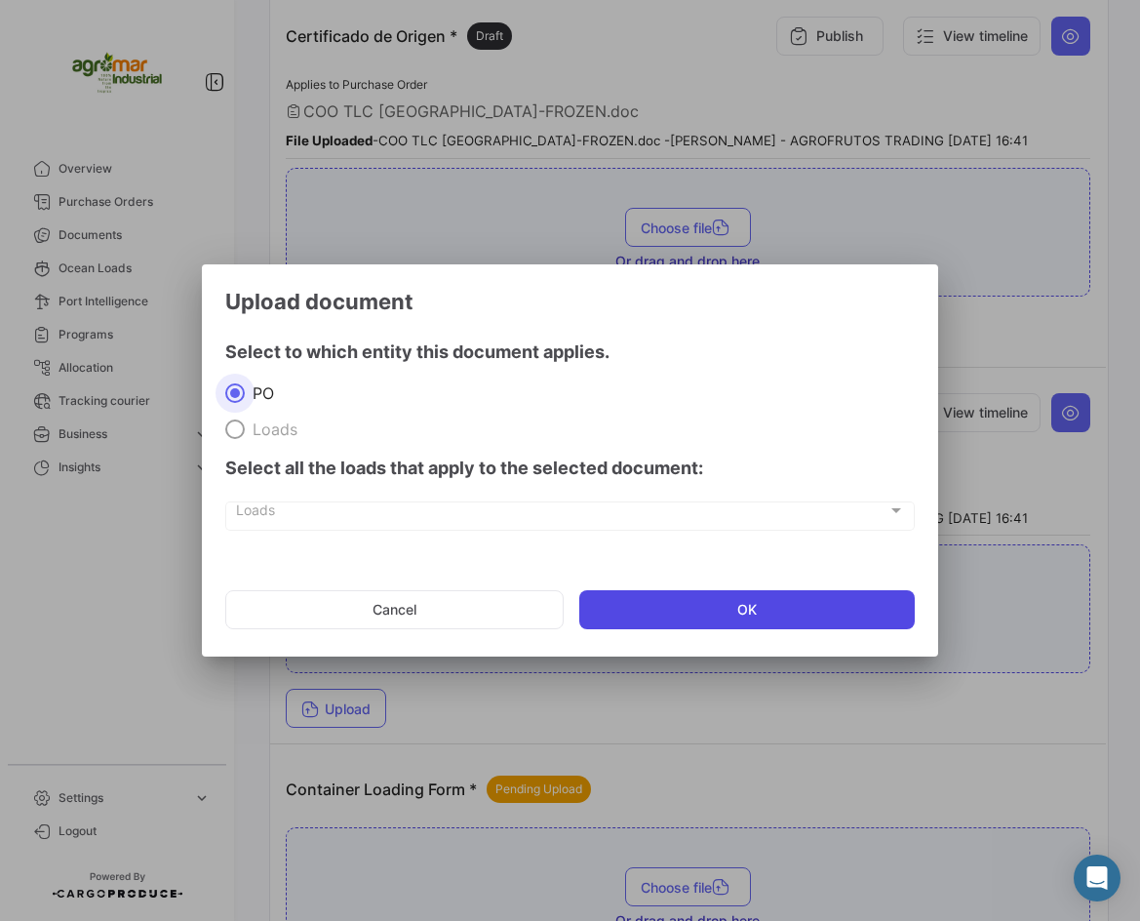
click at [675, 602] on button "OK" at bounding box center [747, 609] width 337 height 39
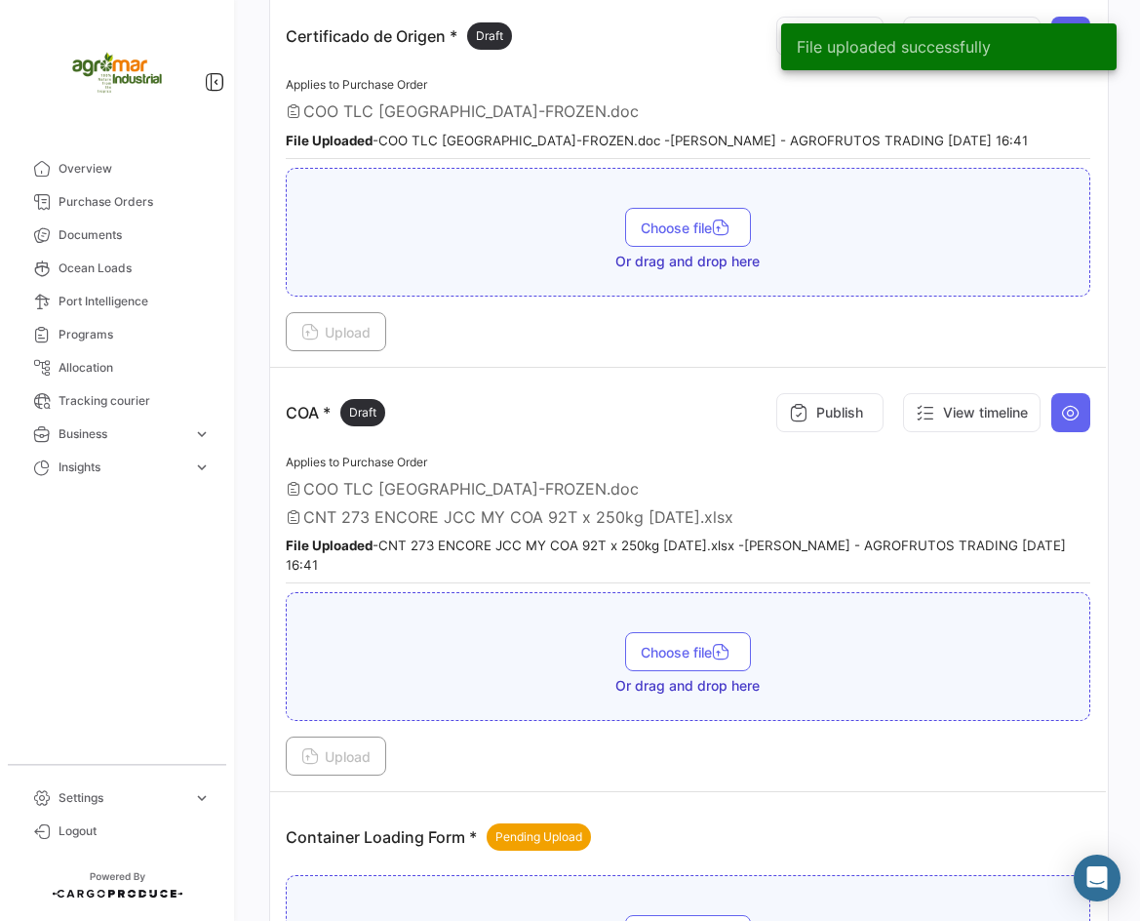
click at [443, 488] on span "COO TLC [GEOGRAPHIC_DATA]-FROZEN.doc" at bounding box center [471, 489] width 336 height 20
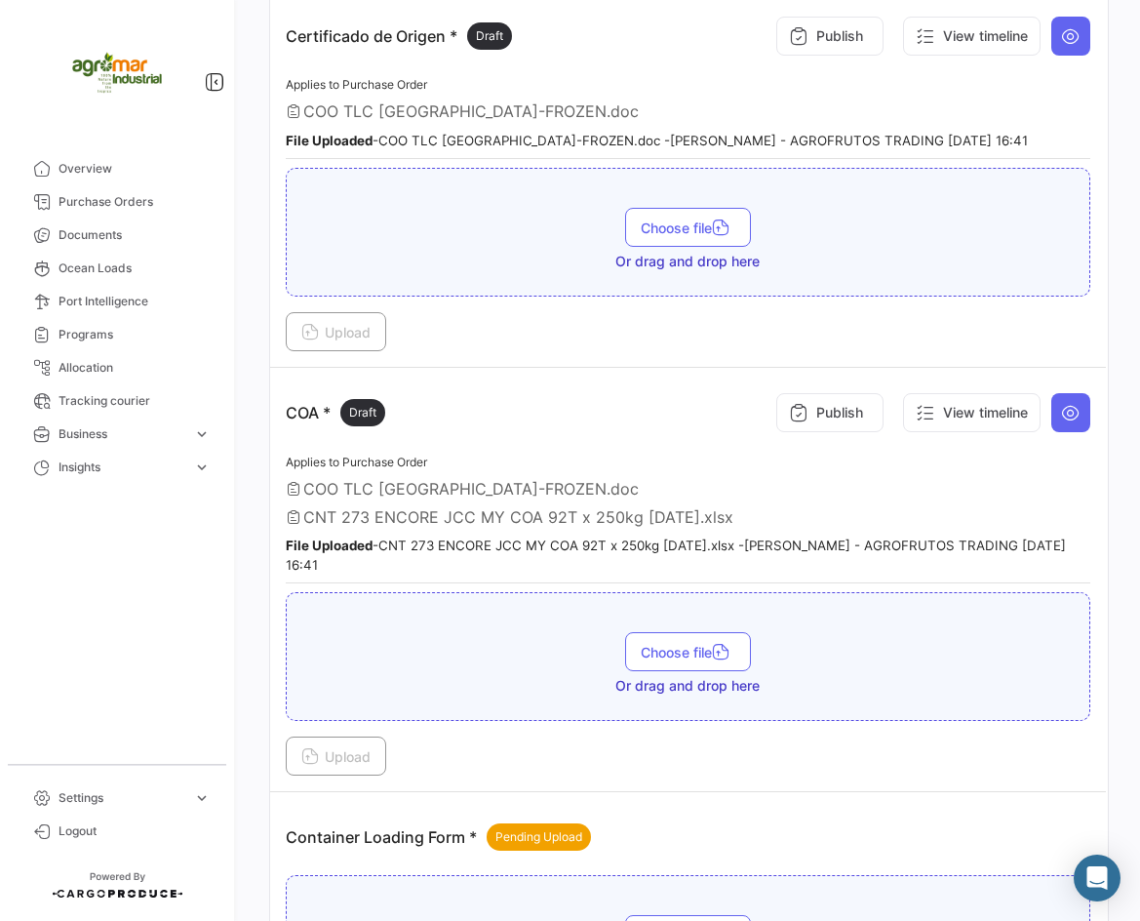
click at [334, 496] on span "COO TLC [GEOGRAPHIC_DATA]-FROZEN.doc" at bounding box center [471, 489] width 336 height 20
click at [1061, 412] on icon at bounding box center [1071, 413] width 20 height 20
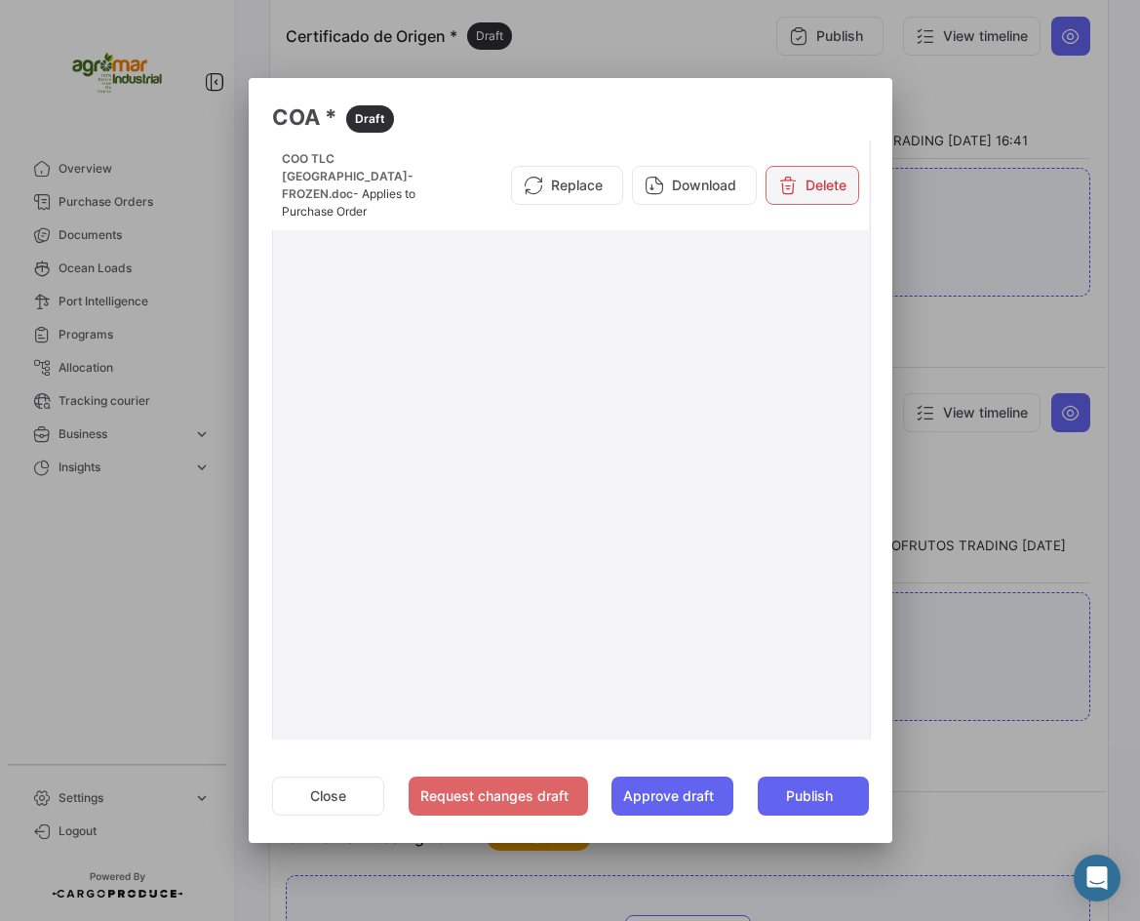
click at [811, 166] on button "Delete" at bounding box center [813, 185] width 94 height 39
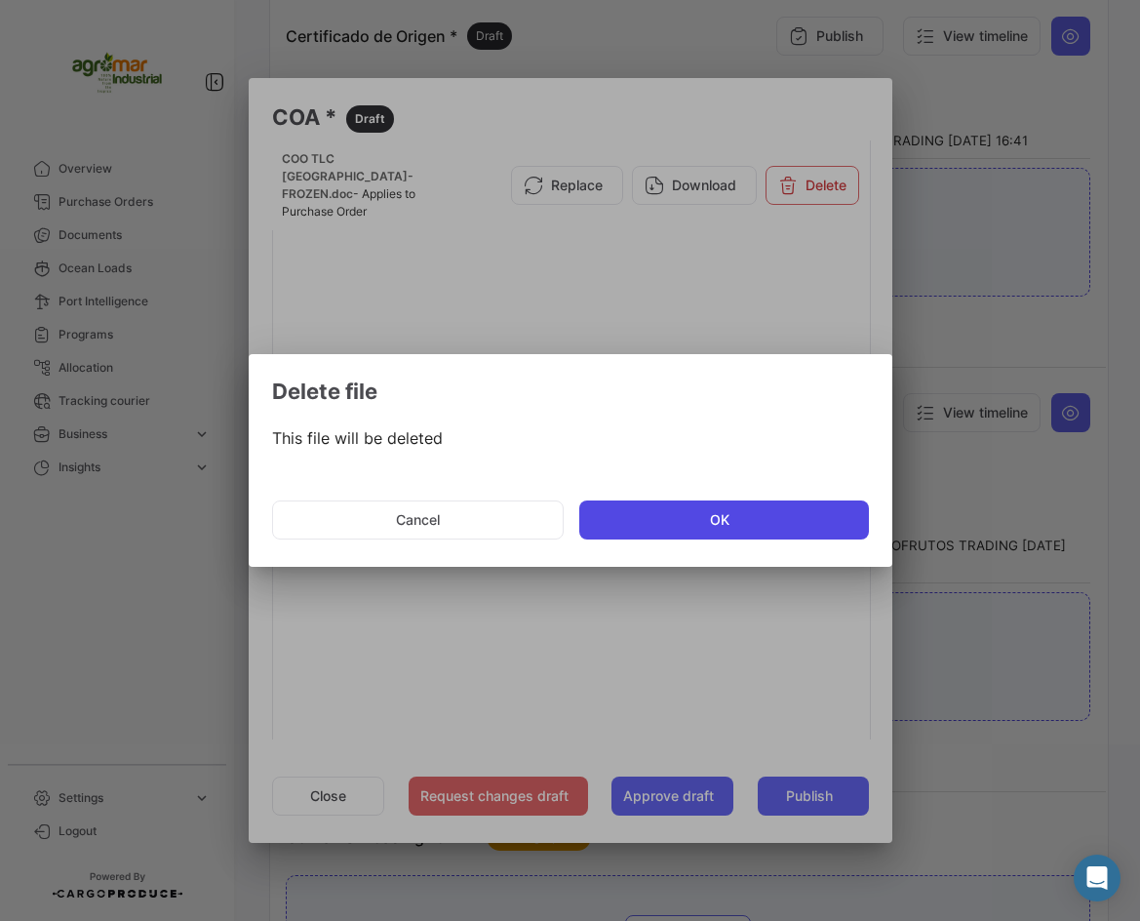
click at [685, 506] on button "OK" at bounding box center [724, 519] width 290 height 39
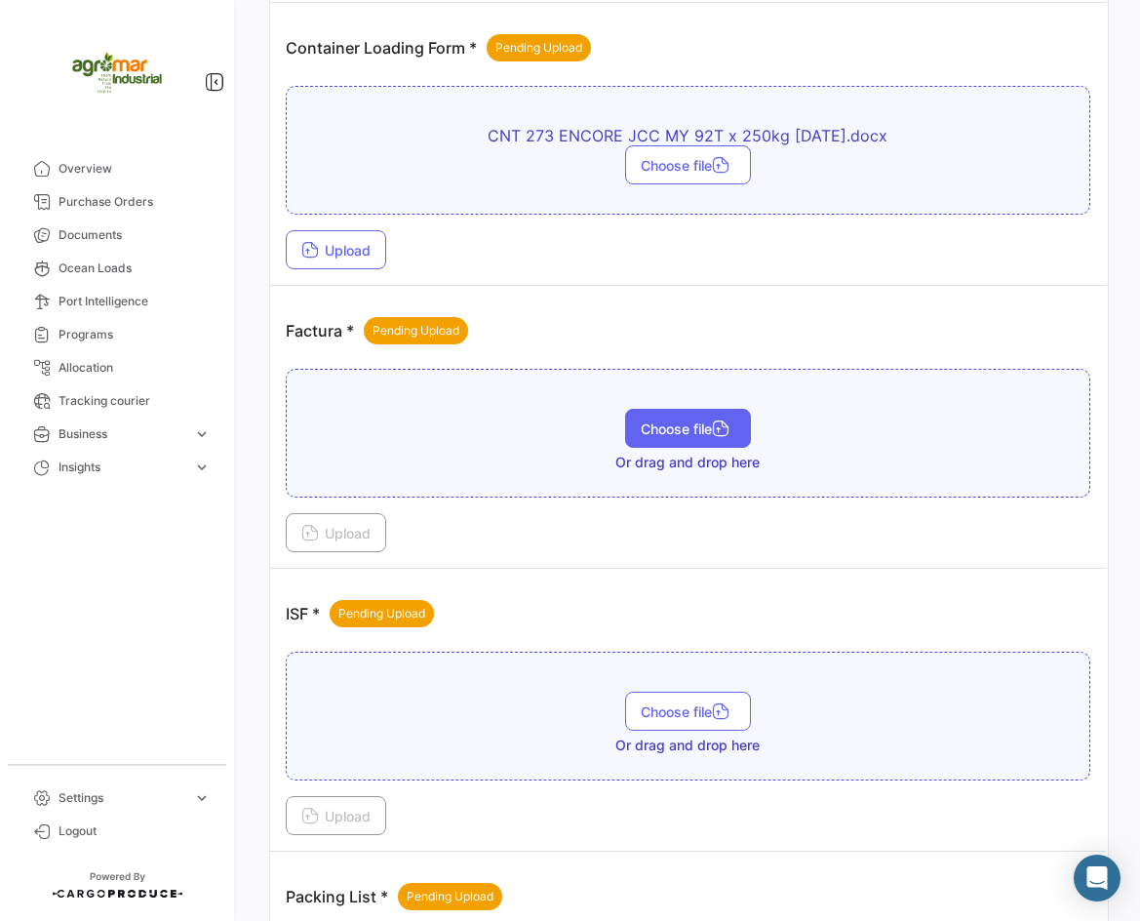
scroll to position [1951, 0]
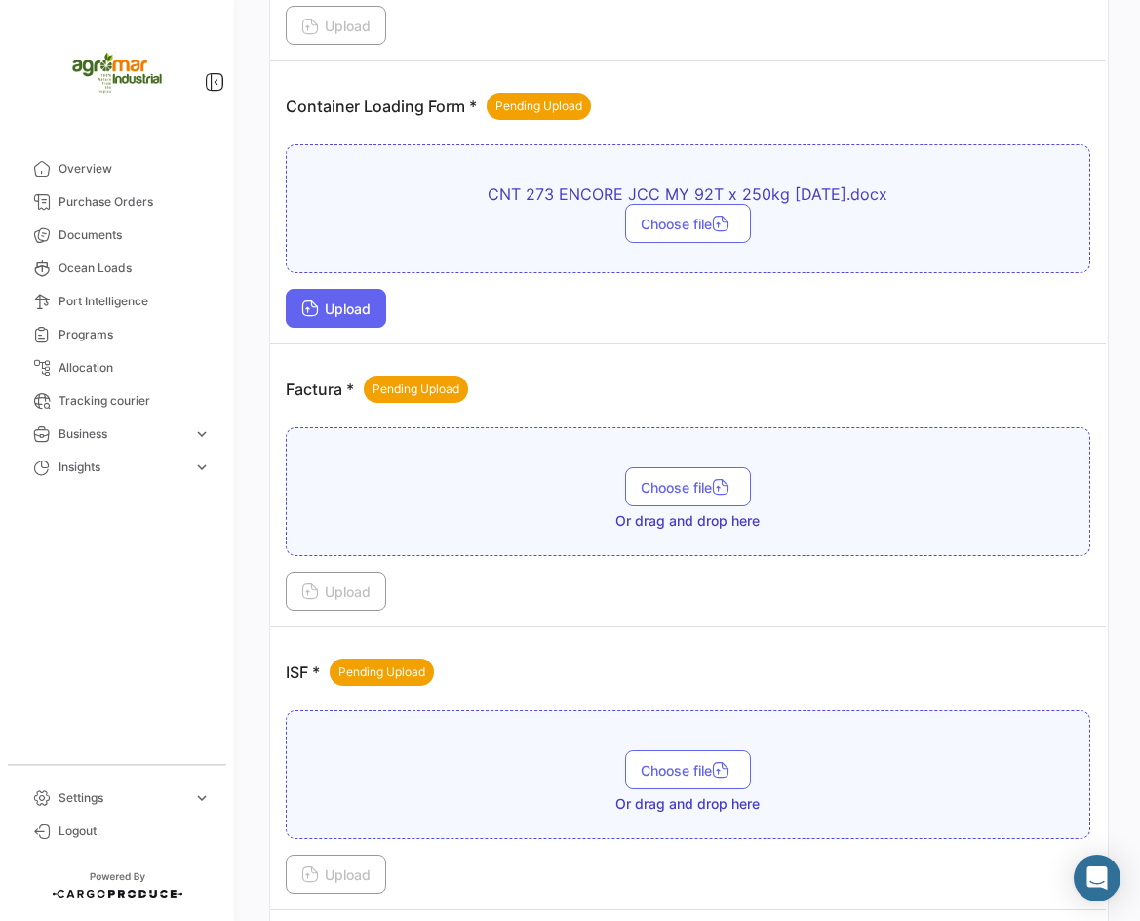
click at [324, 303] on span "Upload" at bounding box center [335, 308] width 69 height 17
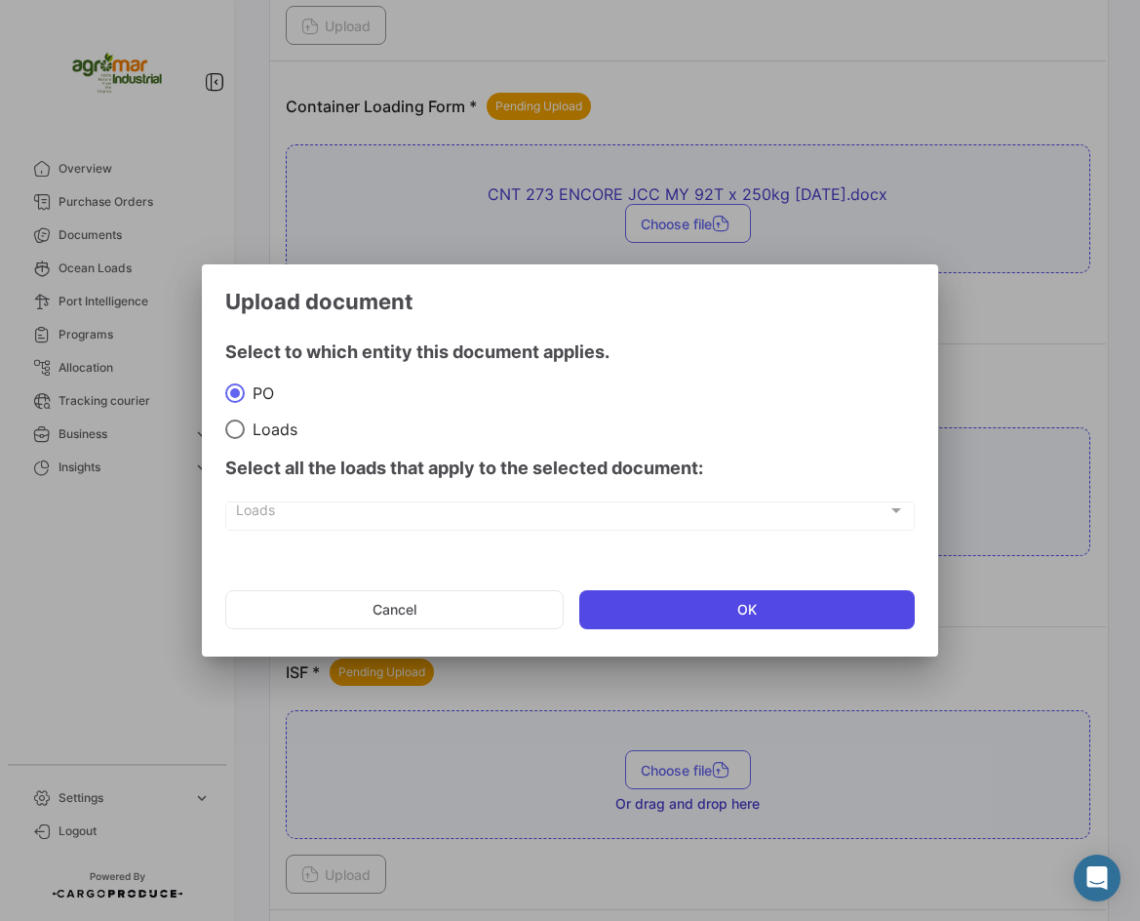
click at [629, 604] on button "OK" at bounding box center [747, 609] width 337 height 39
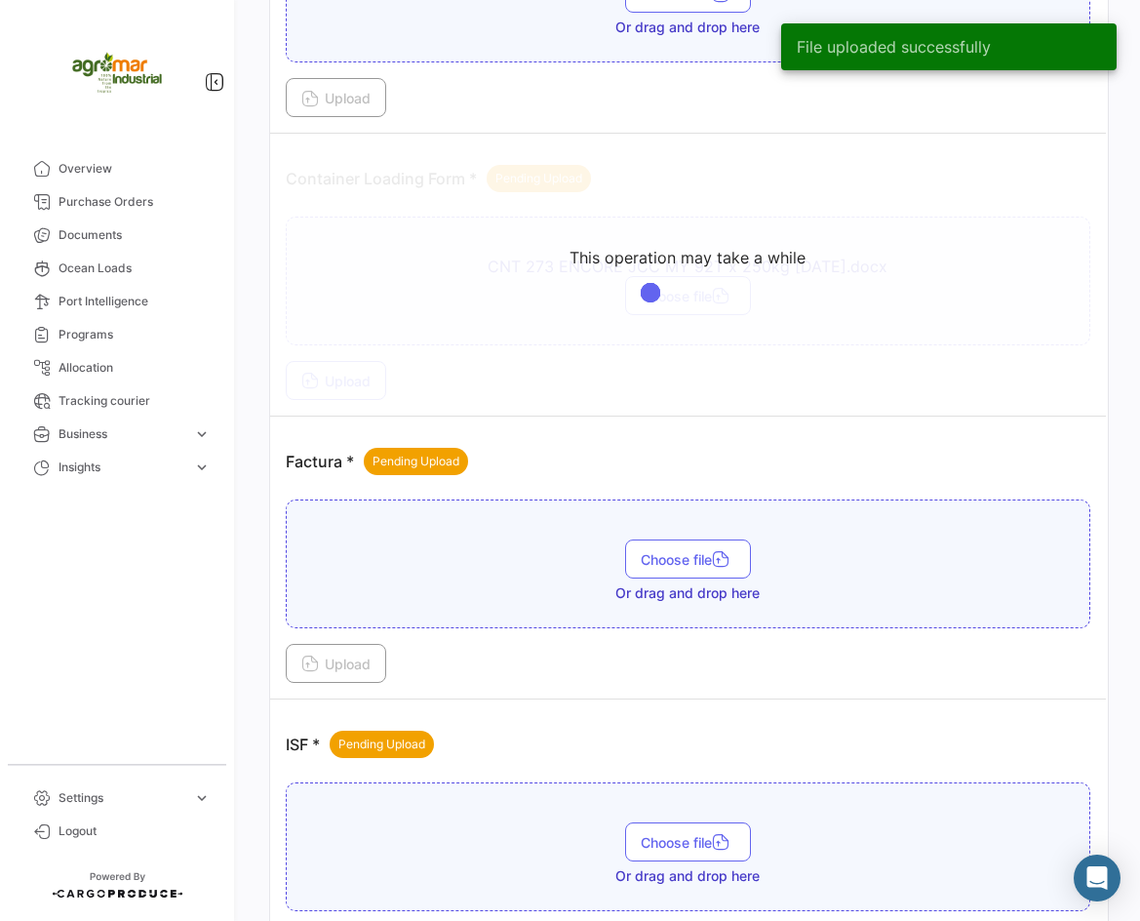
scroll to position [1853, 0]
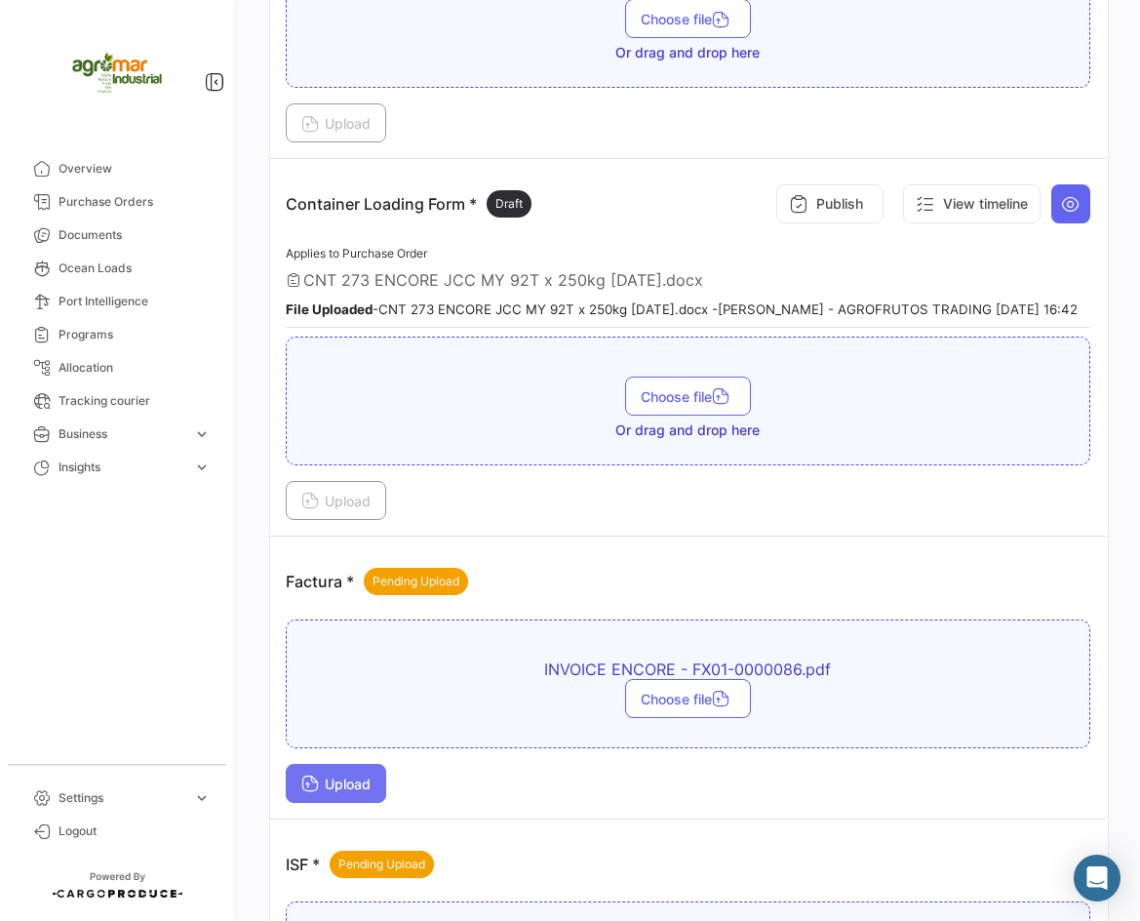
click at [353, 792] on span "Upload" at bounding box center [335, 783] width 69 height 17
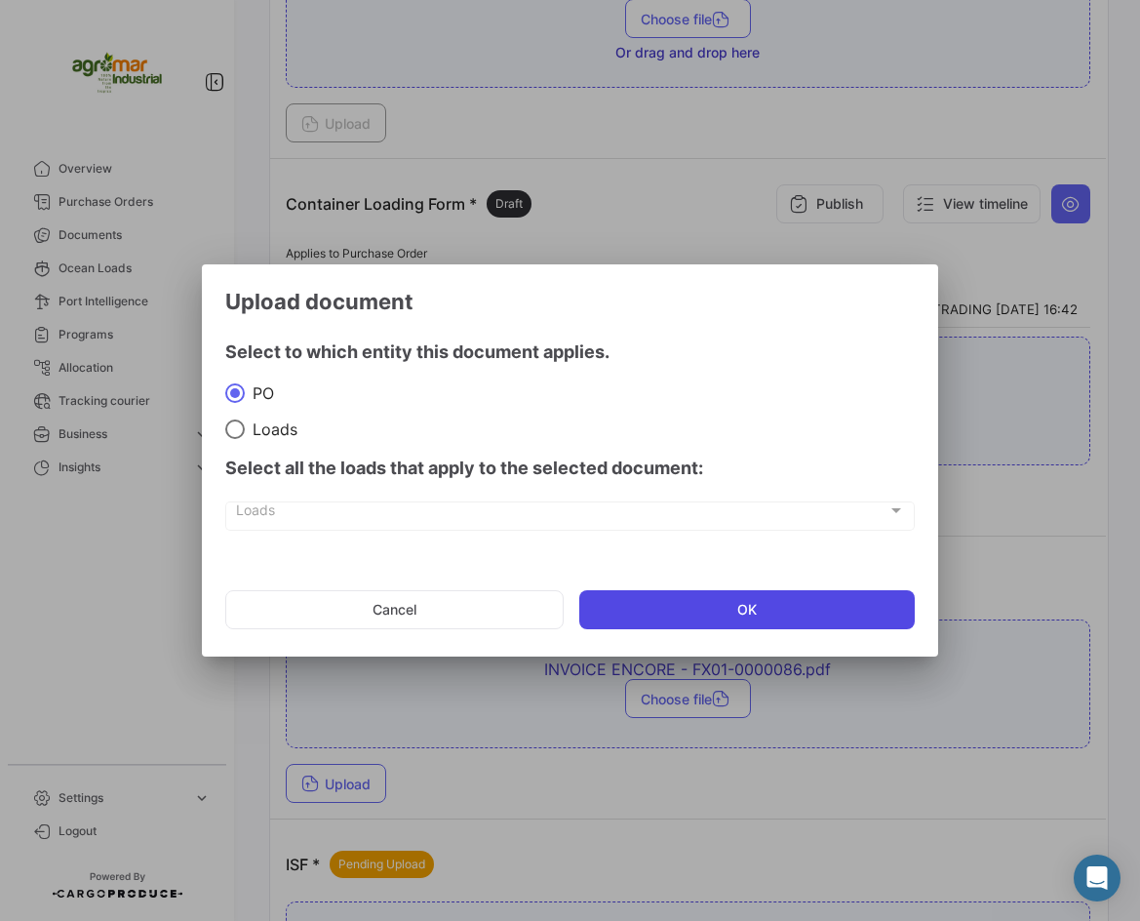
click at [675, 609] on button "OK" at bounding box center [747, 609] width 337 height 39
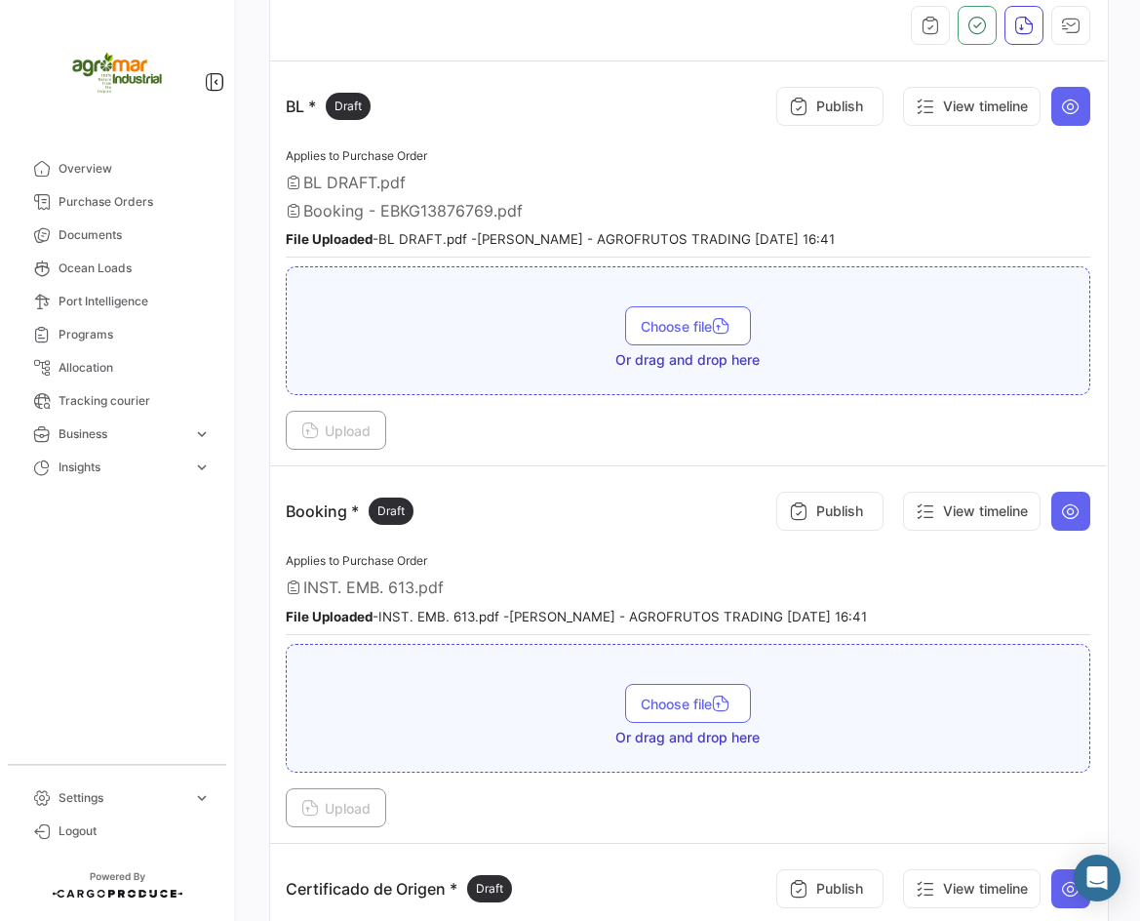
scroll to position [390, 0]
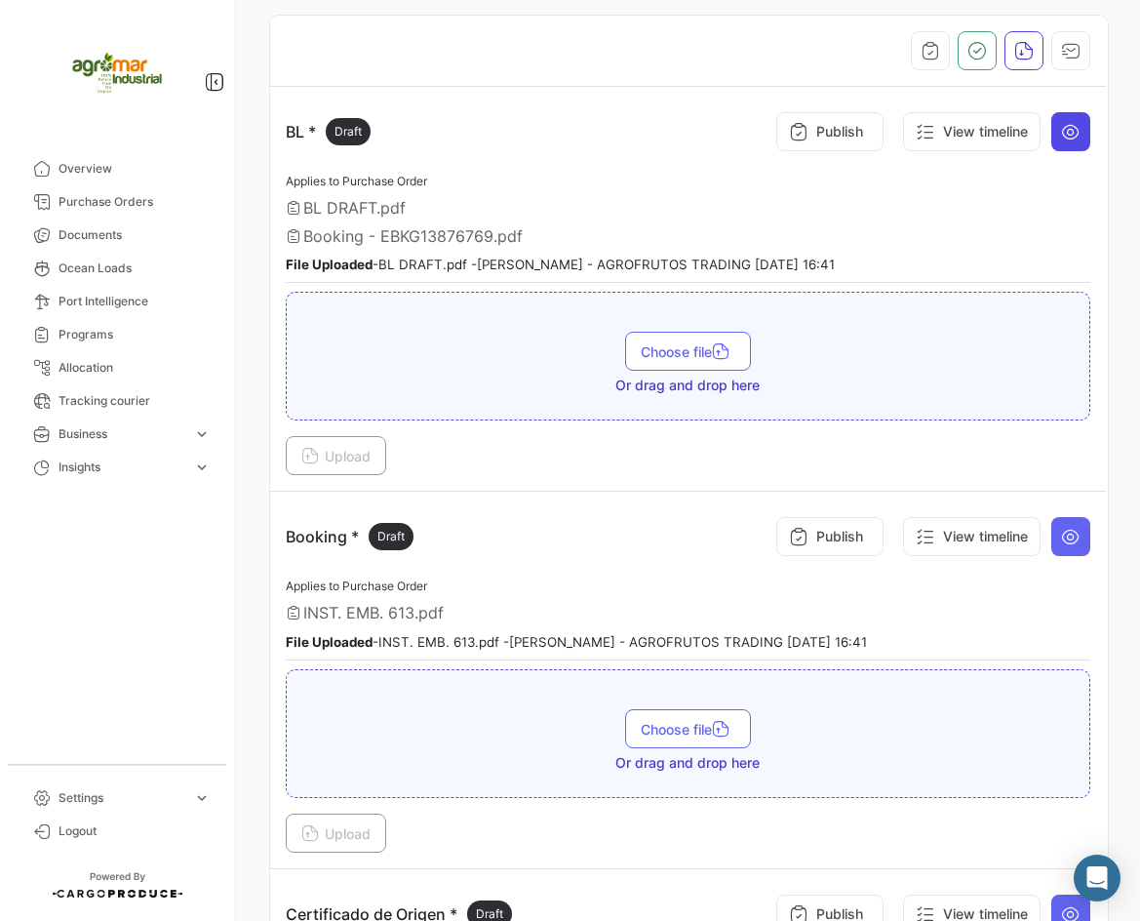
click at [1067, 130] on icon at bounding box center [1071, 132] width 20 height 20
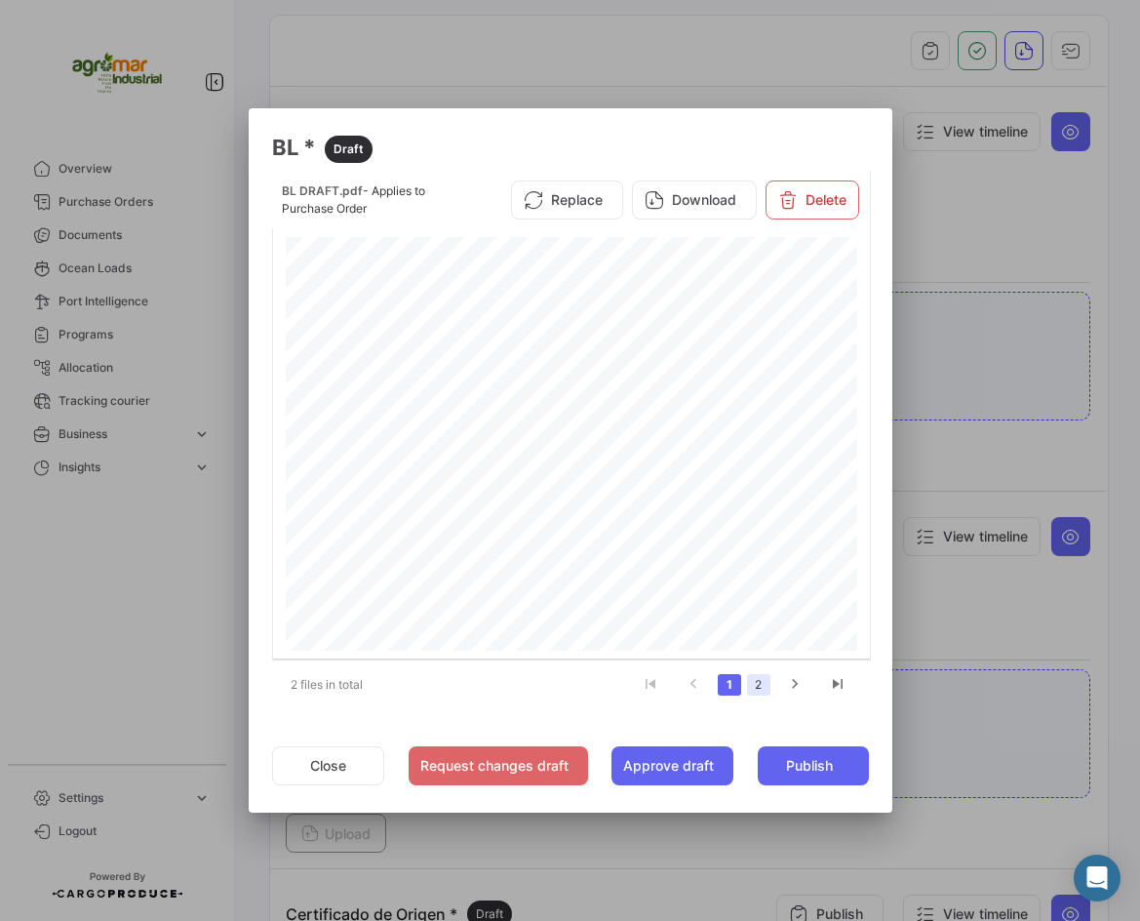
click at [764, 687] on link "2" at bounding box center [758, 684] width 23 height 21
click at [816, 188] on button "Delete" at bounding box center [813, 199] width 94 height 39
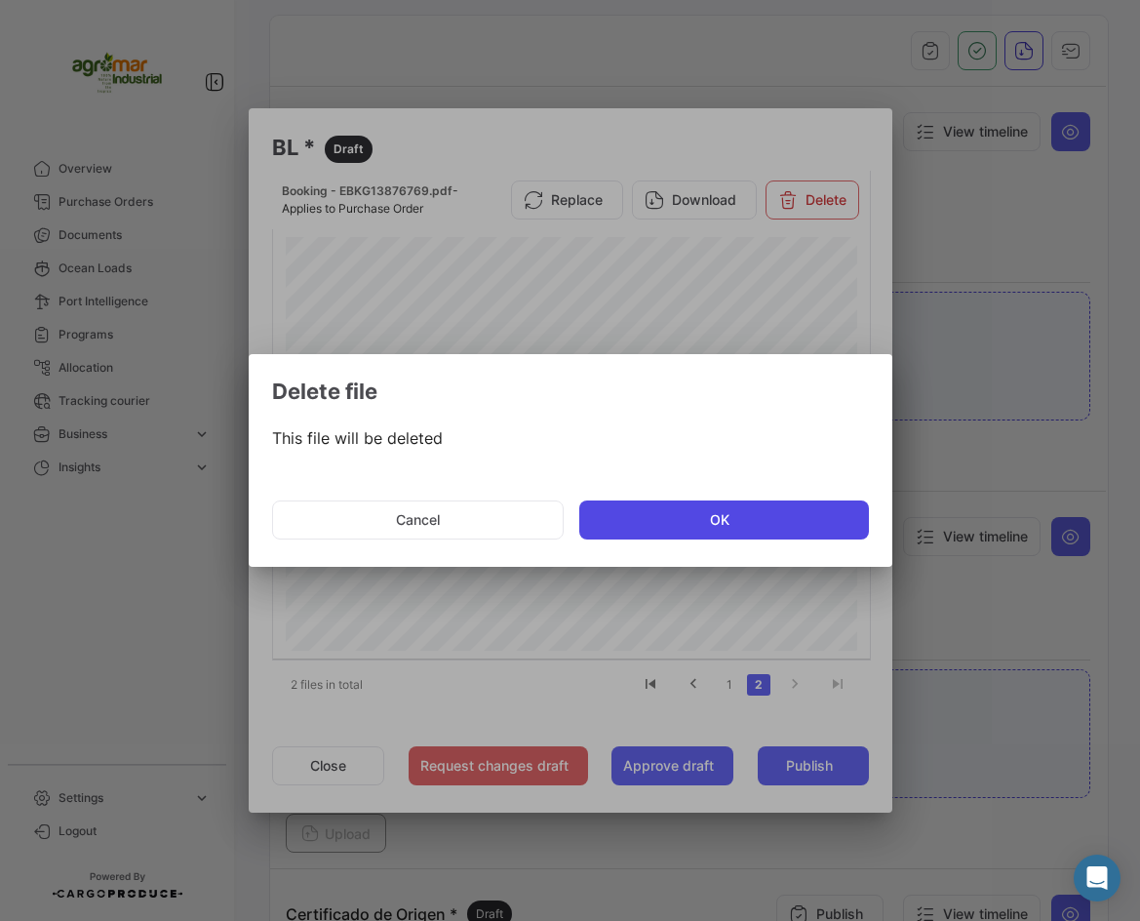
click at [737, 531] on button "OK" at bounding box center [724, 519] width 290 height 39
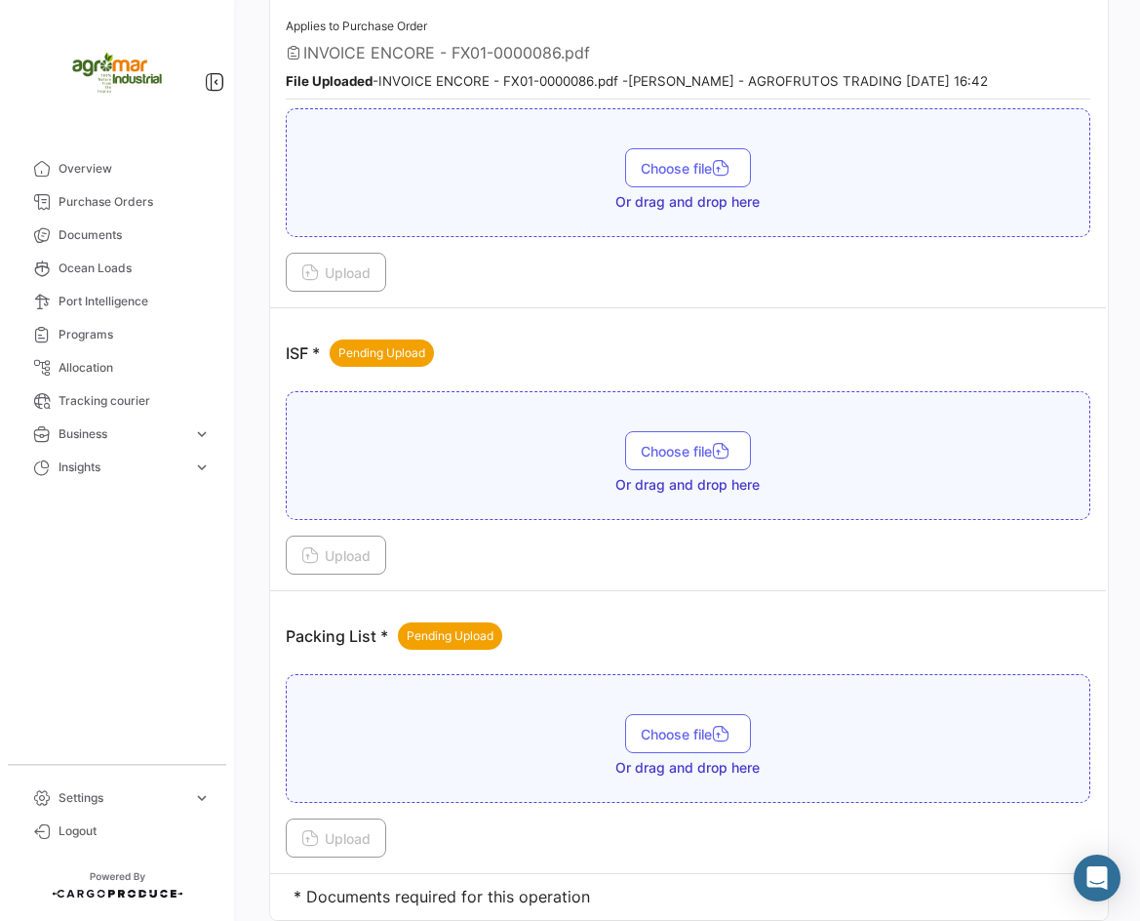
scroll to position [2439, 0]
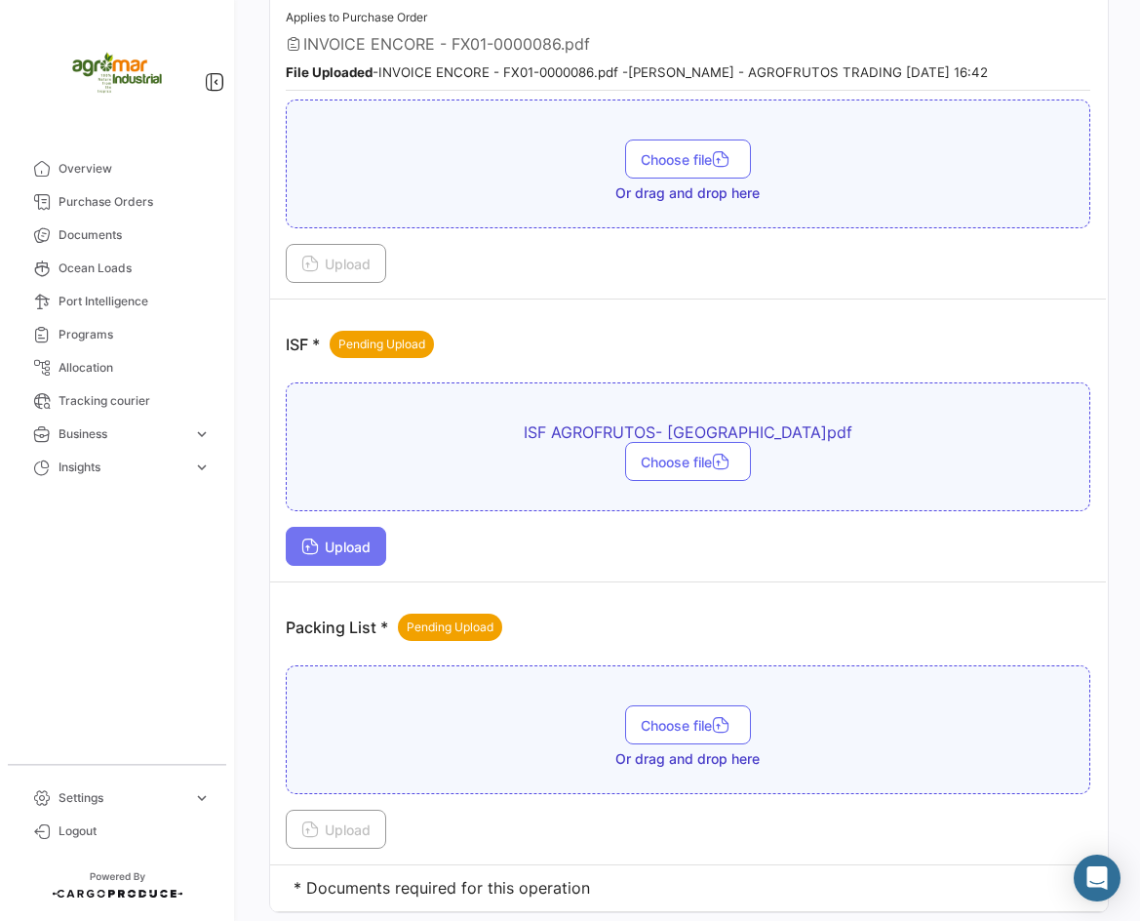
click at [342, 566] on button "Upload" at bounding box center [336, 546] width 100 height 39
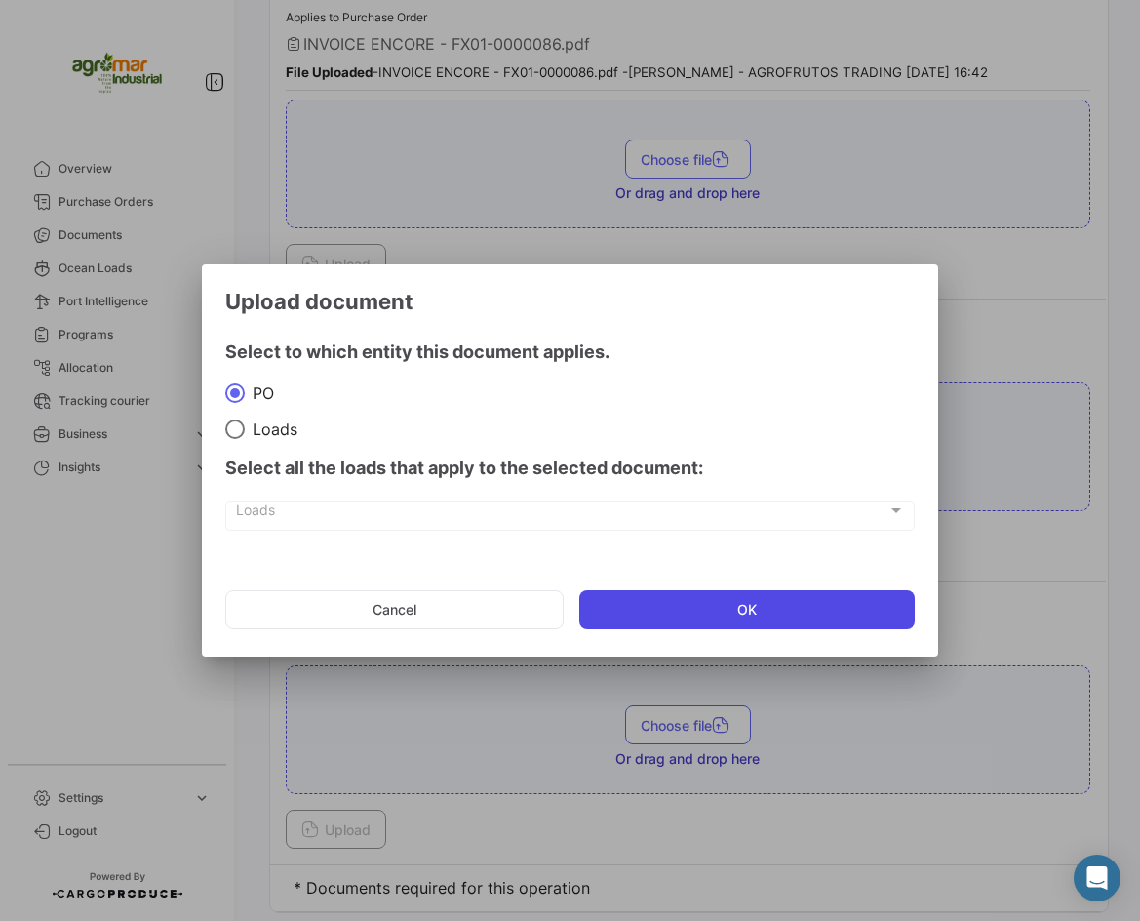
click at [635, 606] on button "OK" at bounding box center [747, 609] width 337 height 39
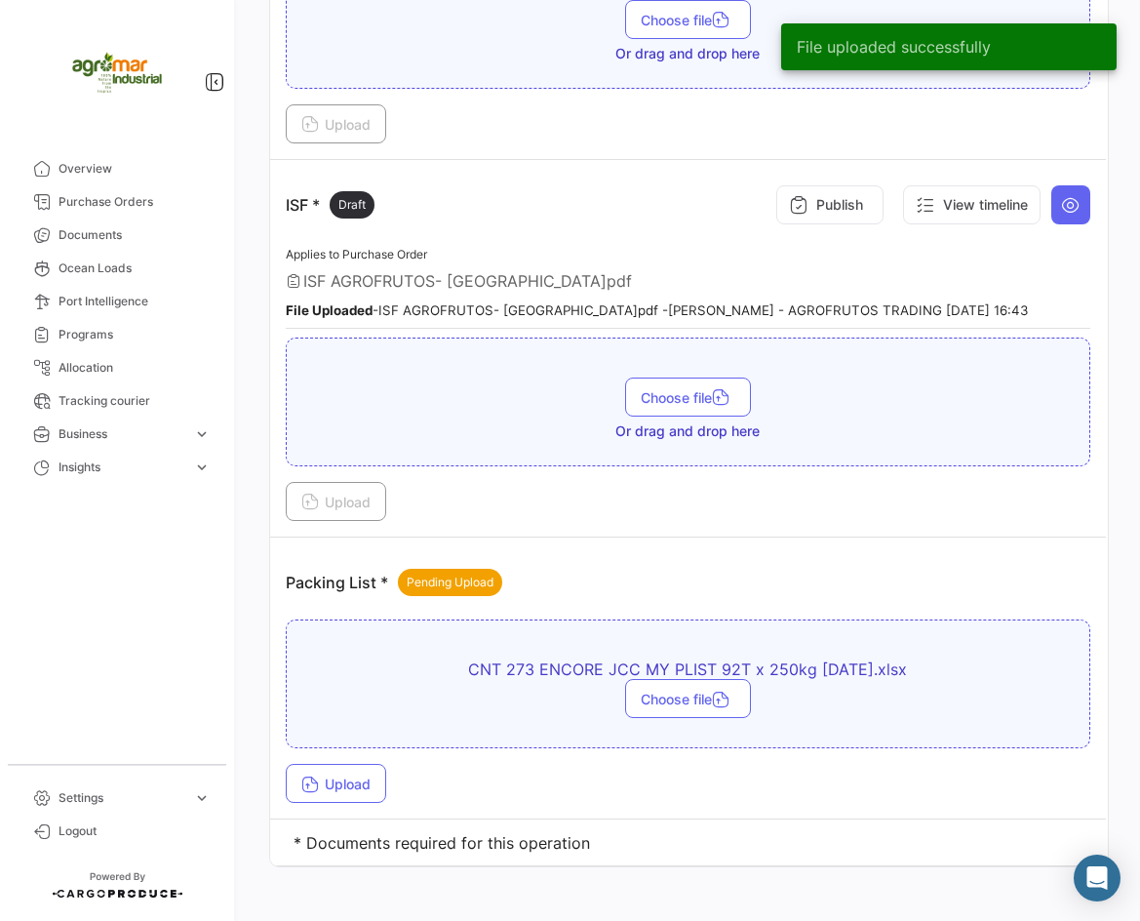
scroll to position [2621, 0]
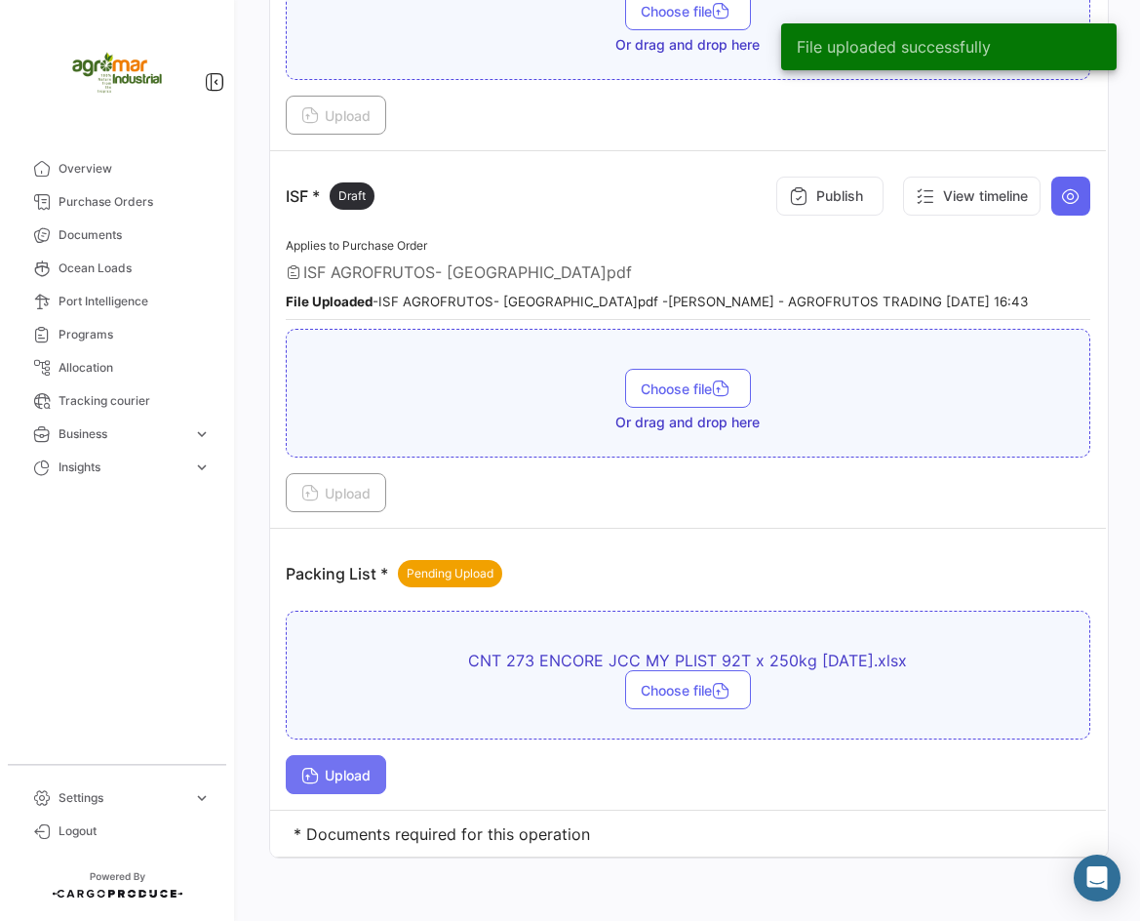
click at [350, 755] on button "Upload" at bounding box center [336, 774] width 100 height 39
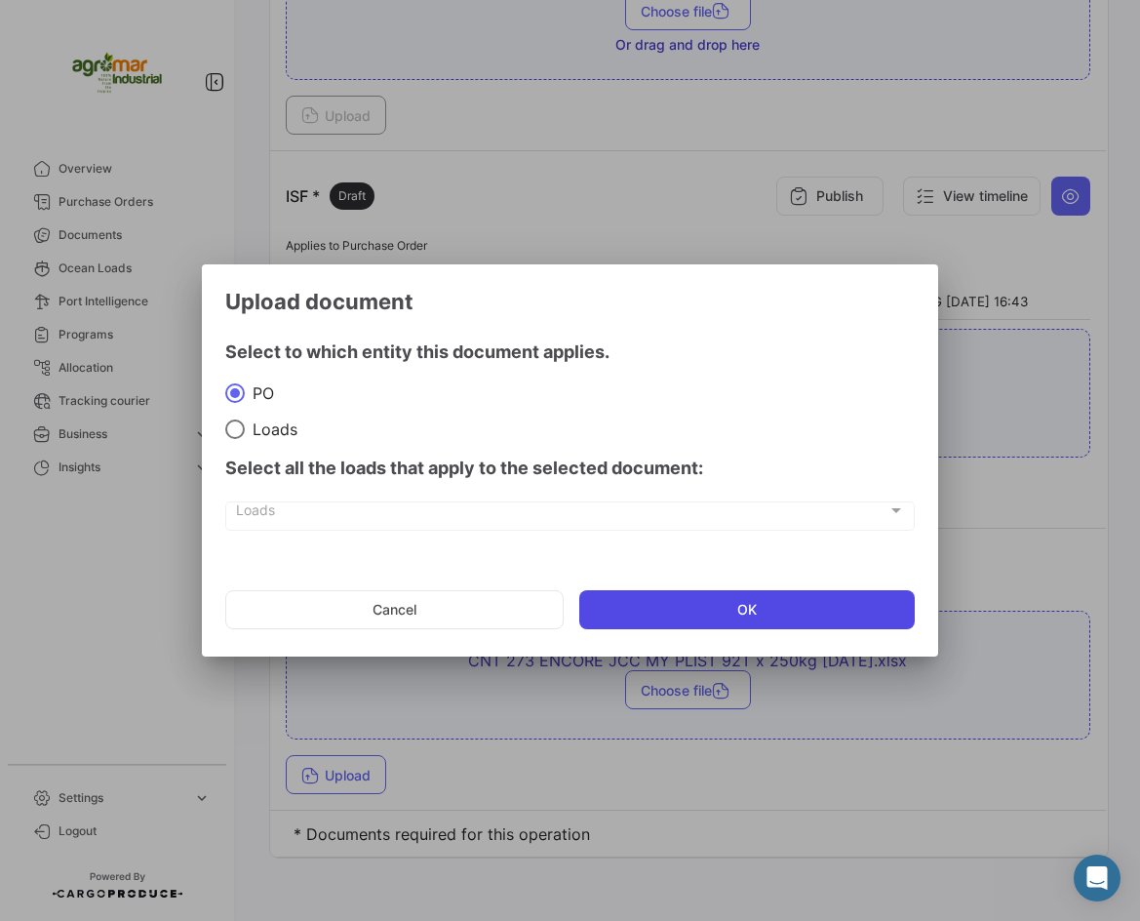
click at [649, 622] on button "OK" at bounding box center [747, 609] width 337 height 39
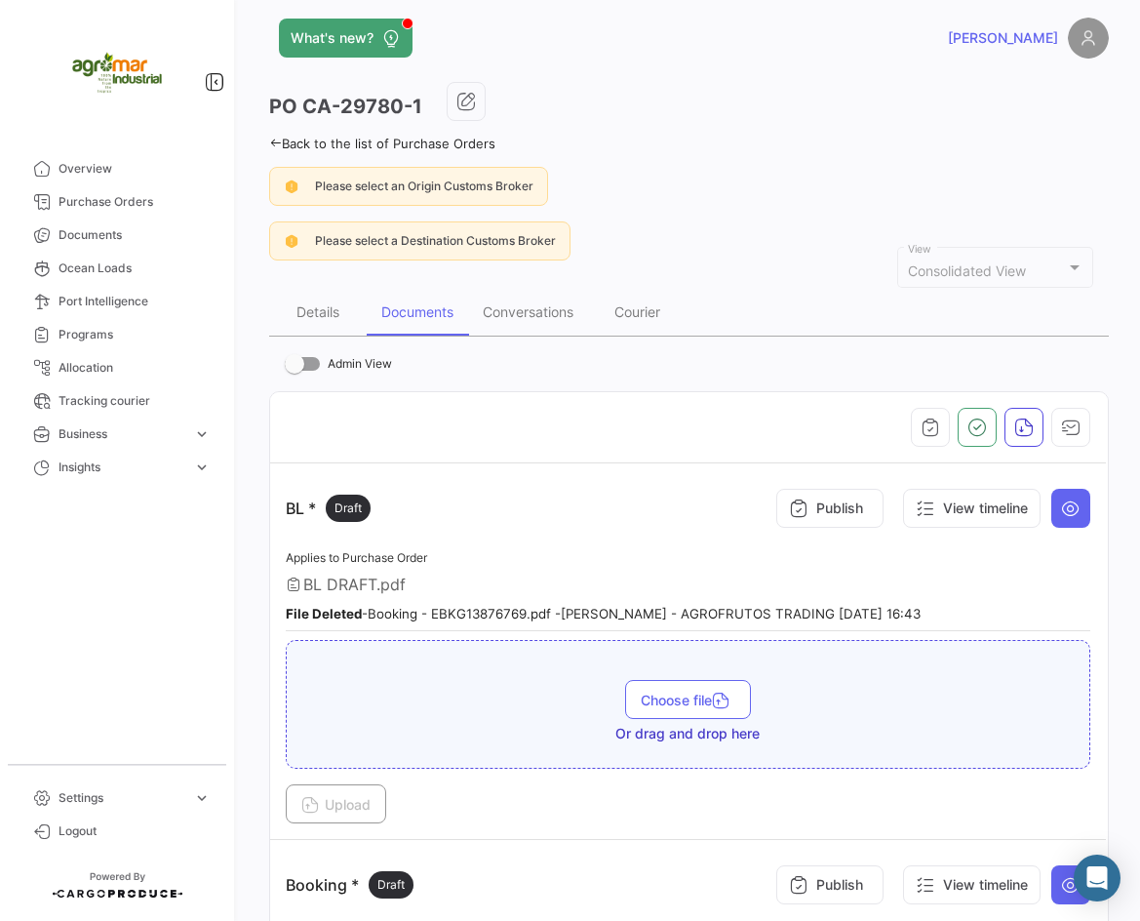
scroll to position [0, 0]
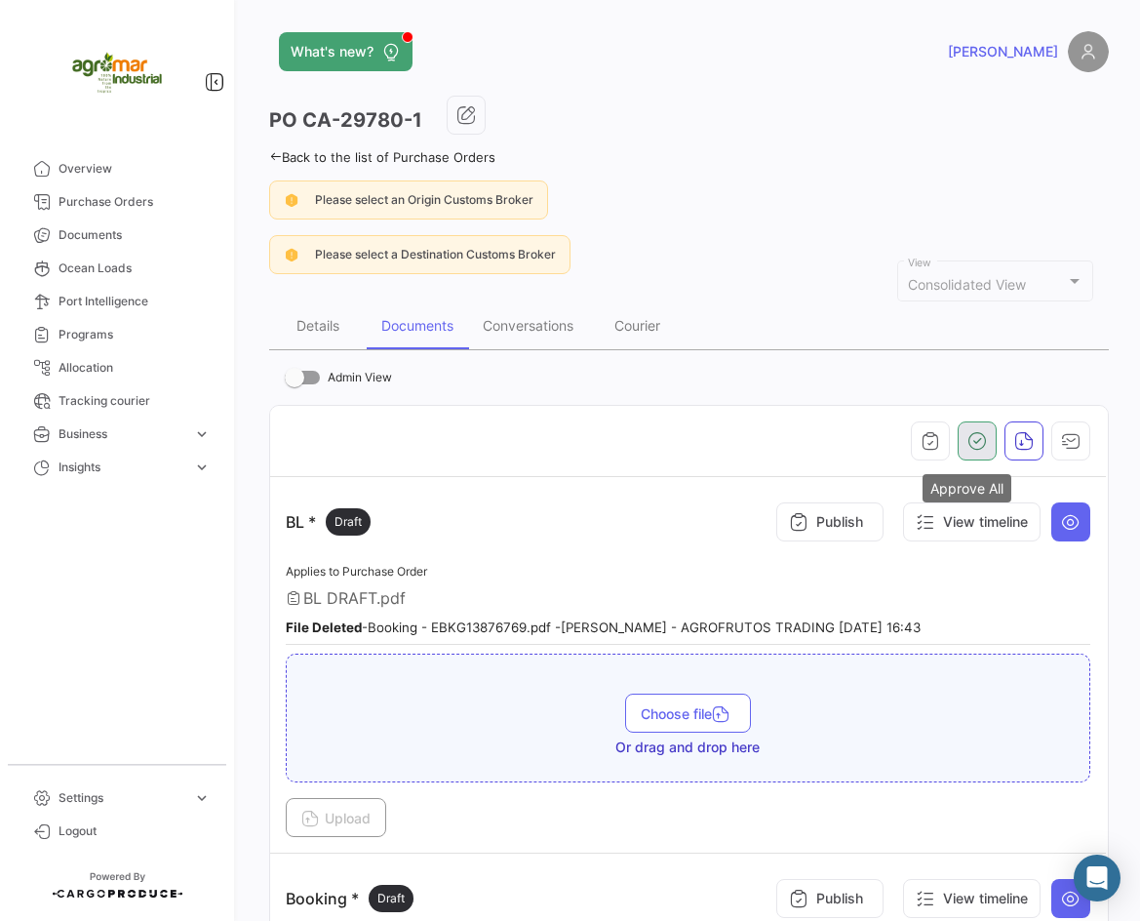
click at [968, 442] on icon "button" at bounding box center [978, 441] width 20 height 20
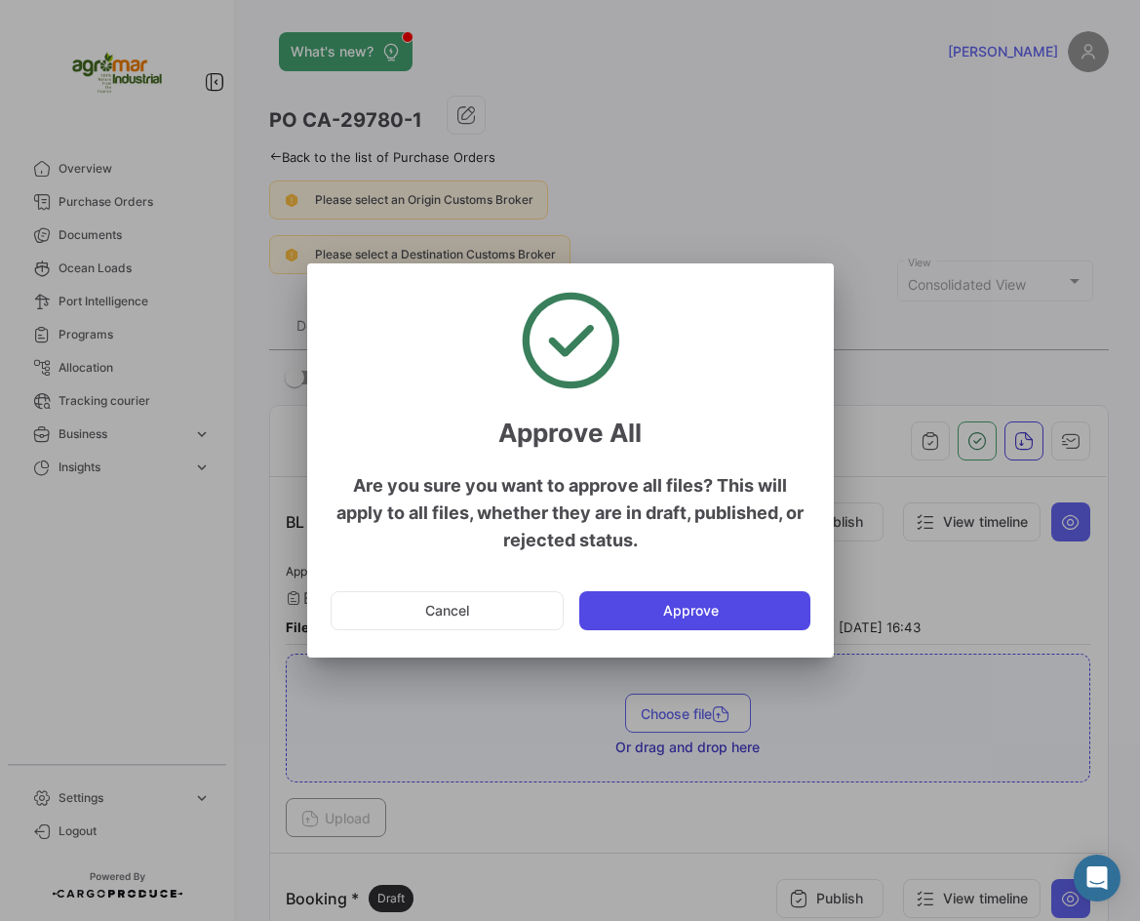
click at [700, 614] on button "Approve" at bounding box center [694, 610] width 231 height 39
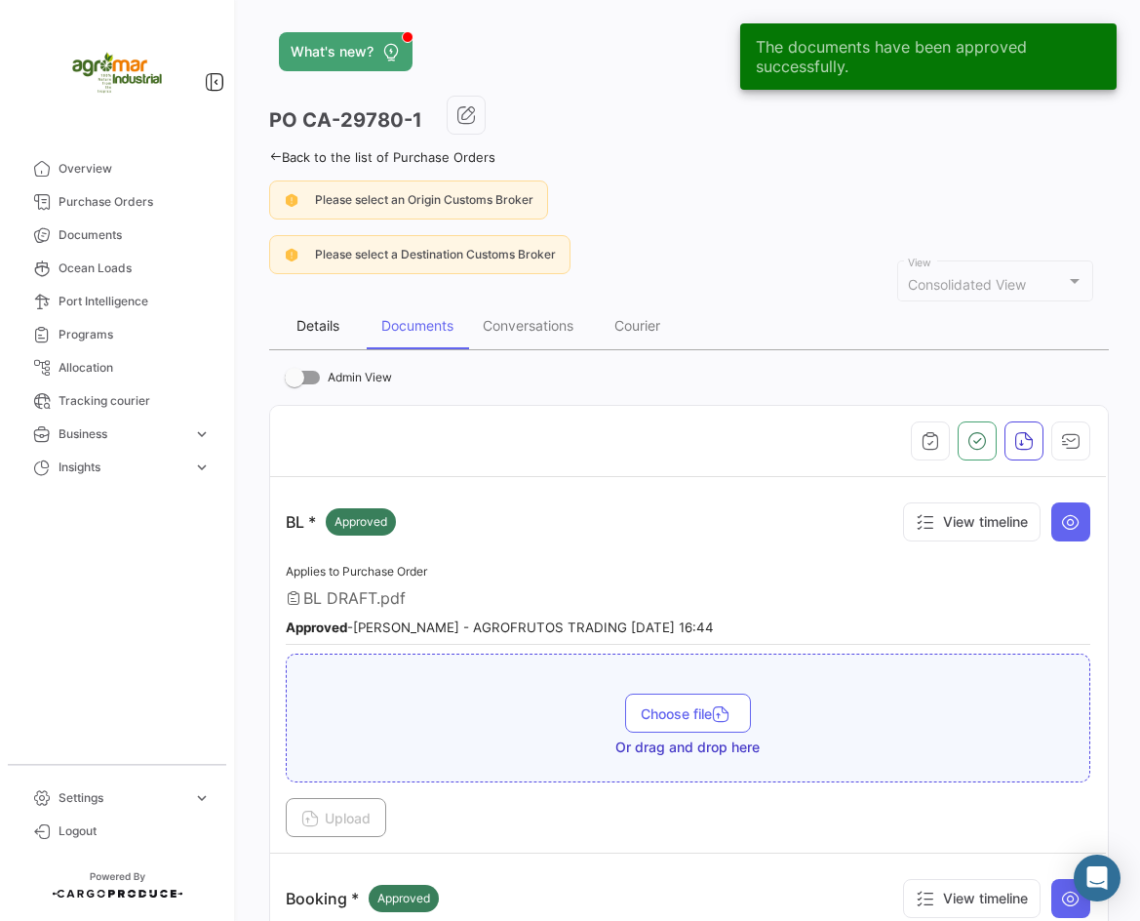
click at [288, 330] on div "Details" at bounding box center [318, 325] width 98 height 47
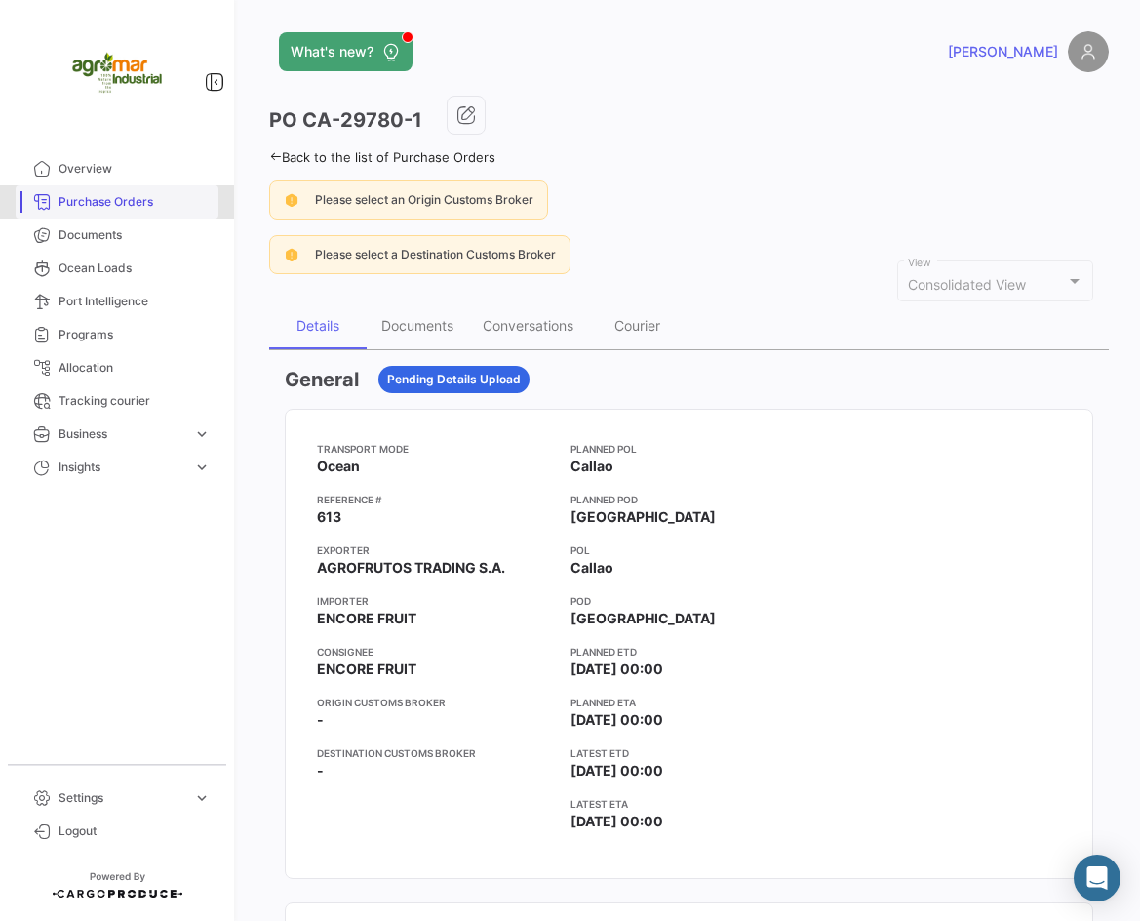
click at [146, 208] on span "Purchase Orders" at bounding box center [135, 202] width 152 height 18
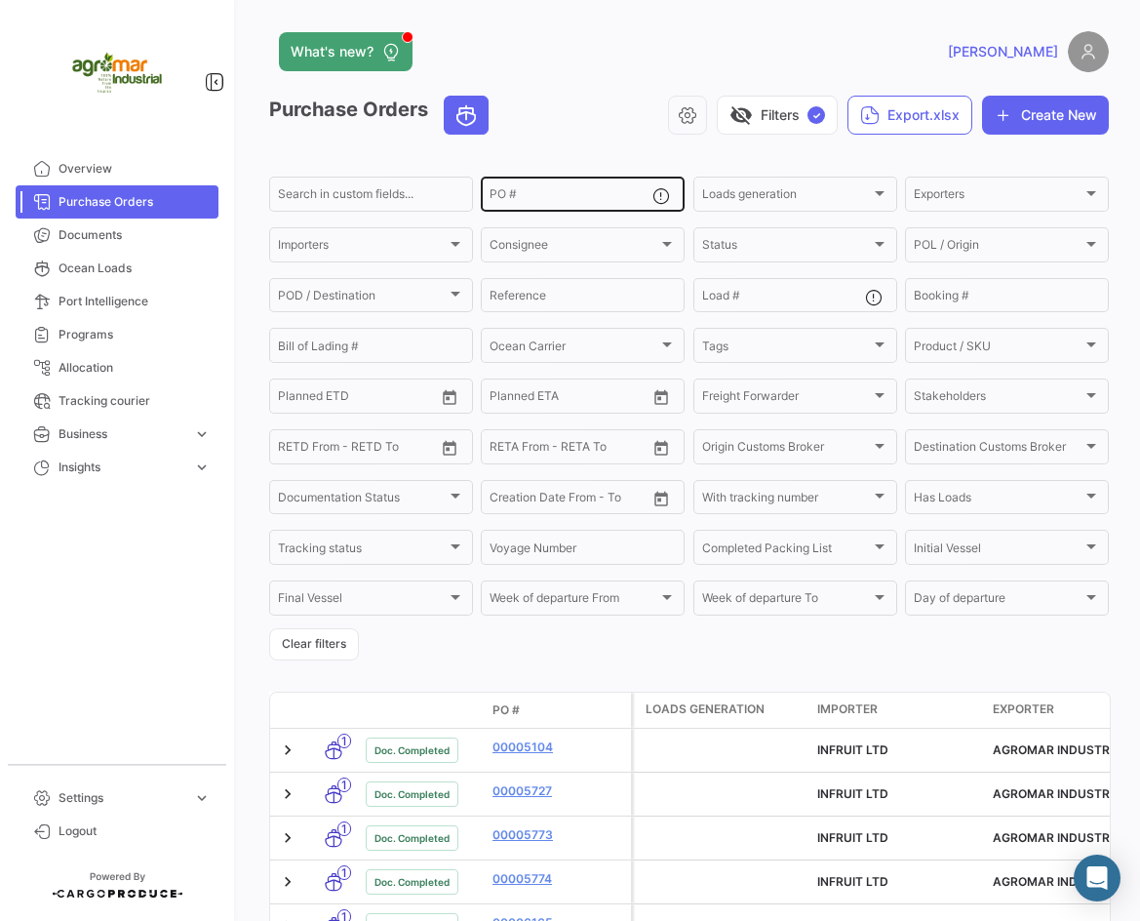
click at [564, 198] on input "PO #" at bounding box center [571, 197] width 163 height 14
paste input "132525"
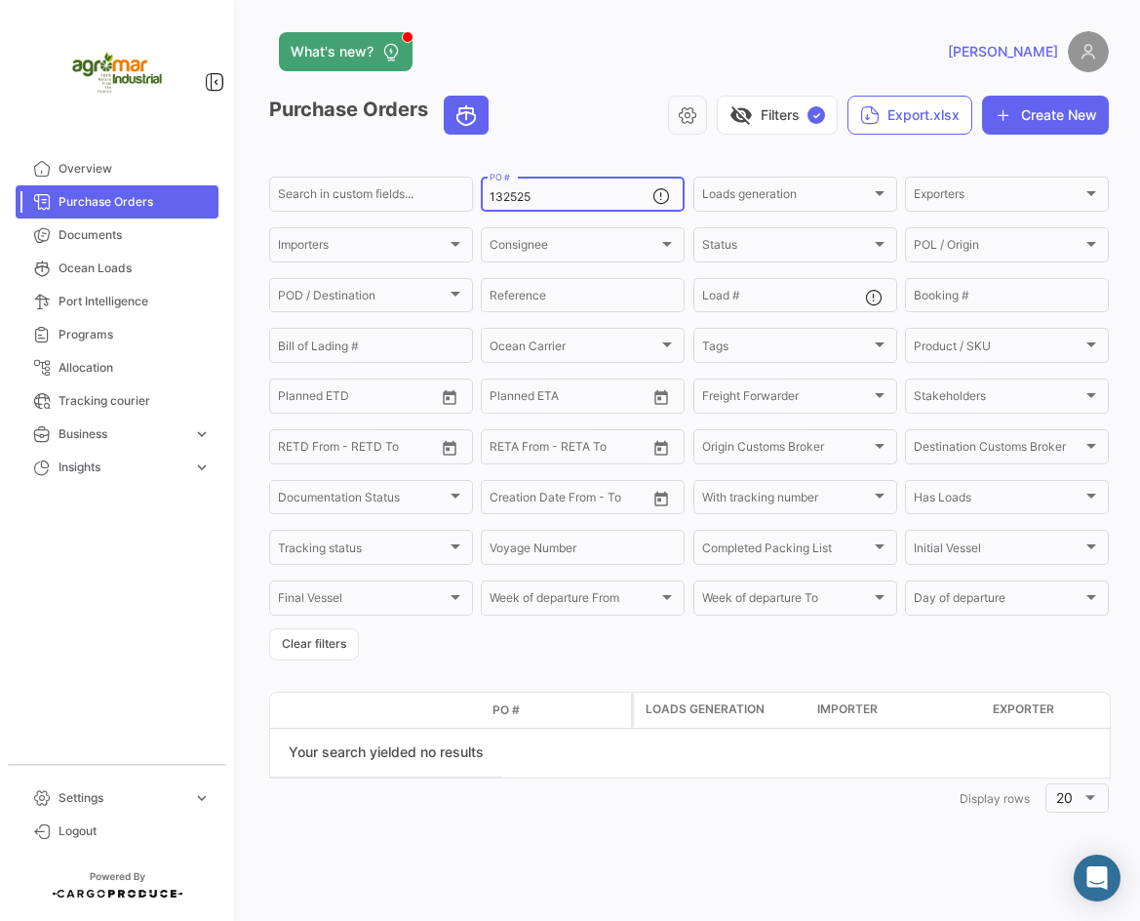
type input "132525"
click at [644, 153] on app-list-header "Purchase Orders visibility_off Filters ✓ Export.xlsx Create New Search in custo…" at bounding box center [689, 378] width 840 height 565
click at [1009, 109] on icon "button" at bounding box center [1004, 115] width 20 height 20
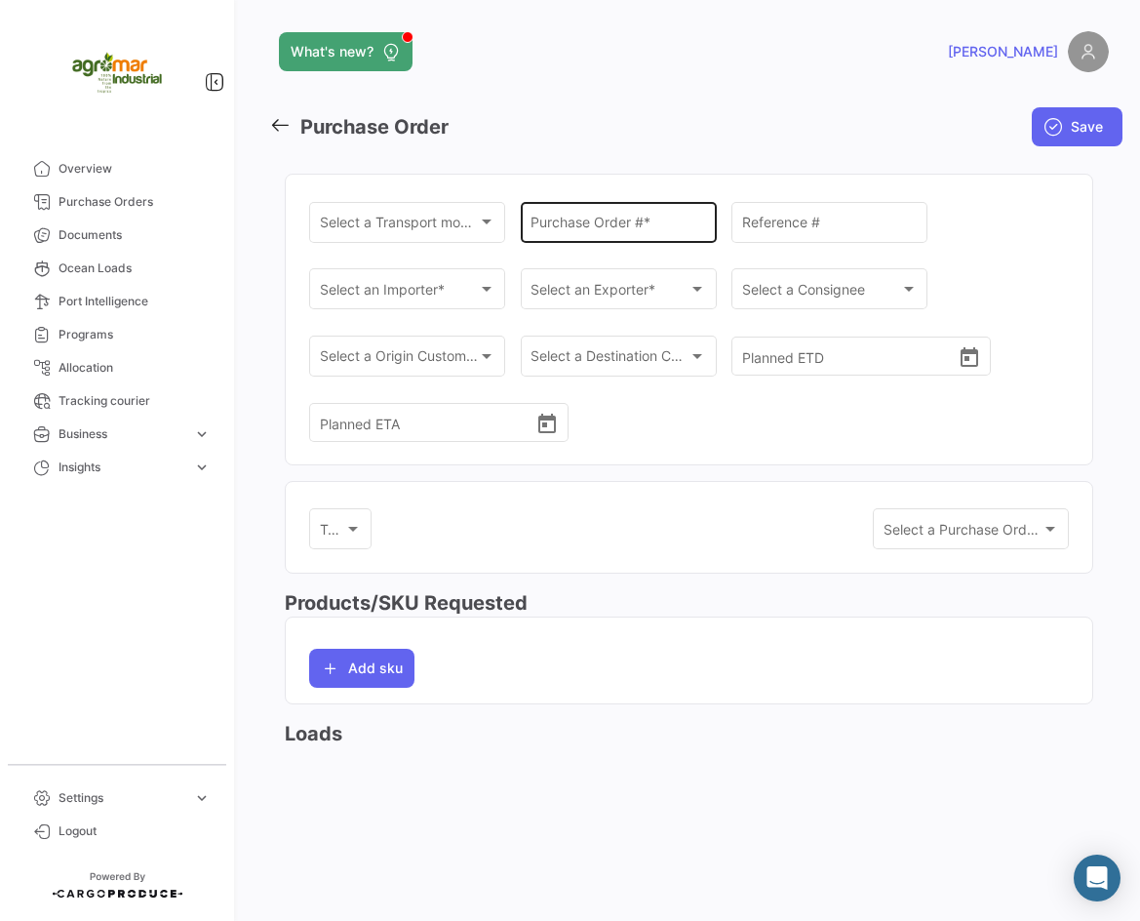
click at [621, 235] on div "Purchase Order # *" at bounding box center [619, 220] width 176 height 45
paste input "132525"
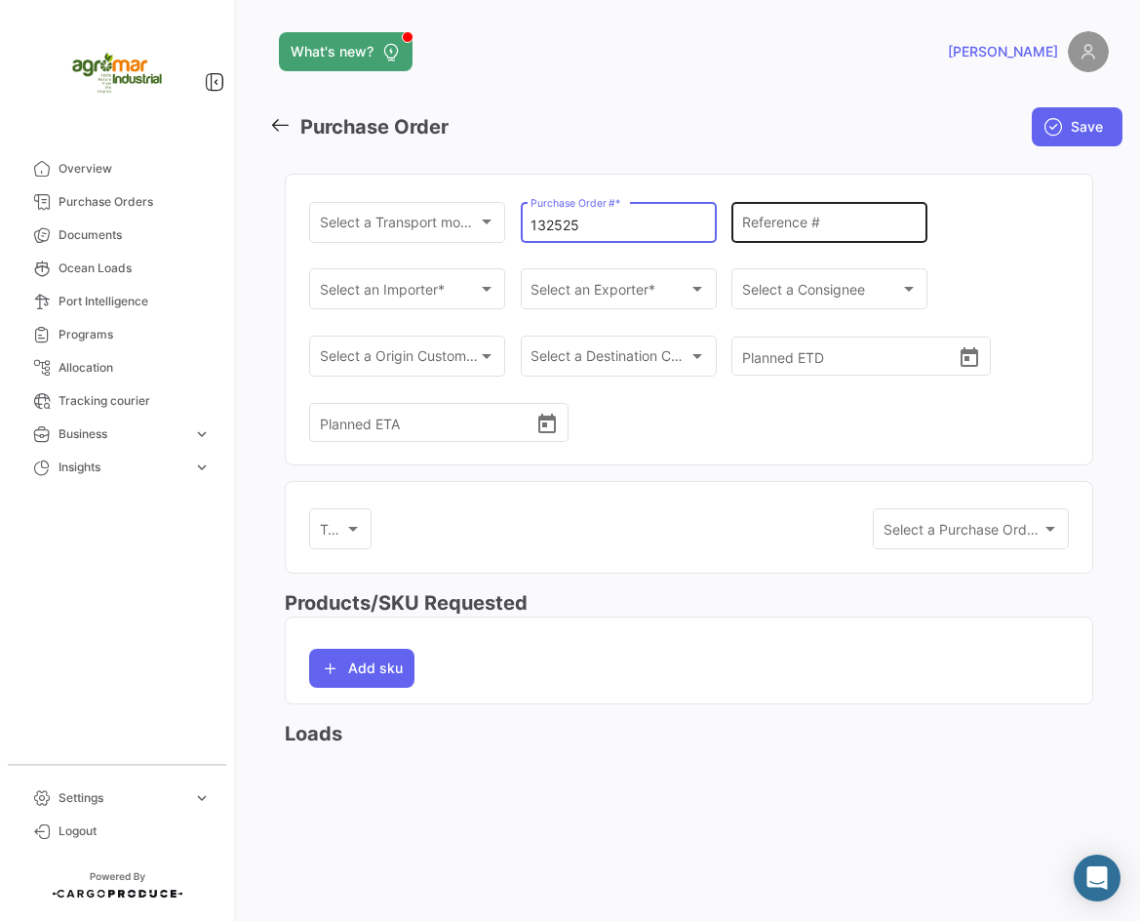
type input "132525"
click at [786, 221] on input "Reference #" at bounding box center [830, 226] width 176 height 17
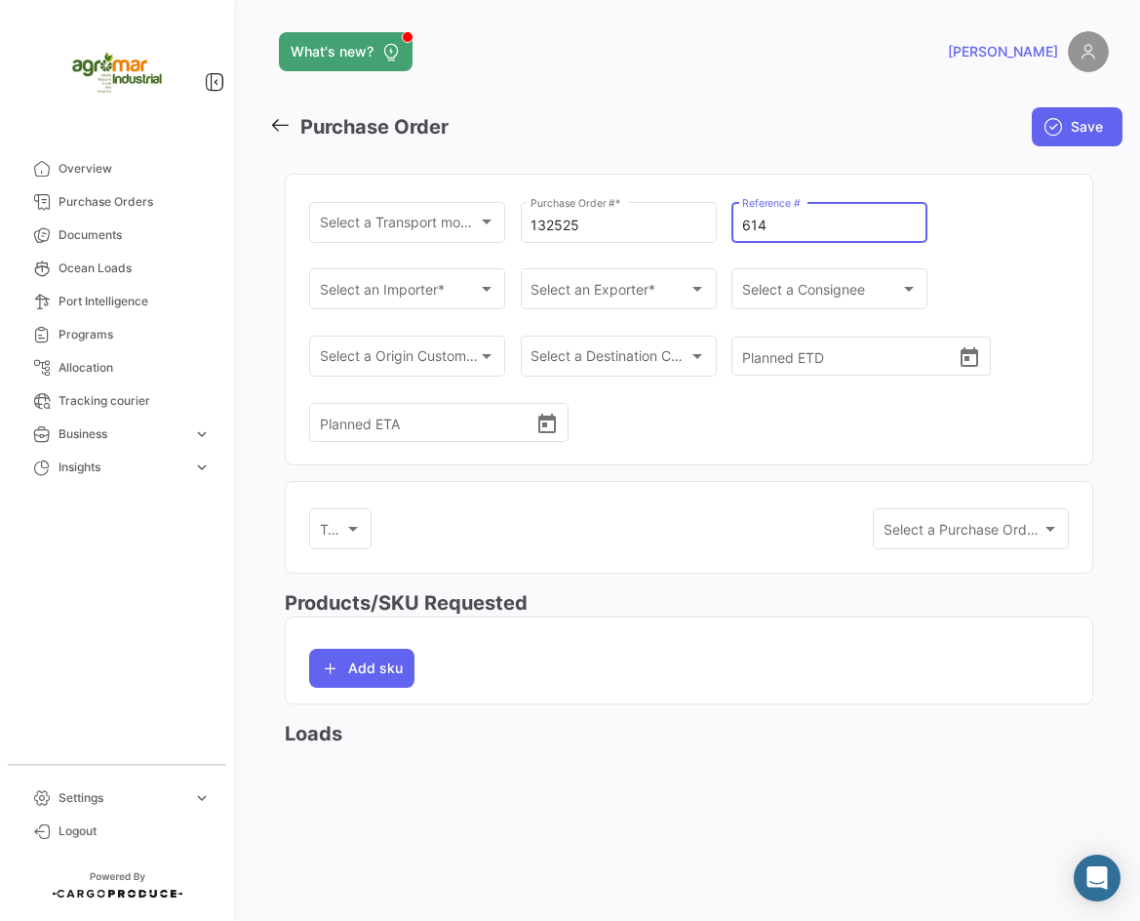
type input "614"
click at [972, 271] on div "Select a Transport mode * Select a Transport mode * 132525 Purchase Order # * 6…" at bounding box center [689, 331] width 760 height 266
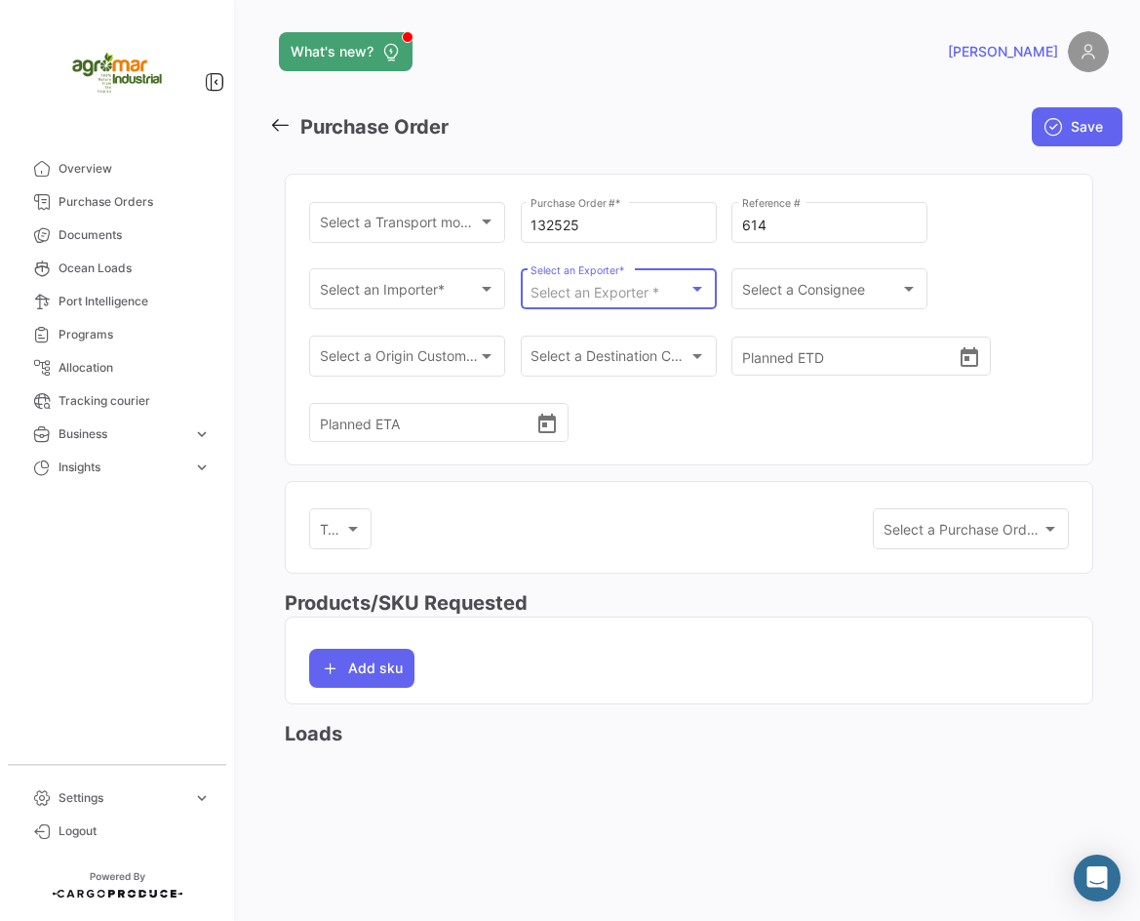
click at [630, 293] on span "Select an Exporter *" at bounding box center [595, 292] width 129 height 17
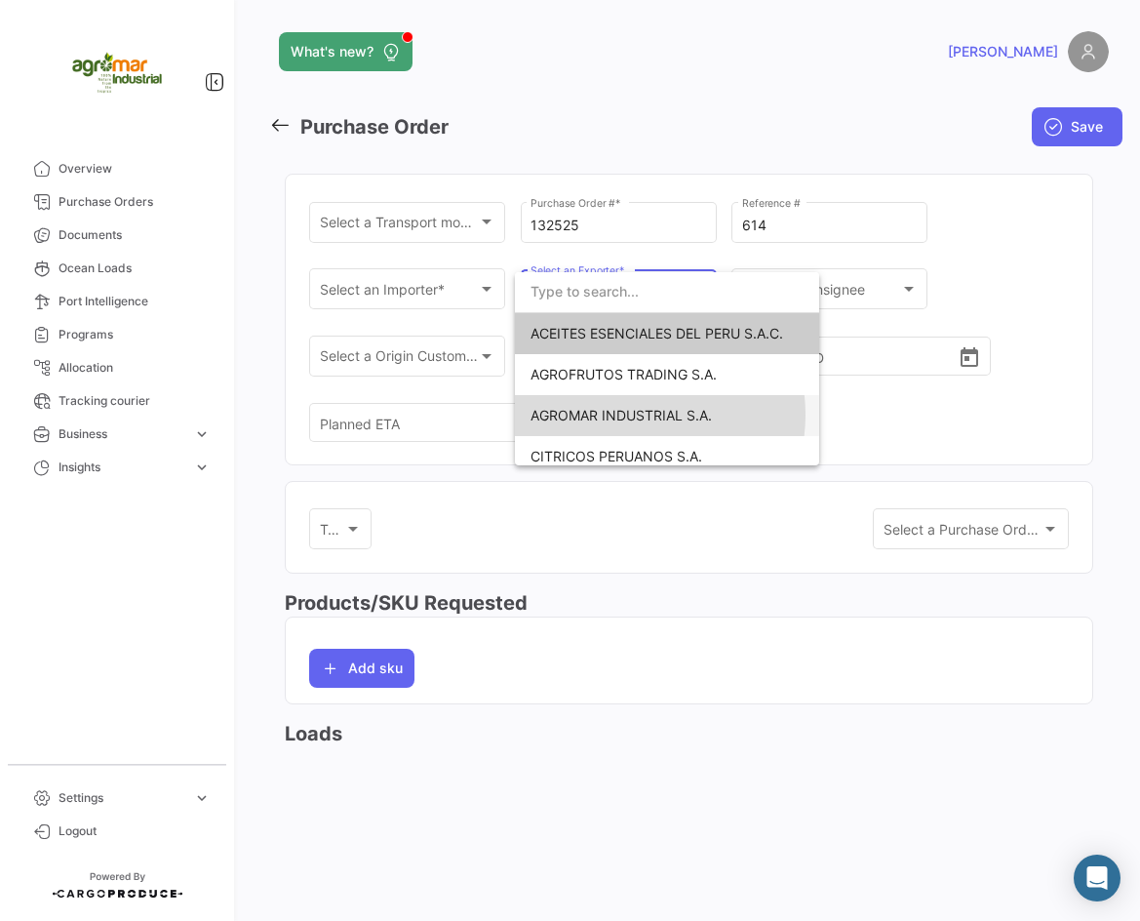
click at [627, 415] on span "AGROMAR INDUSTRIAL S.A." at bounding box center [621, 415] width 181 height 17
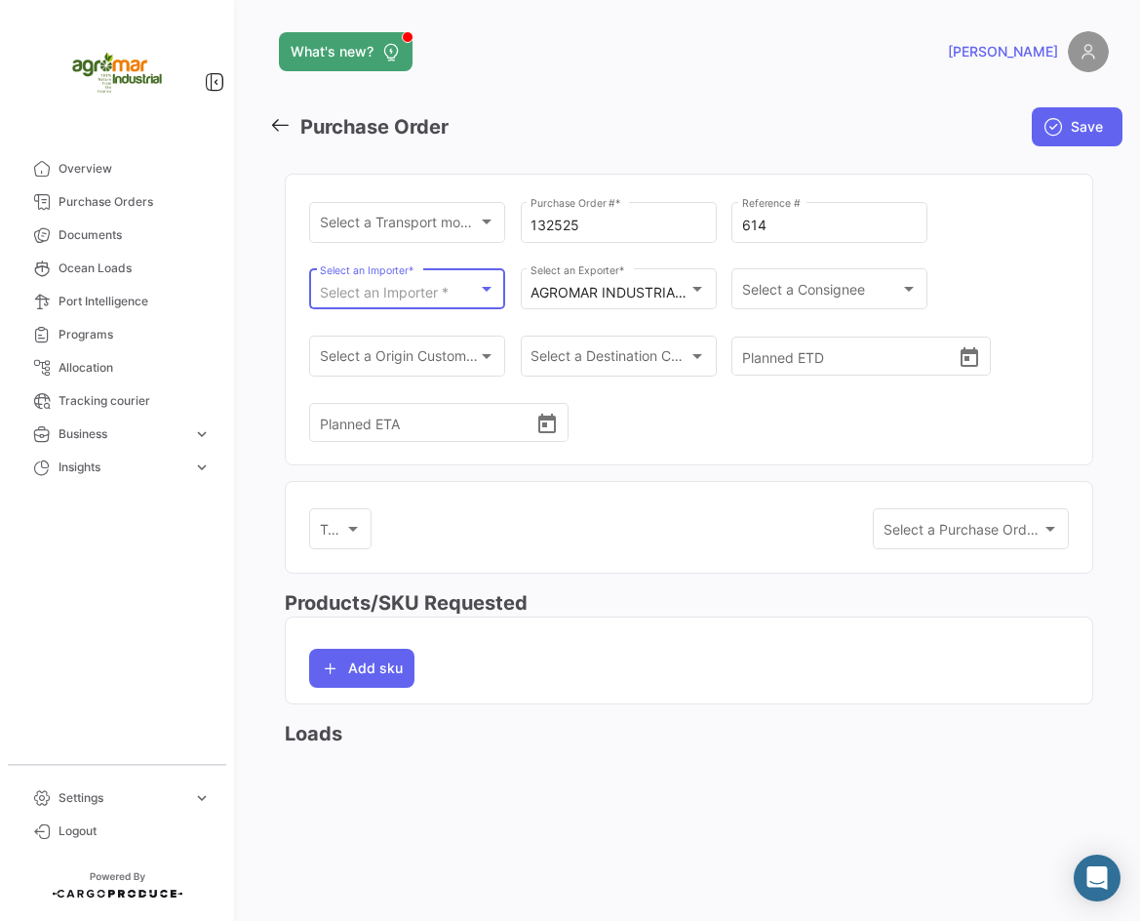
click at [409, 287] on span "Select an Importer *" at bounding box center [384, 292] width 129 height 17
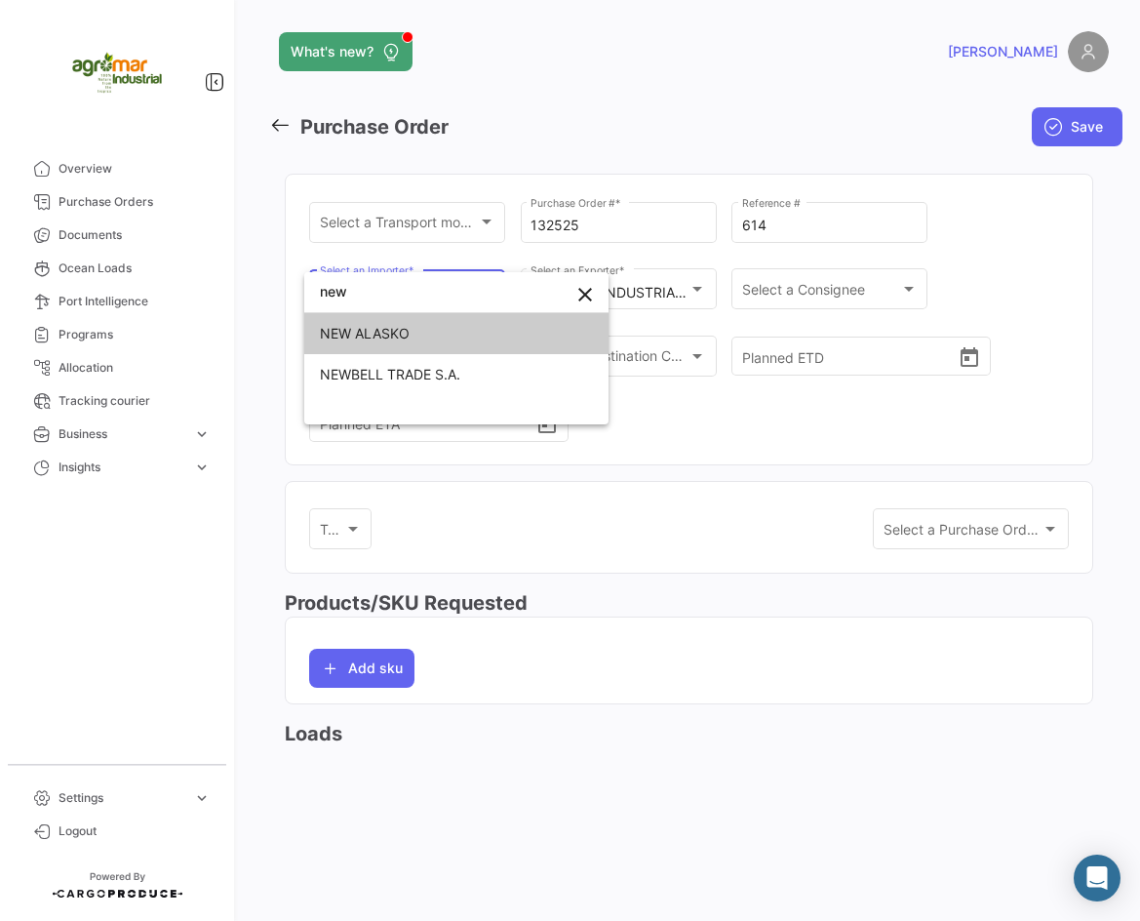
type input "new"
click at [456, 327] on span "NEW ALASKO" at bounding box center [456, 333] width 273 height 41
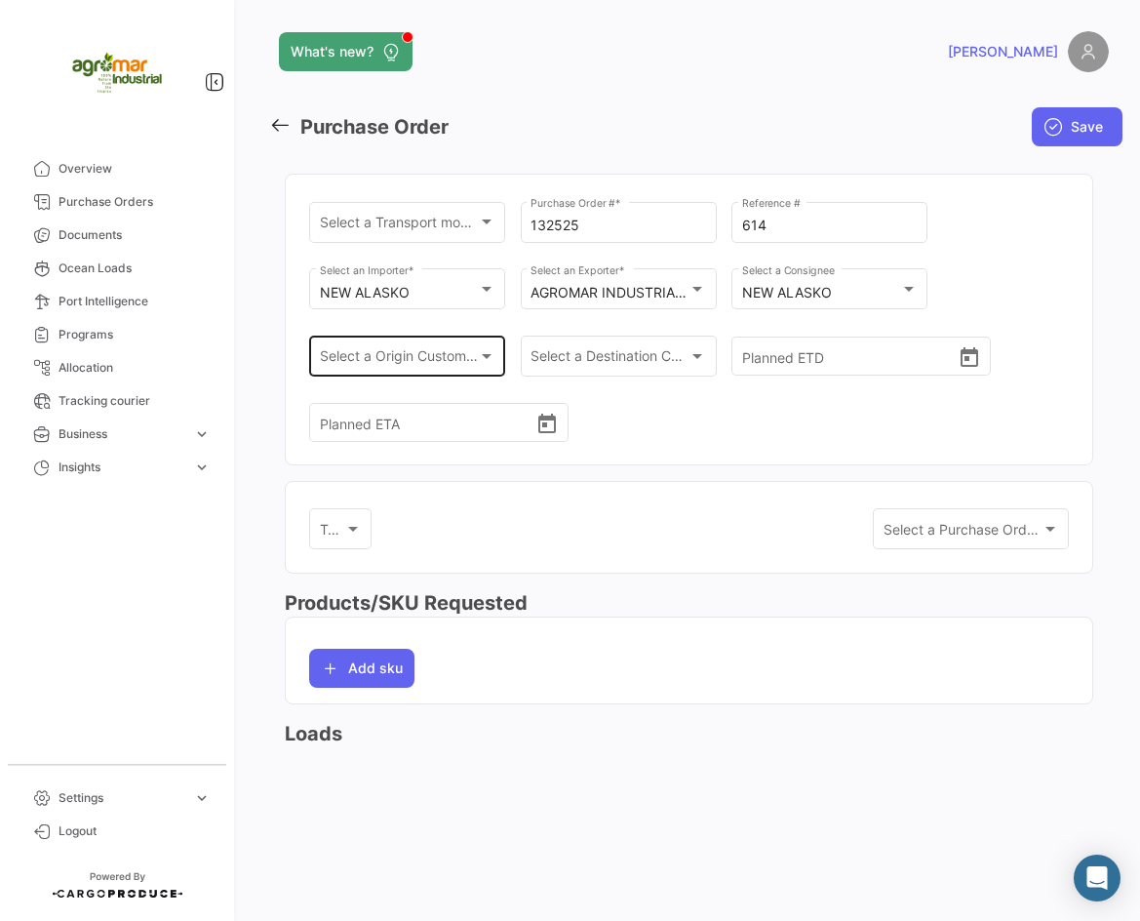
click at [363, 346] on div "Select a Origin Customs Broker Select a Origin Customs Broker" at bounding box center [408, 354] width 176 height 45
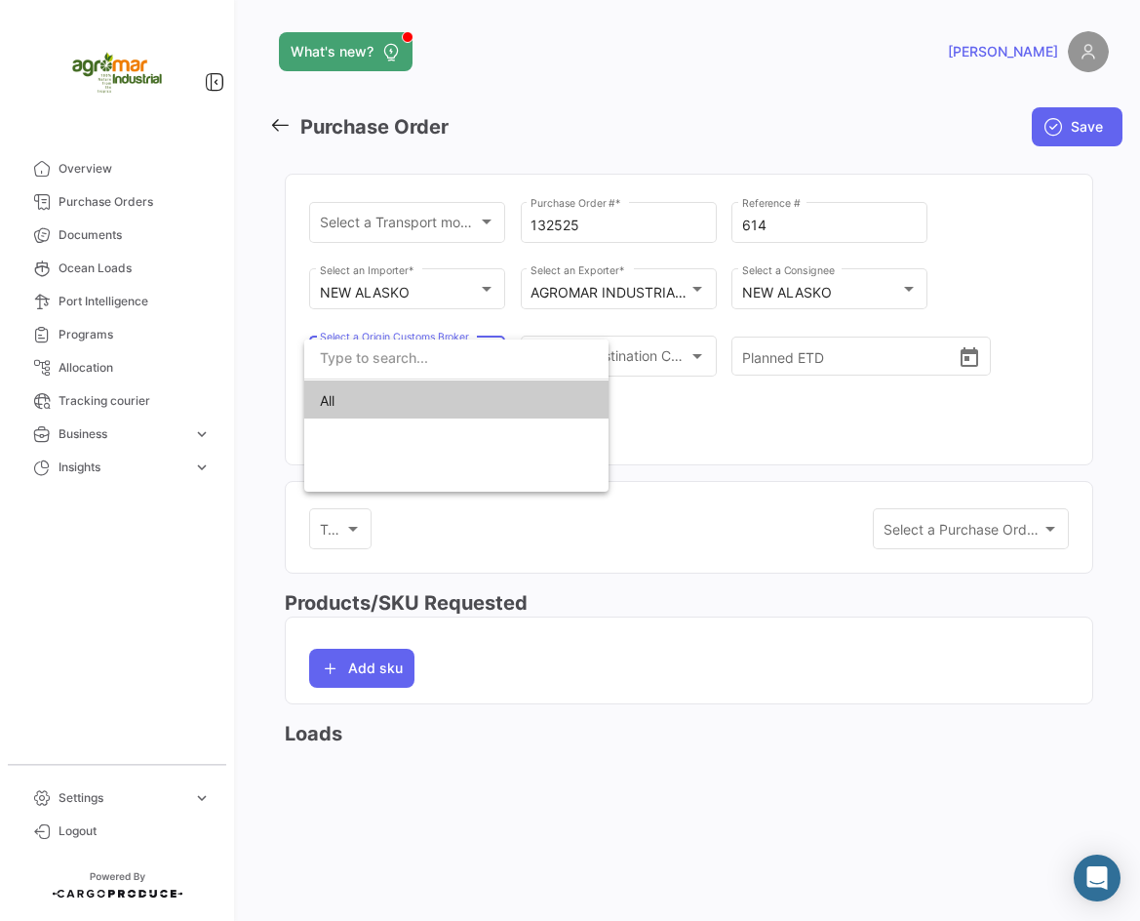
click at [707, 345] on div at bounding box center [570, 460] width 1140 height 921
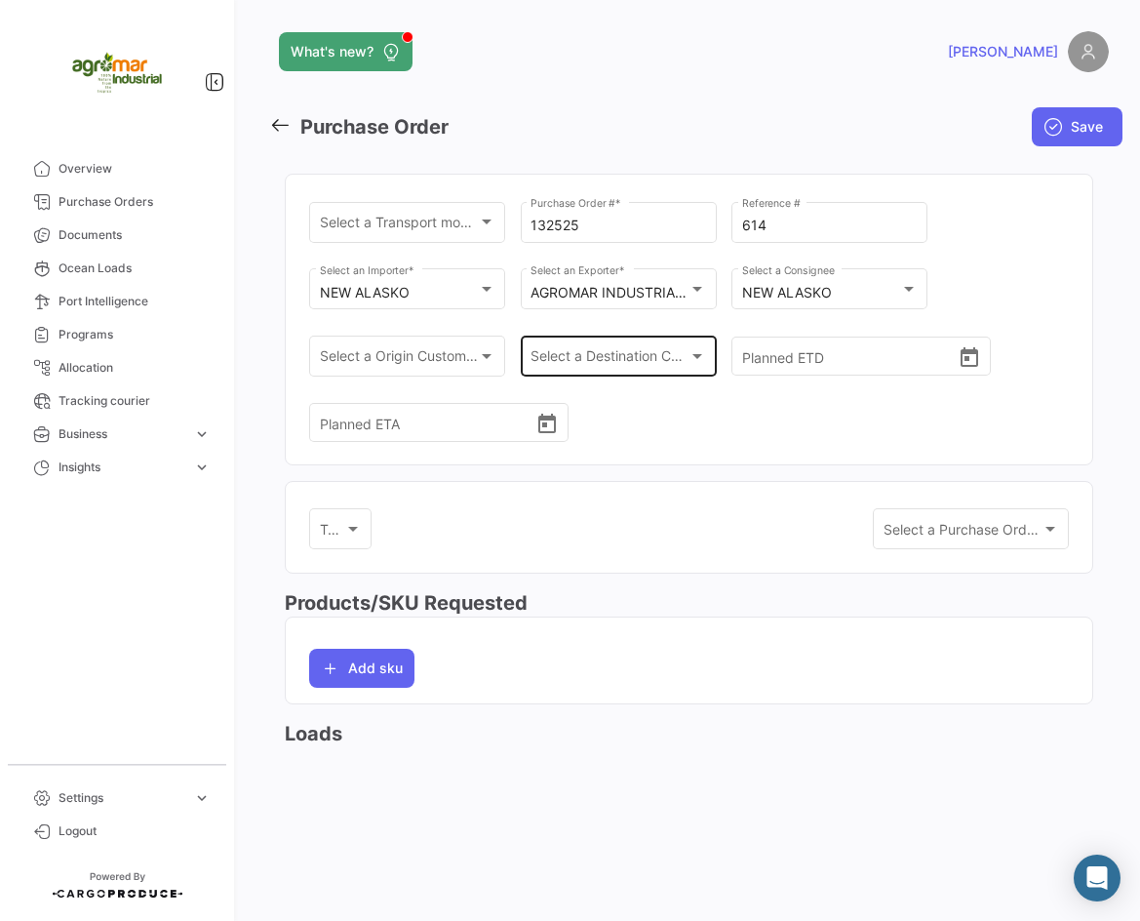
click at [694, 348] on div at bounding box center [698, 356] width 18 height 16
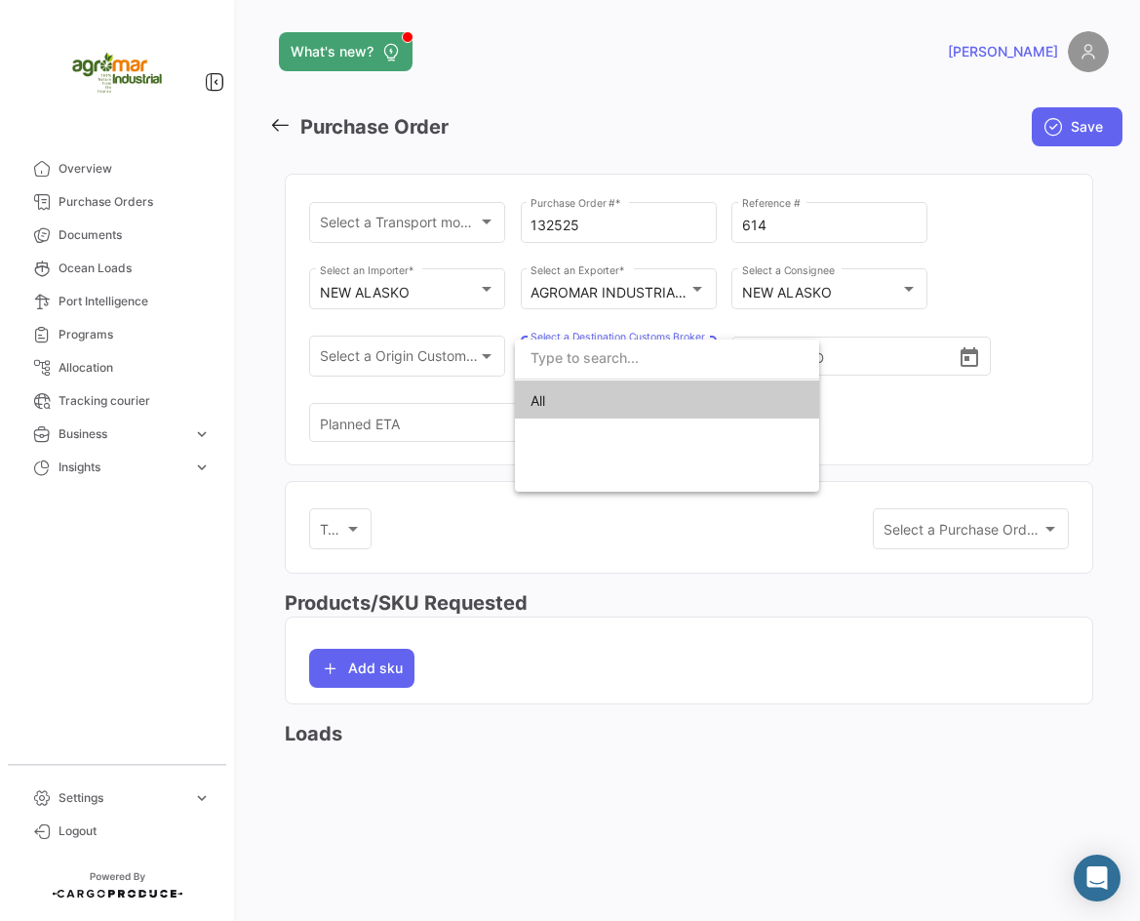
click at [842, 352] on div at bounding box center [570, 460] width 1140 height 921
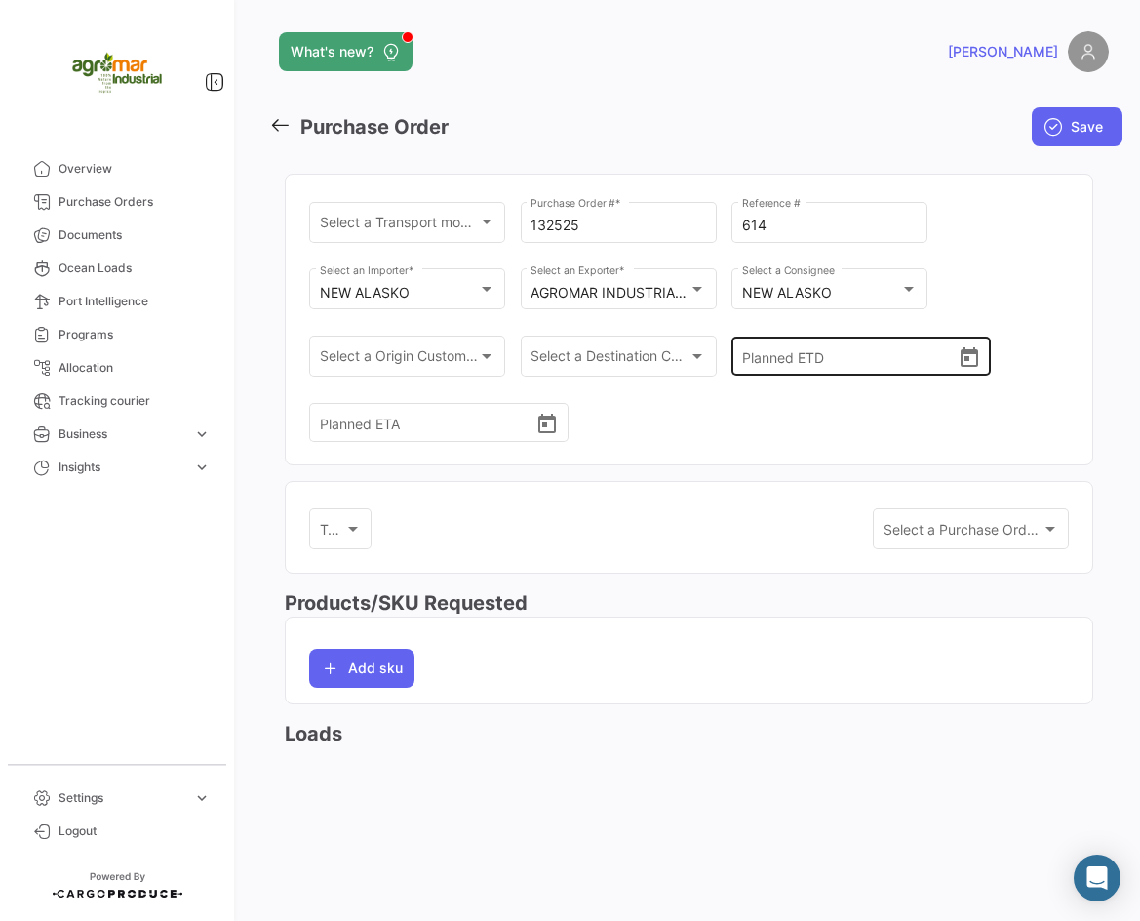
click at [844, 352] on input "Planned ETD" at bounding box center [850, 356] width 216 height 68
click at [469, 343] on div "Select a Origin Customs Broker Select a Origin Customs Broker" at bounding box center [408, 354] width 176 height 45
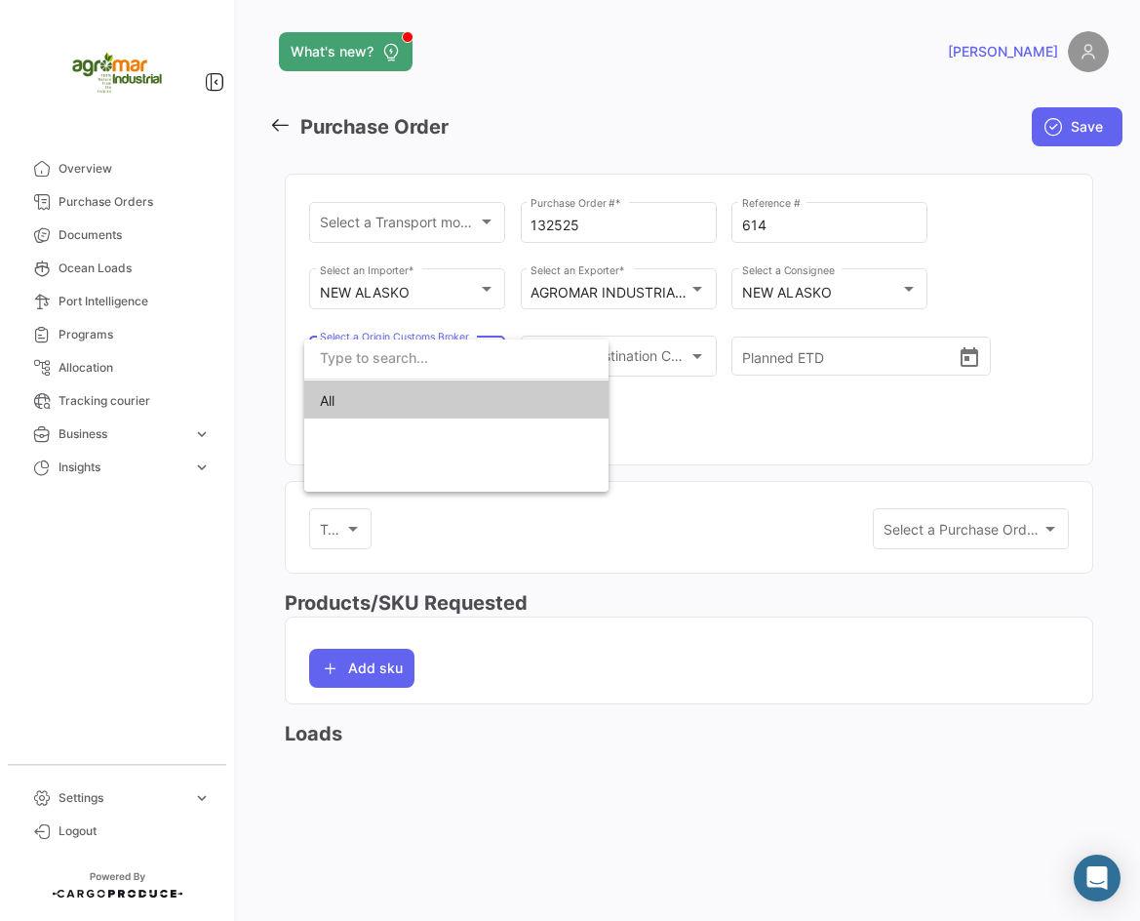
click at [818, 370] on div at bounding box center [570, 460] width 1140 height 921
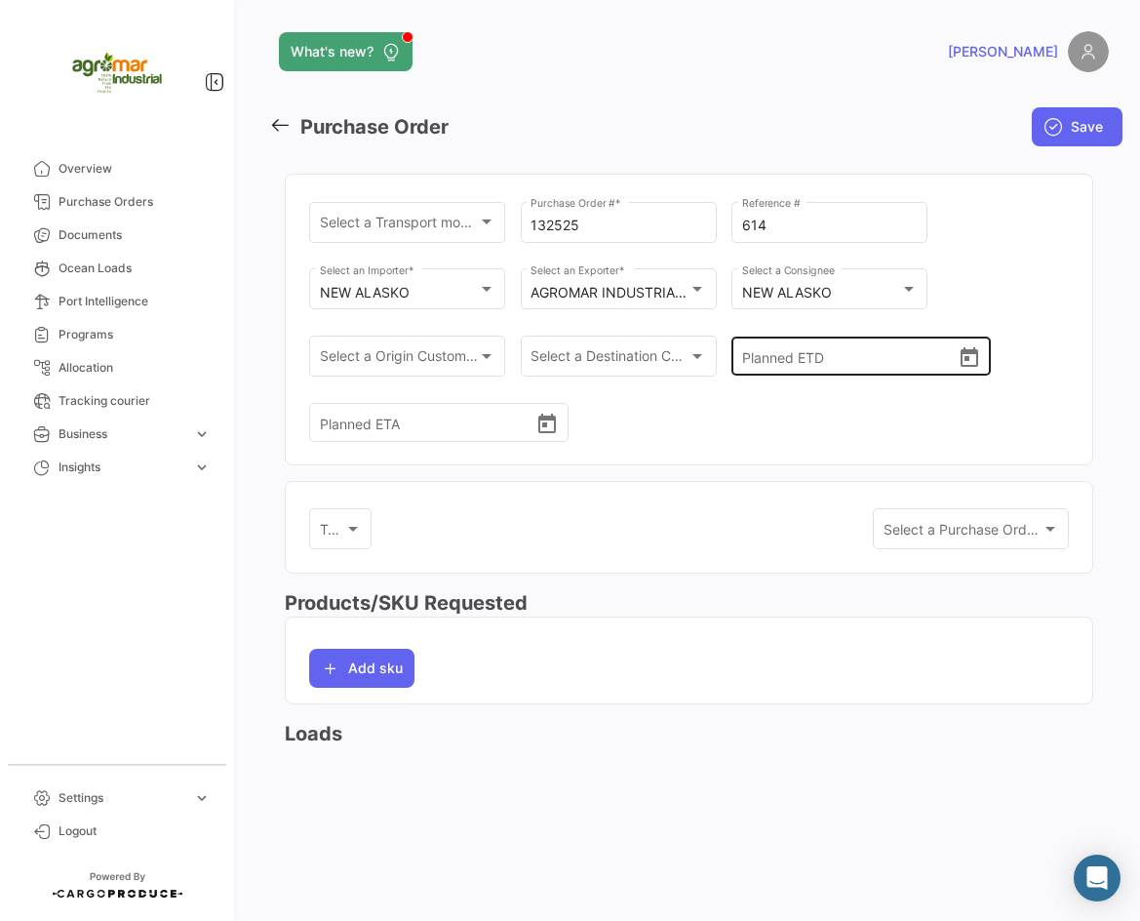
click at [784, 356] on input "Planned ETD" at bounding box center [850, 356] width 216 height 68
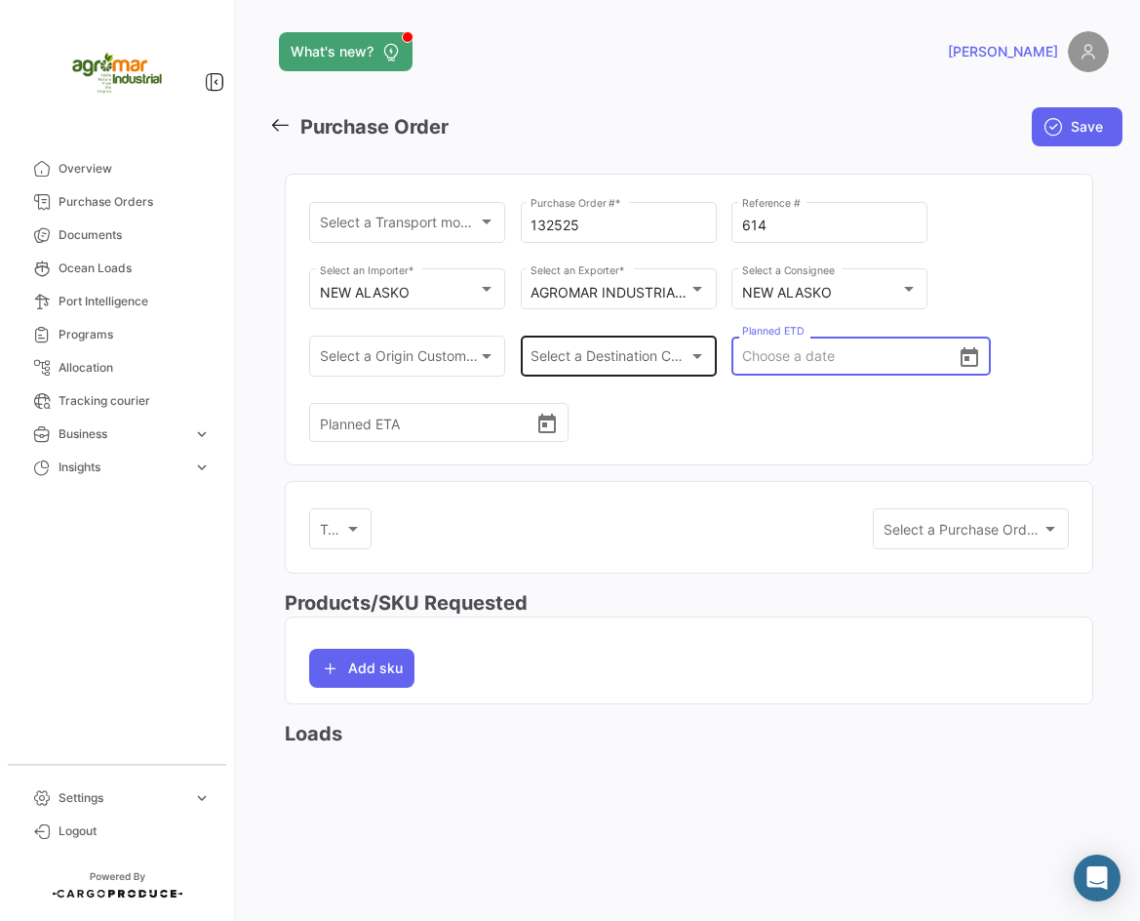
click at [604, 352] on span "Select a Destination Customs Broker" at bounding box center [610, 360] width 158 height 17
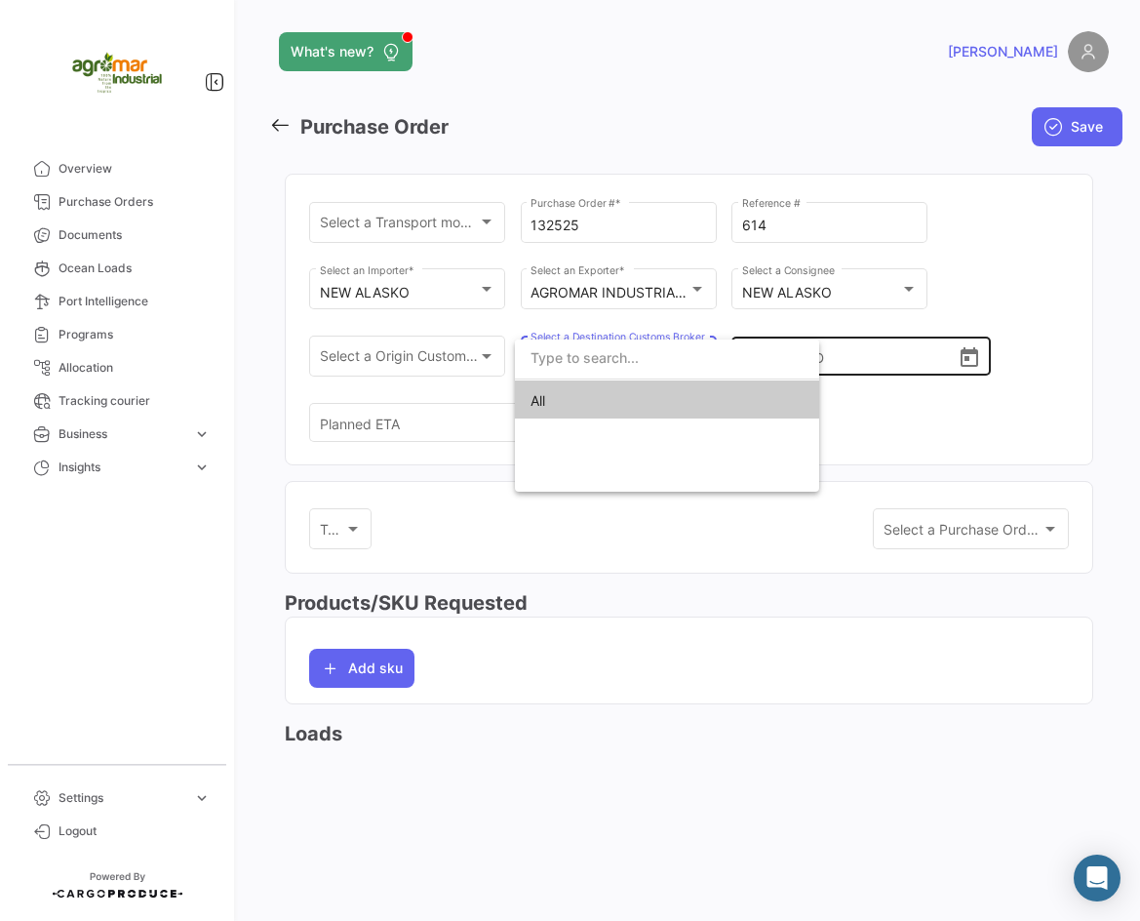
click at [851, 363] on div at bounding box center [570, 460] width 1140 height 921
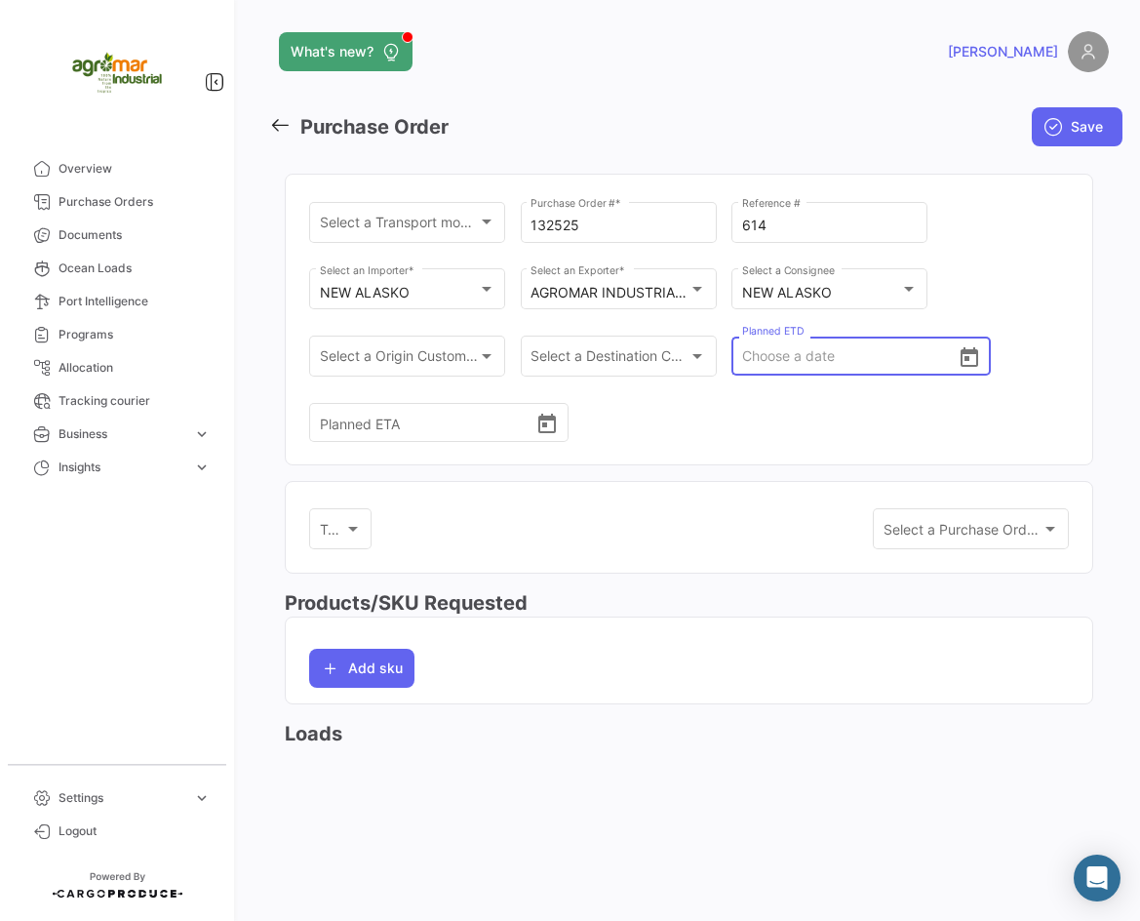
click at [851, 363] on input "Planned ETD" at bounding box center [850, 356] width 216 height 68
click at [761, 360] on input "08232025" at bounding box center [850, 356] width 216 height 68
type input "[DATE] 00:00"
click at [372, 429] on input "Planned ETA" at bounding box center [428, 422] width 216 height 68
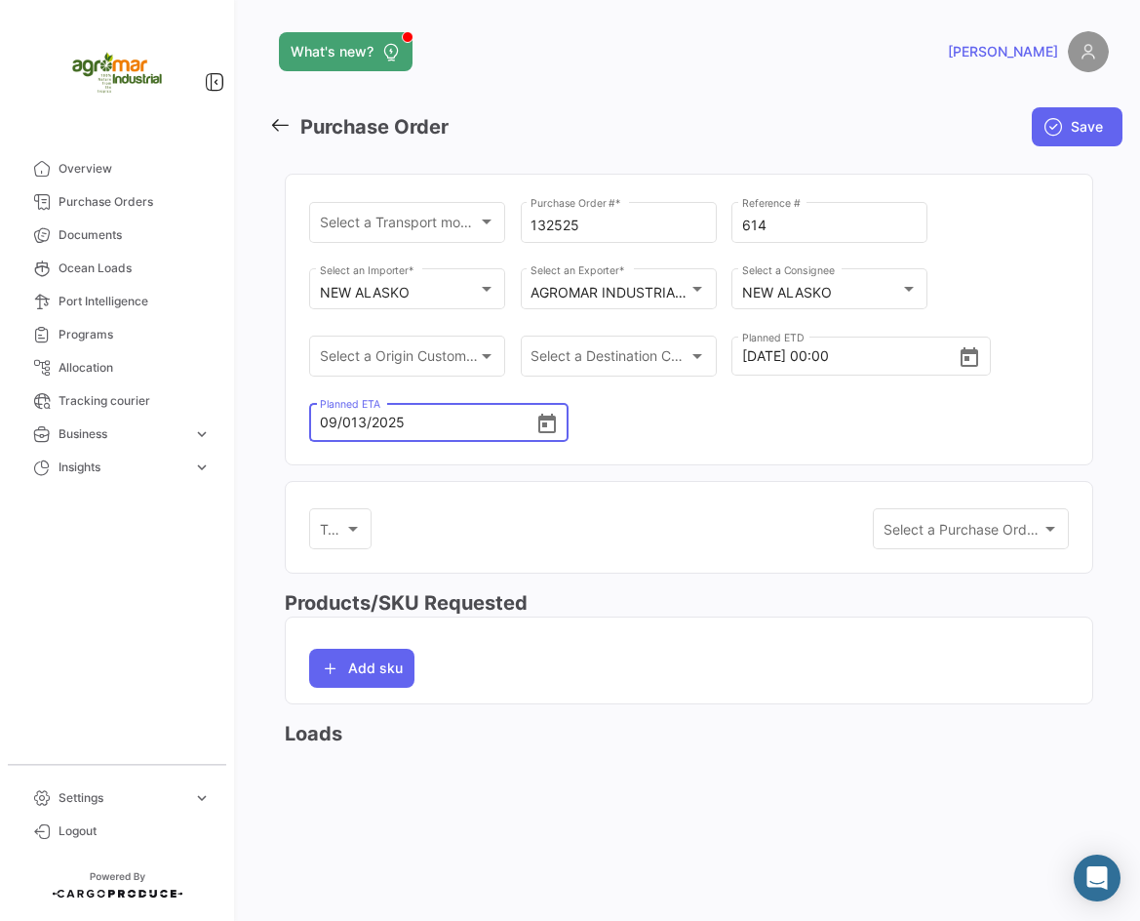
click at [351, 419] on input "09/013/2025" at bounding box center [428, 422] width 216 height 68
type input "[DATE] 00:00"
click at [672, 418] on div "Select a Transport mode * Select a Transport mode * 132525 Purchase Order # * 6…" at bounding box center [689, 331] width 760 height 266
click at [444, 221] on span "Select a Transport mode *" at bounding box center [399, 226] width 158 height 17
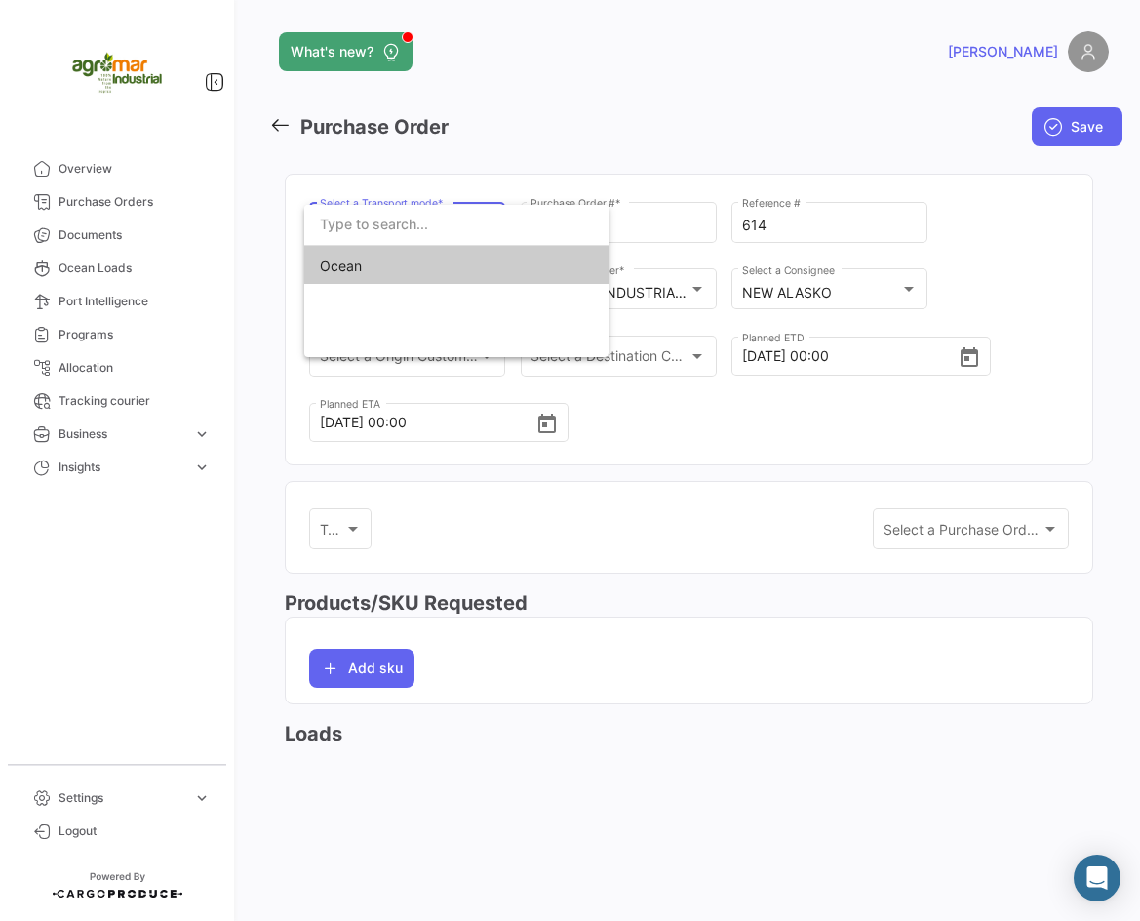
click at [444, 258] on span "Ocean" at bounding box center [456, 266] width 273 height 41
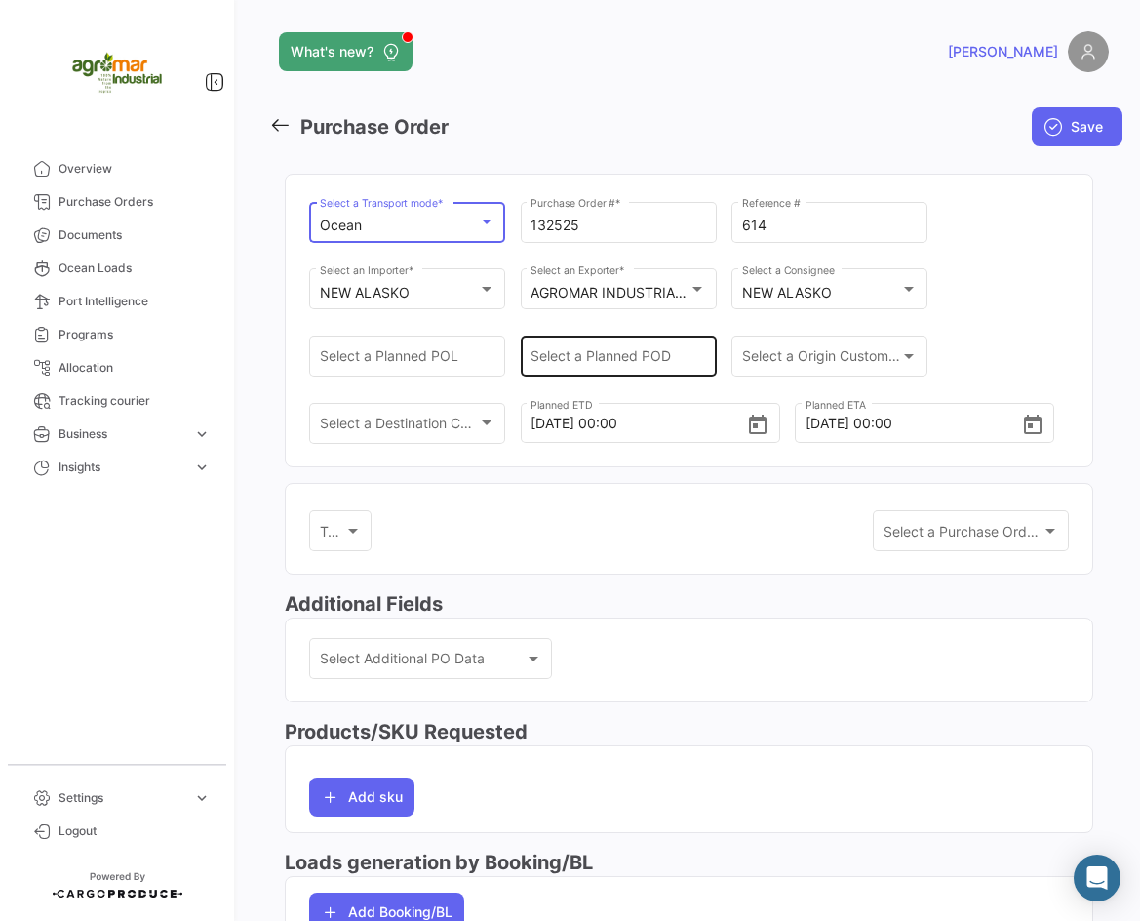
click at [664, 356] on input "Select a Planned POD" at bounding box center [619, 360] width 176 height 17
click at [625, 359] on input "Select a Planned POD" at bounding box center [619, 360] width 176 height 17
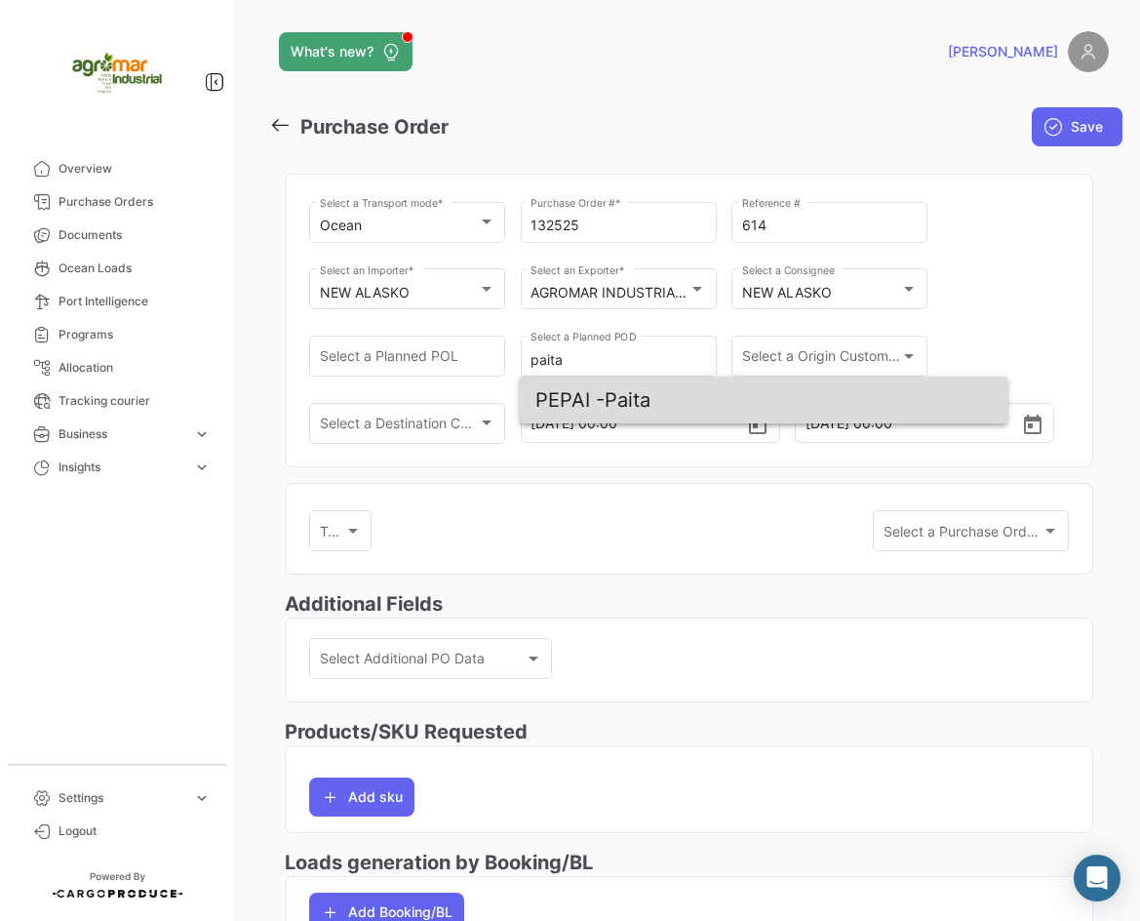
click at [630, 417] on span "PEPAI - Paita" at bounding box center [764, 400] width 456 height 47
type input "Paita"
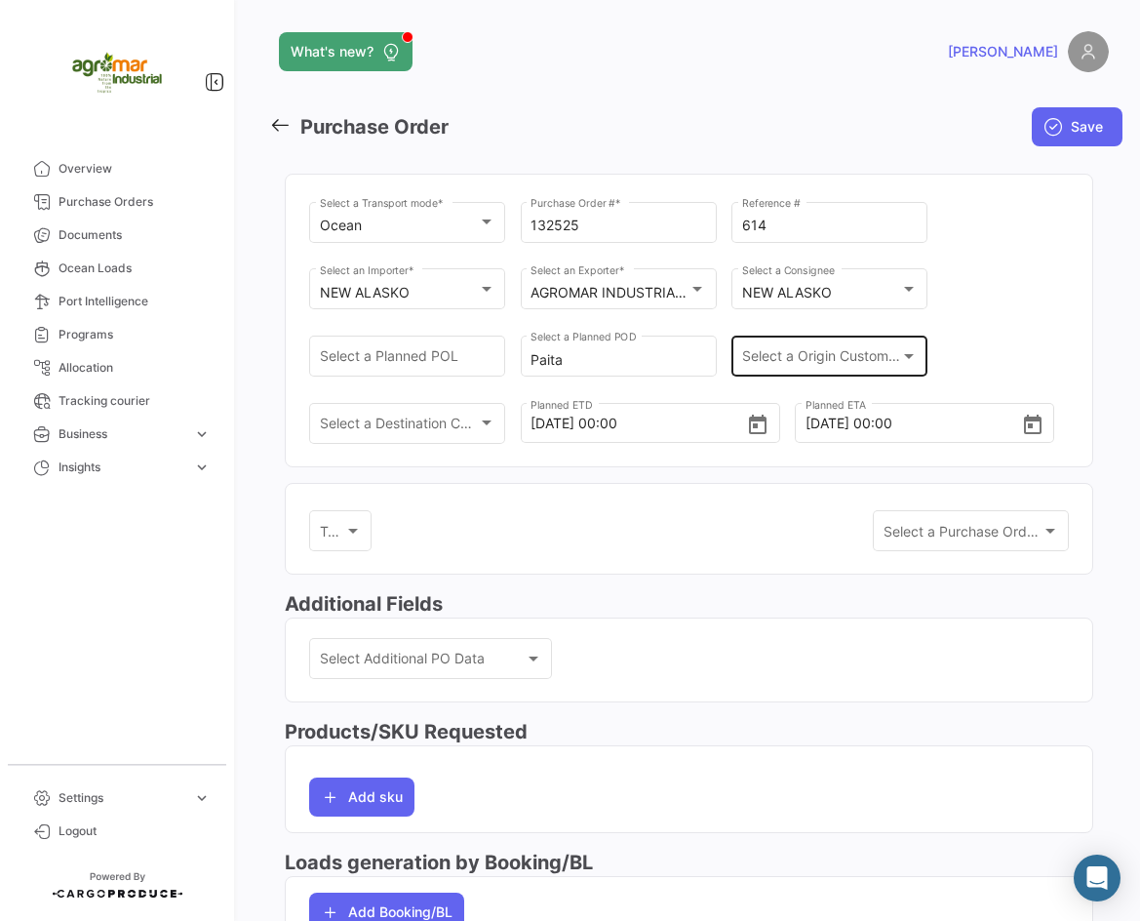
click at [825, 347] on div "Select a Origin Customs Broker Select a Origin Customs Broker" at bounding box center [830, 354] width 176 height 45
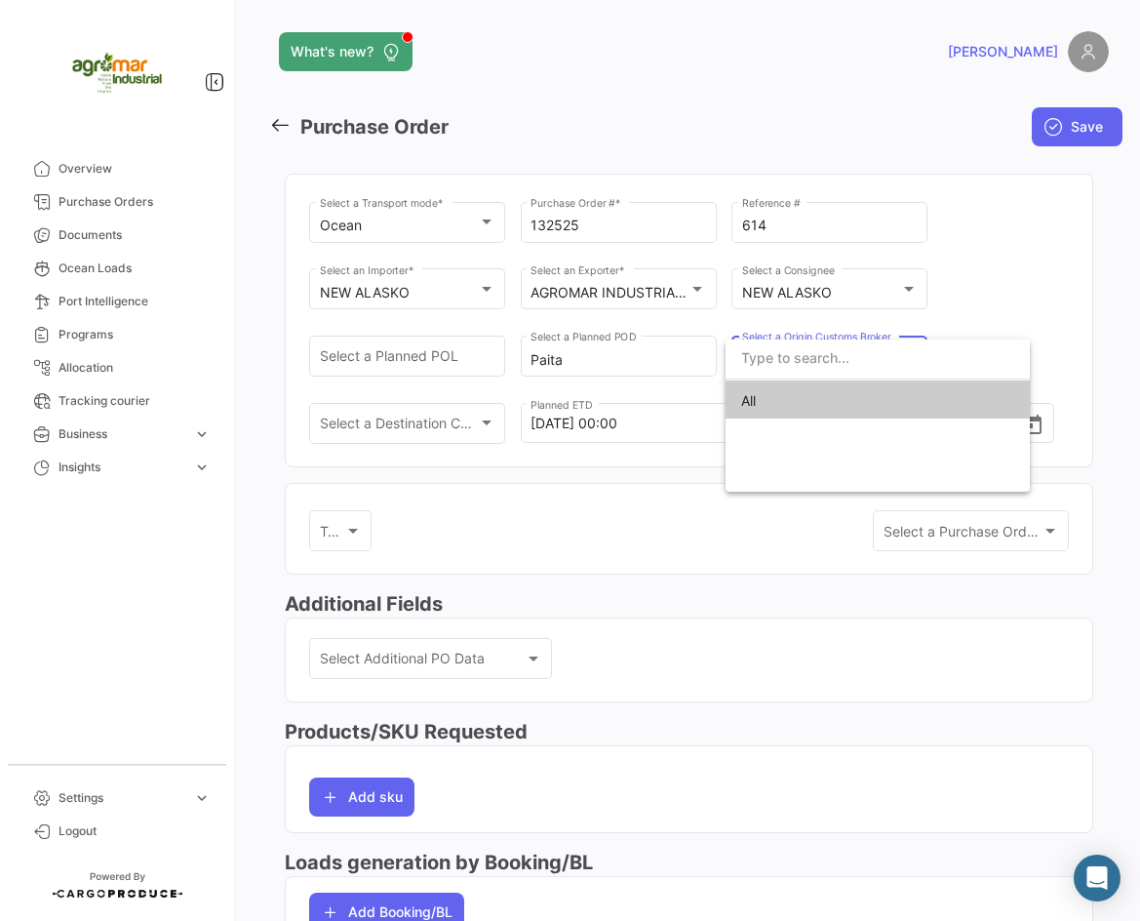
click at [983, 264] on div at bounding box center [570, 460] width 1140 height 921
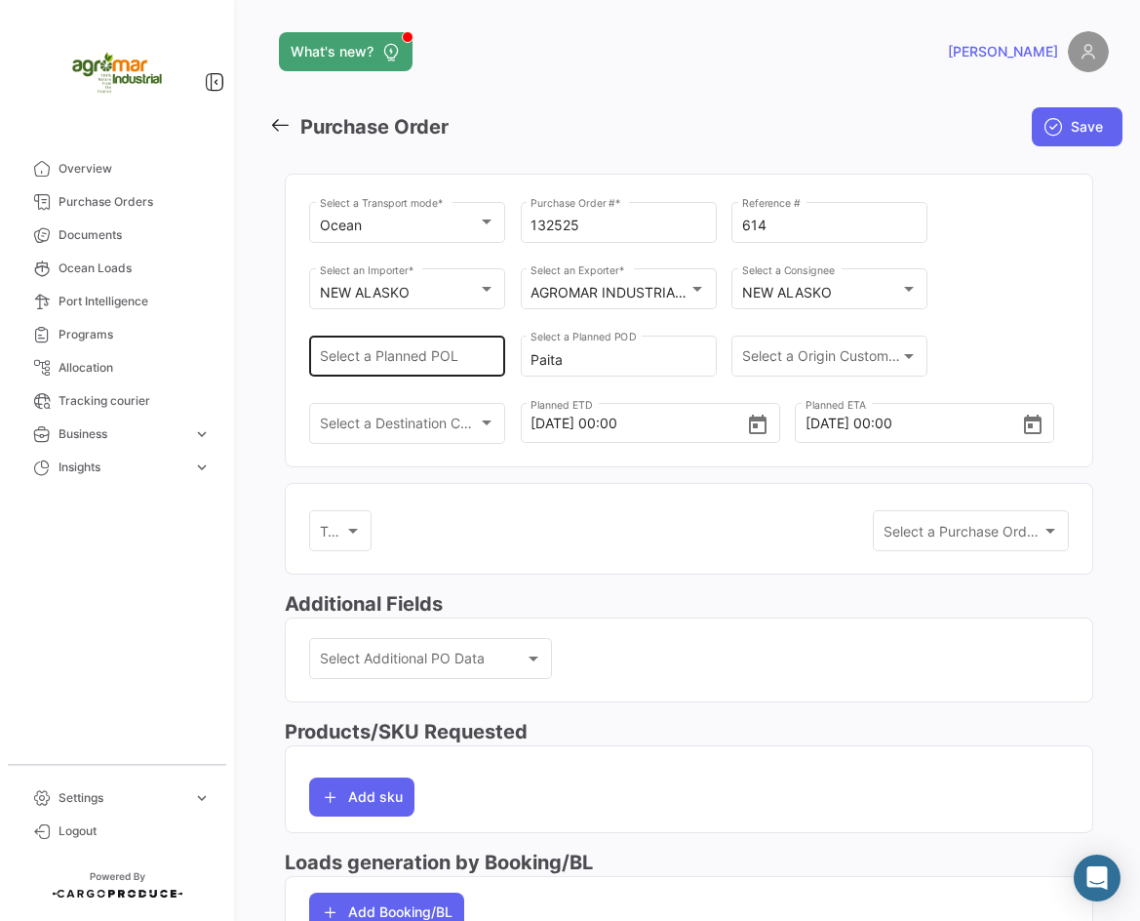
click at [428, 358] on input "Select a Planned POL" at bounding box center [408, 360] width 176 height 17
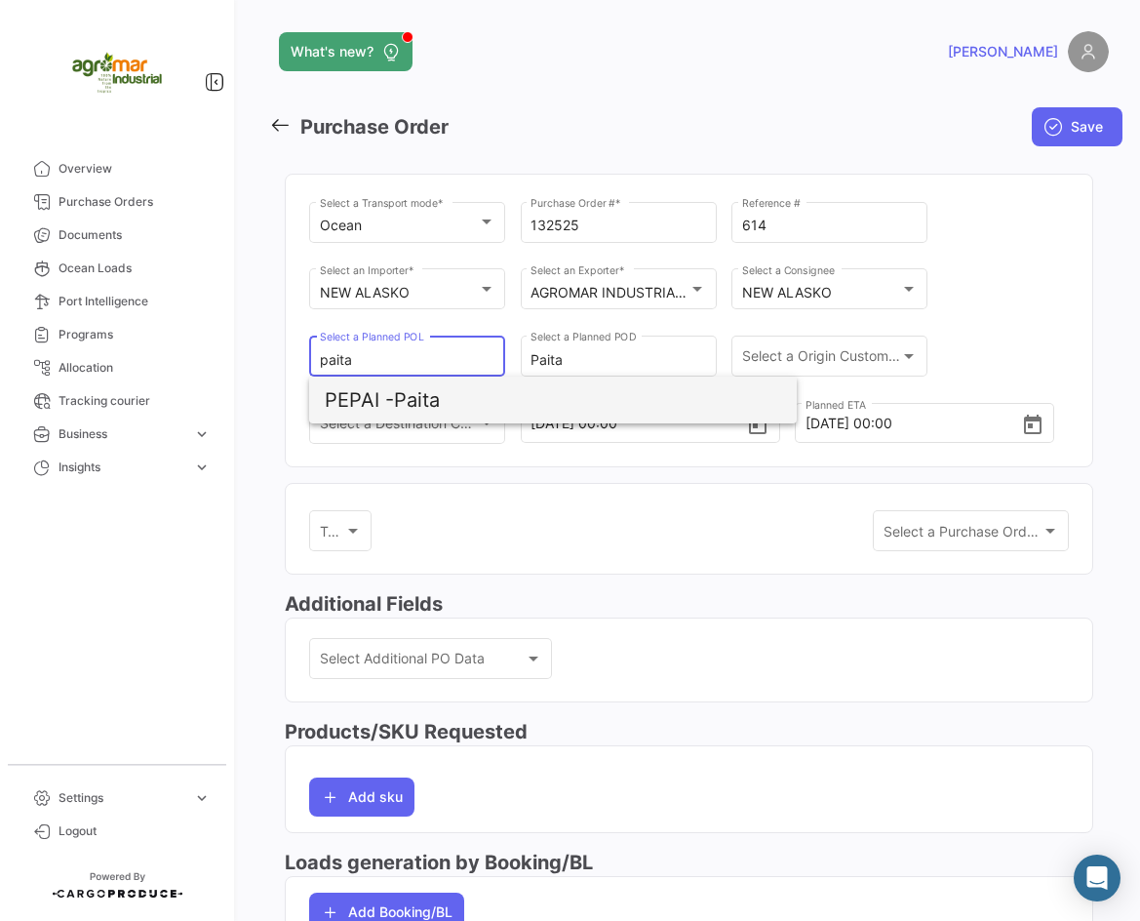
click at [489, 395] on span "PEPAI - Paita" at bounding box center [553, 400] width 456 height 47
type input "Paita"
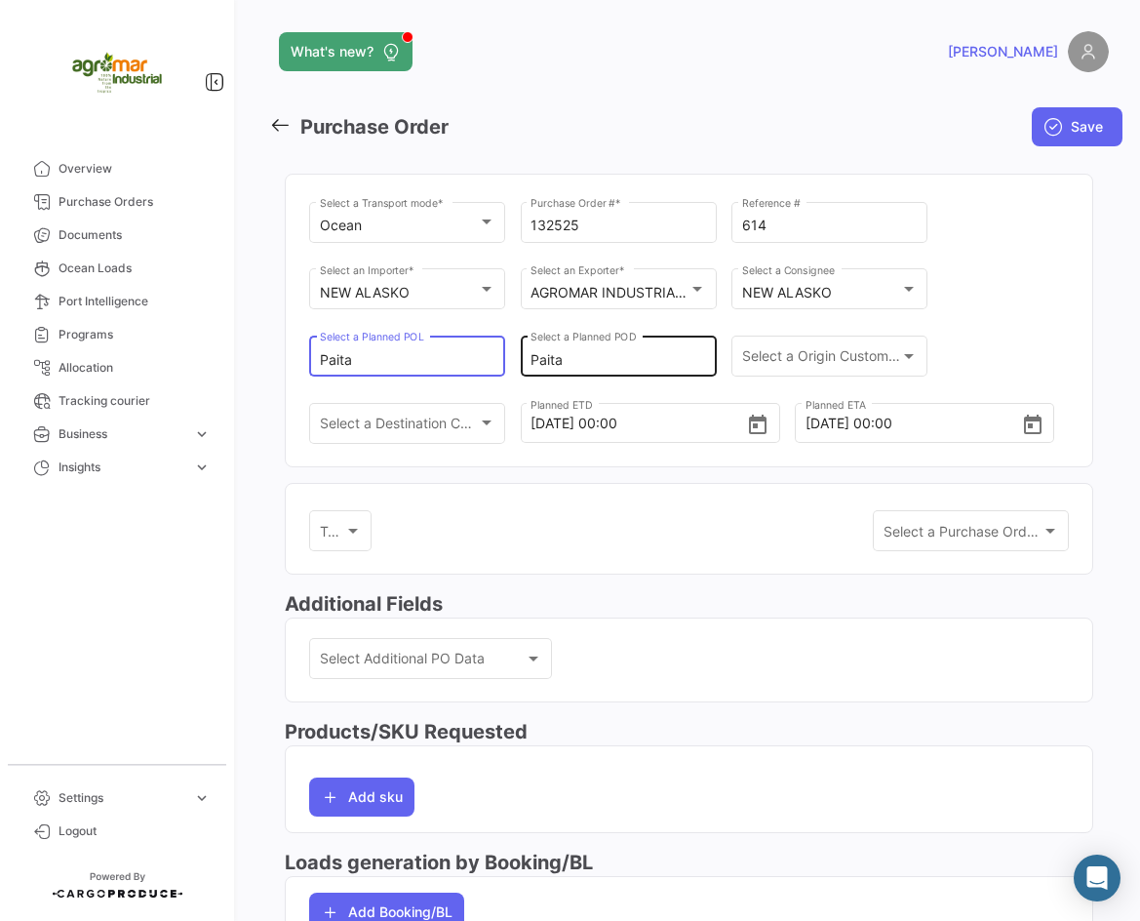
click at [597, 361] on input "Paita" at bounding box center [619, 360] width 176 height 17
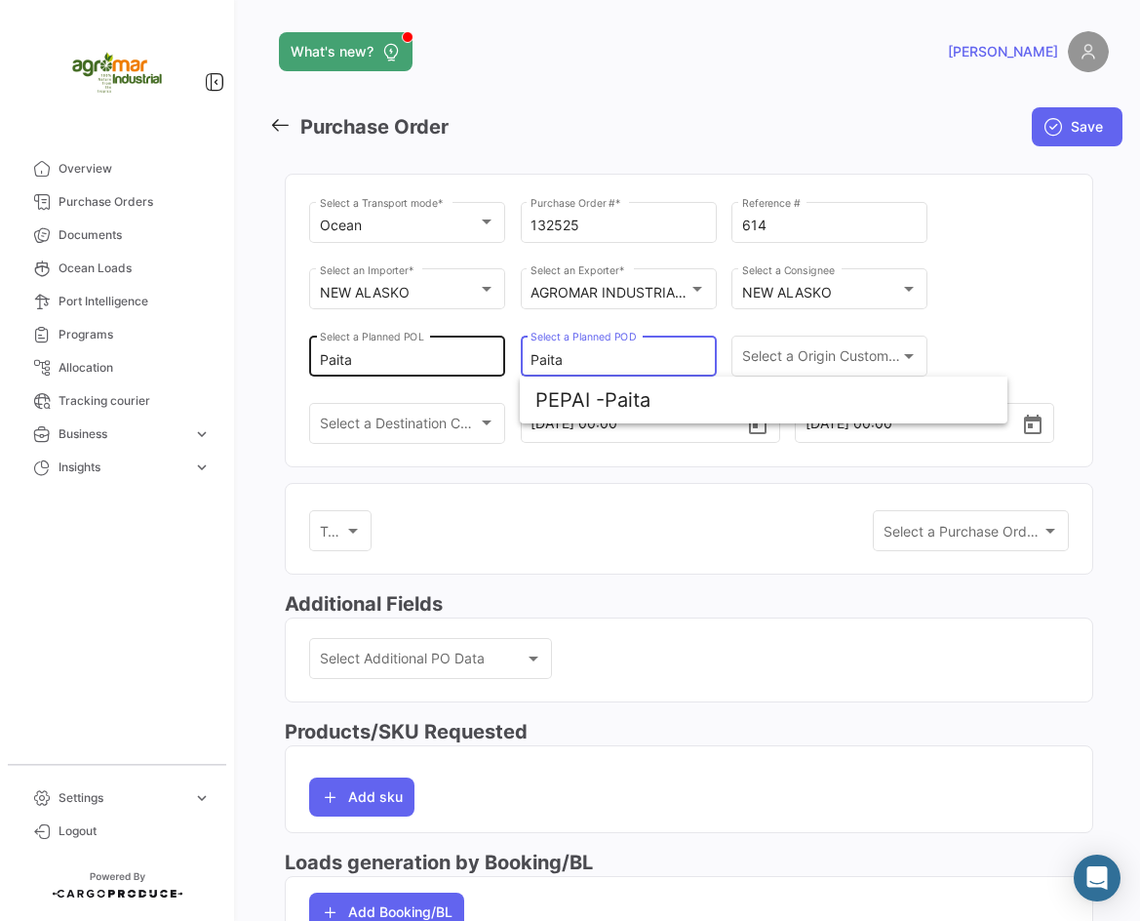
drag, startPoint x: 587, startPoint y: 357, endPoint x: 455, endPoint y: 359, distance: 132.7
click at [455, 359] on div "Ocean Select a Transport mode * 132525 Purchase Order # * 614 Reference # NEW A…" at bounding box center [689, 332] width 760 height 268
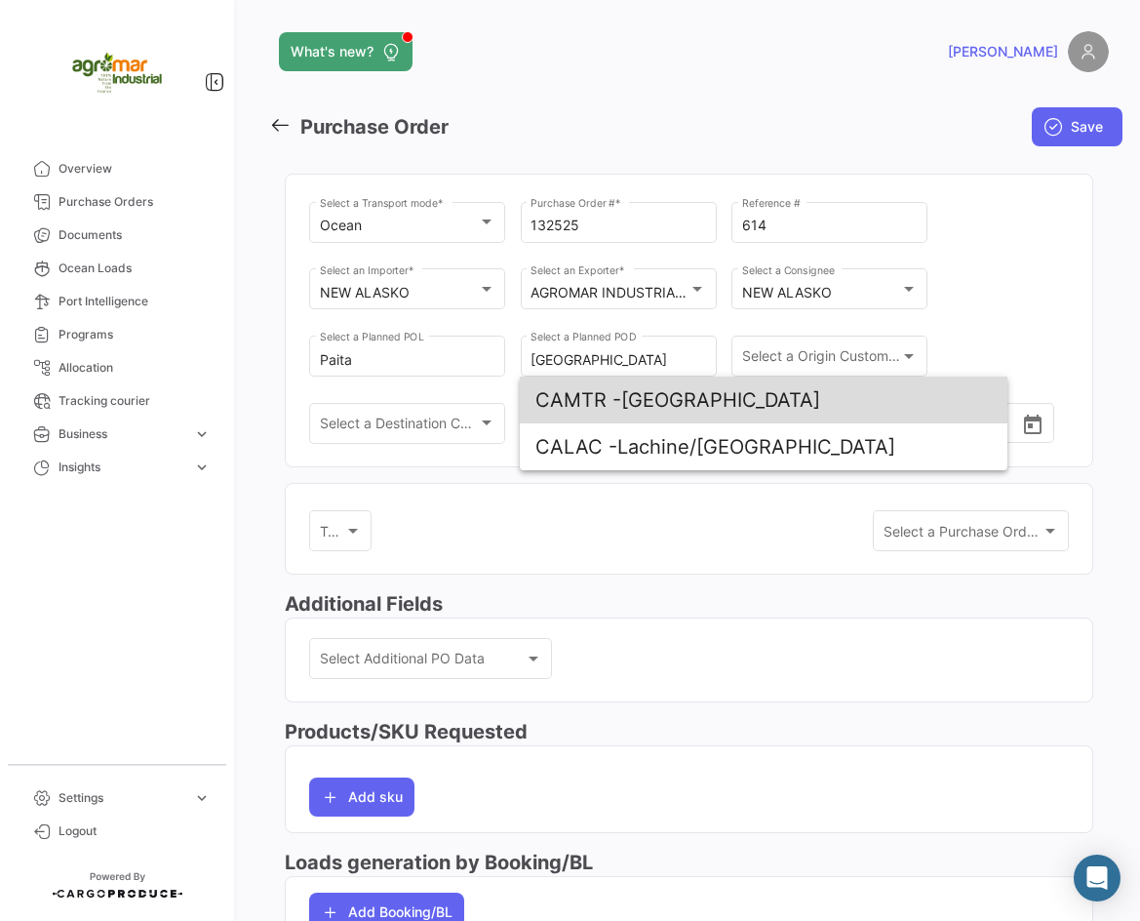
click at [835, 404] on span "CAMTR - [GEOGRAPHIC_DATA]" at bounding box center [764, 400] width 456 height 47
type input "[GEOGRAPHIC_DATA]"
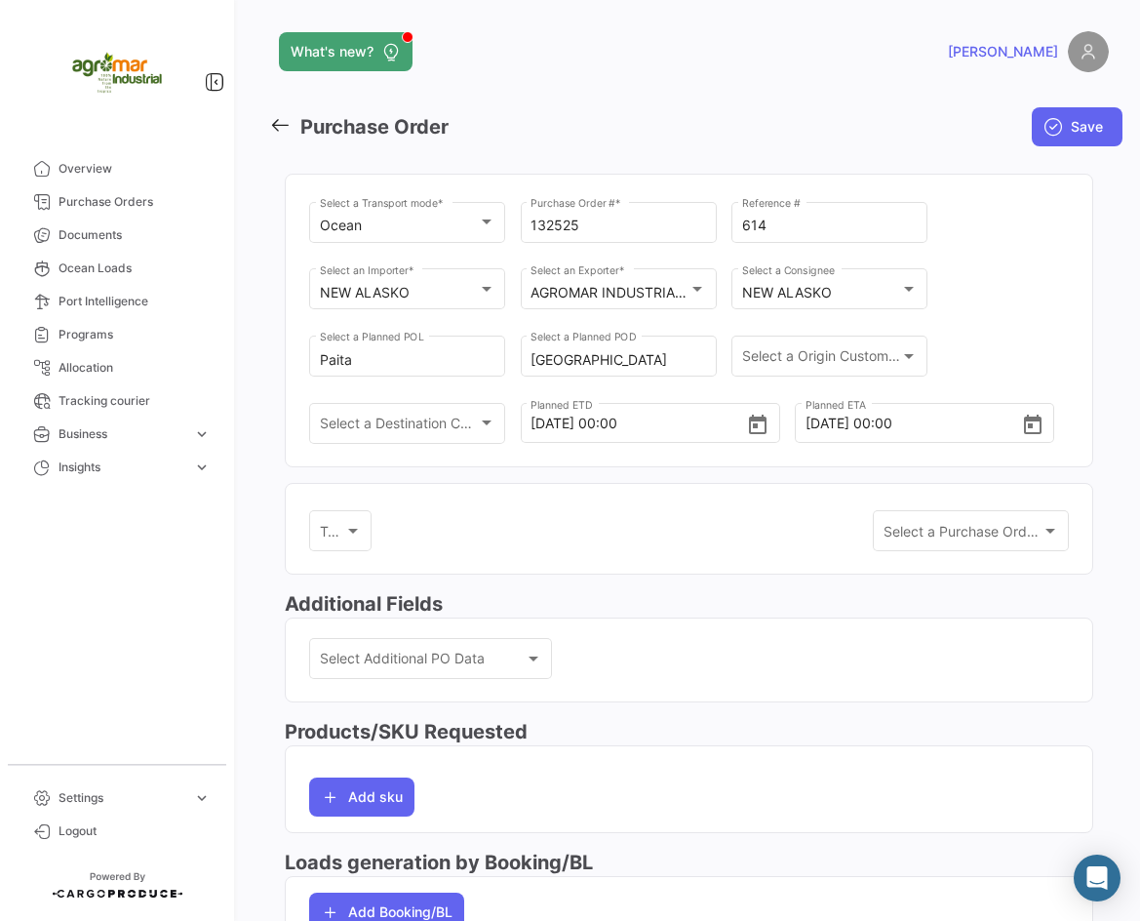
click at [671, 496] on mat-card "Tags Tags Select a Purchase Order Template Select a Purchase Order Template" at bounding box center [689, 529] width 809 height 93
click at [1076, 133] on span "Save" at bounding box center [1087, 127] width 32 height 20
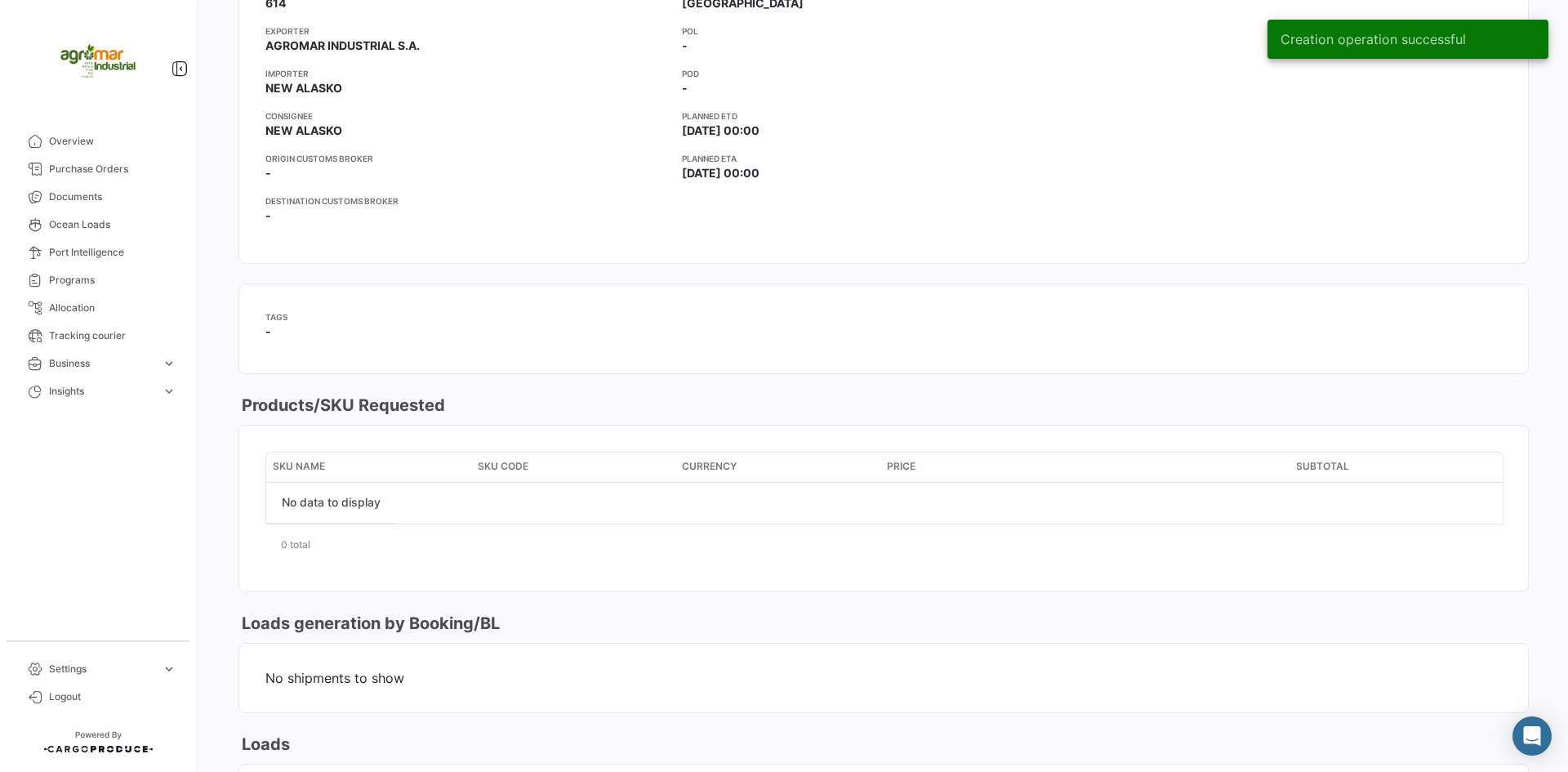
scroll to position [82, 0]
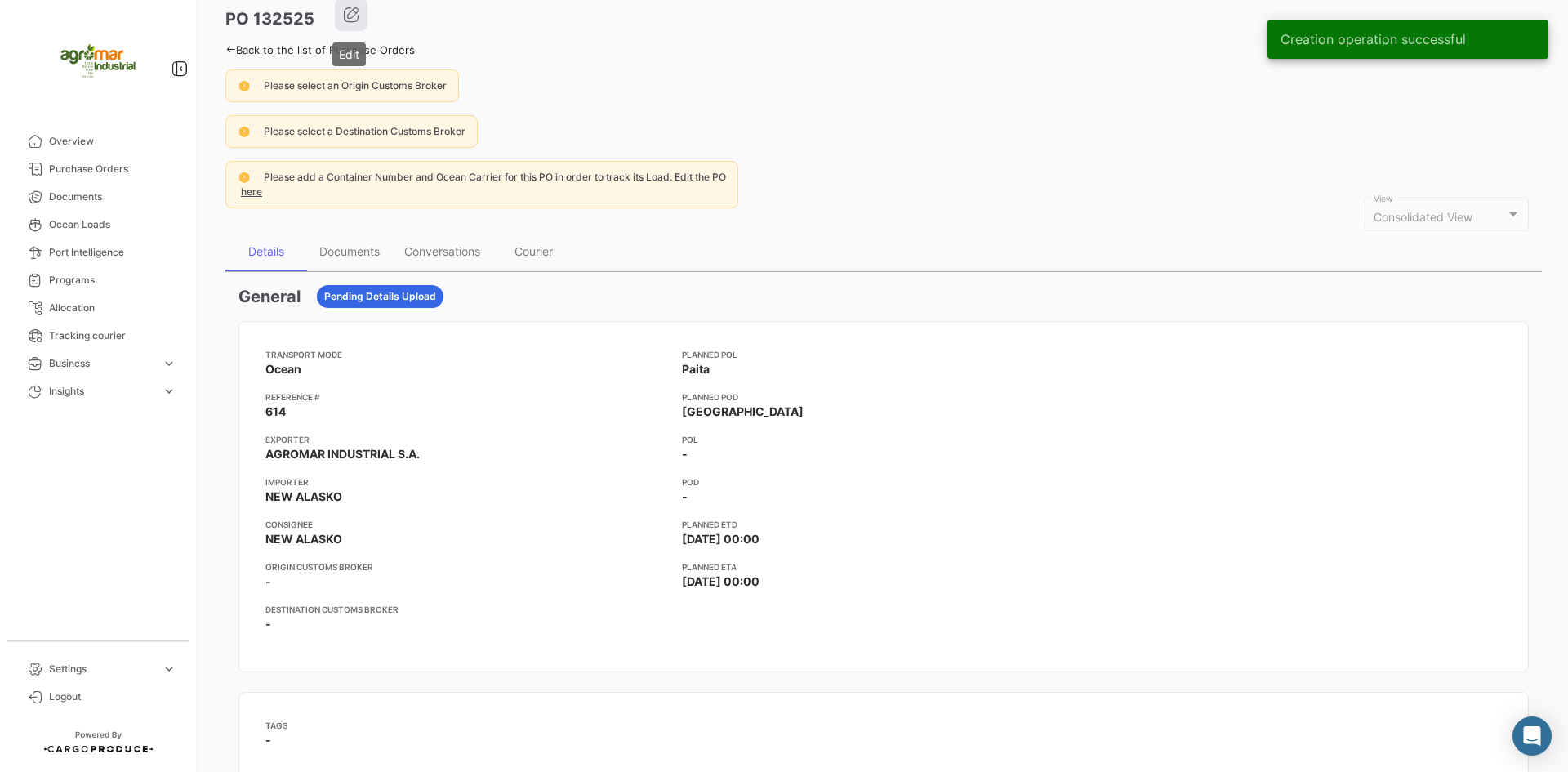
click at [352, 18] on icon "button" at bounding box center [352, 15] width 17 height 17
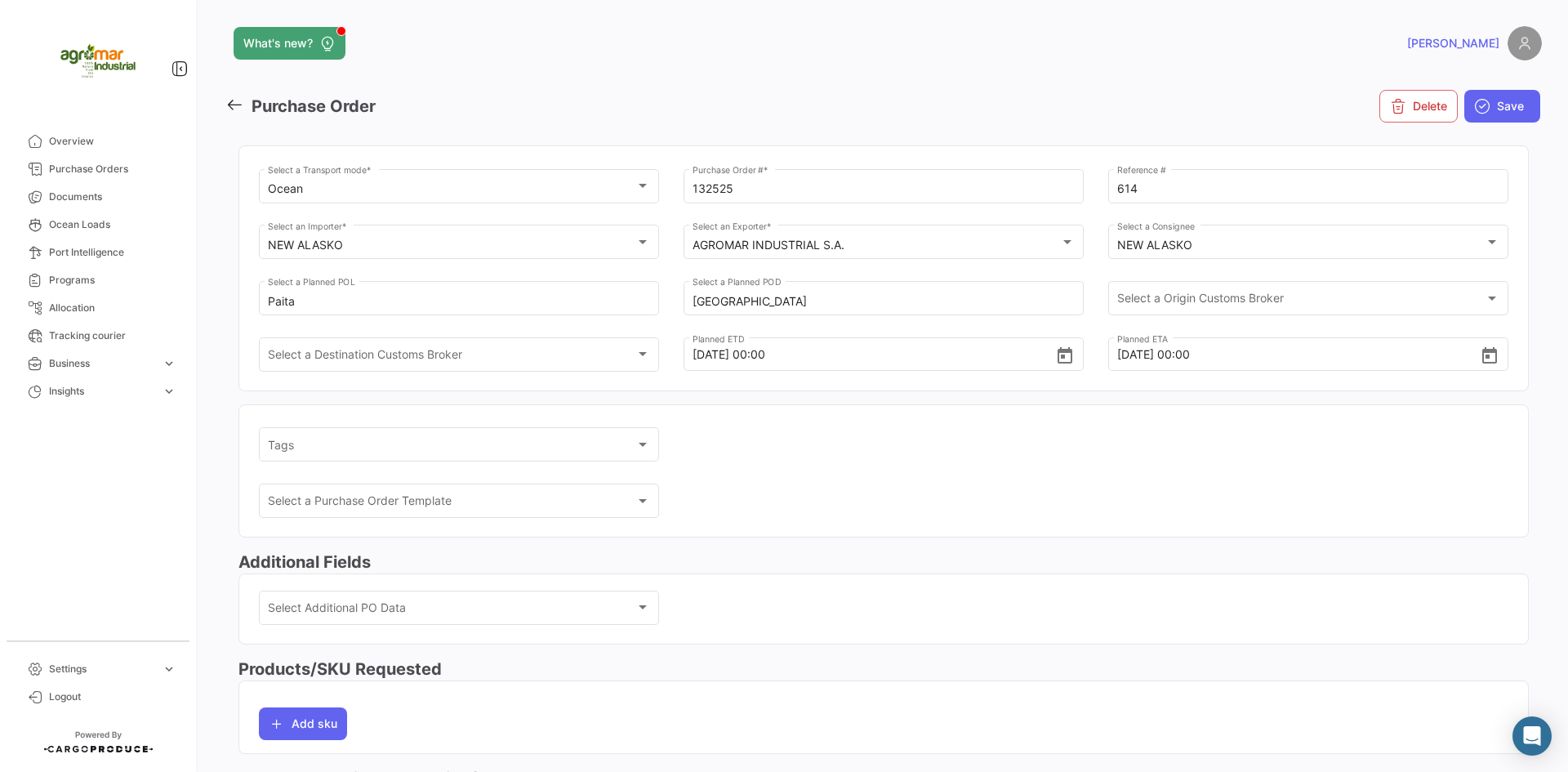
drag, startPoint x: 1096, startPoint y: 150, endPoint x: 1285, endPoint y: 205, distance: 196.8
click at [1149, 590] on div "What's new? [PERSON_NAME] Order Delete Save Ocean Select a Transport mode * 132…" at bounding box center [883, 386] width 1369 height 772
click at [794, 761] on div "Products/SKU Requested Add sku" at bounding box center [883, 712] width 1290 height 110
click at [748, 96] on mat-toolbar-row "Purchase Order" at bounding box center [660, 106] width 869 height 52
